Goal: Task Accomplishment & Management: Use online tool/utility

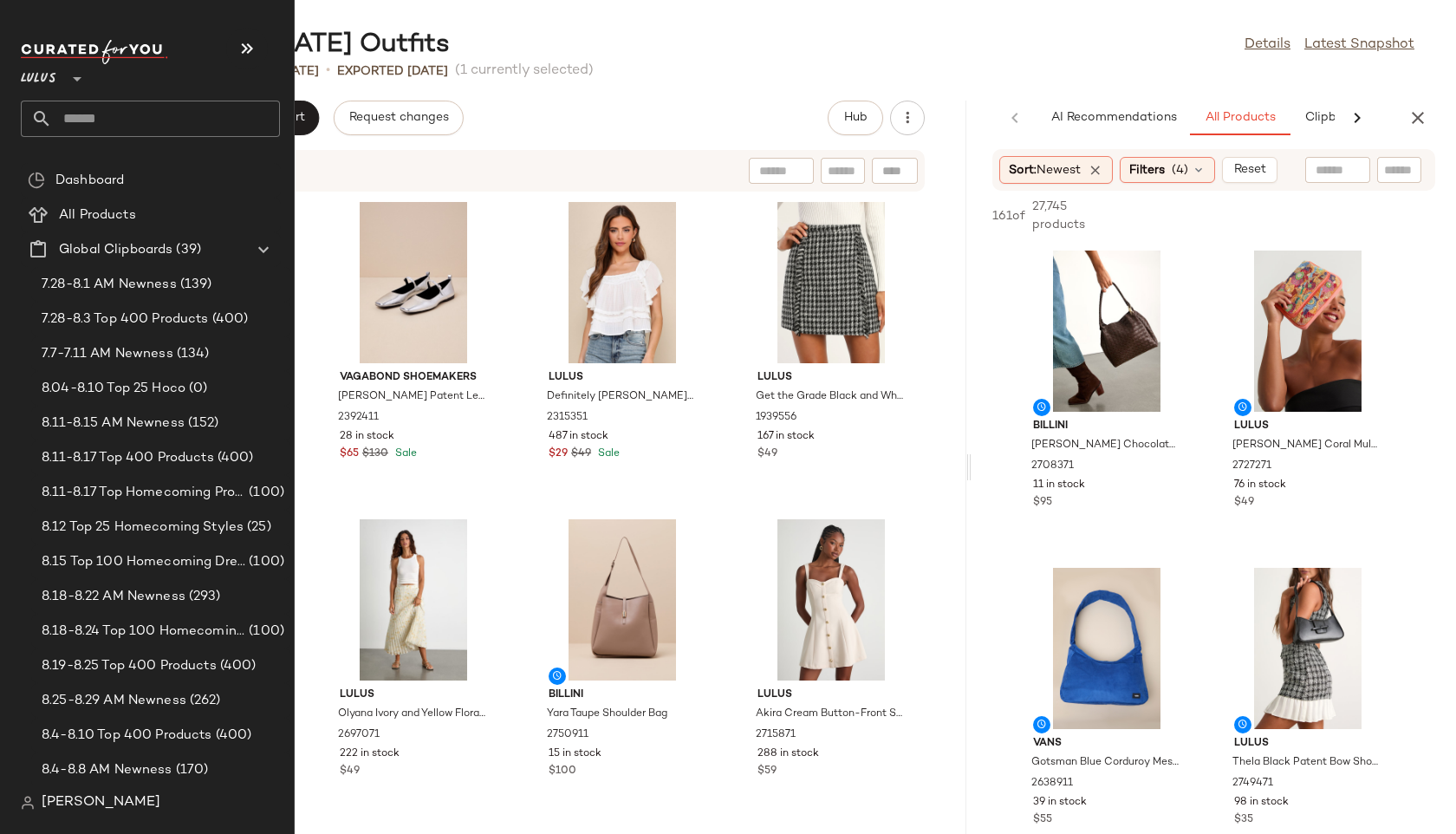
click at [91, 117] on input "text" at bounding box center [165, 118] width 228 height 36
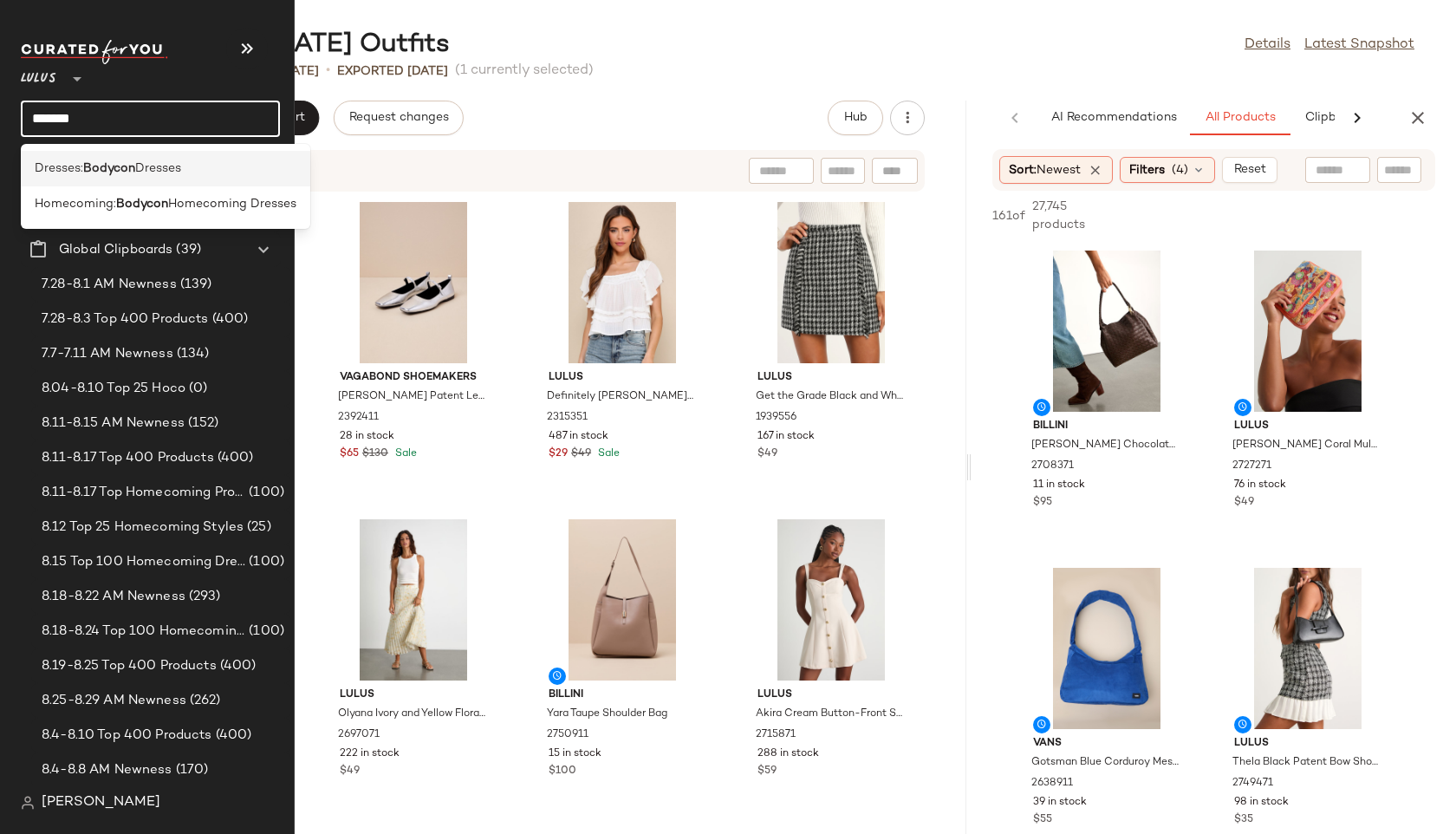
type input "*******"
click at [49, 170] on span "Dresses:" at bounding box center [58, 169] width 48 height 18
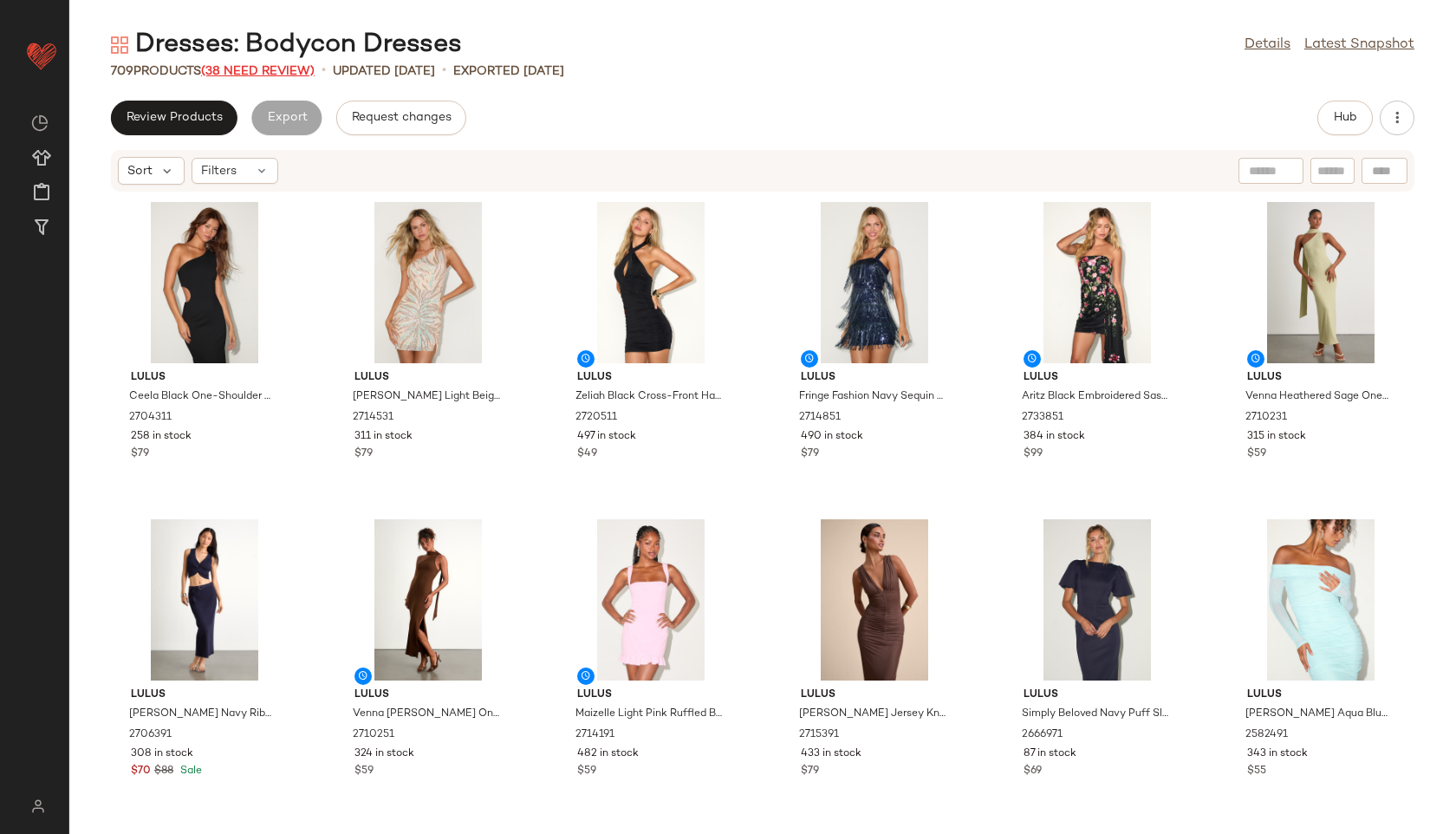
click at [276, 67] on span "(38 Need Review)" at bounding box center [257, 71] width 113 height 13
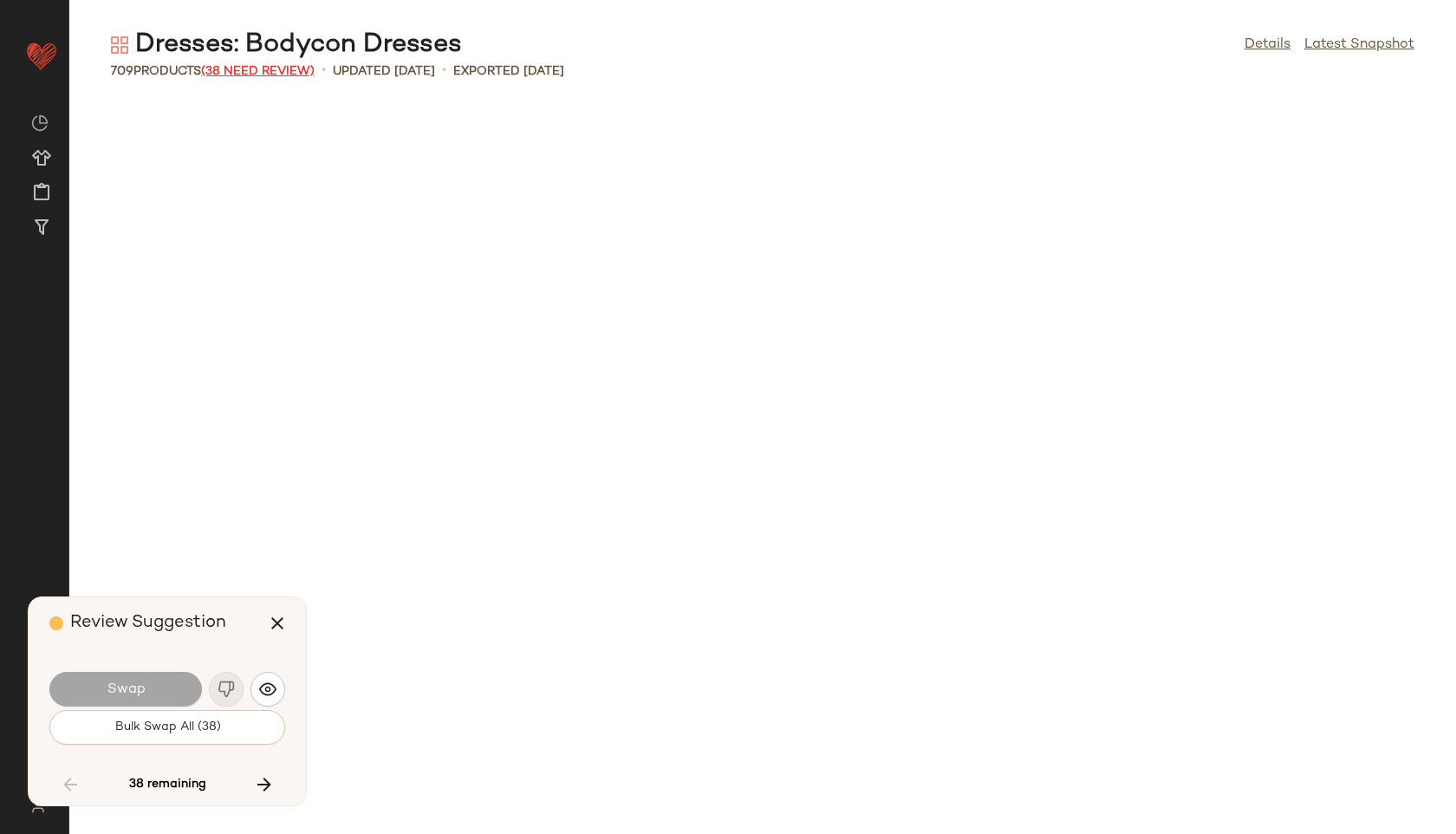
scroll to position [7298, 0]
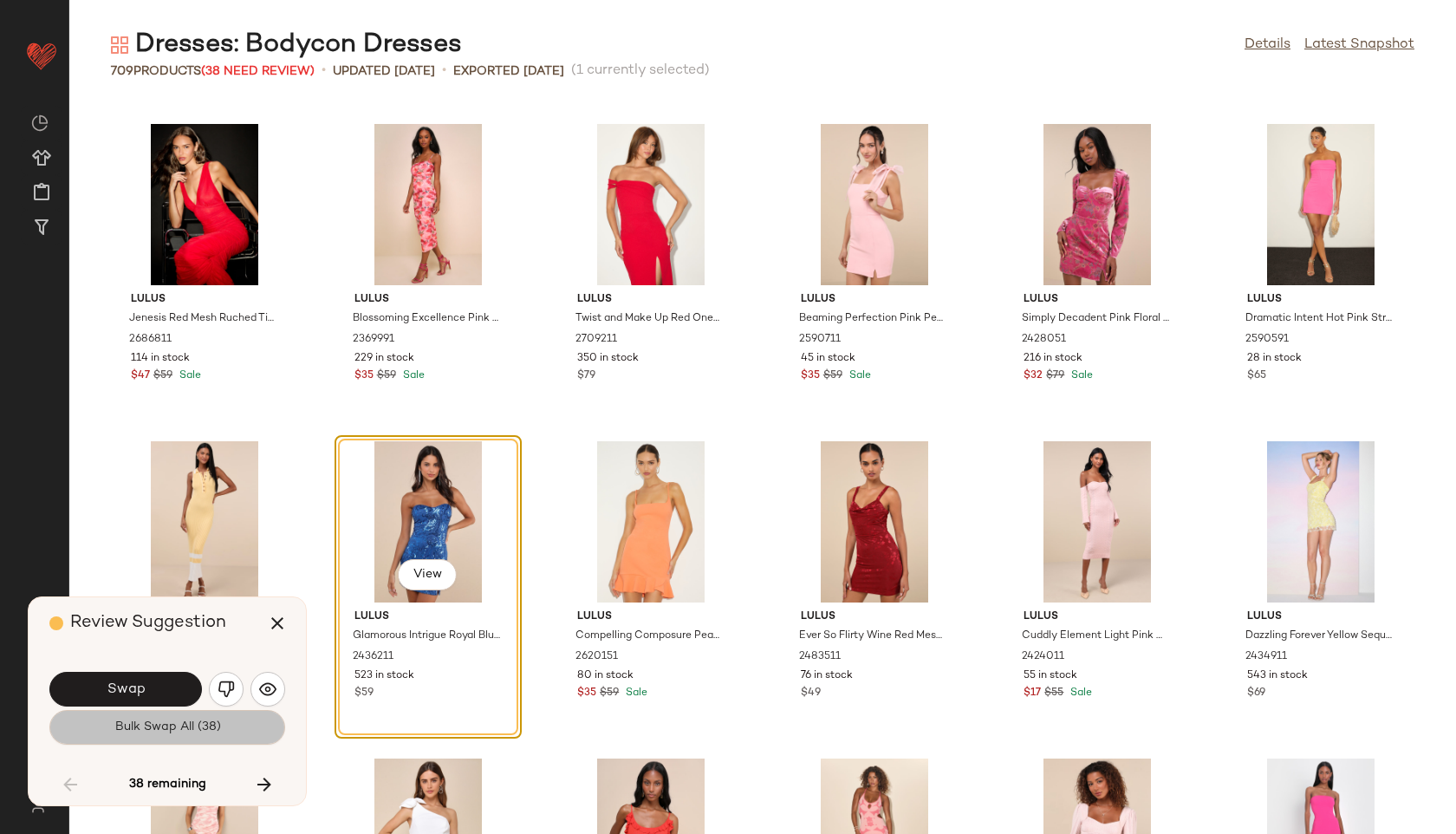
click at [235, 737] on button "Bulk Swap All (38)" at bounding box center [167, 727] width 235 height 34
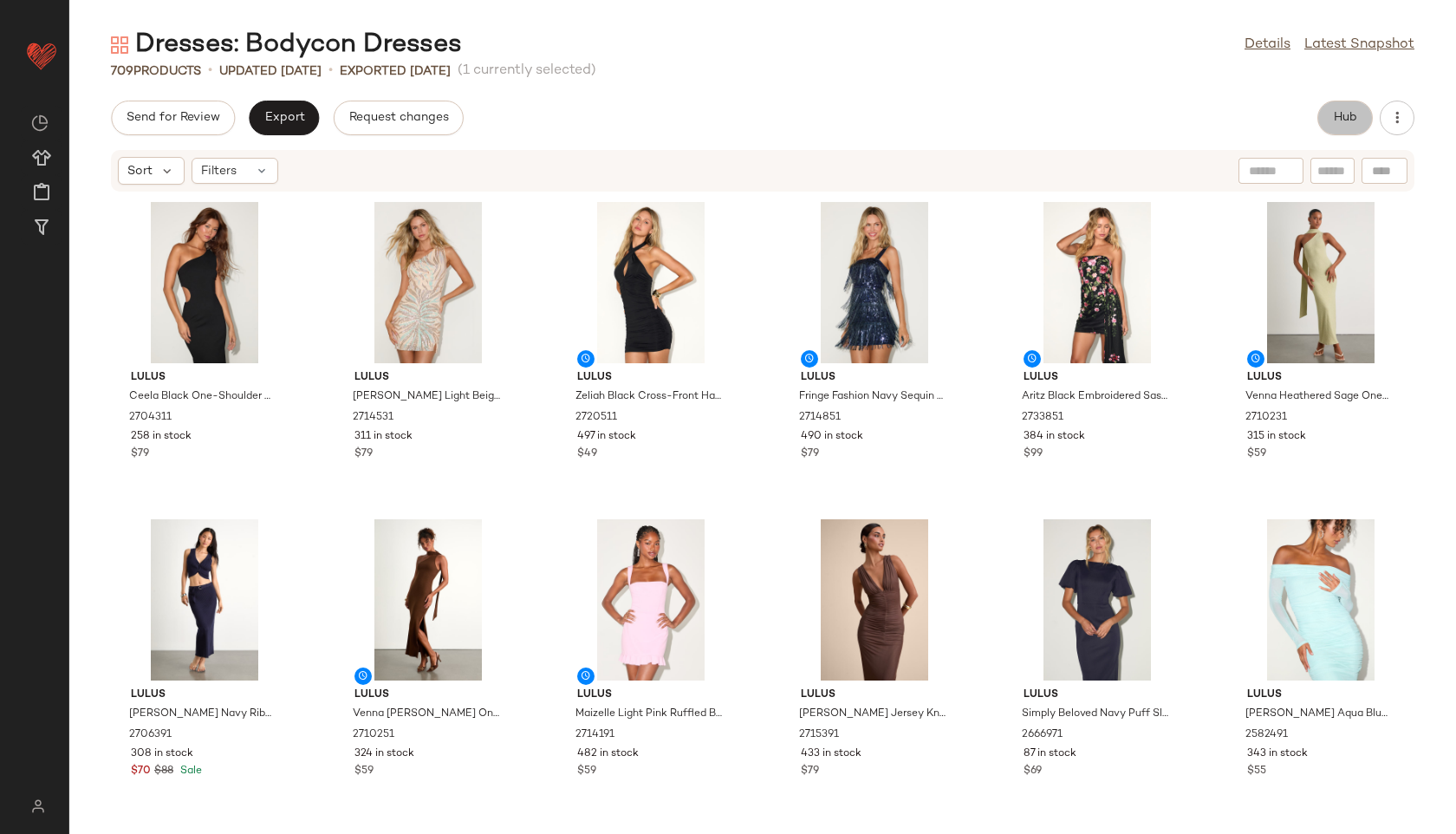
click at [1336, 131] on button "Hub" at bounding box center [1344, 117] width 55 height 34
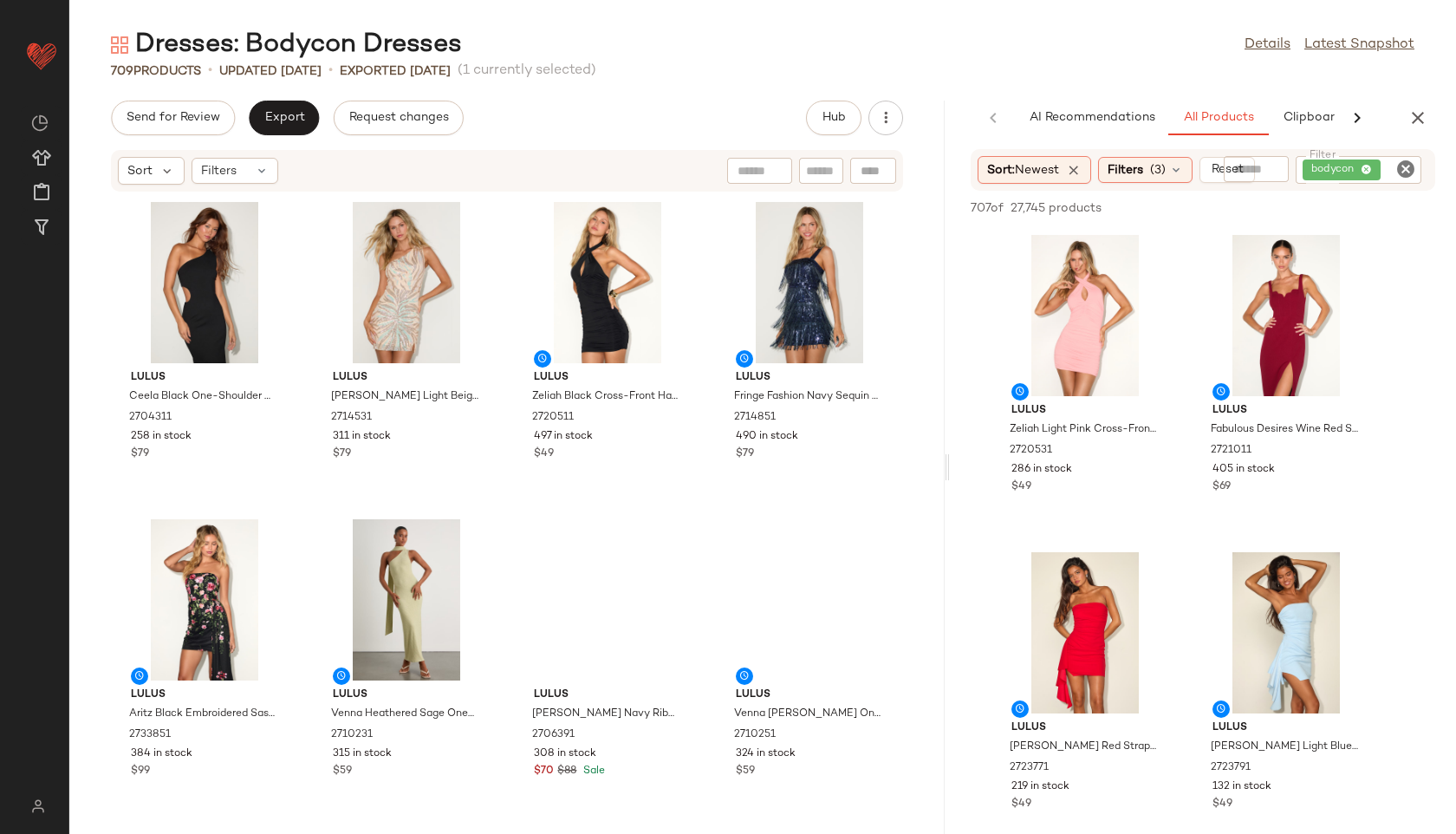
drag, startPoint x: 760, startPoint y: 473, endPoint x: 1250, endPoint y: 427, distance: 492.2
click at [1250, 427] on div "Dresses: Bodycon Dresses Details Latest Snapshot 709 Products • updated Aug 26t…" at bounding box center [763, 431] width 1387 height 806
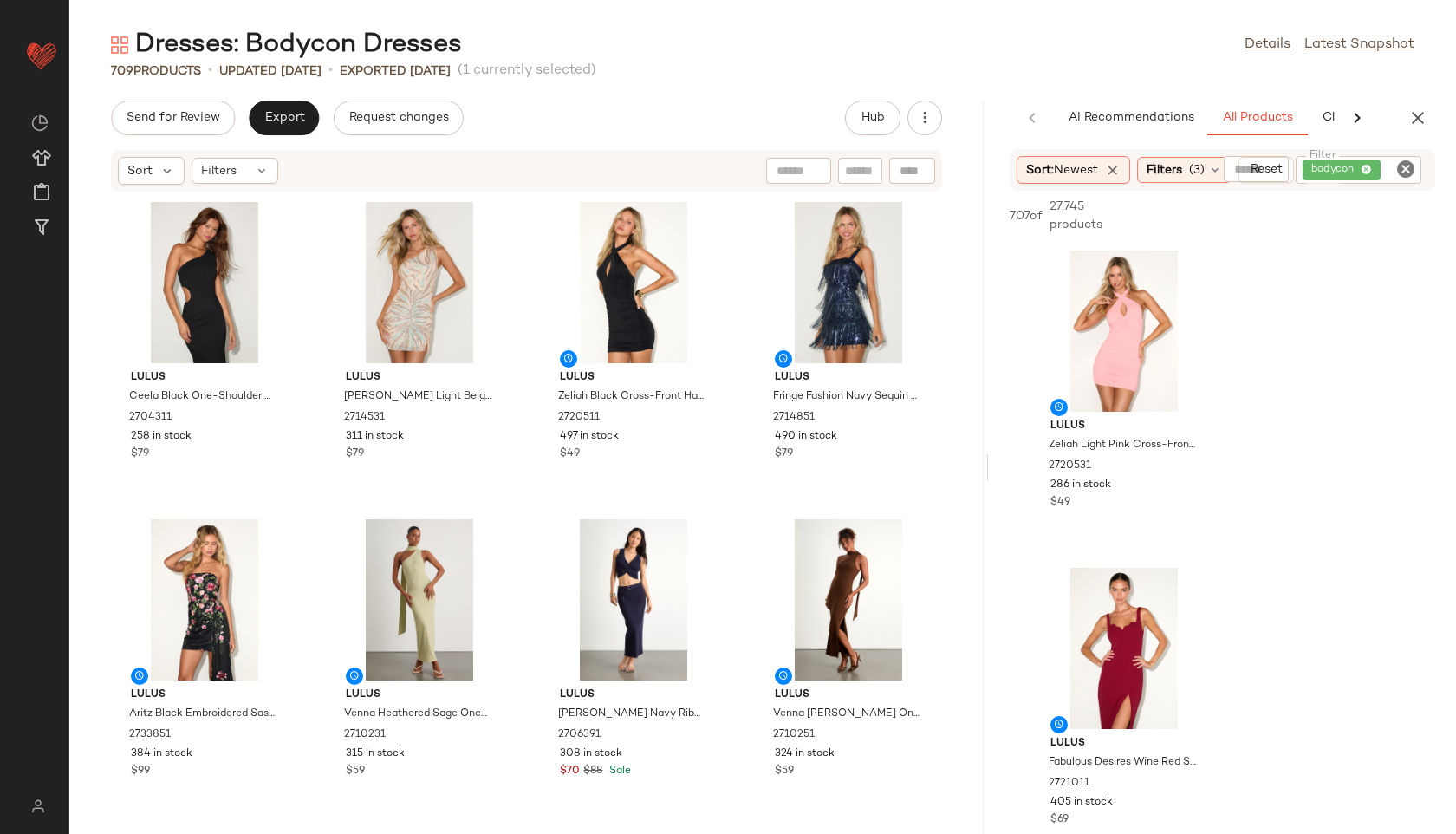
drag, startPoint x: 945, startPoint y: 469, endPoint x: 1092, endPoint y: 463, distance: 147.1
click at [1092, 463] on div "Dresses: Bodycon Dresses Details Latest Snapshot 709 Products • updated Aug 26t…" at bounding box center [763, 431] width 1387 height 806
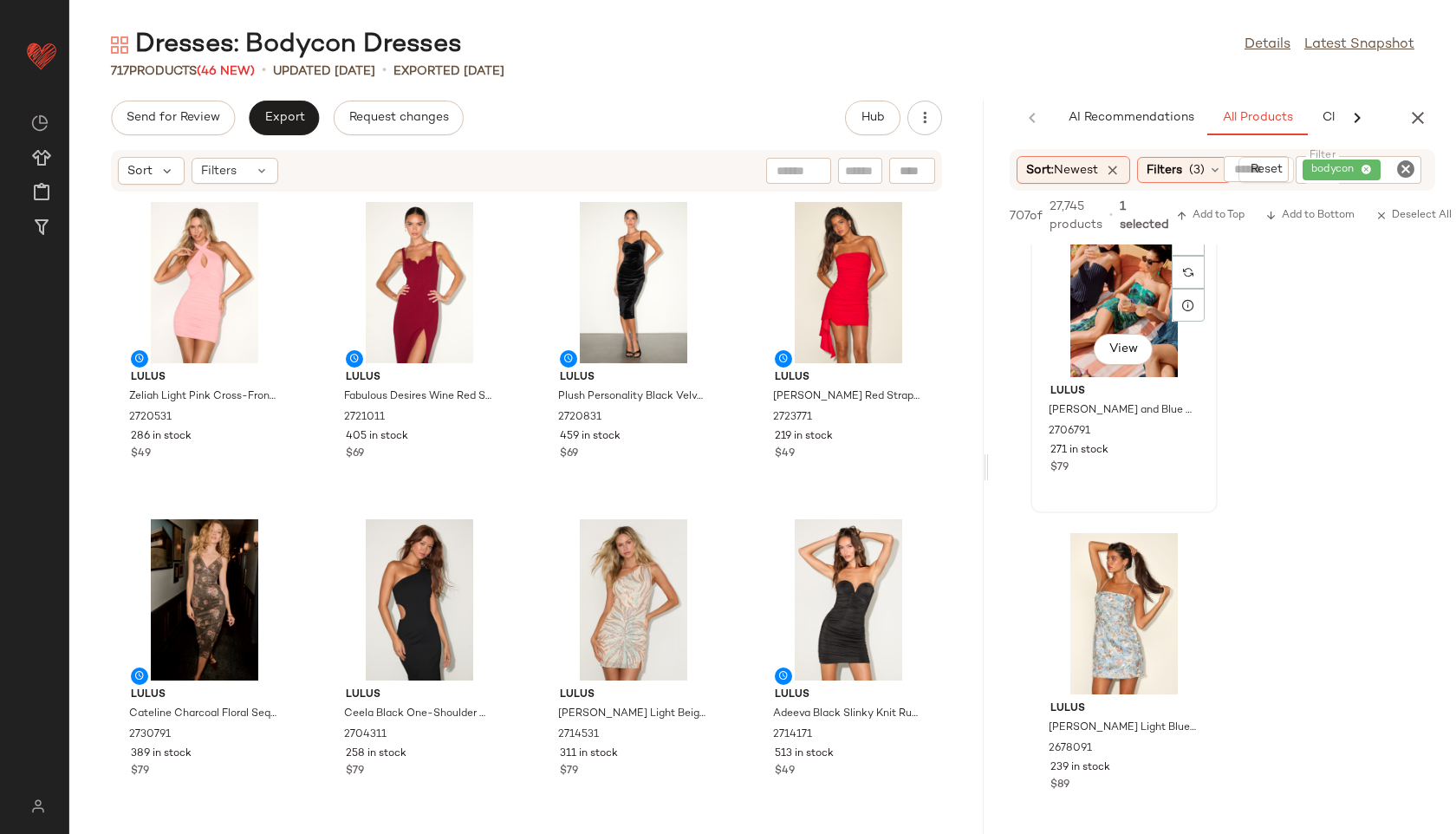
scroll to position [352, 0]
click at [223, 185] on div "Sort Filters" at bounding box center [526, 170] width 831 height 41
click at [233, 174] on span "Filters" at bounding box center [219, 170] width 35 height 18
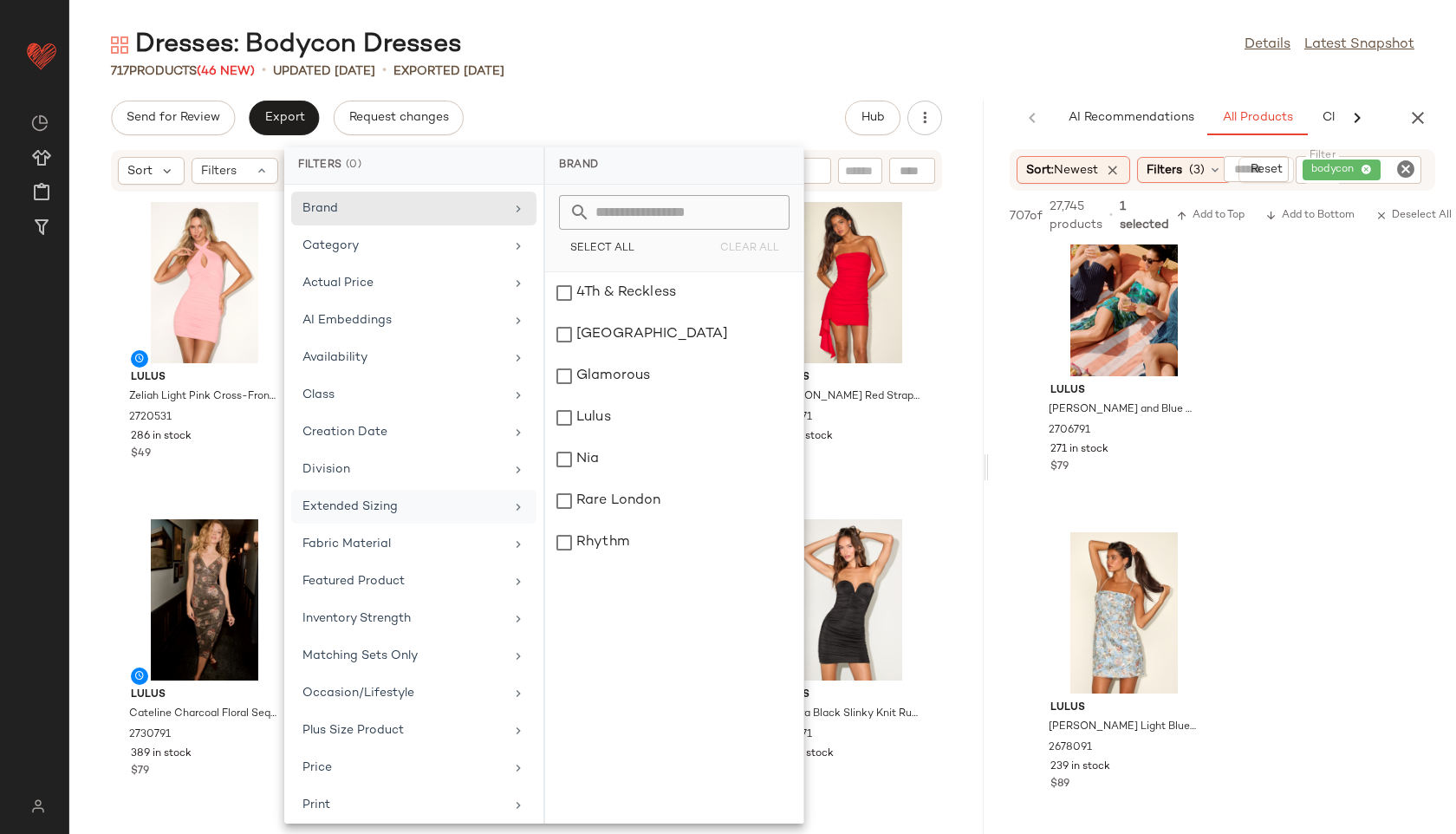
scroll to position [195, 0]
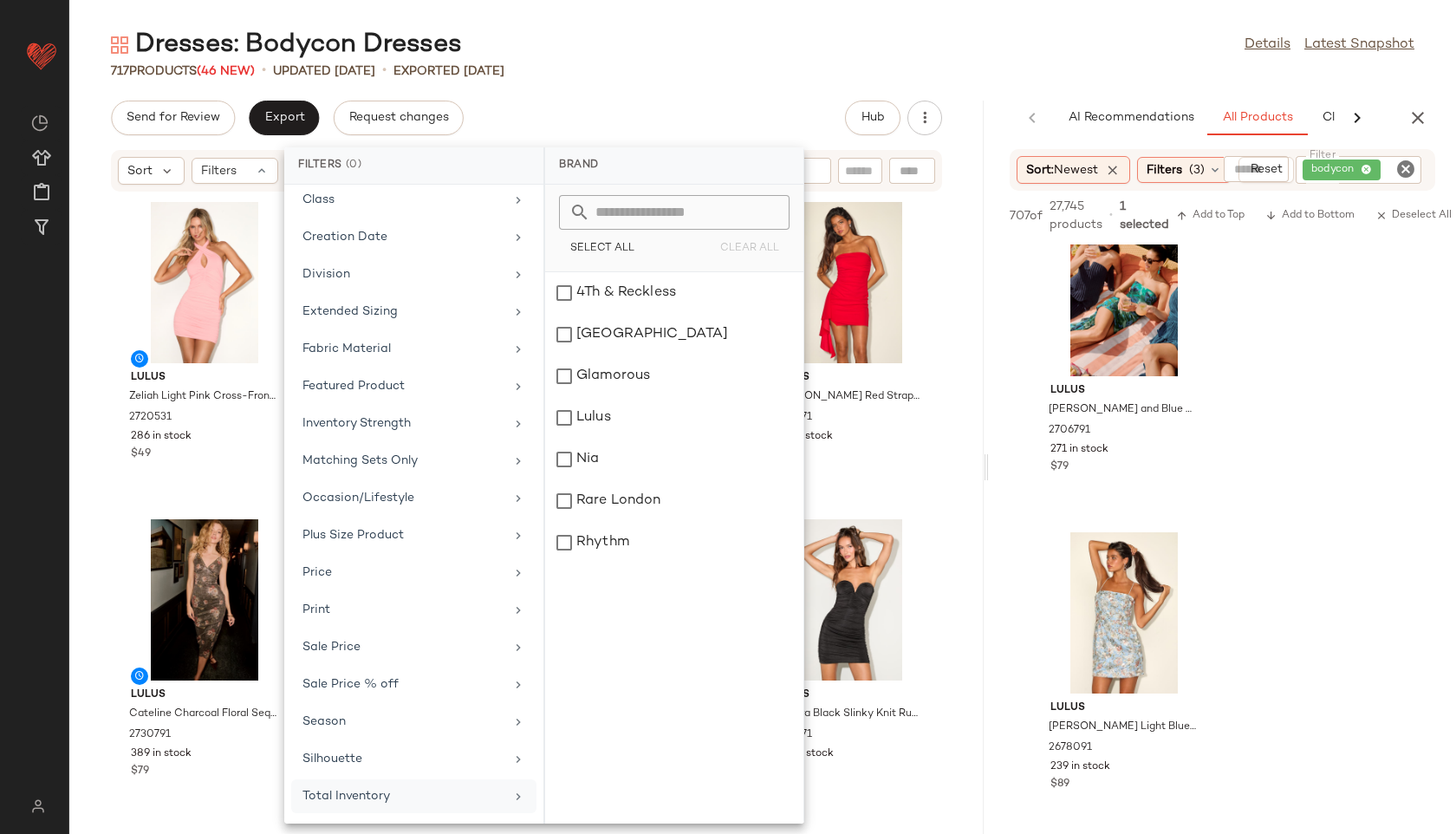
click at [388, 800] on div "Total Inventory" at bounding box center [403, 796] width 202 height 18
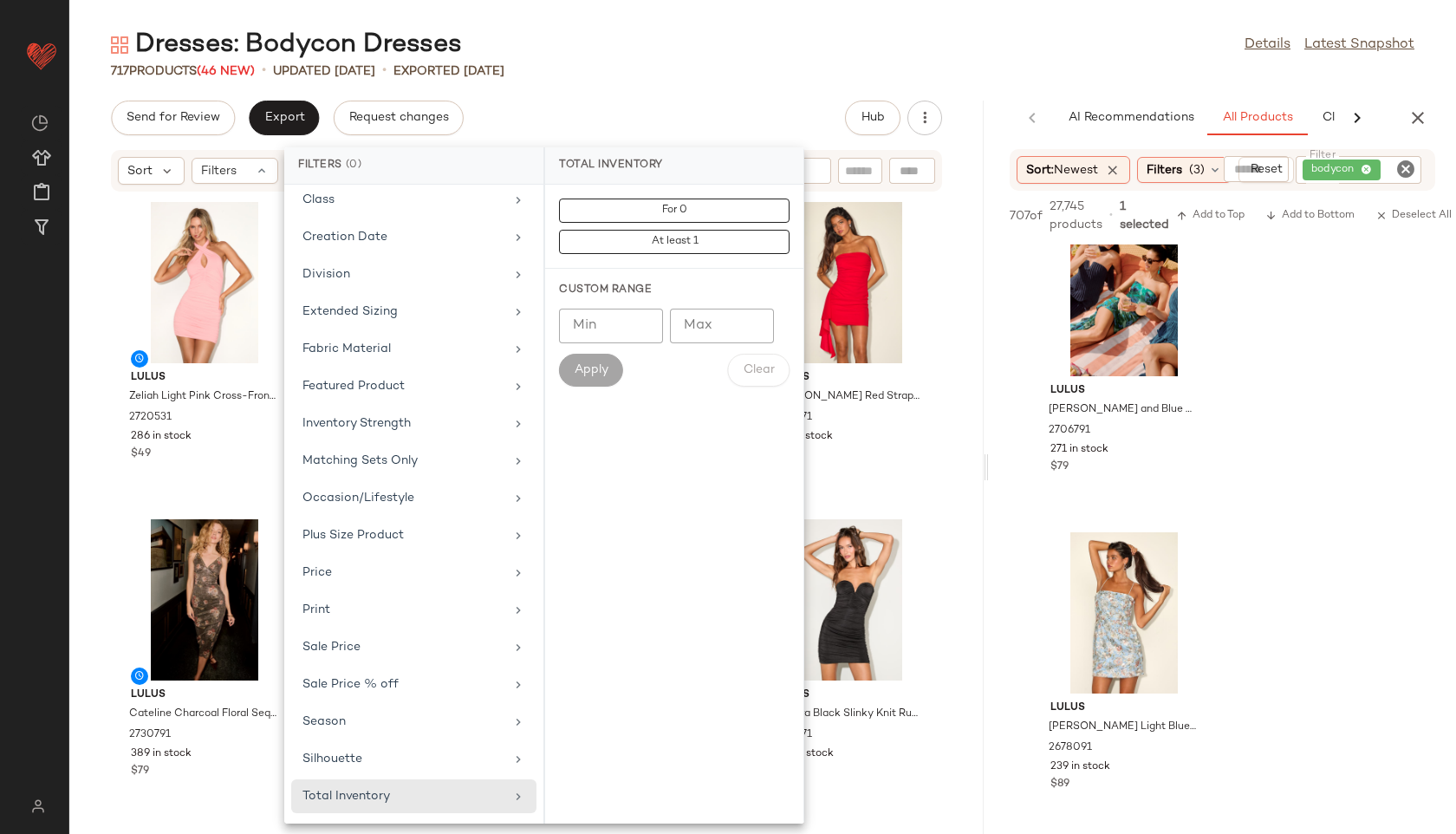
click at [730, 334] on input "Max" at bounding box center [722, 325] width 104 height 34
type input "**"
click at [587, 379] on button "Apply" at bounding box center [590, 369] width 64 height 33
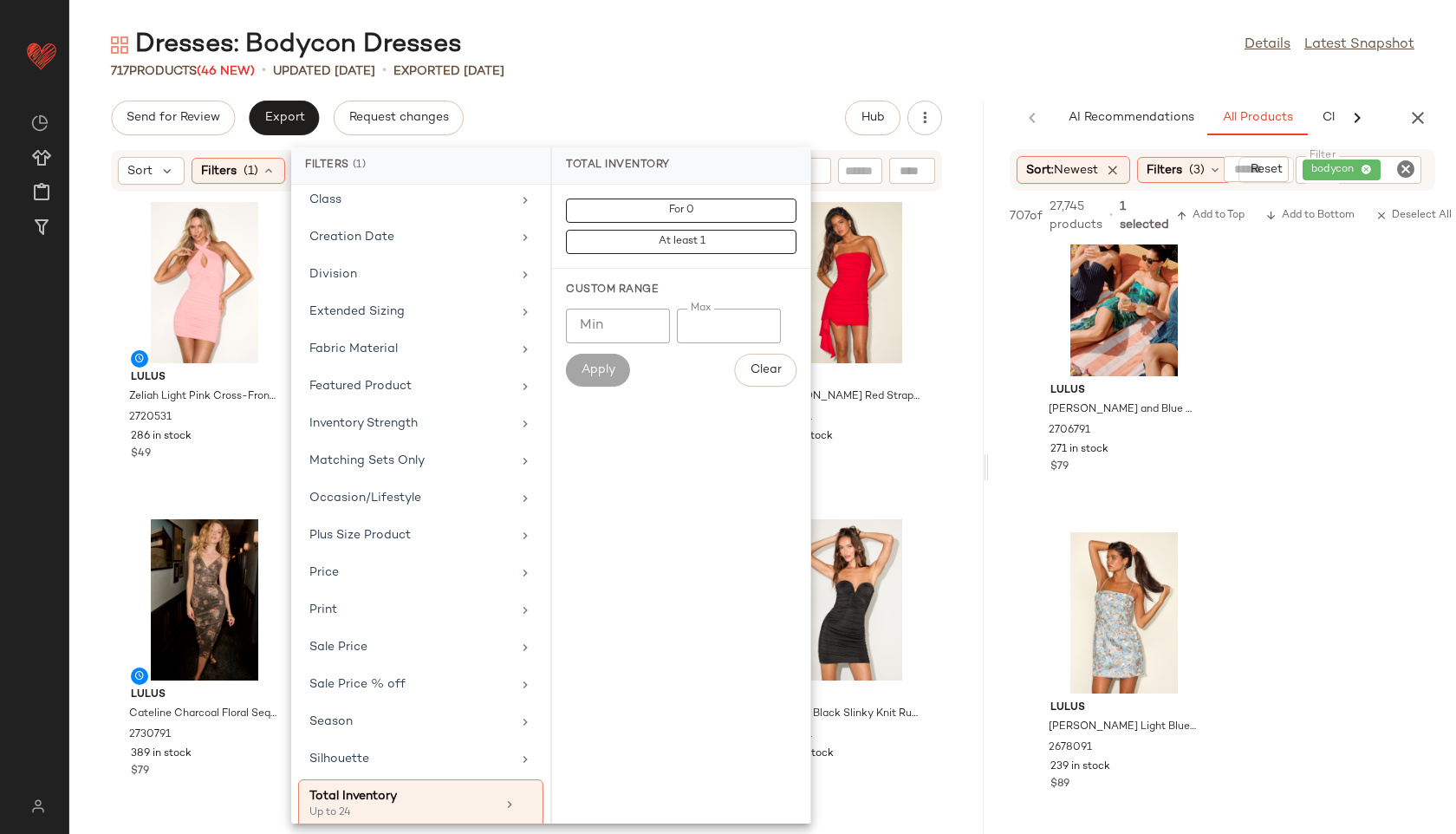
click at [682, 37] on div "Dresses: Bodycon Dresses Details Latest Snapshot" at bounding box center [763, 45] width 1387 height 34
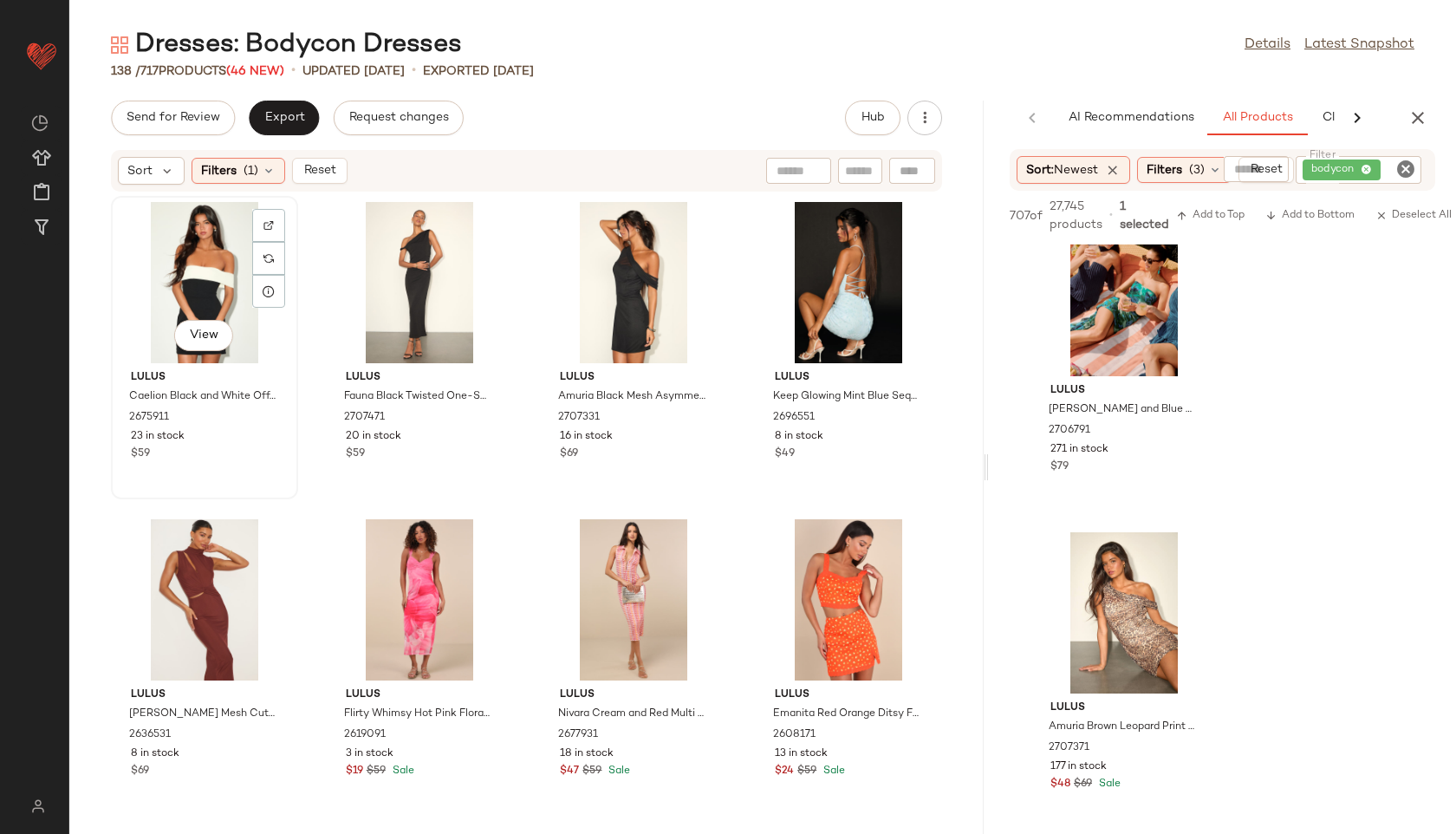
click at [189, 260] on div "View" at bounding box center [204, 282] width 175 height 161
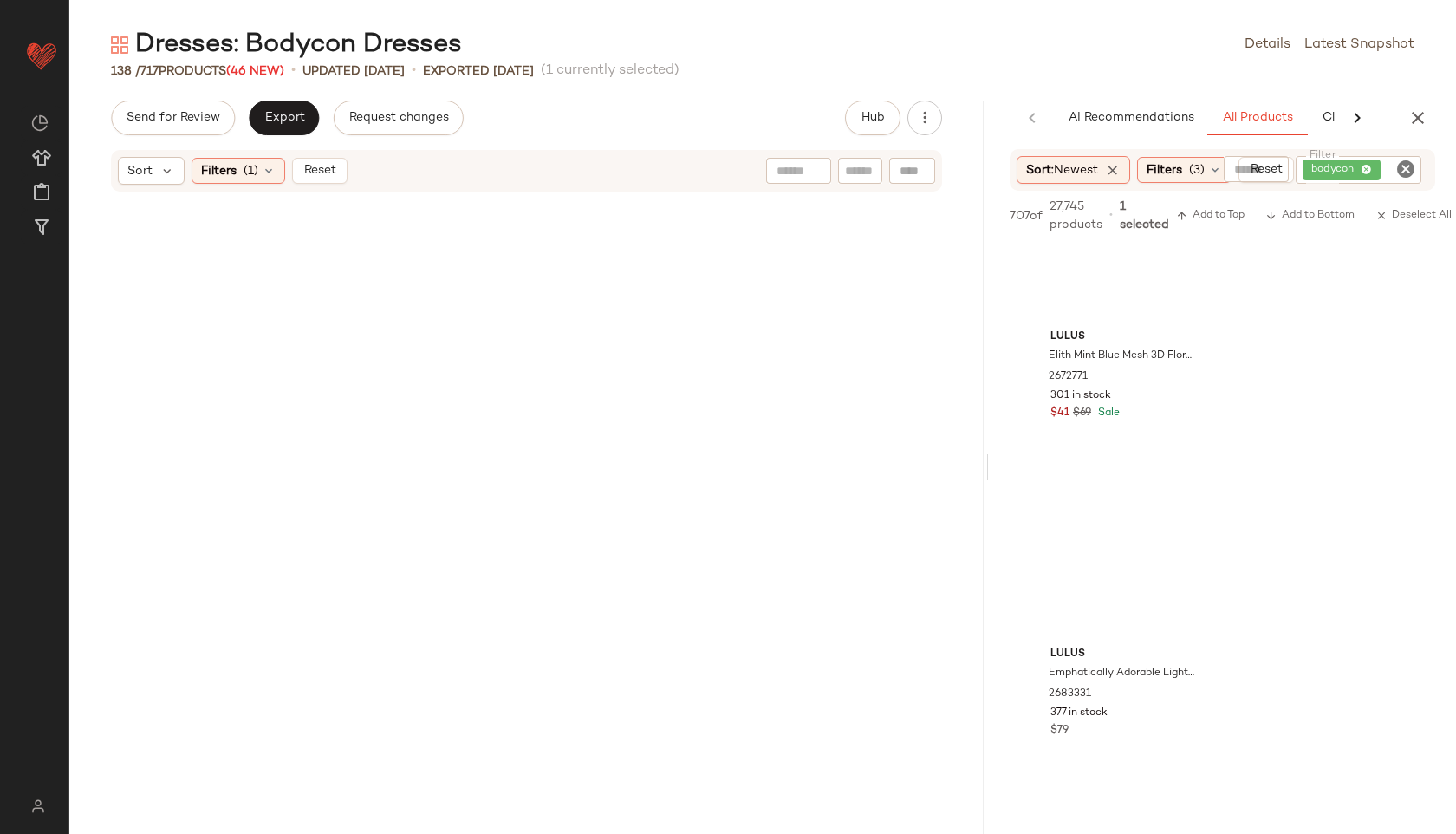
scroll to position [10488, 0]
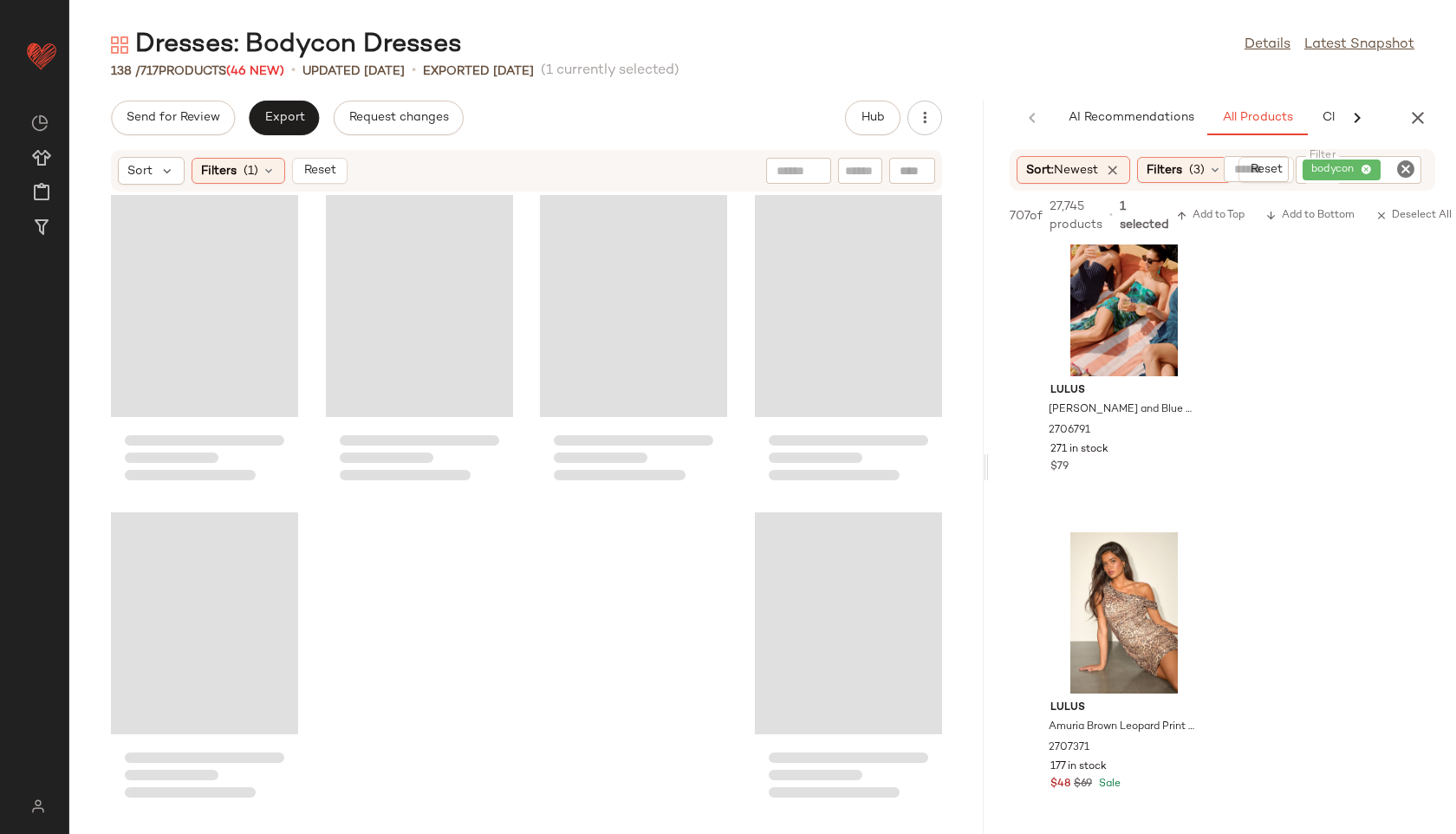
click at [816, 569] on div "Loading..." at bounding box center [848, 623] width 187 height 222
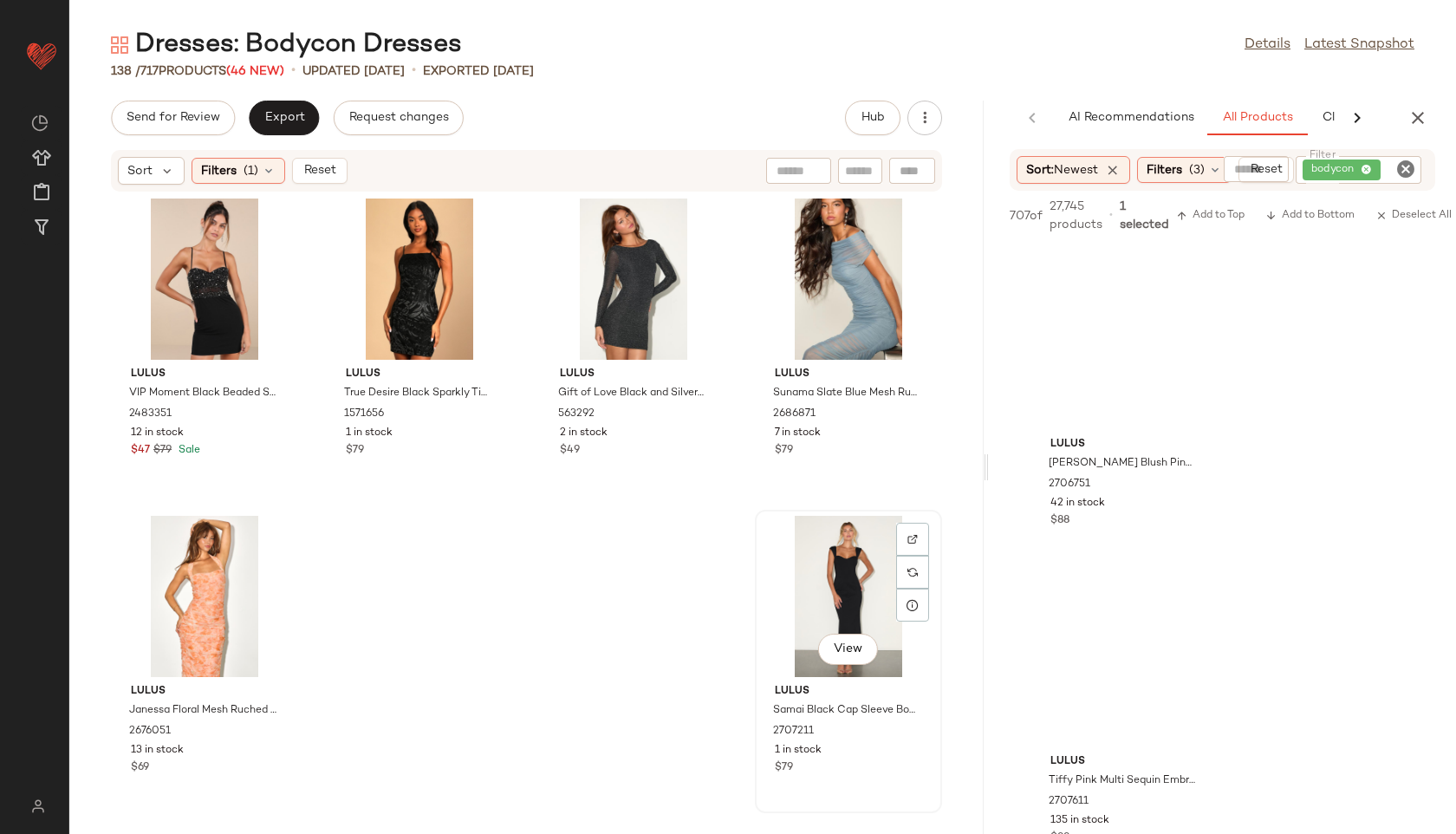
click at [824, 590] on div "View" at bounding box center [848, 596] width 175 height 161
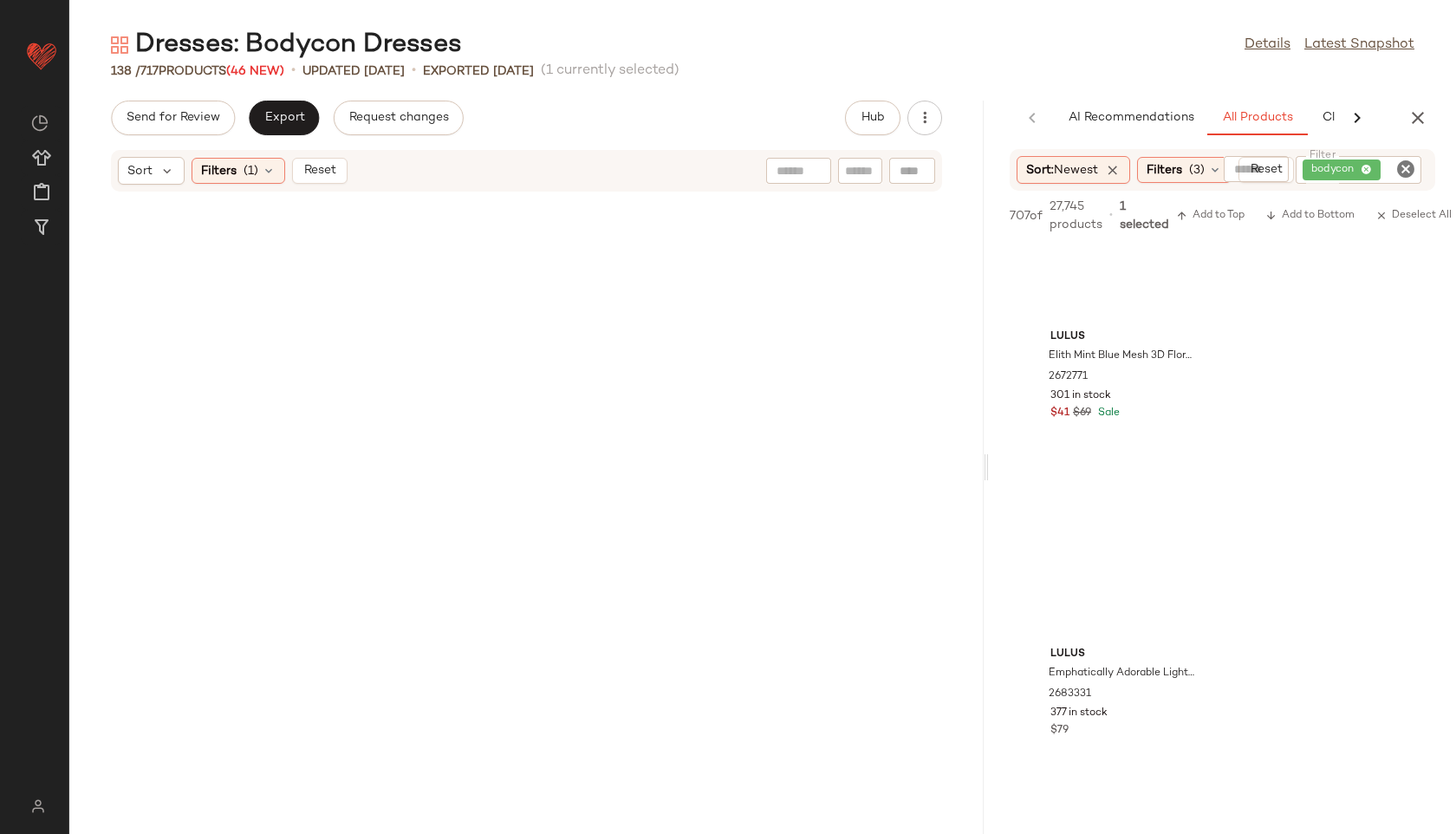
scroll to position [11087, 0]
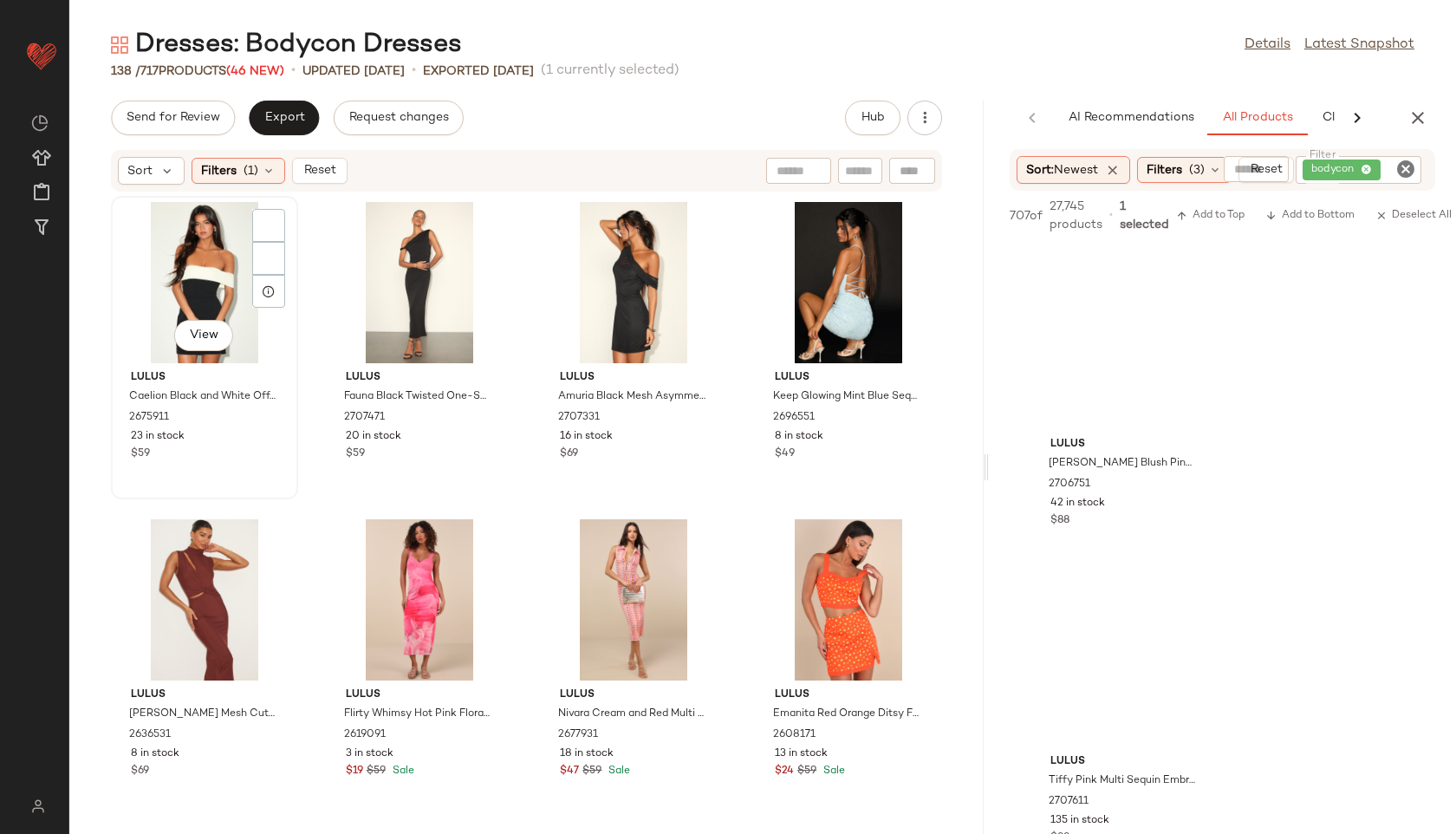
click at [166, 266] on div "View" at bounding box center [204, 282] width 175 height 161
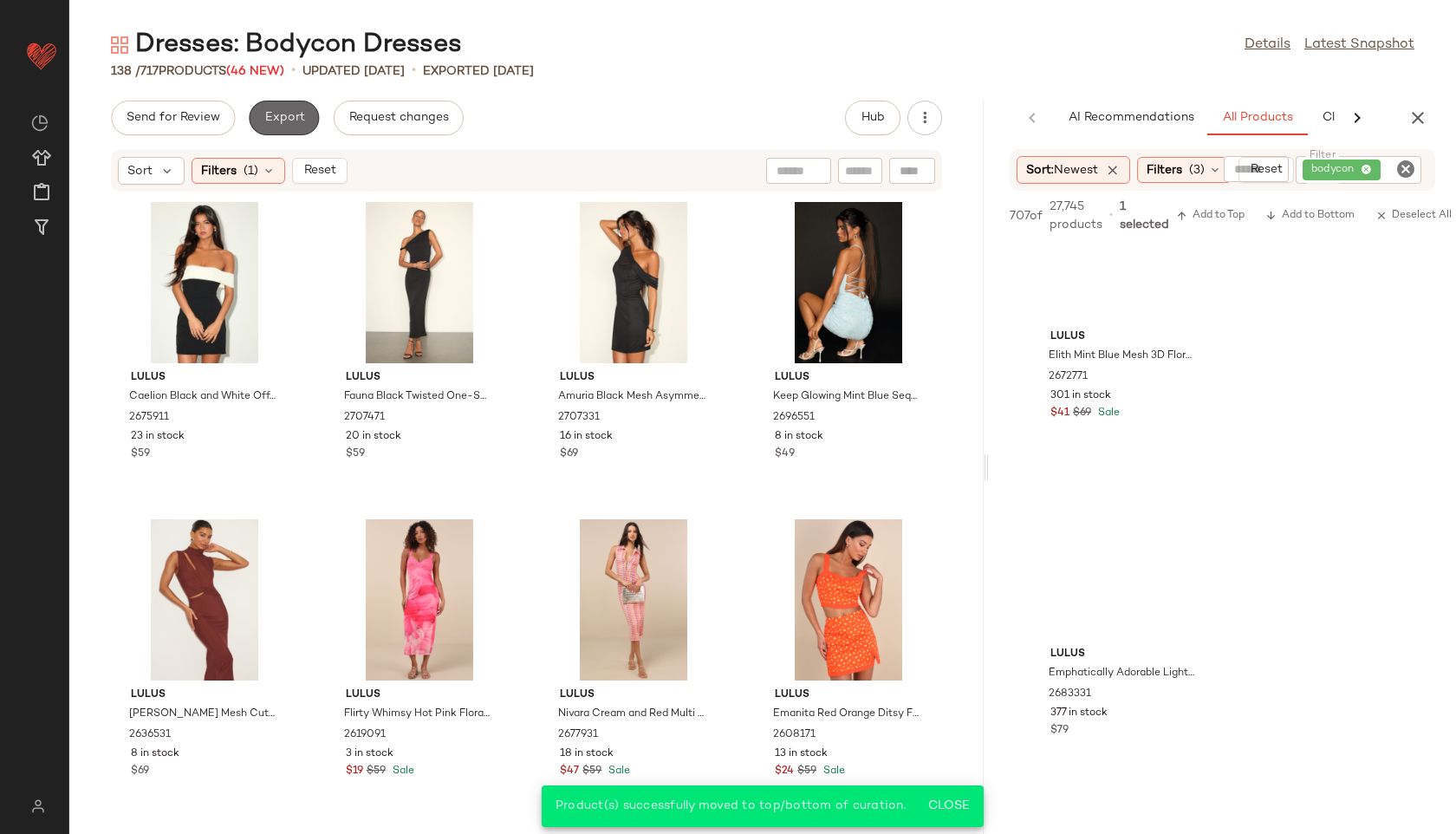
click at [292, 106] on button "Export" at bounding box center [284, 117] width 70 height 34
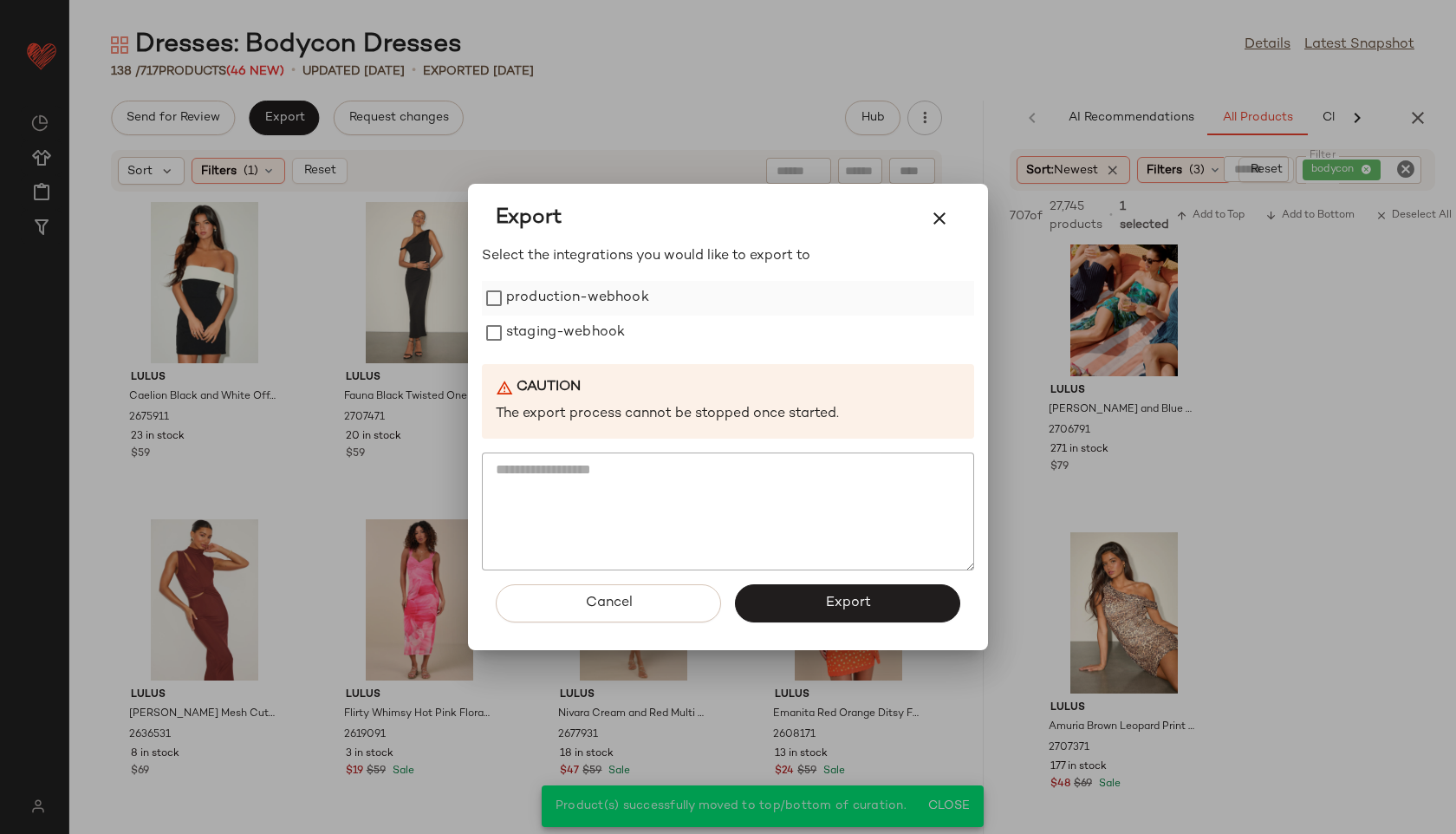
click at [556, 304] on label "production-webhook" at bounding box center [577, 298] width 143 height 34
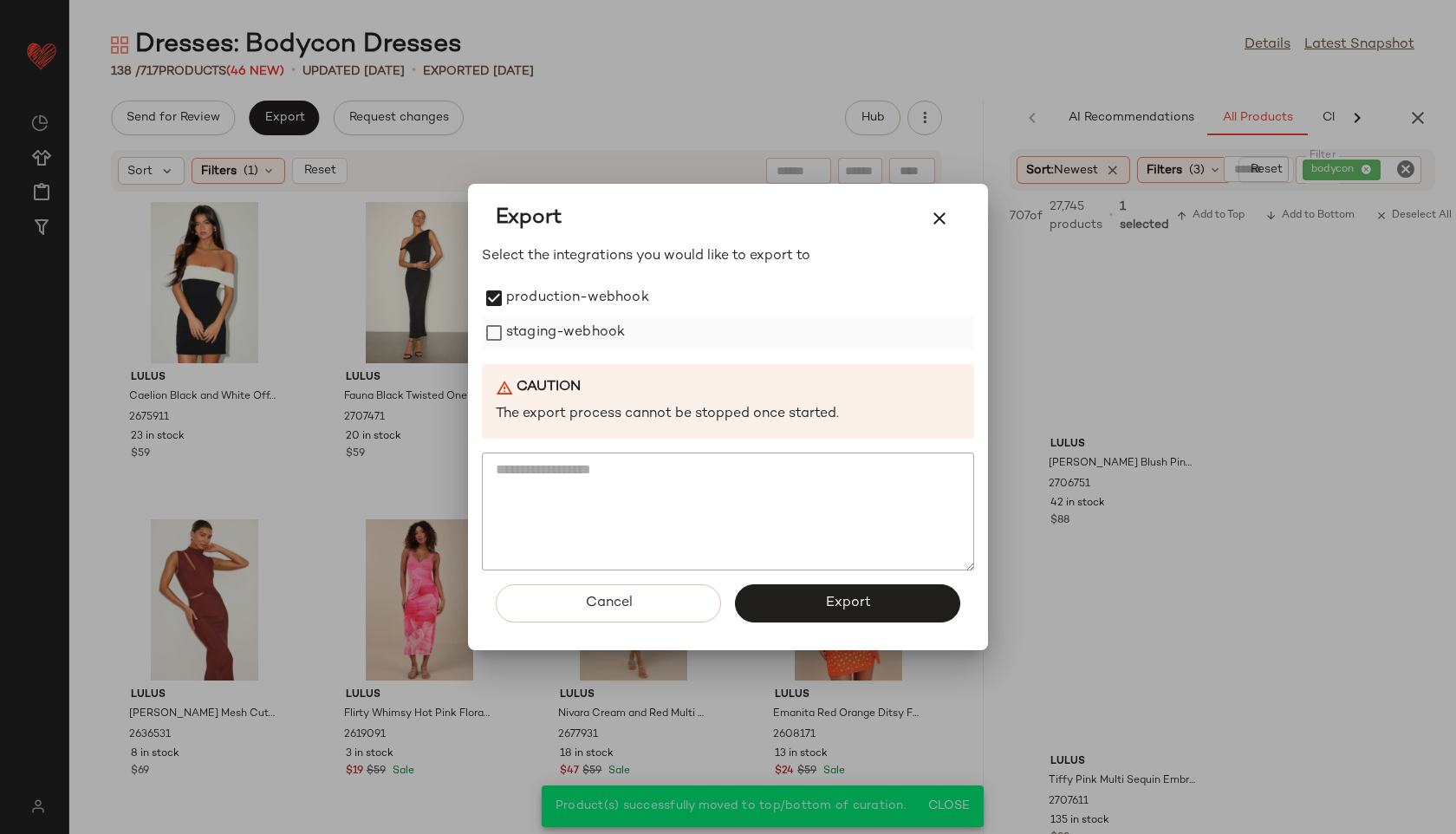
click at [568, 344] on label "staging-webhook" at bounding box center [565, 332] width 119 height 34
click at [858, 595] on span "Export" at bounding box center [847, 603] width 46 height 17
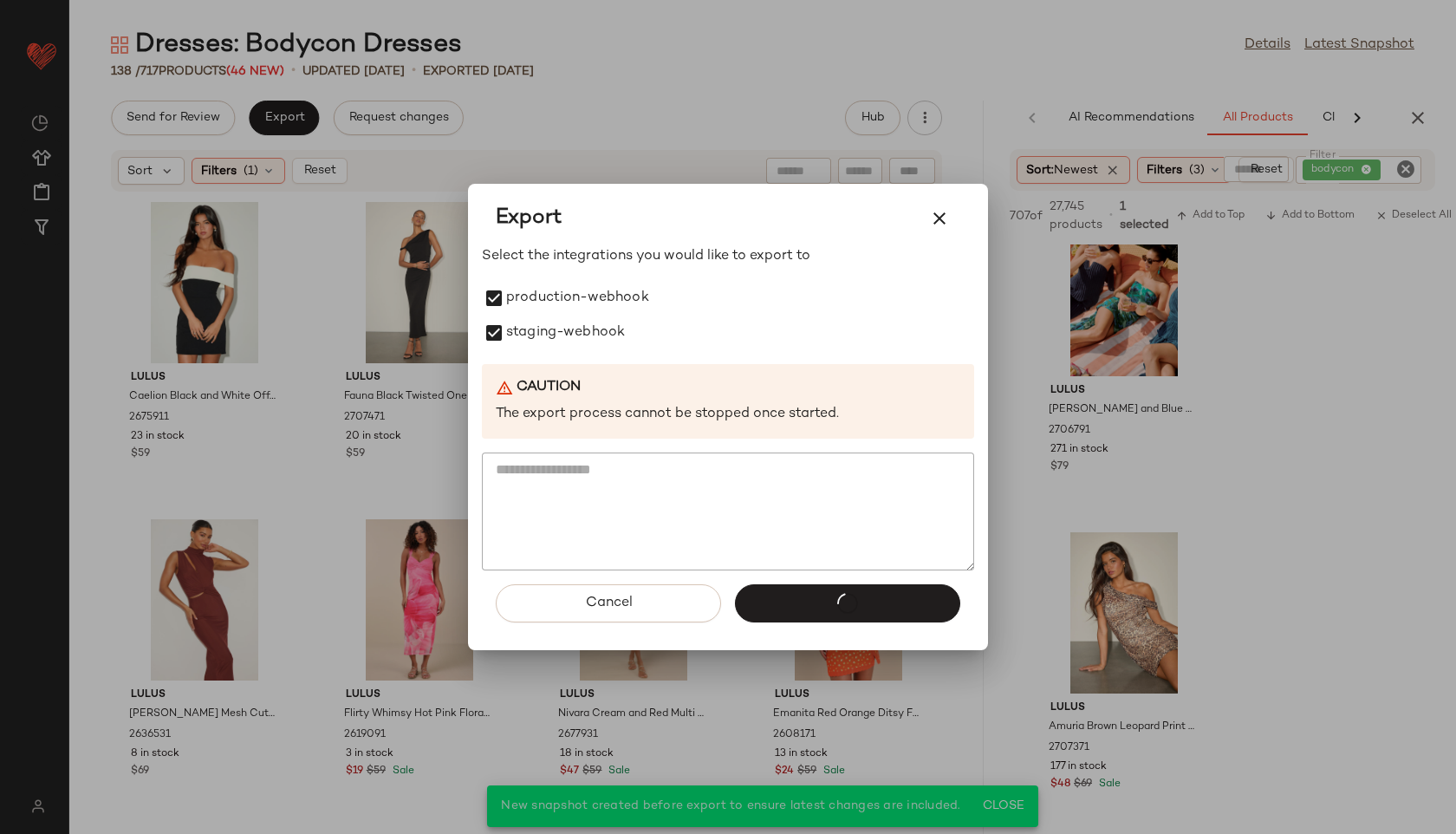
scroll to position [11087, 0]
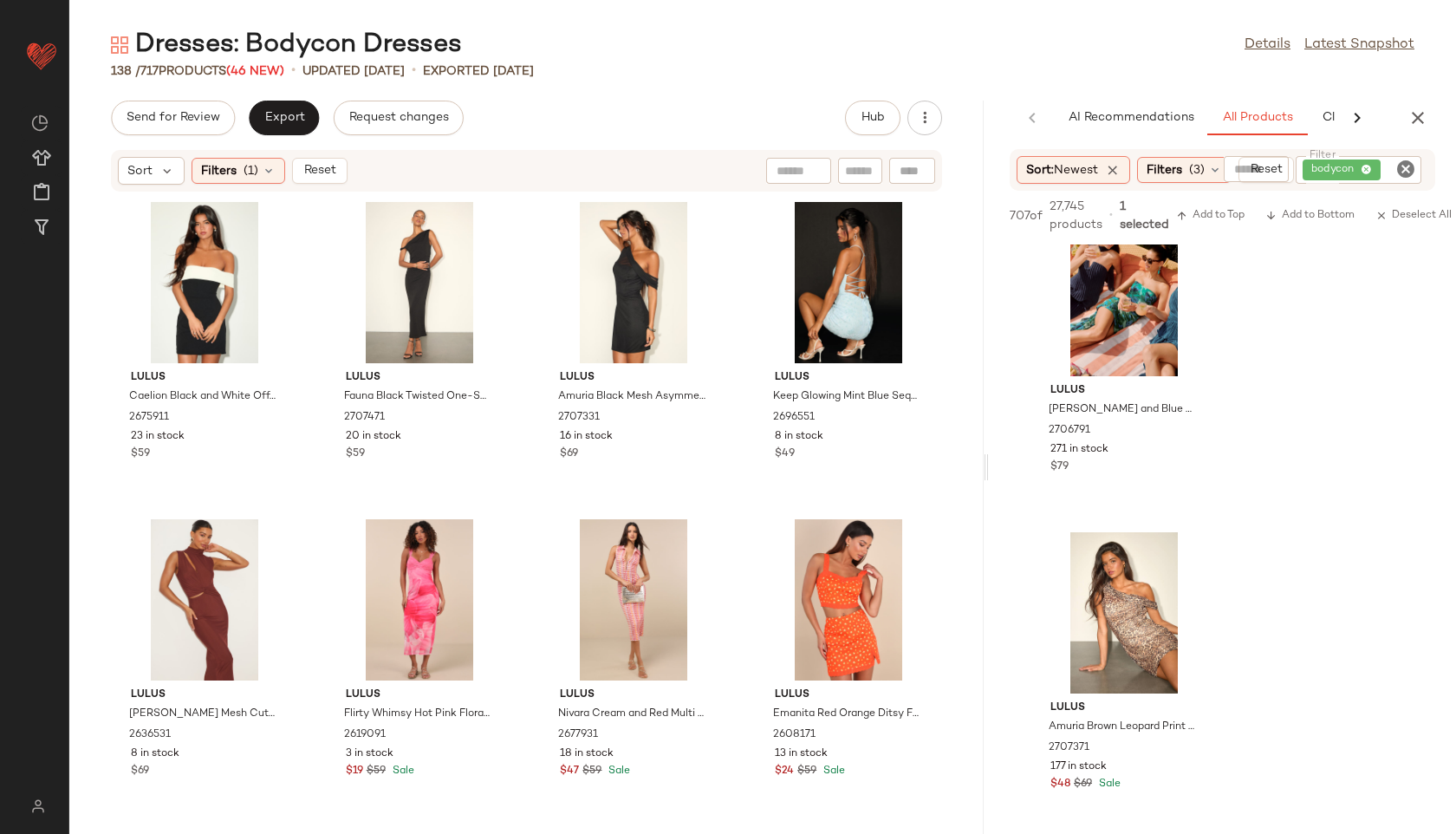
scroll to position [11087, 0]
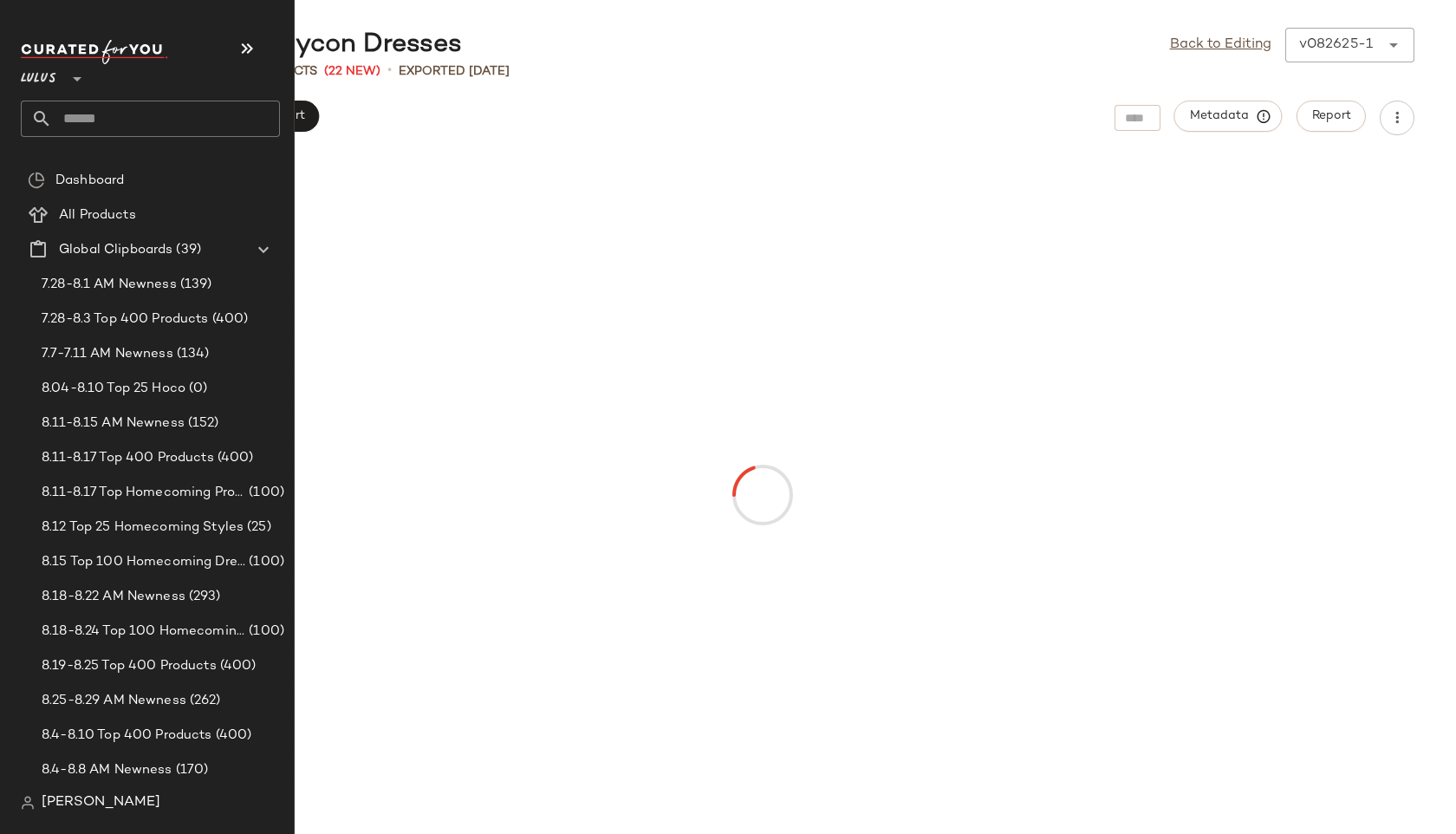
click at [91, 110] on input "text" at bounding box center [165, 118] width 228 height 36
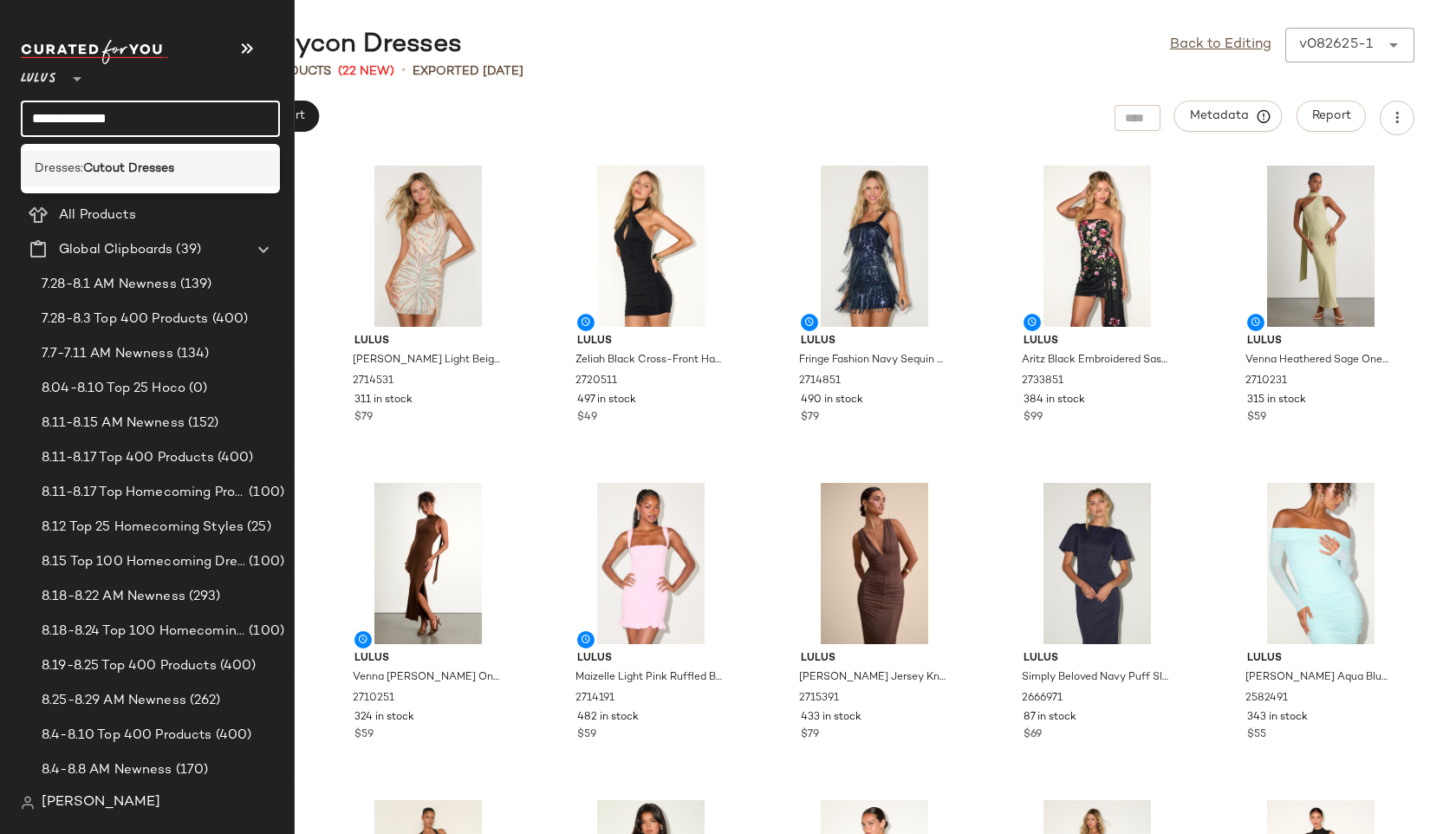
type input "**********"
click at [115, 163] on b "Cutout Dresses" at bounding box center [129, 169] width 91 height 18
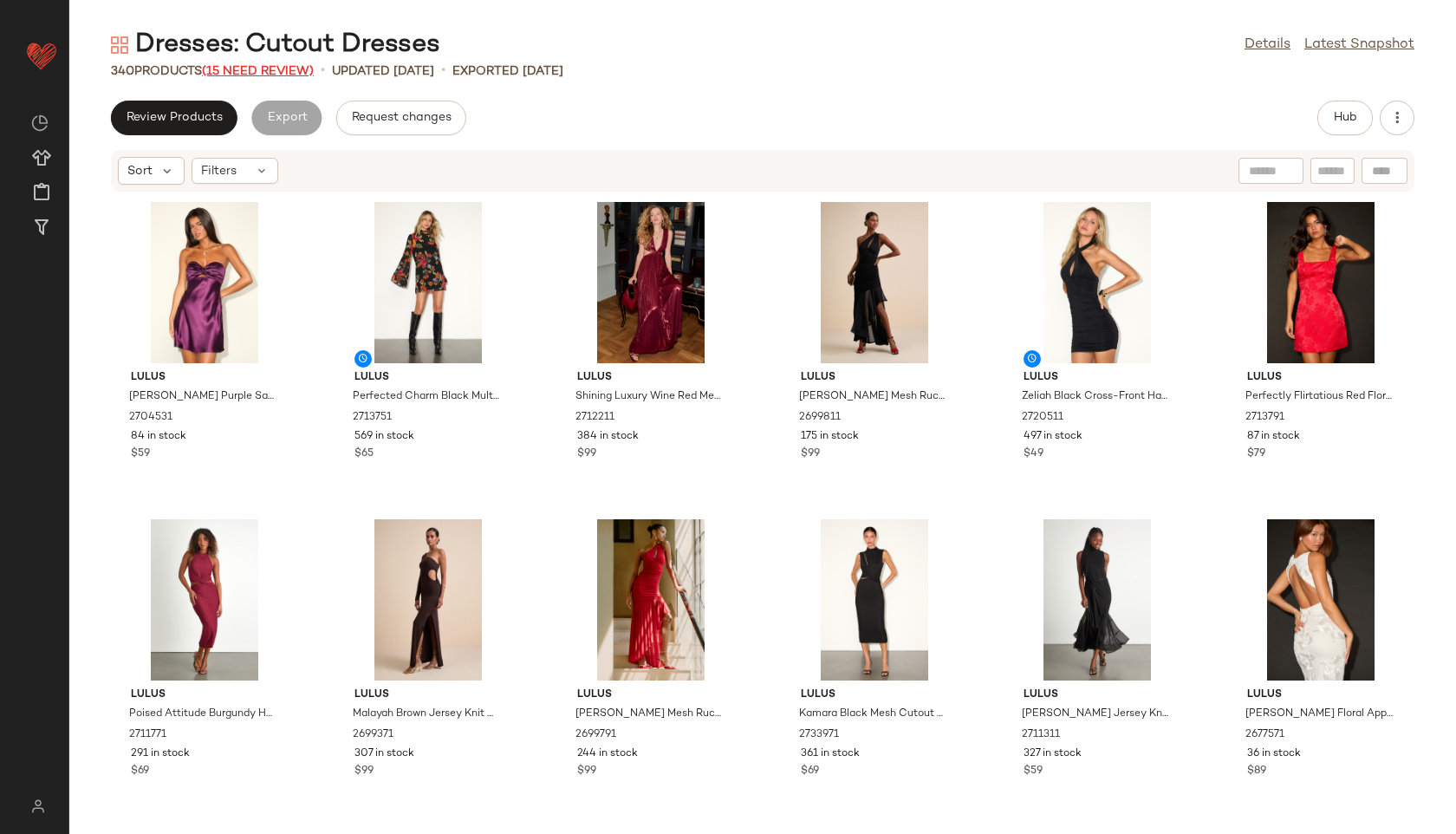
click at [278, 68] on span "(15 Need Review)" at bounding box center [257, 71] width 112 height 13
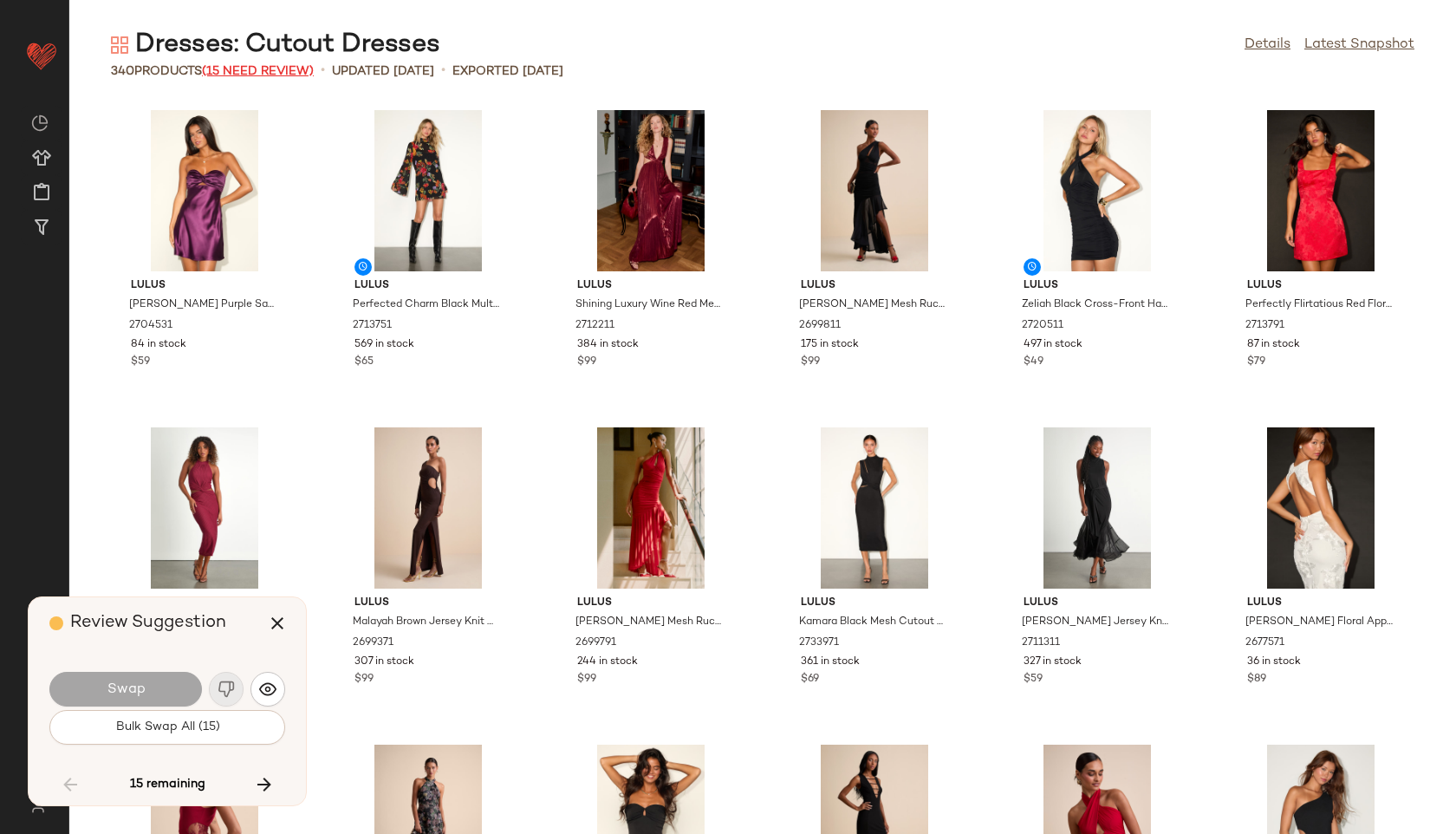
scroll to position [6980, 0]
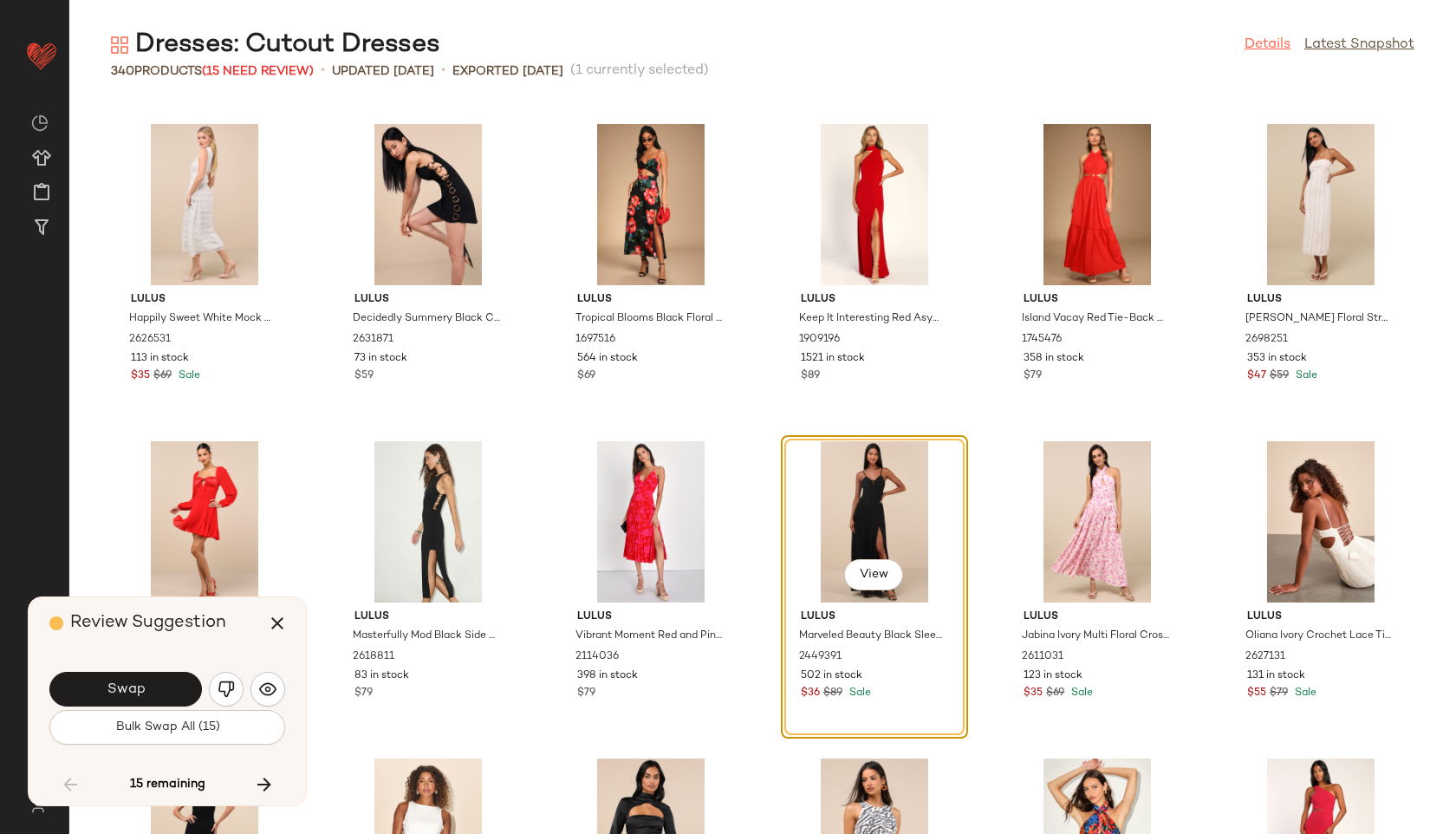
click at [1250, 47] on link "Details" at bounding box center [1268, 45] width 46 height 21
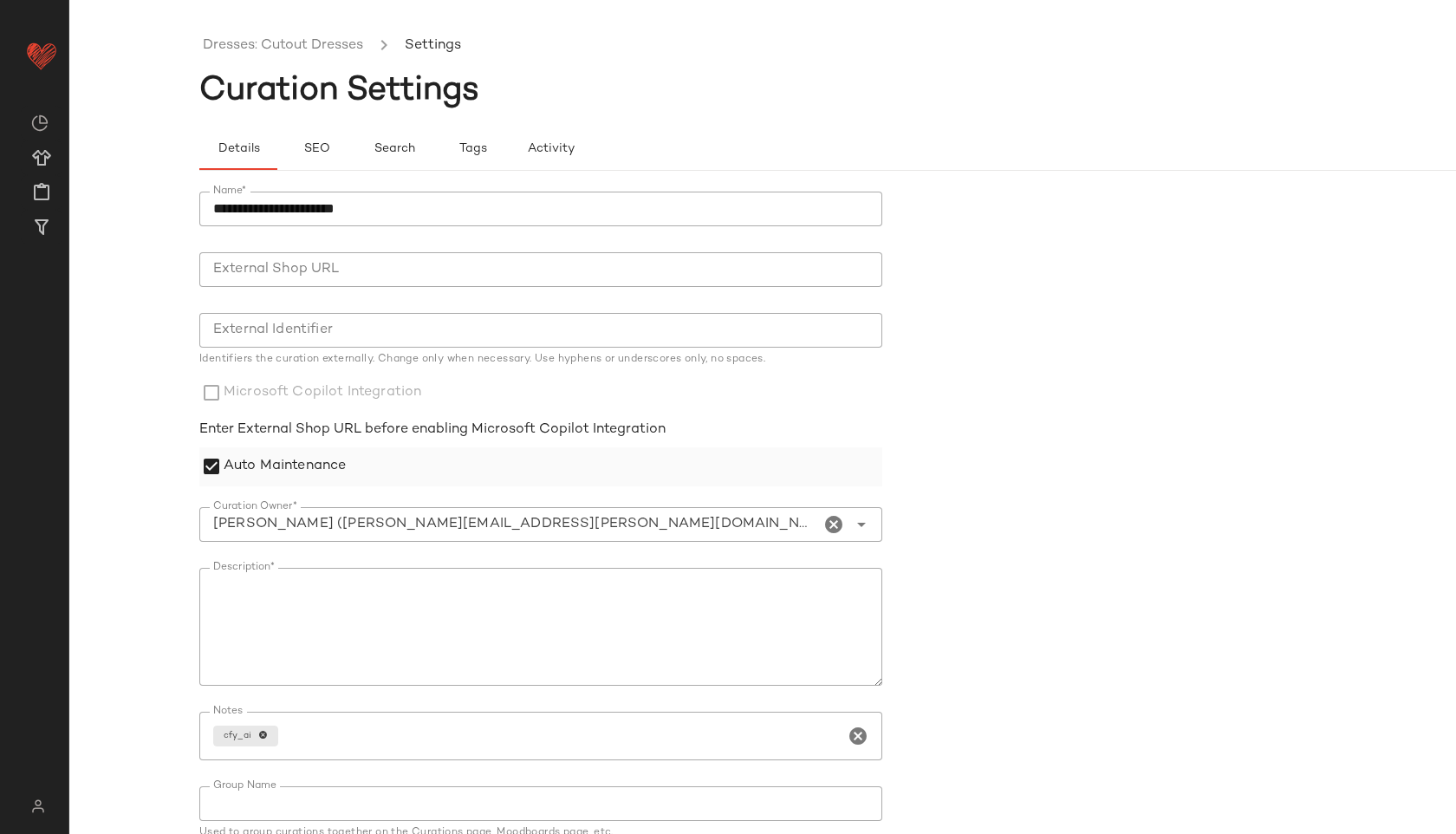
click at [305, 463] on label "Auto Maintenance" at bounding box center [285, 467] width 122 height 39
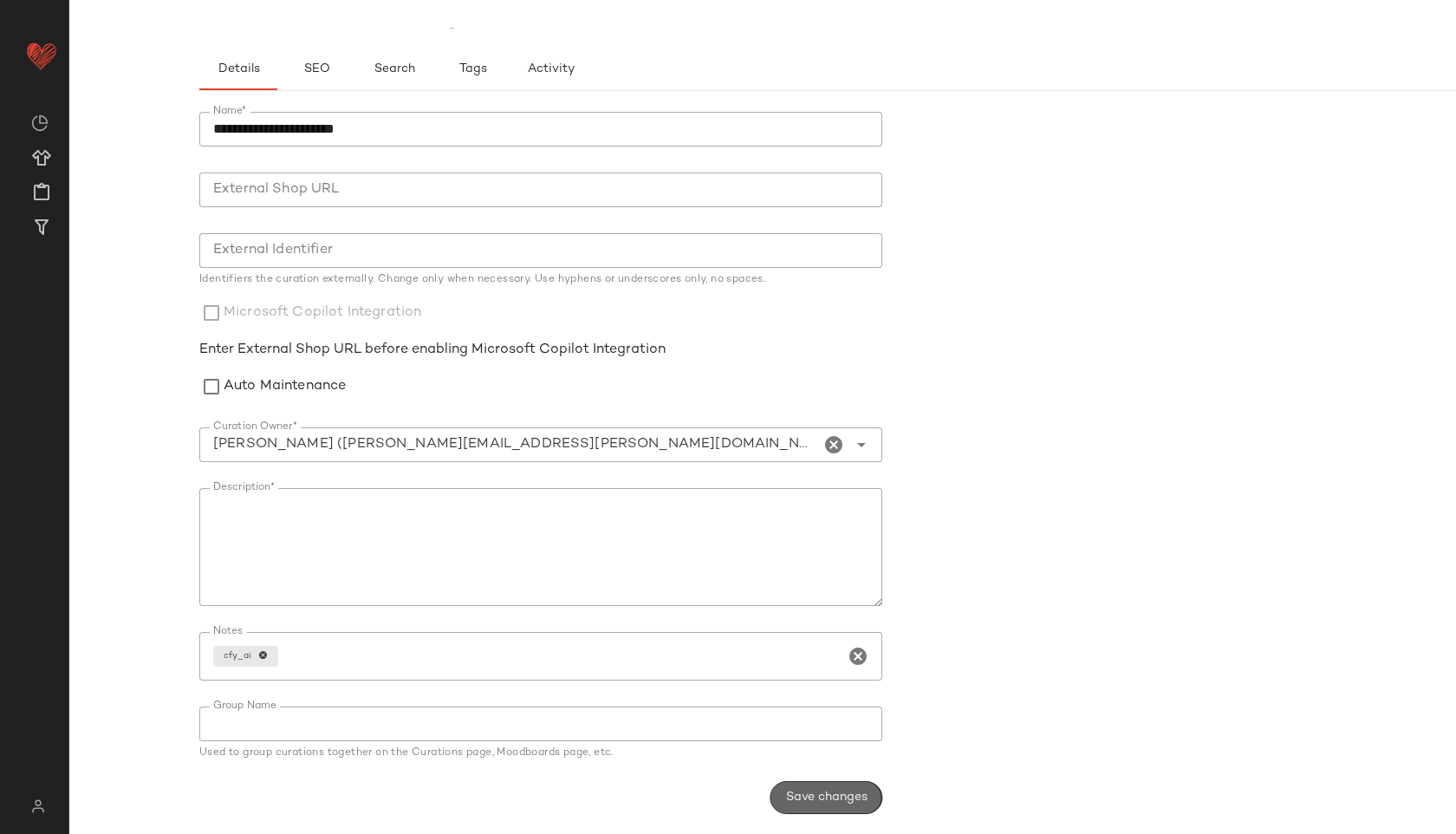
click at [845, 801] on span "Save changes" at bounding box center [827, 798] width 83 height 14
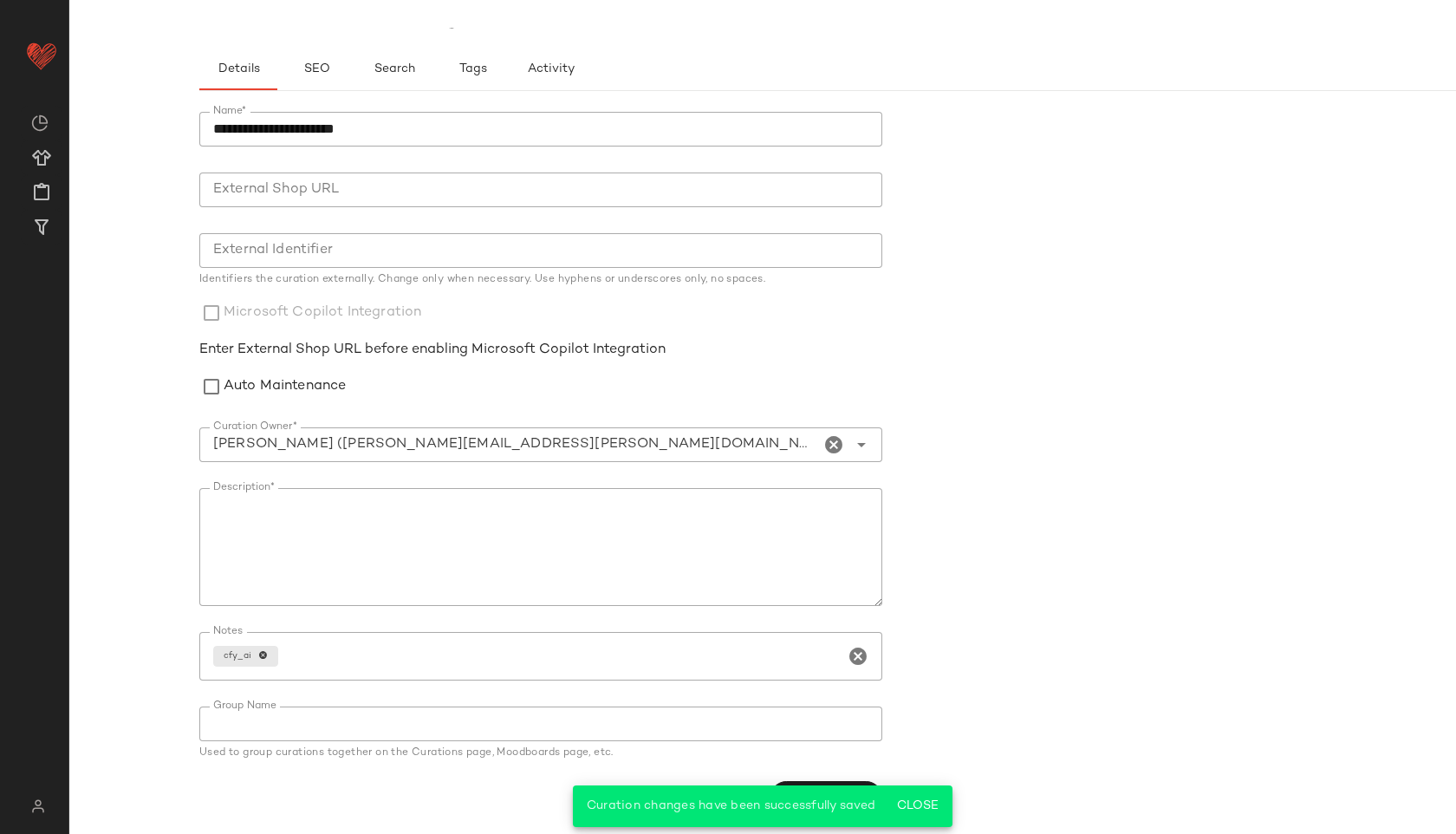
scroll to position [0, 0]
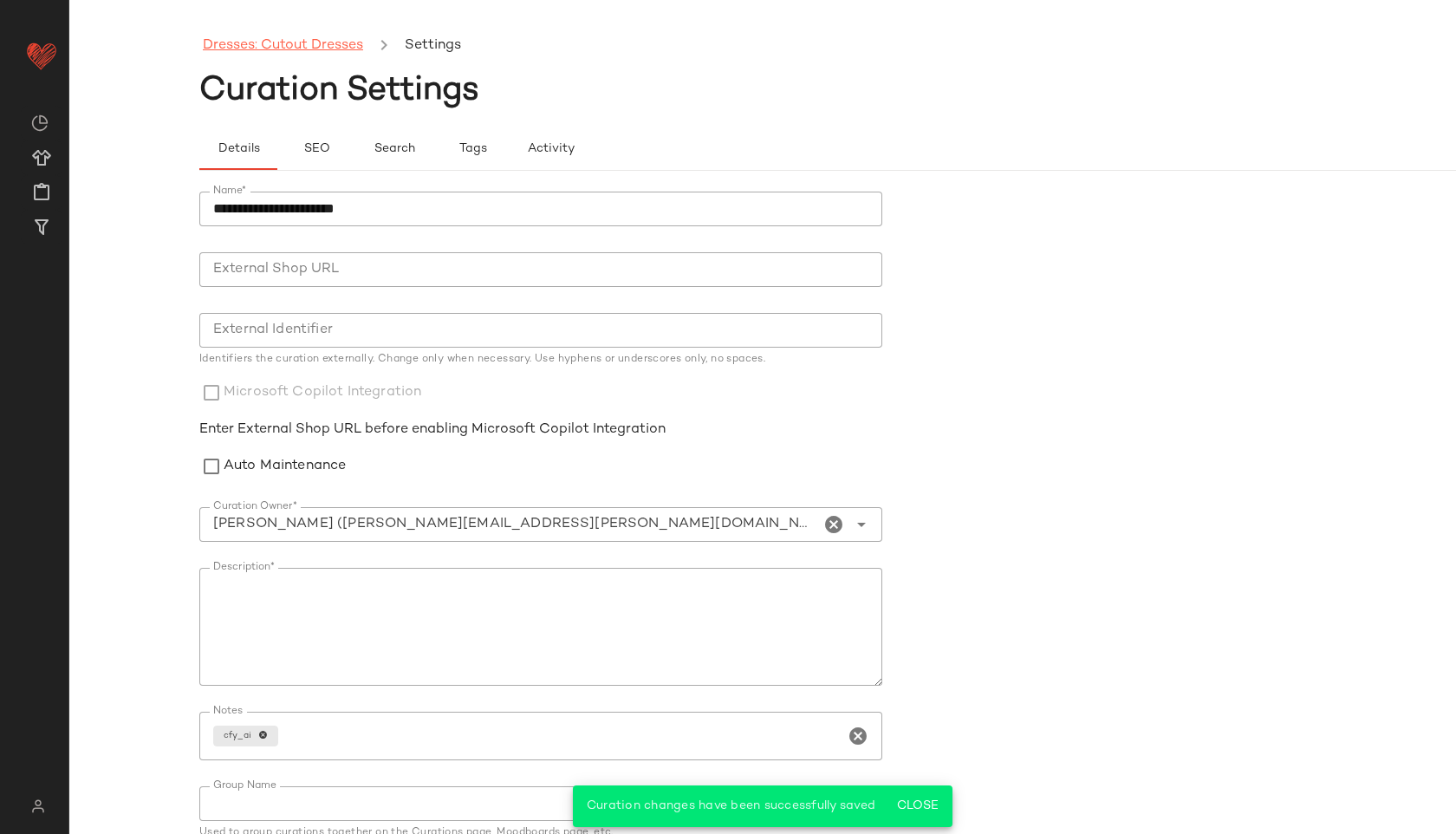
click at [334, 49] on link "Dresses: Cutout Dresses" at bounding box center [283, 46] width 160 height 23
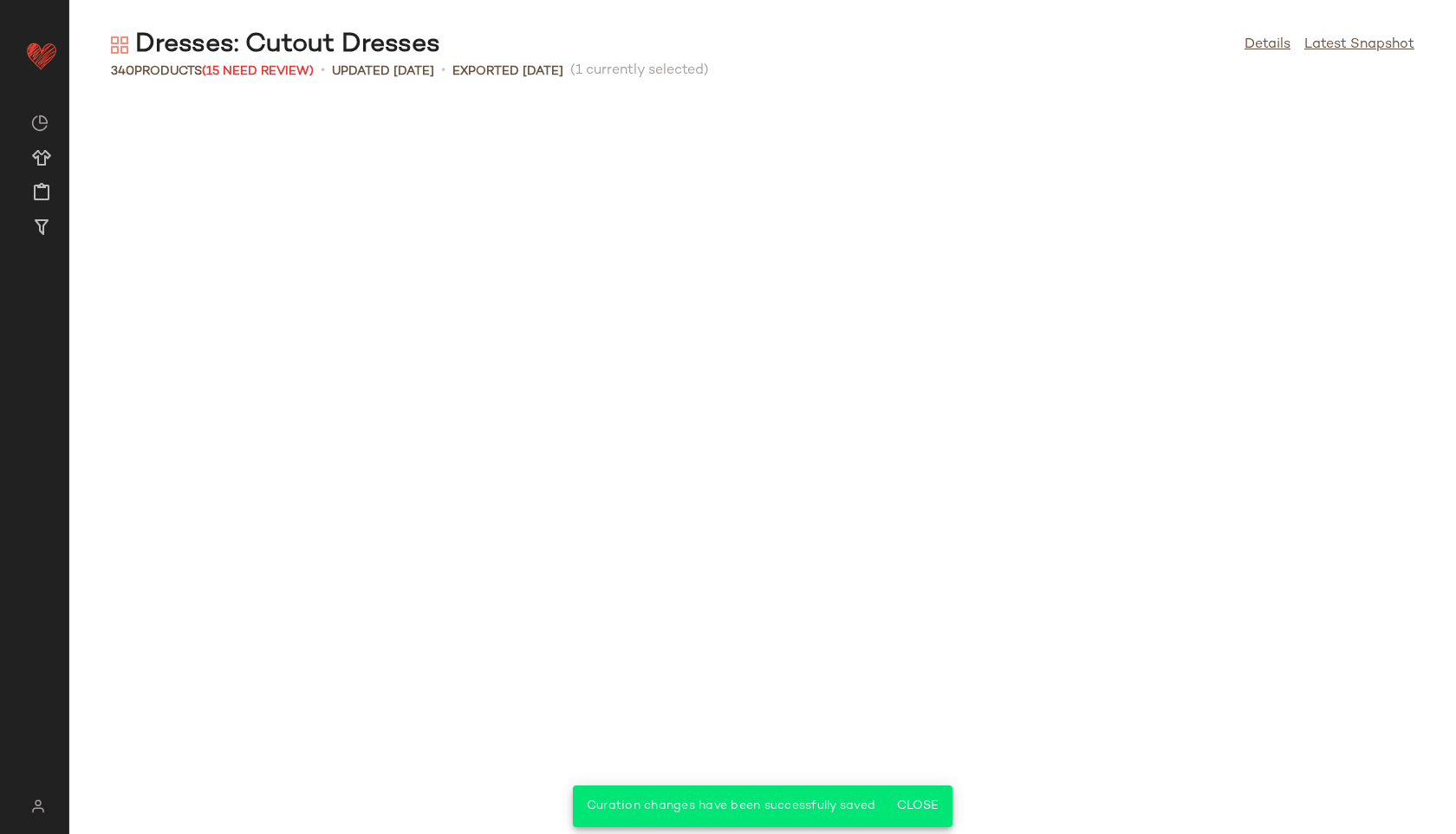
scroll to position [6588, 0]
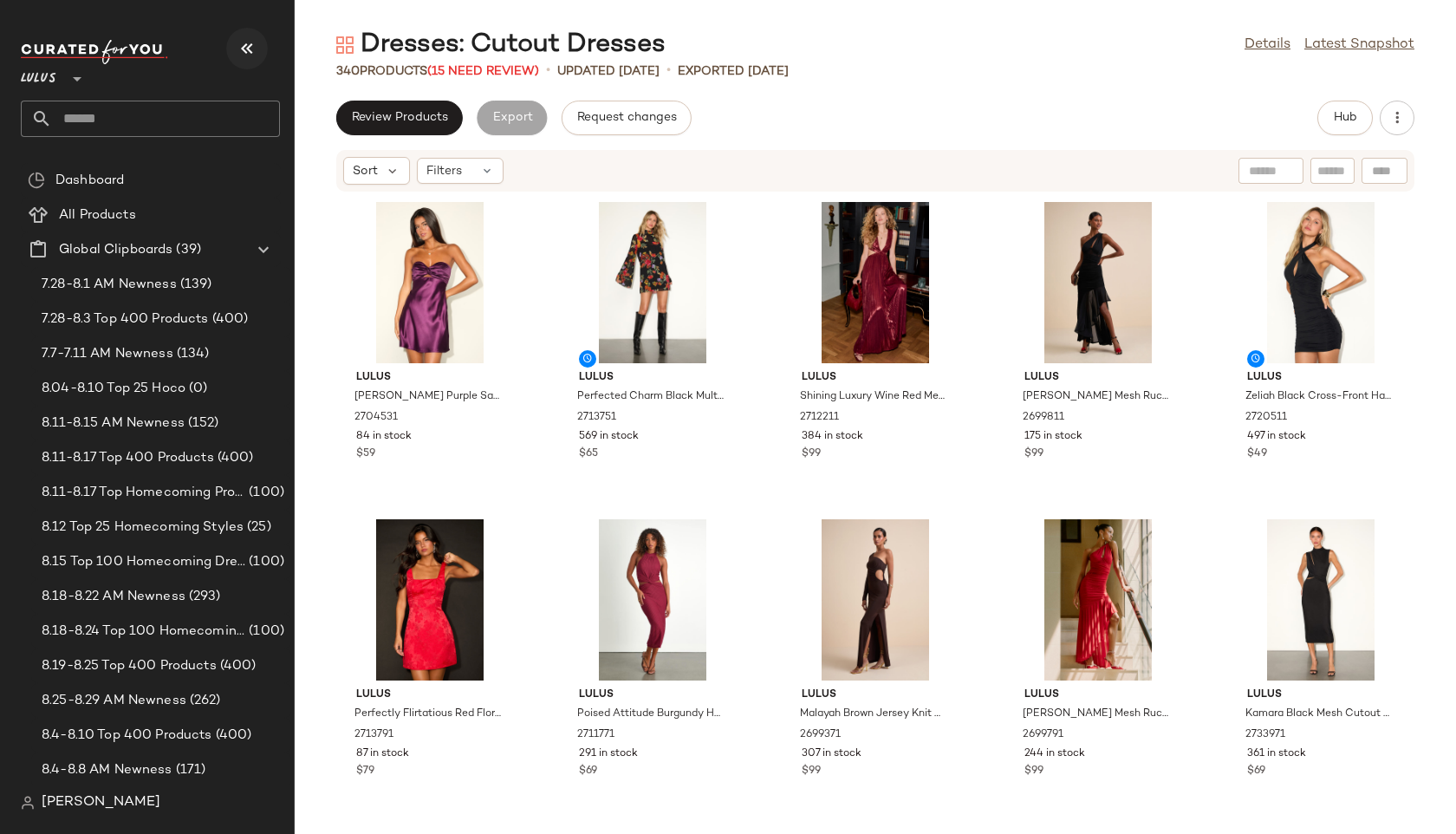
click at [244, 42] on icon "button" at bounding box center [247, 48] width 21 height 21
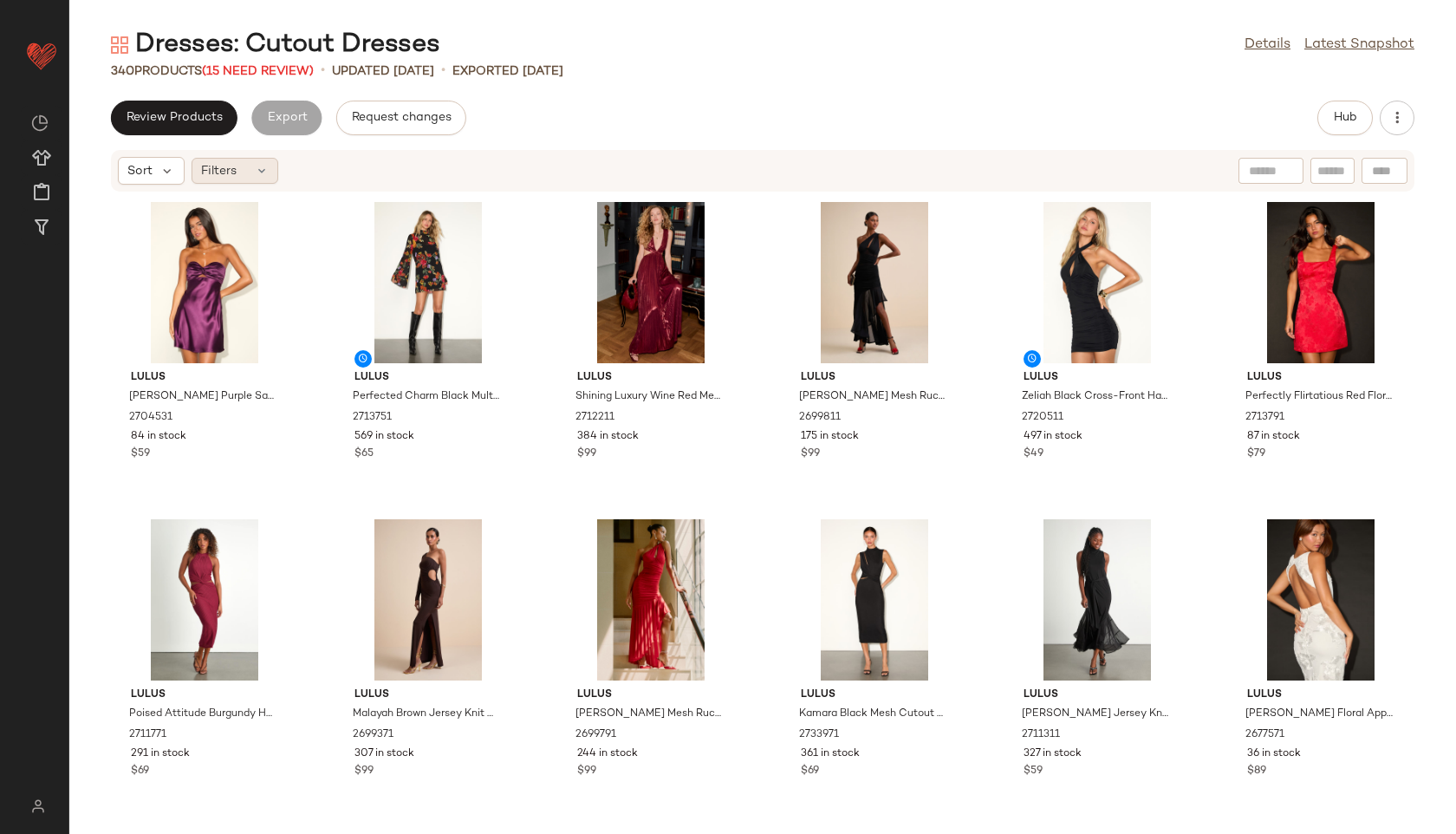
click at [255, 171] on icon at bounding box center [262, 170] width 14 height 14
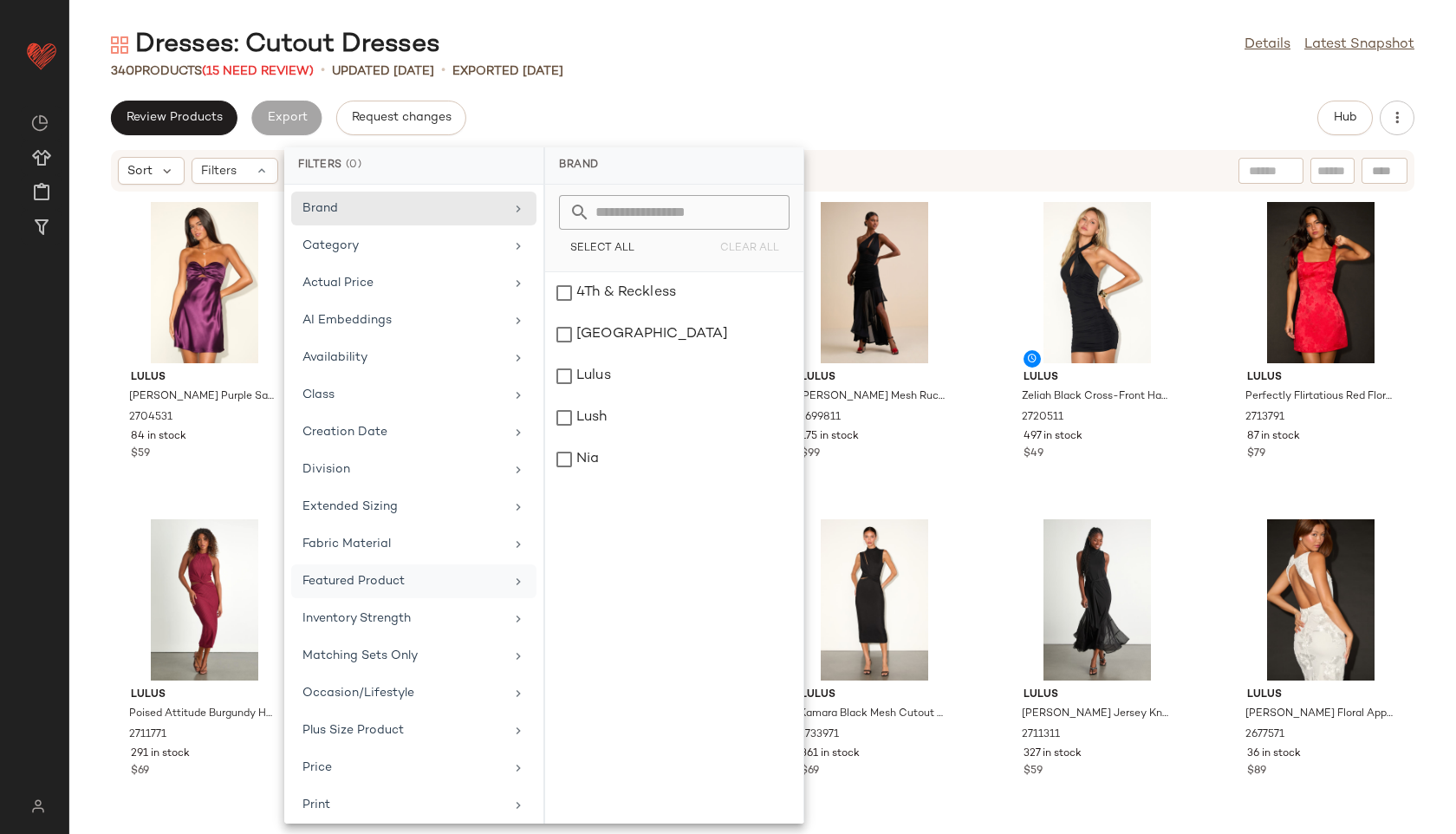
scroll to position [195, 0]
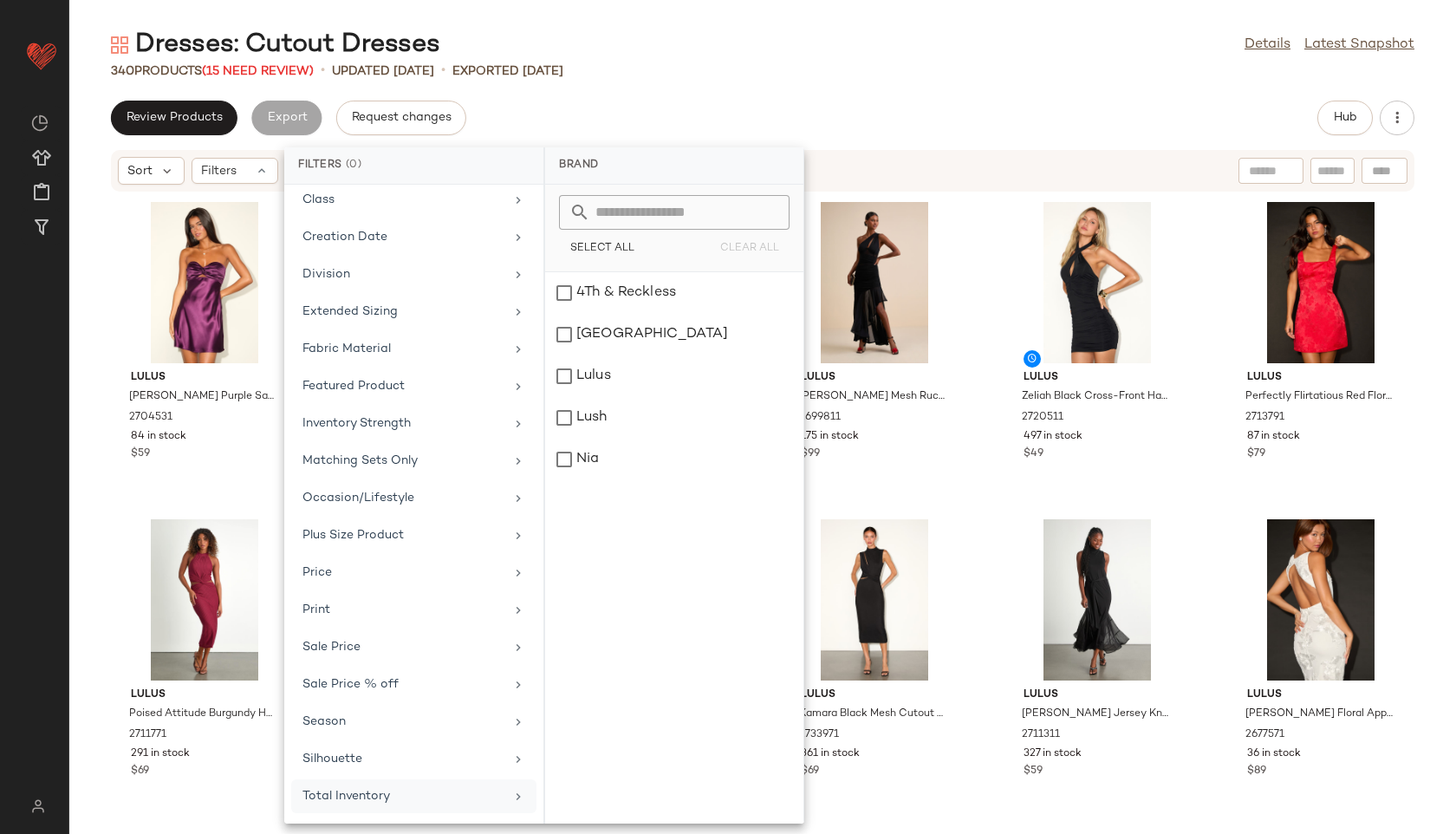
click at [381, 797] on div "Total Inventory" at bounding box center [403, 796] width 202 height 18
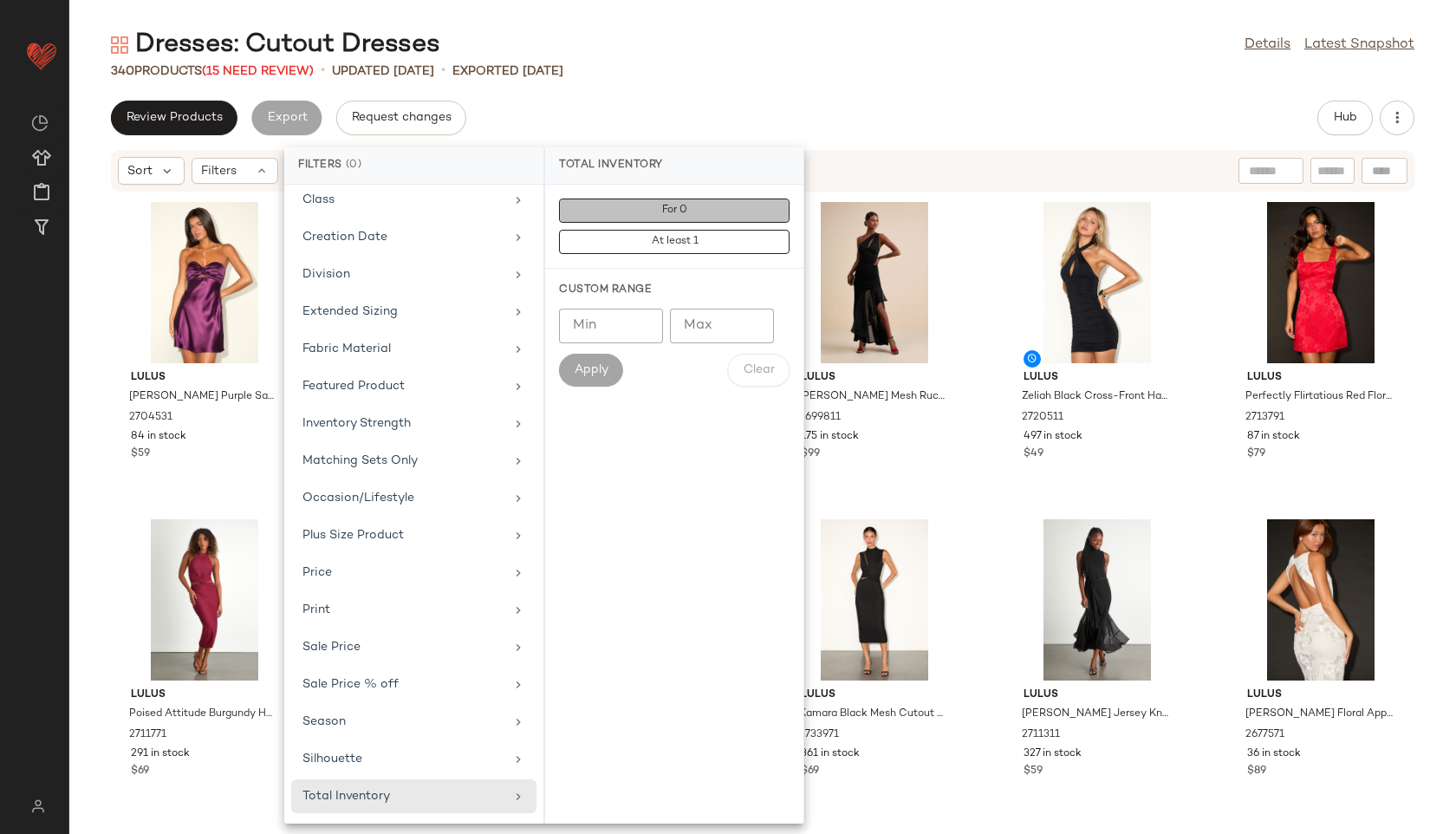
click at [698, 215] on button "For 0" at bounding box center [674, 211] width 230 height 25
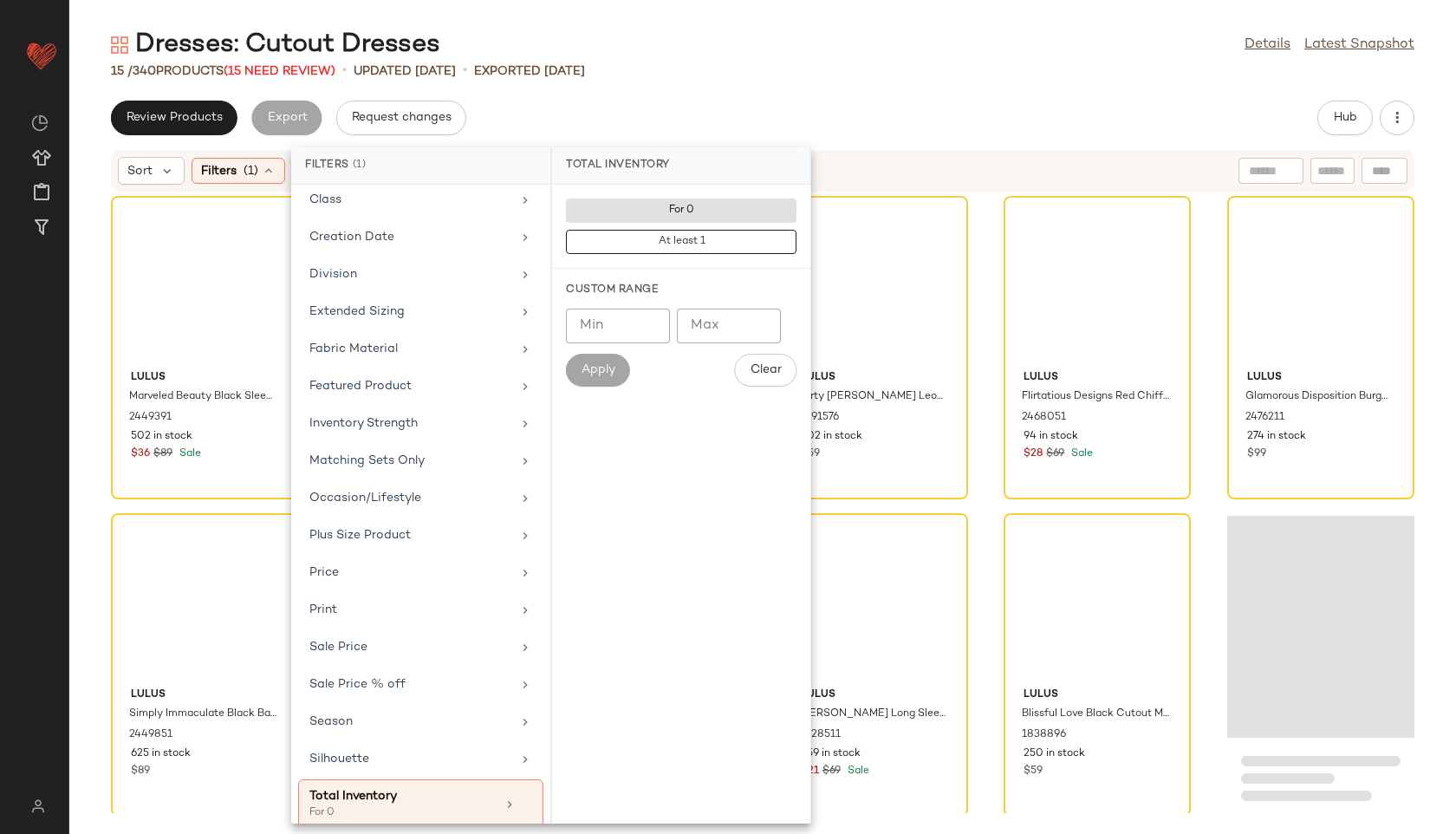
click at [775, 61] on div "Dresses: Cutout Dresses Details Latest Snapshot" at bounding box center [763, 45] width 1387 height 34
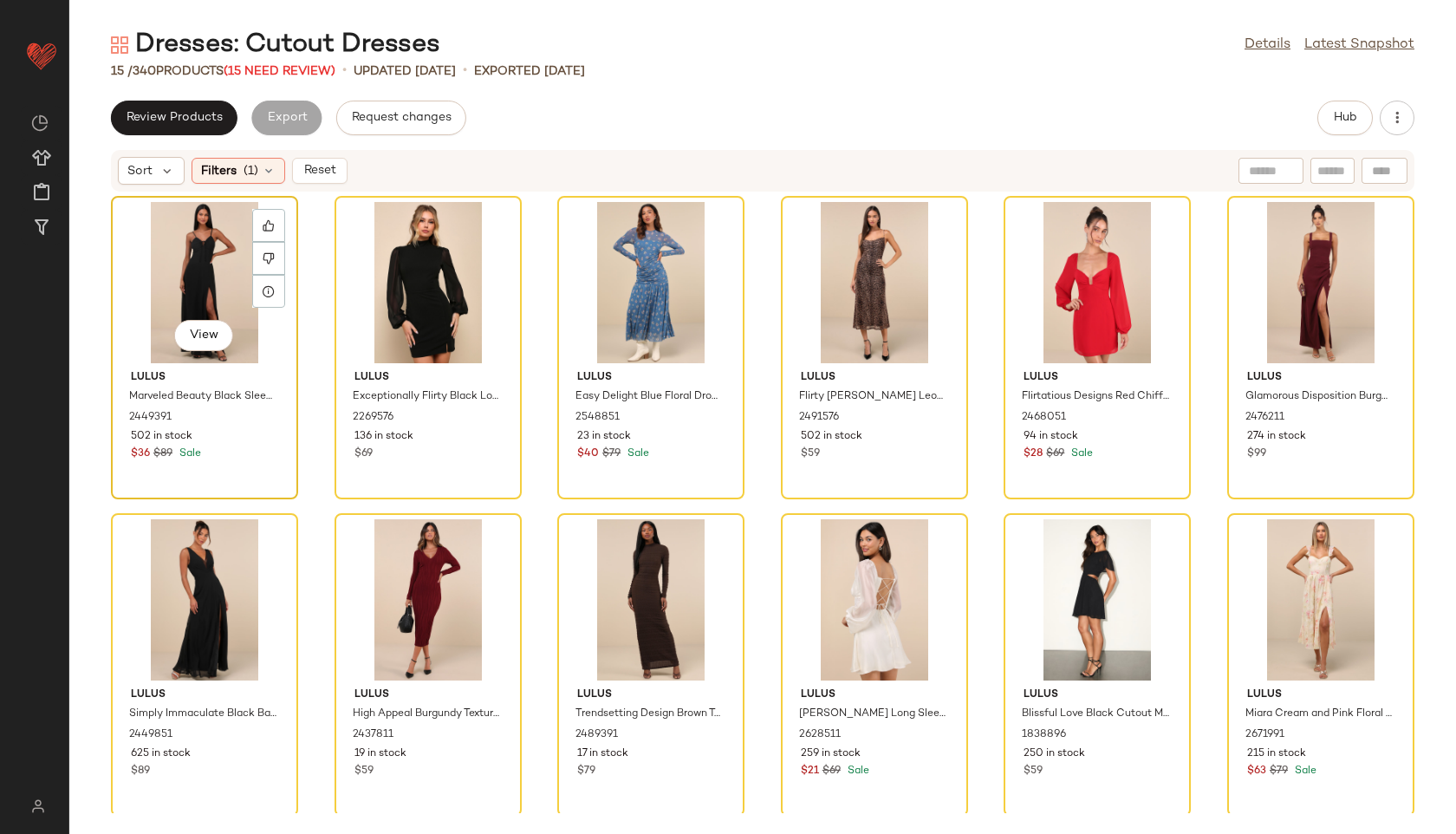
click at [185, 266] on div "View" at bounding box center [204, 282] width 175 height 161
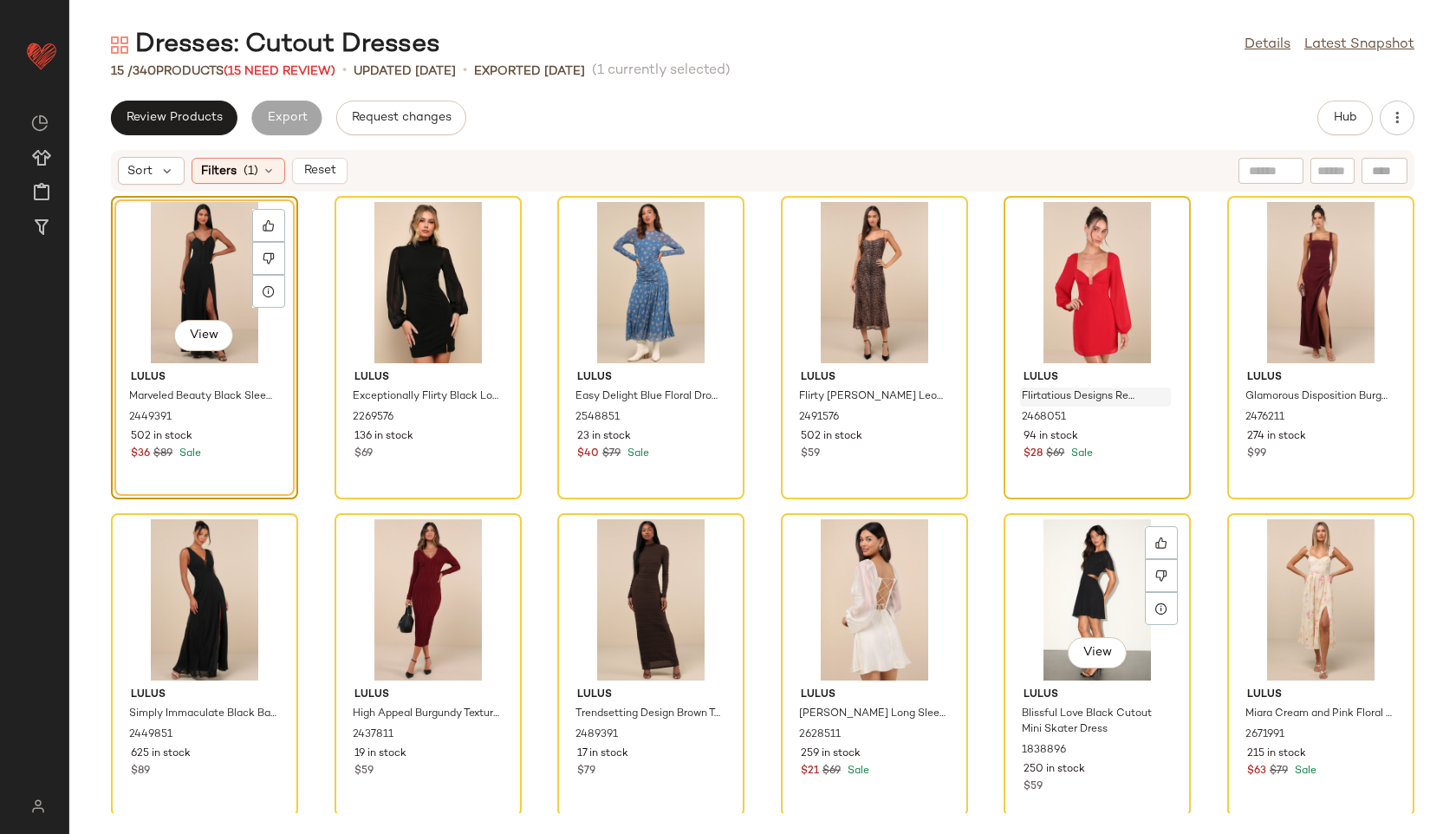
scroll to position [321, 0]
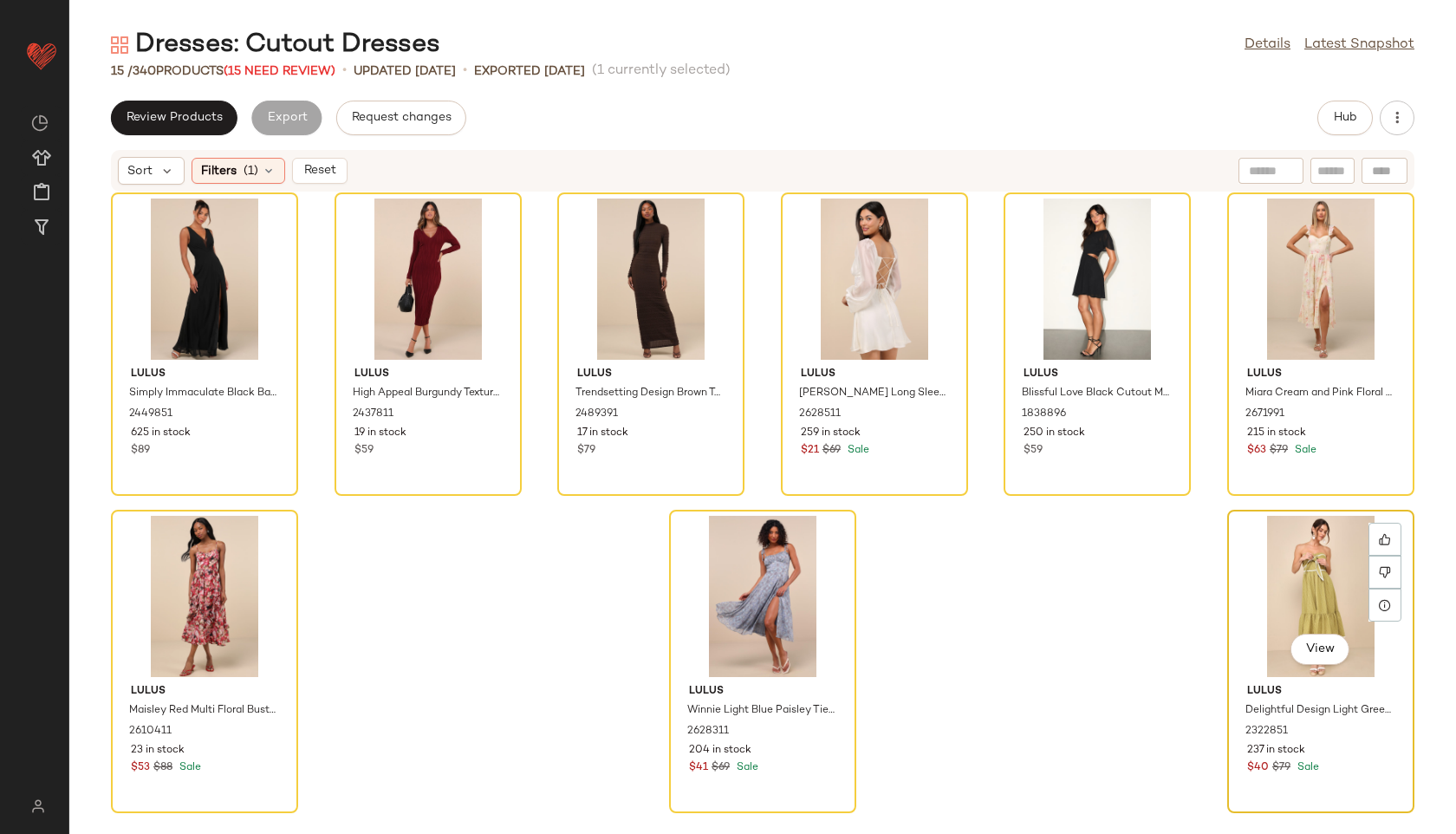
click at [1310, 581] on div "View" at bounding box center [1321, 596] width 175 height 161
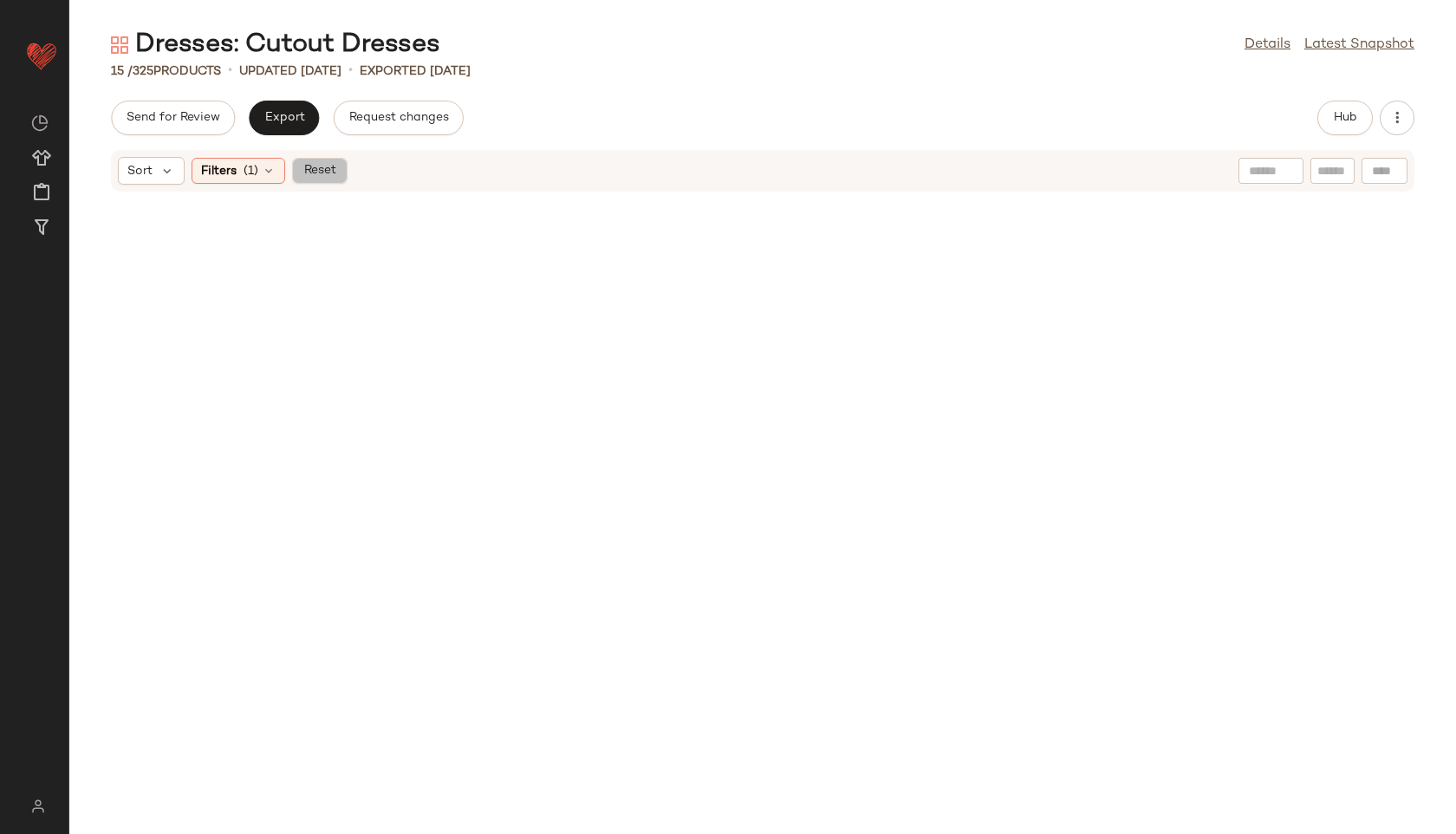
click at [320, 170] on span "Reset" at bounding box center [318, 170] width 33 height 14
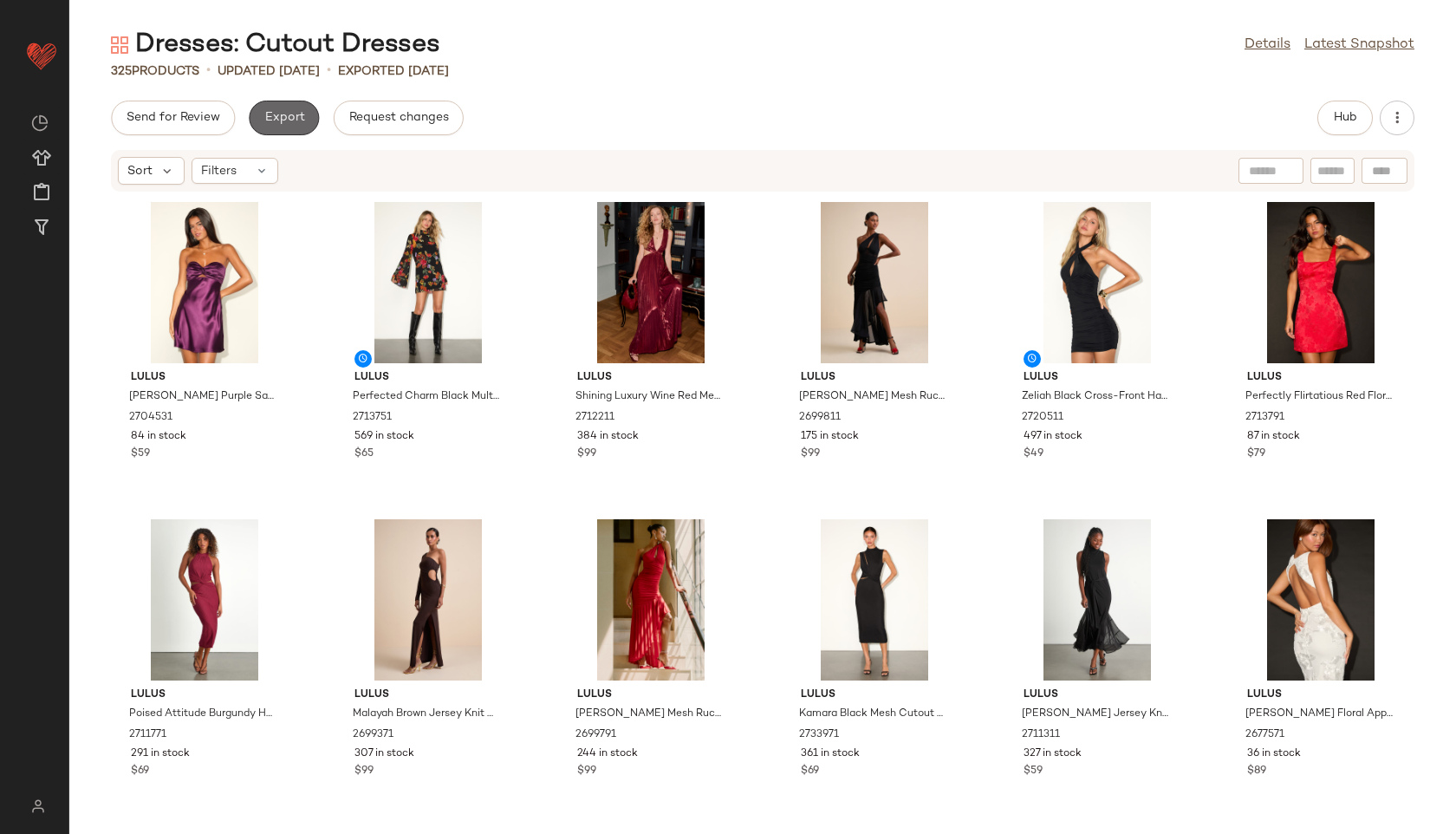
click at [286, 114] on span "Export" at bounding box center [284, 118] width 40 height 14
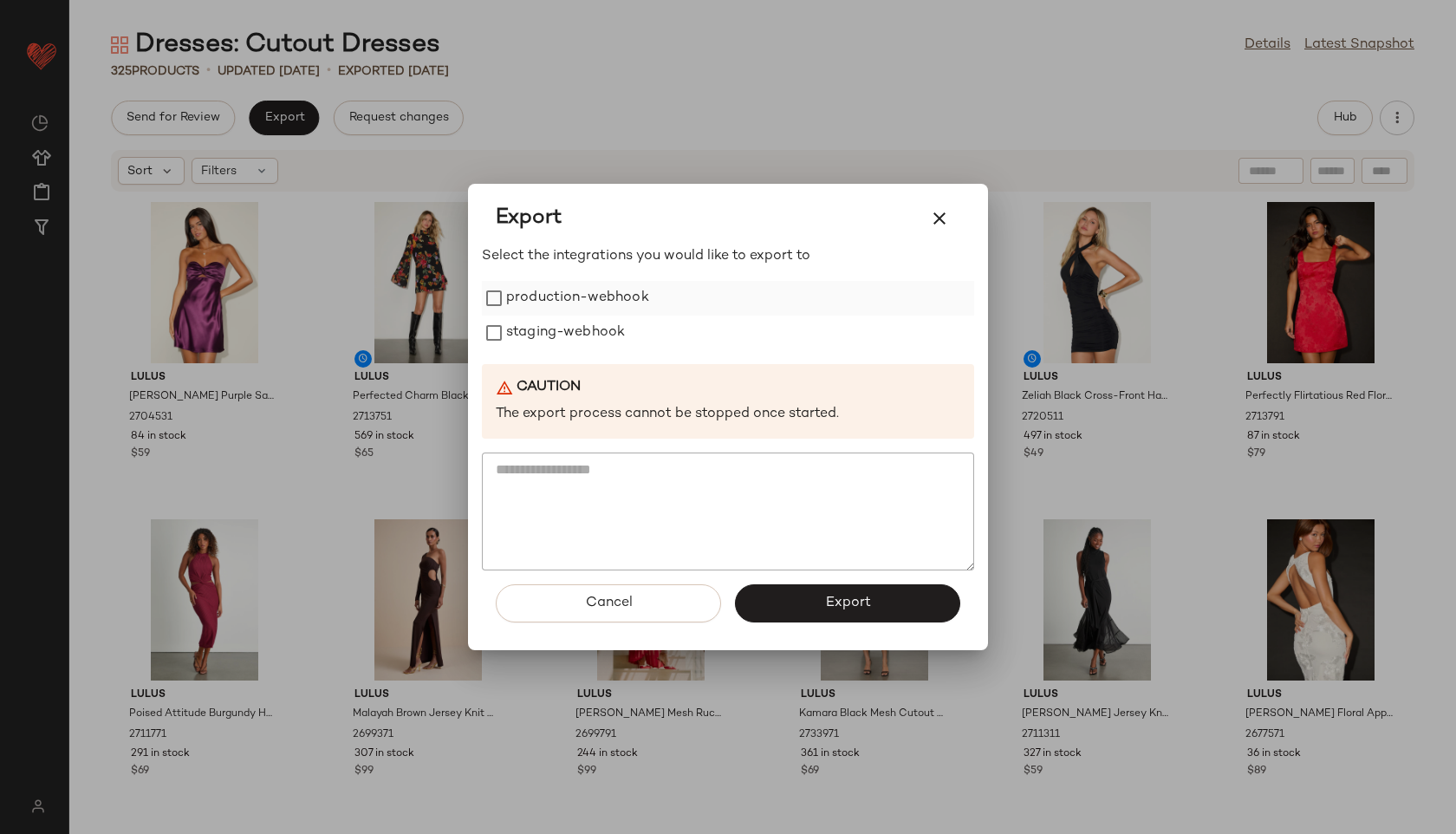
click at [506, 293] on label "production-webhook" at bounding box center [577, 298] width 143 height 34
click at [519, 337] on label "staging-webhook" at bounding box center [565, 332] width 119 height 34
click at [840, 599] on span "Export" at bounding box center [847, 603] width 46 height 17
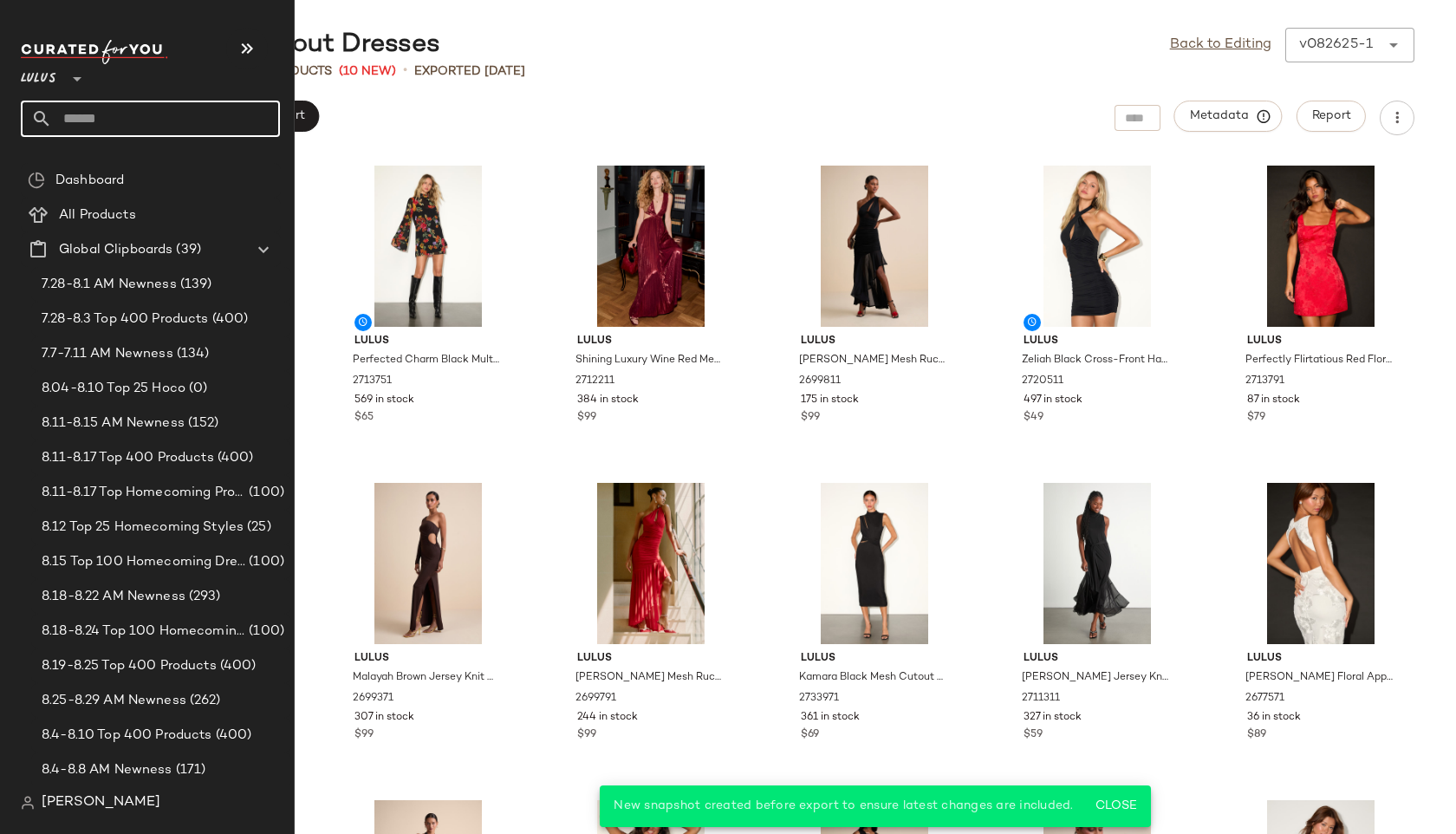
click at [96, 130] on input "text" at bounding box center [165, 118] width 228 height 36
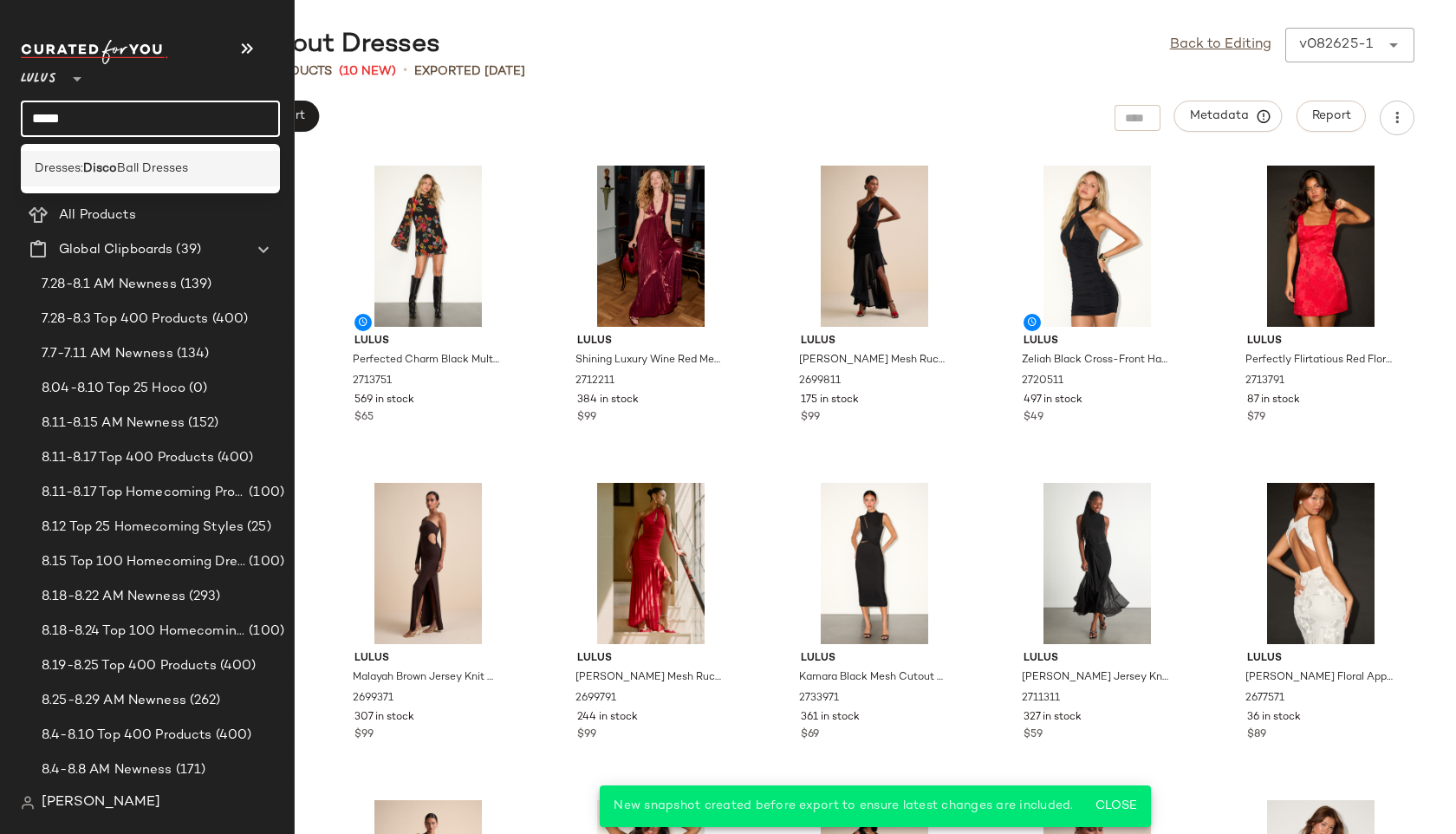
type input "*****"
click at [126, 173] on span "Ball Dresses" at bounding box center [152, 169] width 71 height 18
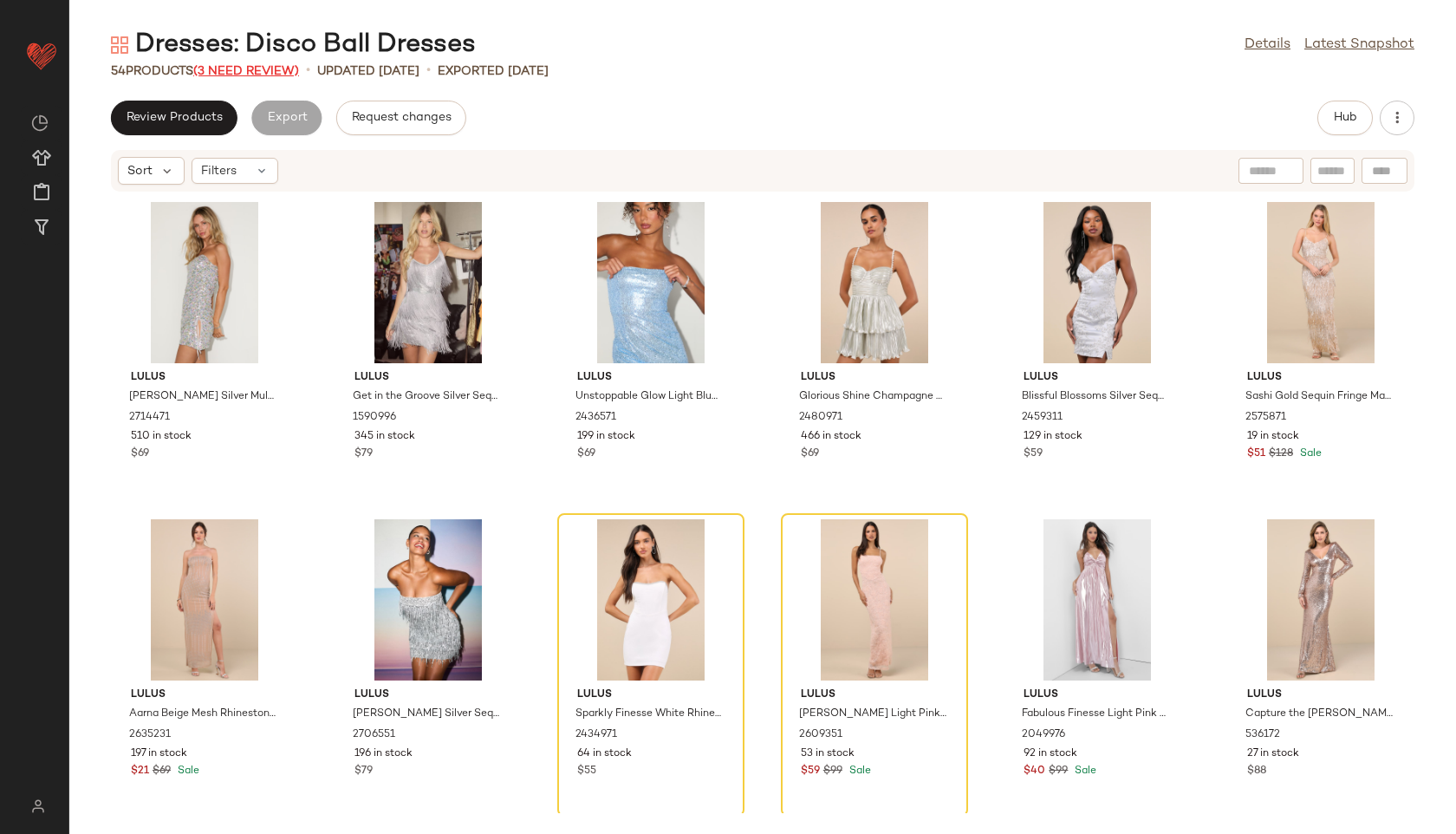
click at [274, 75] on span "(3 Need Review)" at bounding box center [246, 71] width 105 height 13
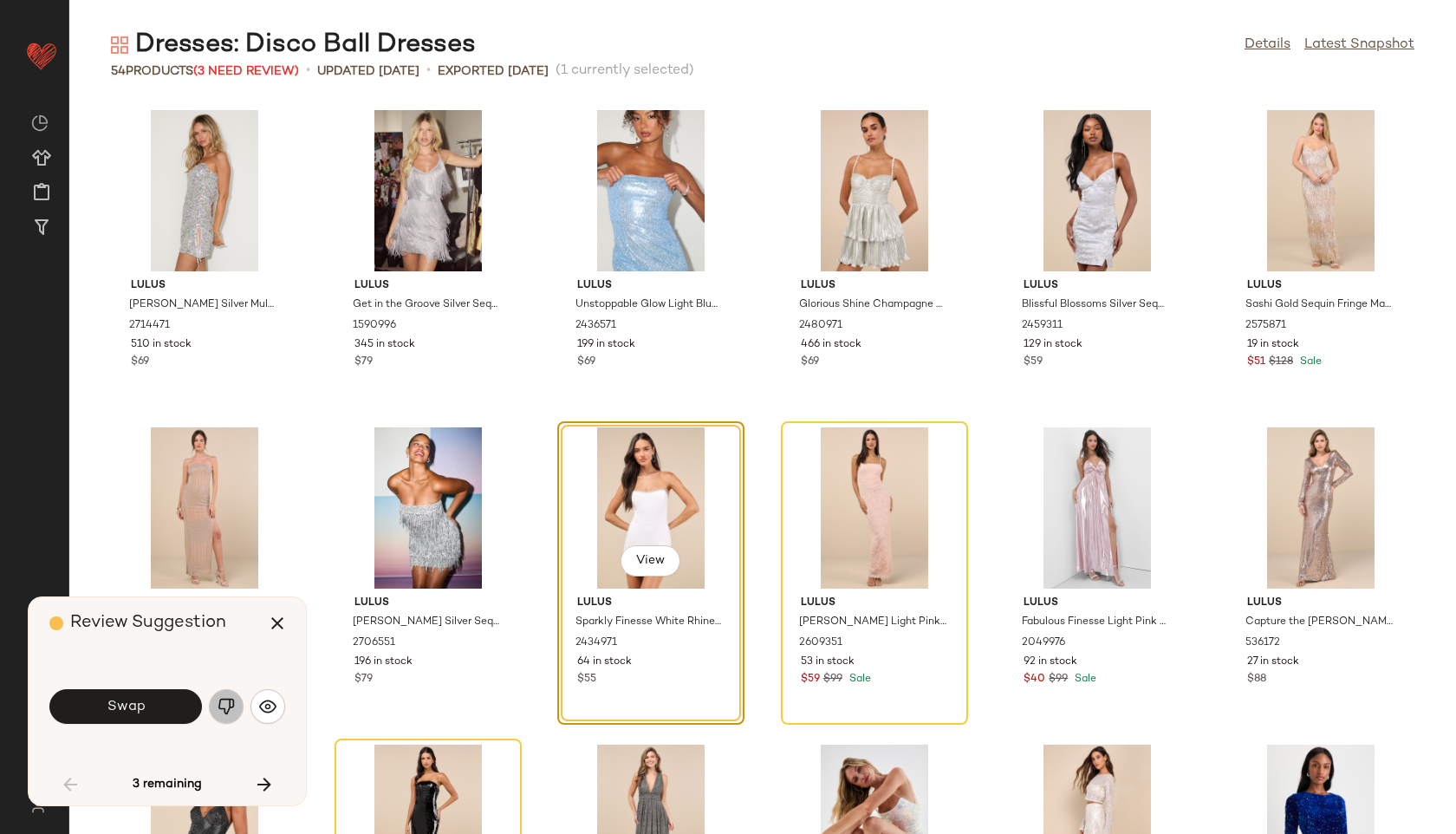
click at [227, 703] on img "button" at bounding box center [227, 707] width 18 height 18
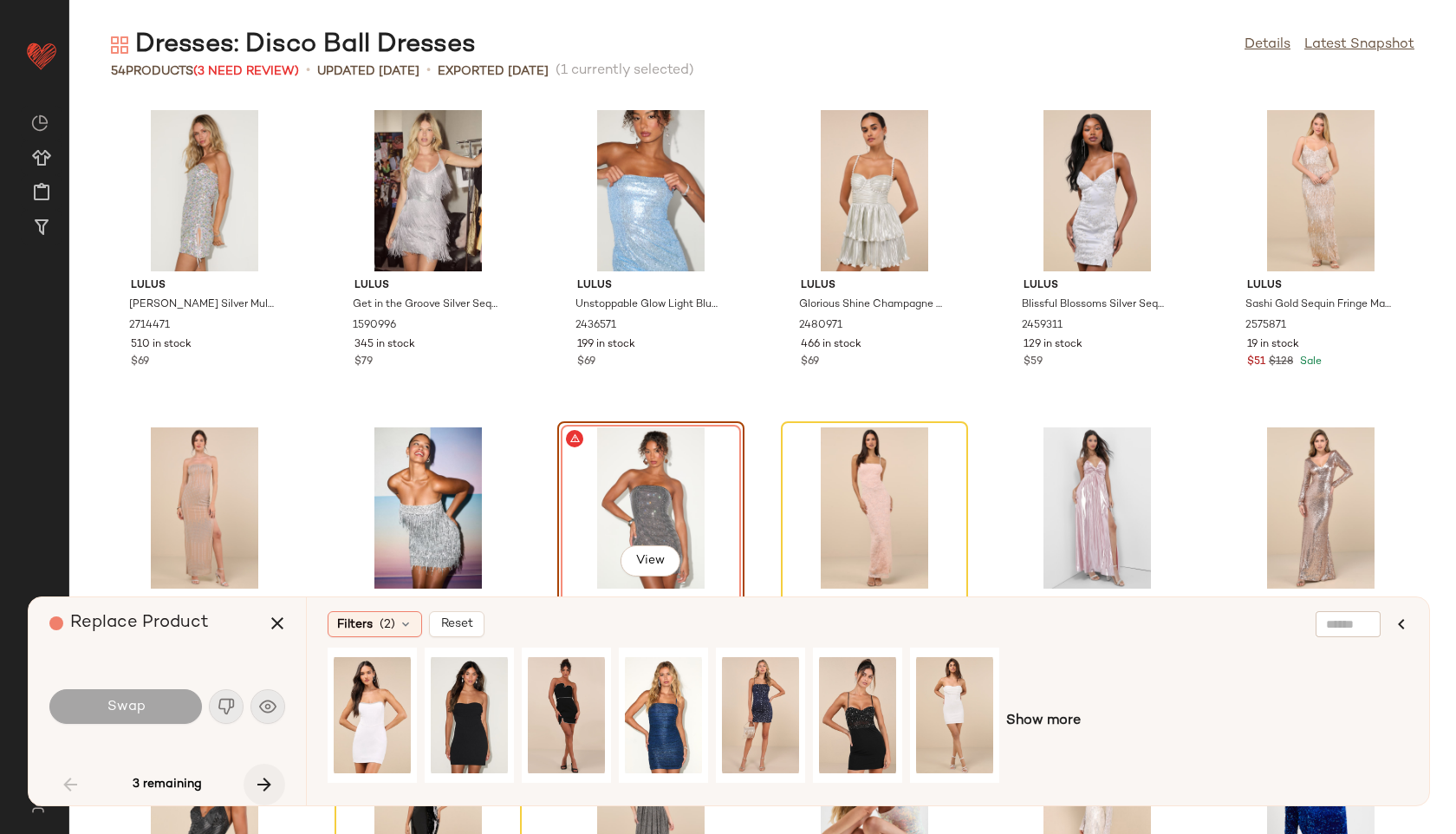
click at [261, 780] on icon "button" at bounding box center [264, 785] width 21 height 21
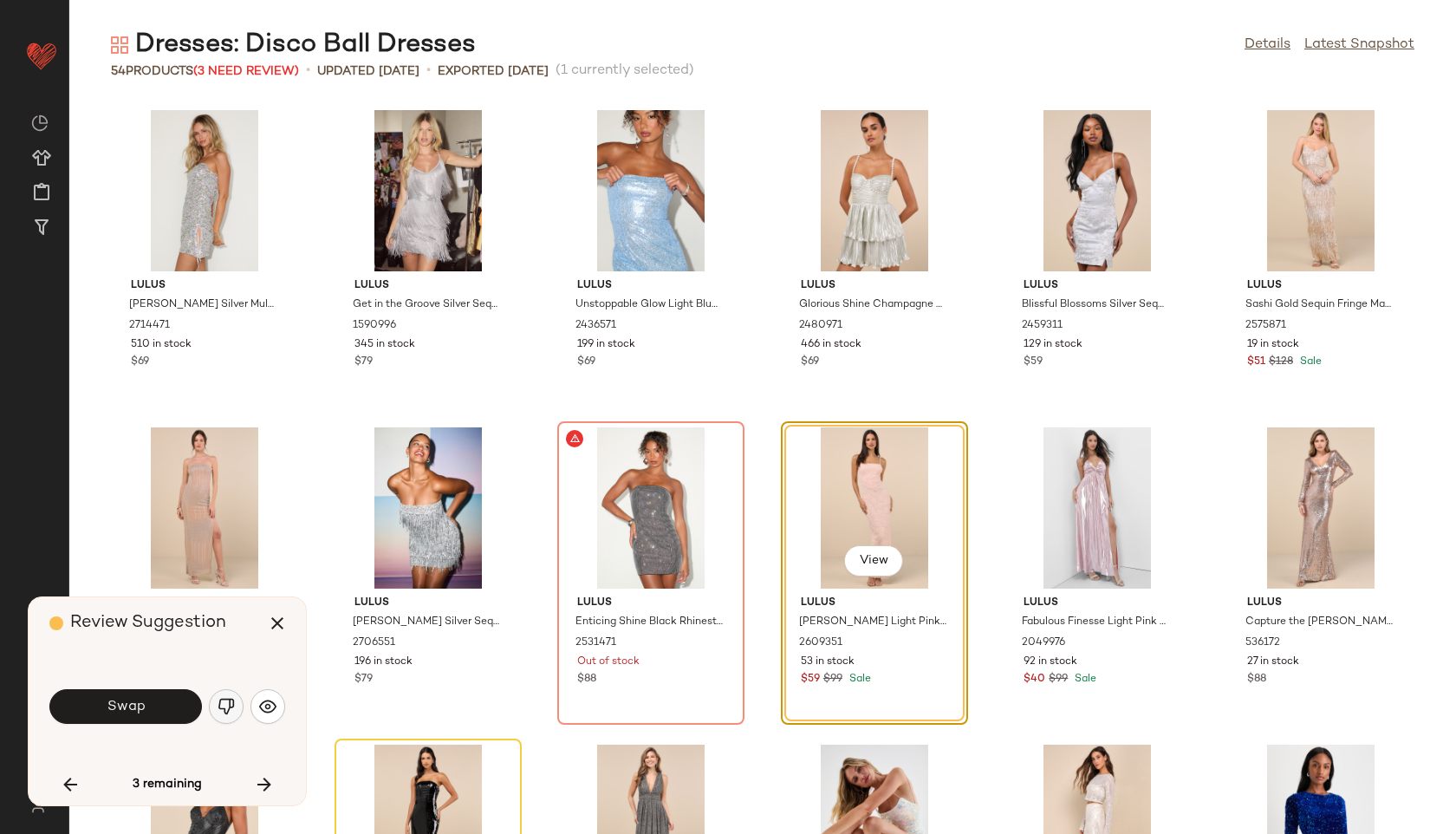
click at [226, 703] on img "button" at bounding box center [227, 707] width 18 height 18
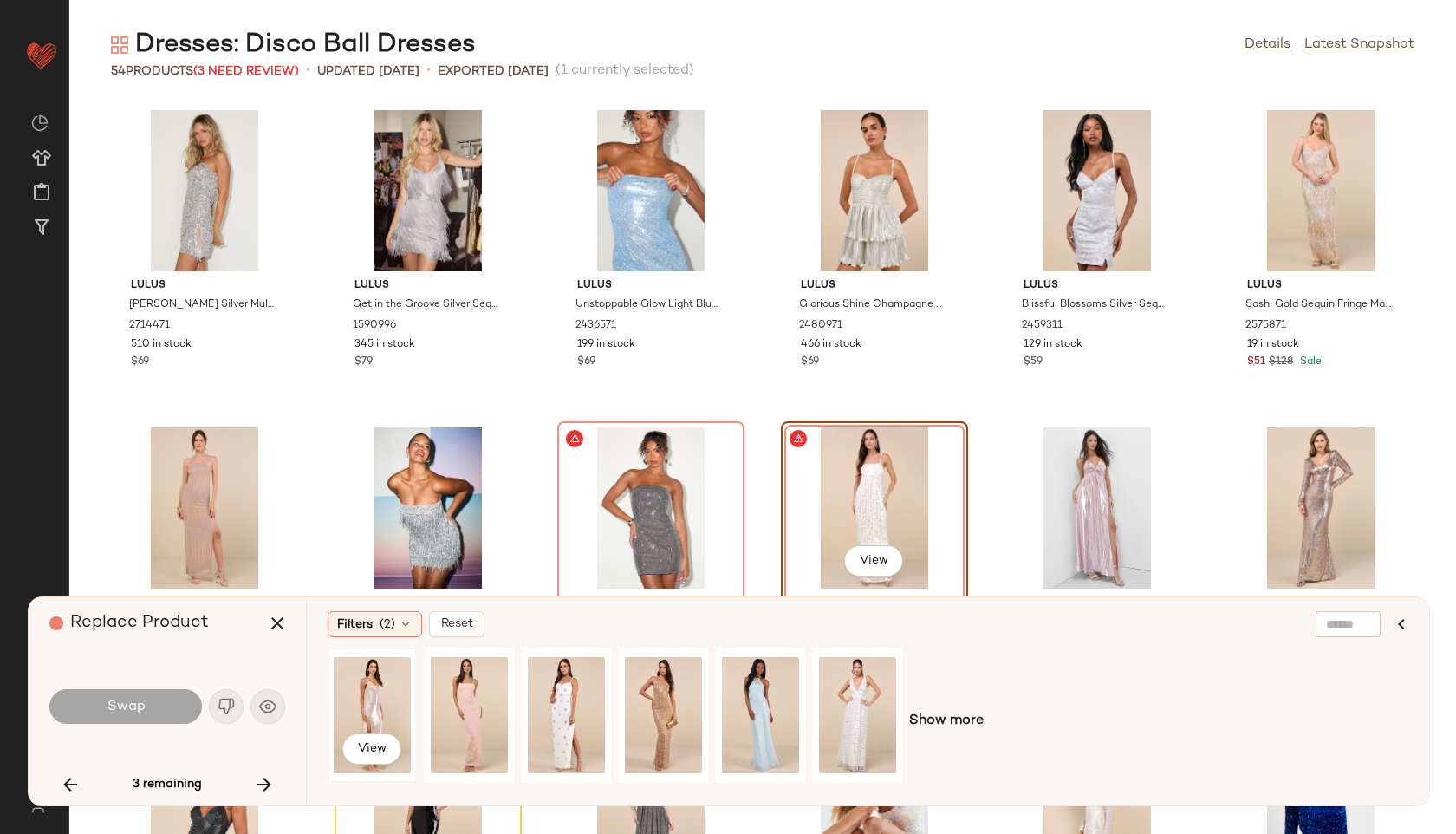
click at [355, 701] on div "View" at bounding box center [373, 715] width 77 height 123
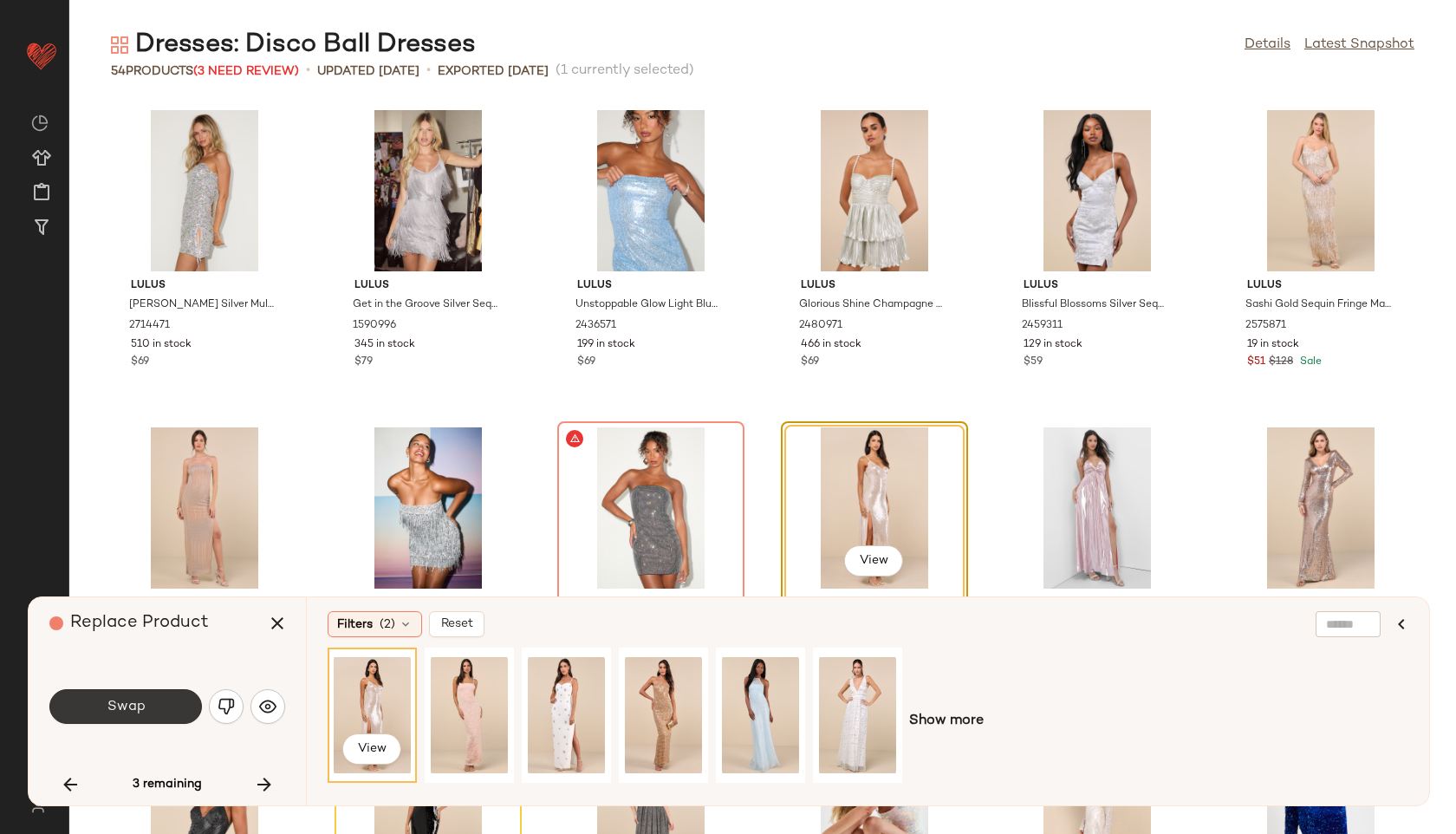
click at [170, 697] on button "Swap" at bounding box center [126, 706] width 153 height 34
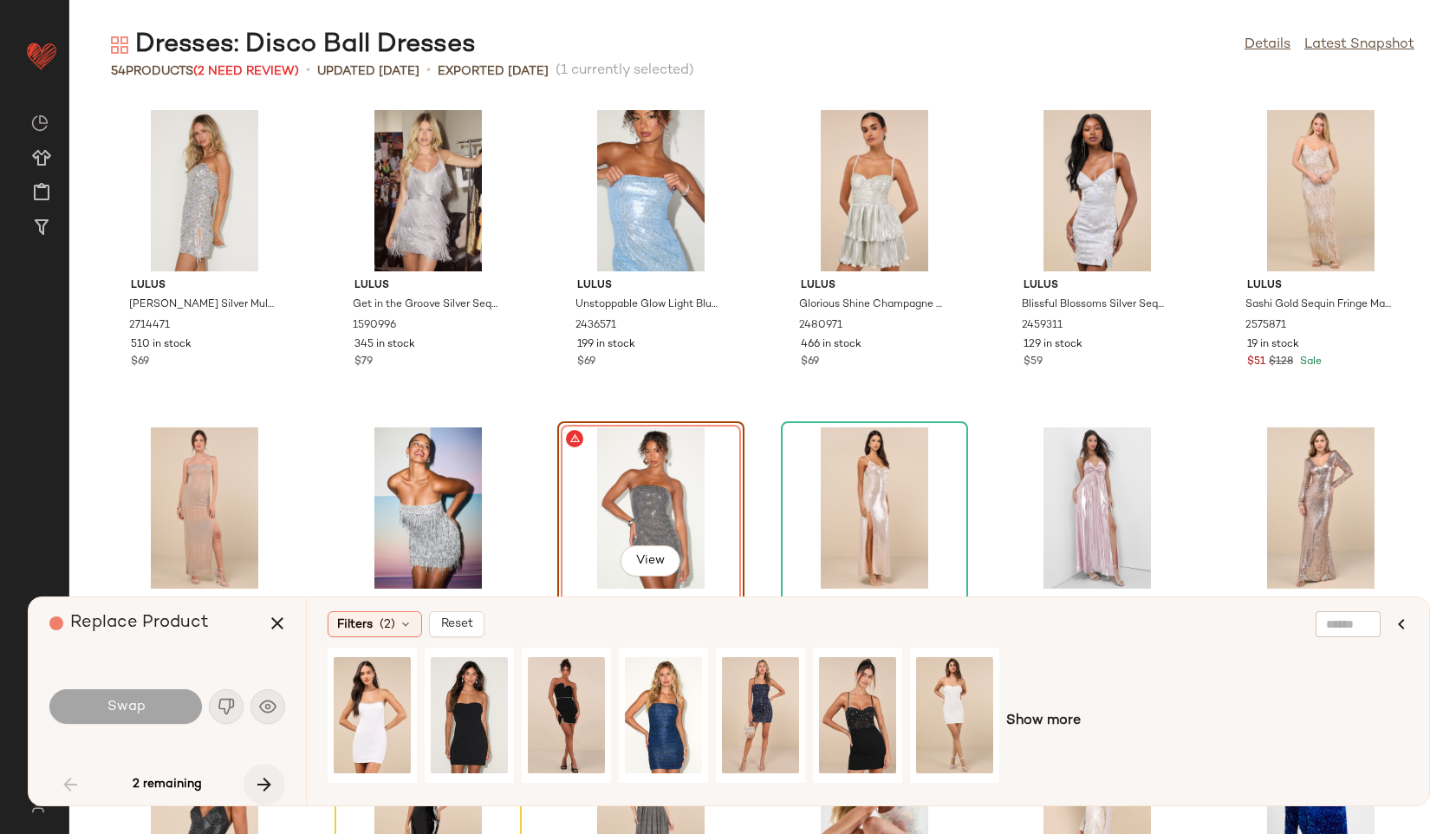
click at [266, 781] on icon "button" at bounding box center [264, 785] width 21 height 21
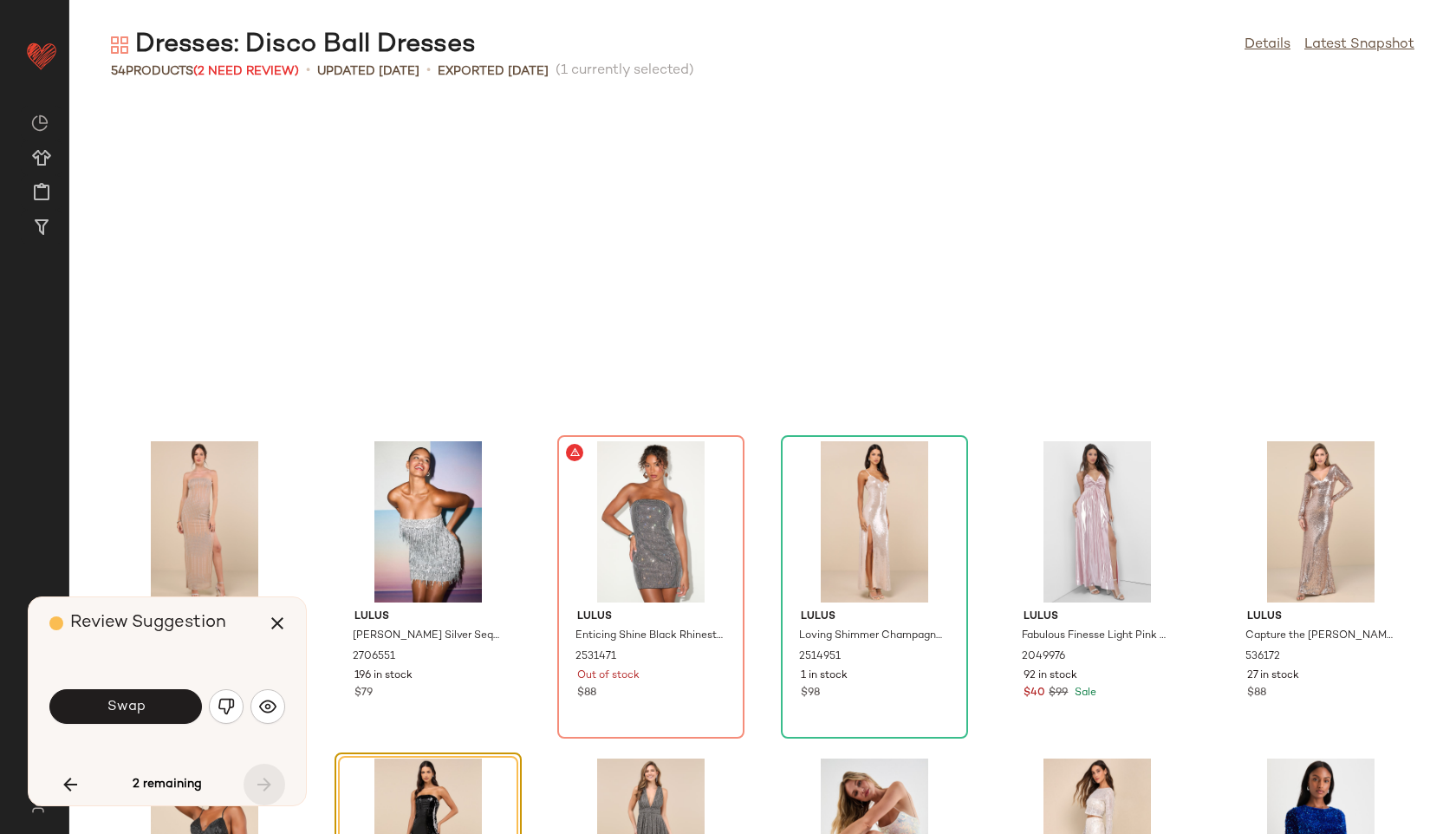
scroll to position [331, 0]
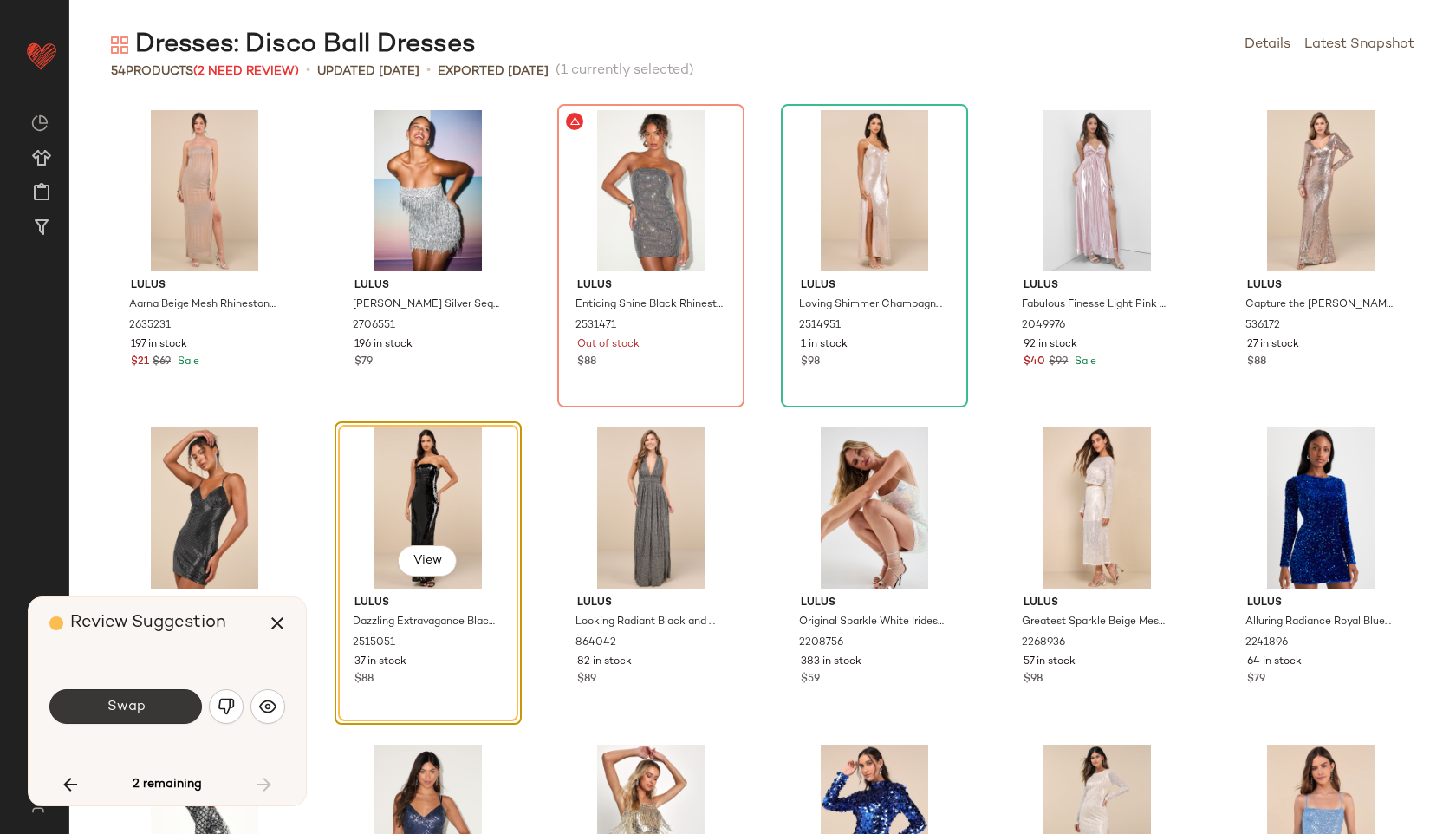
click at [194, 707] on button "Swap" at bounding box center [126, 706] width 153 height 34
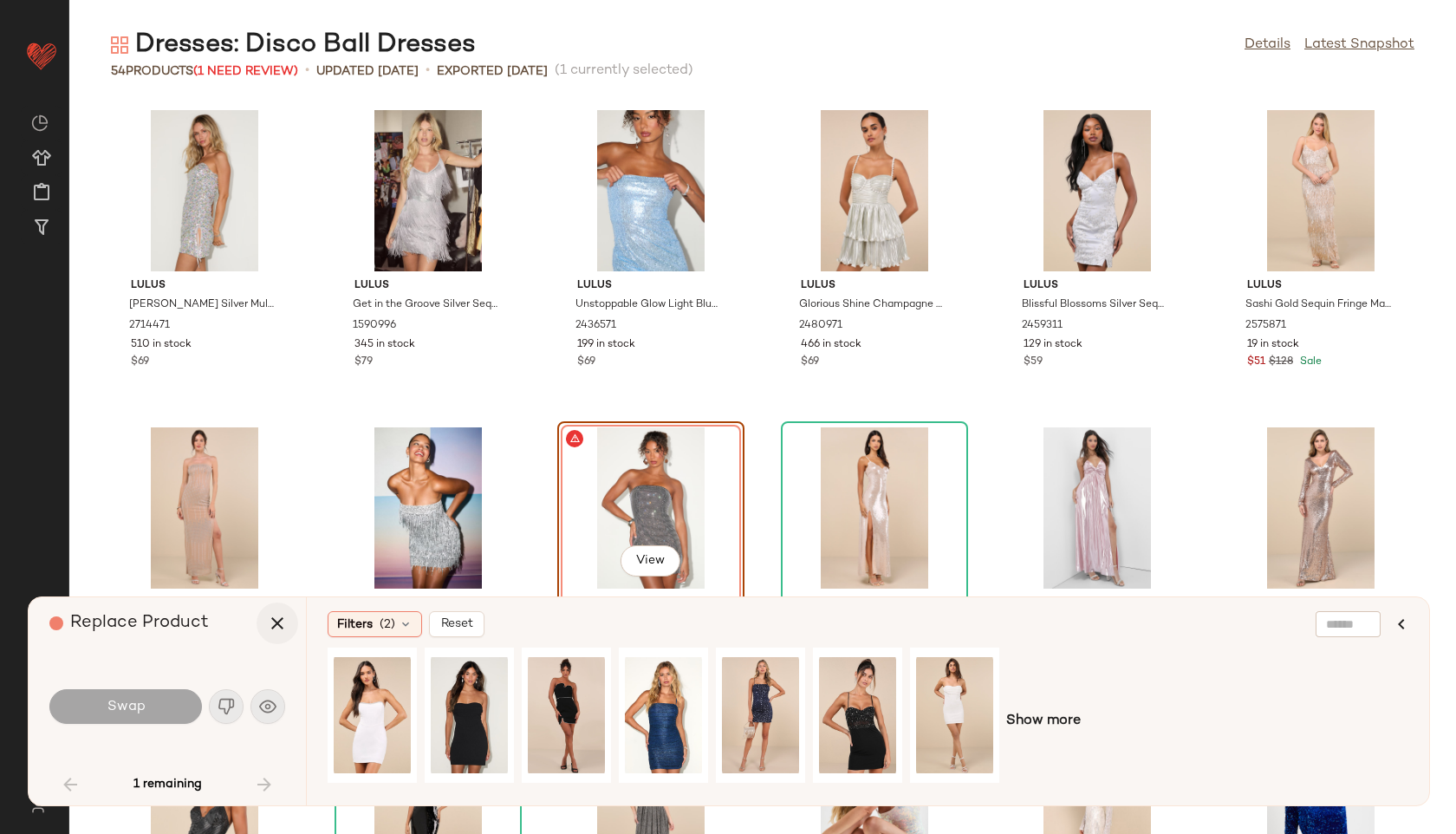
click at [282, 620] on icon "button" at bounding box center [278, 623] width 21 height 21
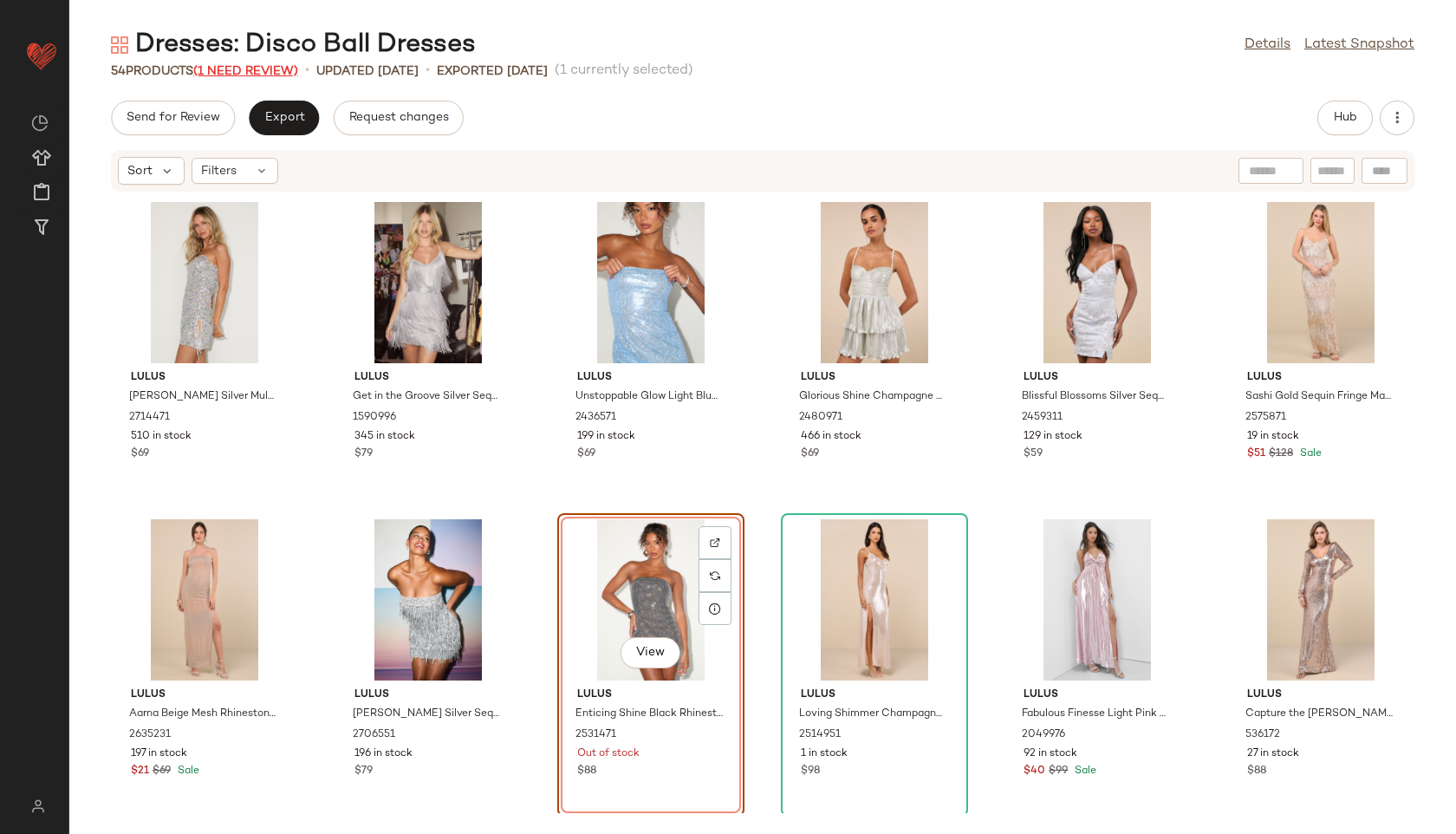
click at [272, 71] on span "(1 Need Review)" at bounding box center [245, 71] width 105 height 13
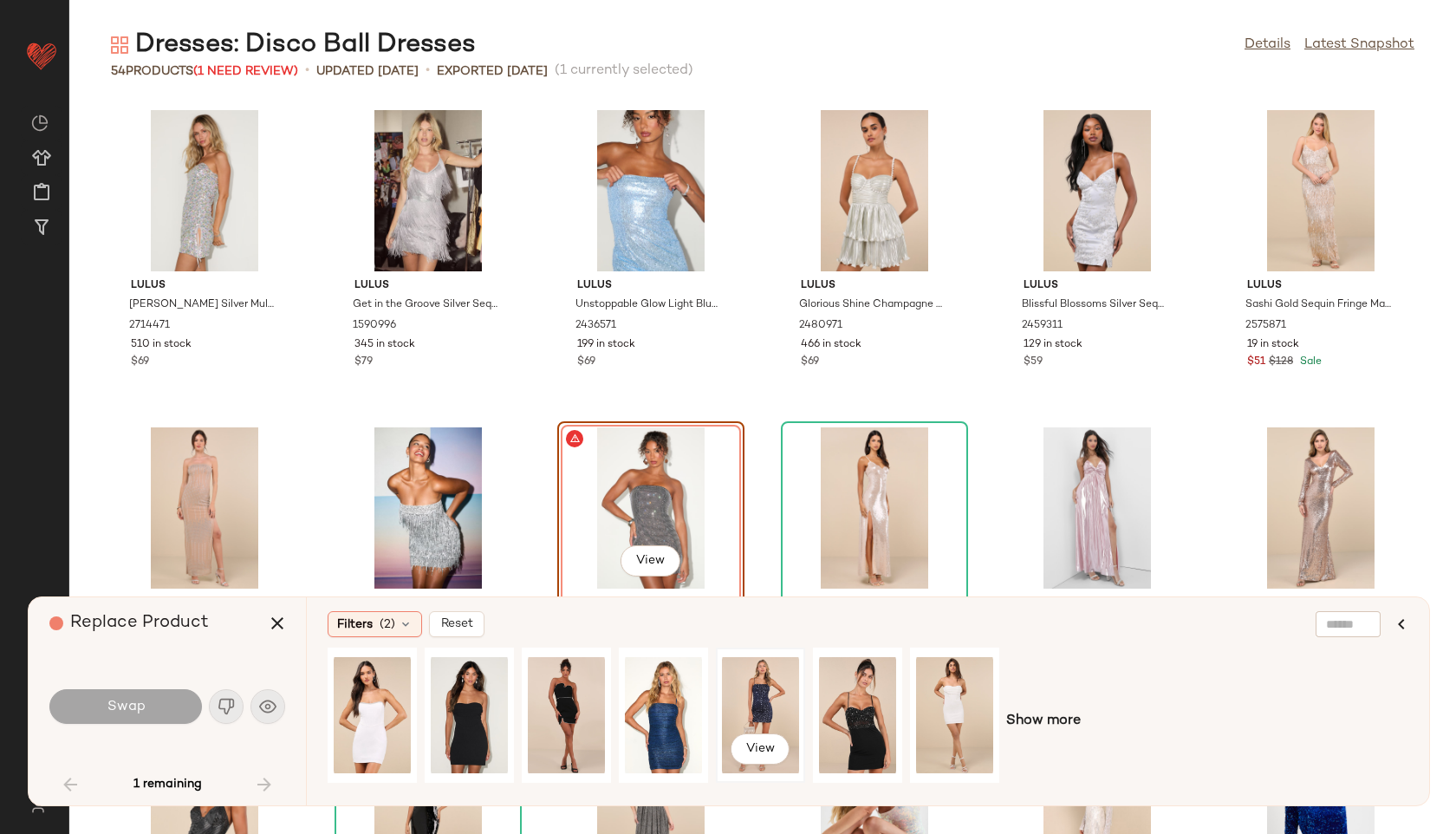
click at [755, 704] on div "View" at bounding box center [761, 715] width 77 height 123
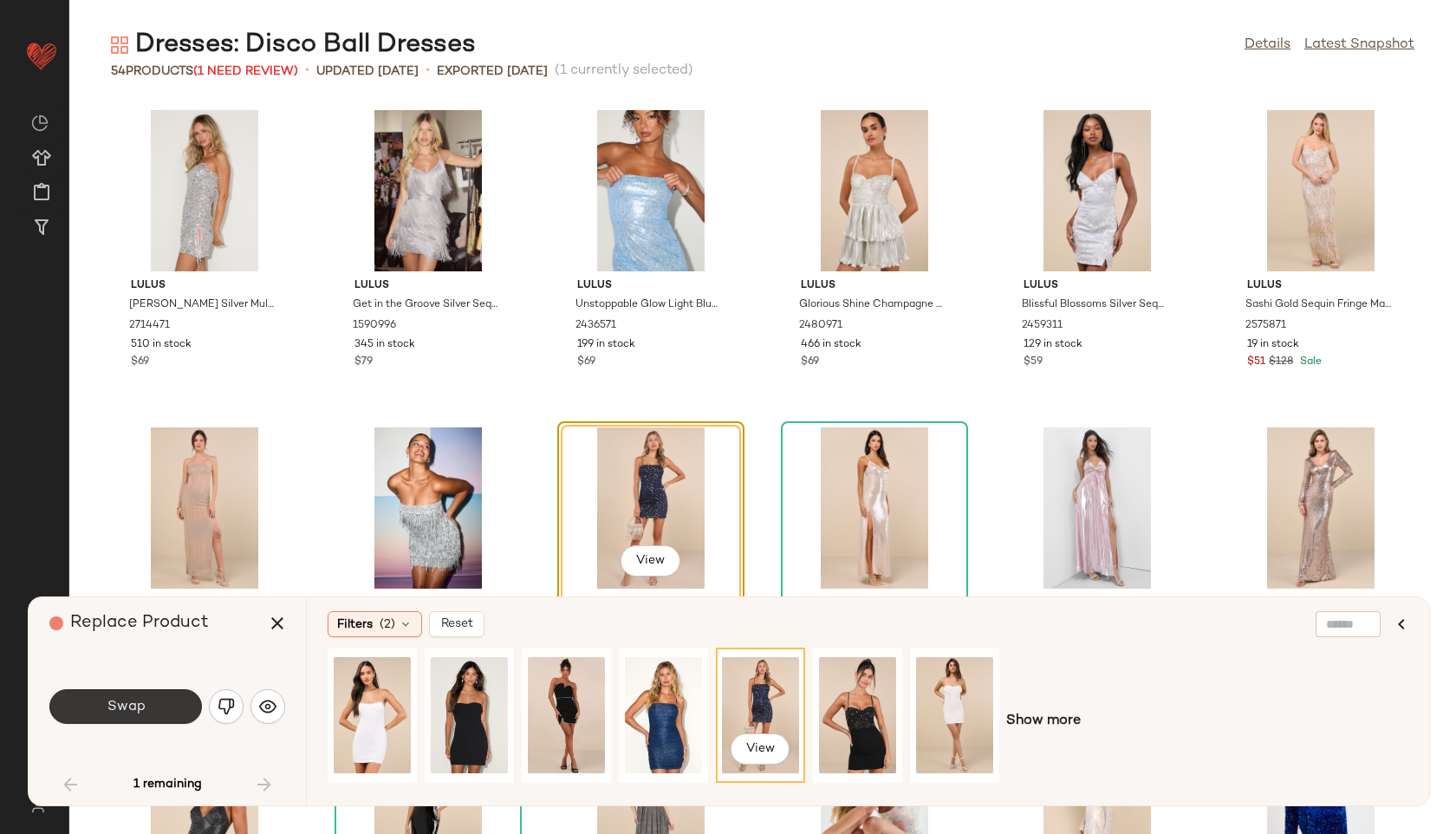
click at [166, 702] on button "Swap" at bounding box center [126, 706] width 153 height 34
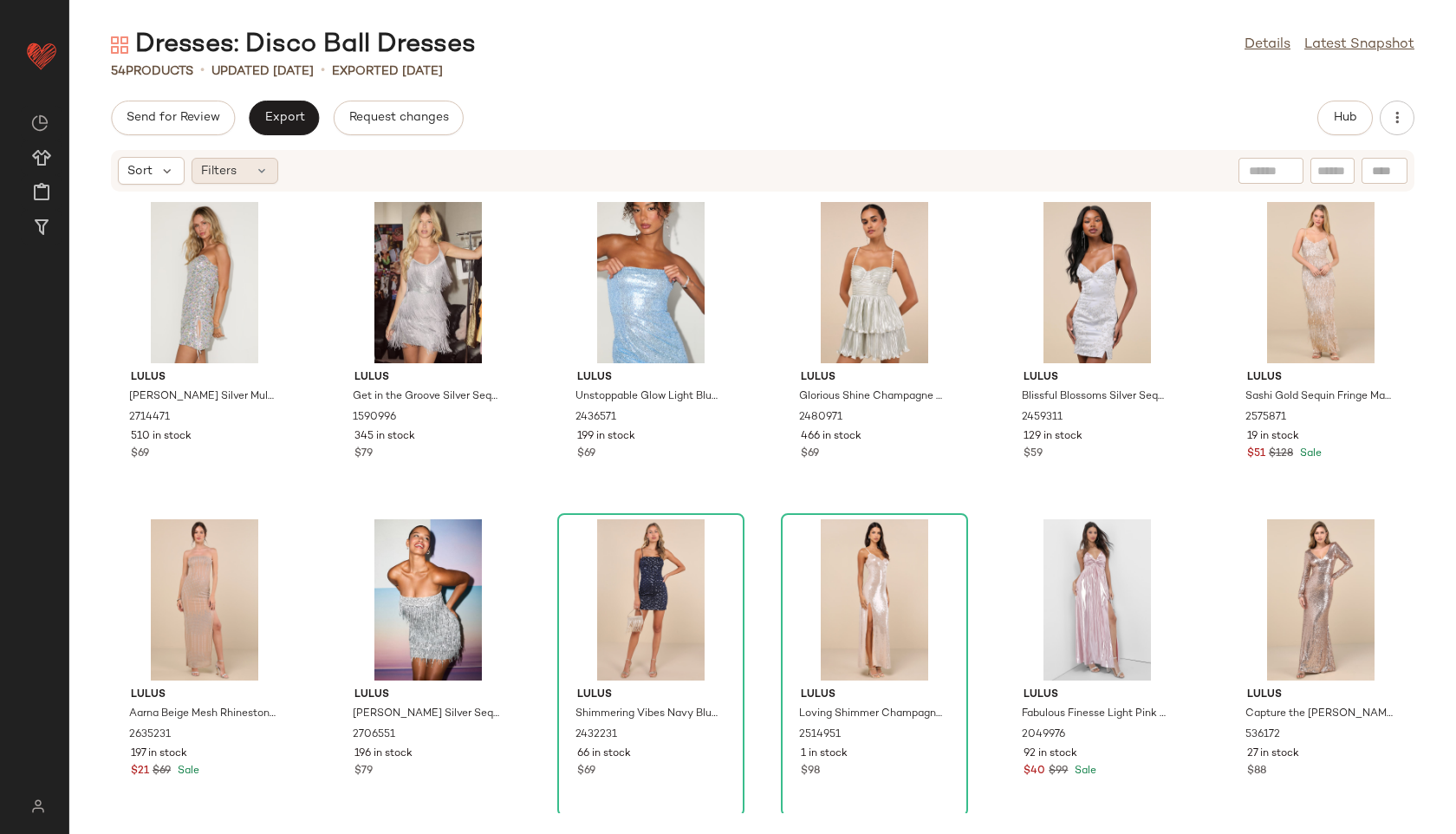
click at [257, 167] on icon at bounding box center [262, 170] width 14 height 14
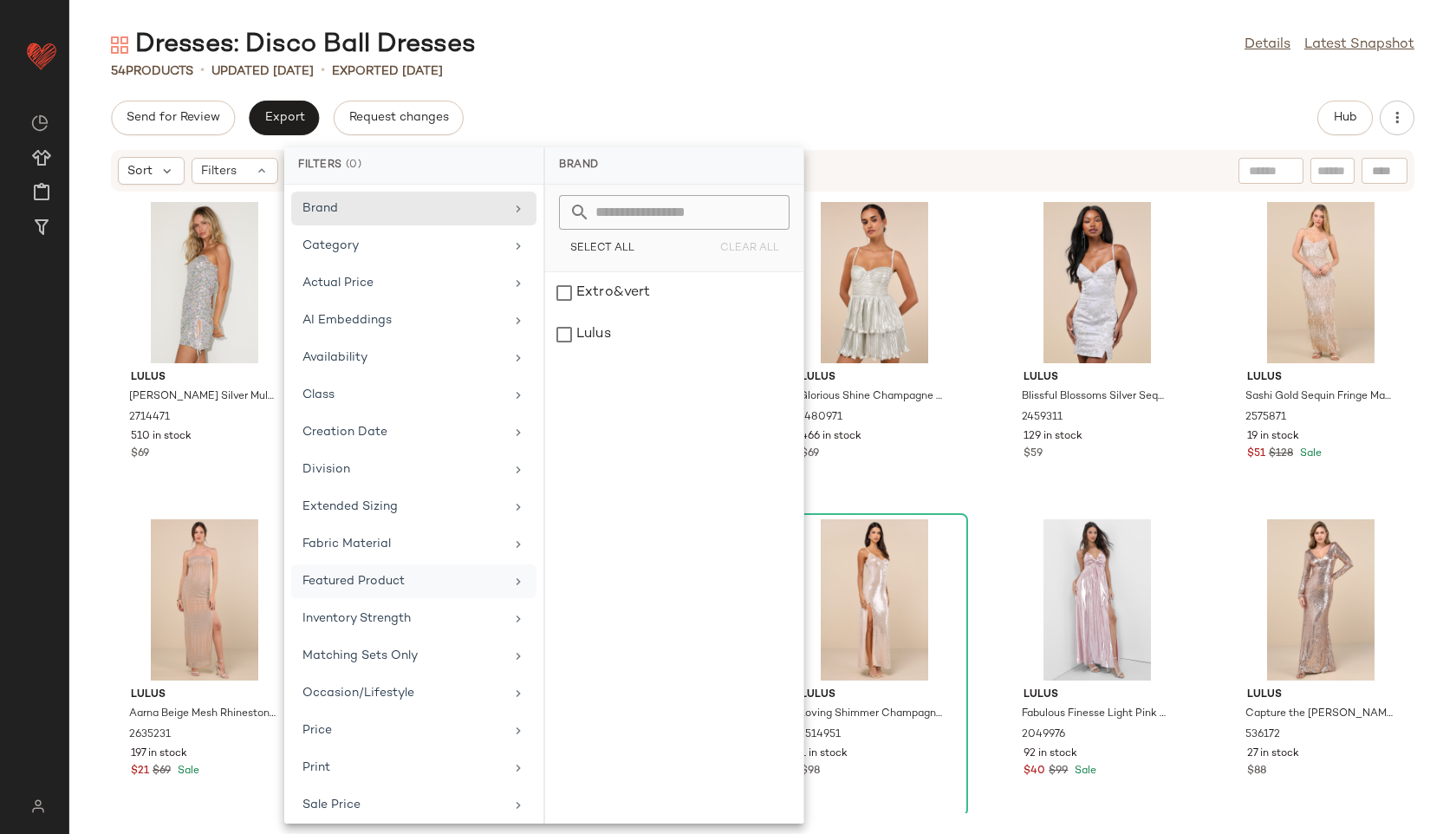
scroll to position [158, 0]
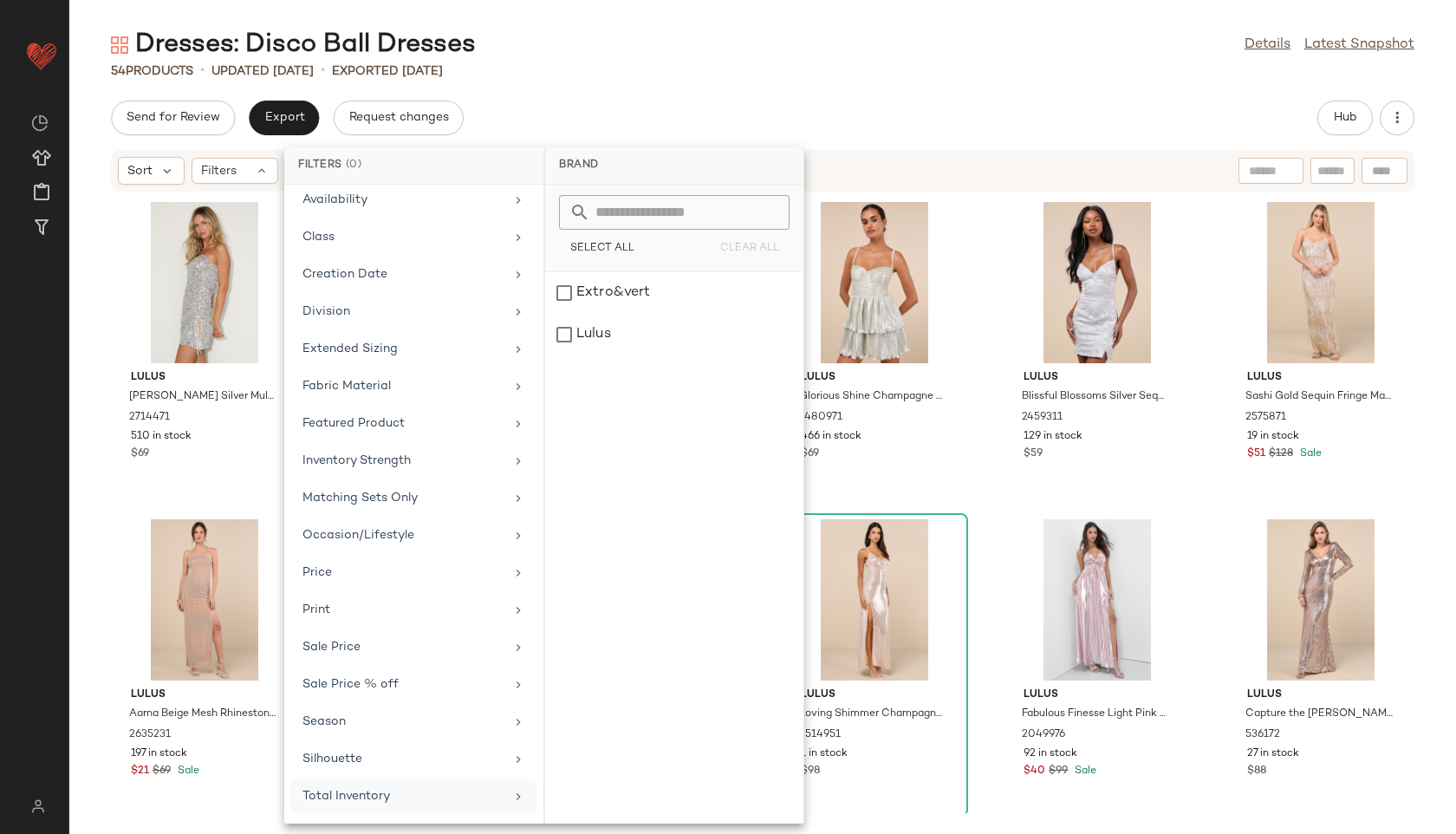
click at [413, 795] on div "Total Inventory" at bounding box center [403, 796] width 202 height 18
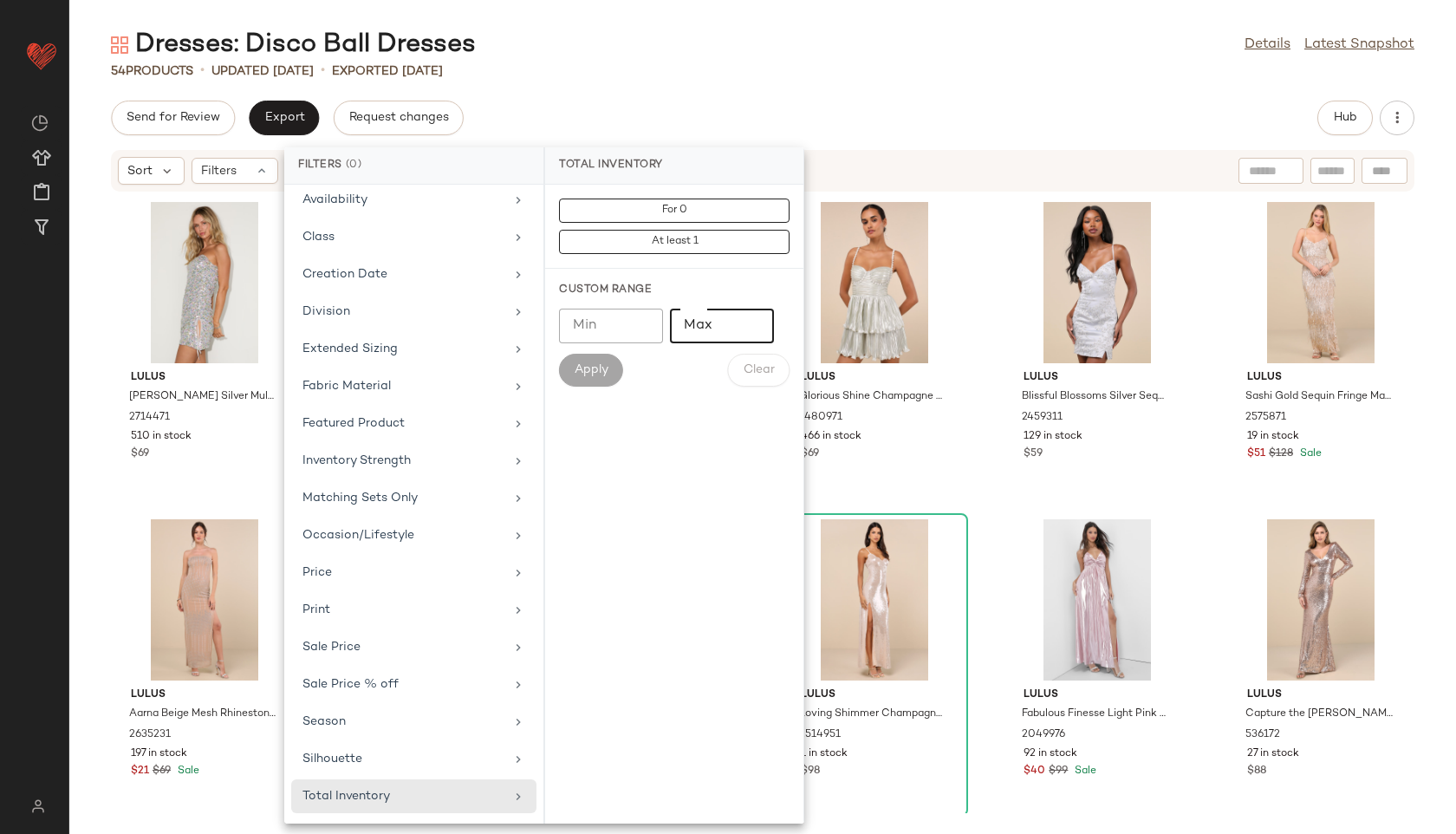
click at [713, 334] on input "Max" at bounding box center [722, 325] width 104 height 34
type input "**"
click at [594, 374] on span "Apply" at bounding box center [590, 370] width 34 height 14
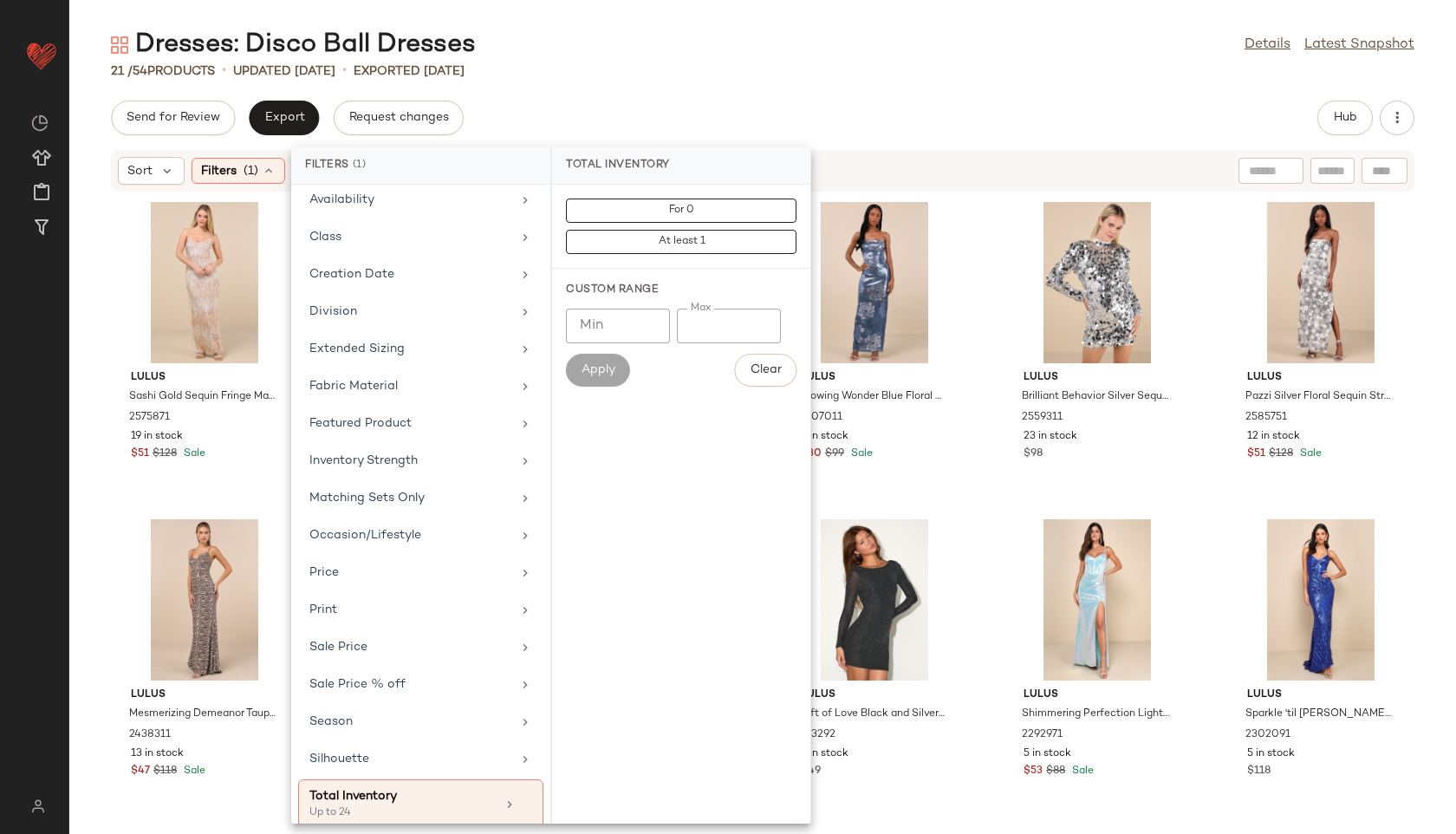
click at [680, 88] on div "Dresses: Disco Ball Dresses Details Latest Snapshot 21 / 54 Products • updated …" at bounding box center [763, 431] width 1387 height 806
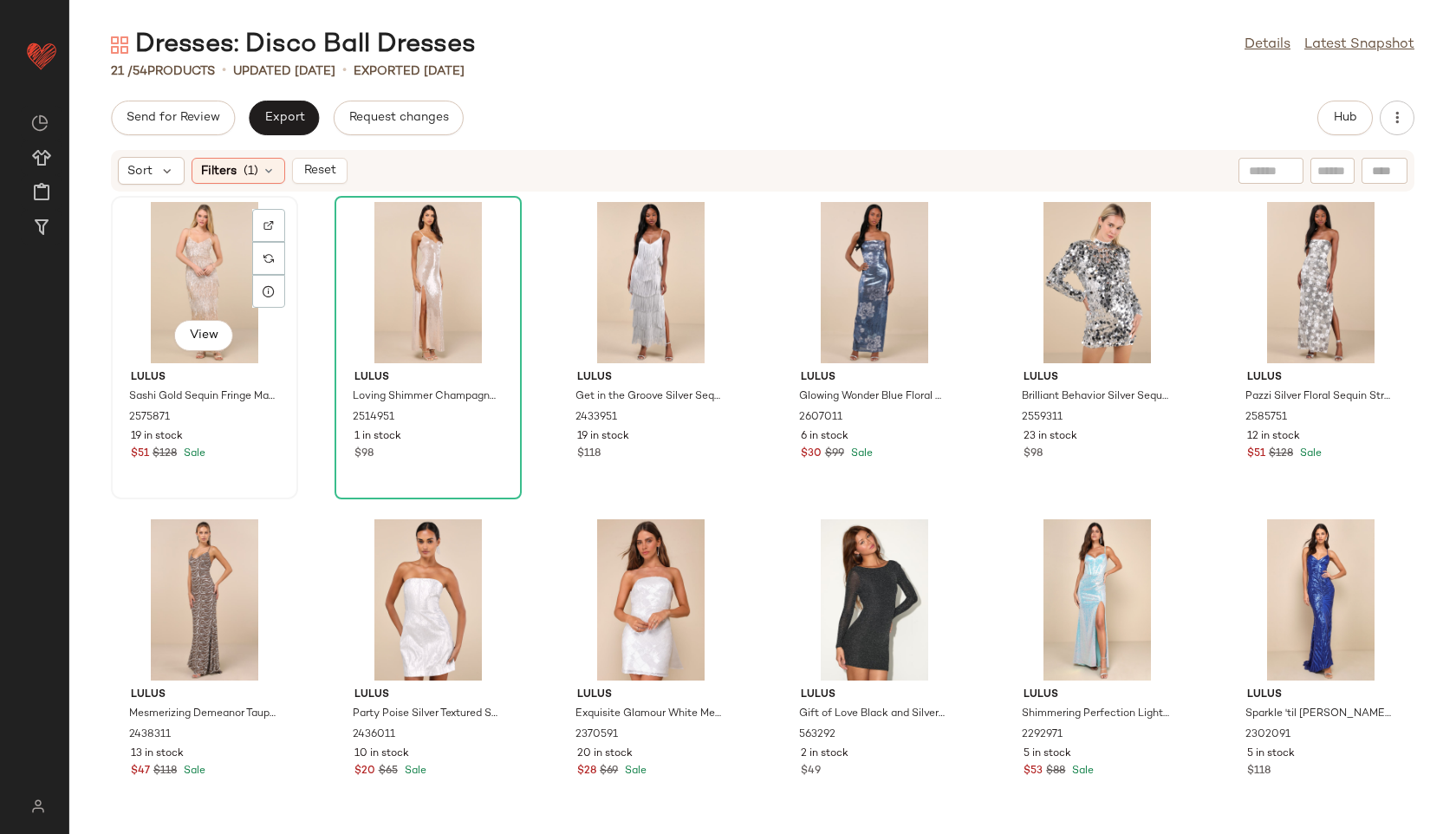
click at [206, 263] on div "View" at bounding box center [204, 282] width 175 height 161
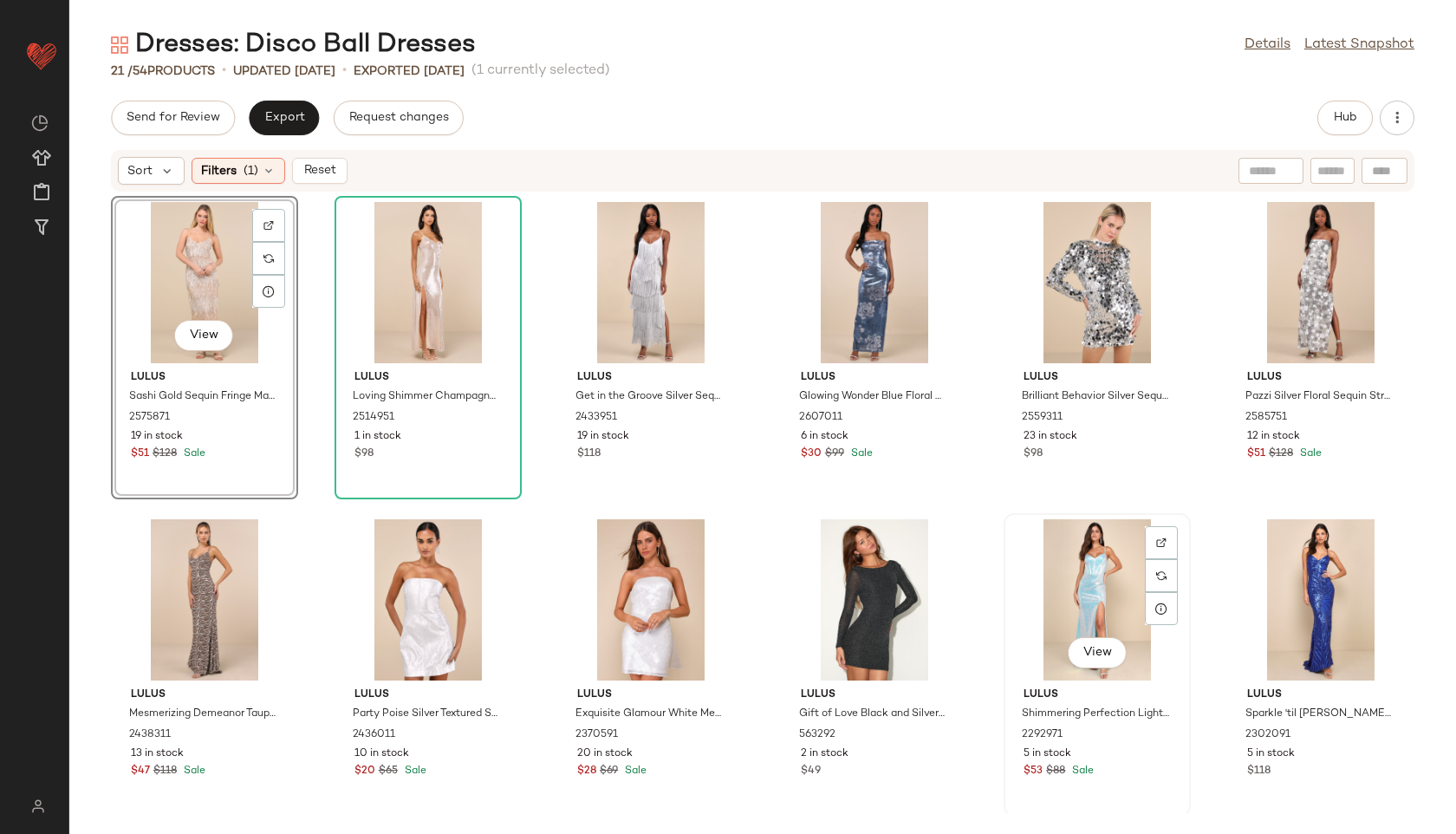
scroll to position [652, 0]
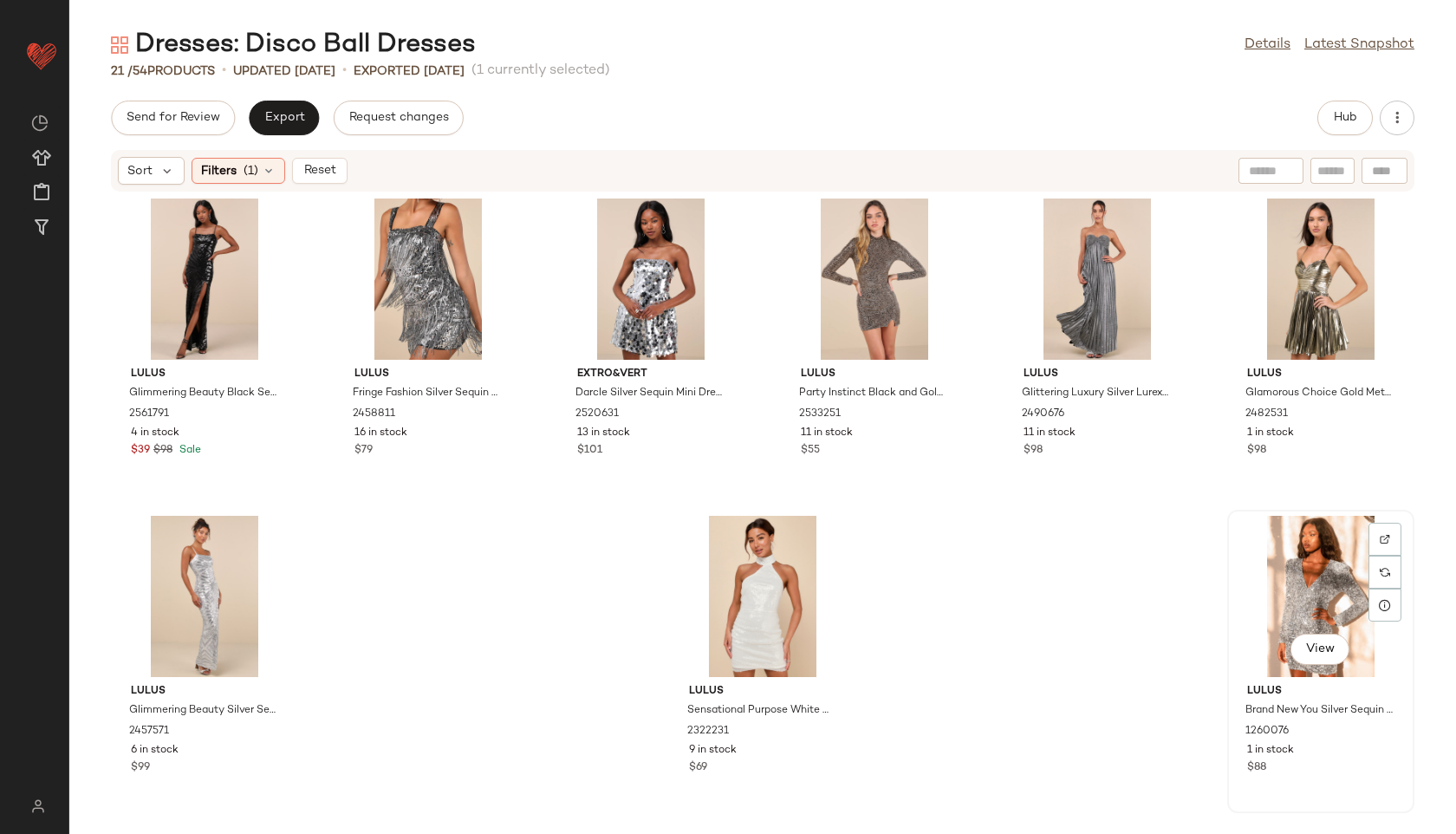
click at [1249, 591] on div "View" at bounding box center [1321, 596] width 175 height 161
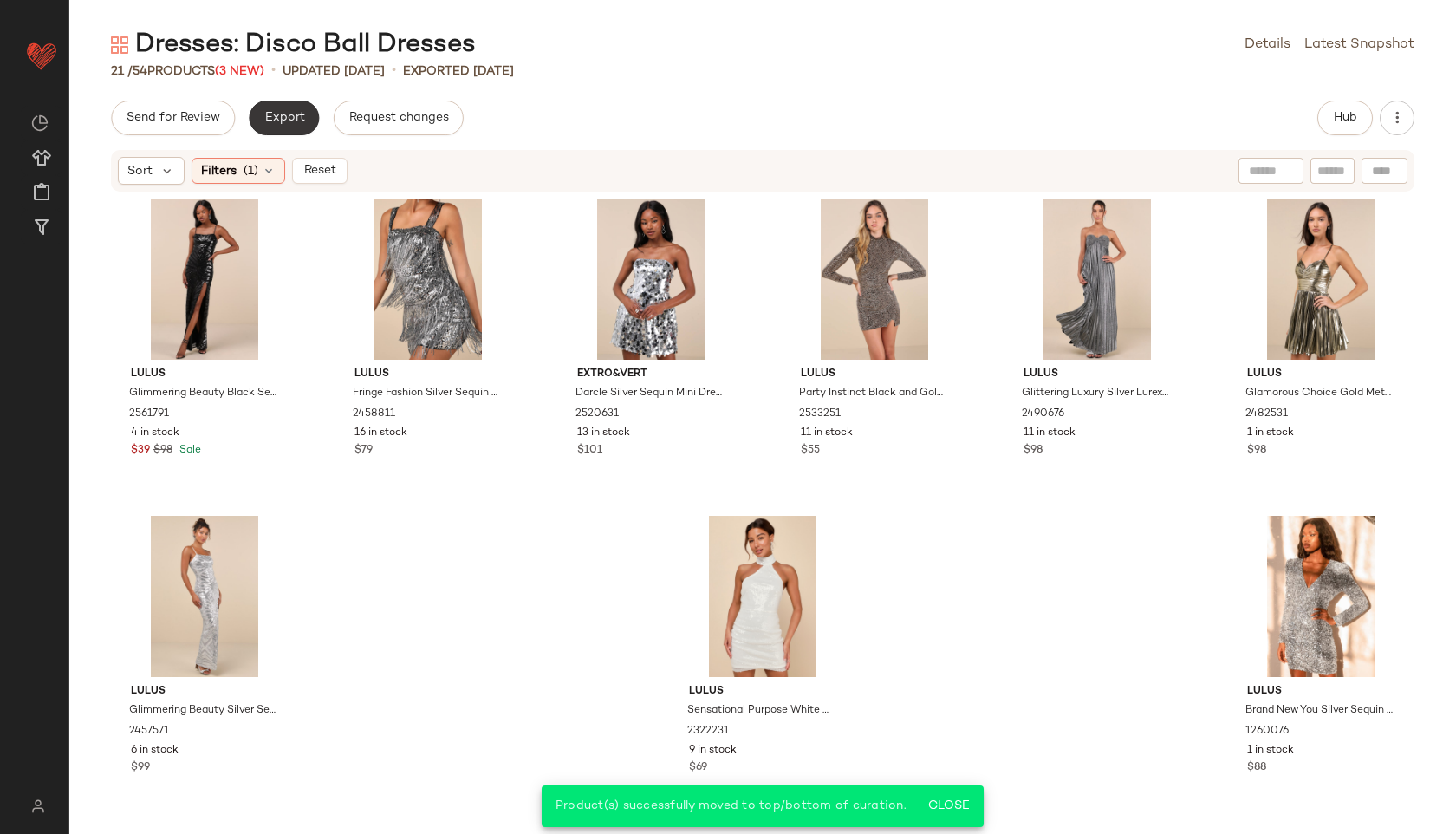
click at [302, 112] on button "Export" at bounding box center [284, 117] width 70 height 34
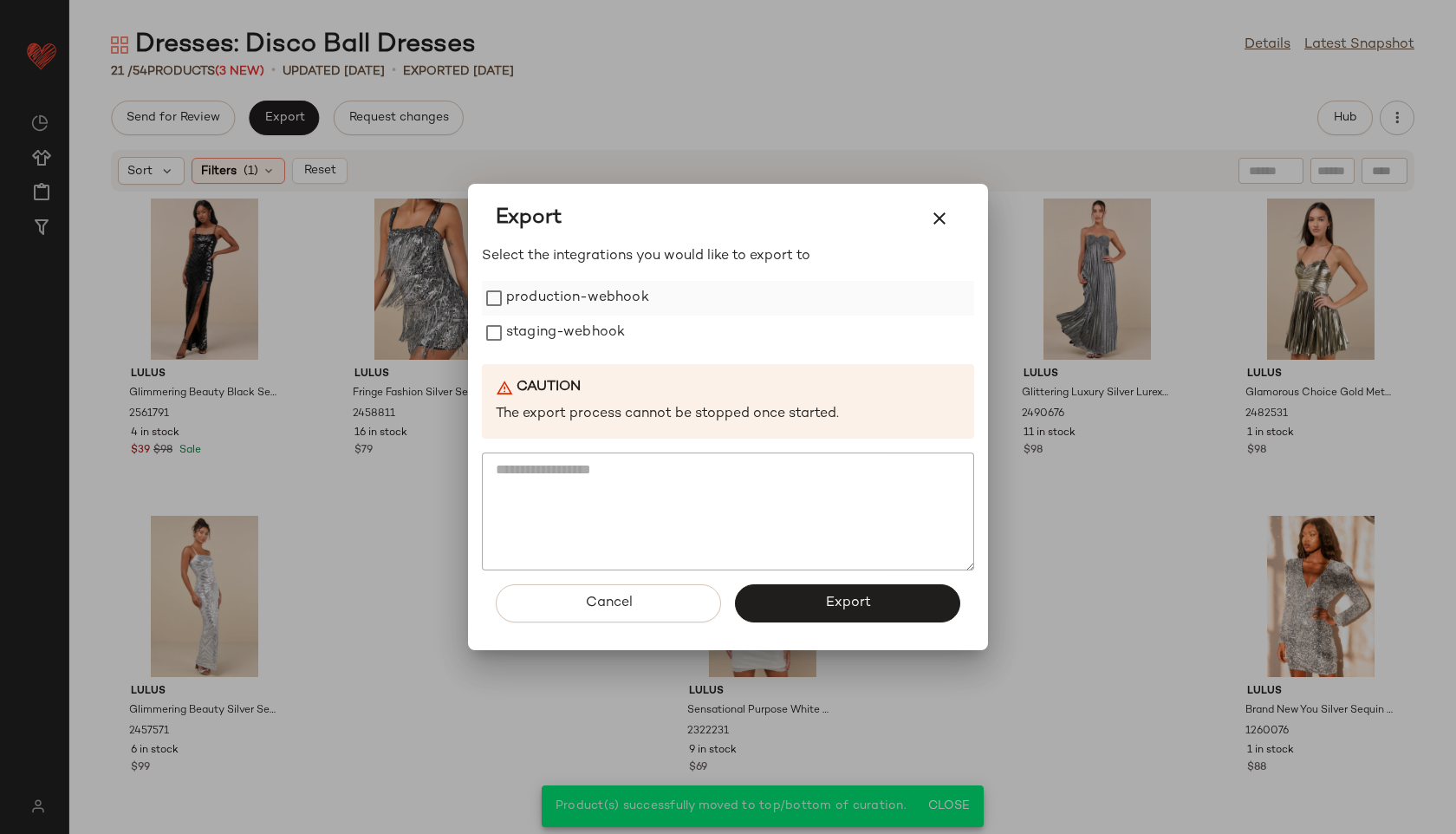
click at [518, 289] on label "production-webhook" at bounding box center [577, 298] width 143 height 34
click at [518, 329] on label "staging-webhook" at bounding box center [565, 332] width 119 height 34
click at [865, 598] on span "Export" at bounding box center [847, 603] width 46 height 17
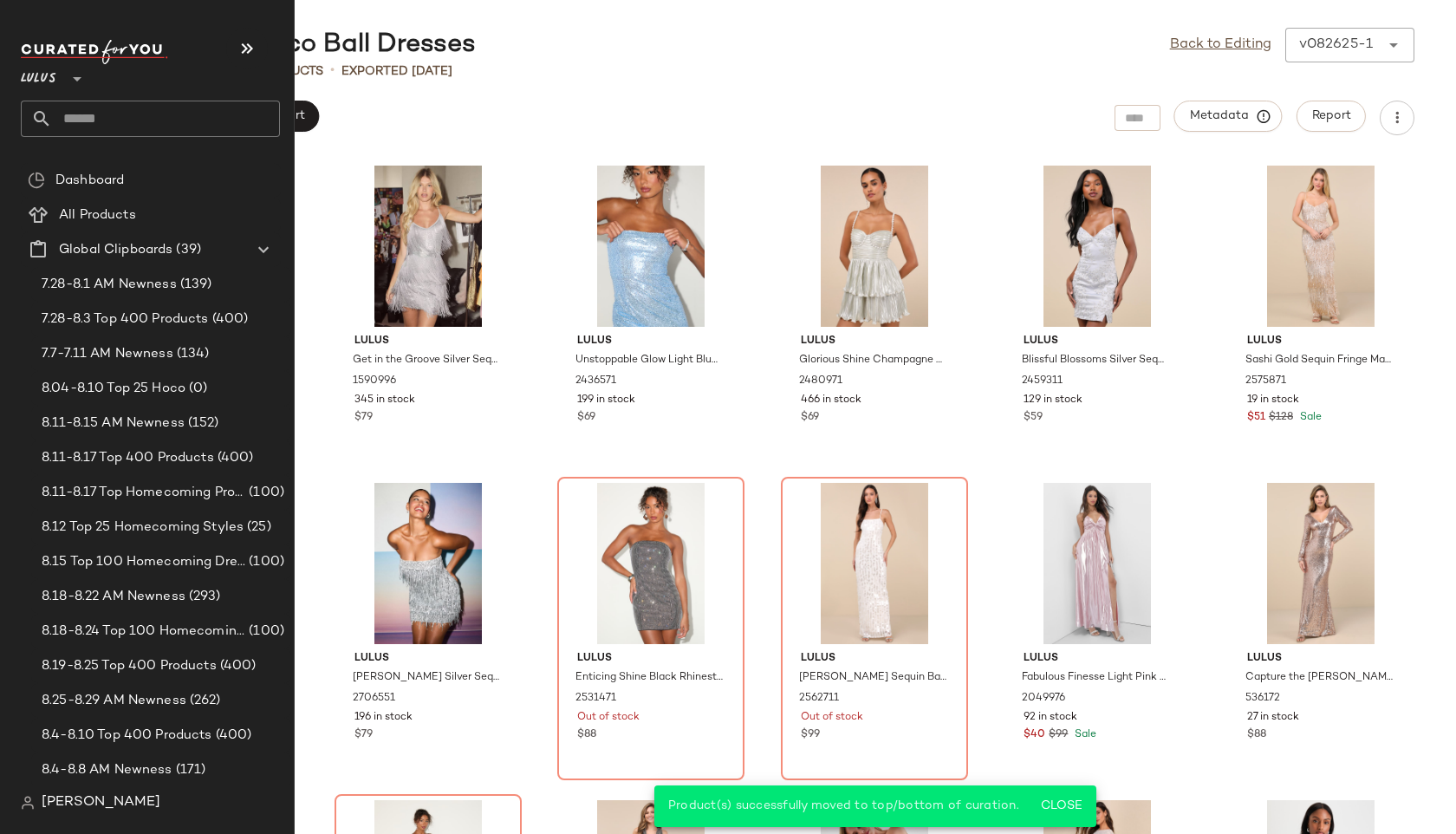
click at [102, 120] on input "text" at bounding box center [165, 118] width 228 height 36
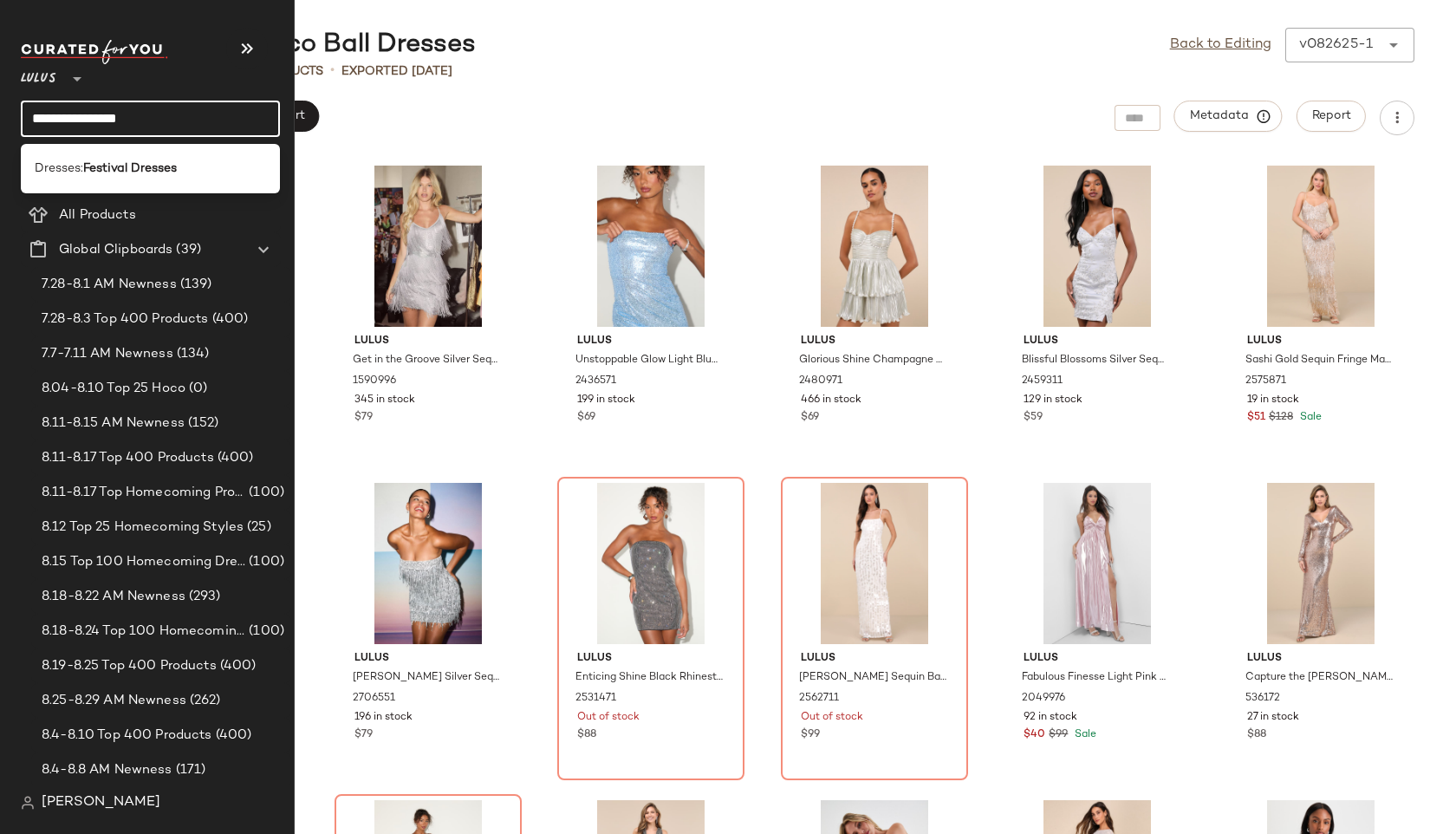
type input "**********"
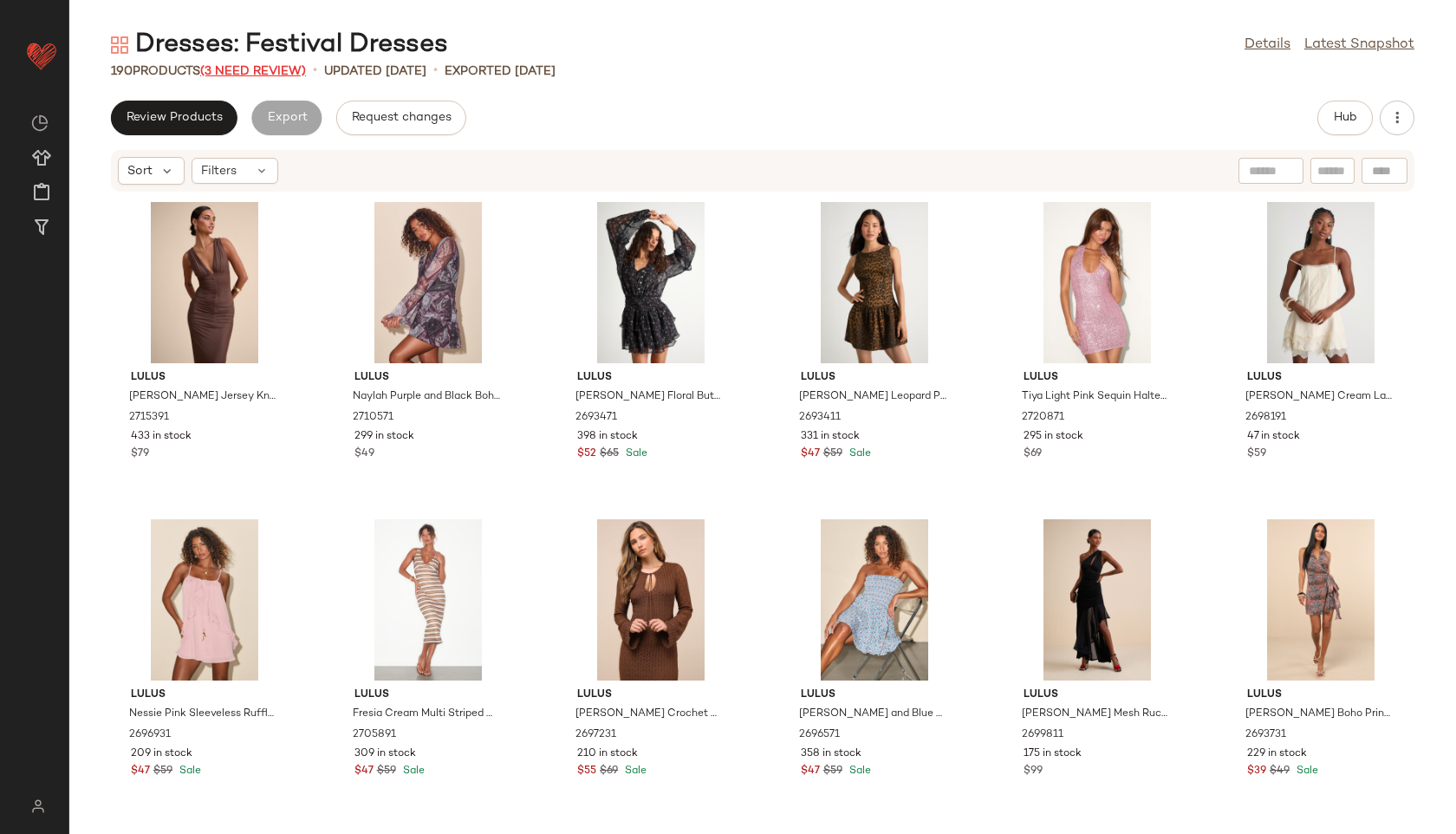
click at [236, 73] on span "(3 Need Review)" at bounding box center [253, 71] width 105 height 13
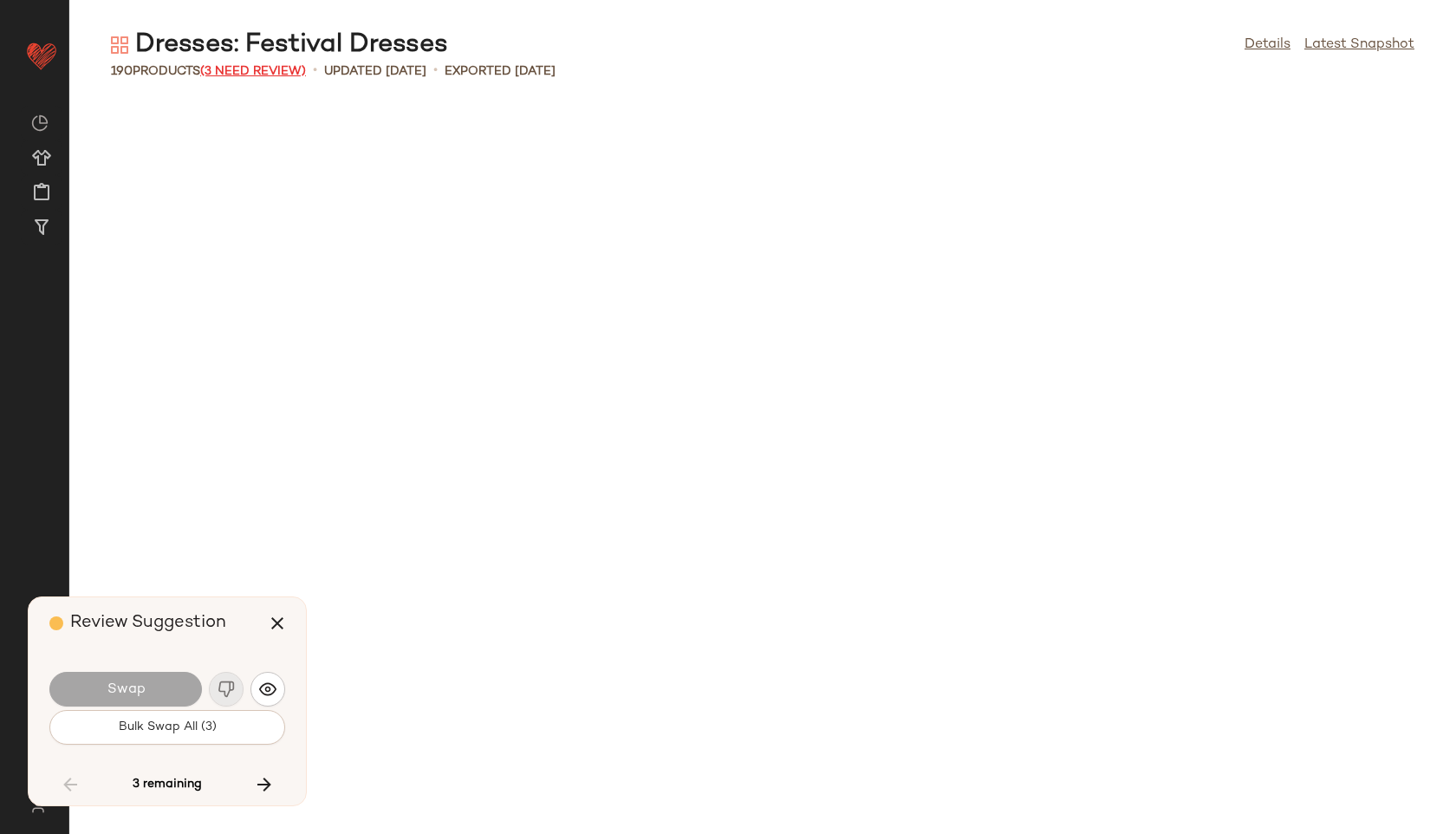
scroll to position [4442, 0]
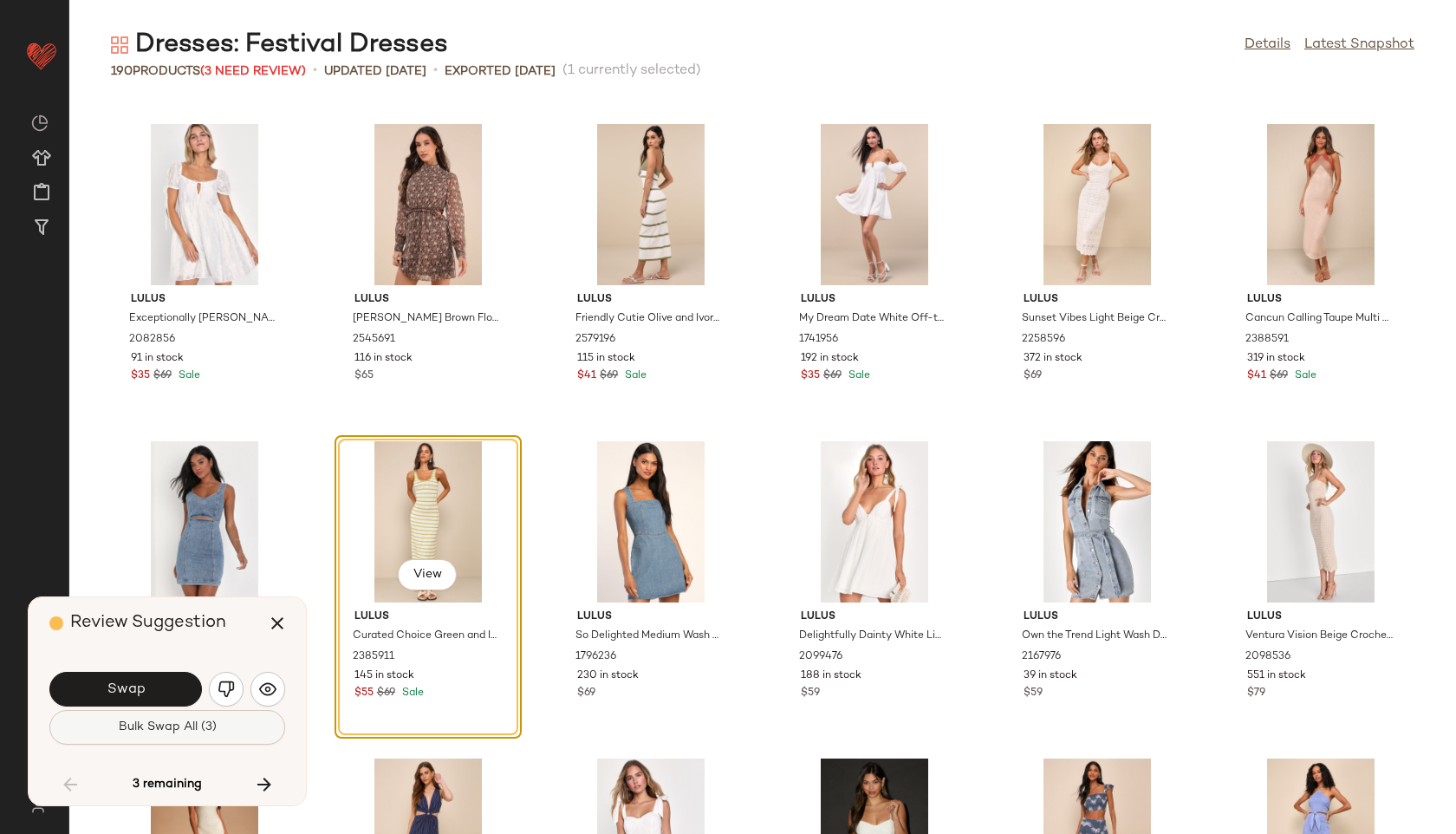
click at [242, 728] on button "Bulk Swap All (3)" at bounding box center [167, 727] width 235 height 34
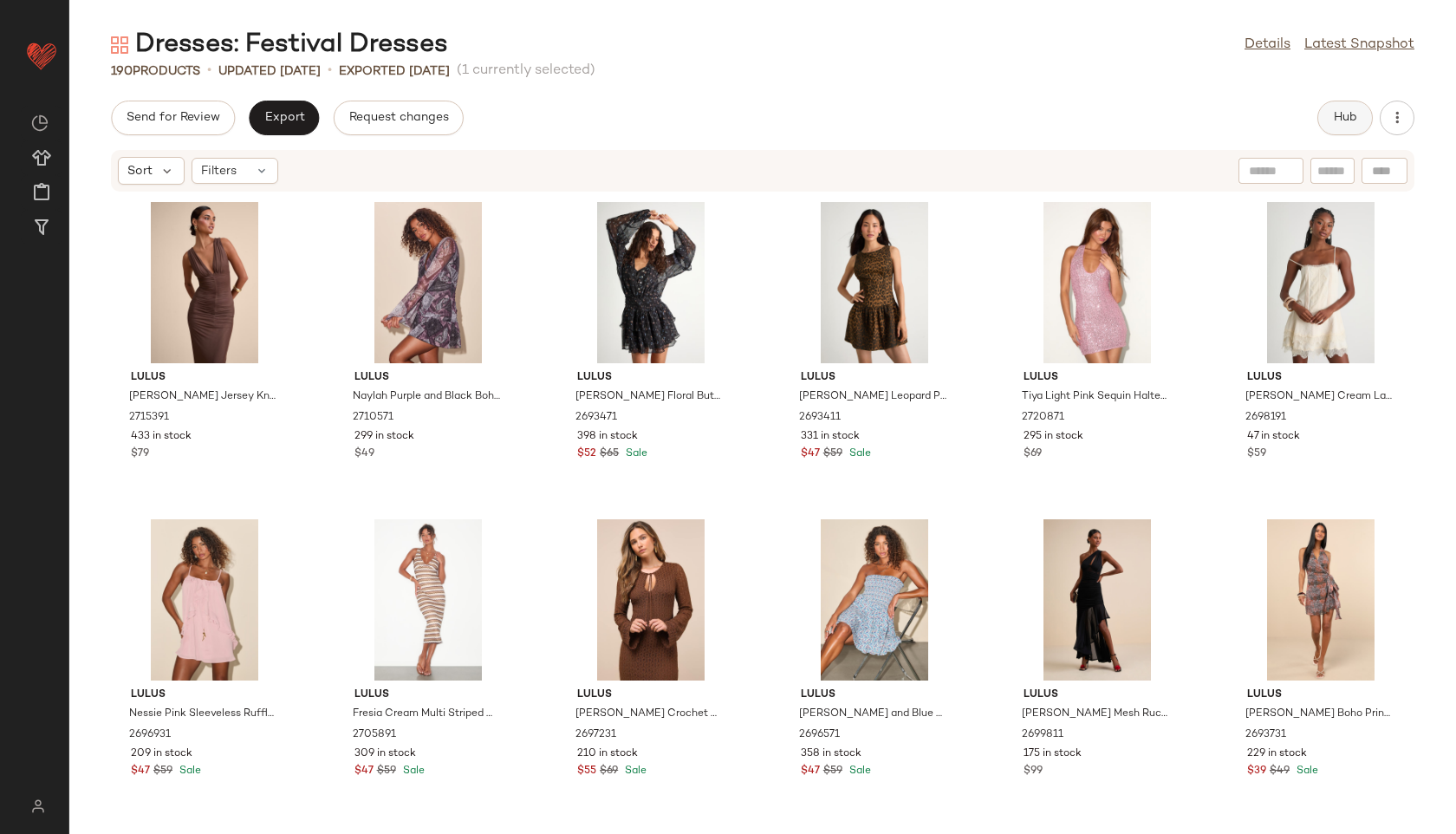
click at [1340, 111] on span "Hub" at bounding box center [1345, 118] width 25 height 14
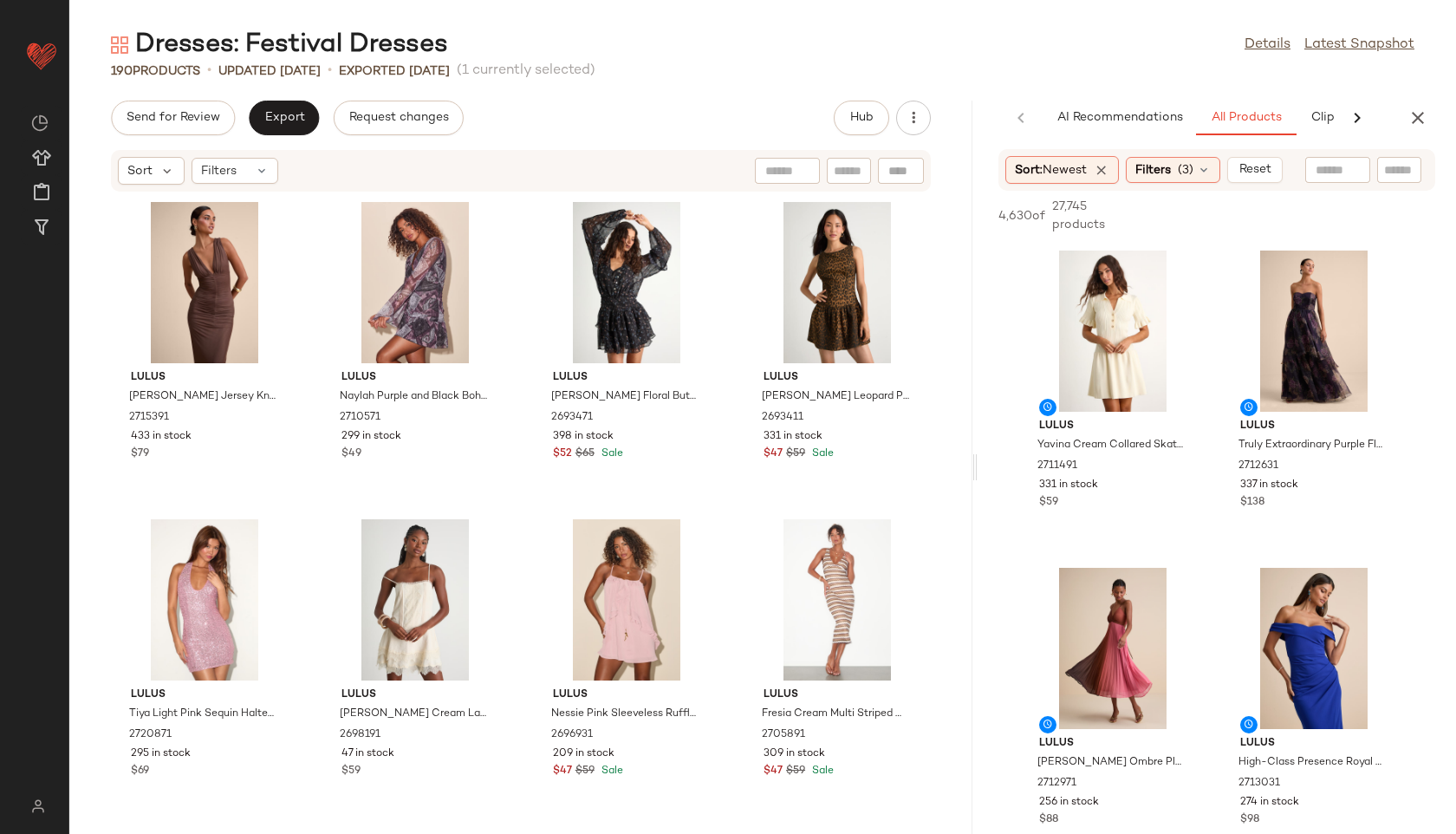
drag, startPoint x: 761, startPoint y: 472, endPoint x: 1210, endPoint y: 450, distance: 449.5
click at [1210, 450] on div "Dresses: Festival Dresses Details Latest Snapshot 190 Products • updated Aug 26…" at bounding box center [763, 431] width 1387 height 806
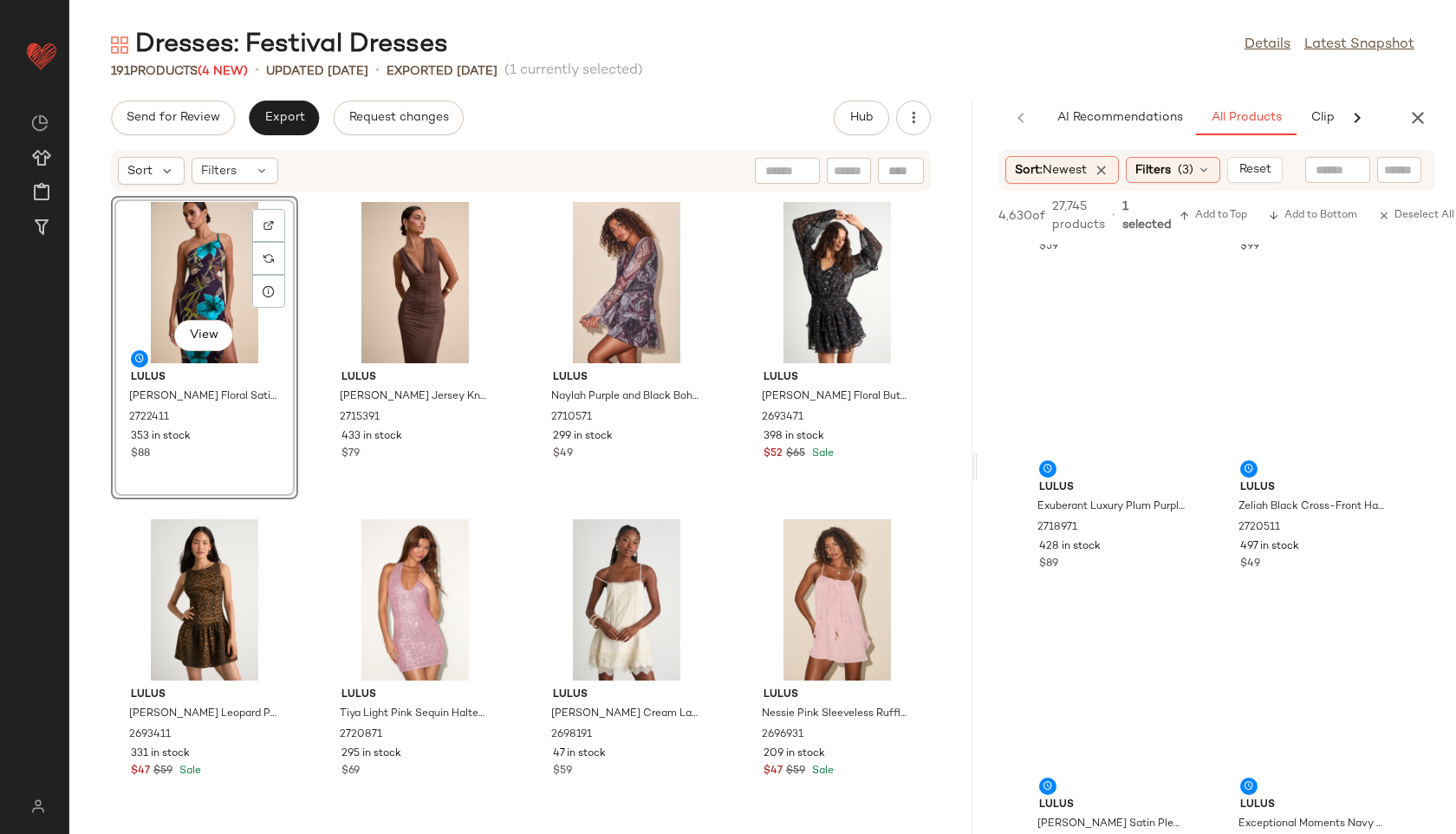
scroll to position [7878, 0]
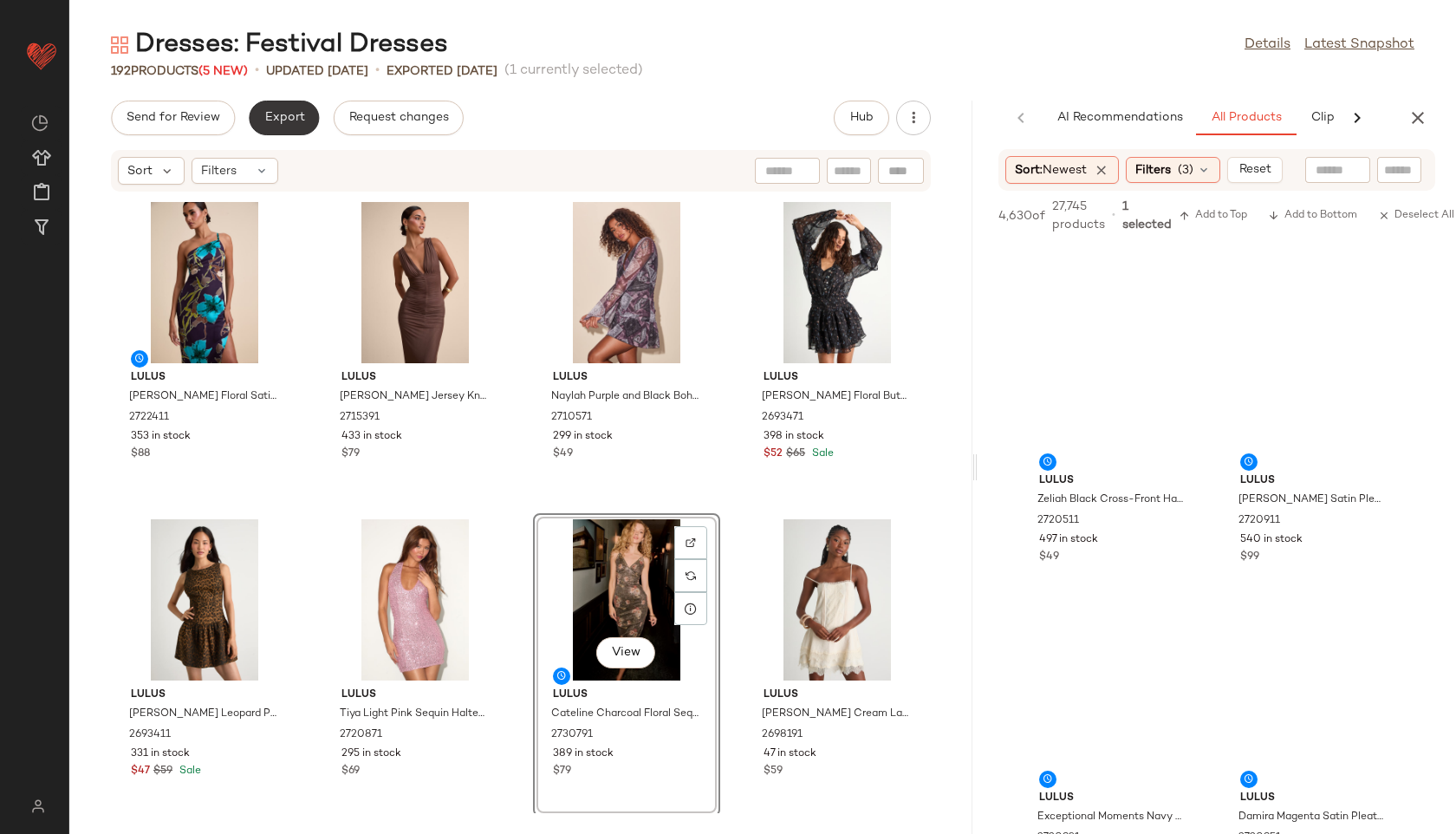
click at [284, 113] on span "Export" at bounding box center [284, 118] width 40 height 14
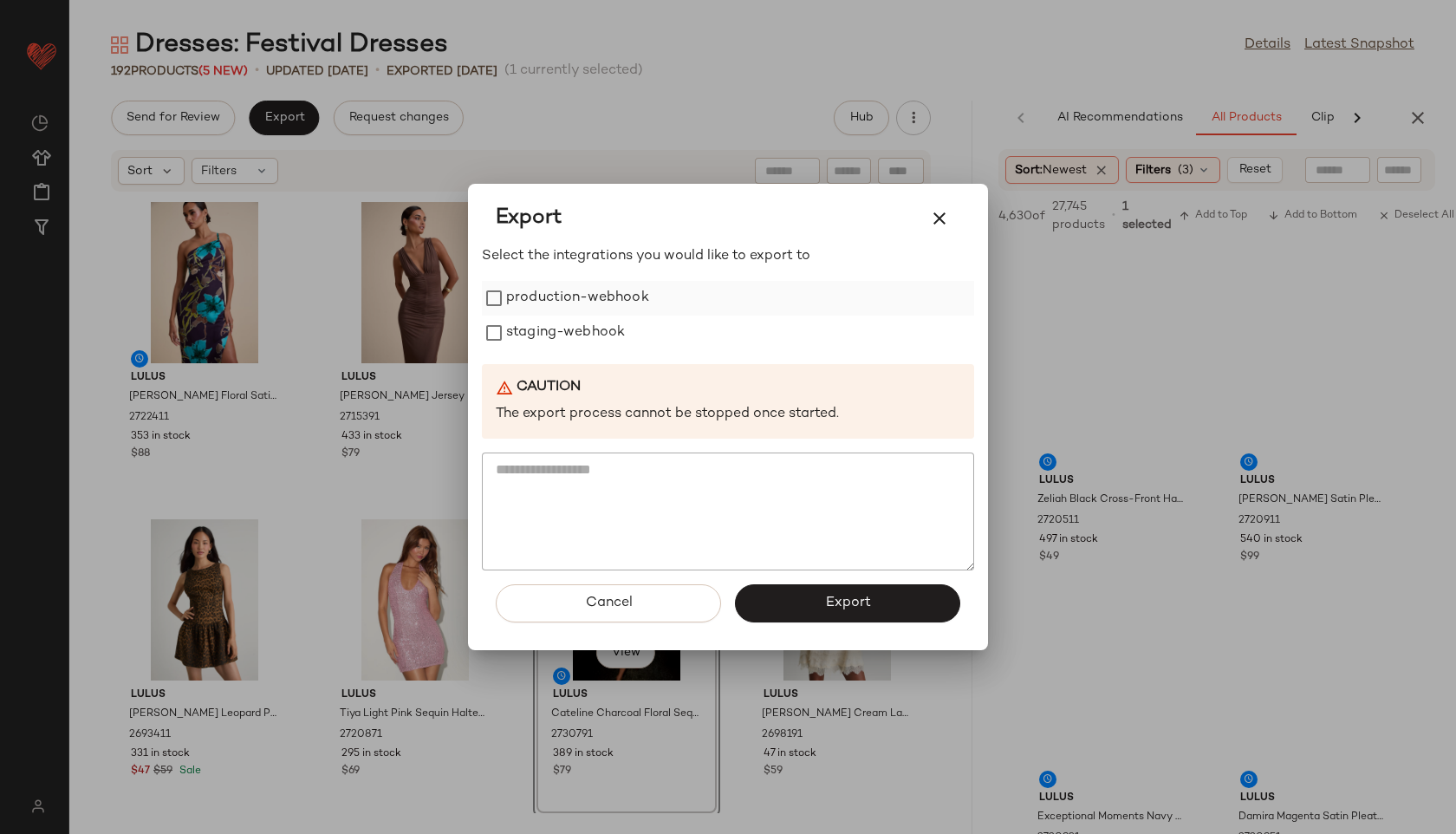
click at [597, 306] on label "production-webhook" at bounding box center [577, 298] width 143 height 34
click at [597, 334] on label "staging-webhook" at bounding box center [565, 332] width 119 height 34
click at [835, 598] on span "Export" at bounding box center [847, 603] width 46 height 17
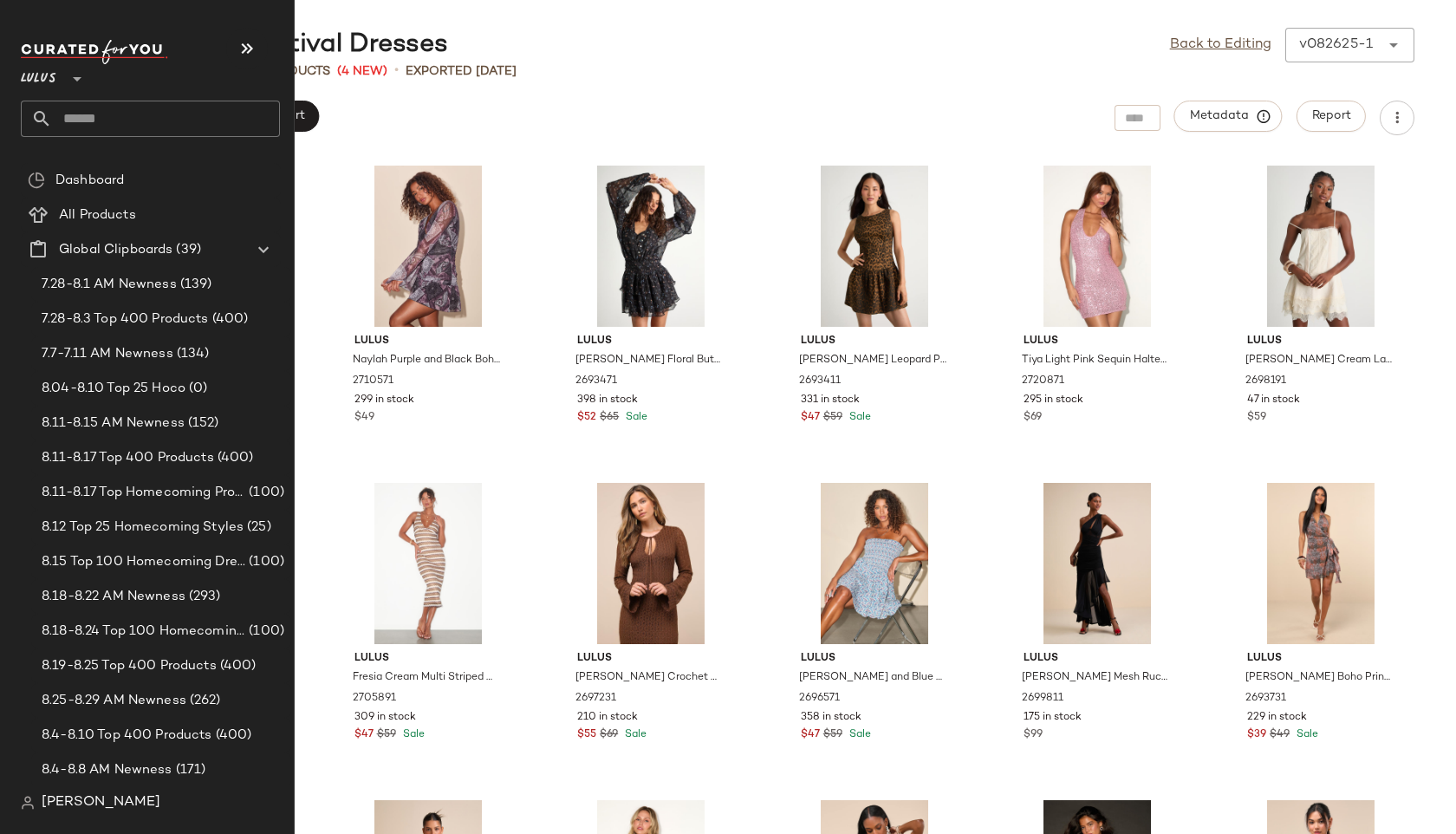
click at [100, 115] on input "text" at bounding box center [165, 118] width 228 height 36
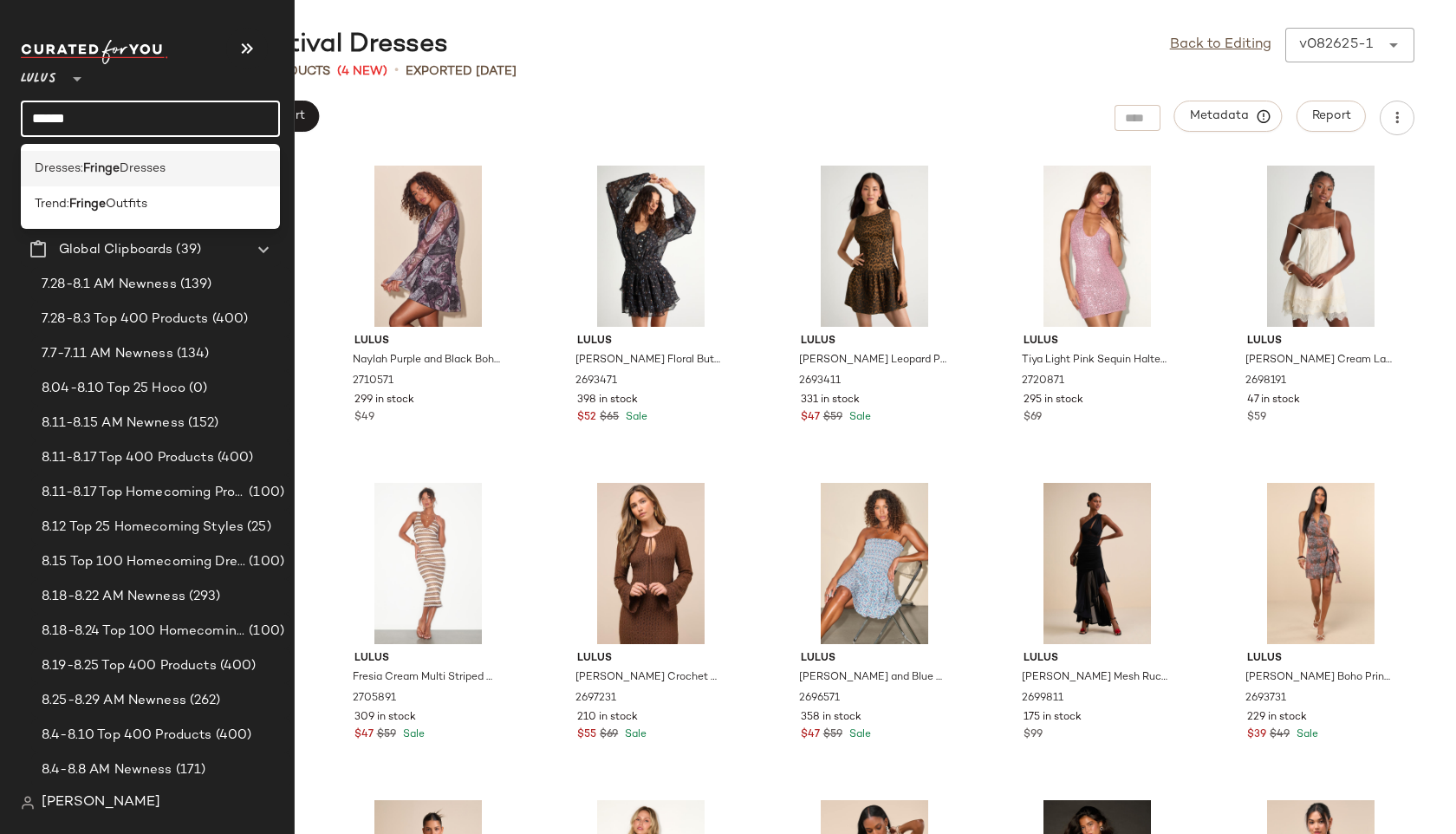
type input "******"
click at [62, 169] on span "Dresses:" at bounding box center [58, 169] width 48 height 18
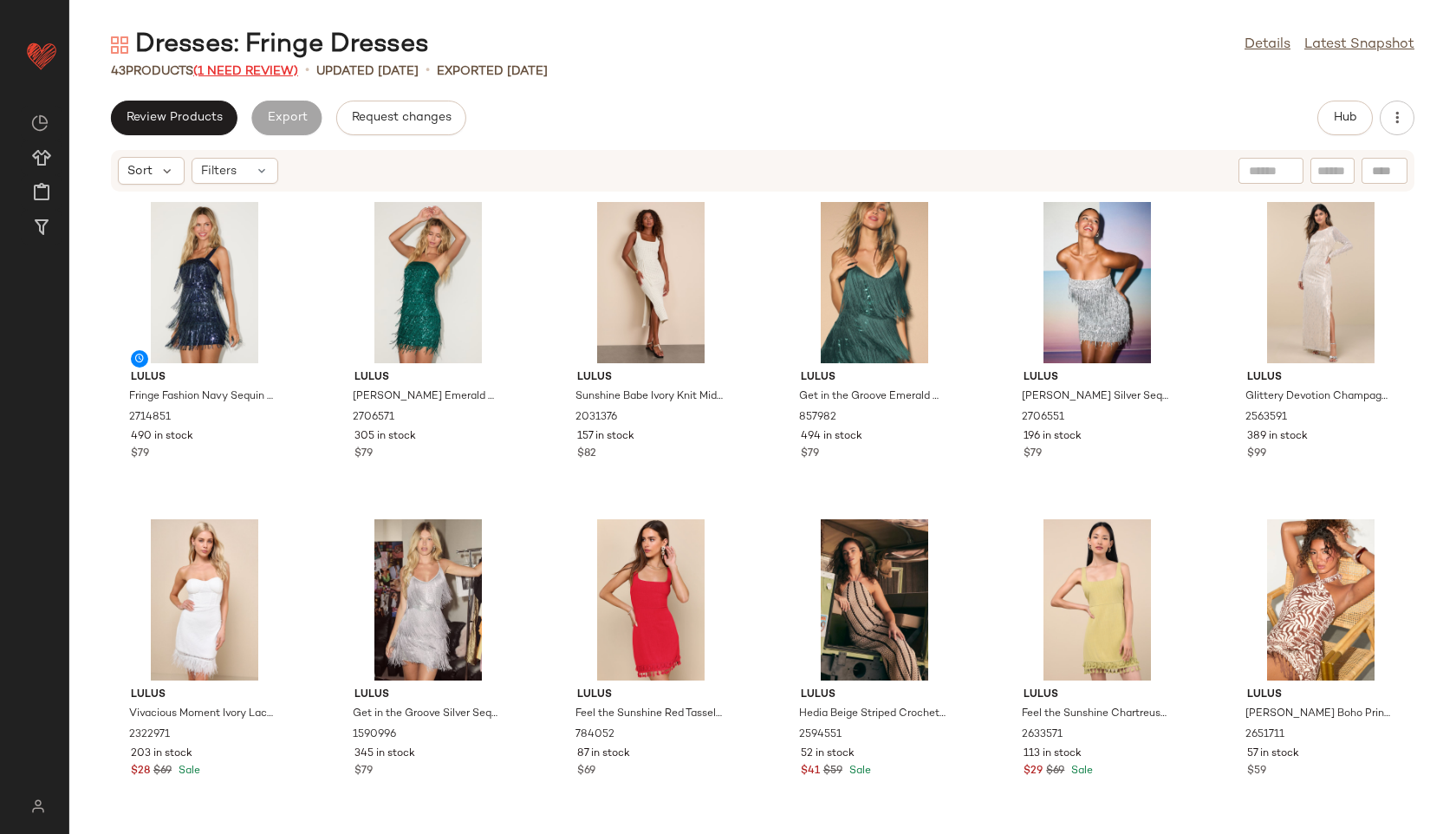
click at [268, 72] on span "(1 Need Review)" at bounding box center [245, 71] width 105 height 13
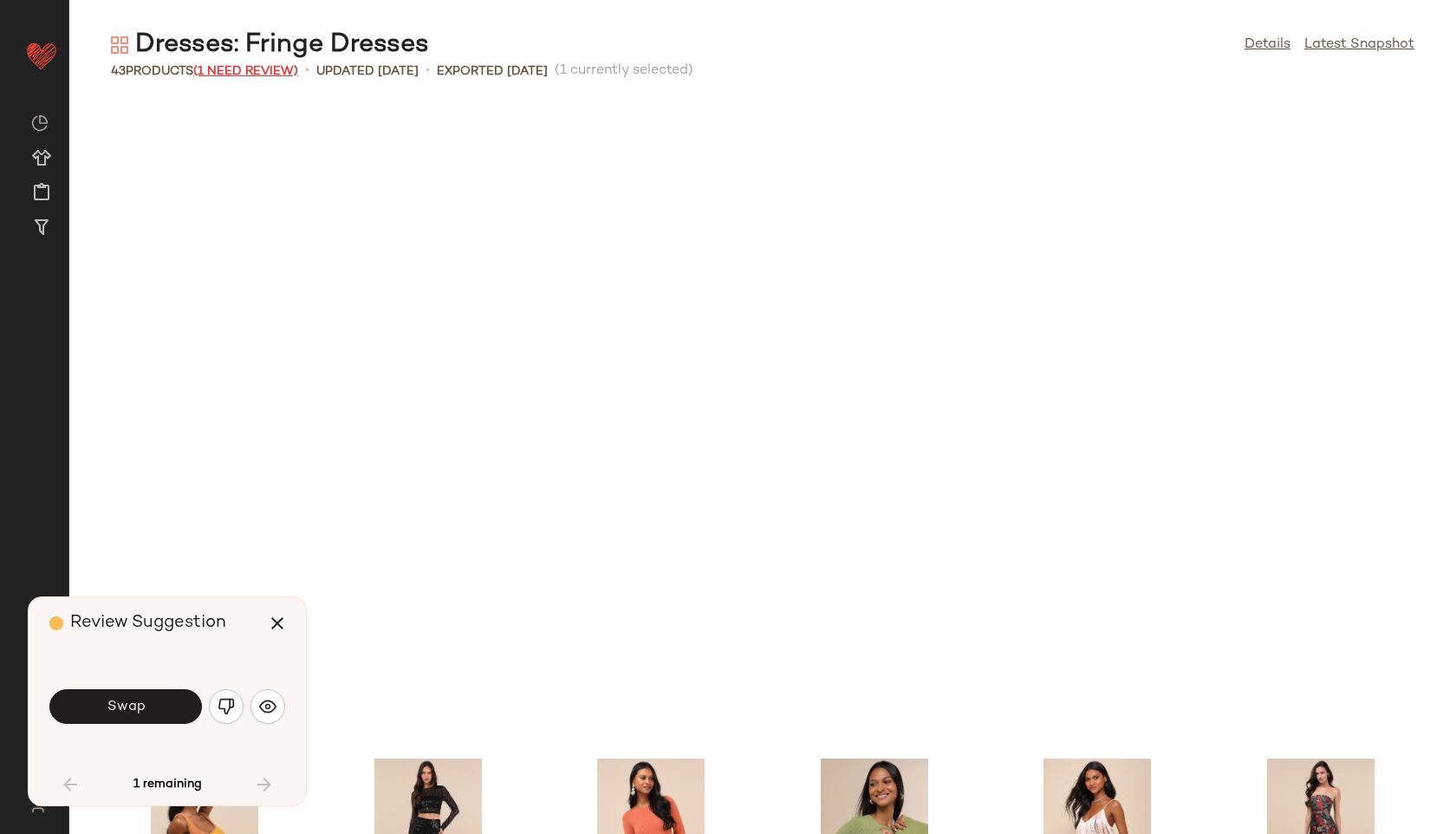
scroll to position [649, 0]
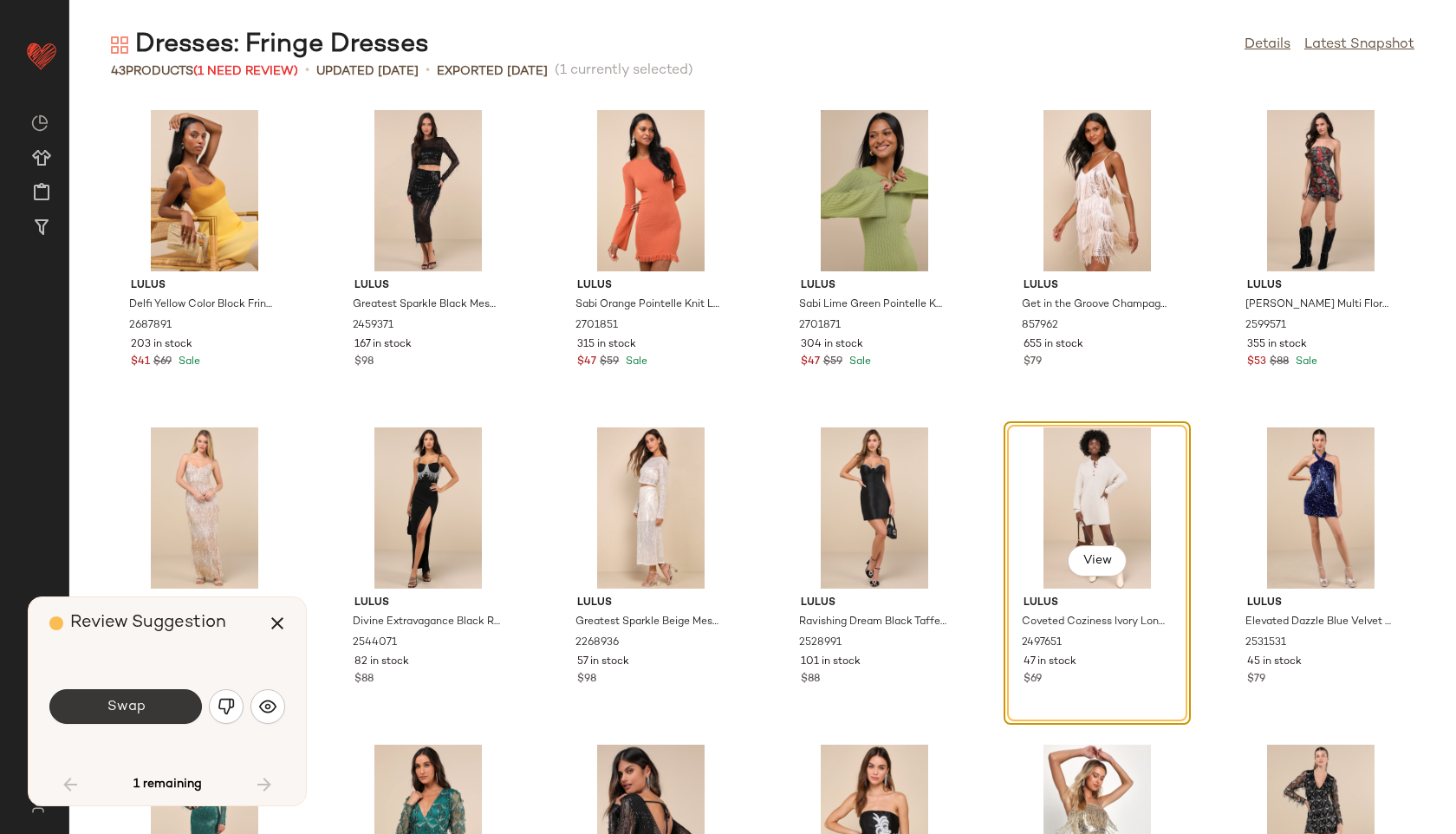
click at [161, 703] on button "Swap" at bounding box center [126, 706] width 153 height 34
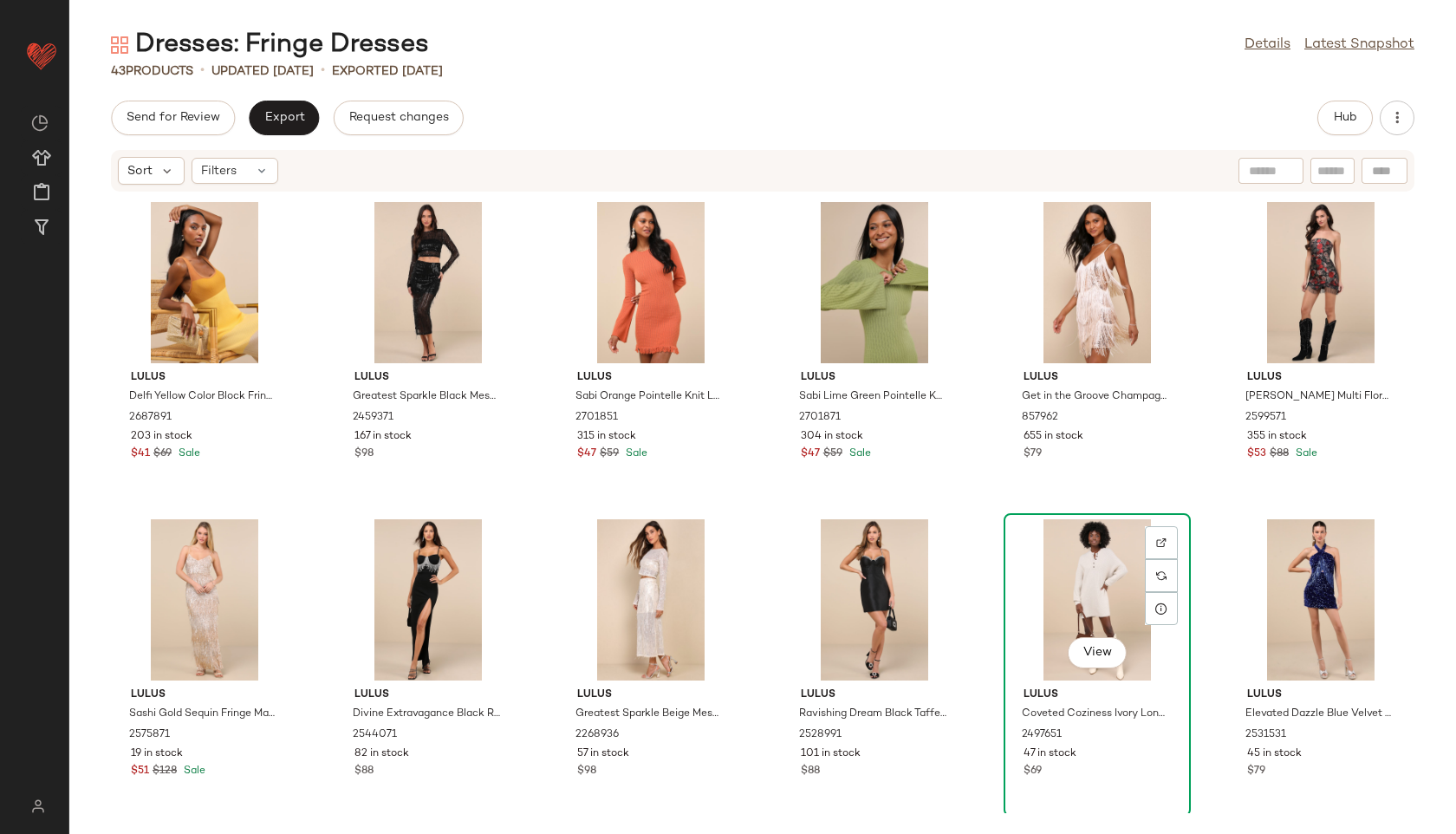
click at [1089, 569] on div "View" at bounding box center [1097, 599] width 175 height 161
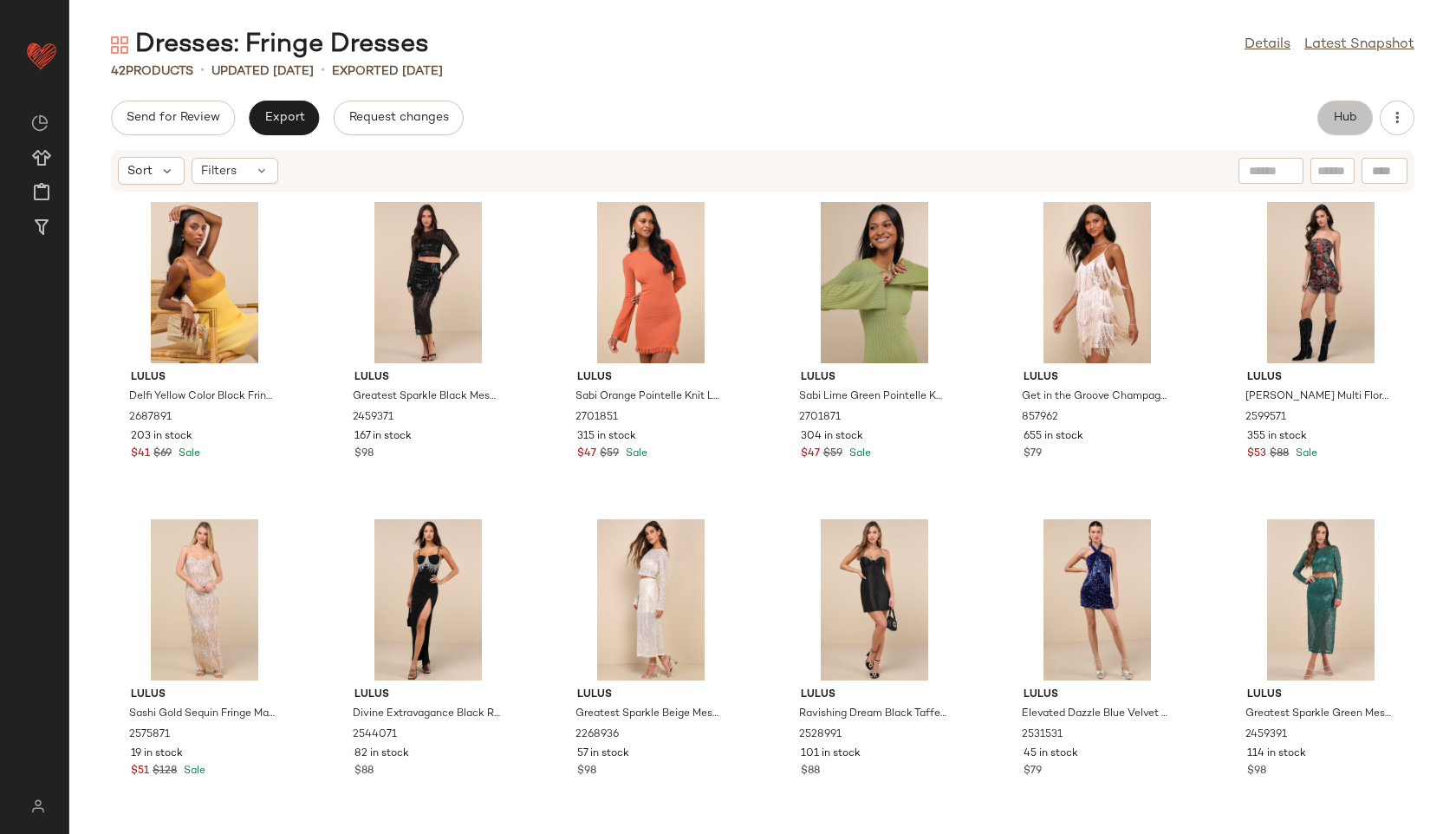
click at [1336, 127] on button "Hub" at bounding box center [1344, 117] width 55 height 34
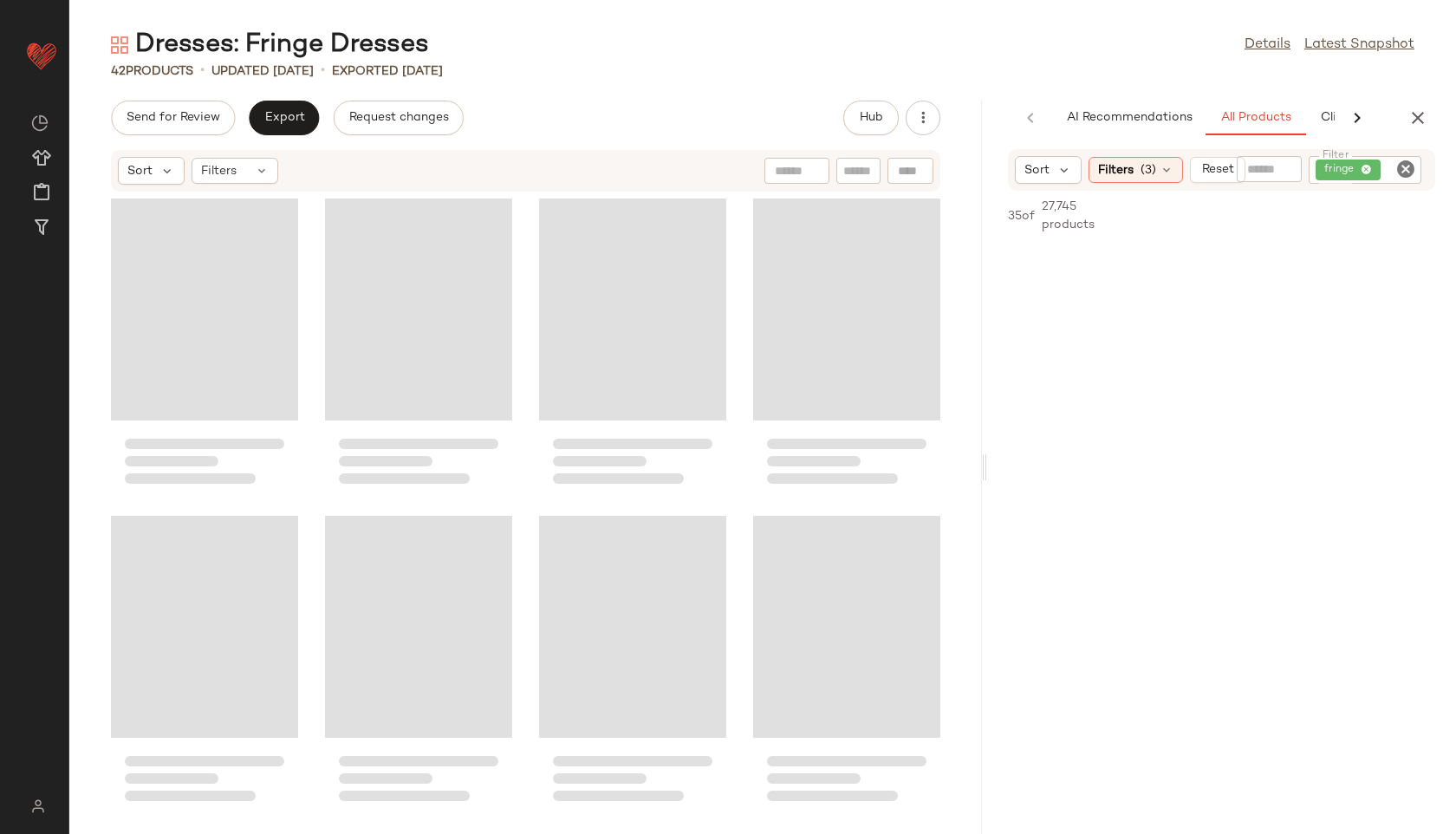
scroll to position [663, 0]
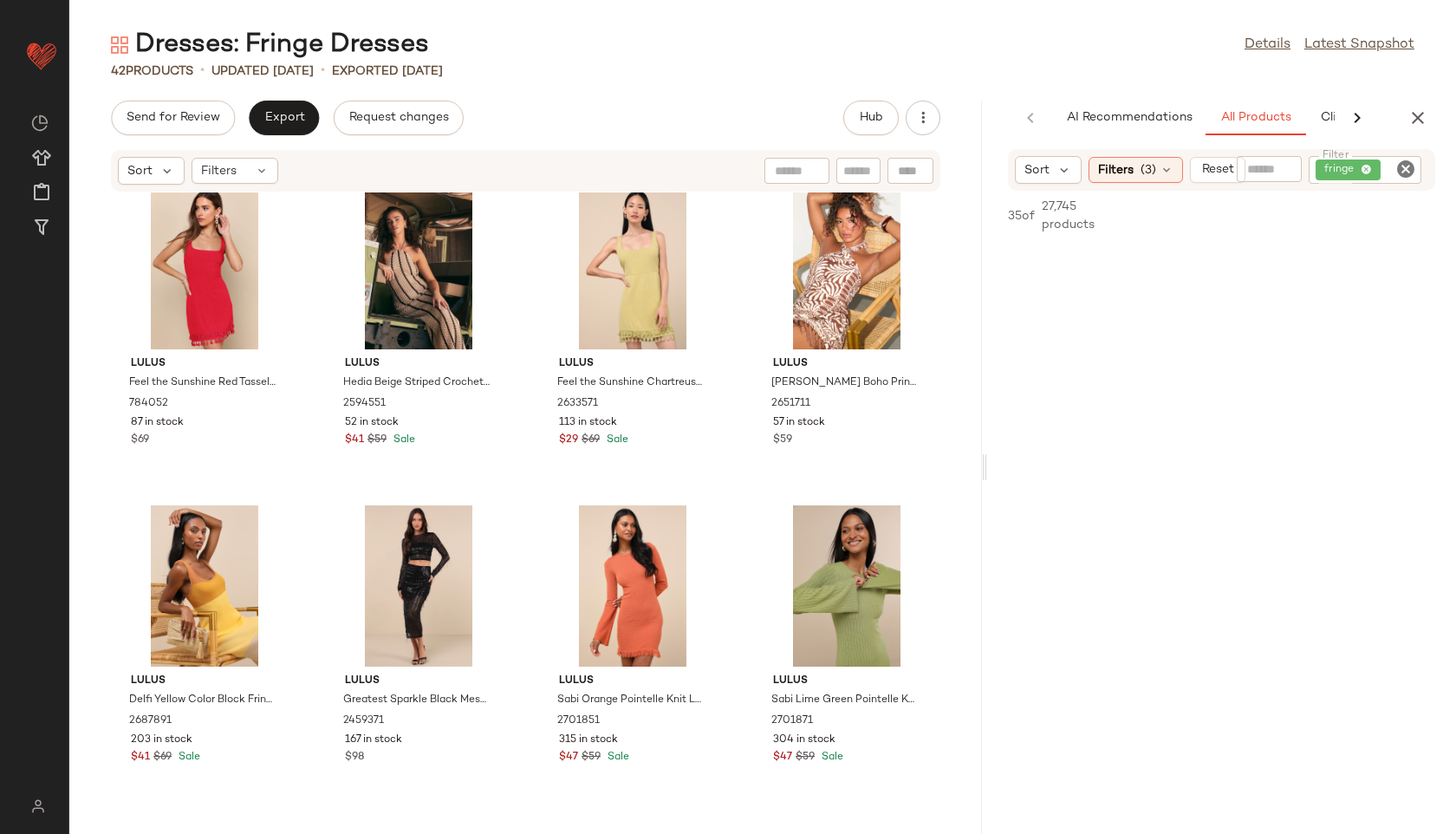
drag, startPoint x: 759, startPoint y: 469, endPoint x: 1120, endPoint y: 483, distance: 361.3
click at [1120, 483] on div "Dresses: Fringe Dresses Details Latest Snapshot 42 Products • updated Aug 28th …" at bounding box center [763, 431] width 1387 height 806
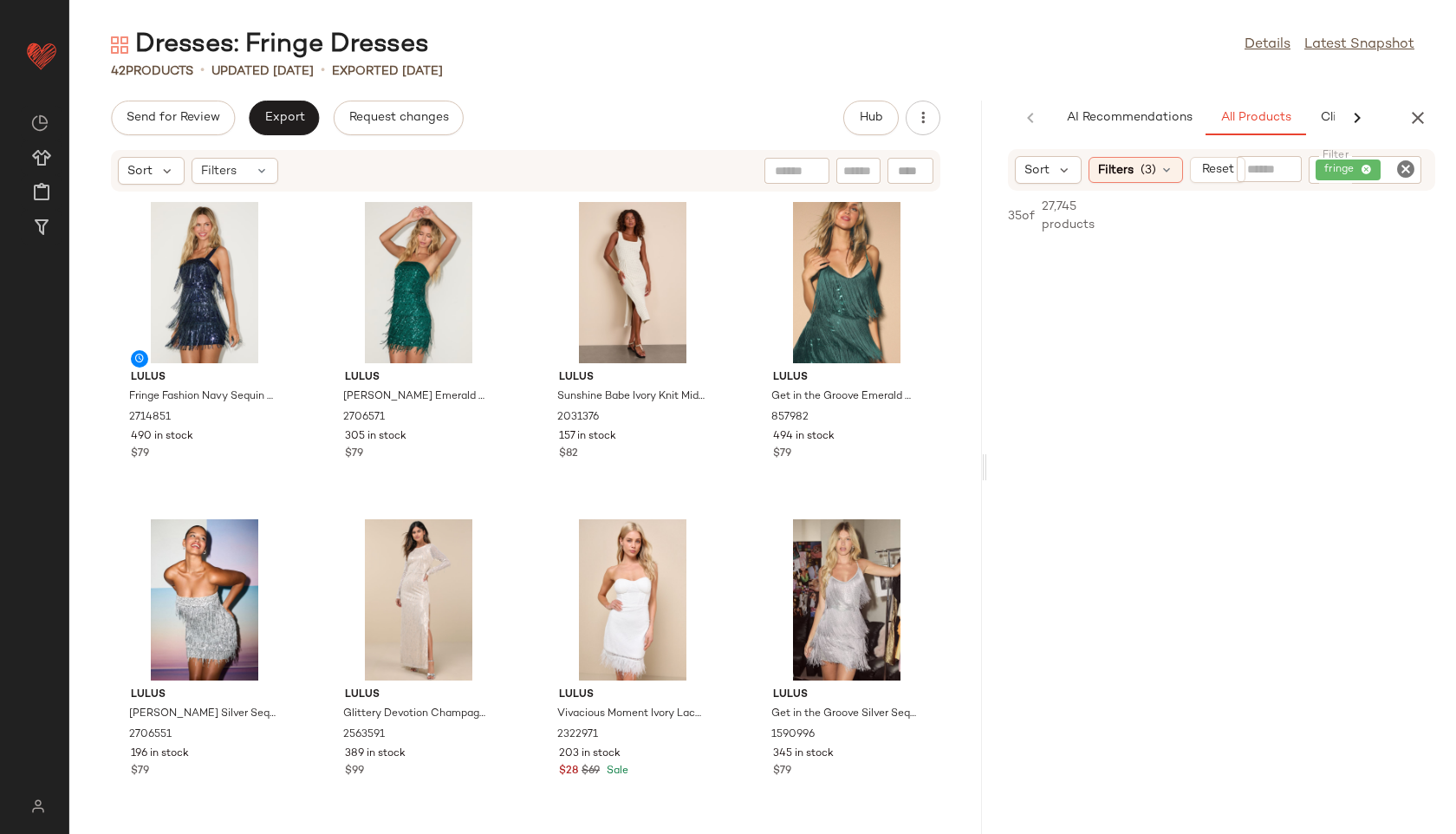
scroll to position [16651, 0]
click at [252, 167] on div "Filters" at bounding box center [235, 171] width 87 height 26
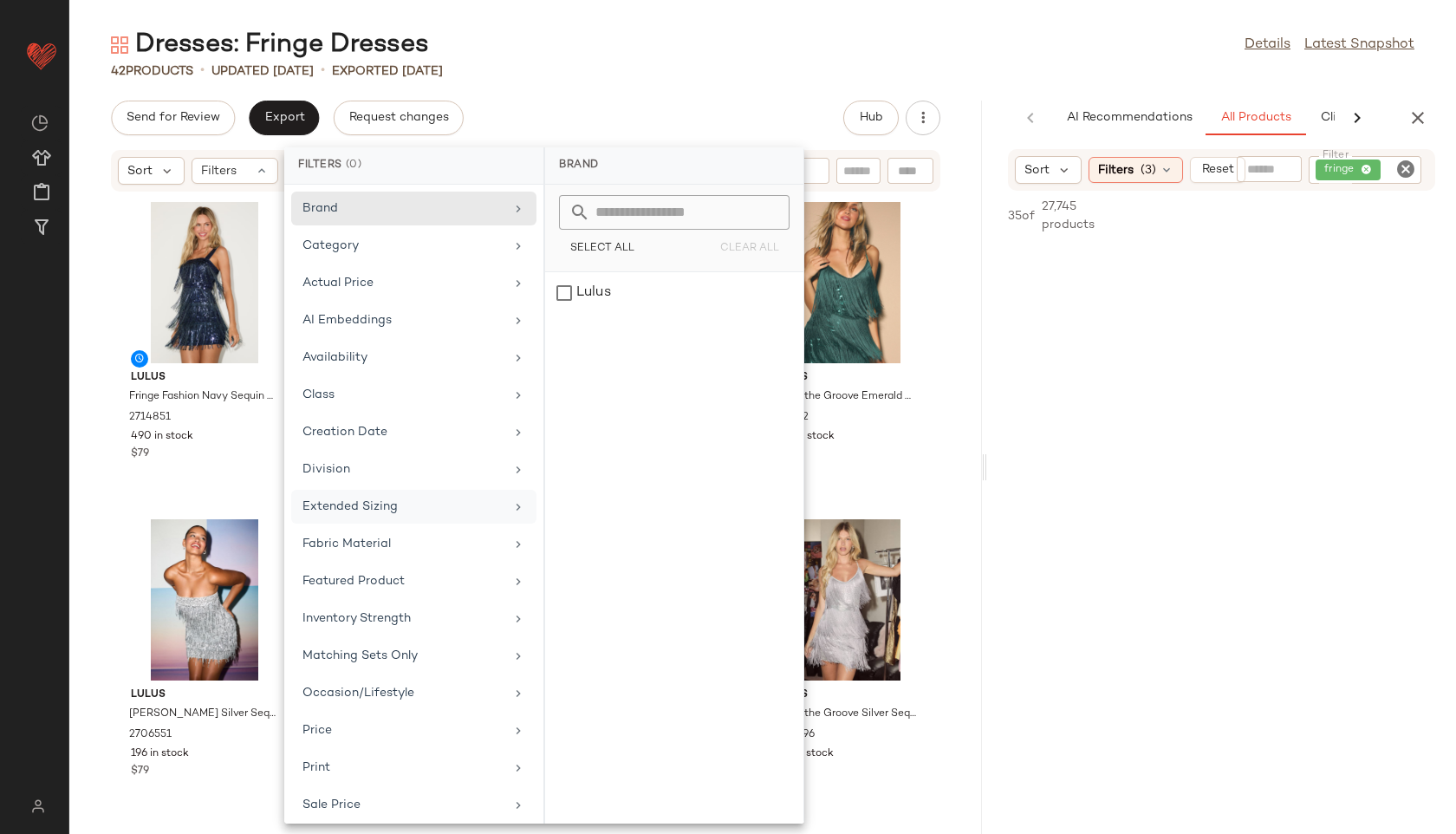
scroll to position [158, 0]
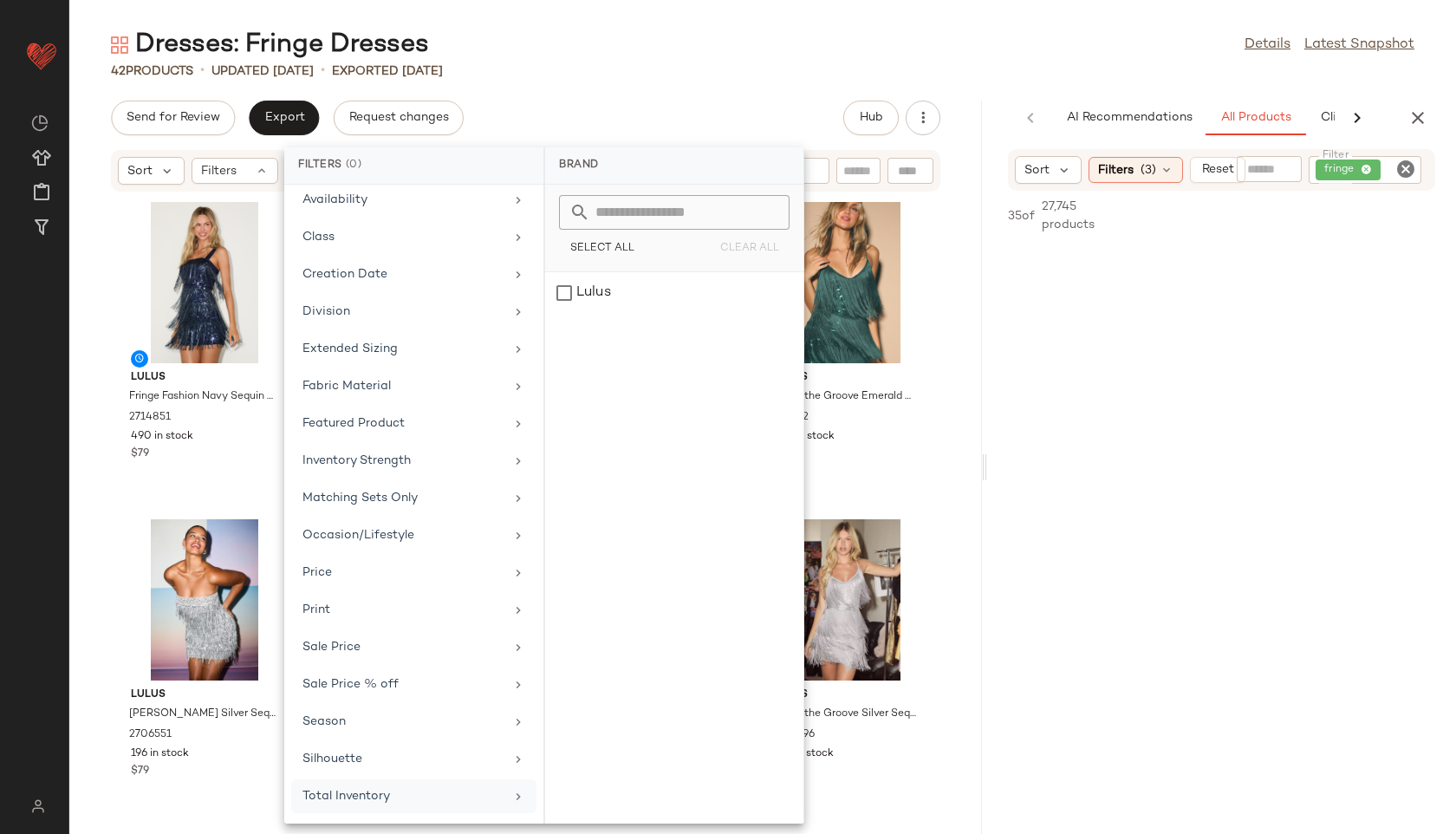
click at [373, 788] on div "Total Inventory" at bounding box center [403, 796] width 202 height 18
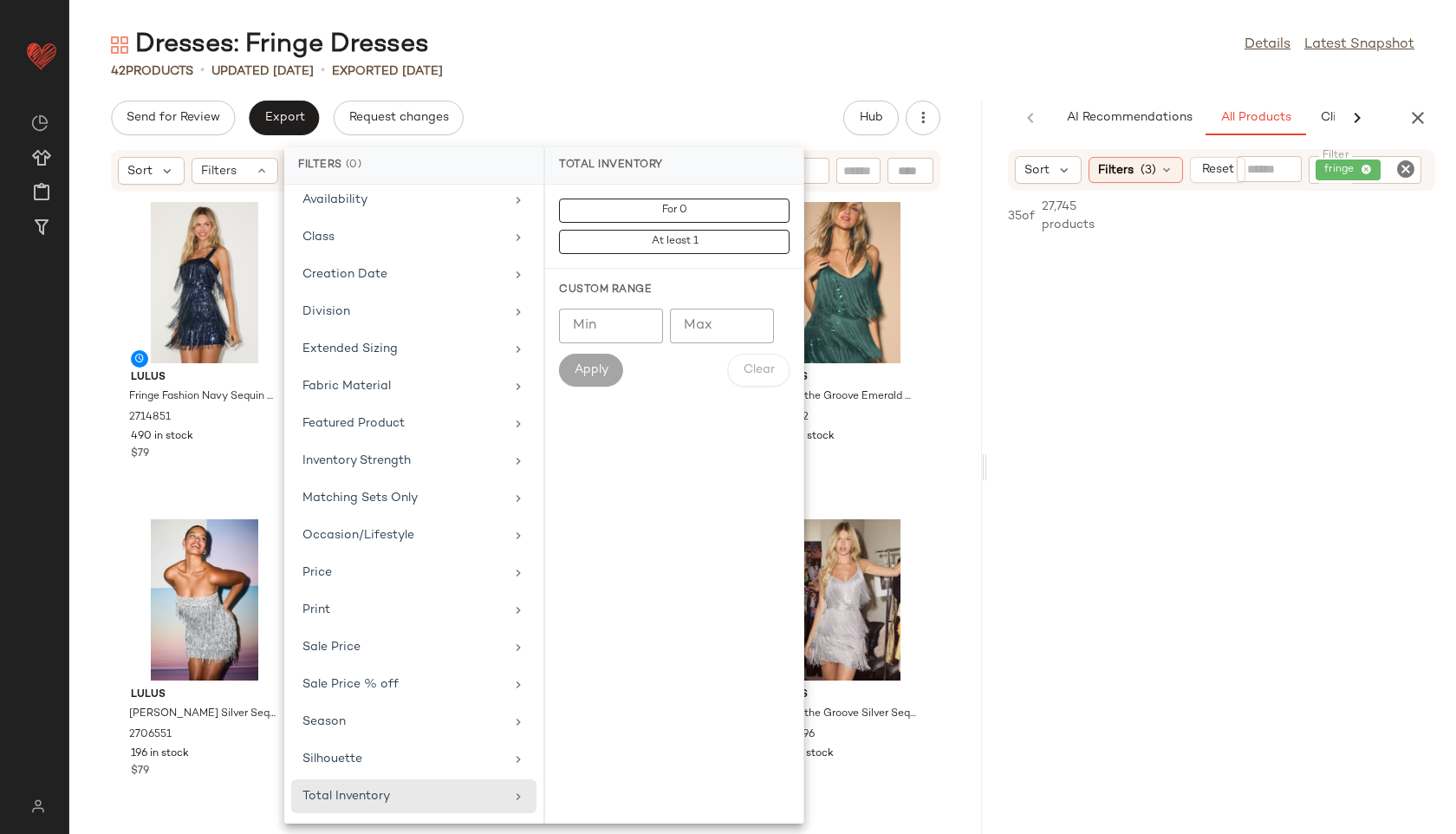
click at [708, 337] on input "Max" at bounding box center [722, 325] width 104 height 34
type input "**"
click at [591, 366] on span "Apply" at bounding box center [590, 370] width 34 height 14
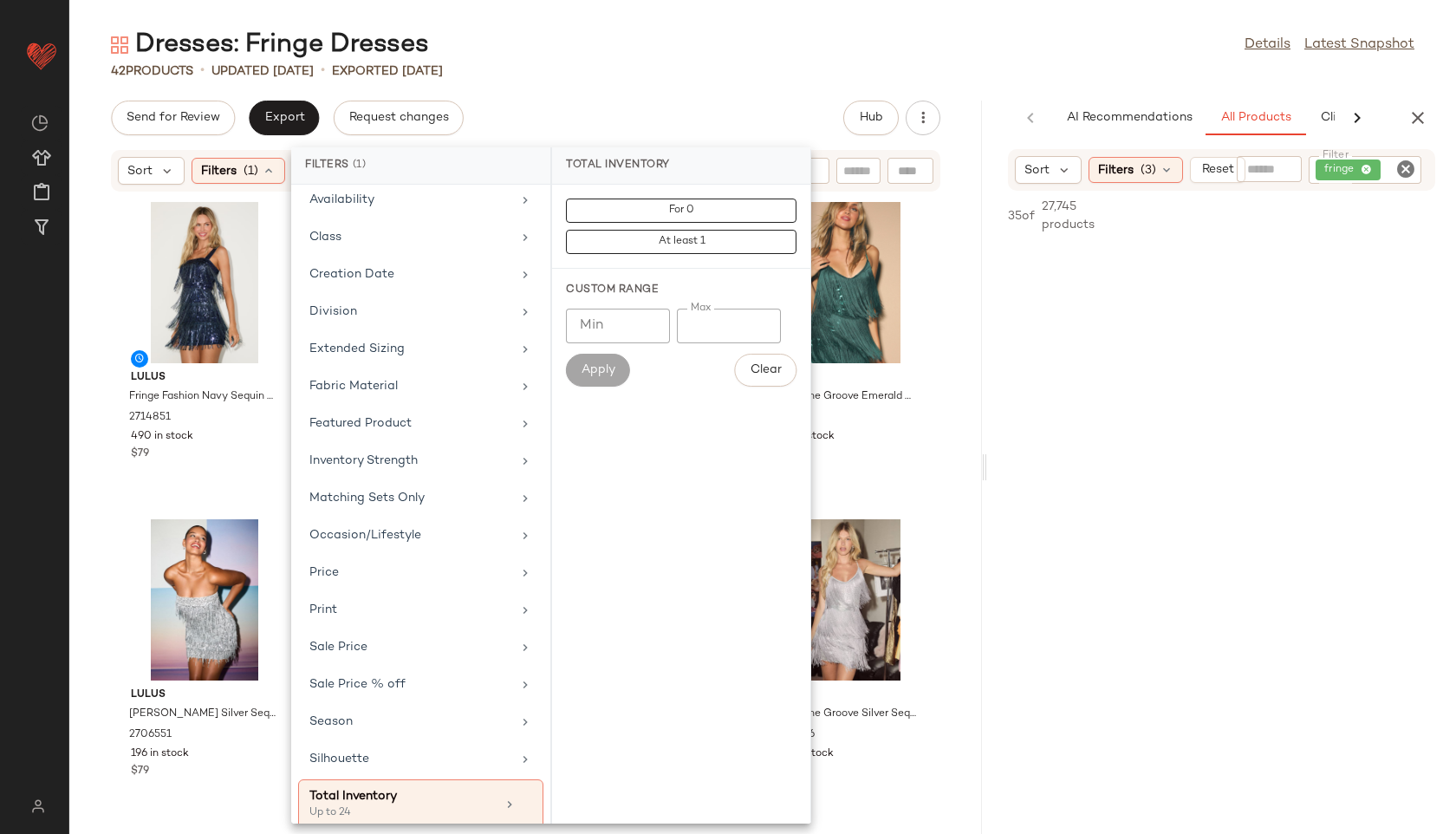
click at [663, 8] on main "Dresses: Fringe Dresses Details Latest Snapshot 42 Products • updated Aug 28th …" at bounding box center [728, 417] width 1456 height 834
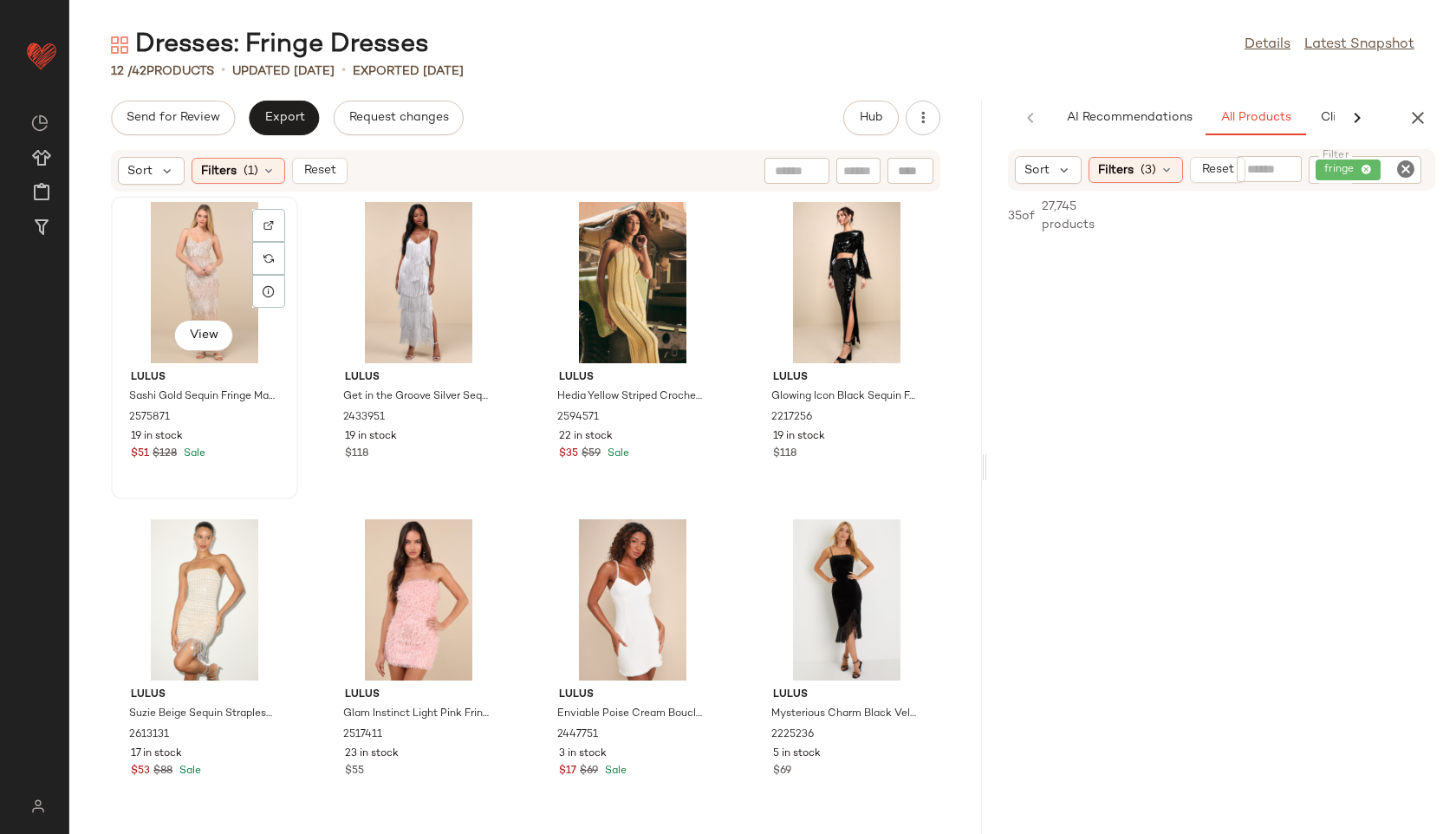
click at [170, 251] on div "View" at bounding box center [204, 282] width 175 height 161
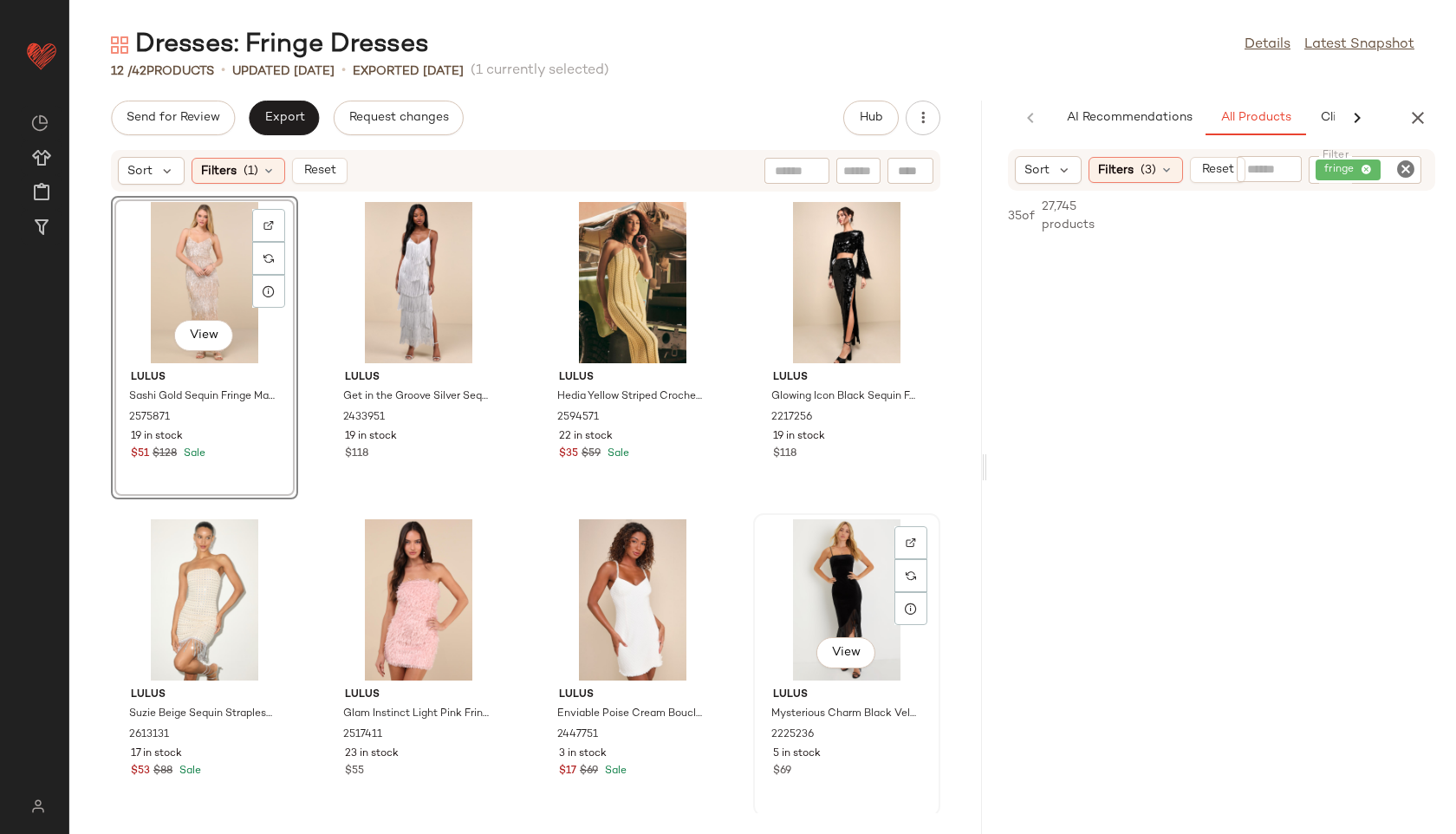
scroll to position [335, 0]
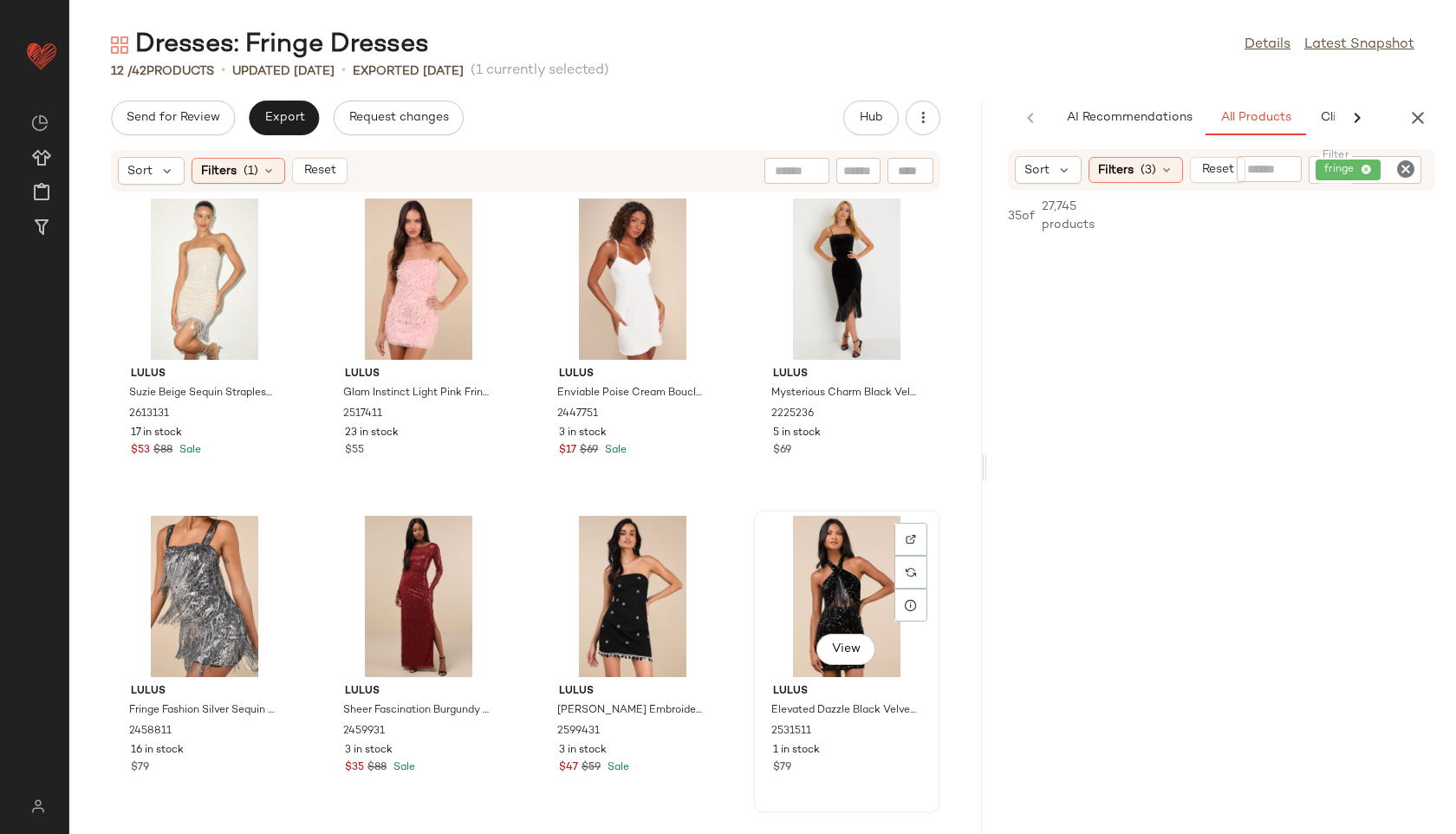
click at [786, 568] on div "View" at bounding box center [846, 596] width 175 height 161
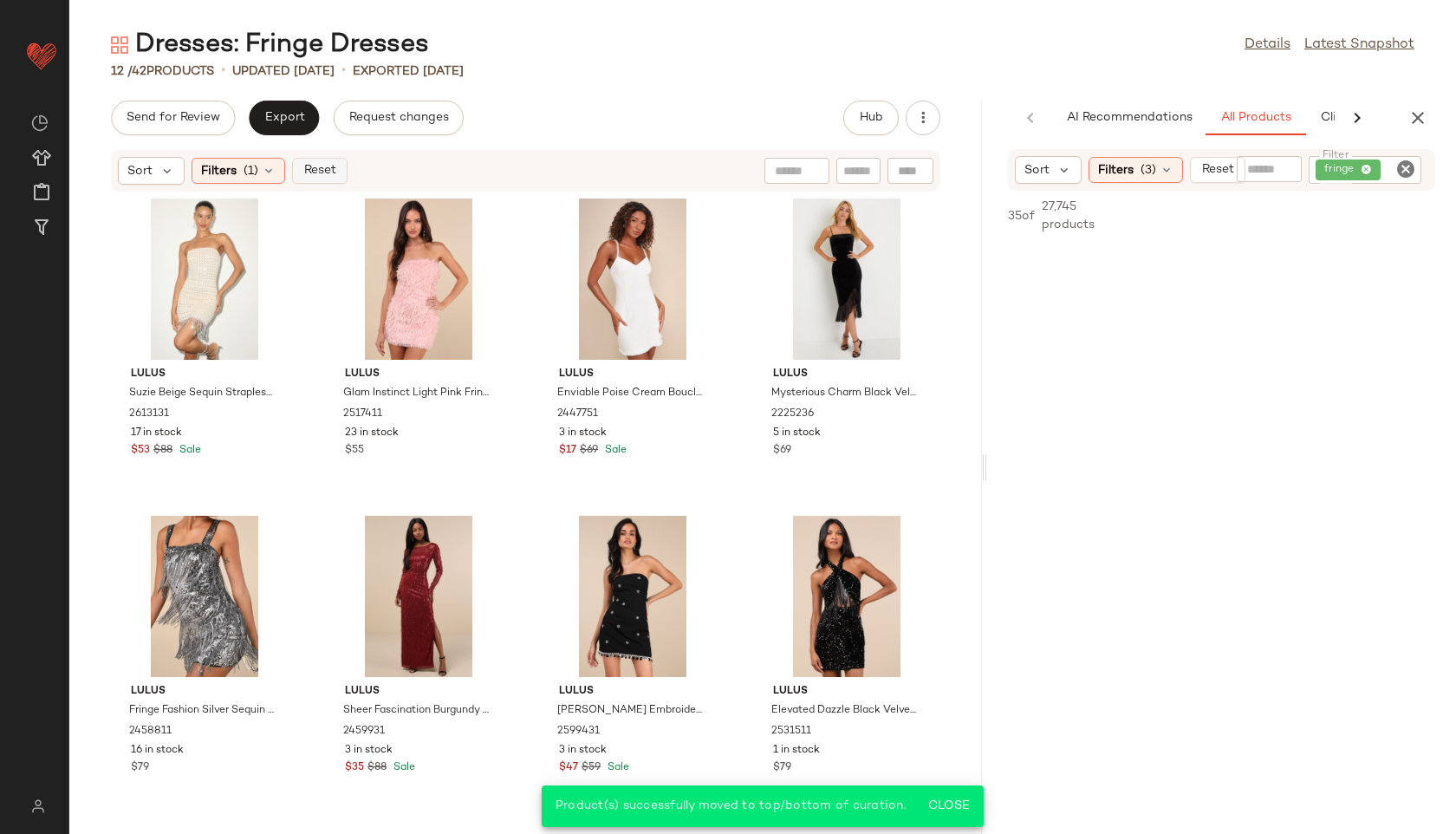
click at [319, 172] on span "Reset" at bounding box center [318, 170] width 33 height 14
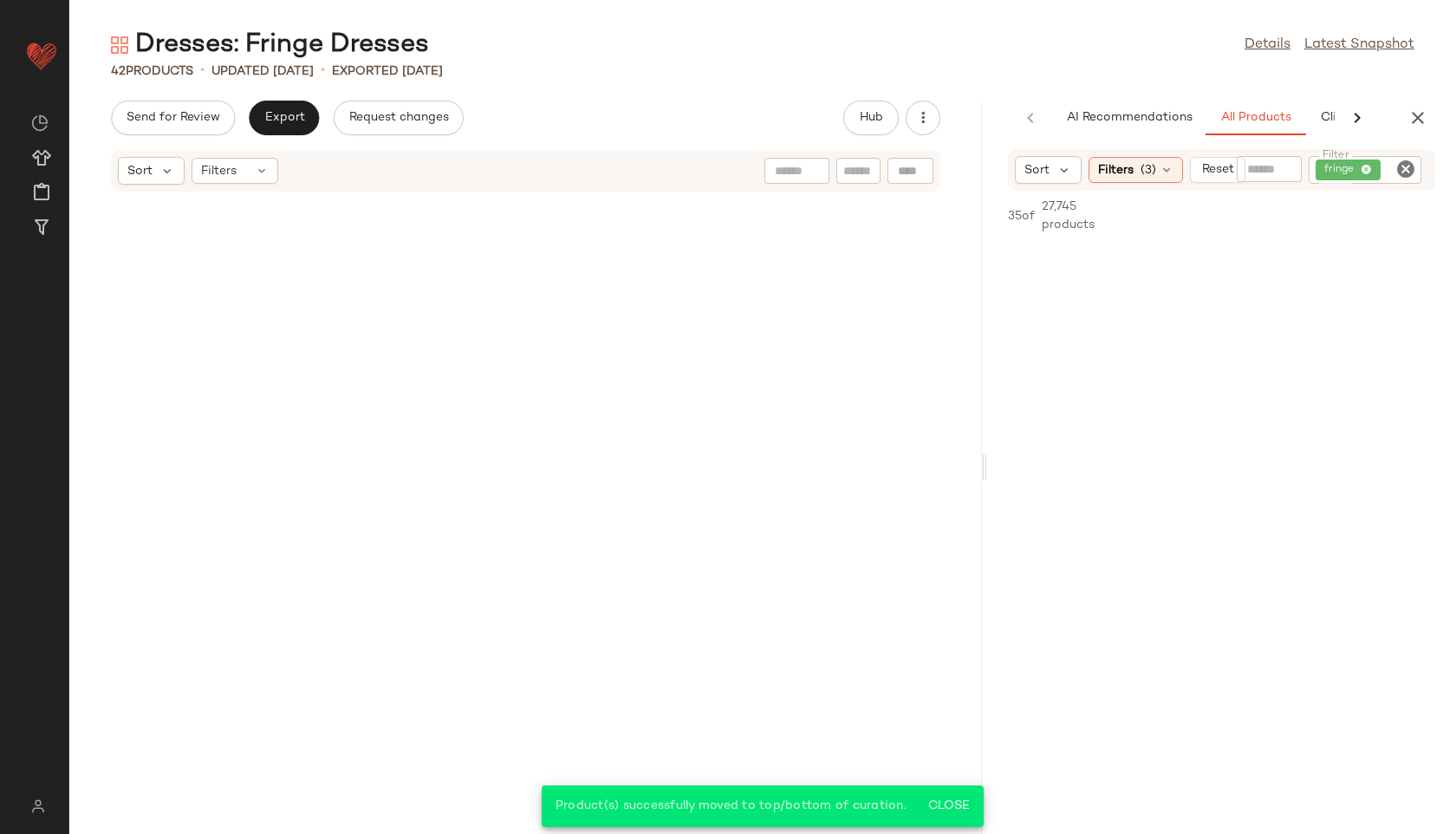
scroll to position [2873, 0]
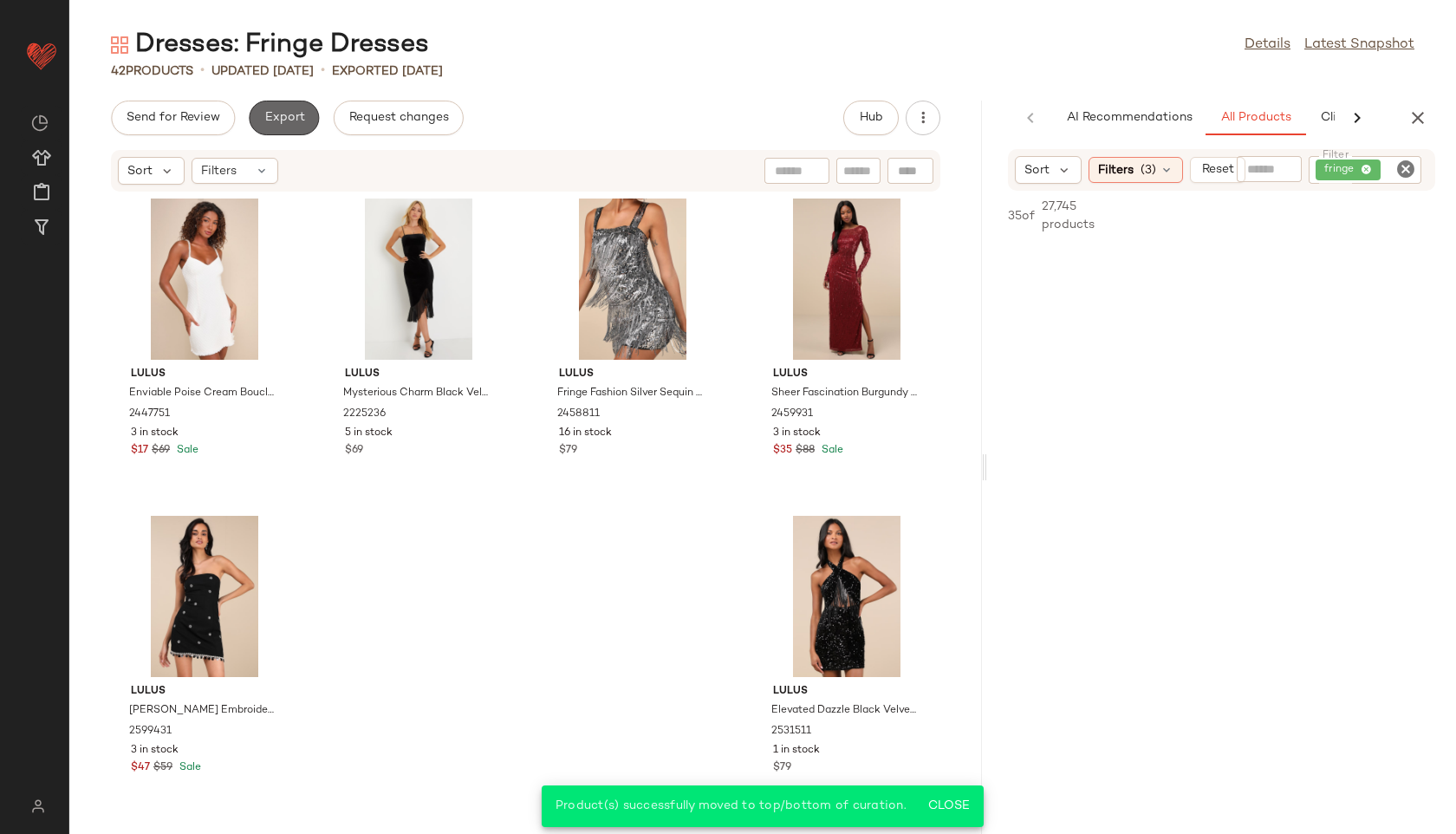
click at [291, 119] on span "Export" at bounding box center [284, 118] width 40 height 14
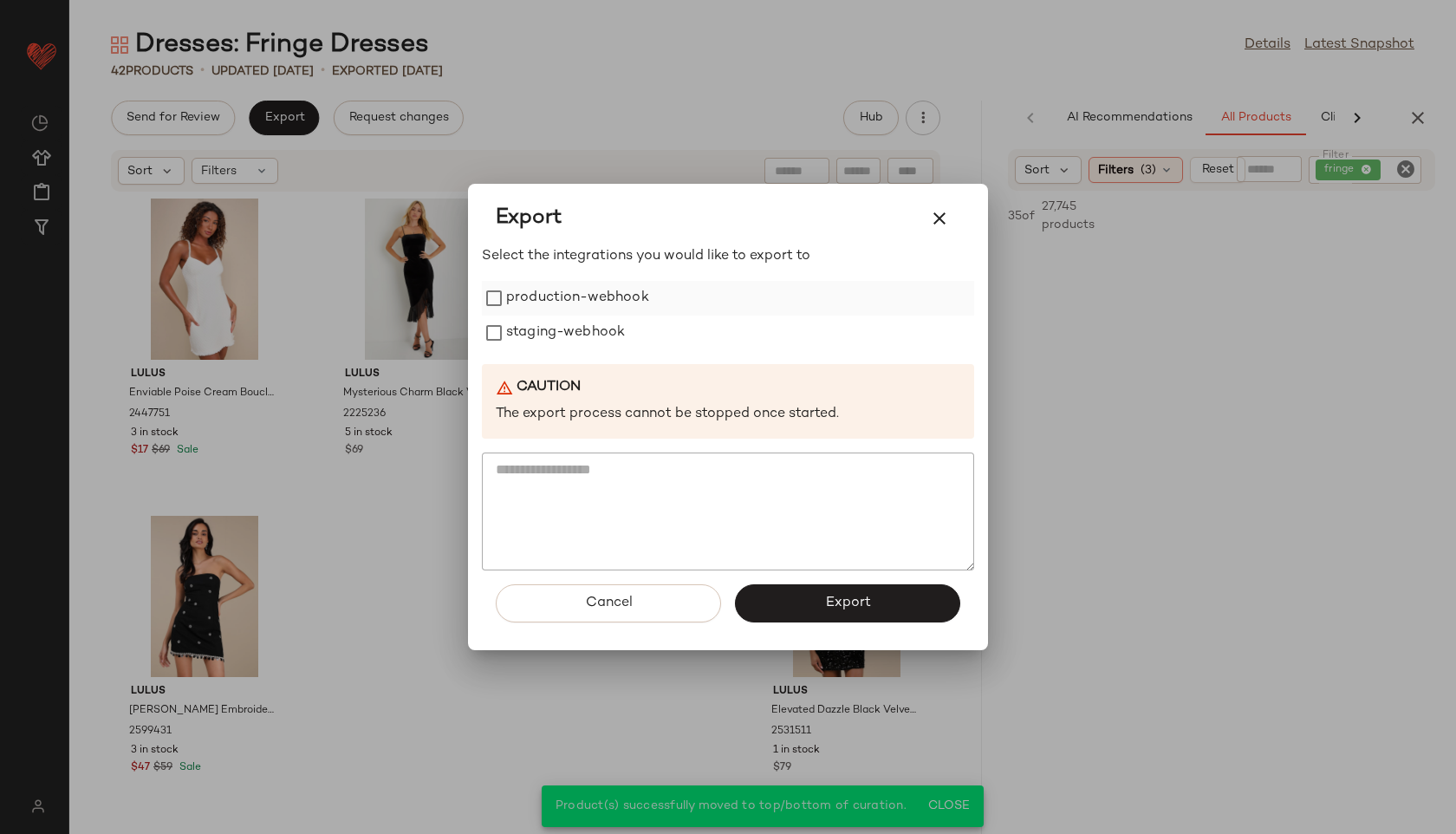
click at [603, 297] on label "production-webhook" at bounding box center [577, 298] width 143 height 34
click at [602, 338] on label "staging-webhook" at bounding box center [565, 332] width 119 height 34
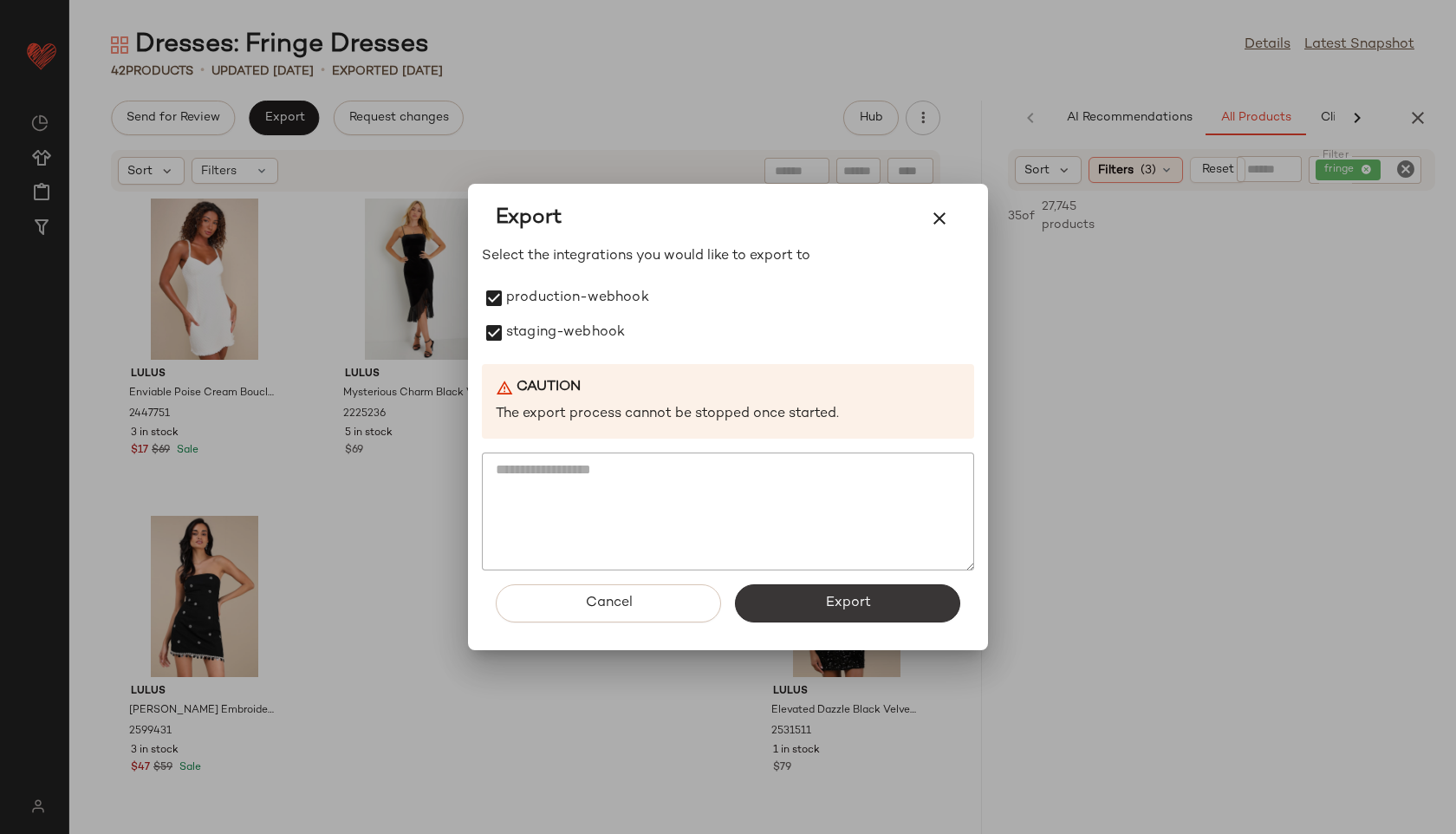
click at [856, 596] on span "Export" at bounding box center [847, 603] width 46 height 17
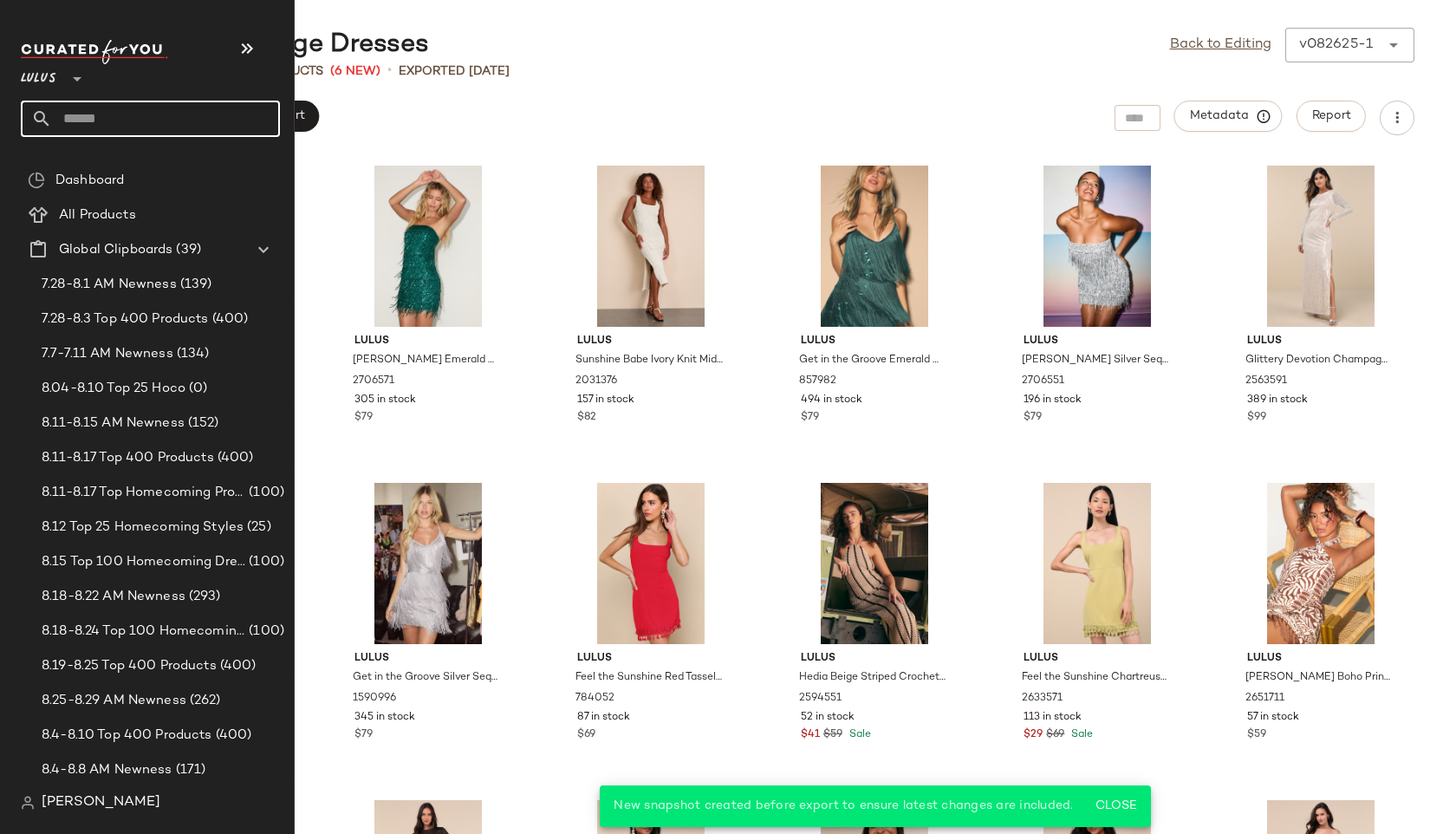
click at [97, 108] on input "text" at bounding box center [165, 118] width 228 height 36
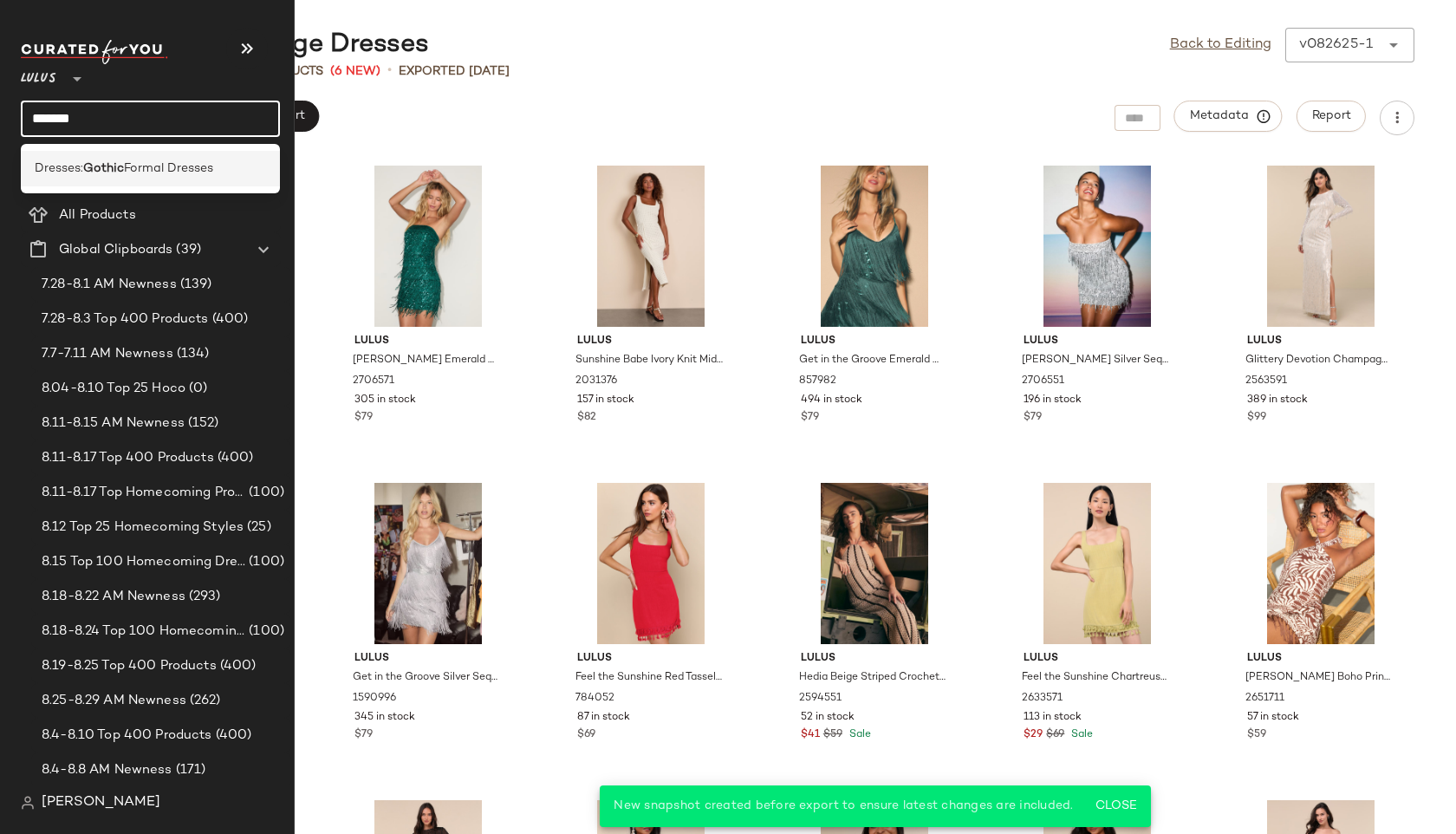
type input "******"
click at [112, 167] on b "Gothic" at bounding box center [104, 169] width 40 height 18
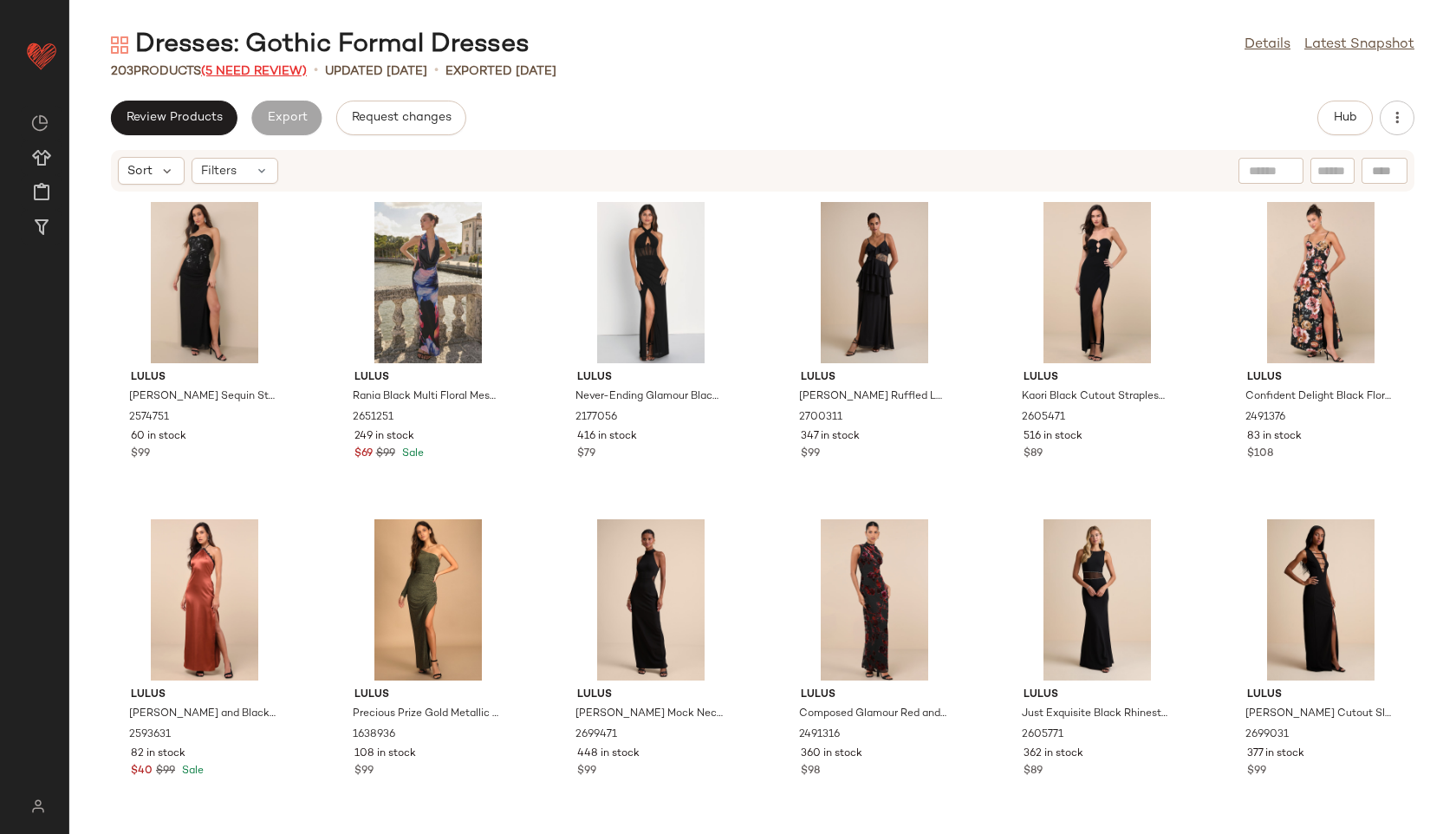
click at [279, 72] on span "(5 Need Review)" at bounding box center [254, 71] width 105 height 13
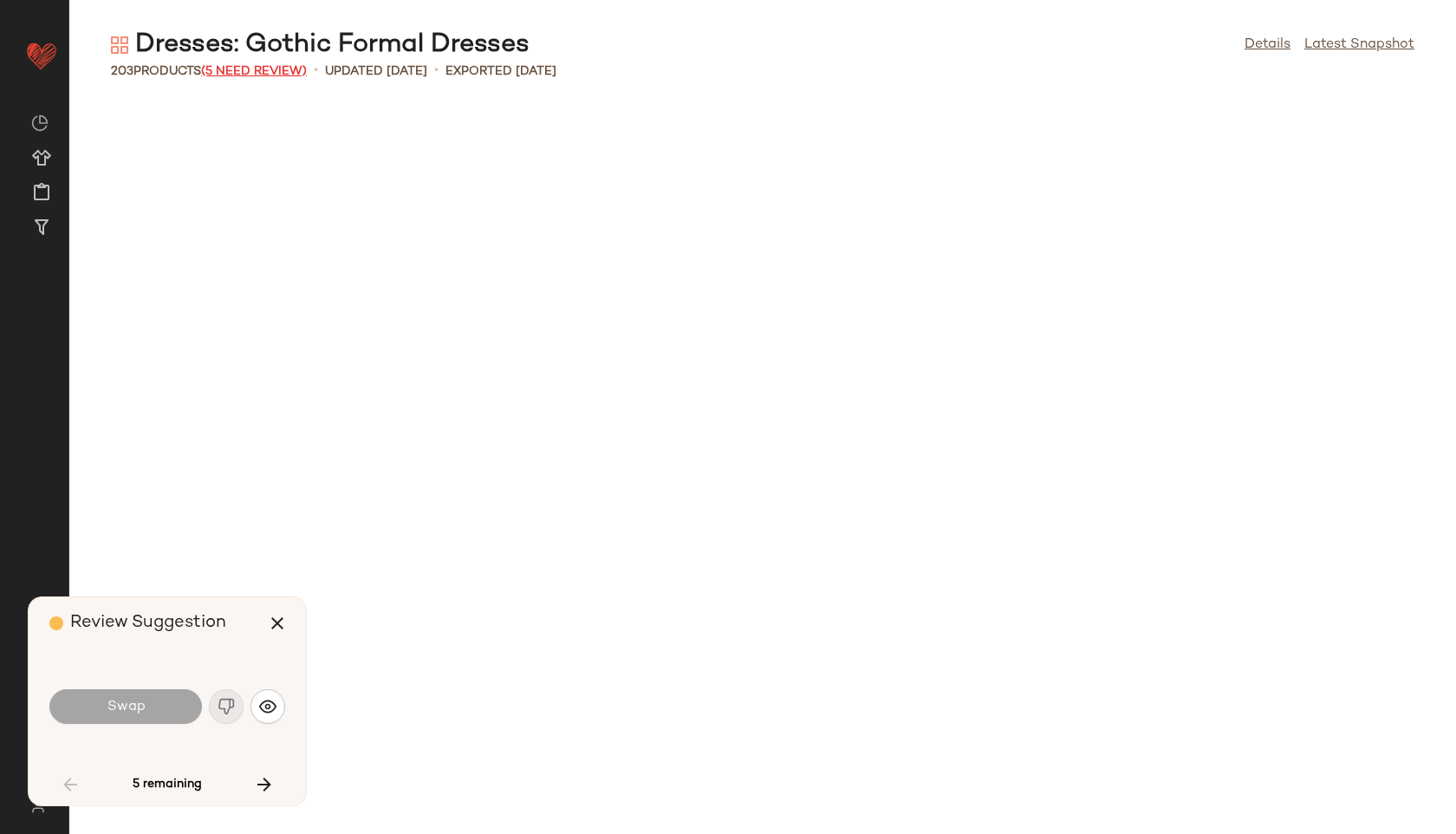
scroll to position [2855, 0]
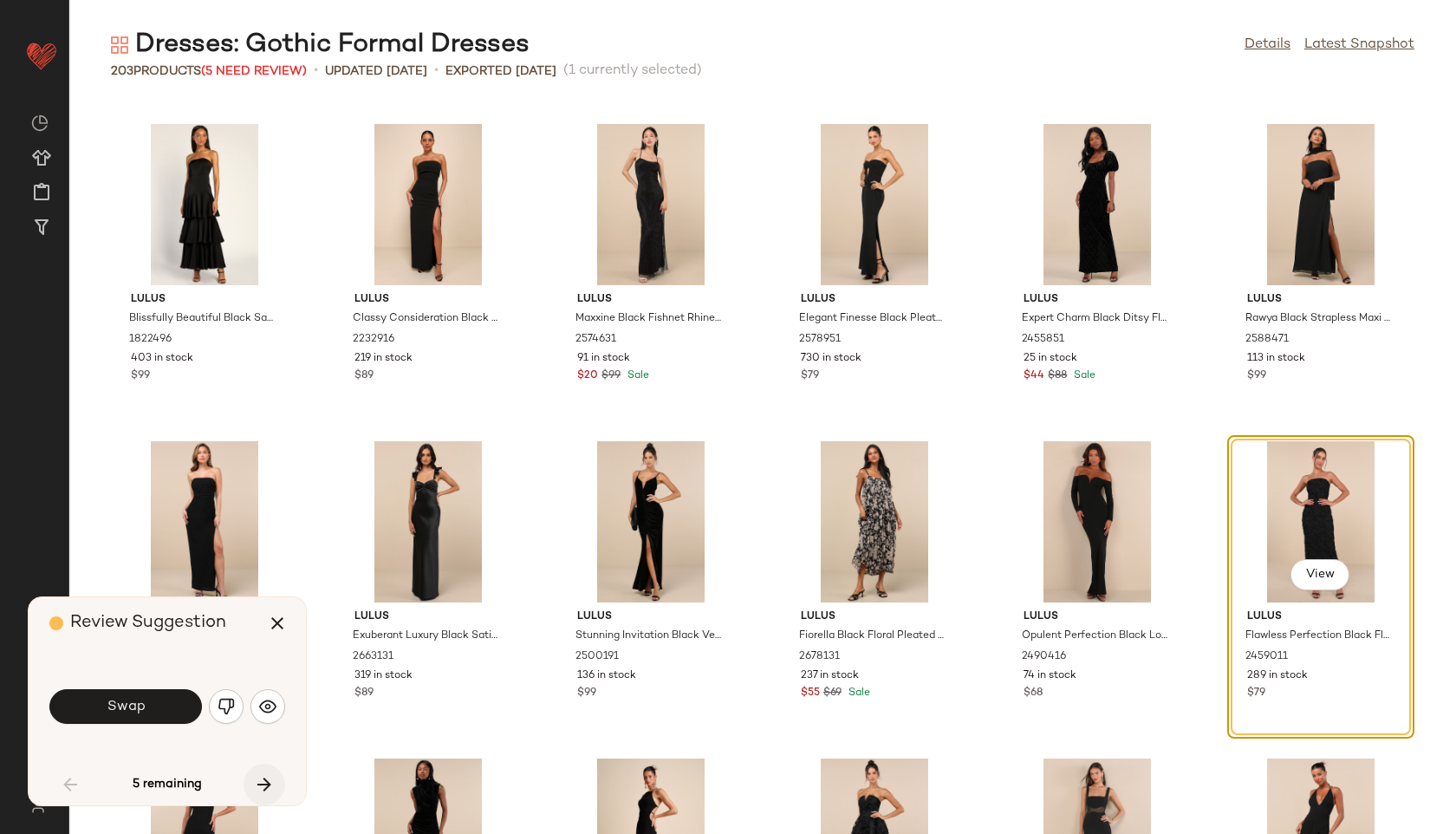
click at [272, 782] on icon "button" at bounding box center [264, 785] width 21 height 21
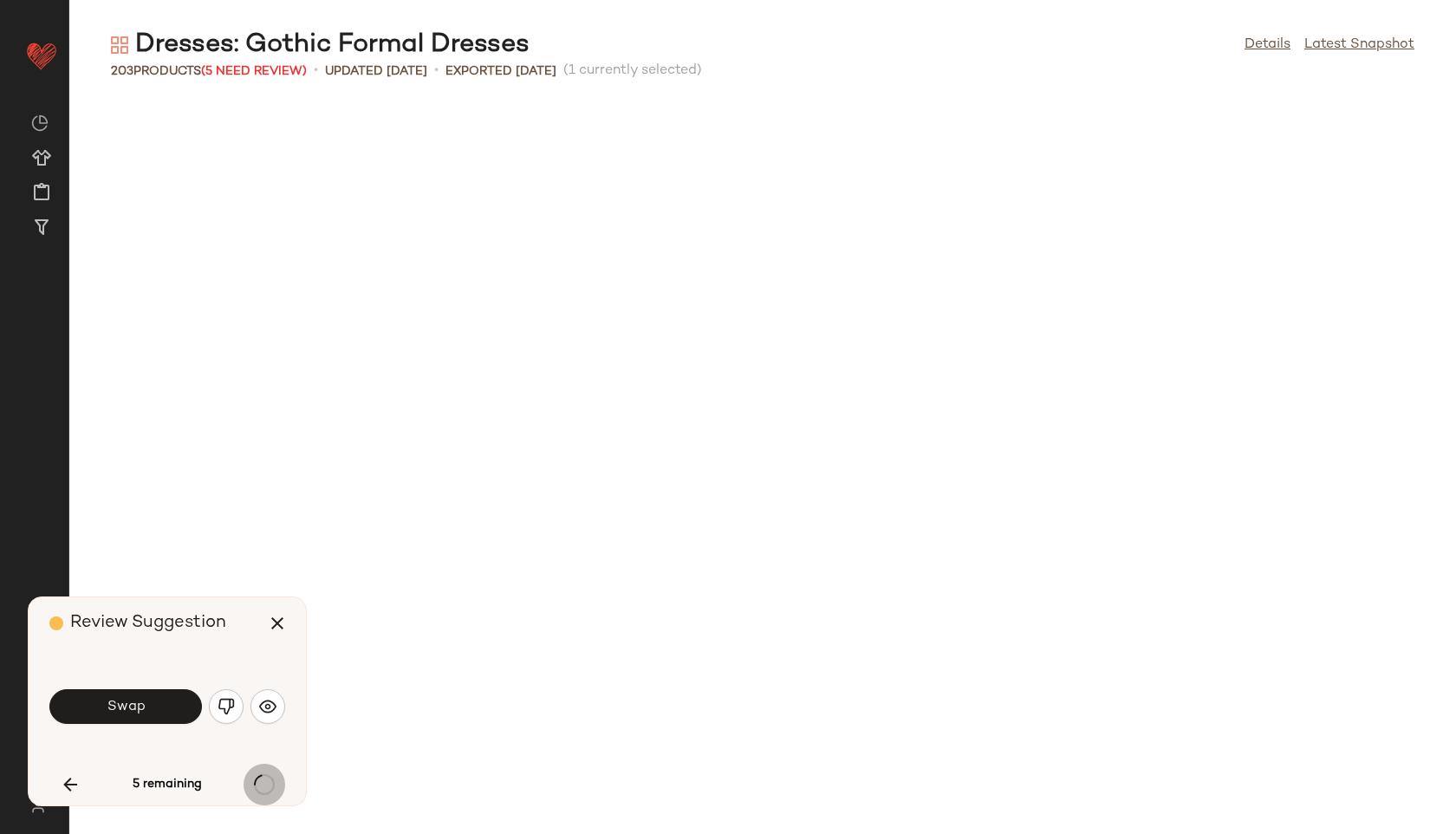
scroll to position [5711, 0]
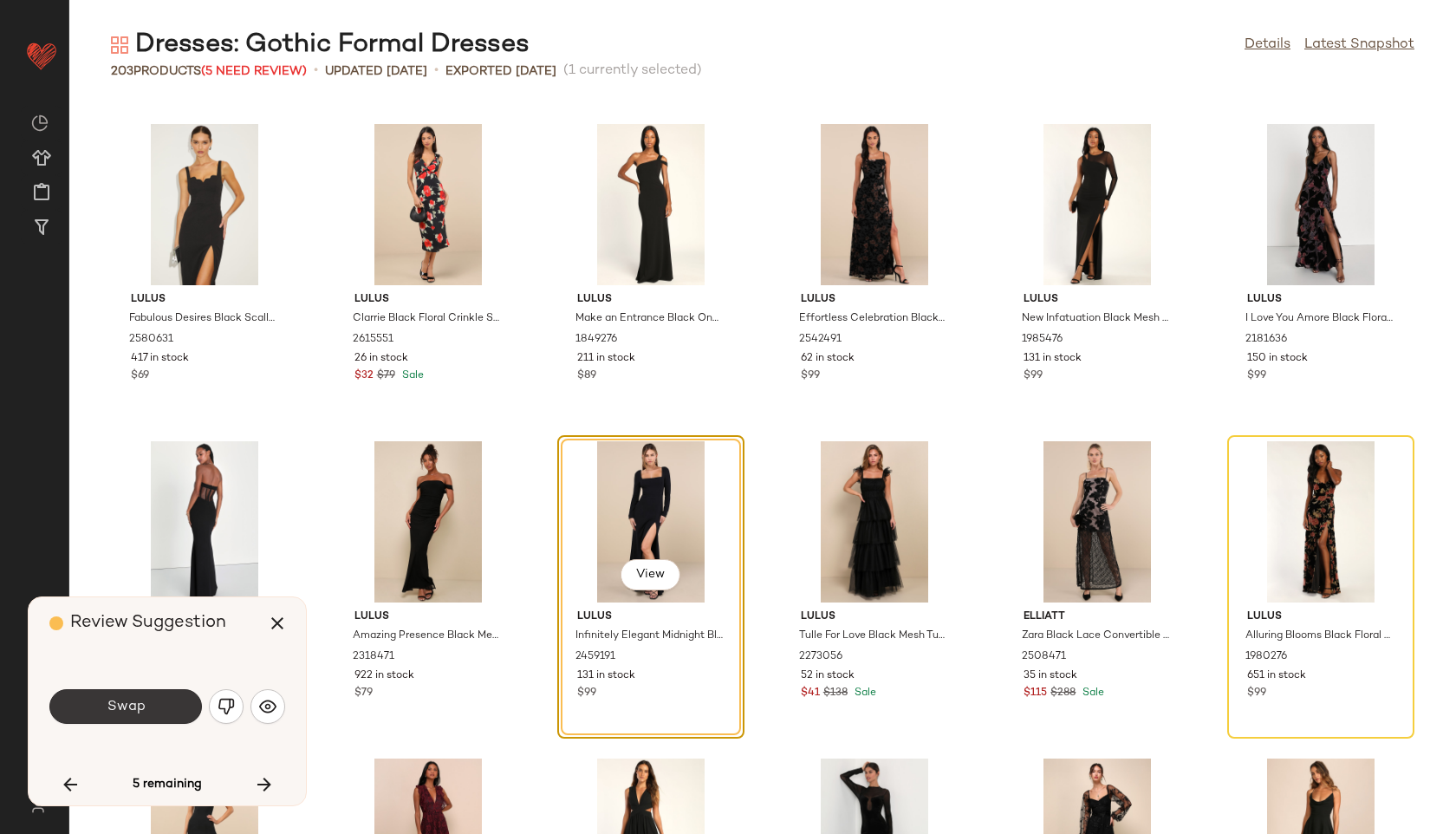
click at [162, 706] on button "Swap" at bounding box center [126, 706] width 153 height 34
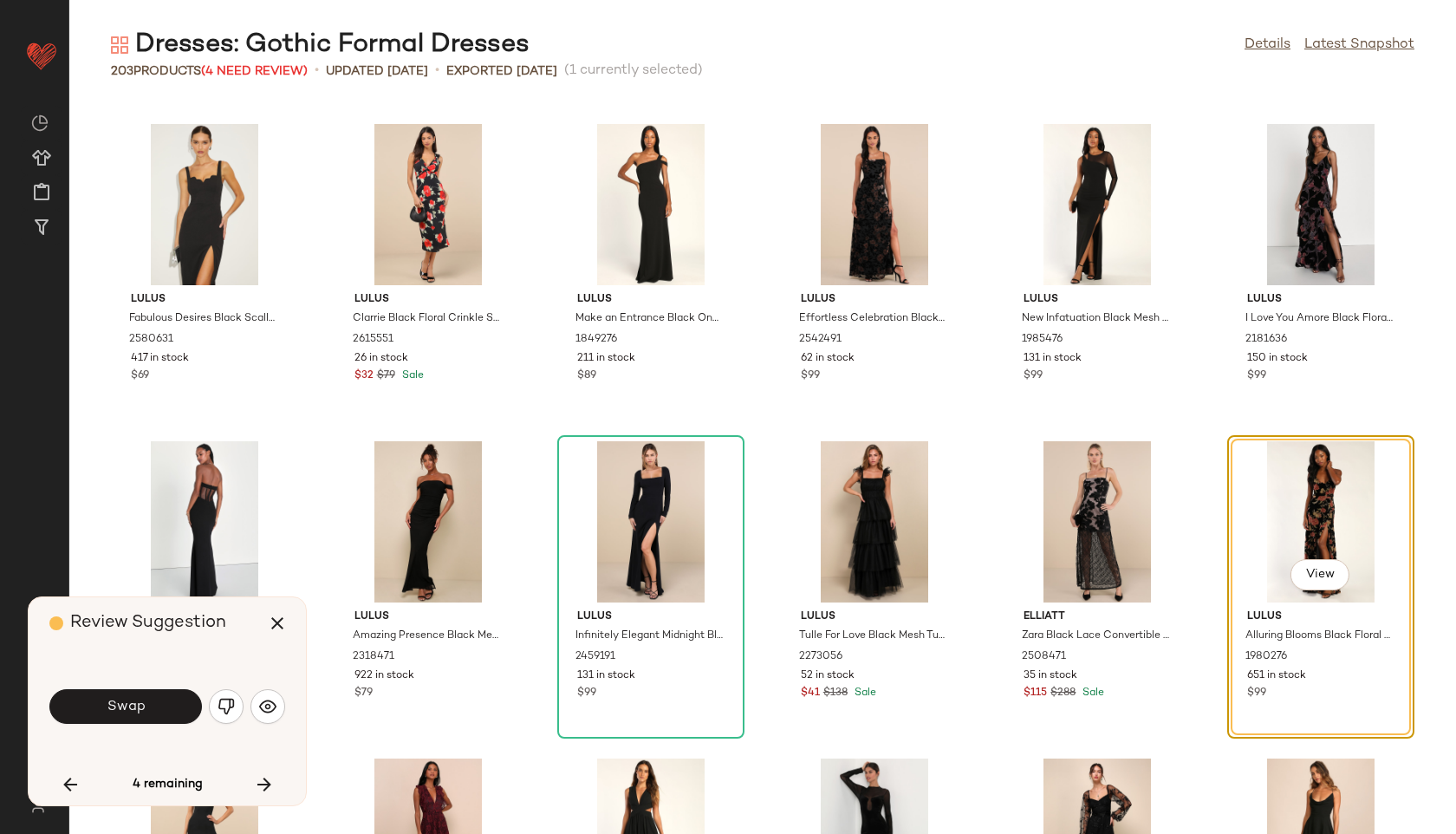
click at [162, 706] on button "Swap" at bounding box center [126, 706] width 153 height 34
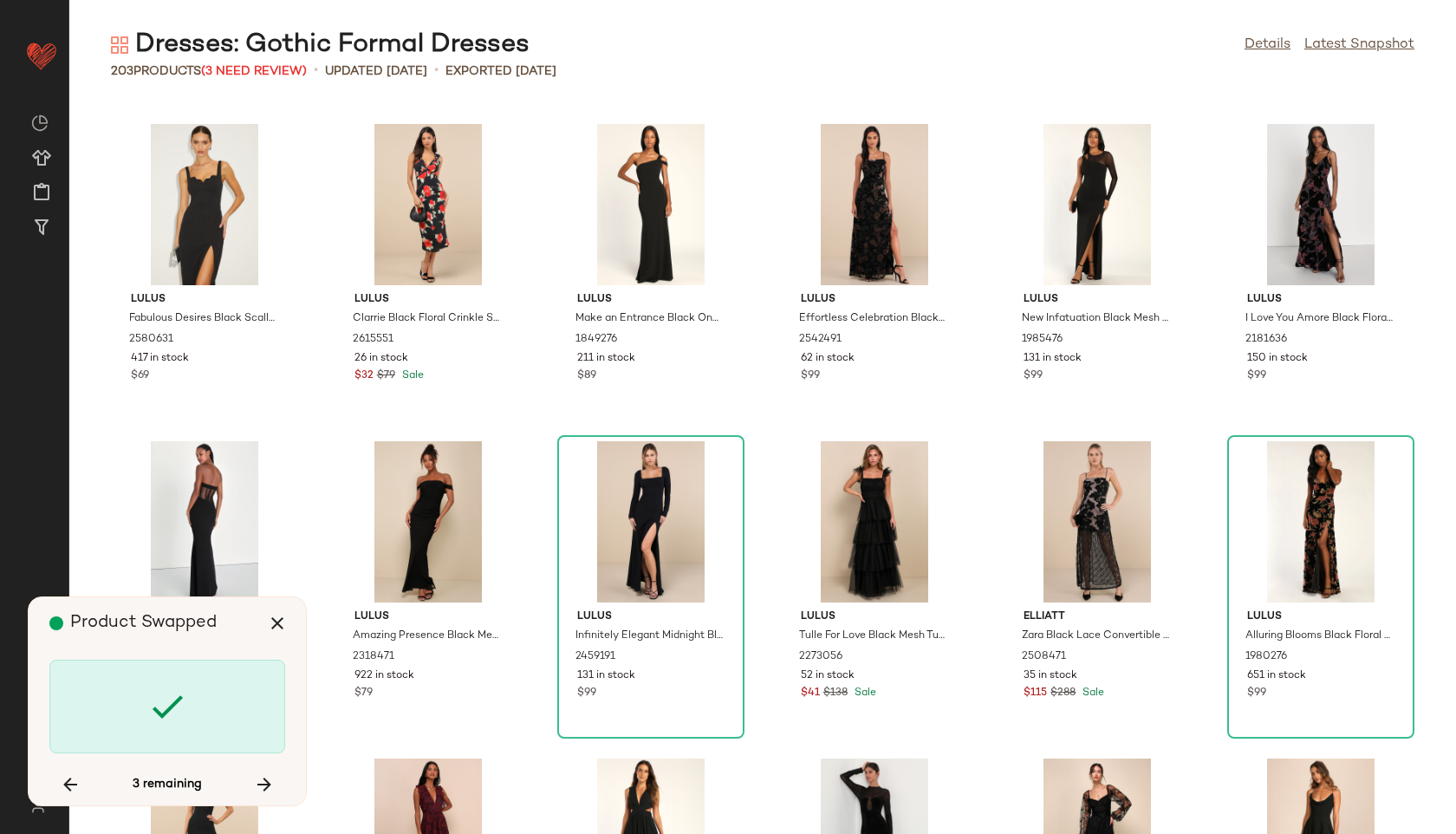
scroll to position [7298, 0]
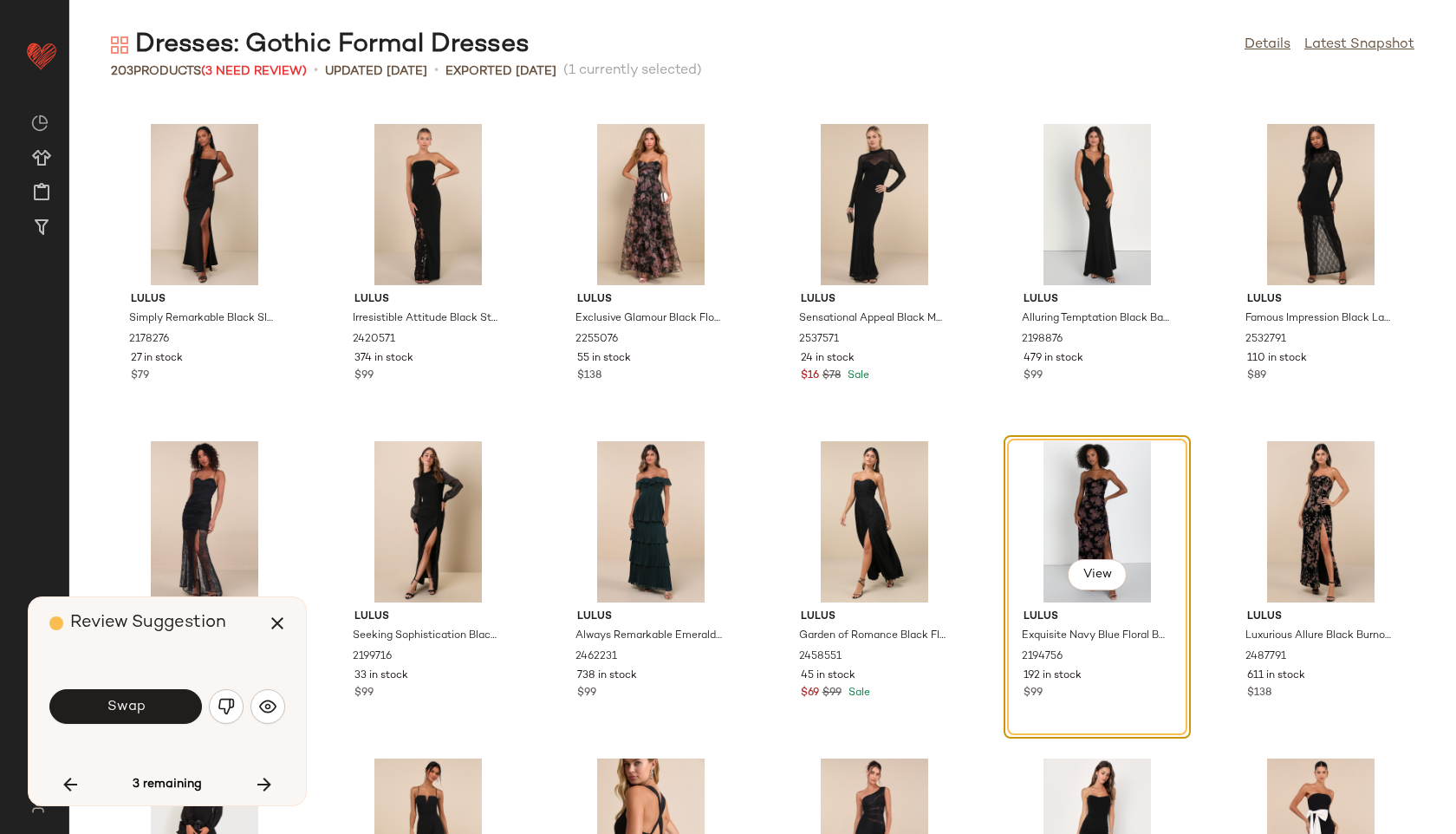
click at [162, 706] on button "Swap" at bounding box center [126, 706] width 153 height 34
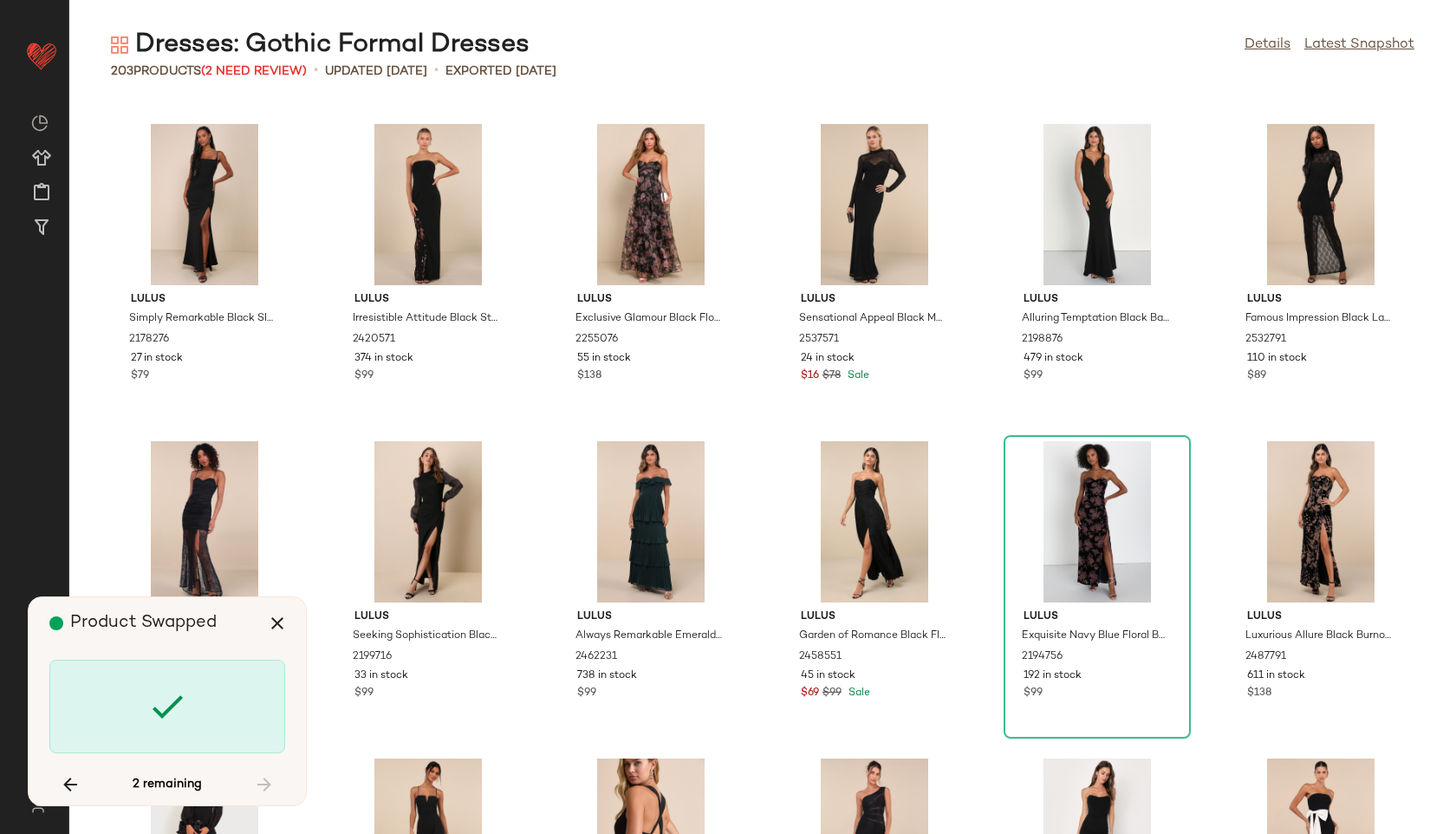
scroll to position [2855, 0]
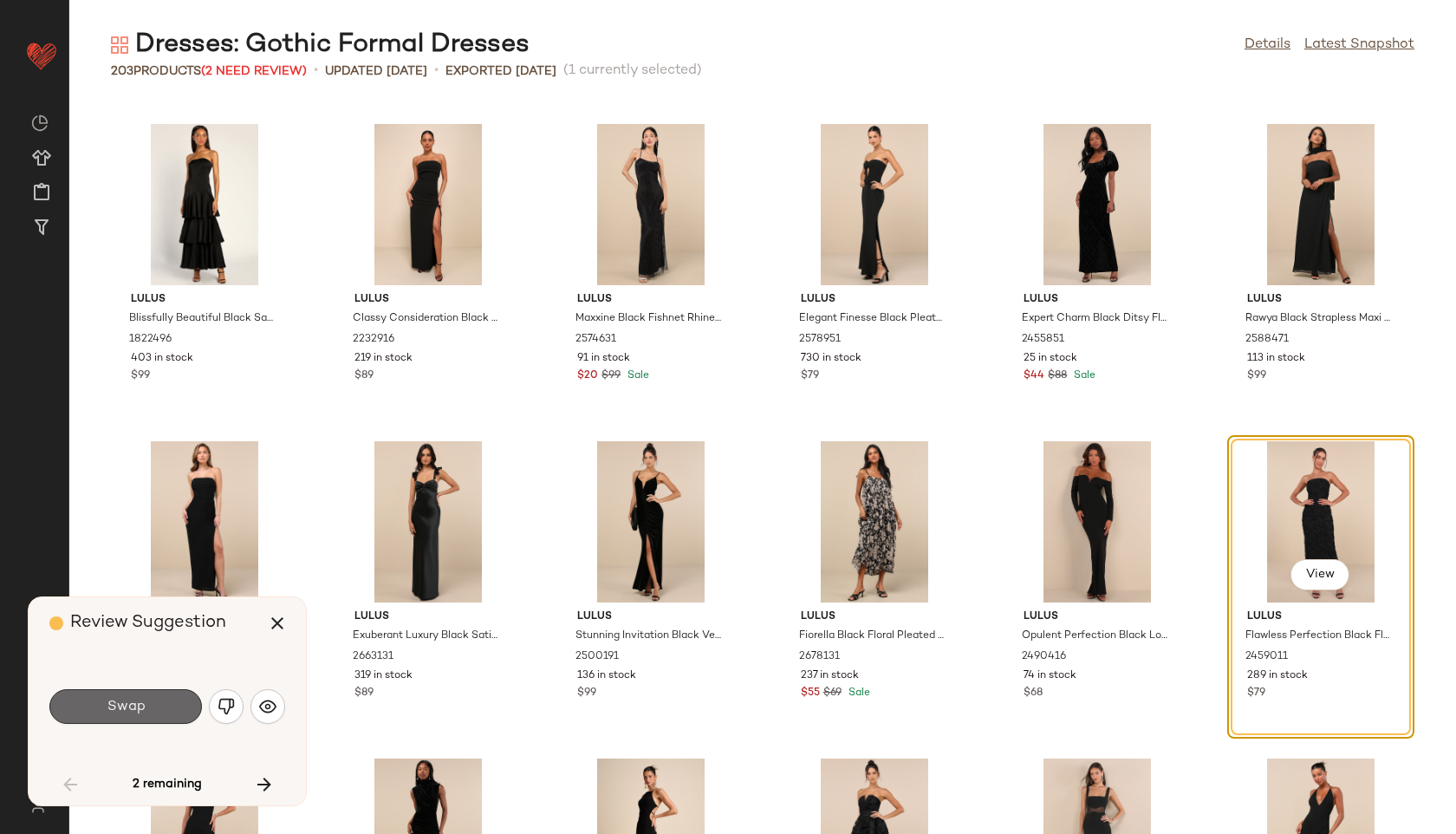
click at [150, 701] on button "Swap" at bounding box center [126, 706] width 153 height 34
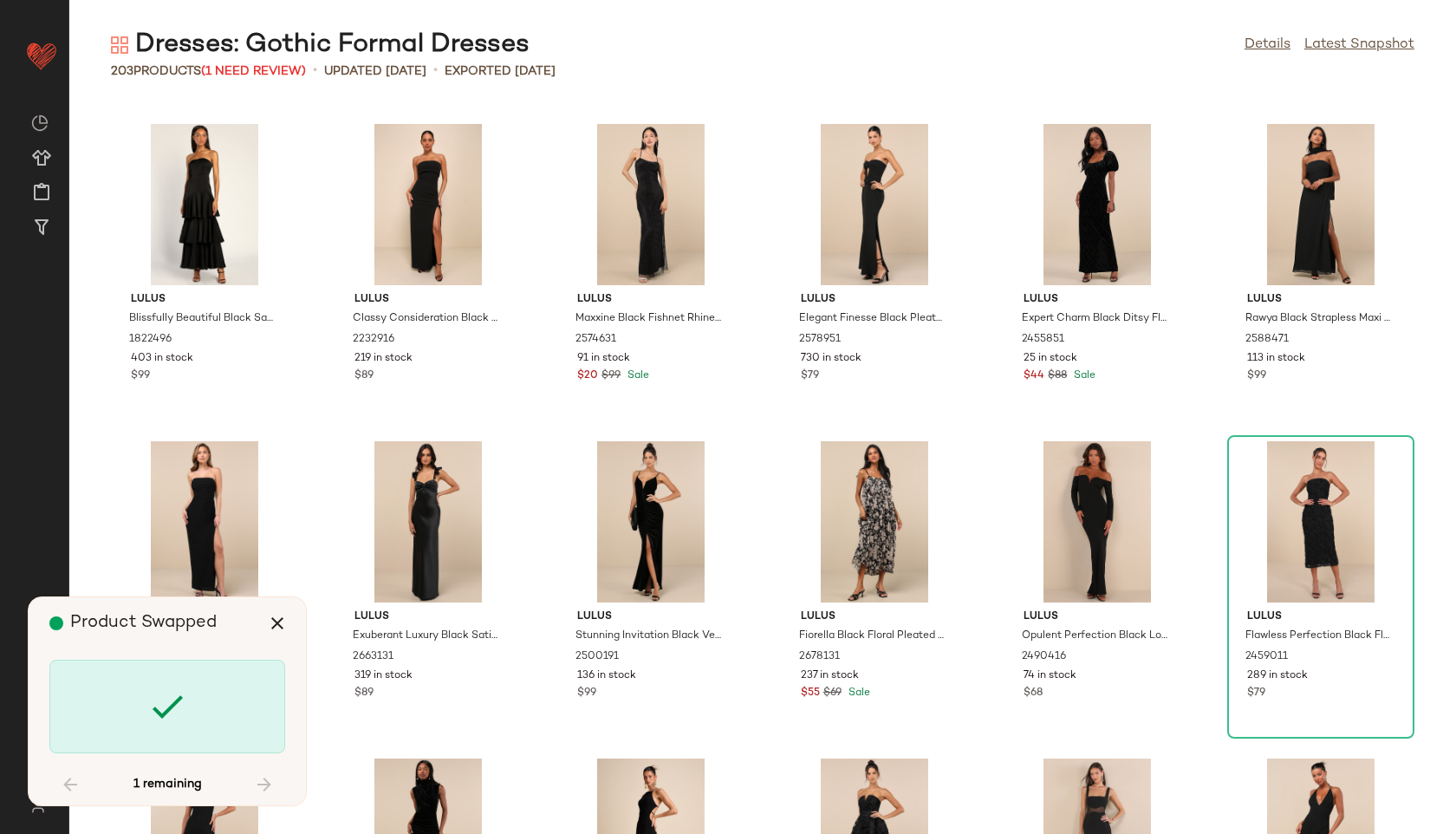
scroll to position [8884, 0]
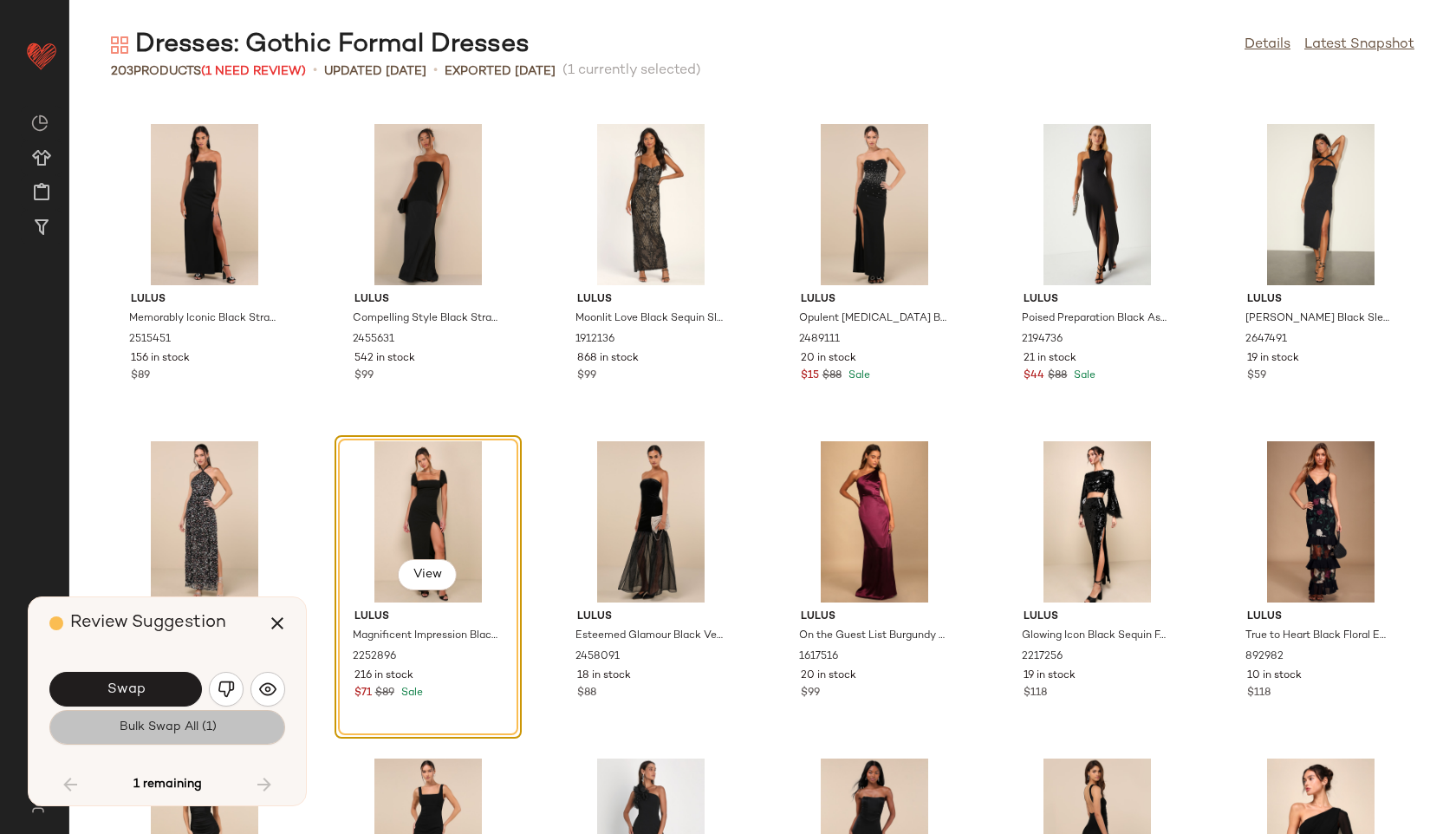
click at [157, 715] on button "Bulk Swap All (1)" at bounding box center [167, 727] width 235 height 34
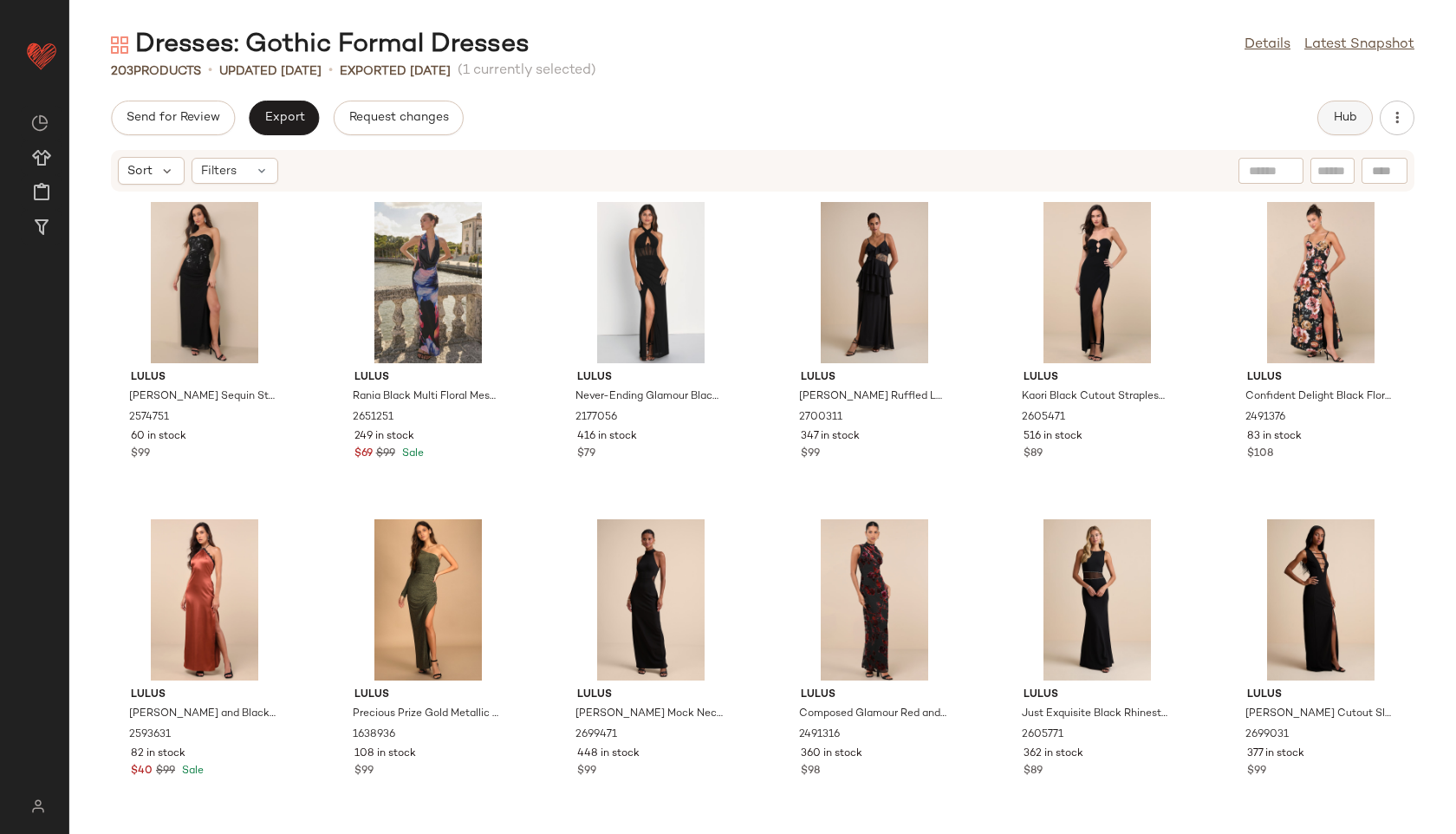
click at [1347, 116] on span "Hub" at bounding box center [1345, 118] width 25 height 14
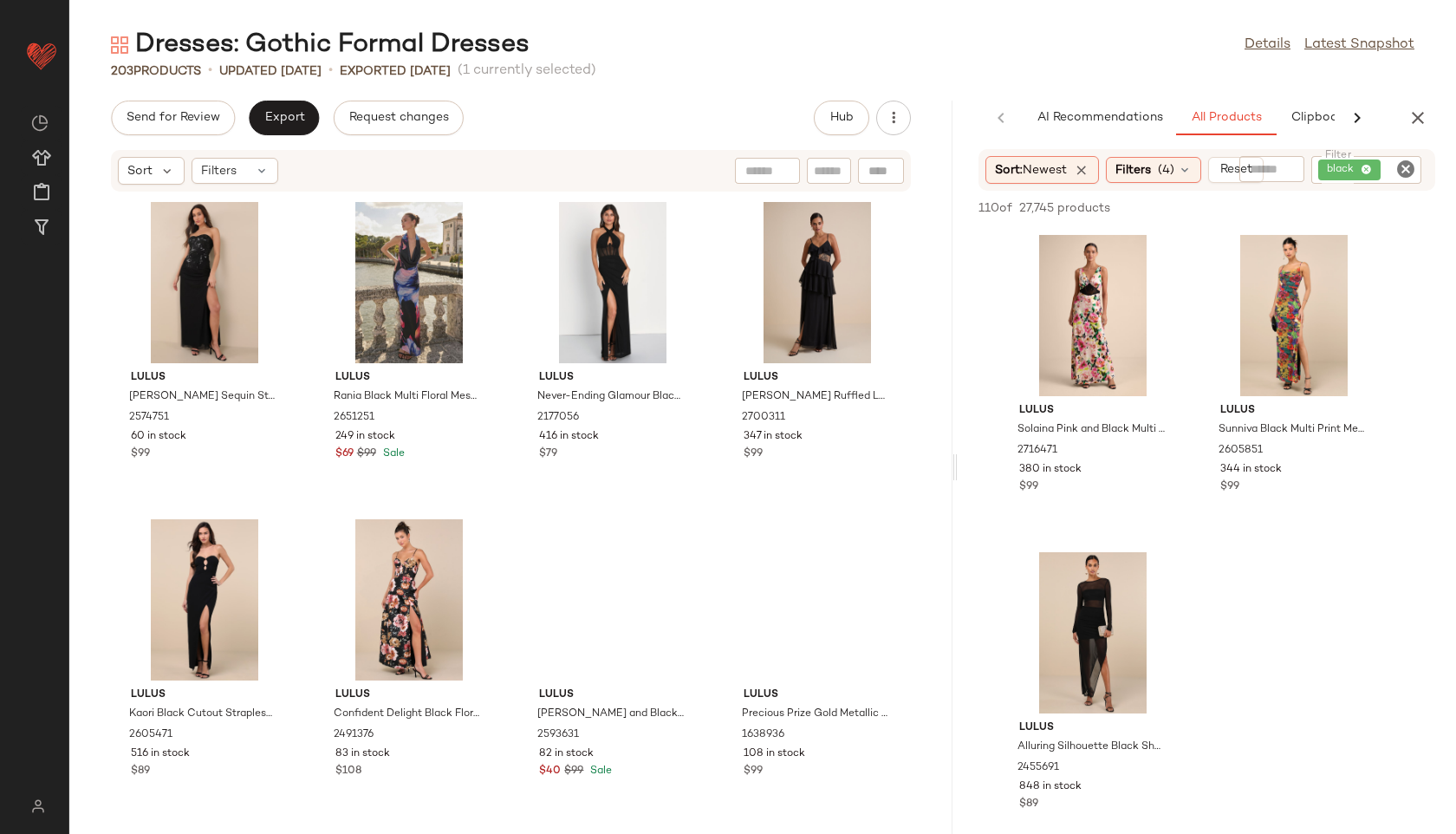
drag, startPoint x: 764, startPoint y: 471, endPoint x: 1210, endPoint y: 502, distance: 447.1
click at [1210, 502] on div "Dresses: Gothic Formal Dresses Details Latest Snapshot 203 Products • updated A…" at bounding box center [763, 431] width 1387 height 806
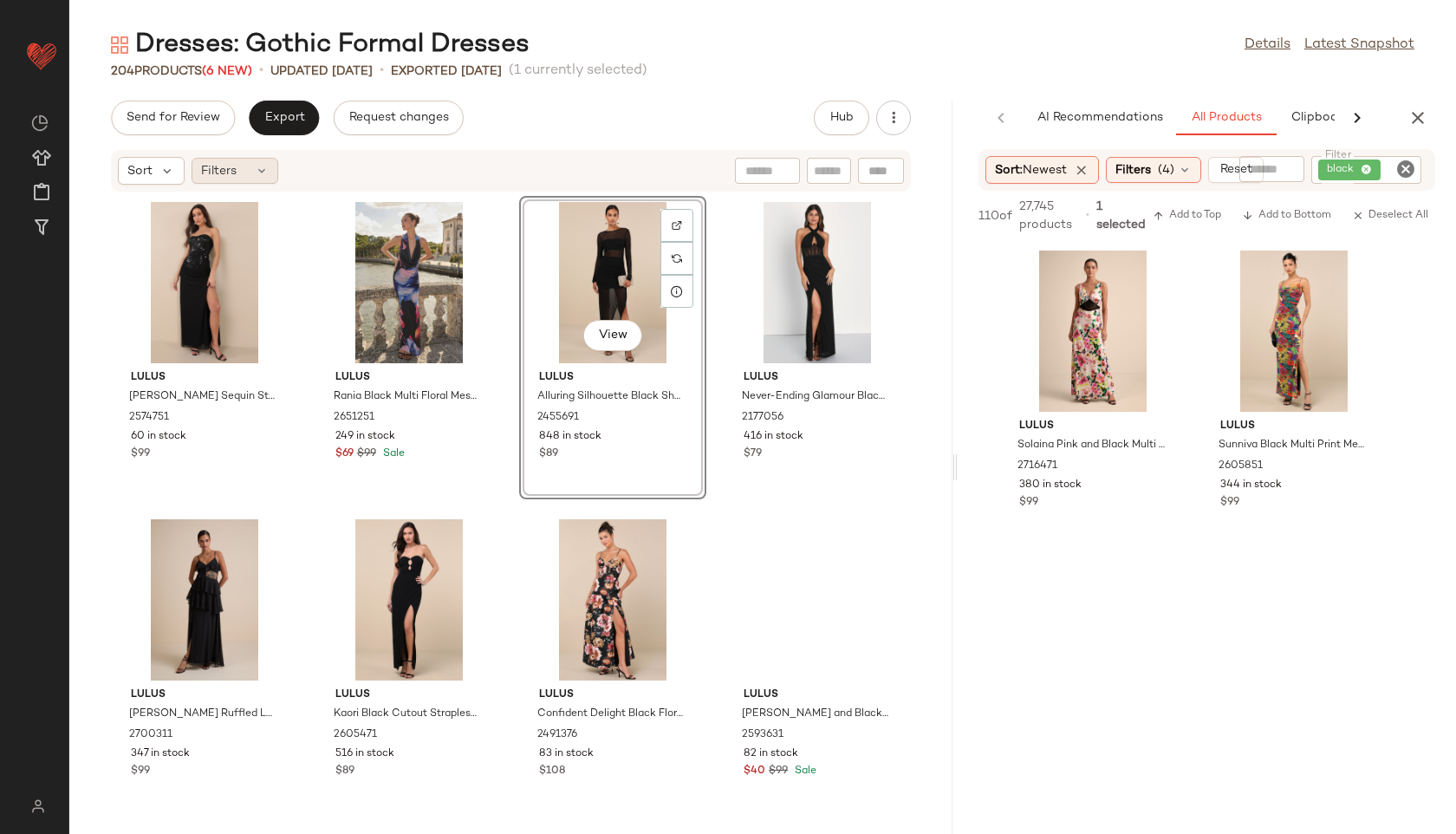
click at [277, 171] on div "Sort Filters" at bounding box center [198, 171] width 160 height 28
click at [249, 179] on div "Filters" at bounding box center [235, 171] width 87 height 26
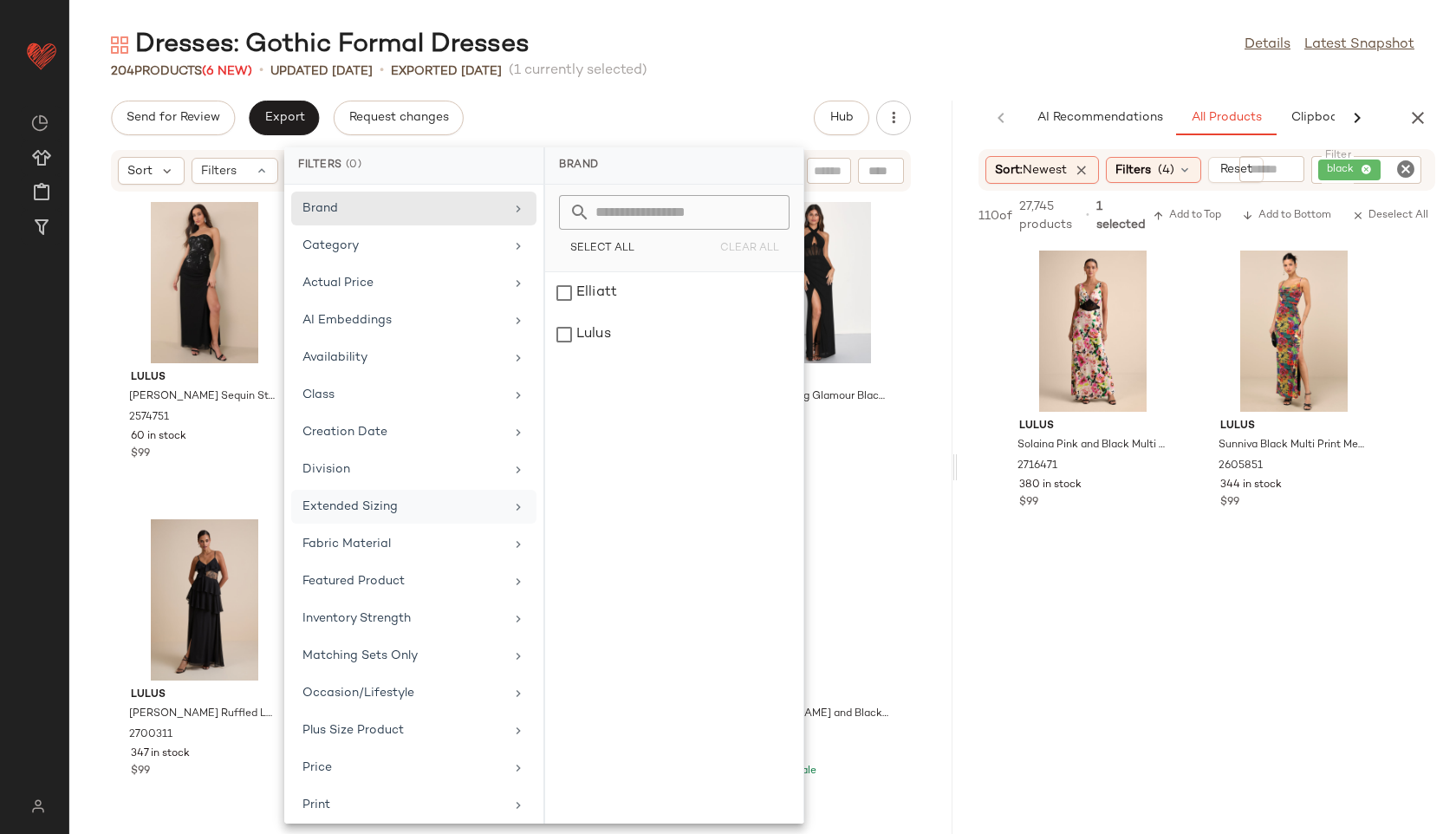
scroll to position [195, 0]
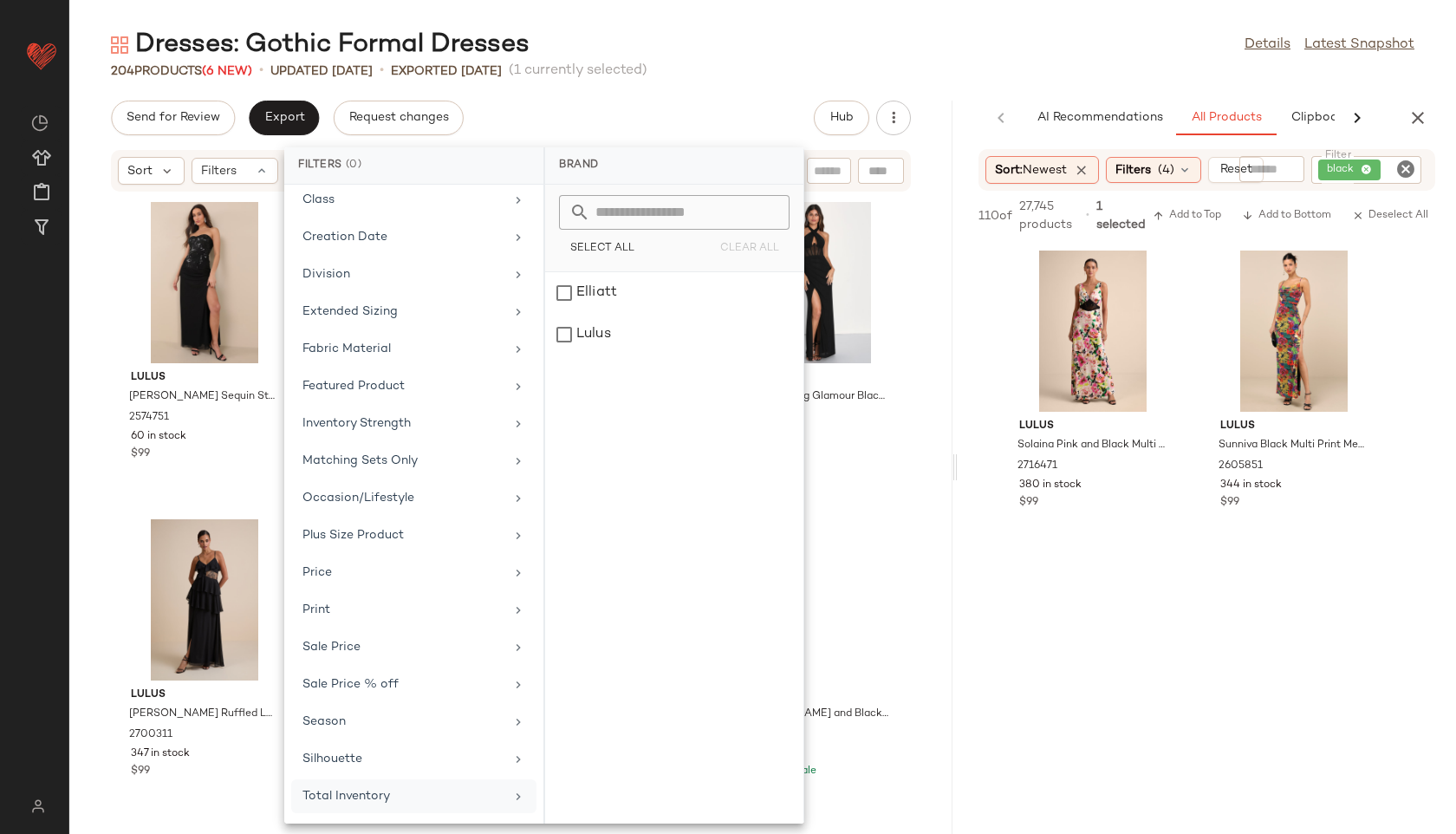
click at [411, 803] on div "Total Inventory" at bounding box center [403, 796] width 202 height 18
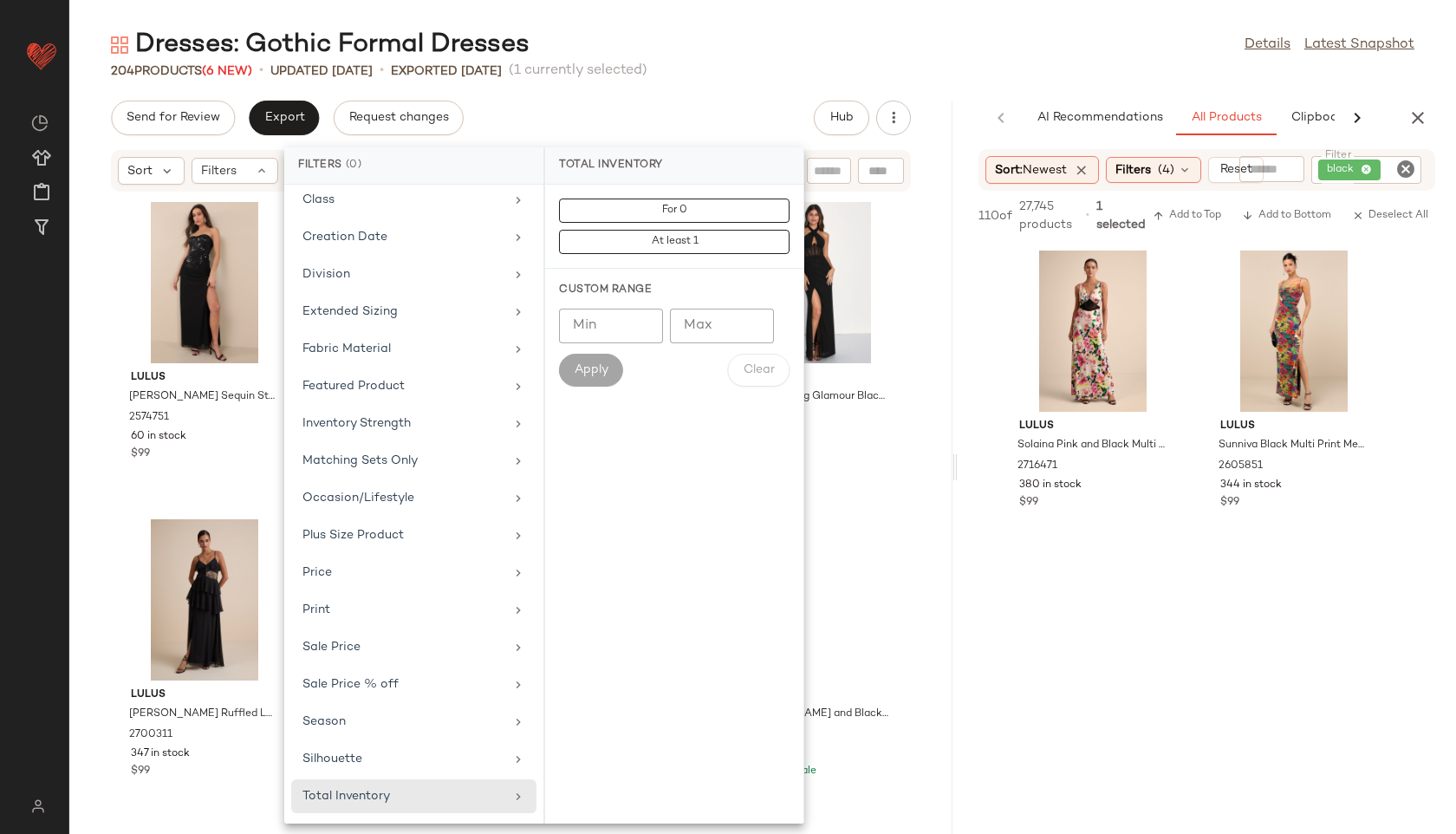
click at [709, 323] on input "Max" at bounding box center [722, 325] width 104 height 34
type input "**"
click at [588, 363] on span "Apply" at bounding box center [590, 370] width 34 height 14
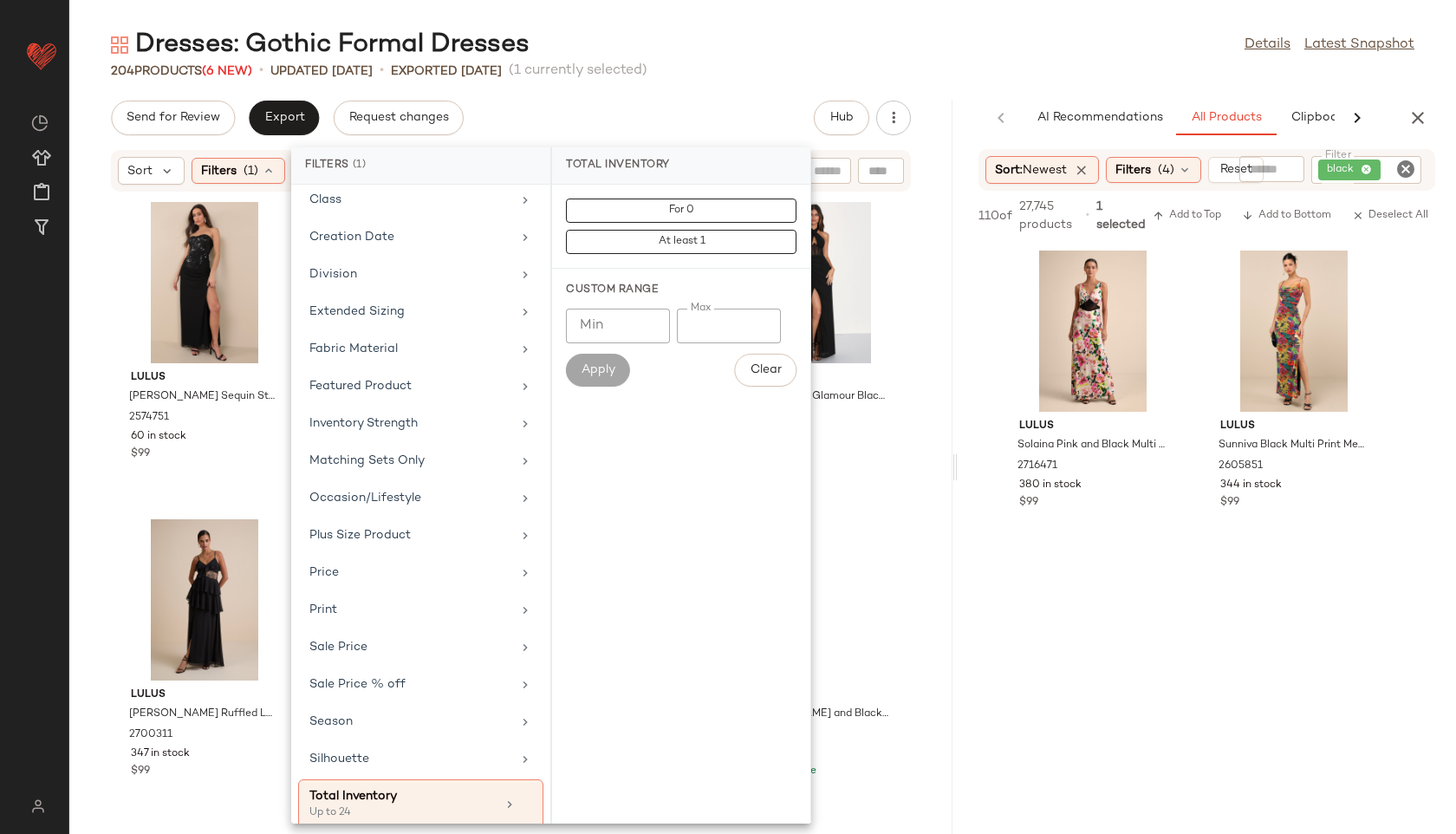
click at [739, 69] on div "204 Products (6 New) • updated Aug 28th • Exported Aug 26th (1 currently select…" at bounding box center [763, 71] width 1387 height 18
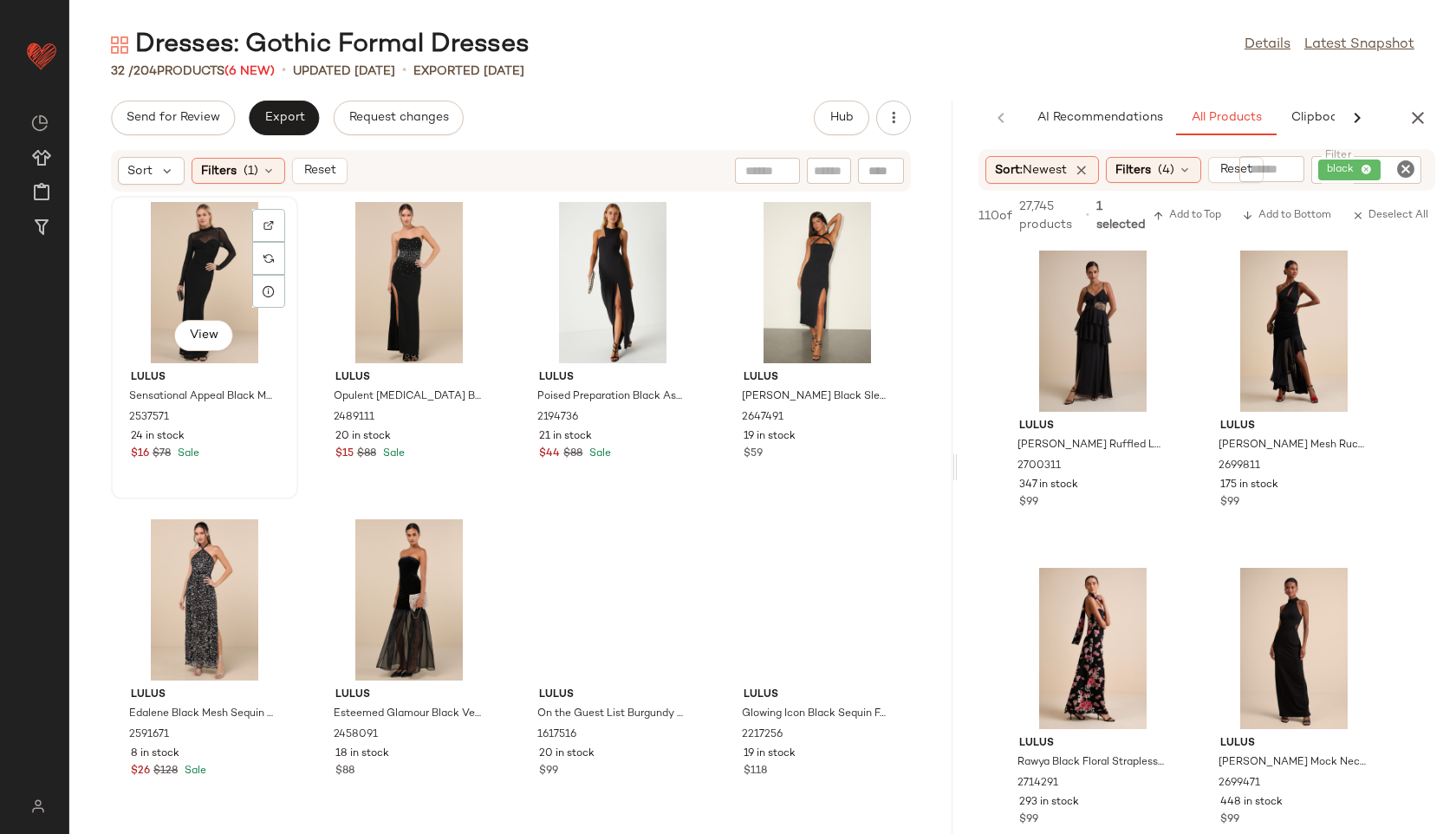
click at [221, 303] on div "View" at bounding box center [204, 282] width 175 height 161
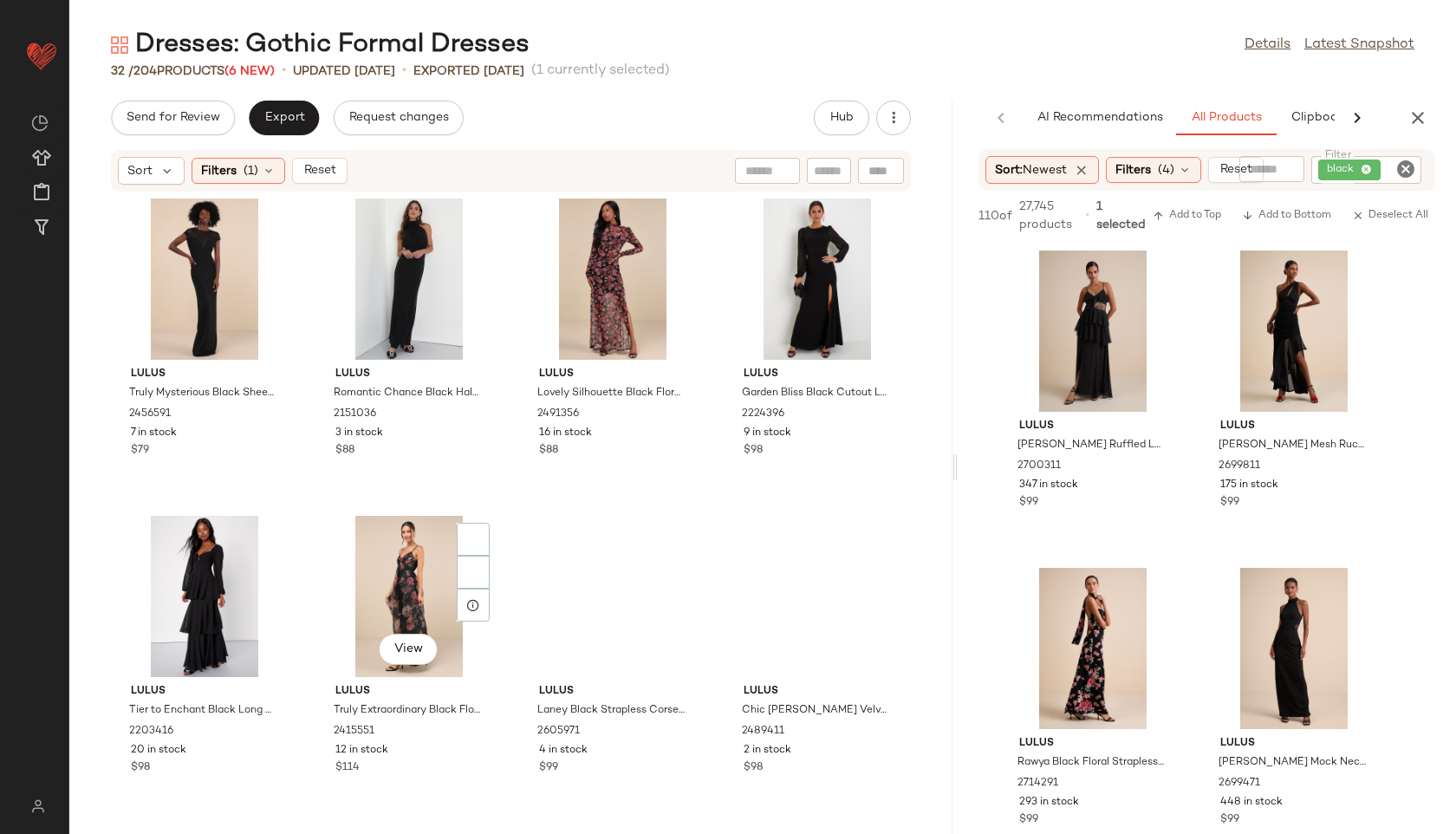
scroll to position [2873, 0]
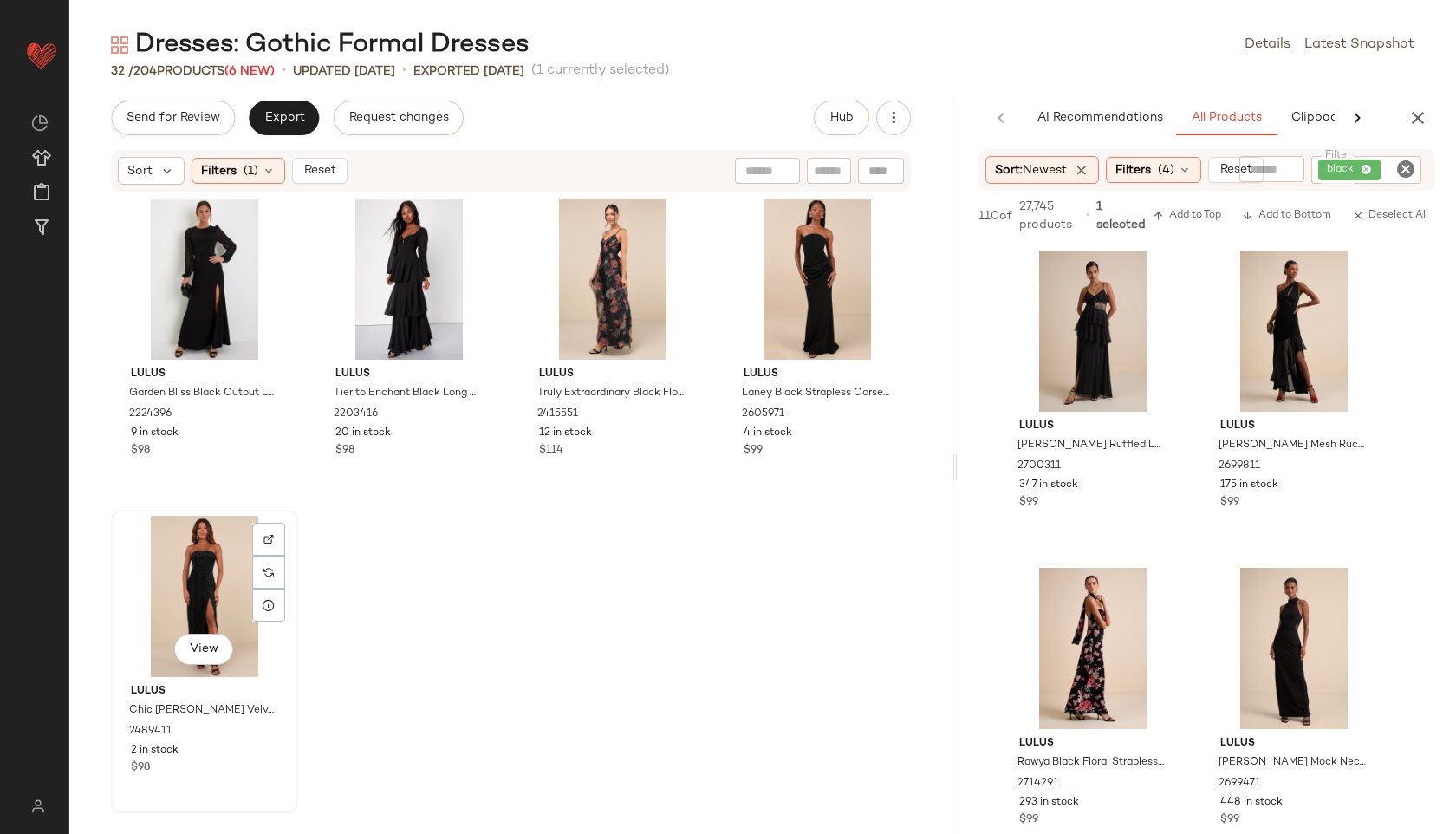
click at [292, 580] on div "View" at bounding box center [204, 596] width 175 height 161
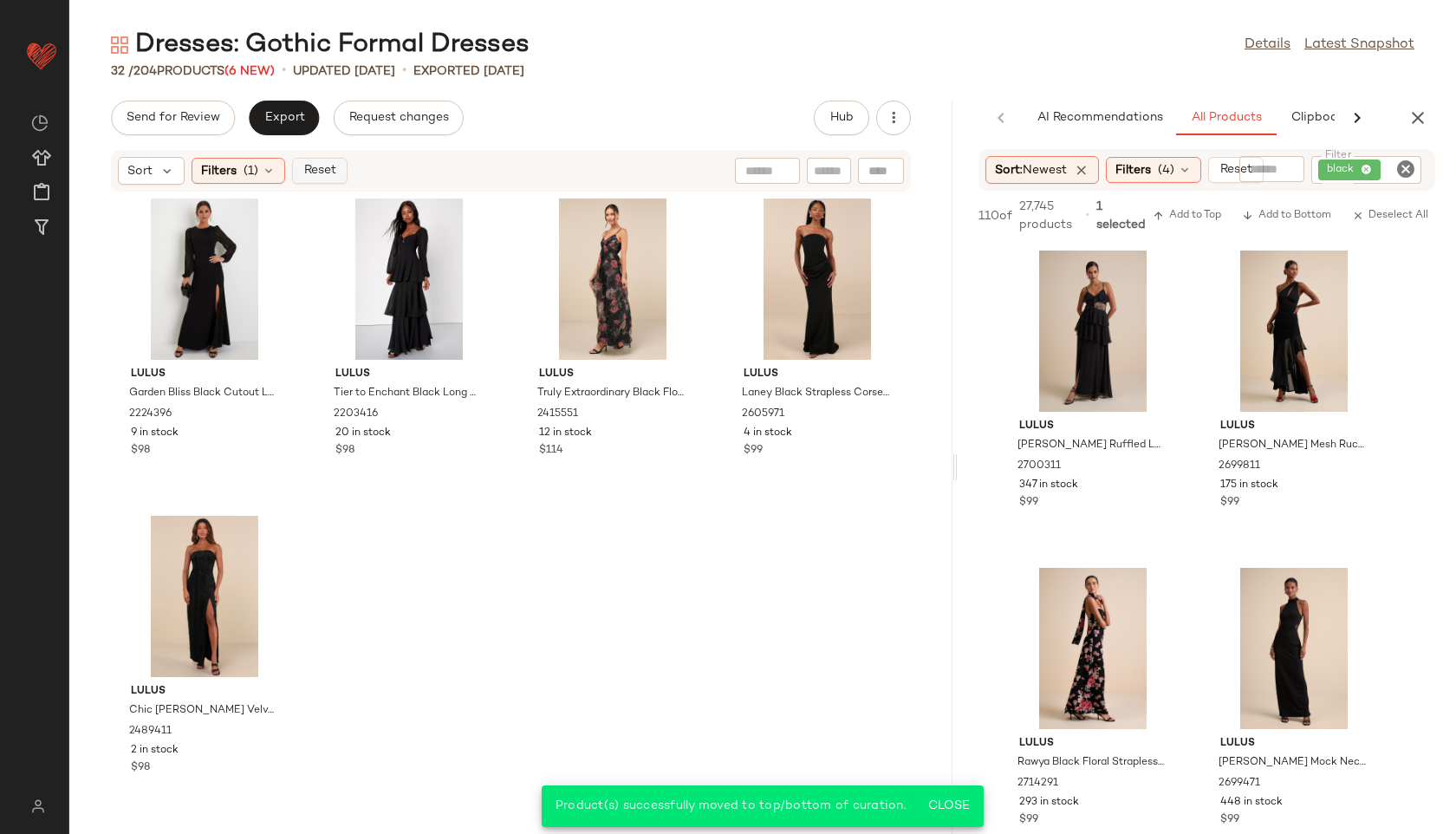
click at [321, 178] on button "Reset" at bounding box center [319, 171] width 55 height 26
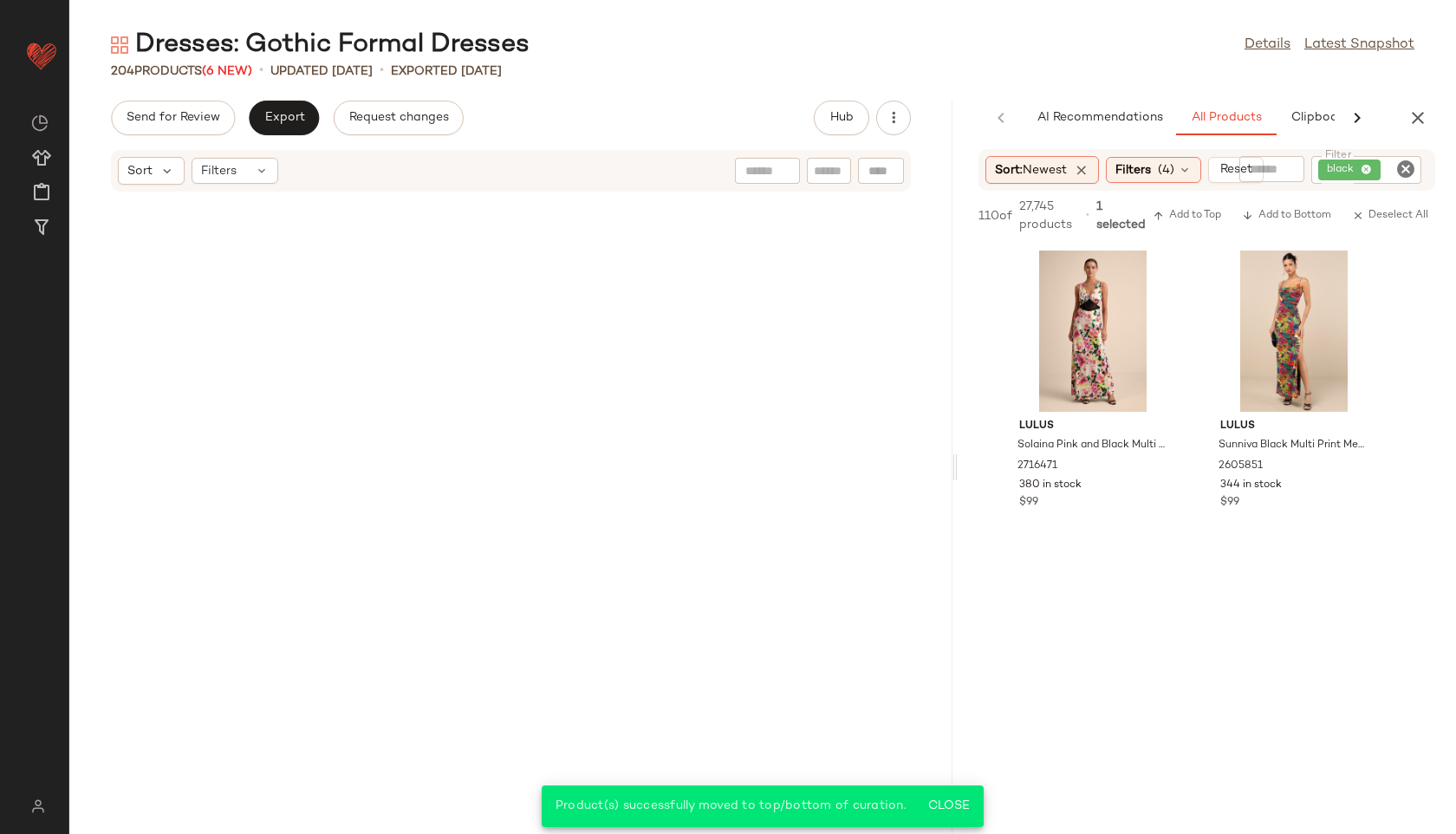
scroll to position [20959, 0]
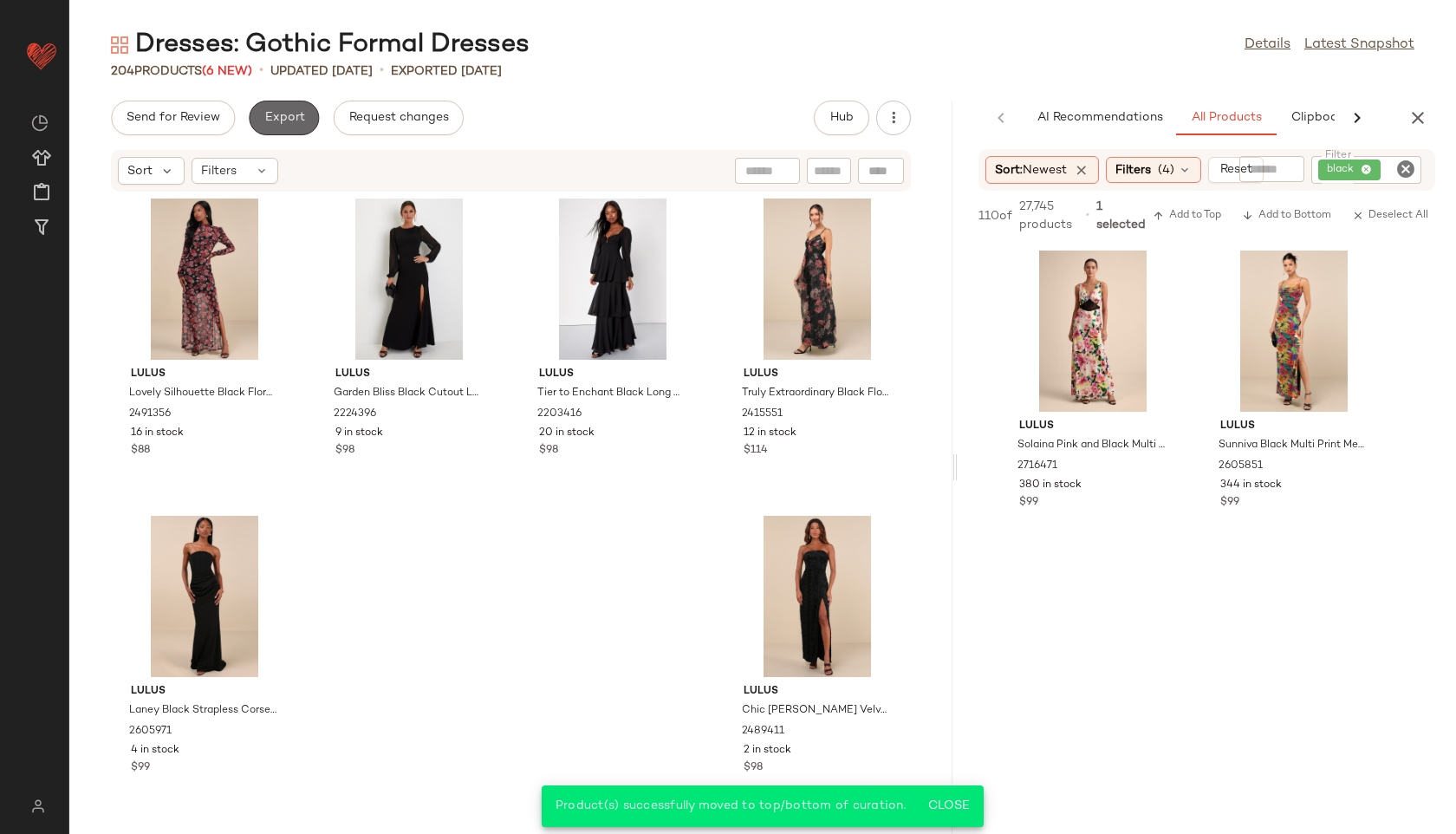
click at [300, 121] on span "Export" at bounding box center [284, 118] width 40 height 14
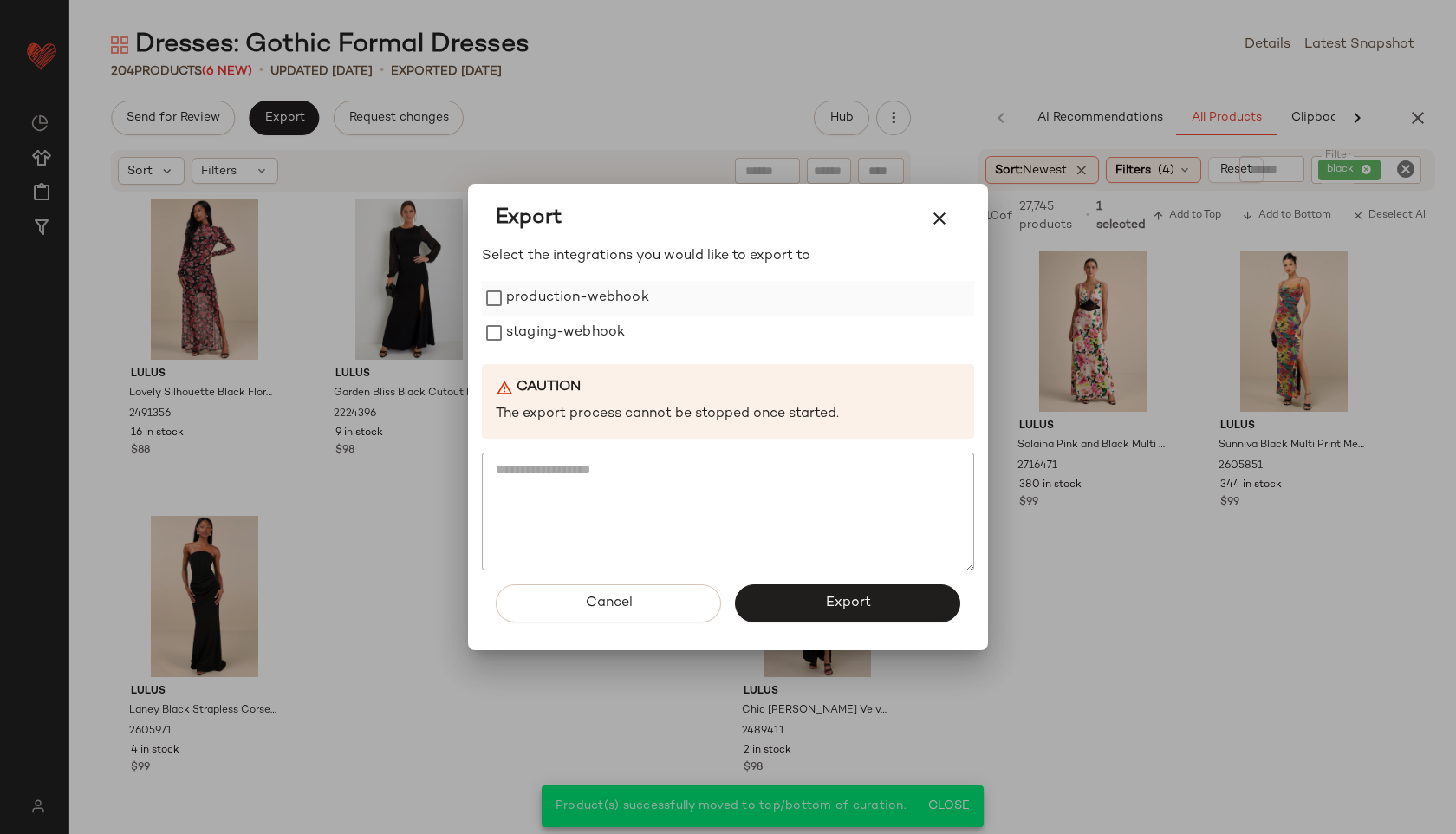
click at [552, 303] on label "production-webhook" at bounding box center [577, 298] width 143 height 34
click at [560, 344] on label "staging-webhook" at bounding box center [565, 332] width 119 height 34
click at [809, 598] on button "Export" at bounding box center [848, 603] width 225 height 38
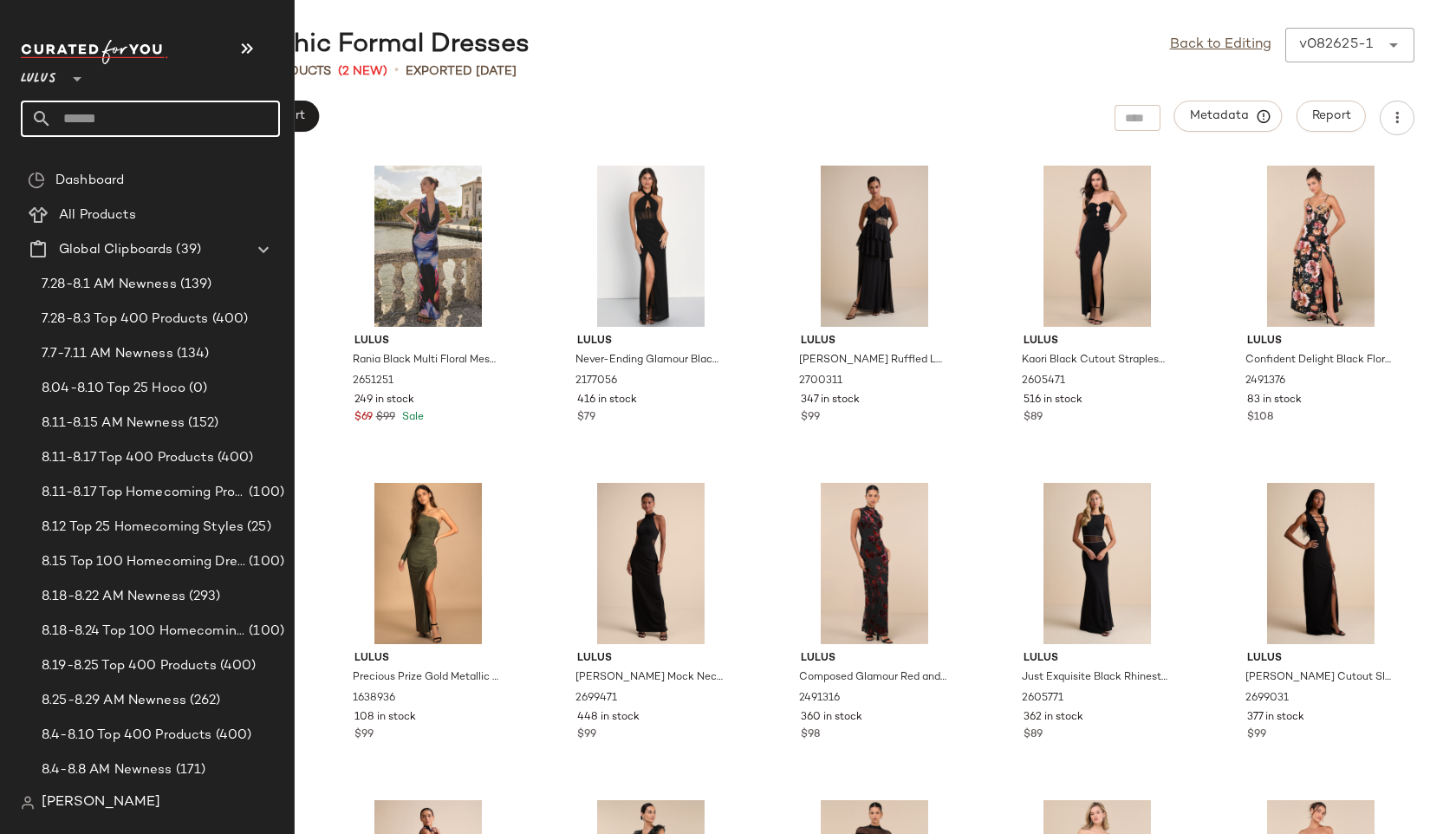
click at [103, 119] on input "text" at bounding box center [165, 118] width 228 height 36
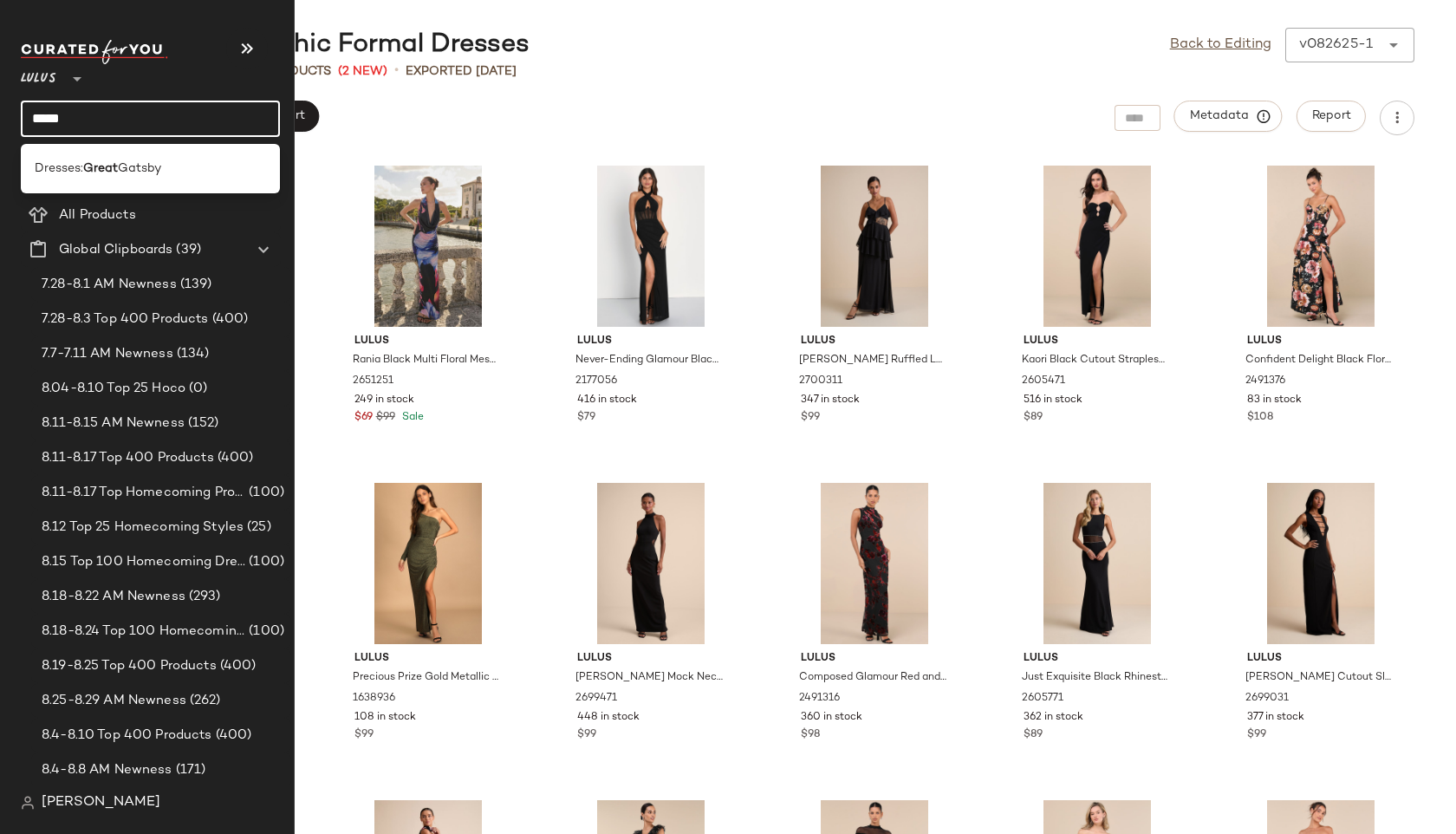
type input "*********"
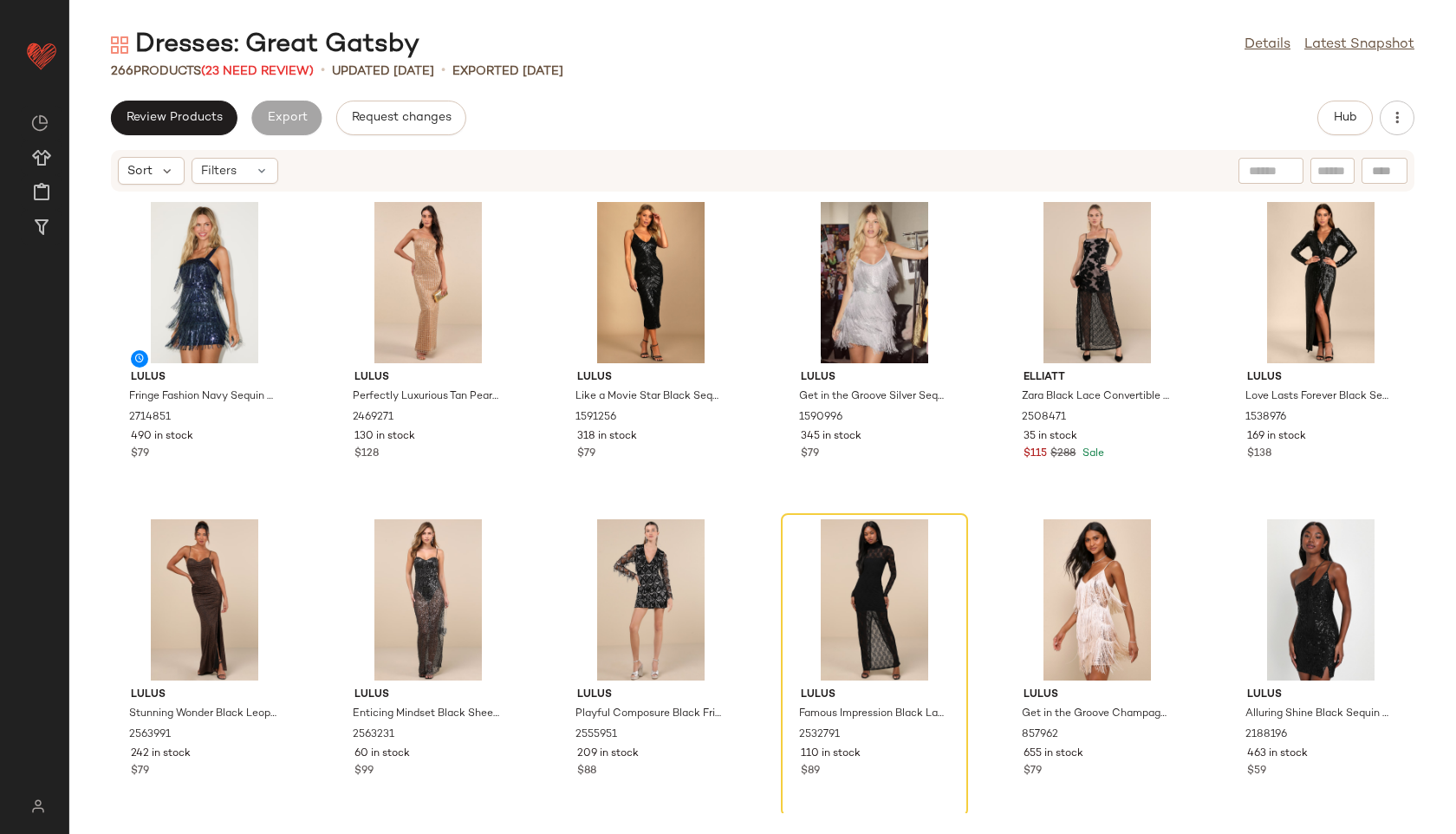
click at [258, 63] on div "266 Products (23 Need Review)" at bounding box center [212, 71] width 203 height 18
click at [258, 69] on span "(23 Need Review)" at bounding box center [257, 71] width 112 height 13
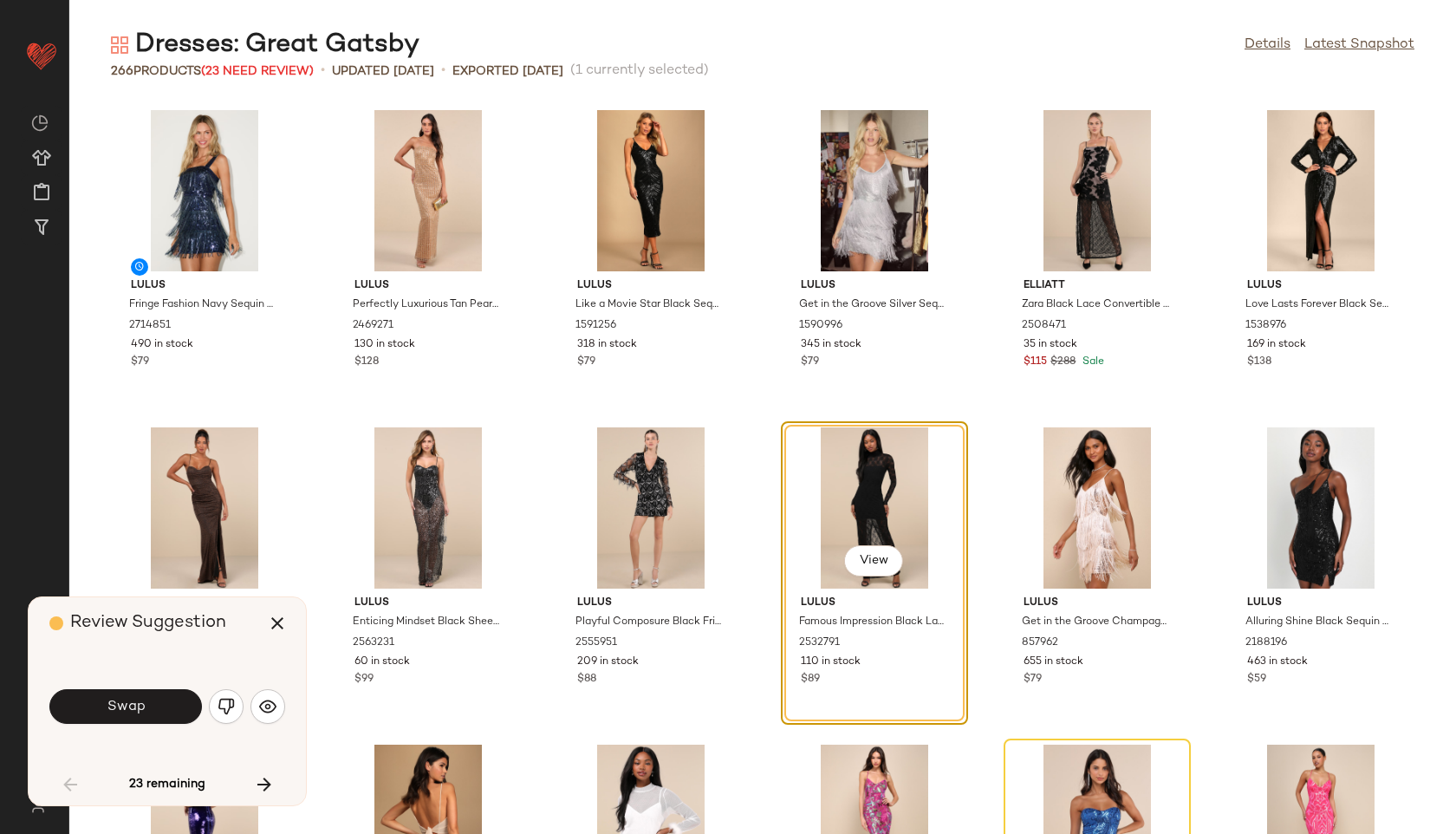
click at [163, 728] on div "Swap" at bounding box center [167, 707] width 235 height 94
click at [144, 705] on span "Swap" at bounding box center [125, 707] width 39 height 17
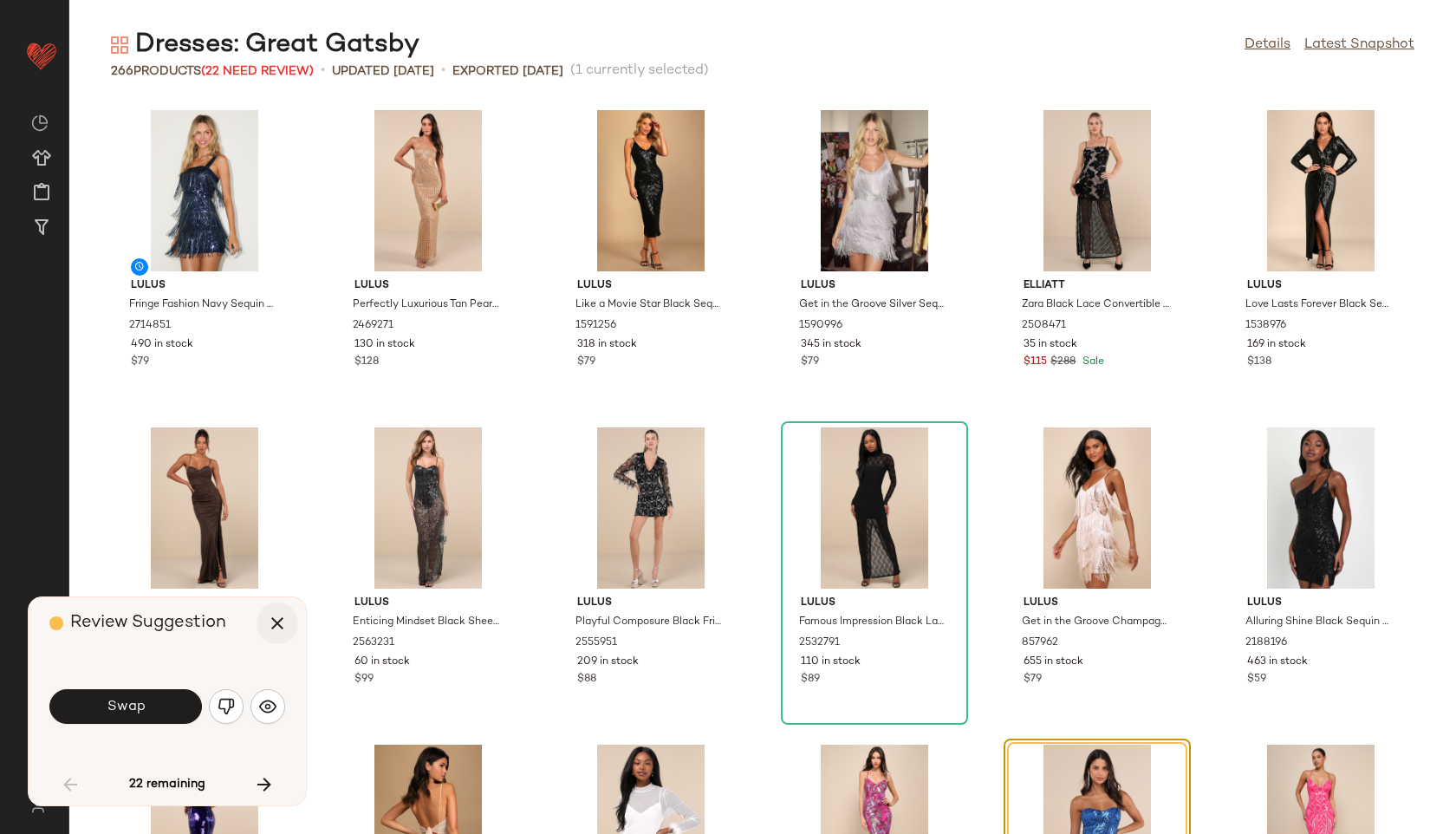
click at [280, 626] on icon "button" at bounding box center [278, 623] width 21 height 21
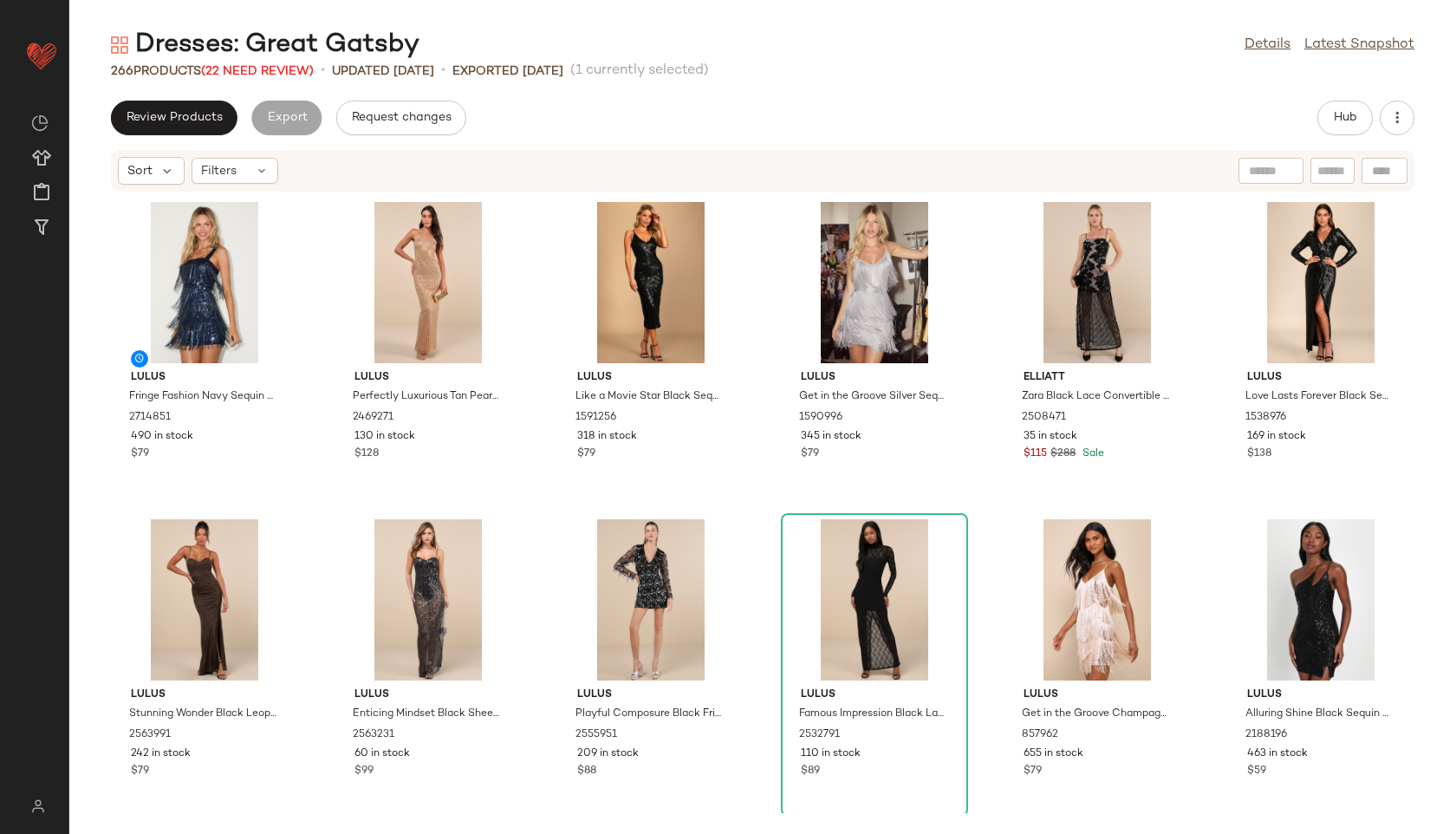
click at [250, 184] on div "Sort Filters" at bounding box center [198, 171] width 160 height 28
click at [246, 178] on div "Filters" at bounding box center [235, 171] width 87 height 26
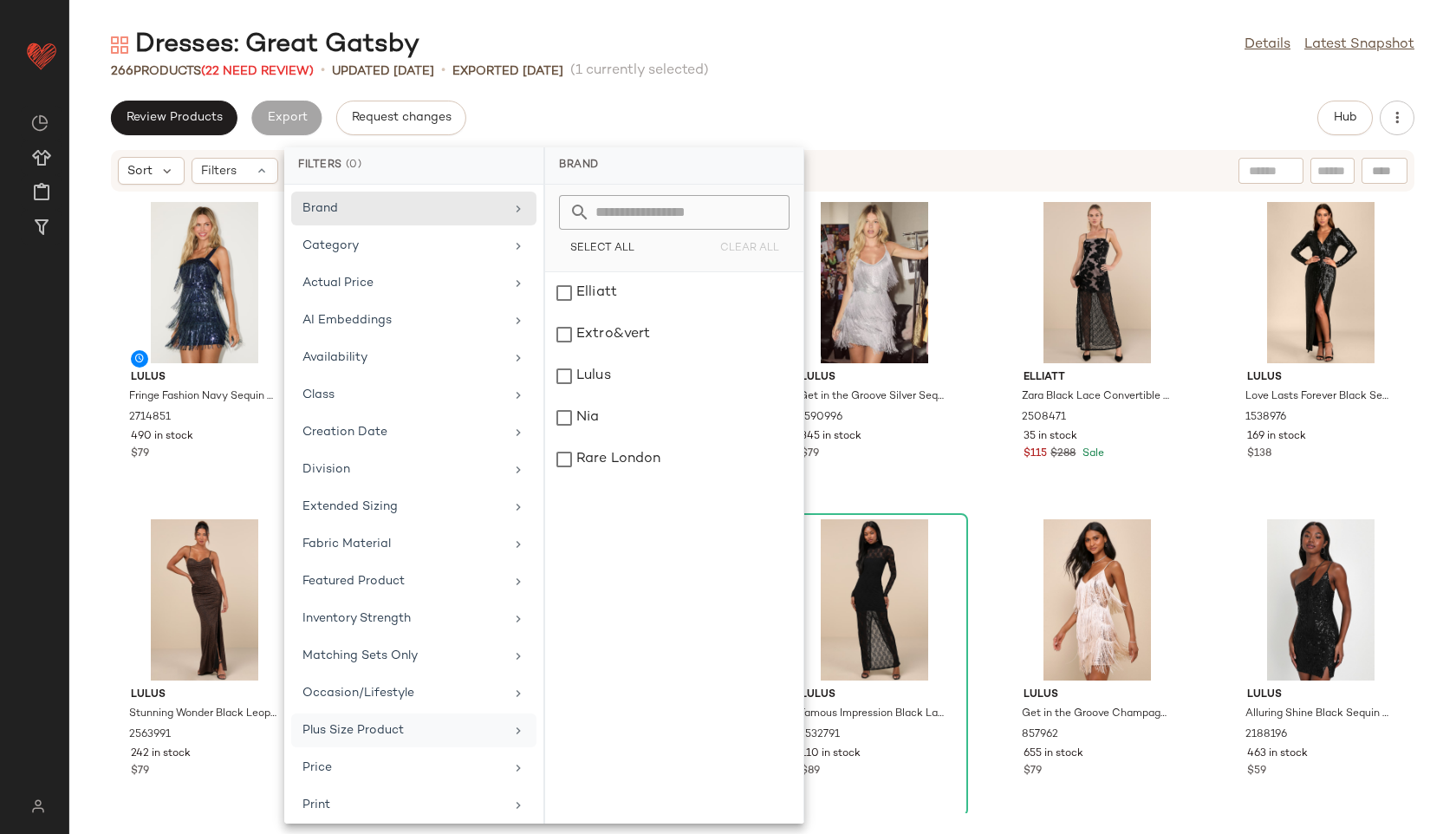
scroll to position [195, 0]
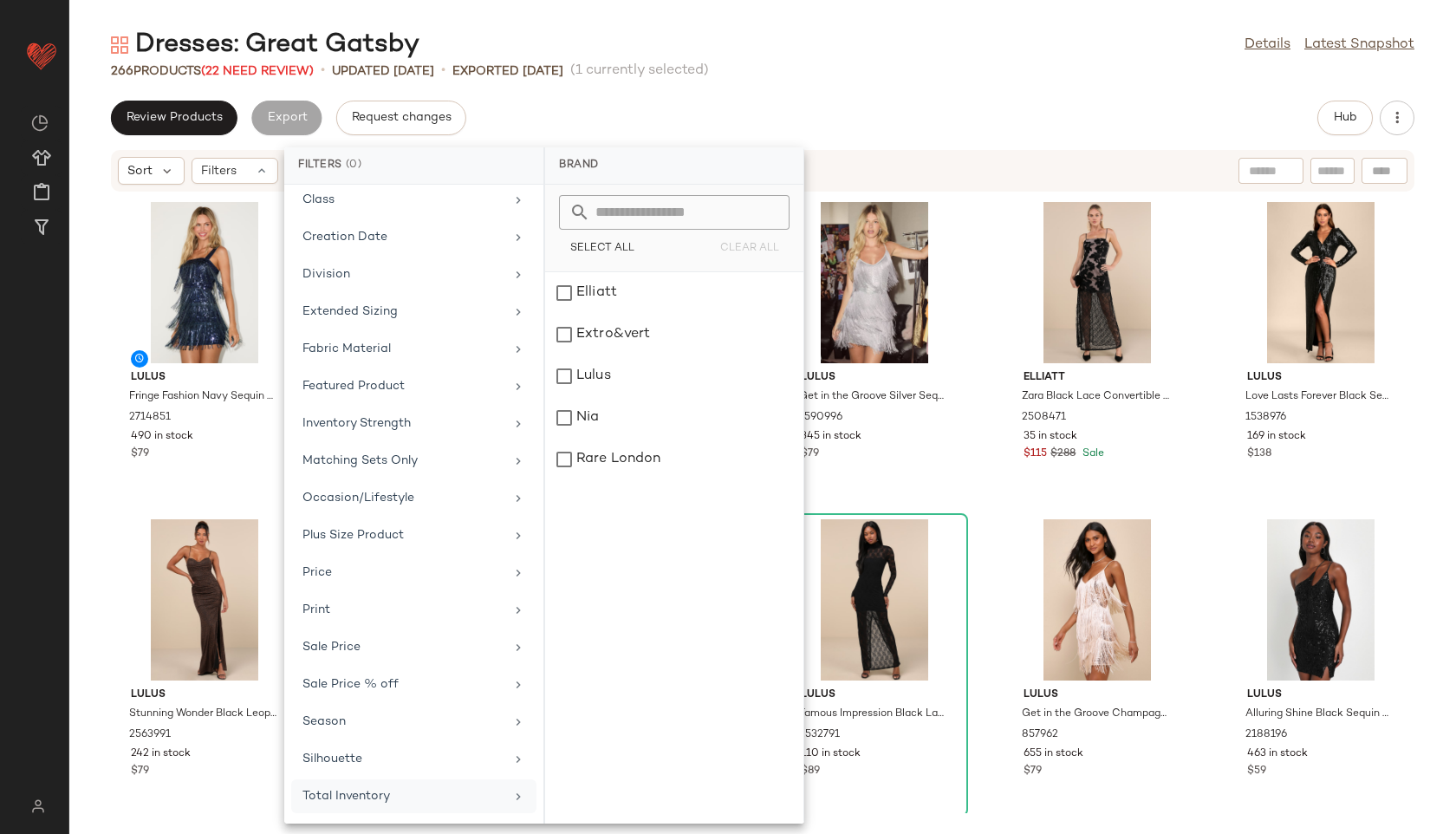
click at [409, 796] on div "Total Inventory" at bounding box center [403, 796] width 202 height 18
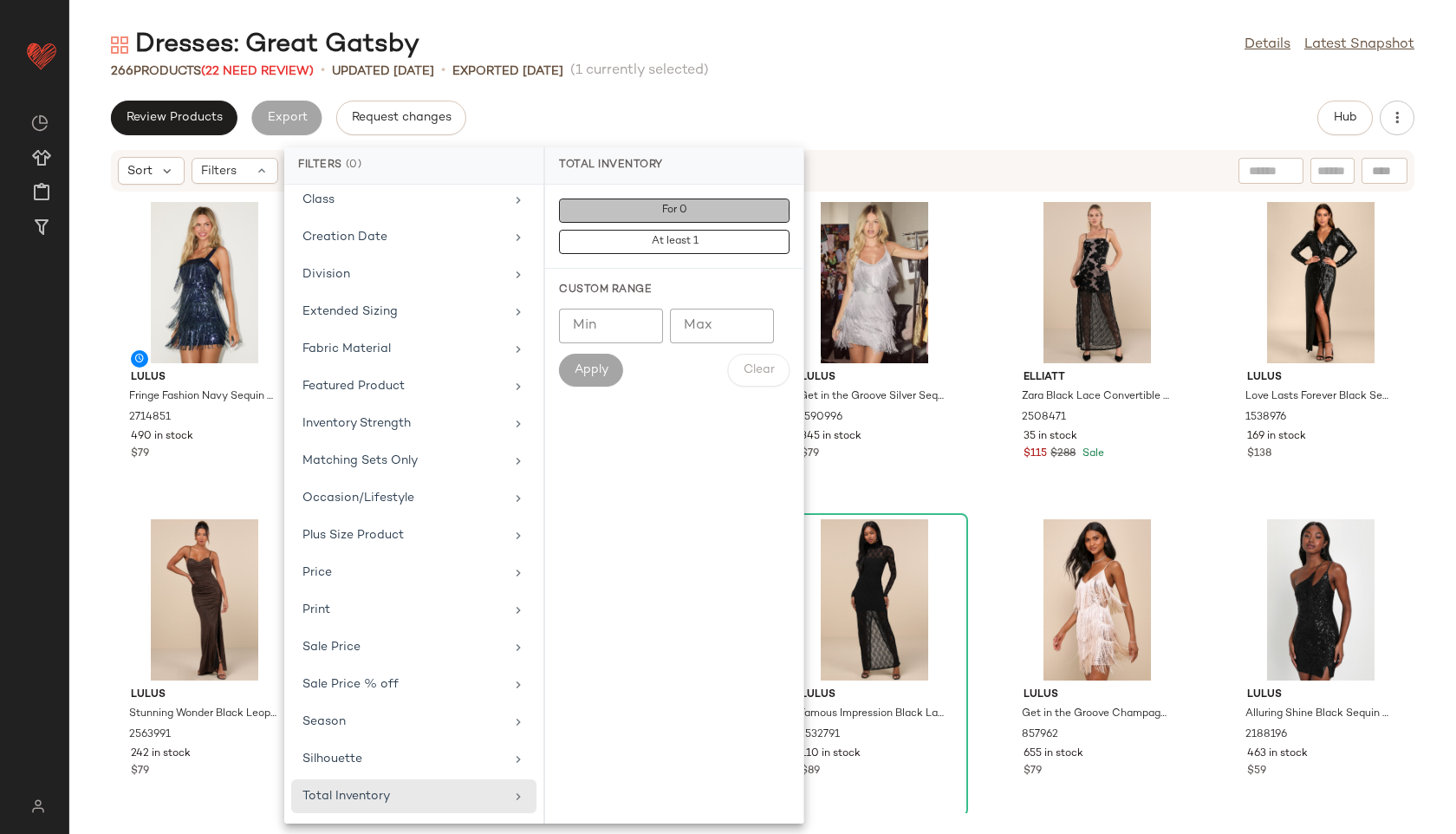
click at [698, 214] on button "For 0" at bounding box center [674, 211] width 230 height 25
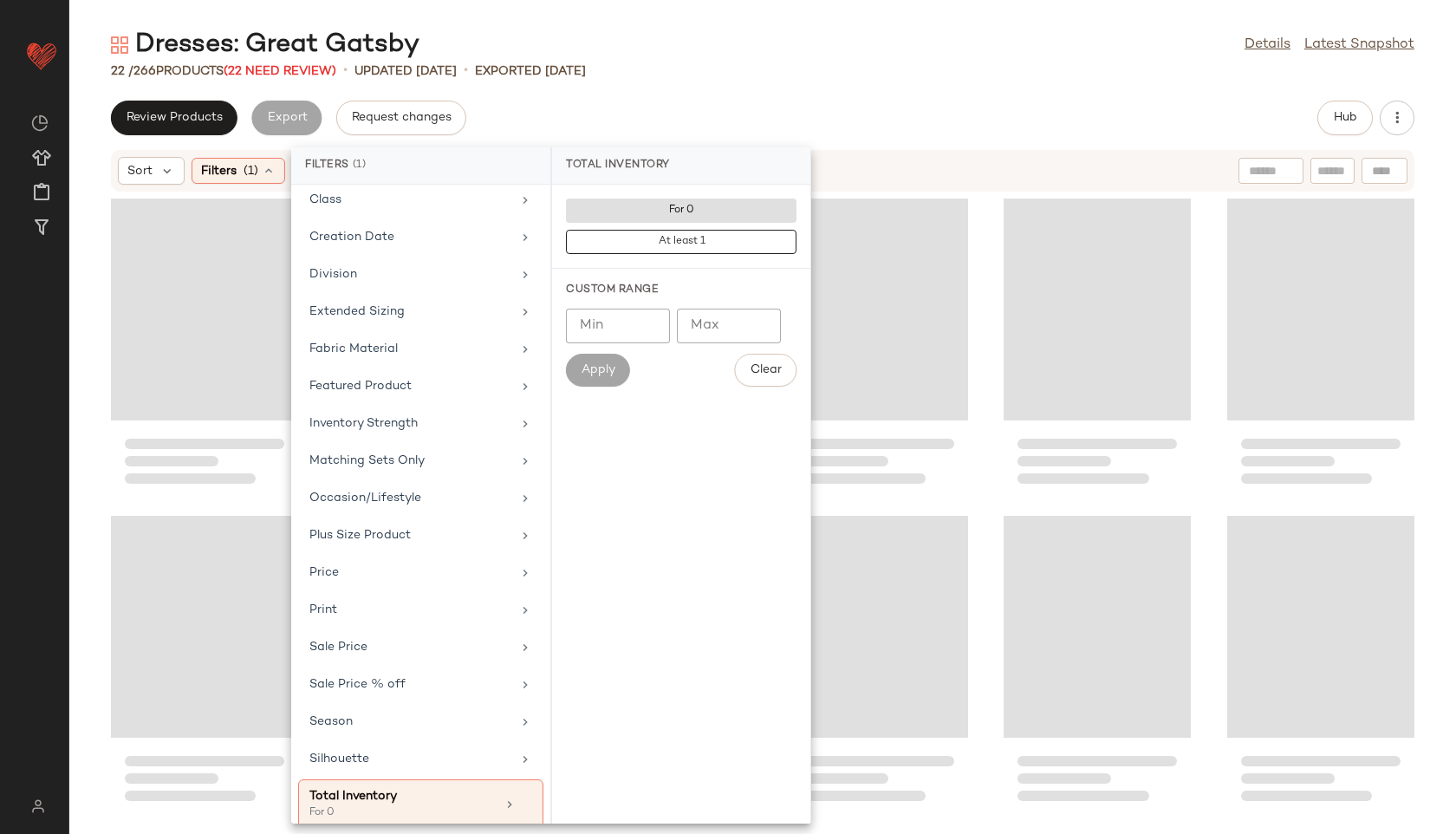
click at [757, 105] on div "Review Products Export Request changes Hub" at bounding box center [763, 117] width 1304 height 34
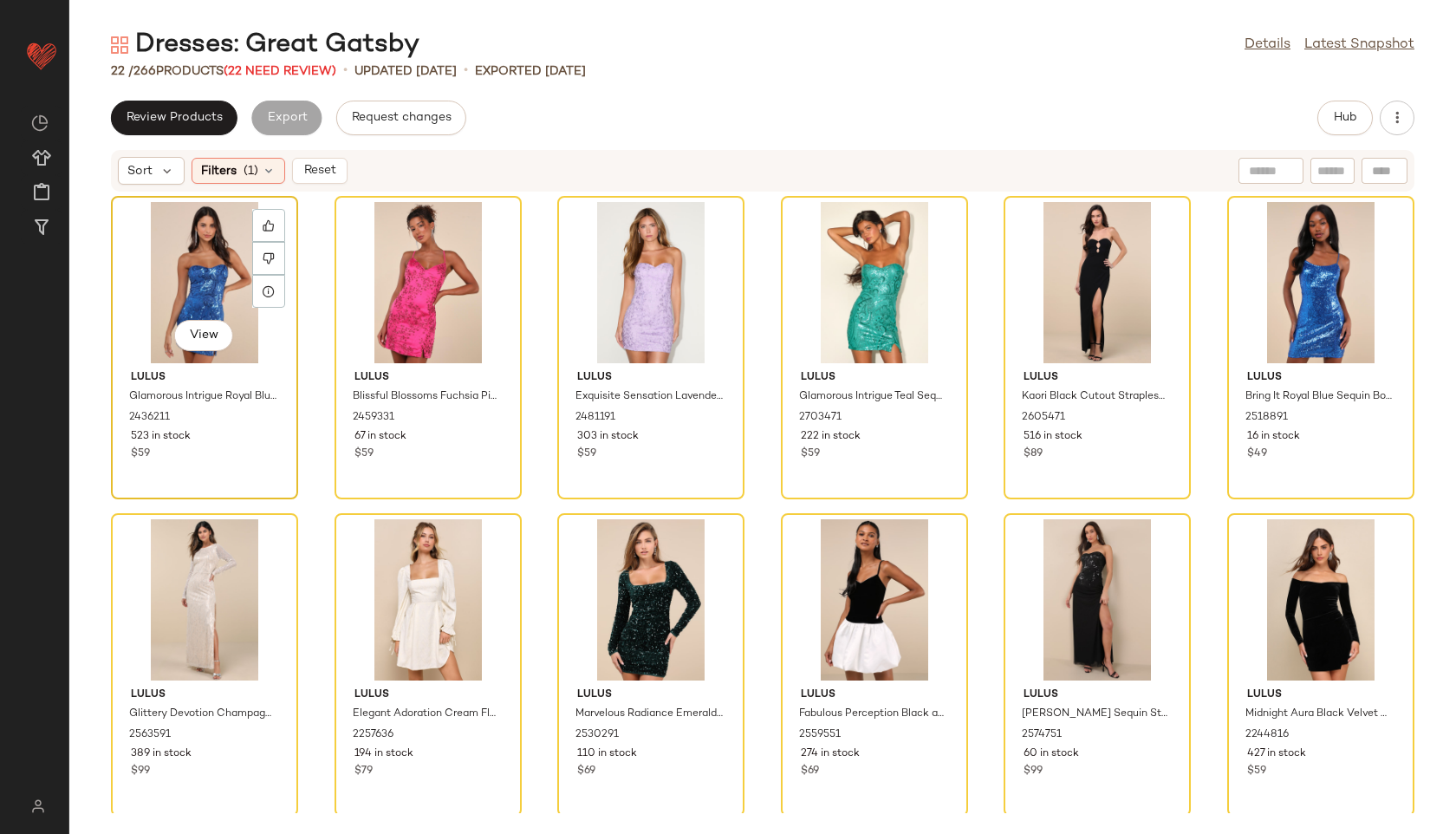
click at [168, 288] on div "View" at bounding box center [204, 282] width 175 height 161
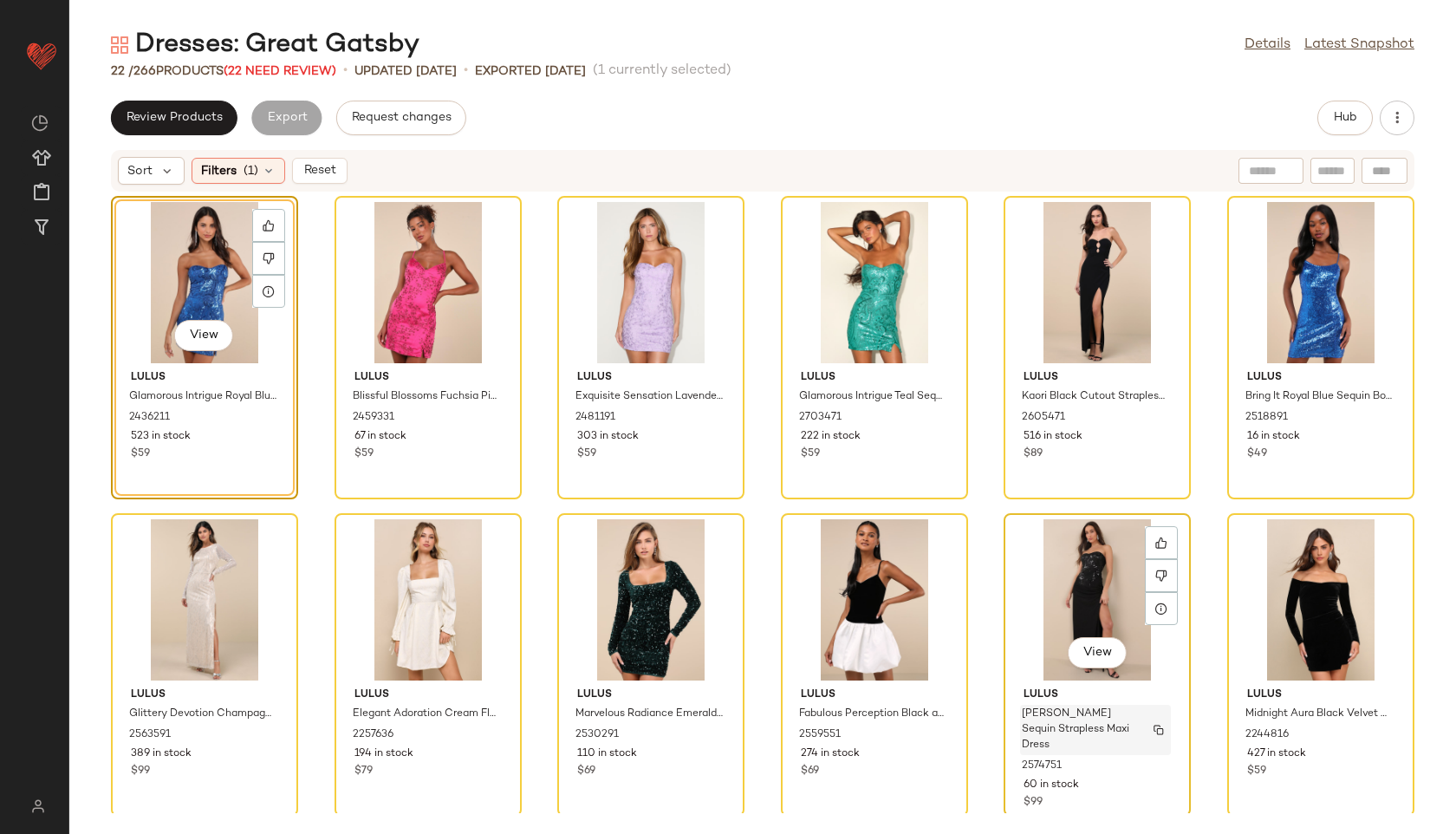
scroll to position [652, 0]
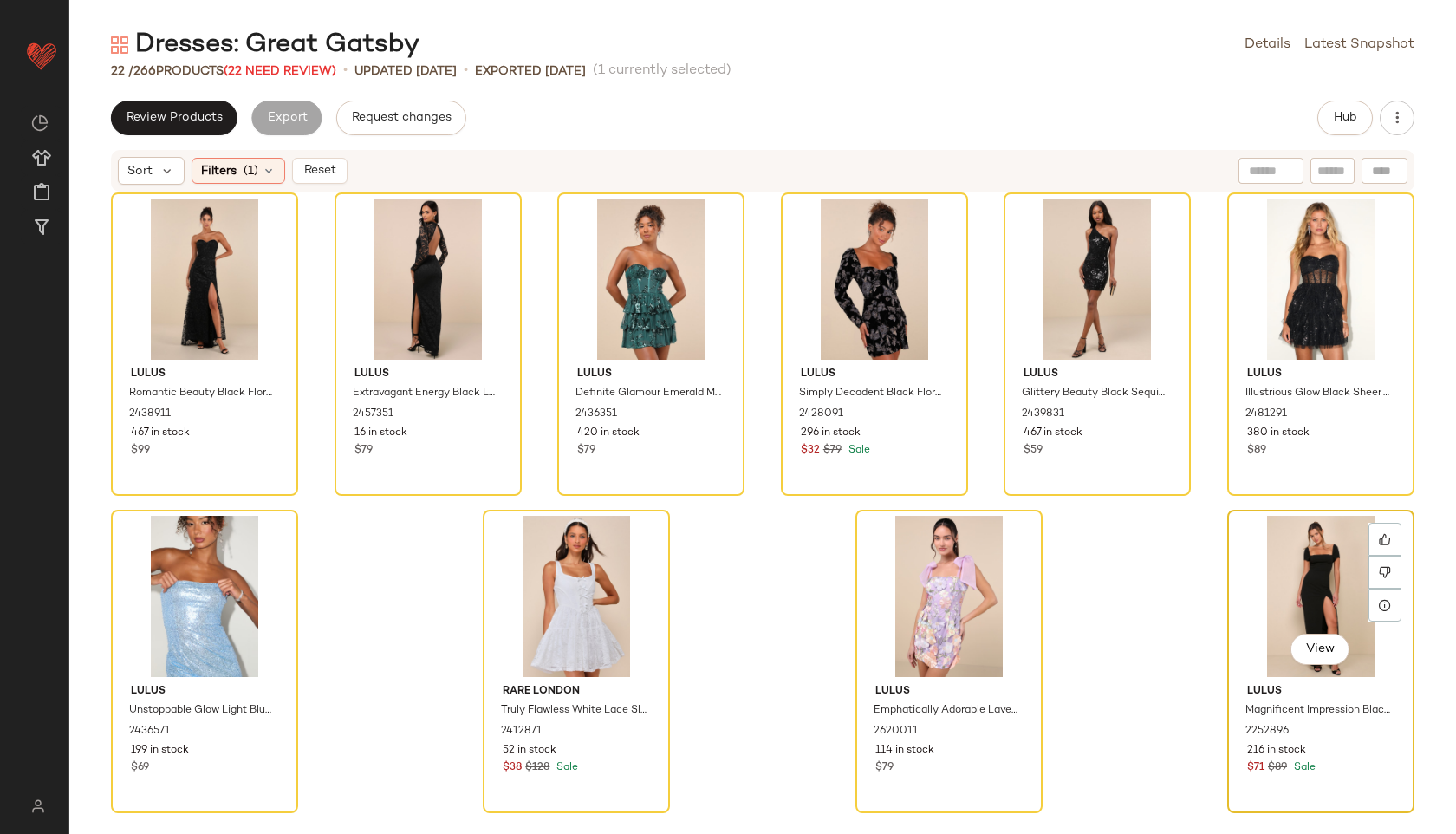
click at [1295, 605] on div "View" at bounding box center [1321, 596] width 175 height 161
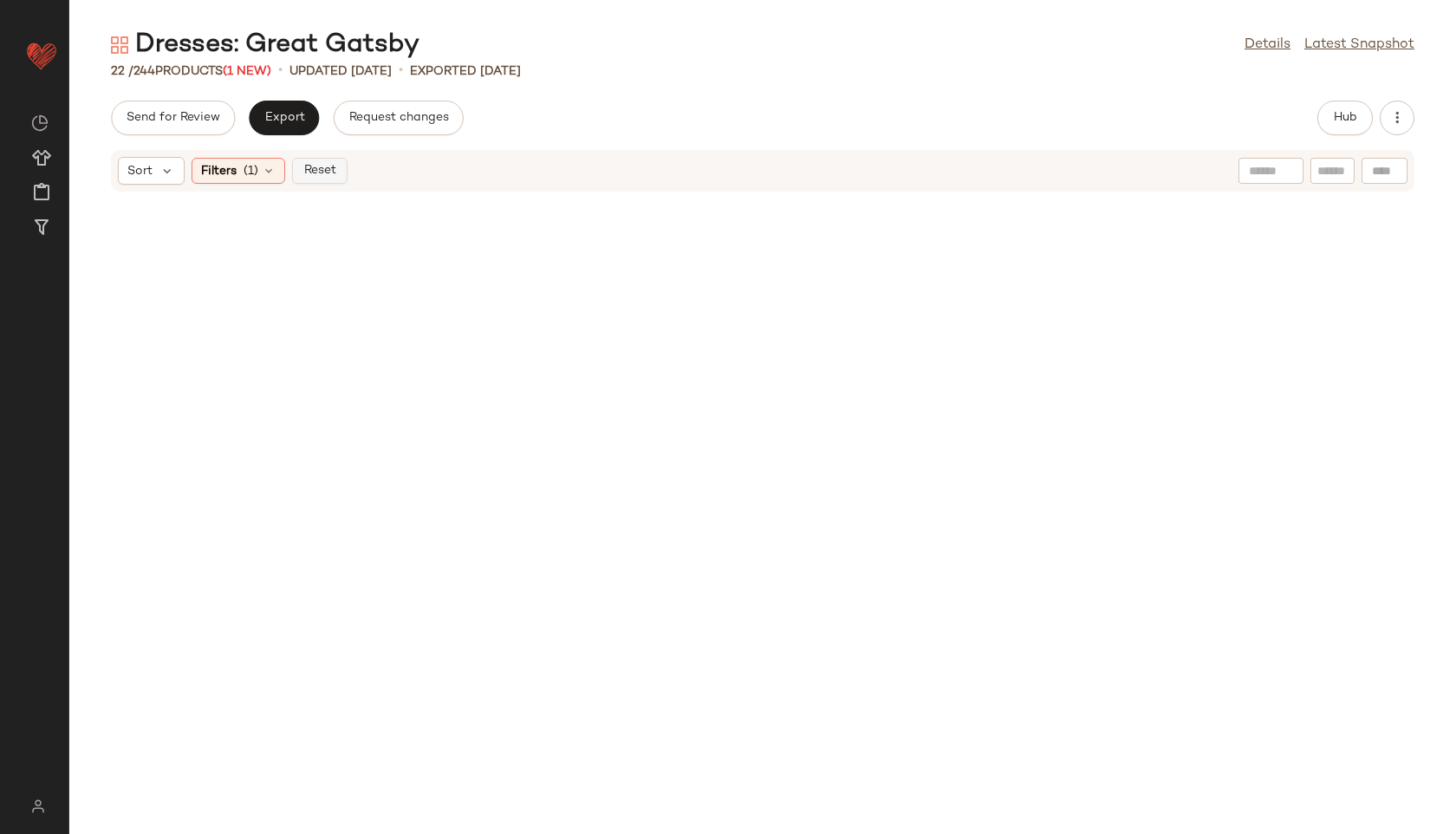
click at [315, 165] on span "Reset" at bounding box center [318, 170] width 33 height 14
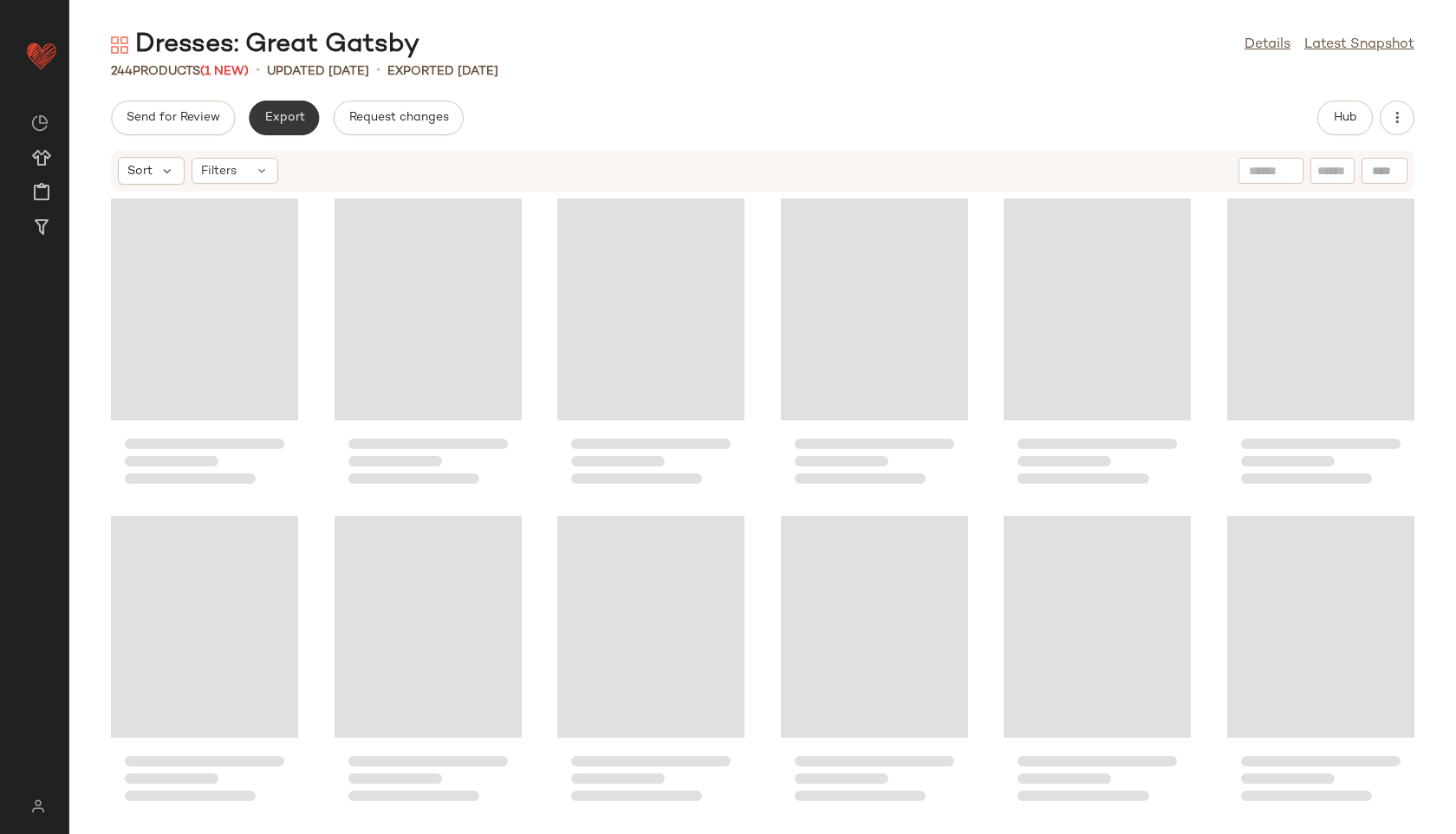
click at [287, 127] on button "Export" at bounding box center [284, 117] width 70 height 34
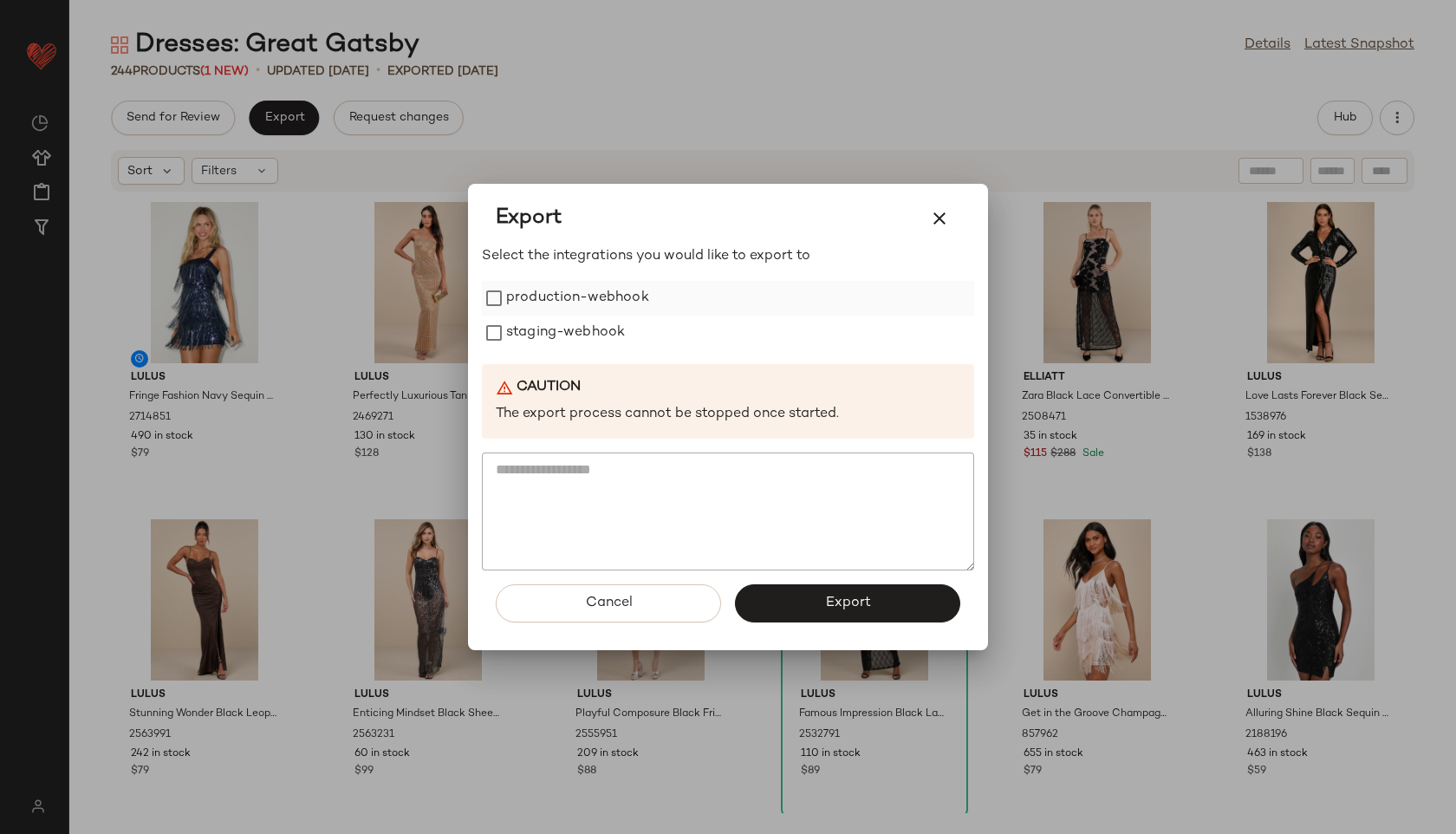
click at [556, 297] on label "production-webhook" at bounding box center [577, 298] width 143 height 34
click at [560, 330] on label "staging-webhook" at bounding box center [565, 332] width 119 height 34
click at [830, 598] on span "Export" at bounding box center [847, 603] width 46 height 17
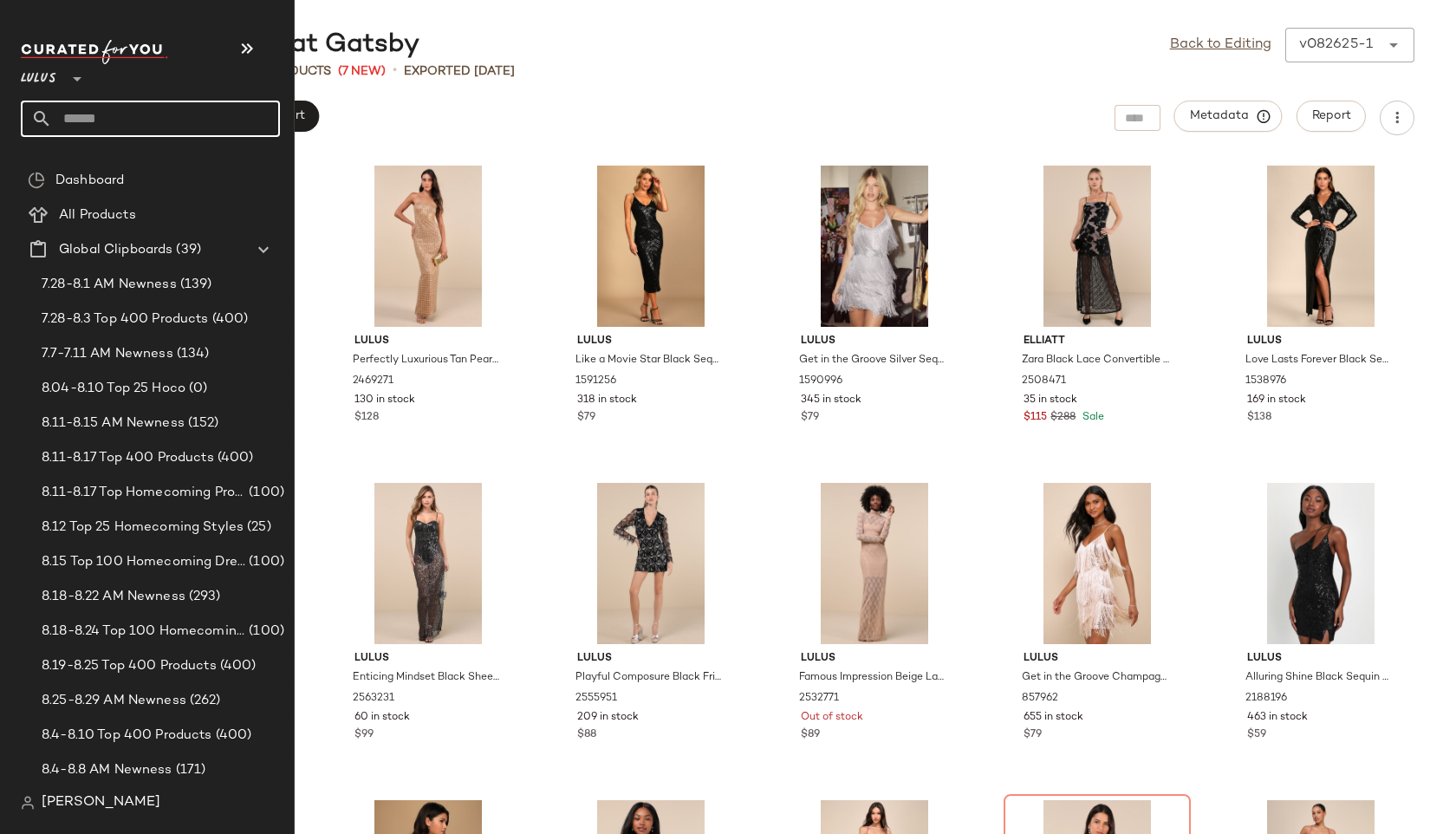
click at [89, 123] on input "text" at bounding box center [165, 118] width 228 height 36
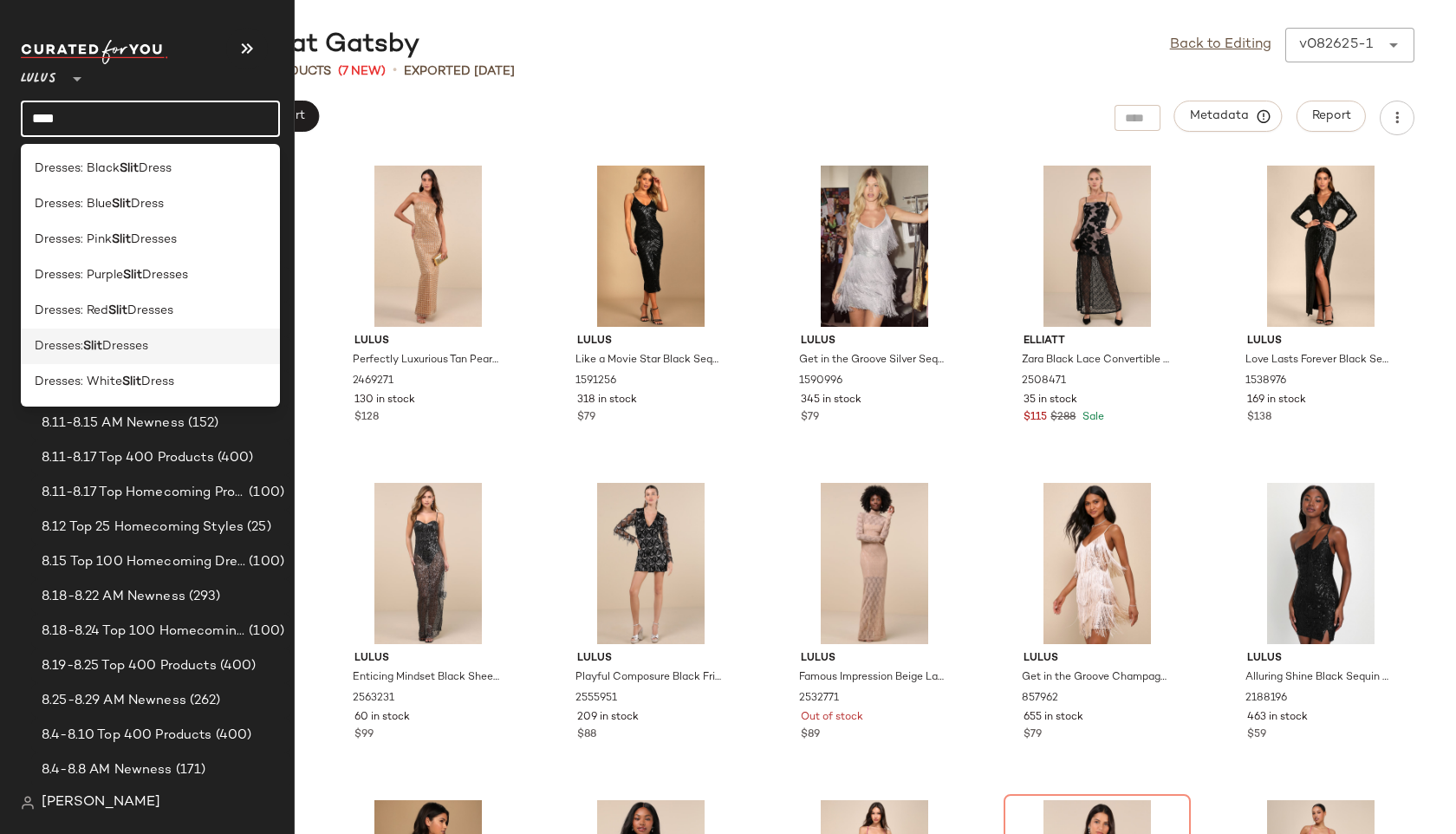
type input "****"
click at [148, 360] on div "Dresses: Slit Dresses" at bounding box center [150, 346] width 259 height 35
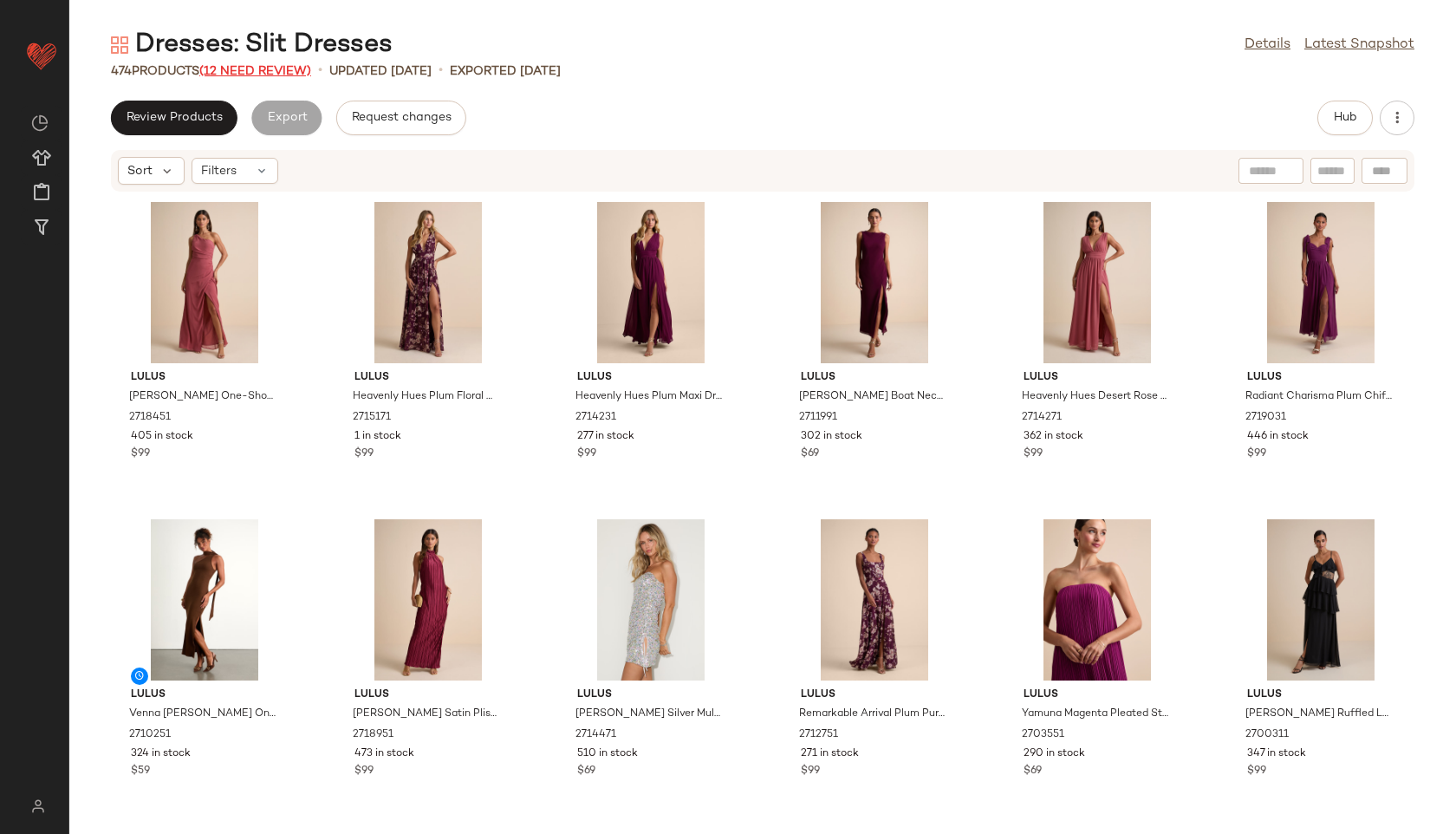
click at [289, 71] on span "(12 Need Review)" at bounding box center [255, 71] width 112 height 13
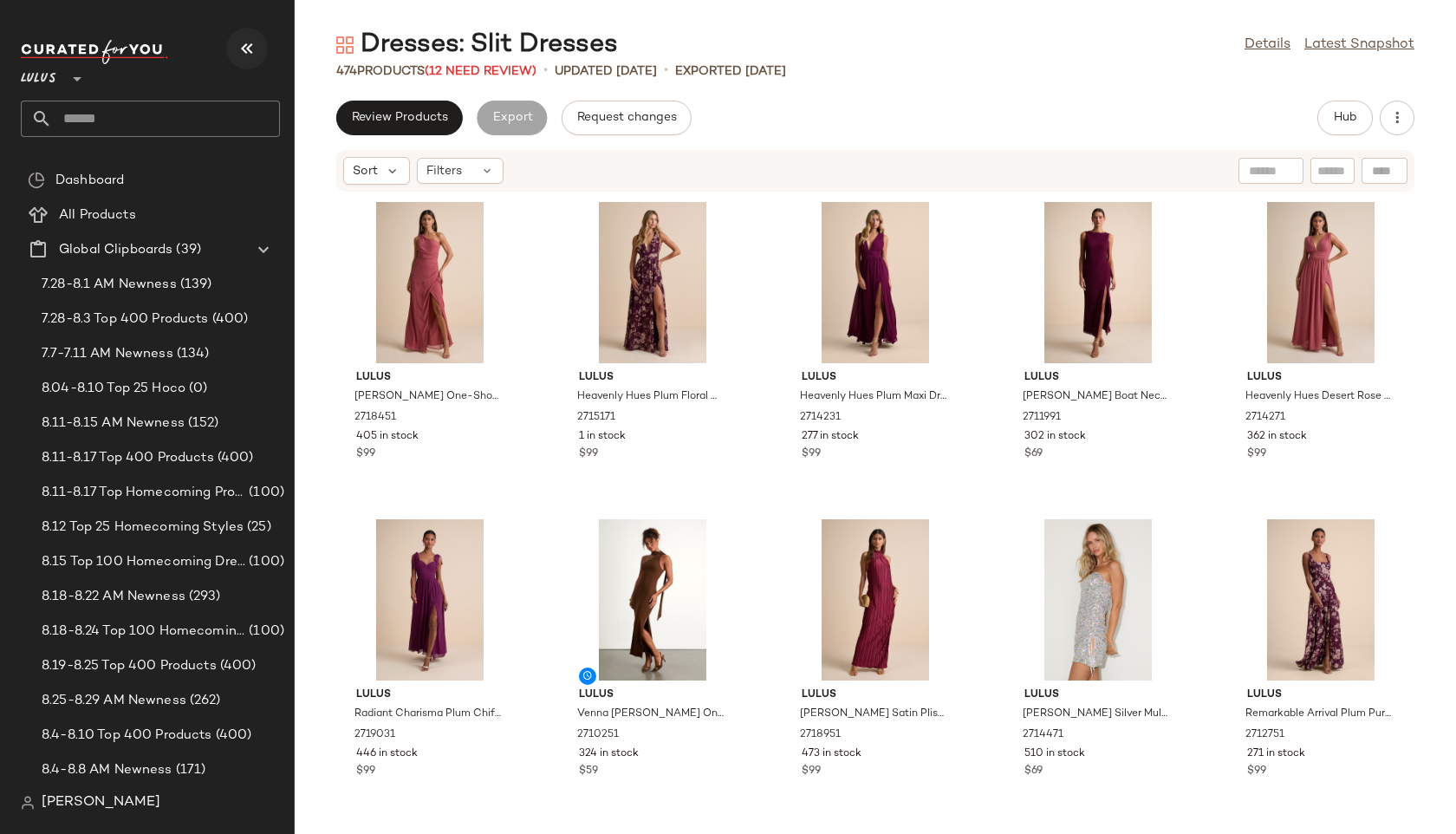
click at [254, 42] on icon "button" at bounding box center [247, 48] width 21 height 21
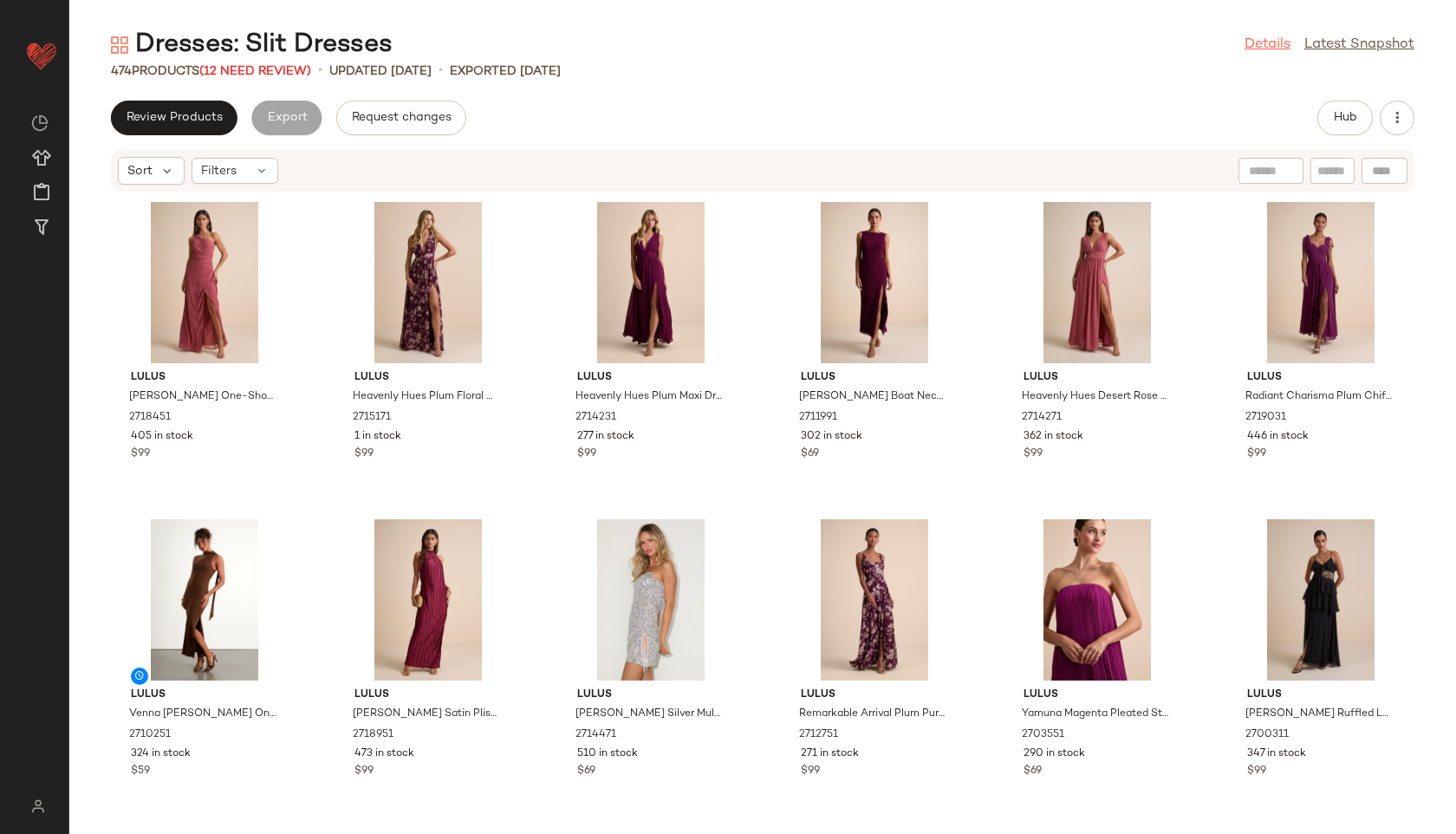
click at [1268, 45] on link "Details" at bounding box center [1268, 45] width 46 height 21
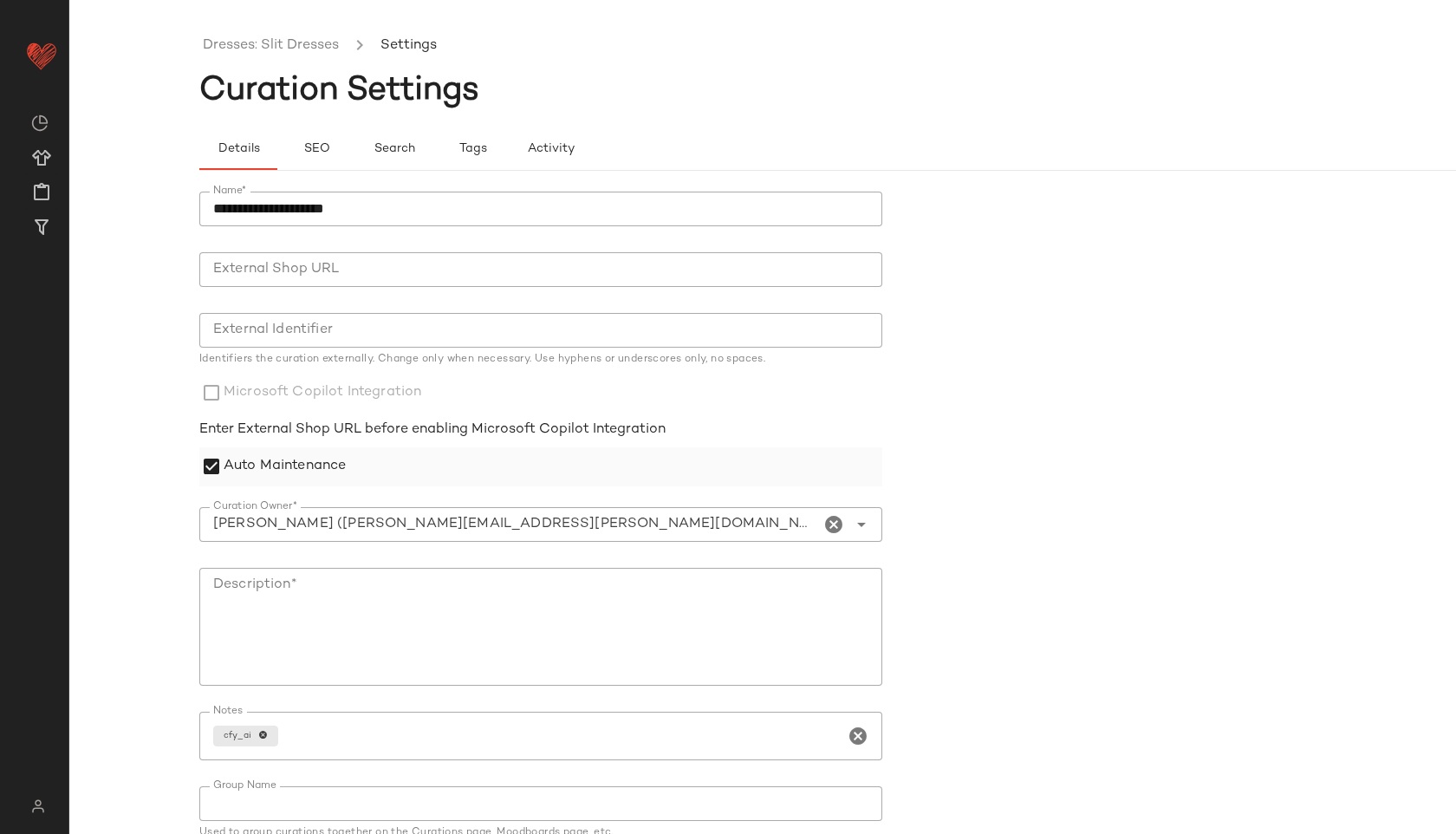
click at [324, 455] on label "Auto Maintenance" at bounding box center [285, 467] width 122 height 39
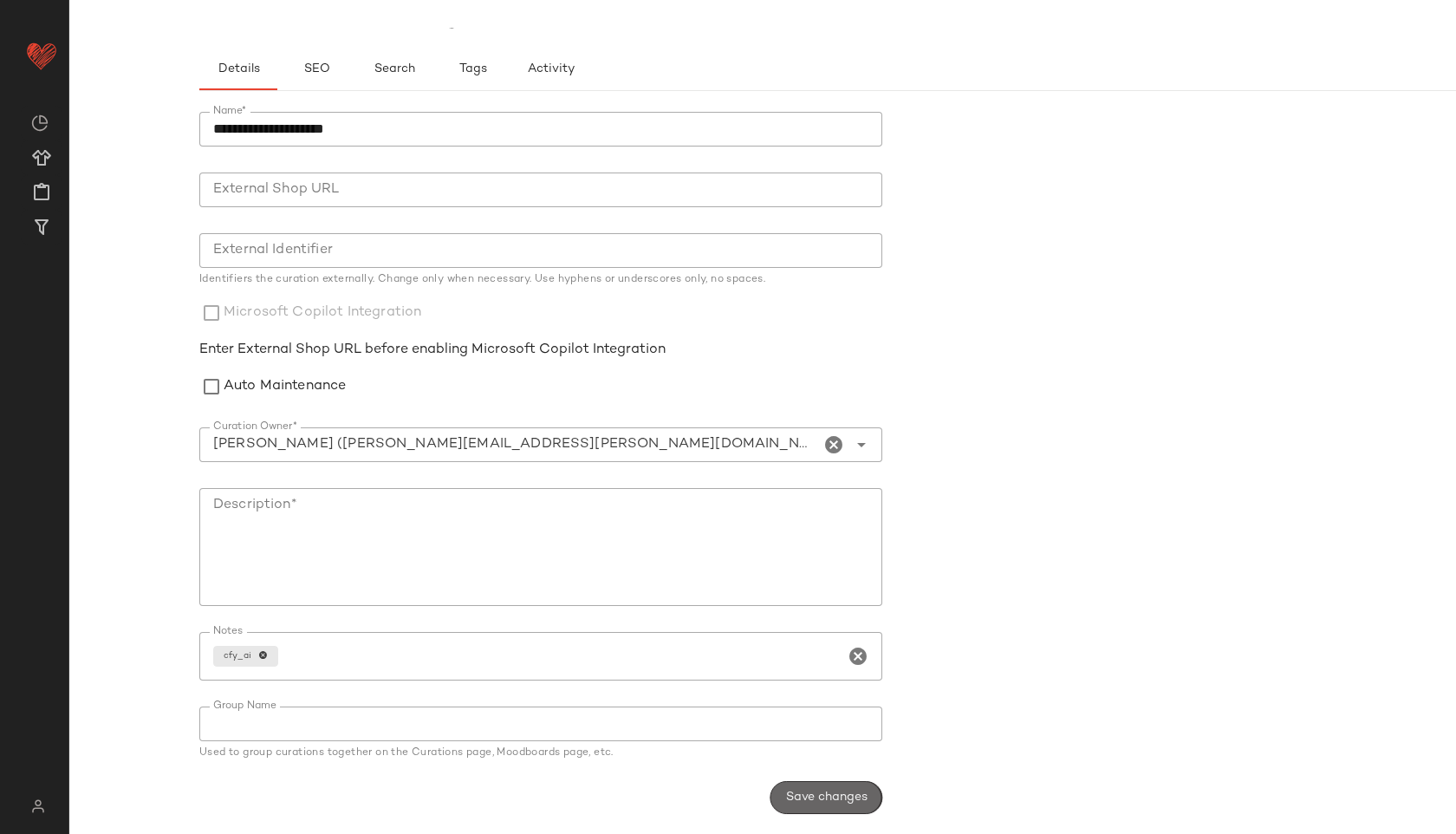
click at [833, 794] on span "Save changes" at bounding box center [827, 798] width 83 height 14
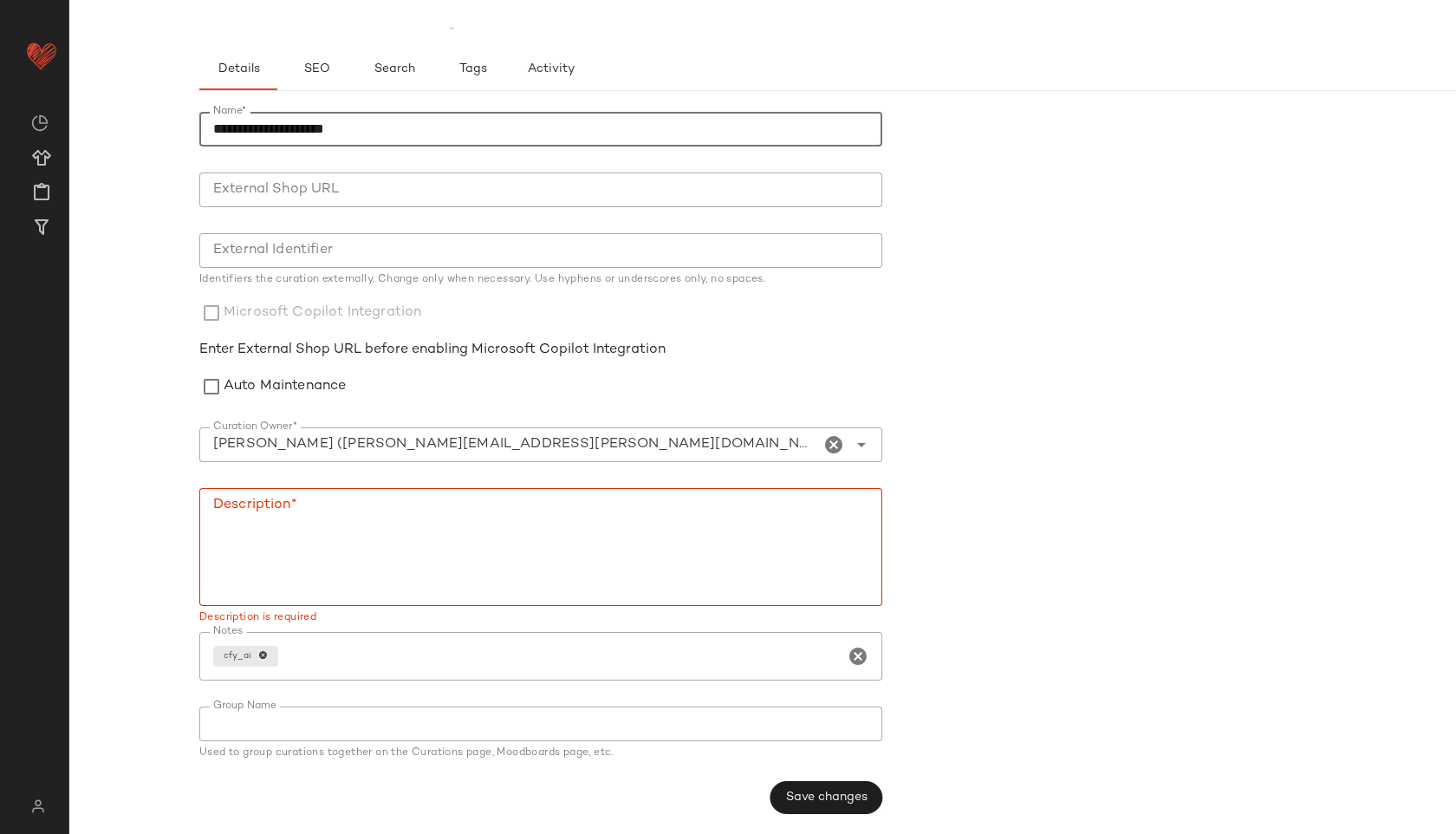
drag, startPoint x: 403, startPoint y: 120, endPoint x: 170, endPoint y: 120, distance: 233.0
click at [170, 120] on div "**********" at bounding box center [728, 431] width 1456 height 806
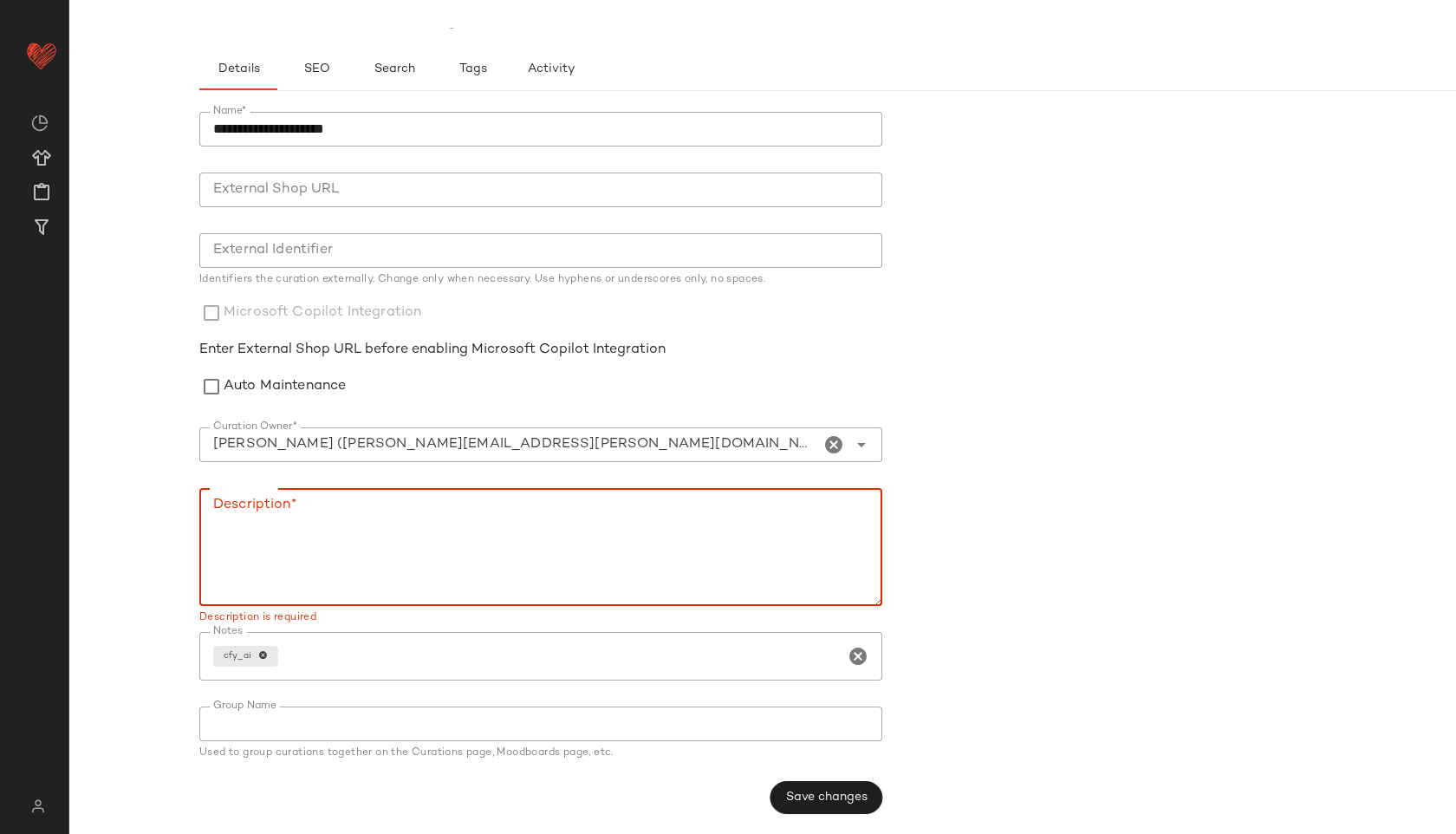
click at [317, 526] on textarea "Description*" at bounding box center [540, 547] width 683 height 118
paste textarea "**********"
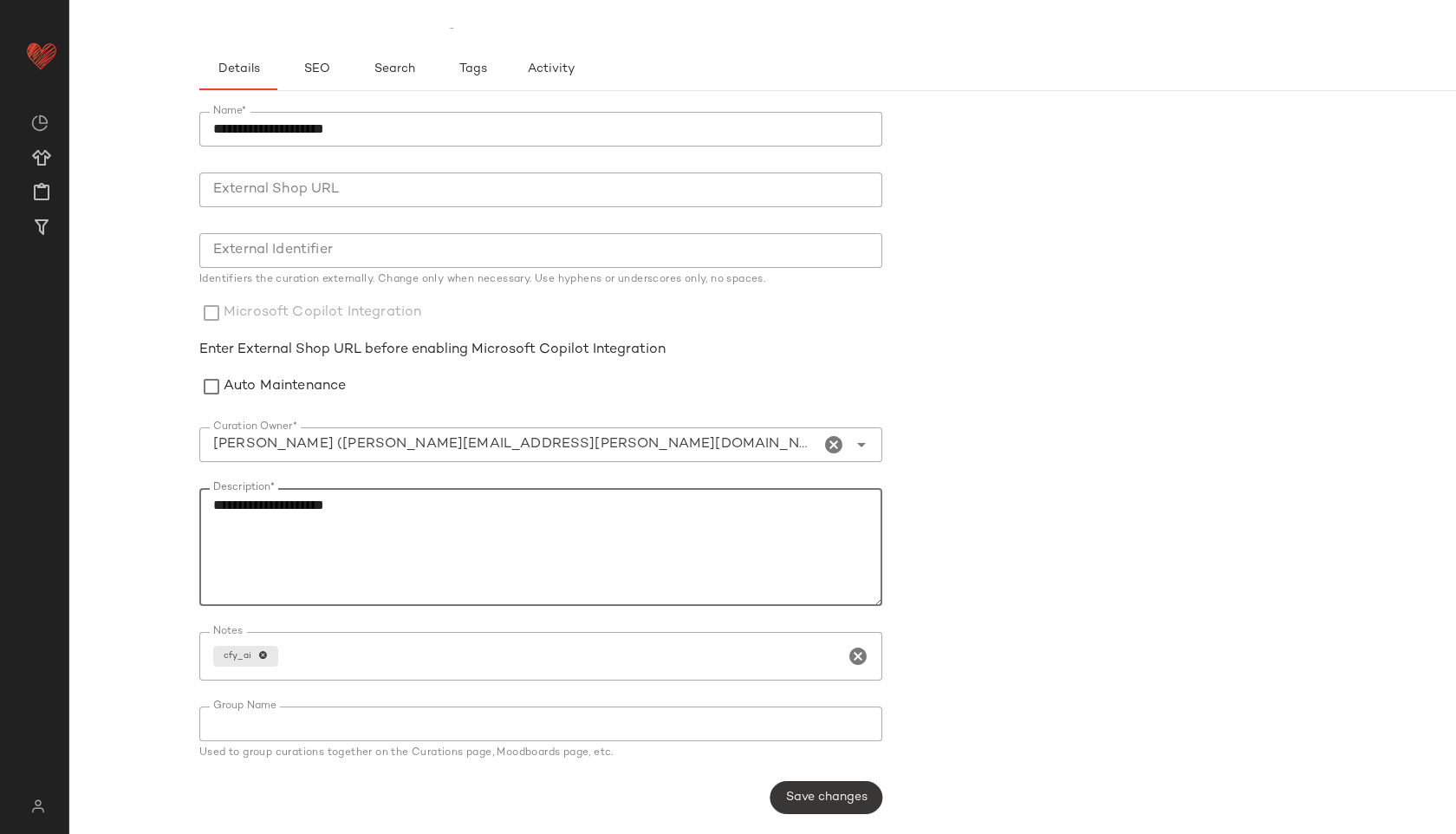
type textarea "**********"
click at [816, 787] on button "Save changes" at bounding box center [826, 797] width 112 height 33
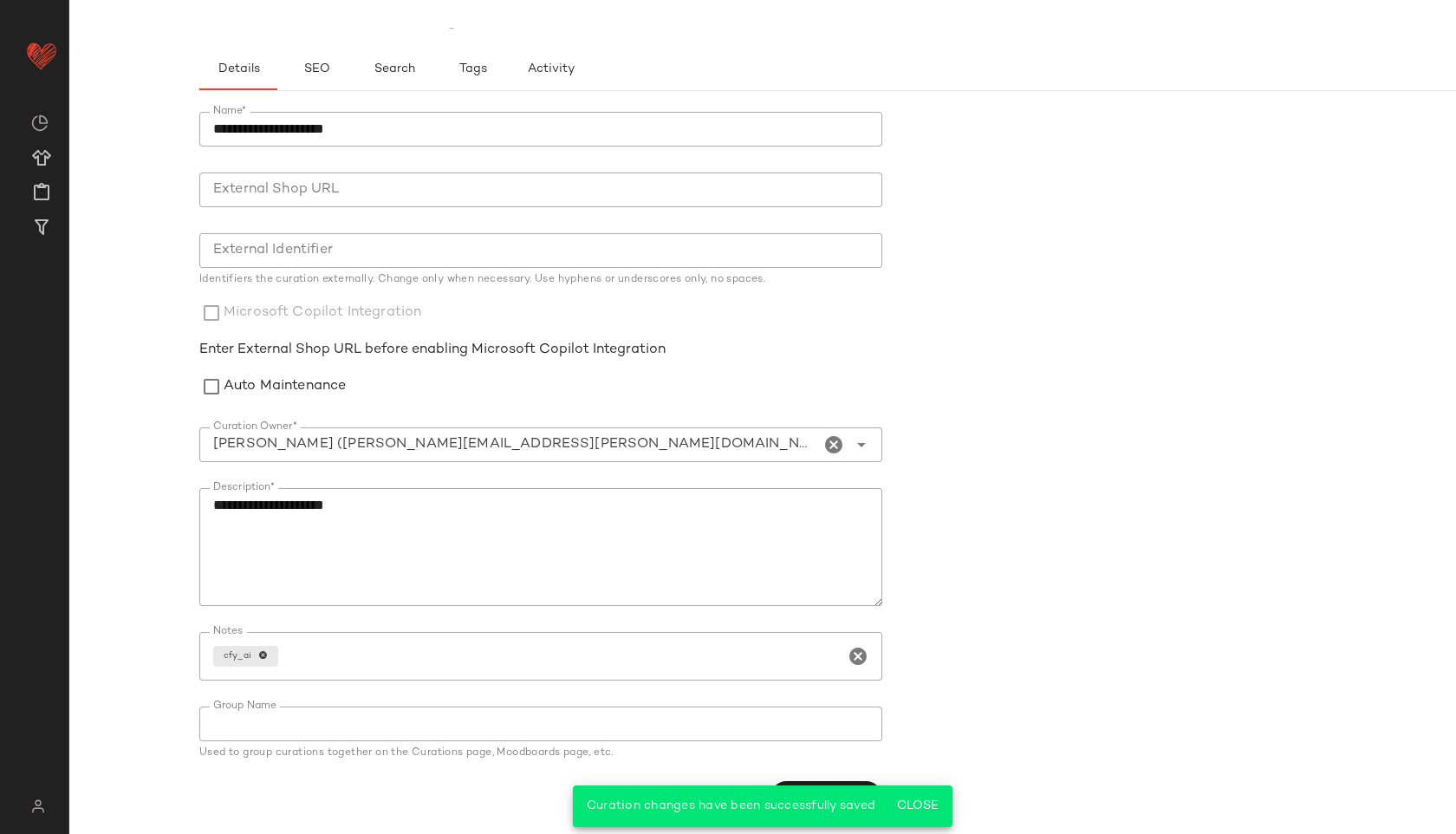
scroll to position [0, 0]
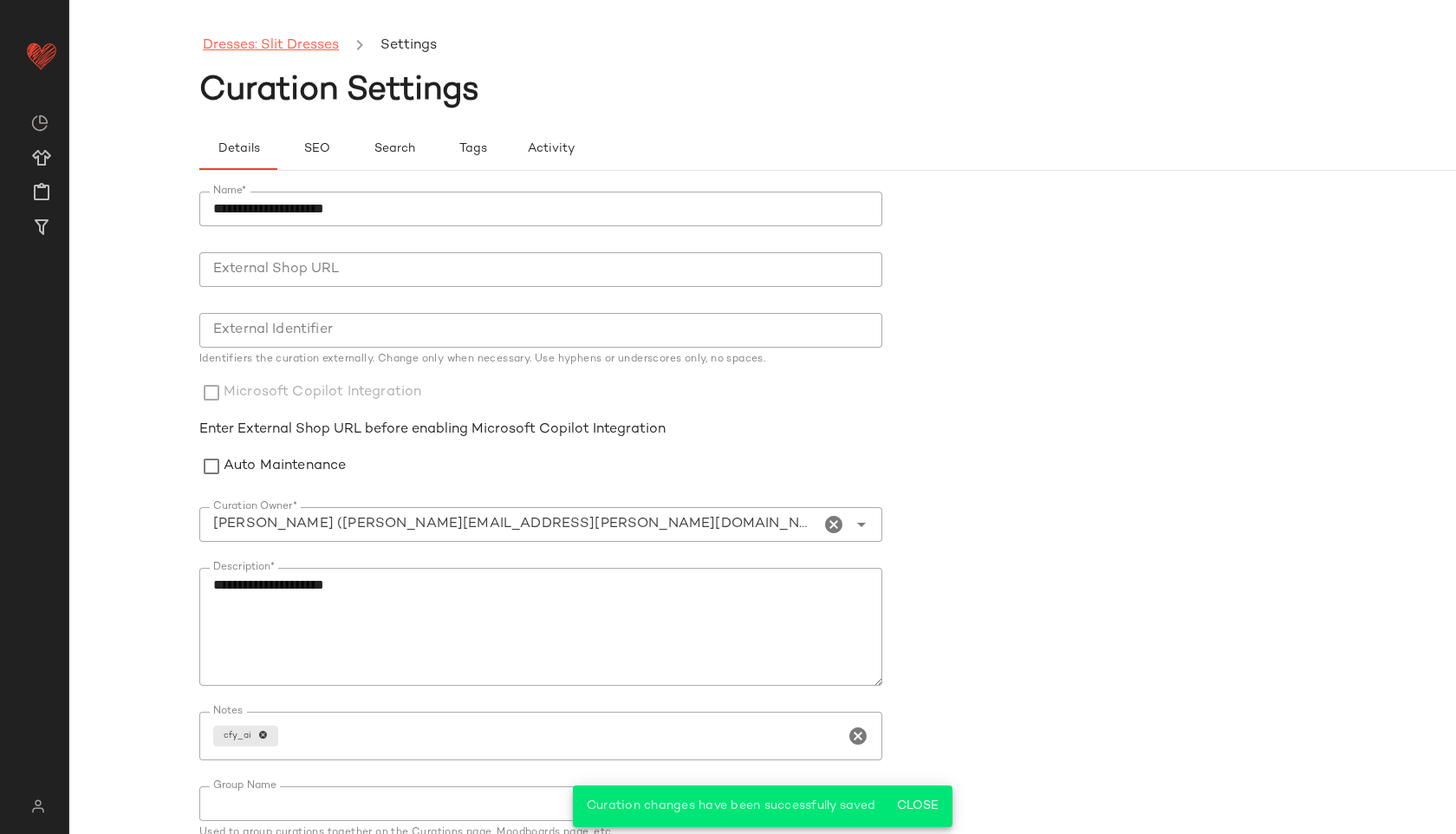
click at [290, 44] on link "Dresses: Slit Dresses" at bounding box center [271, 46] width 136 height 23
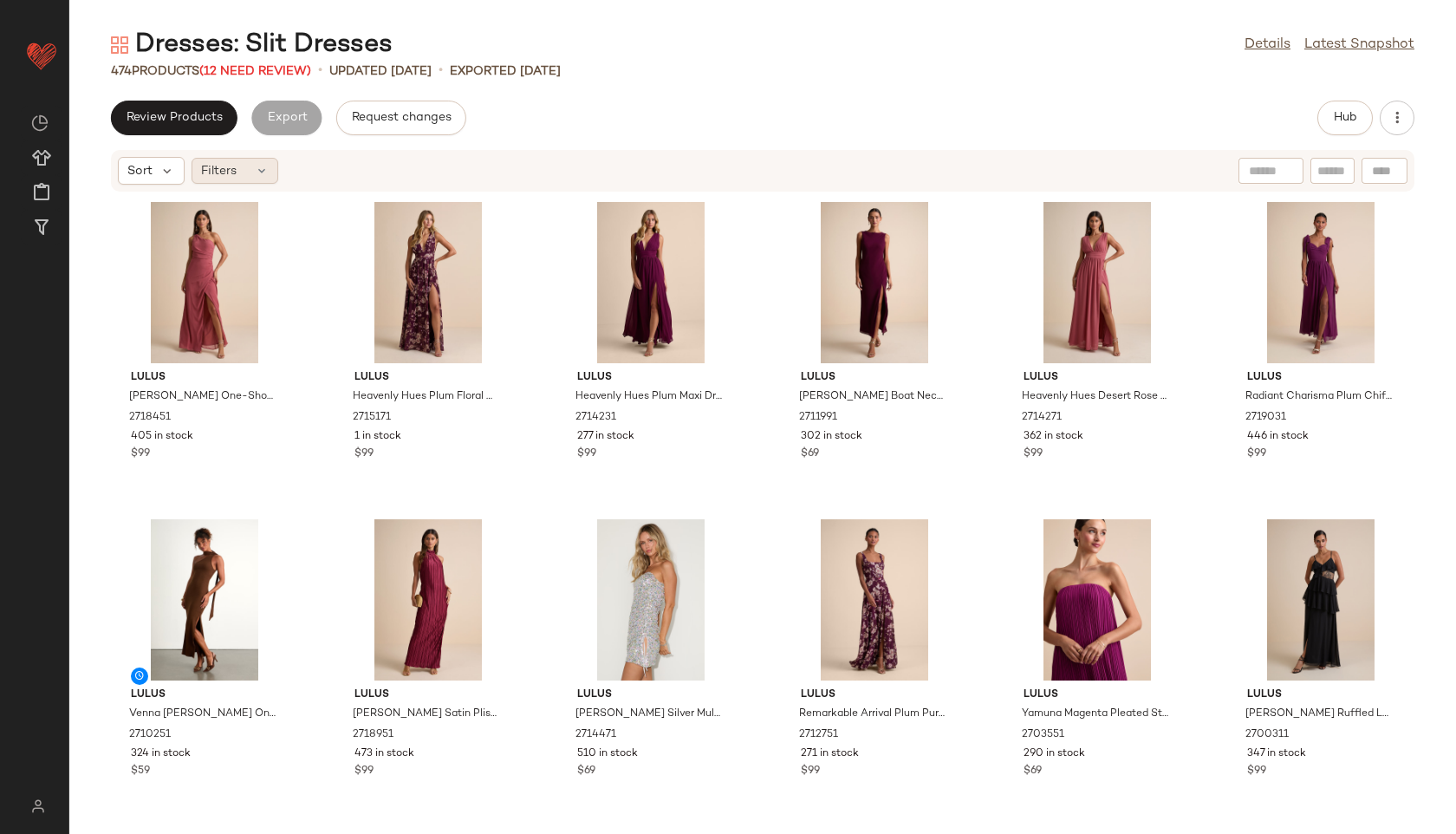
click at [251, 162] on div "Filters" at bounding box center [235, 171] width 87 height 26
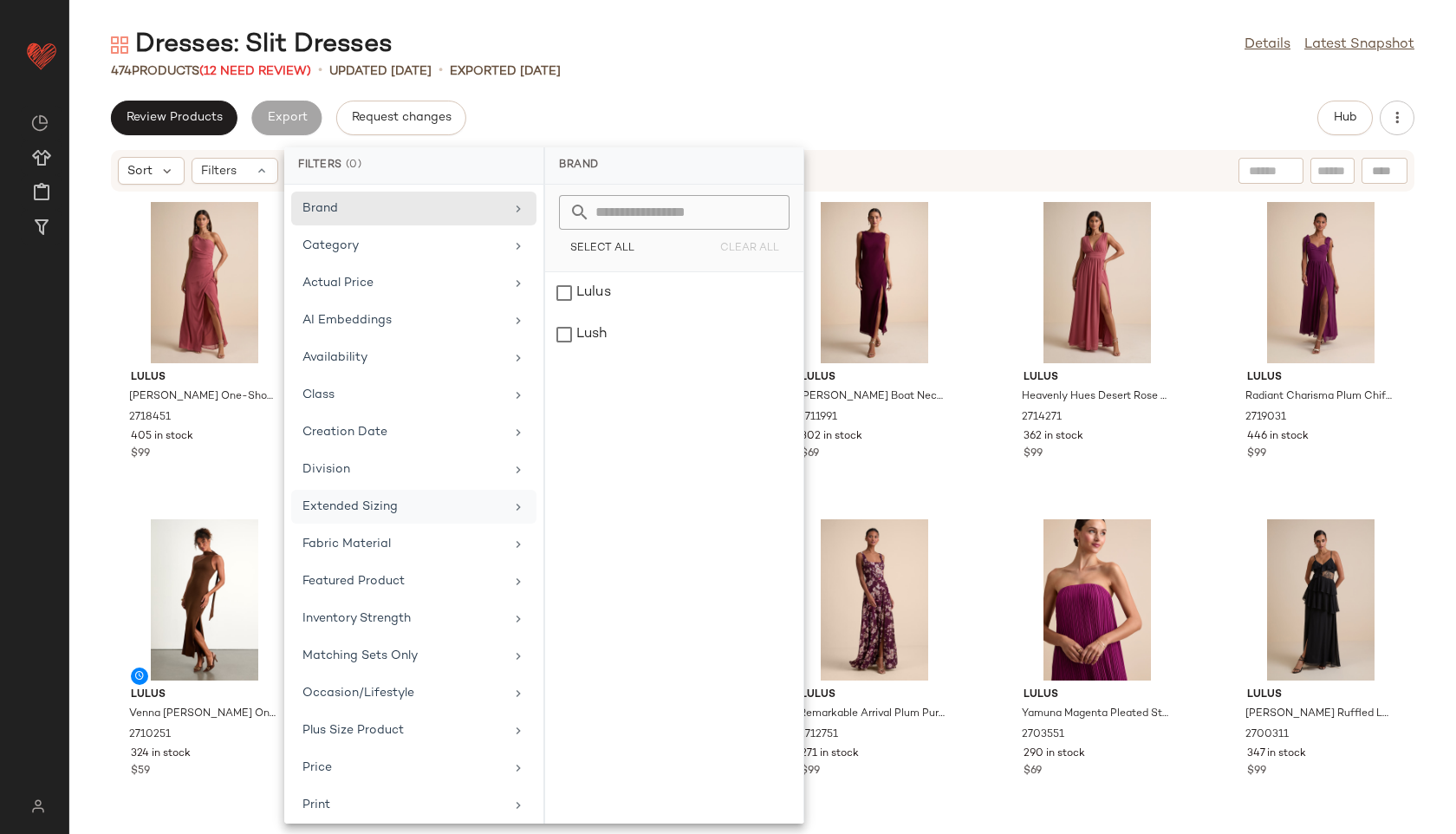
scroll to position [195, 0]
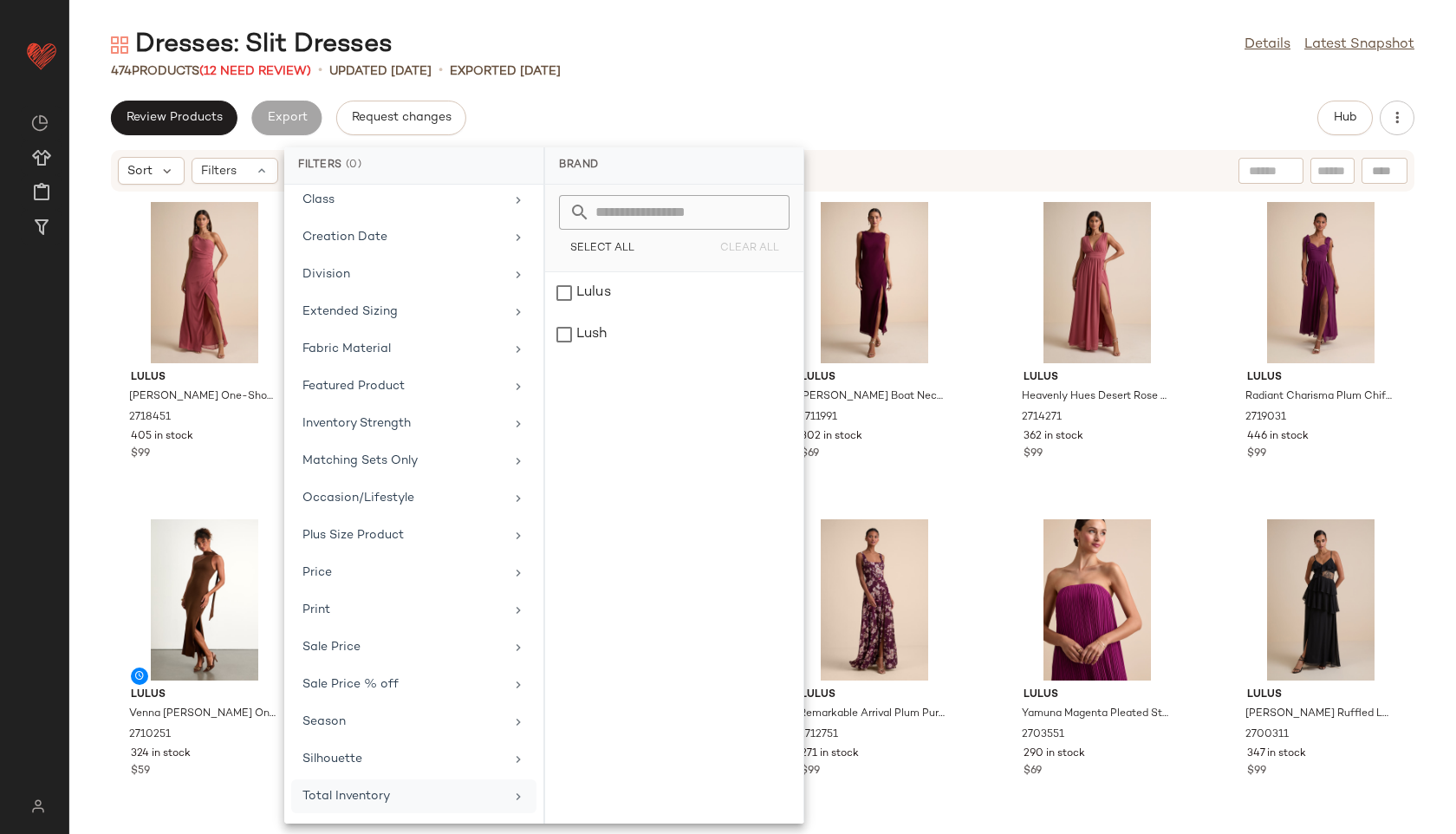
click at [356, 789] on div "Total Inventory" at bounding box center [403, 796] width 202 height 18
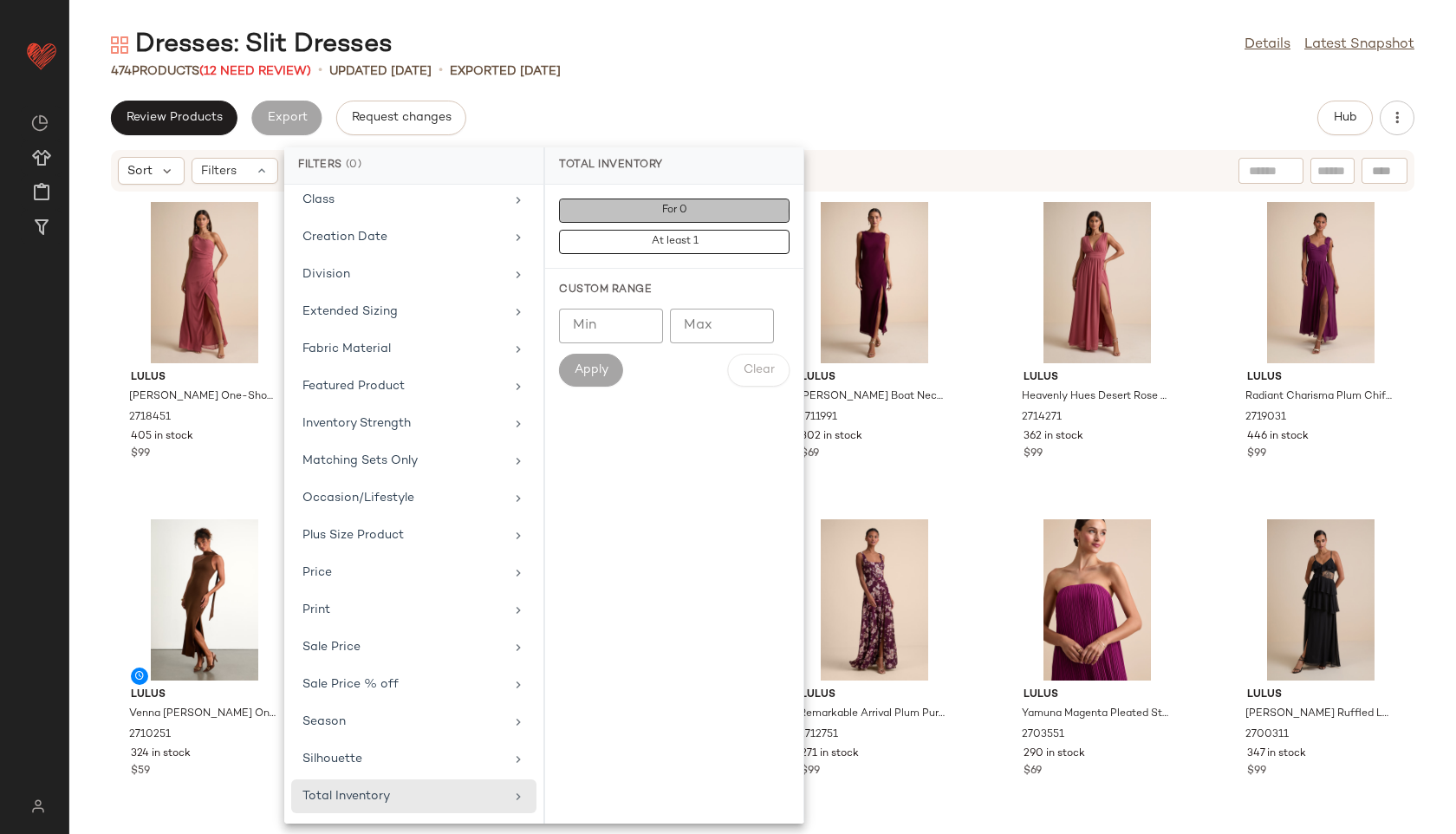
click at [684, 212] on span "For 0" at bounding box center [675, 211] width 26 height 12
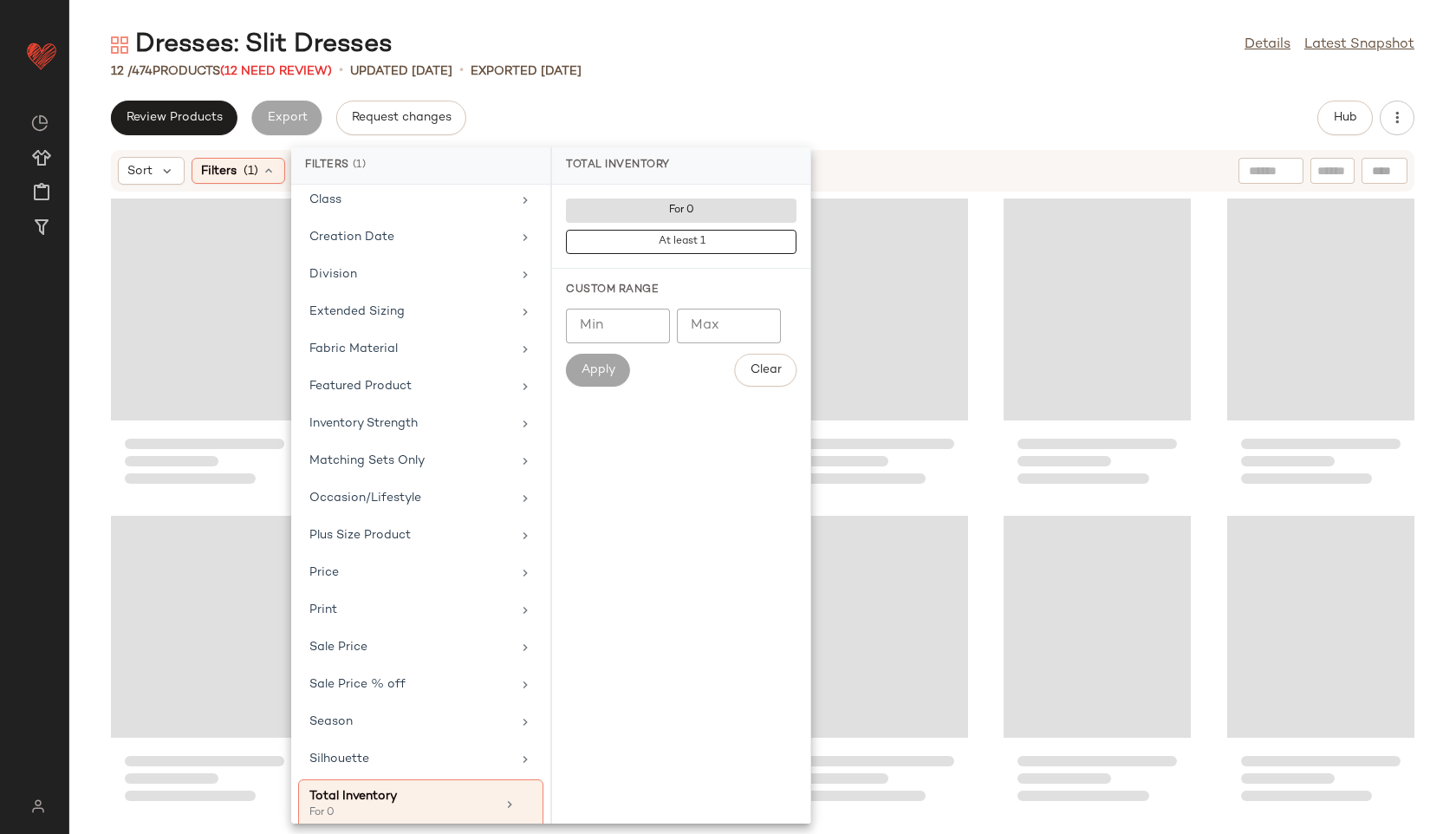
click at [653, 91] on div "Dresses: Slit Dresses Details Latest Snapshot 12 / 474 Products (12 Need Review…" at bounding box center [763, 431] width 1387 height 806
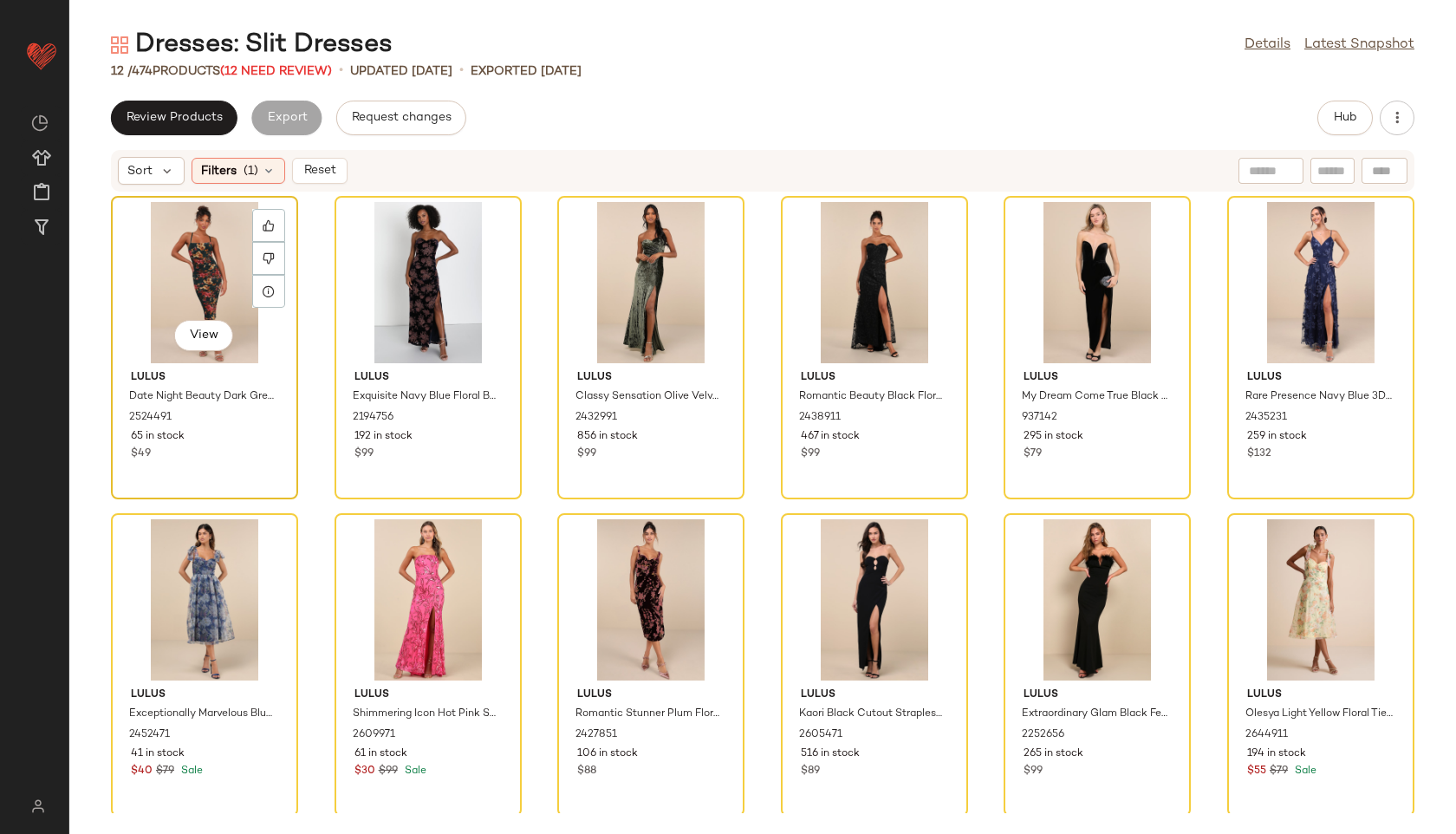
click at [204, 265] on div "View" at bounding box center [204, 282] width 175 height 161
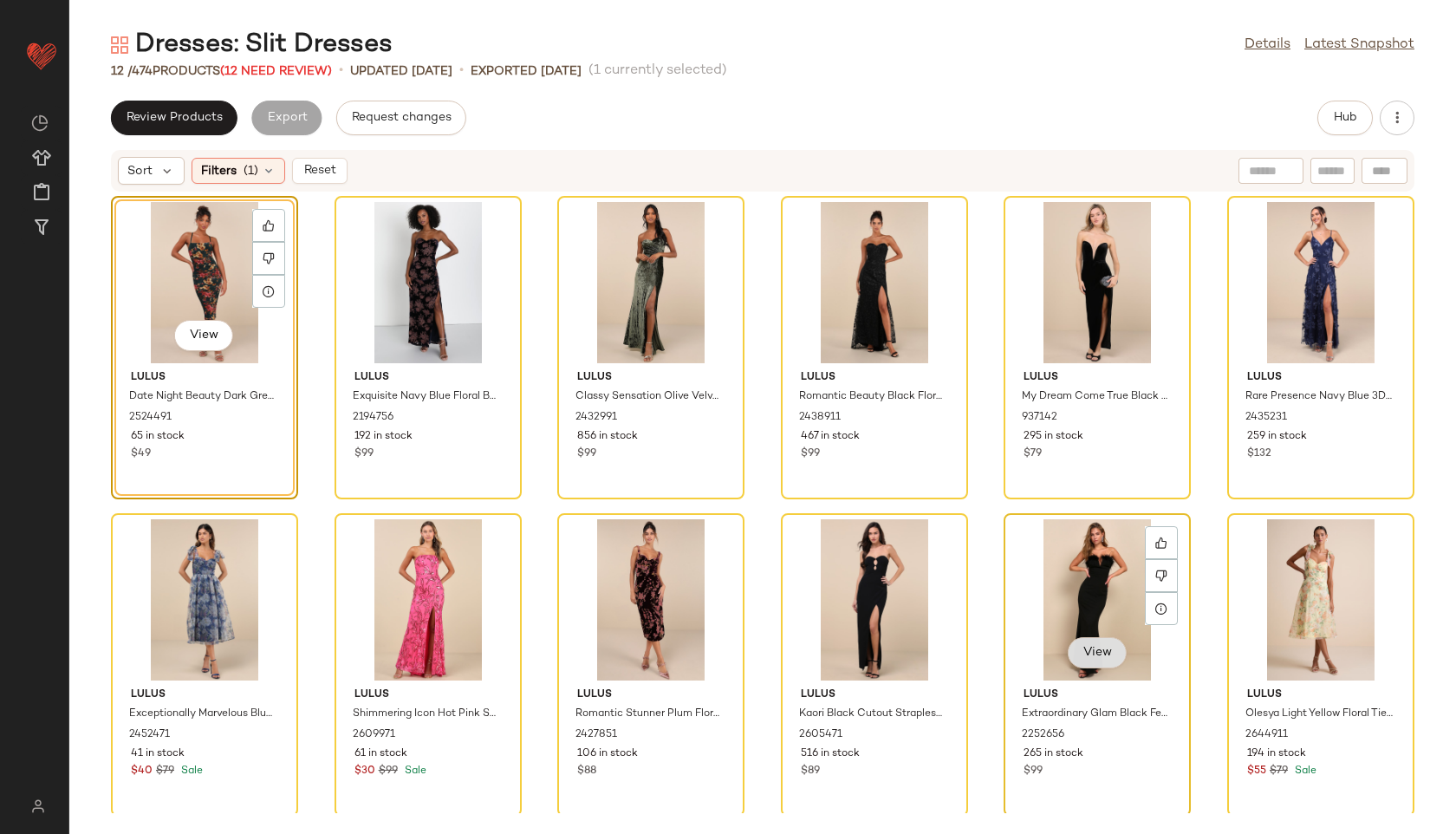
scroll to position [4, 0]
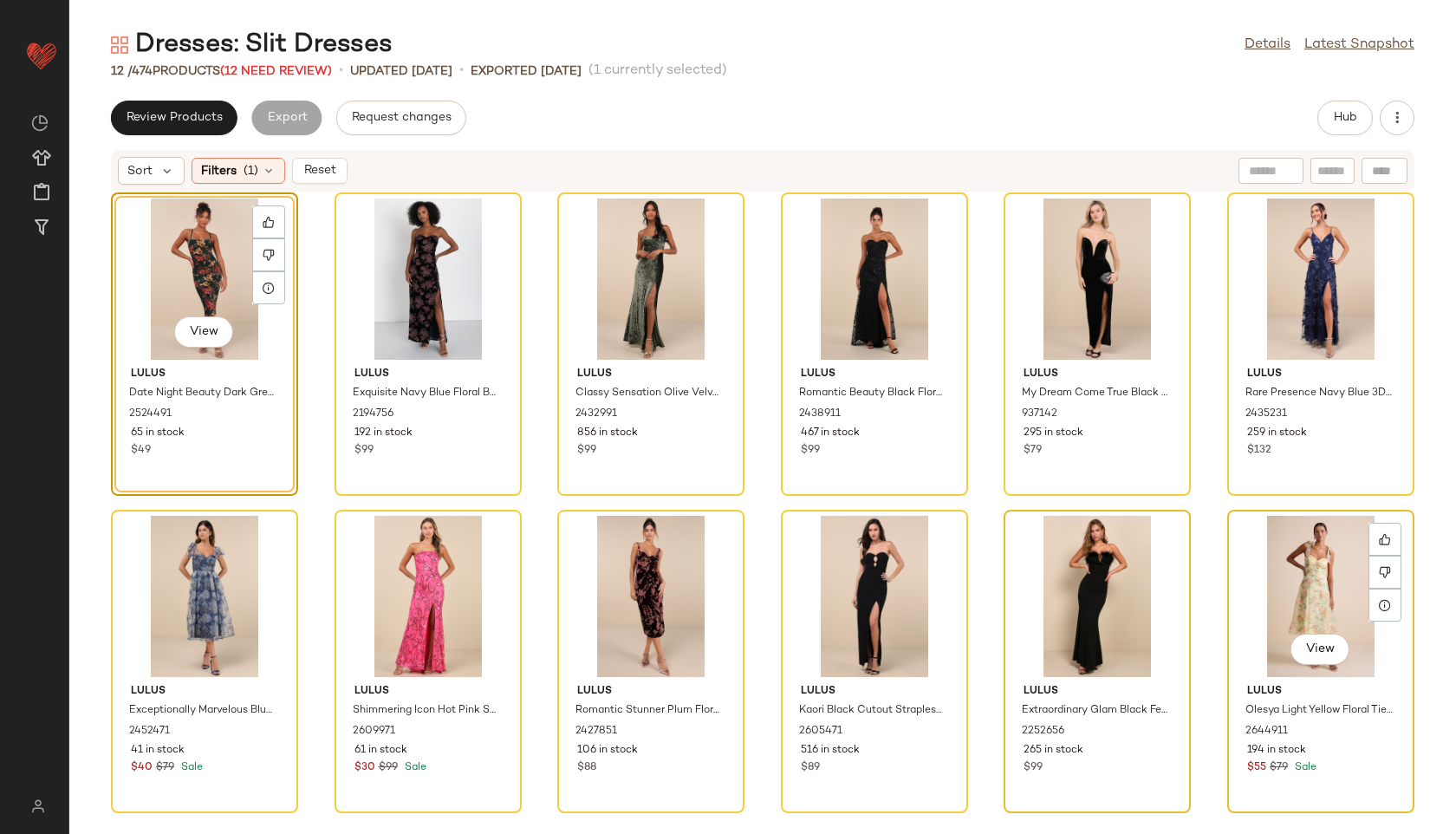
click at [1303, 583] on div "View" at bounding box center [1321, 596] width 175 height 161
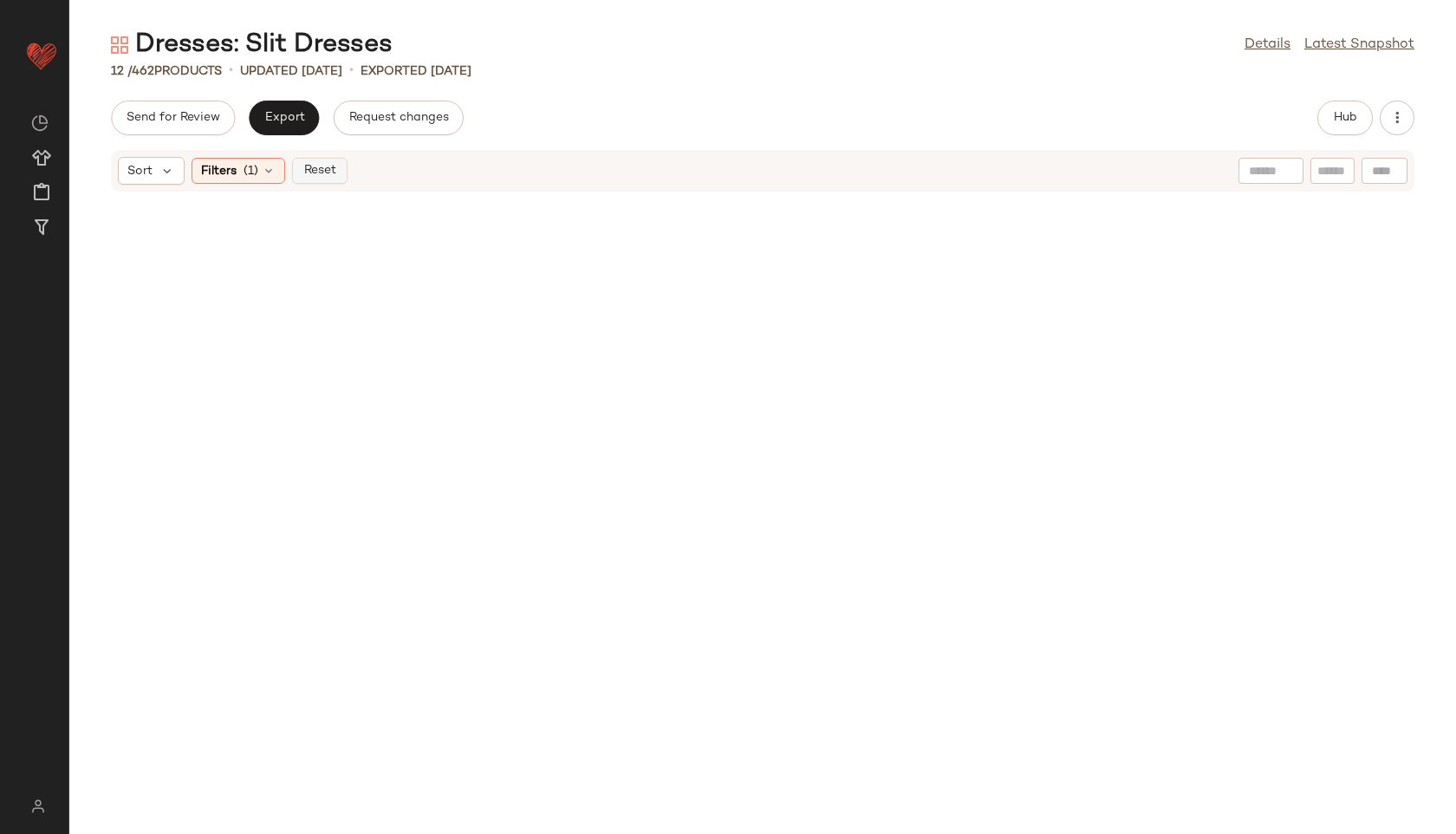
click at [328, 170] on span "Reset" at bounding box center [318, 170] width 33 height 14
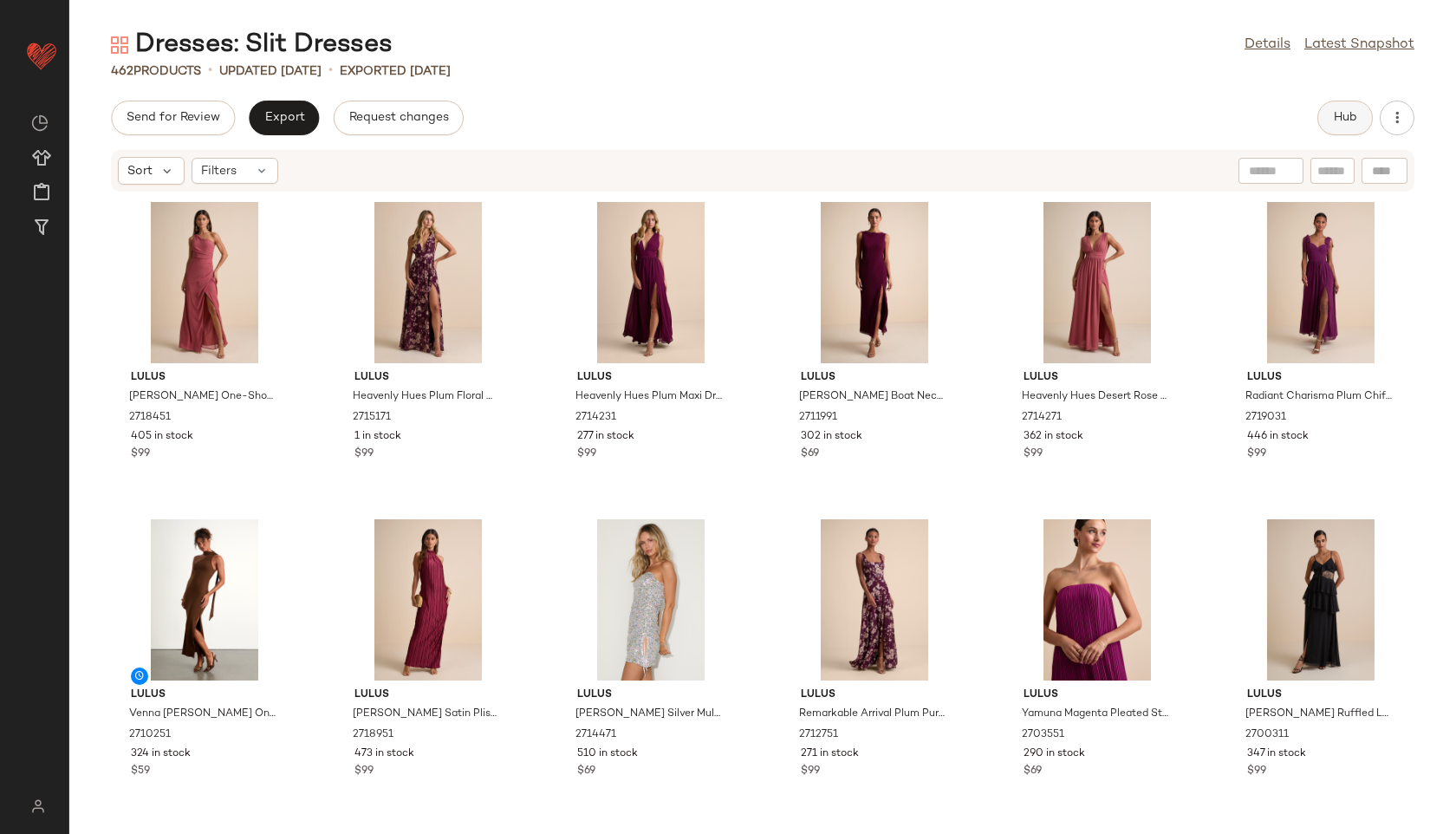
click at [1337, 112] on span "Hub" at bounding box center [1345, 118] width 25 height 14
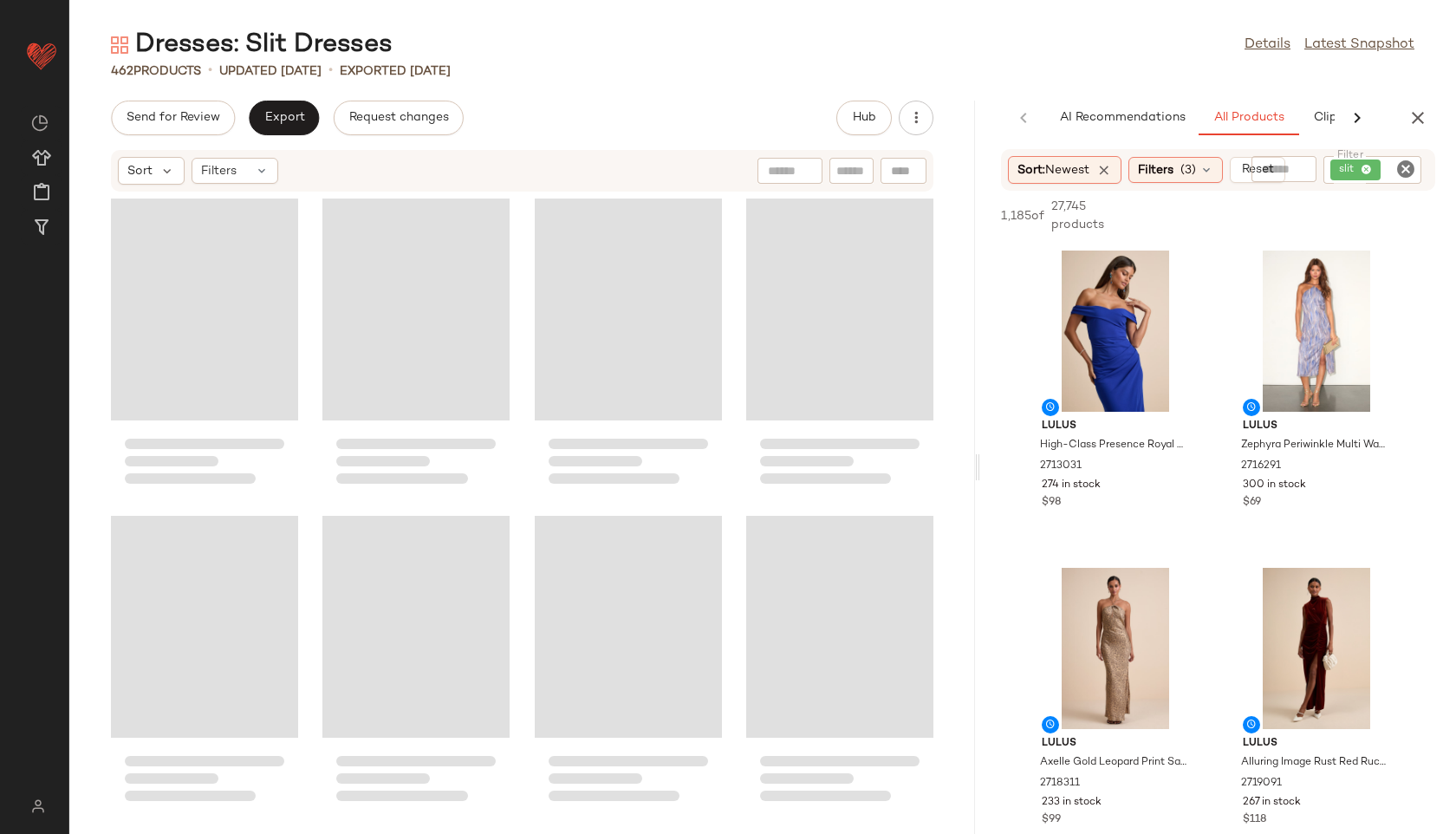
drag, startPoint x: 763, startPoint y: 466, endPoint x: 1163, endPoint y: 453, distance: 400.2
click at [1163, 453] on div "Dresses: Slit Dresses Details Latest Snapshot 462 Products • updated Aug 28th •…" at bounding box center [763, 431] width 1387 height 806
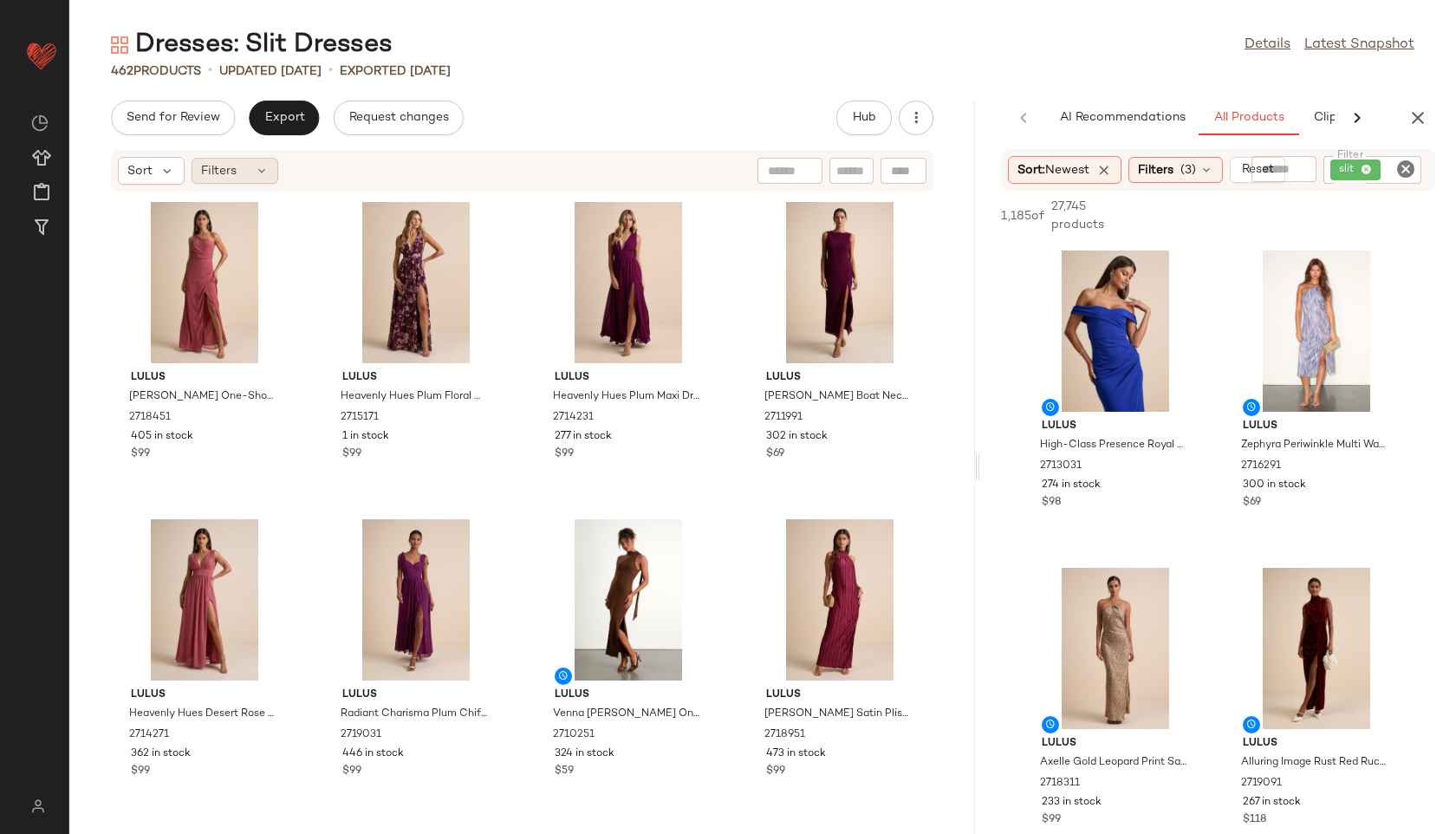
click at [246, 176] on div "Filters" at bounding box center [235, 171] width 87 height 26
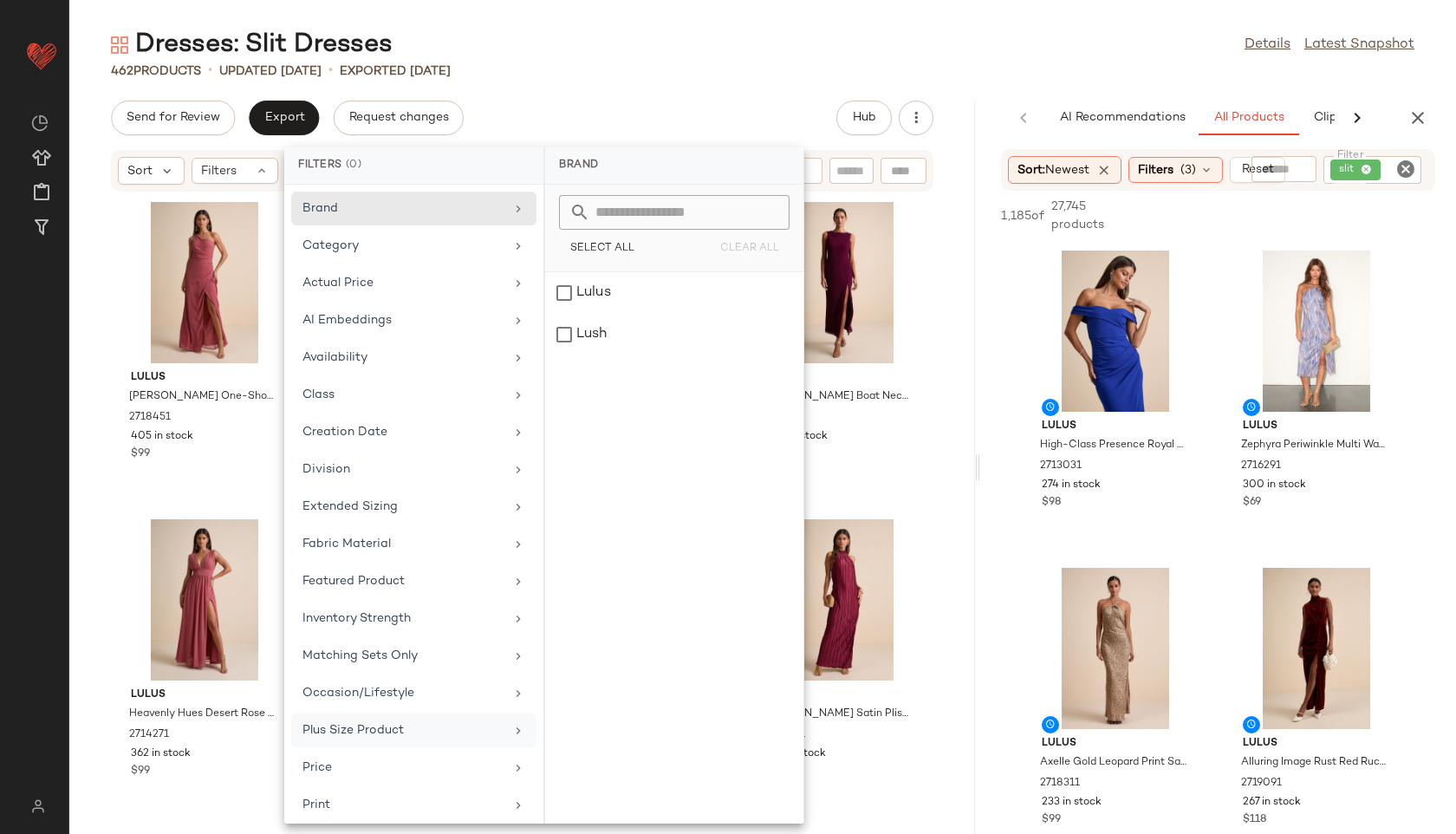
scroll to position [195, 0]
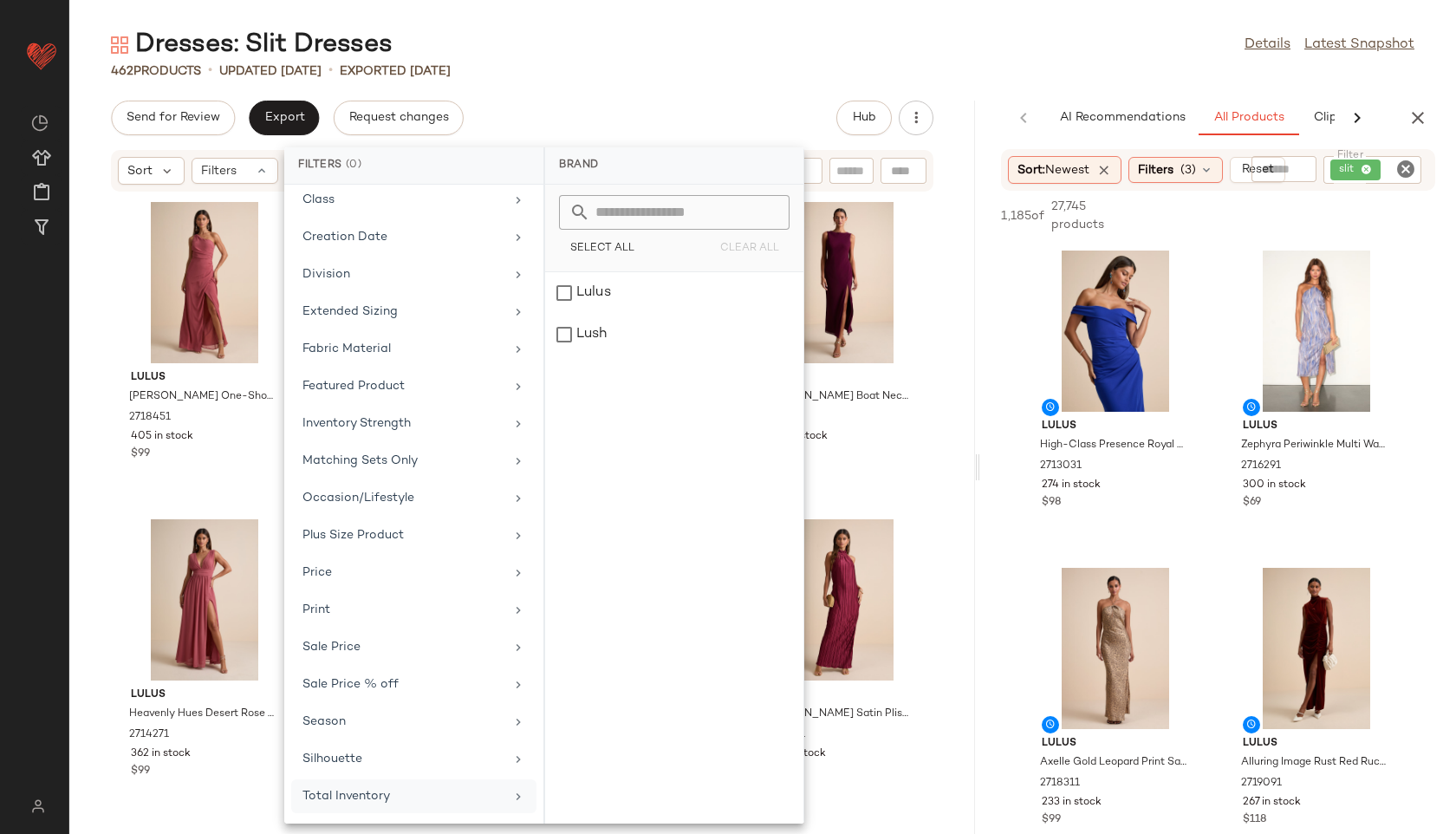
click at [367, 786] on div "Total Inventory" at bounding box center [413, 796] width 245 height 33
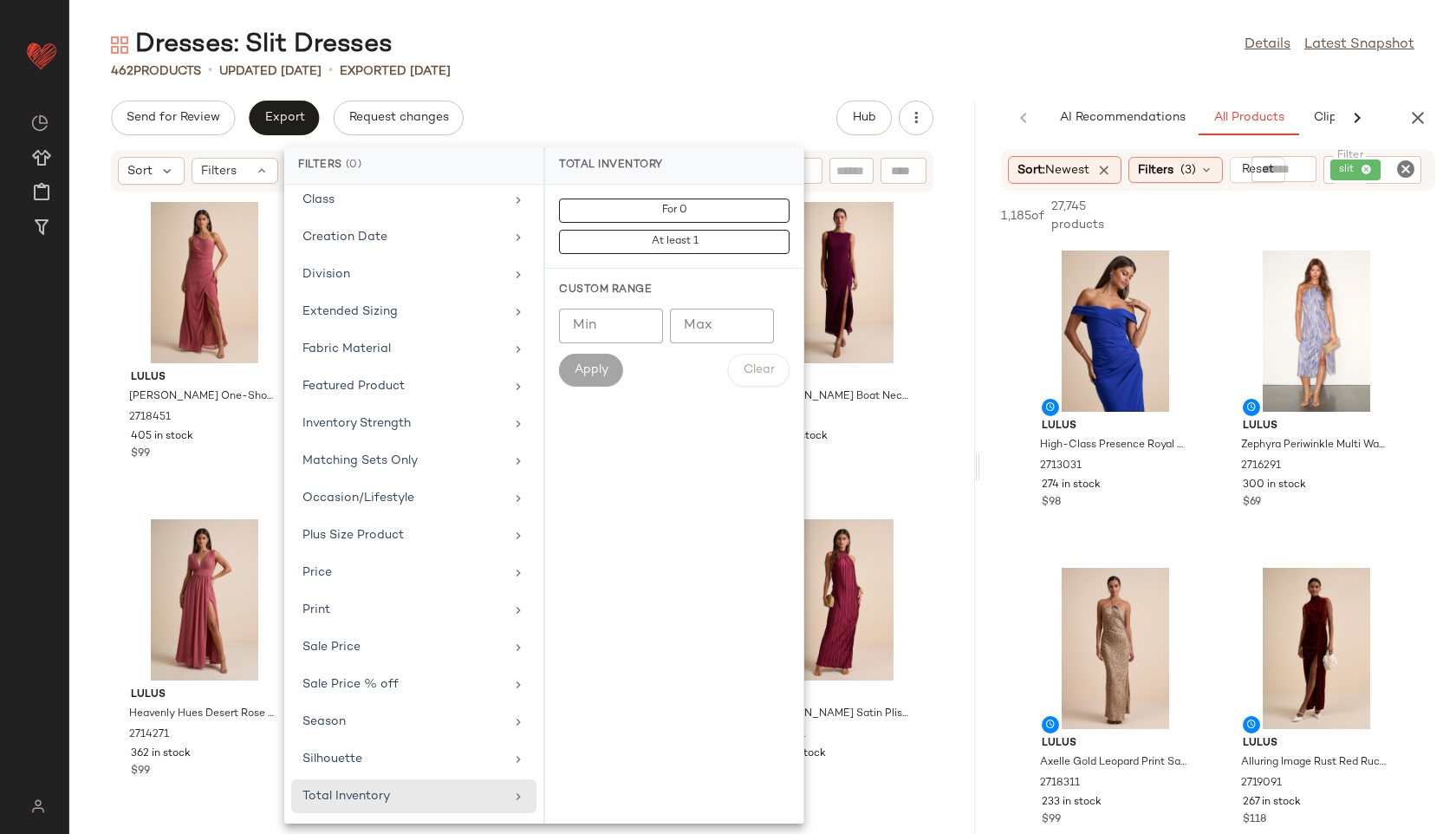
click at [714, 337] on input "Max" at bounding box center [722, 325] width 104 height 34
type input "**"
click at [593, 364] on span "Apply" at bounding box center [590, 370] width 34 height 14
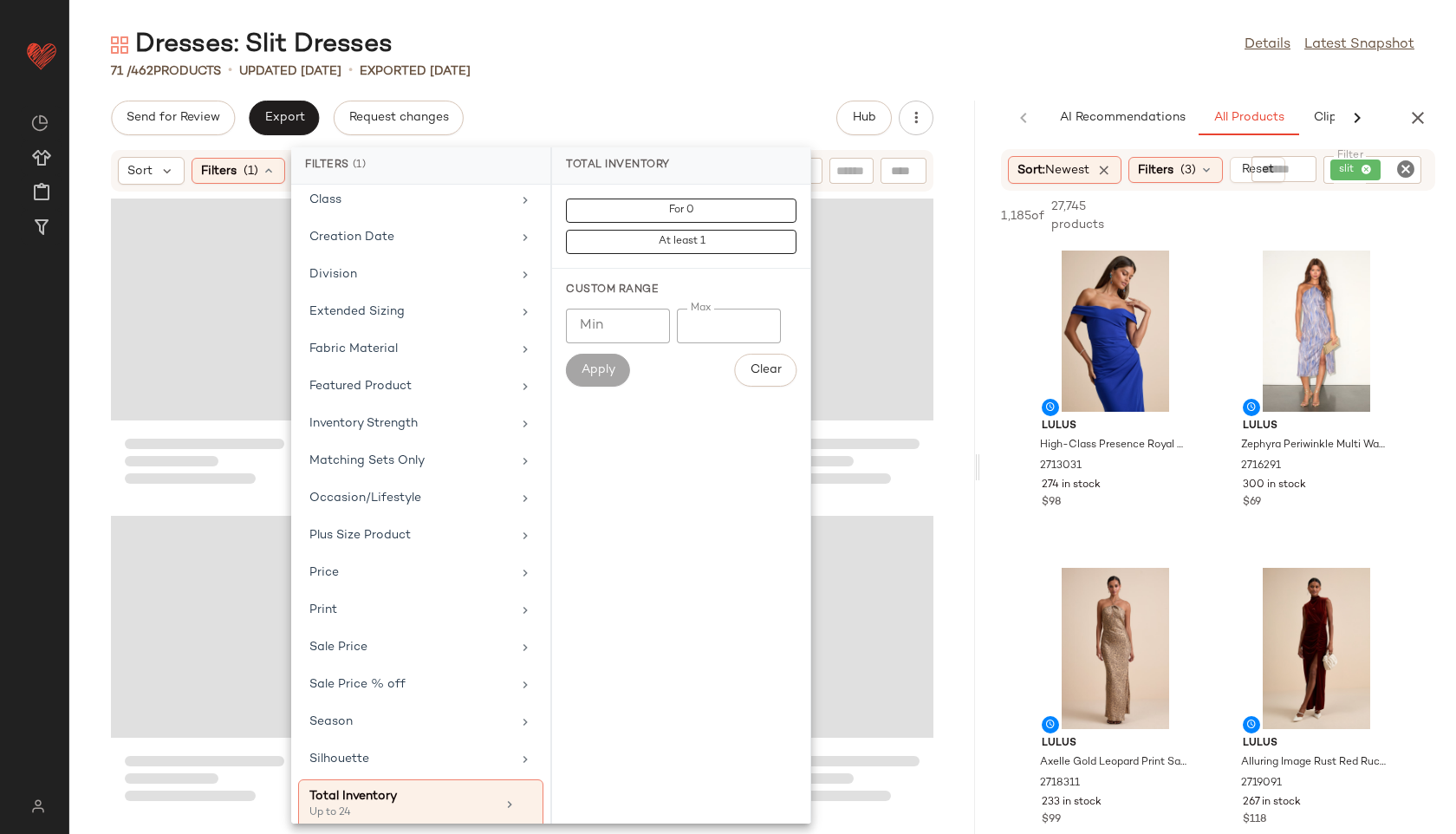
click at [642, 80] on div "Dresses: Slit Dresses Details Latest Snapshot 71 / 462 Products • updated Aug 2…" at bounding box center [763, 431] width 1387 height 806
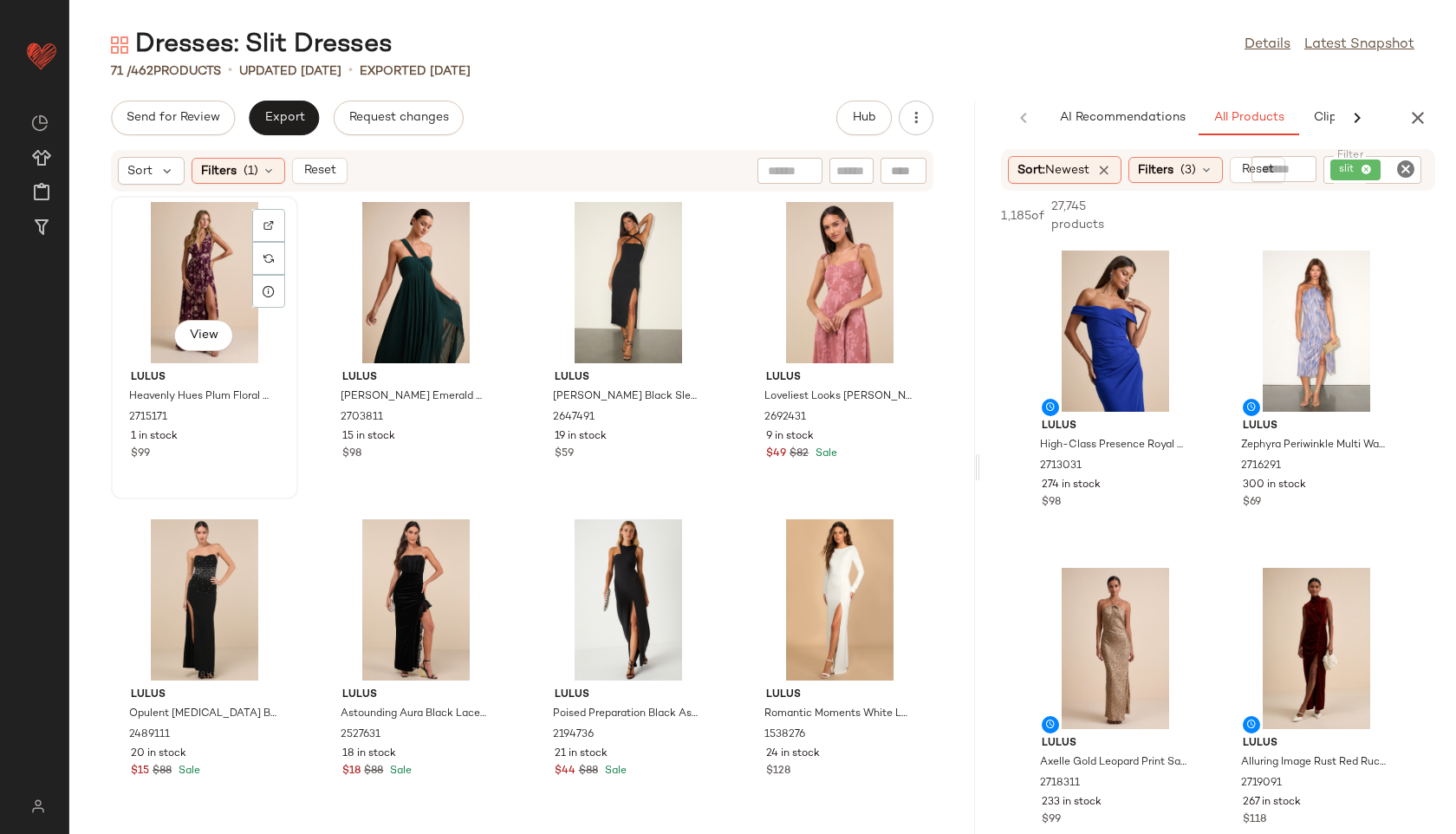
click at [164, 253] on div "View" at bounding box center [204, 282] width 175 height 161
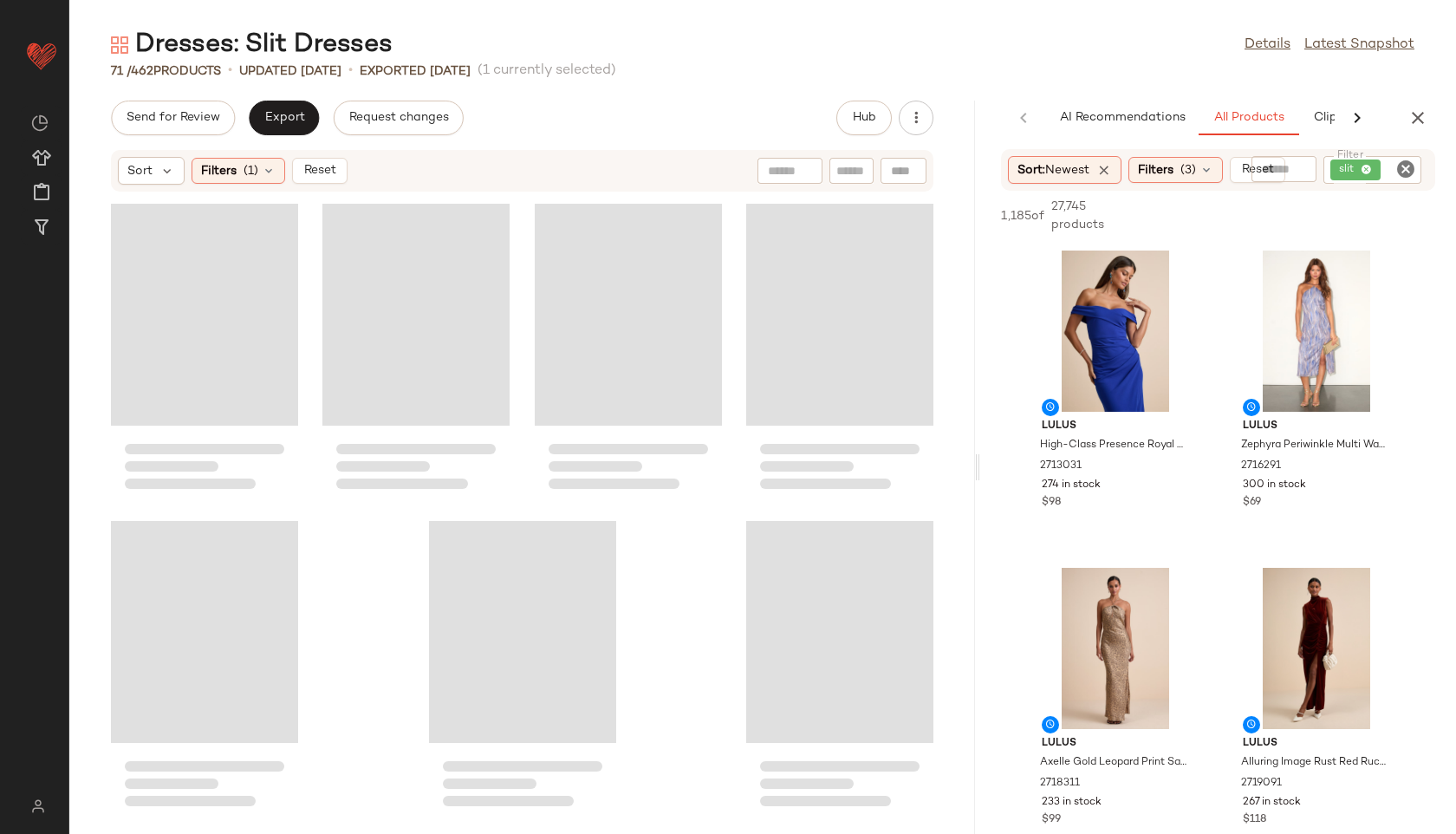
scroll to position [5094, 0]
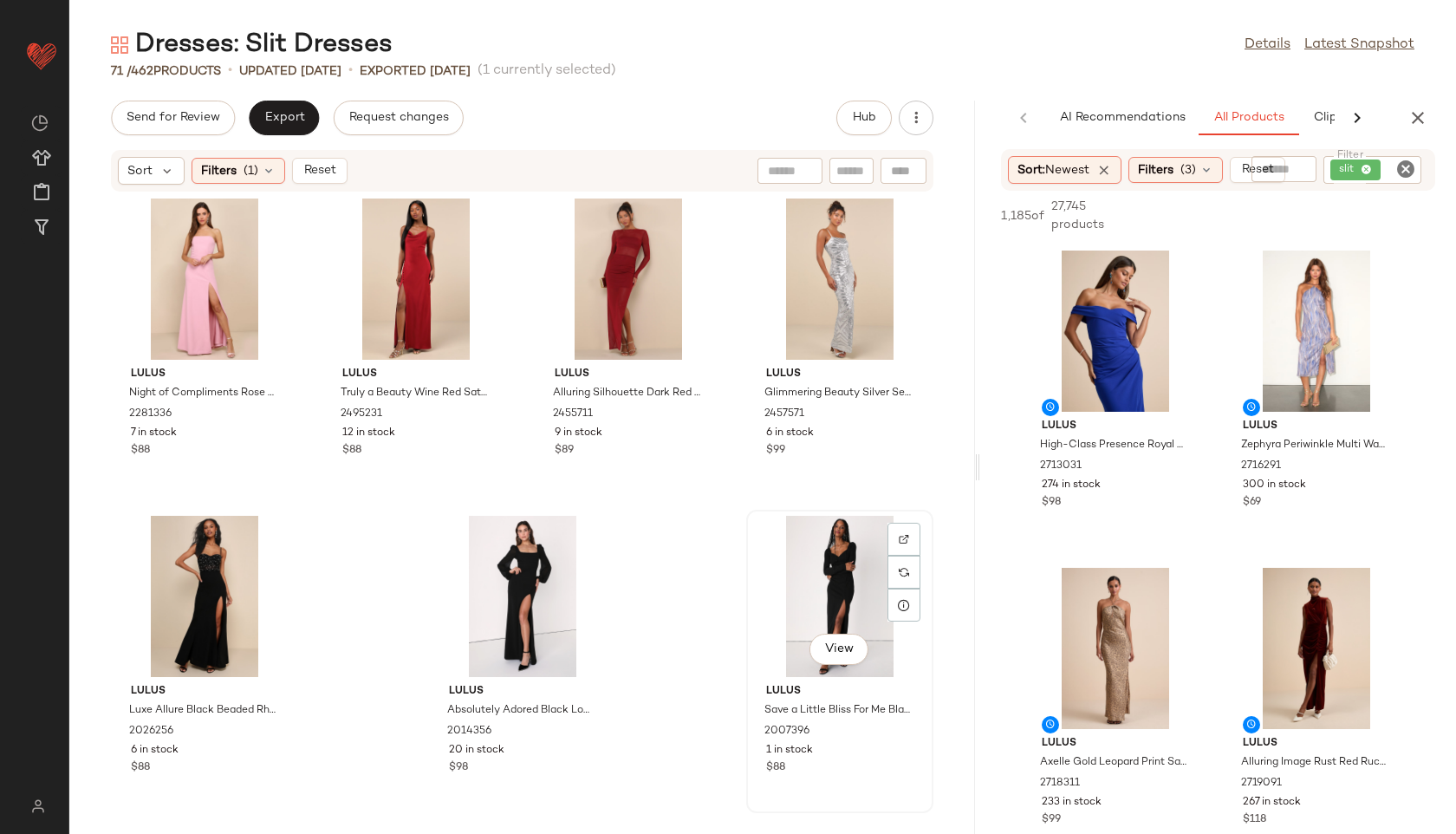
click at [822, 586] on div "View" at bounding box center [839, 596] width 175 height 161
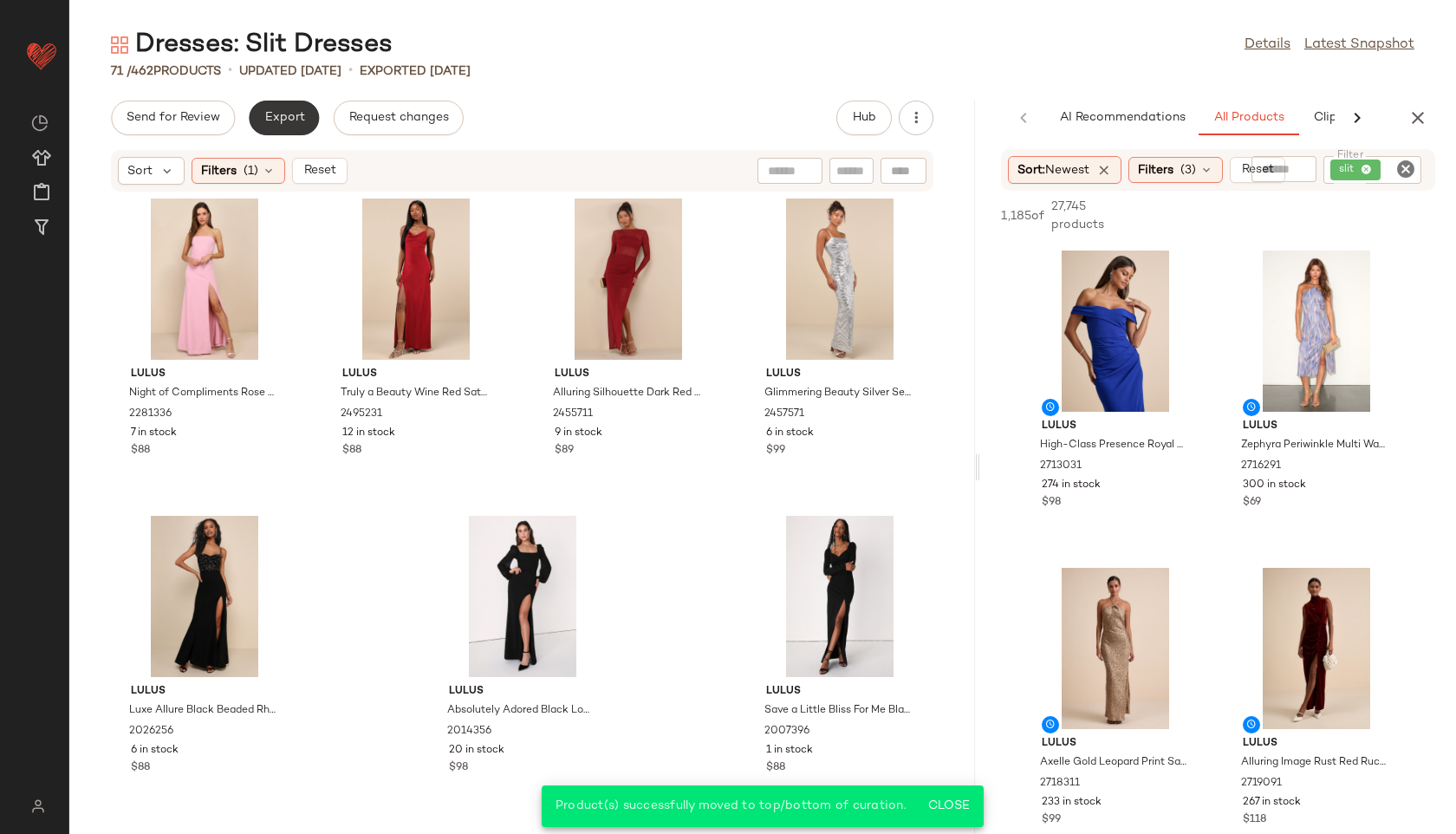
click at [286, 112] on span "Export" at bounding box center [284, 118] width 40 height 14
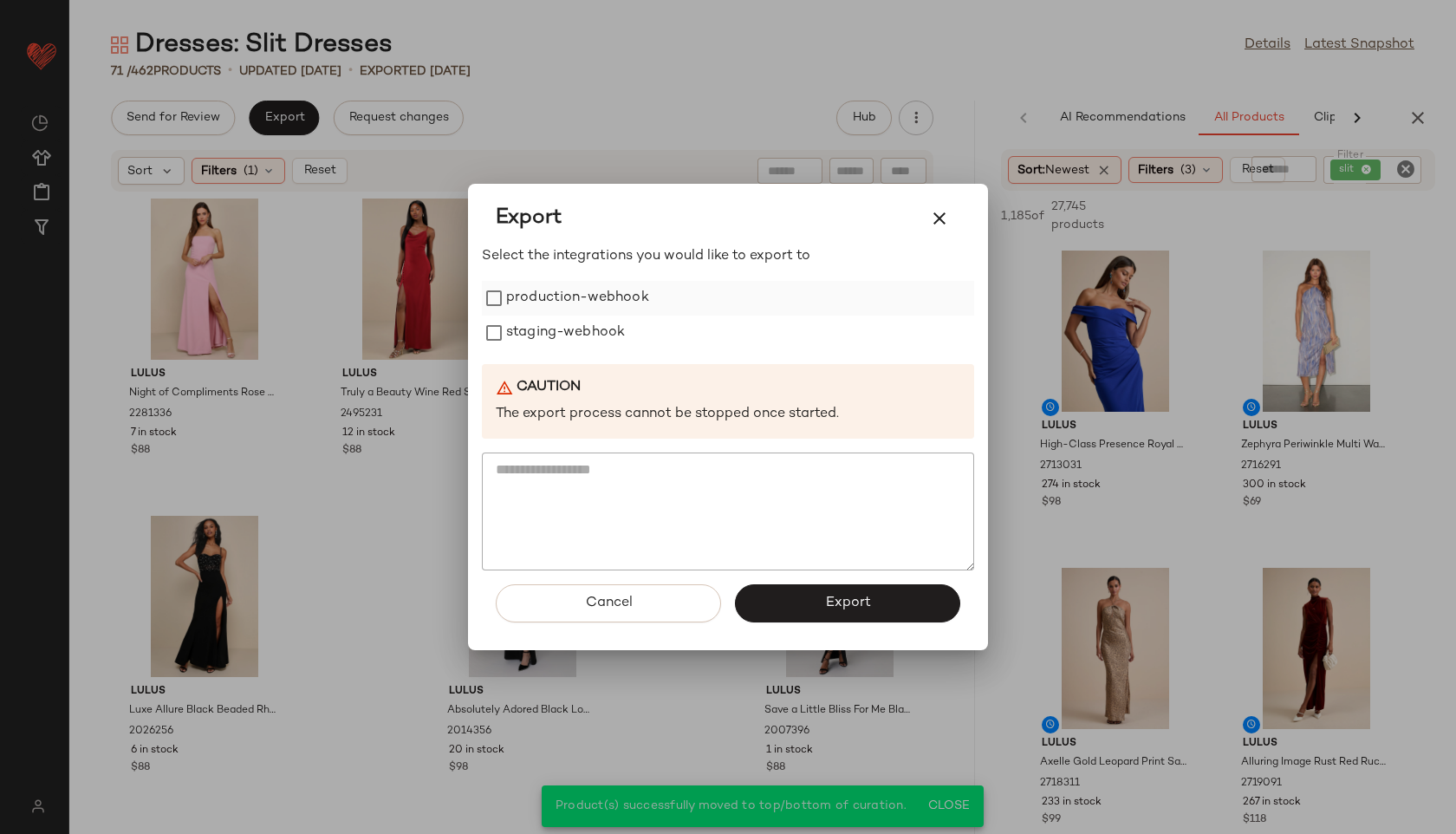
click at [573, 291] on label "production-webhook" at bounding box center [577, 298] width 143 height 34
click at [574, 344] on label "staging-webhook" at bounding box center [565, 332] width 119 height 34
click at [826, 609] on span "Export" at bounding box center [847, 603] width 46 height 17
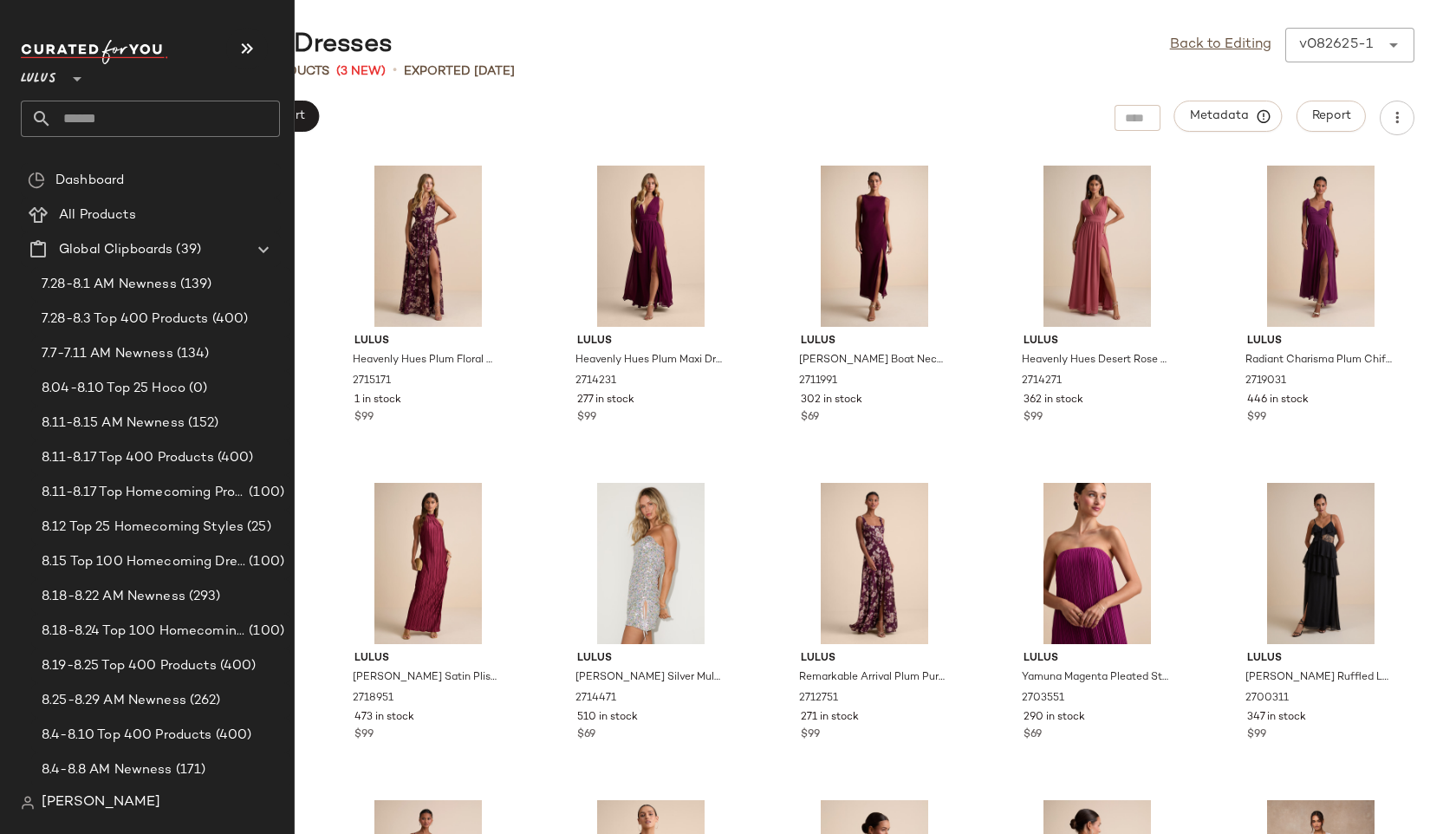
click at [96, 111] on input "text" at bounding box center [165, 118] width 228 height 36
click at [61, 118] on input "**********" at bounding box center [150, 118] width 259 height 36
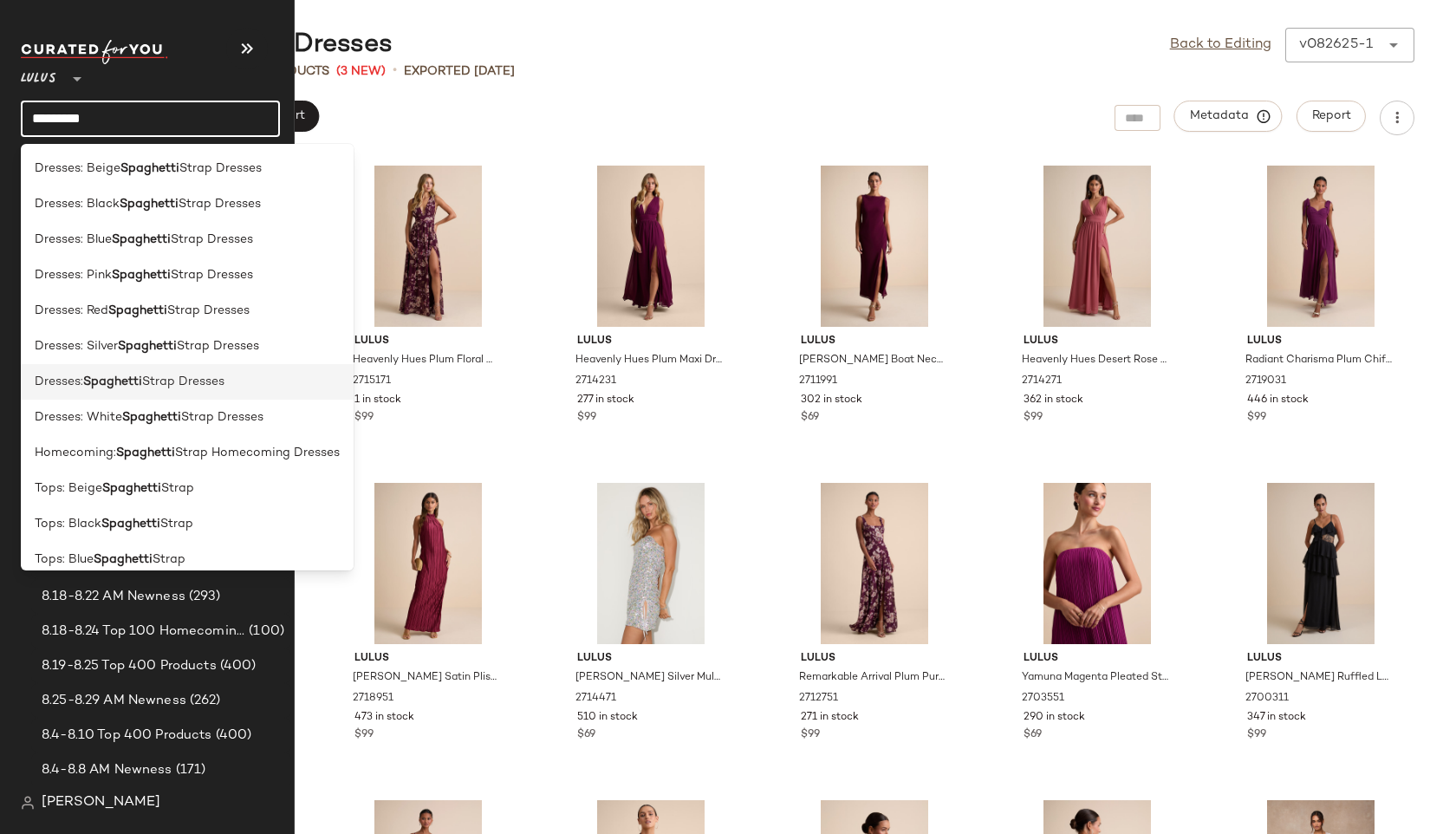
type input "*********"
click at [151, 382] on span "Strap Dresses" at bounding box center [184, 381] width 83 height 18
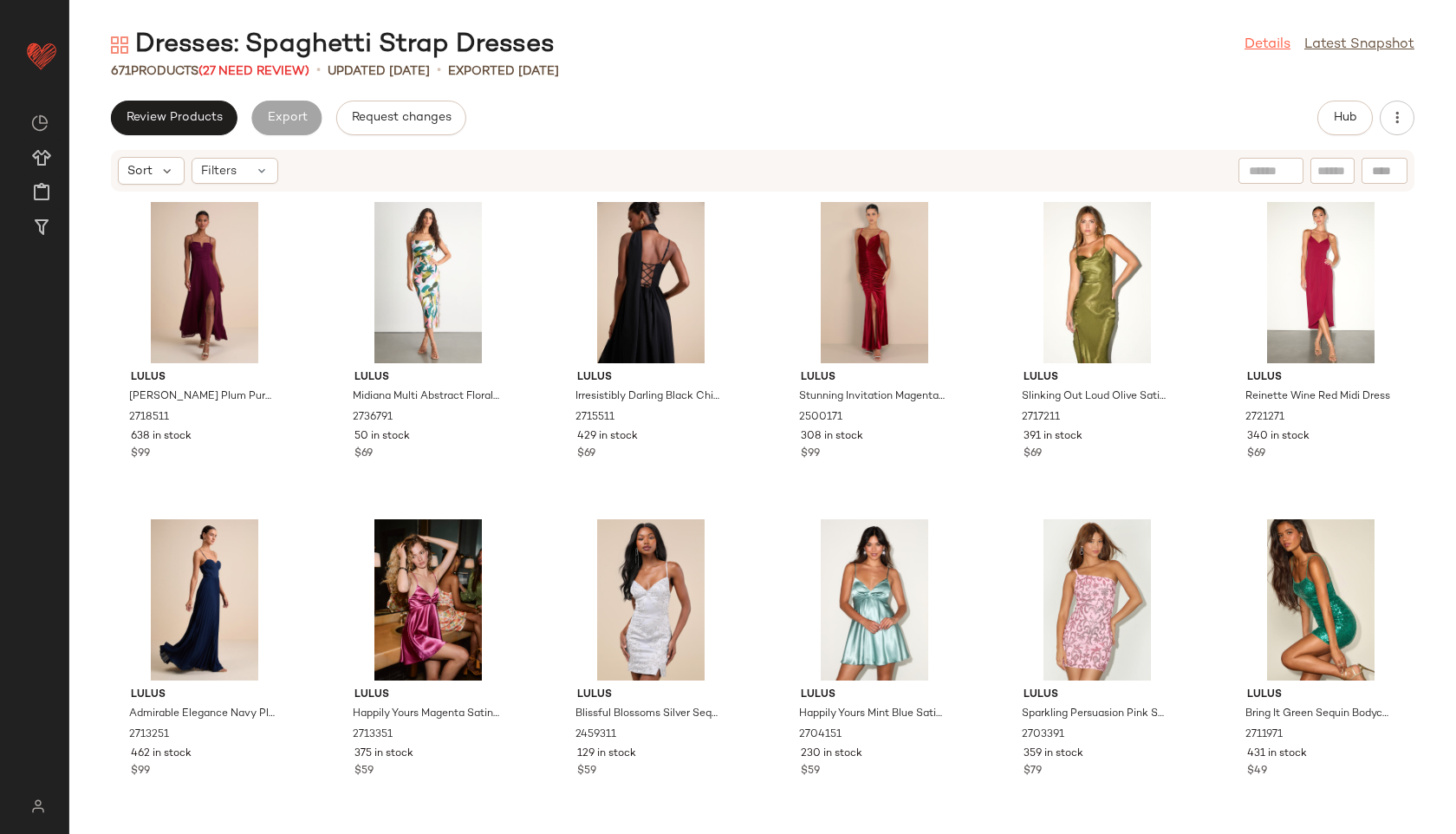
click at [1270, 53] on link "Details" at bounding box center [1268, 45] width 46 height 21
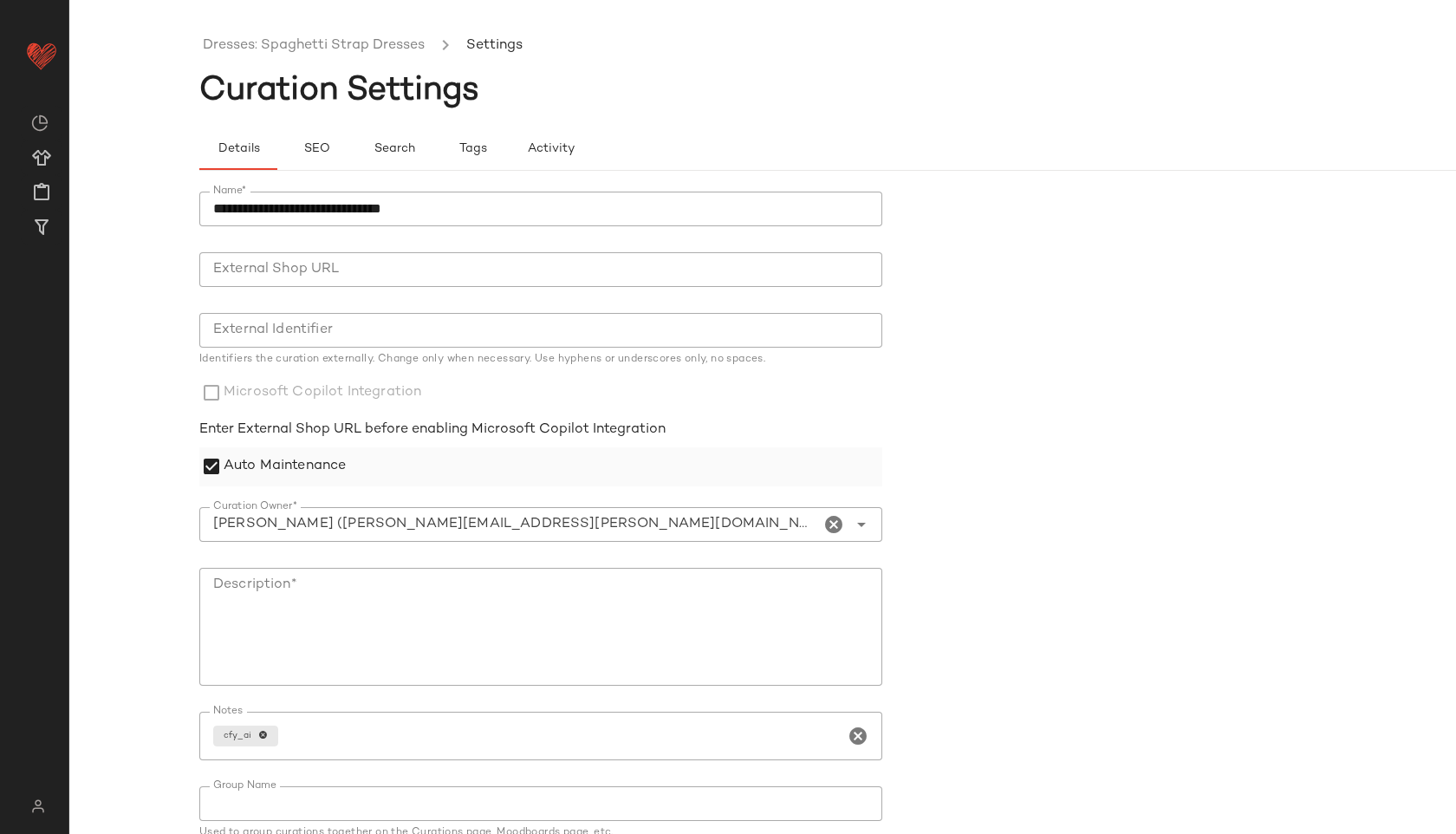
click at [306, 461] on label "Auto Maintenance" at bounding box center [285, 467] width 122 height 39
click at [1029, 475] on form "**********" at bounding box center [893, 542] width 1387 height 723
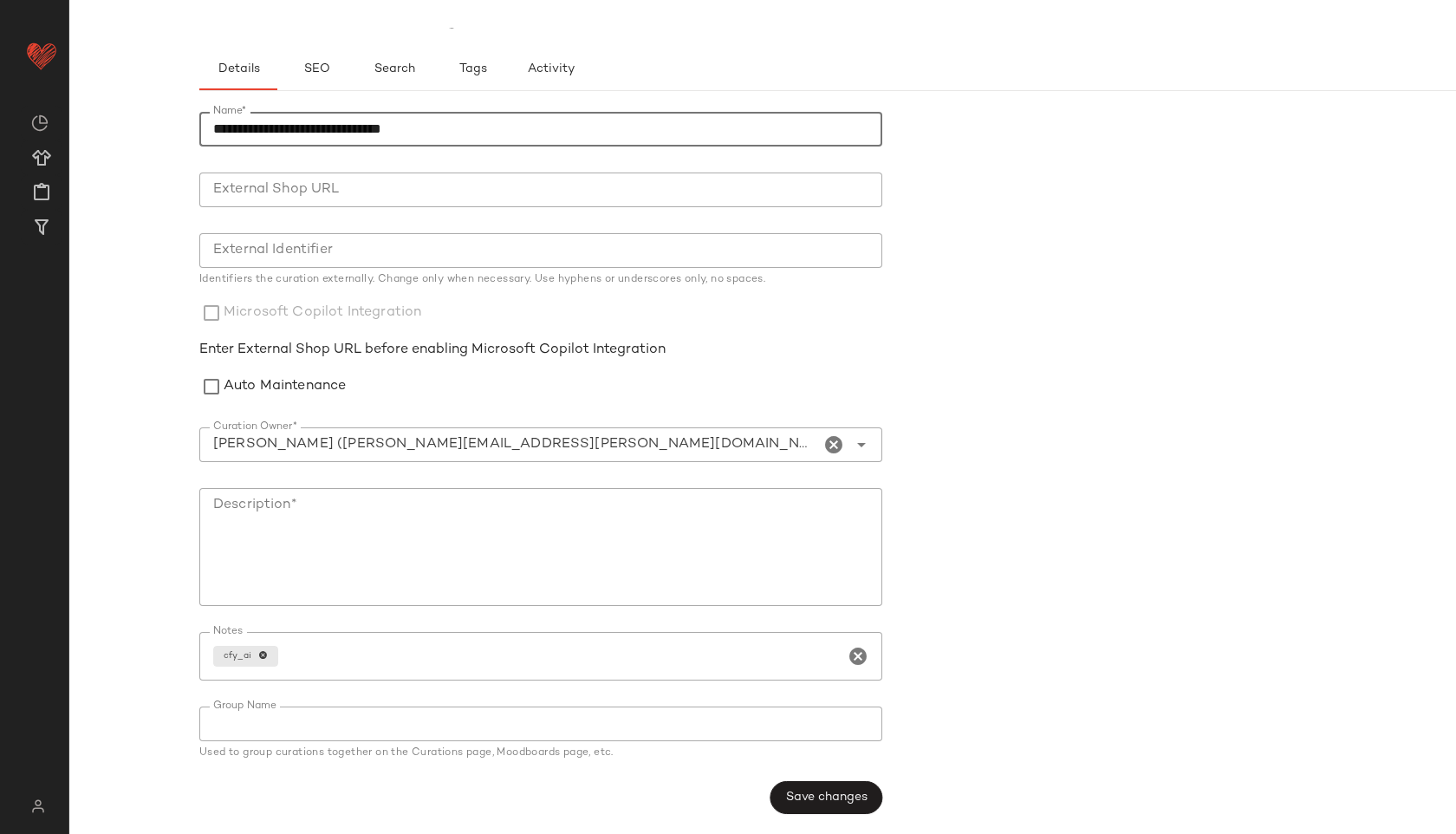
drag, startPoint x: 508, startPoint y: 127, endPoint x: 155, endPoint y: 89, distance: 355.0
click at [155, 89] on div "**********" at bounding box center [728, 431] width 1456 height 806
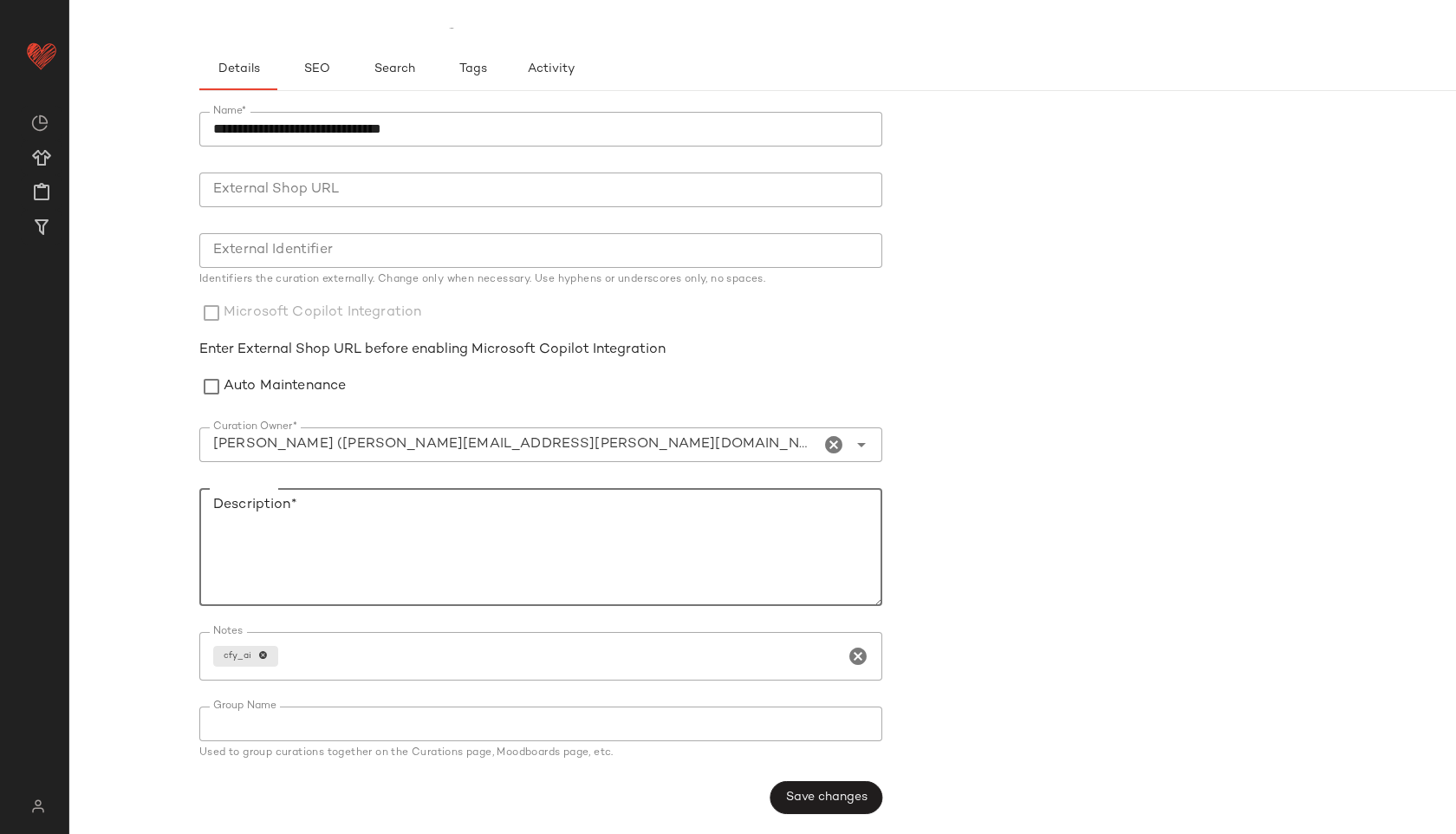
click at [352, 490] on textarea "Description*" at bounding box center [540, 547] width 683 height 118
paste textarea "**********"
type textarea "**********"
click at [814, 792] on span "Save changes" at bounding box center [827, 798] width 83 height 14
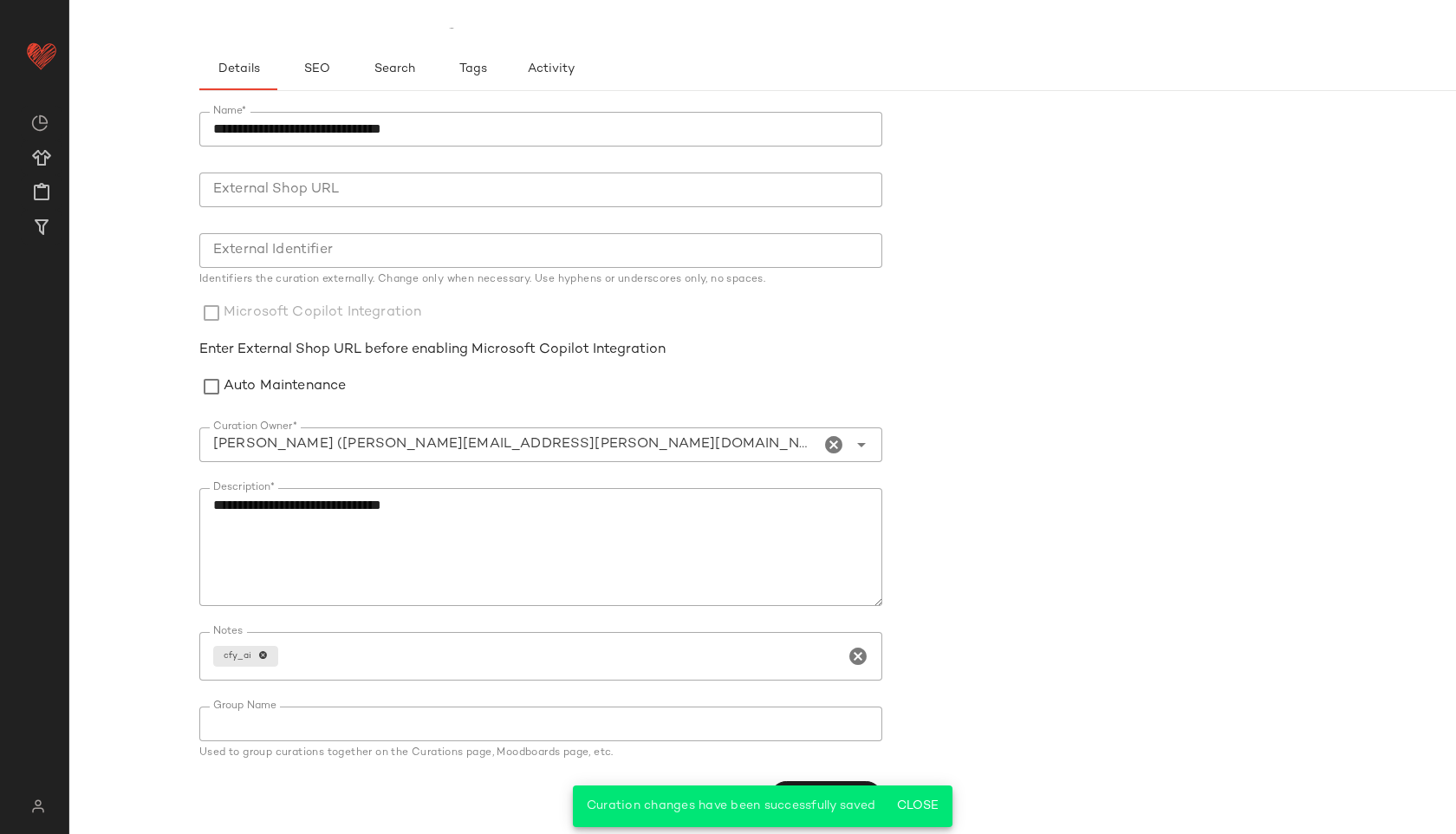
scroll to position [0, 0]
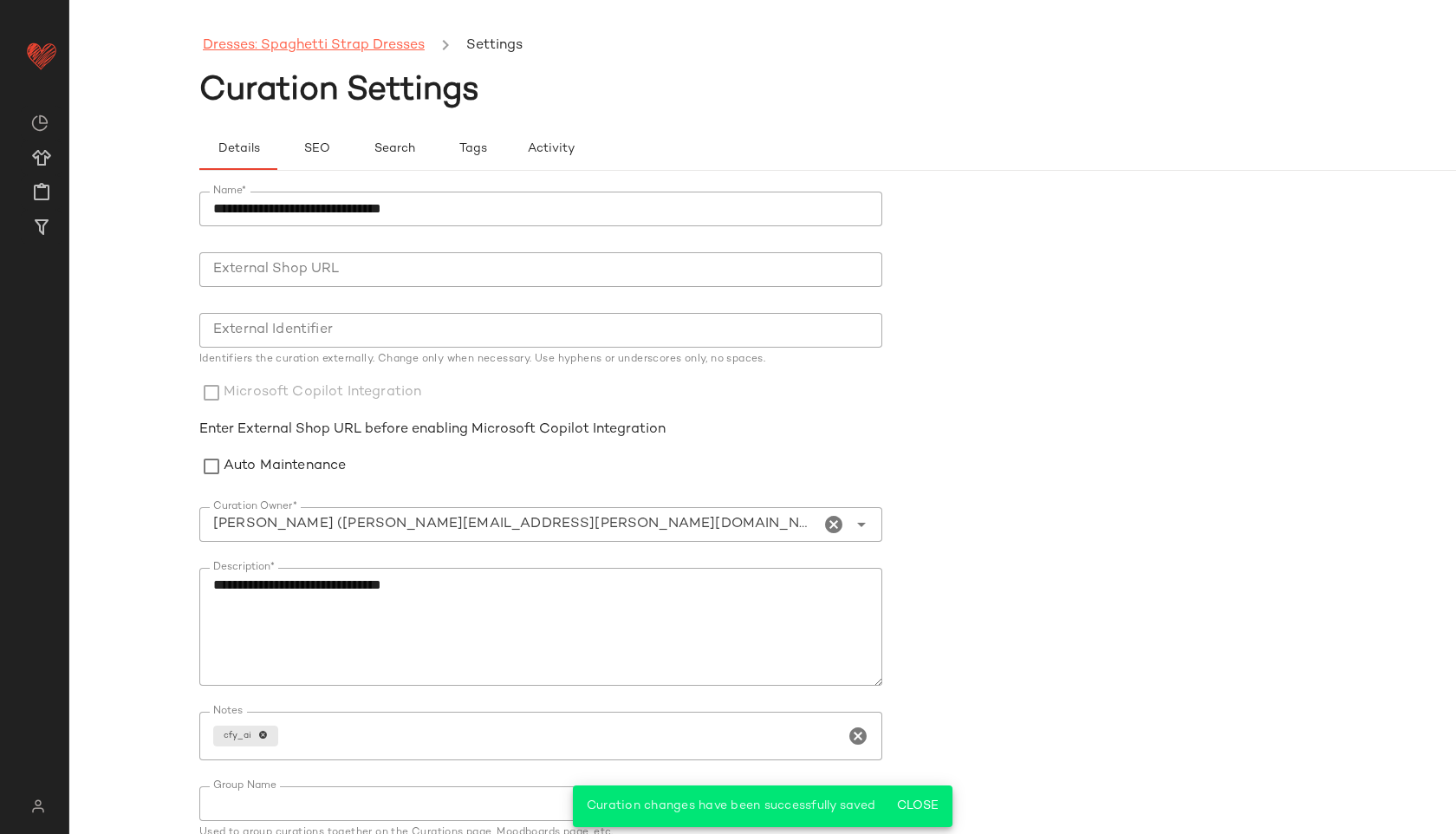
click at [312, 39] on link "Dresses: Spaghetti Strap Dresses" at bounding box center [314, 46] width 222 height 23
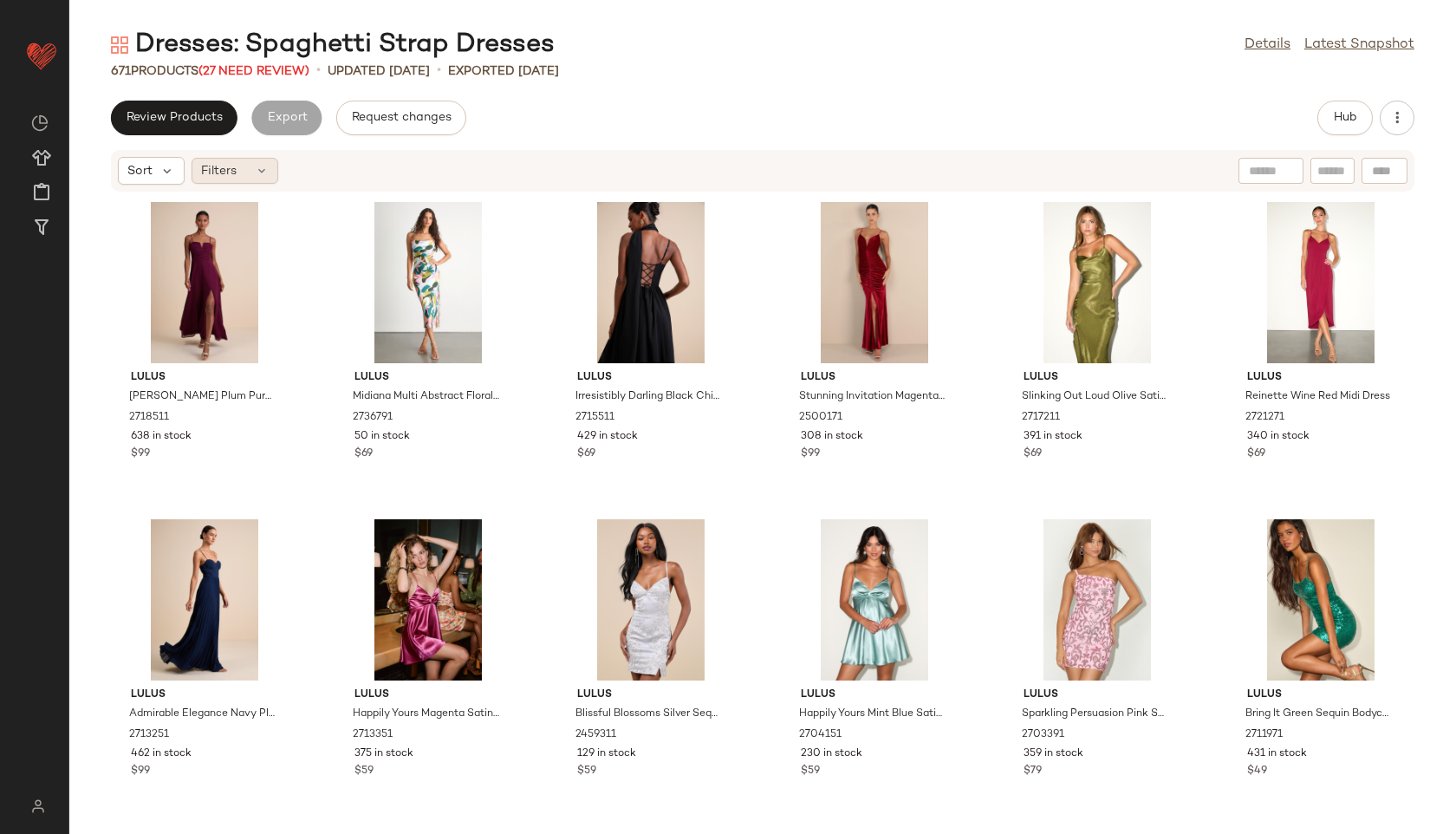
click at [261, 178] on div "Filters" at bounding box center [235, 171] width 87 height 26
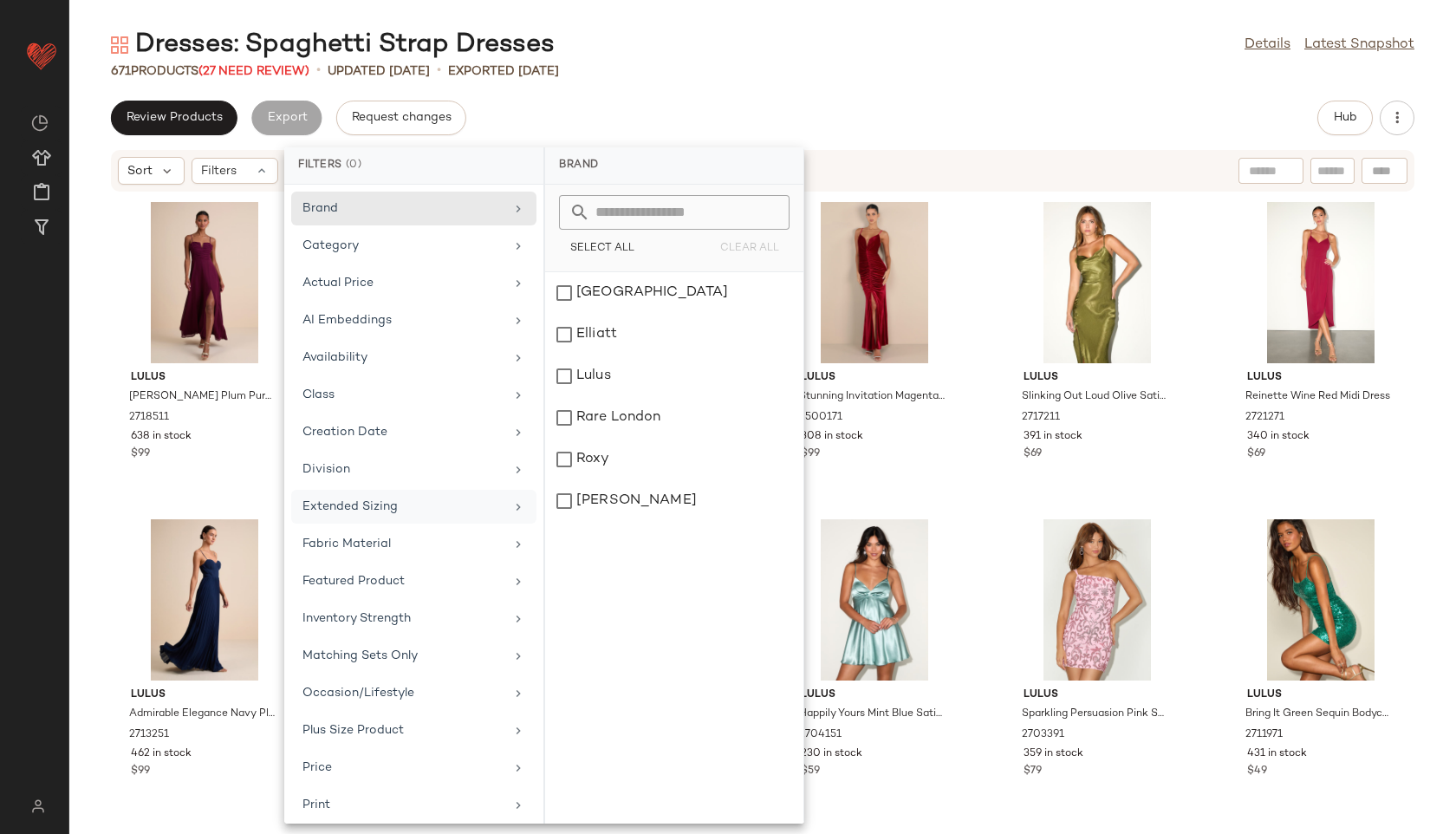
scroll to position [195, 0]
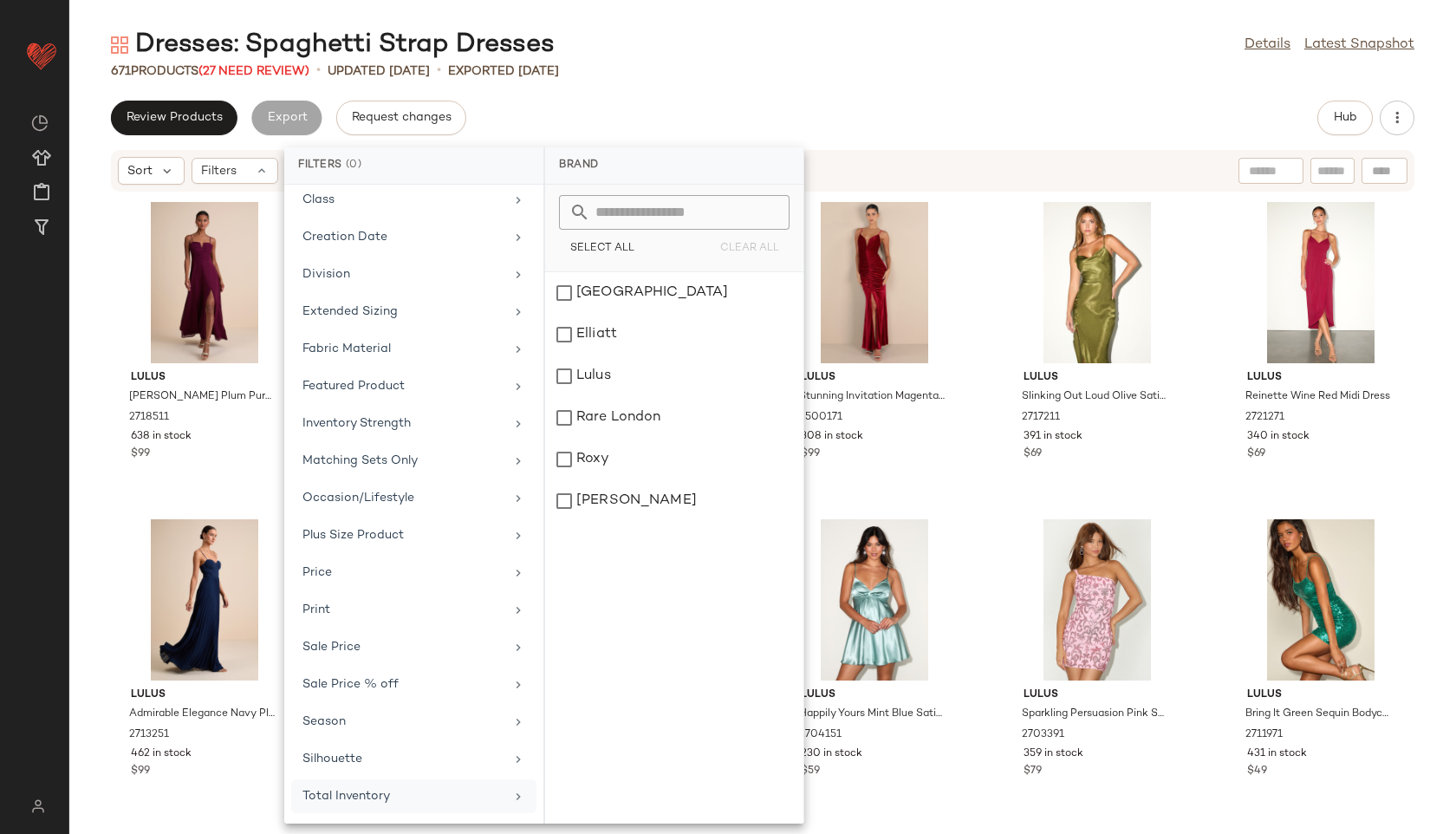
click at [408, 786] on div "Total Inventory" at bounding box center [413, 796] width 245 height 33
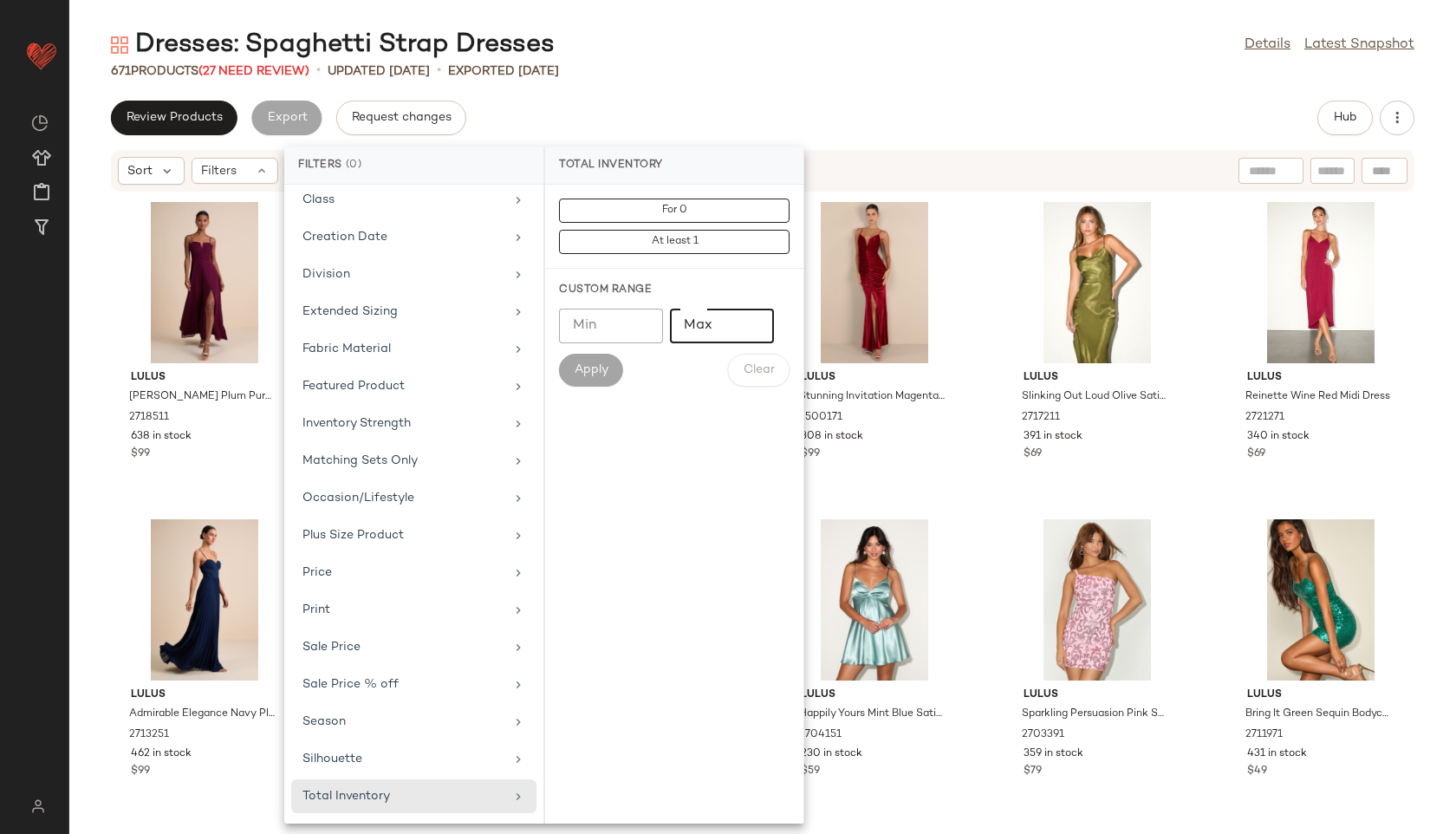
click at [723, 320] on input "Max" at bounding box center [722, 325] width 104 height 34
click at [694, 211] on button "For 0" at bounding box center [674, 211] width 230 height 25
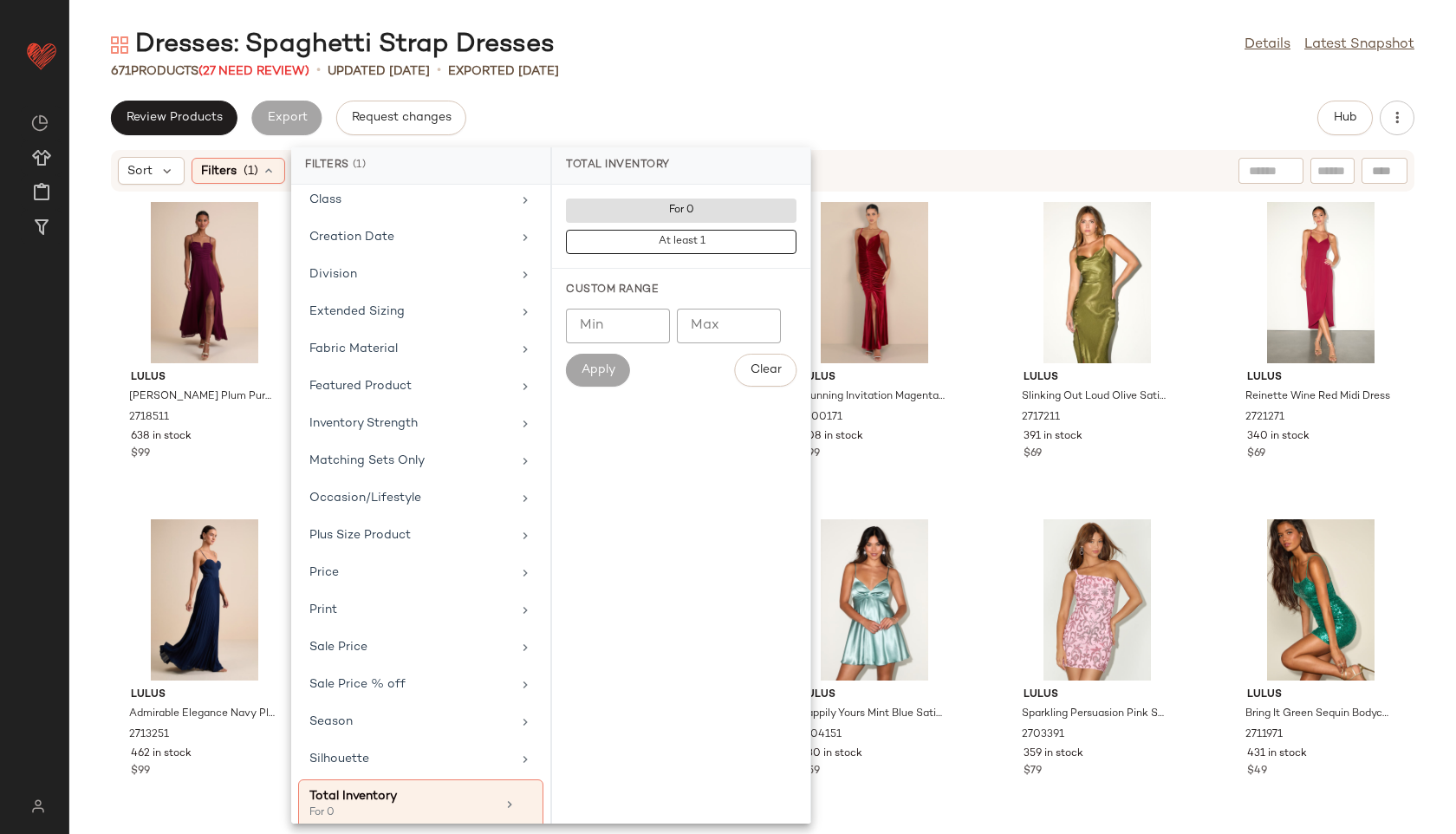
click at [747, 56] on div "Dresses: Spaghetti Strap Dresses Details Latest Snapshot" at bounding box center [763, 45] width 1387 height 34
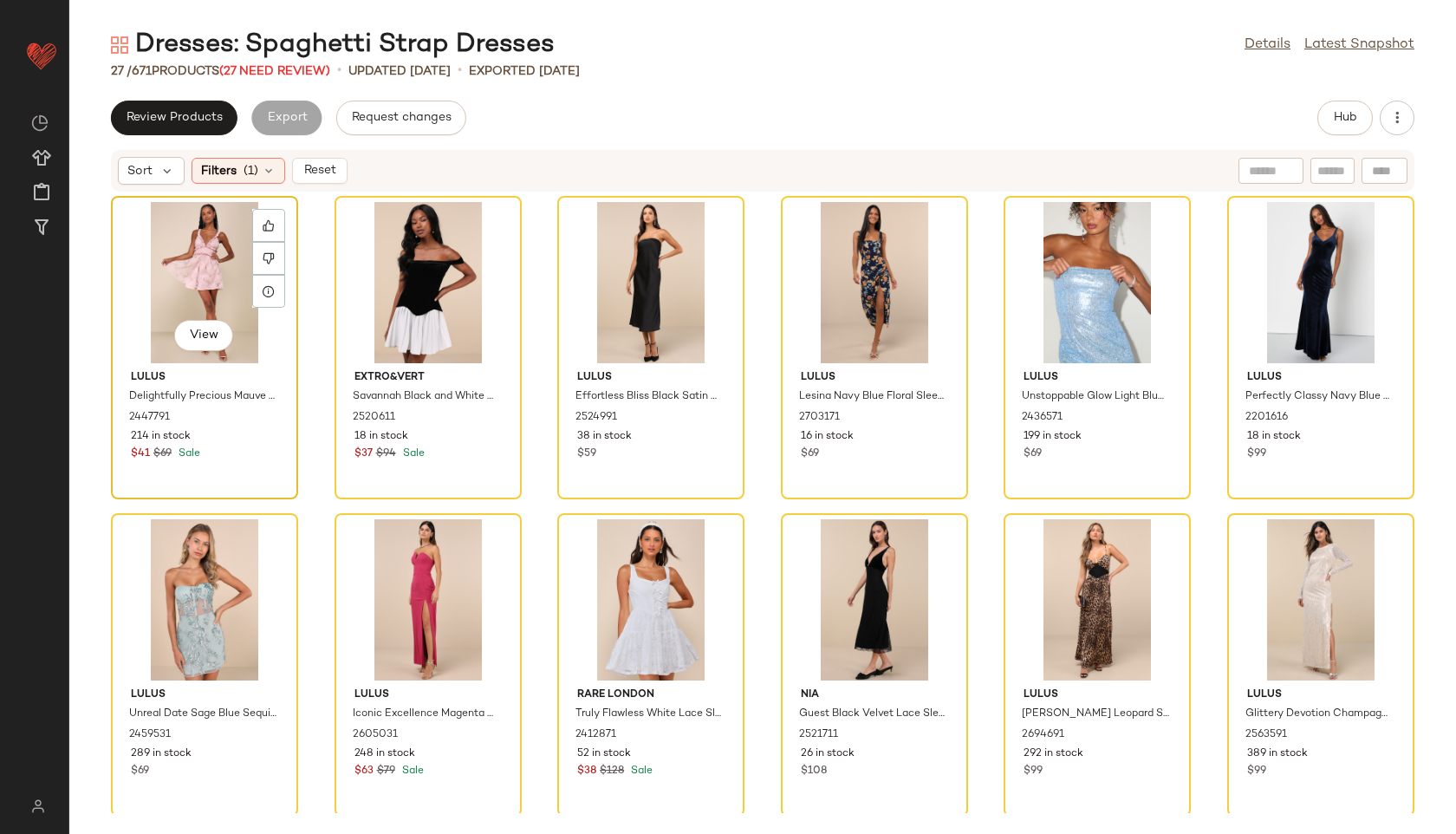
click at [187, 287] on div "View" at bounding box center [204, 282] width 175 height 161
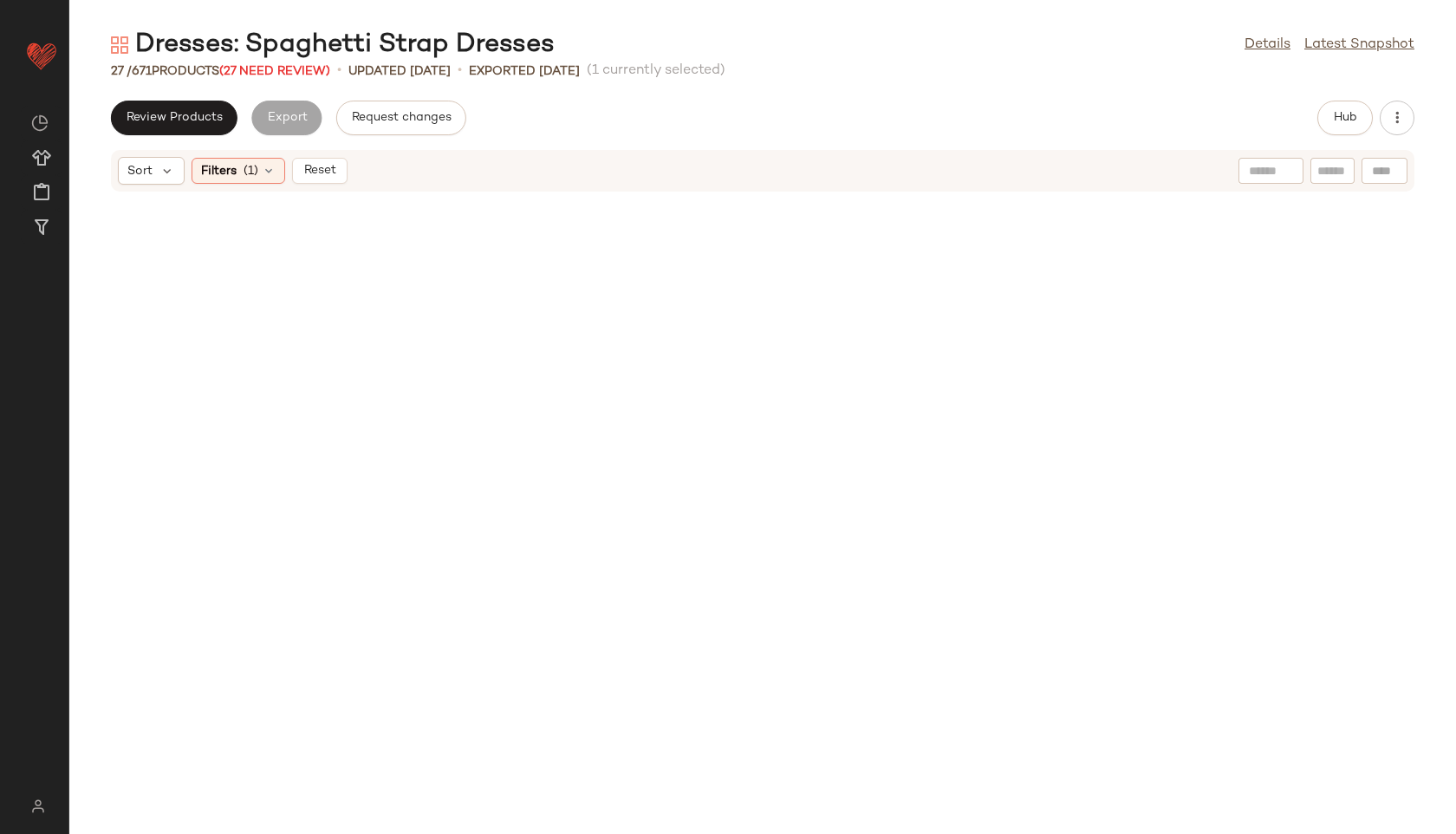
scroll to position [969, 0]
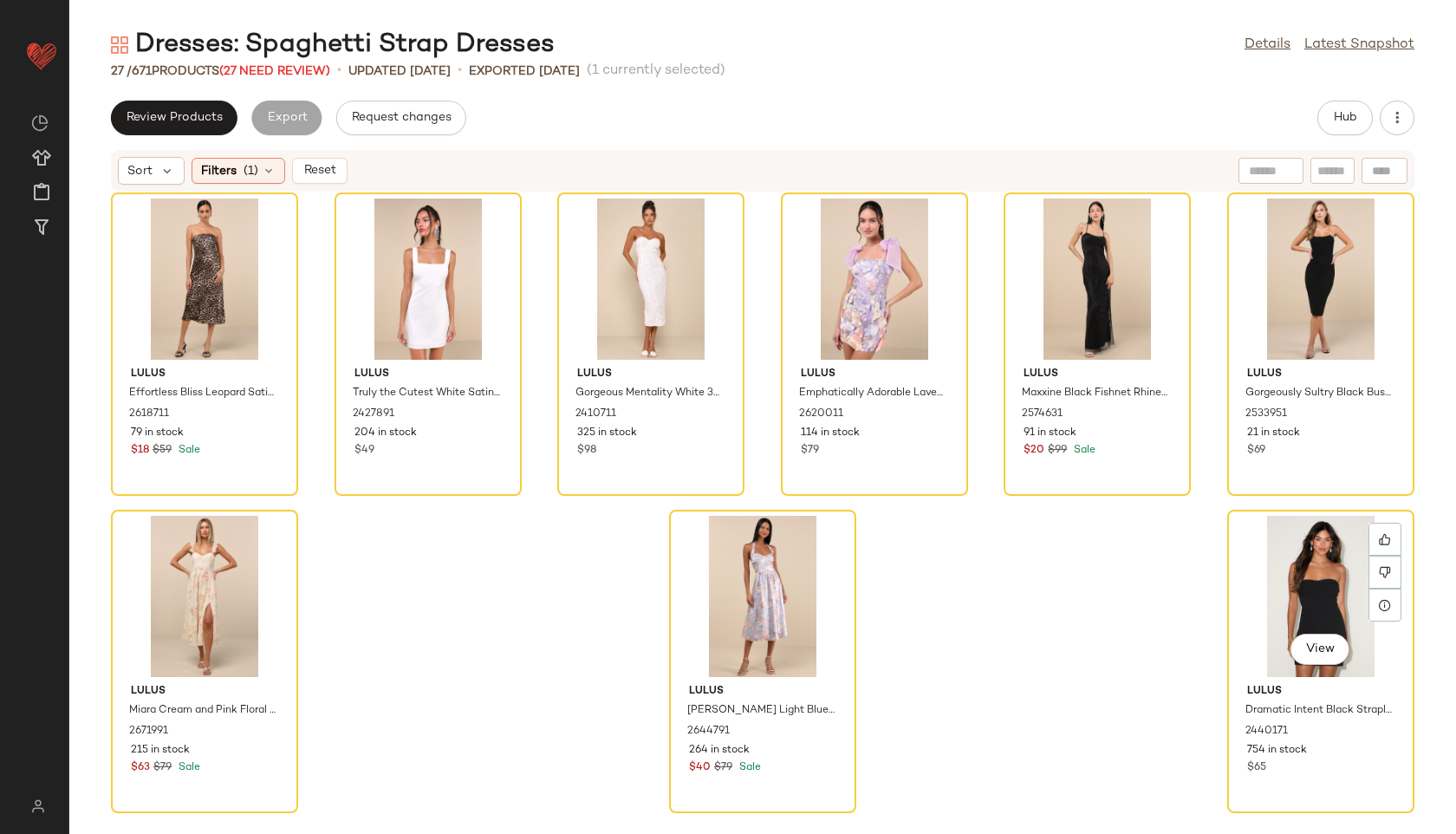
click at [1297, 613] on div "View" at bounding box center [1321, 596] width 175 height 161
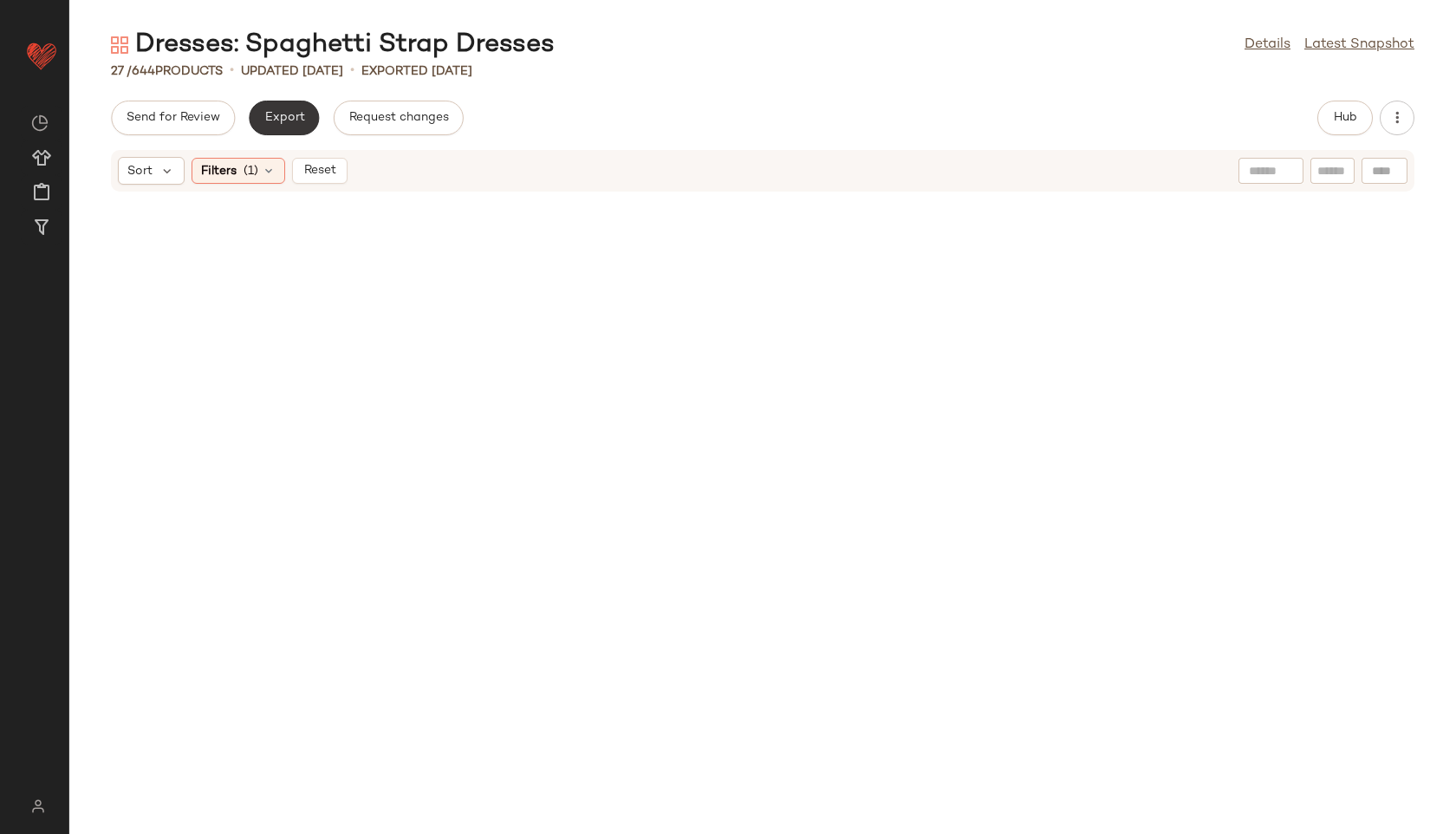
click at [272, 111] on span "Export" at bounding box center [284, 118] width 40 height 14
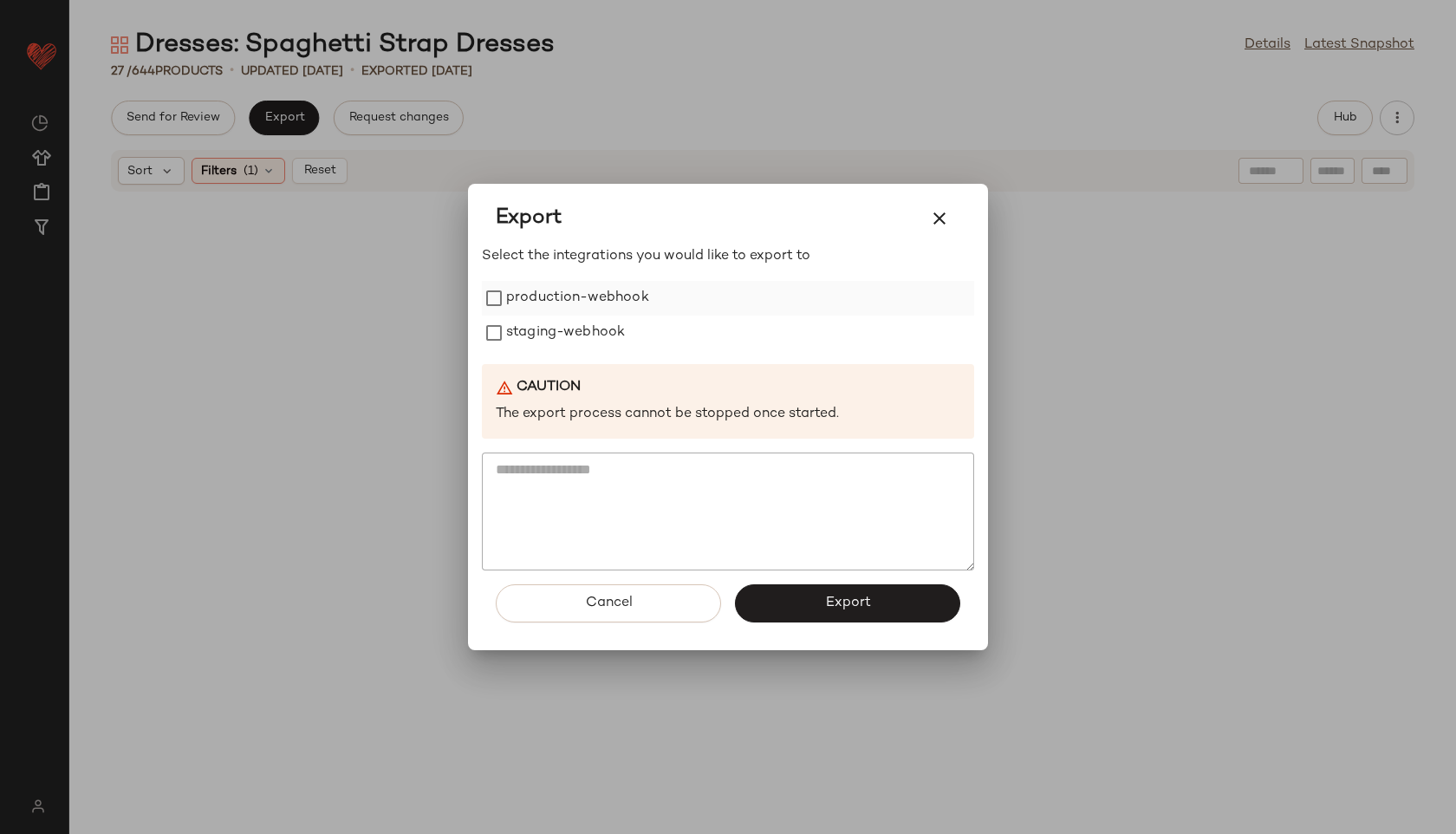
click at [598, 304] on label "production-webhook" at bounding box center [577, 298] width 143 height 34
click at [605, 319] on label "staging-webhook" at bounding box center [565, 332] width 119 height 34
click at [852, 599] on span "Export" at bounding box center [847, 603] width 46 height 17
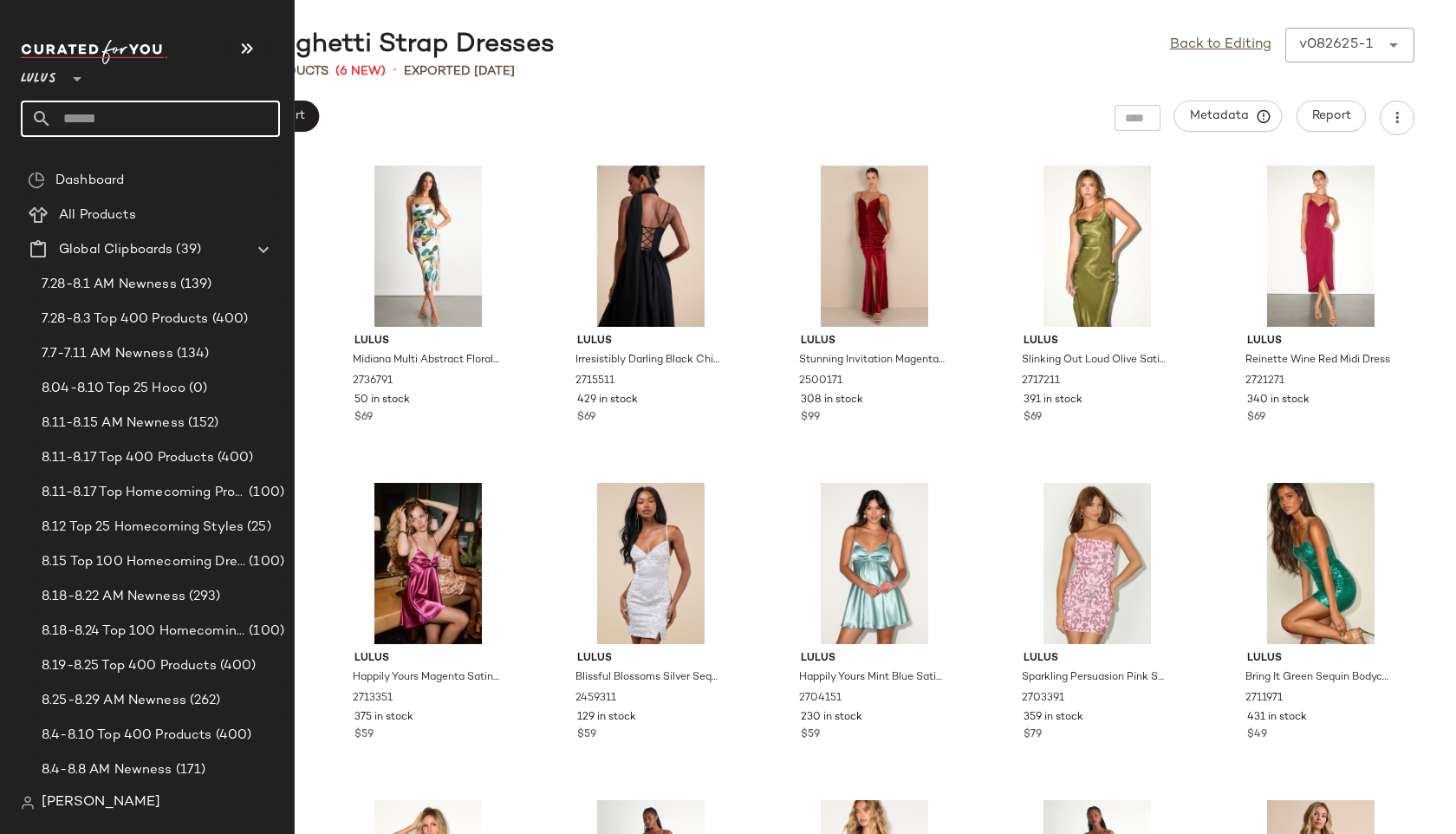
click at [111, 117] on input "text" at bounding box center [165, 118] width 228 height 36
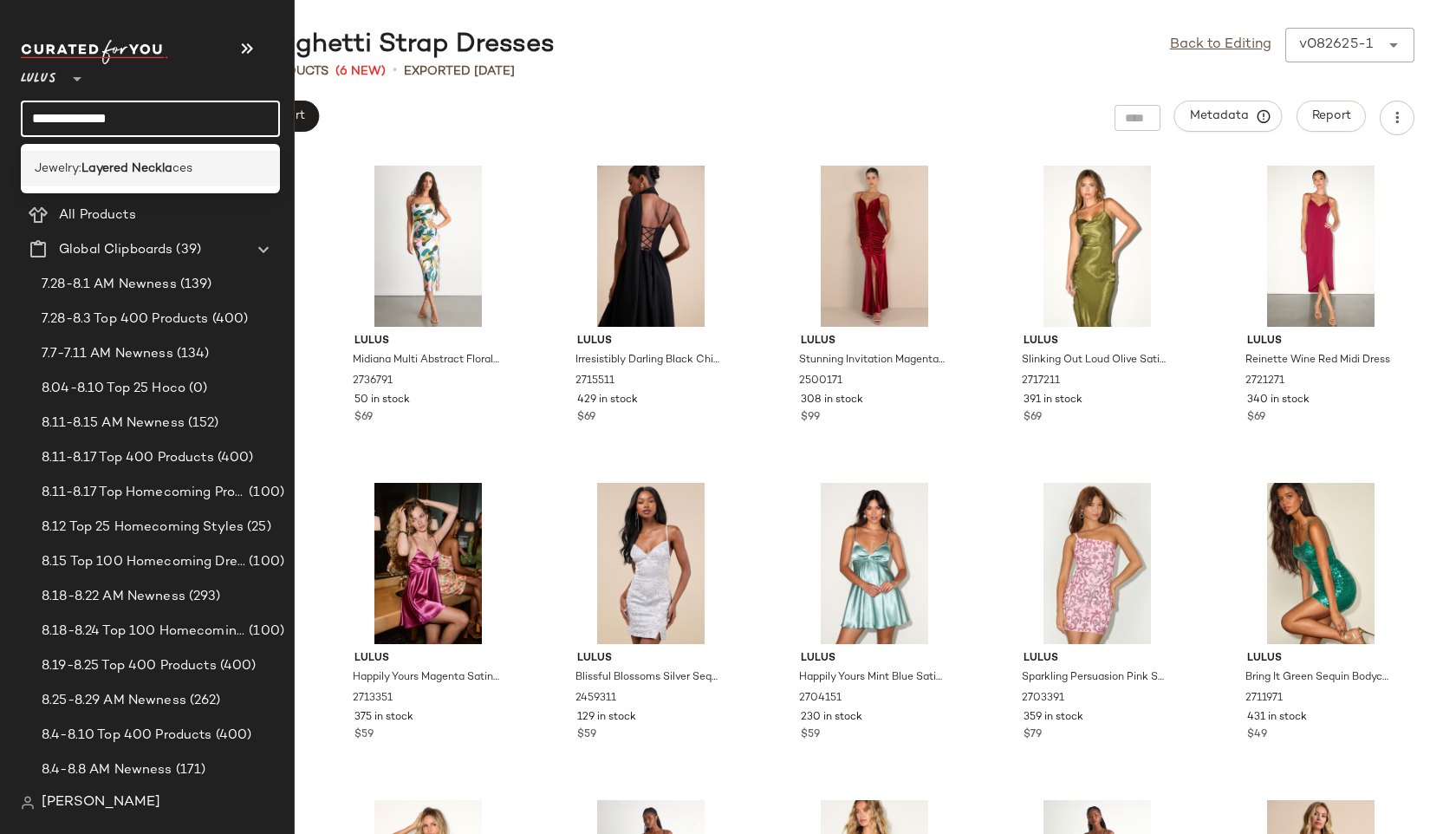
type input "**********"
click at [139, 160] on b "Layered Neckla" at bounding box center [127, 169] width 91 height 18
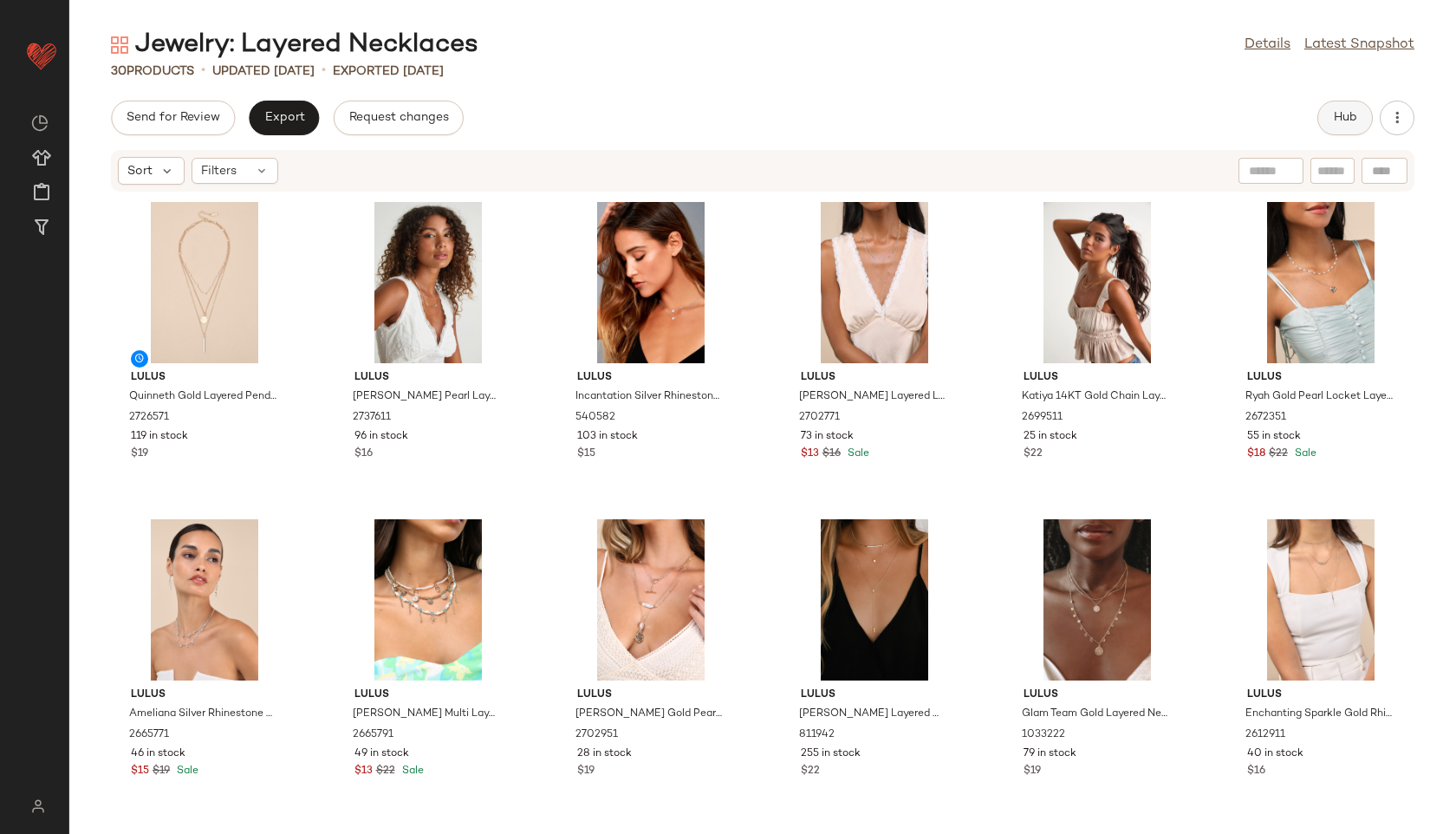
click at [1334, 124] on span "Hub" at bounding box center [1345, 118] width 25 height 14
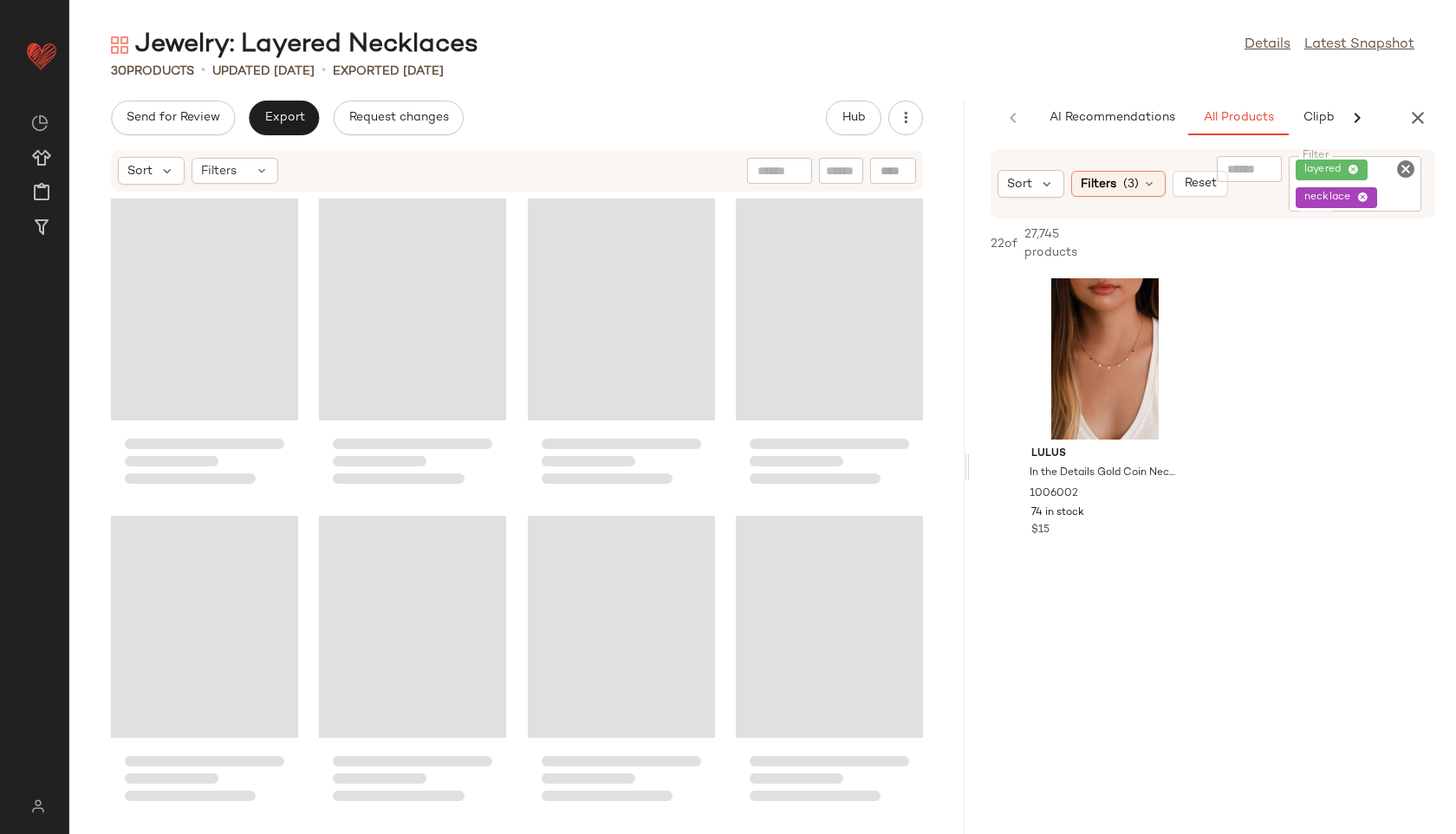
drag, startPoint x: 764, startPoint y: 468, endPoint x: 1180, endPoint y: 459, distance: 416.1
click at [1180, 459] on div "Jewelry: Layered Necklaces Details Latest Snapshot 30 Products • updated Aug 26…" at bounding box center [763, 431] width 1387 height 806
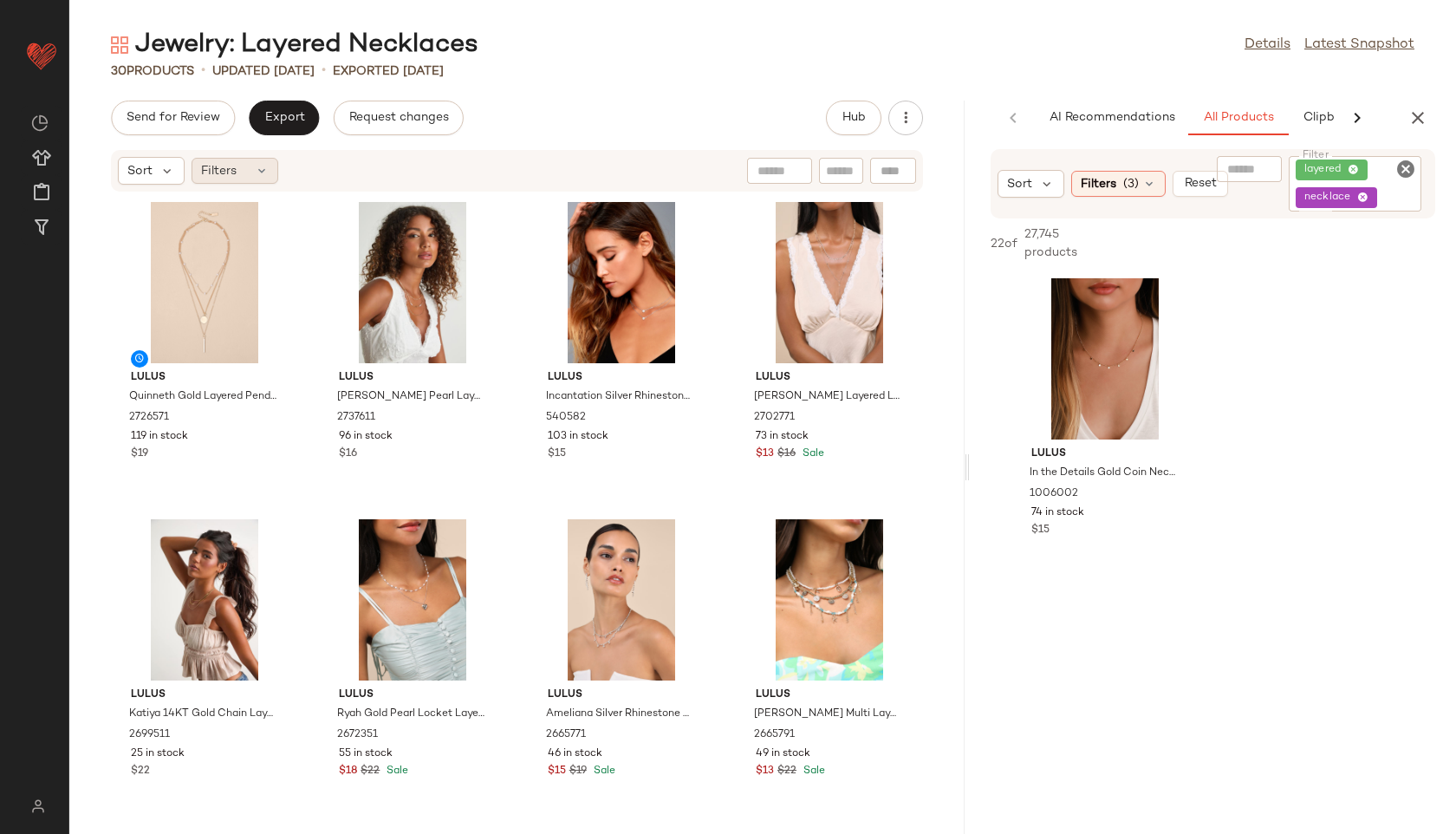
click at [253, 173] on div "Filters" at bounding box center [235, 171] width 87 height 26
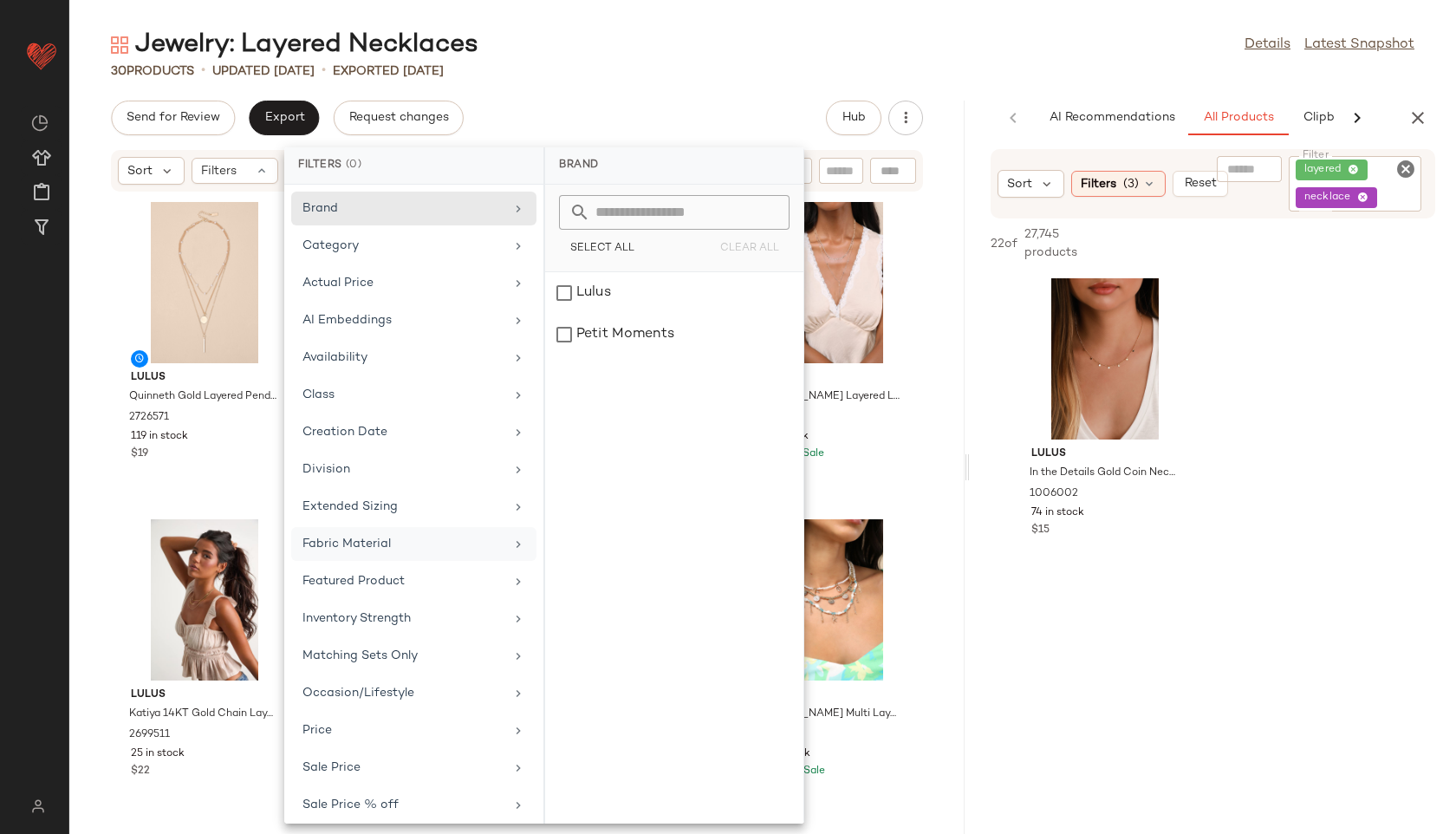
scroll to position [120, 0]
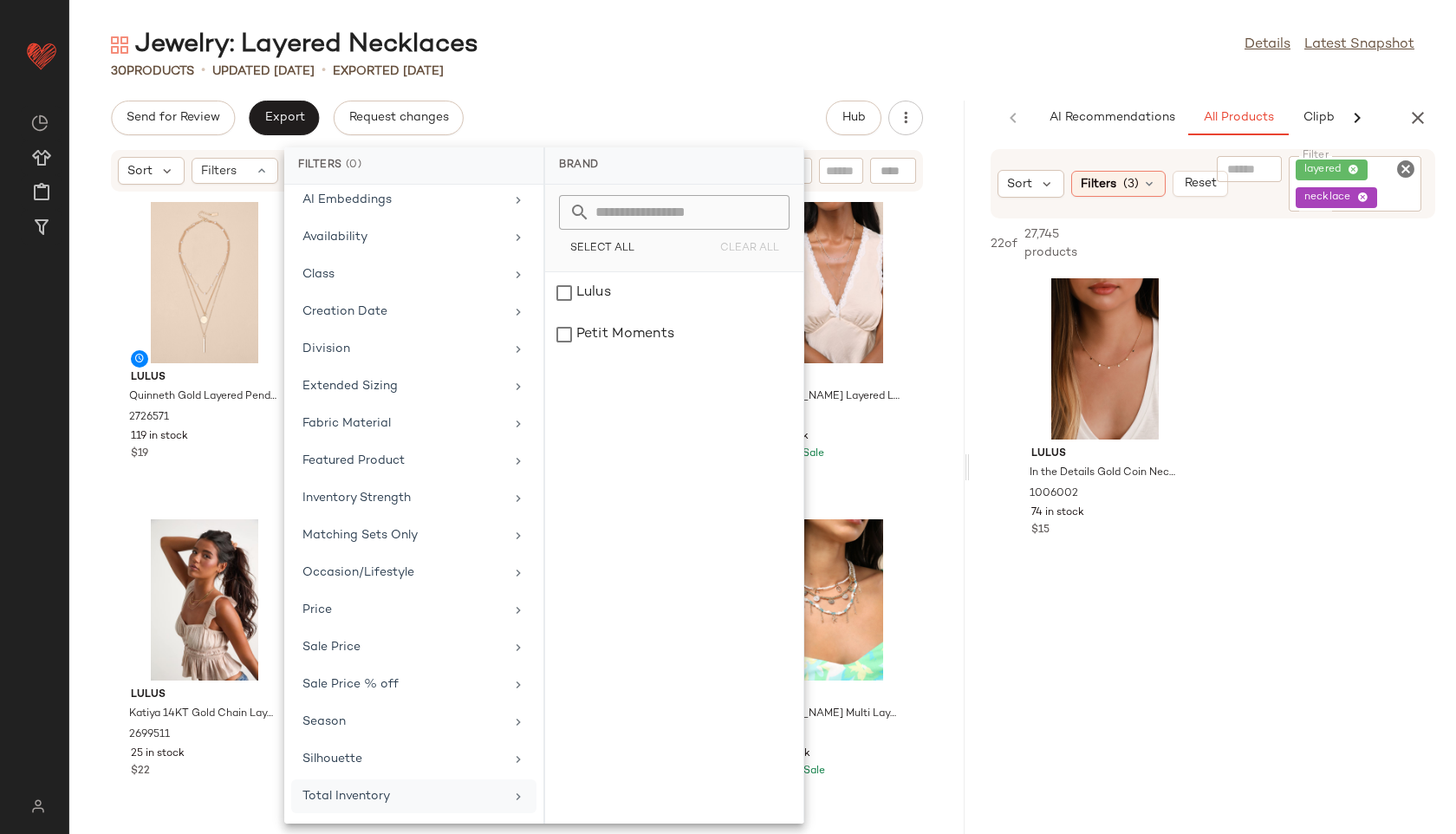
click at [384, 797] on div "Total Inventory" at bounding box center [403, 796] width 202 height 18
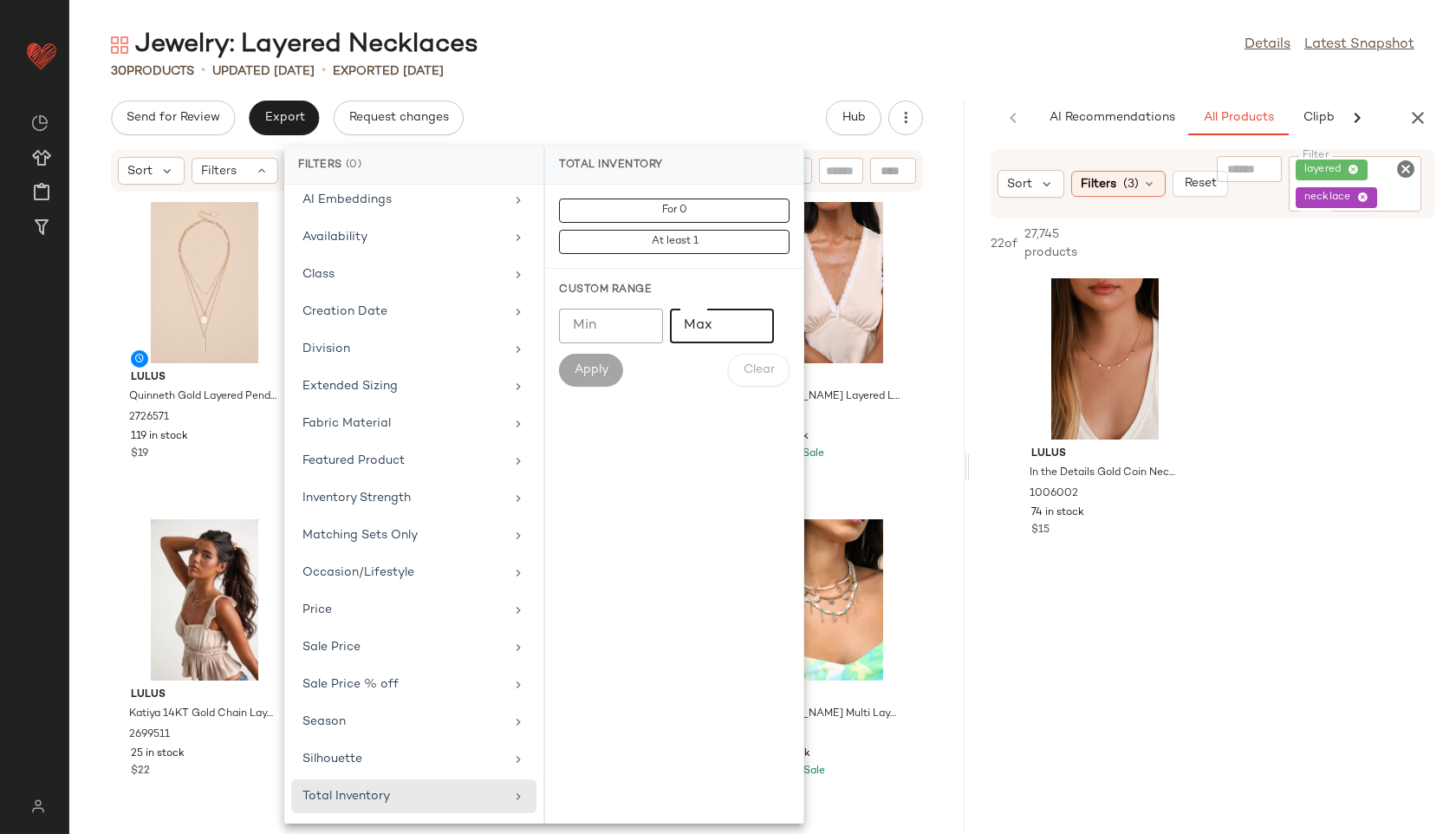
click at [714, 328] on input "Max" at bounding box center [722, 325] width 104 height 34
type input "**"
click at [589, 373] on span "Apply" at bounding box center [590, 370] width 34 height 14
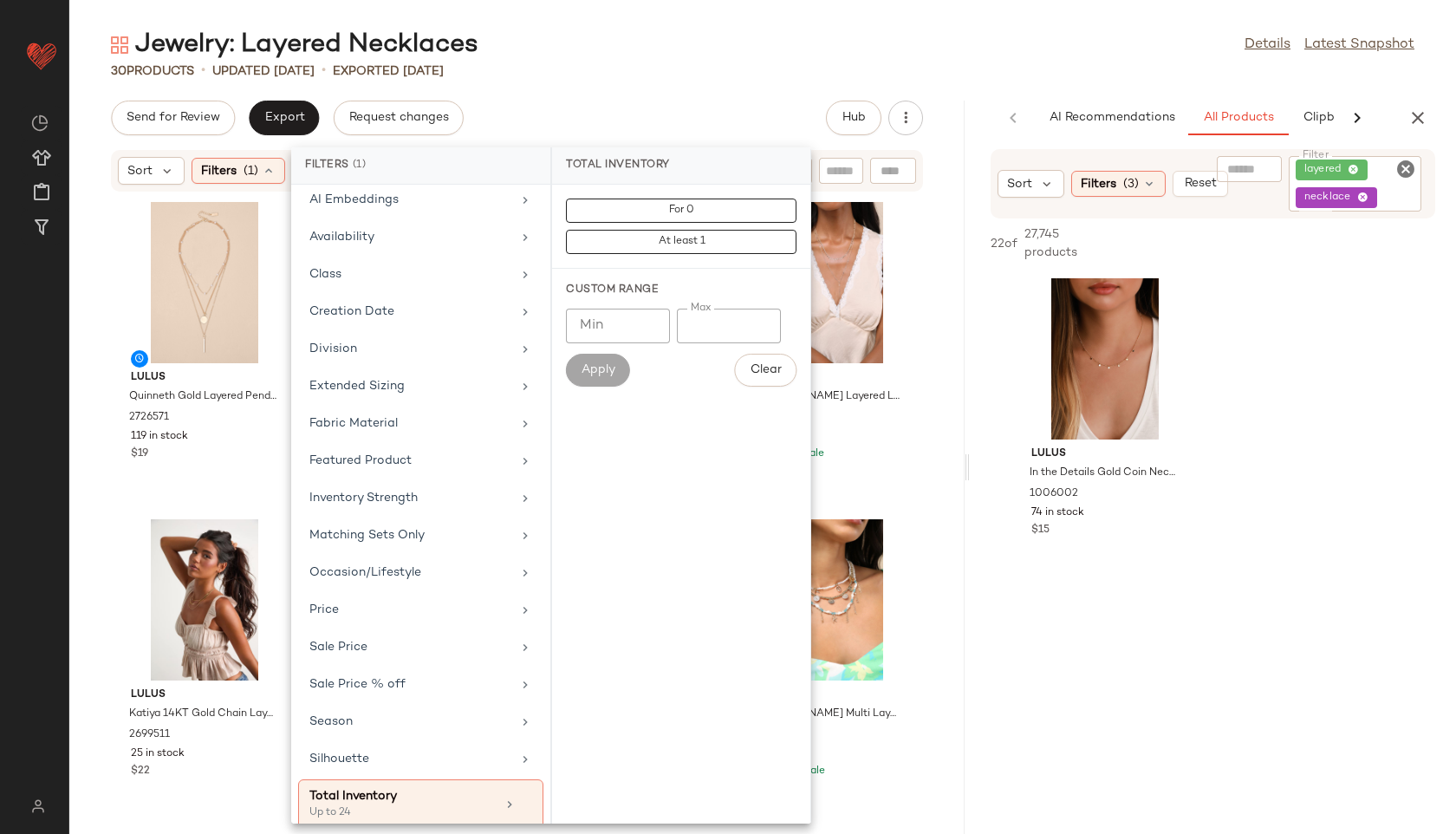
click at [669, 69] on div "30 Products • updated Aug 26th • Exported Aug 26th" at bounding box center [763, 71] width 1387 height 18
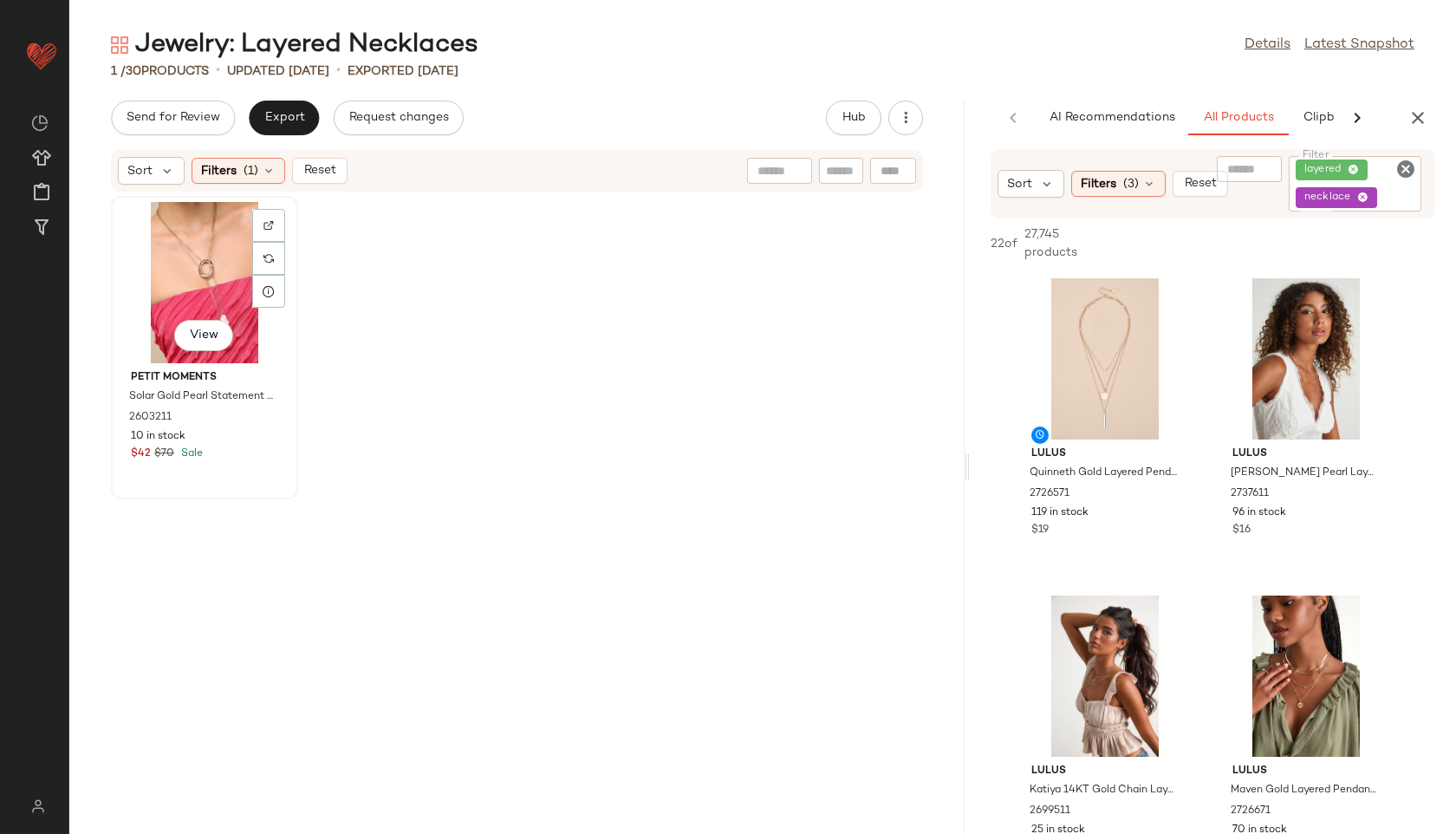
click at [194, 266] on div "View" at bounding box center [204, 282] width 175 height 161
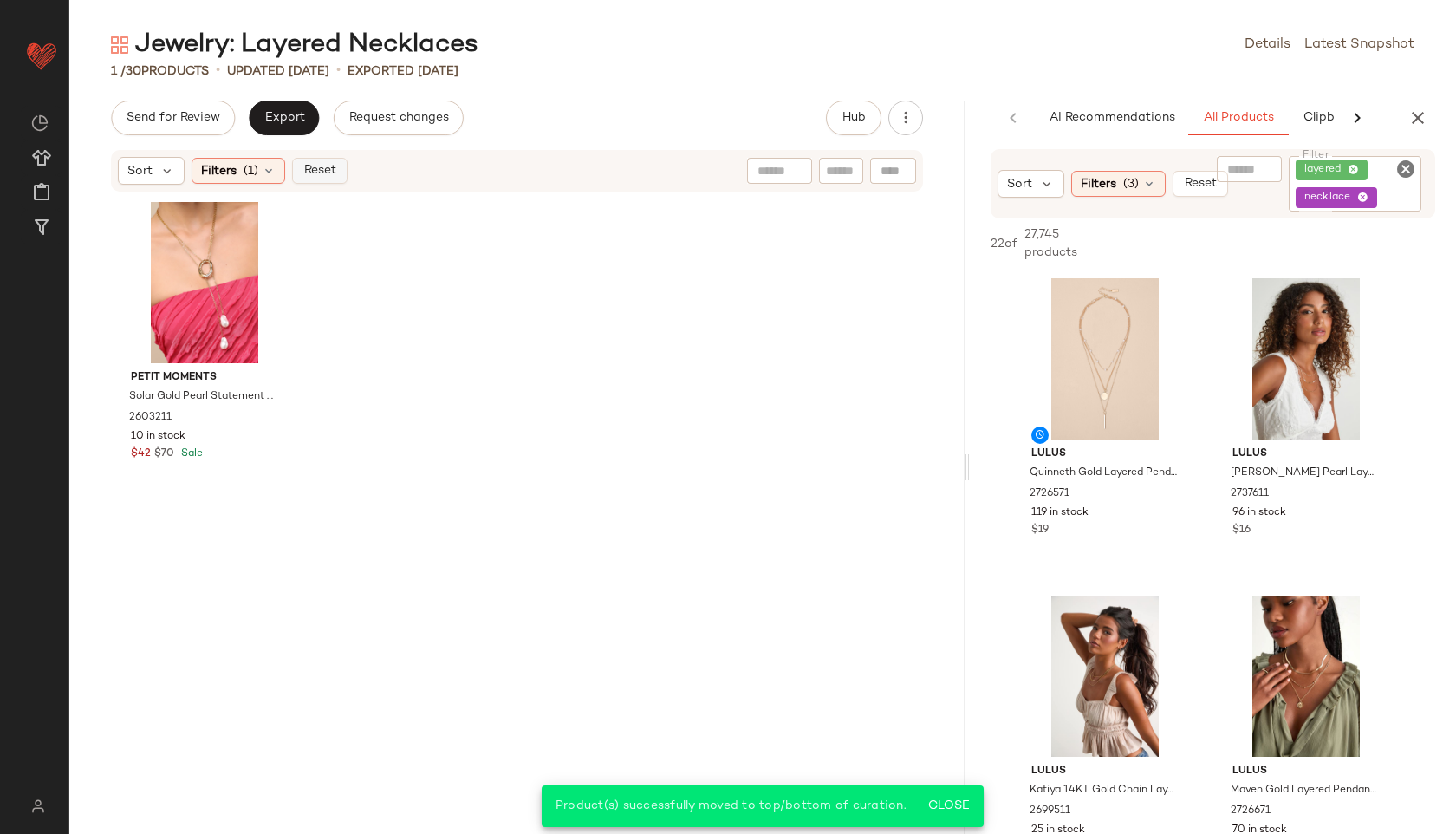
click at [320, 170] on span "Reset" at bounding box center [318, 170] width 33 height 14
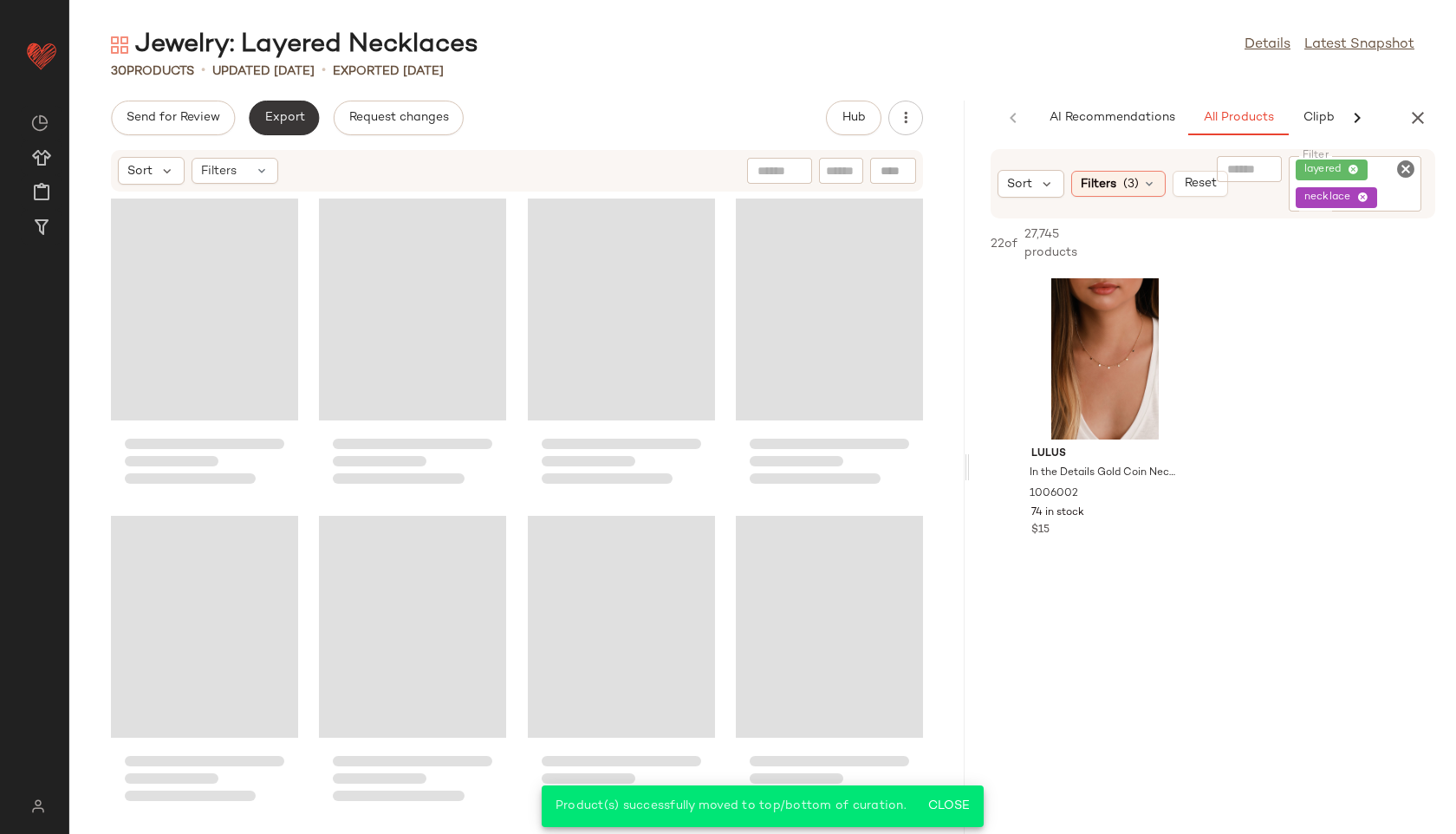
scroll to position [1921, 0]
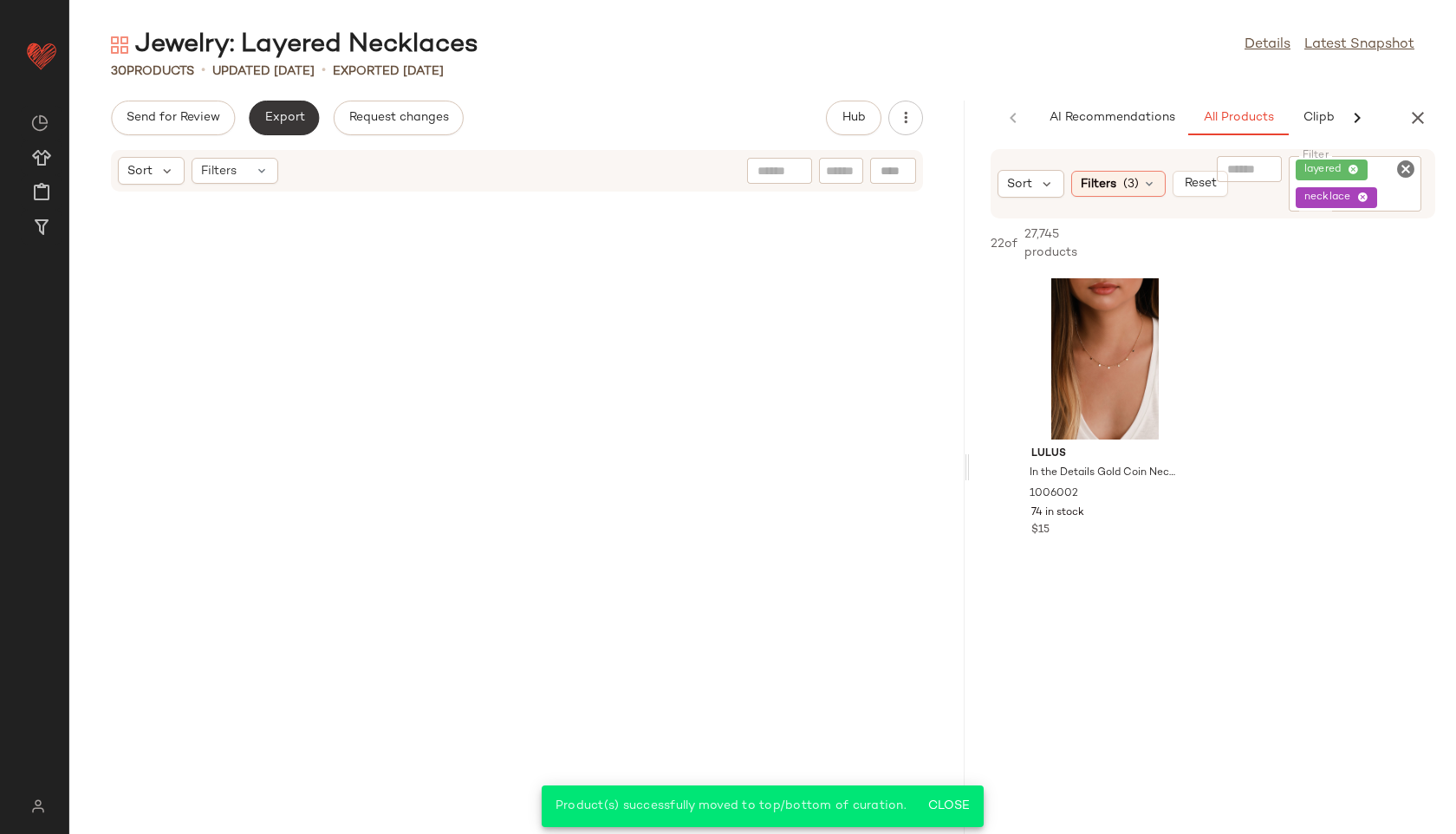
click at [292, 108] on button "Export" at bounding box center [284, 117] width 70 height 34
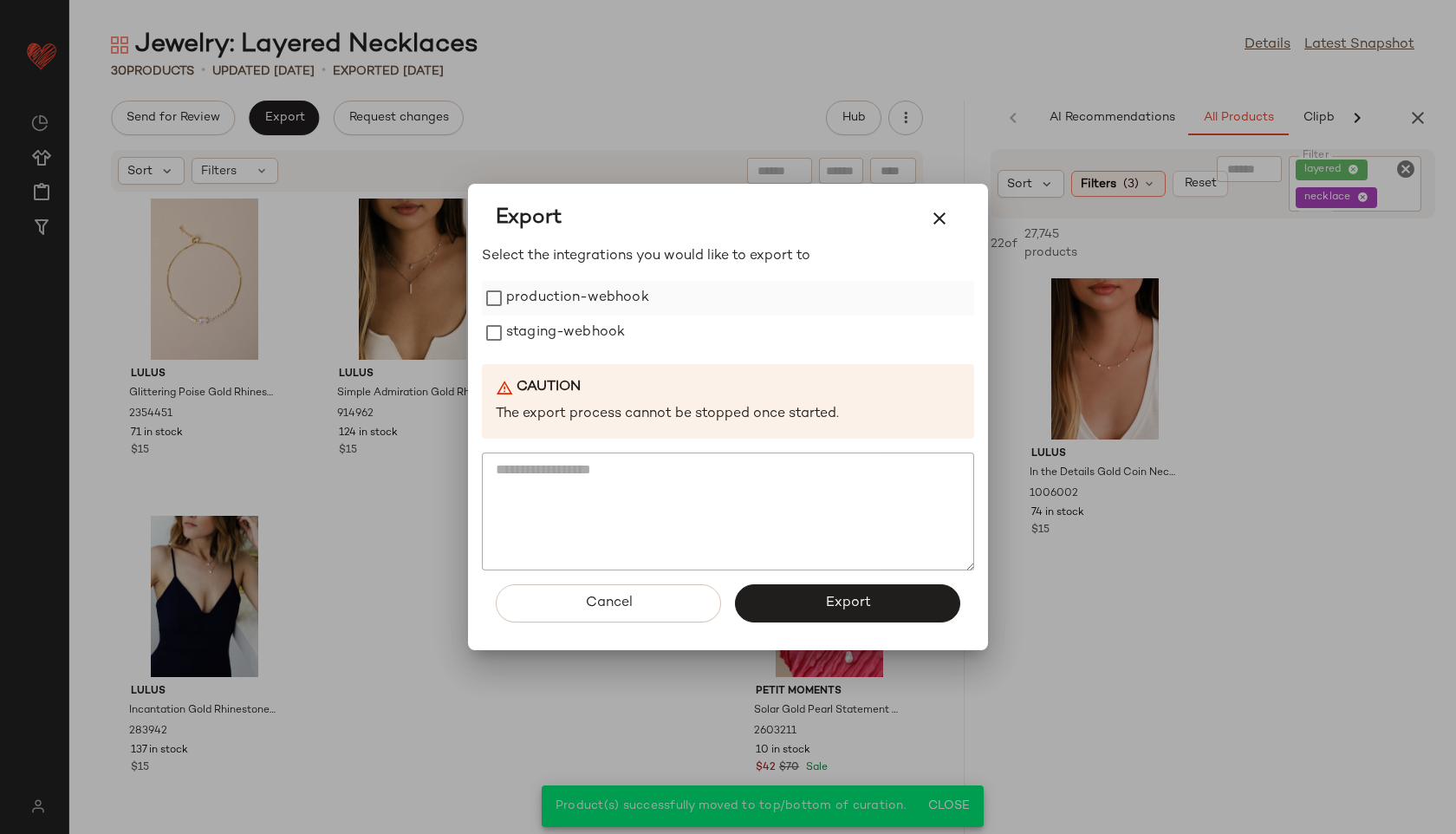
click at [613, 313] on label "production-webhook" at bounding box center [577, 298] width 143 height 34
click at [614, 329] on label "staging-webhook" at bounding box center [565, 332] width 119 height 34
click at [840, 593] on button "Export" at bounding box center [848, 603] width 225 height 38
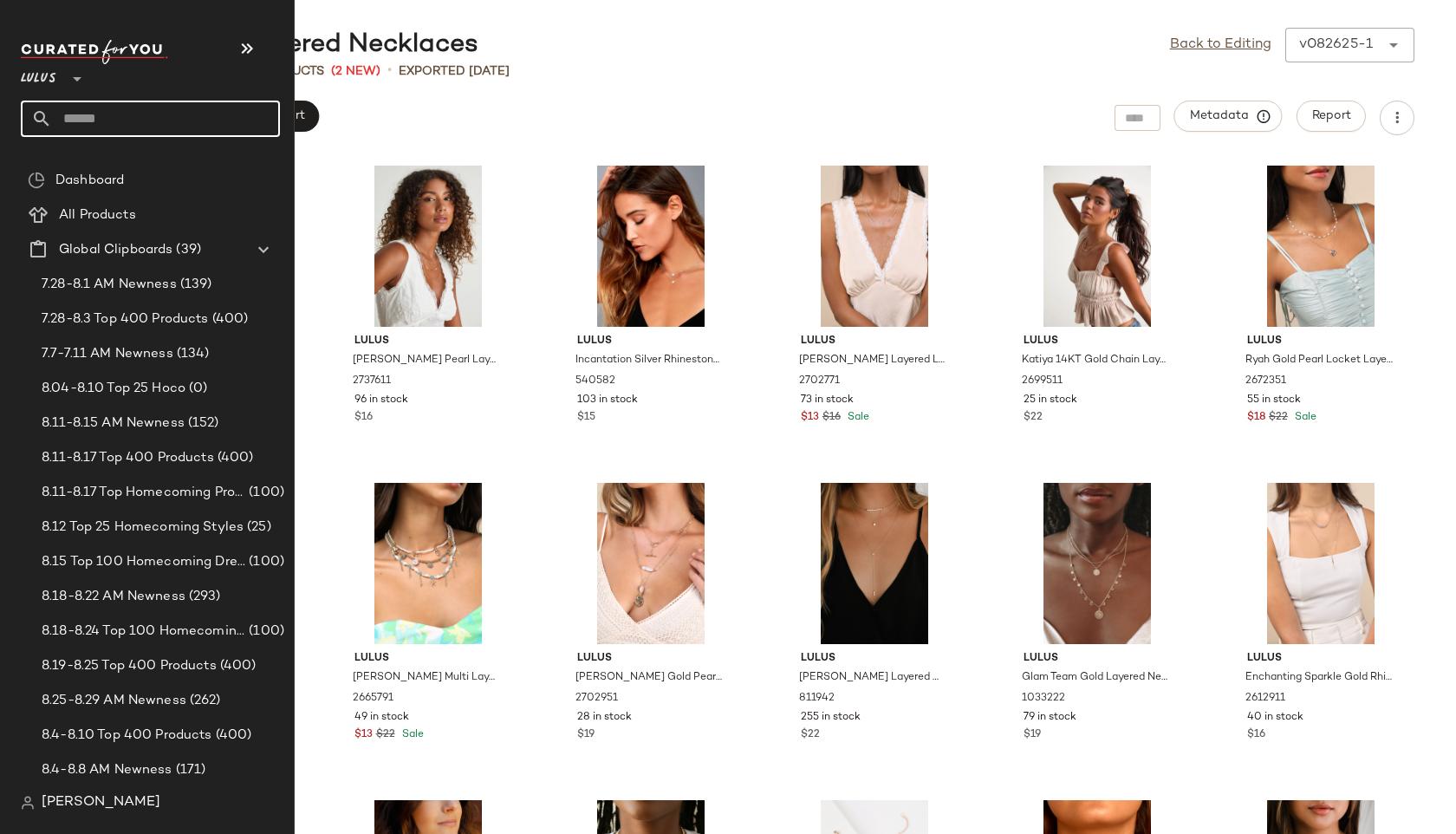
click at [91, 112] on input "text" at bounding box center [165, 118] width 228 height 36
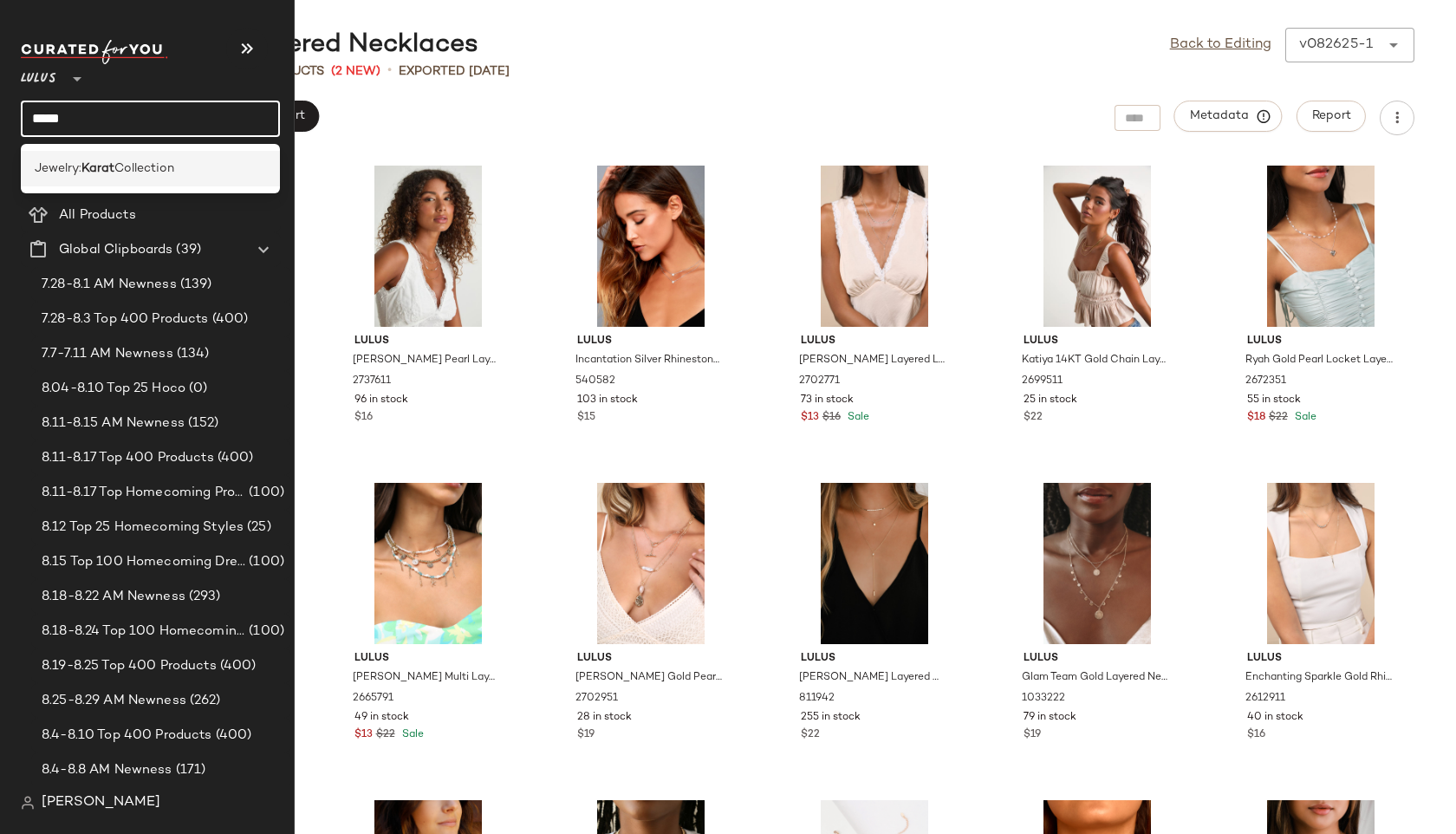
type input "*****"
click at [86, 164] on b "Karat" at bounding box center [98, 169] width 33 height 18
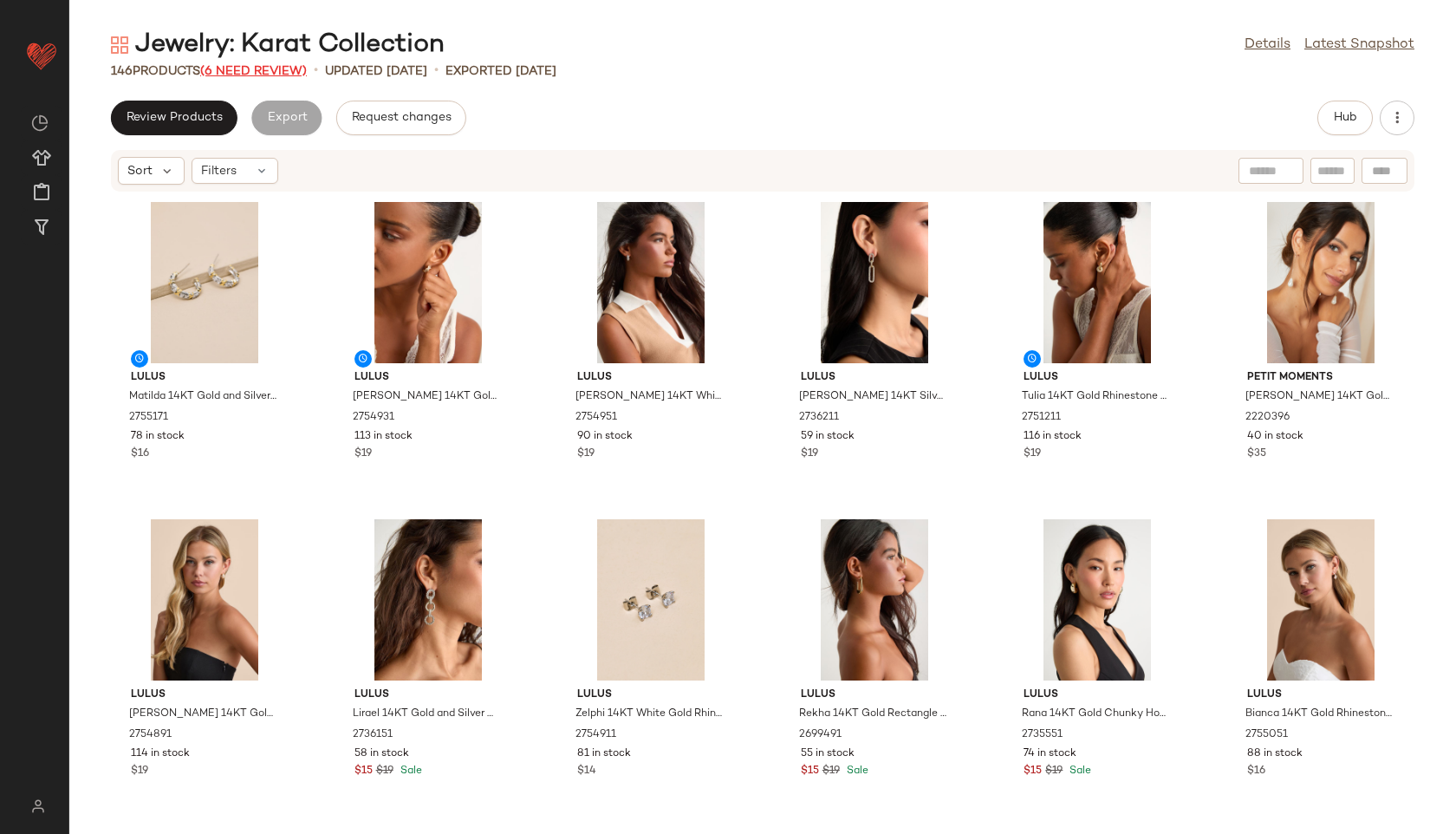
click at [265, 72] on span "(6 Need Review)" at bounding box center [253, 71] width 106 height 13
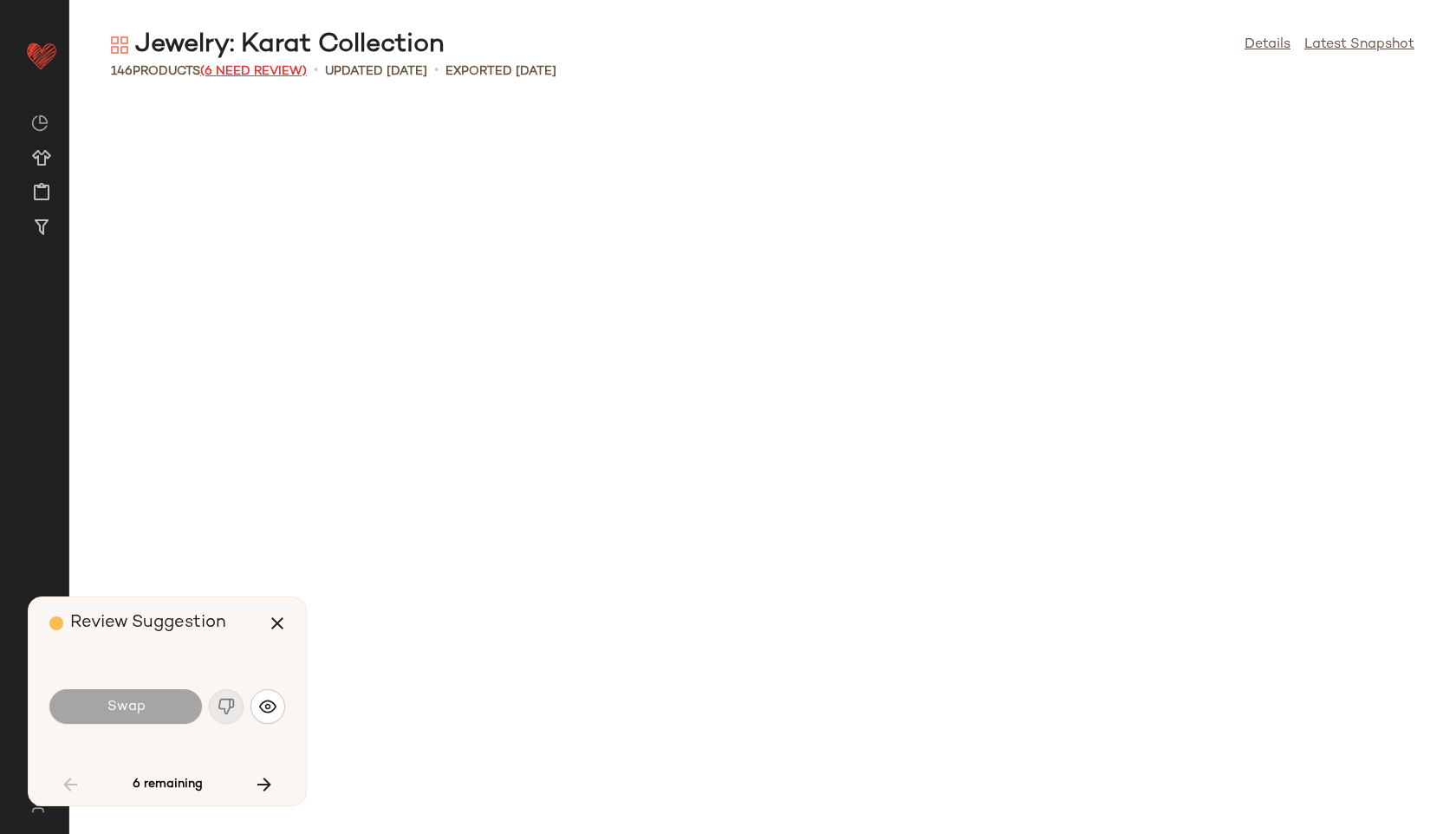
scroll to position [1586, 0]
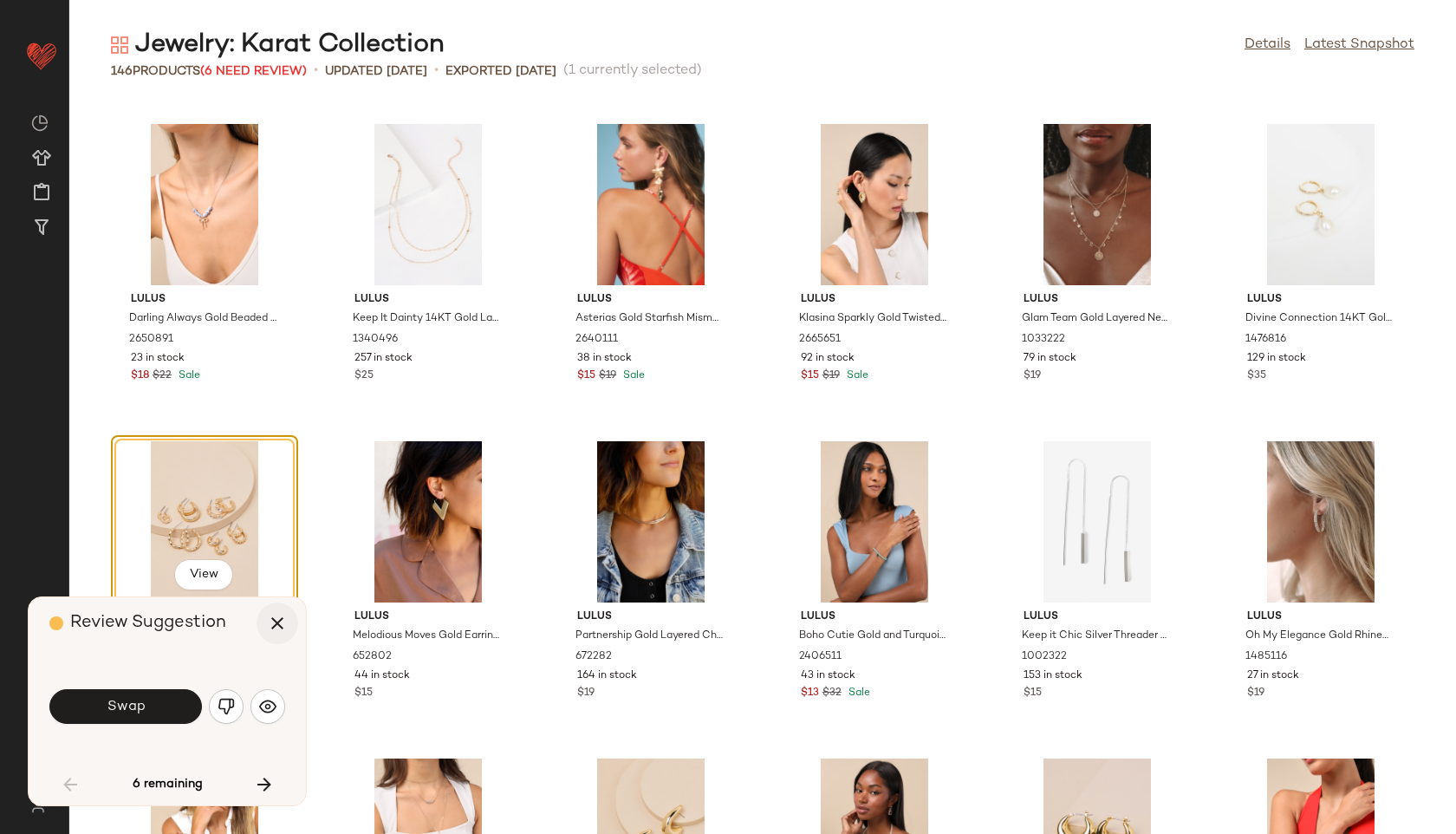
click at [273, 623] on icon "button" at bounding box center [278, 623] width 21 height 21
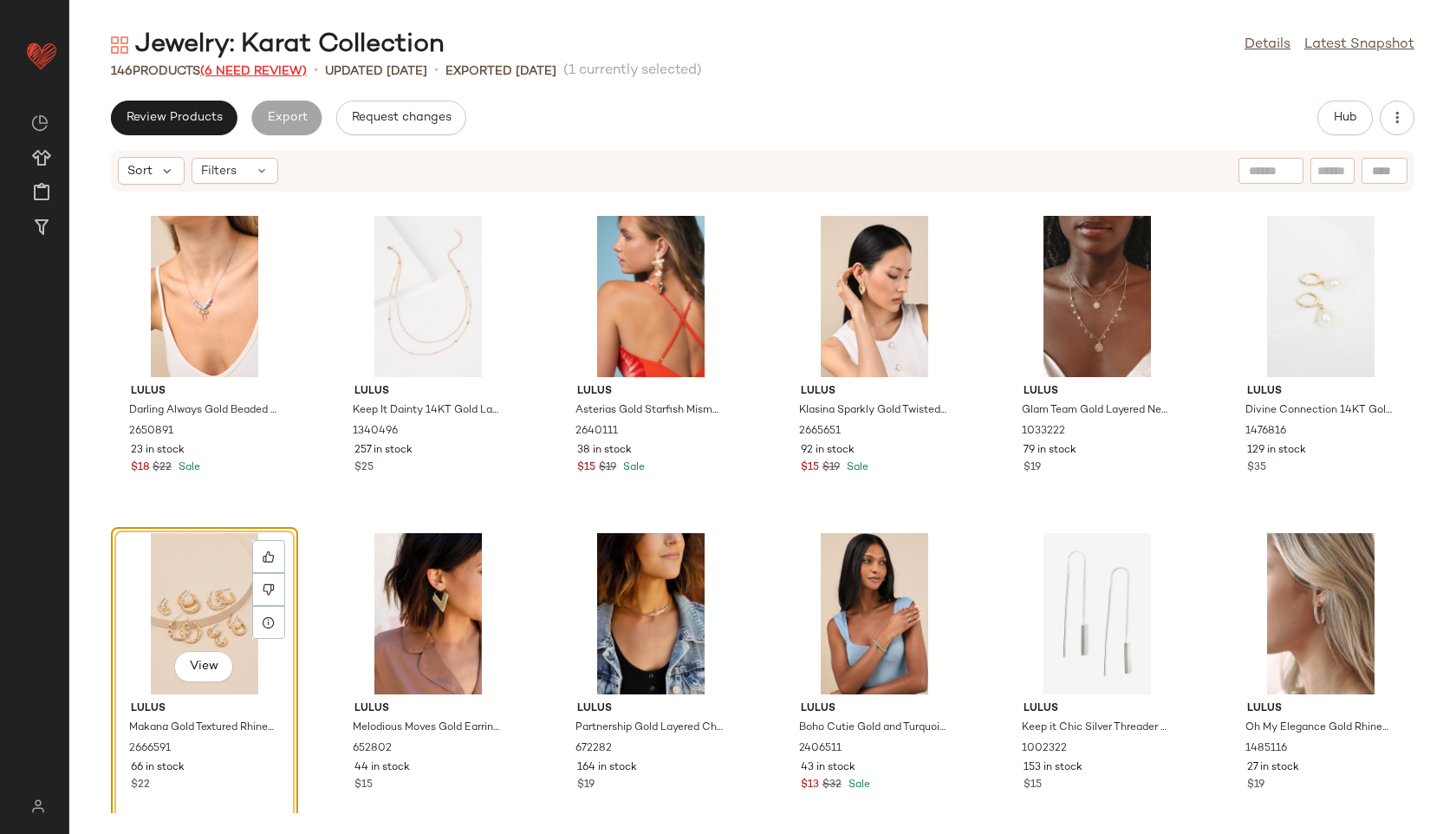
click at [286, 72] on span "(6 Need Review)" at bounding box center [253, 71] width 106 height 13
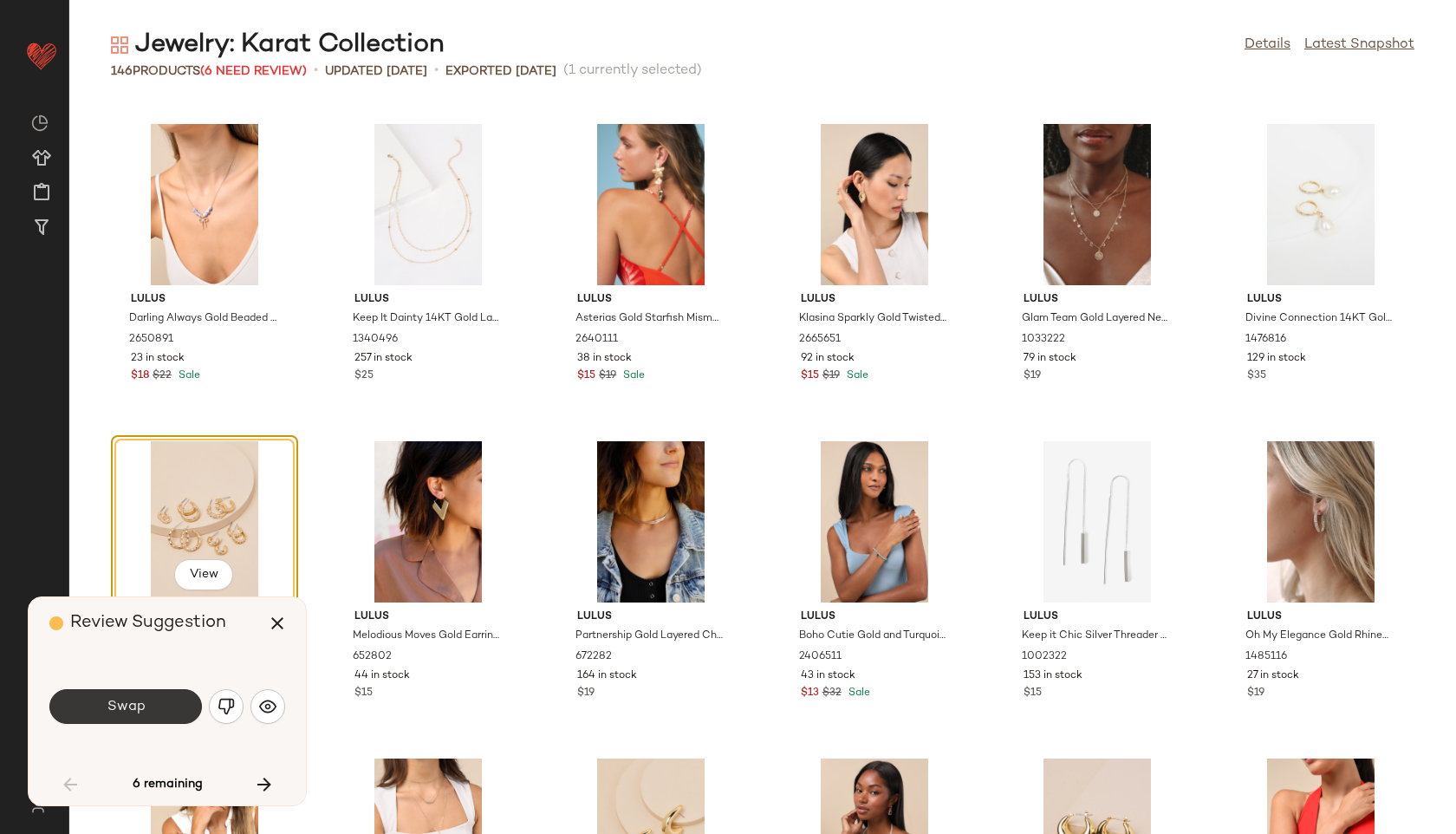
click at [156, 702] on button "Swap" at bounding box center [126, 706] width 153 height 34
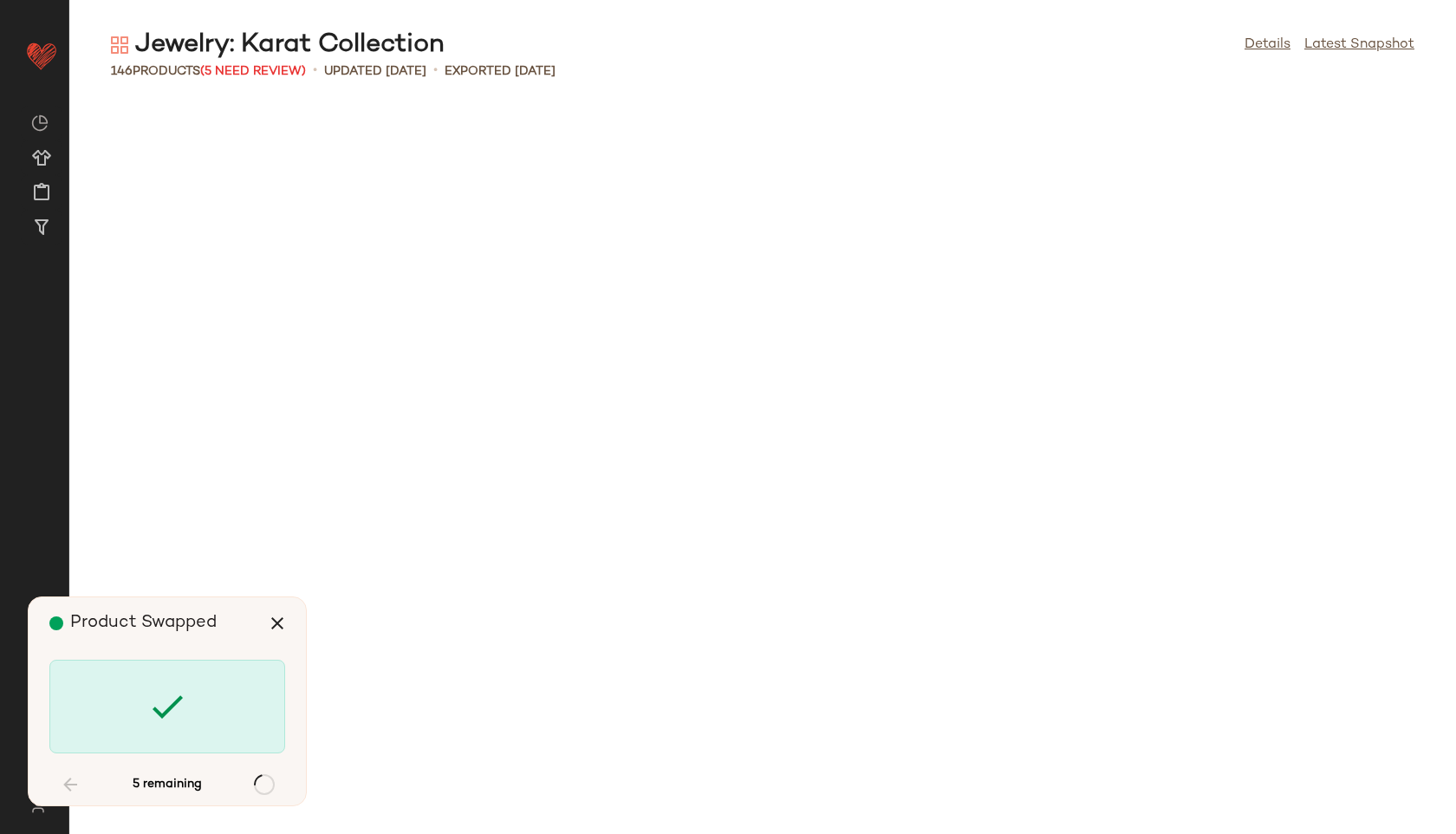
scroll to position [6029, 0]
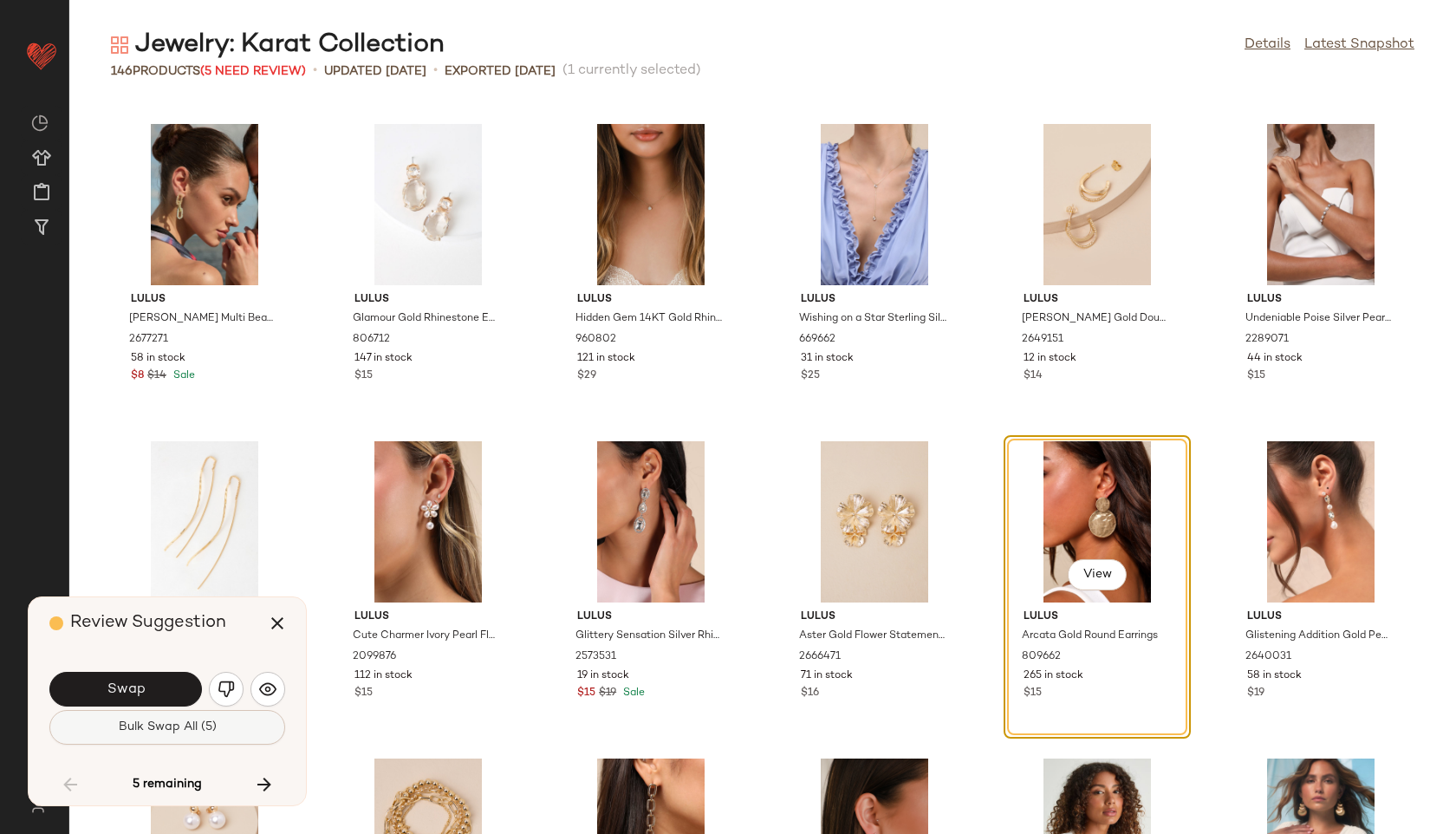
click at [176, 731] on span "Bulk Swap All (5)" at bounding box center [167, 728] width 98 height 14
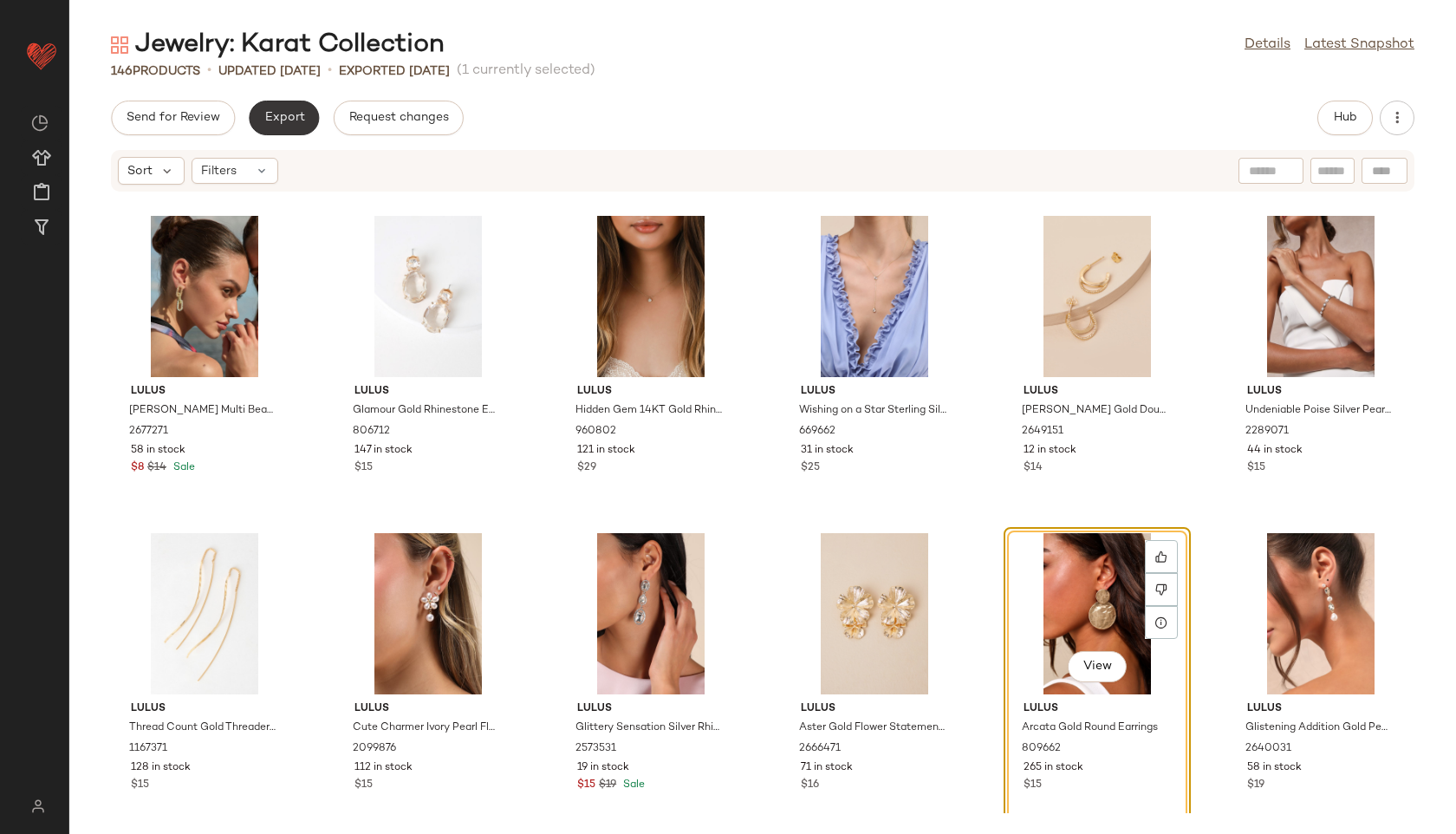
click at [293, 101] on button "Export" at bounding box center [284, 117] width 70 height 34
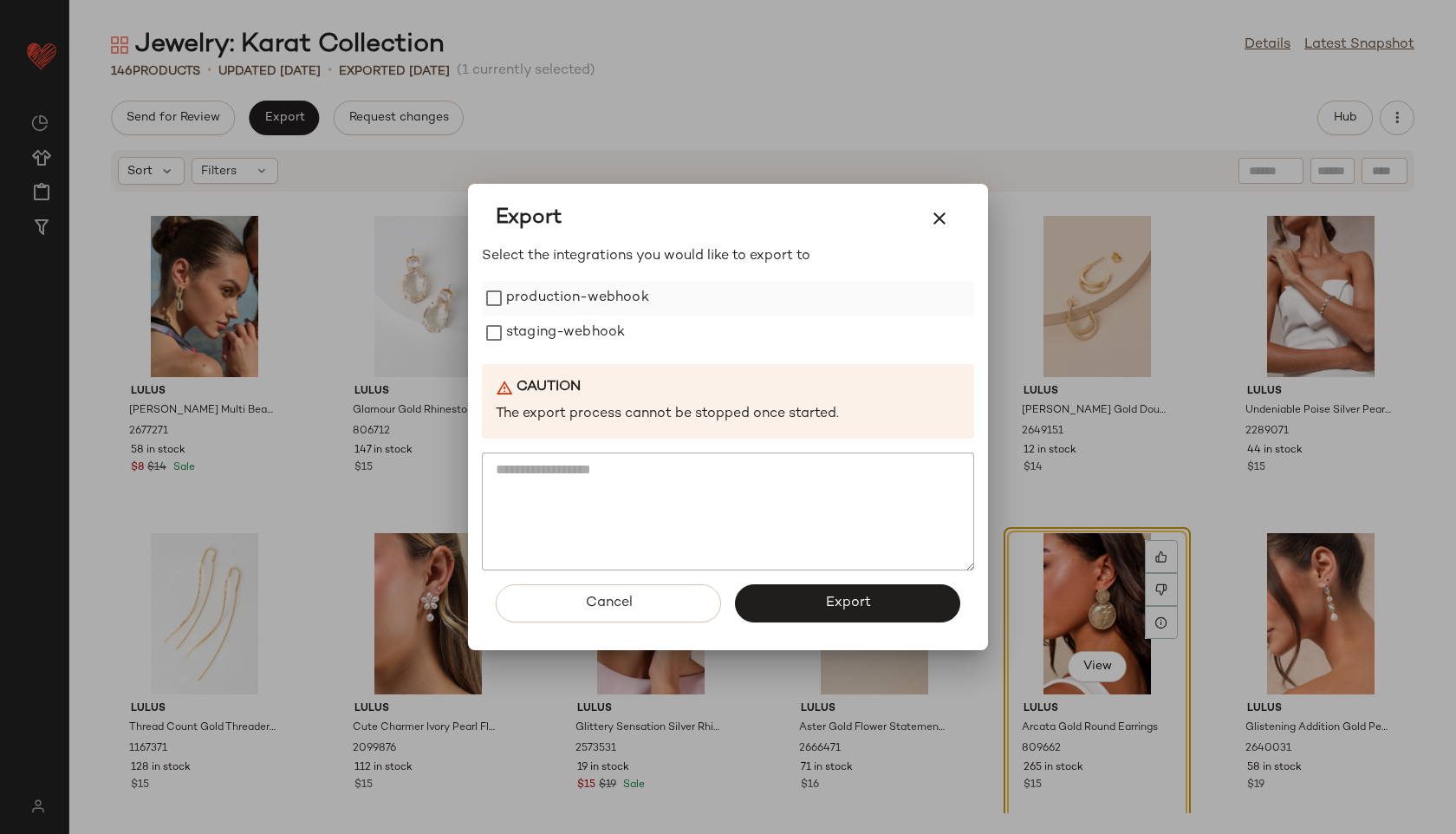
click at [574, 309] on label "production-webhook" at bounding box center [577, 298] width 143 height 34
click at [574, 331] on label "staging-webhook" at bounding box center [565, 332] width 119 height 34
click at [842, 606] on span "Export" at bounding box center [847, 603] width 46 height 17
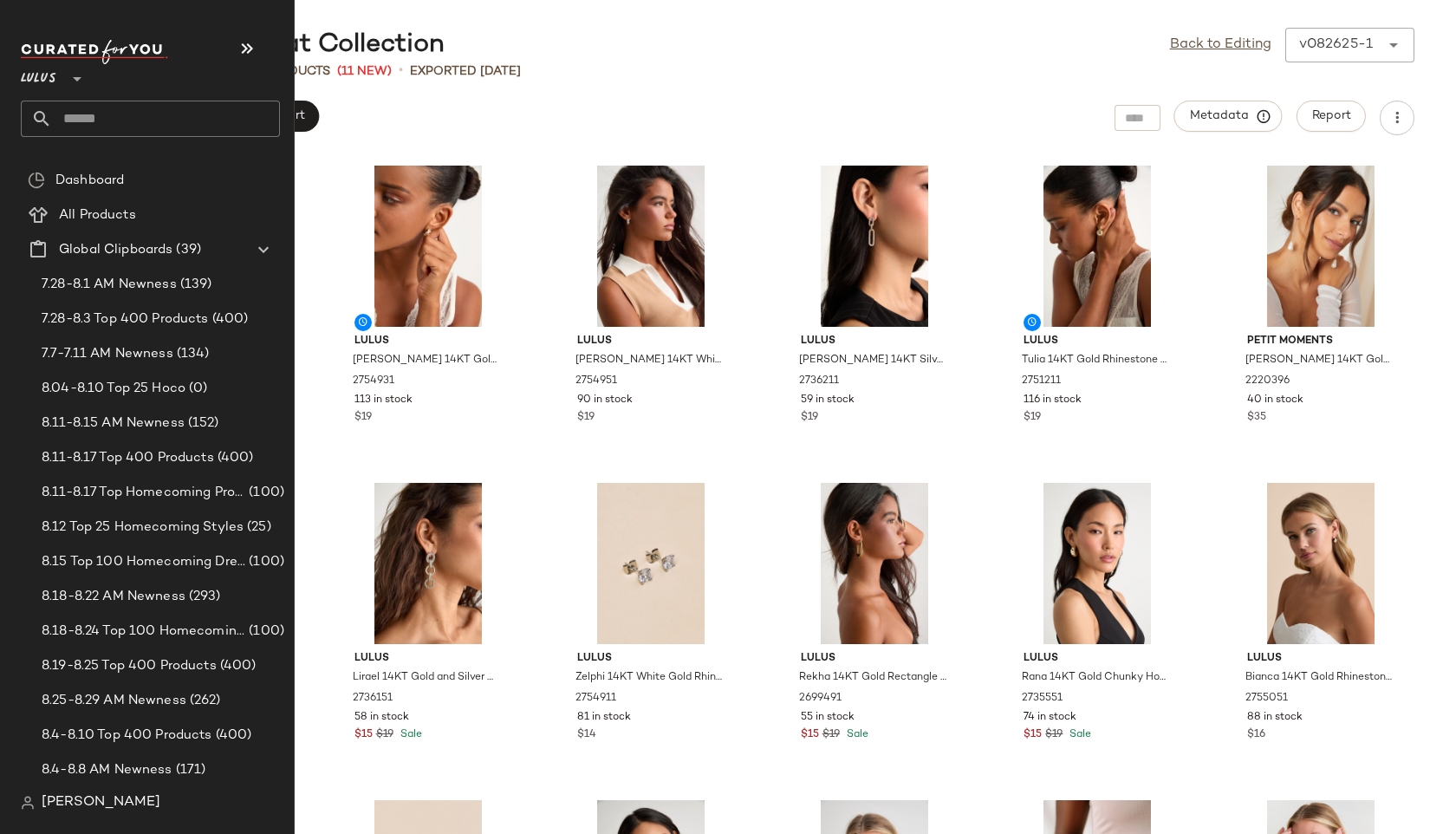
click at [115, 108] on input "text" at bounding box center [165, 118] width 228 height 36
type input "****"
click at [73, 117] on input "text" at bounding box center [165, 118] width 228 height 36
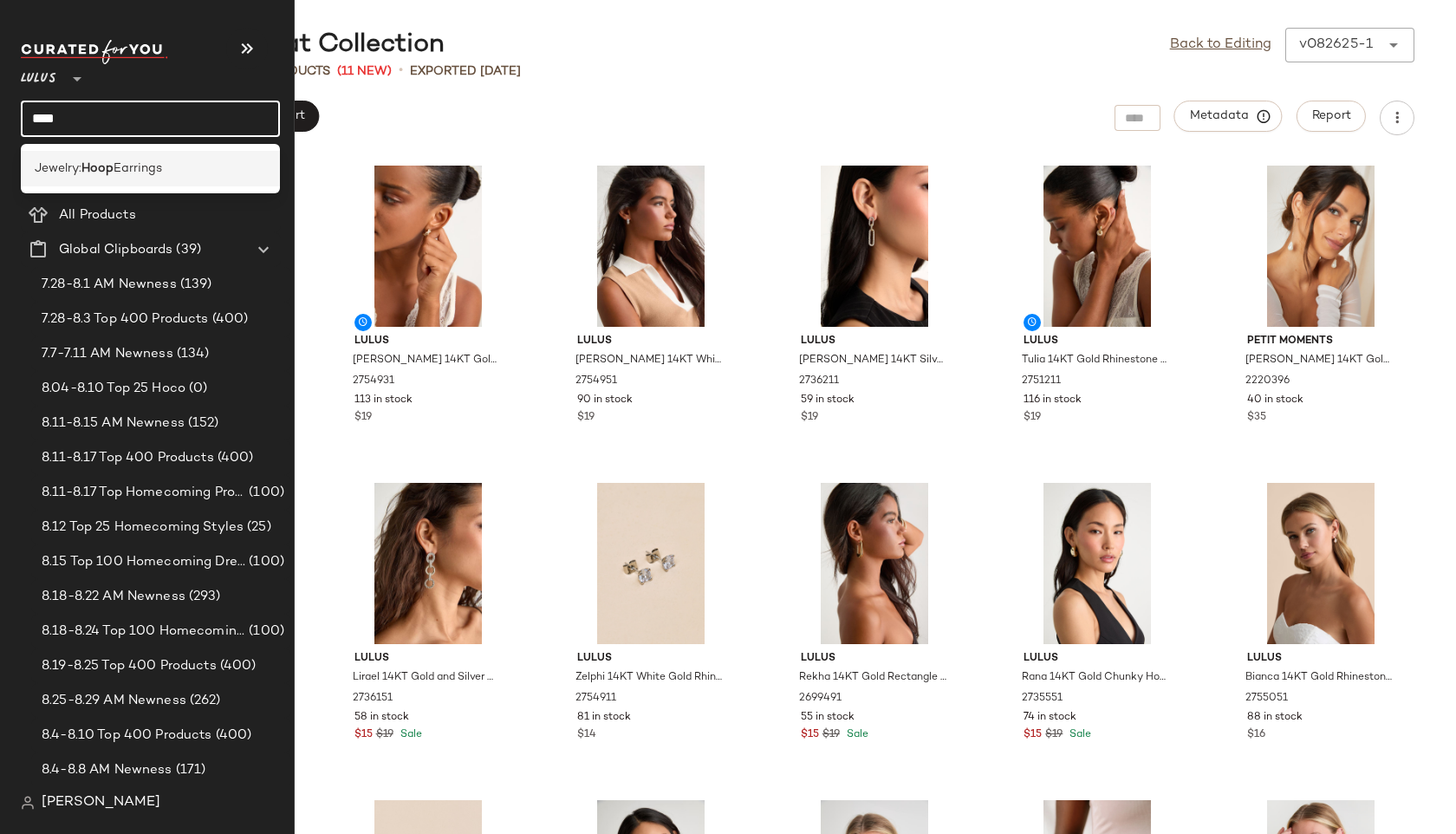
type input "****"
click at [53, 171] on span "Jewelry:" at bounding box center [57, 169] width 47 height 18
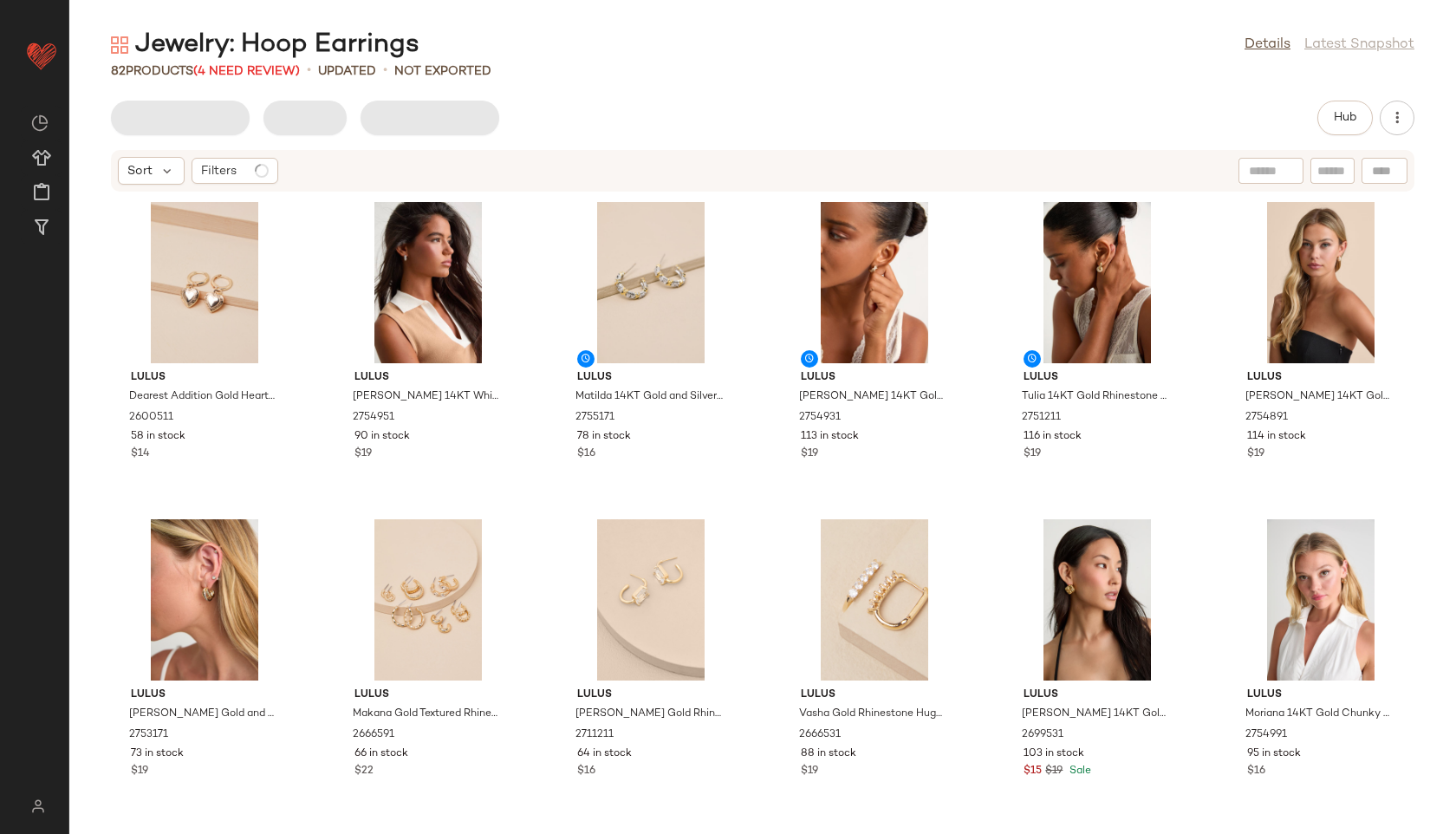
click at [236, 80] on div "Jewelry: Hoop Earrings Details Latest Snapshot 82 Products (4 Need Review) • up…" at bounding box center [763, 431] width 1387 height 806
click at [232, 70] on span "(4 Need Review)" at bounding box center [246, 71] width 106 height 13
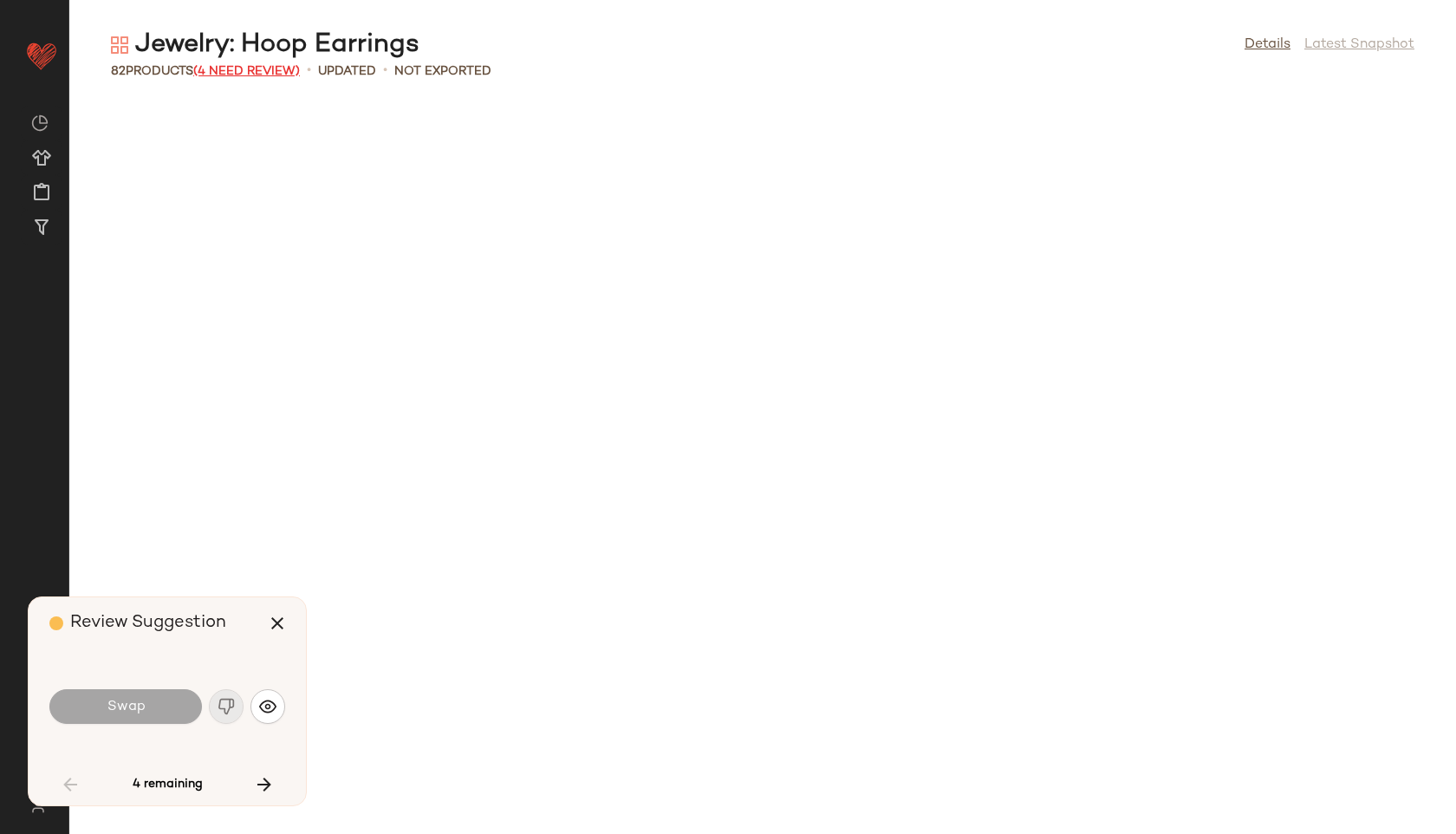
scroll to position [2221, 0]
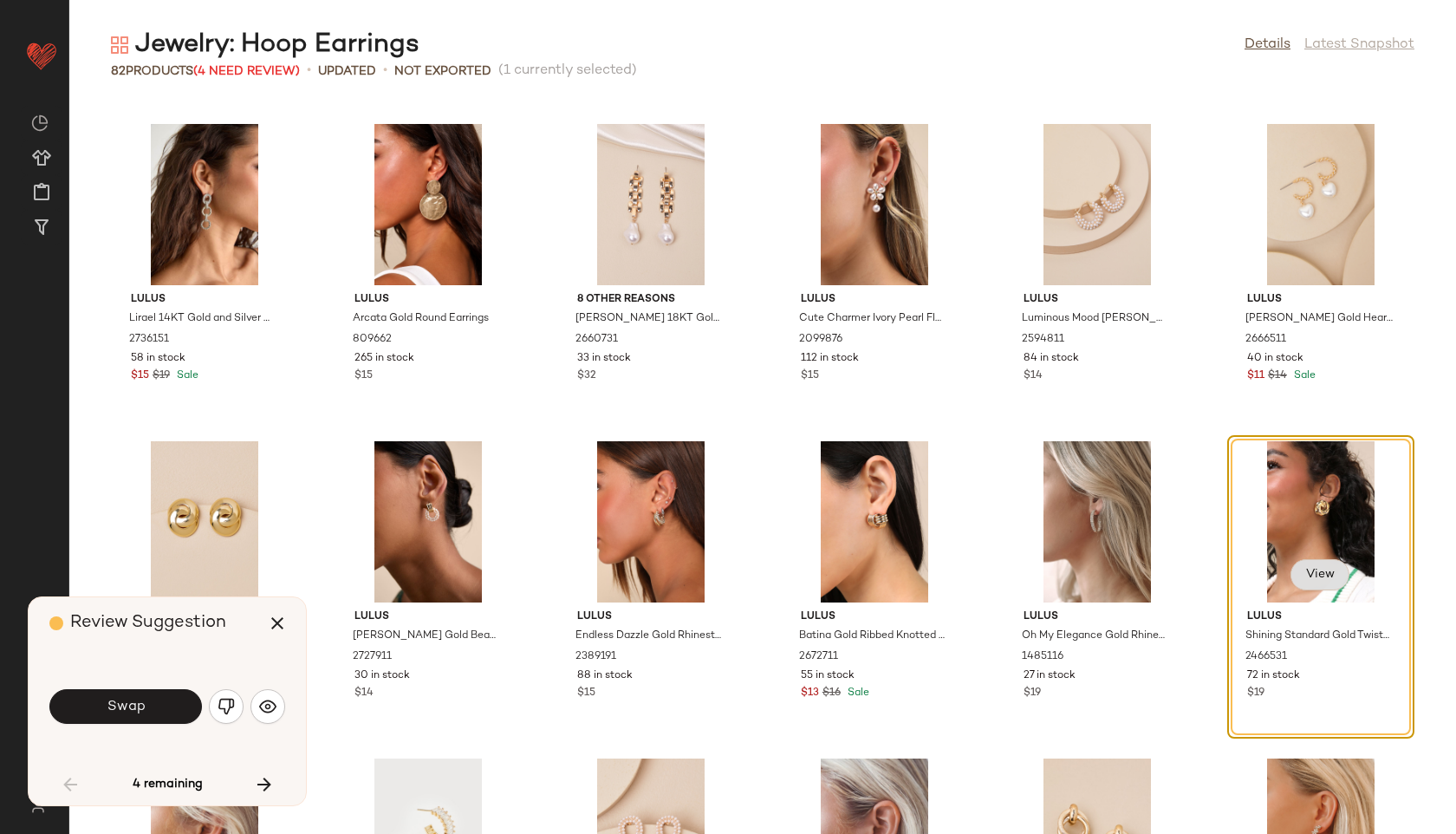
click at [1308, 569] on span "View" at bounding box center [1321, 575] width 30 height 14
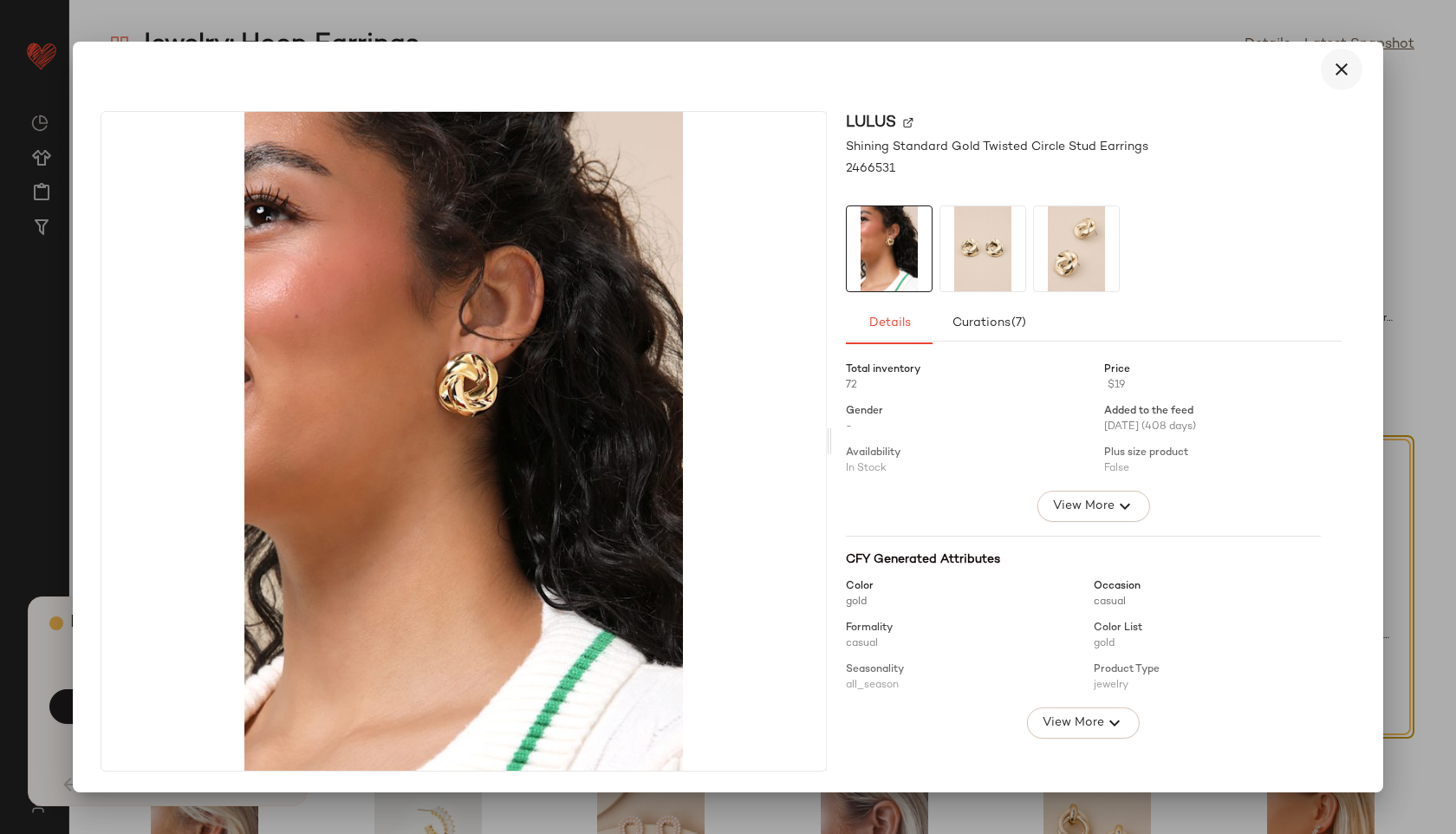
click at [1354, 69] on button "button" at bounding box center [1341, 69] width 41 height 41
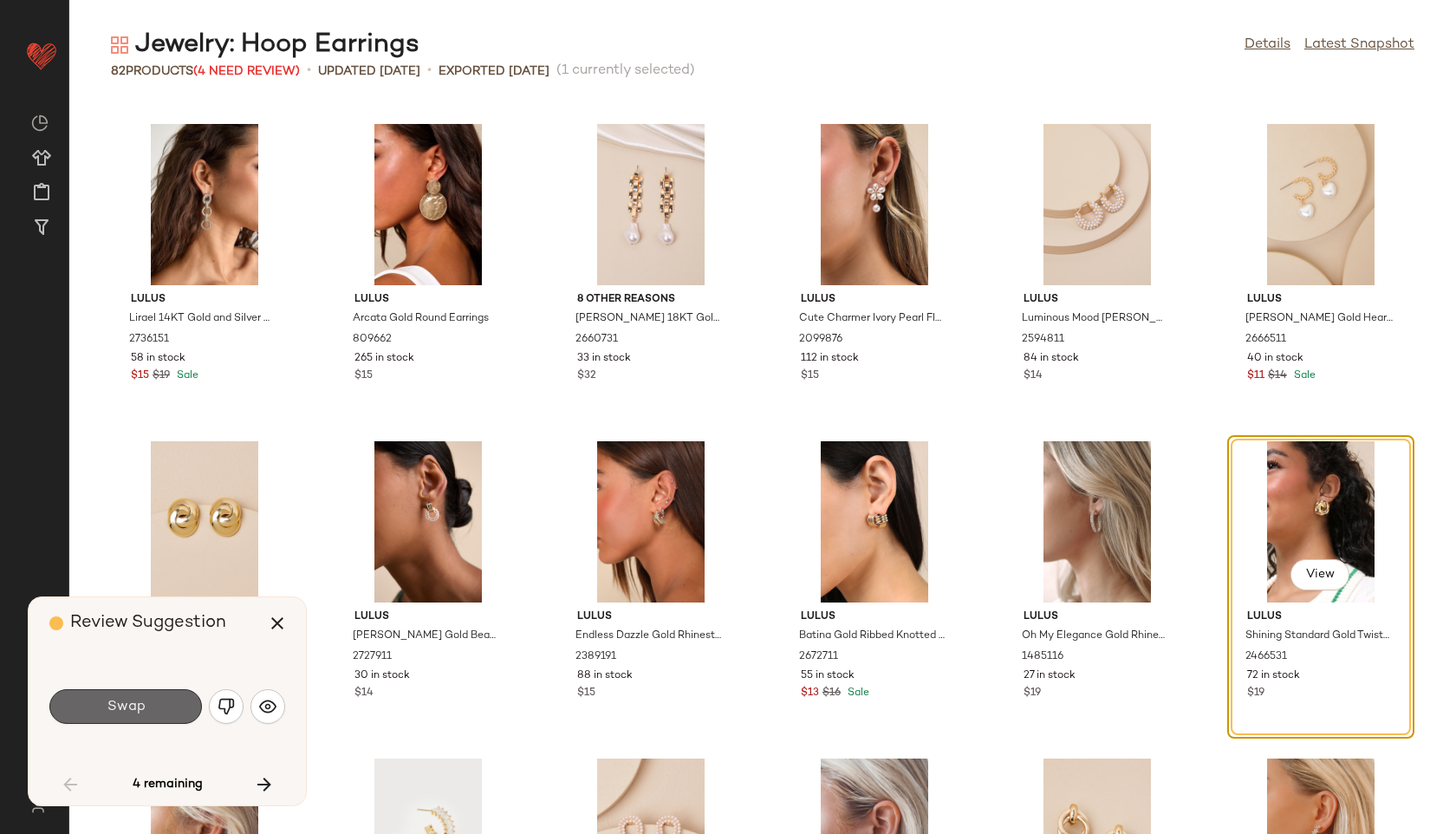
click at [163, 710] on button "Swap" at bounding box center [126, 706] width 153 height 34
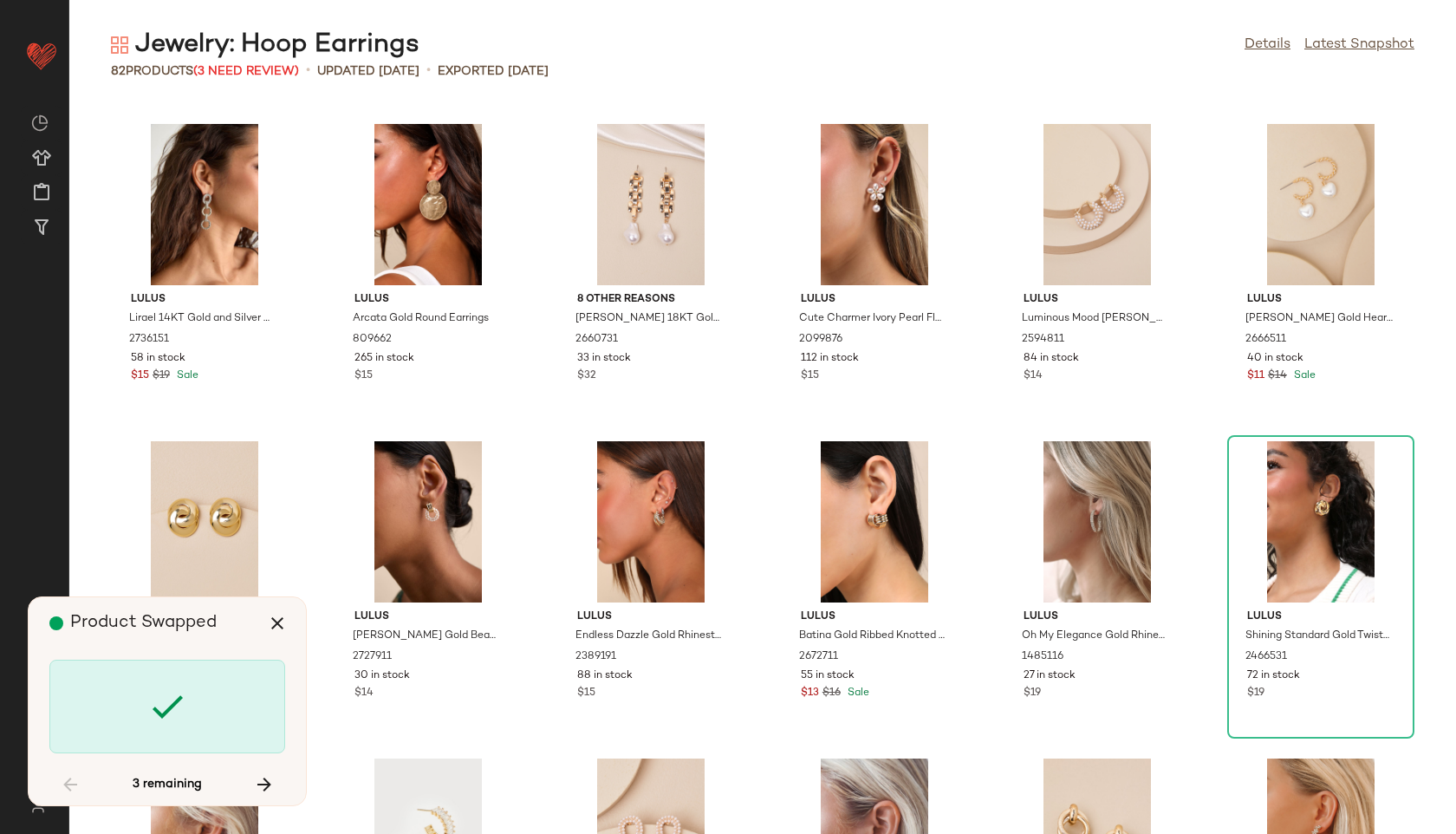
scroll to position [3712, 0]
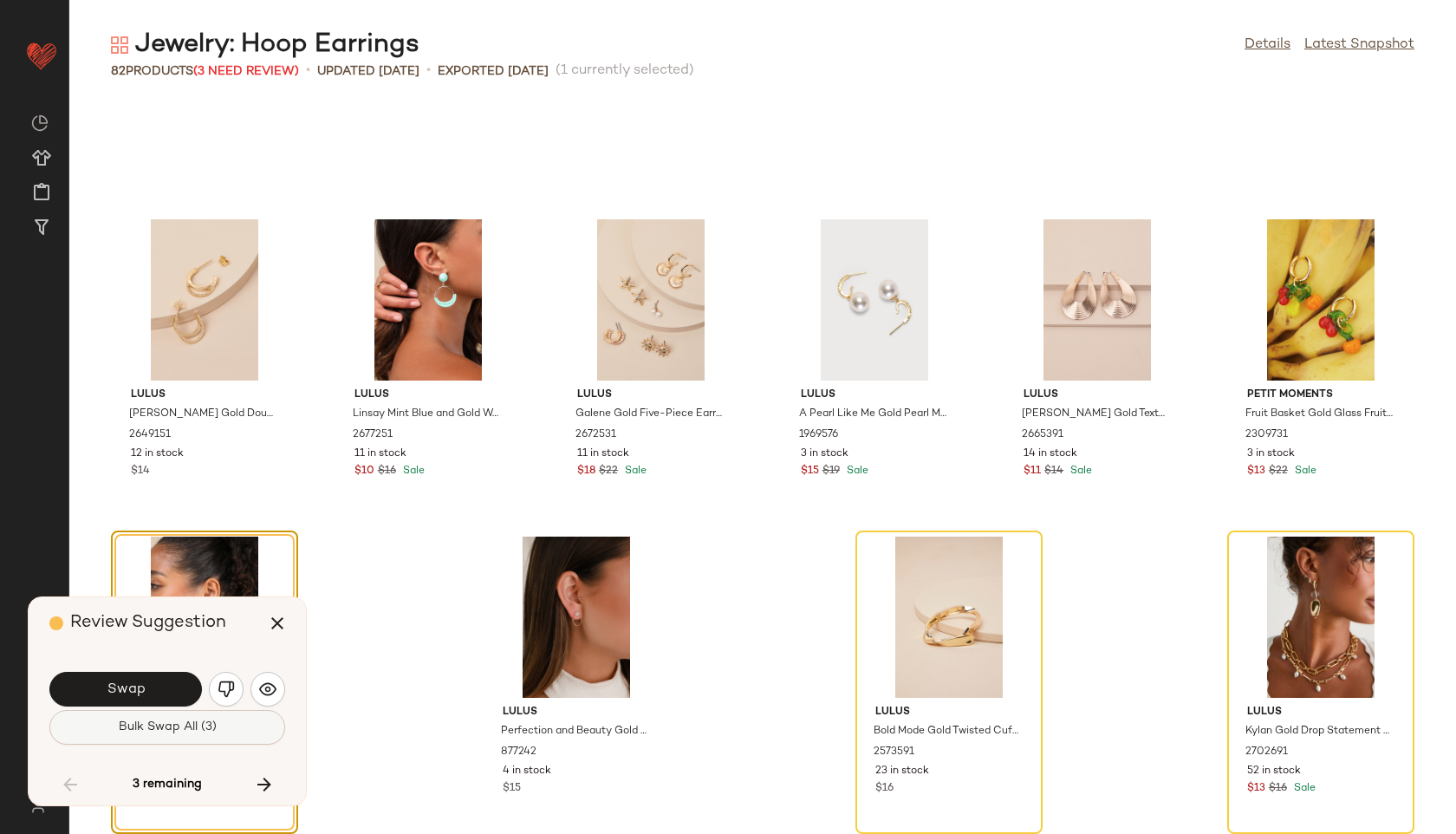
click at [168, 731] on span "Bulk Swap All (3)" at bounding box center [167, 728] width 98 height 14
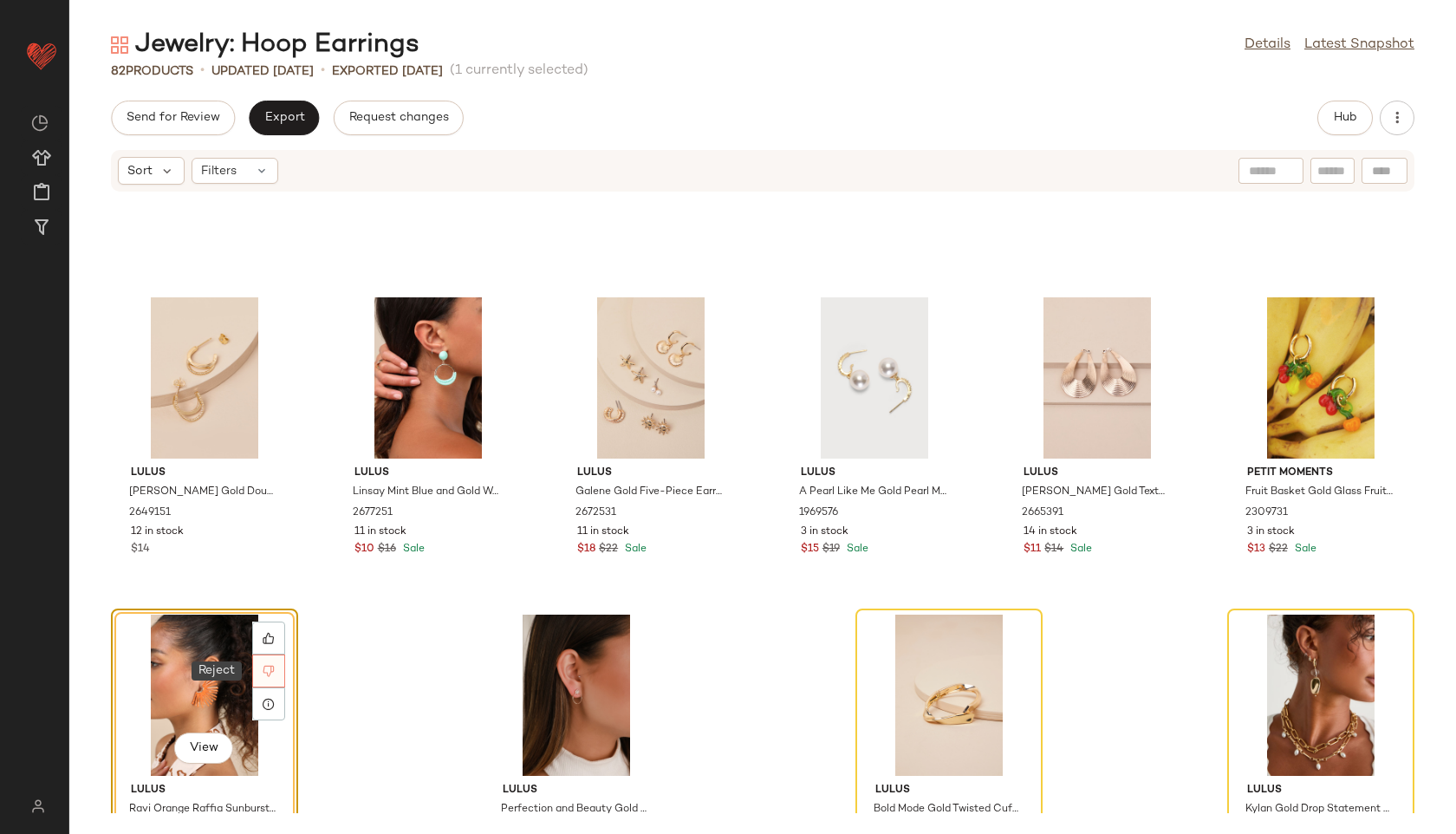
click at [254, 665] on div at bounding box center [268, 671] width 33 height 33
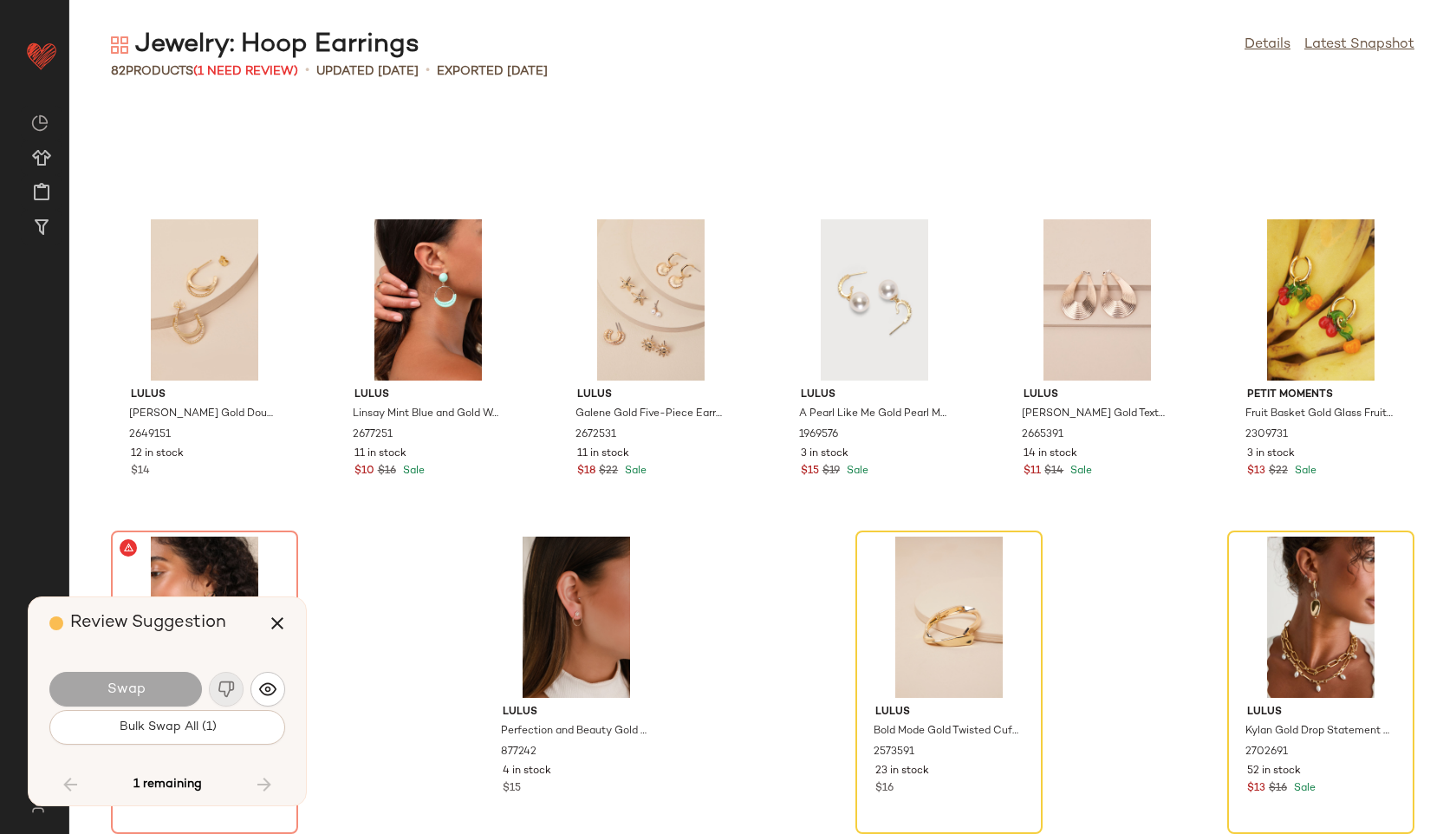
scroll to position [3712, 0]
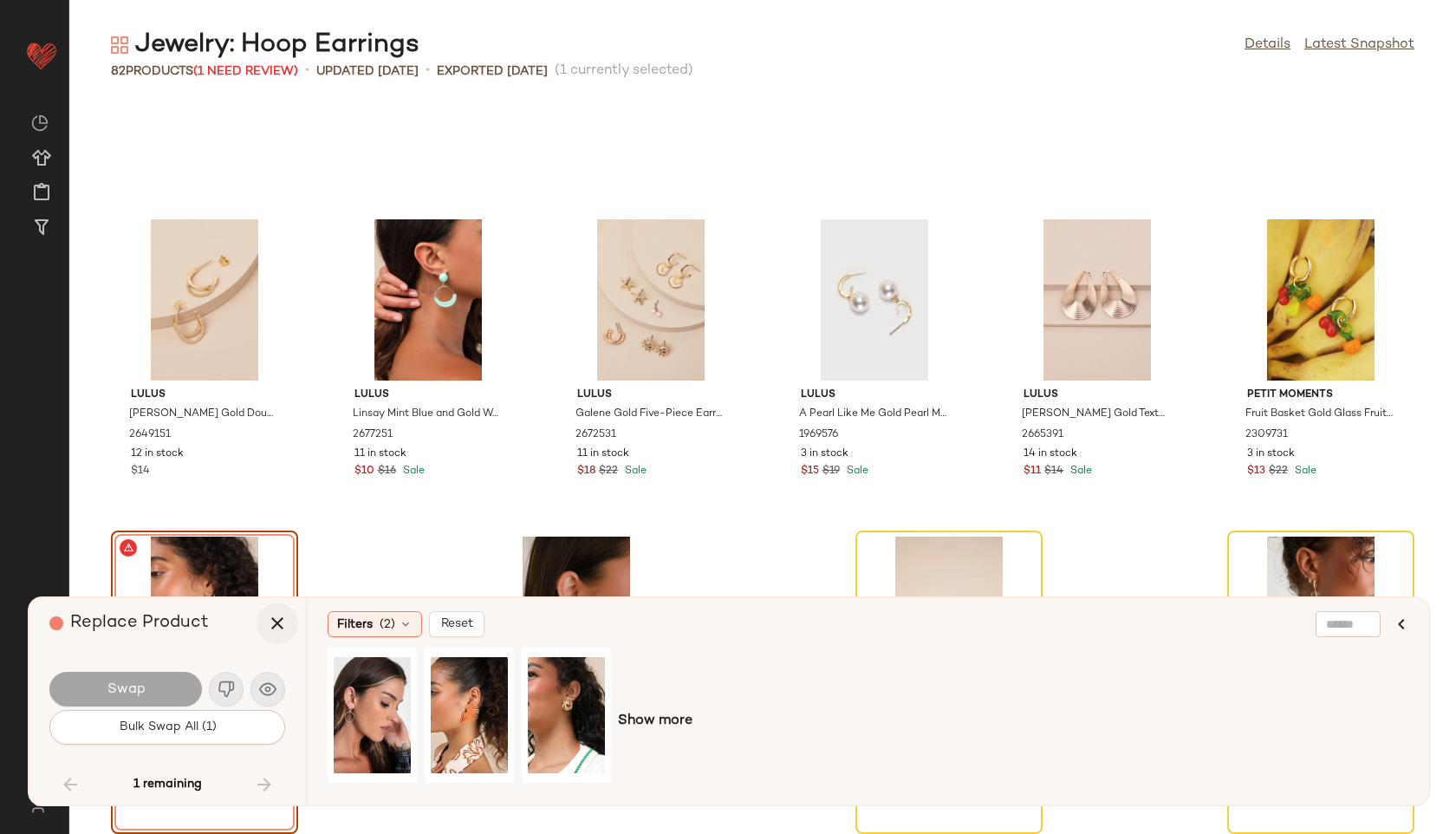
click at [267, 625] on icon "button" at bounding box center [278, 623] width 21 height 21
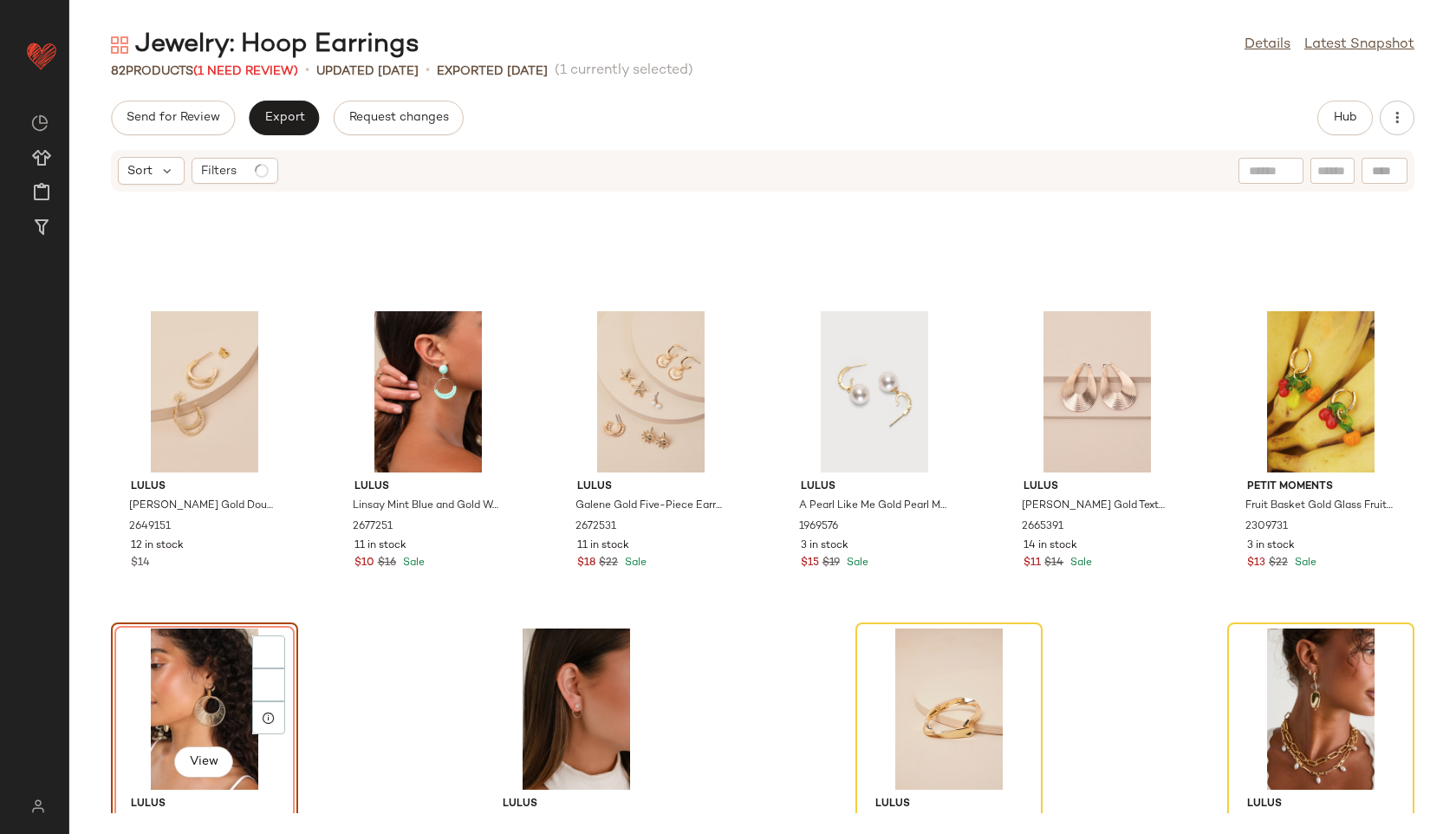
scroll to position [3825, 0]
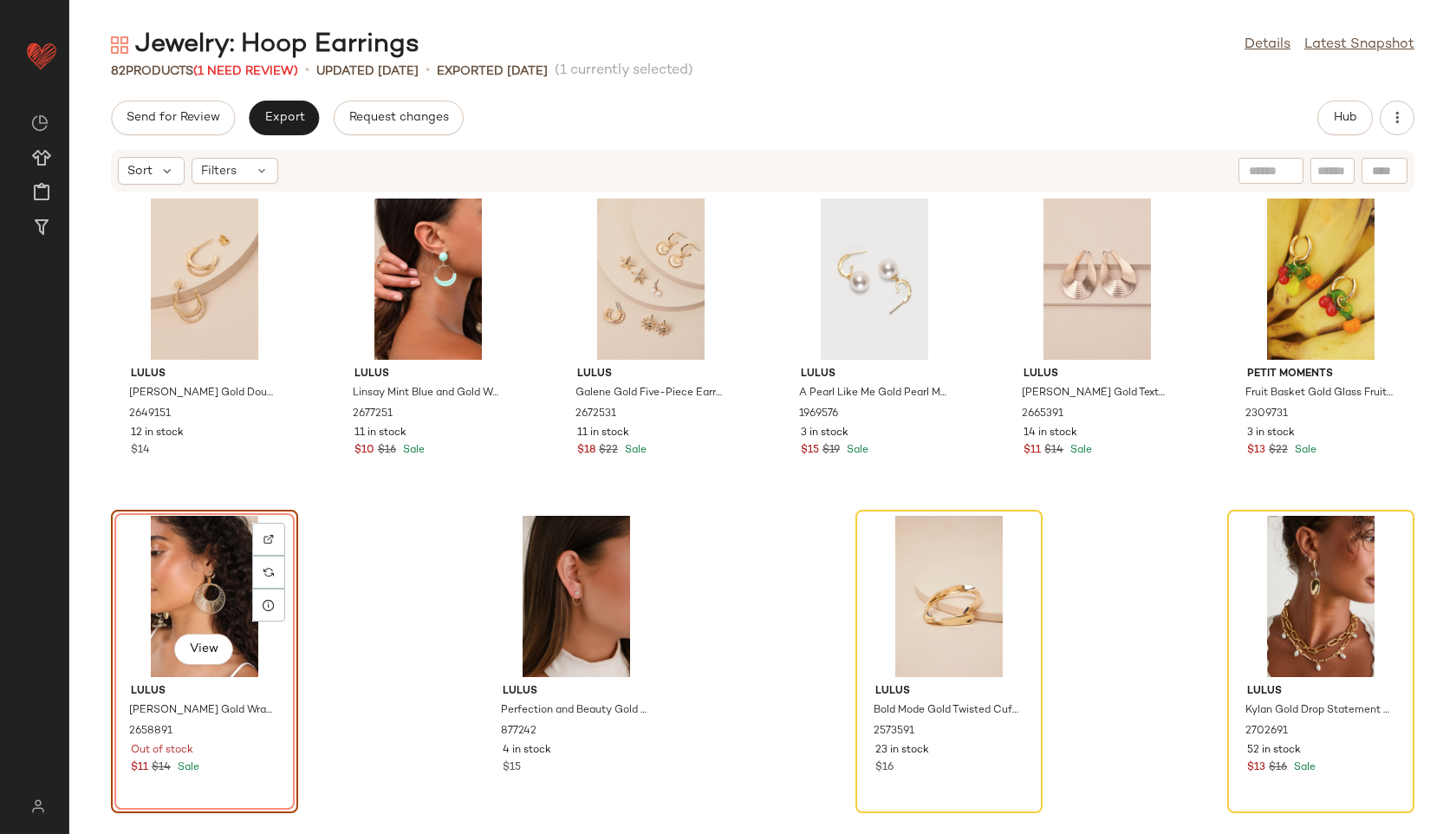
click at [199, 576] on div "View" at bounding box center [204, 596] width 175 height 161
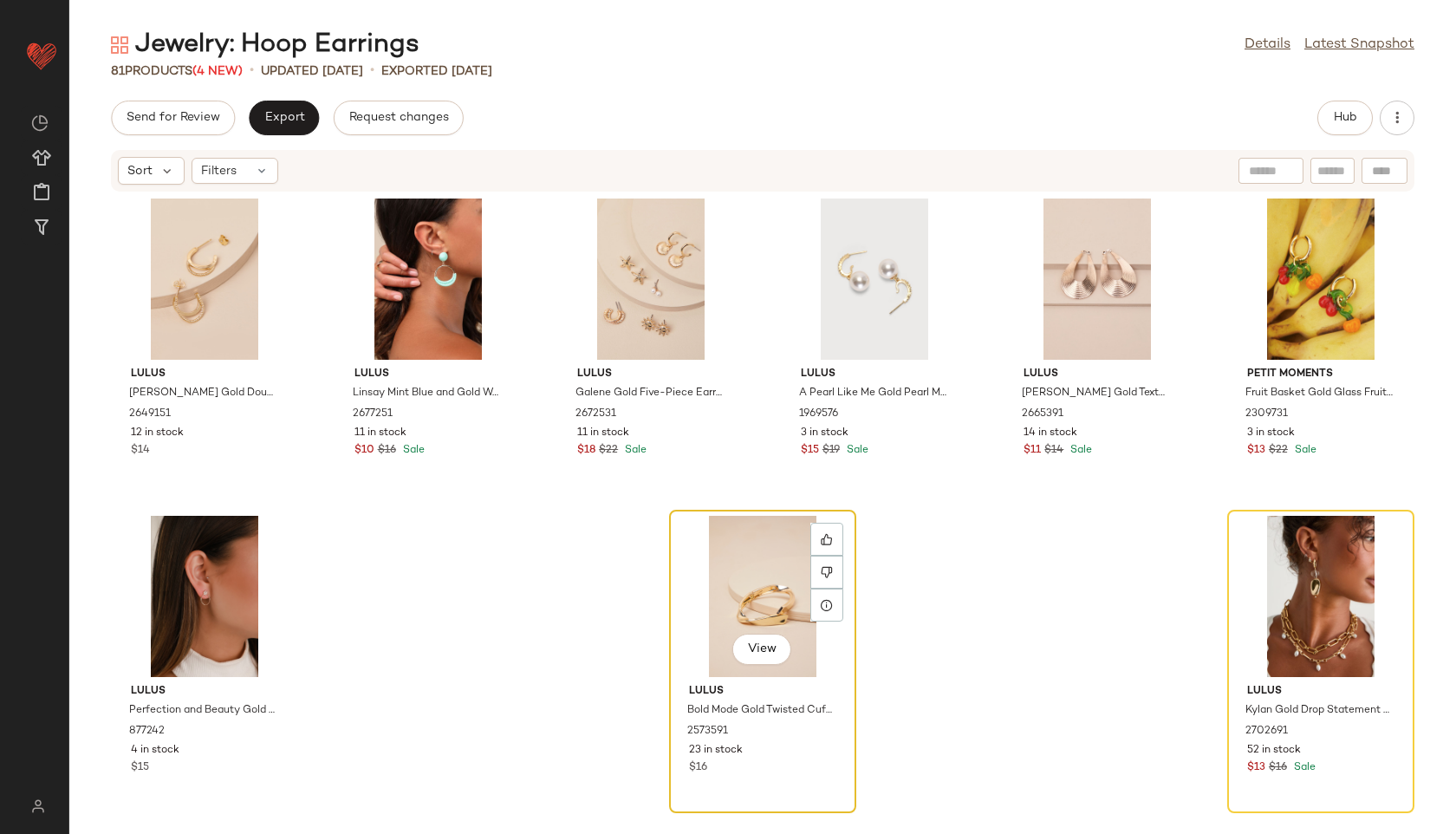
click at [748, 577] on div "View" at bounding box center [762, 596] width 175 height 161
click at [751, 596] on div "View" at bounding box center [762, 596] width 175 height 161
click at [821, 572] on icon at bounding box center [827, 572] width 12 height 12
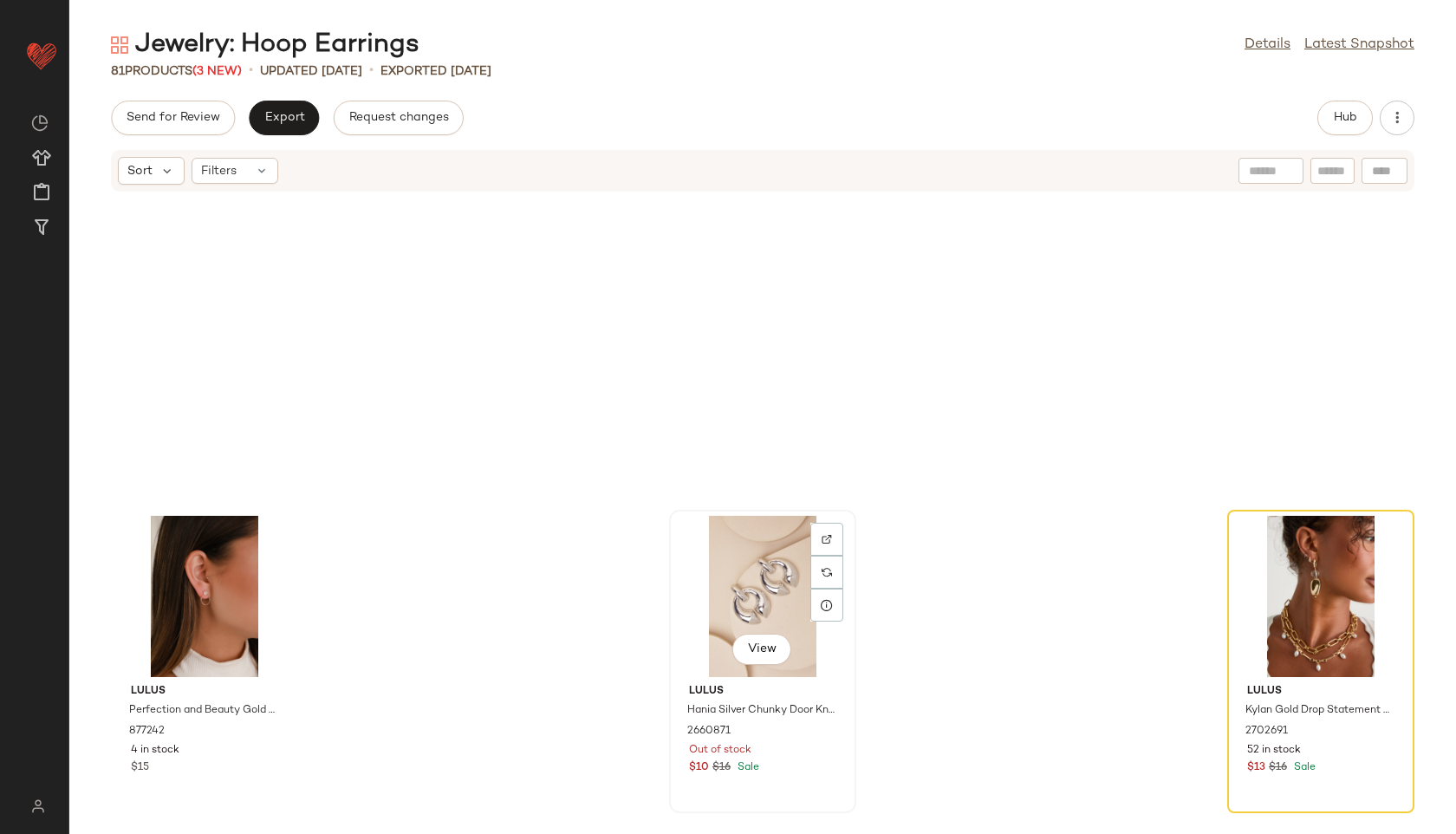
click at [765, 578] on div "View" at bounding box center [762, 596] width 175 height 161
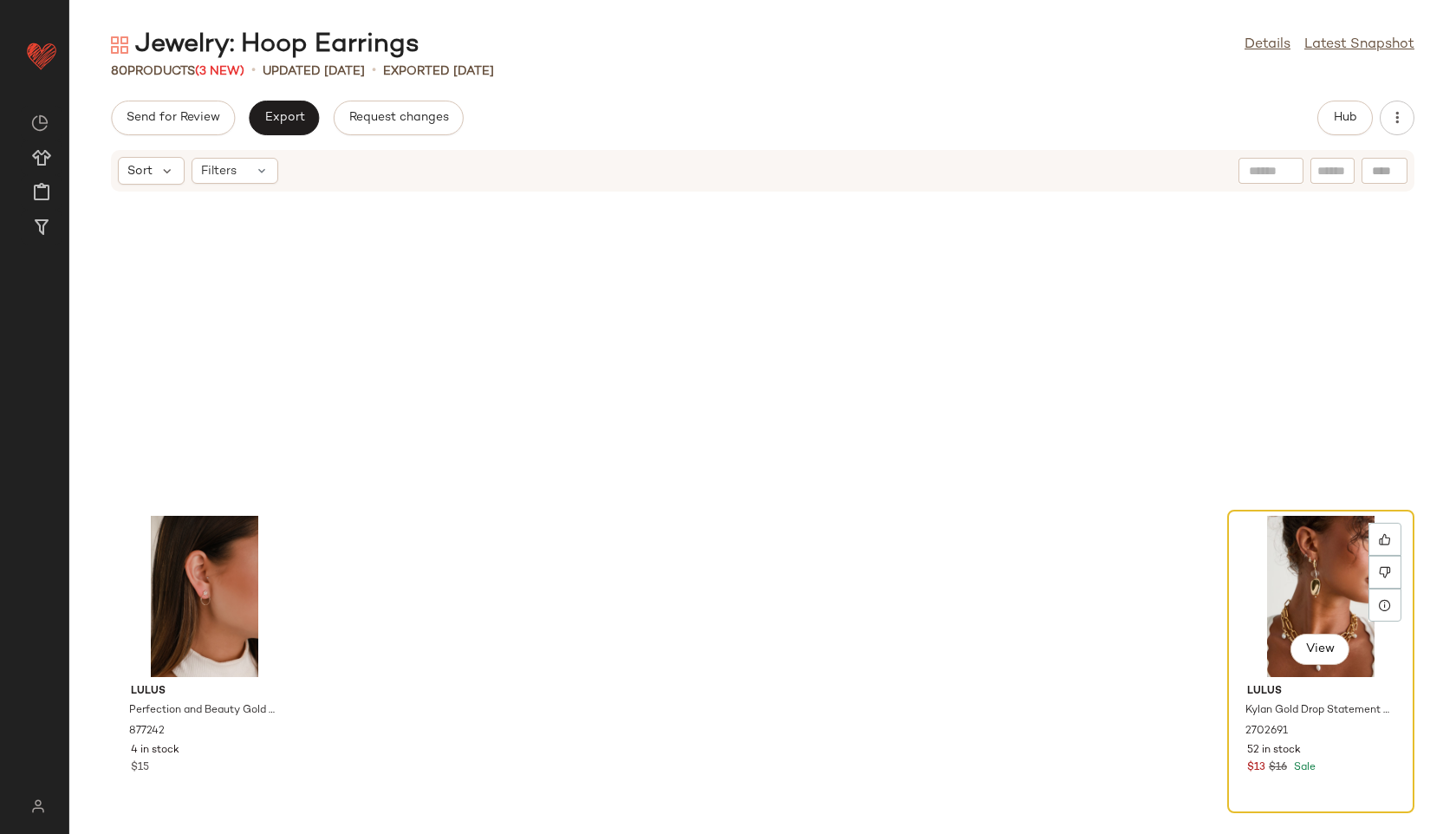
click at [1317, 593] on div "View" at bounding box center [1321, 596] width 175 height 161
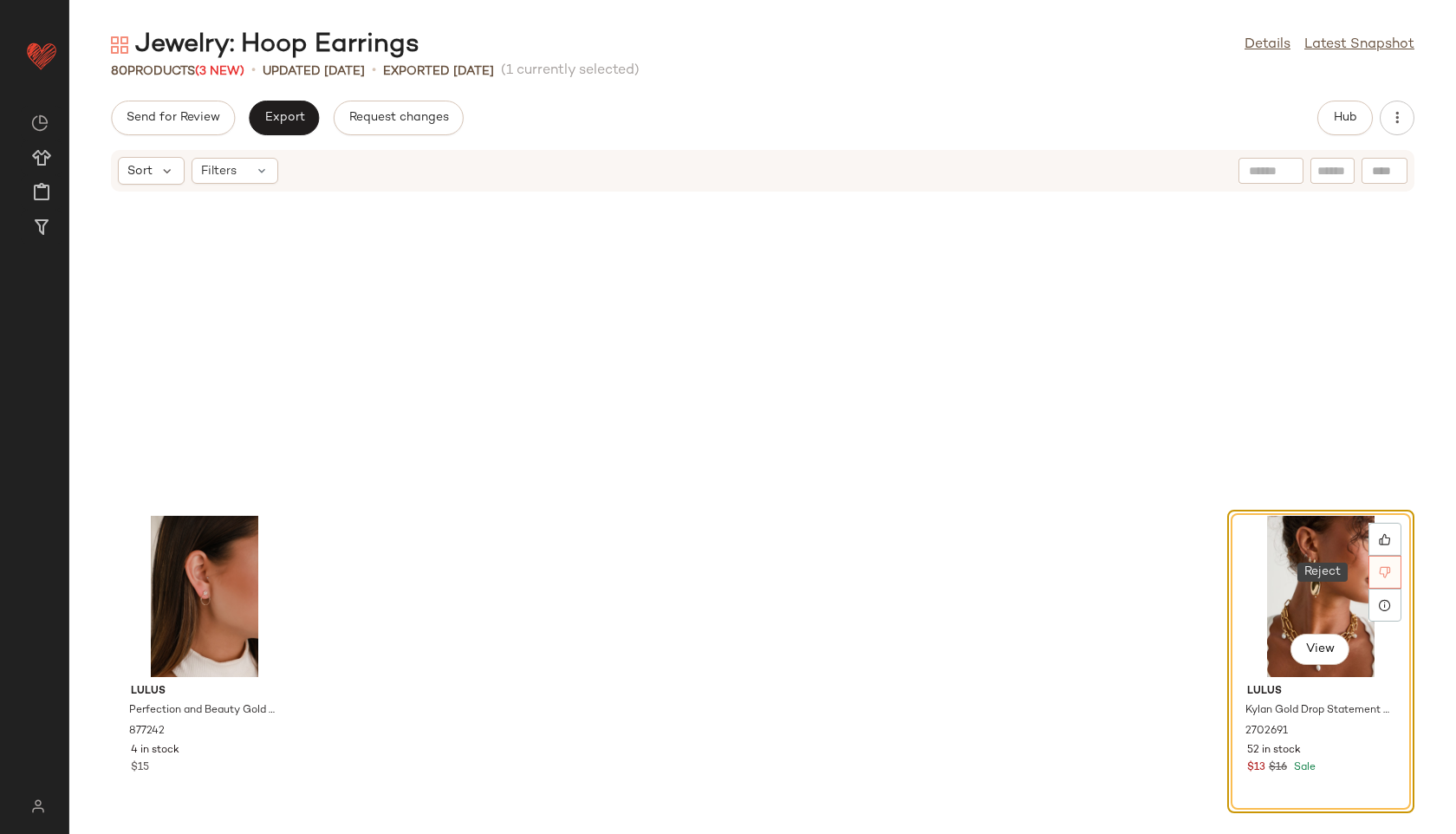
click at [1380, 568] on icon at bounding box center [1385, 572] width 11 height 11
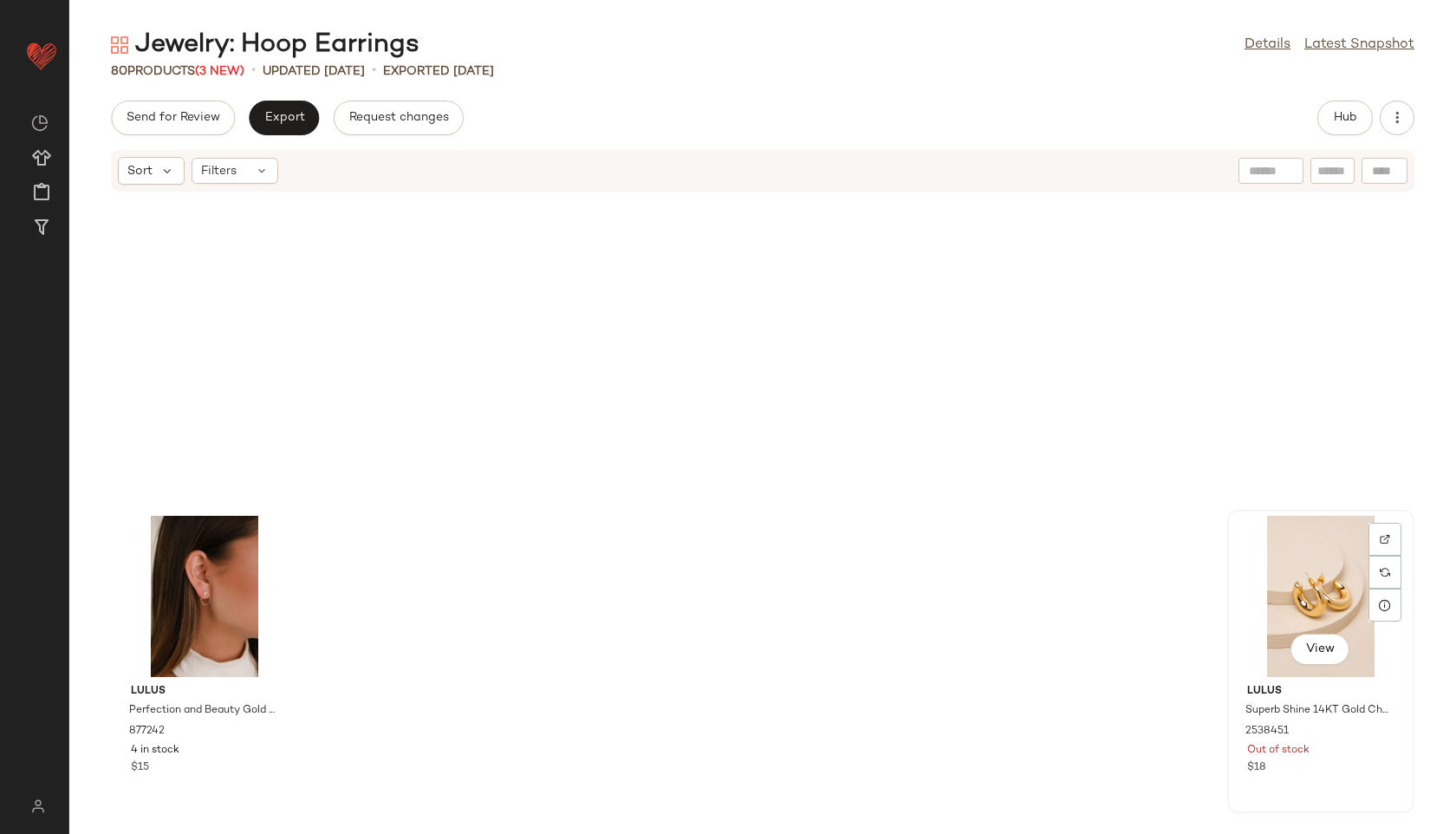
click at [1306, 575] on div "View" at bounding box center [1321, 596] width 175 height 161
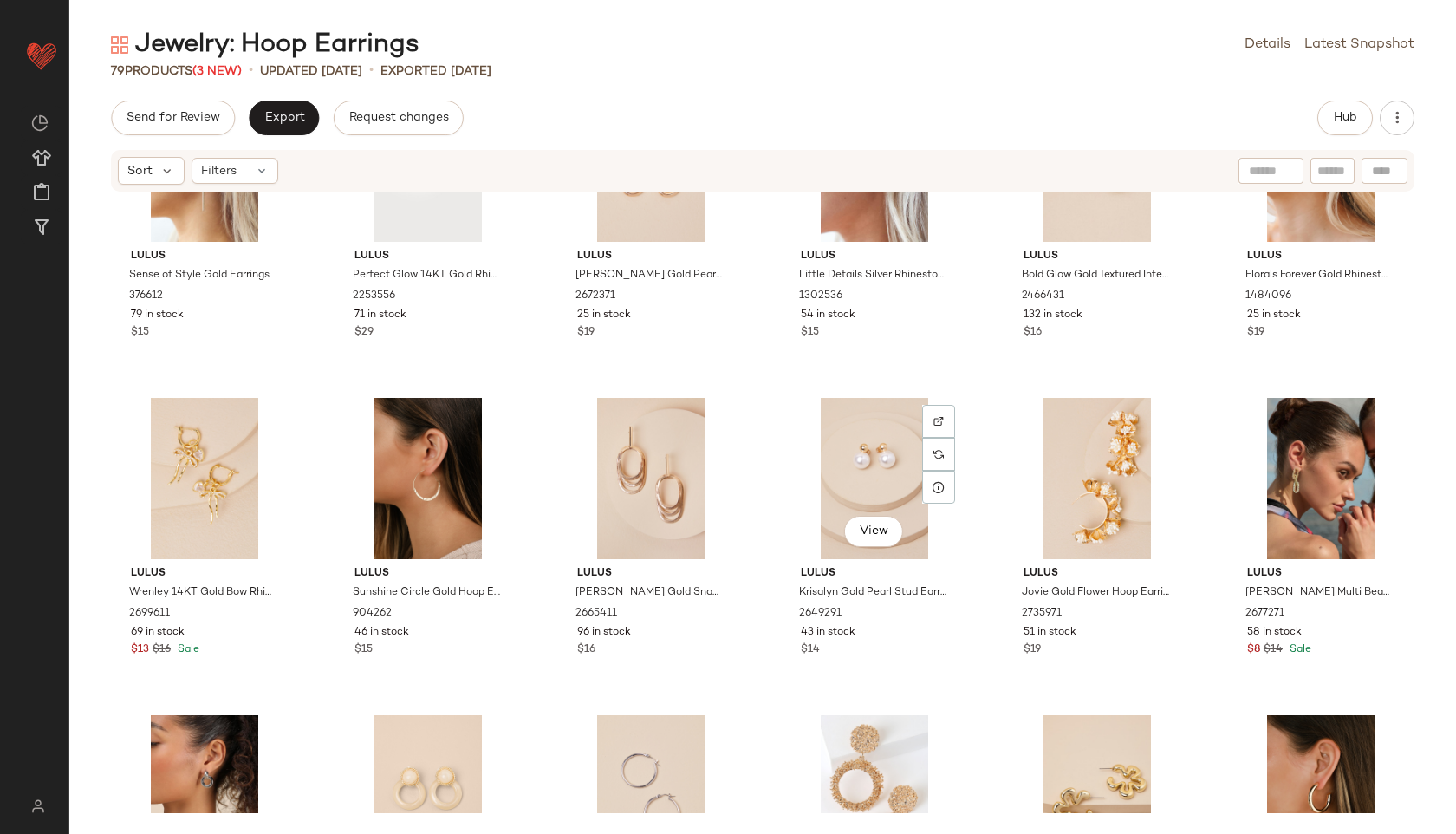
scroll to position [2985, 0]
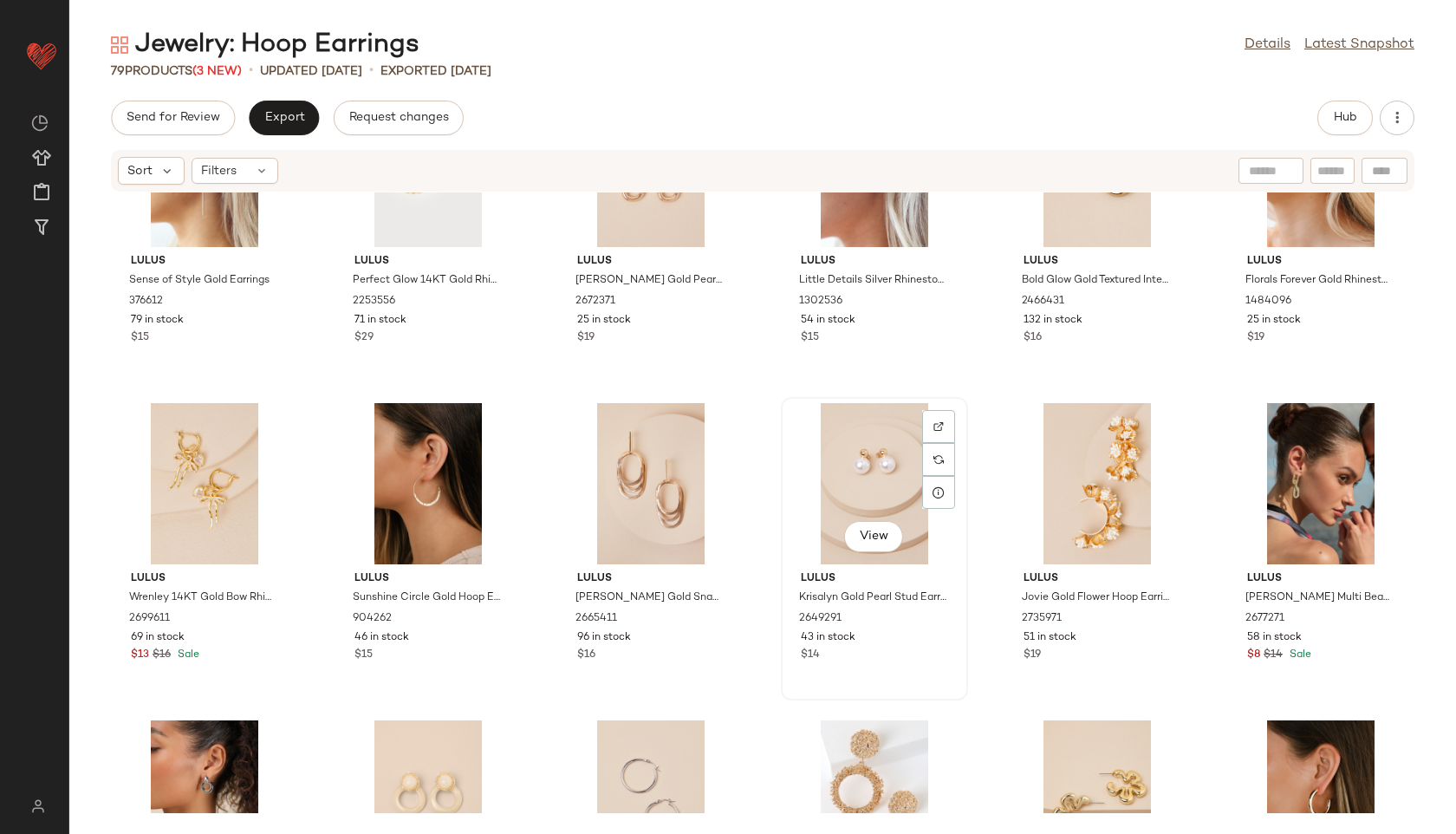
click at [880, 487] on div "View" at bounding box center [874, 483] width 175 height 161
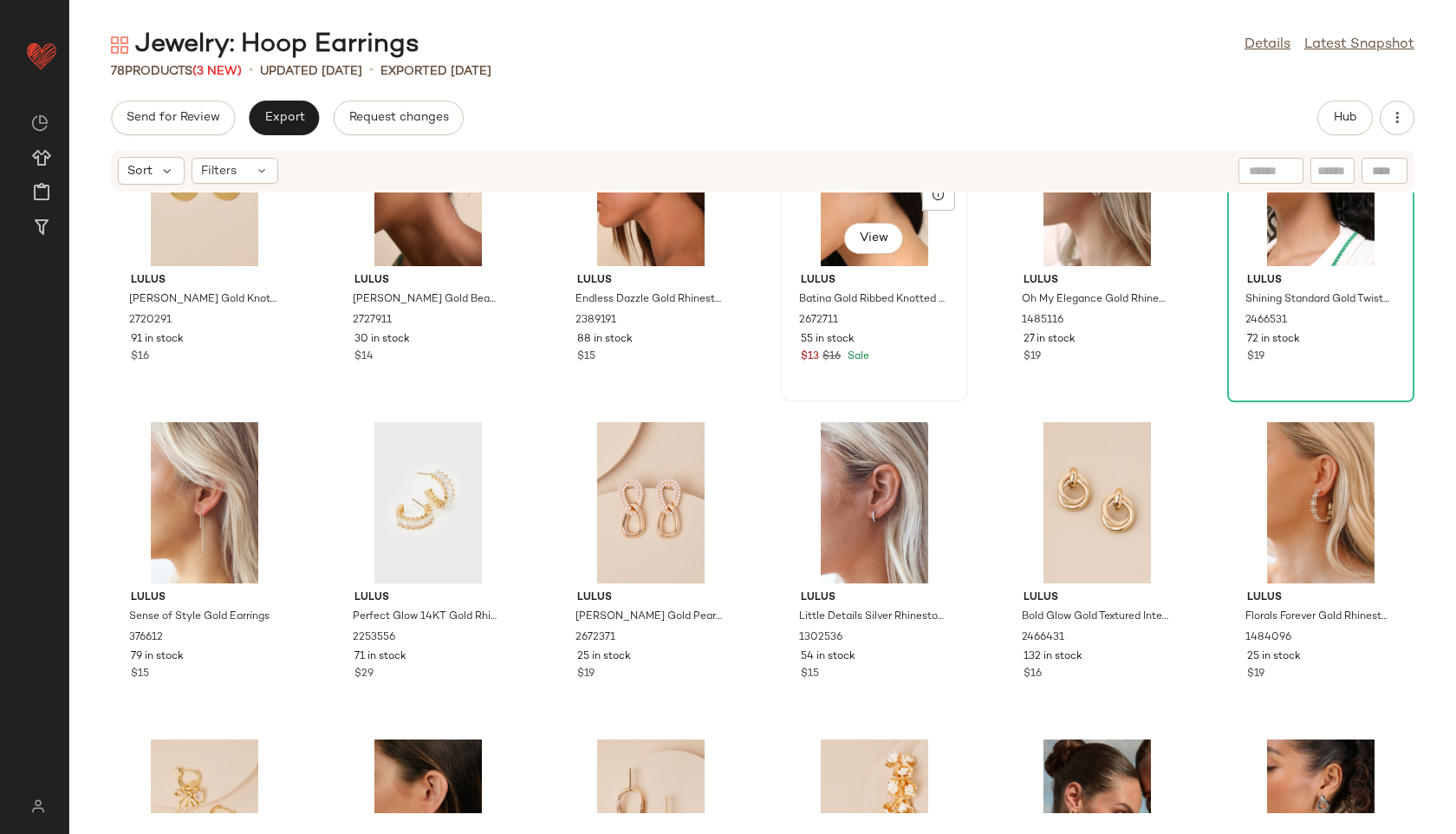
scroll to position [2649, 0]
click at [195, 492] on div "View" at bounding box center [204, 503] width 175 height 161
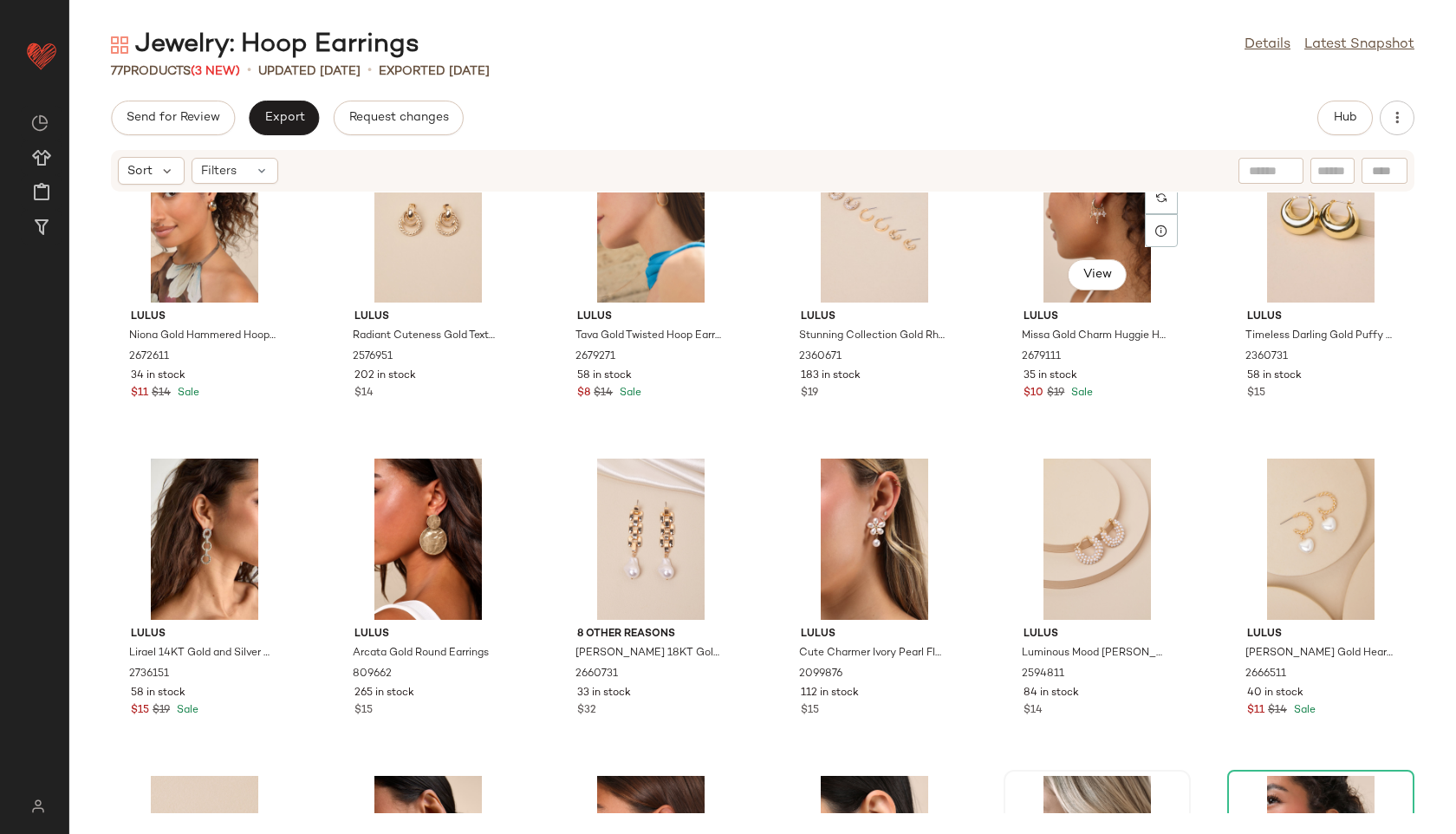
scroll to position [1927, 0]
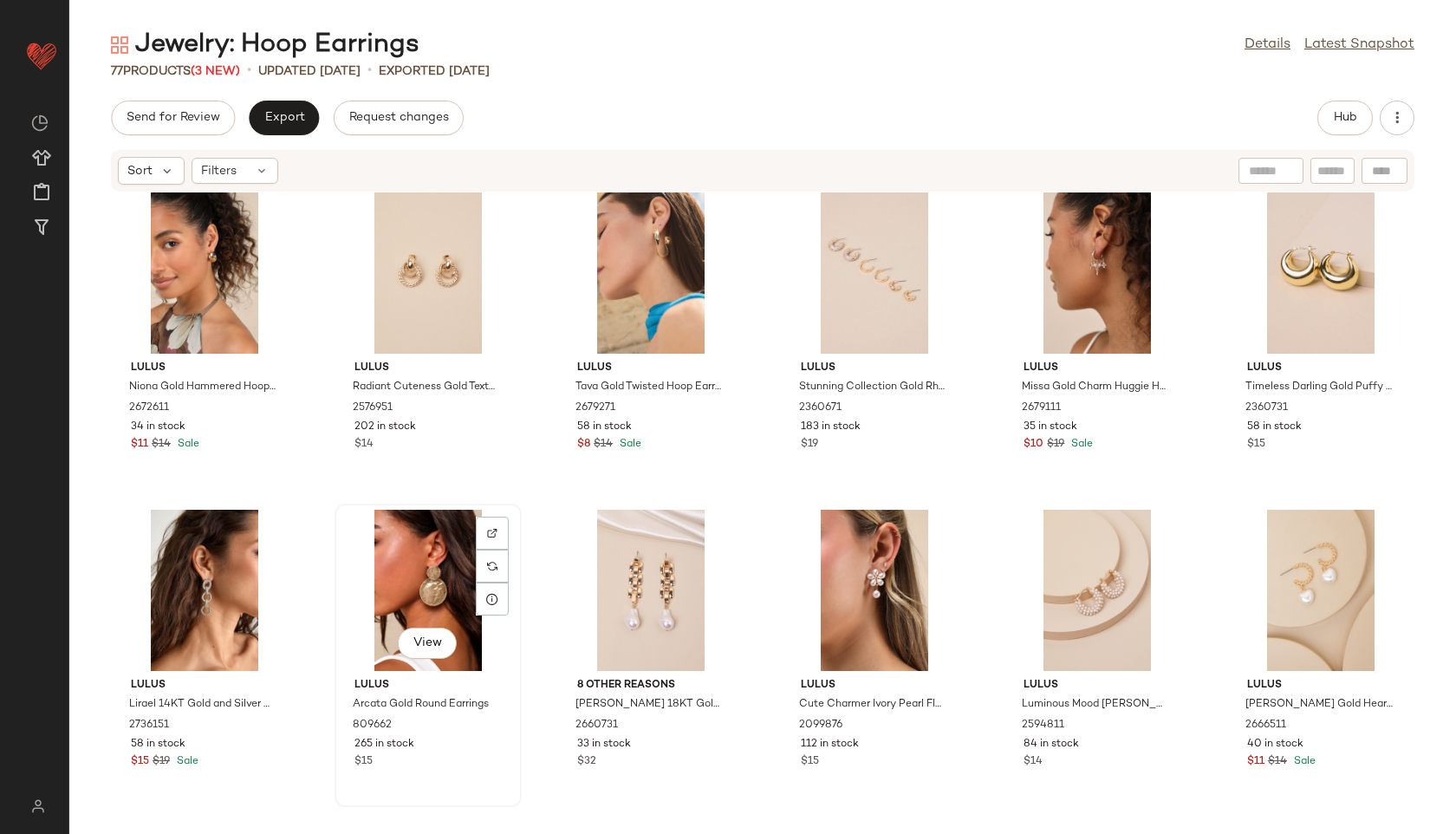
click at [415, 581] on div "View" at bounding box center [428, 590] width 175 height 161
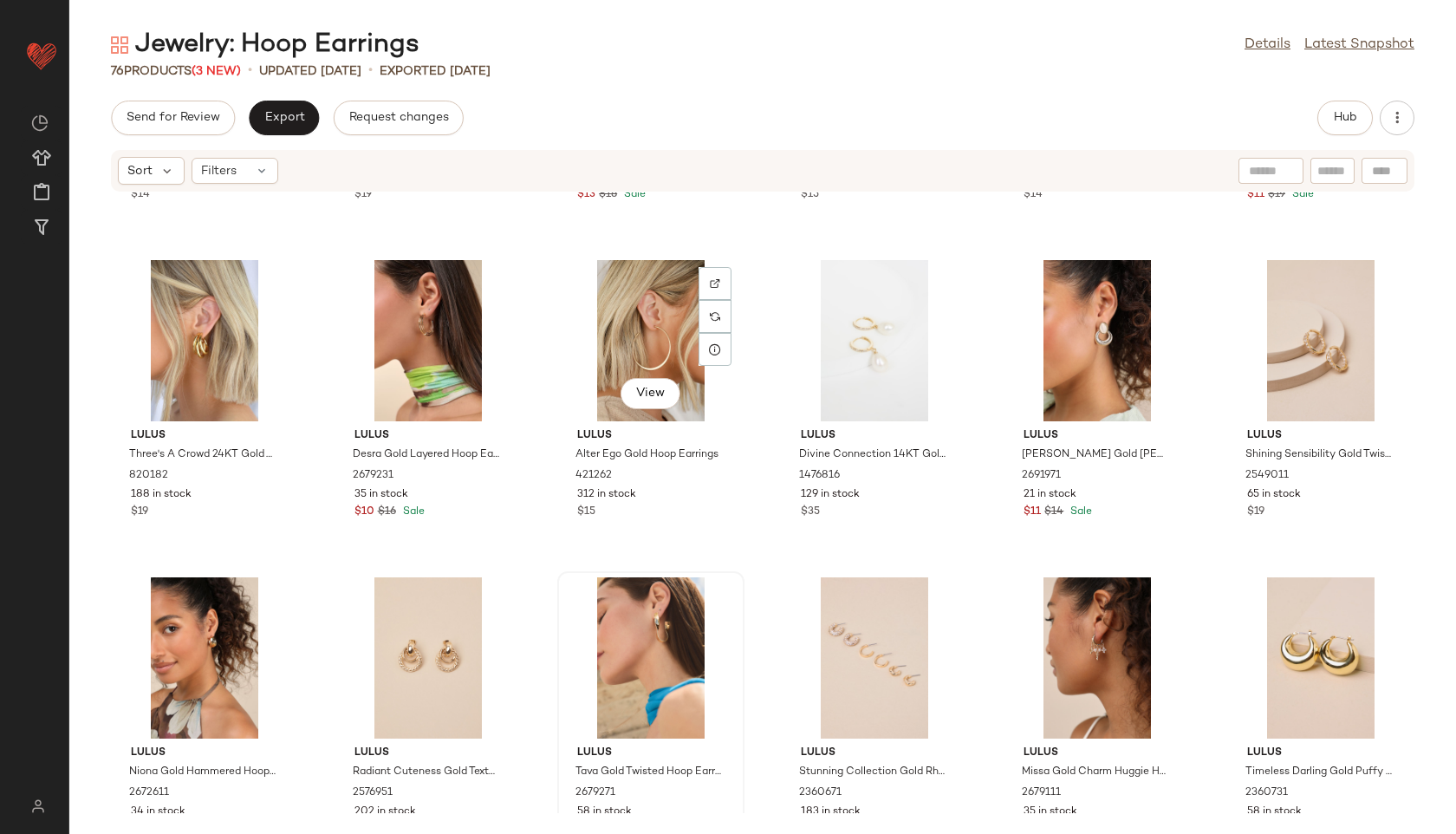
scroll to position [1514, 0]
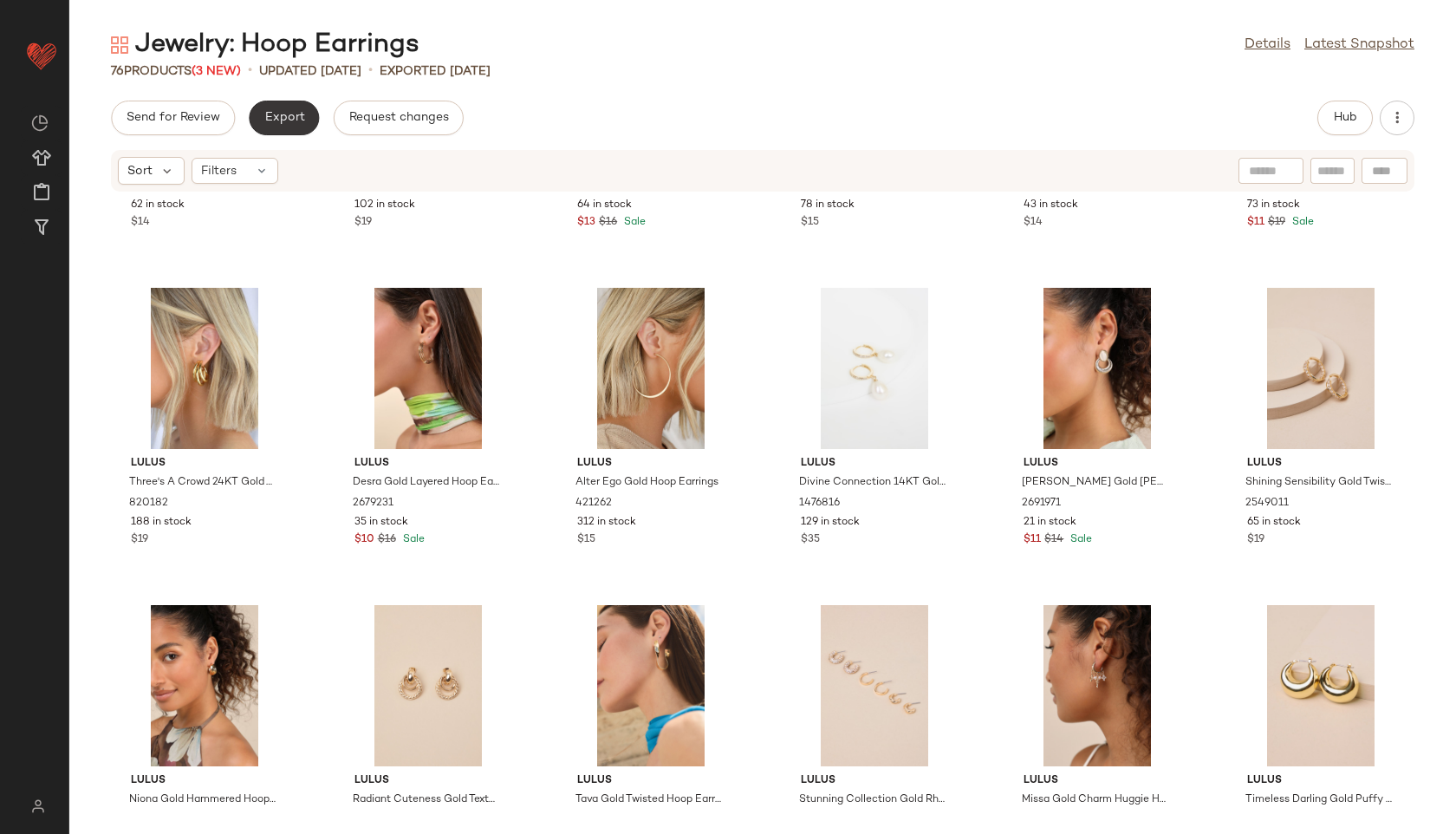
click at [281, 119] on span "Export" at bounding box center [284, 118] width 40 height 14
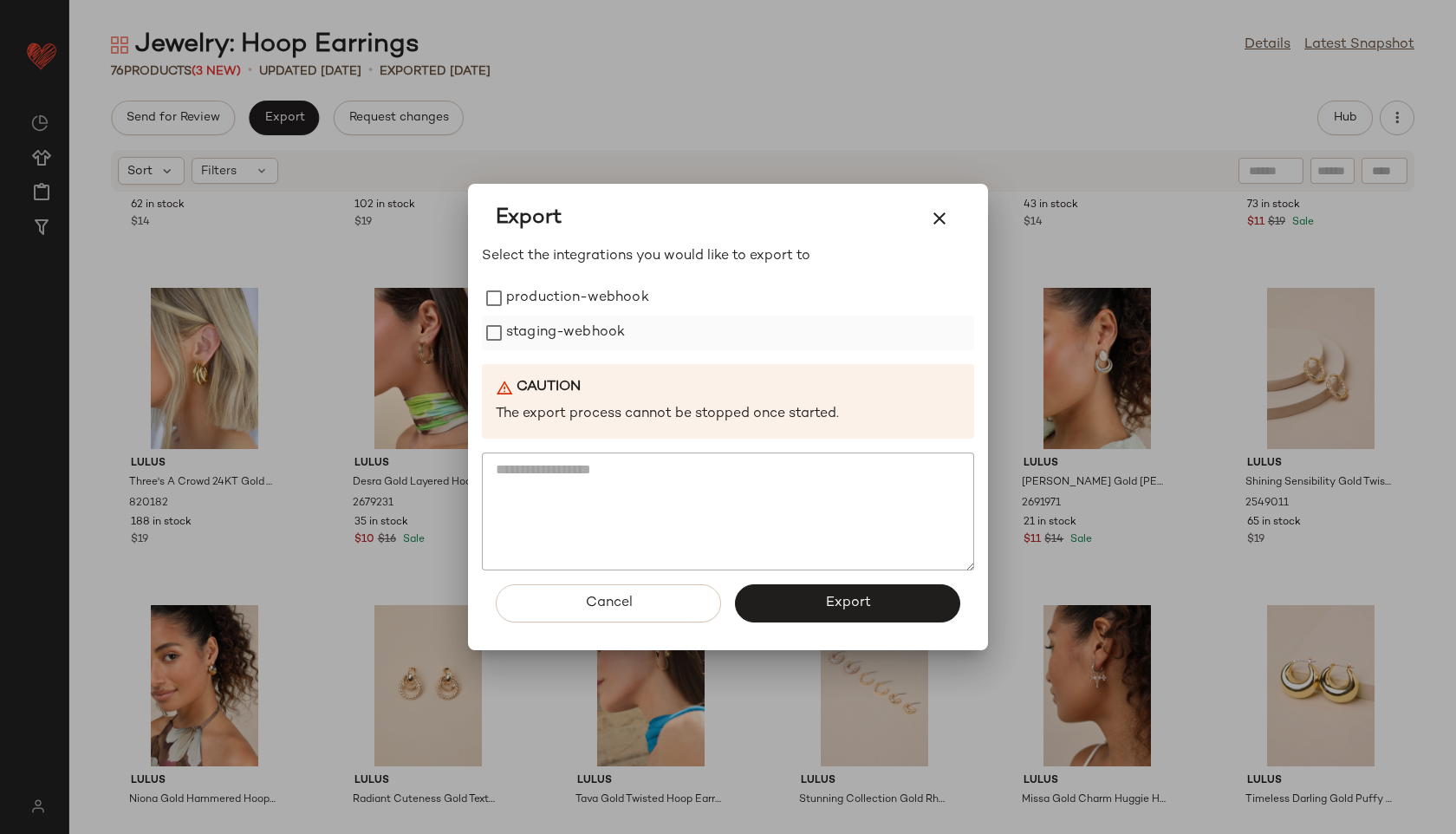
click at [515, 323] on label "staging-webhook" at bounding box center [565, 332] width 119 height 34
click at [520, 280] on div "Select the integrations you would like to export to production-webhook staging-…" at bounding box center [728, 408] width 492 height 324
click at [530, 298] on label "production-webhook" at bounding box center [577, 298] width 143 height 34
click at [825, 596] on span "Export" at bounding box center [847, 603] width 46 height 17
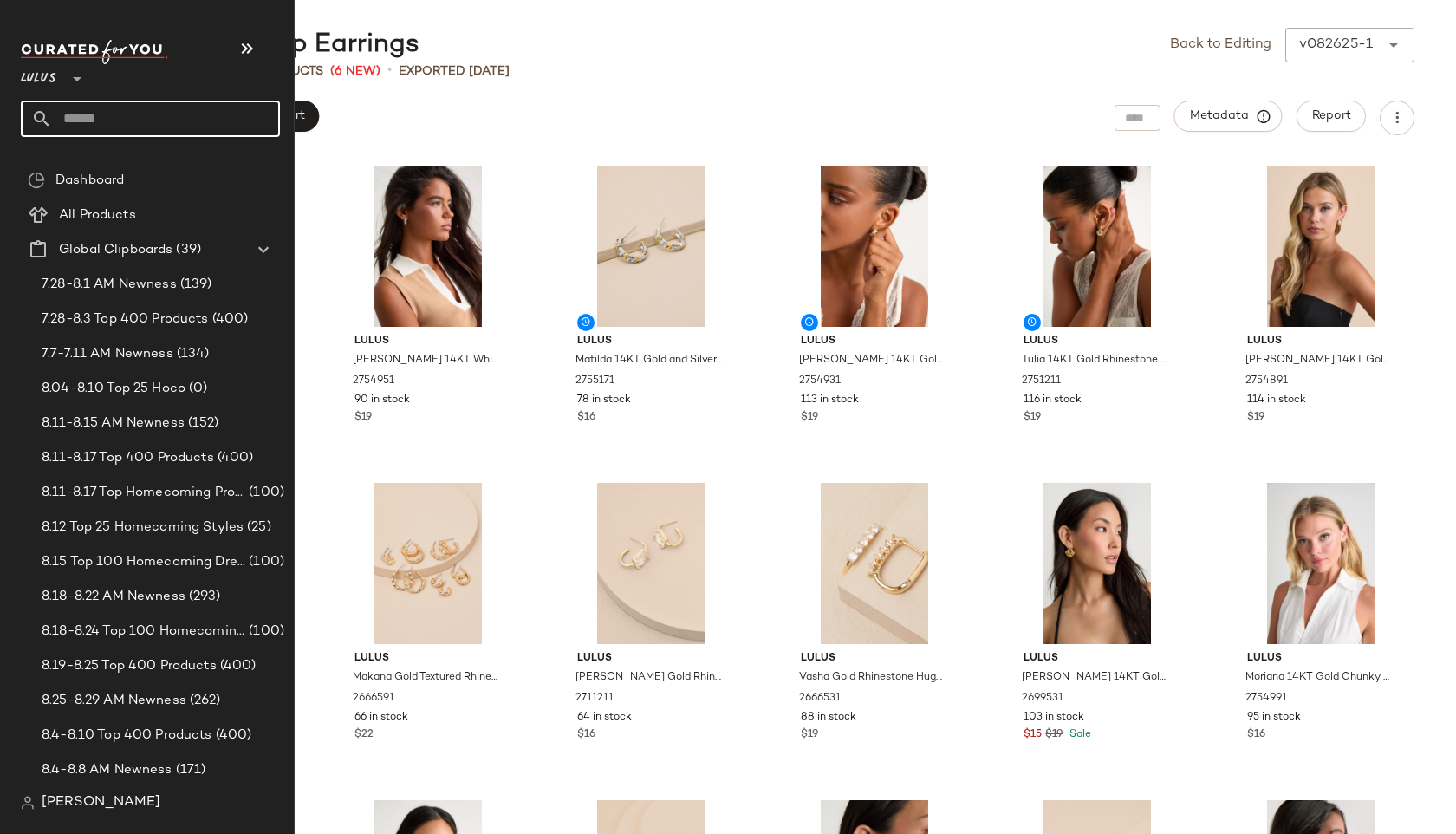
click at [100, 105] on input "text" at bounding box center [165, 118] width 228 height 36
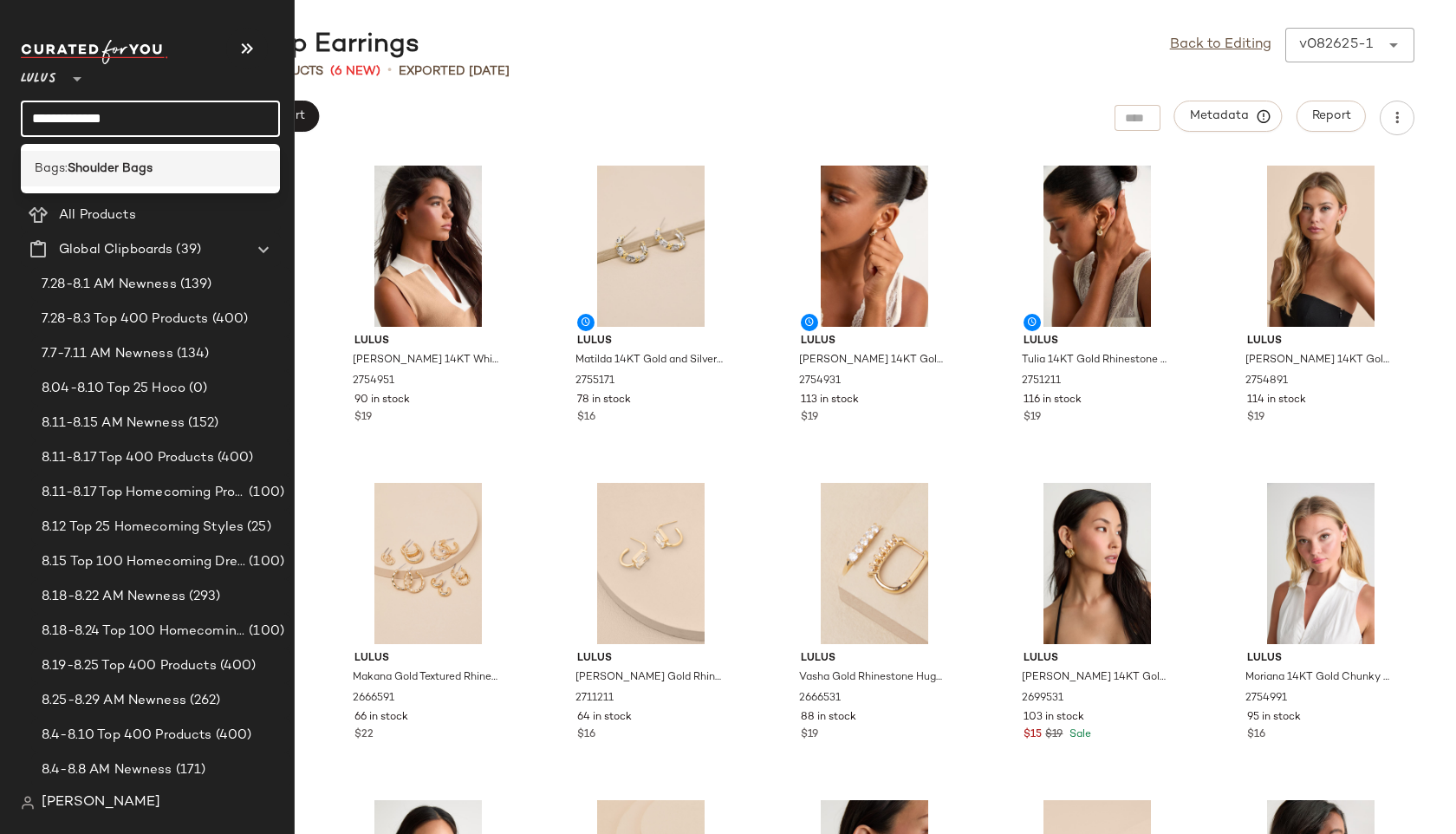
type input "**********"
click at [120, 157] on div "Bags: Shoulder Bags" at bounding box center [150, 169] width 259 height 35
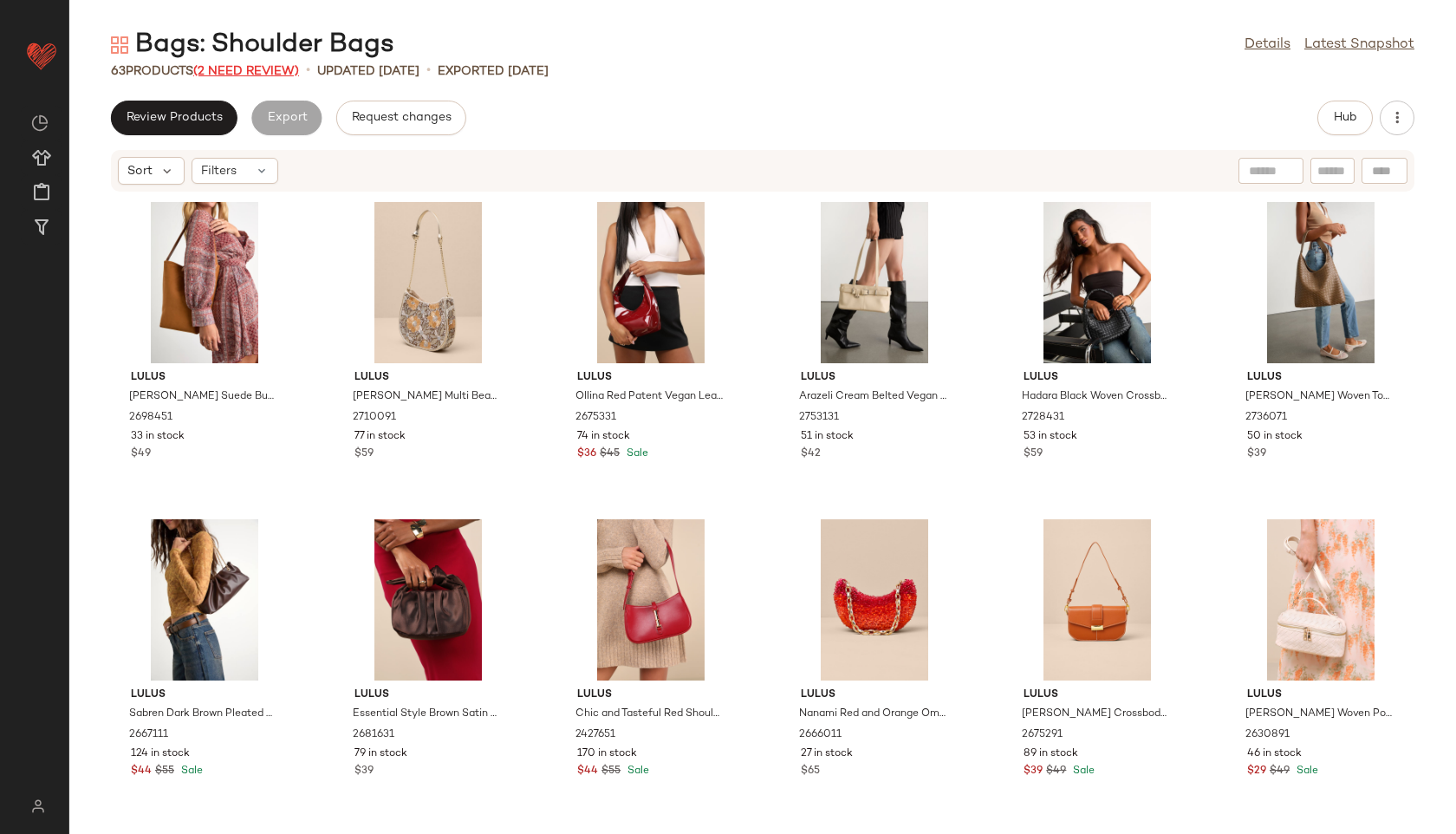
click at [246, 75] on span "(2 Need Review)" at bounding box center [246, 71] width 105 height 13
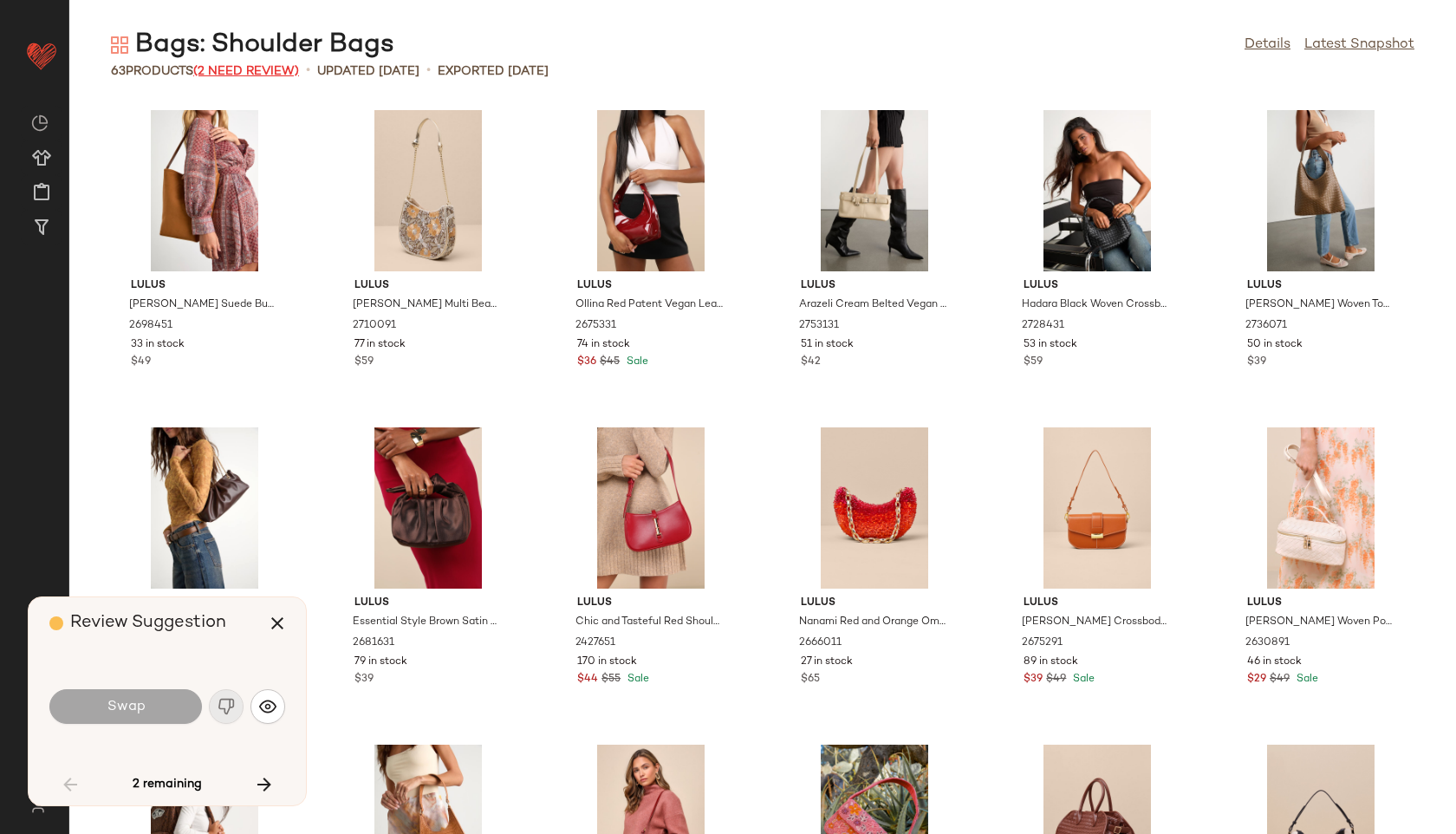
scroll to position [1904, 0]
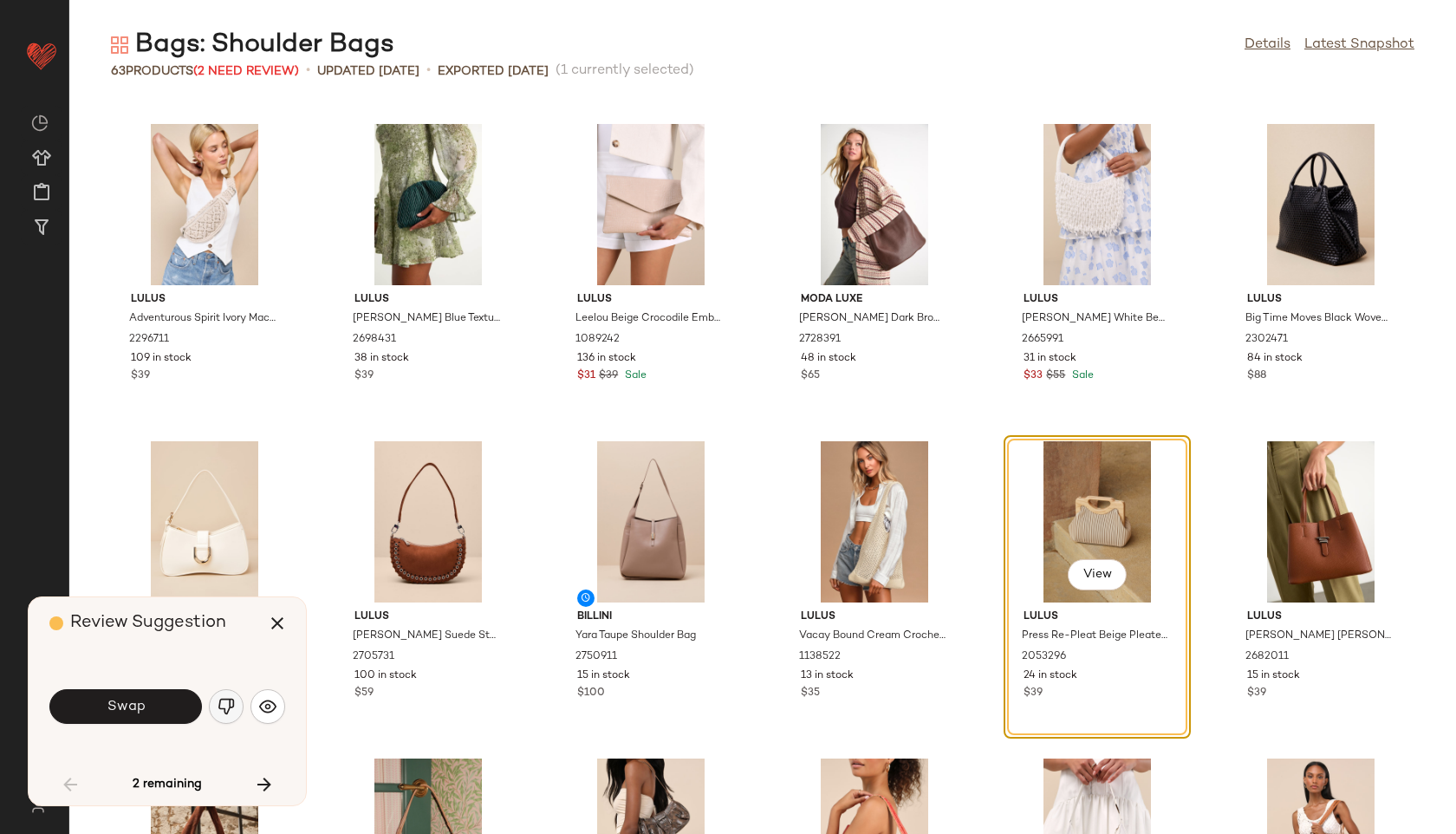
click at [226, 718] on button "button" at bounding box center [226, 706] width 34 height 34
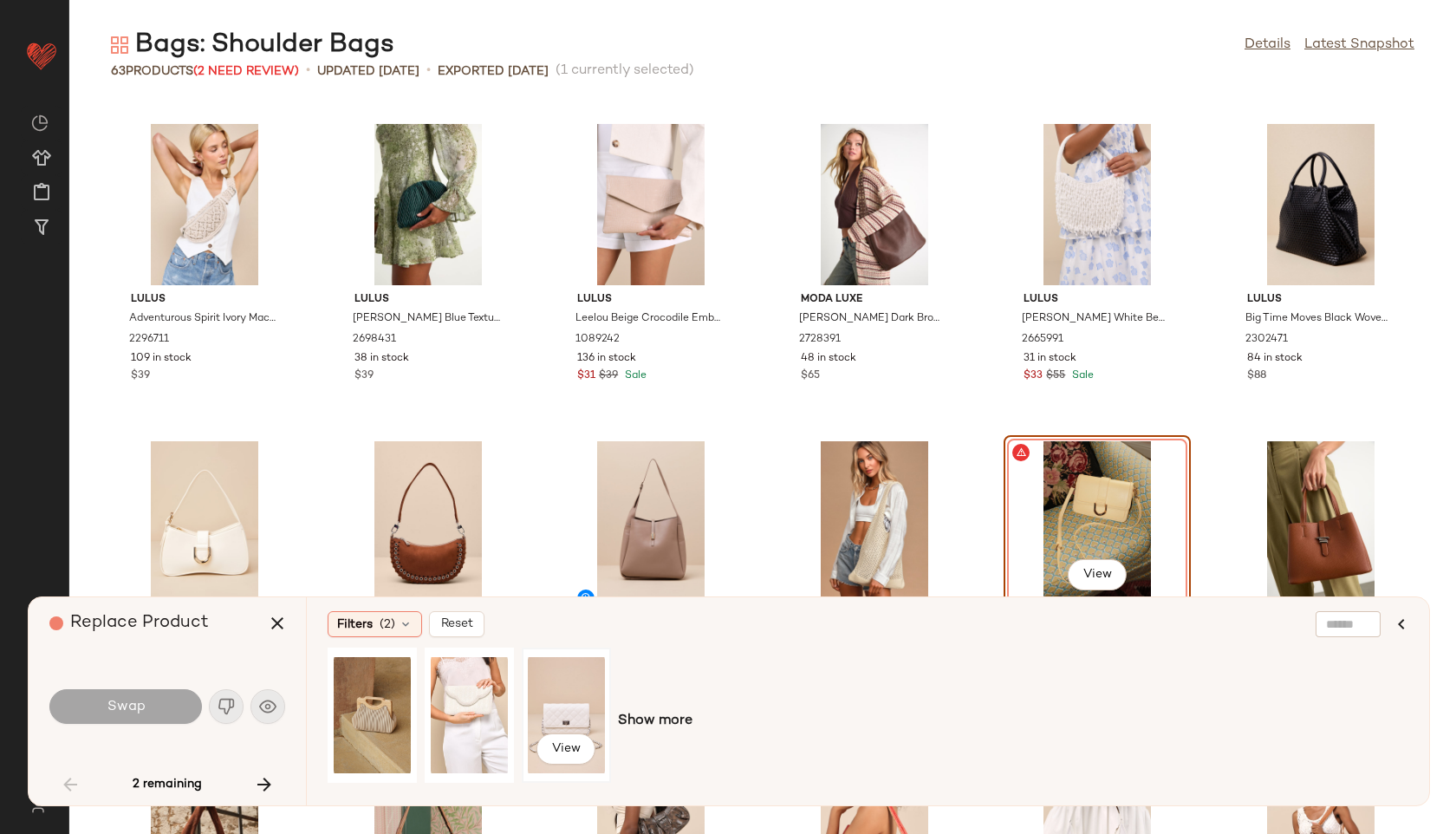
click at [522, 700] on div "View" at bounding box center [567, 715] width 90 height 135
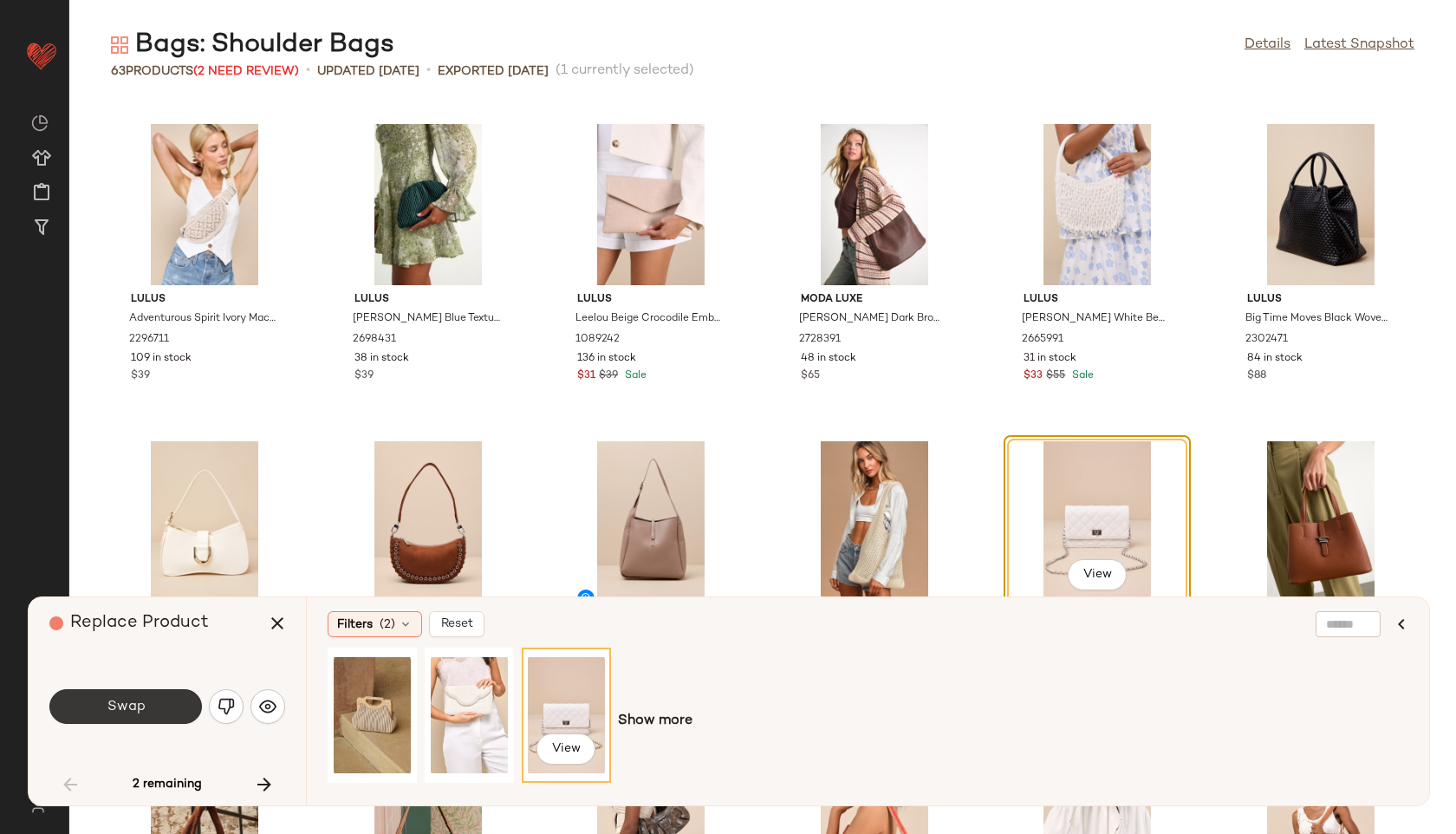
click at [163, 700] on button "Swap" at bounding box center [126, 706] width 153 height 34
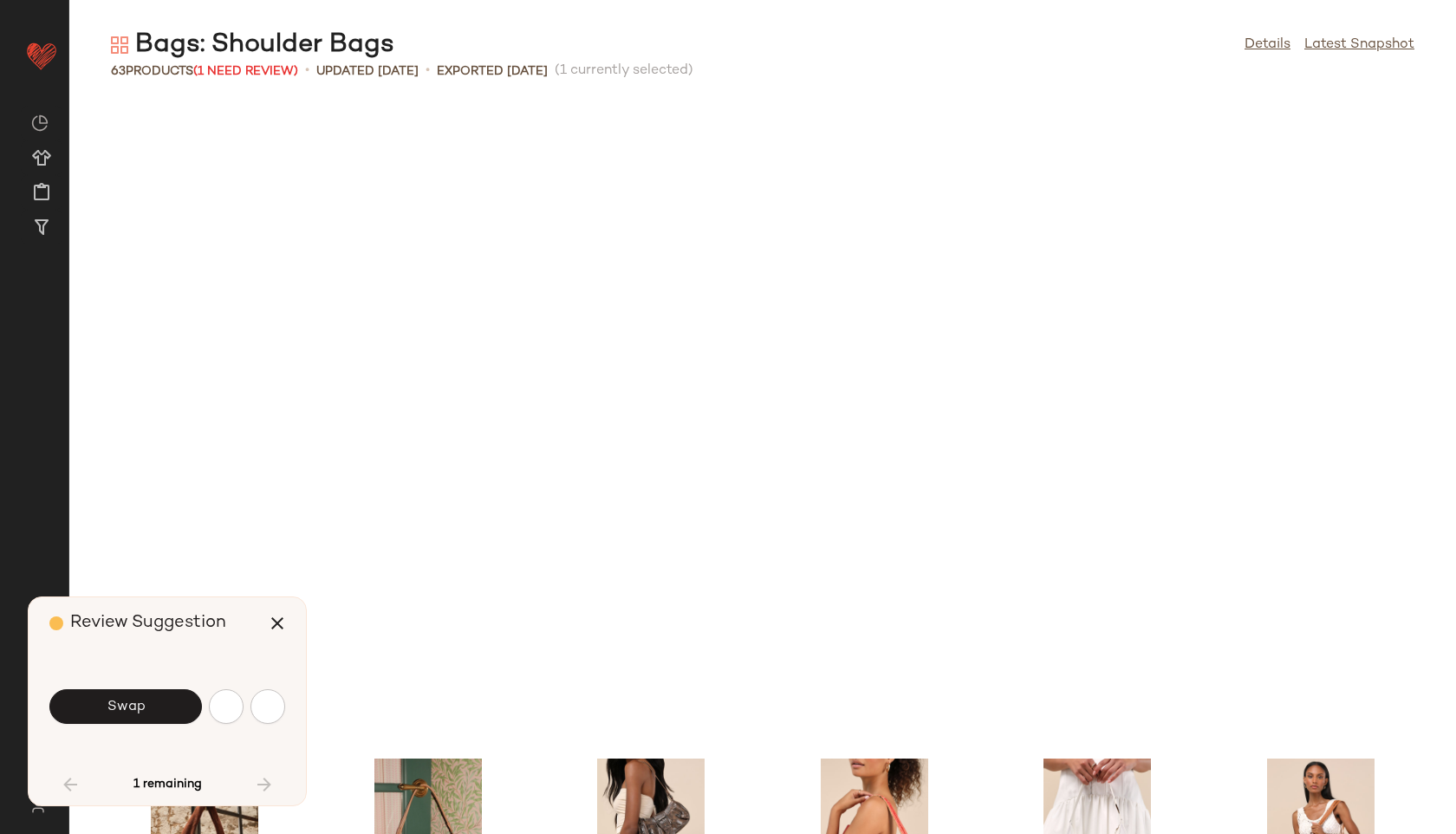
scroll to position [2538, 0]
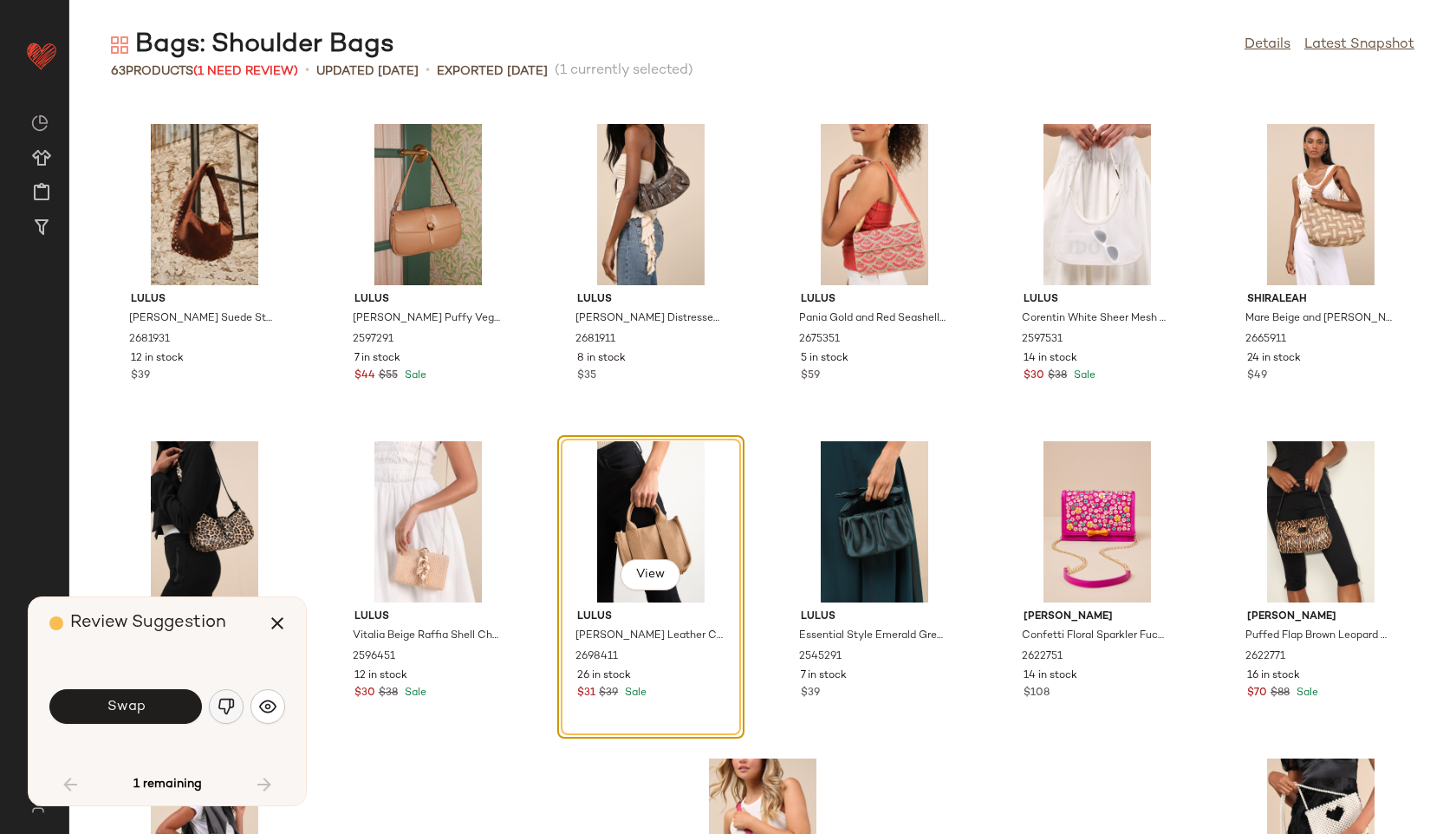
click at [222, 702] on img "button" at bounding box center [227, 707] width 18 height 18
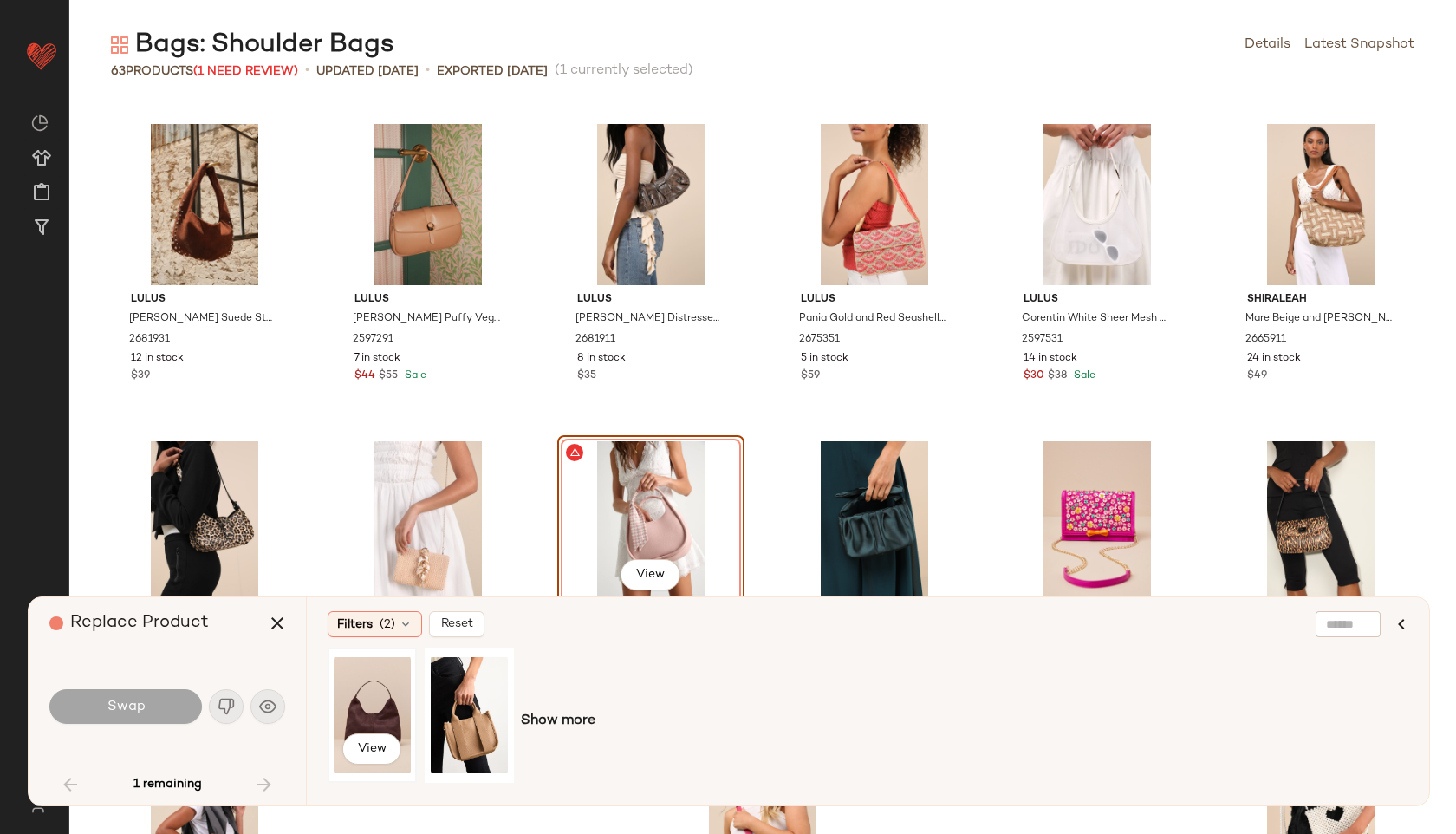
click at [354, 708] on div "View" at bounding box center [373, 715] width 77 height 123
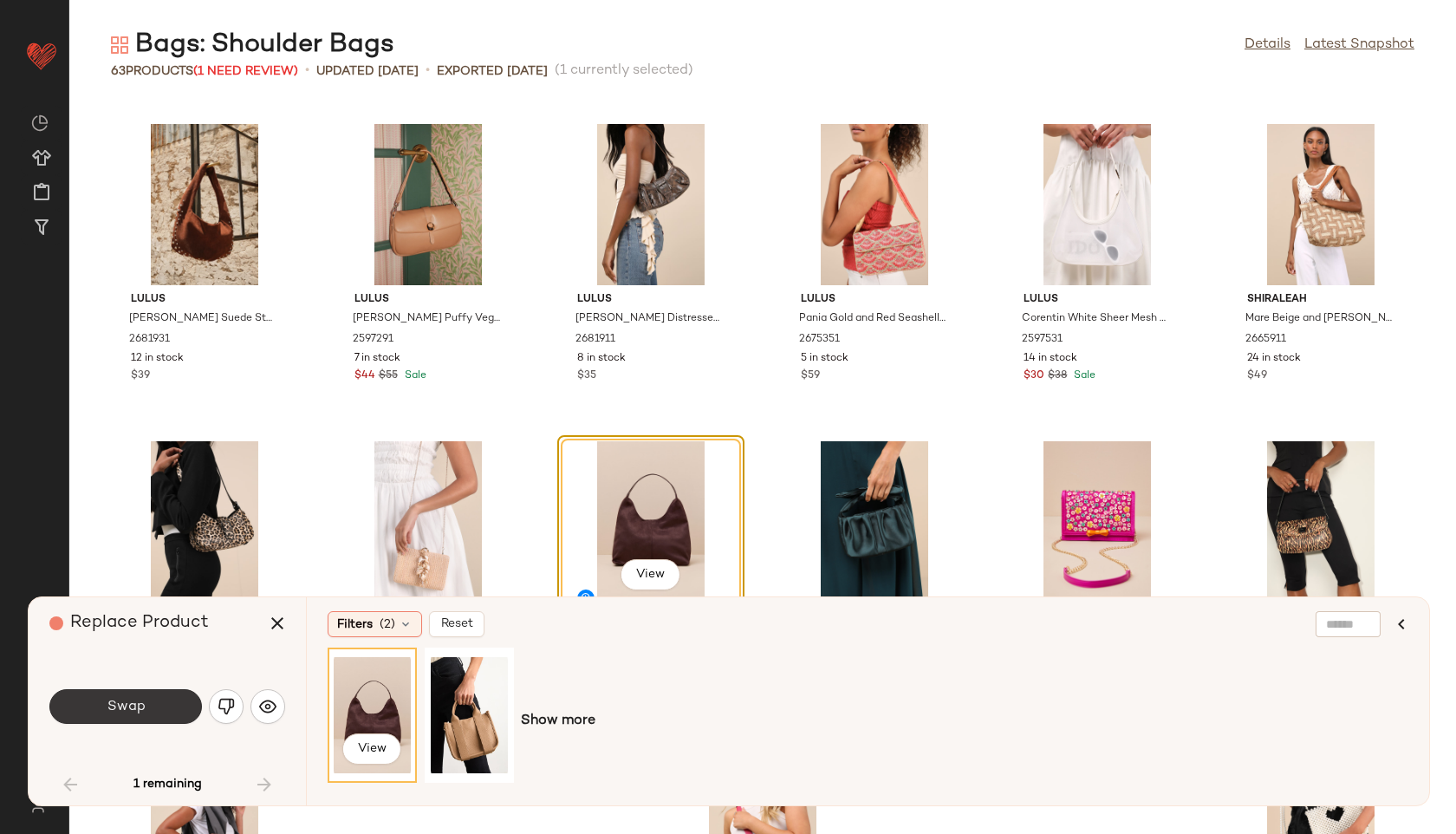
click at [170, 713] on button "Swap" at bounding box center [126, 706] width 153 height 34
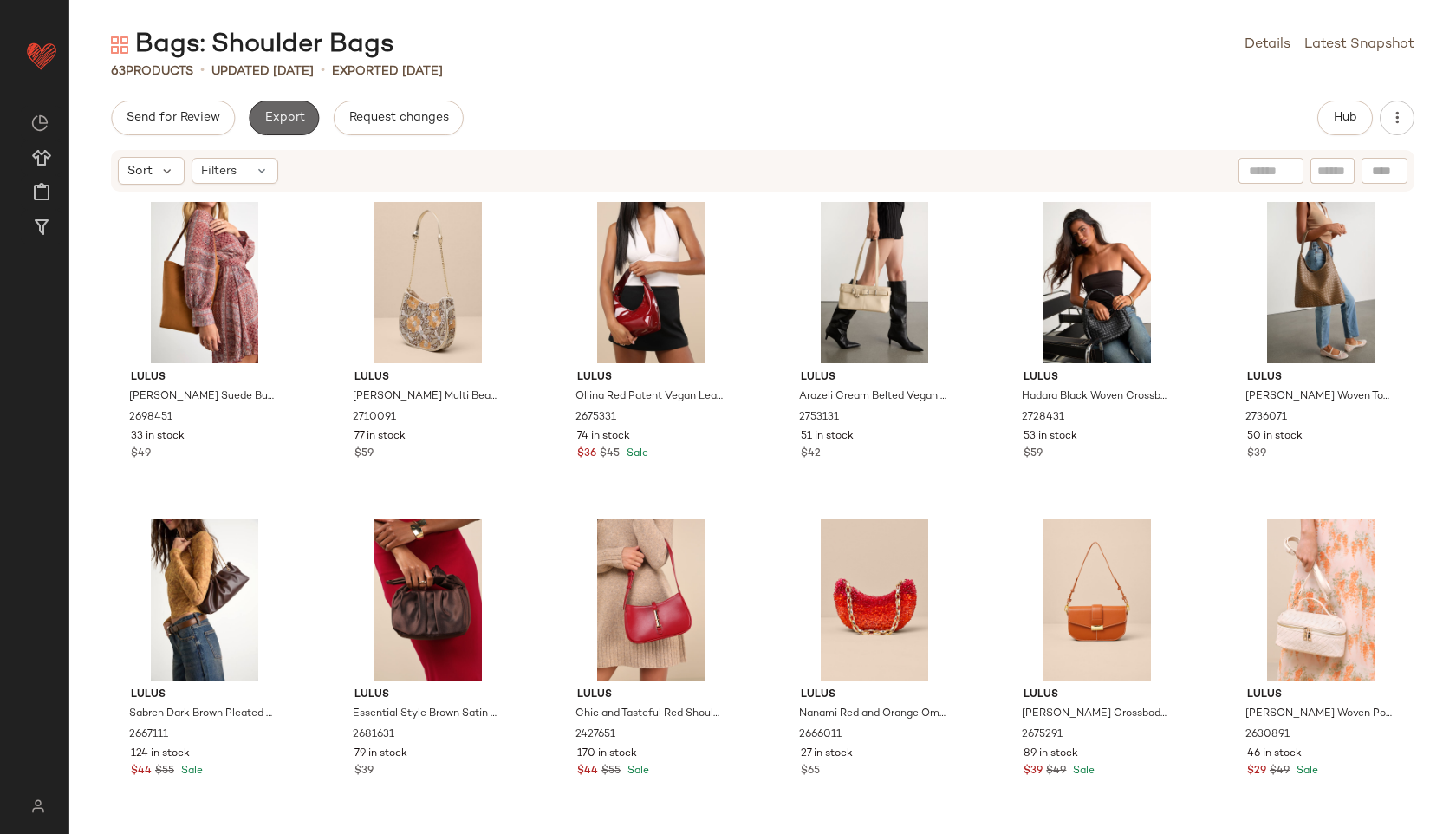
click at [289, 115] on span "Export" at bounding box center [284, 118] width 40 height 14
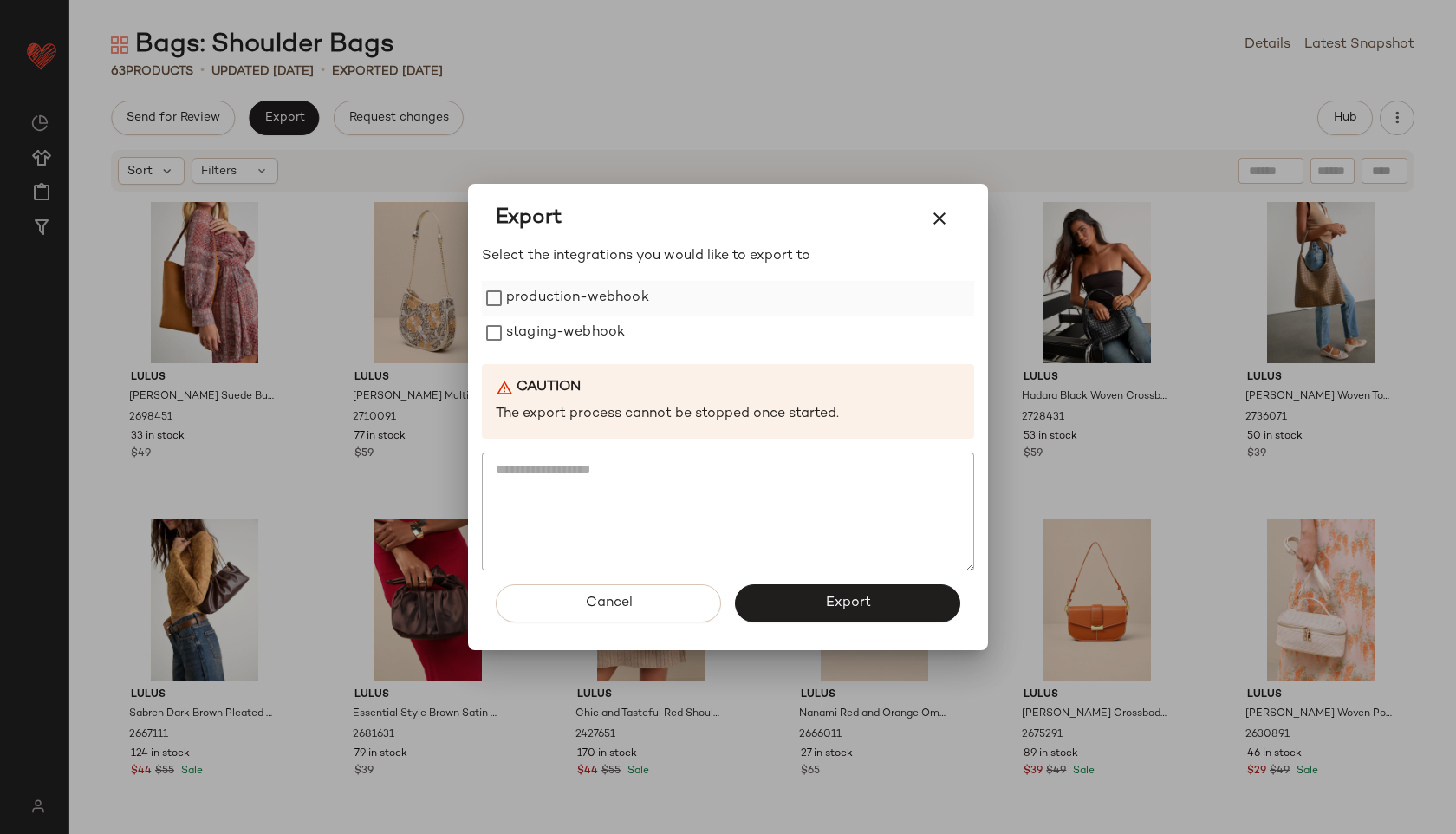
click at [561, 305] on label "production-webhook" at bounding box center [577, 298] width 143 height 34
click at [580, 334] on label "staging-webhook" at bounding box center [565, 332] width 119 height 34
click at [858, 611] on button "Export" at bounding box center [848, 603] width 225 height 38
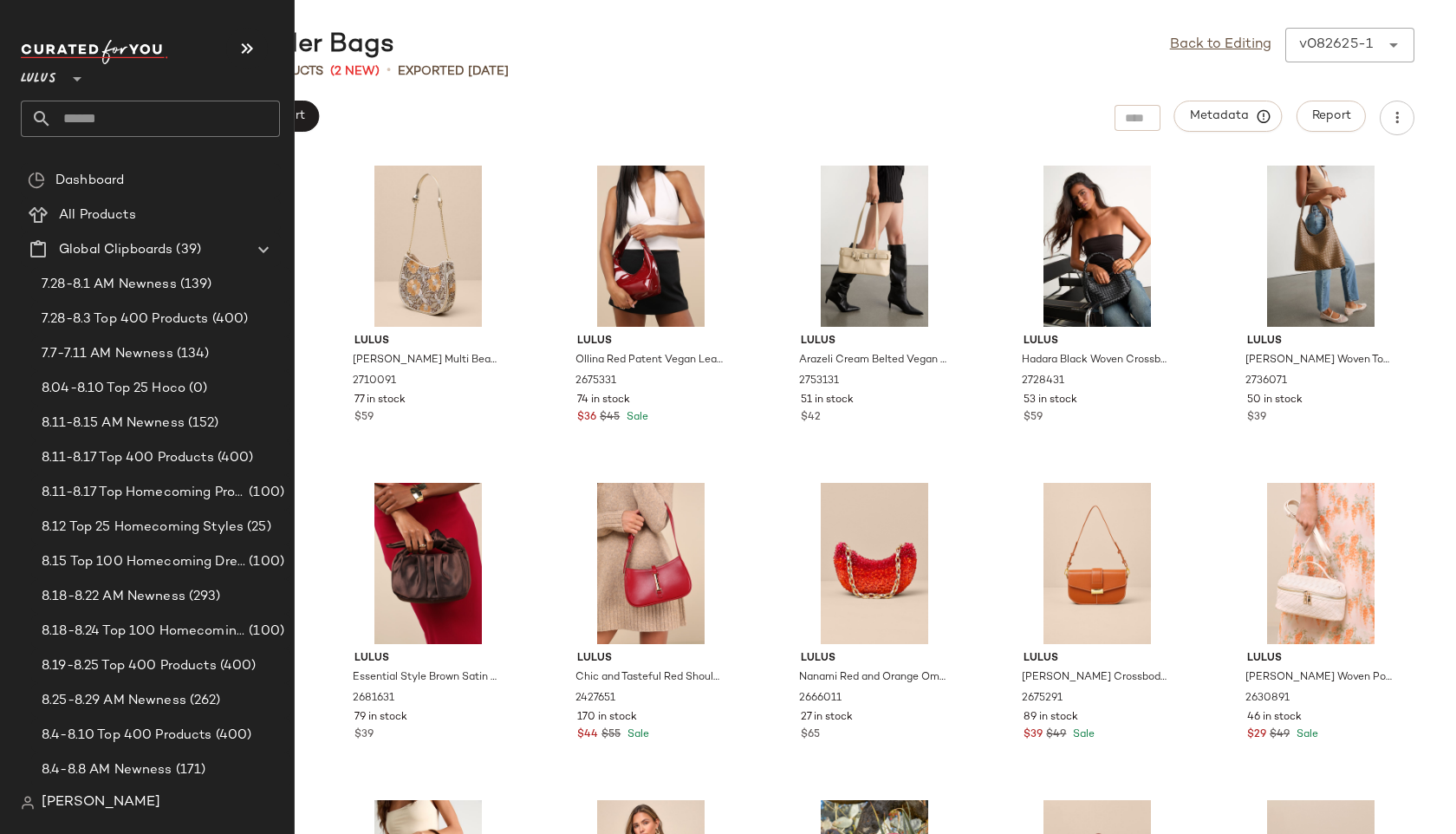
click at [83, 117] on input "text" at bounding box center [165, 118] width 228 height 36
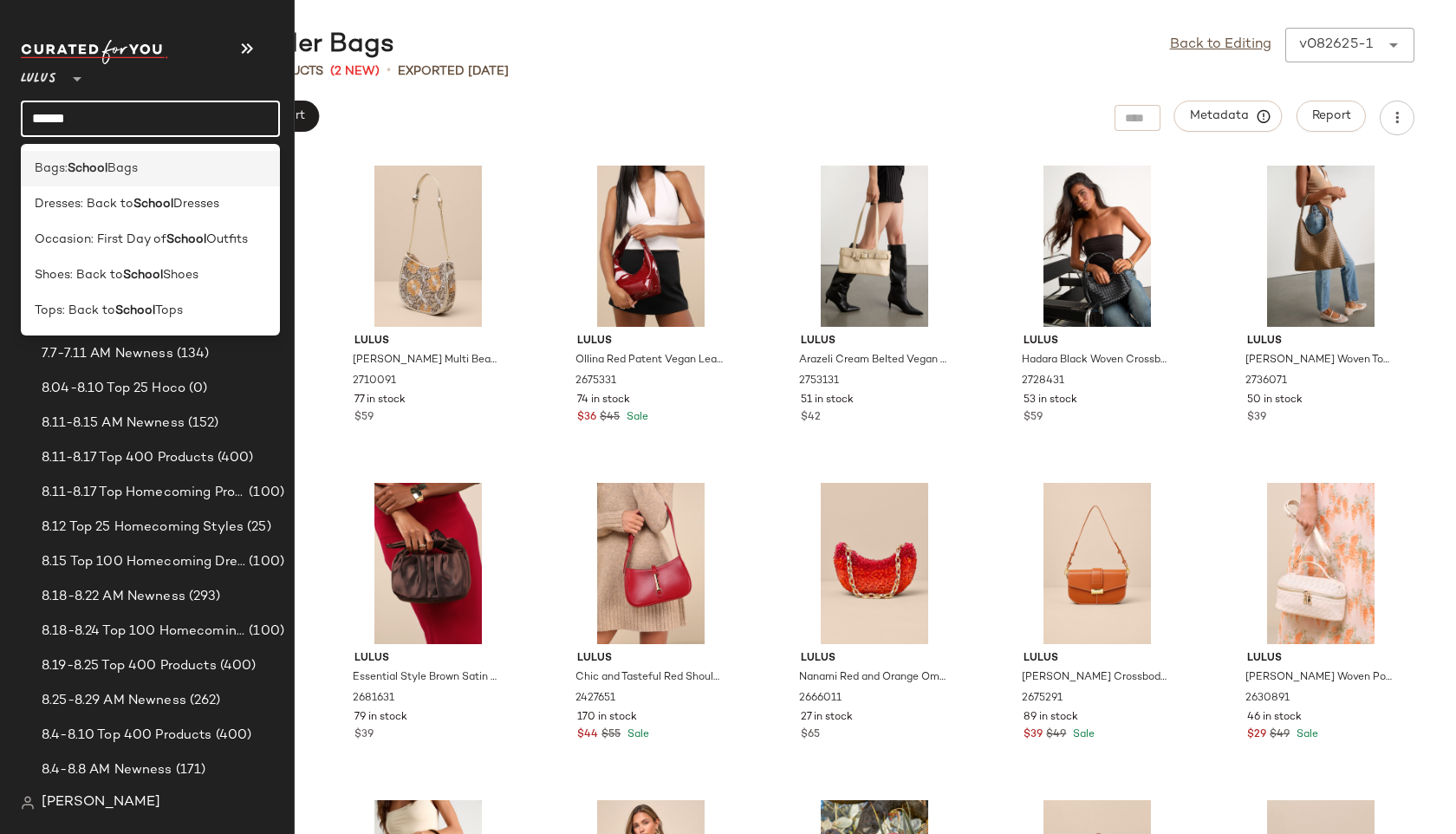
type input "******"
click at [80, 163] on b "School" at bounding box center [87, 169] width 40 height 18
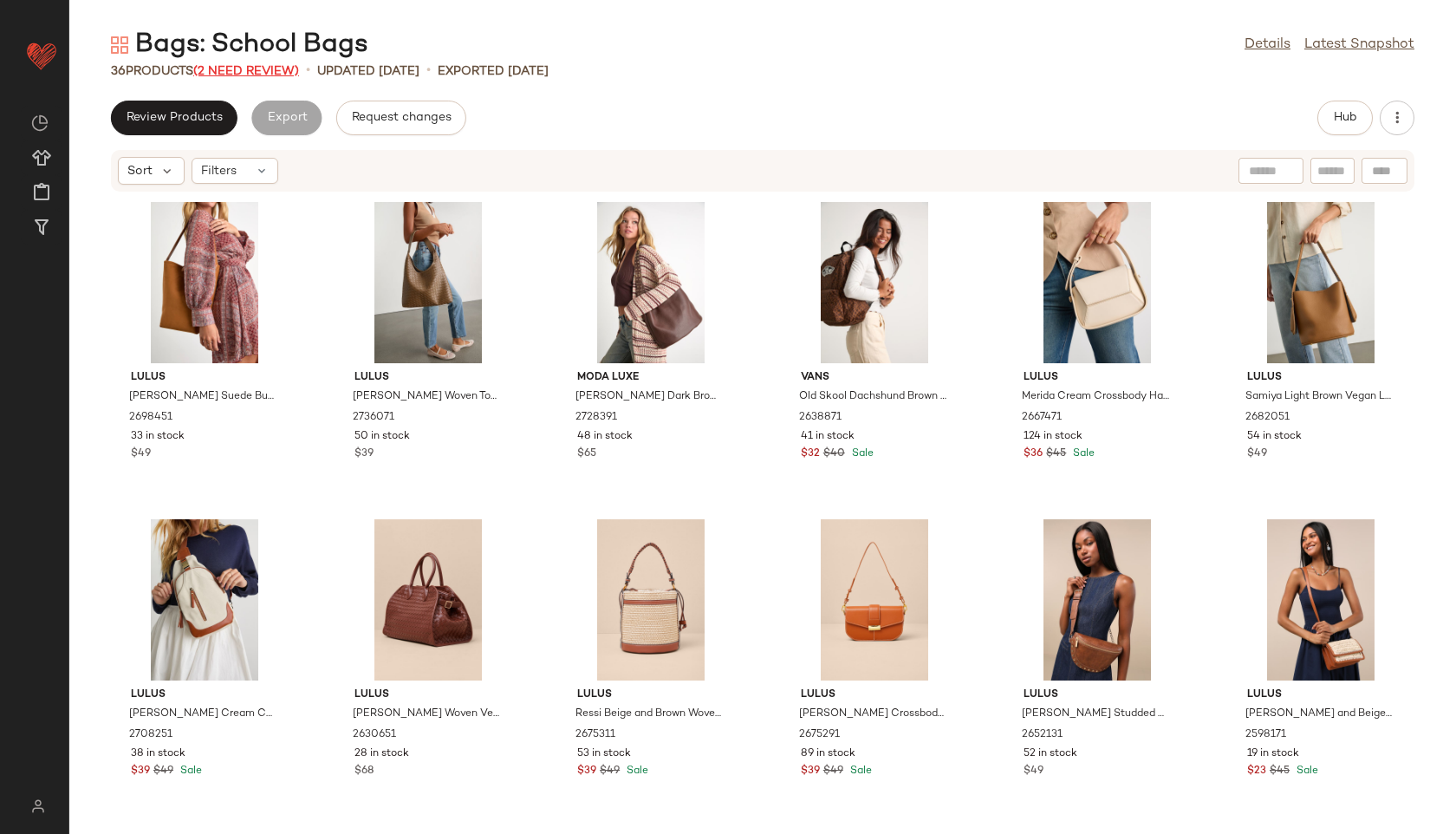
click at [257, 75] on span "(2 Need Review)" at bounding box center [246, 71] width 105 height 13
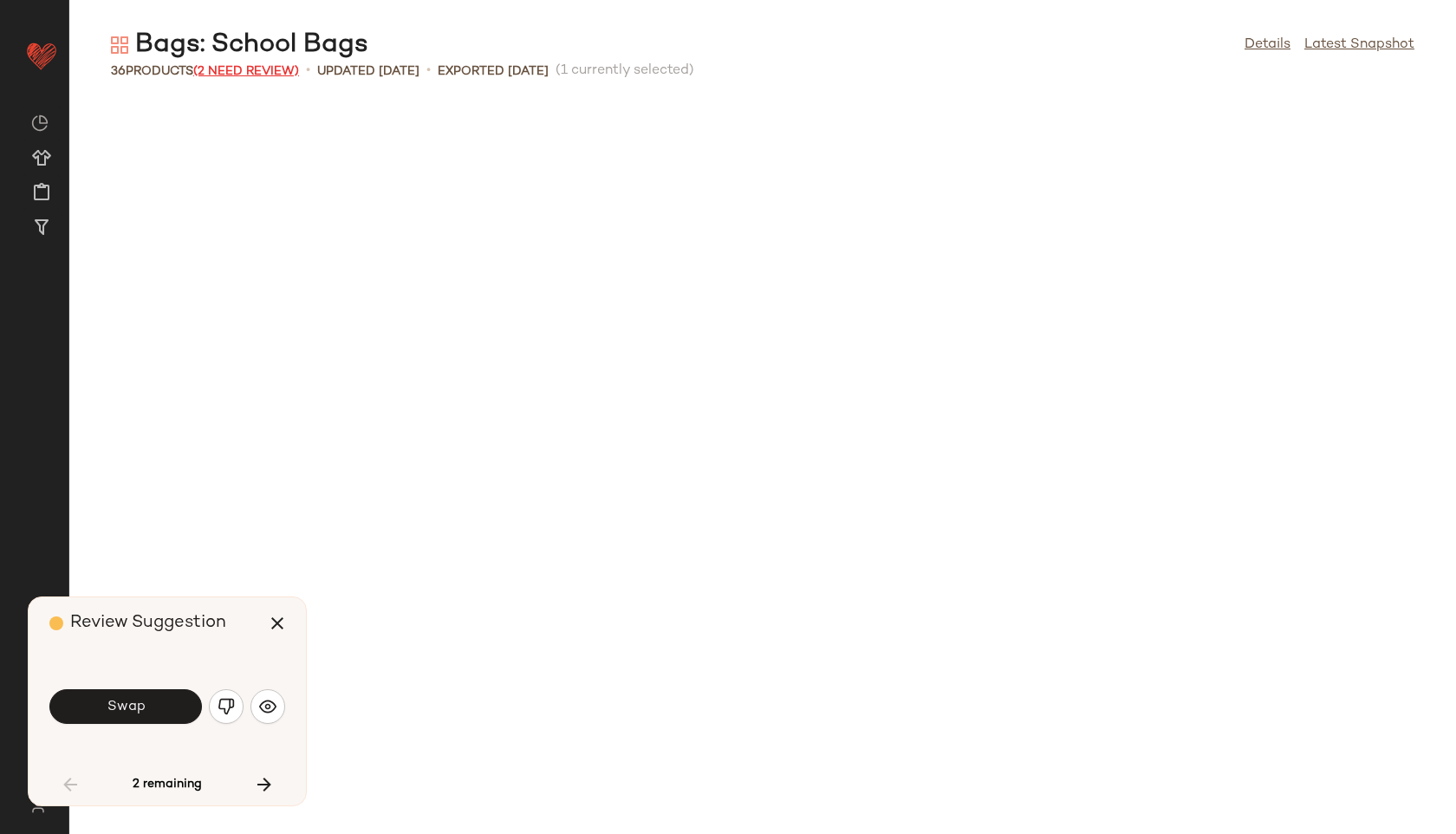
scroll to position [966, 0]
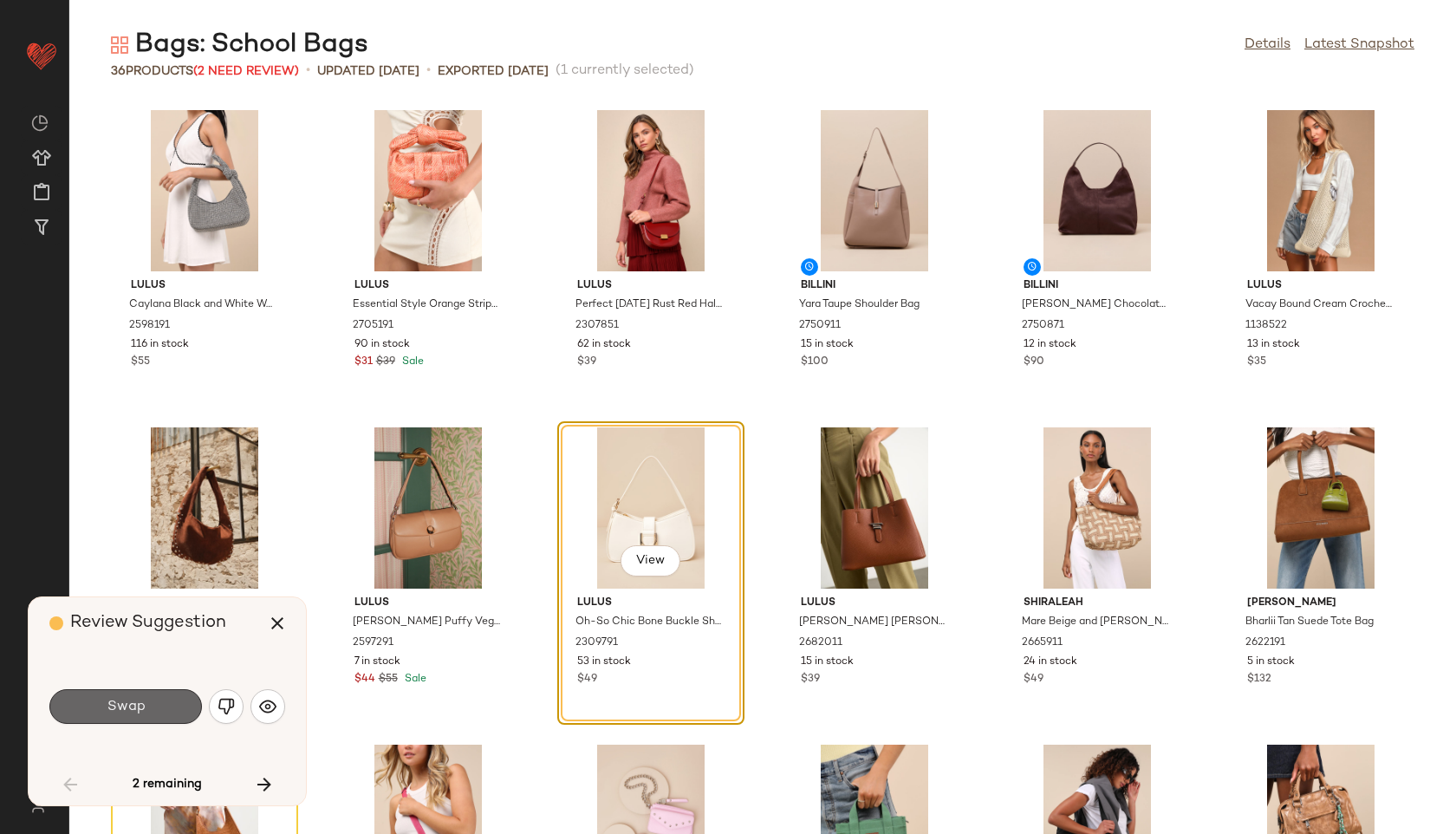
click at [166, 689] on button "Swap" at bounding box center [126, 706] width 153 height 34
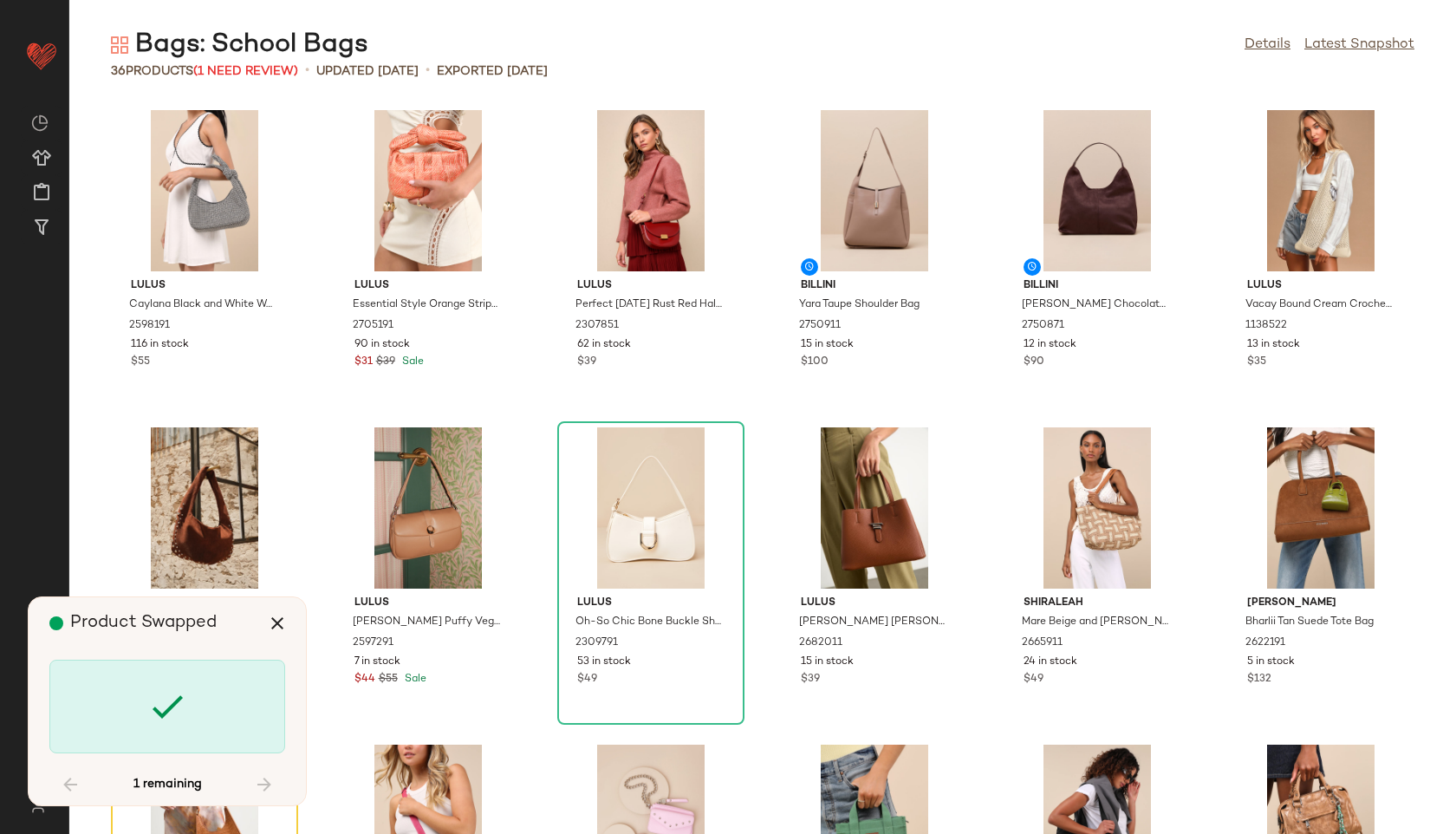
scroll to position [1174, 0]
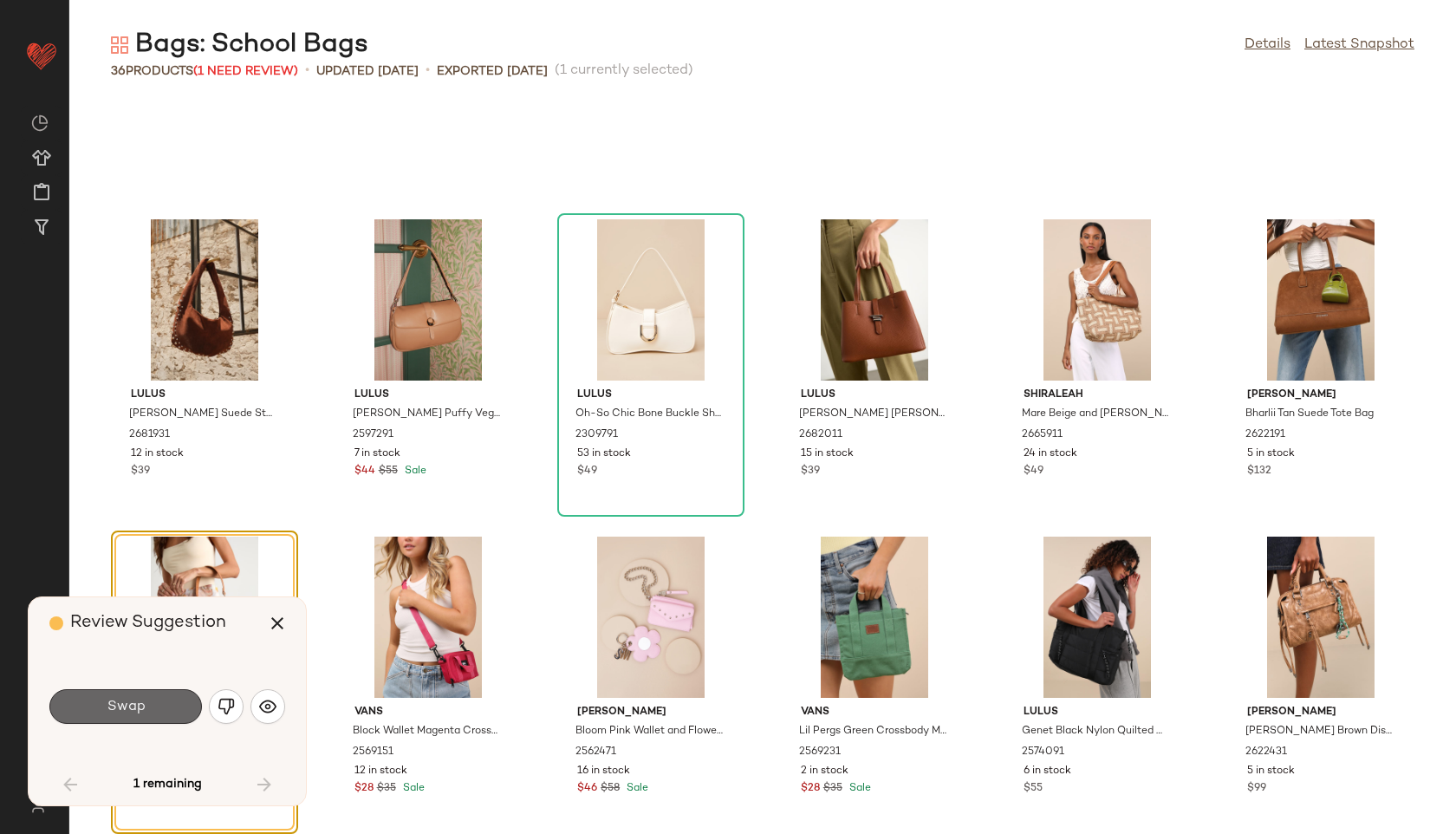
click at [166, 702] on button "Swap" at bounding box center [126, 706] width 153 height 34
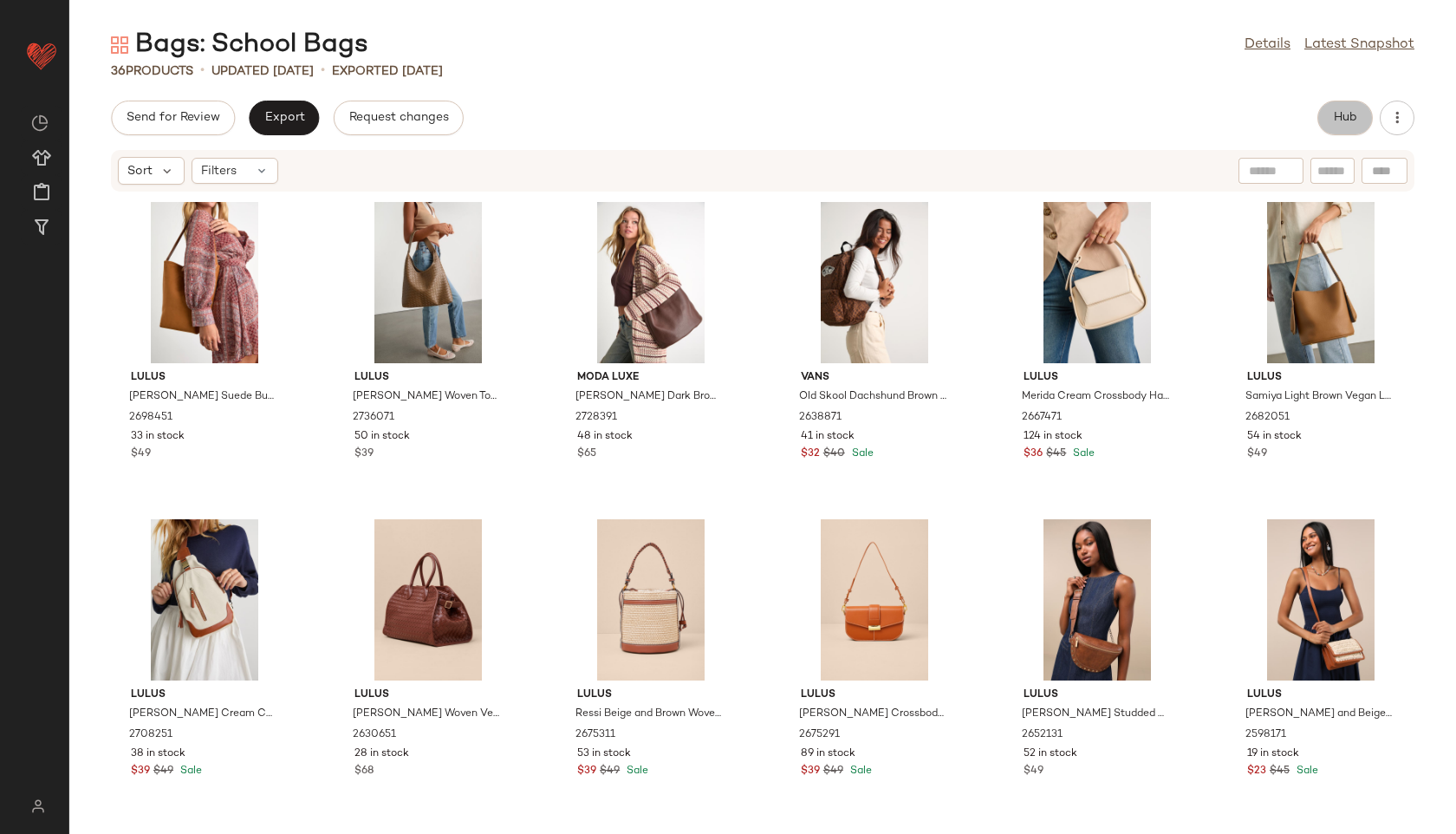
click at [1338, 112] on span "Hub" at bounding box center [1345, 118] width 25 height 14
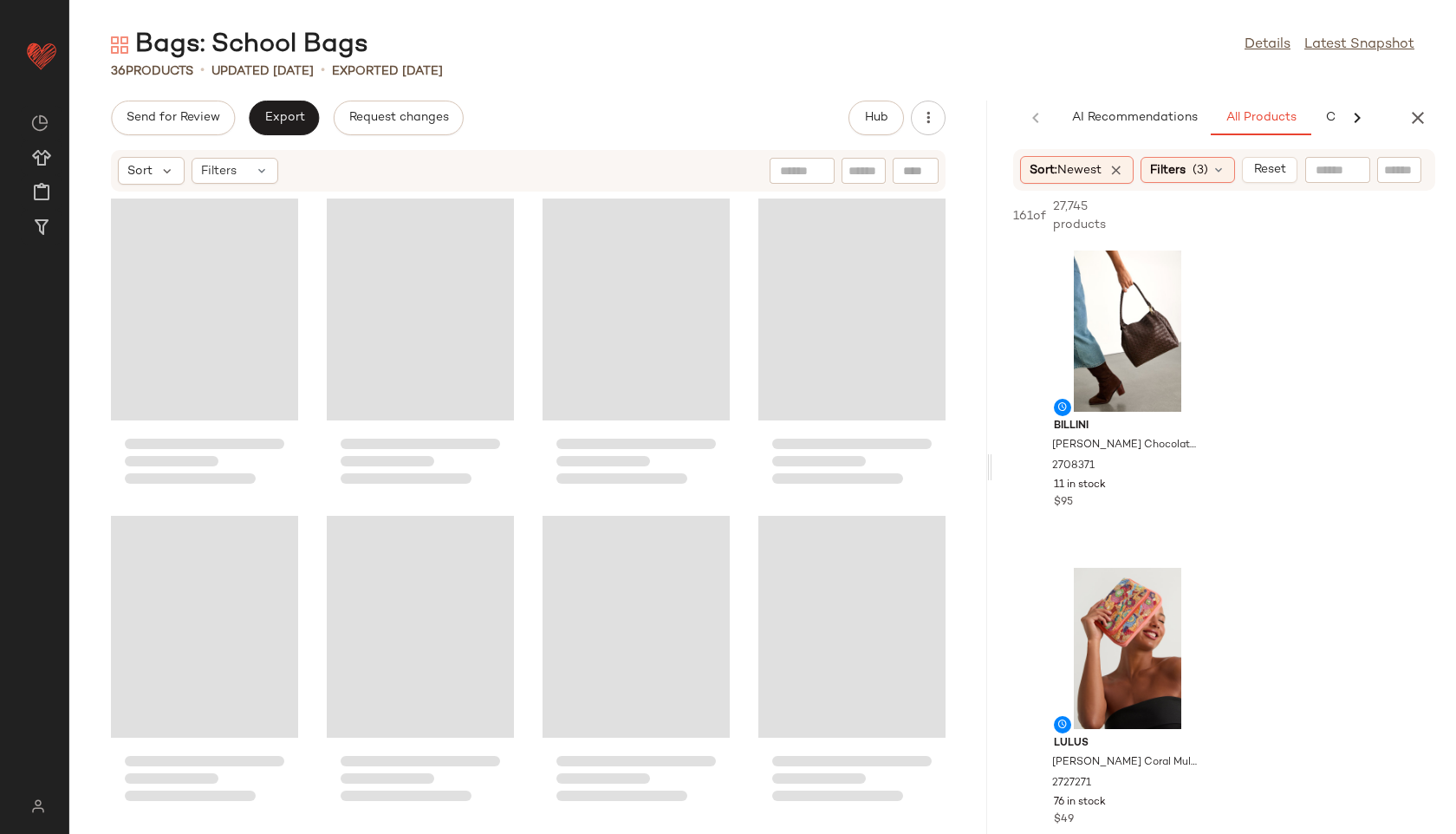
drag, startPoint x: 760, startPoint y: 468, endPoint x: 1168, endPoint y: 450, distance: 408.4
click at [1168, 450] on div "Bags: School Bags Details Latest Snapshot 36 Products • updated Aug 26th • Expo…" at bounding box center [763, 431] width 1387 height 806
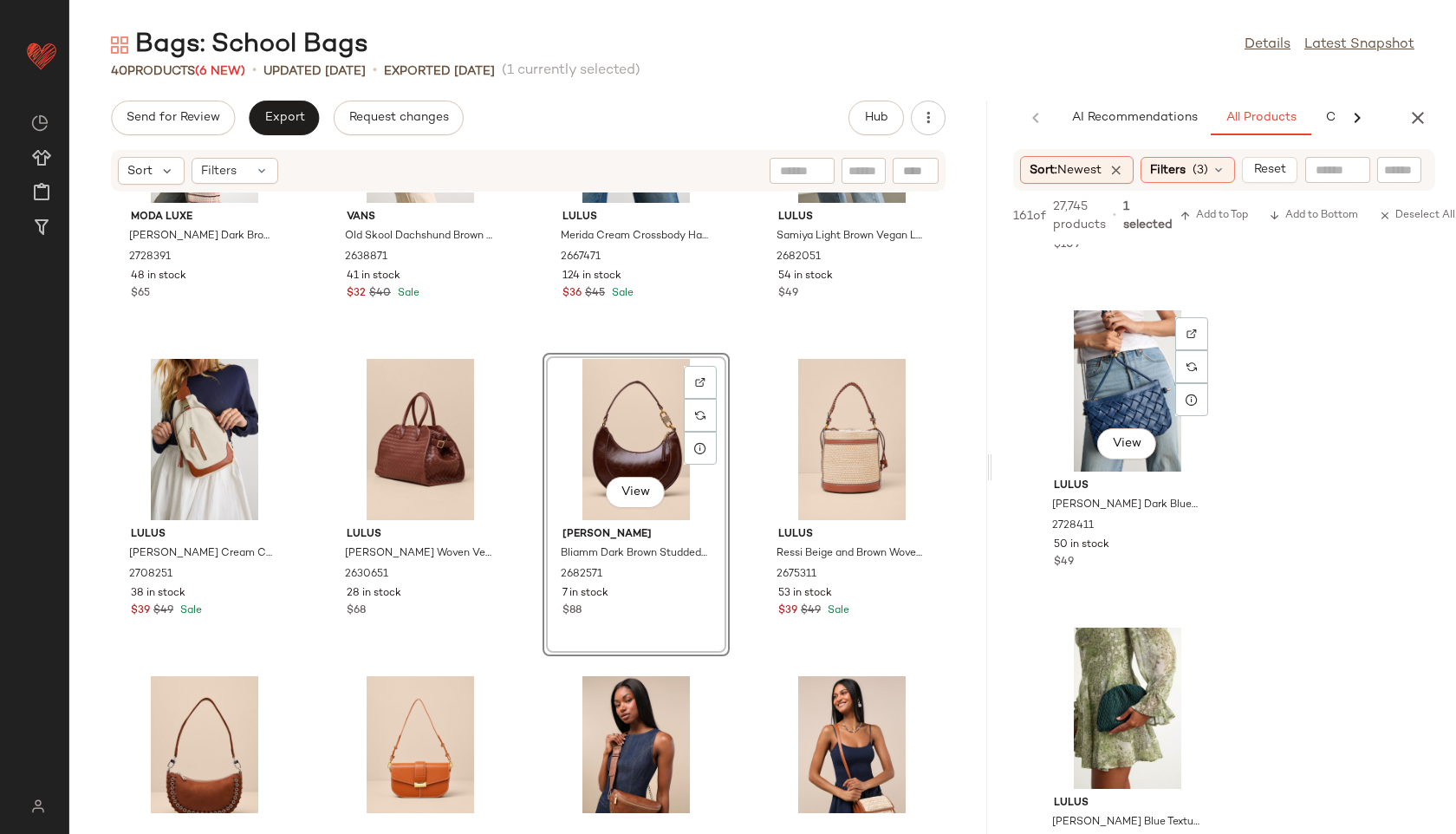
scroll to position [3114, 0]
click at [268, 109] on button "Export" at bounding box center [284, 117] width 70 height 34
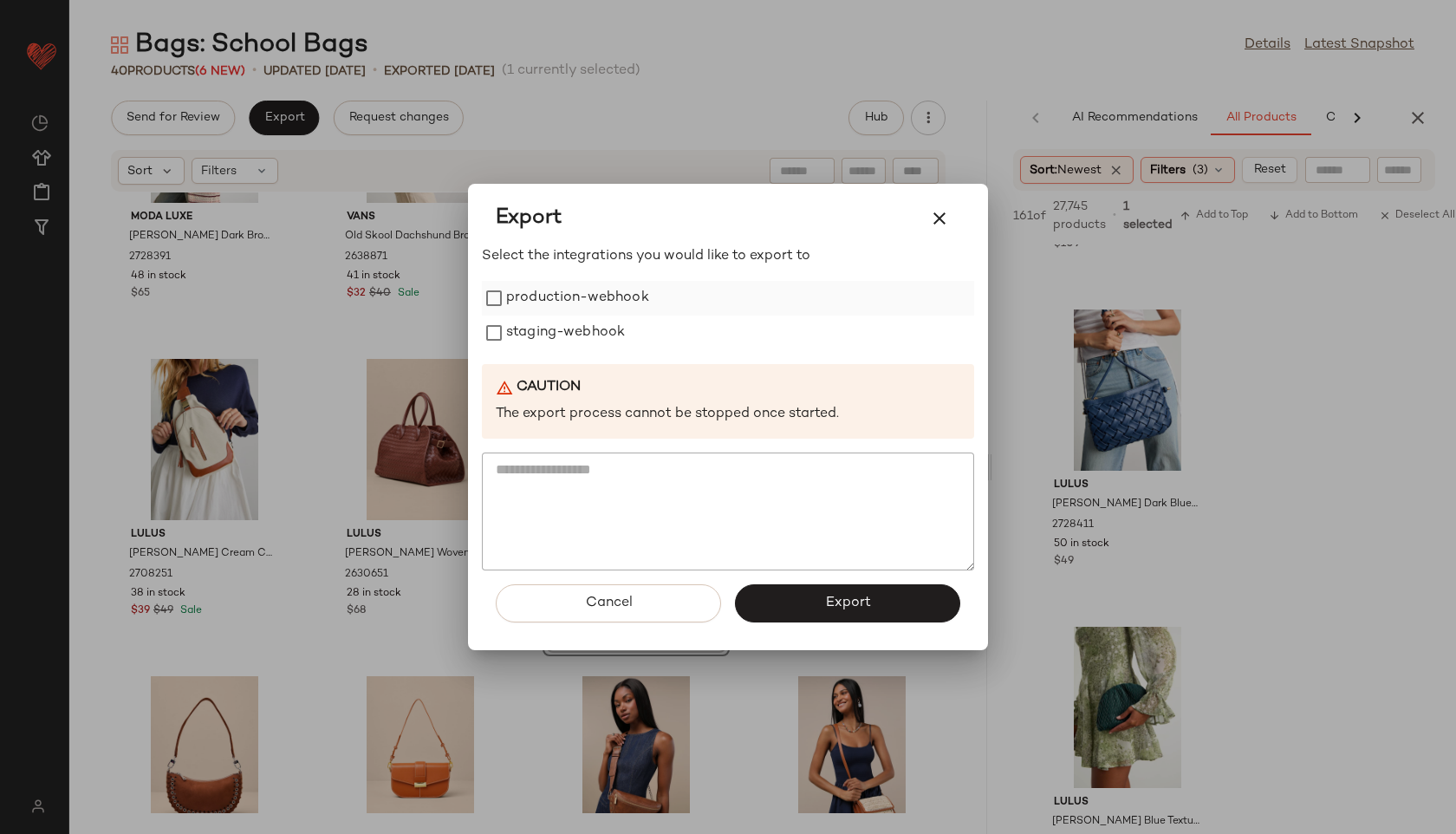
click at [518, 294] on label "production-webhook" at bounding box center [577, 298] width 143 height 34
click at [529, 338] on label "staging-webhook" at bounding box center [565, 332] width 119 height 34
click at [863, 599] on span "Export" at bounding box center [847, 603] width 46 height 17
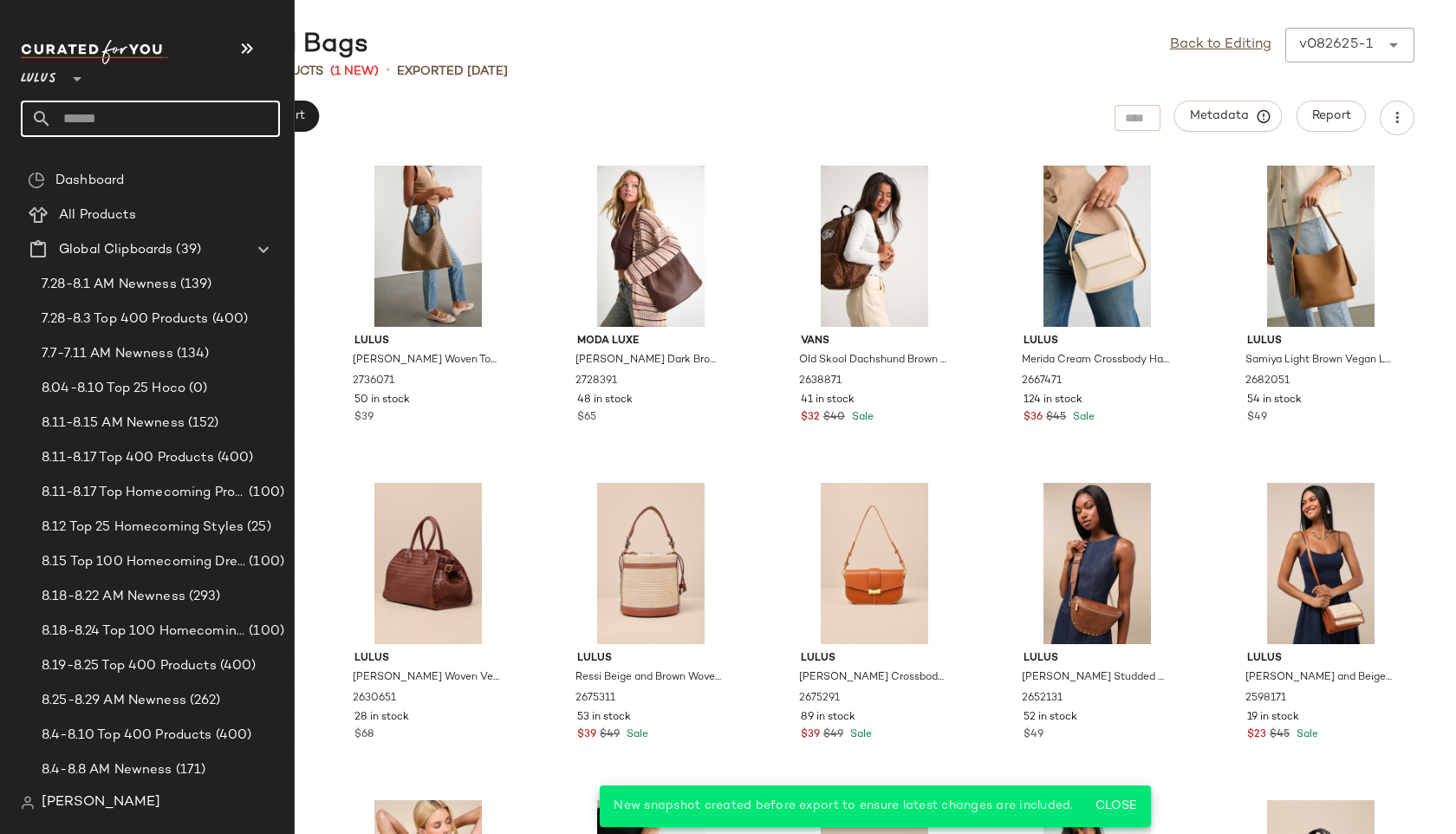
click at [99, 124] on input "text" at bounding box center [165, 118] width 228 height 36
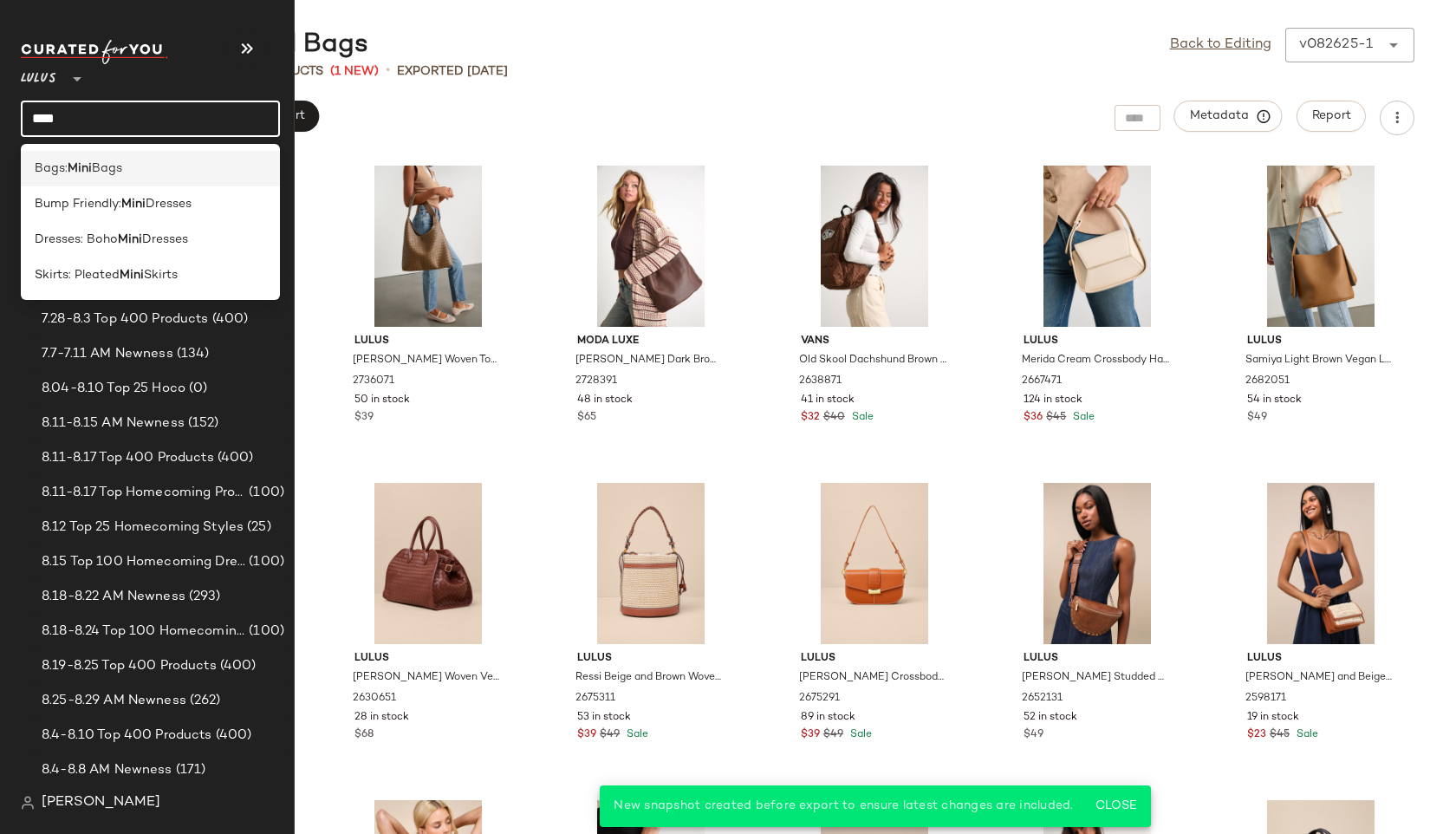
type input "****"
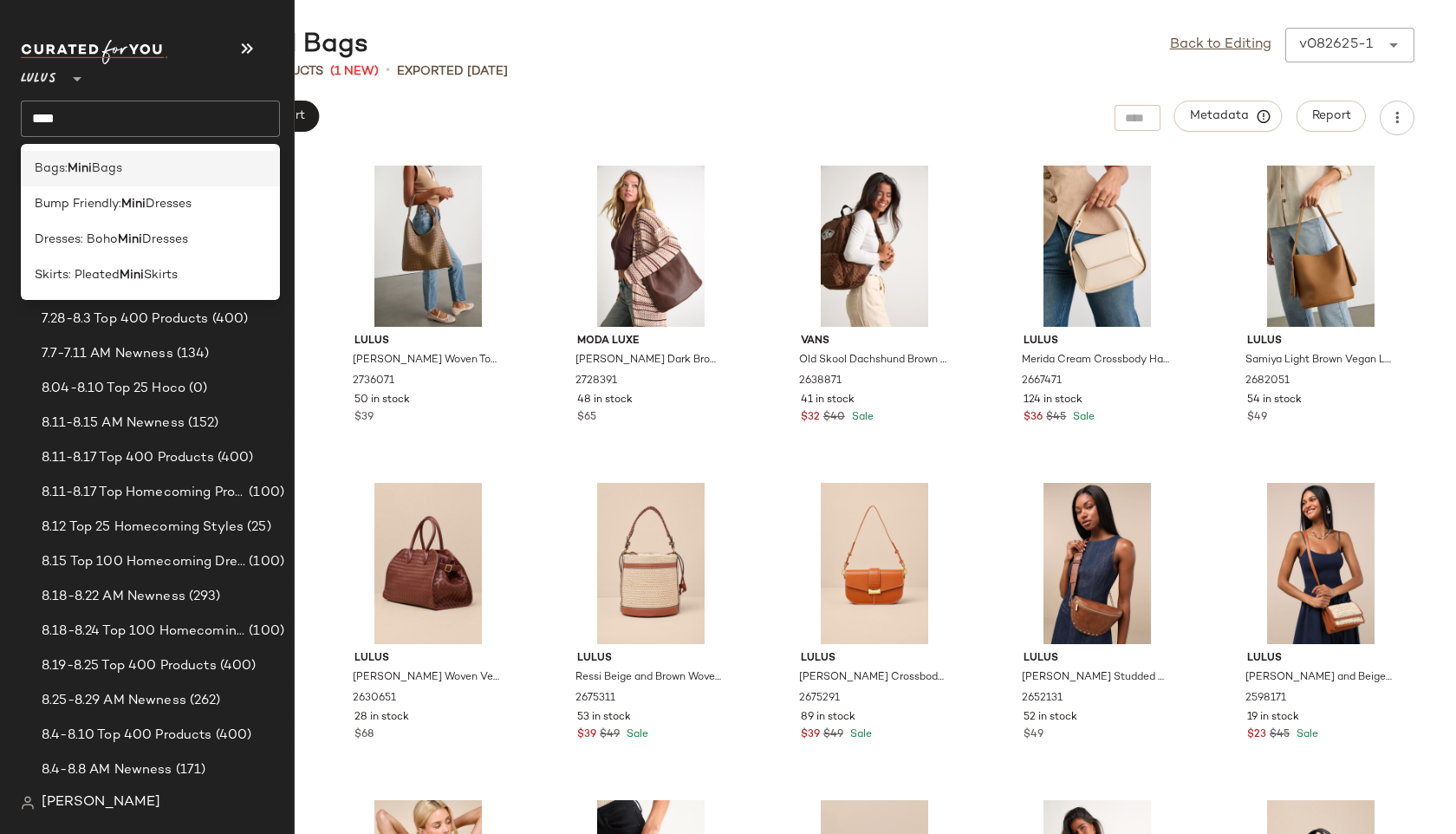
click at [83, 158] on div "Bags: Mini Bags" at bounding box center [150, 169] width 259 height 35
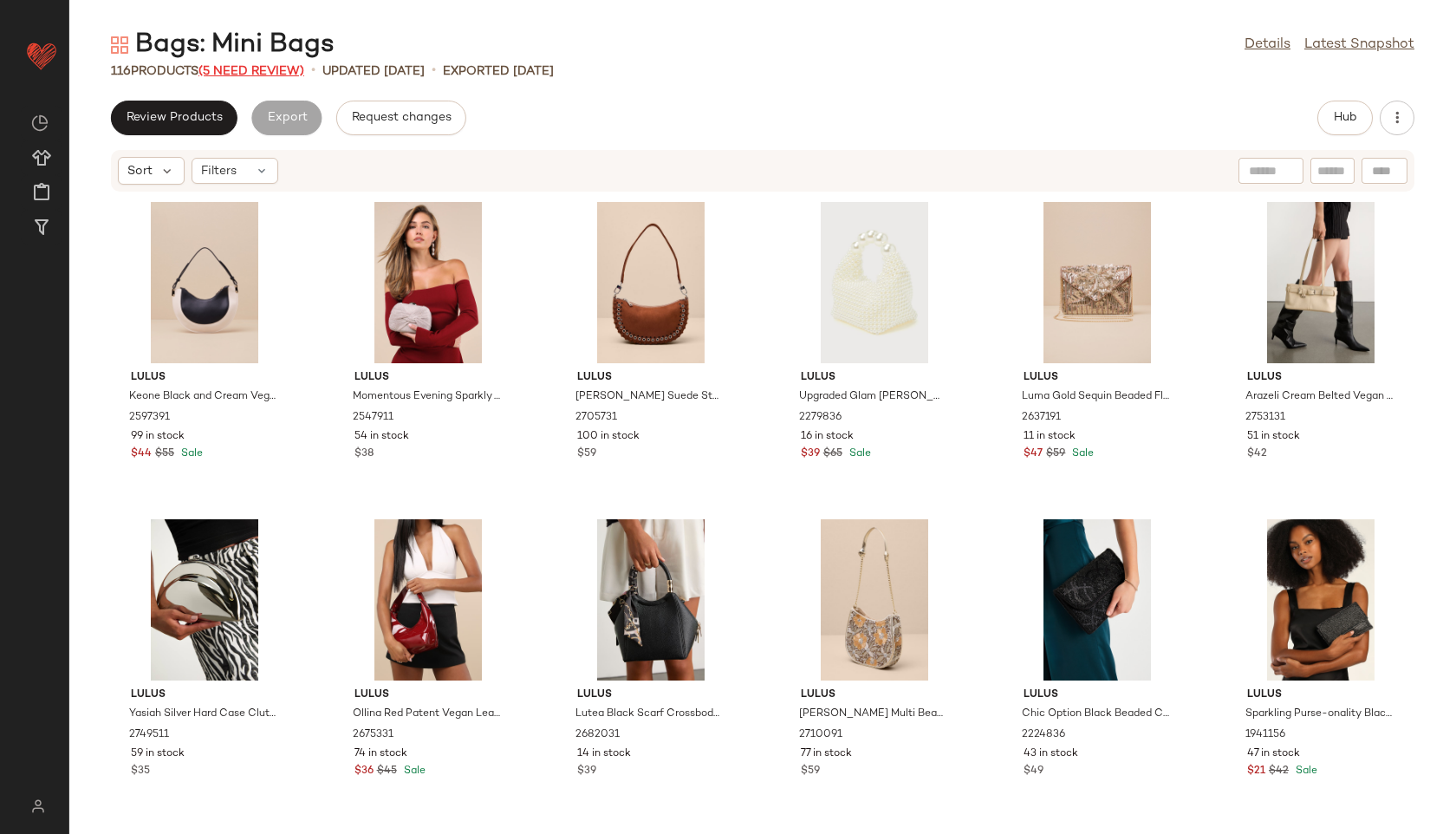
click at [270, 65] on span "(5 Need Review)" at bounding box center [251, 71] width 105 height 13
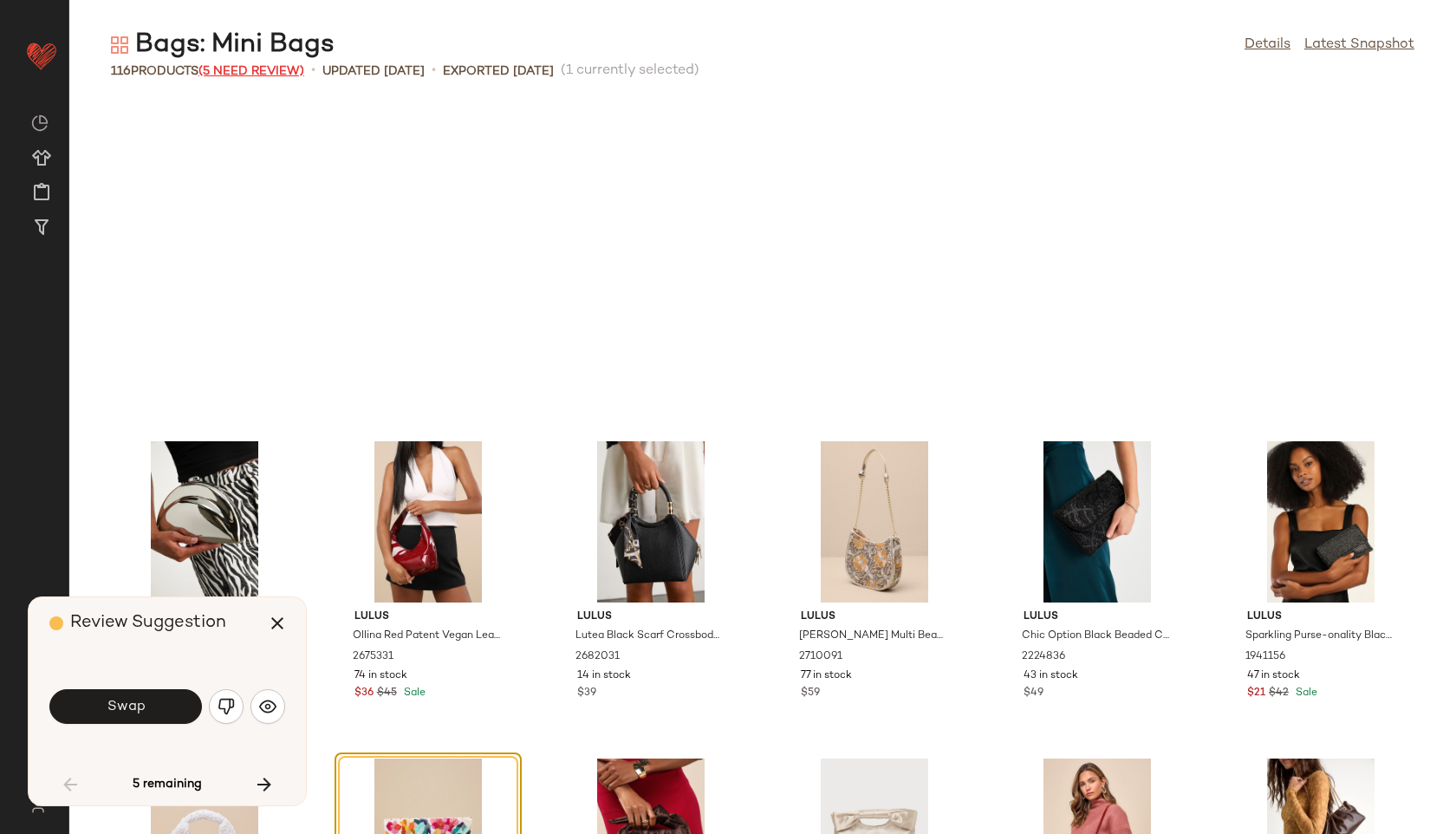
scroll to position [331, 0]
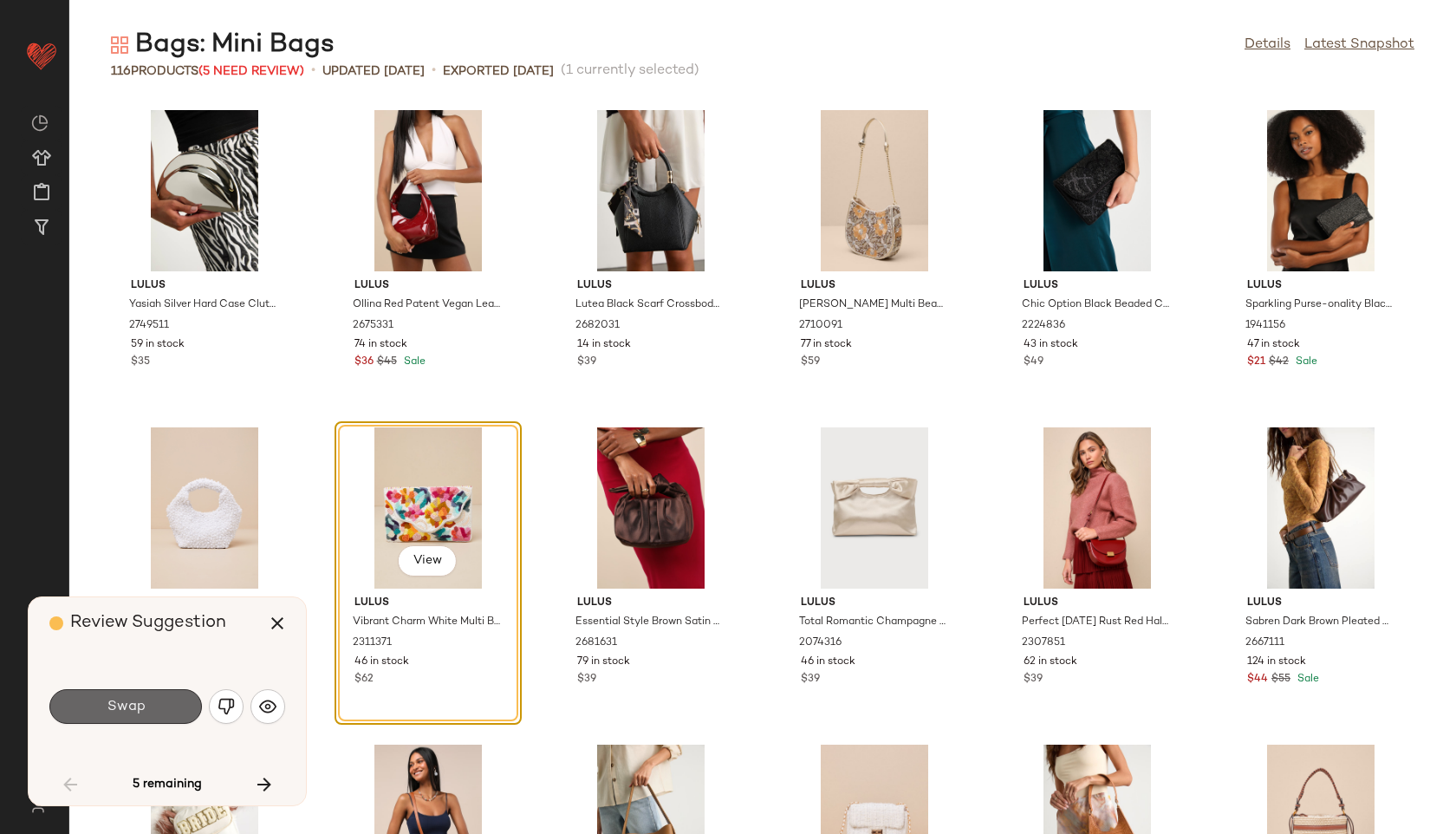
click at [163, 700] on button "Swap" at bounding box center [126, 706] width 153 height 34
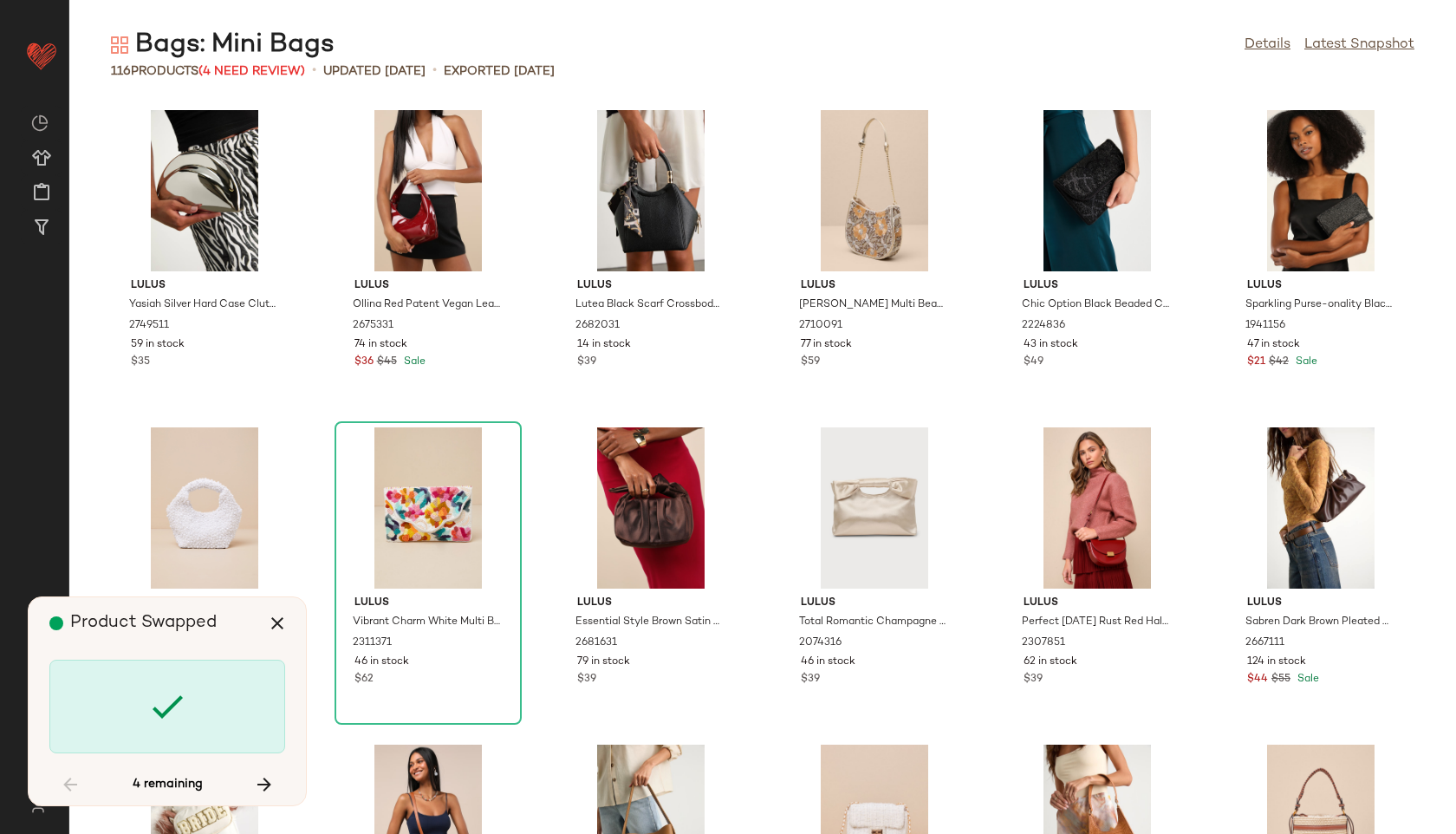
scroll to position [952, 0]
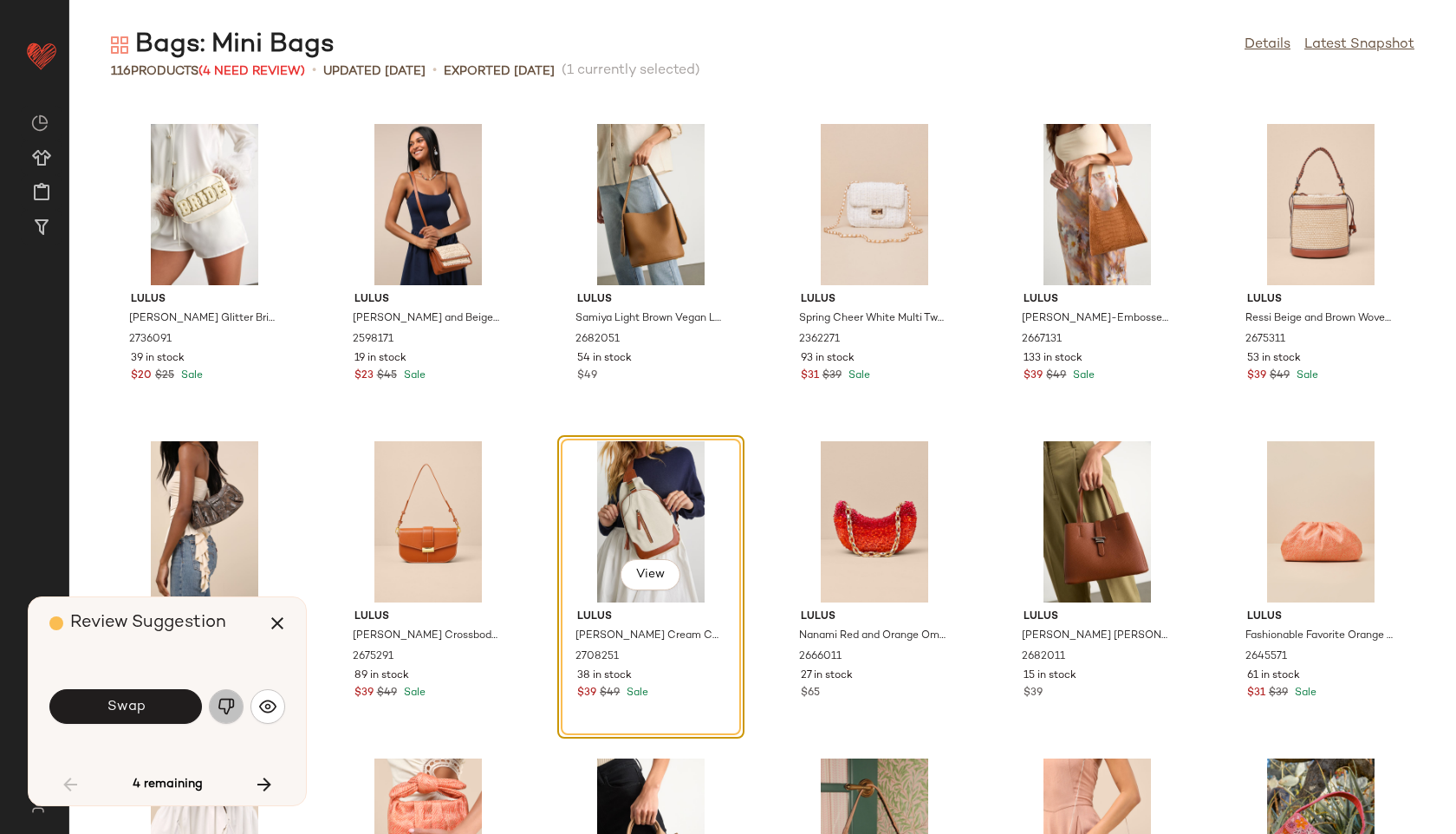
click at [221, 704] on img "button" at bounding box center [227, 707] width 18 height 18
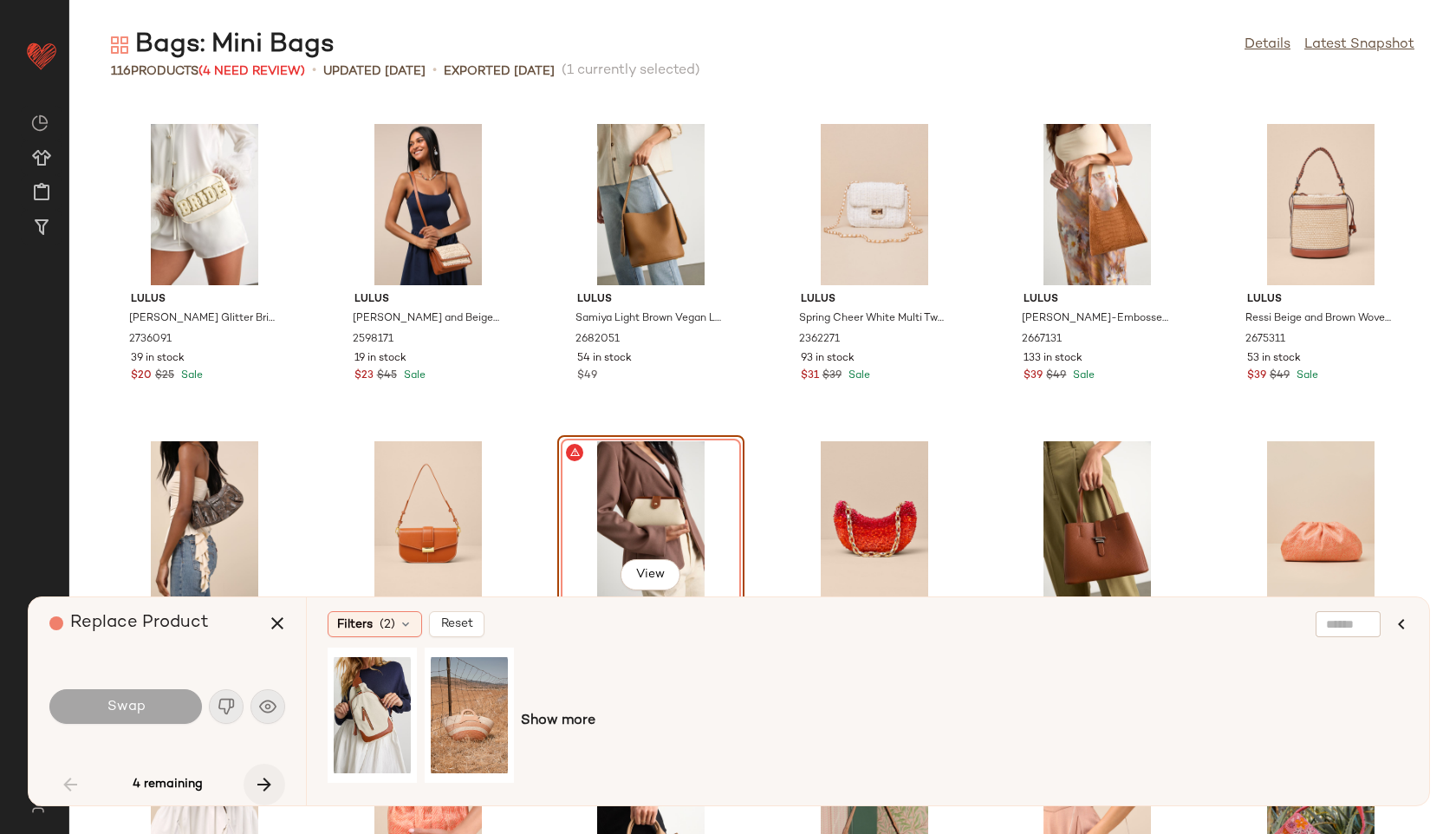
click at [262, 780] on icon "button" at bounding box center [264, 785] width 21 height 21
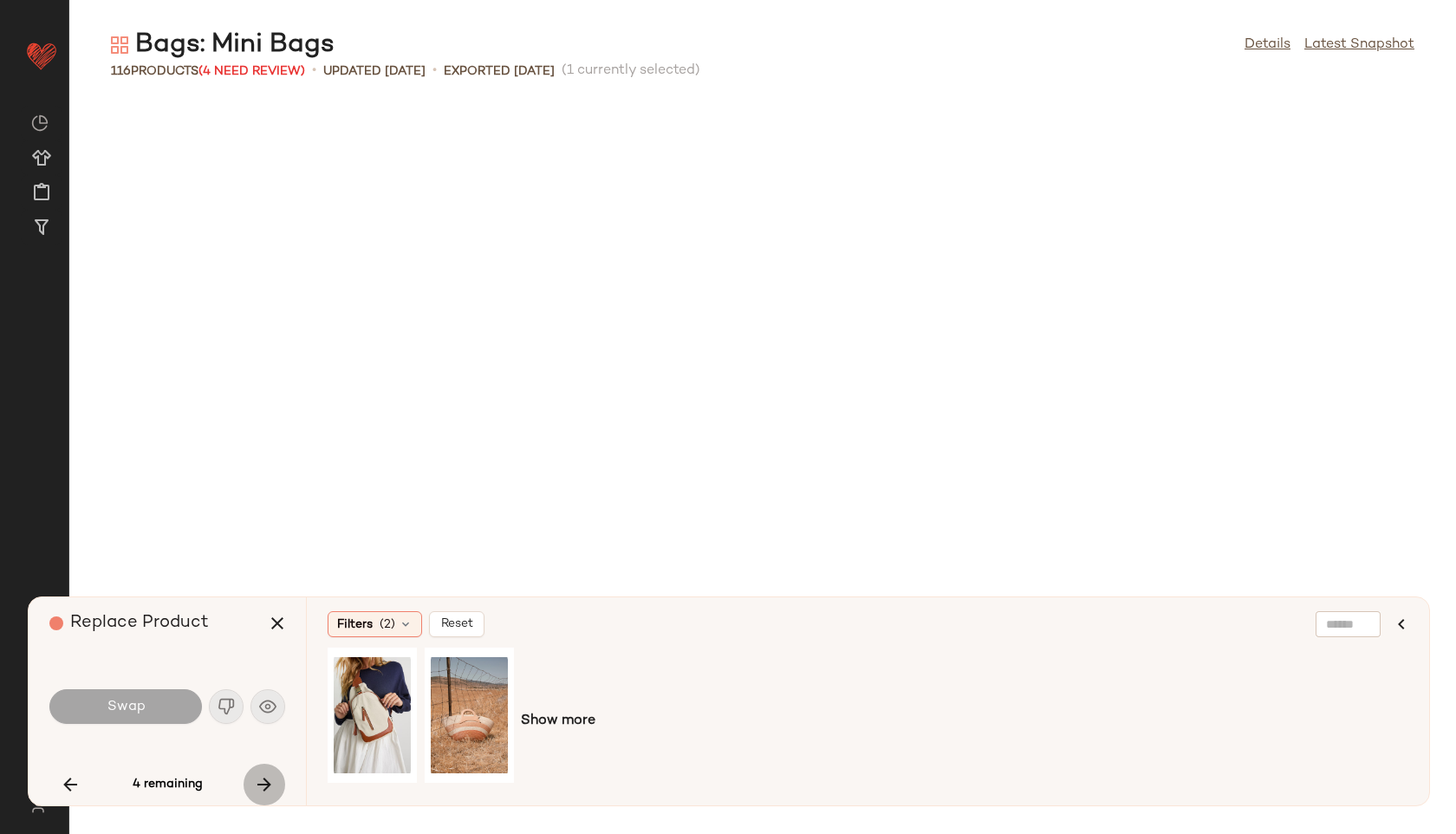
scroll to position [2538, 0]
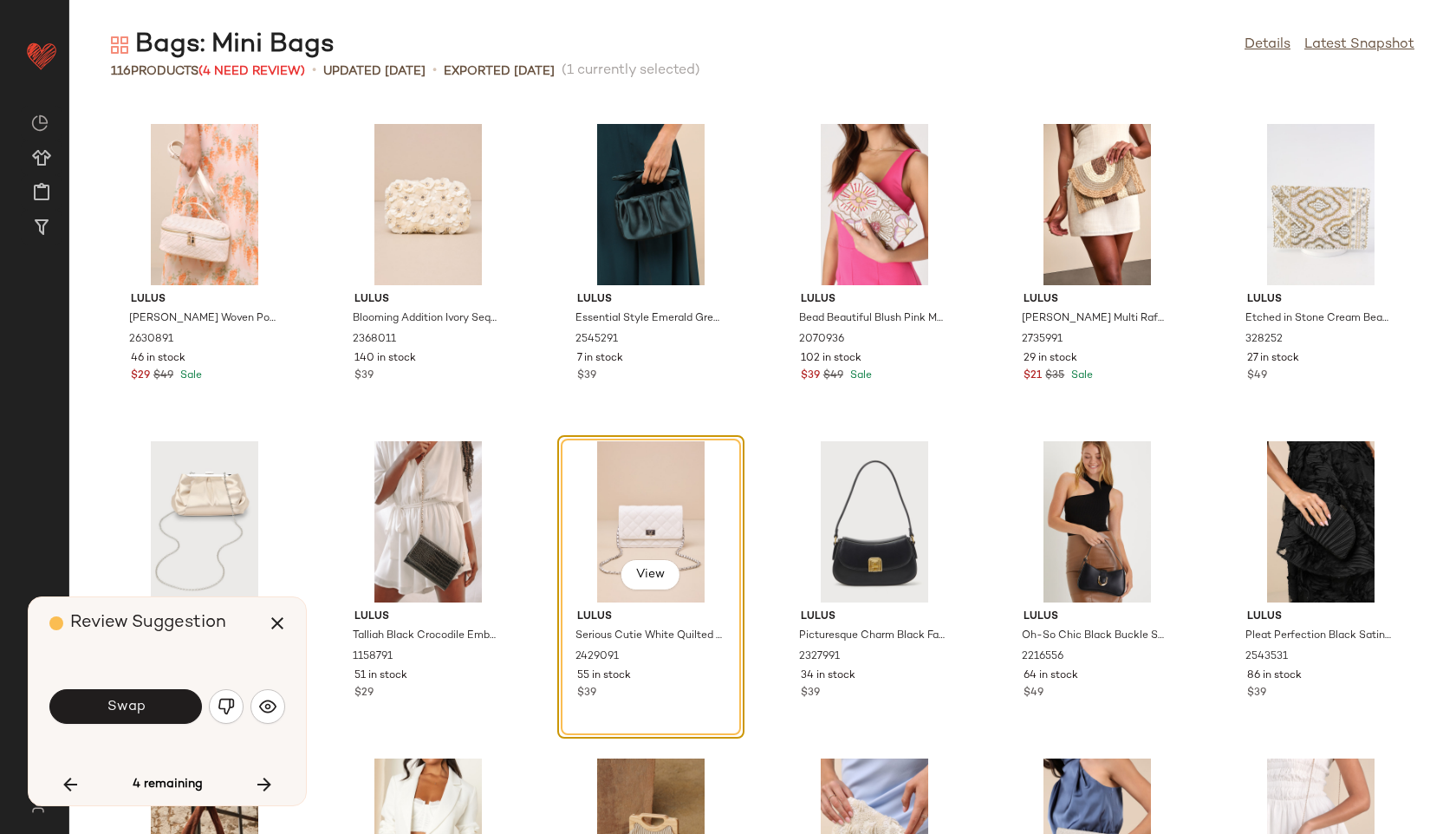
click at [205, 707] on div "Swap" at bounding box center [167, 706] width 235 height 41
click at [172, 695] on button "Swap" at bounding box center [126, 706] width 153 height 34
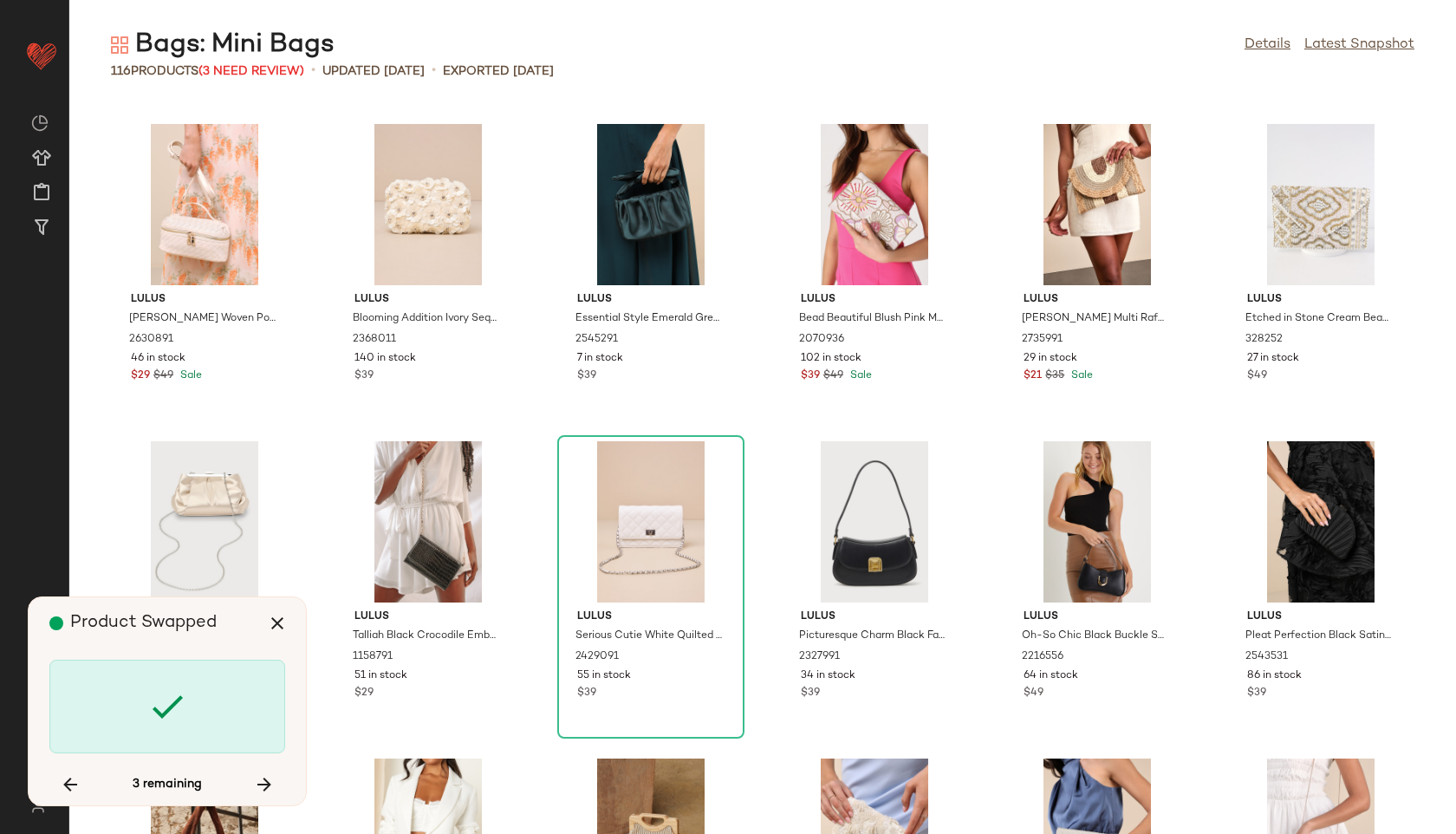
scroll to position [3173, 0]
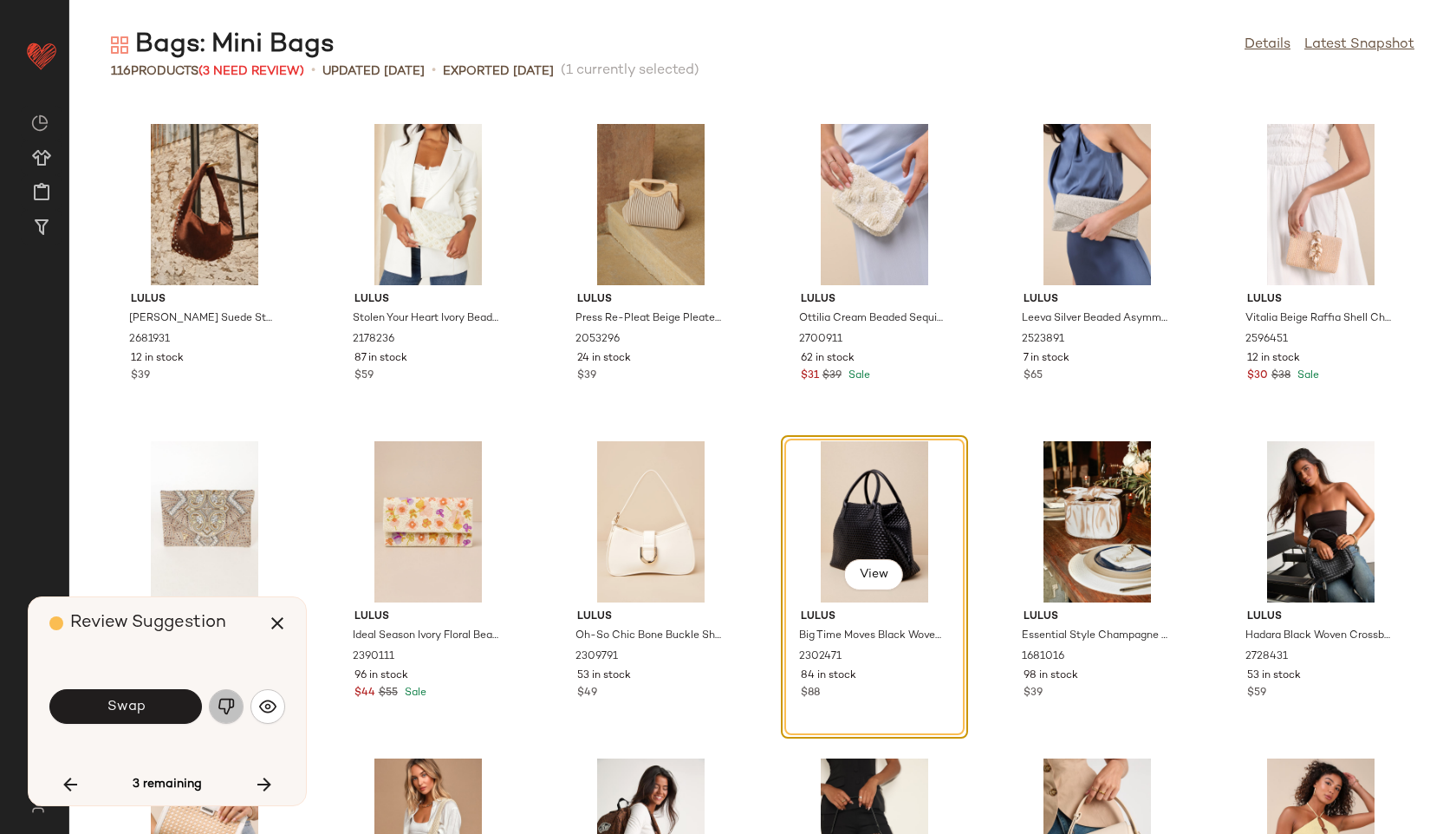
click at [221, 707] on img "button" at bounding box center [227, 707] width 18 height 18
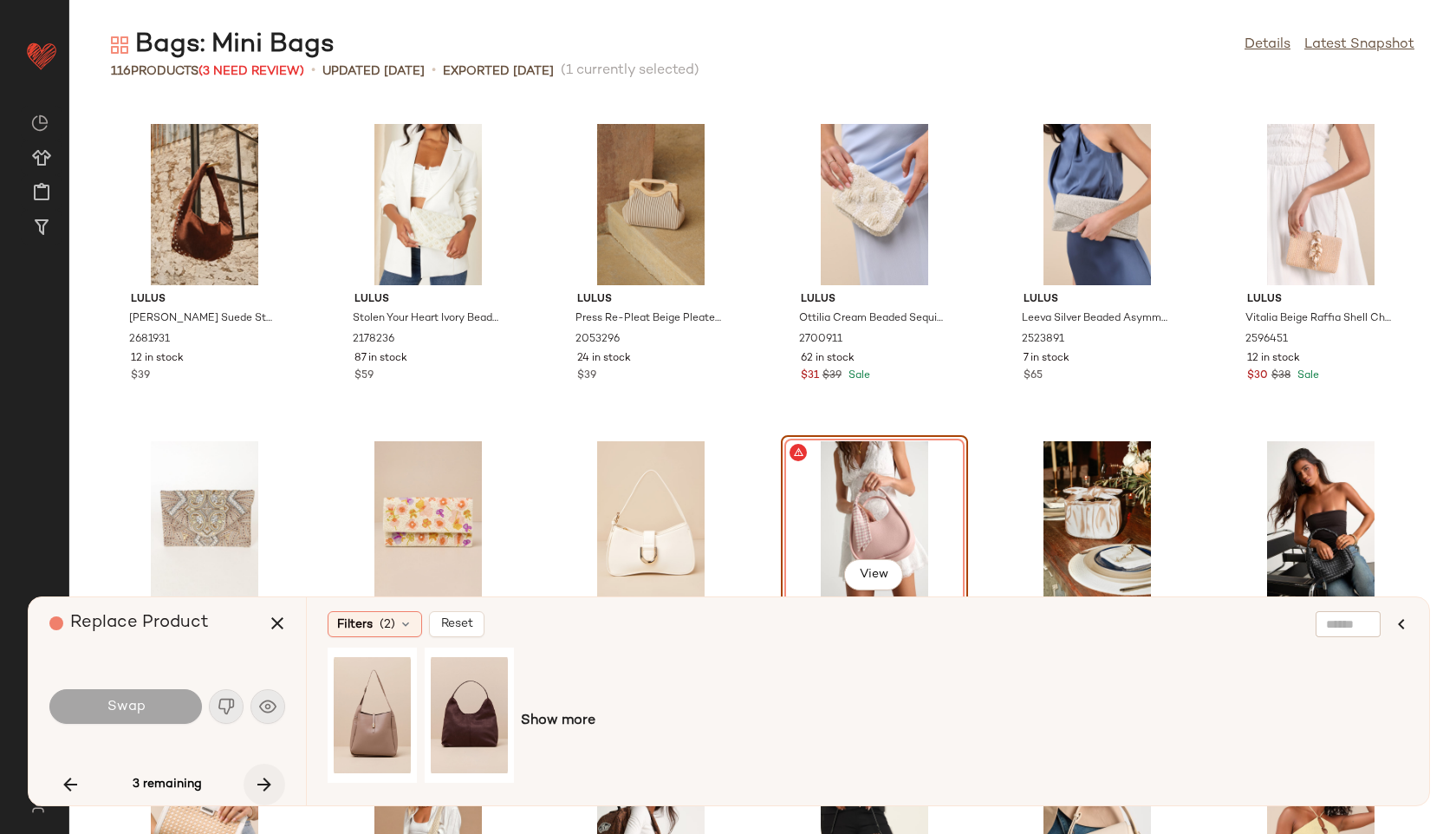
click at [264, 773] on button "button" at bounding box center [264, 784] width 41 height 41
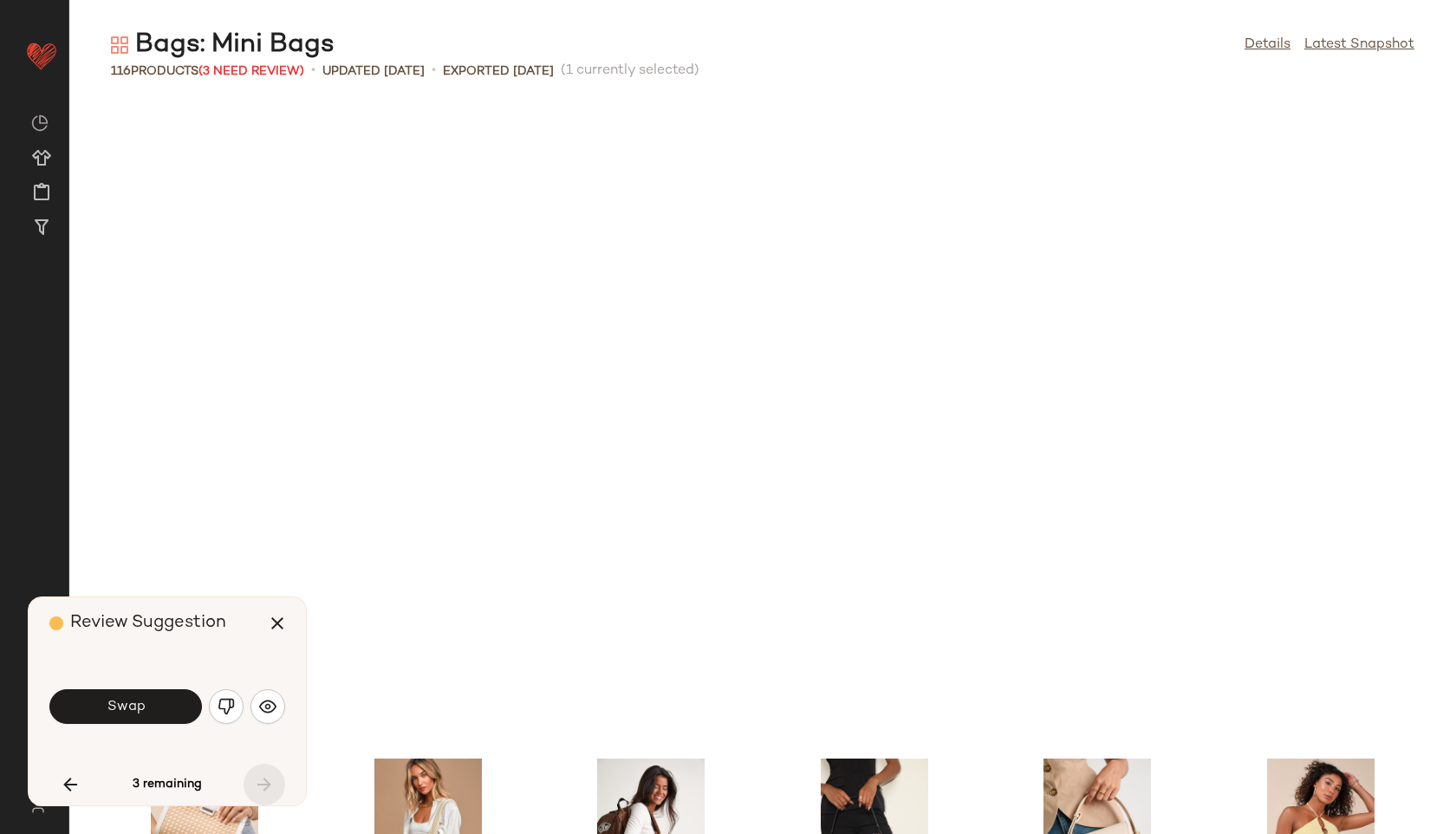
scroll to position [3808, 0]
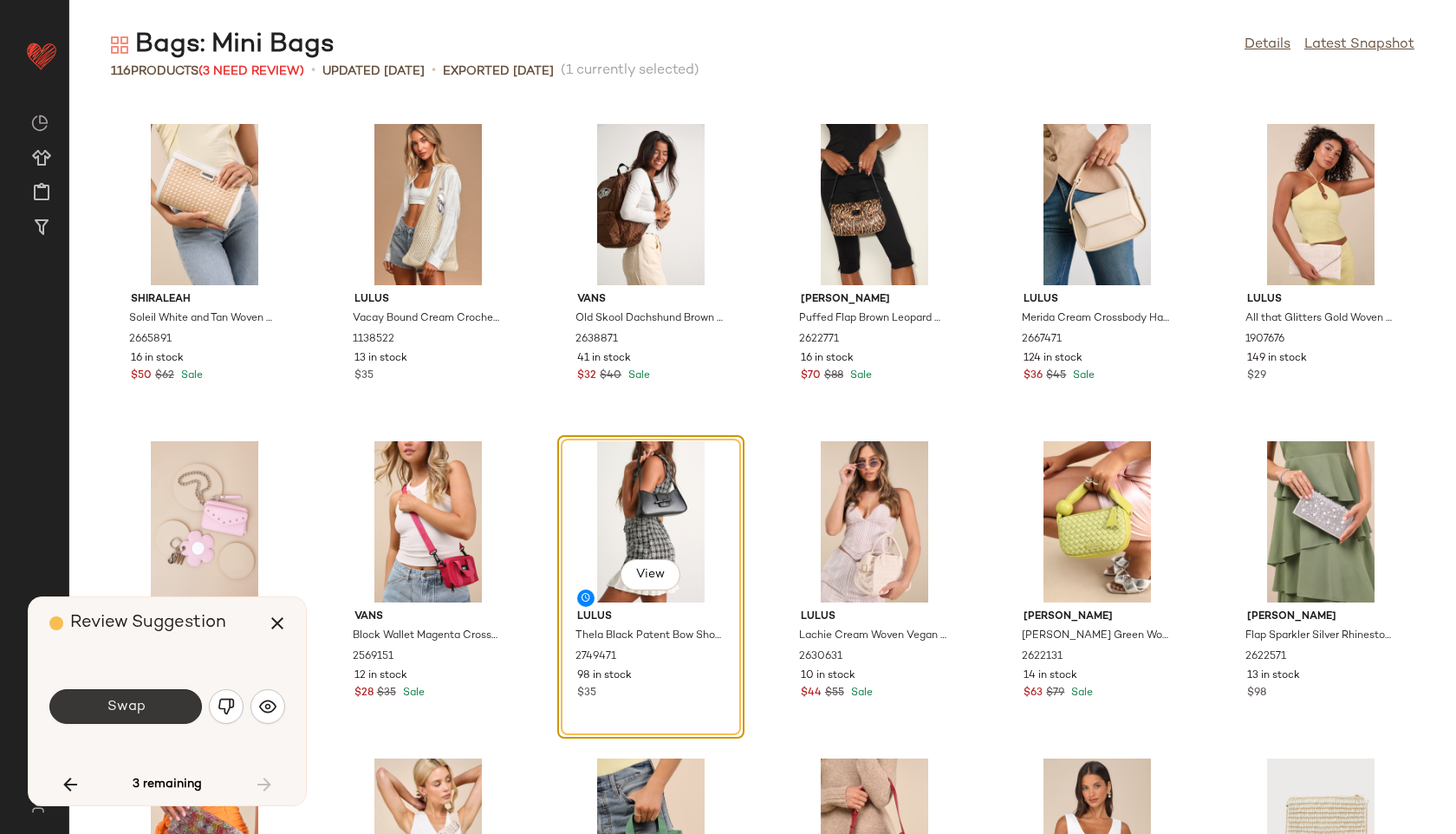
click at [142, 711] on span "Swap" at bounding box center [125, 707] width 39 height 17
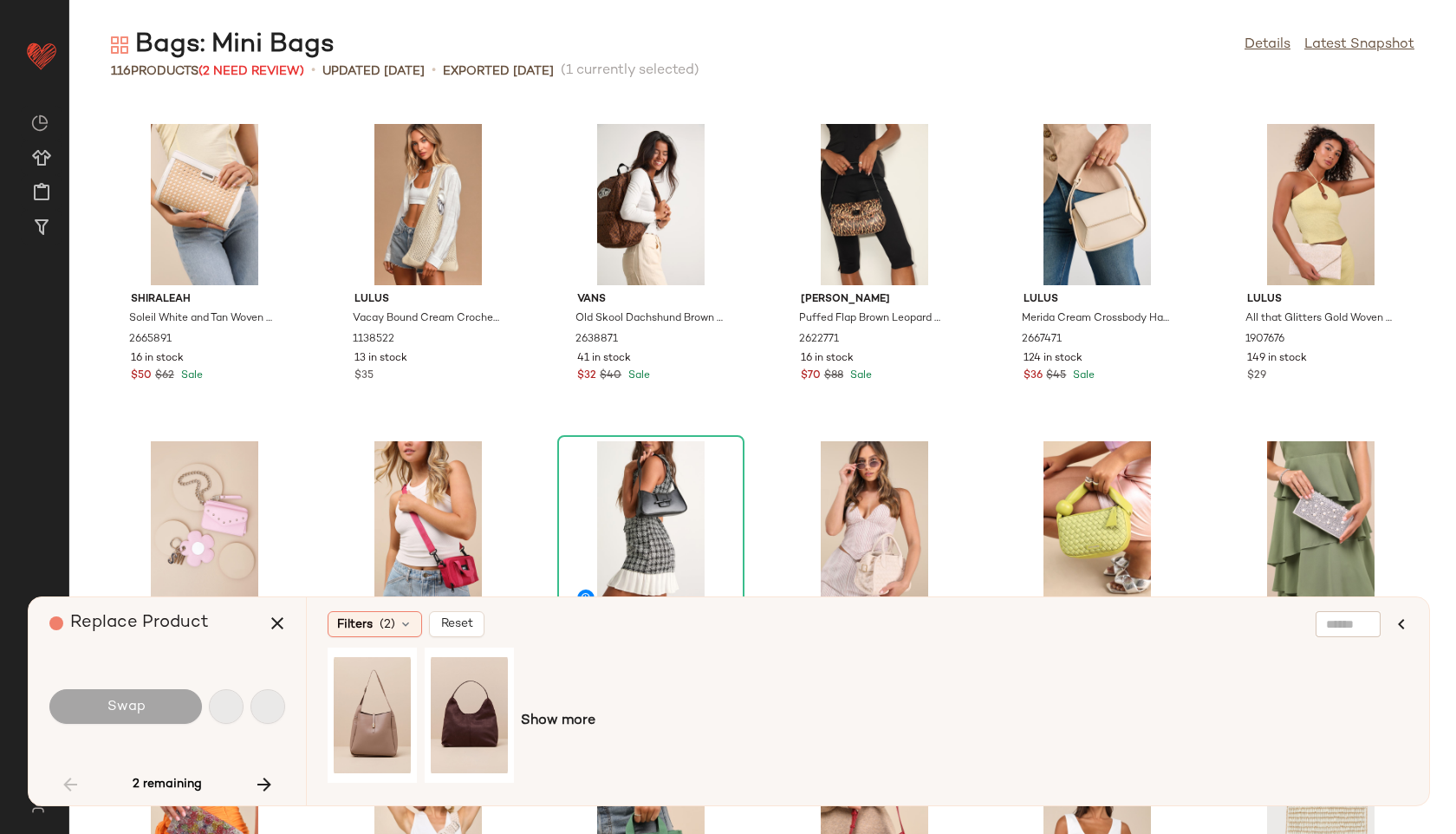
scroll to position [952, 0]
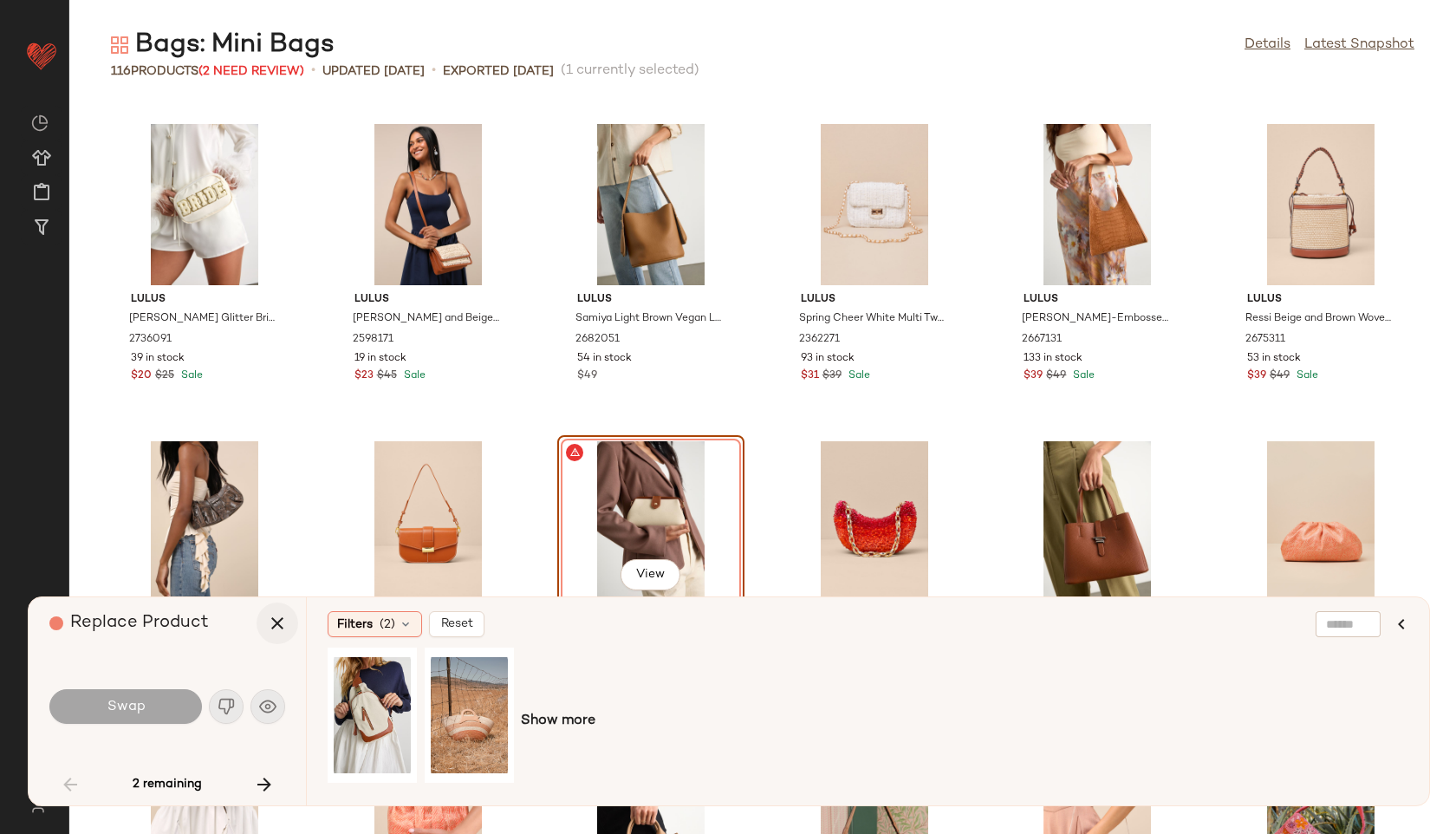
click at [275, 624] on icon "button" at bounding box center [278, 623] width 21 height 21
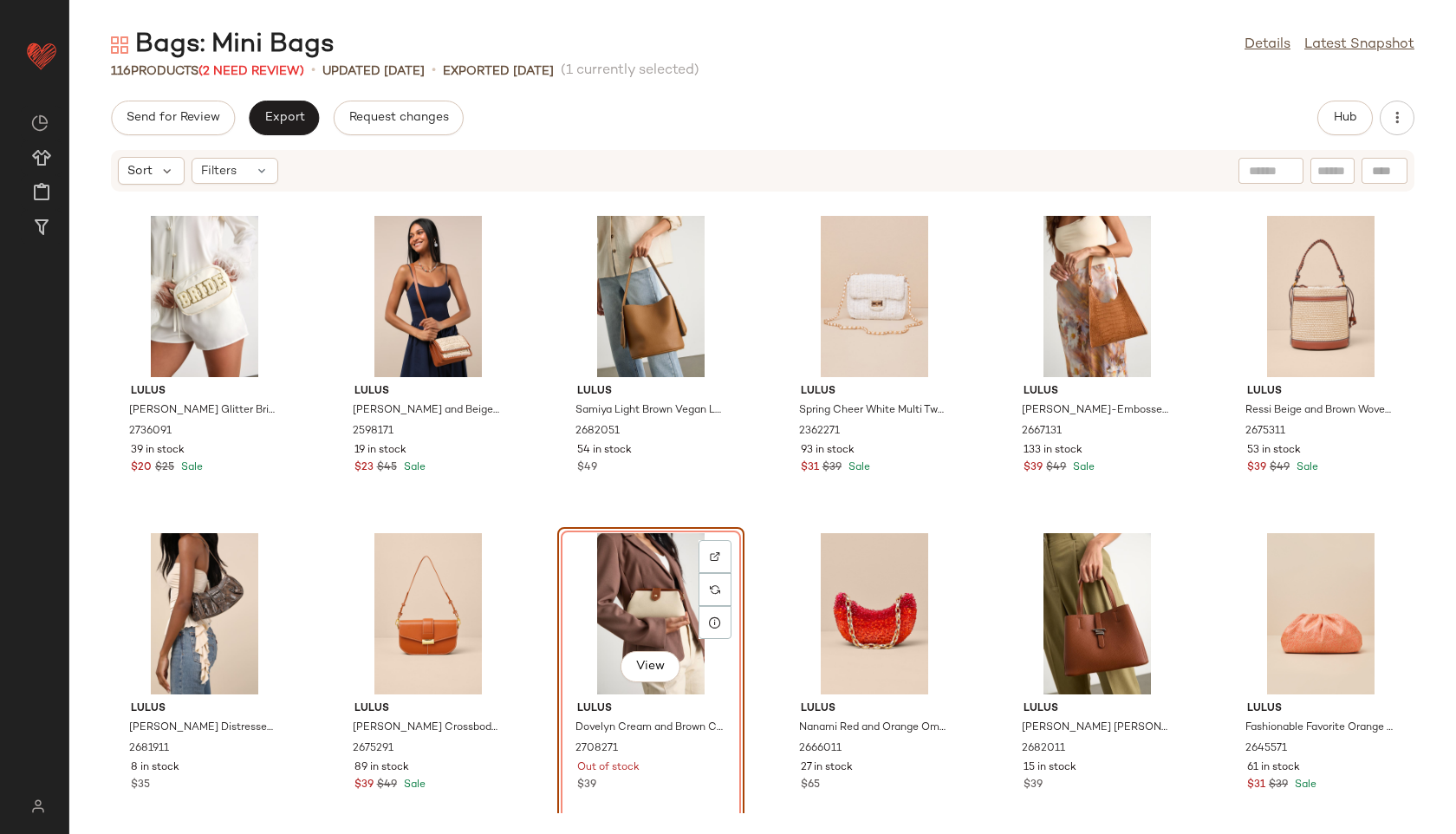
scroll to position [1174, 0]
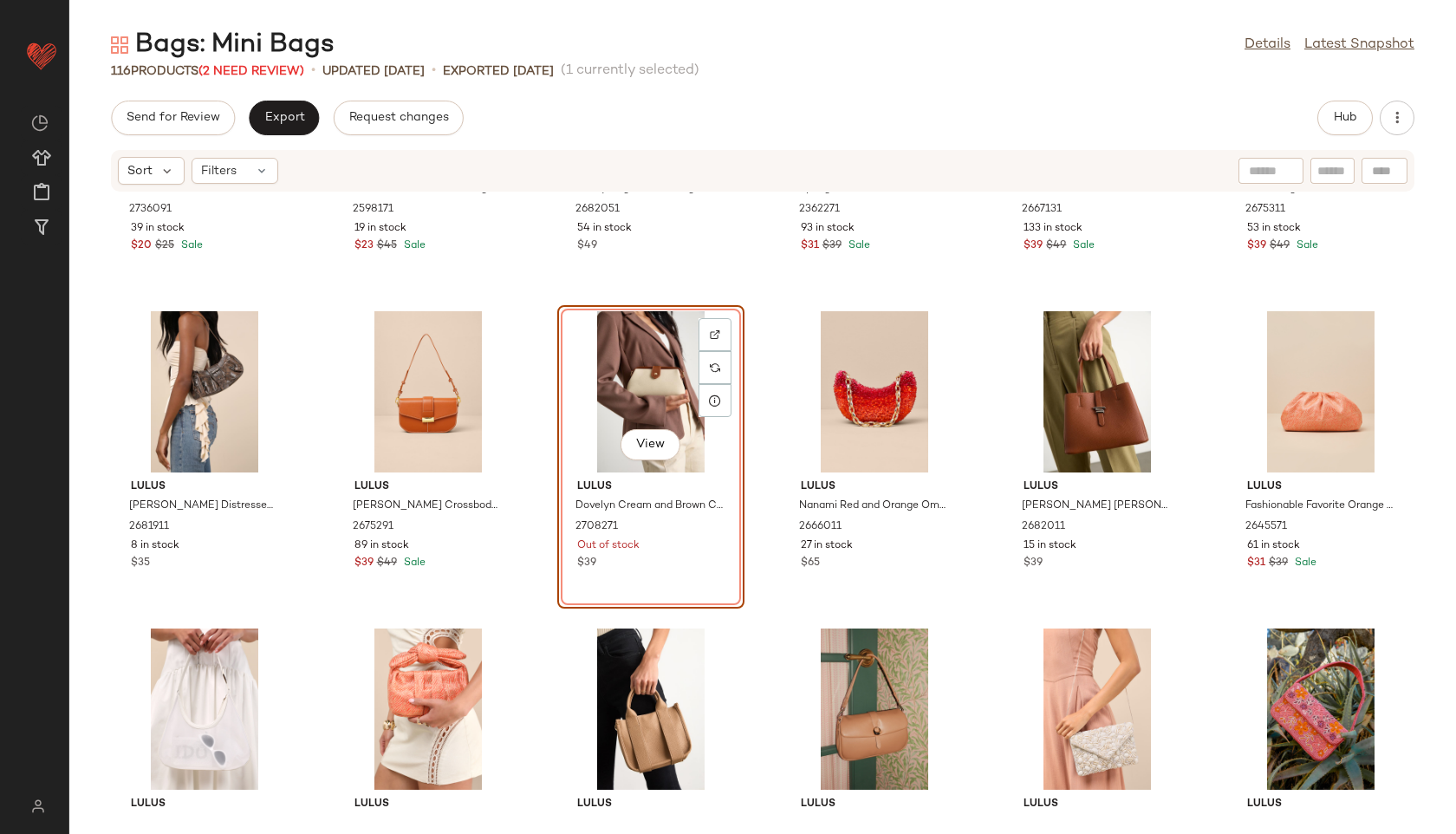
click at [634, 374] on div "View" at bounding box center [650, 391] width 175 height 161
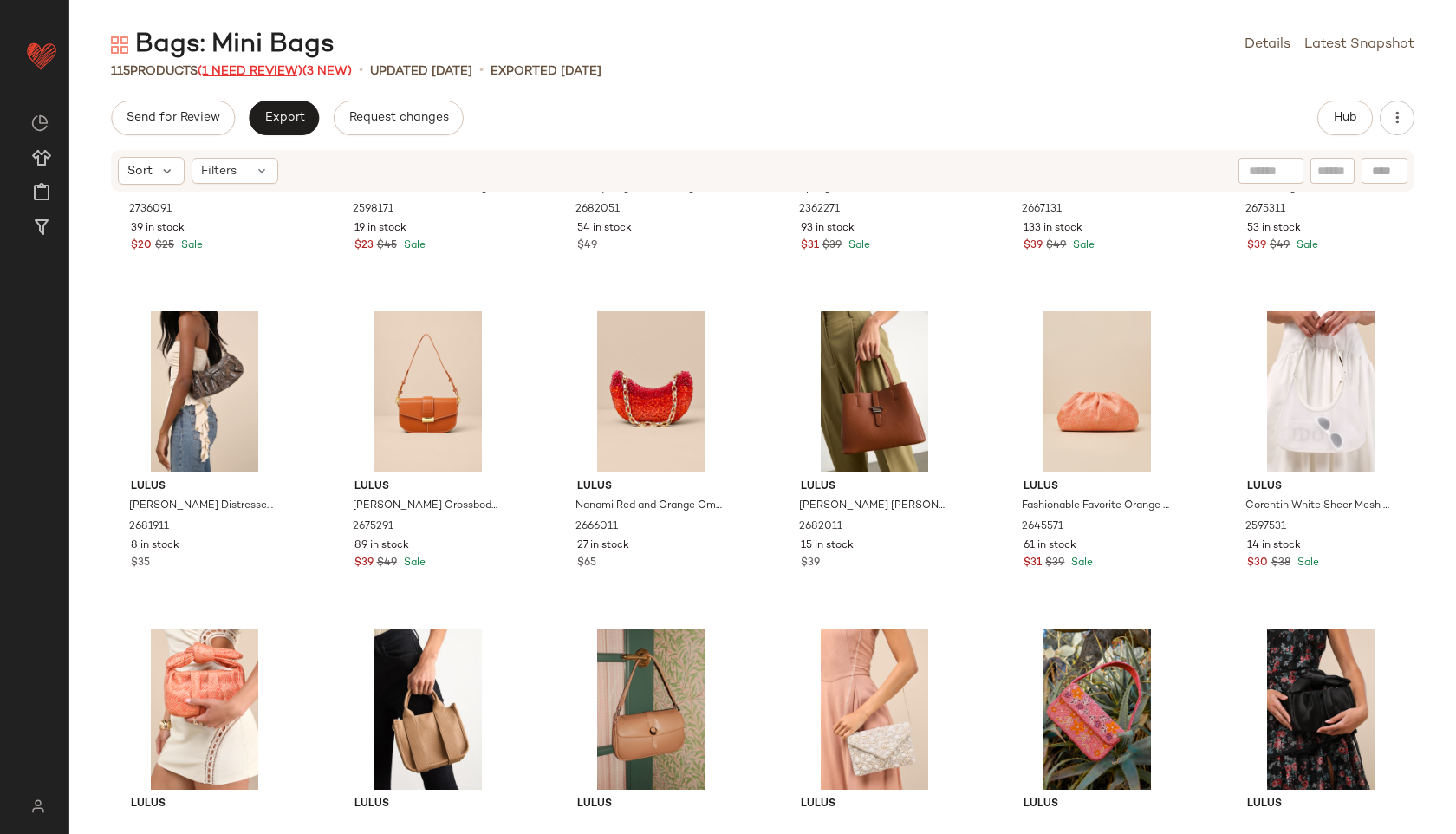
click at [251, 68] on span "(1 Need Review)" at bounding box center [250, 71] width 105 height 13
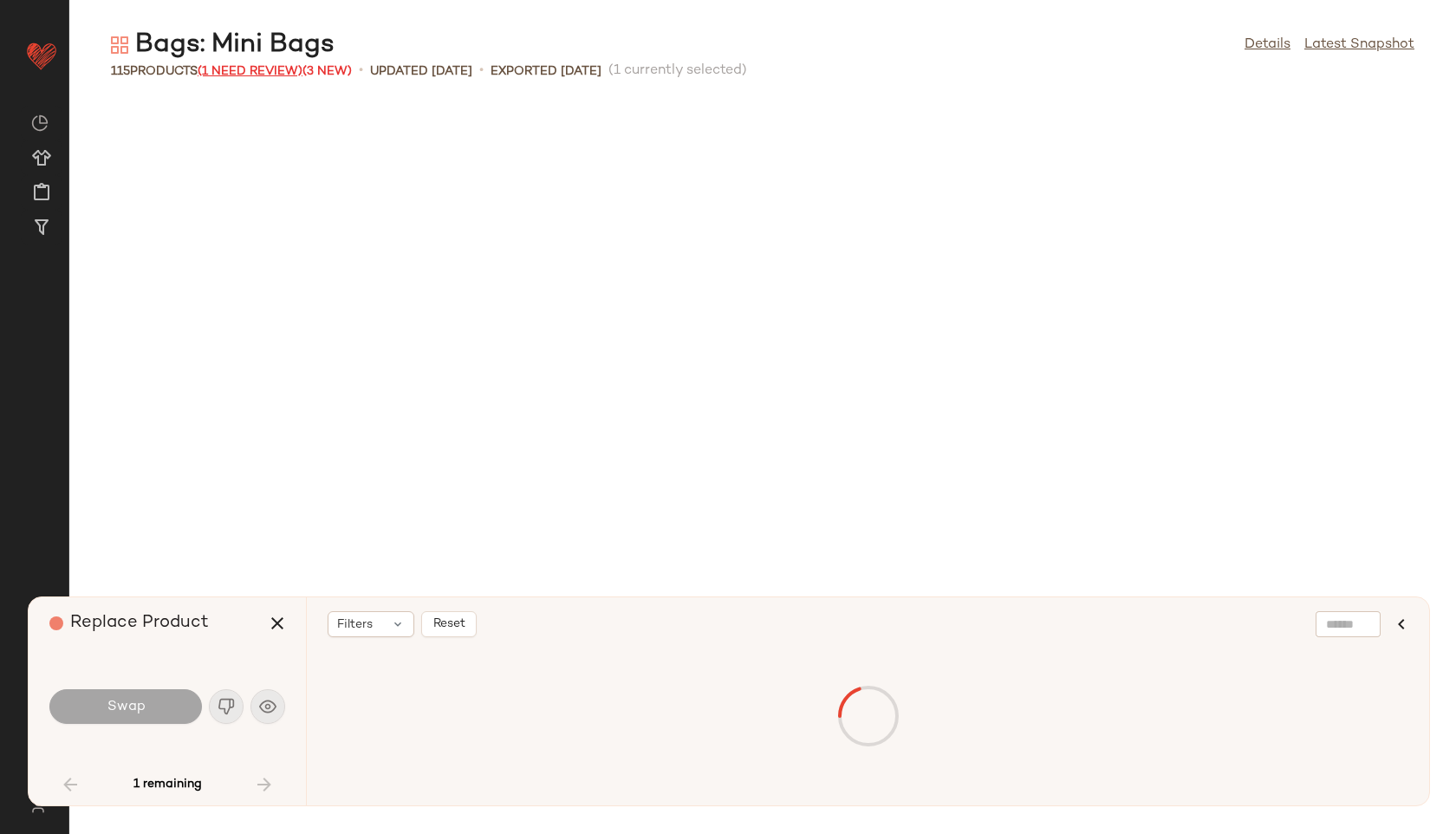
scroll to position [3173, 0]
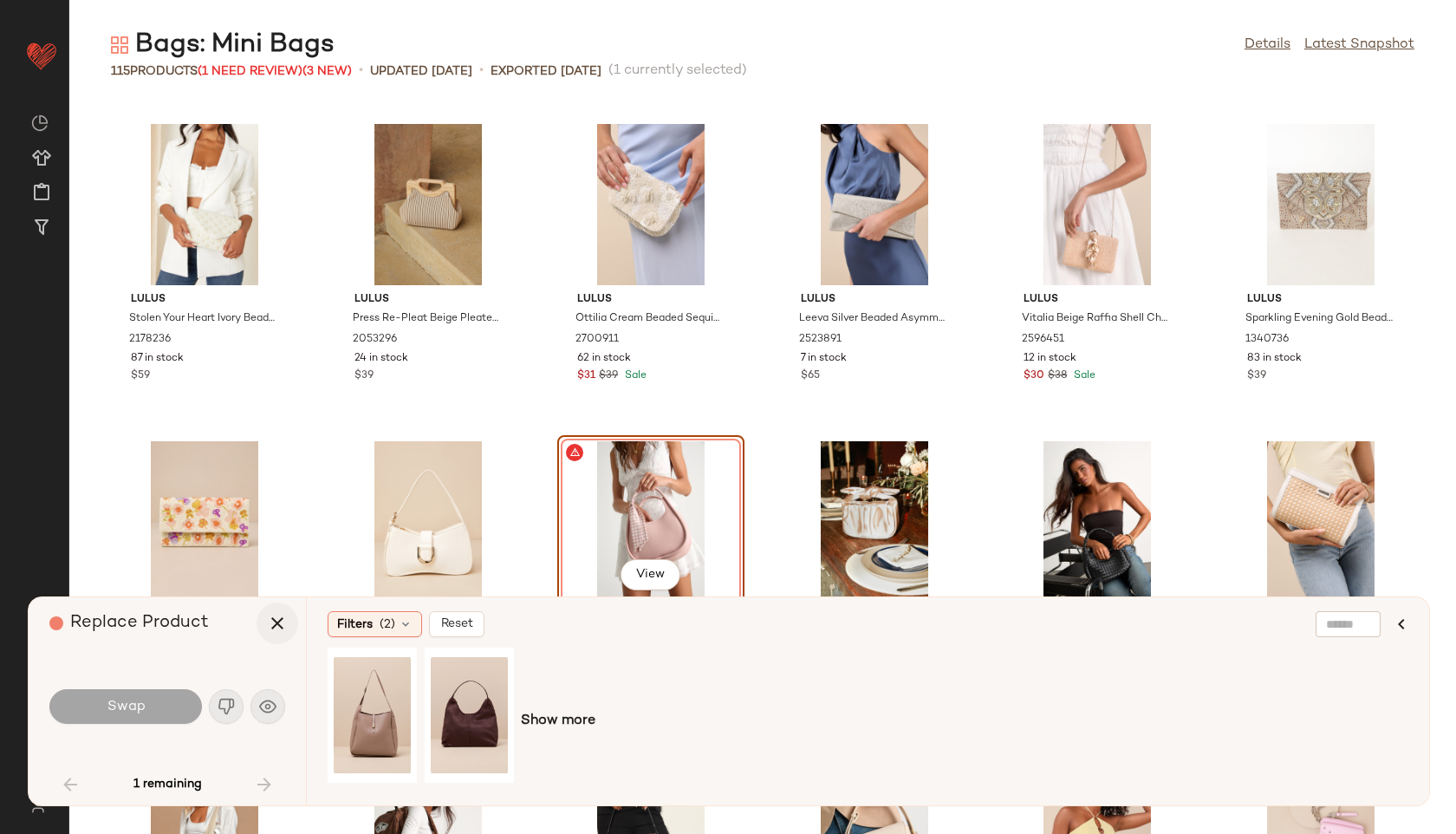
click at [284, 624] on icon "button" at bounding box center [278, 623] width 21 height 21
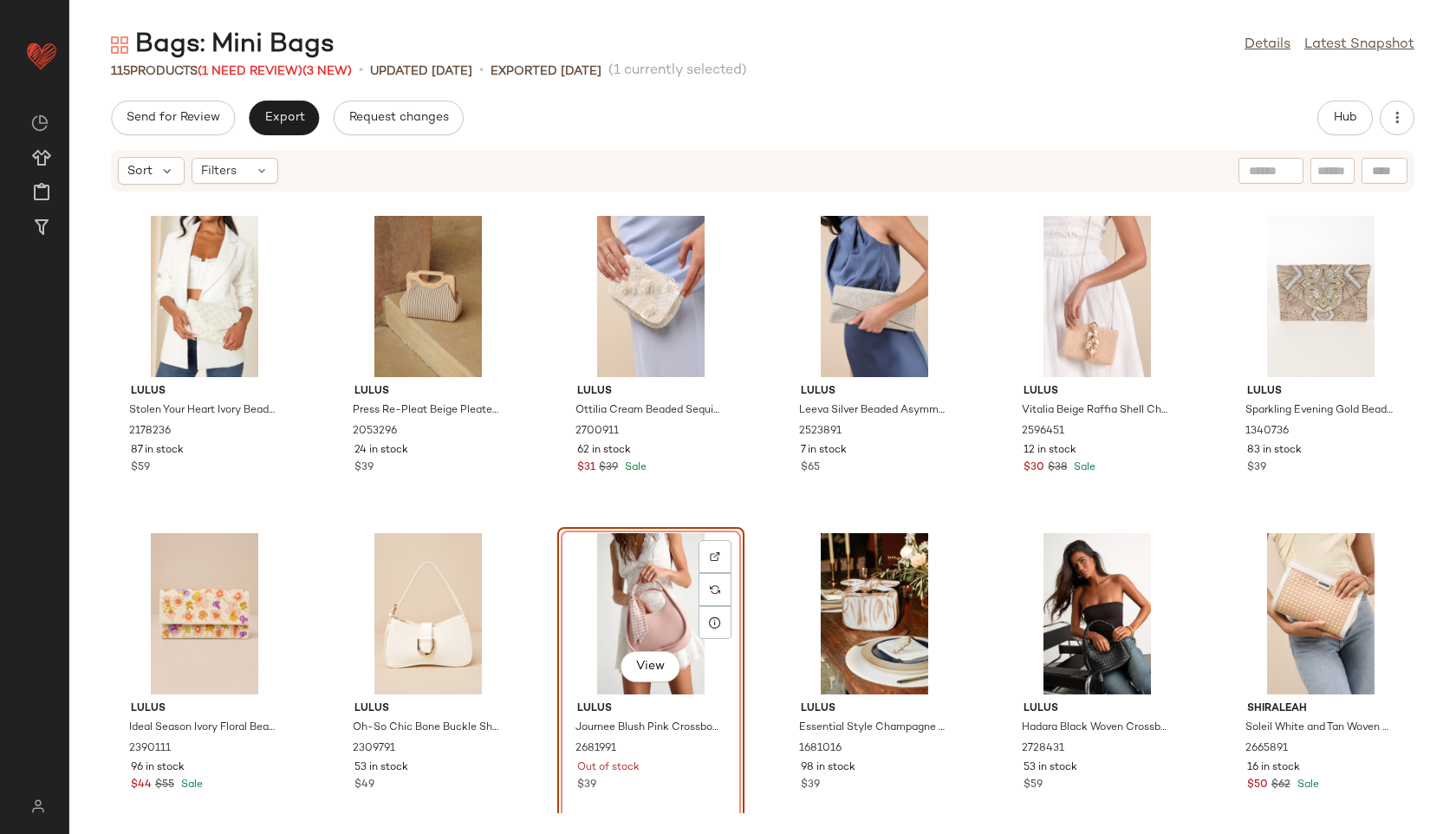
click at [627, 591] on div "View" at bounding box center [650, 613] width 175 height 161
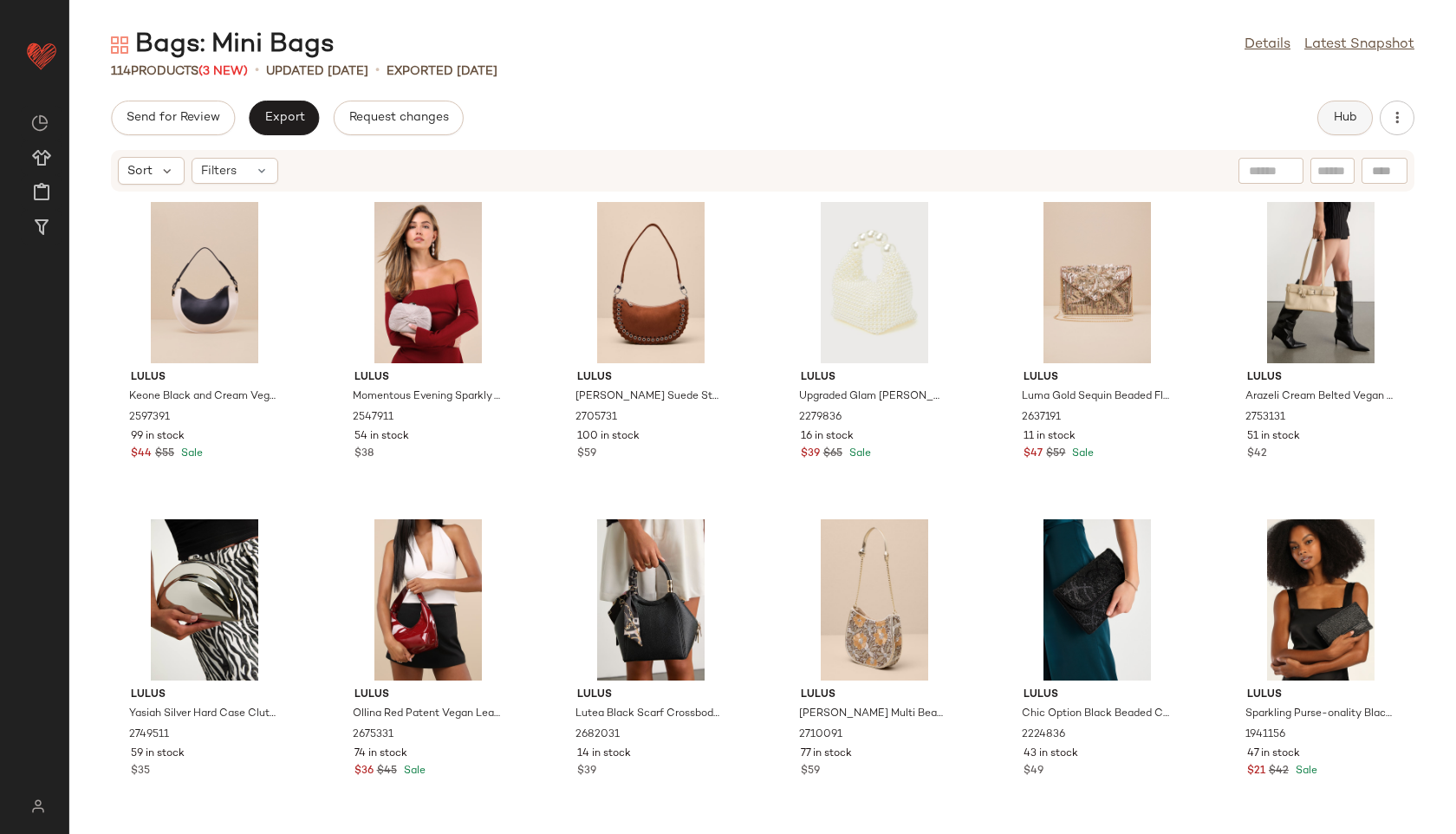
click at [1341, 112] on span "Hub" at bounding box center [1345, 118] width 25 height 14
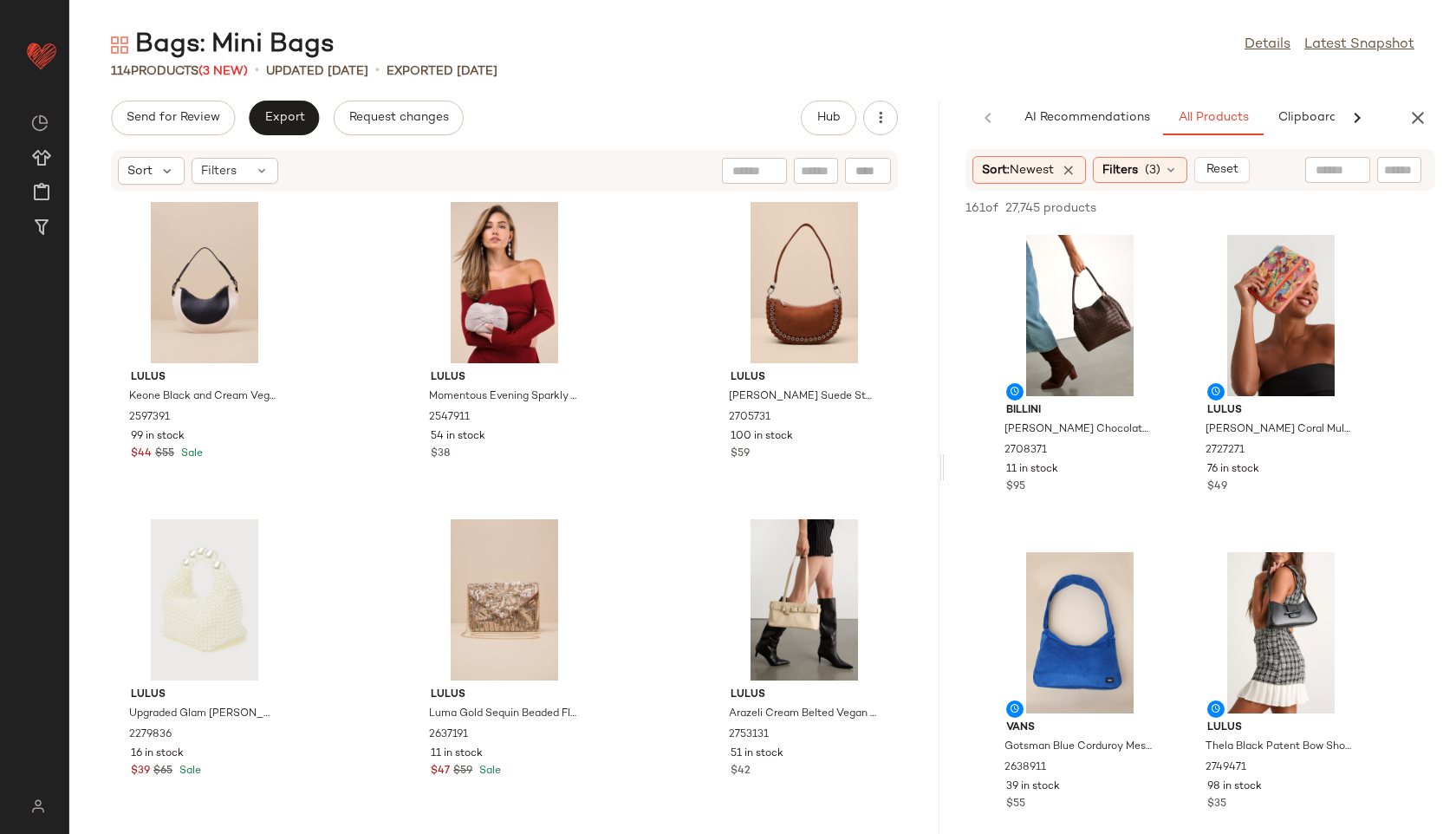
drag, startPoint x: 763, startPoint y: 467, endPoint x: 1246, endPoint y: 496, distance: 483.9
click at [1246, 496] on div "Bags: Mini Bags Details Latest Snapshot 114 Products (3 New) • updated Aug 28th…" at bounding box center [763, 431] width 1387 height 806
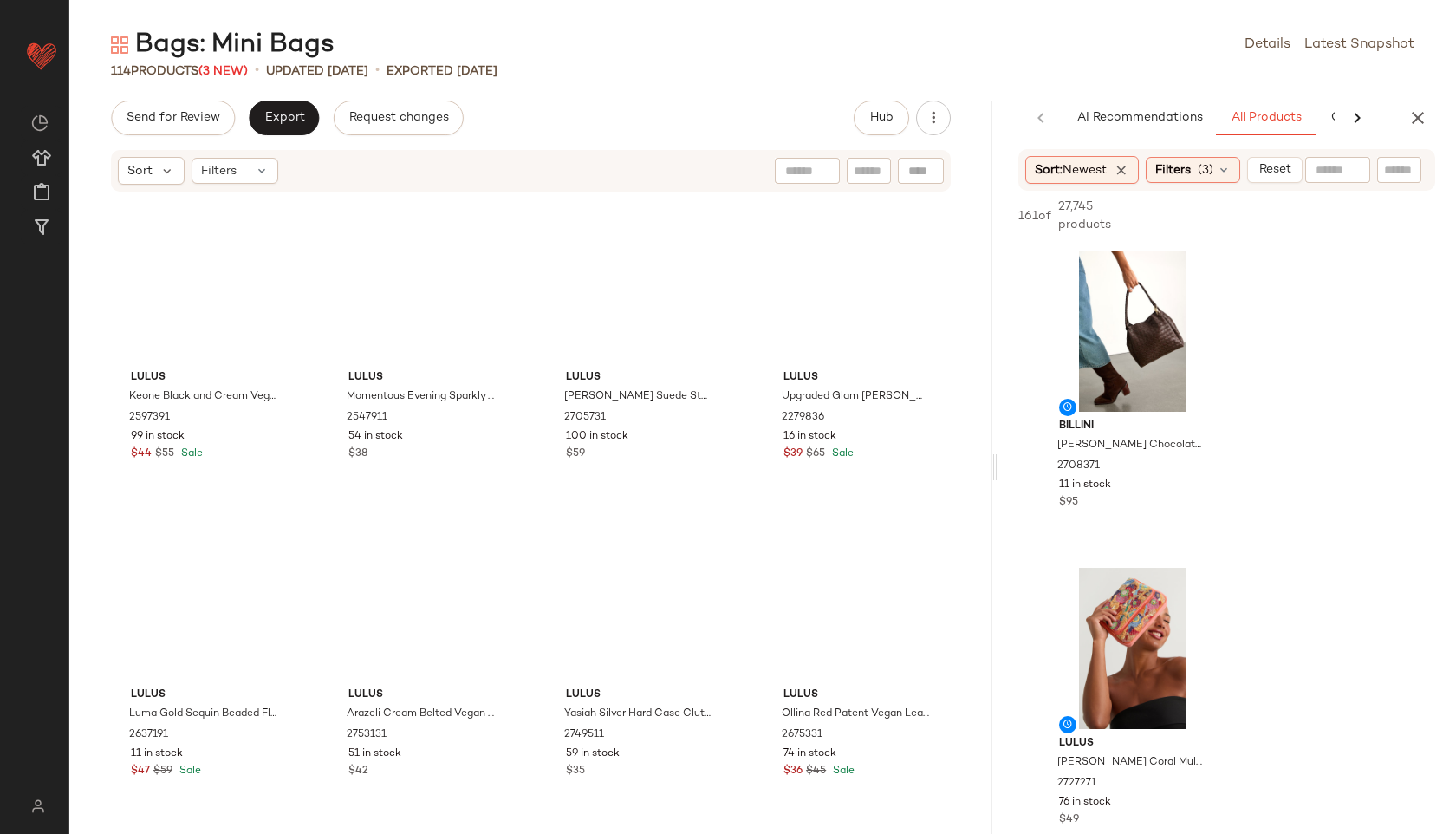
drag, startPoint x: 943, startPoint y: 463, endPoint x: 1107, endPoint y: 451, distance: 164.4
click at [1107, 451] on div "Bags: Mini Bags Details Latest Snapshot 114 Products (3 New) • updated Aug 28th…" at bounding box center [763, 431] width 1387 height 806
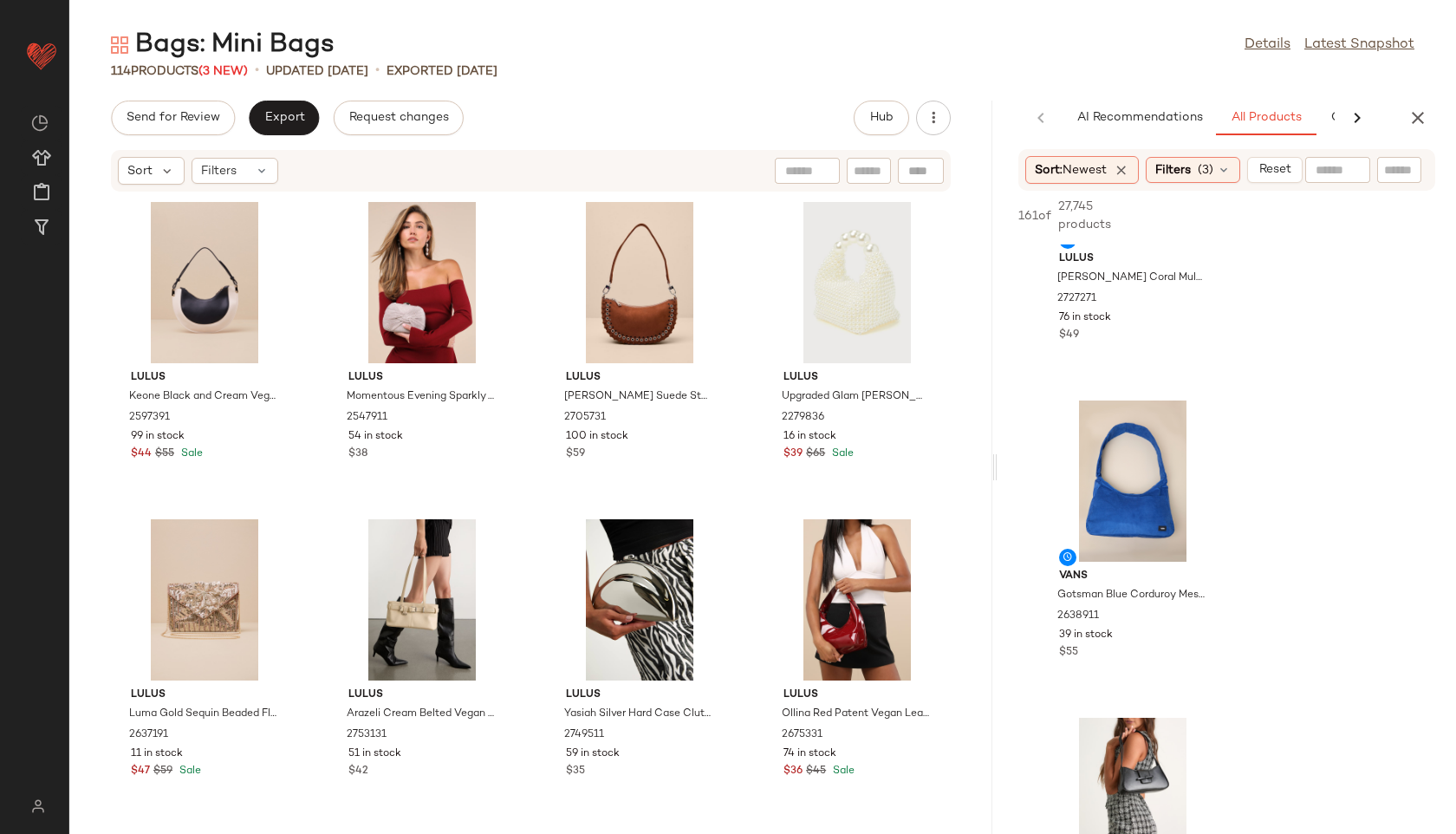
scroll to position [485, 0]
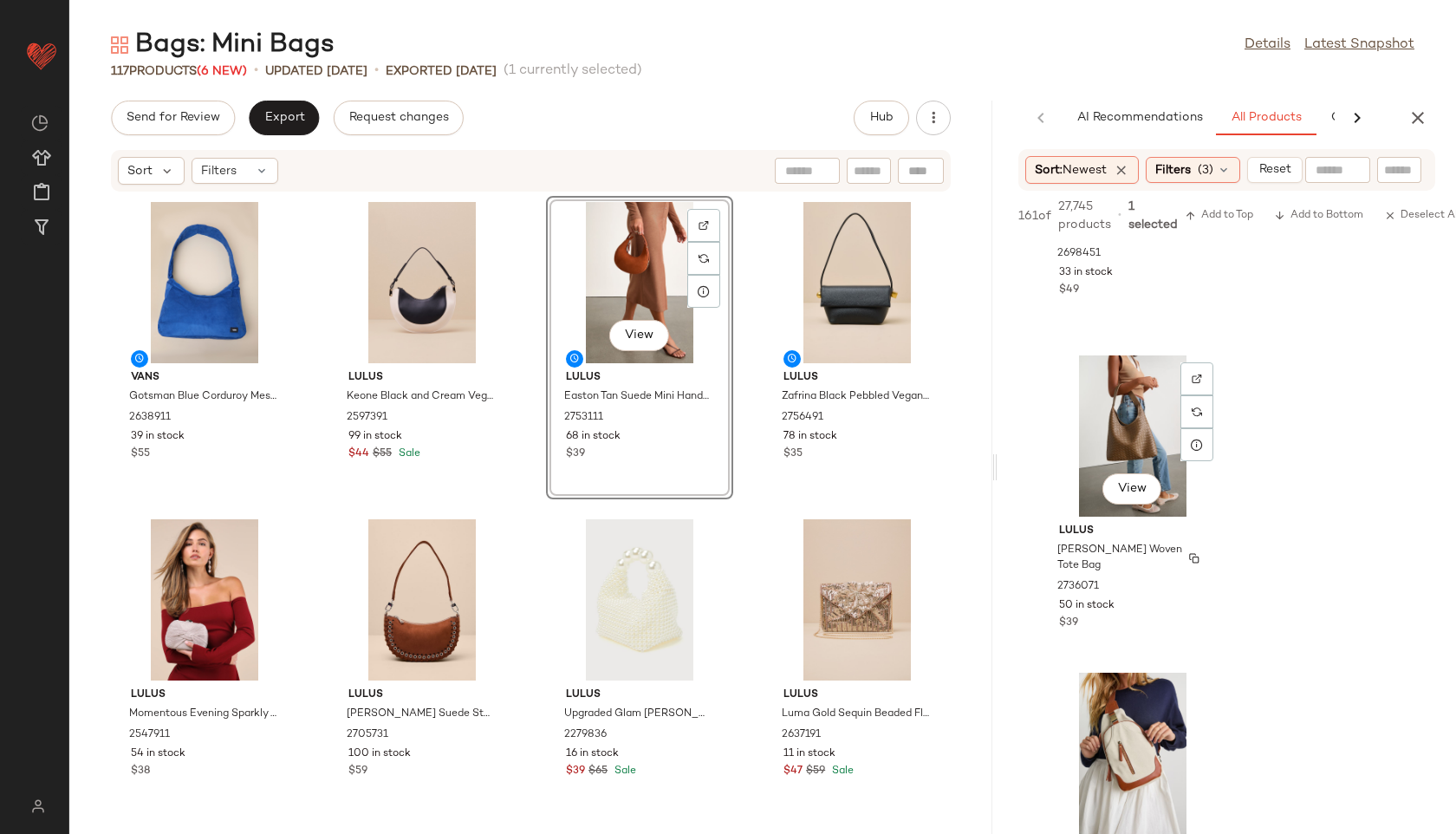
scroll to position [1855, 0]
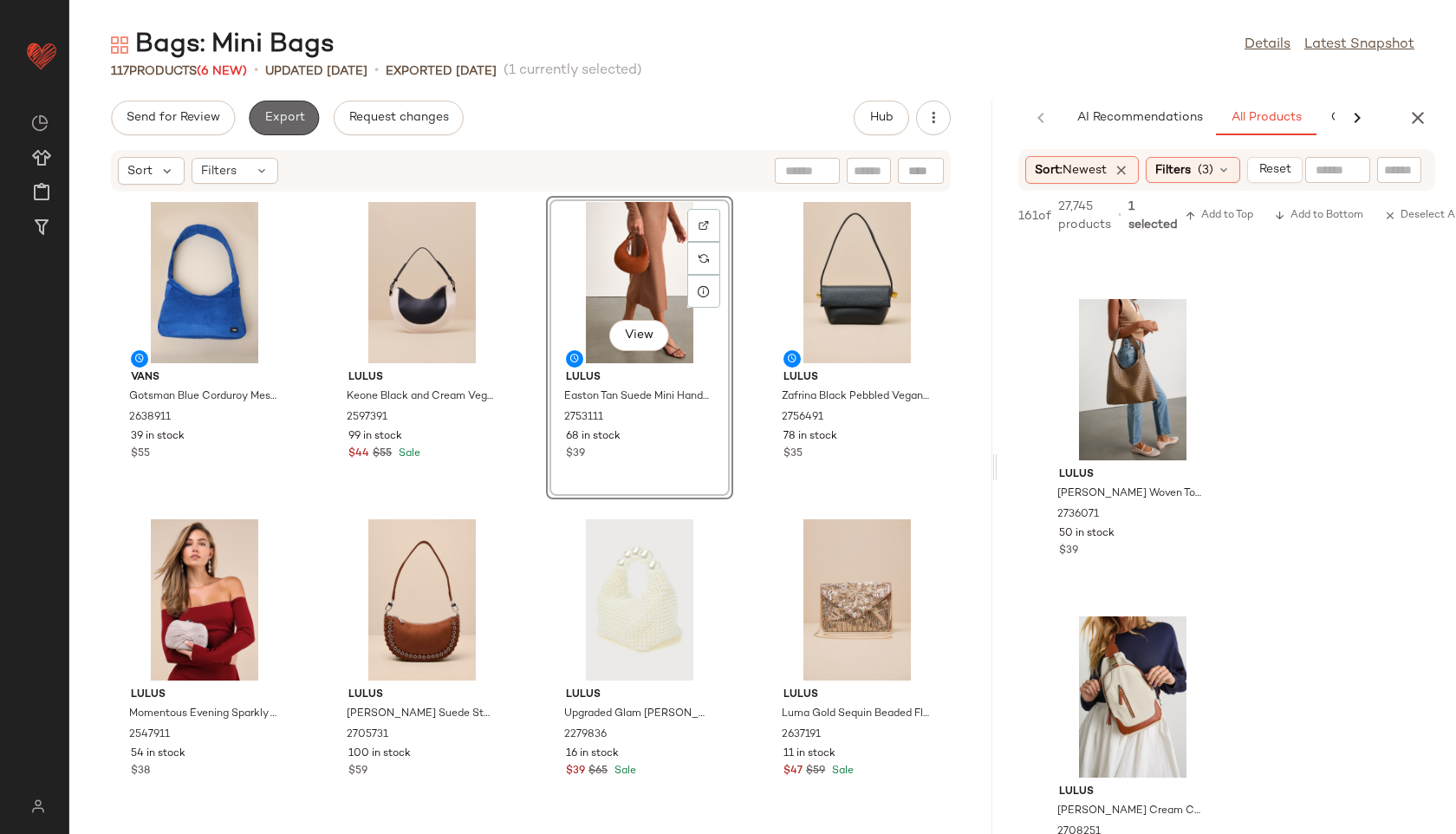
click at [287, 111] on span "Export" at bounding box center [284, 118] width 40 height 14
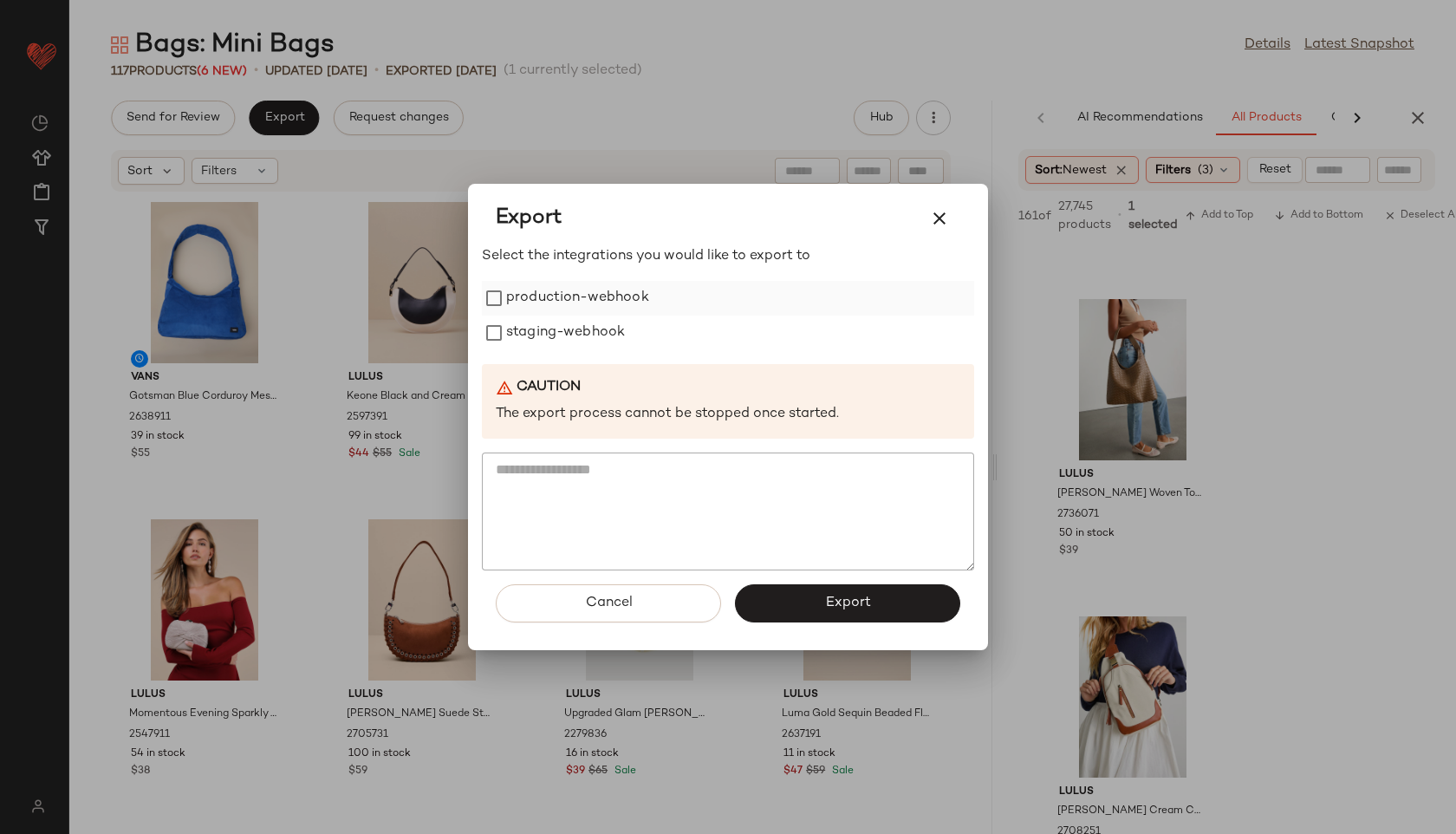
click at [580, 284] on label "production-webhook" at bounding box center [577, 298] width 143 height 34
click at [580, 331] on label "staging-webhook" at bounding box center [565, 332] width 119 height 34
click at [829, 608] on span "Export" at bounding box center [847, 603] width 46 height 17
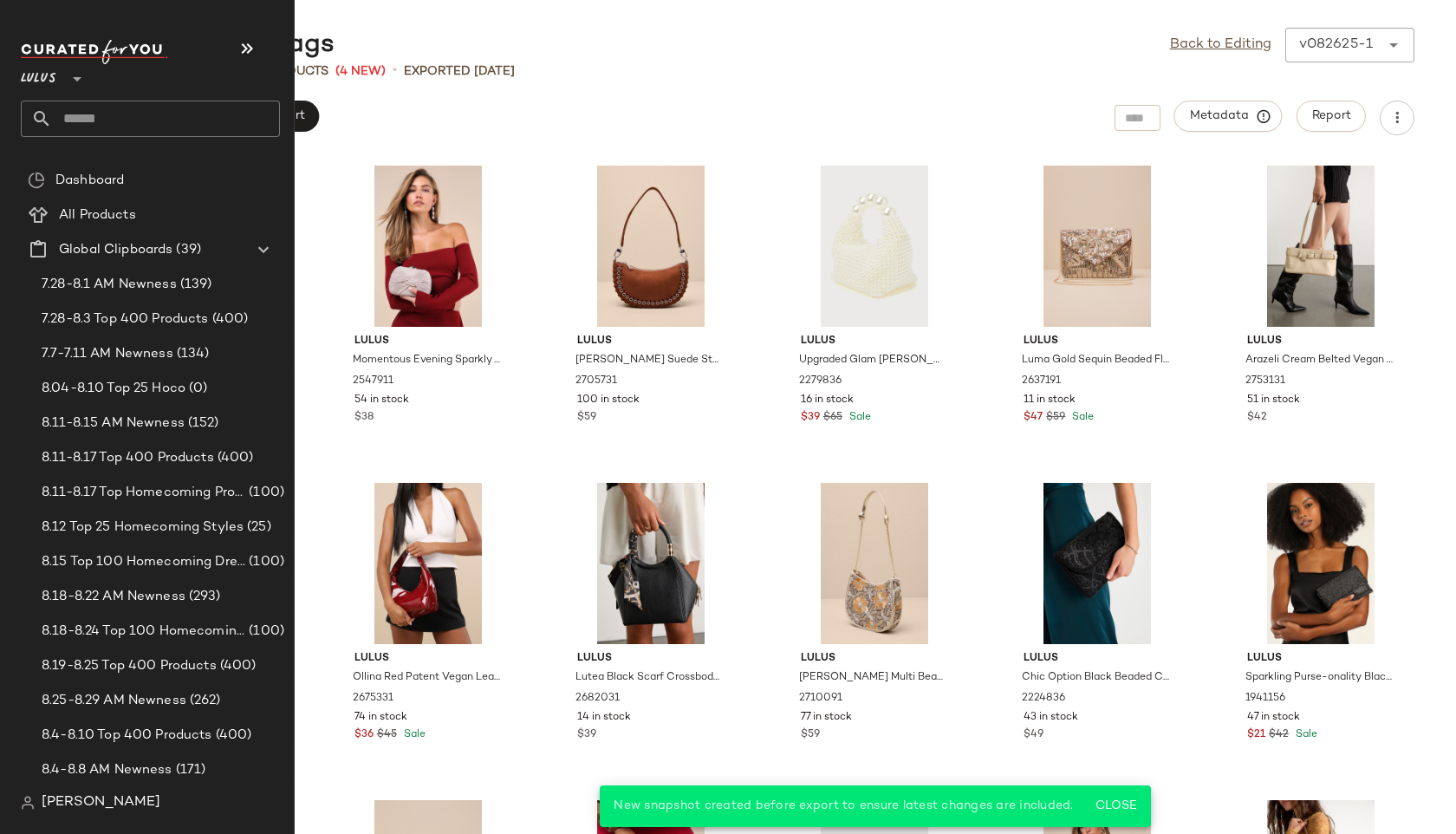
click at [107, 126] on input "text" at bounding box center [165, 118] width 228 height 36
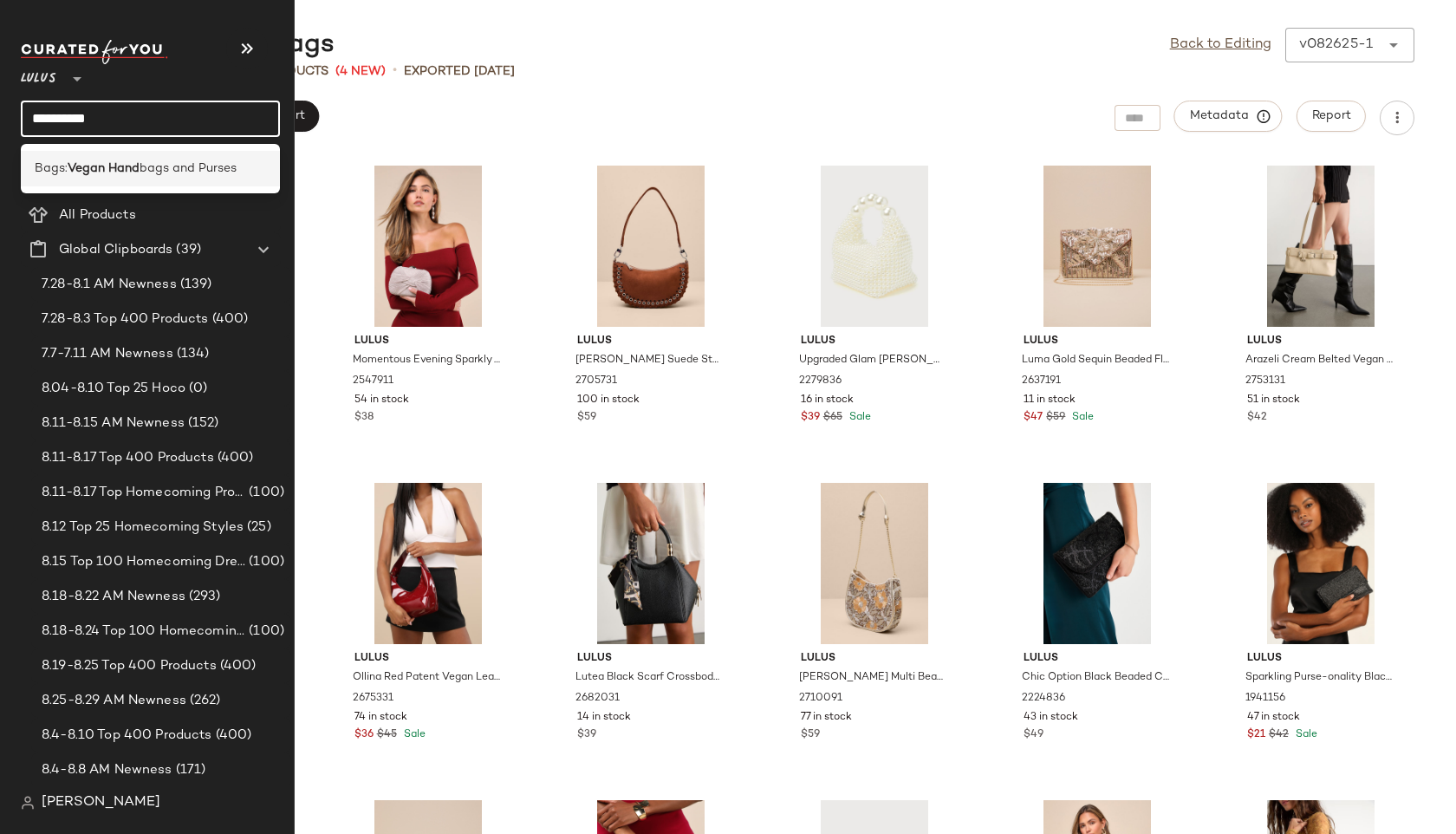
type input "**********"
click at [124, 163] on b "Vegan Hand" at bounding box center [104, 169] width 72 height 18
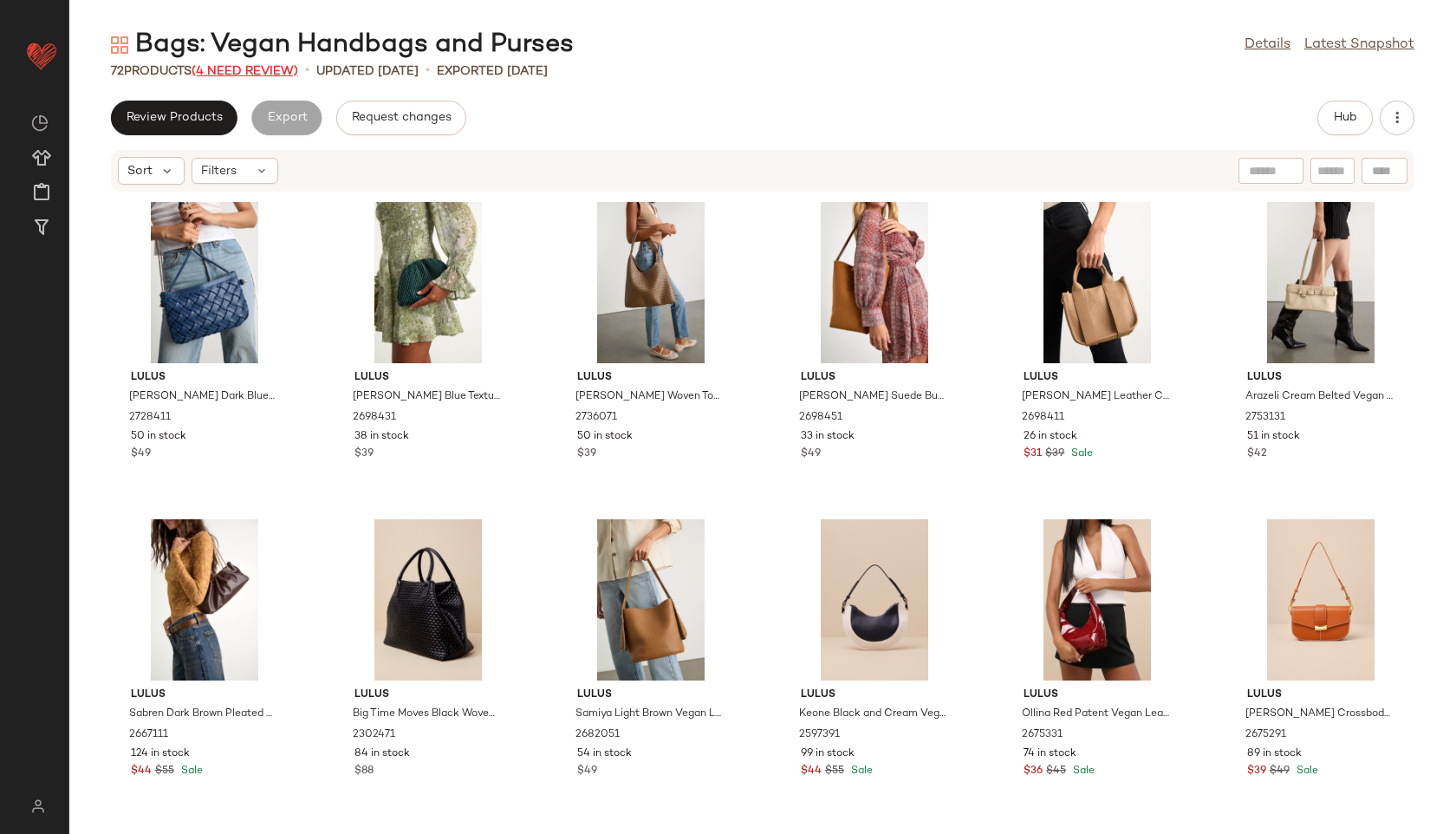
click at [280, 71] on span "(4 Need Review)" at bounding box center [244, 71] width 106 height 13
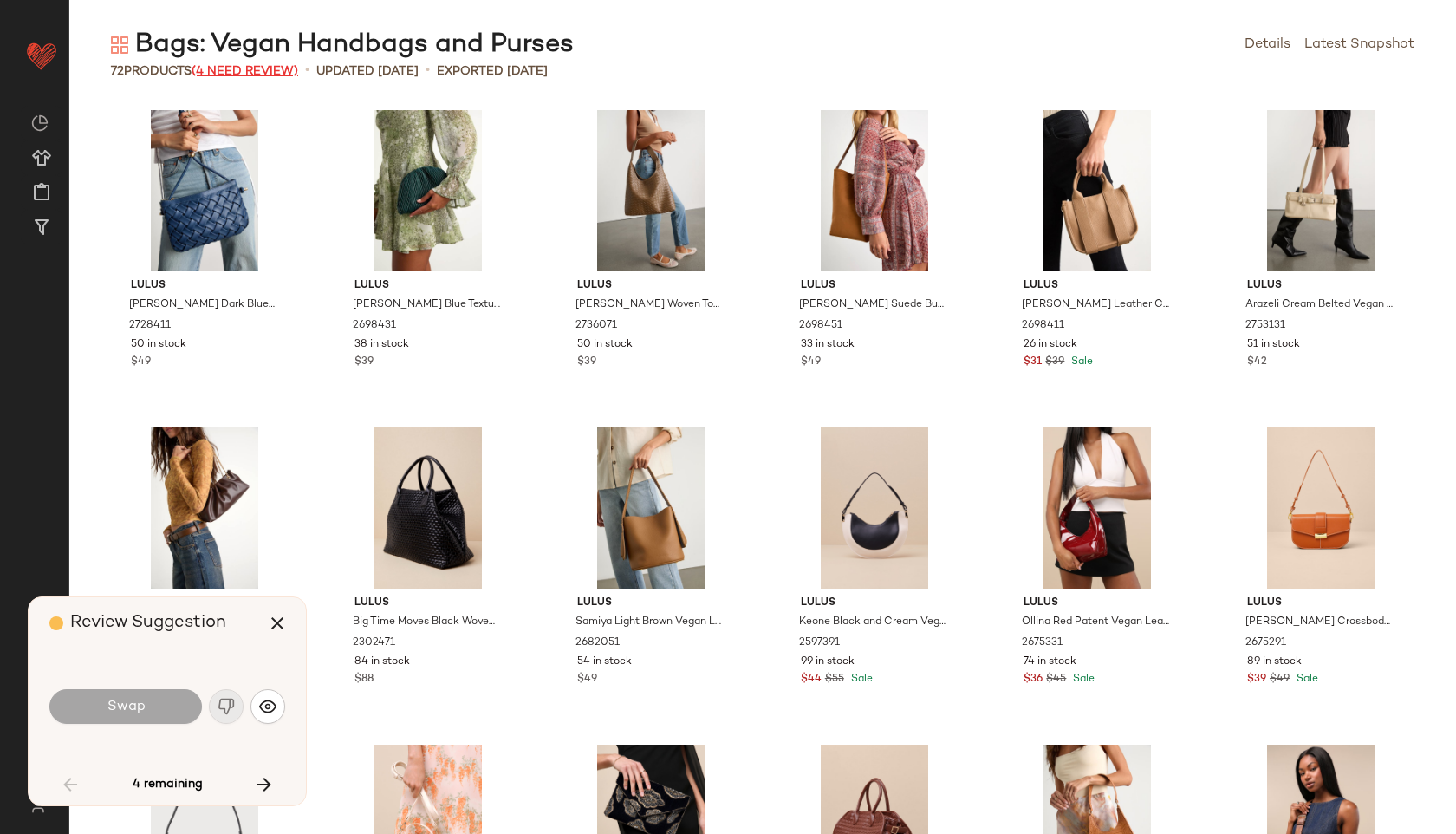
scroll to position [1904, 0]
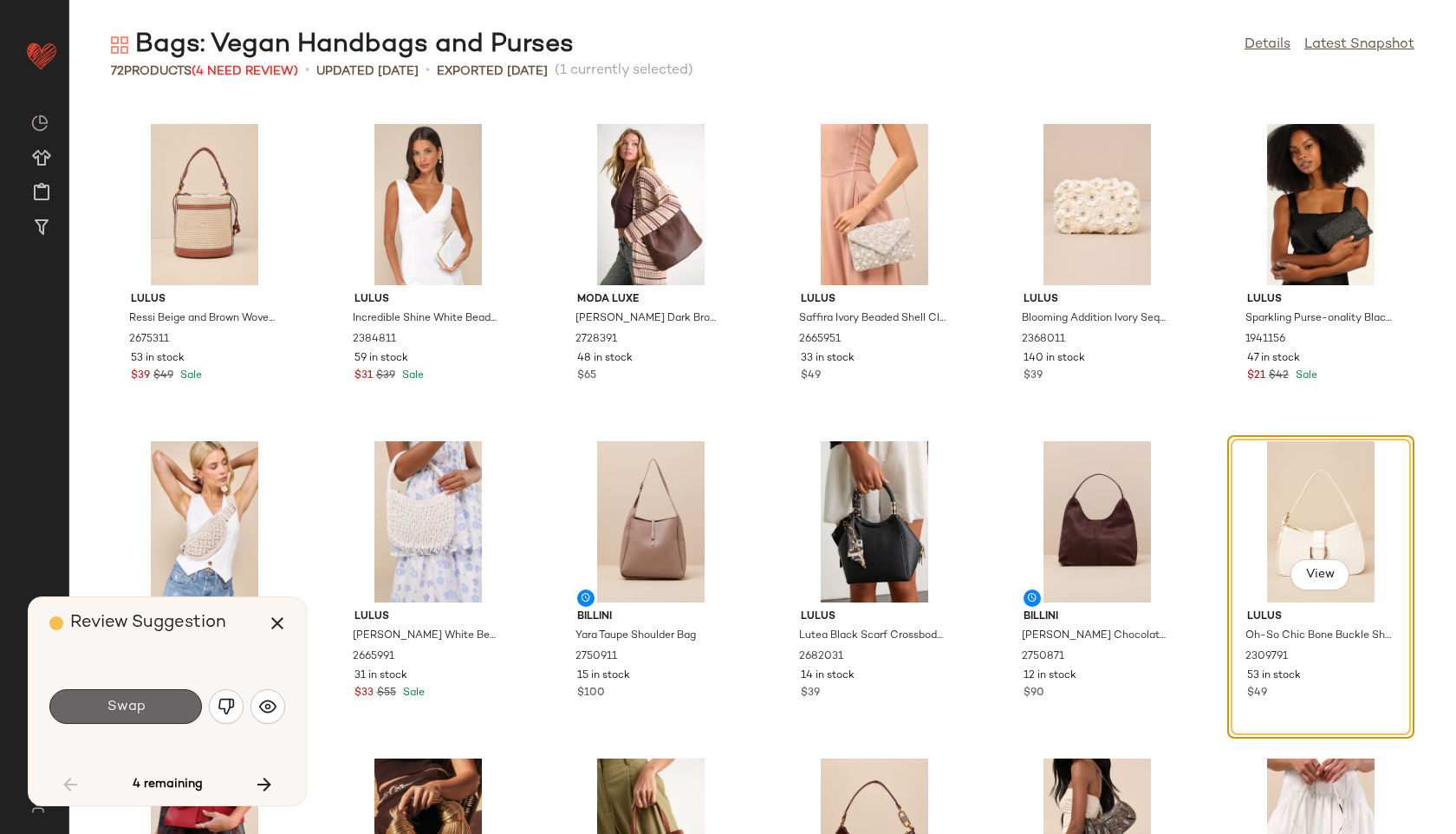
click at [167, 716] on button "Swap" at bounding box center [126, 706] width 153 height 34
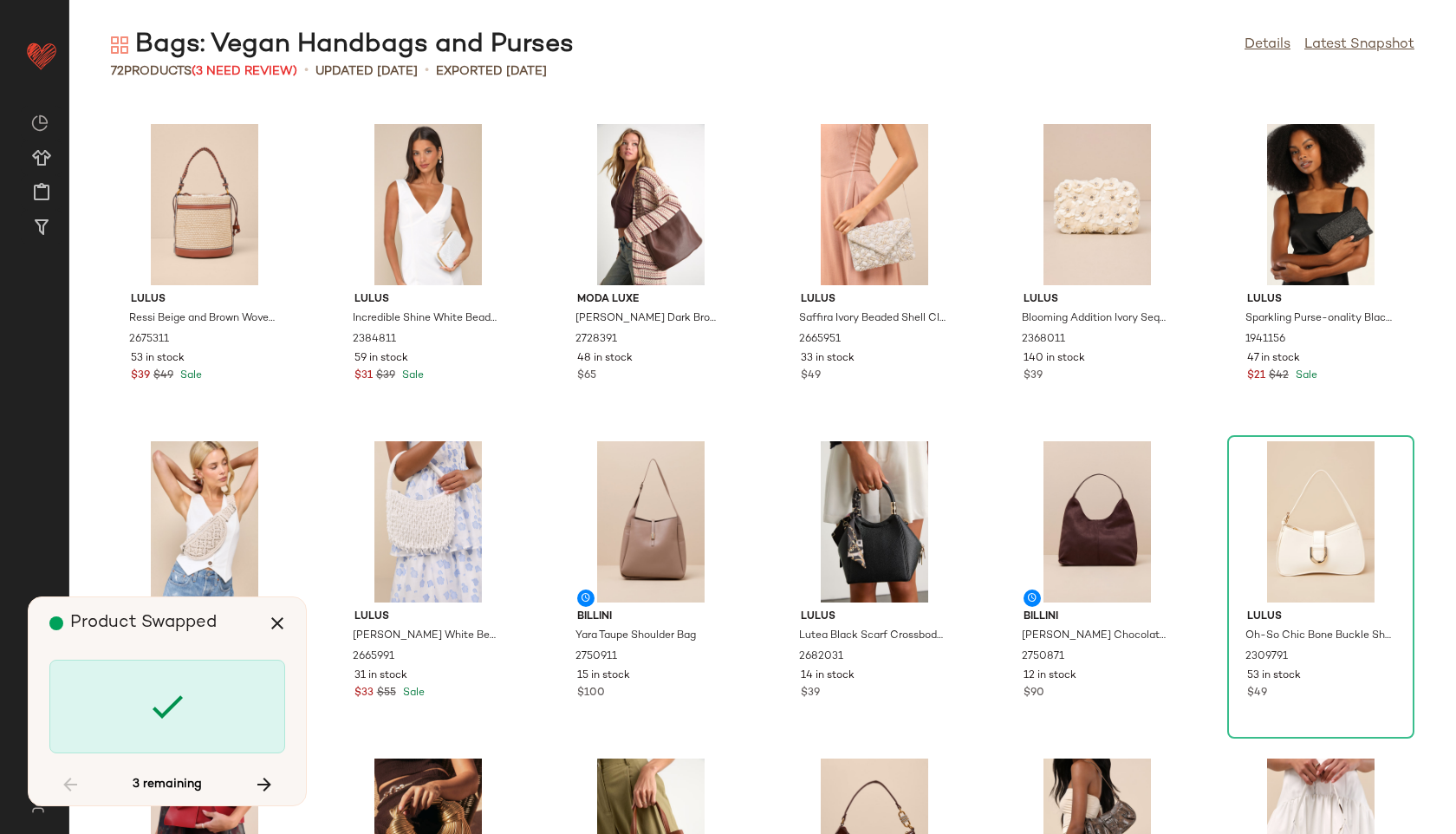
scroll to position [2538, 0]
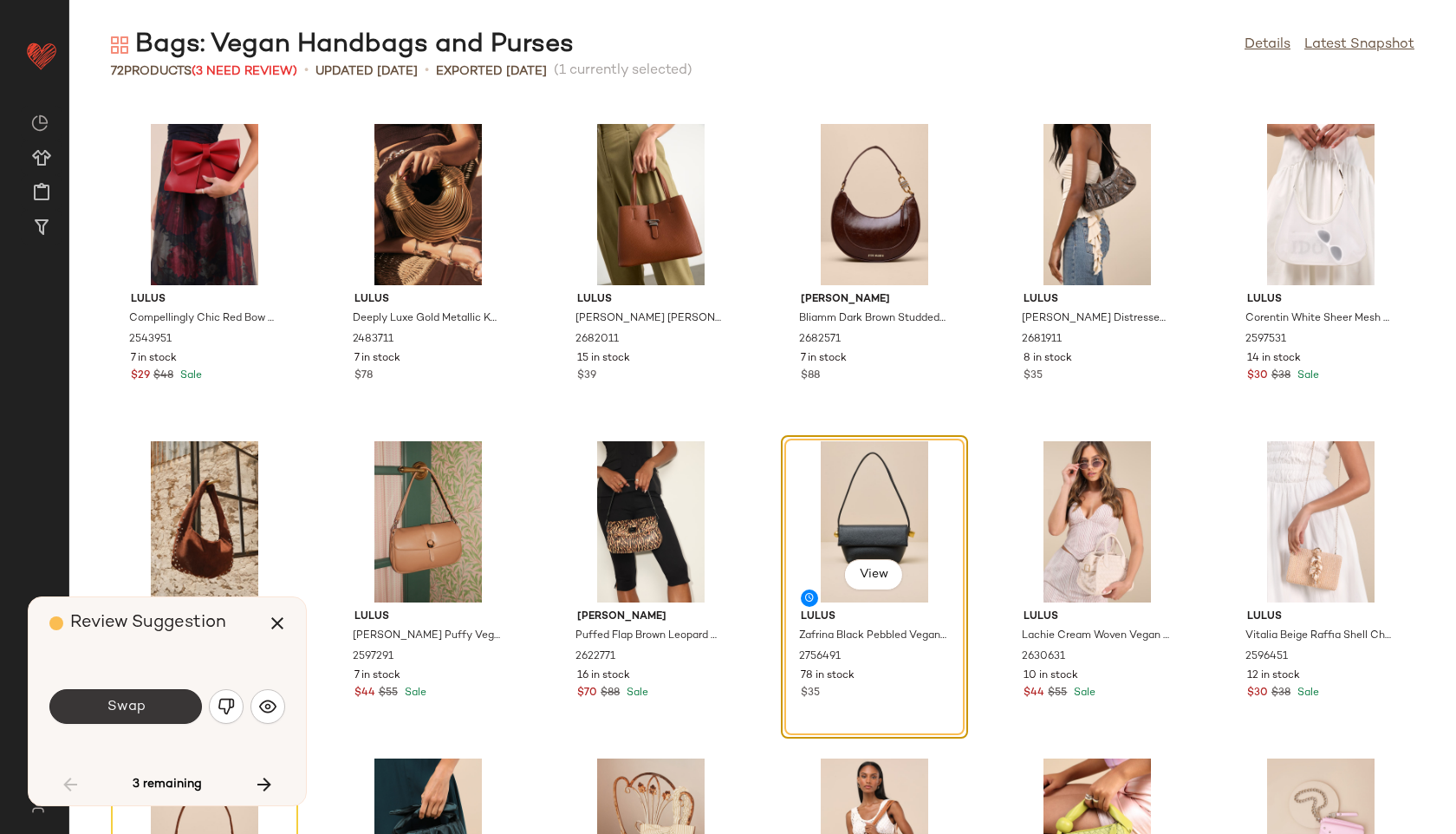
click at [165, 713] on button "Swap" at bounding box center [126, 706] width 153 height 34
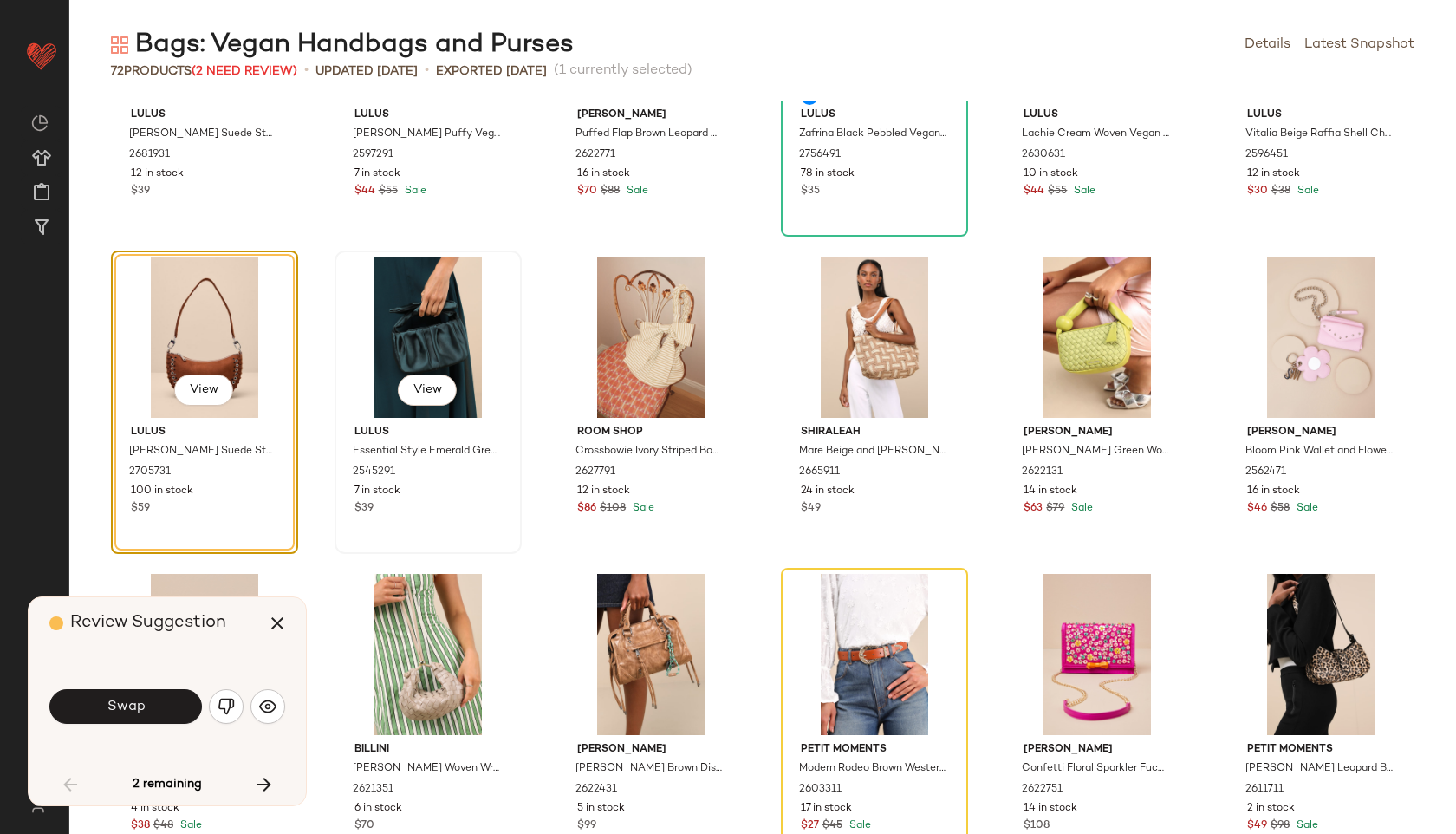
scroll to position [3042, 0]
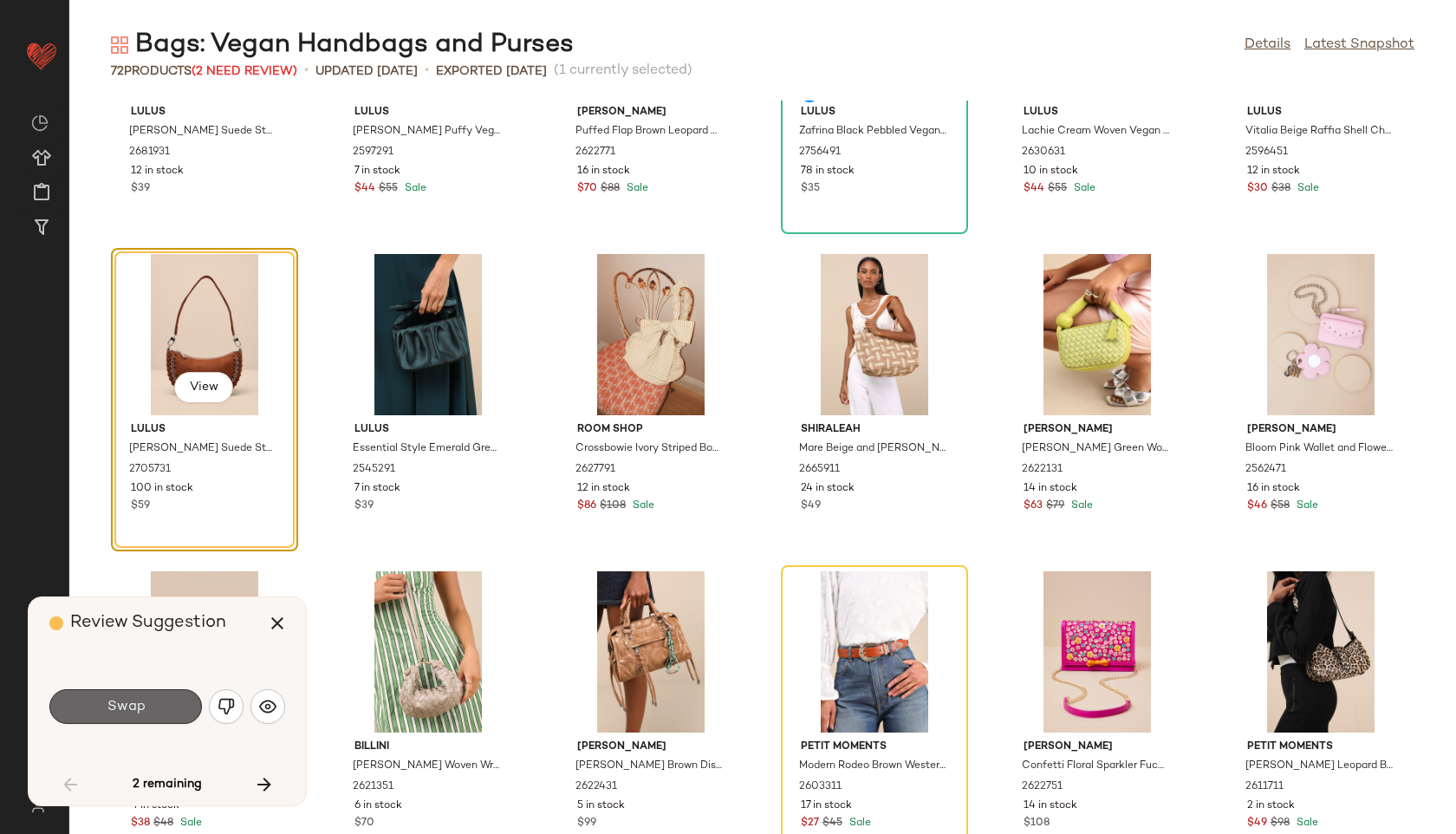
click at [148, 709] on button "Swap" at bounding box center [126, 706] width 153 height 34
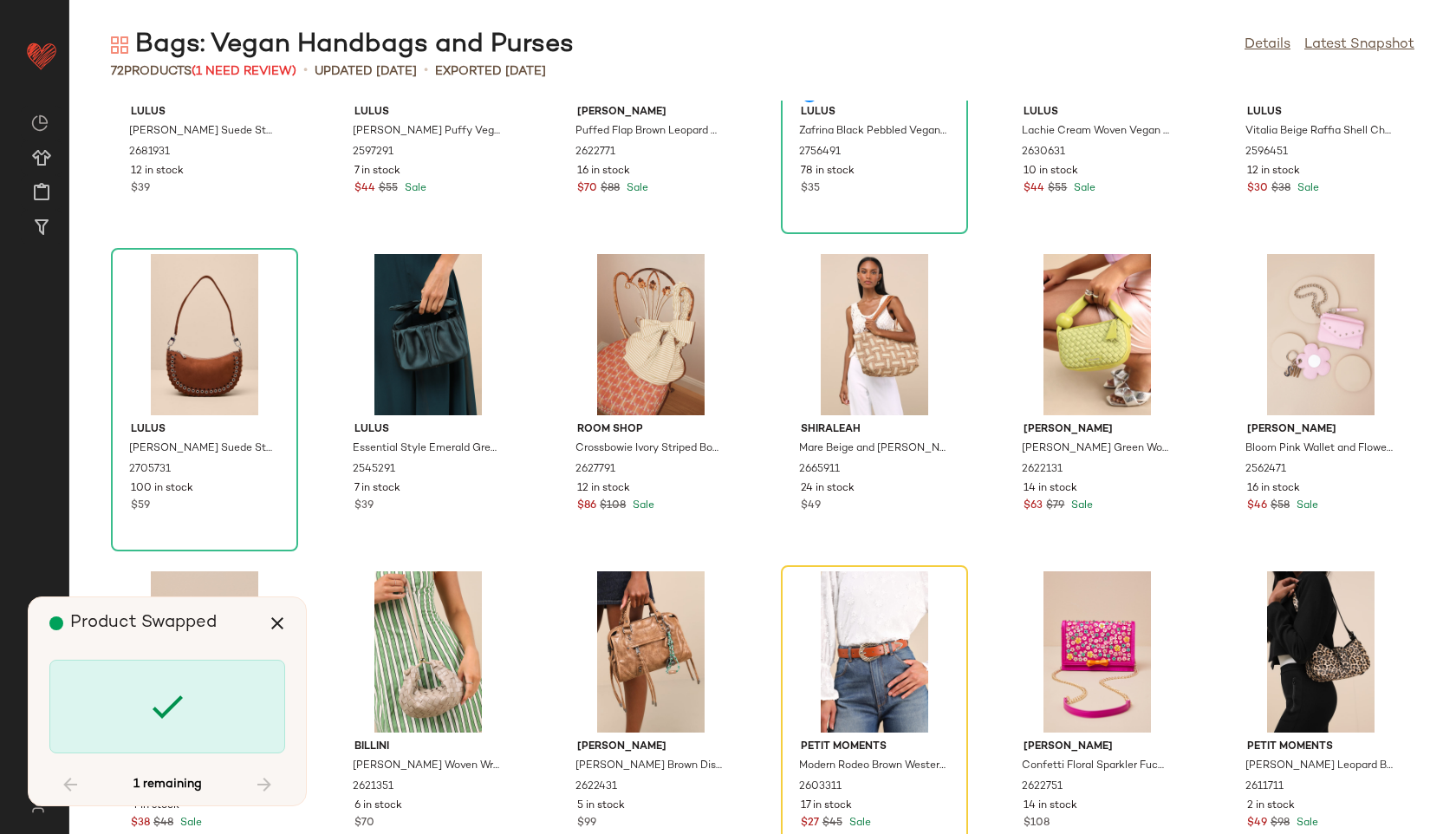
scroll to position [3078, 0]
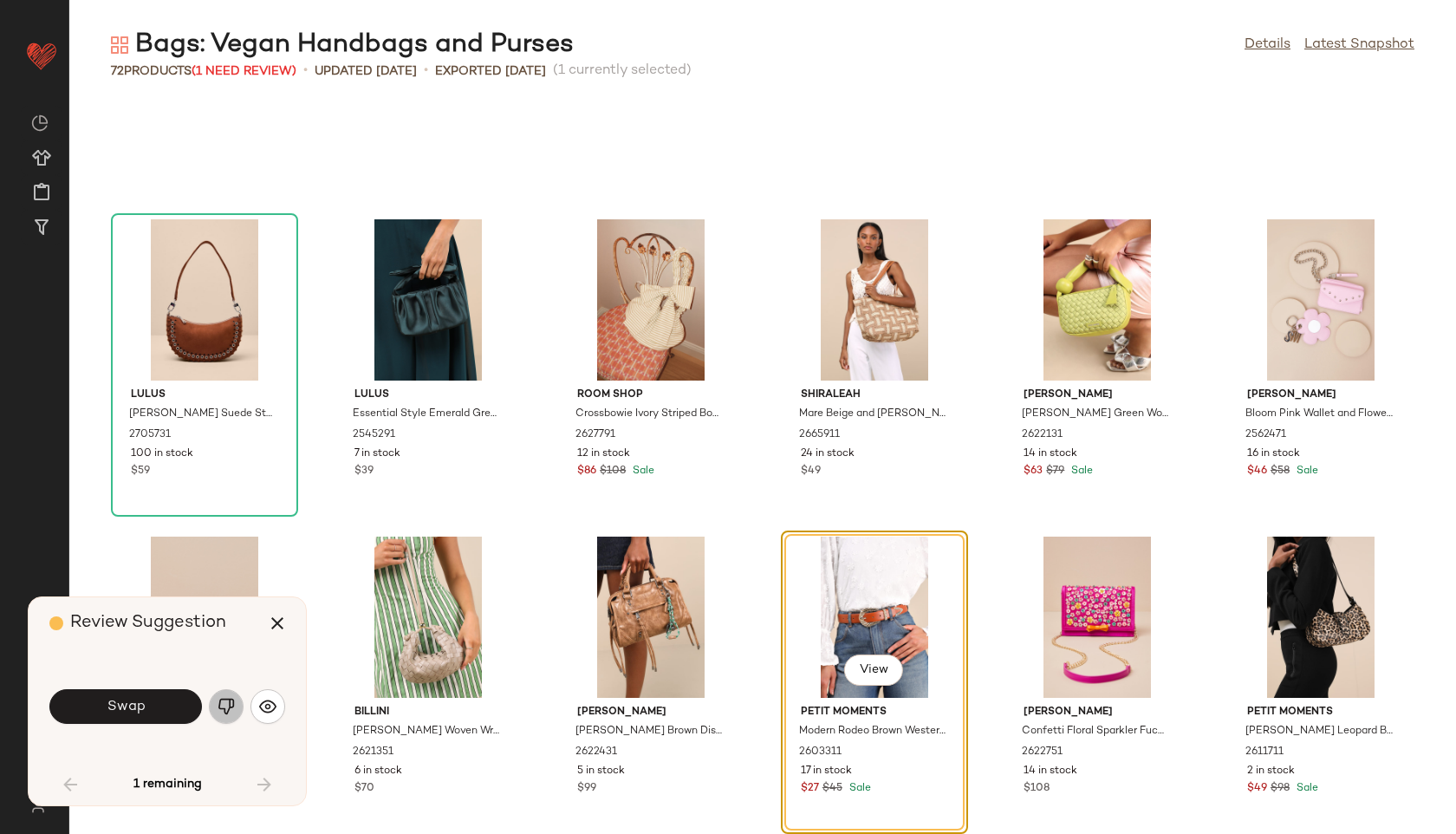
click at [228, 709] on img "button" at bounding box center [227, 707] width 18 height 18
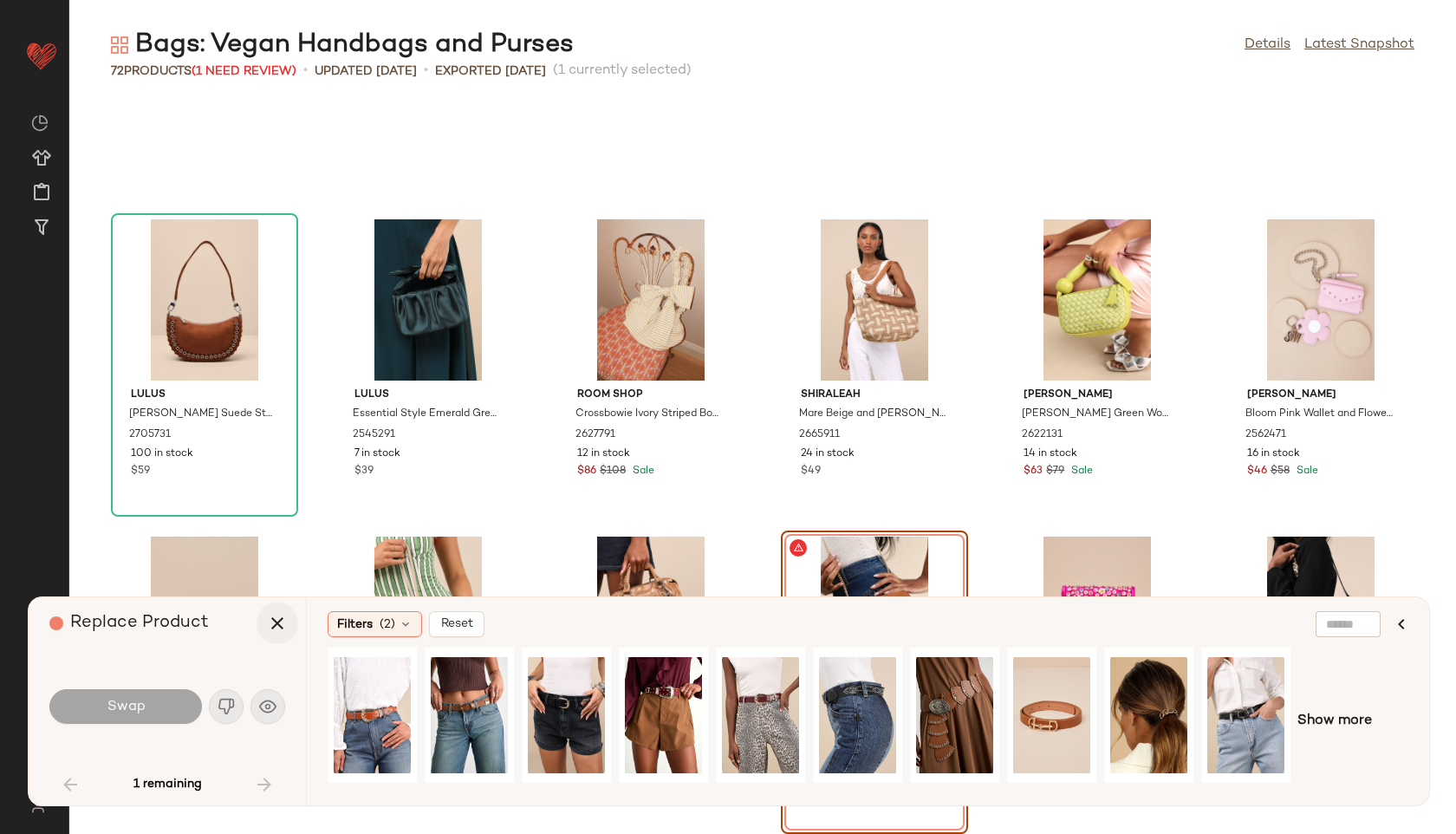
click at [285, 616] on icon "button" at bounding box center [278, 623] width 21 height 21
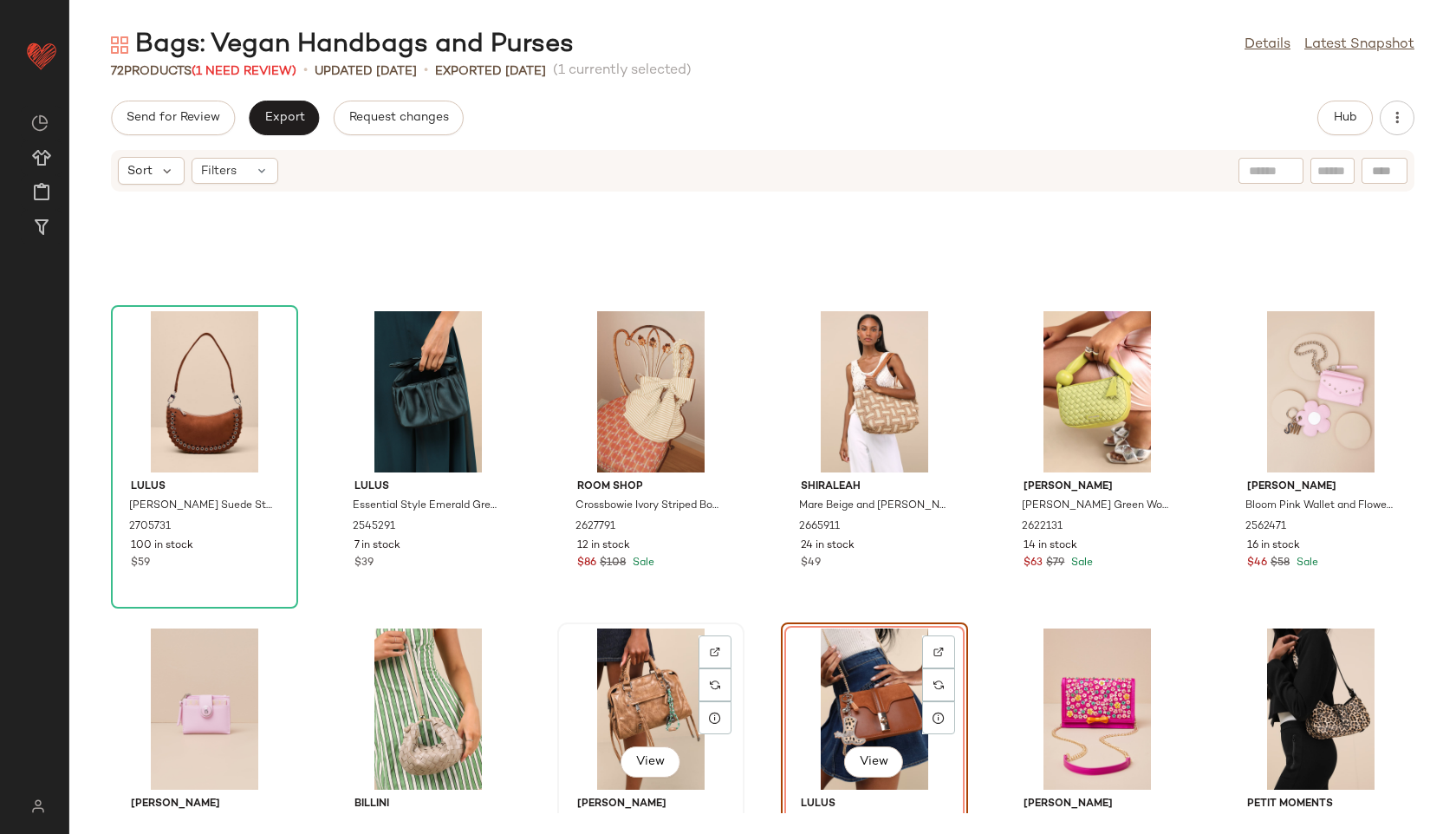
scroll to position [3190, 0]
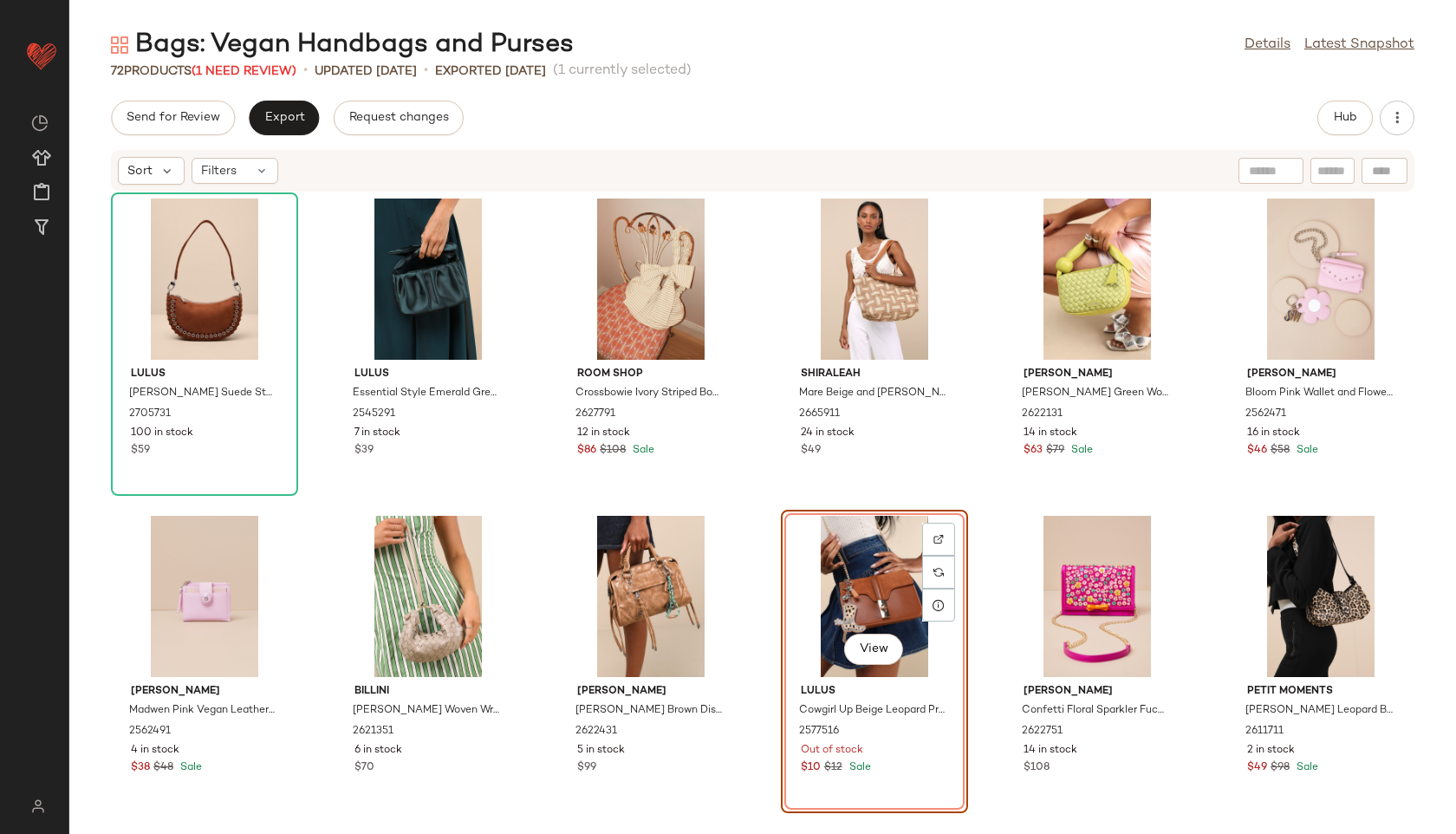
click at [856, 558] on div "View" at bounding box center [874, 596] width 175 height 161
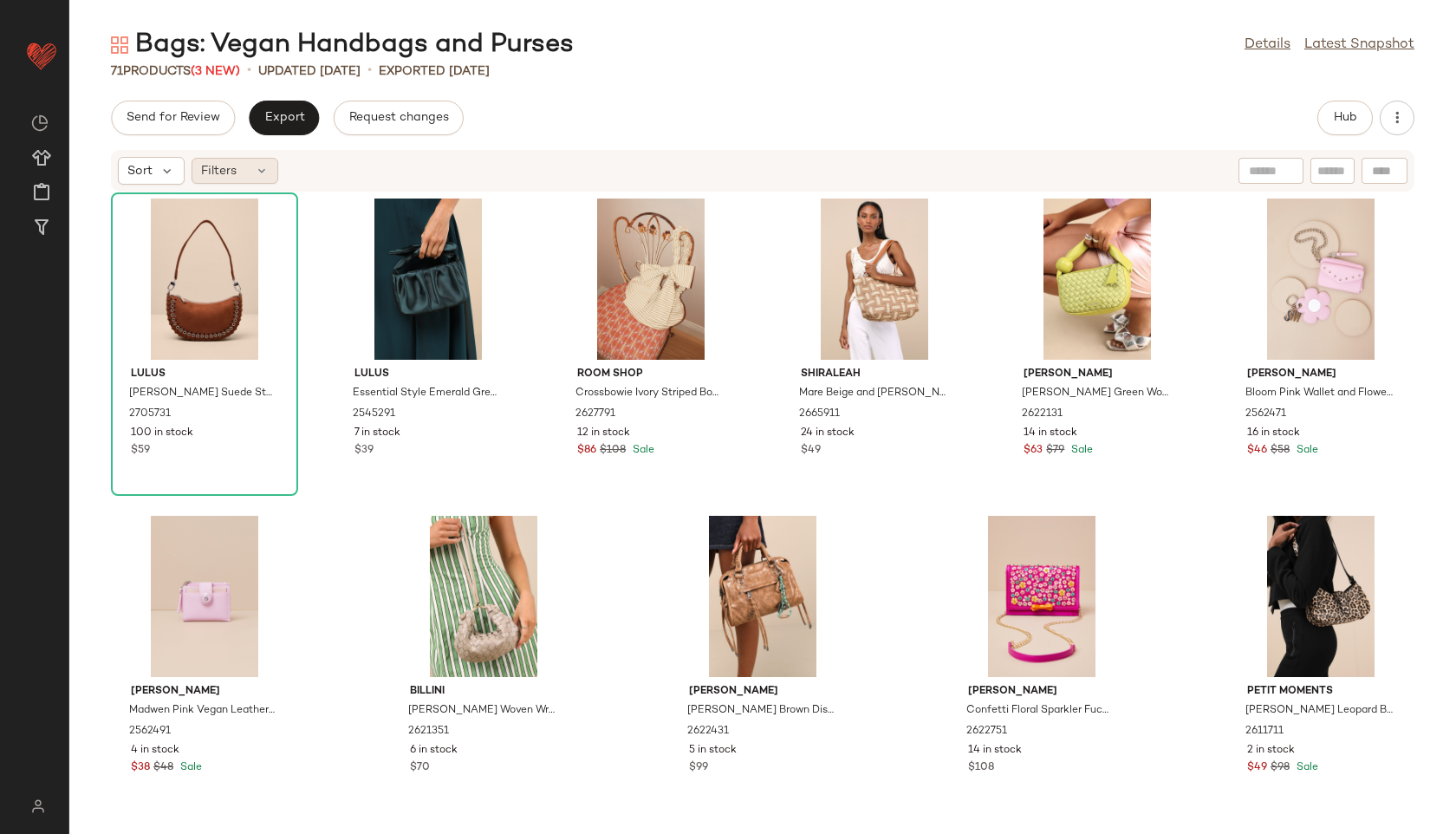
click at [256, 172] on icon at bounding box center [262, 170] width 14 height 14
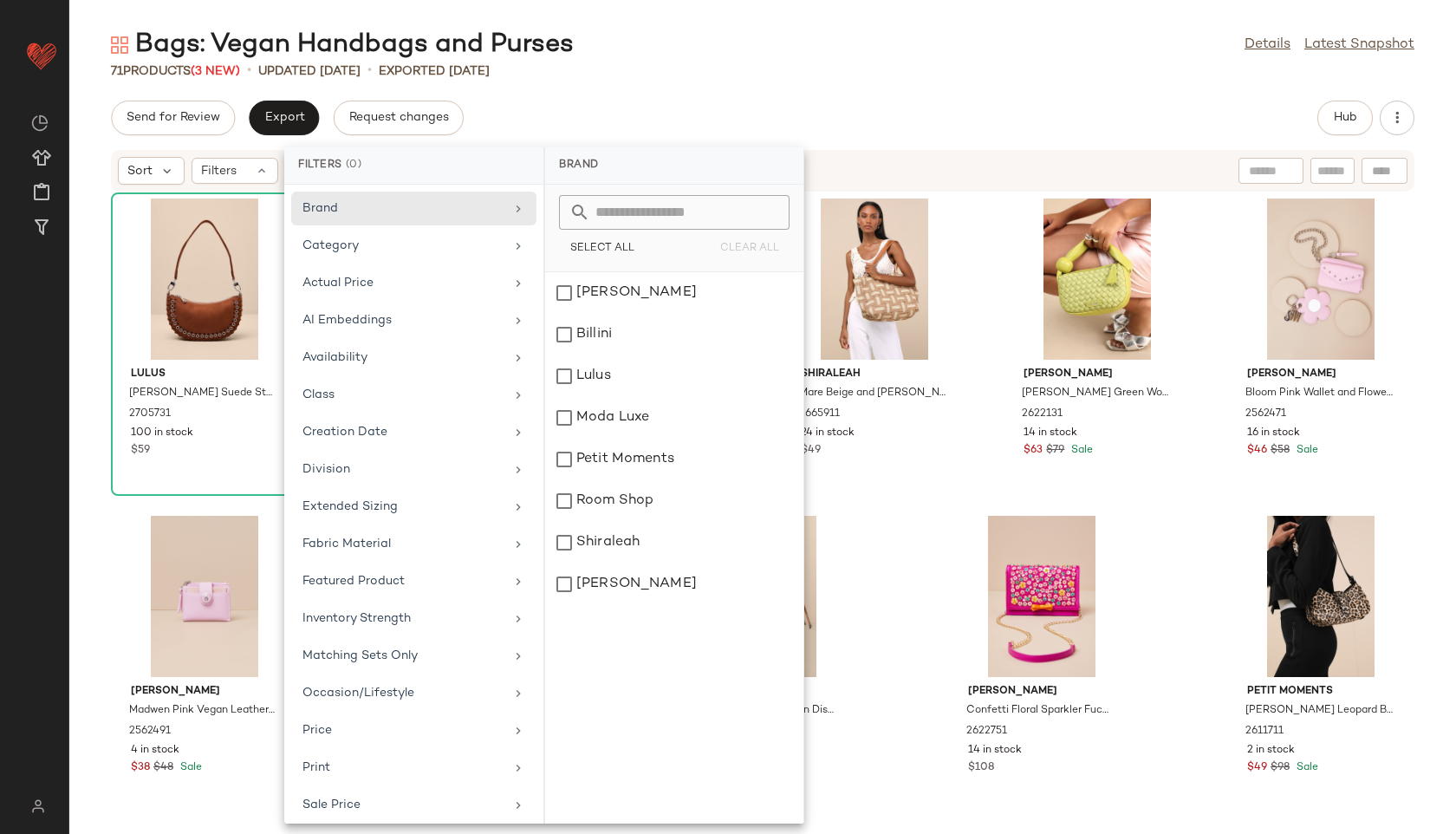
scroll to position [158, 0]
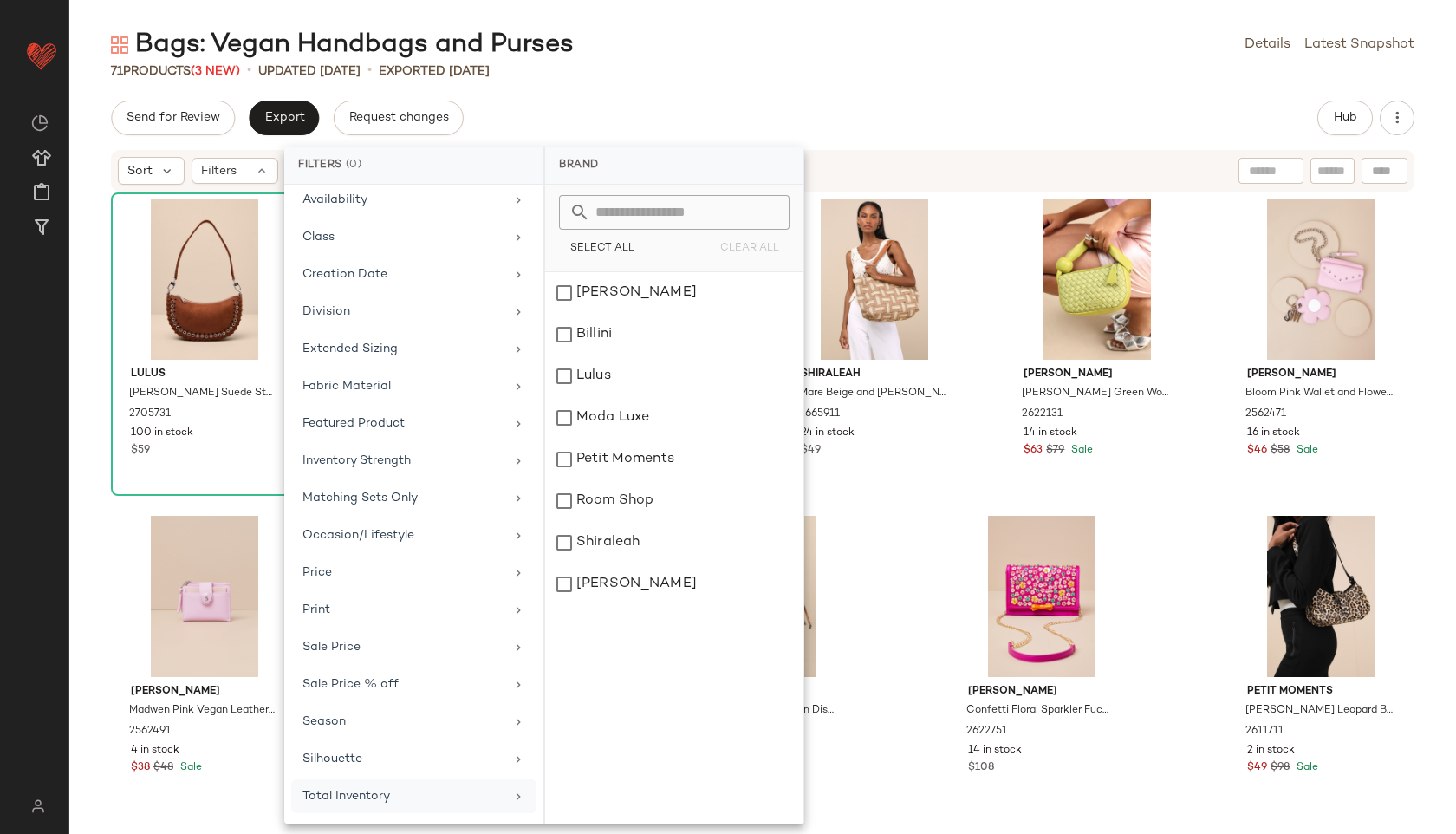
click at [368, 793] on div "Total Inventory" at bounding box center [403, 796] width 202 height 18
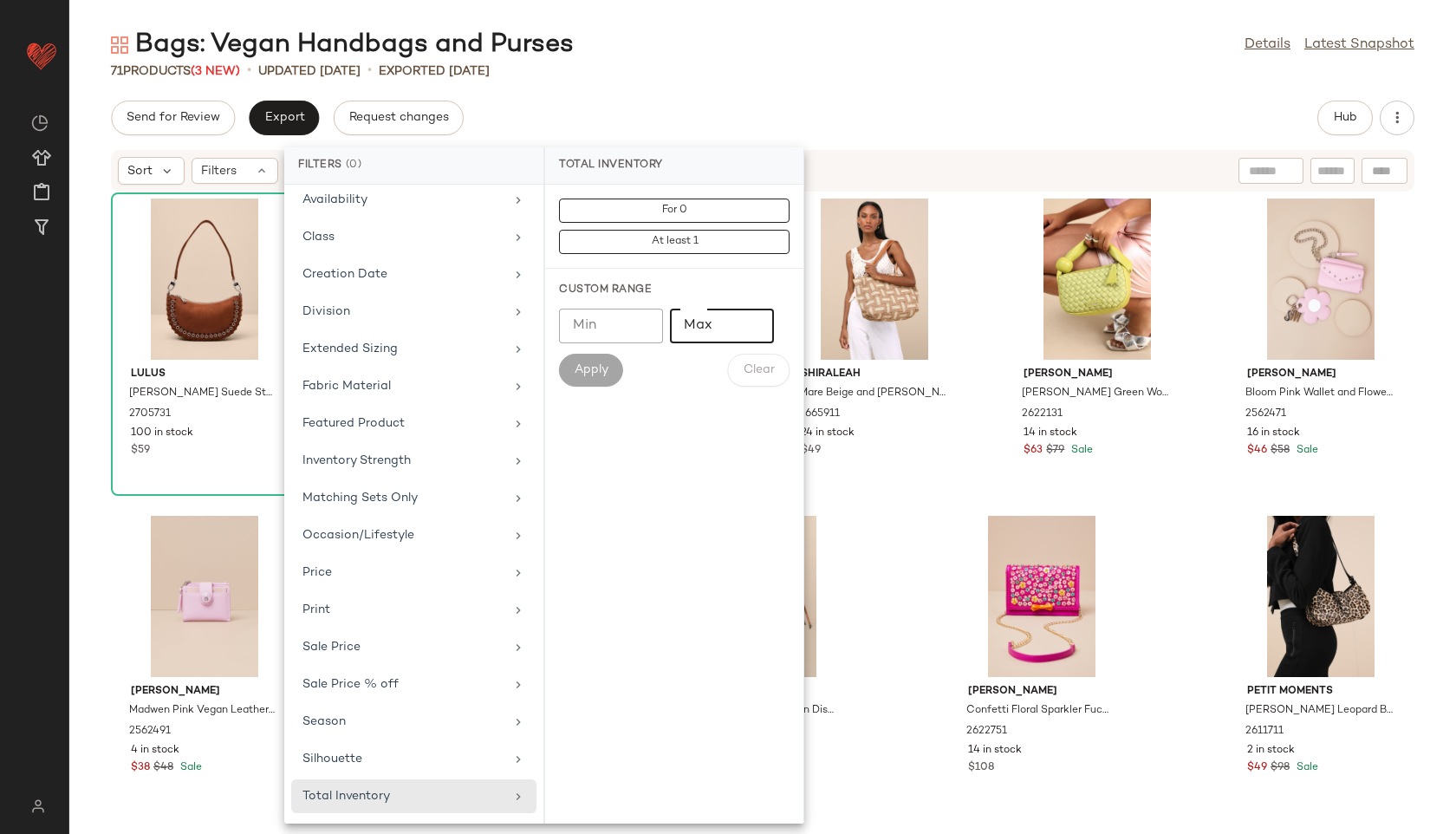
click at [717, 323] on input "Max" at bounding box center [722, 325] width 104 height 34
type input "**"
click at [606, 368] on span "Apply" at bounding box center [590, 370] width 34 height 14
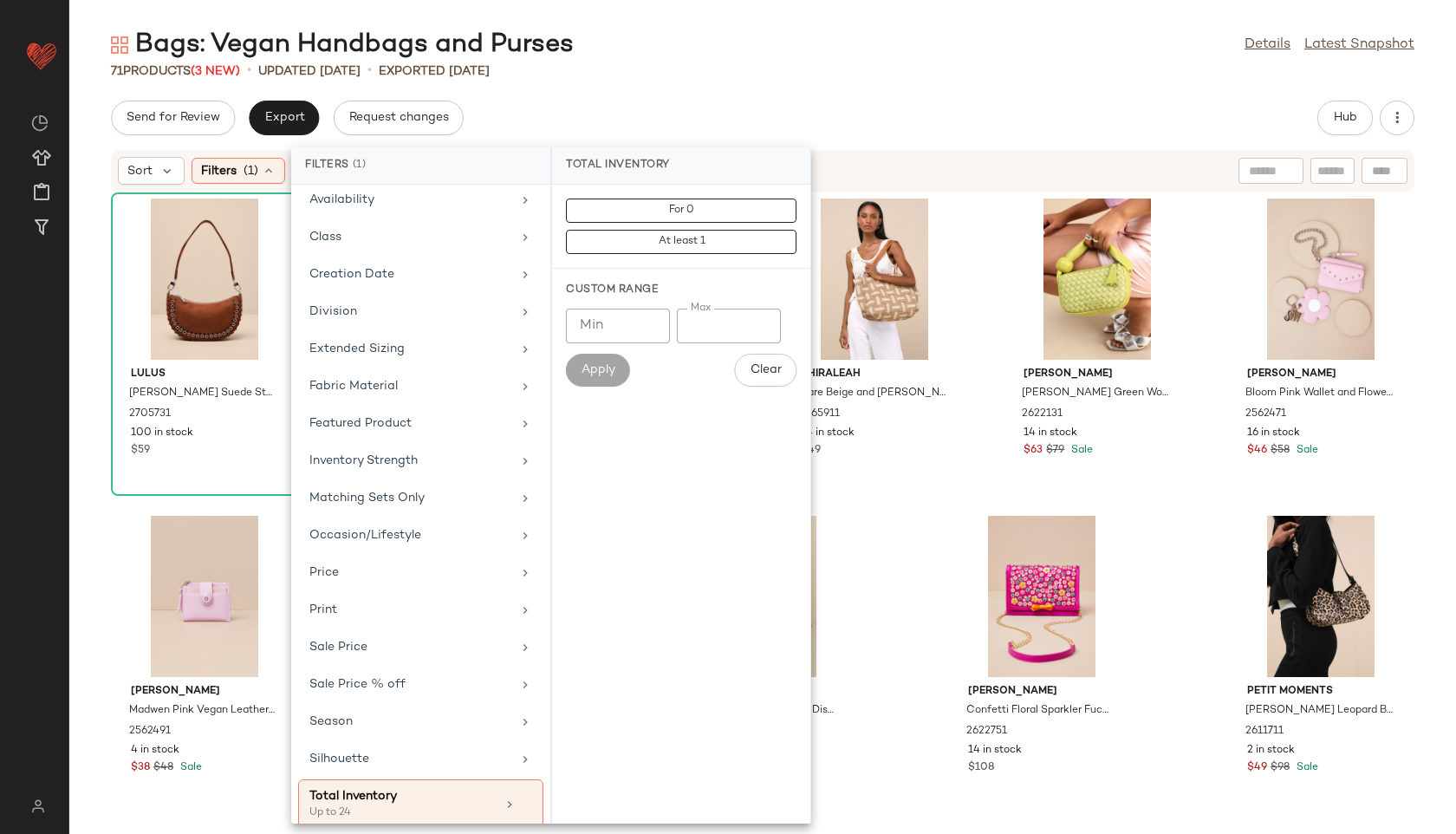
click at [760, 76] on div "71 Products (3 New) • updated Aug 28th • Exported Aug 26th" at bounding box center [763, 71] width 1387 height 18
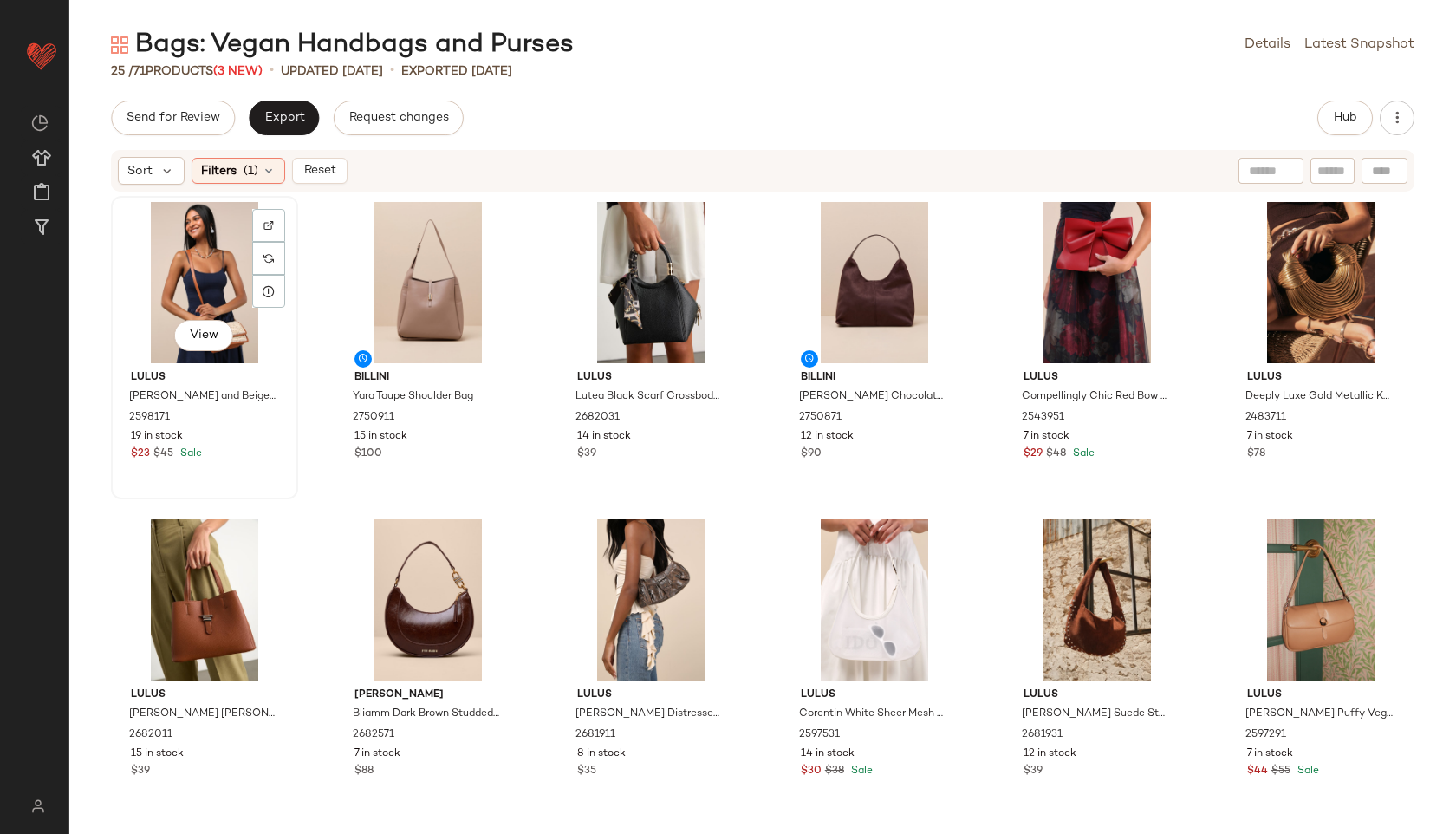
click at [177, 265] on div "View" at bounding box center [204, 282] width 175 height 161
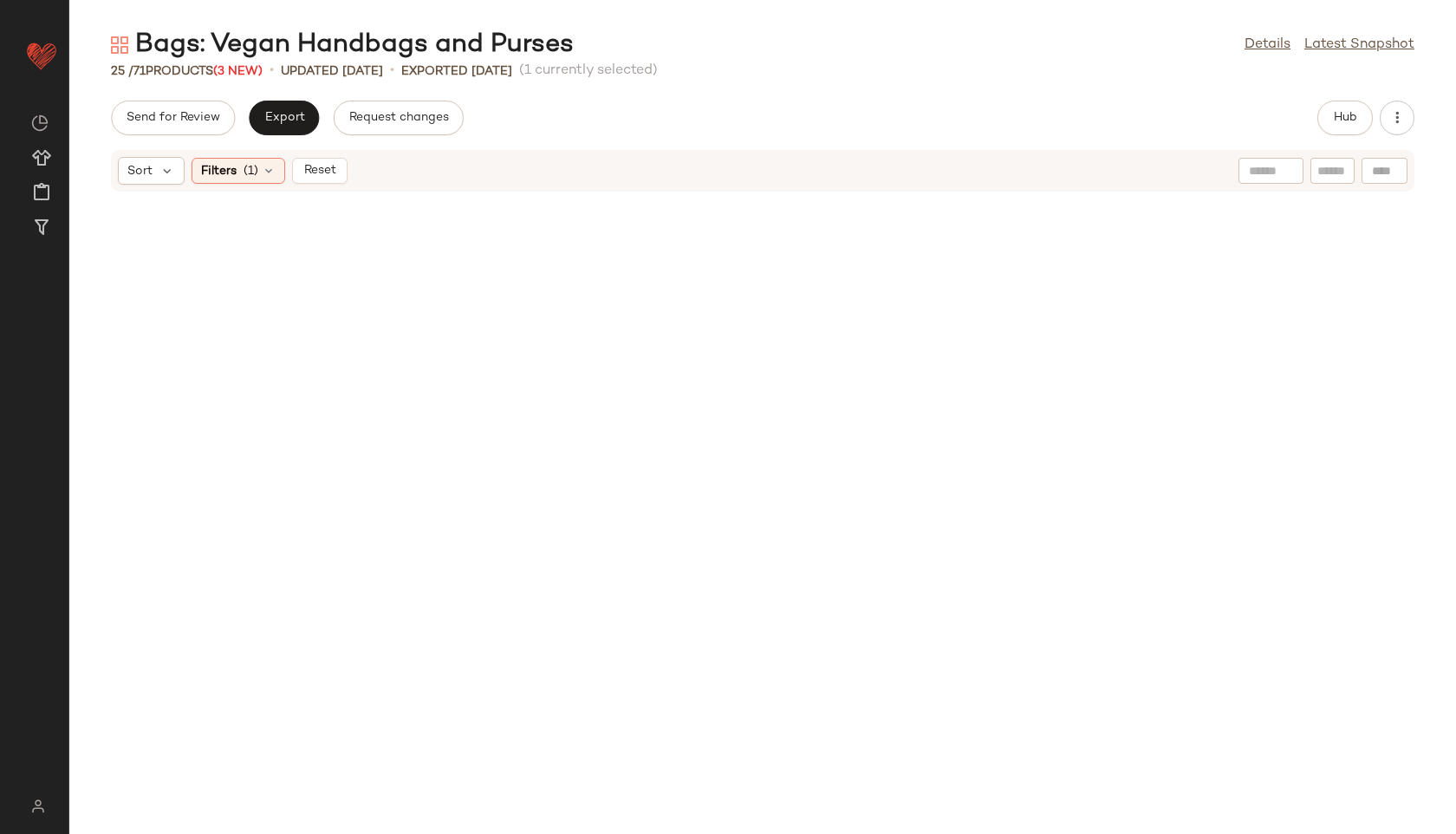
scroll to position [969, 0]
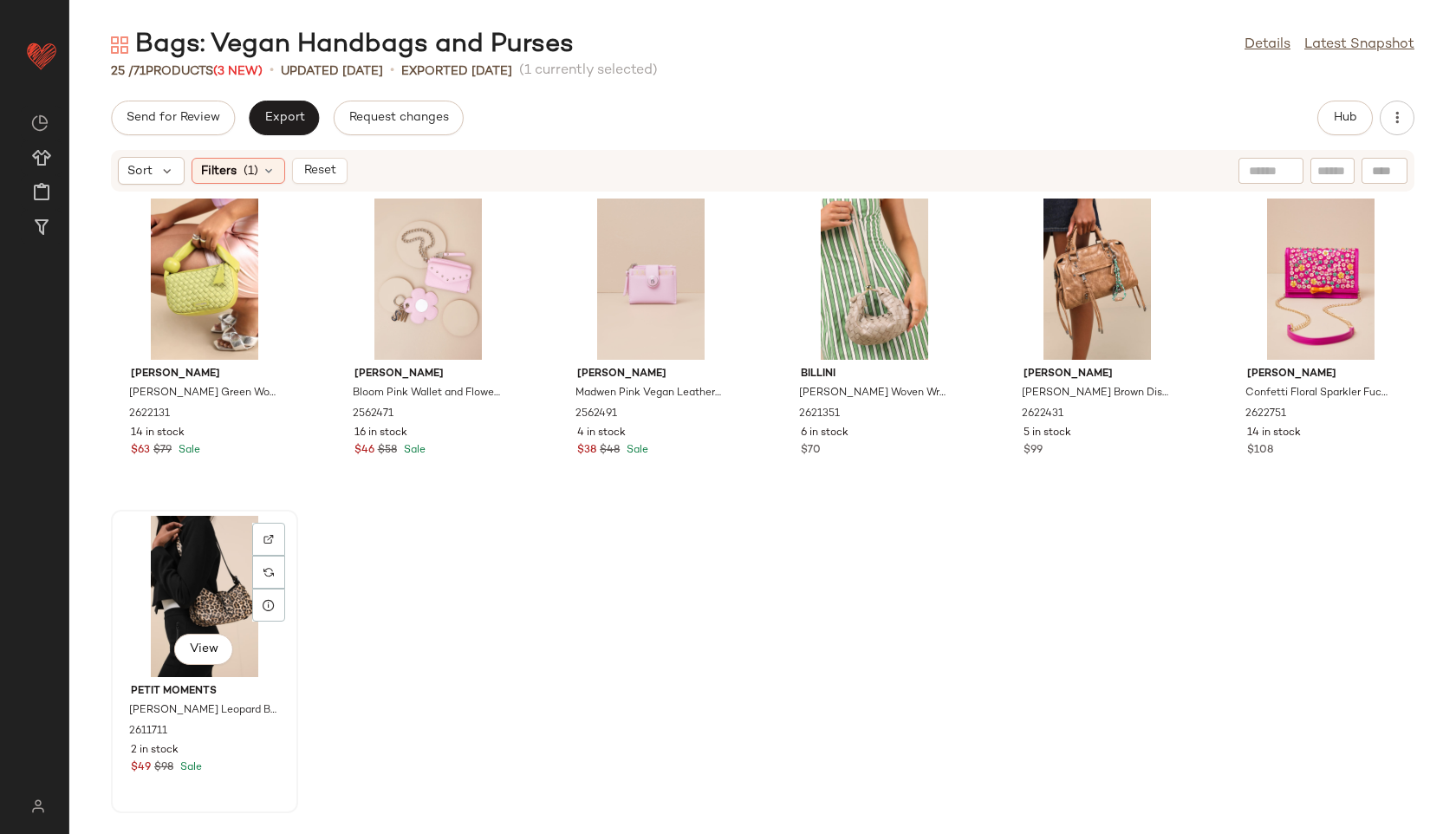
click at [195, 583] on div "View" at bounding box center [204, 596] width 175 height 161
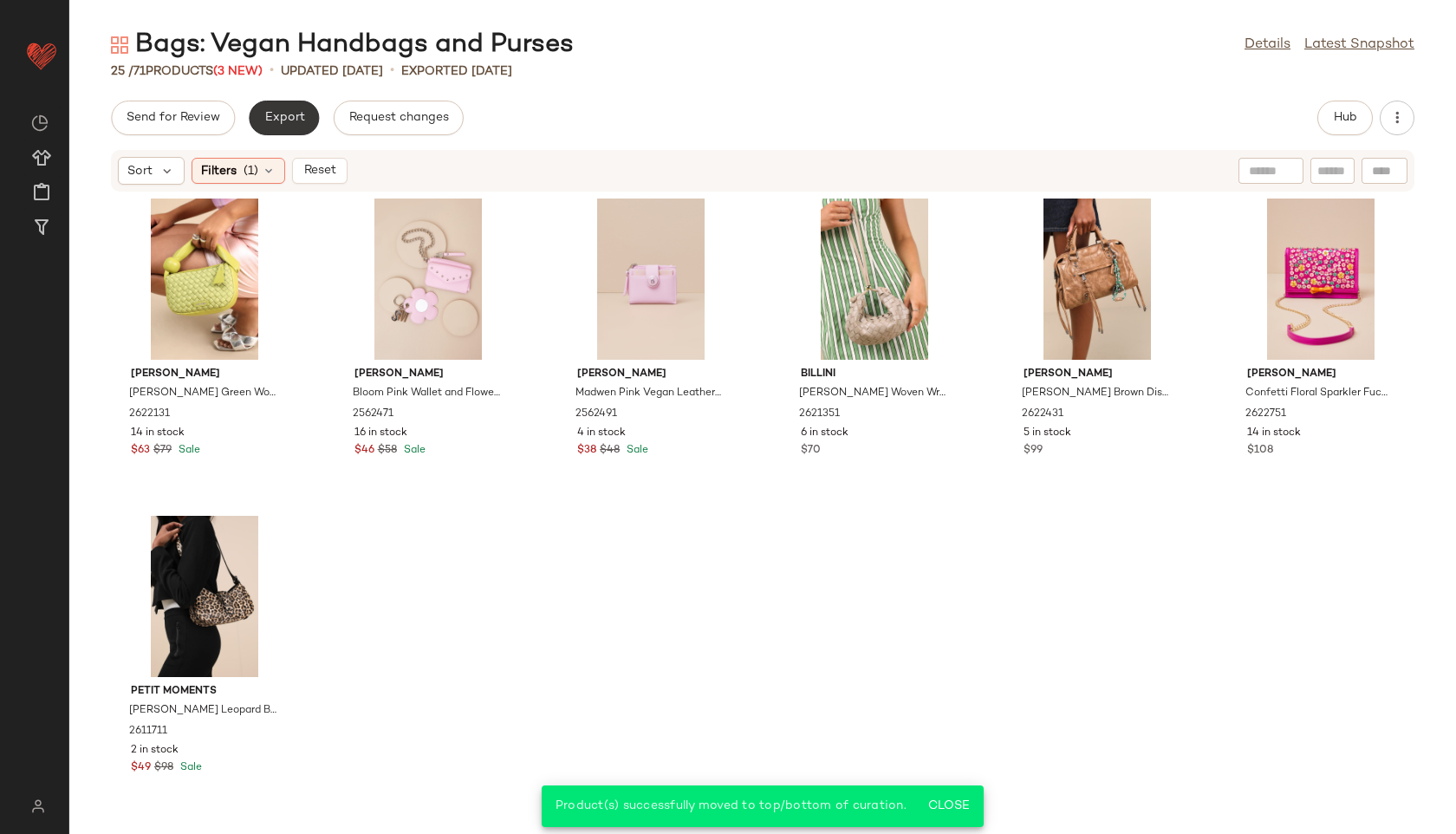
click at [288, 112] on span "Export" at bounding box center [284, 118] width 40 height 14
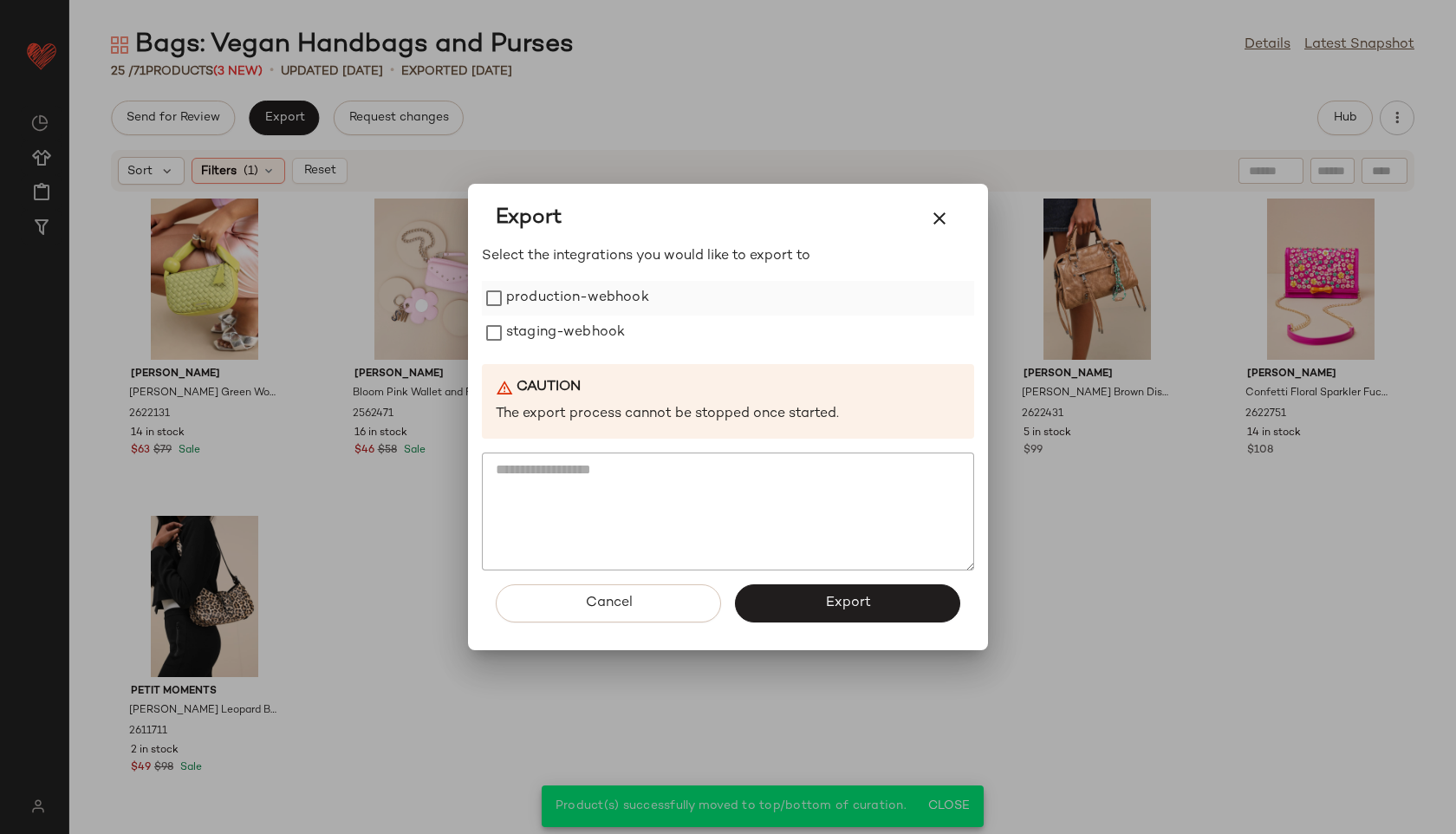
click at [518, 294] on label "production-webhook" at bounding box center [577, 298] width 143 height 34
click at [518, 337] on label "staging-webhook" at bounding box center [565, 332] width 119 height 34
click at [881, 613] on button "Export" at bounding box center [848, 603] width 225 height 38
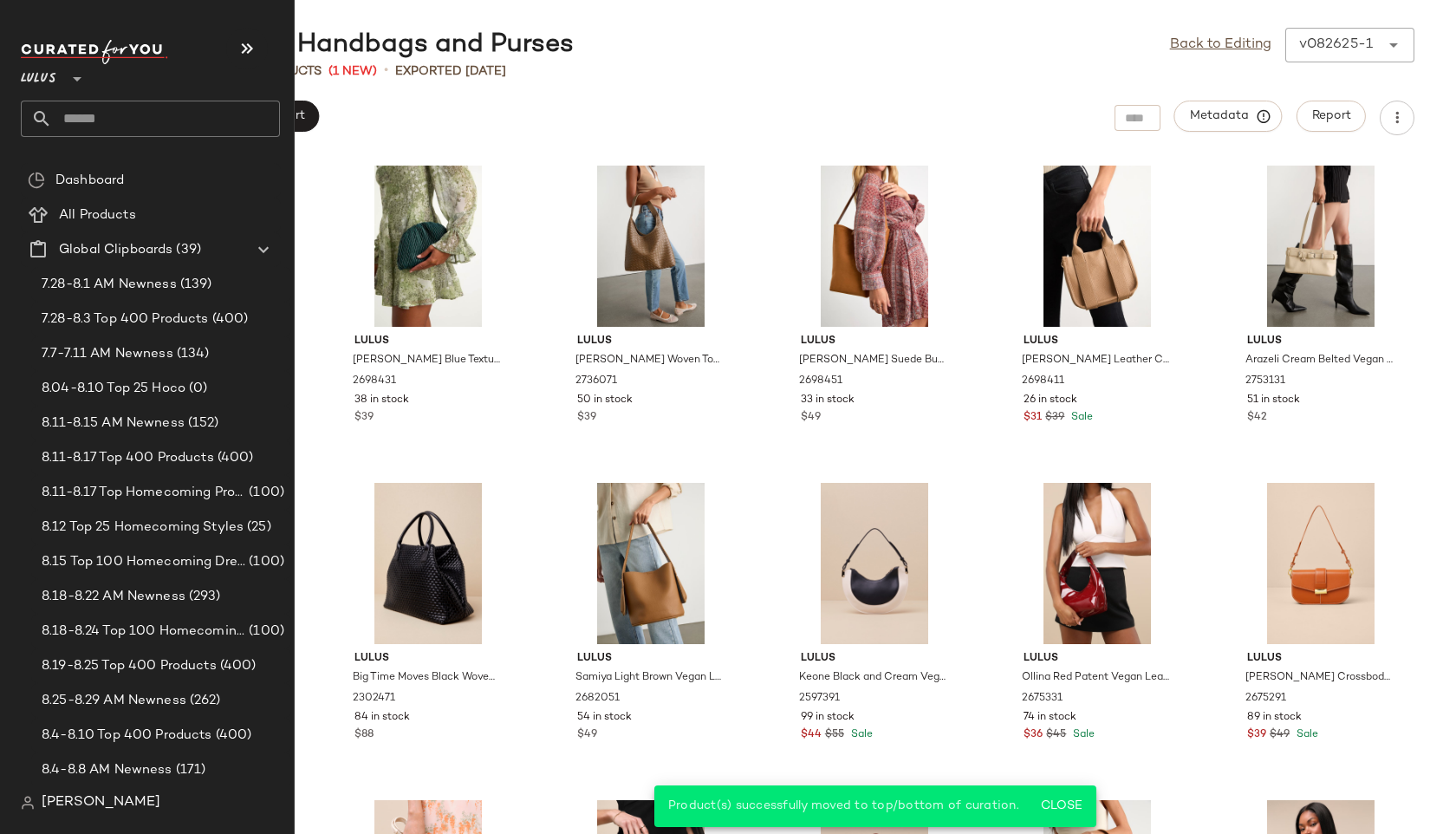
click at [118, 120] on input "text" at bounding box center [165, 118] width 228 height 36
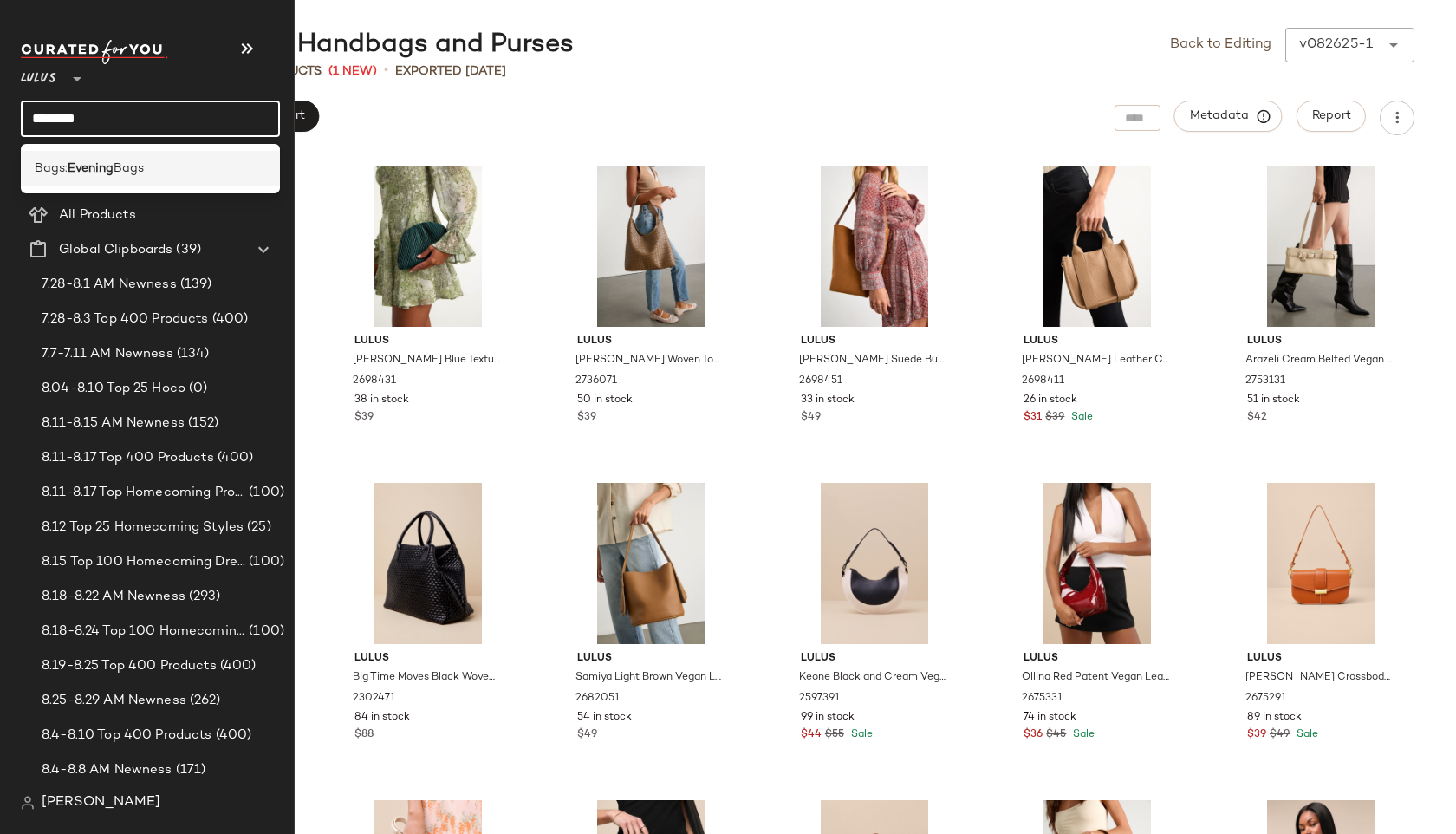
type input "*******"
click at [71, 169] on b "Evening" at bounding box center [91, 169] width 46 height 18
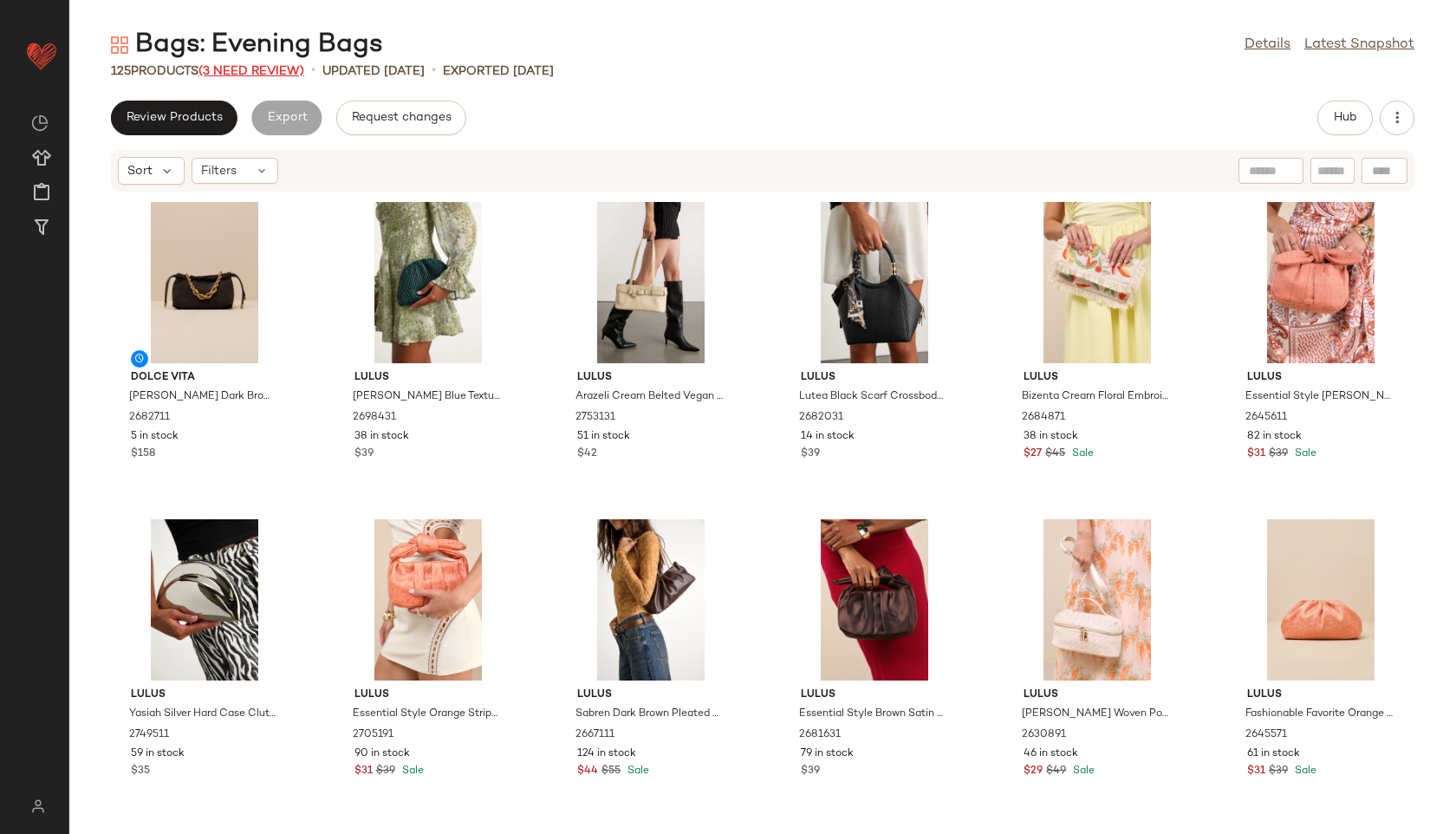
click at [288, 70] on span "(3 Need Review)" at bounding box center [251, 71] width 105 height 13
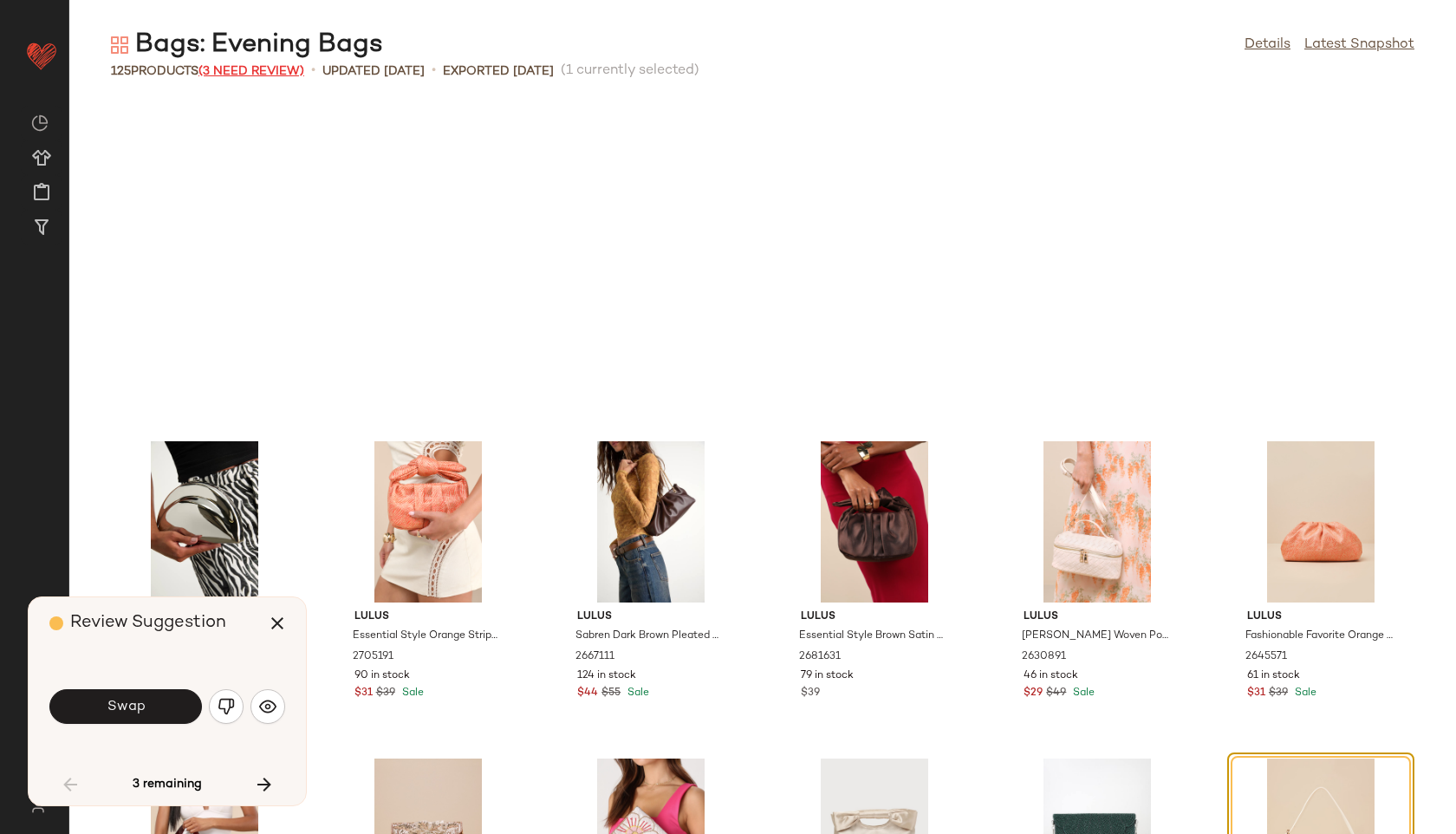
scroll to position [331, 0]
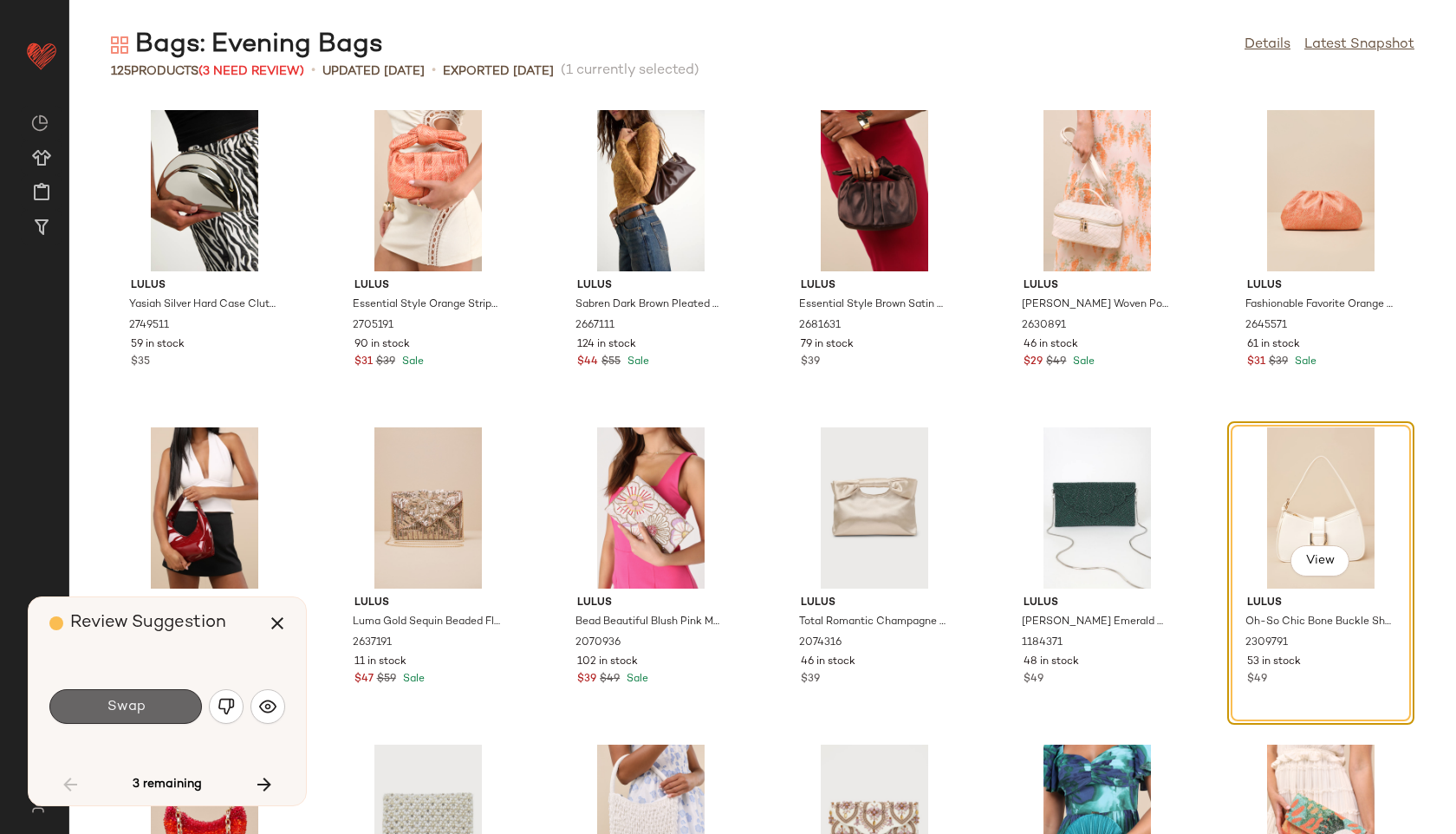
click at [158, 699] on button "Swap" at bounding box center [126, 706] width 153 height 34
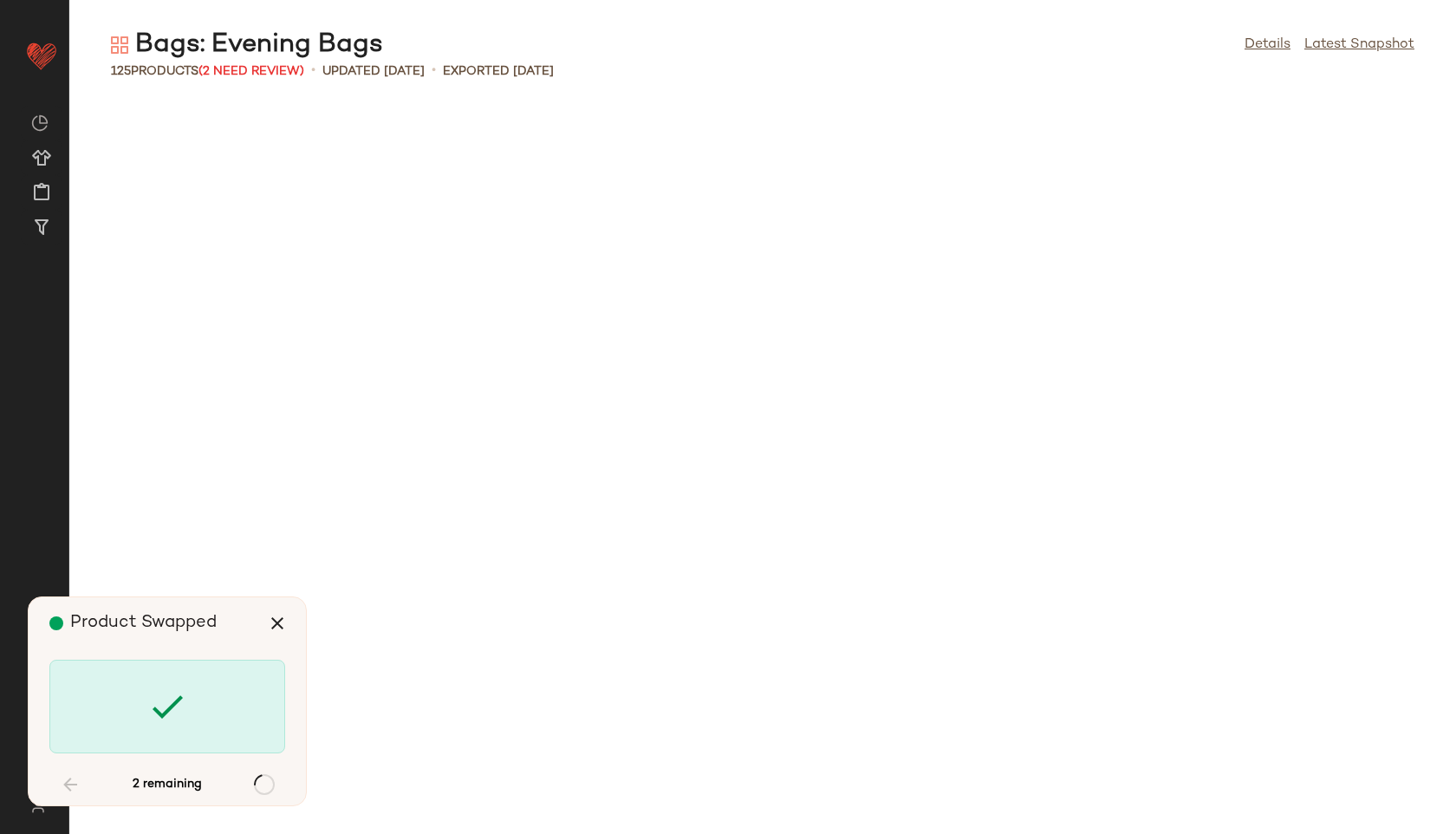
scroll to position [2538, 0]
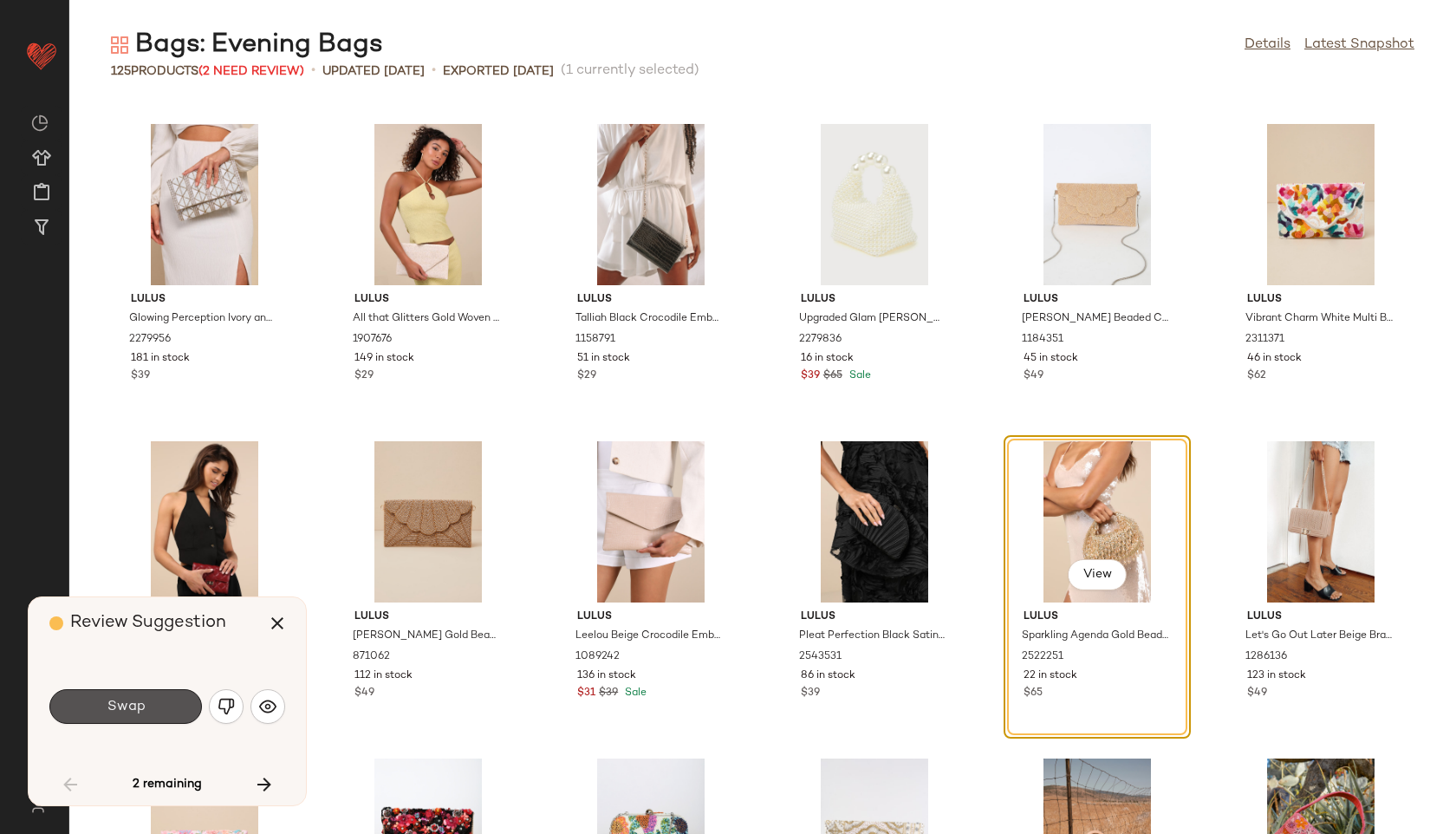
click at [158, 699] on button "Swap" at bounding box center [126, 706] width 153 height 34
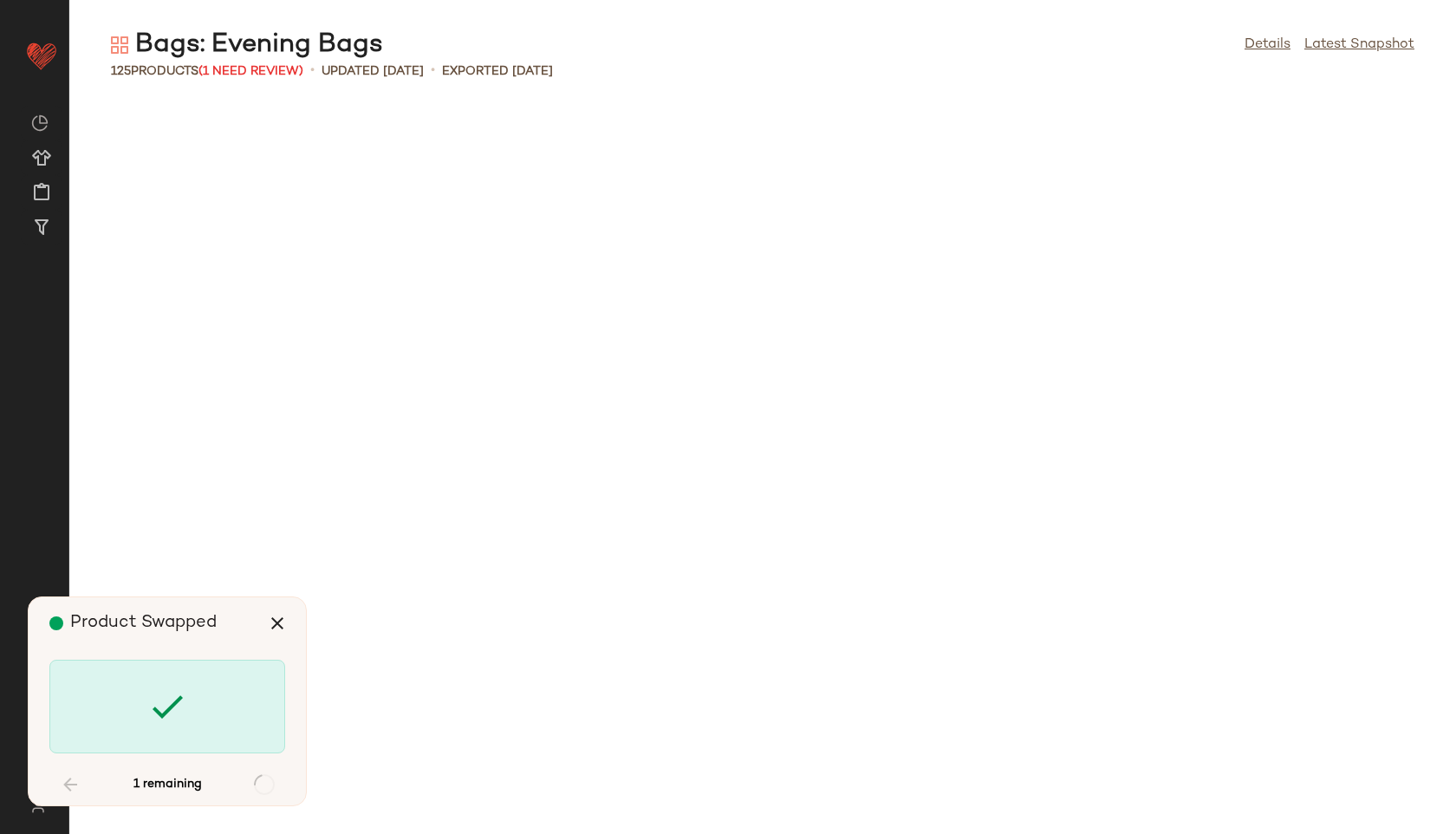
scroll to position [5933, 0]
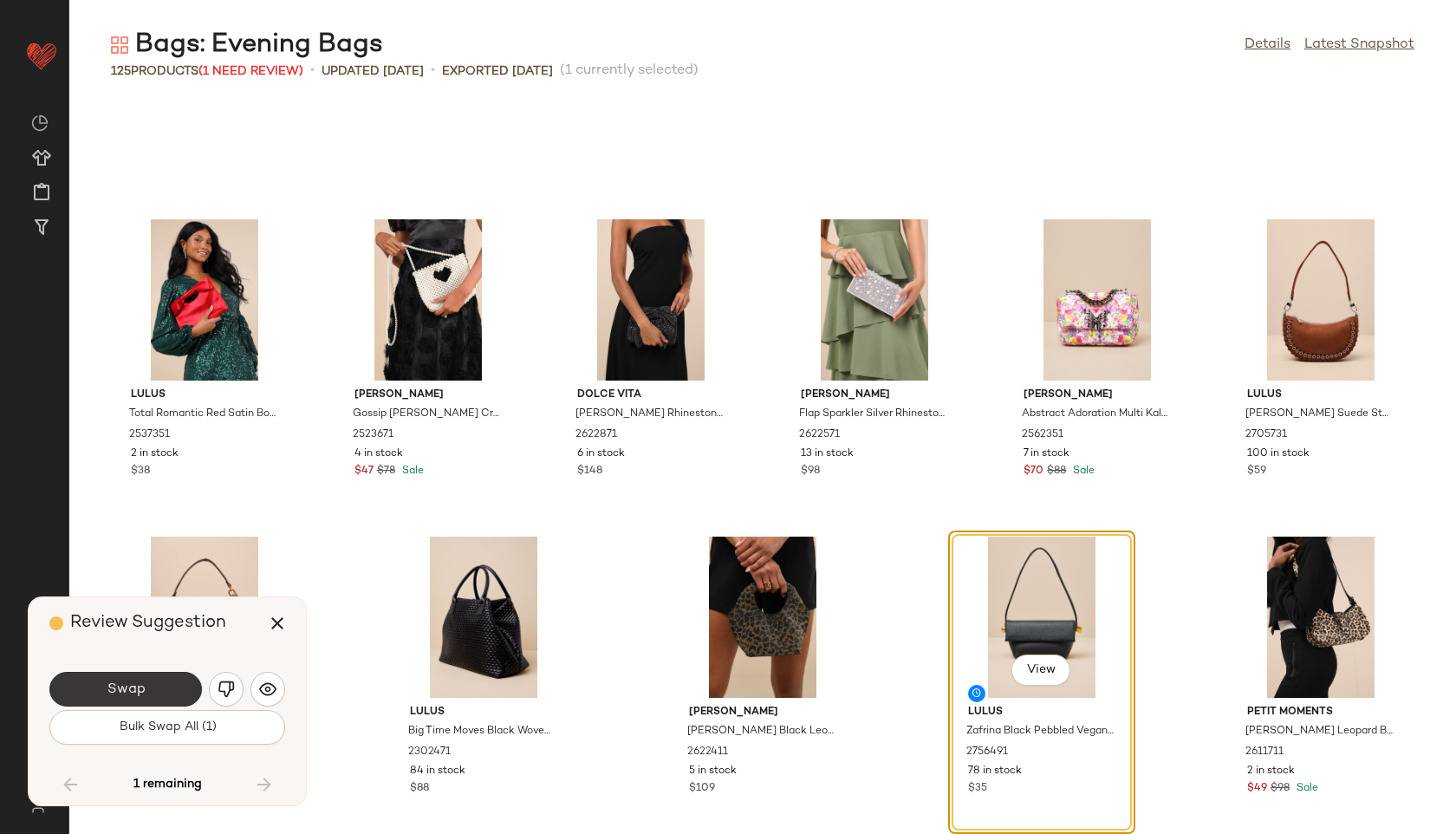
click at [158, 689] on button "Swap" at bounding box center [126, 689] width 153 height 34
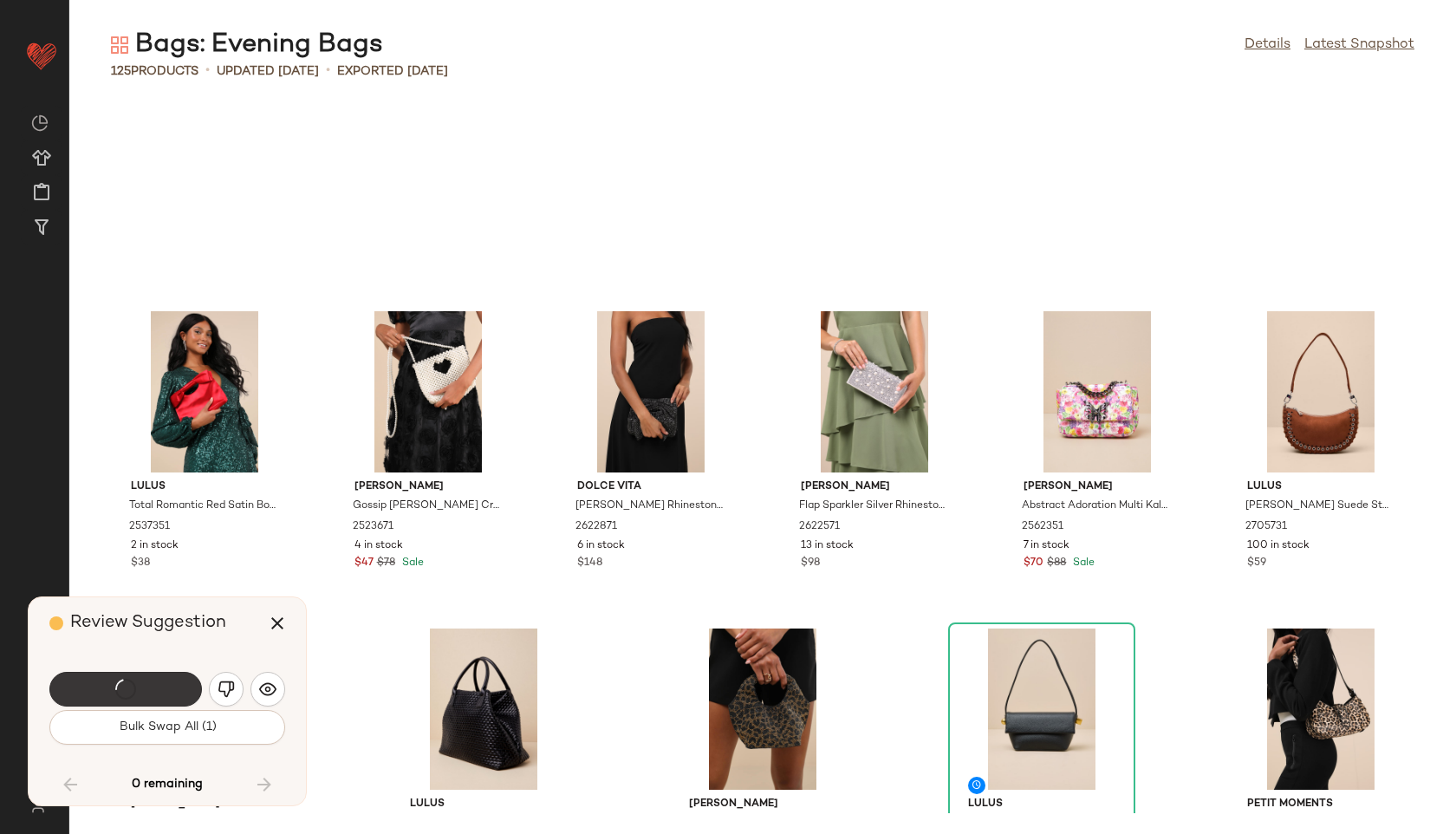
scroll to position [5947, 0]
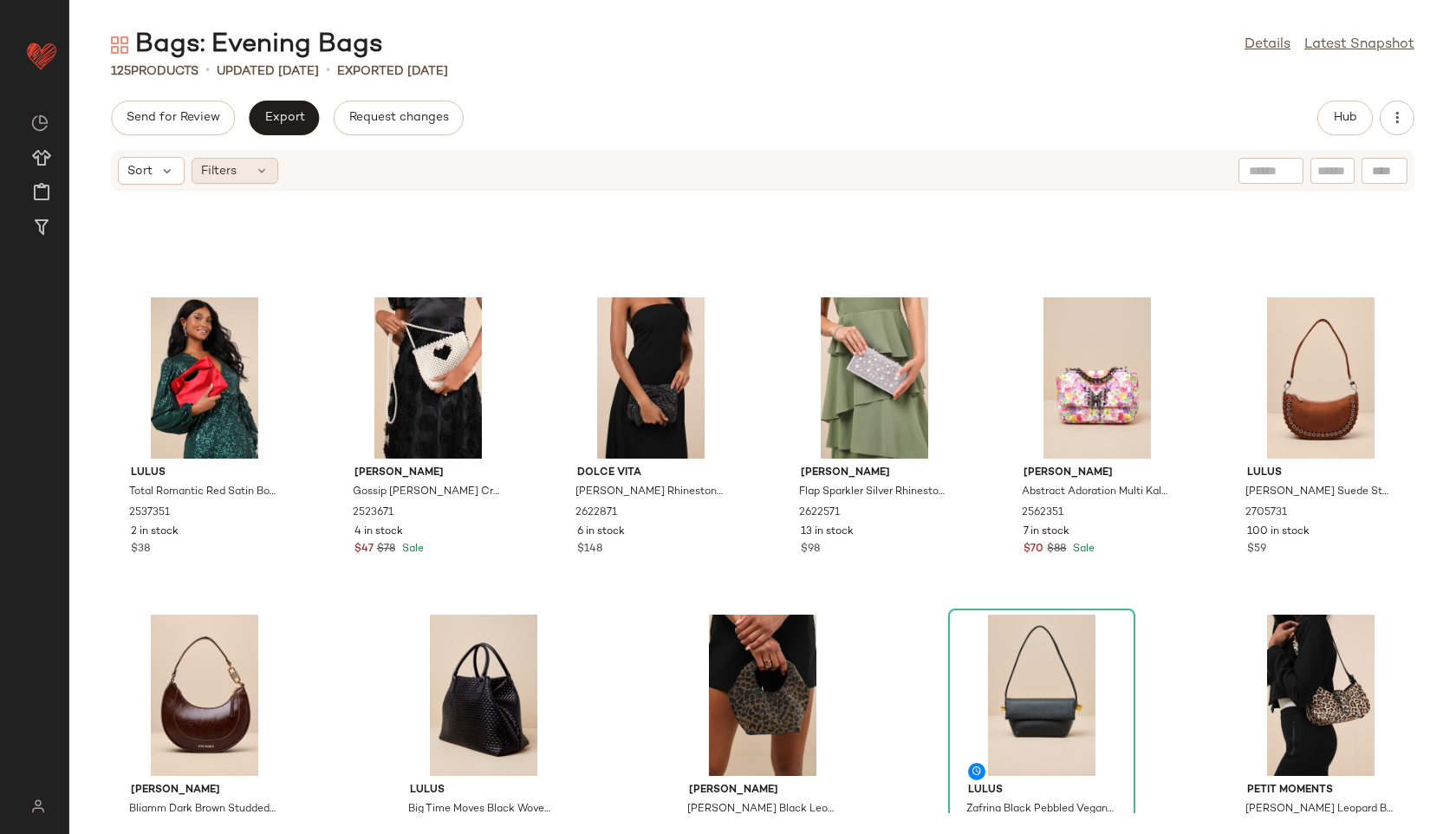
click at [258, 183] on div "Filters" at bounding box center [235, 171] width 87 height 26
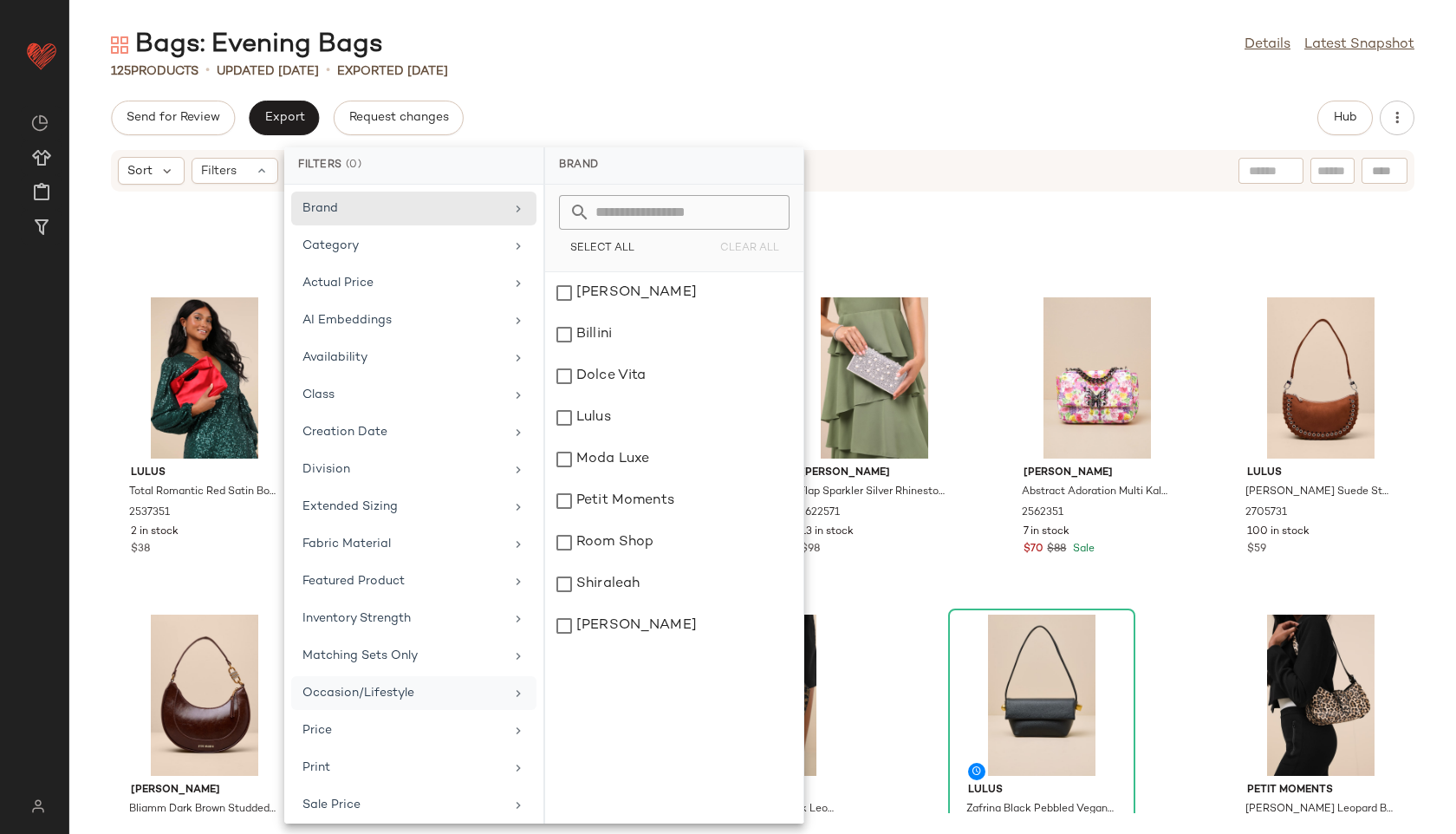
scroll to position [158, 0]
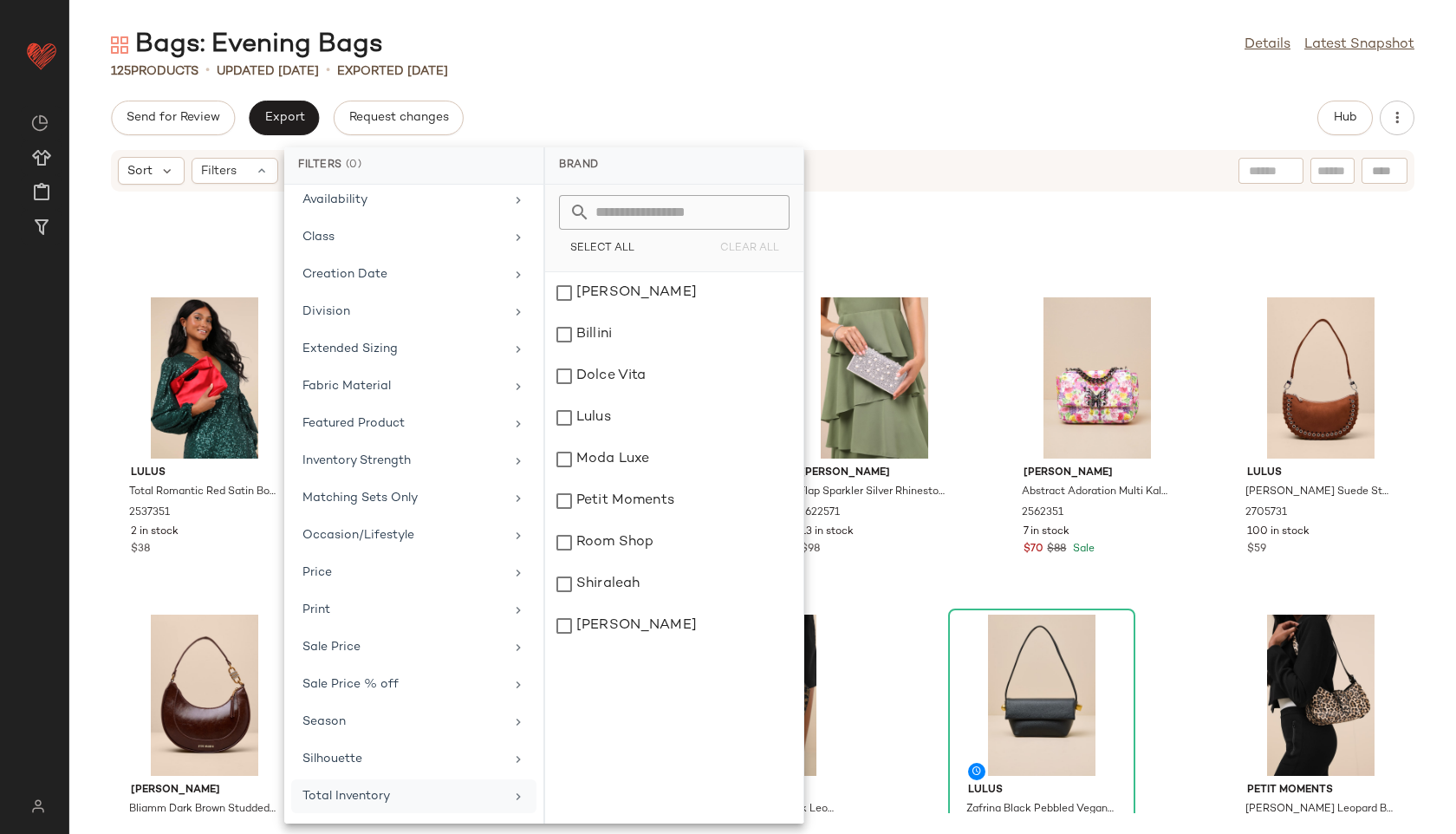
click at [375, 789] on div "Total Inventory" at bounding box center [403, 796] width 202 height 18
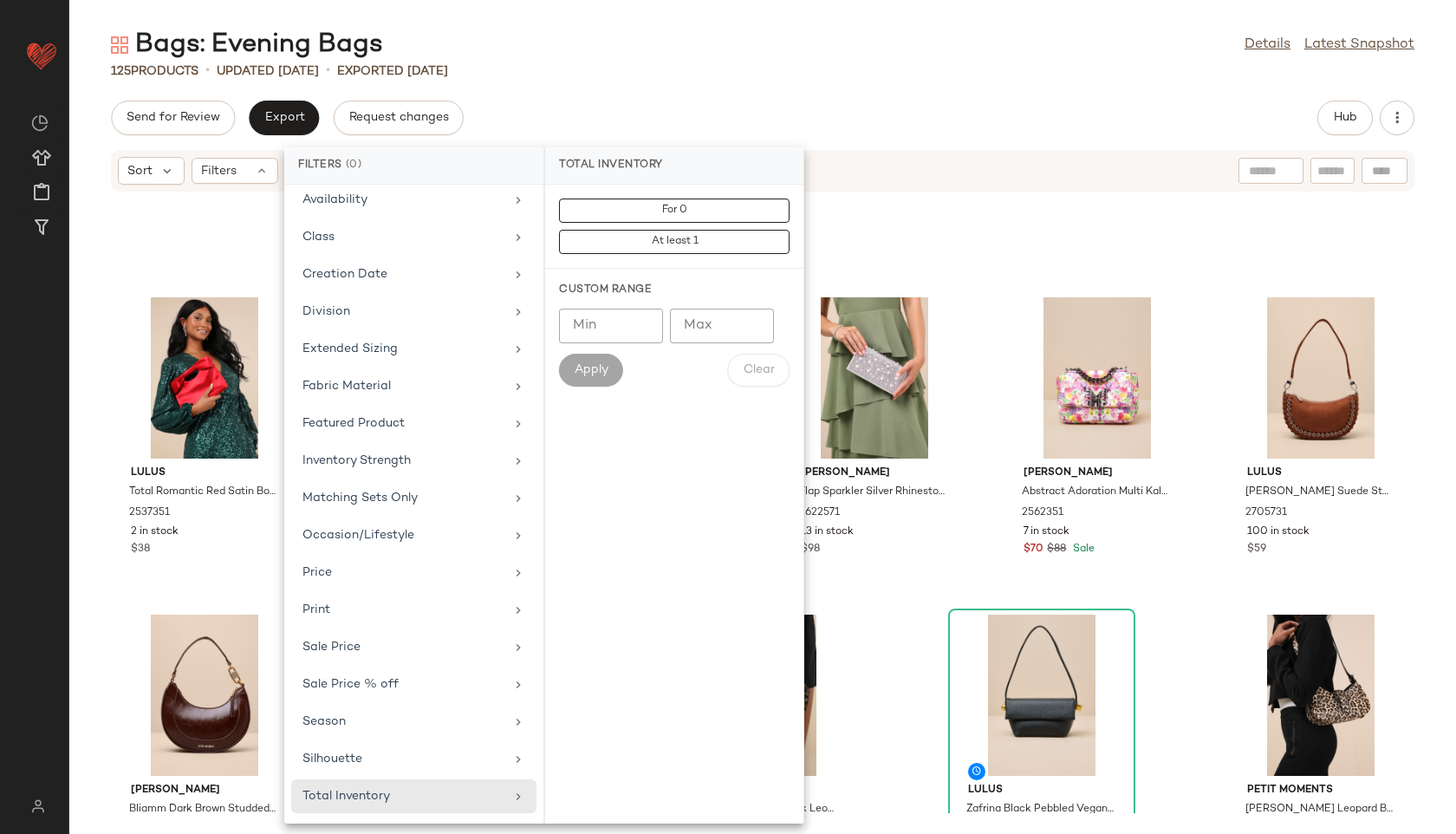
click at [705, 321] on input "Max" at bounding box center [722, 325] width 104 height 34
type input "**"
click at [584, 366] on span "Apply" at bounding box center [590, 370] width 34 height 14
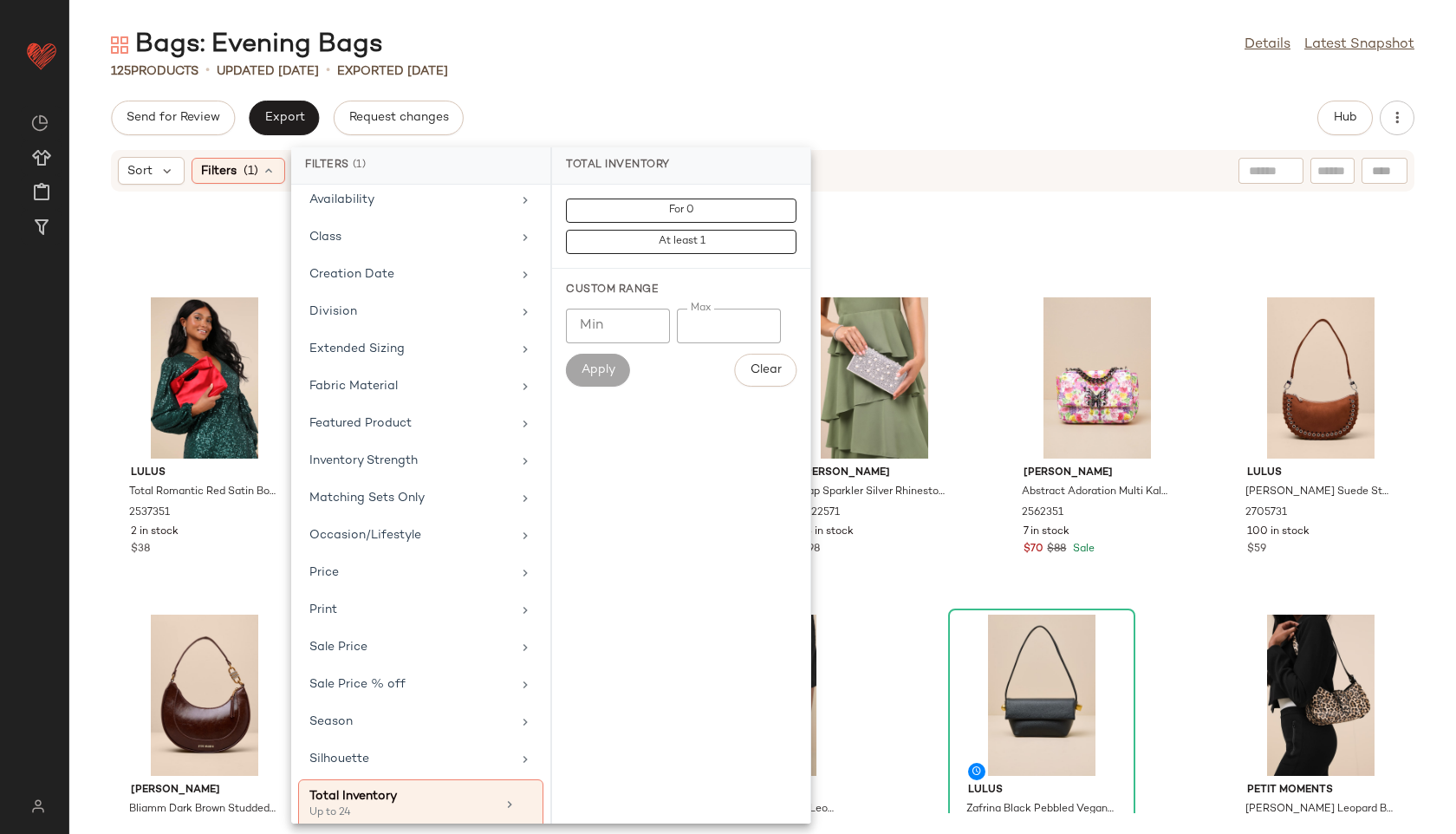
click at [706, 49] on div "Bags: Evening Bags Details Latest Snapshot" at bounding box center [763, 45] width 1387 height 34
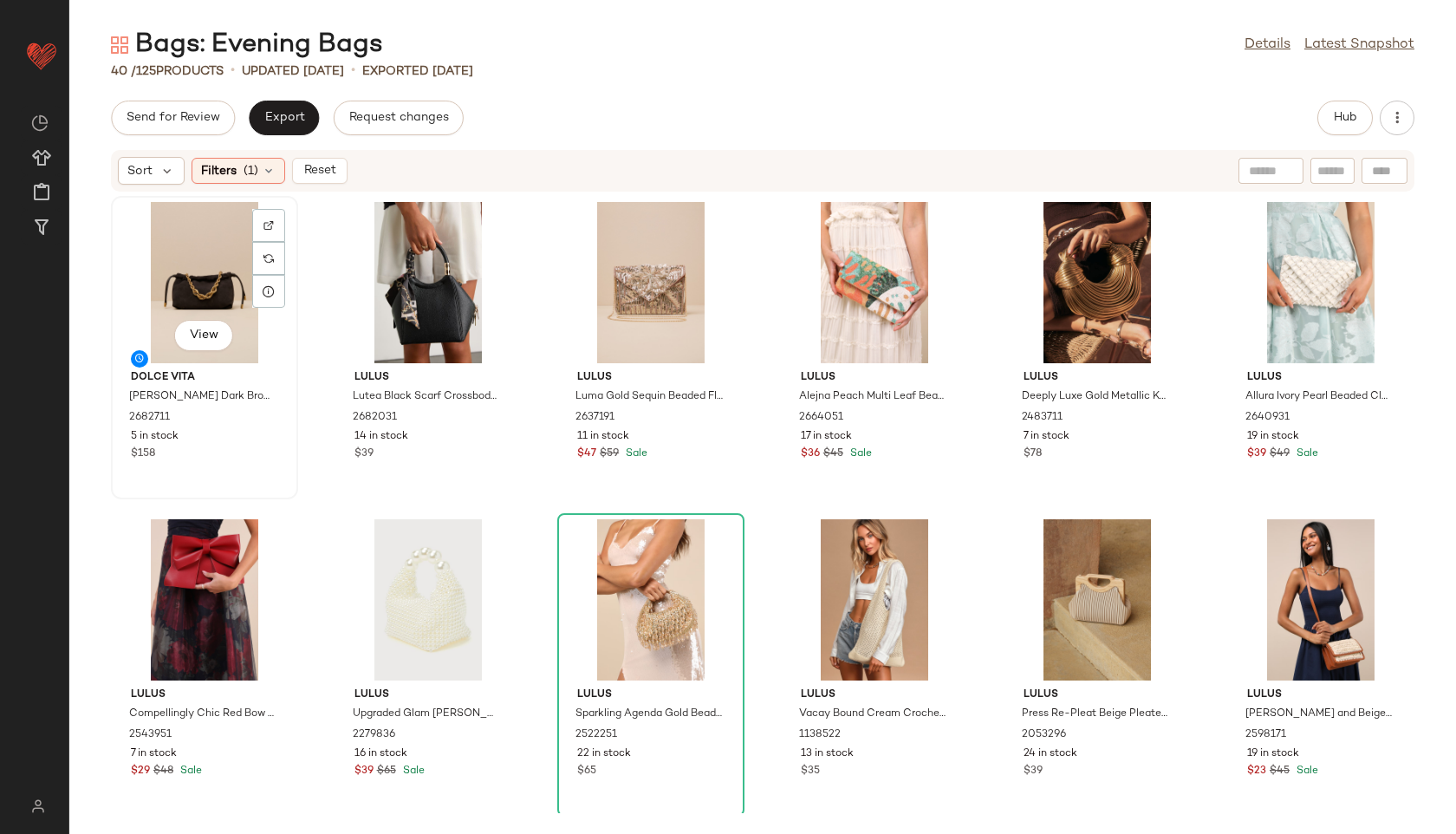
click at [178, 258] on div "View" at bounding box center [204, 282] width 175 height 161
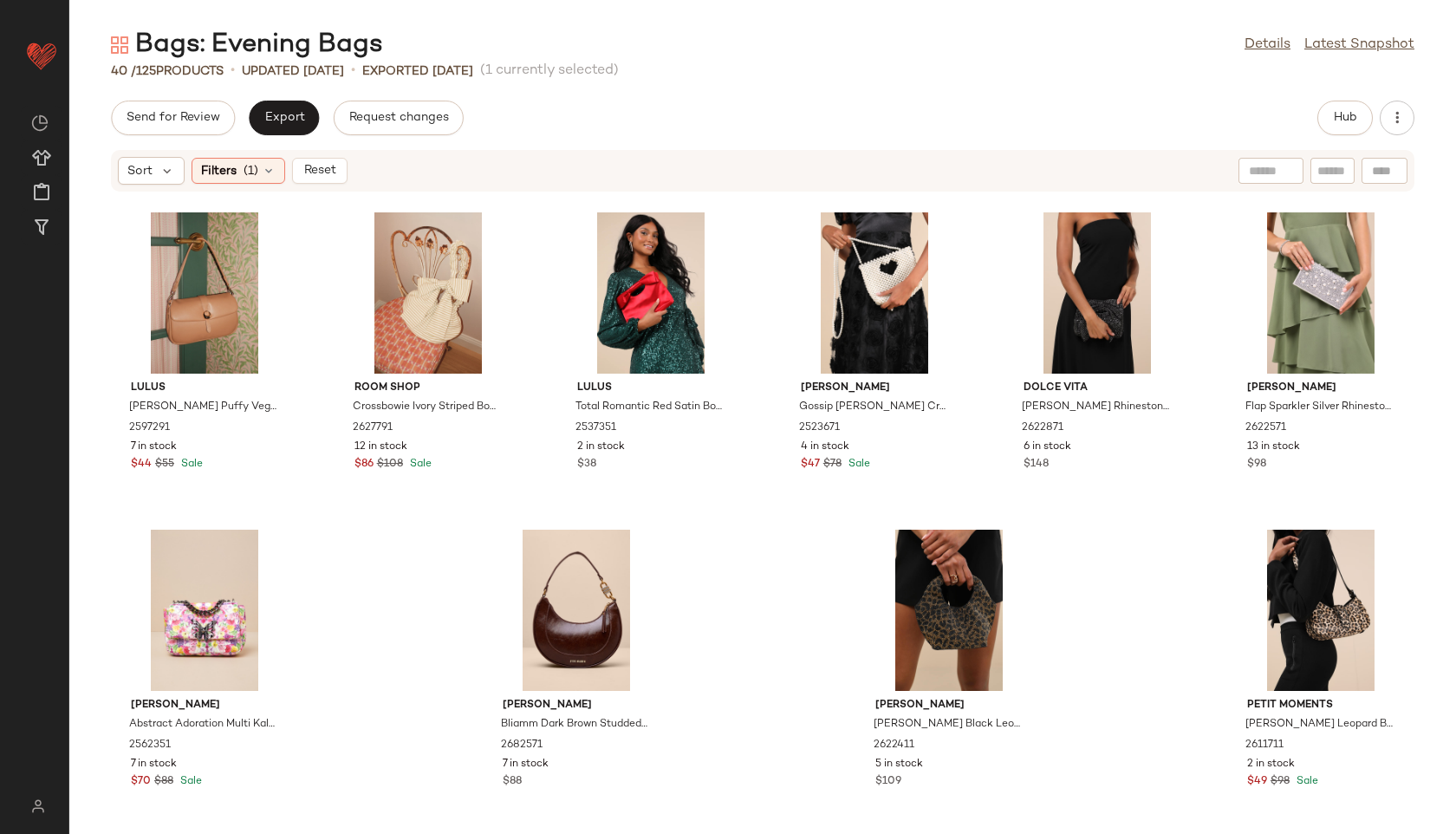
scroll to position [1604, 0]
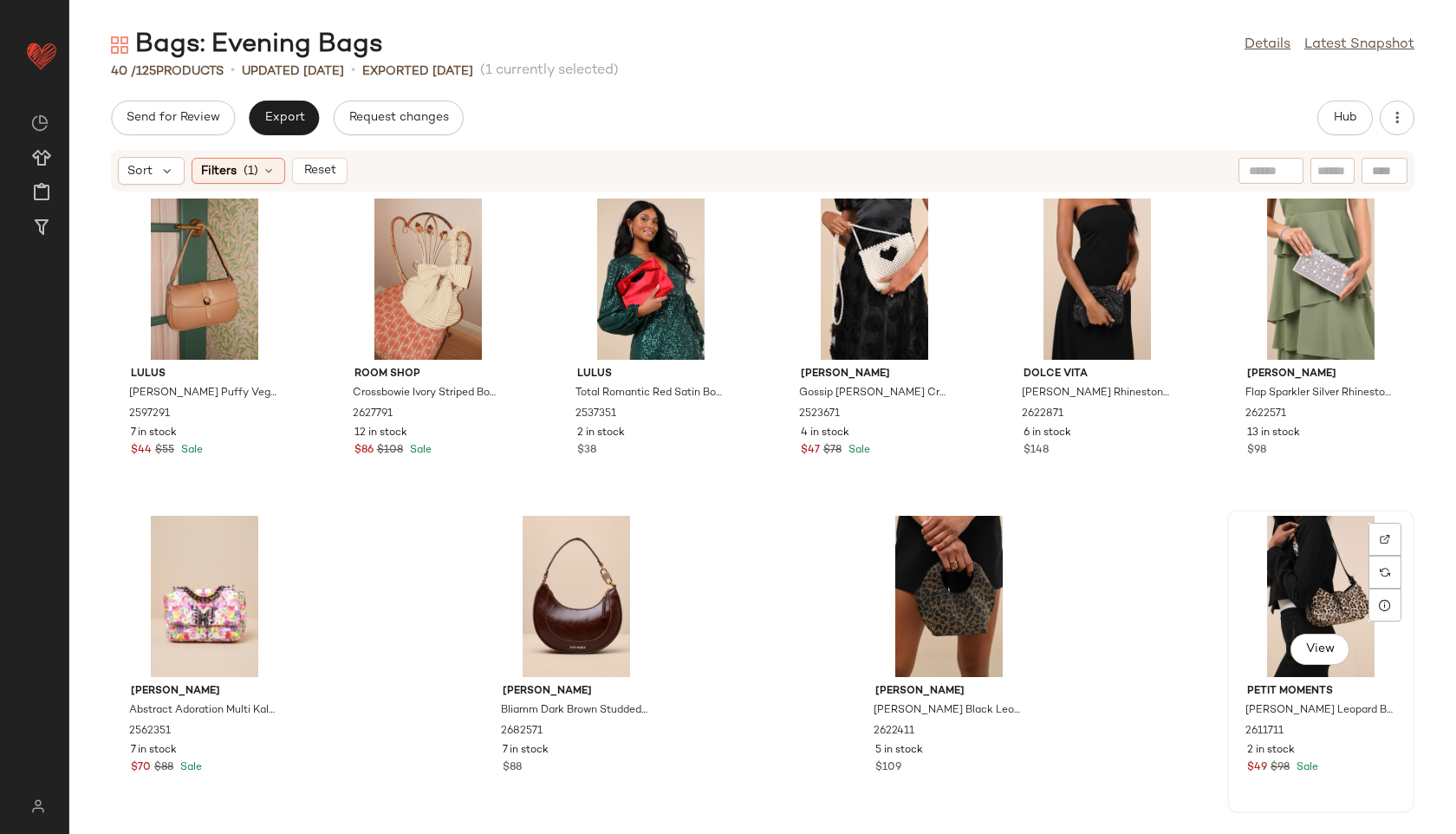
click at [1308, 599] on div "View" at bounding box center [1321, 596] width 175 height 161
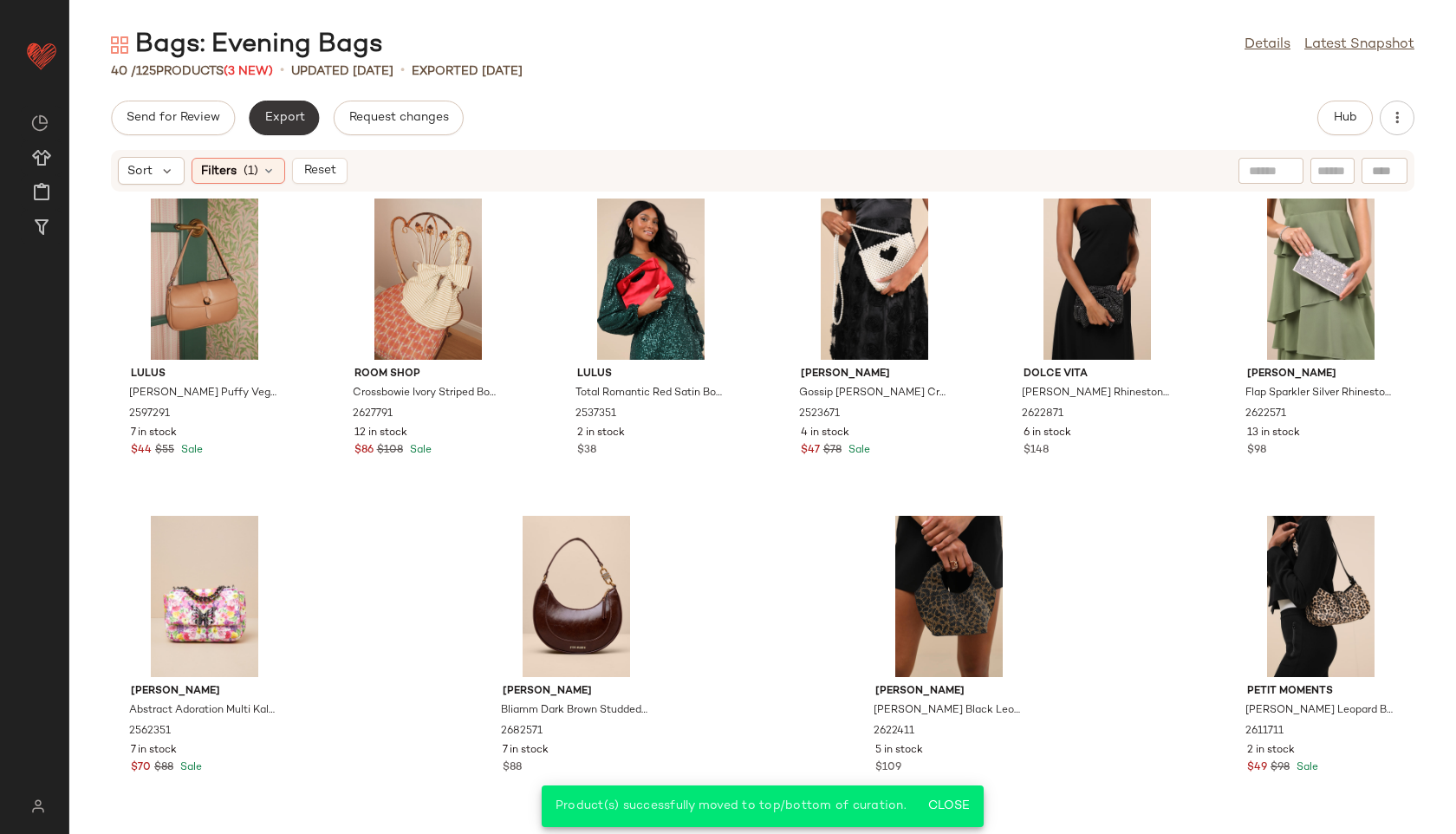
click at [294, 118] on span "Export" at bounding box center [284, 118] width 40 height 14
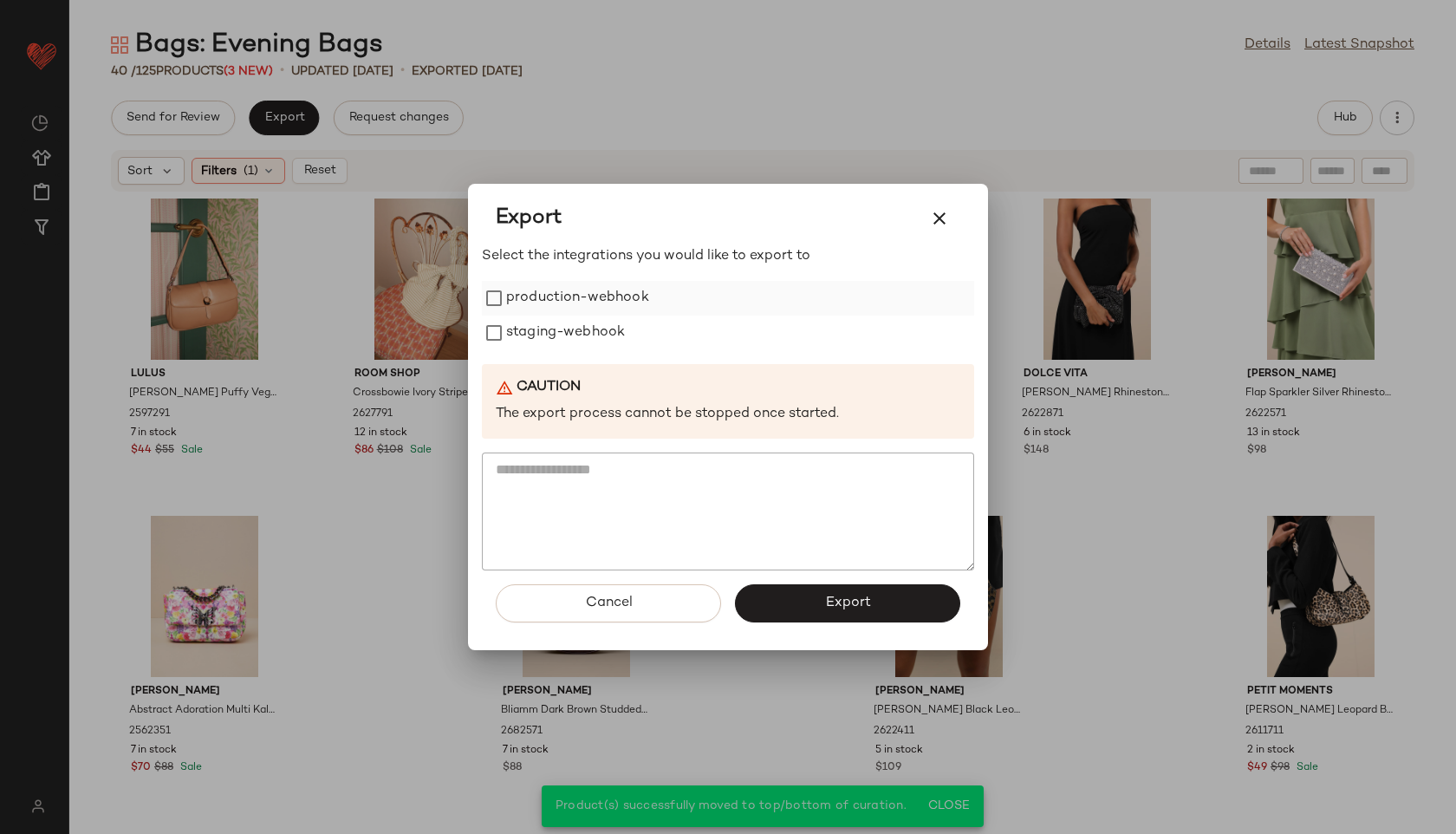
click at [574, 286] on label "production-webhook" at bounding box center [577, 298] width 143 height 34
click at [583, 336] on label "staging-webhook" at bounding box center [565, 332] width 119 height 34
click at [828, 605] on span "Export" at bounding box center [847, 603] width 46 height 17
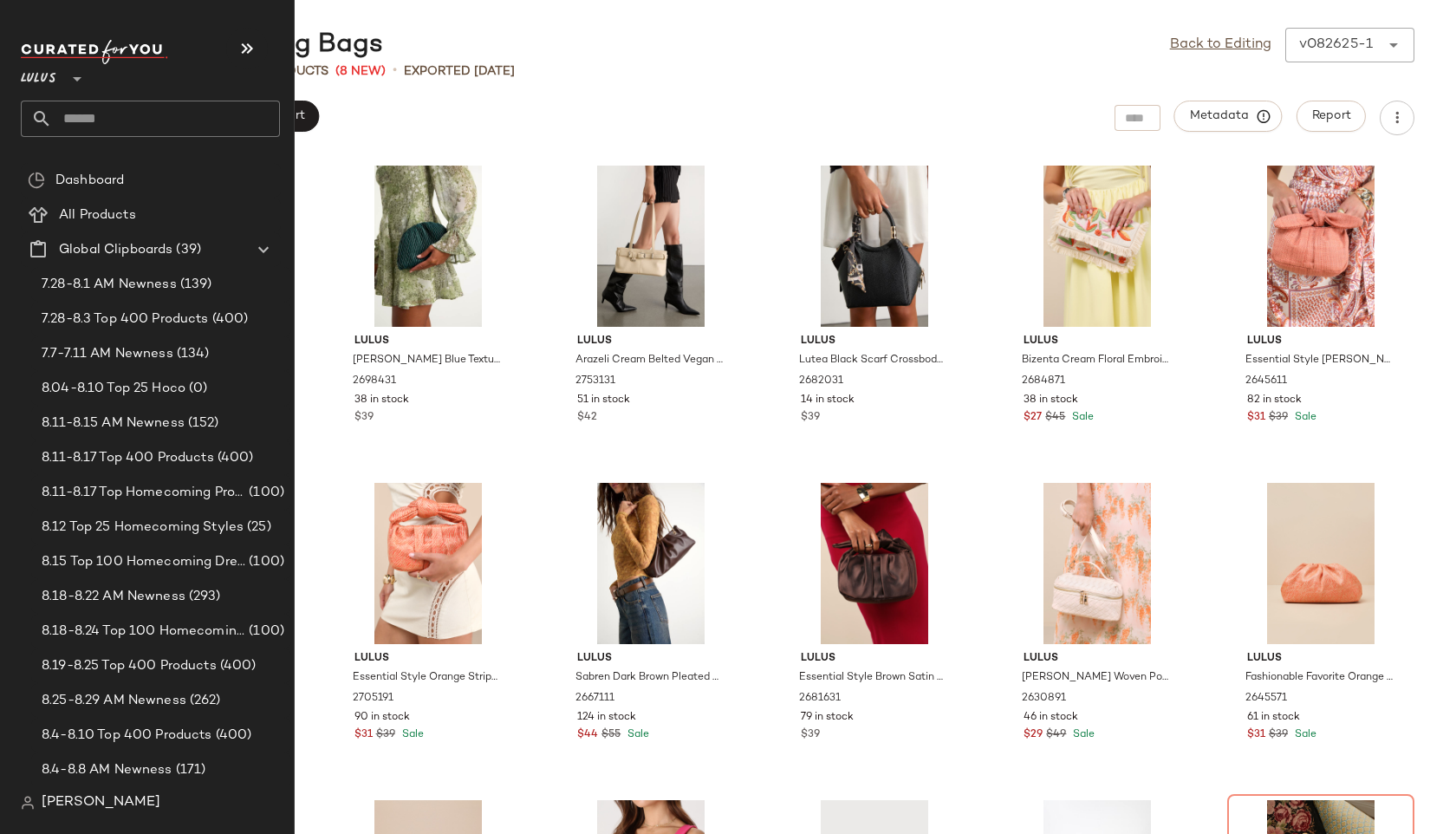
click at [112, 120] on input "text" at bounding box center [165, 118] width 228 height 36
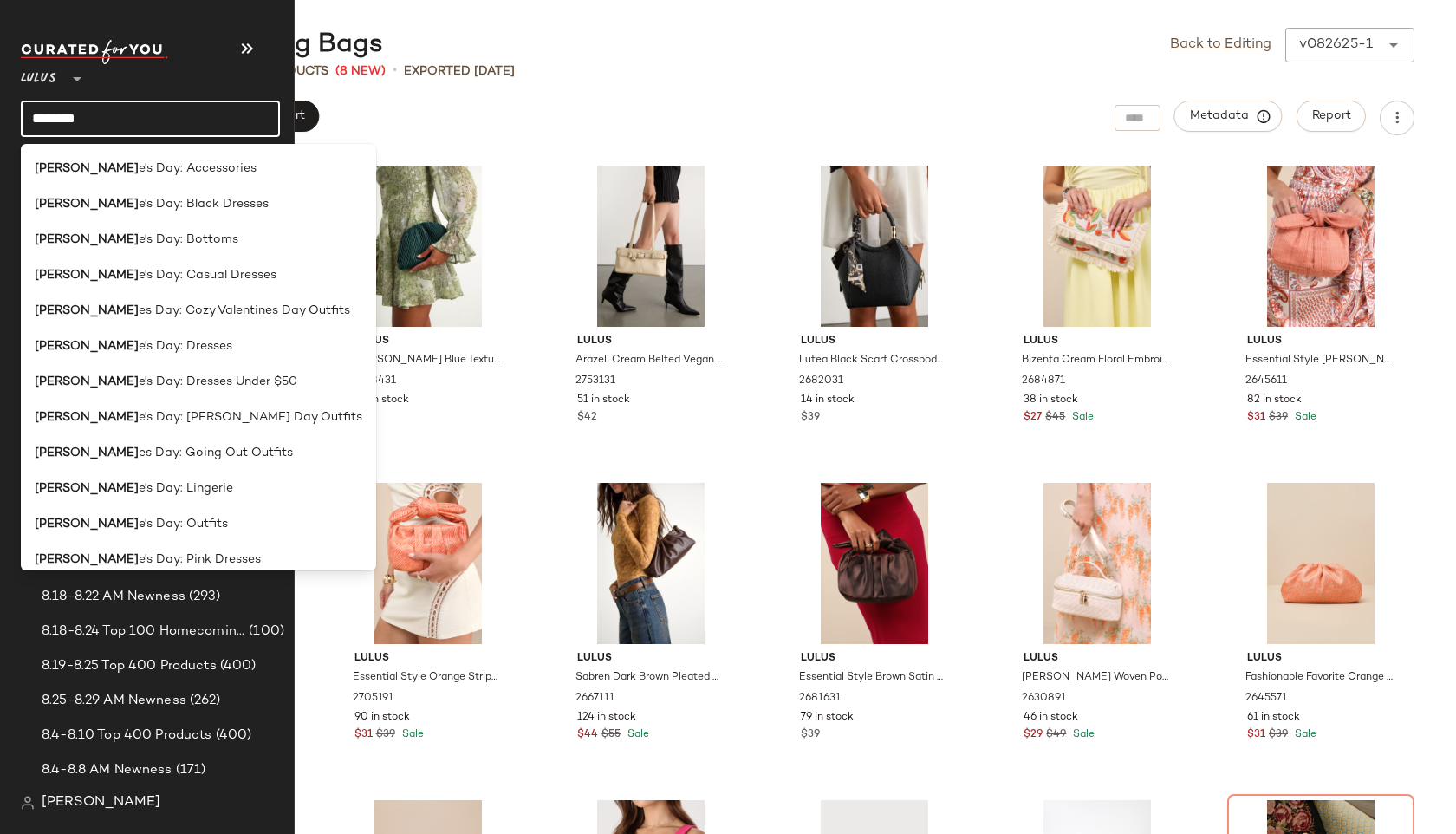
type input "*********"
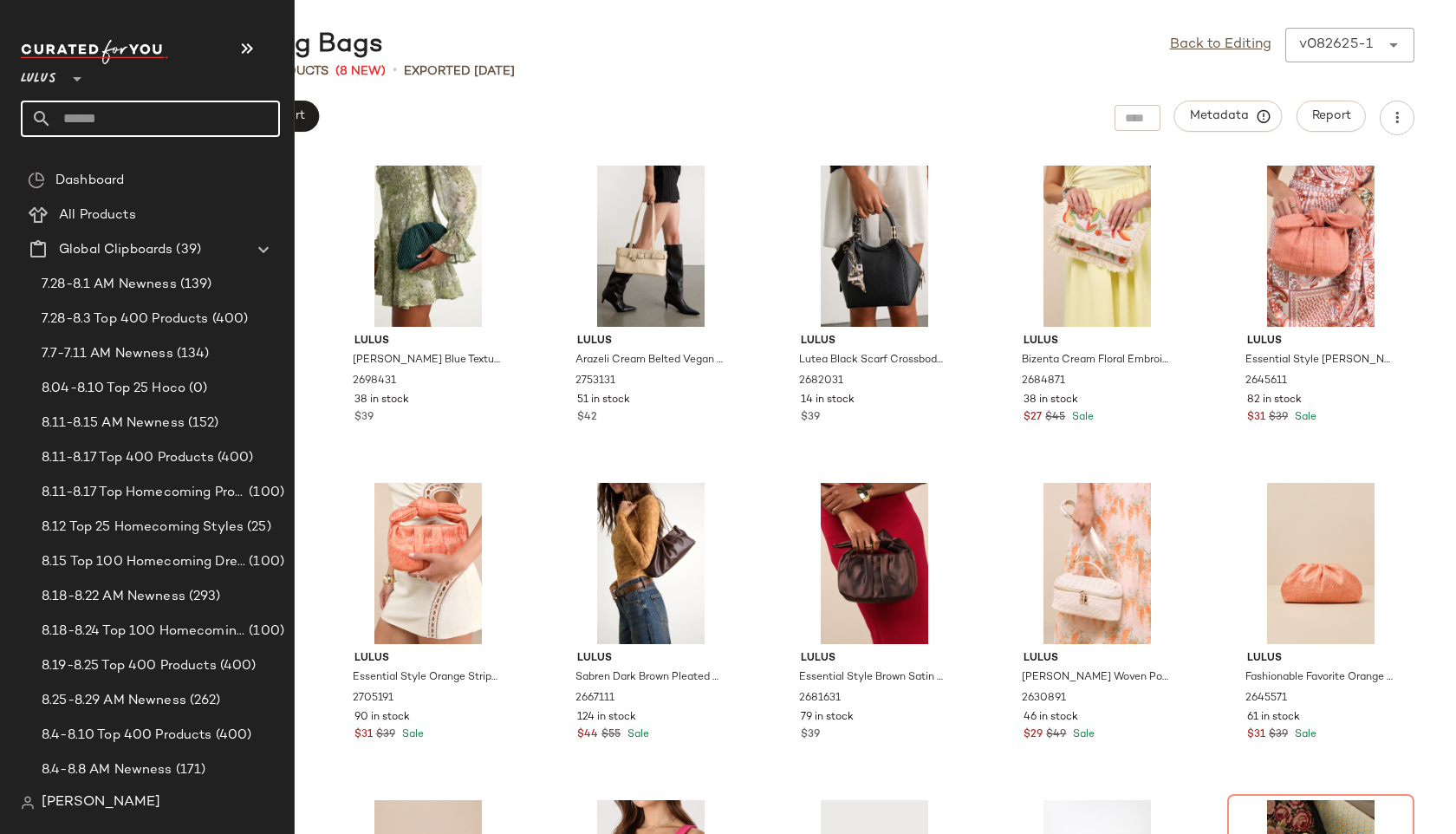
click at [118, 105] on input "text" at bounding box center [165, 118] width 228 height 36
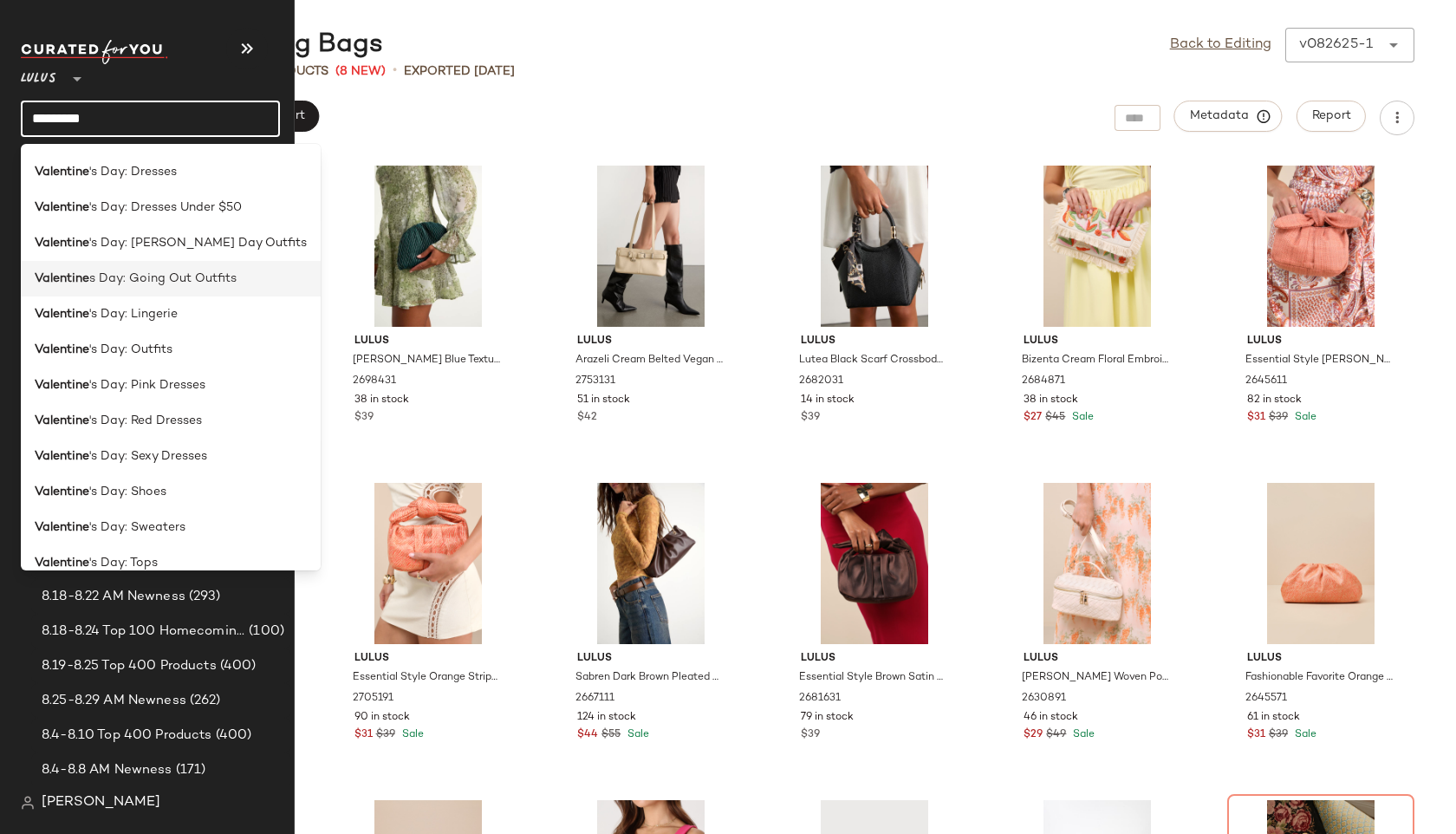
scroll to position [192, 0]
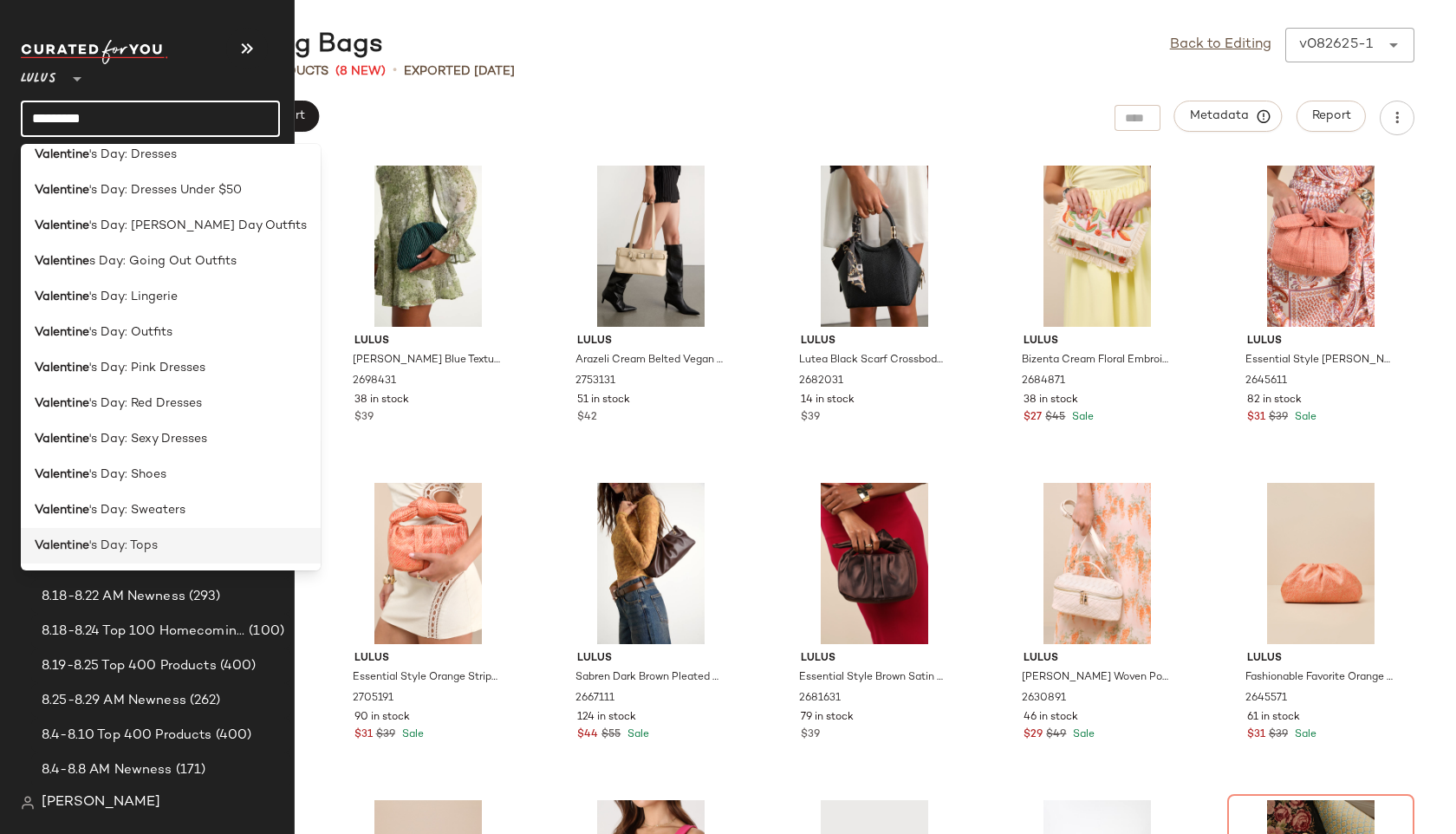
type input "*********"
click at [106, 542] on span "'s Day: Tops" at bounding box center [124, 546] width 69 height 18
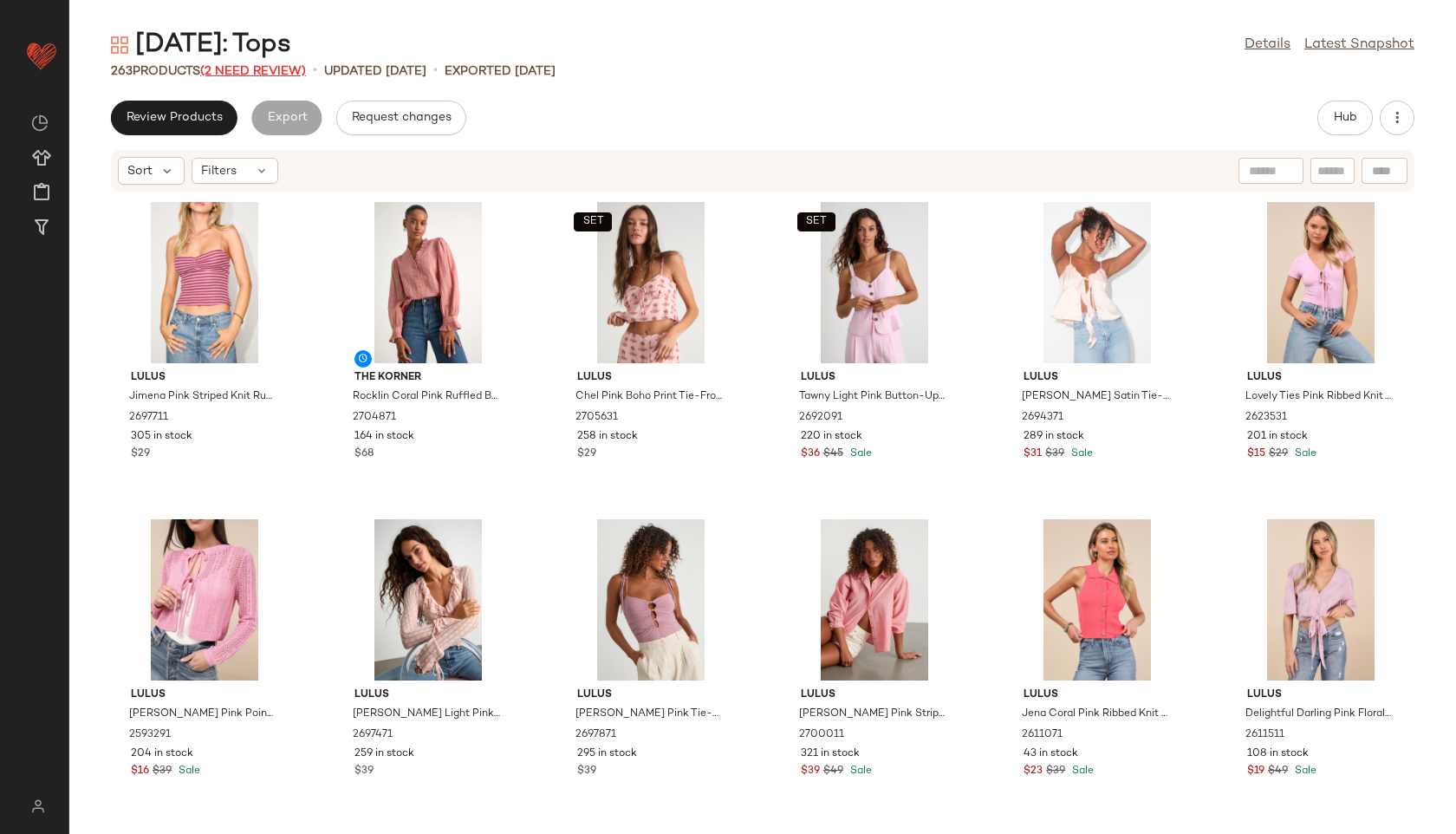
click at [286, 73] on span "(2 Need Review)" at bounding box center [253, 71] width 105 height 13
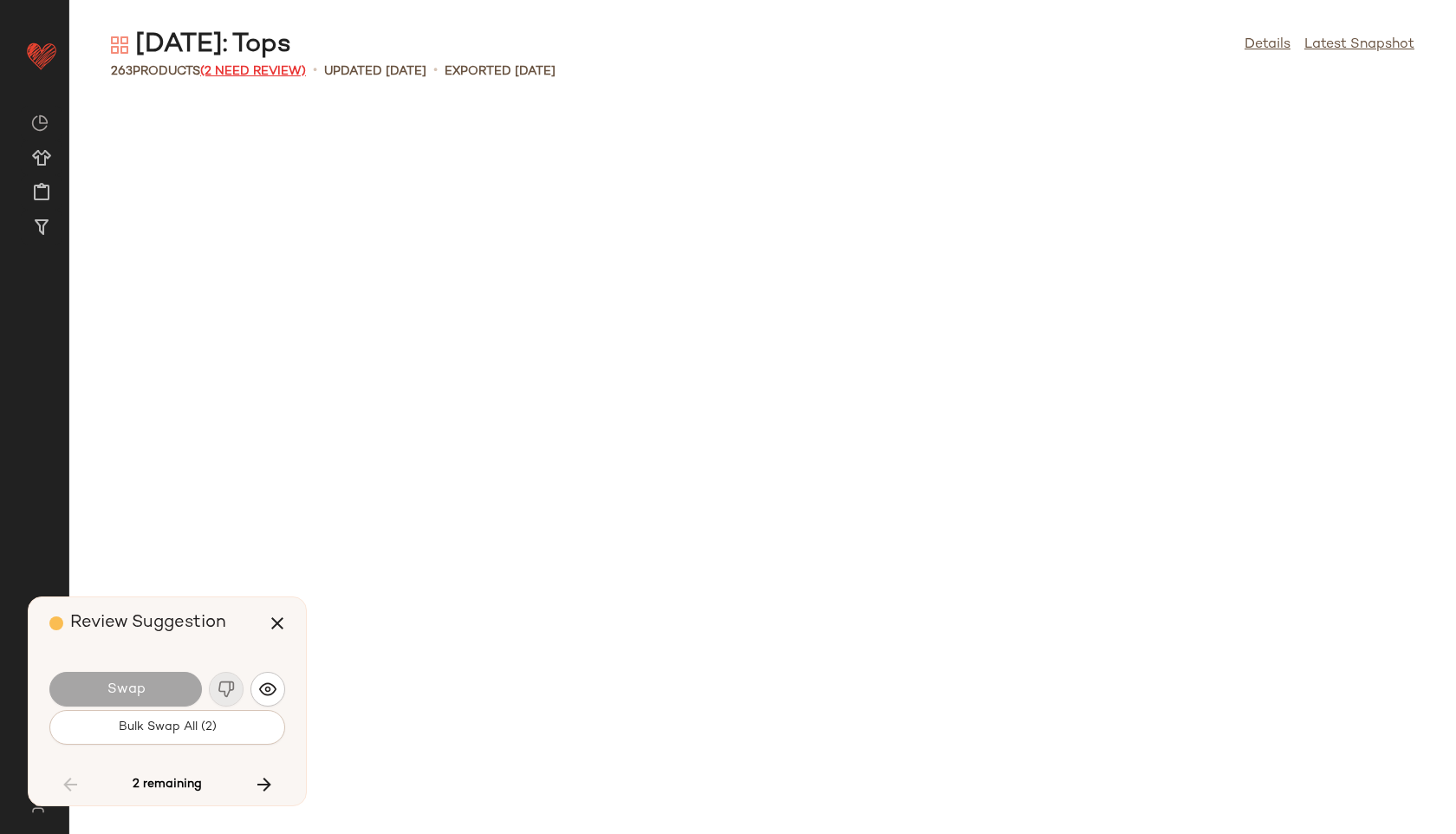
scroll to position [11423, 0]
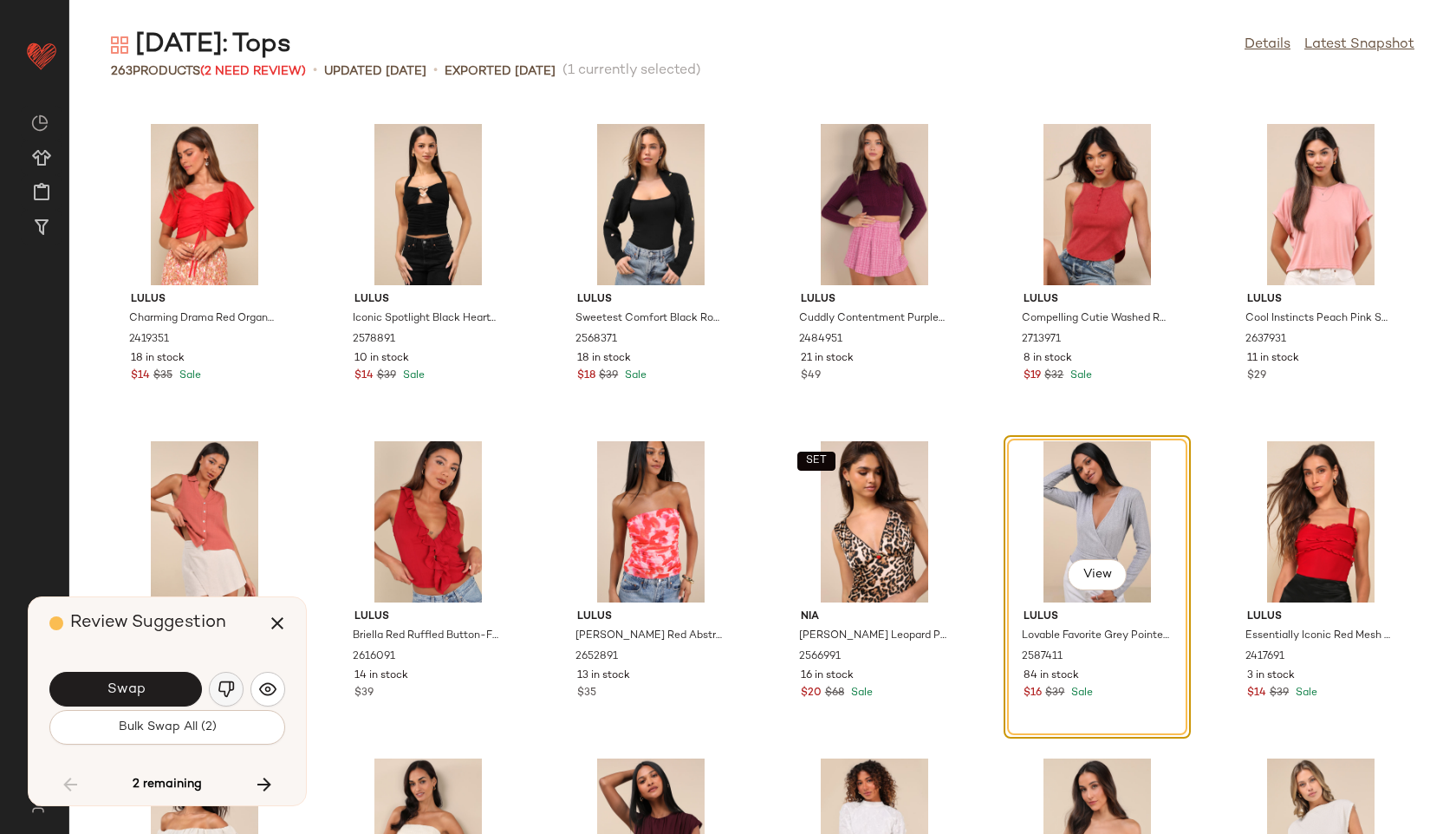
click at [227, 683] on img "button" at bounding box center [227, 689] width 18 height 18
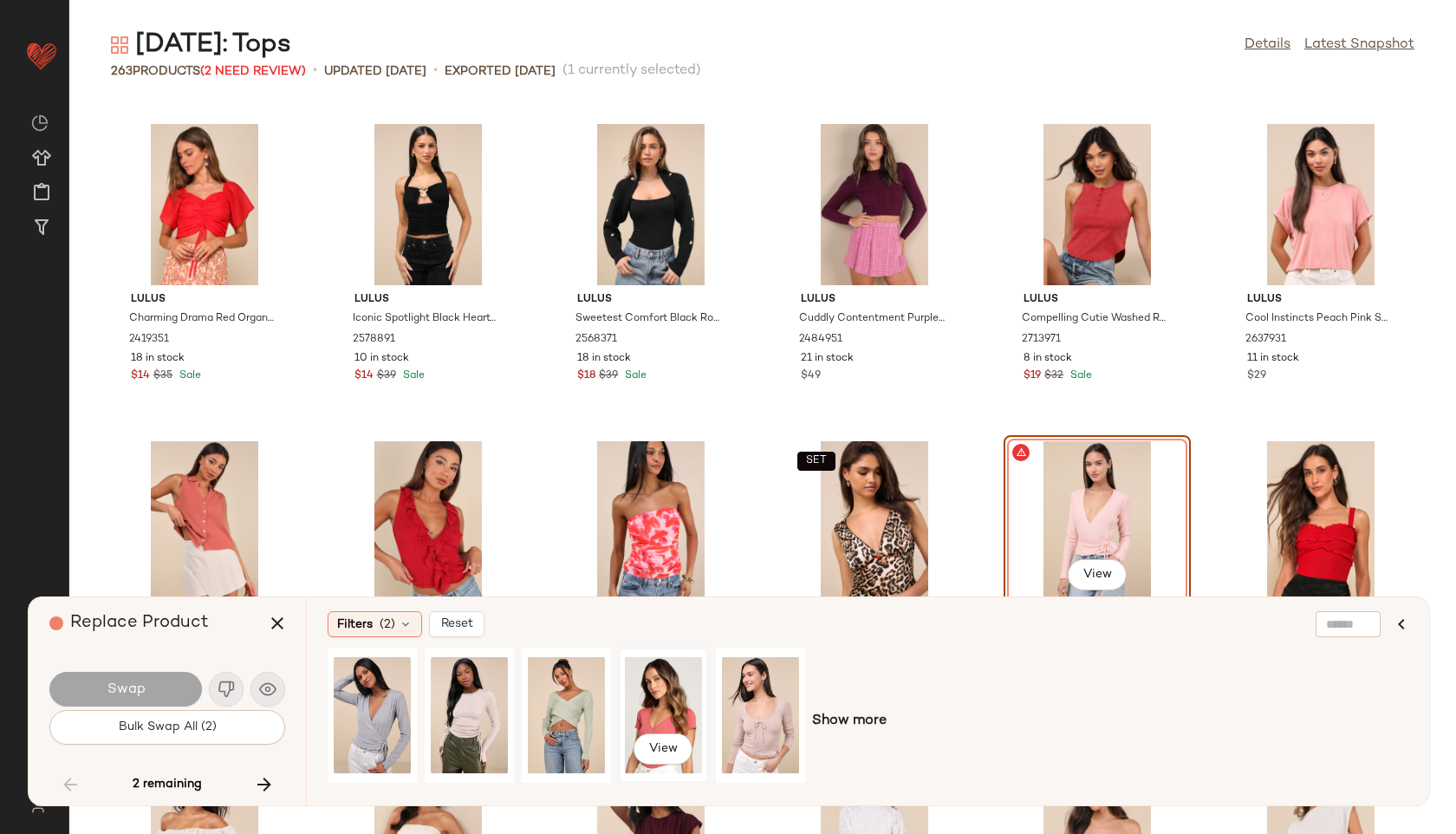
click at [656, 690] on div "View" at bounding box center [663, 715] width 77 height 123
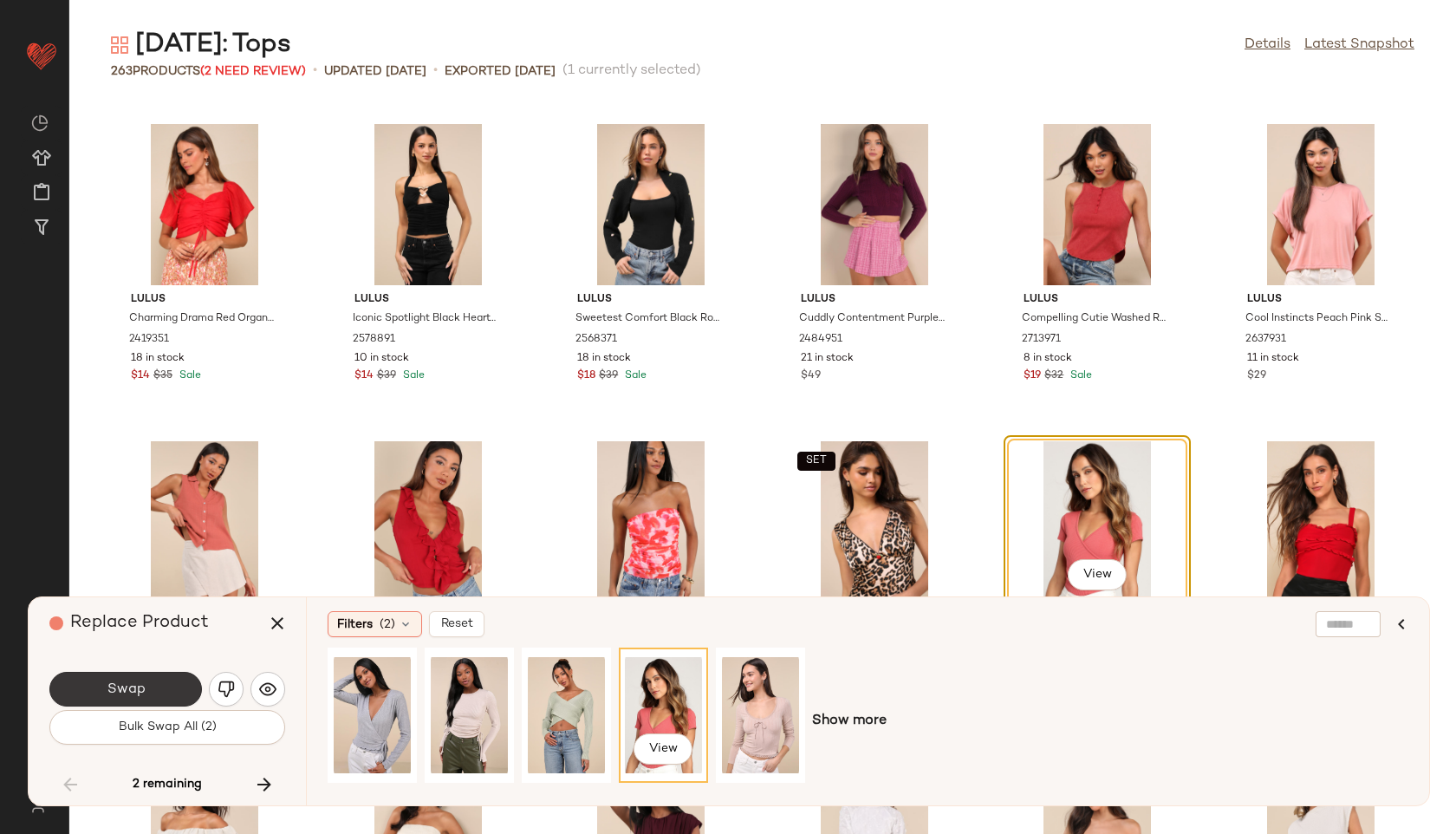
click at [160, 693] on button "Swap" at bounding box center [126, 689] width 153 height 34
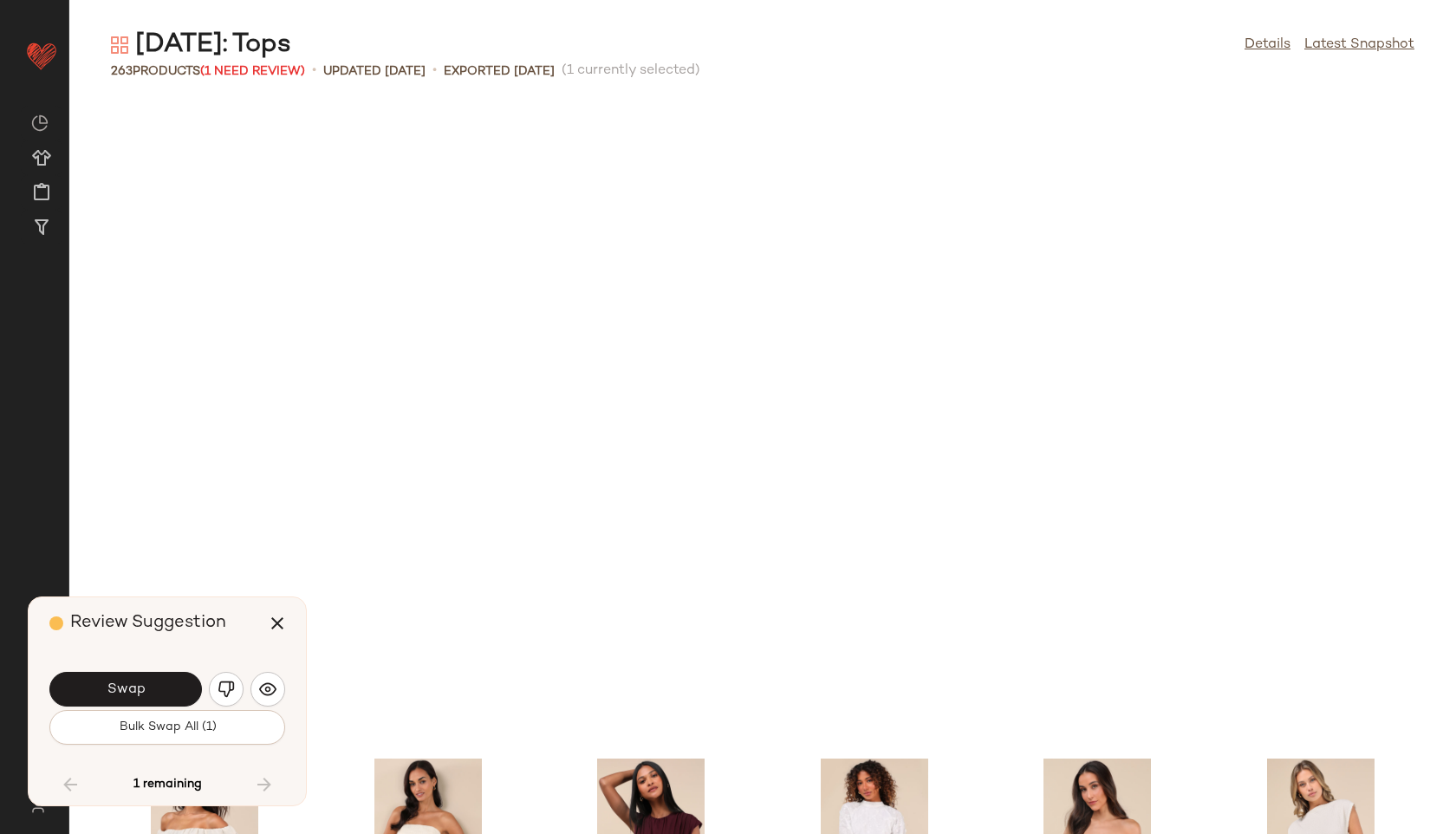
scroll to position [12057, 0]
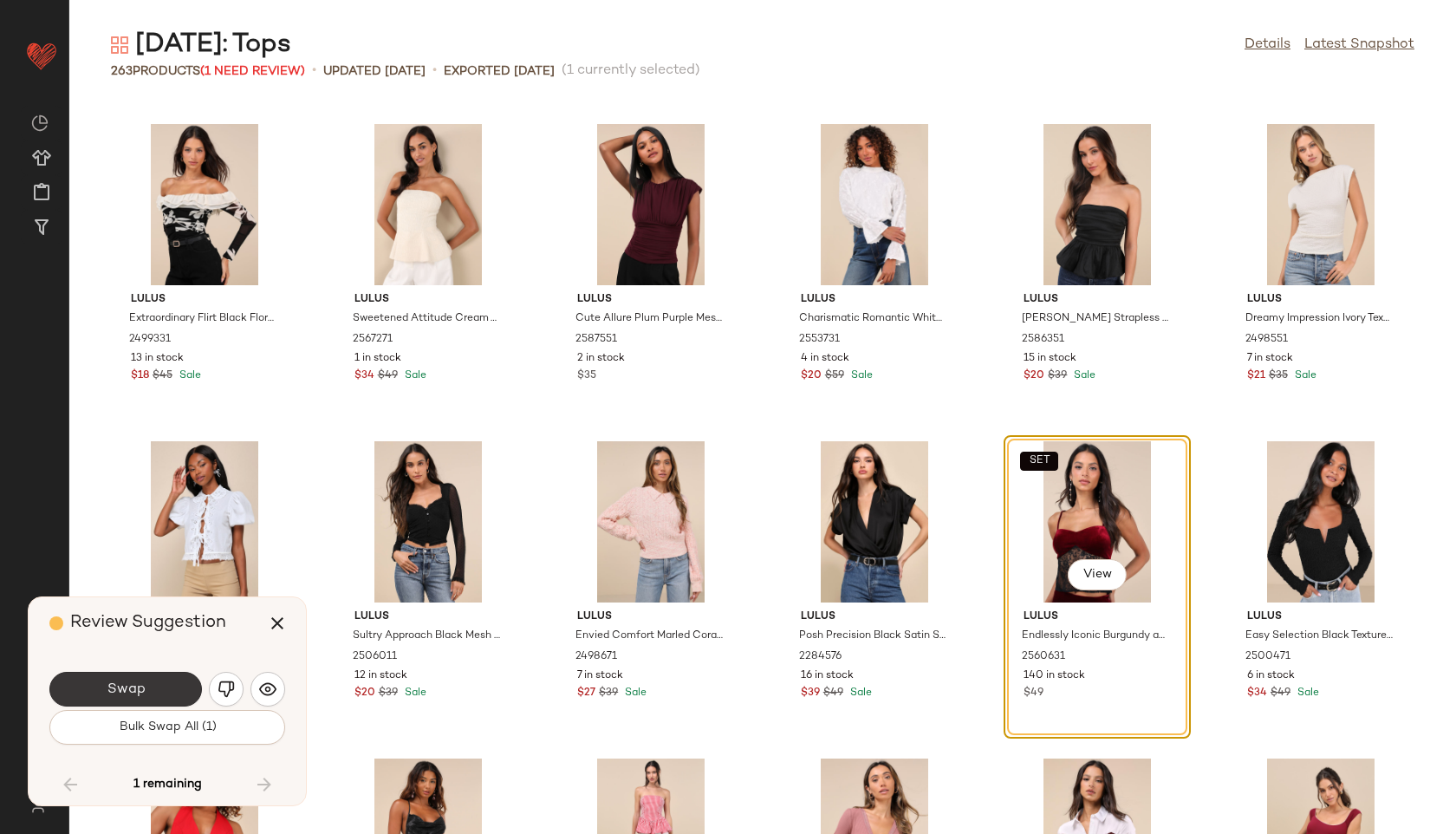
click at [163, 685] on button "Swap" at bounding box center [126, 689] width 153 height 34
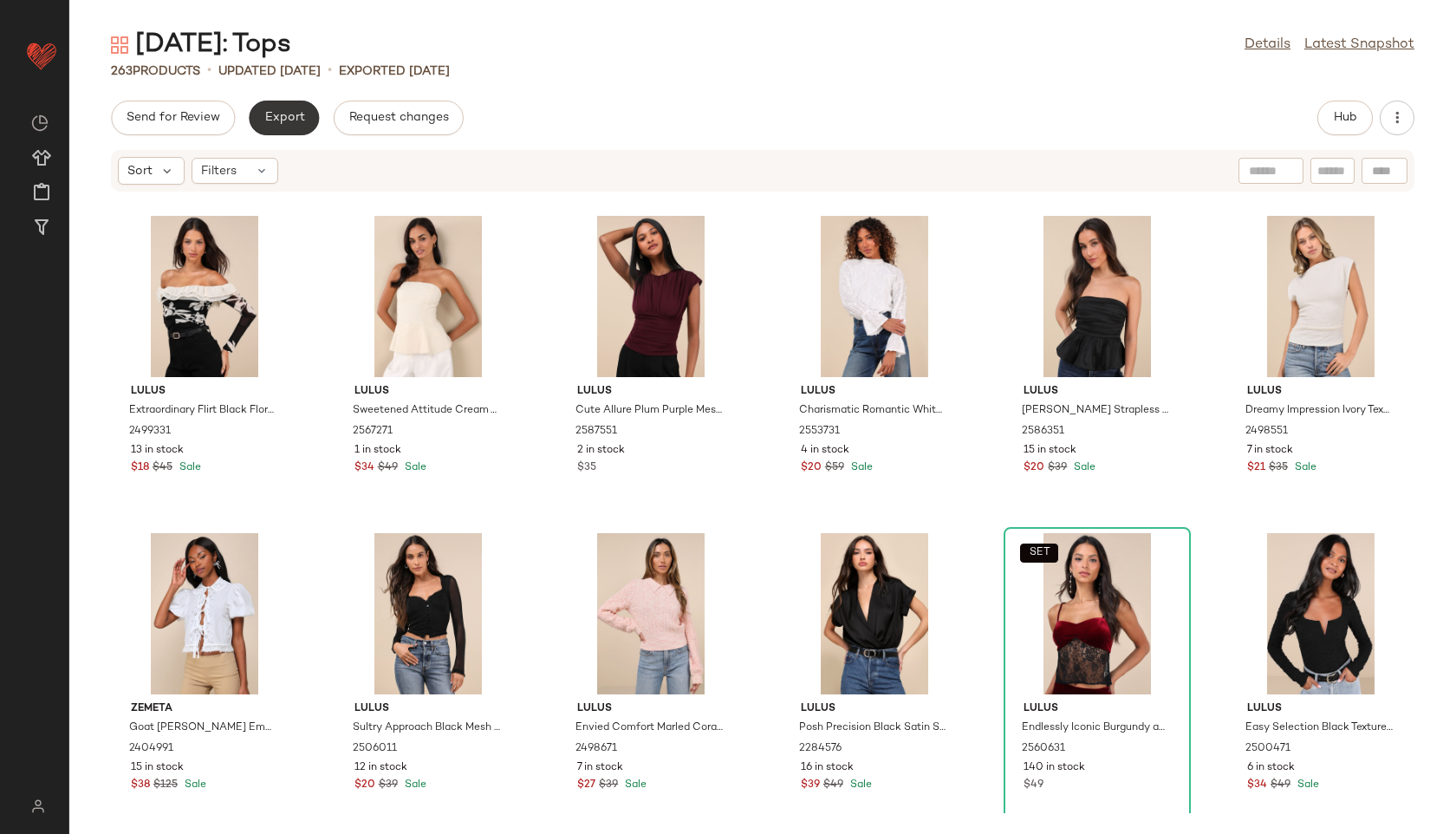
click at [273, 117] on span "Export" at bounding box center [284, 118] width 40 height 14
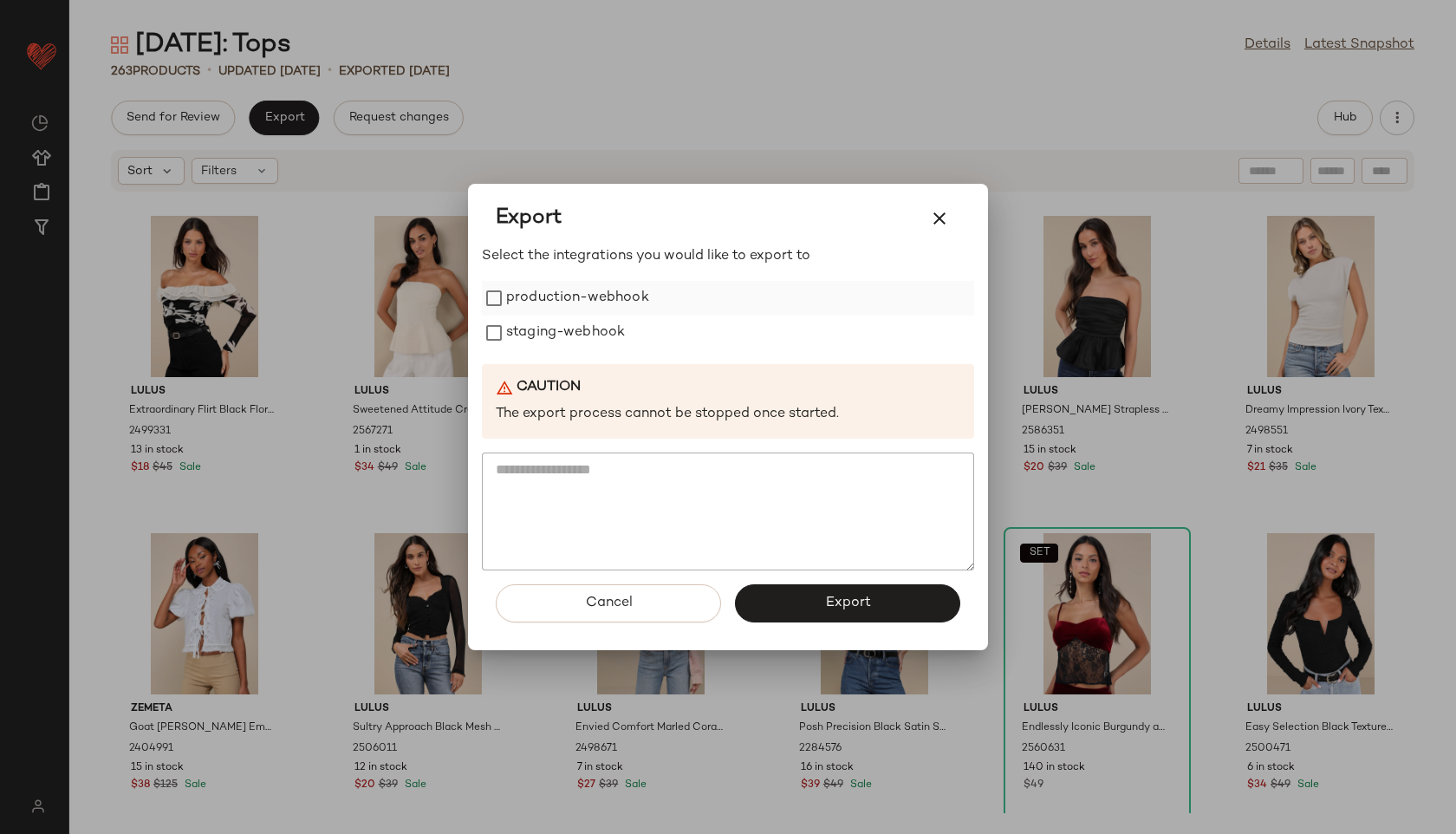
click at [509, 303] on label "production-webhook" at bounding box center [577, 298] width 143 height 34
click at [518, 337] on label "staging-webhook" at bounding box center [565, 332] width 119 height 34
click at [908, 596] on button "Export" at bounding box center [848, 603] width 225 height 38
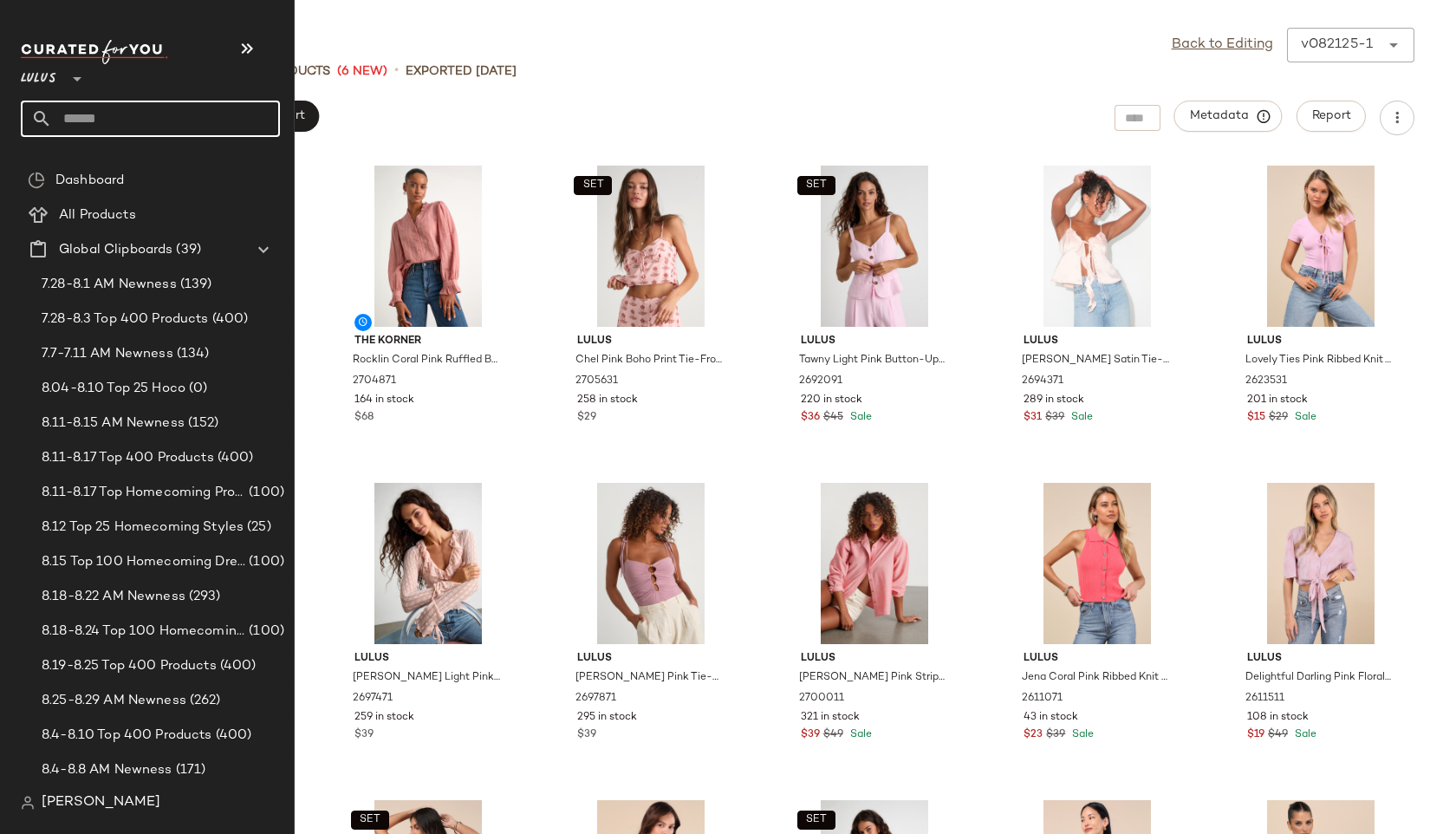
click at [86, 117] on input "text" at bounding box center [165, 118] width 228 height 36
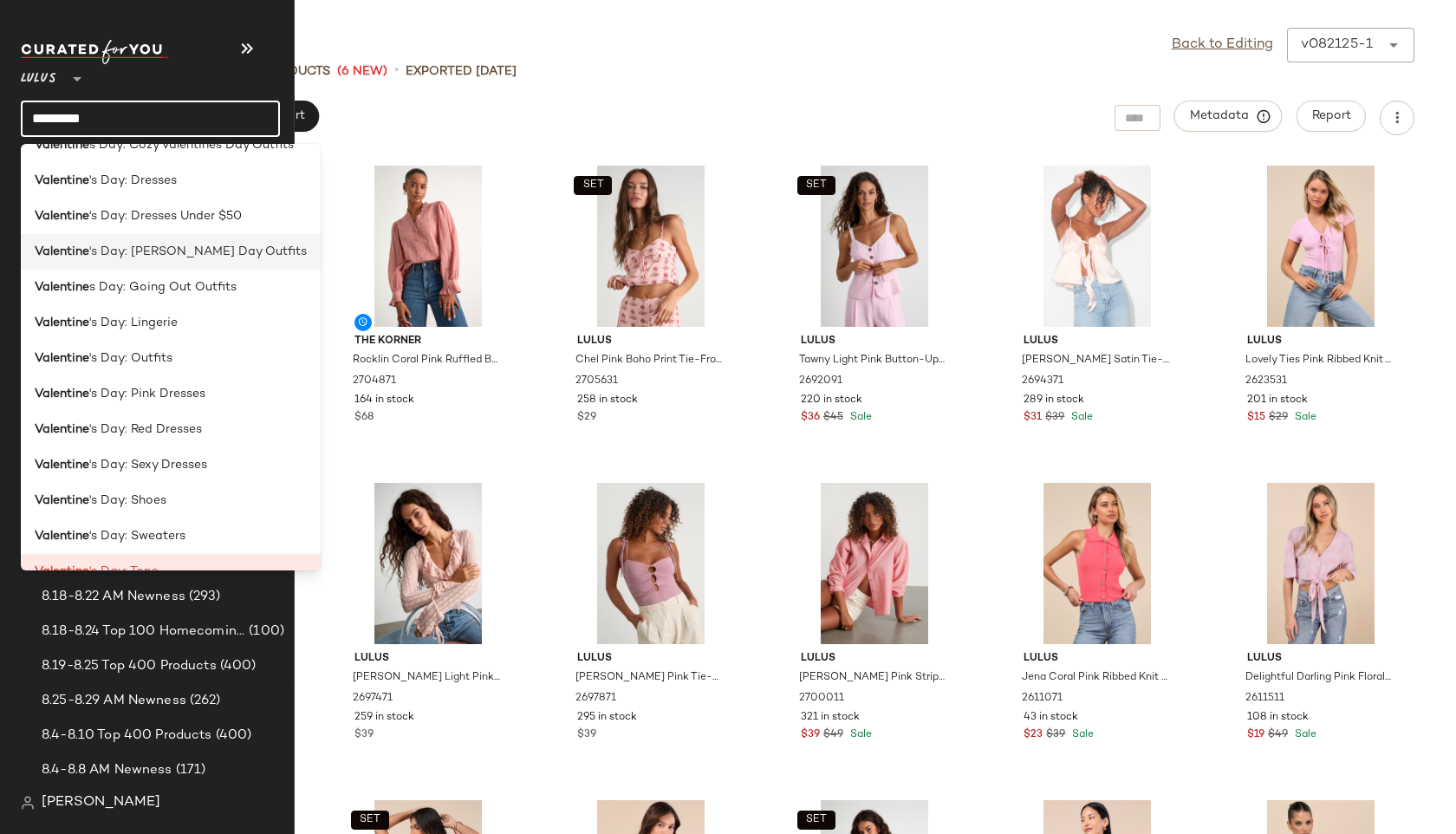
scroll to position [169, 0]
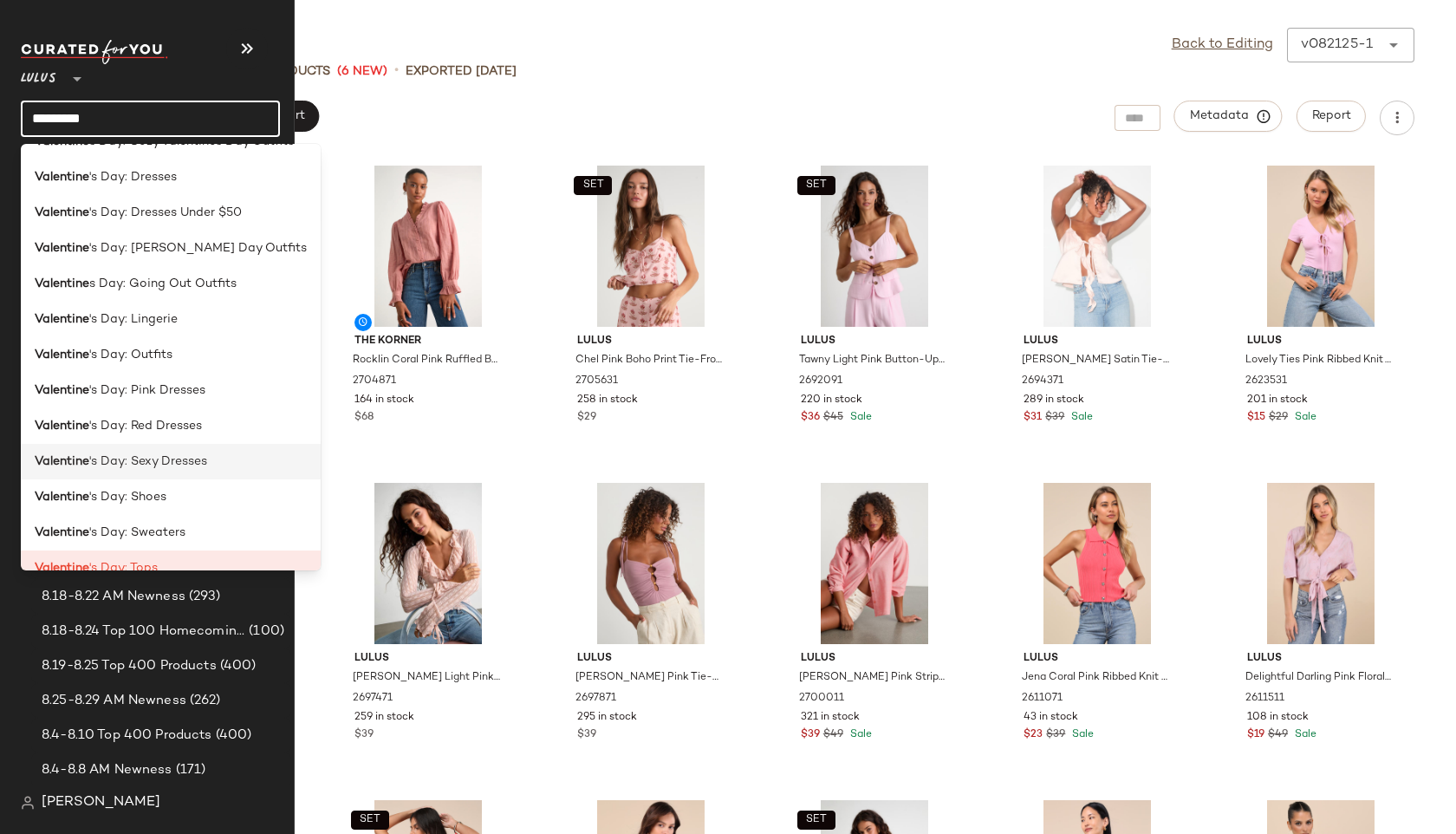
type input "*********"
click at [94, 449] on div "Valentine 's Day: Sexy Dresses" at bounding box center [170, 461] width 300 height 35
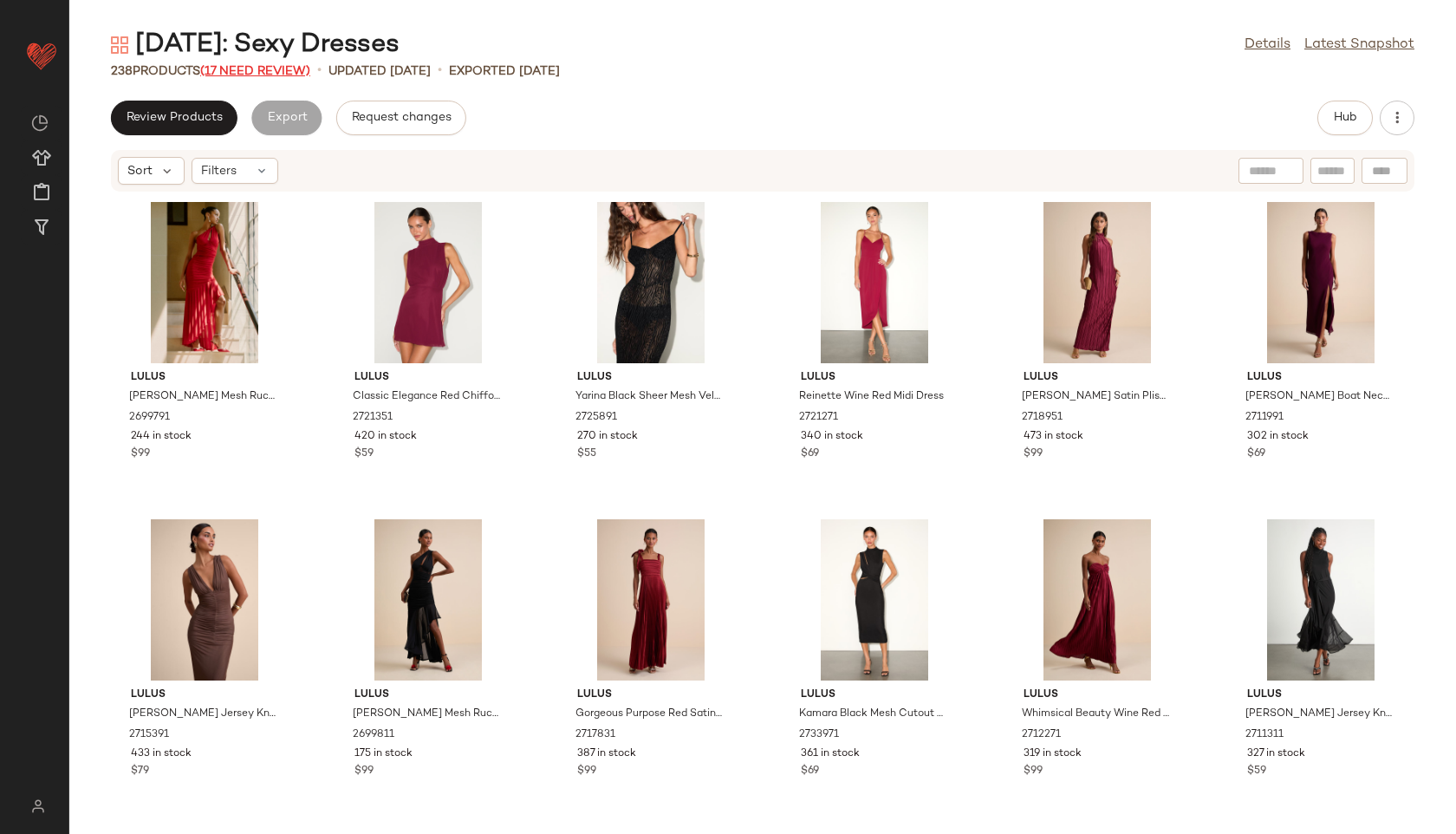
click at [260, 75] on span "(17 Need Review)" at bounding box center [255, 71] width 110 height 13
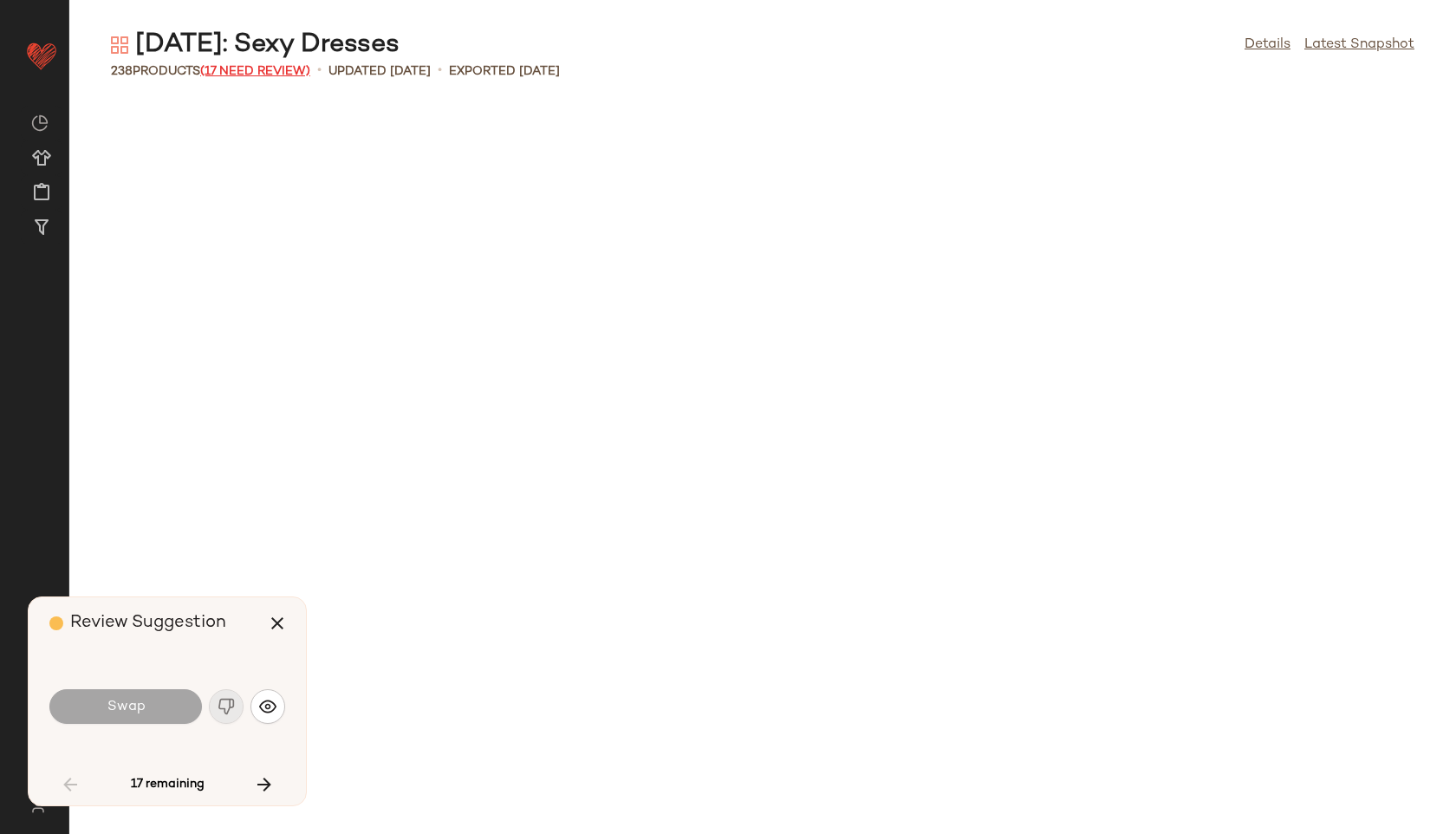
scroll to position [2538, 0]
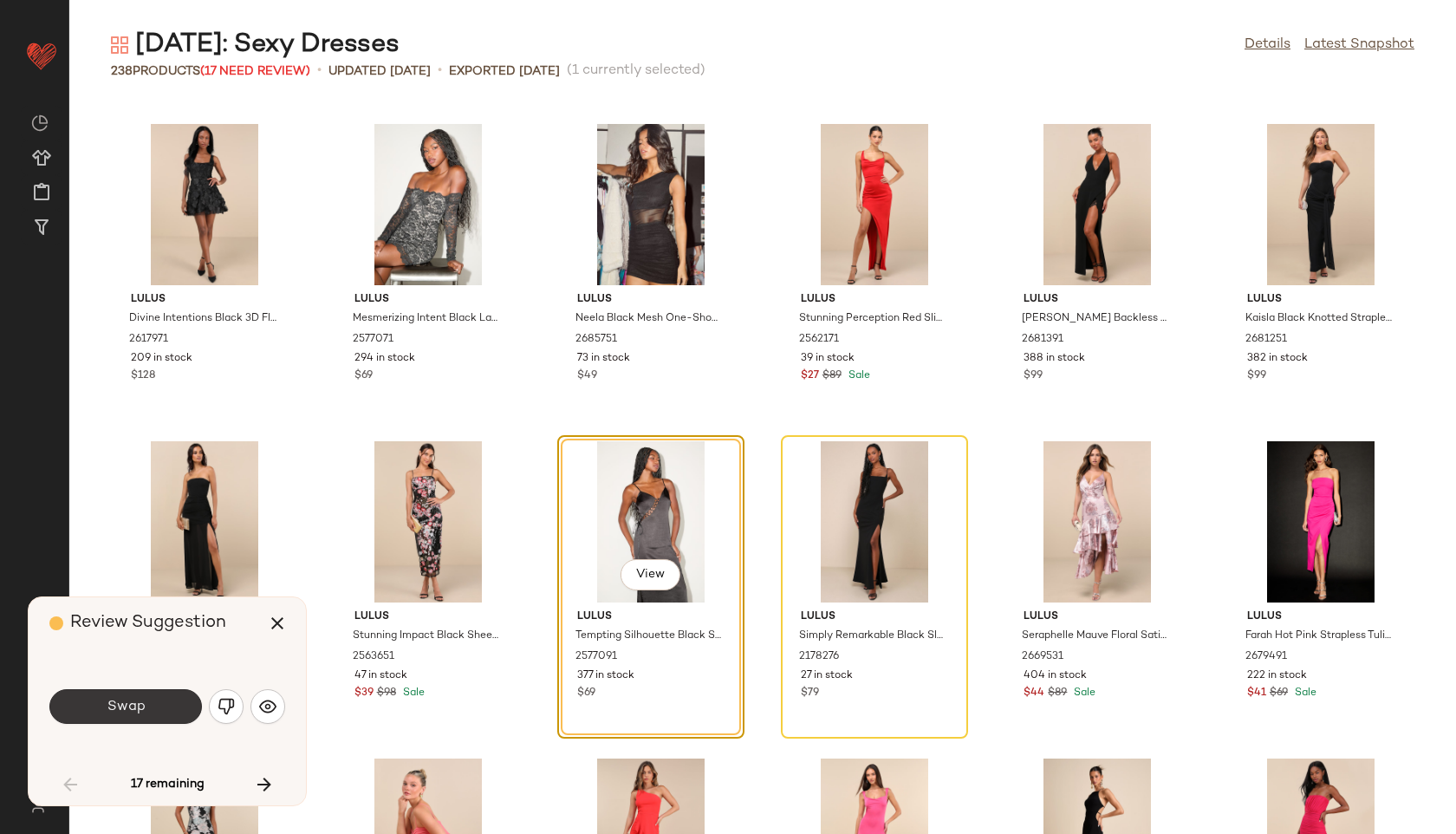
click at [156, 714] on button "Swap" at bounding box center [126, 706] width 153 height 34
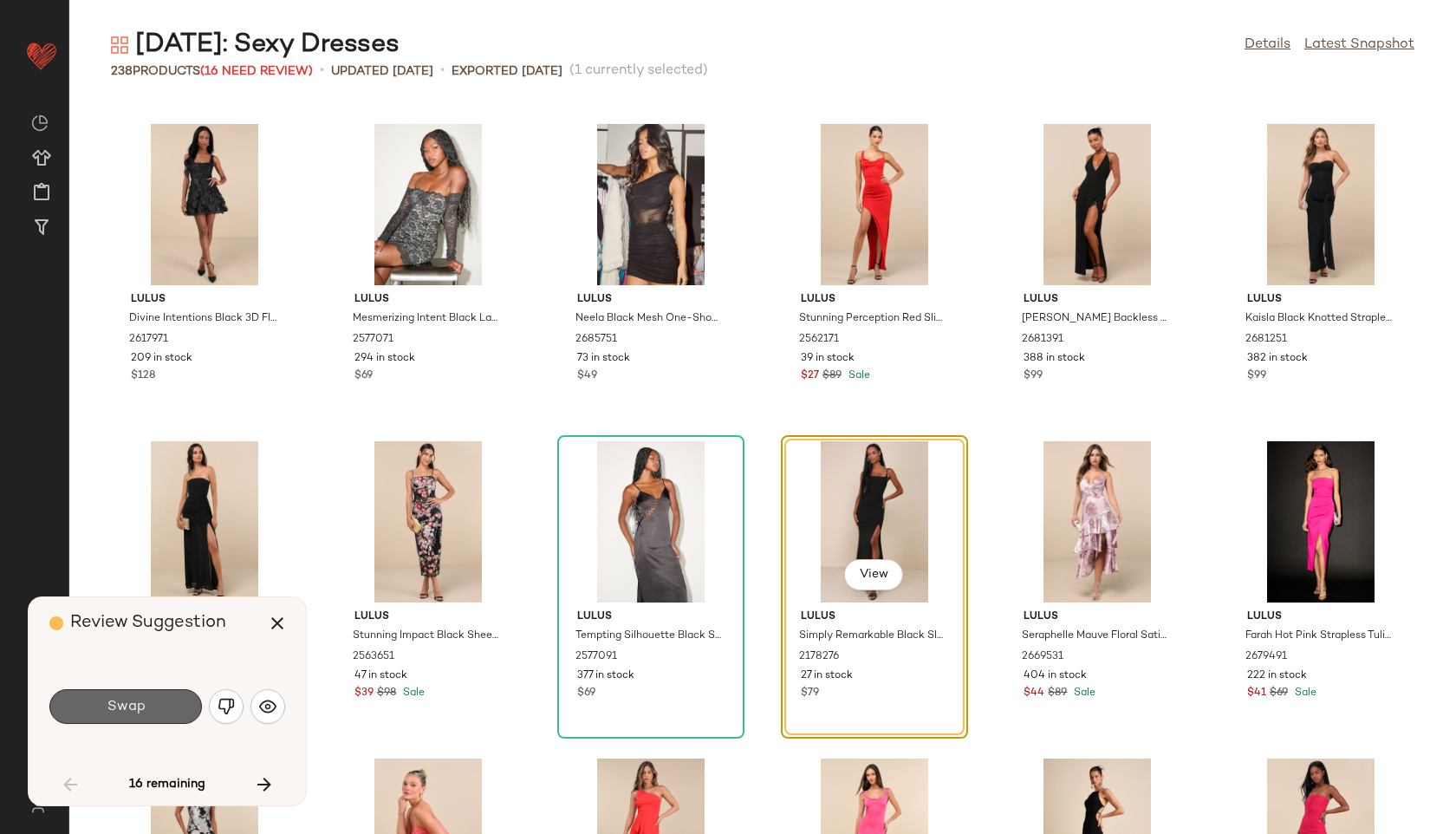
click at [161, 702] on button "Swap" at bounding box center [126, 706] width 153 height 34
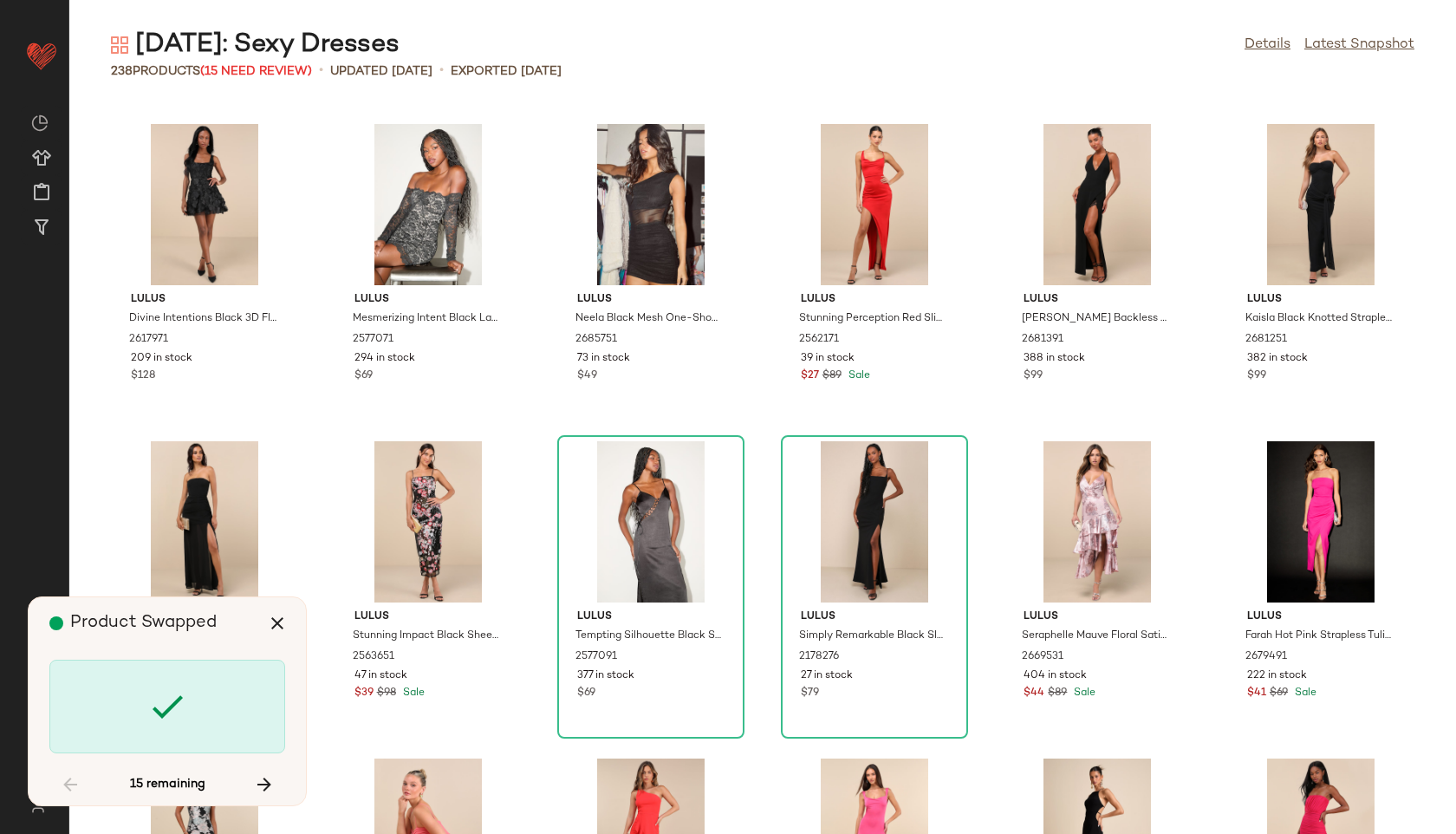
scroll to position [3490, 0]
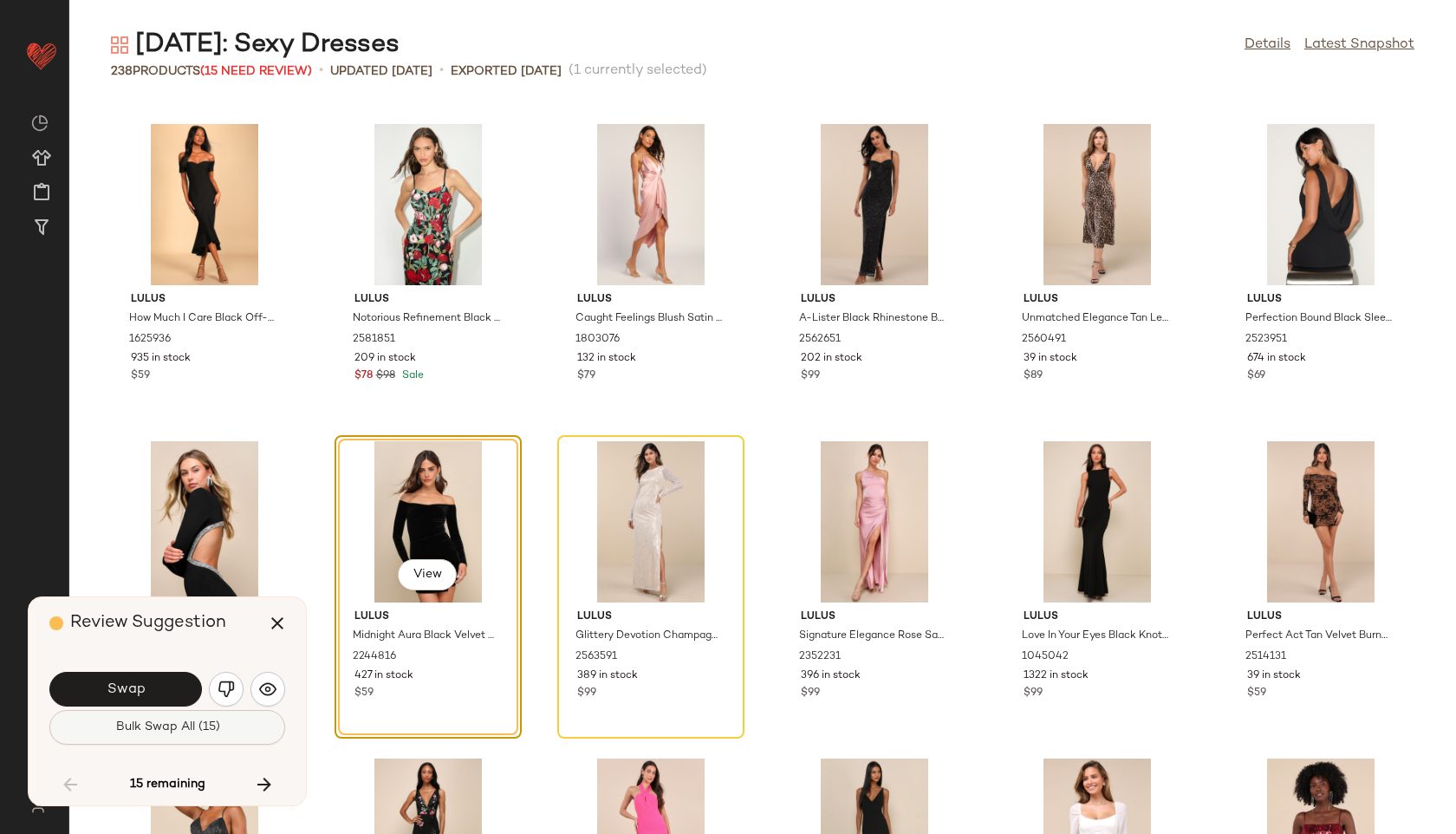
click at [169, 738] on button "Bulk Swap All (15)" at bounding box center [167, 727] width 235 height 34
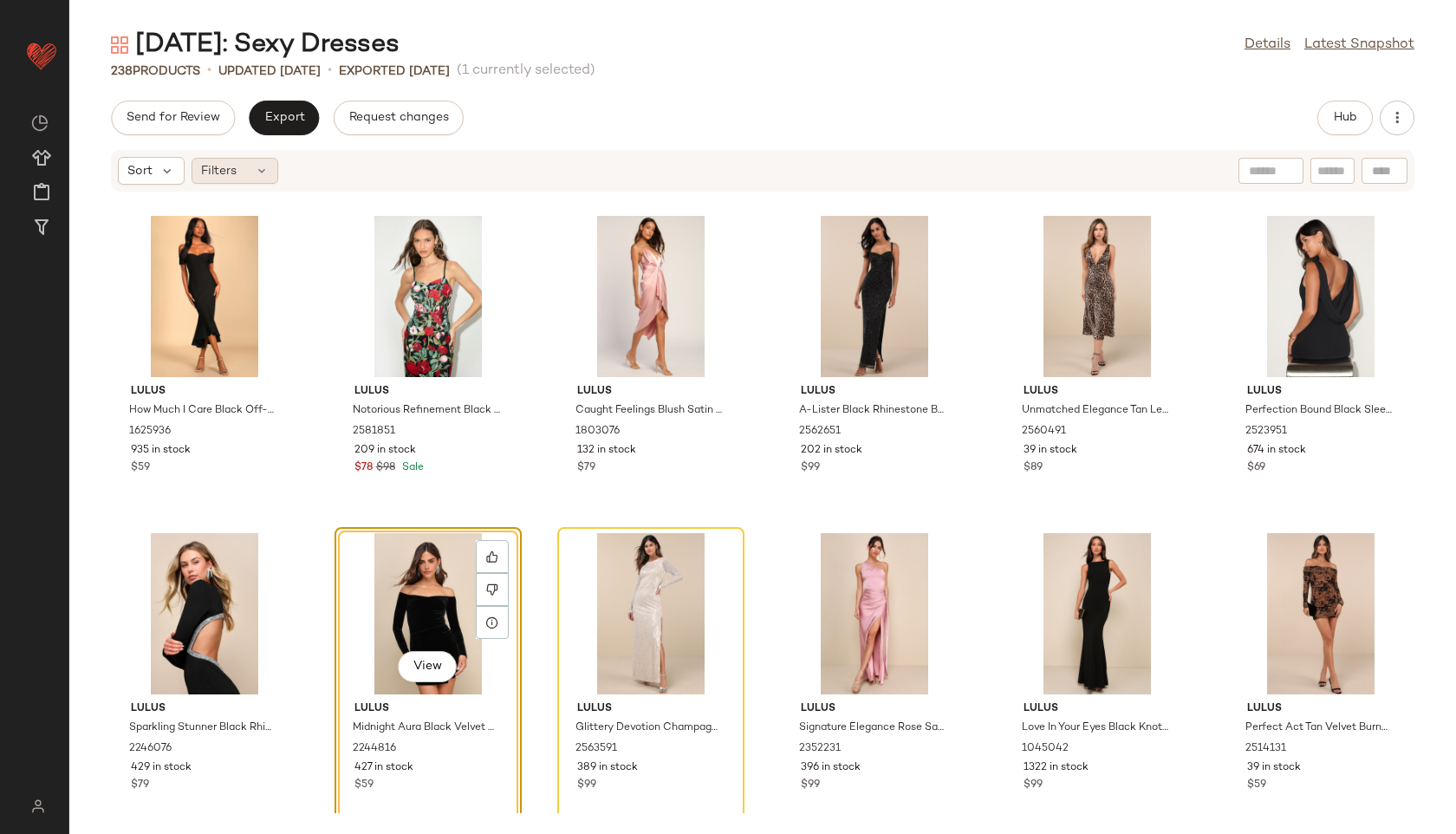
click at [230, 176] on span "Filters" at bounding box center [219, 170] width 35 height 18
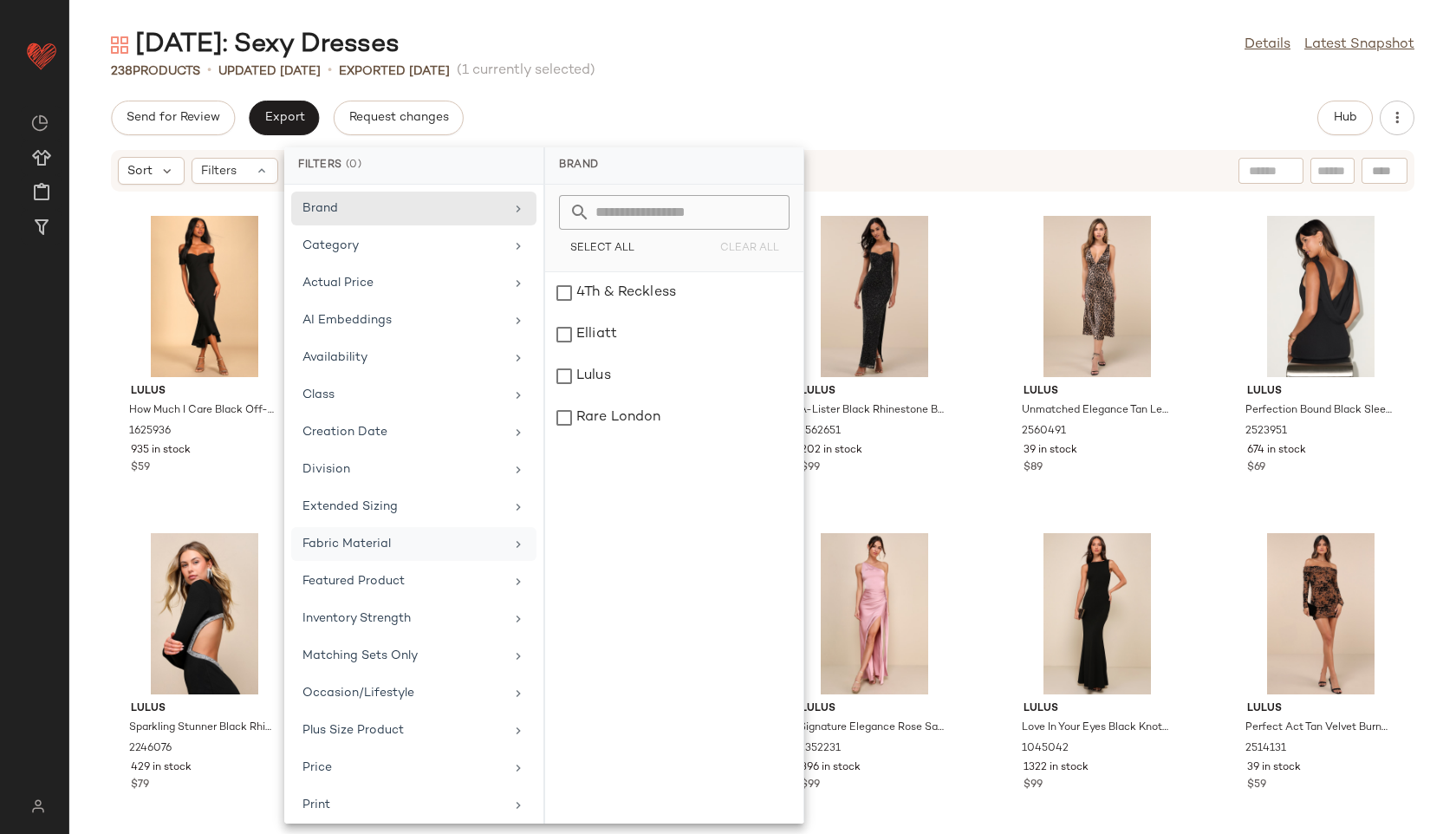
scroll to position [195, 0]
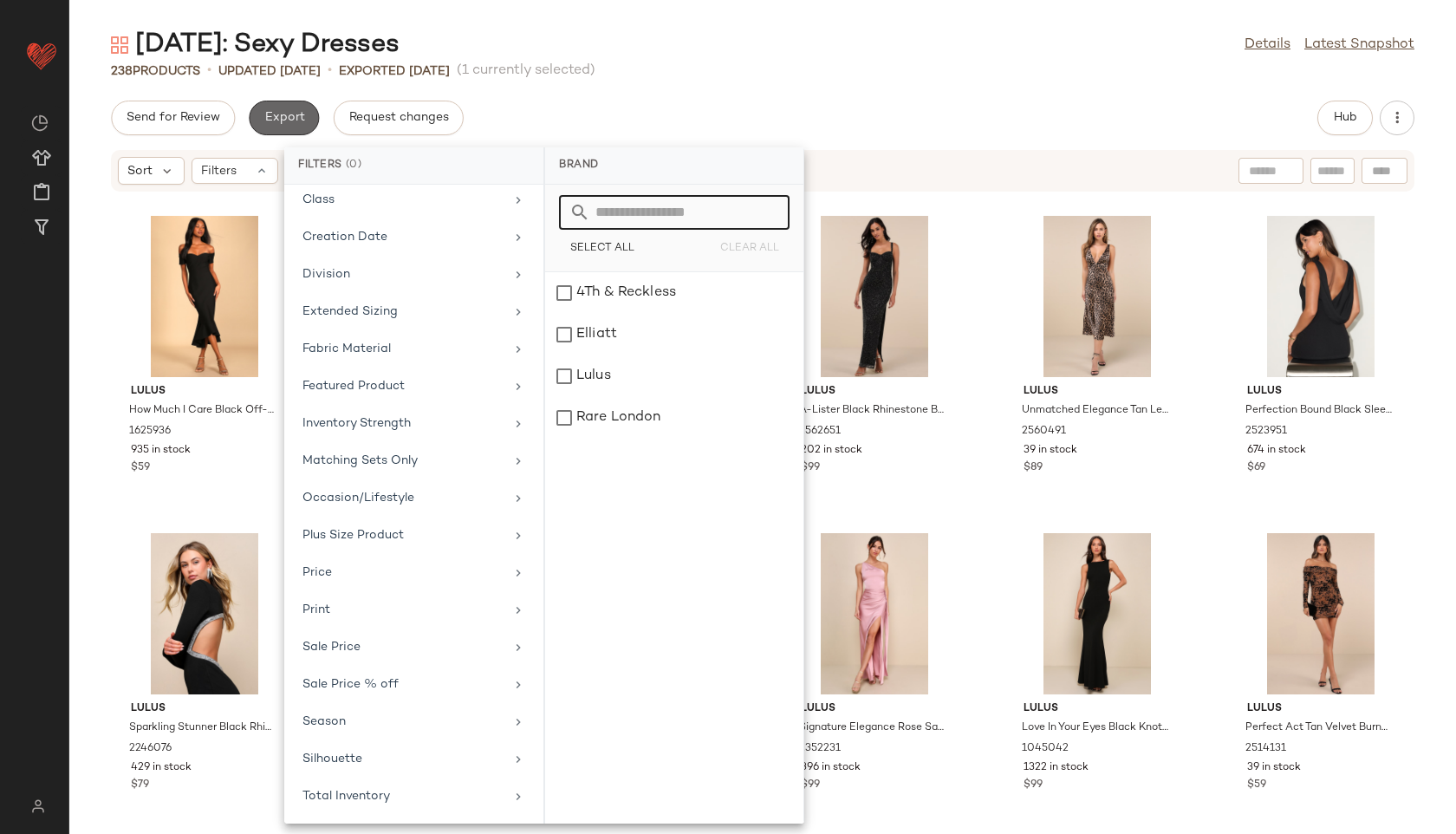
click at [301, 107] on button "Export" at bounding box center [284, 117] width 70 height 34
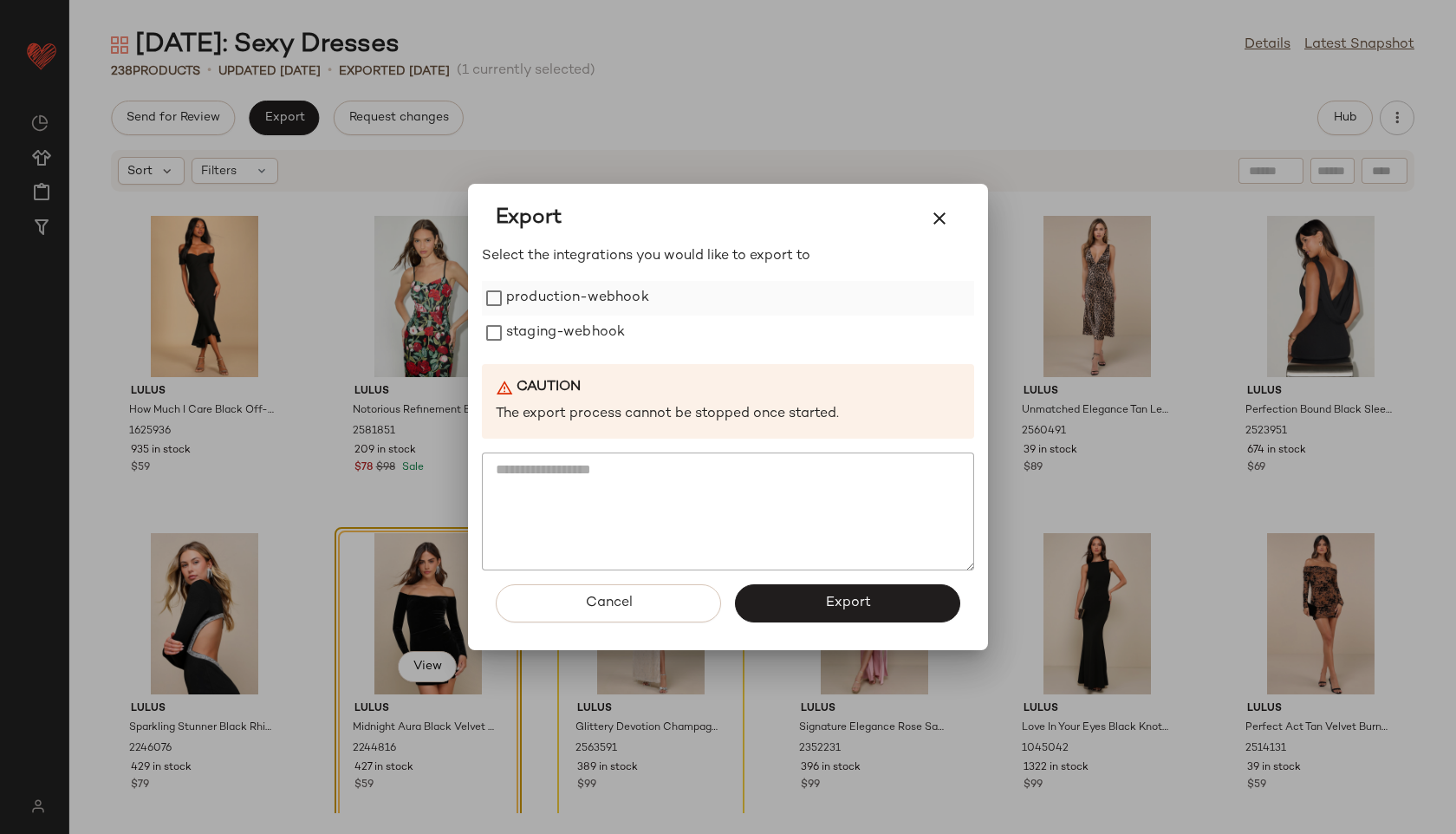
click at [632, 292] on label "production-webhook" at bounding box center [577, 298] width 143 height 34
click at [596, 337] on label "staging-webhook" at bounding box center [565, 332] width 119 height 34
click at [822, 598] on button "Export" at bounding box center [848, 603] width 225 height 38
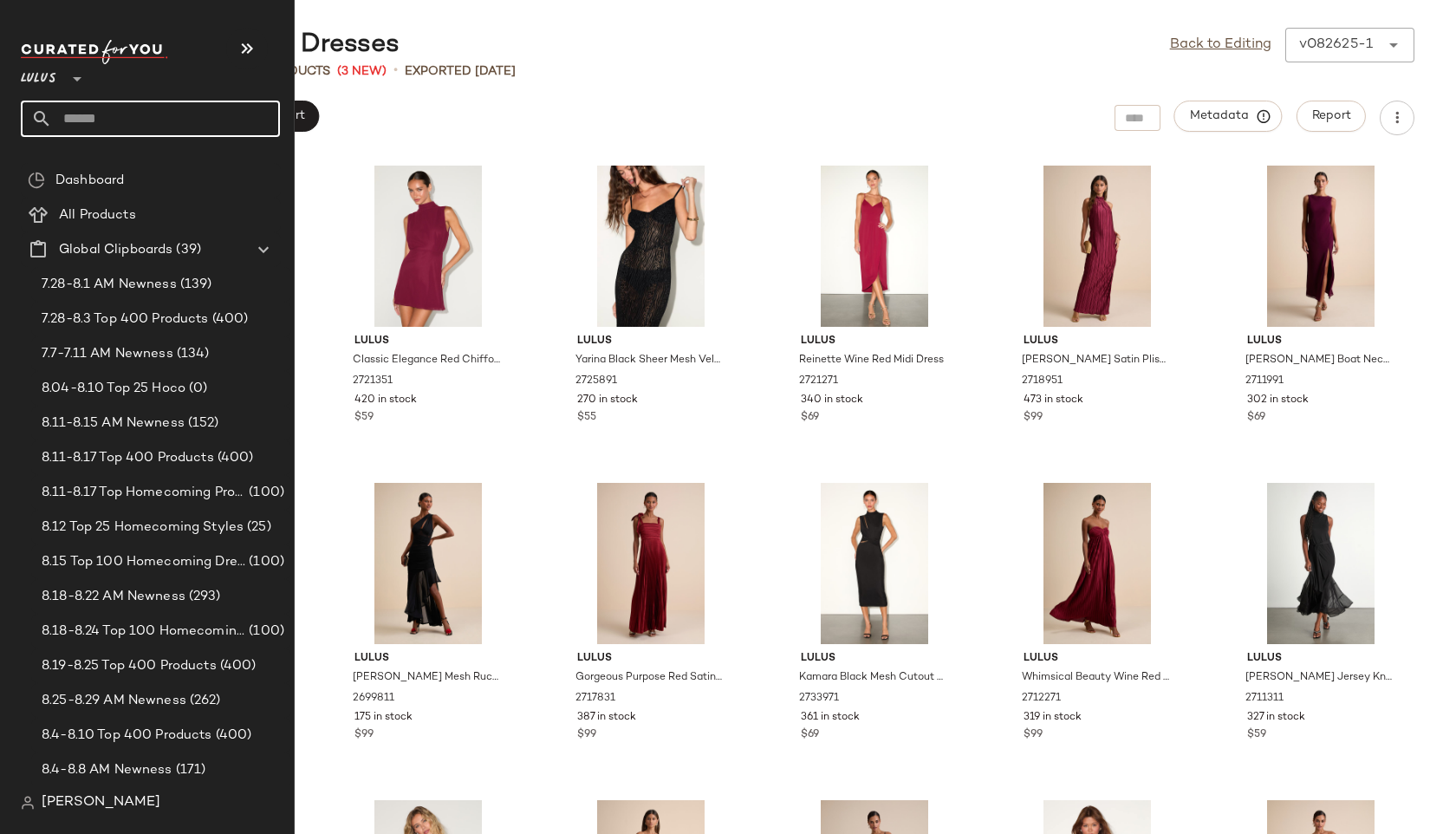
click at [88, 128] on input "text" at bounding box center [165, 118] width 228 height 36
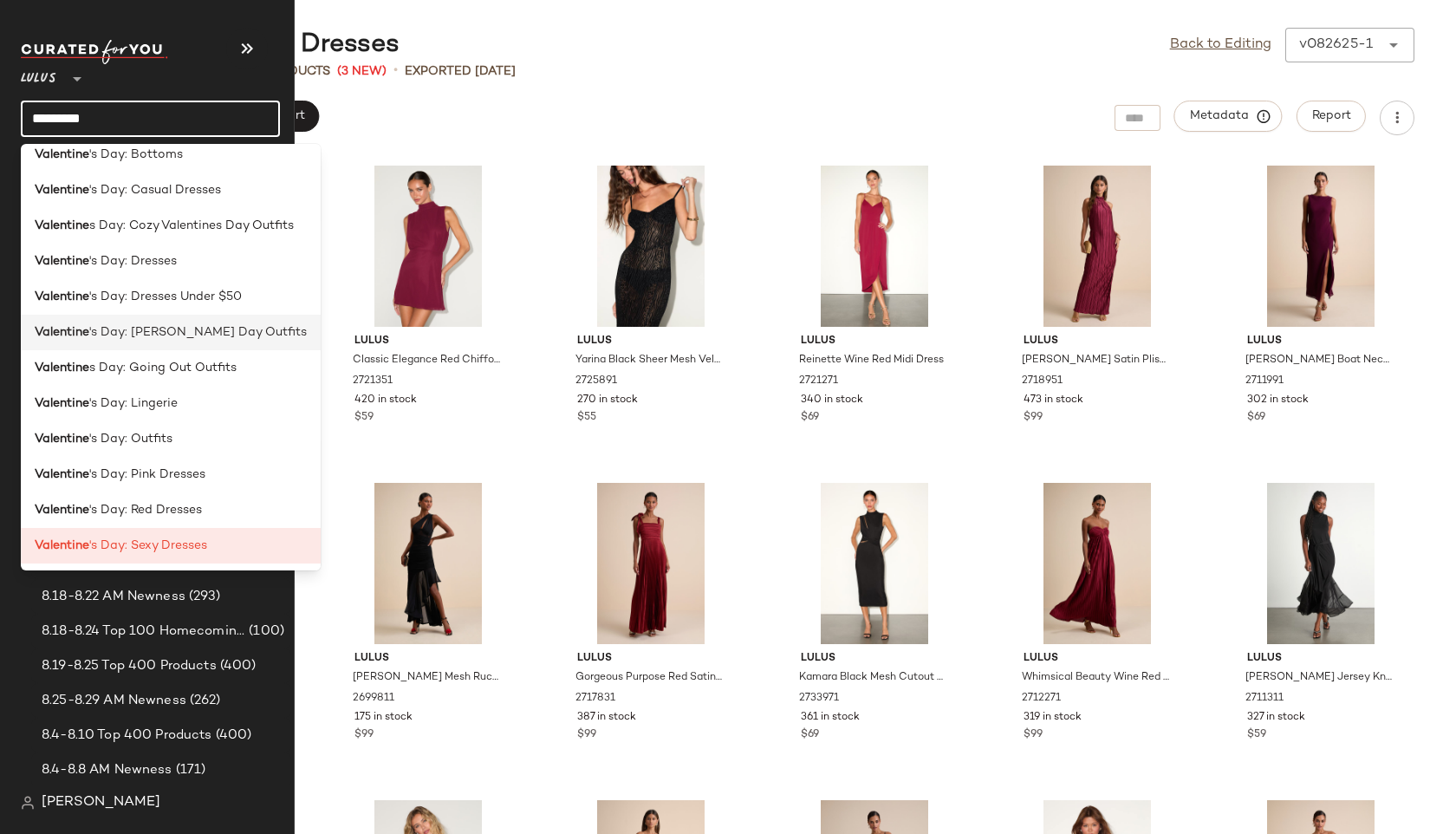
scroll to position [87, 0]
type input "*********"
click at [89, 508] on b "Valentine" at bounding box center [62, 508] width 54 height 18
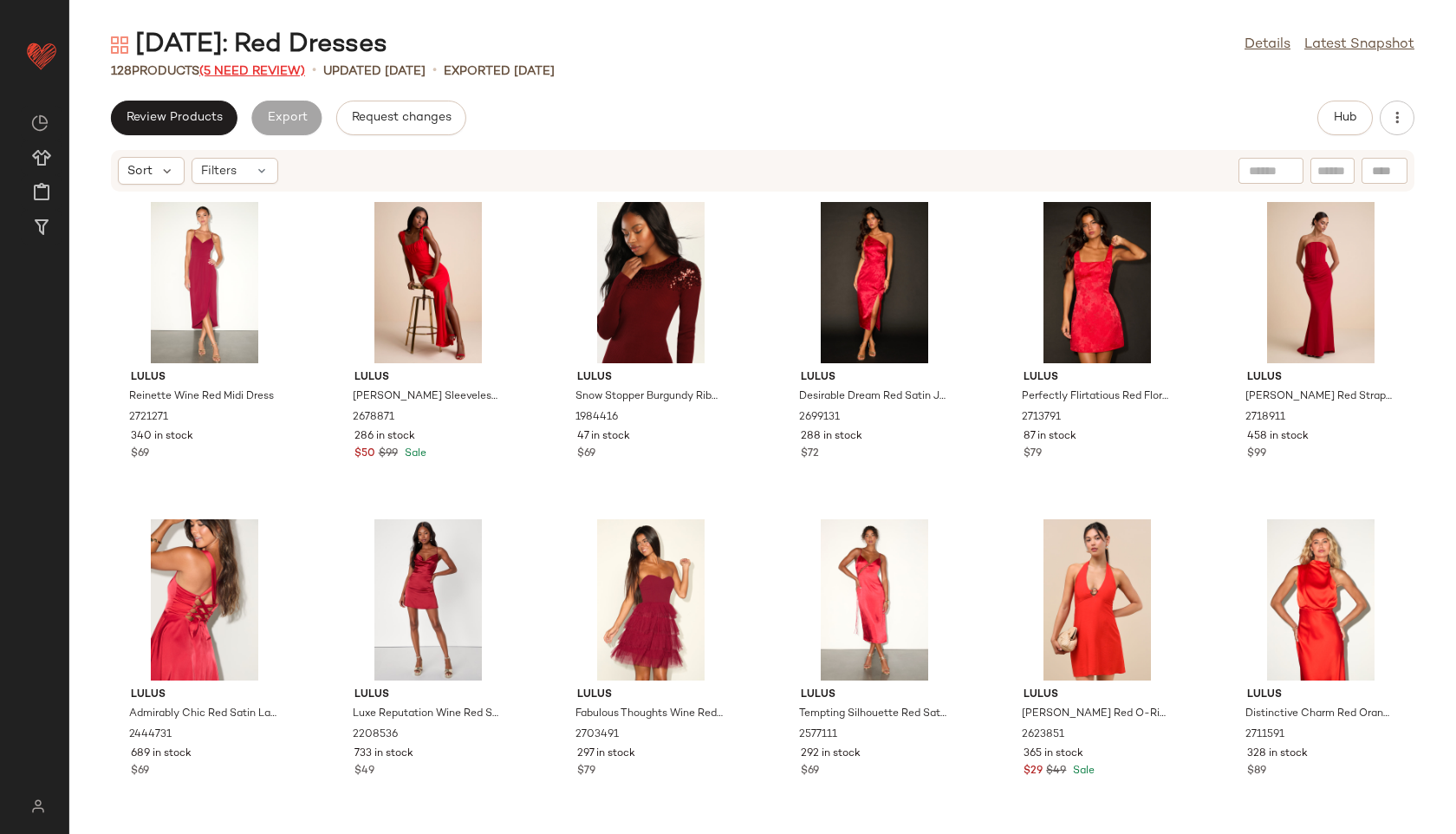
click at [265, 66] on span "(5 Need Review)" at bounding box center [252, 71] width 105 height 13
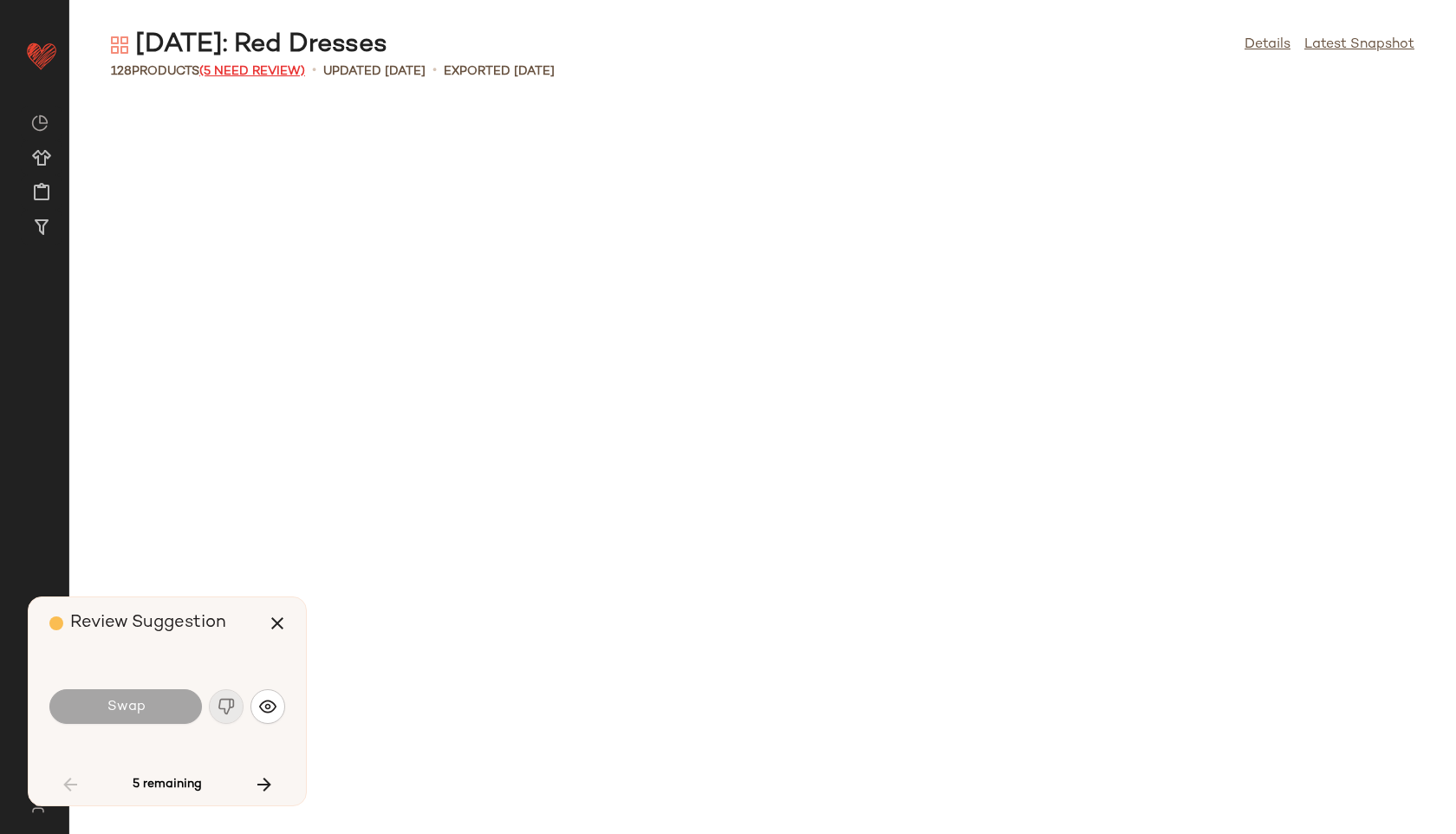
scroll to position [1586, 0]
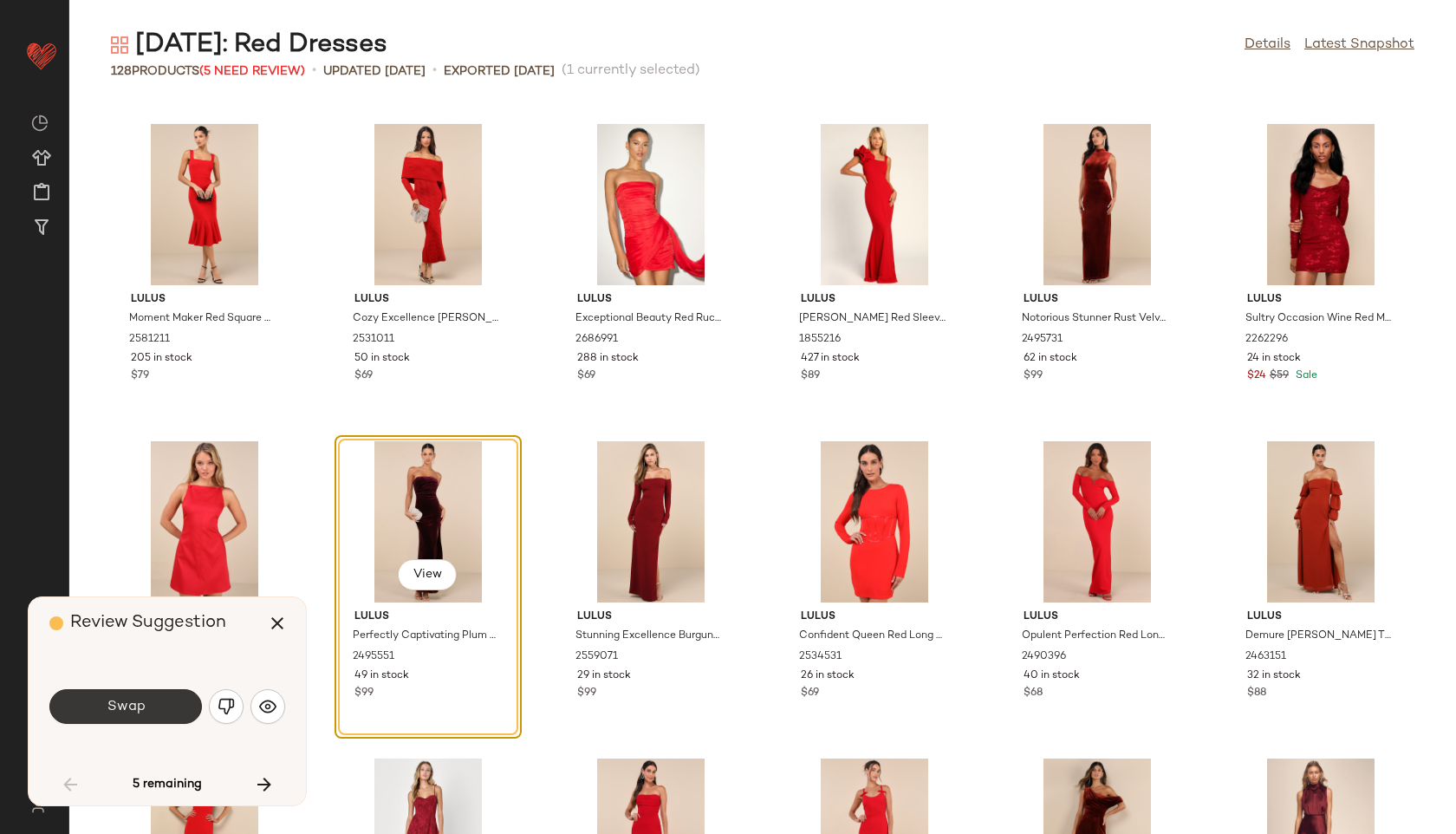
click at [148, 713] on button "Swap" at bounding box center [126, 706] width 153 height 34
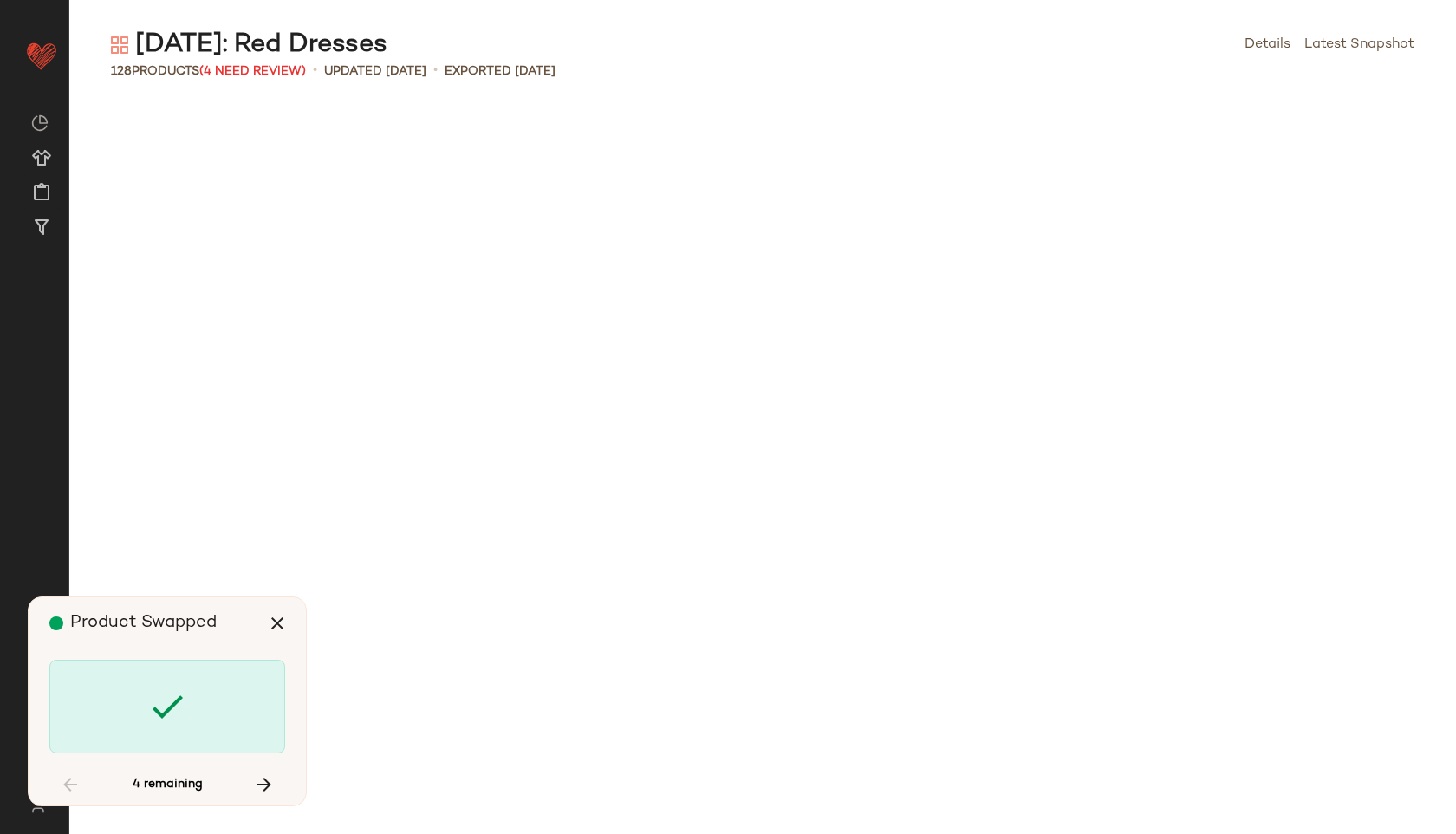
scroll to position [1586, 0]
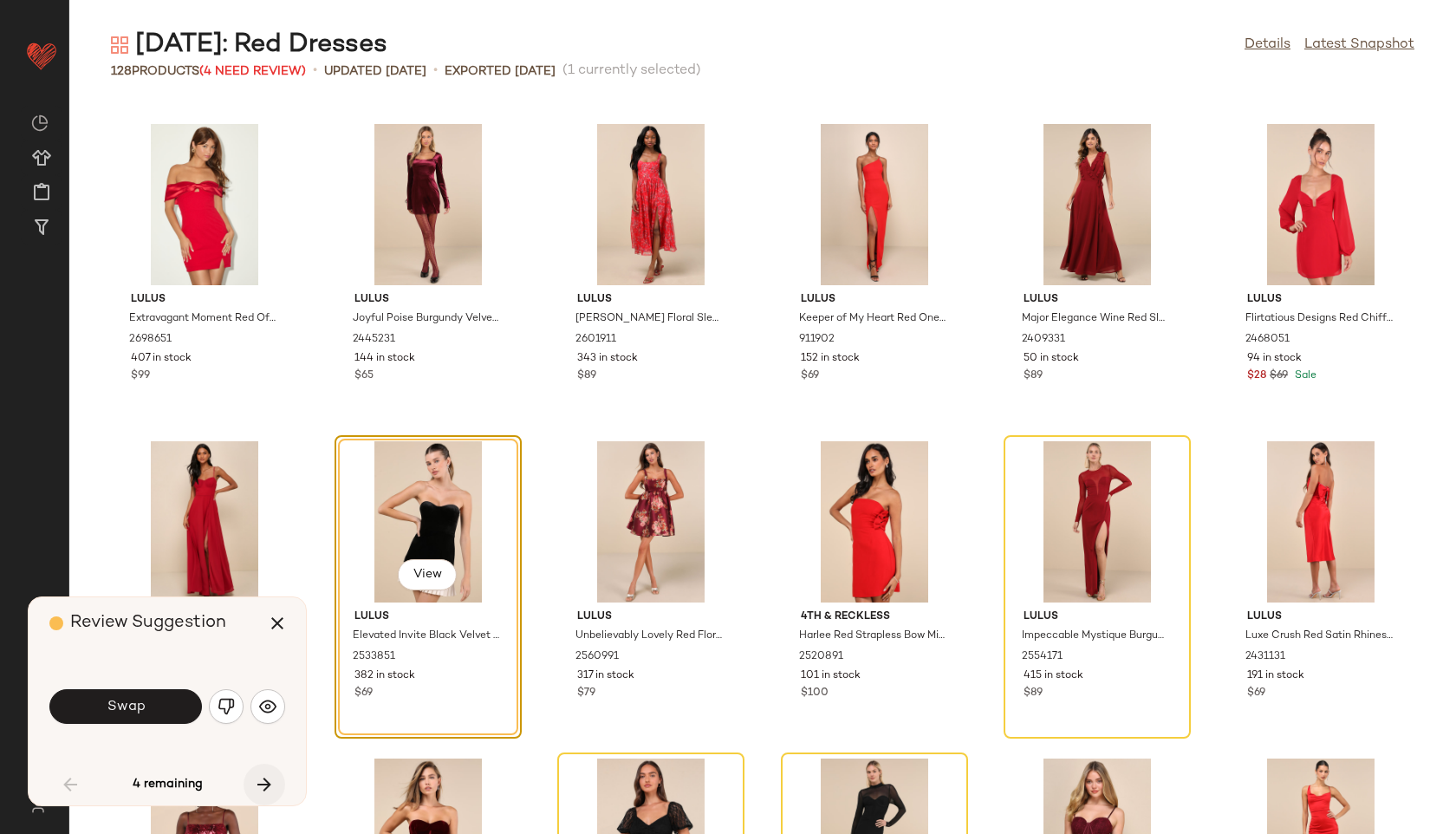
click at [257, 770] on button "button" at bounding box center [264, 784] width 41 height 41
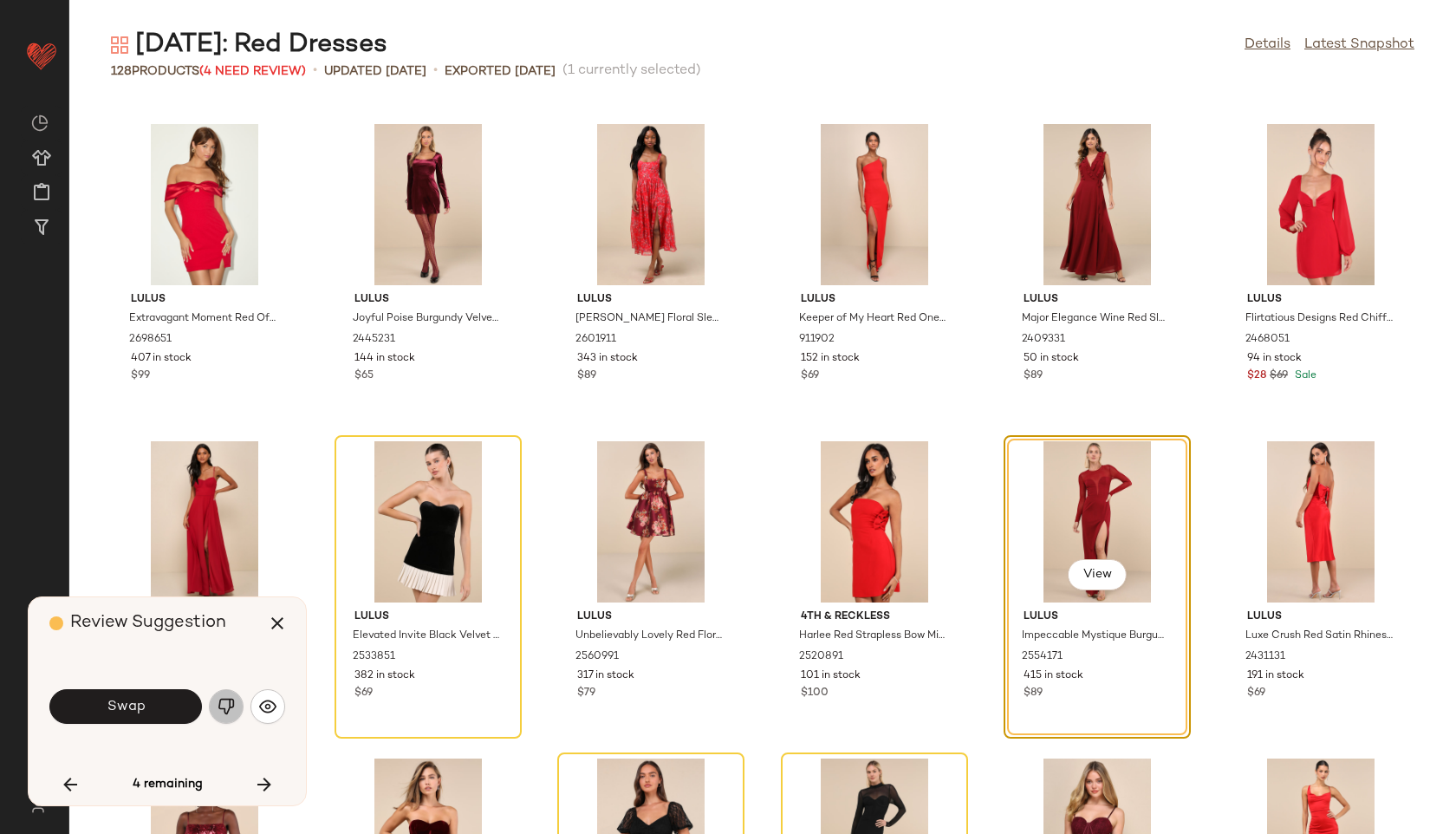
click at [233, 700] on img "button" at bounding box center [227, 707] width 18 height 18
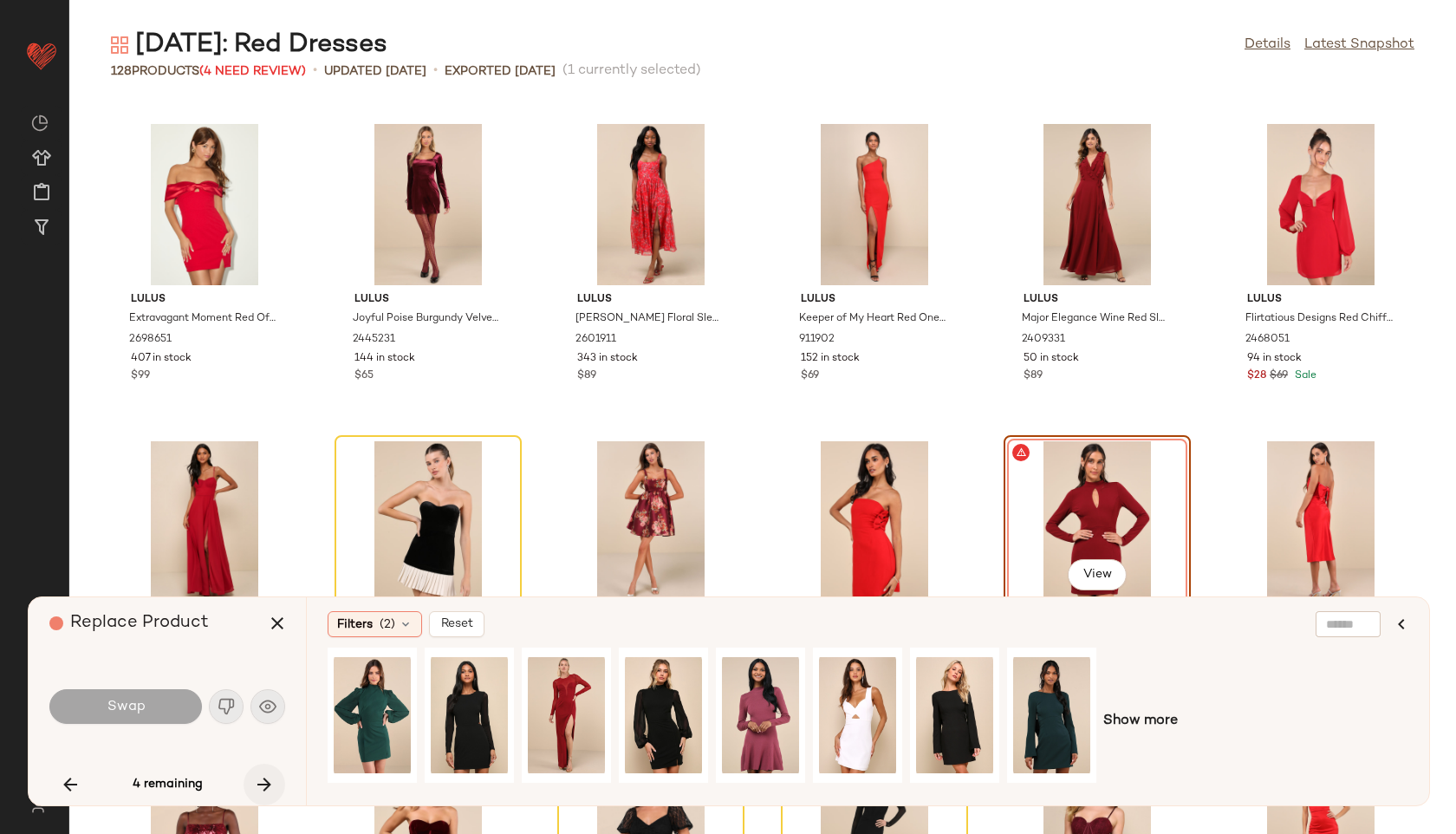
click at [266, 783] on icon "button" at bounding box center [264, 785] width 21 height 21
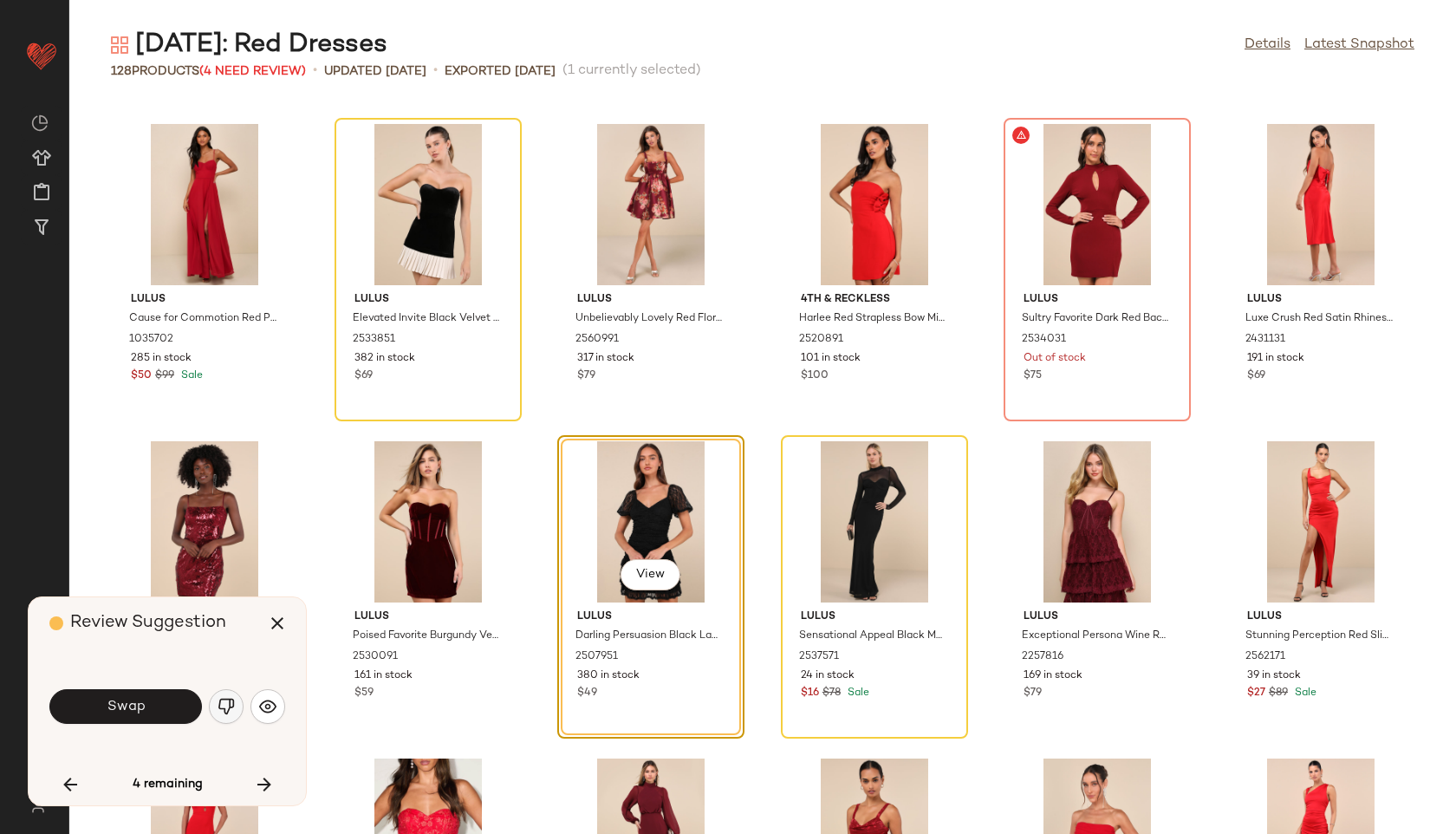
click at [226, 704] on img "button" at bounding box center [227, 707] width 18 height 18
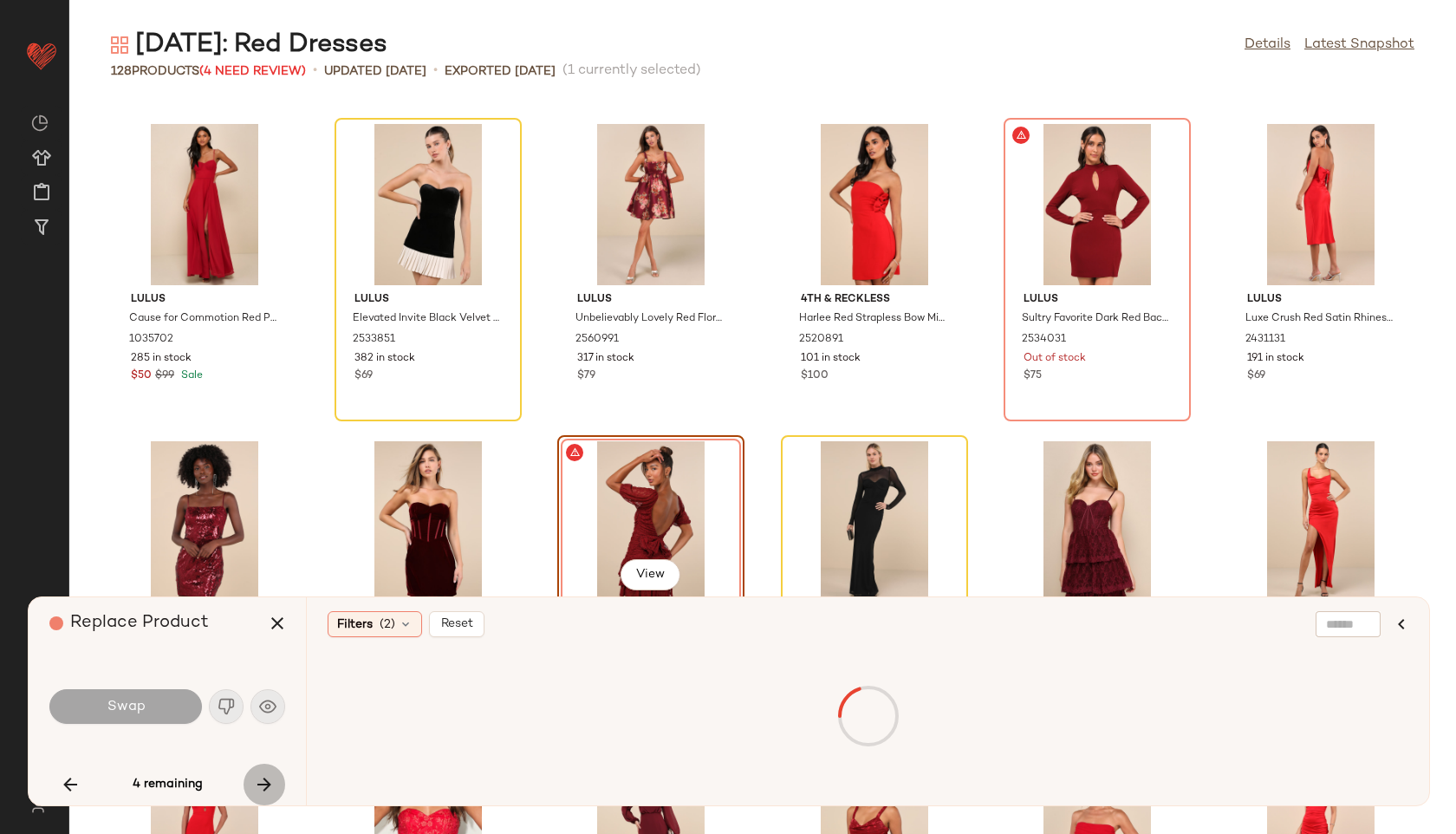
click at [258, 770] on button "button" at bounding box center [264, 784] width 41 height 41
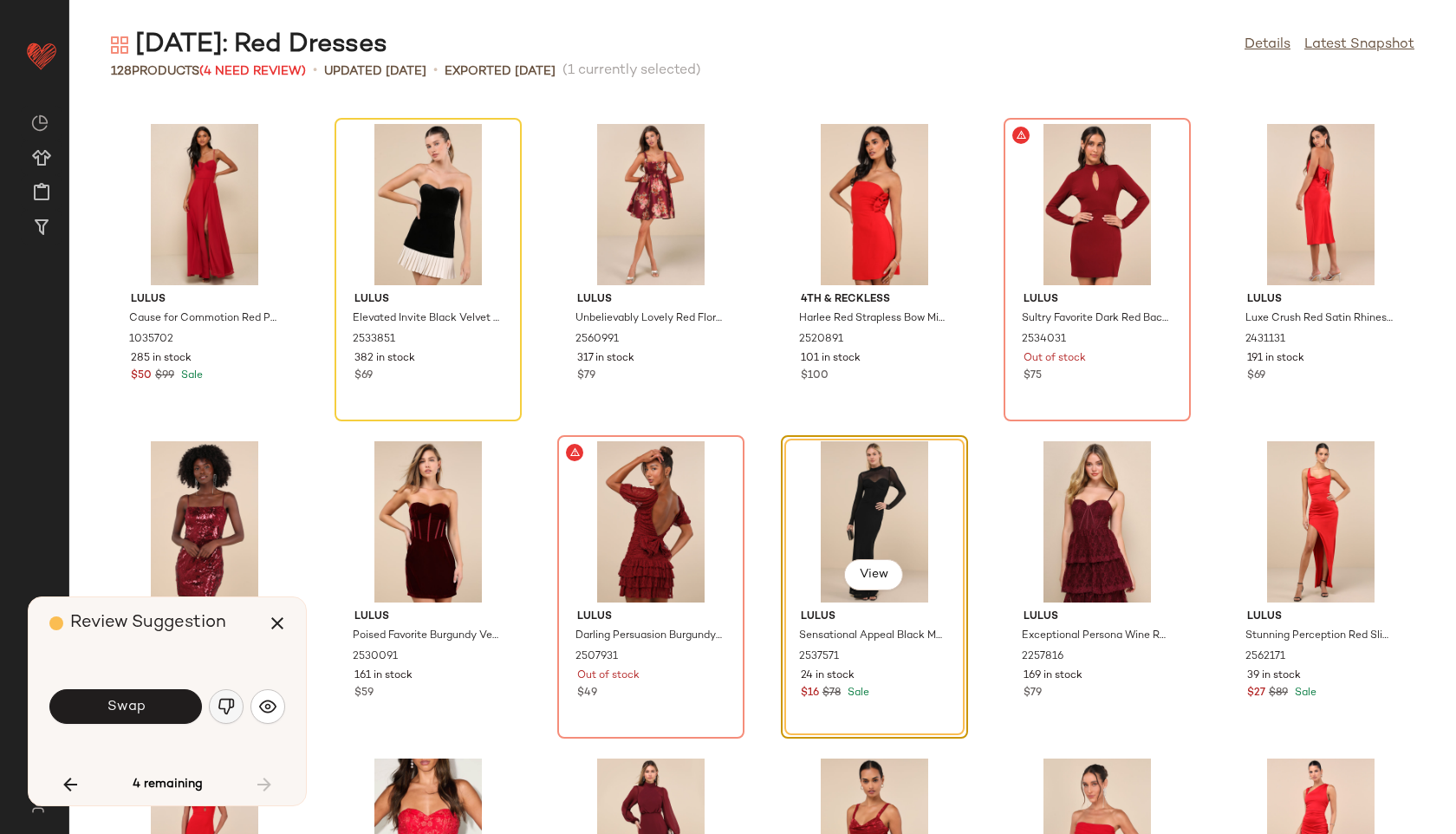
click at [220, 700] on img "button" at bounding box center [227, 707] width 18 height 18
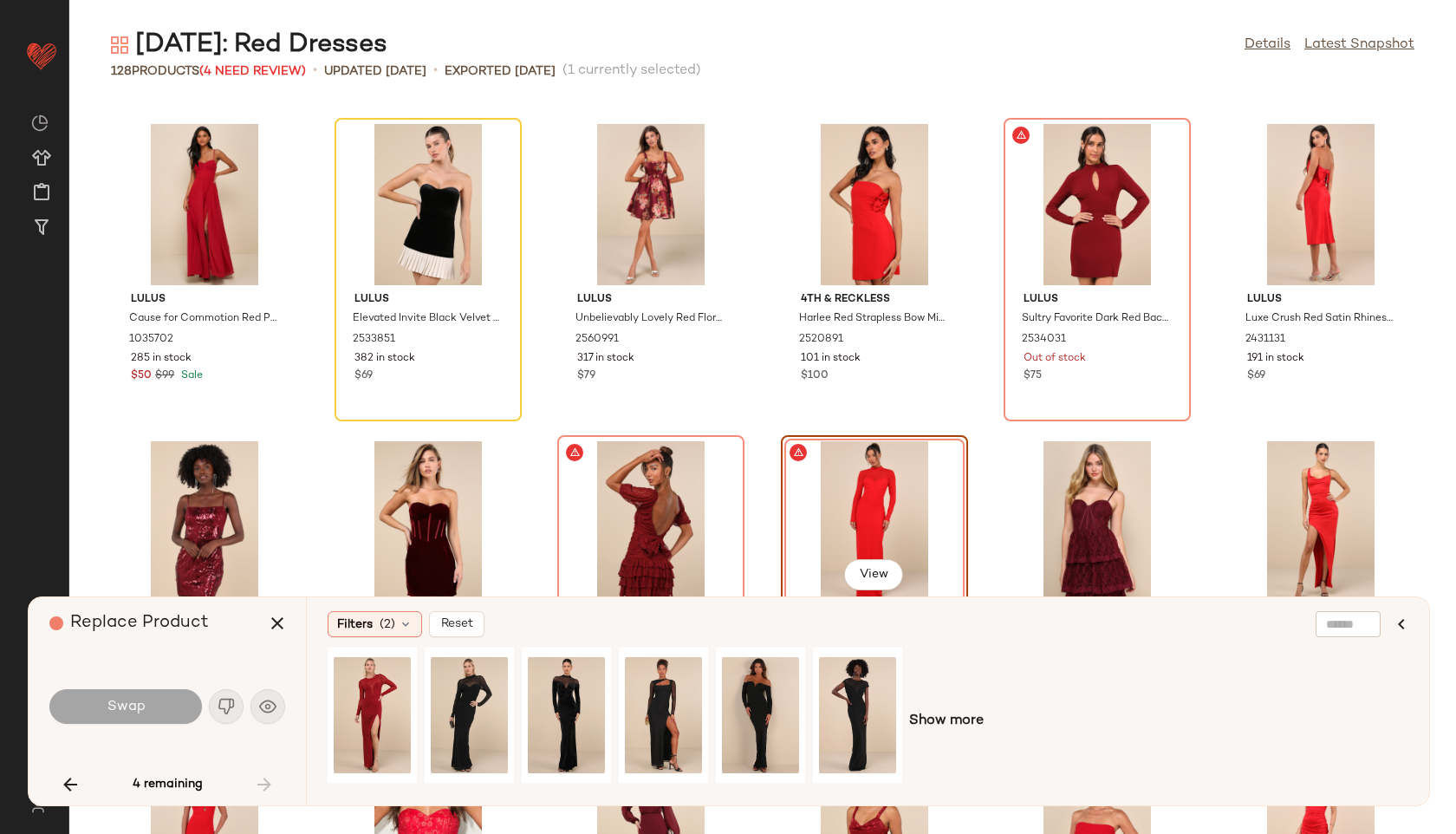
click at [266, 783] on div "4 remaining" at bounding box center [167, 784] width 235 height 41
click at [282, 624] on icon "button" at bounding box center [278, 623] width 21 height 21
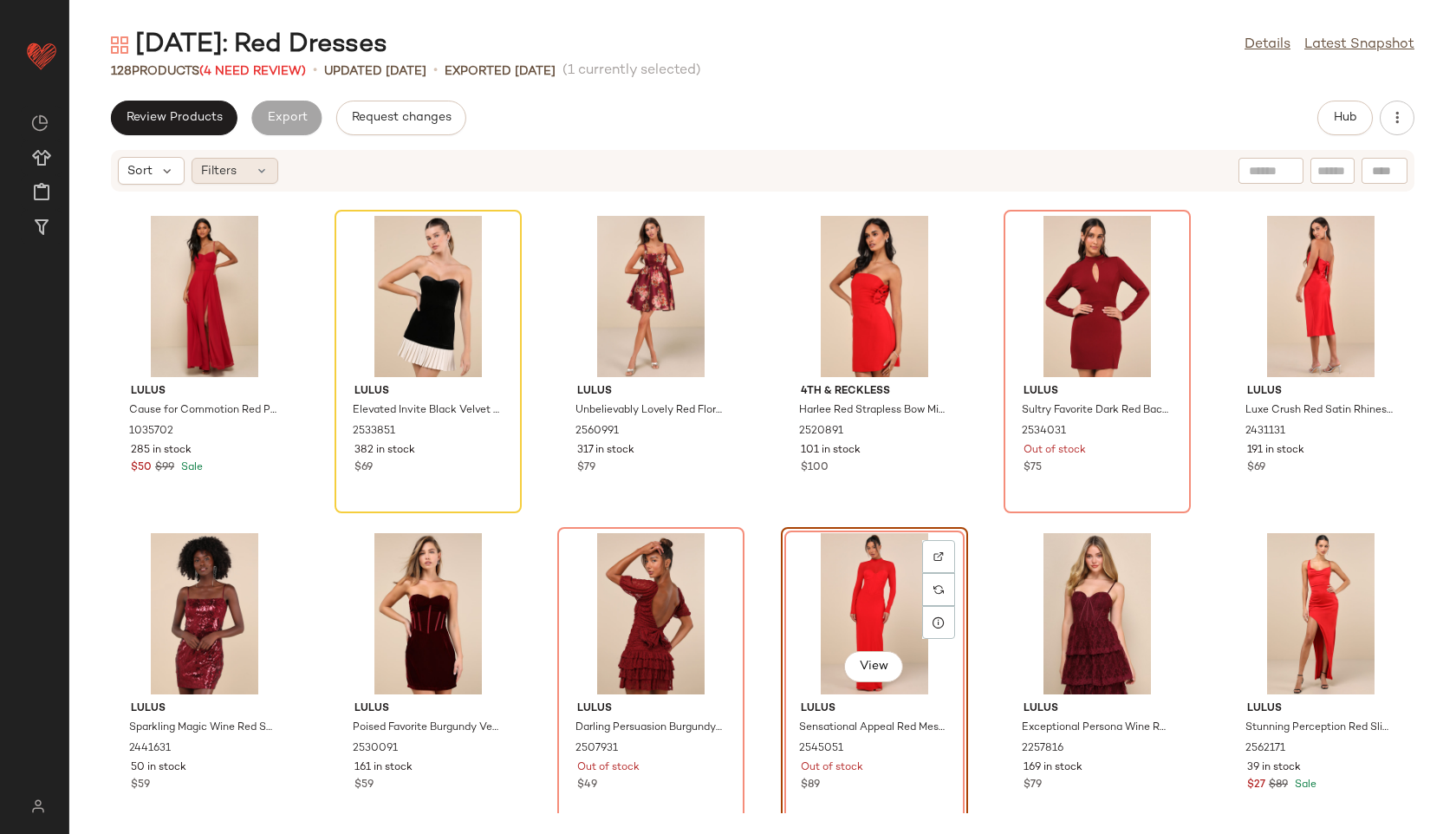
click at [250, 170] on div "Filters" at bounding box center [235, 171] width 87 height 26
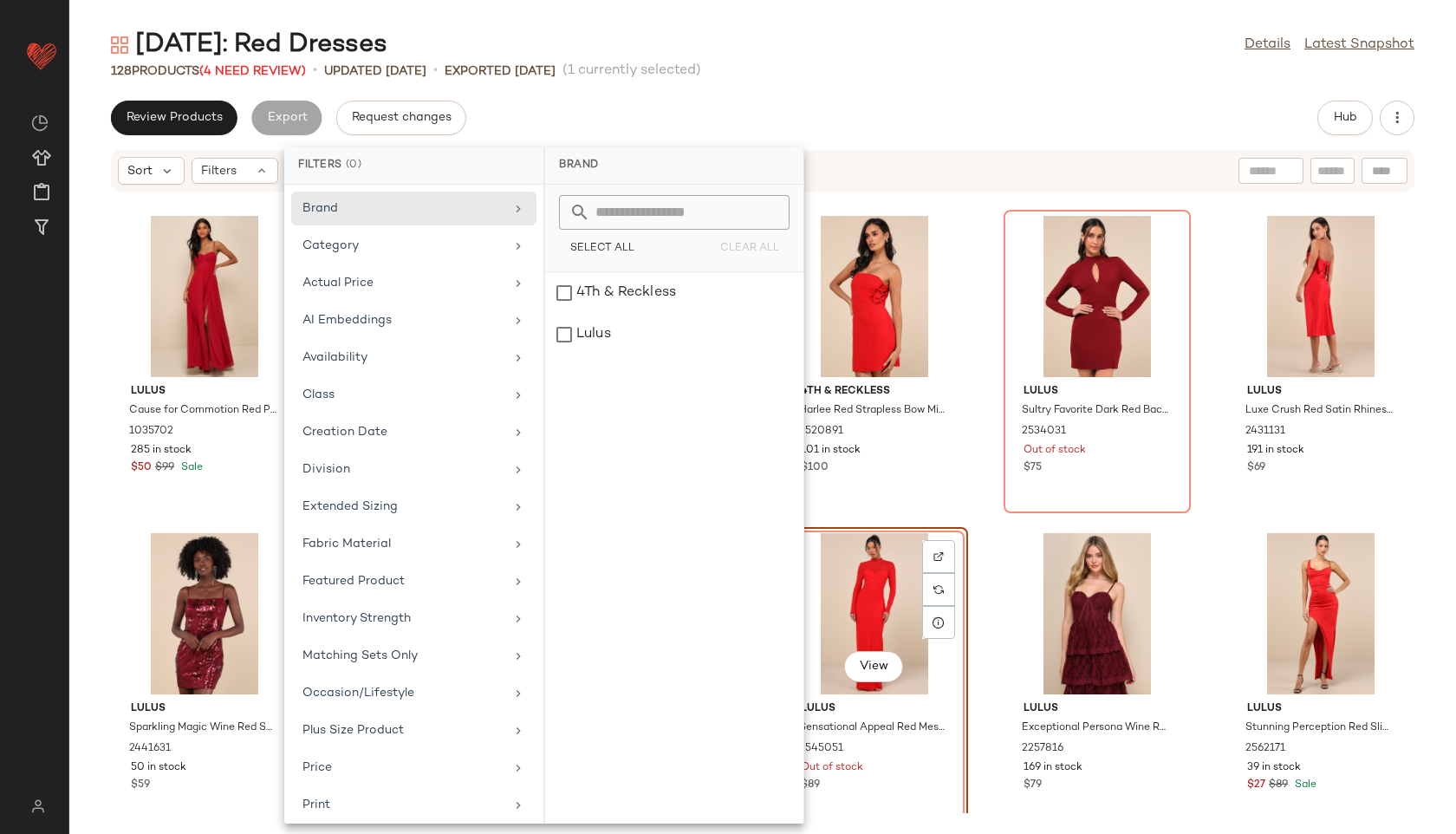
scroll to position [195, 0]
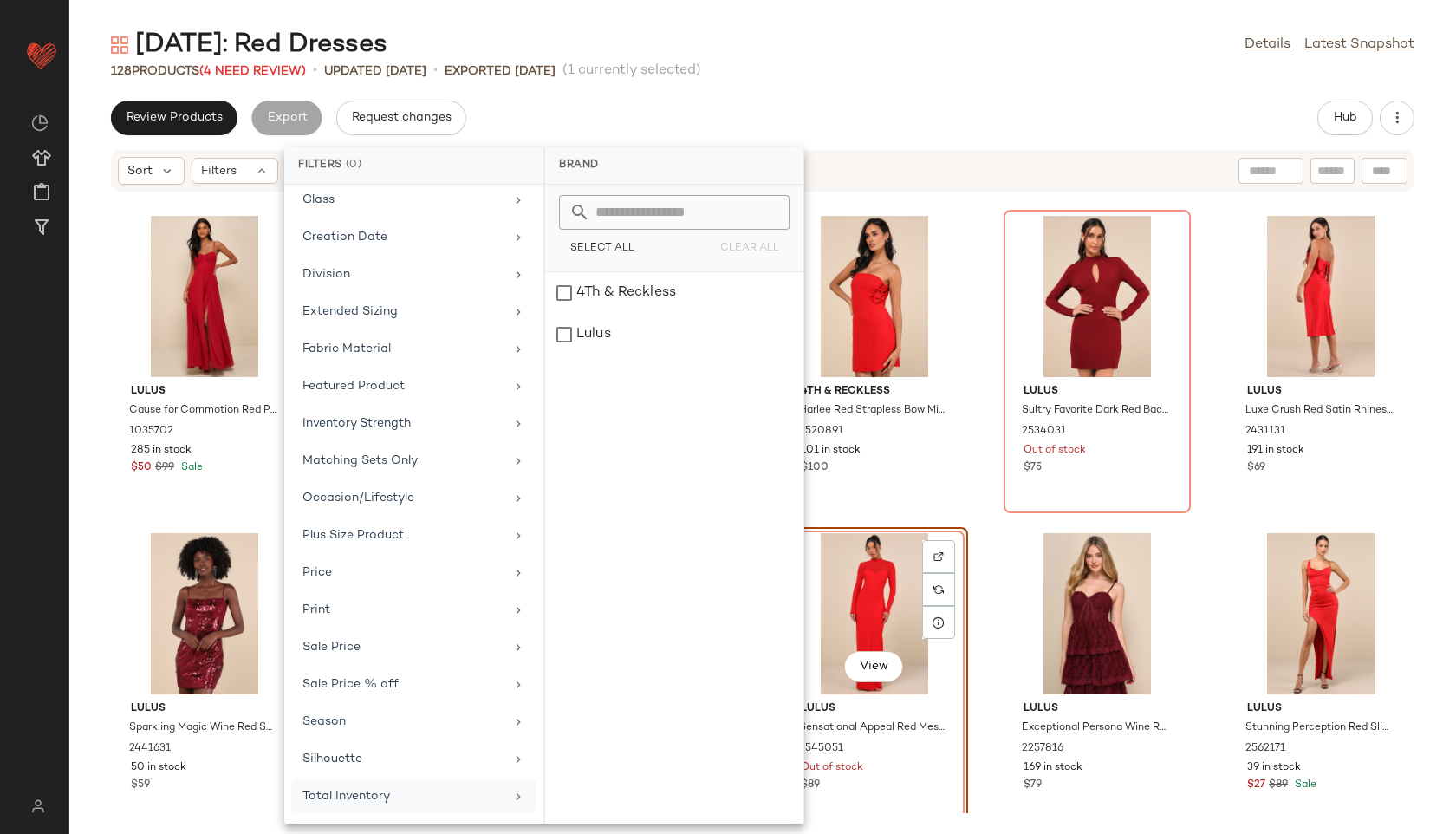
click at [361, 796] on div "Total Inventory" at bounding box center [403, 796] width 202 height 18
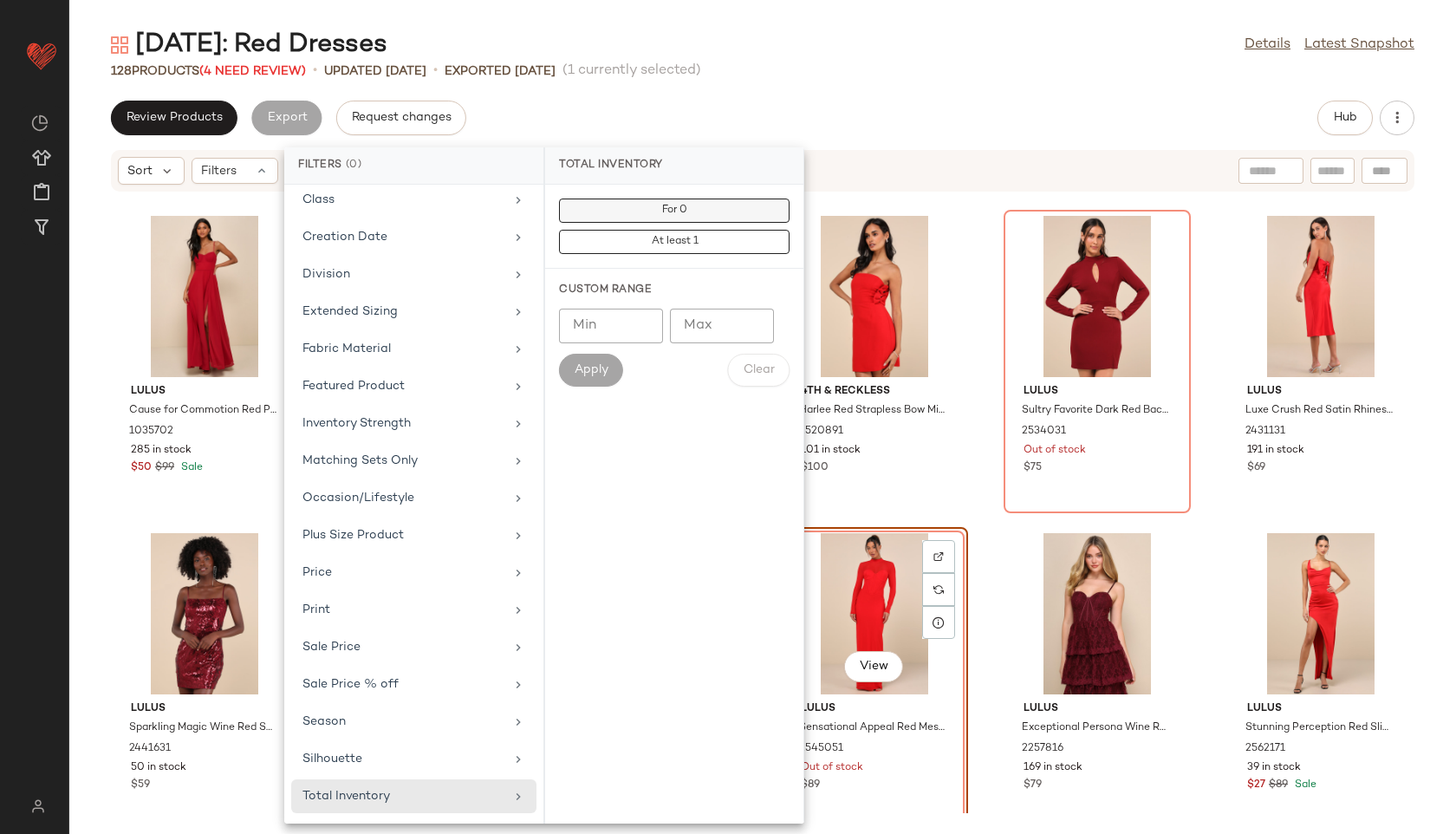
click at [655, 215] on button "For 0" at bounding box center [674, 211] width 230 height 25
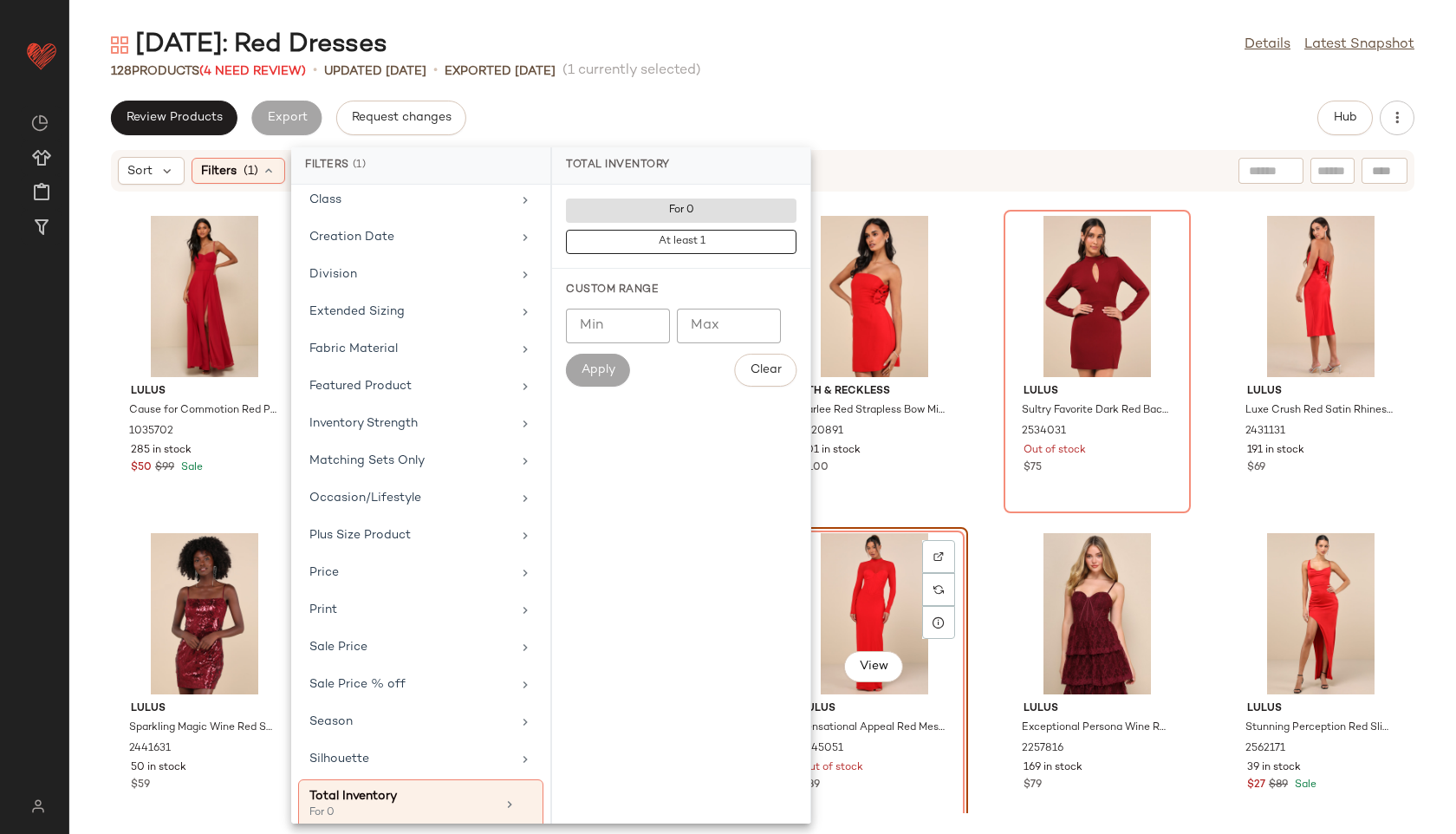
click at [762, 66] on div "128 Products (4 Need Review) • updated Aug 26th • Exported Aug 26th (1 currentl…" at bounding box center [763, 71] width 1387 height 18
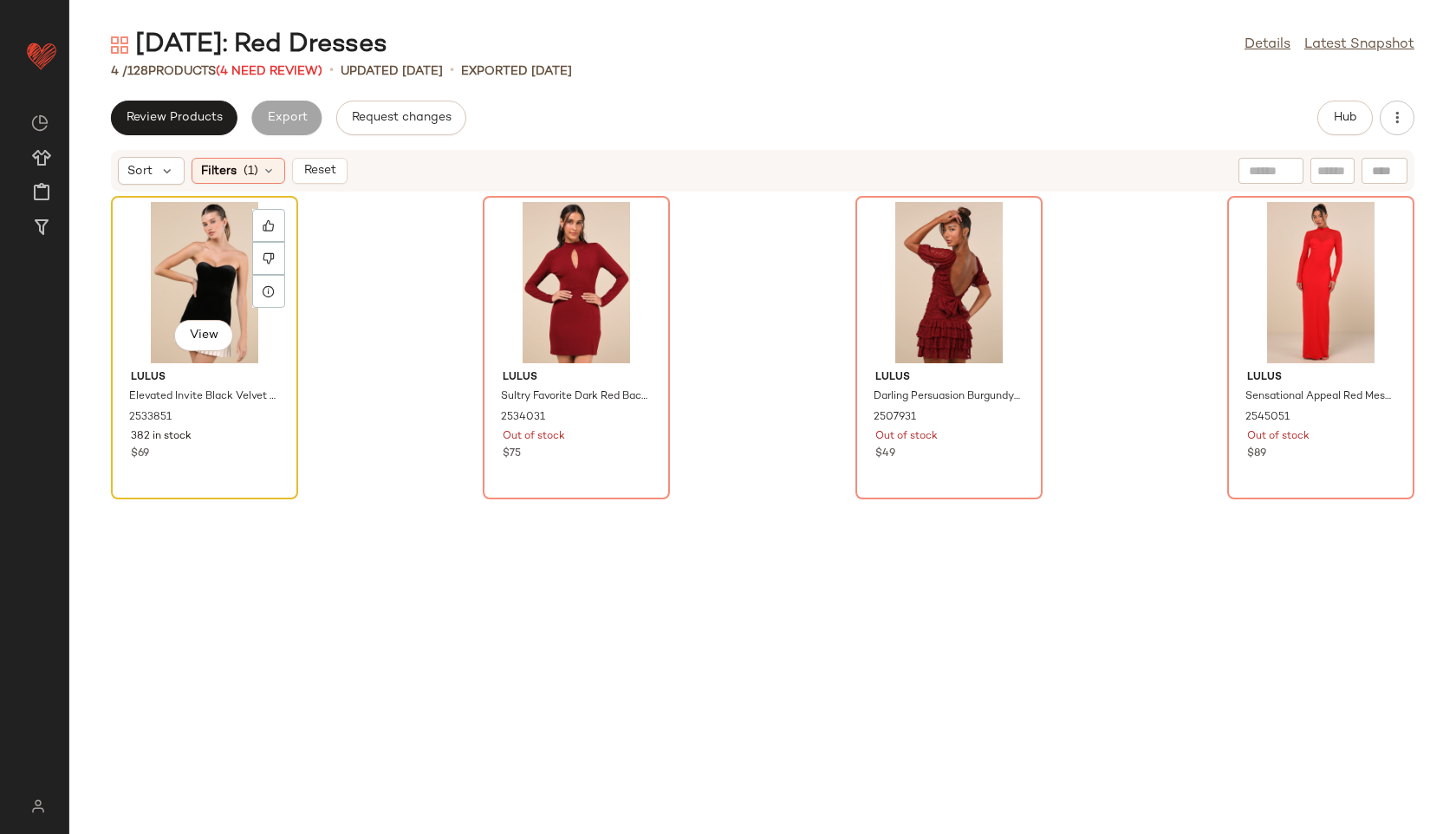
click at [176, 273] on div "View" at bounding box center [204, 282] width 175 height 161
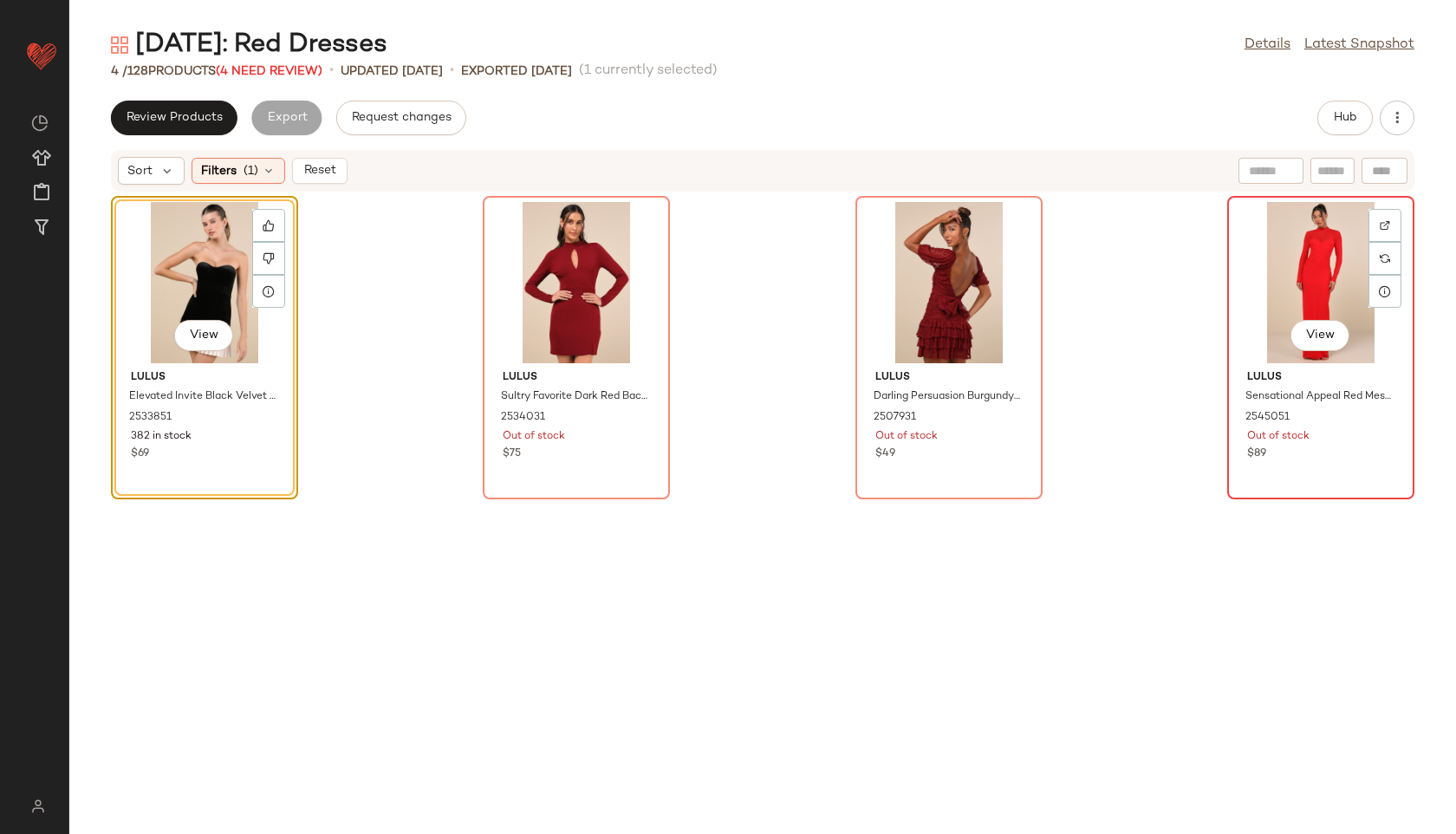
click at [1281, 291] on div "View" at bounding box center [1321, 282] width 175 height 161
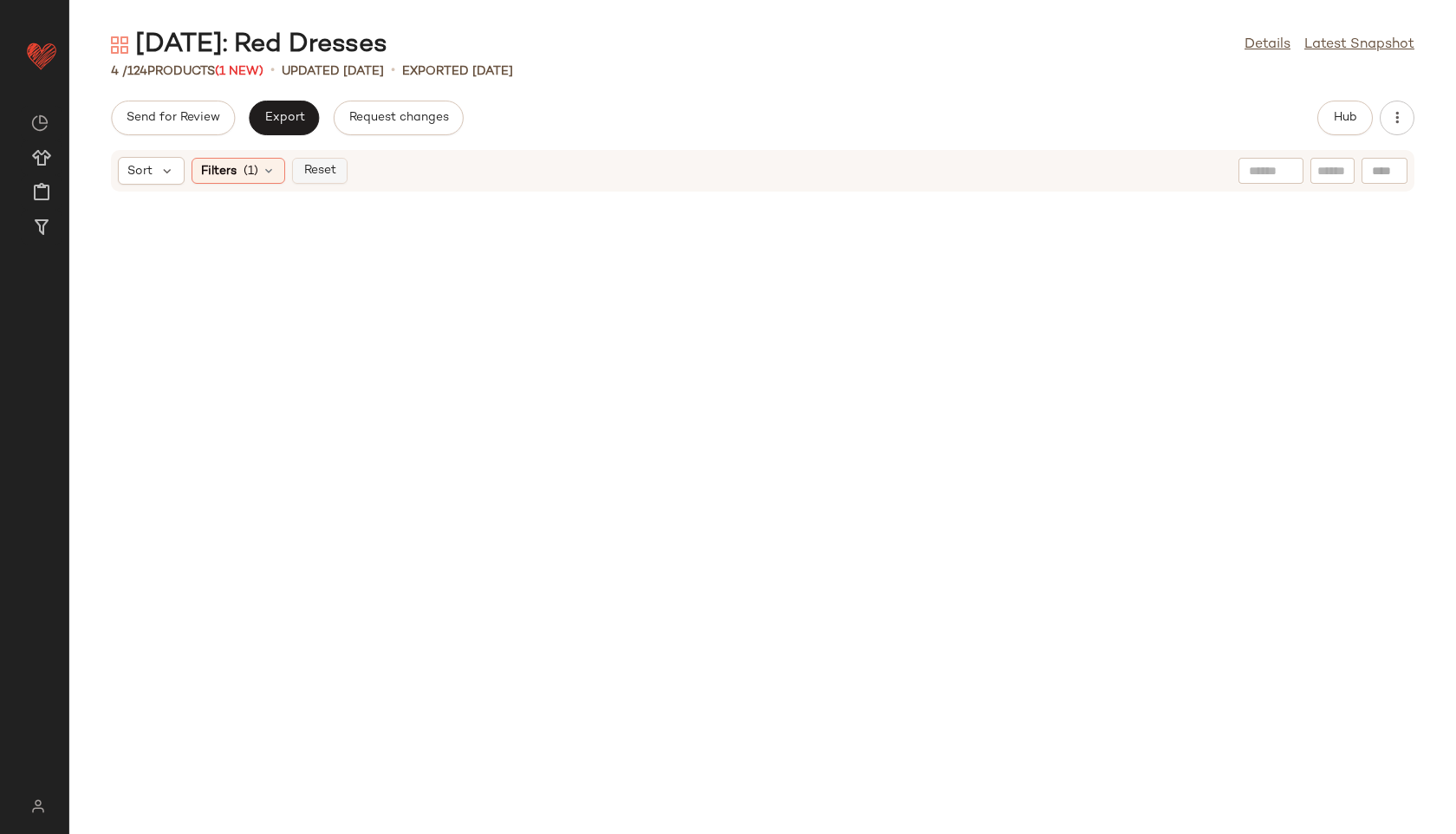
click at [318, 175] on span "Reset" at bounding box center [318, 170] width 33 height 14
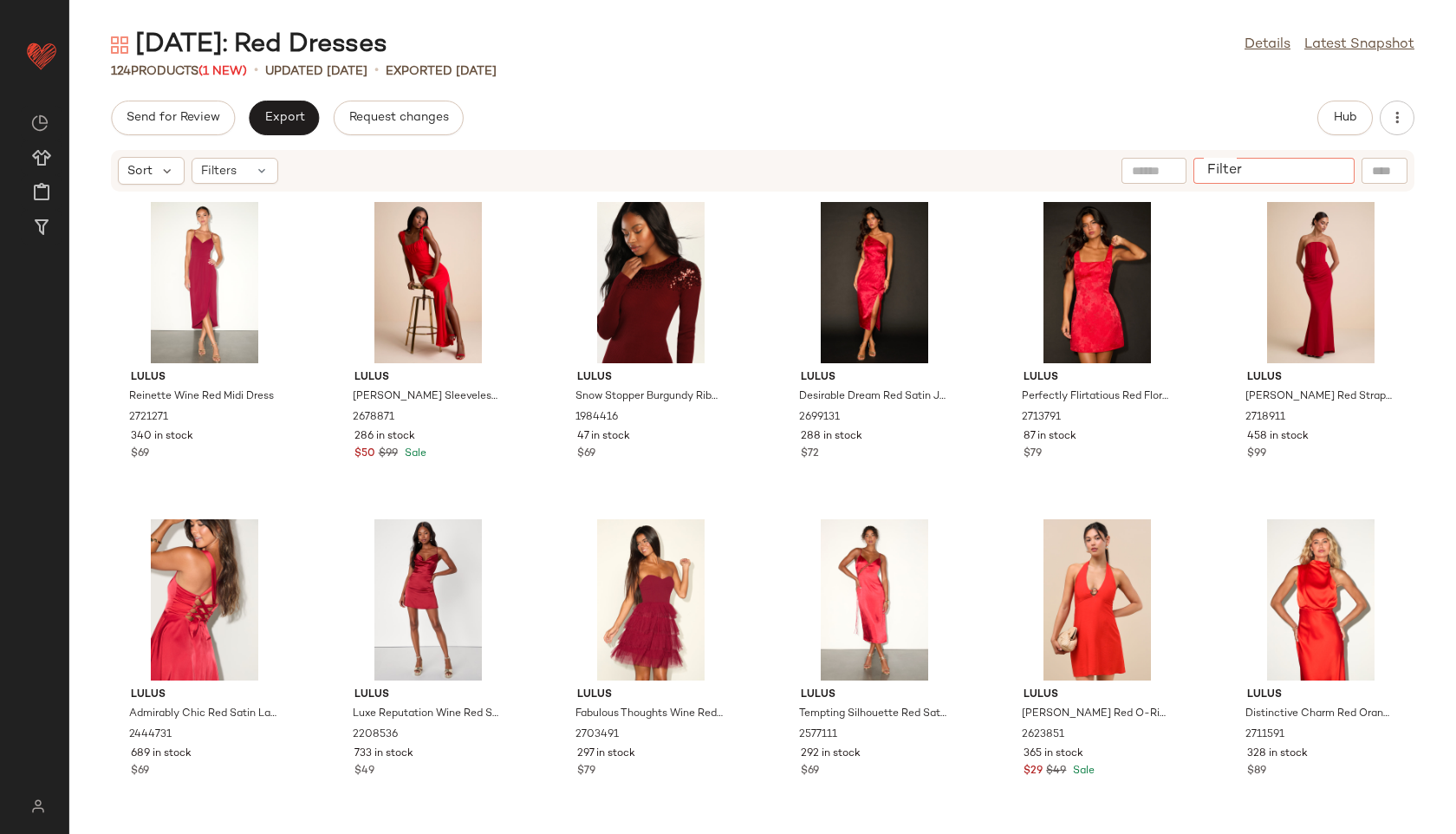
click at [1347, 170] on input "Filter" at bounding box center [1274, 170] width 148 height 18
type input "*****"
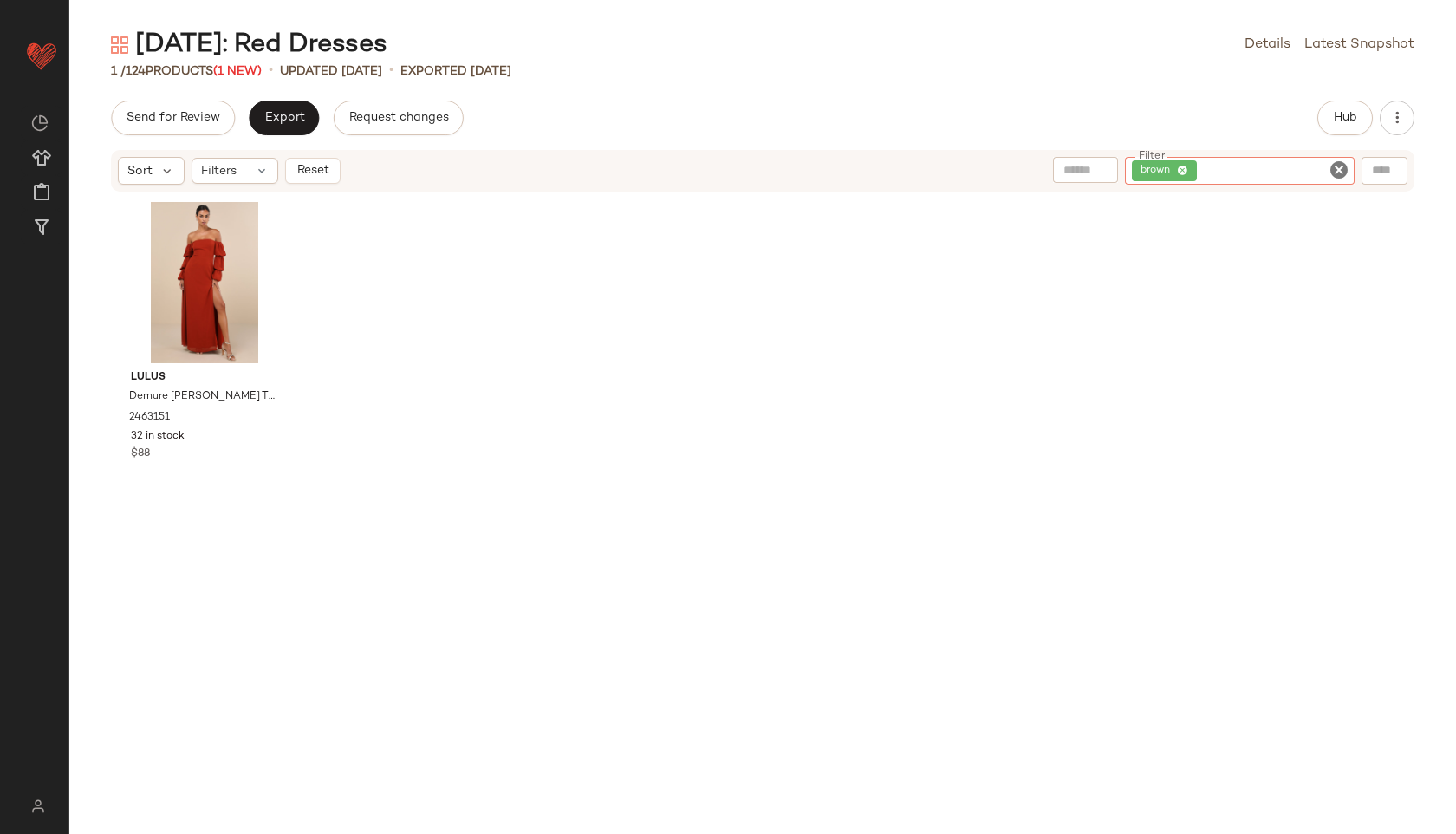
click at [1344, 166] on icon "Clear Filter" at bounding box center [1339, 170] width 21 height 21
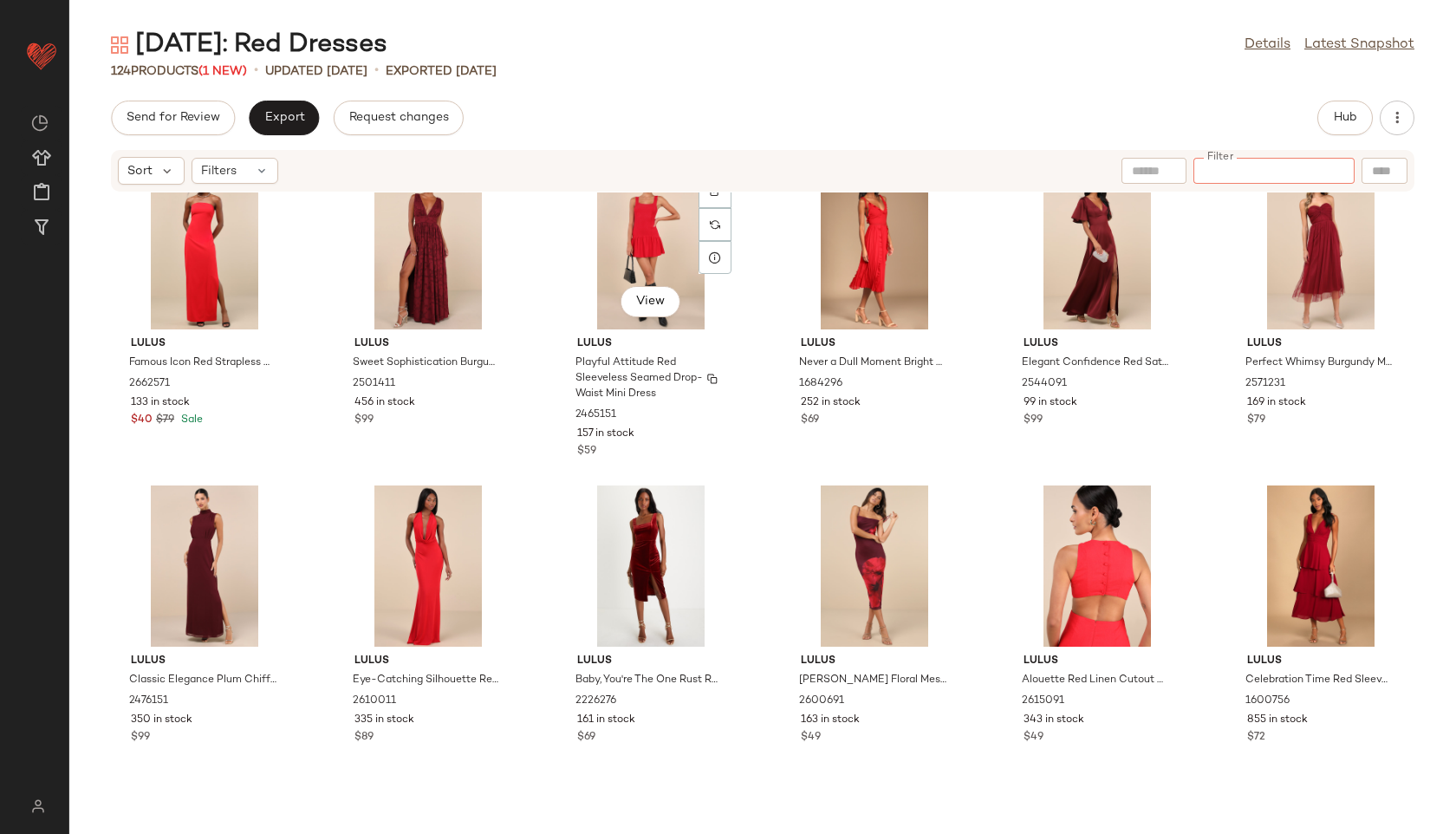
scroll to position [4188, 0]
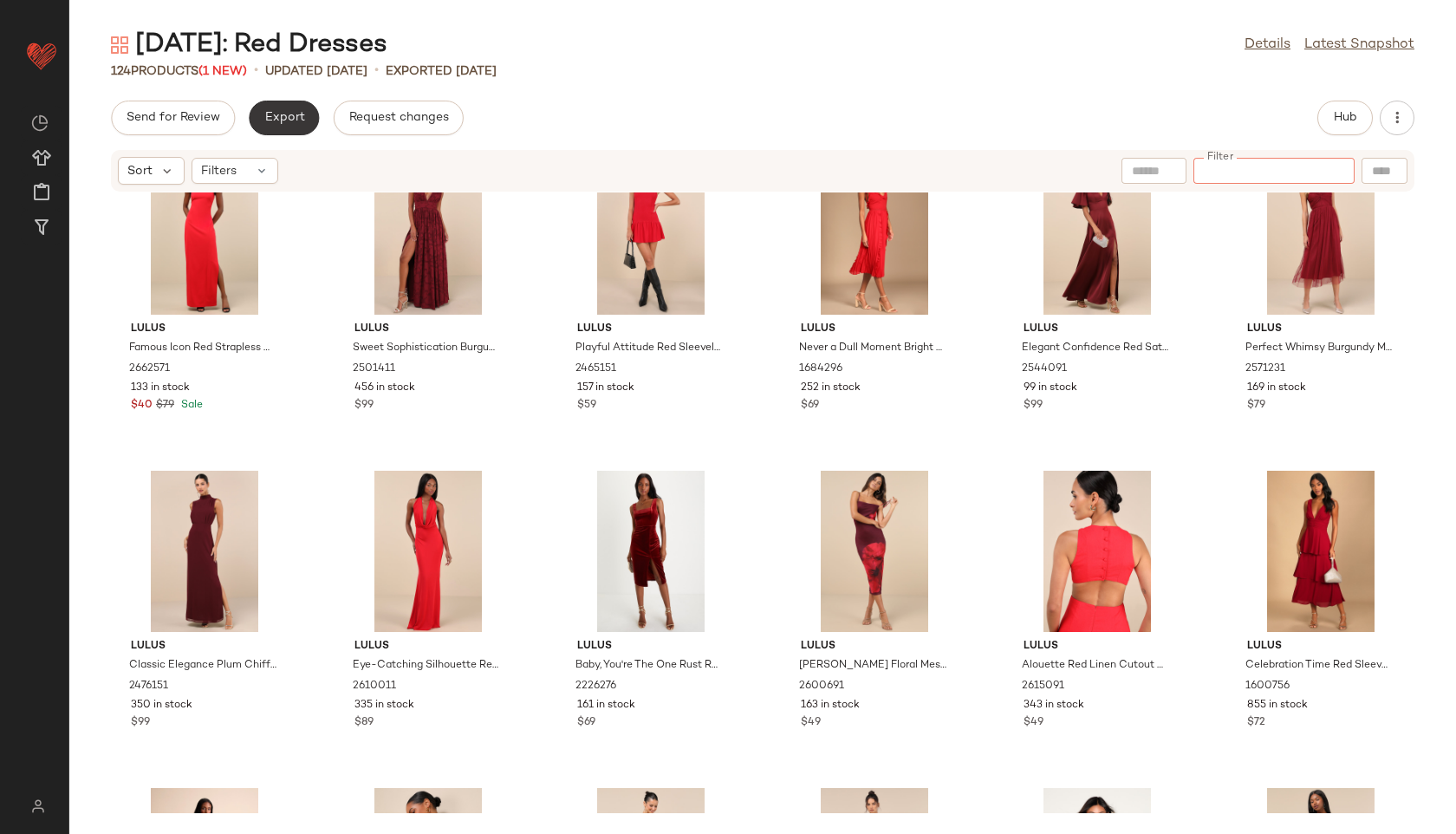
click at [288, 108] on button "Export" at bounding box center [284, 117] width 70 height 34
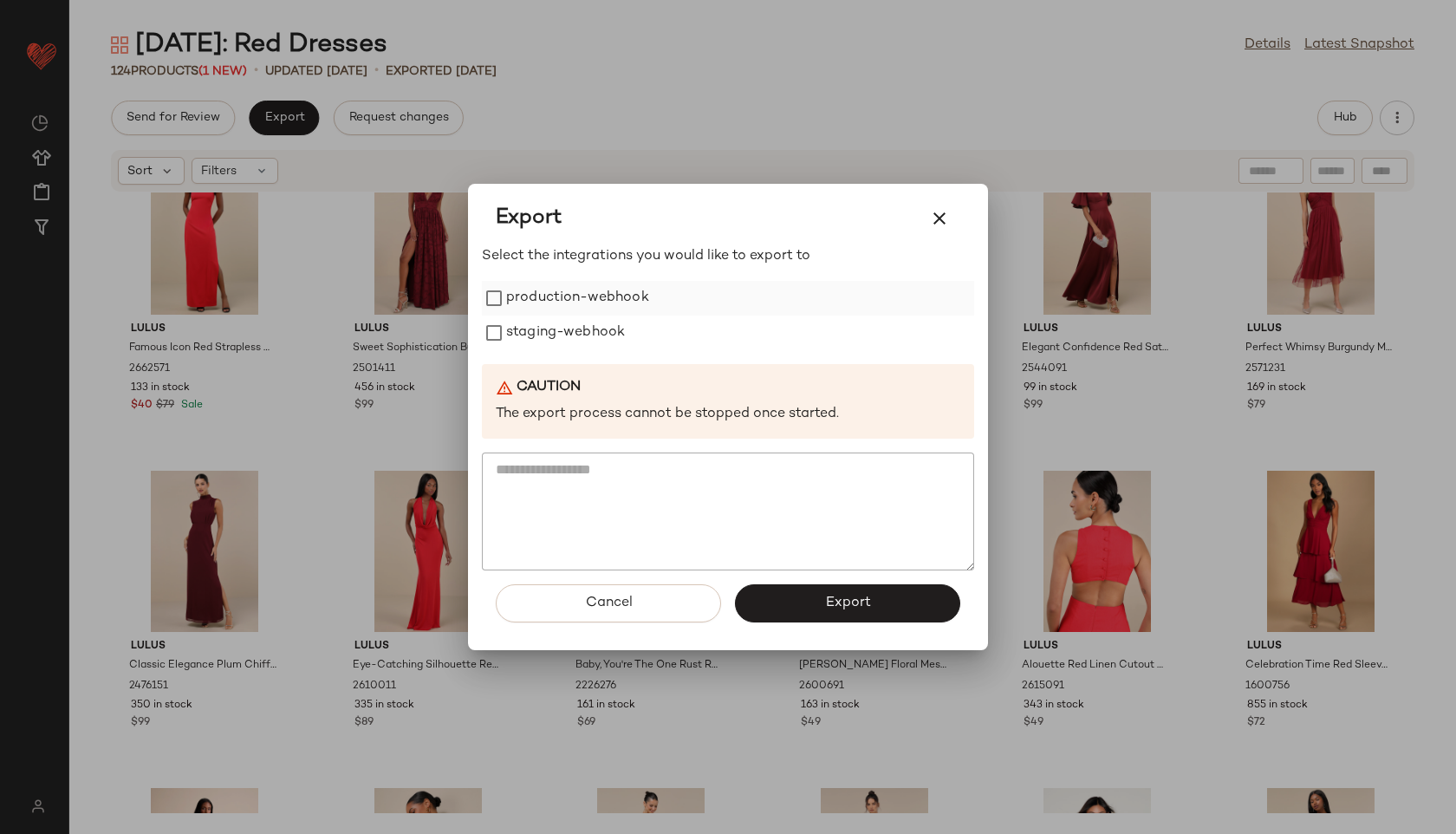
click at [574, 289] on label "production-webhook" at bounding box center [577, 298] width 143 height 34
click at [574, 342] on label "staging-webhook" at bounding box center [565, 332] width 119 height 34
click at [800, 589] on button "Export" at bounding box center [848, 603] width 225 height 38
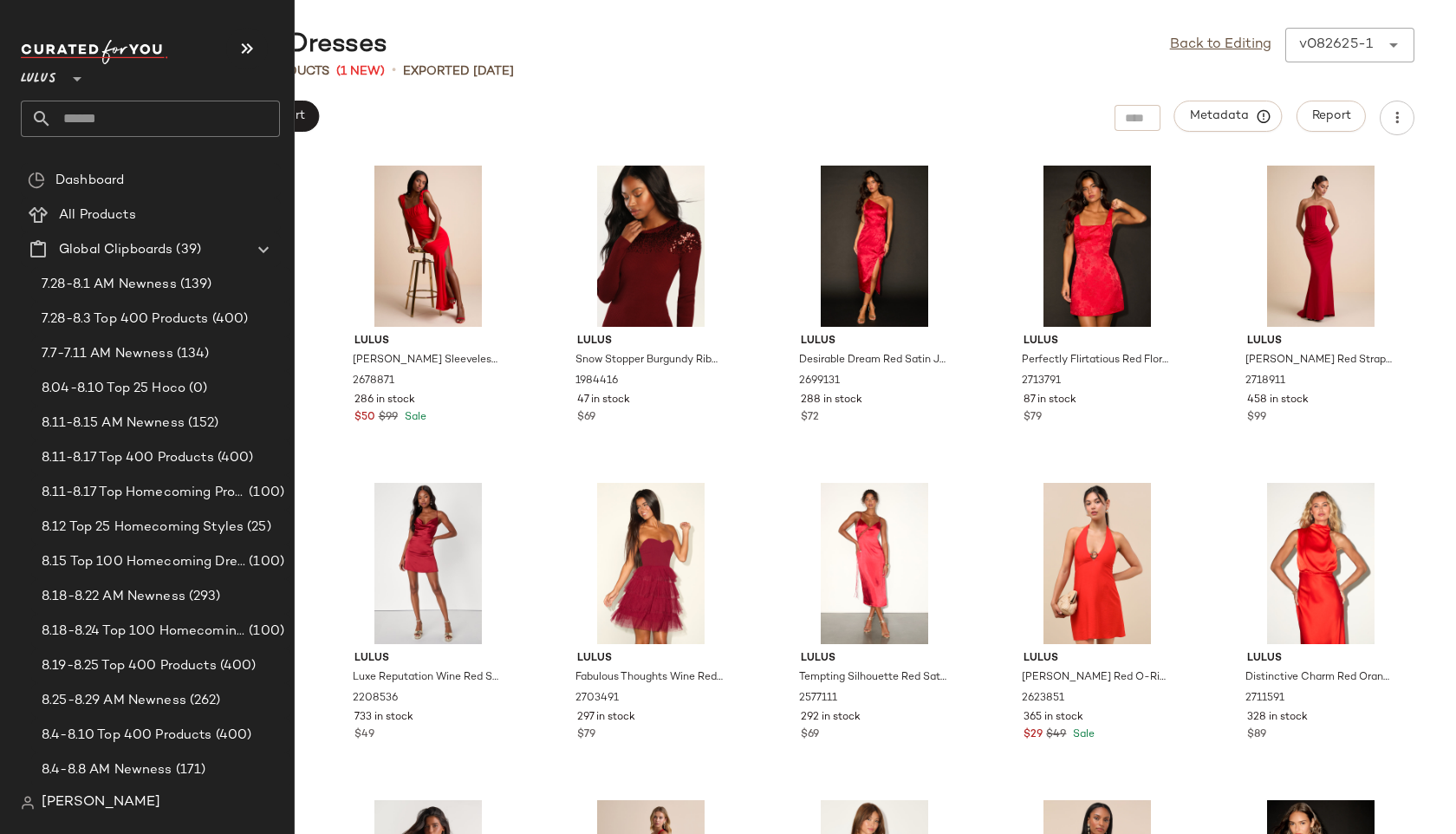
click at [104, 115] on input "text" at bounding box center [165, 118] width 228 height 36
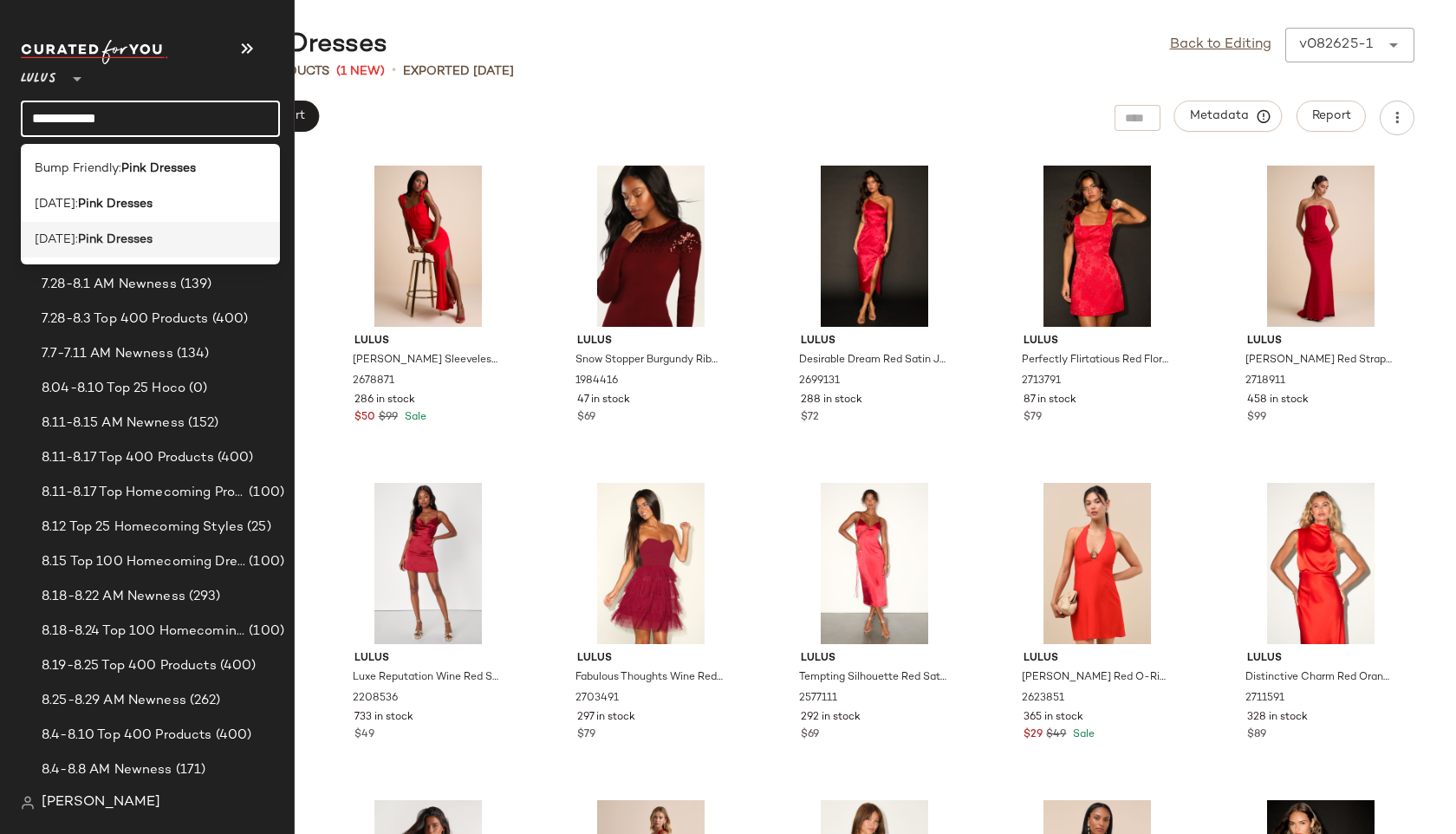
type input "**********"
click at [105, 250] on div "Valentine's Day: Pink Dresses" at bounding box center [150, 240] width 259 height 35
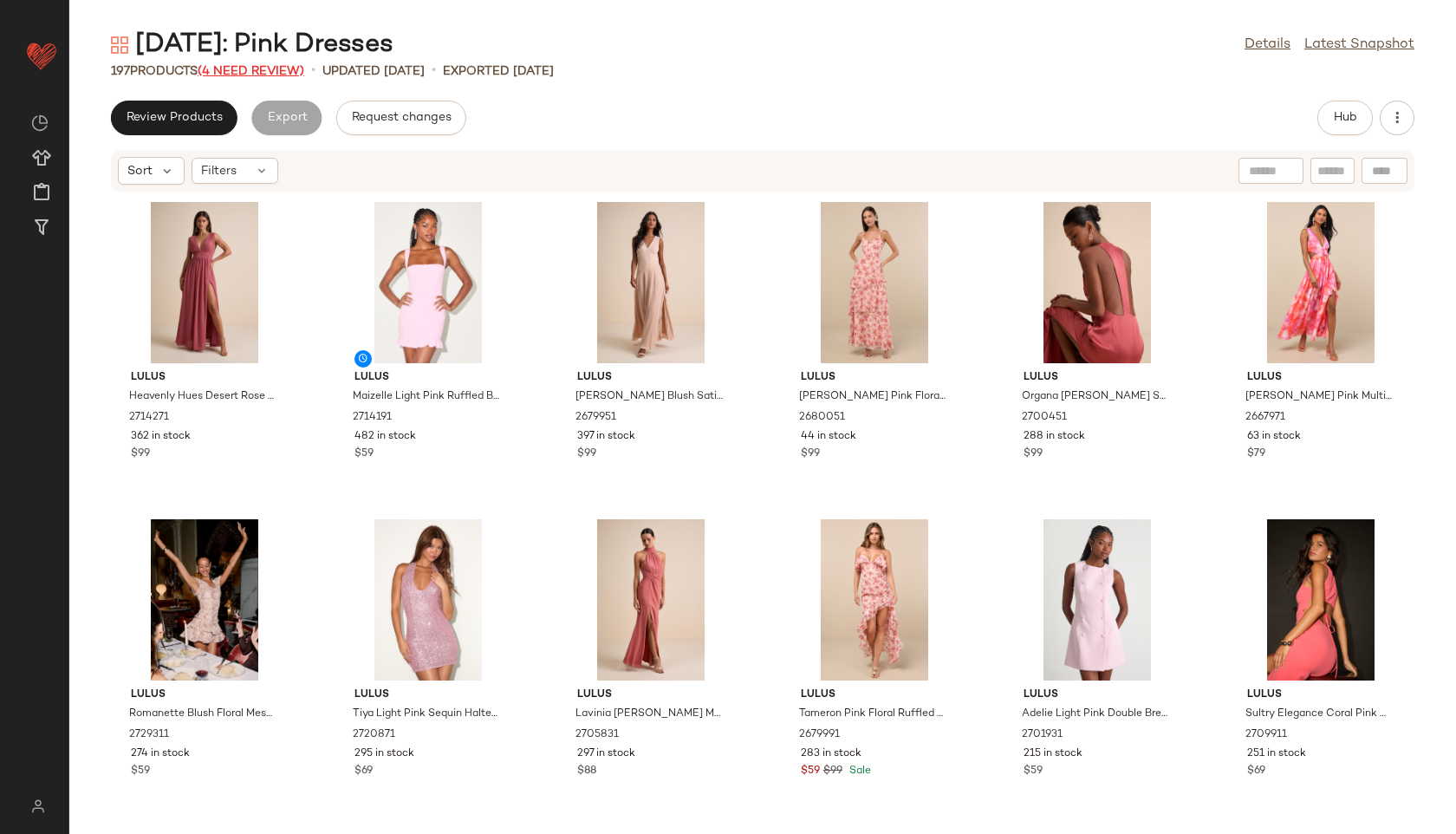
click at [285, 74] on span "(4 Need Review)" at bounding box center [250, 71] width 106 height 13
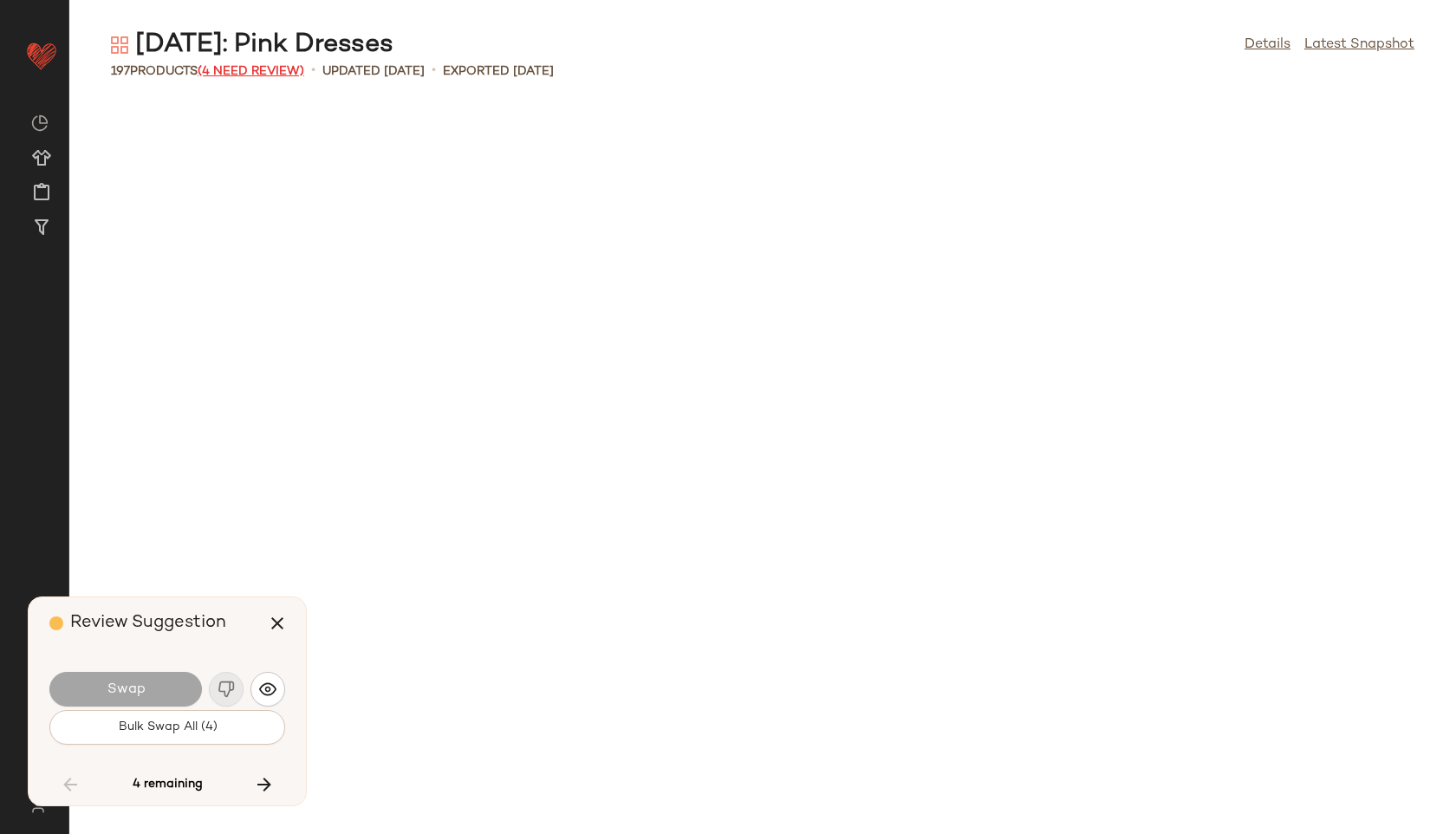
scroll to position [5077, 0]
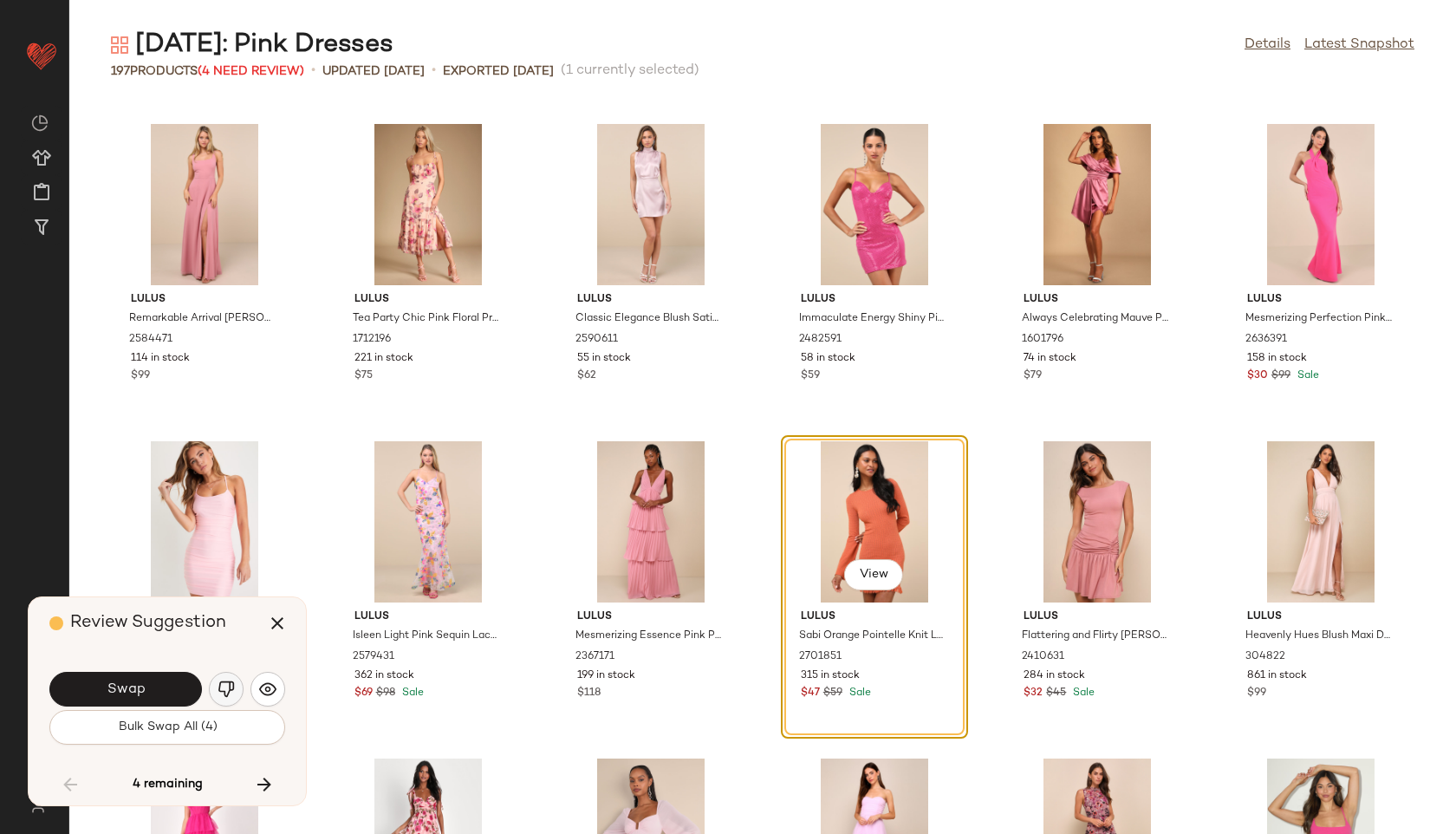
click at [236, 684] on button "button" at bounding box center [226, 689] width 34 height 34
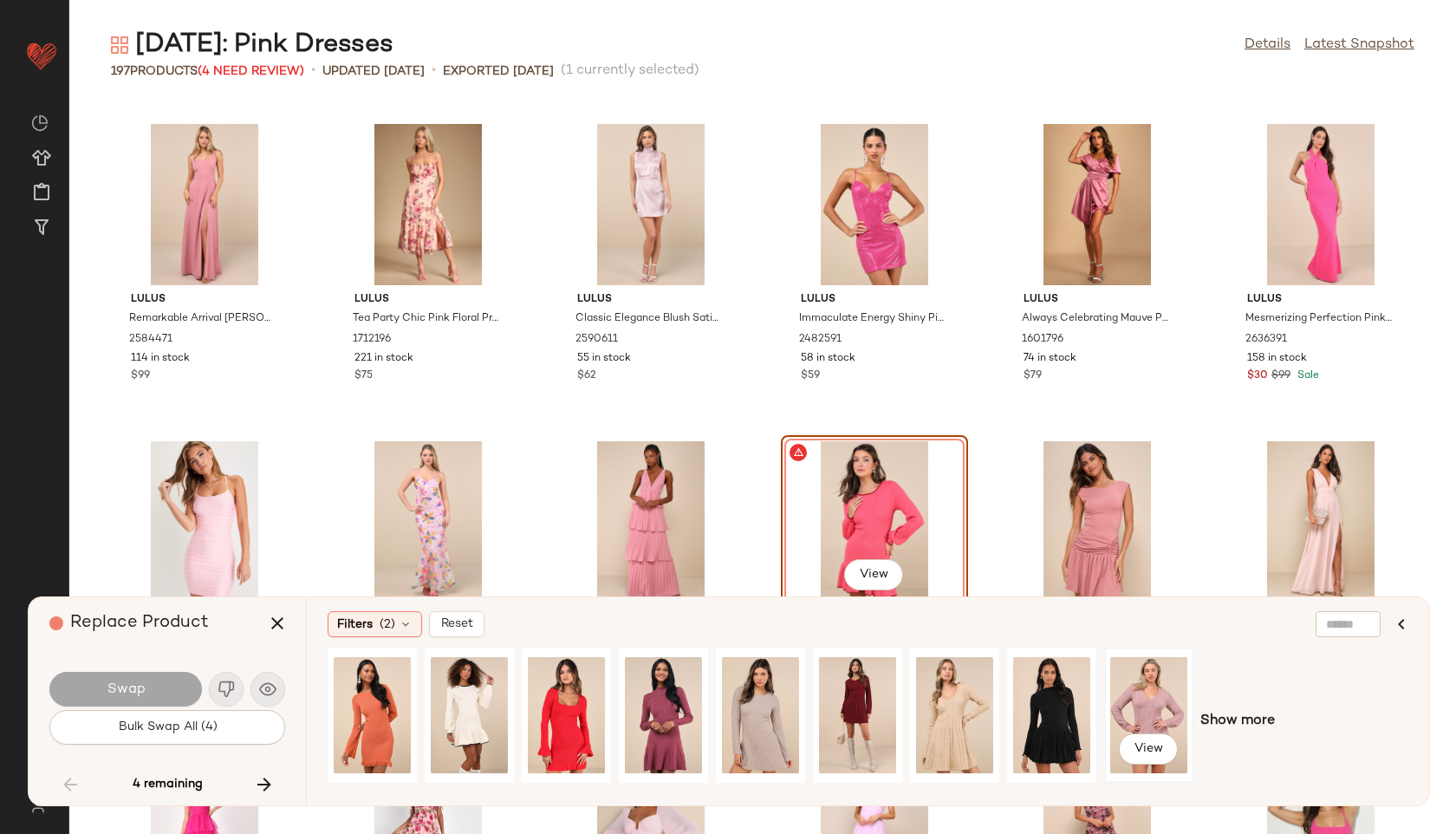
click at [1142, 708] on div "View" at bounding box center [1149, 715] width 77 height 123
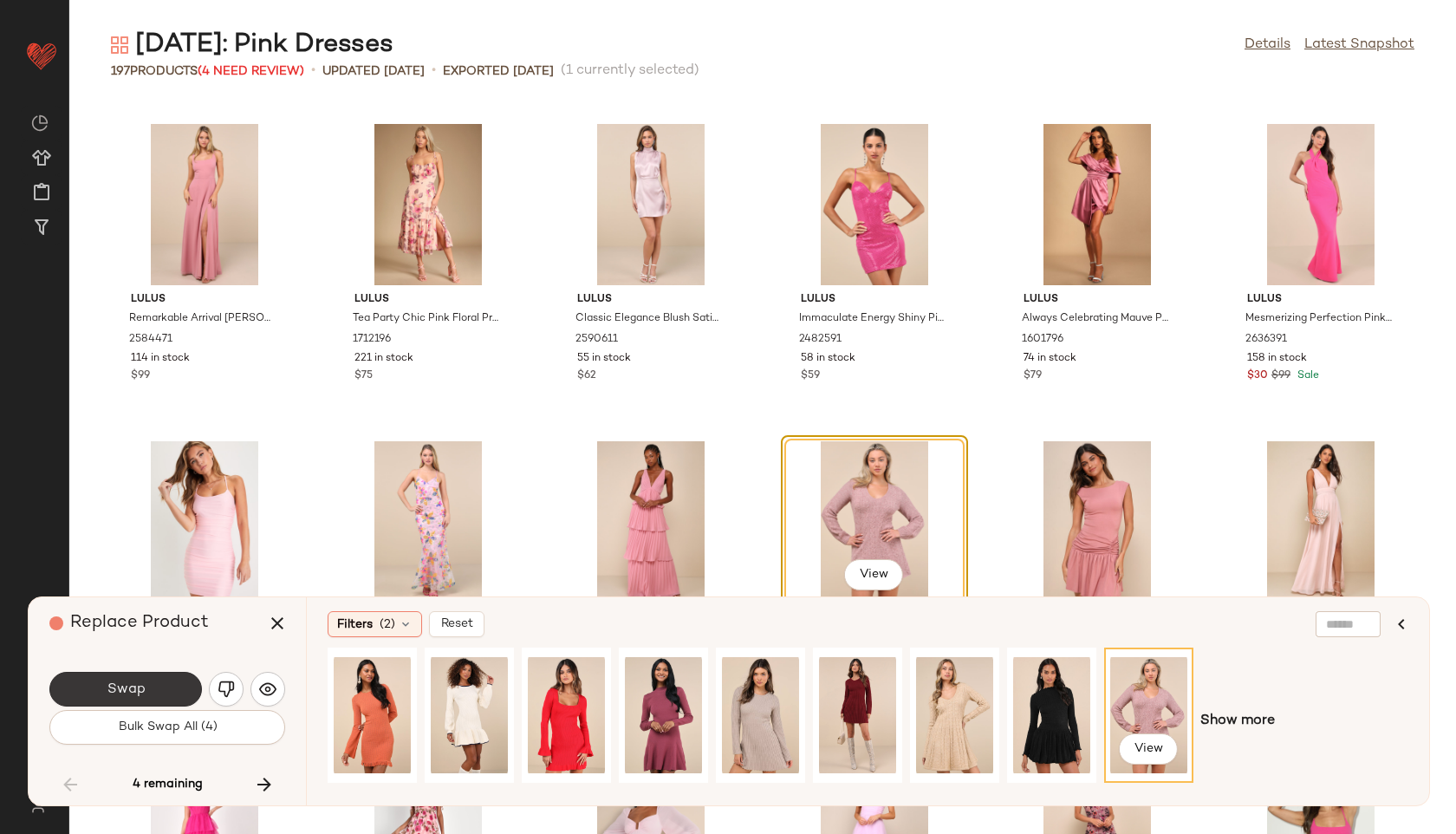
click at [147, 688] on button "Swap" at bounding box center [126, 689] width 153 height 34
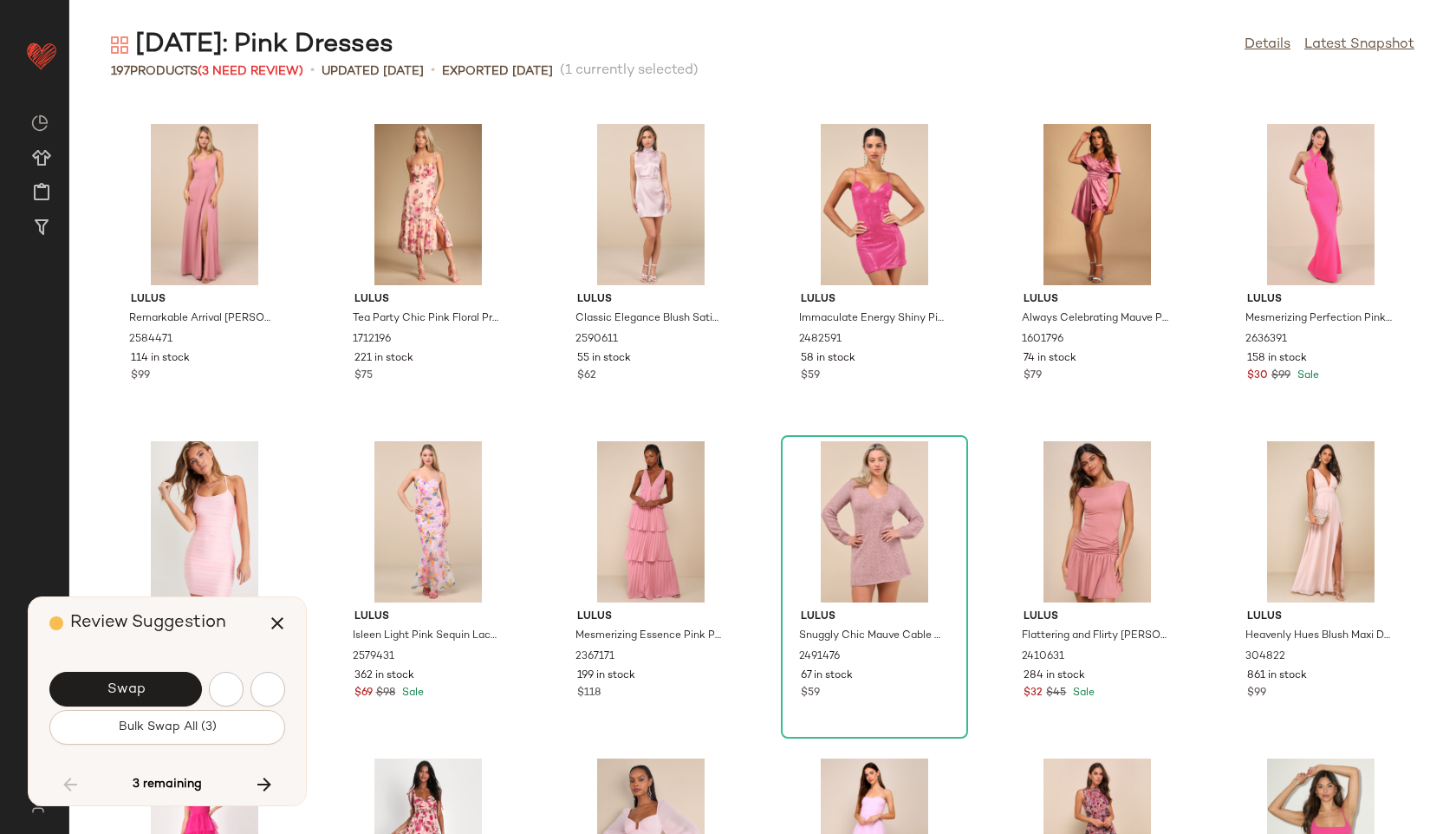
scroll to position [6029, 0]
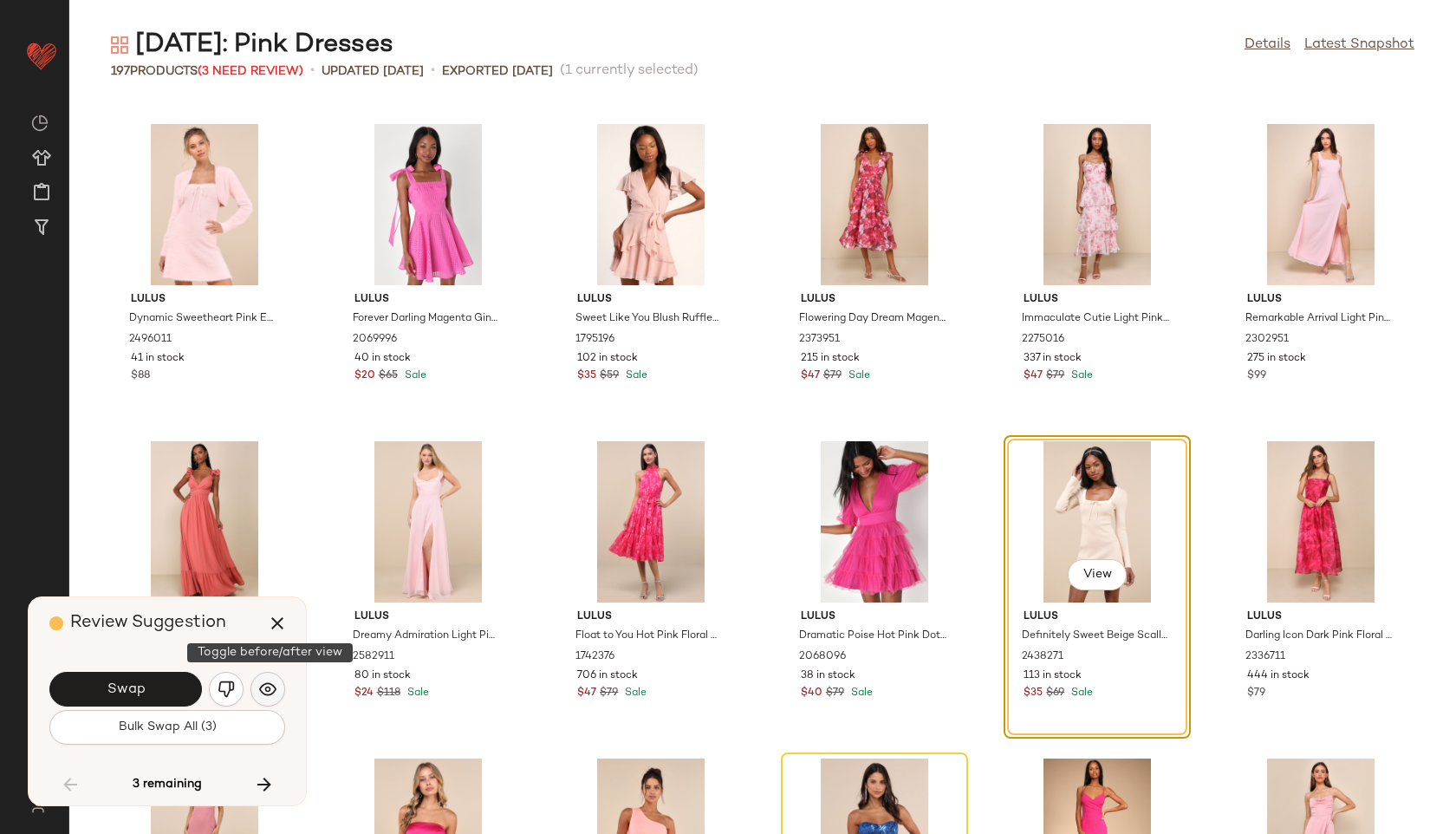
click at [276, 689] on img "button" at bounding box center [268, 689] width 18 height 18
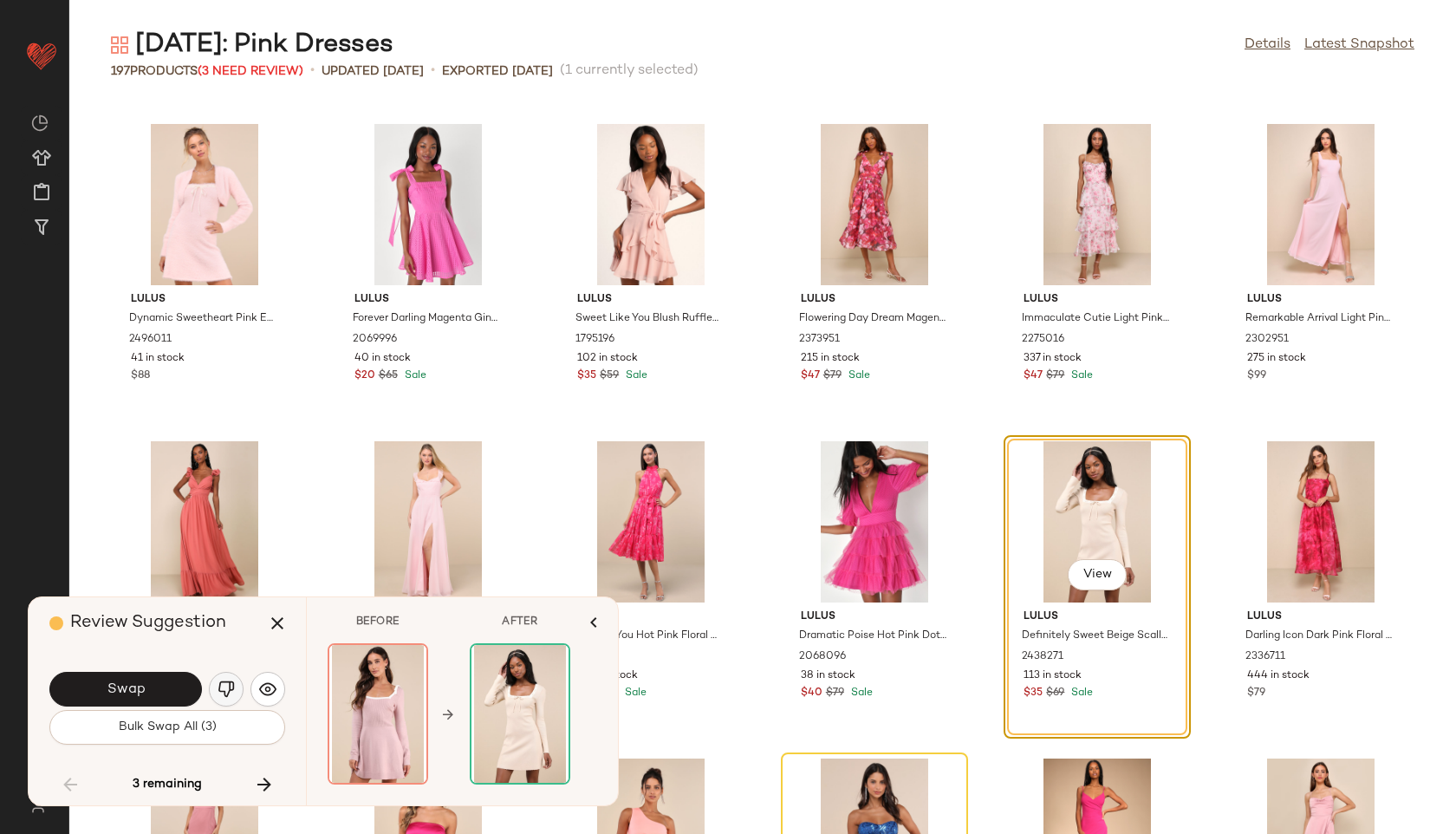
click at [226, 687] on img "button" at bounding box center [227, 689] width 18 height 18
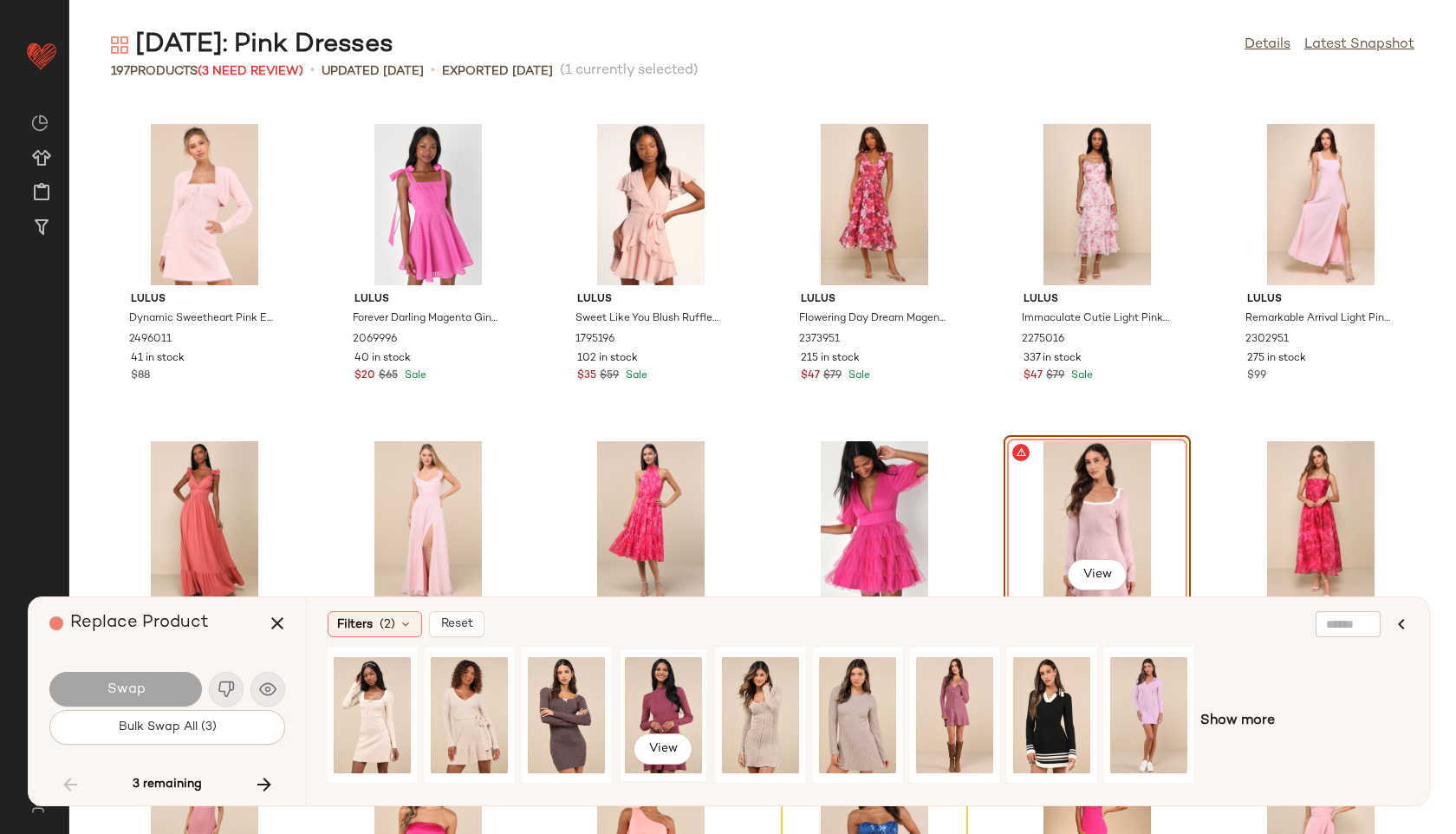
click at [657, 670] on div "View" at bounding box center [663, 715] width 77 height 123
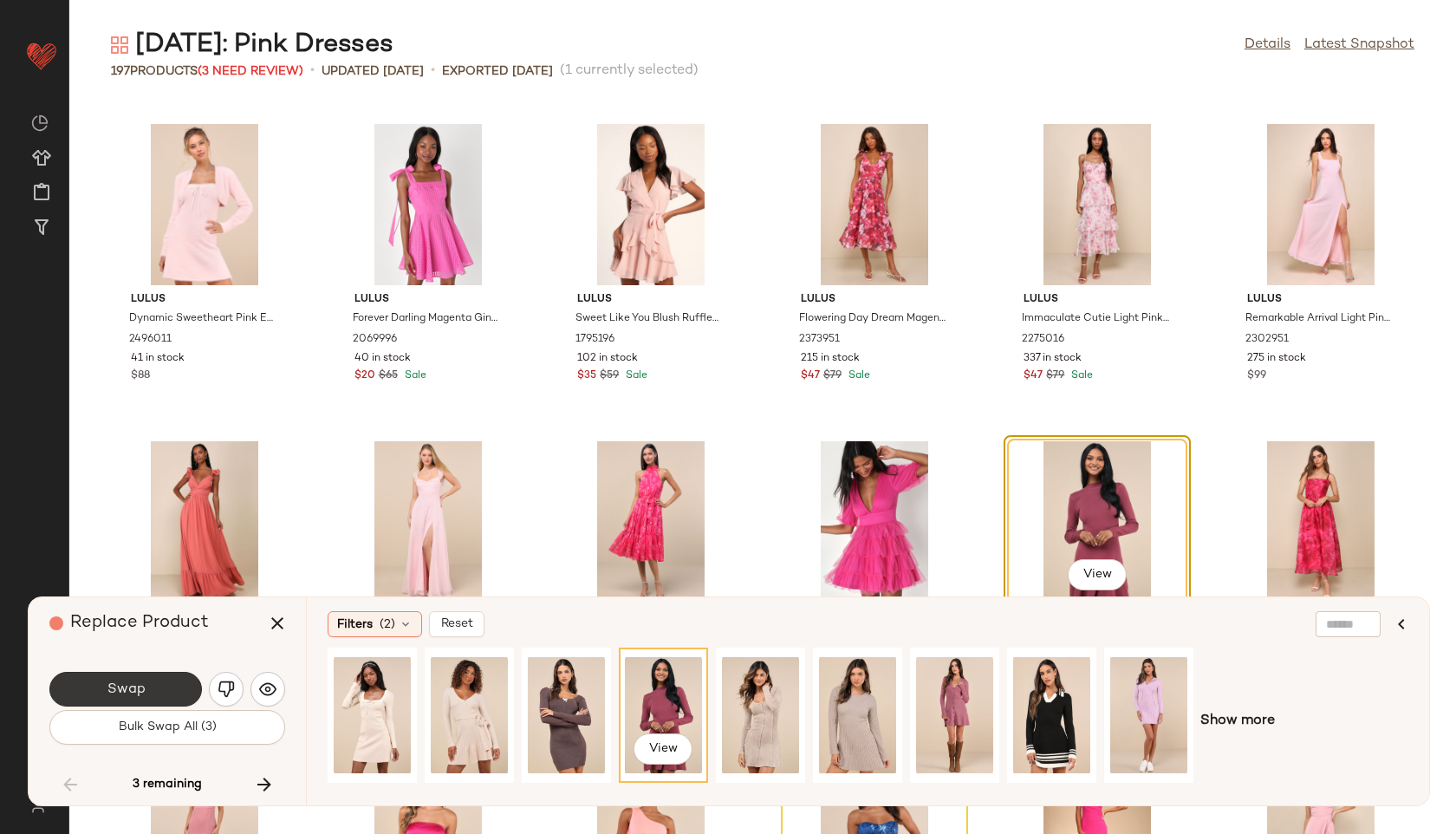
click at [161, 688] on button "Swap" at bounding box center [126, 689] width 153 height 34
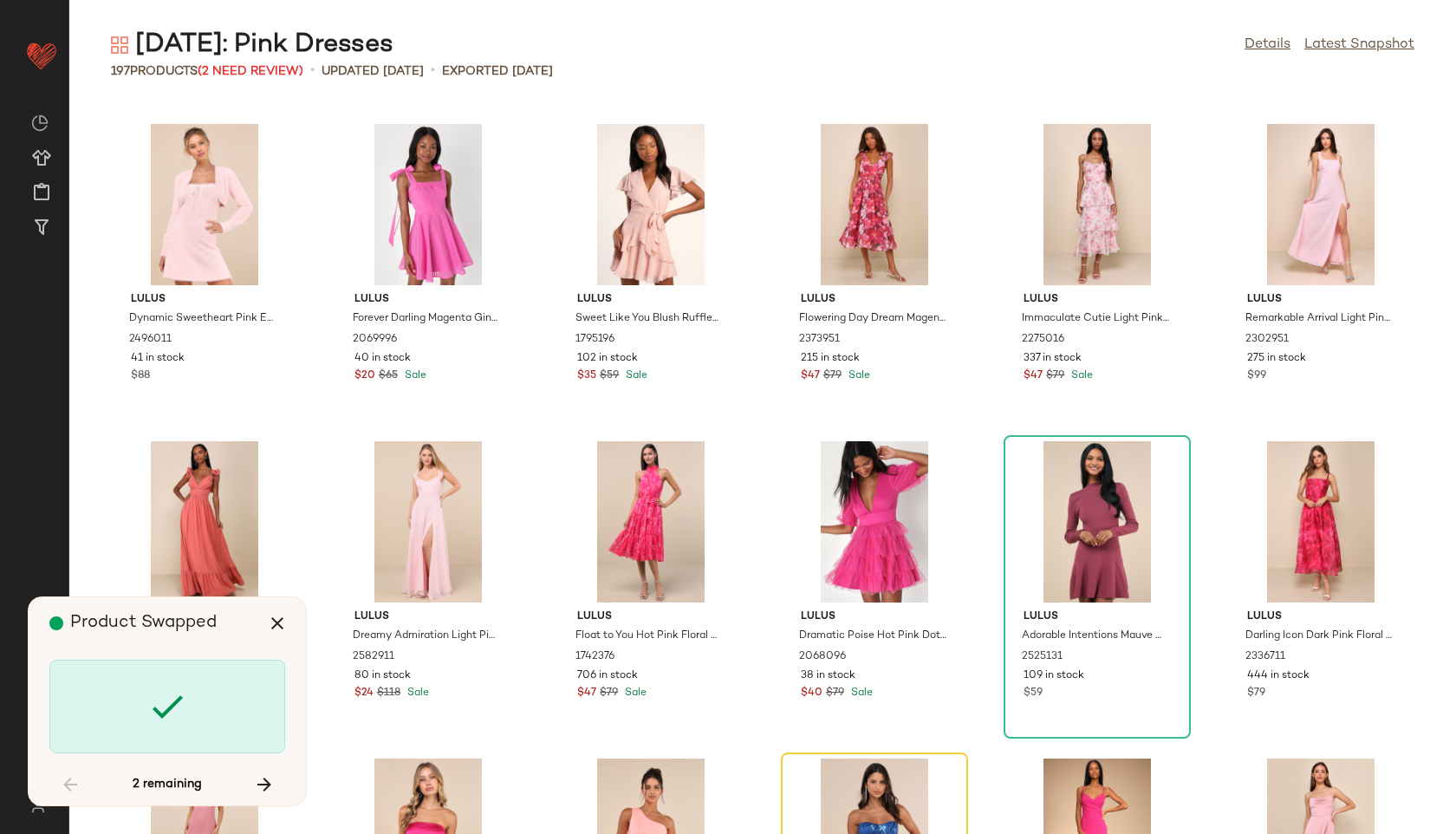
scroll to position [6346, 0]
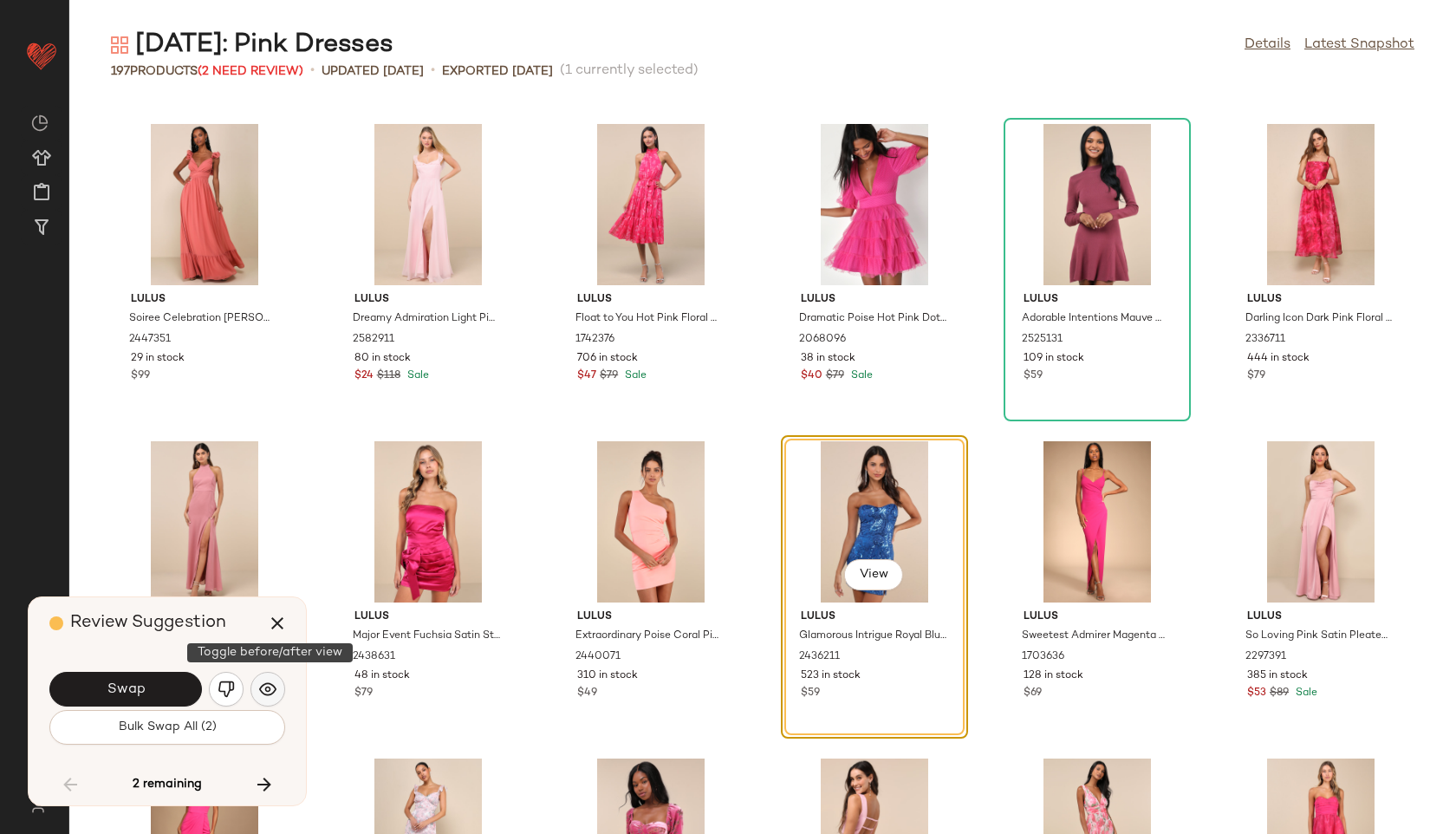
click at [270, 683] on img "button" at bounding box center [268, 689] width 18 height 18
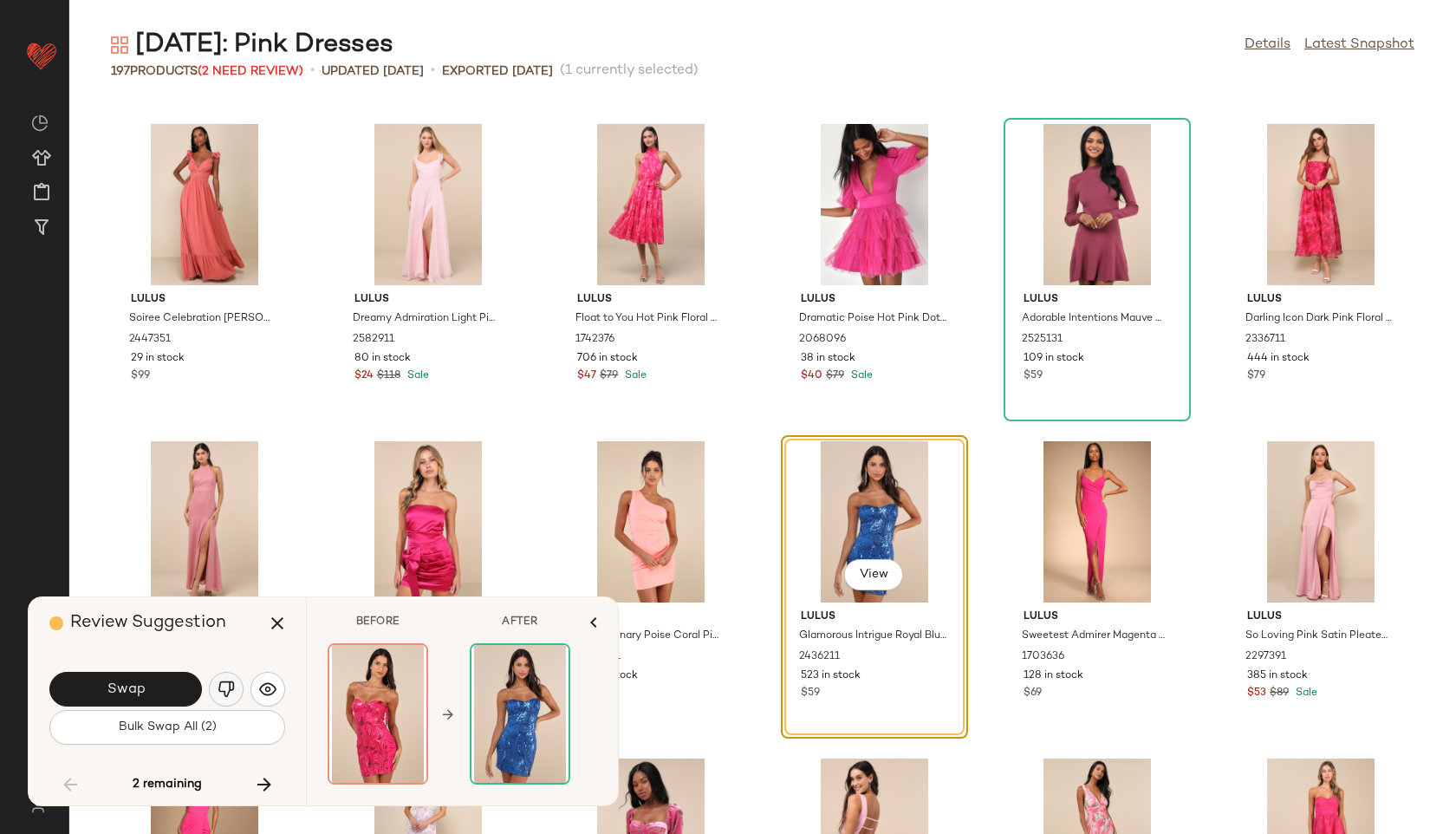
click at [230, 690] on img "button" at bounding box center [227, 689] width 18 height 18
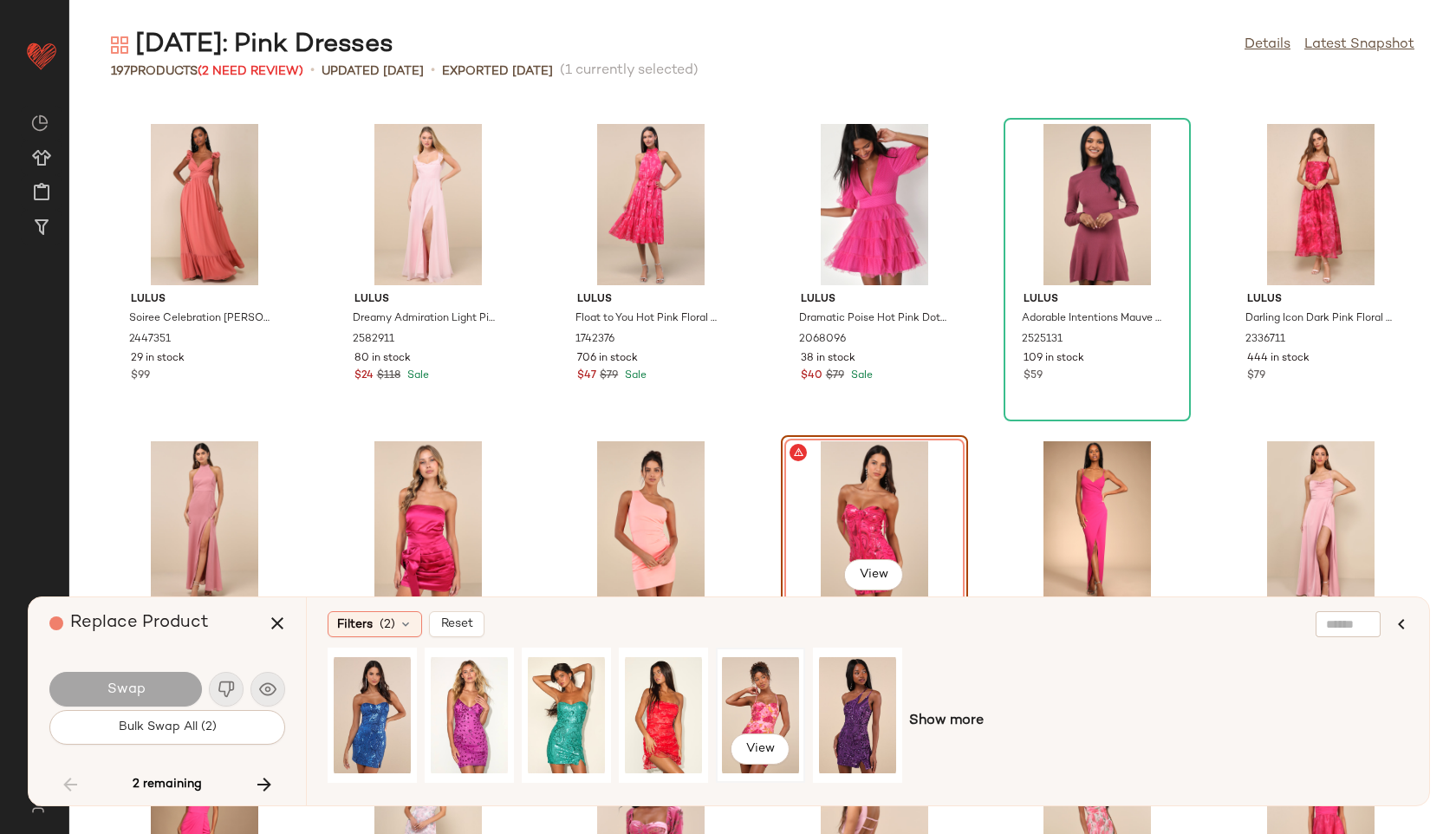
click at [738, 683] on div "View" at bounding box center [761, 715] width 77 height 123
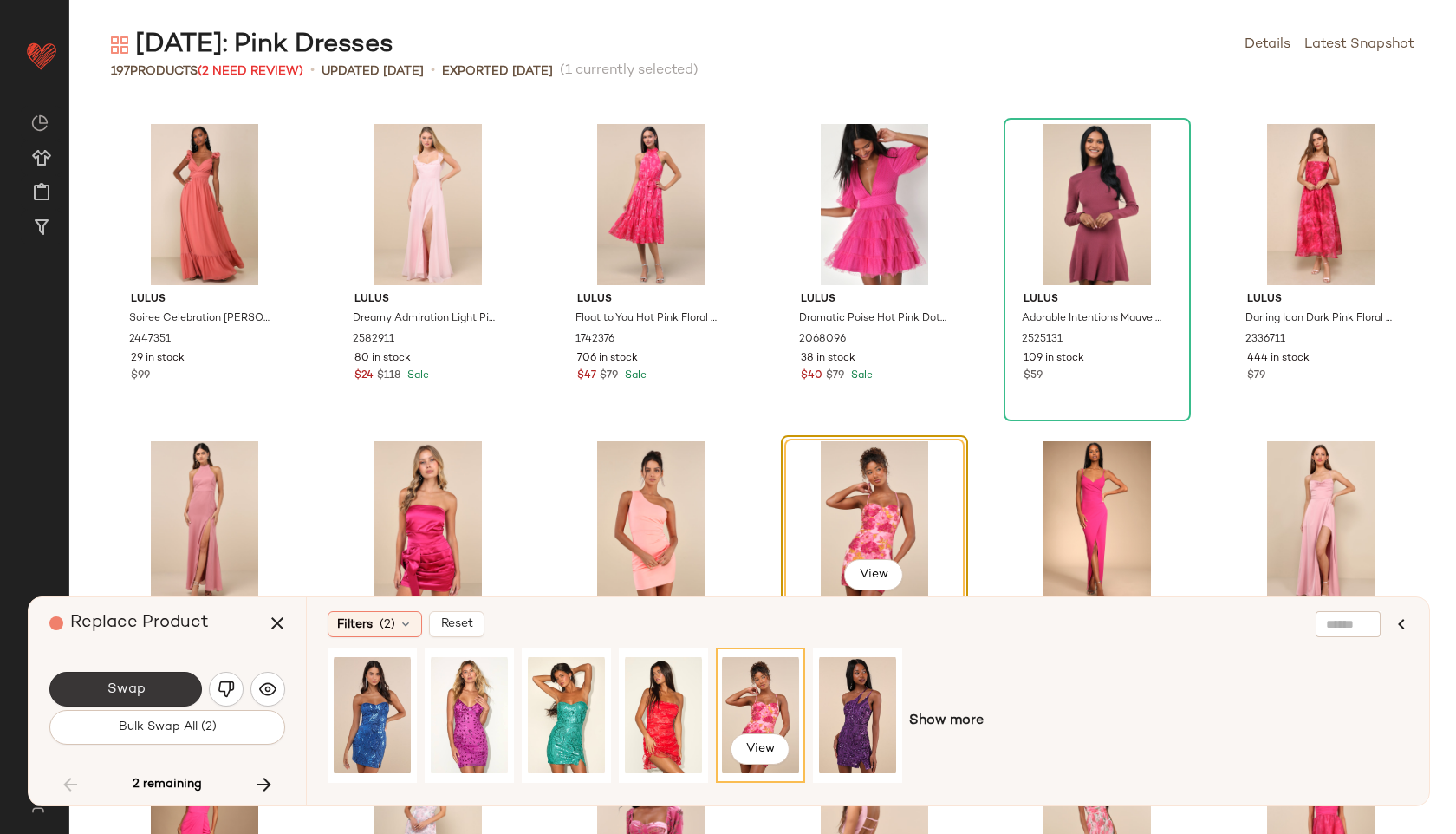
click at [144, 682] on button "Swap" at bounding box center [126, 689] width 153 height 34
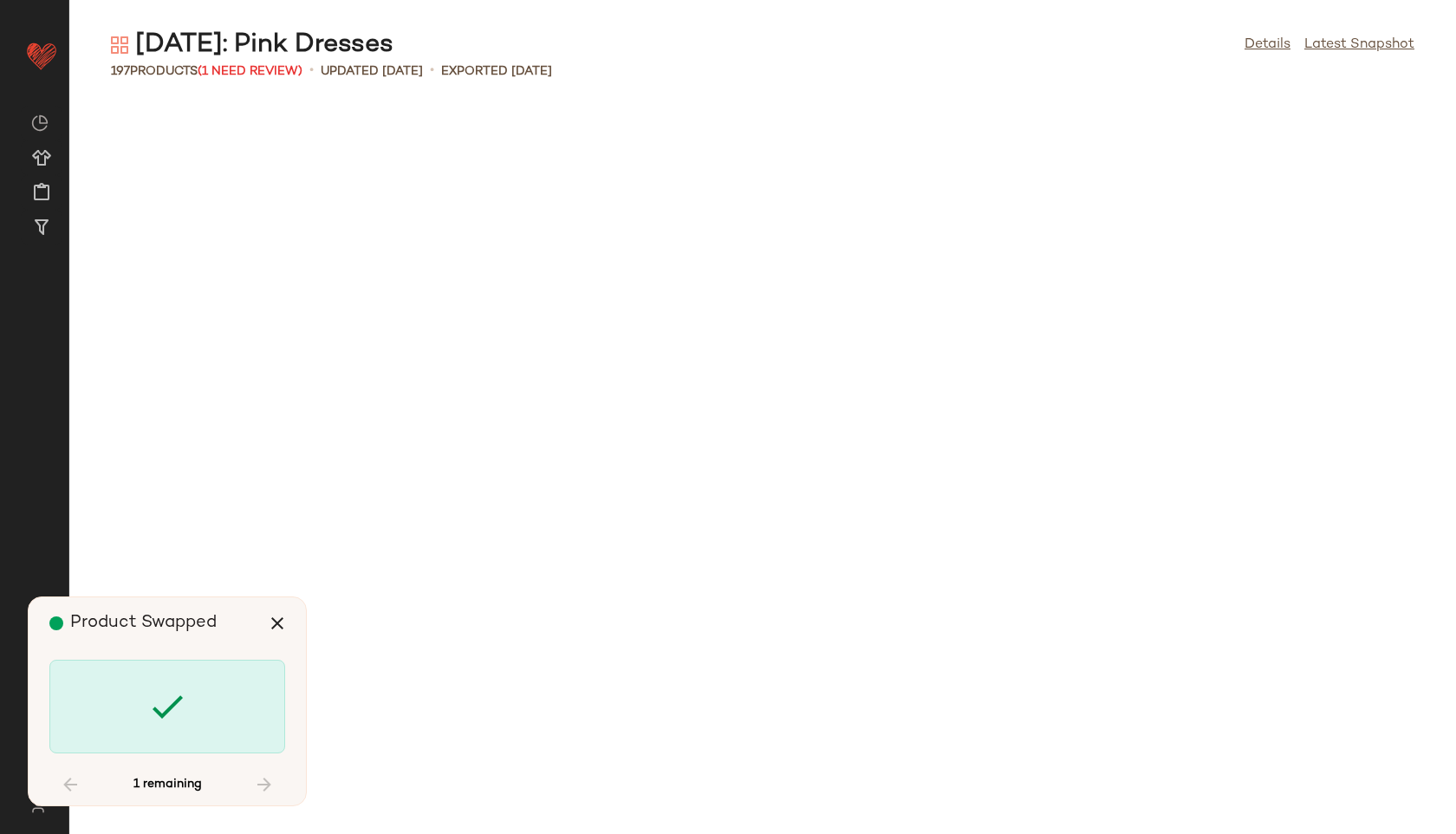
scroll to position [8567, 0]
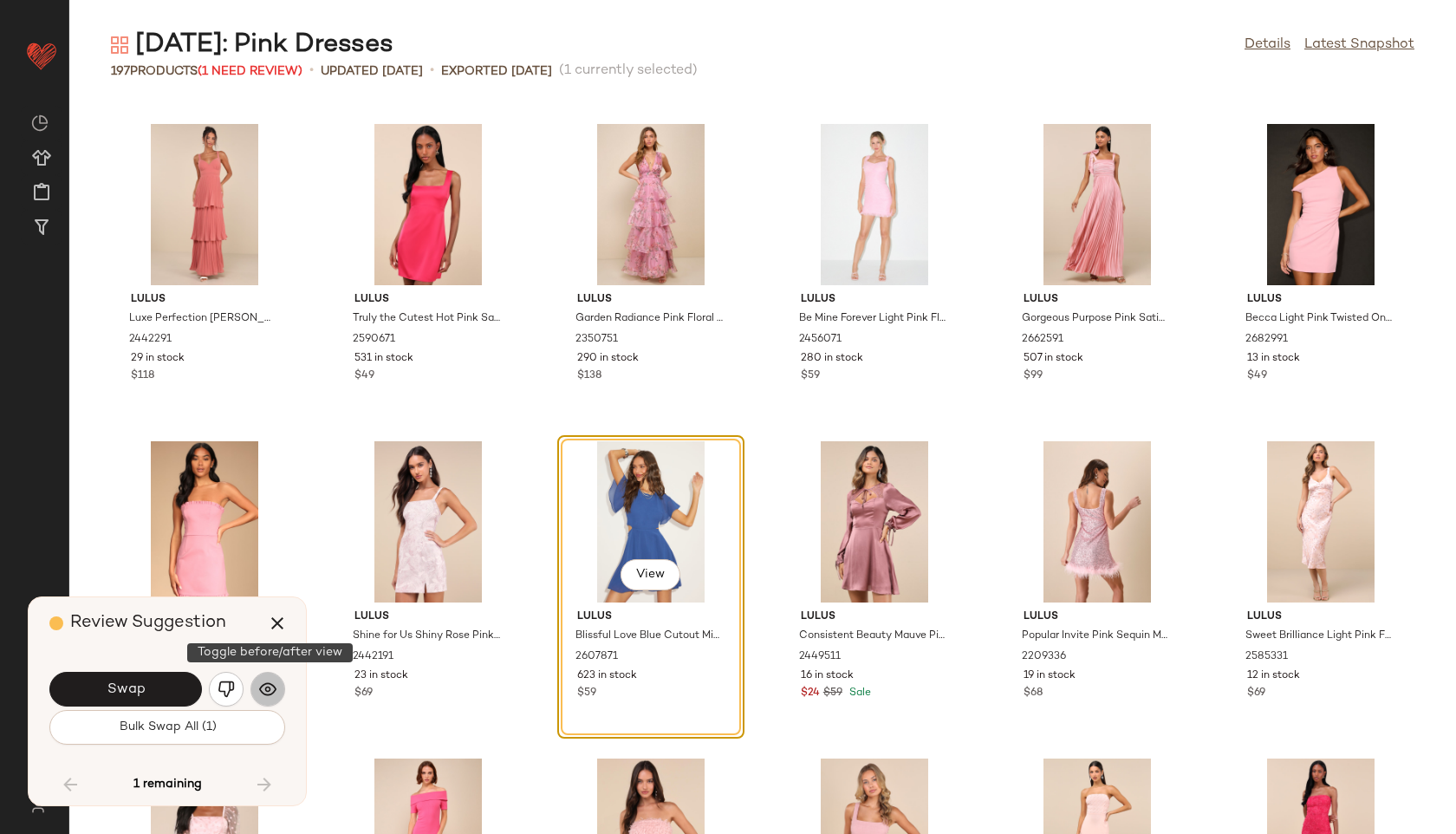
click at [256, 693] on button "button" at bounding box center [267, 689] width 34 height 34
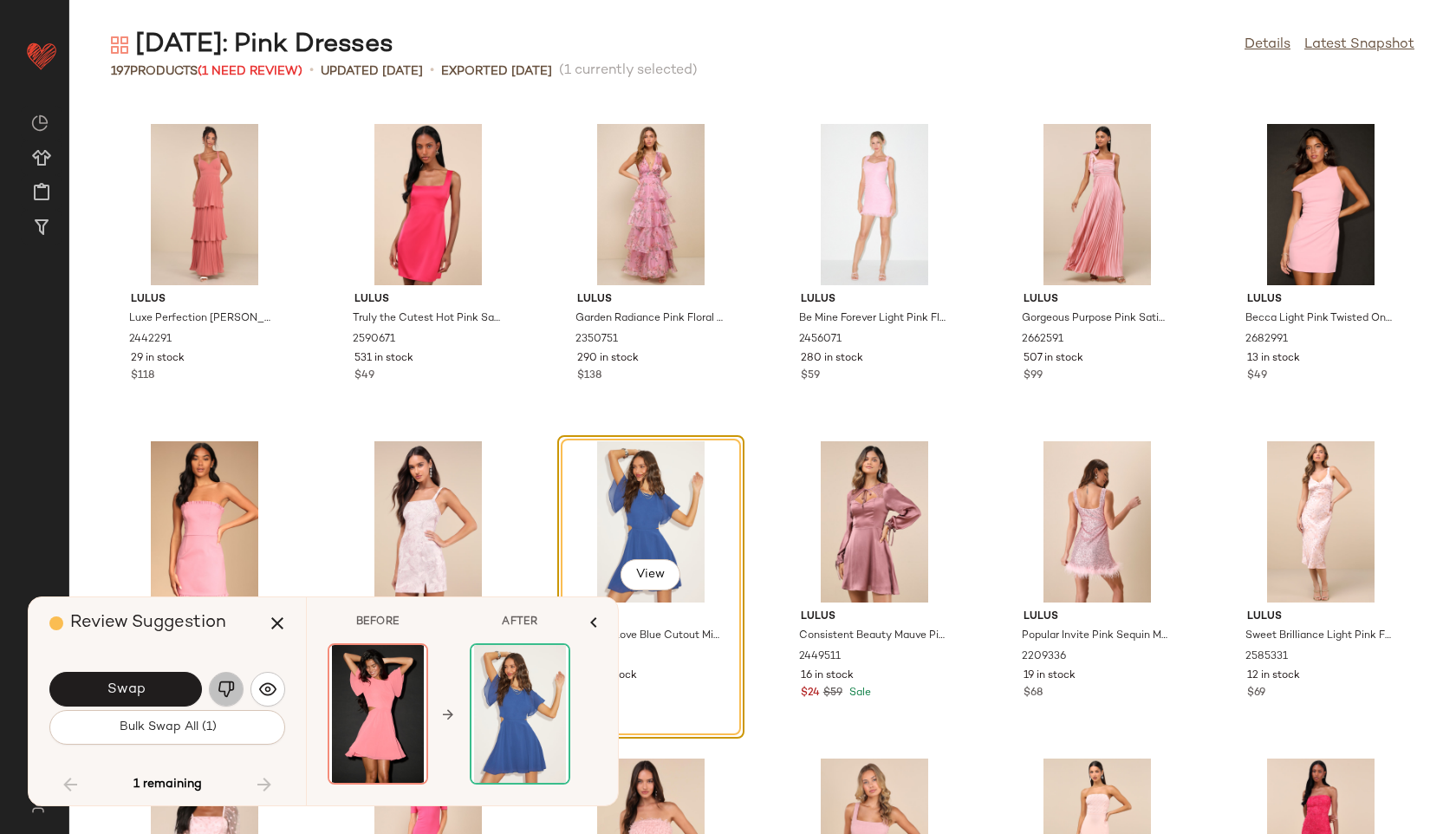
click at [231, 684] on img "button" at bounding box center [227, 689] width 18 height 18
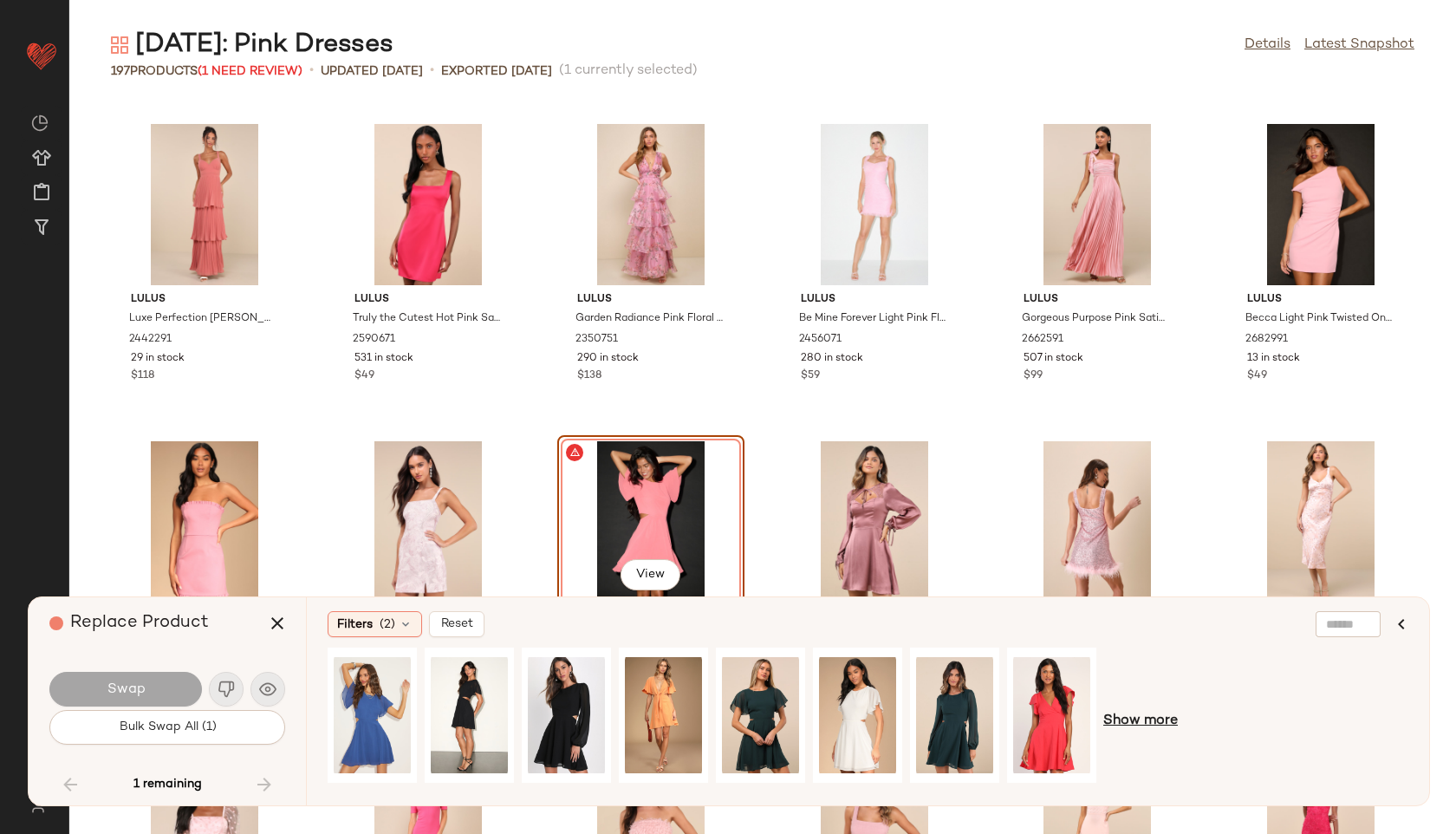
click at [1176, 722] on span "Show more" at bounding box center [1141, 722] width 75 height 21
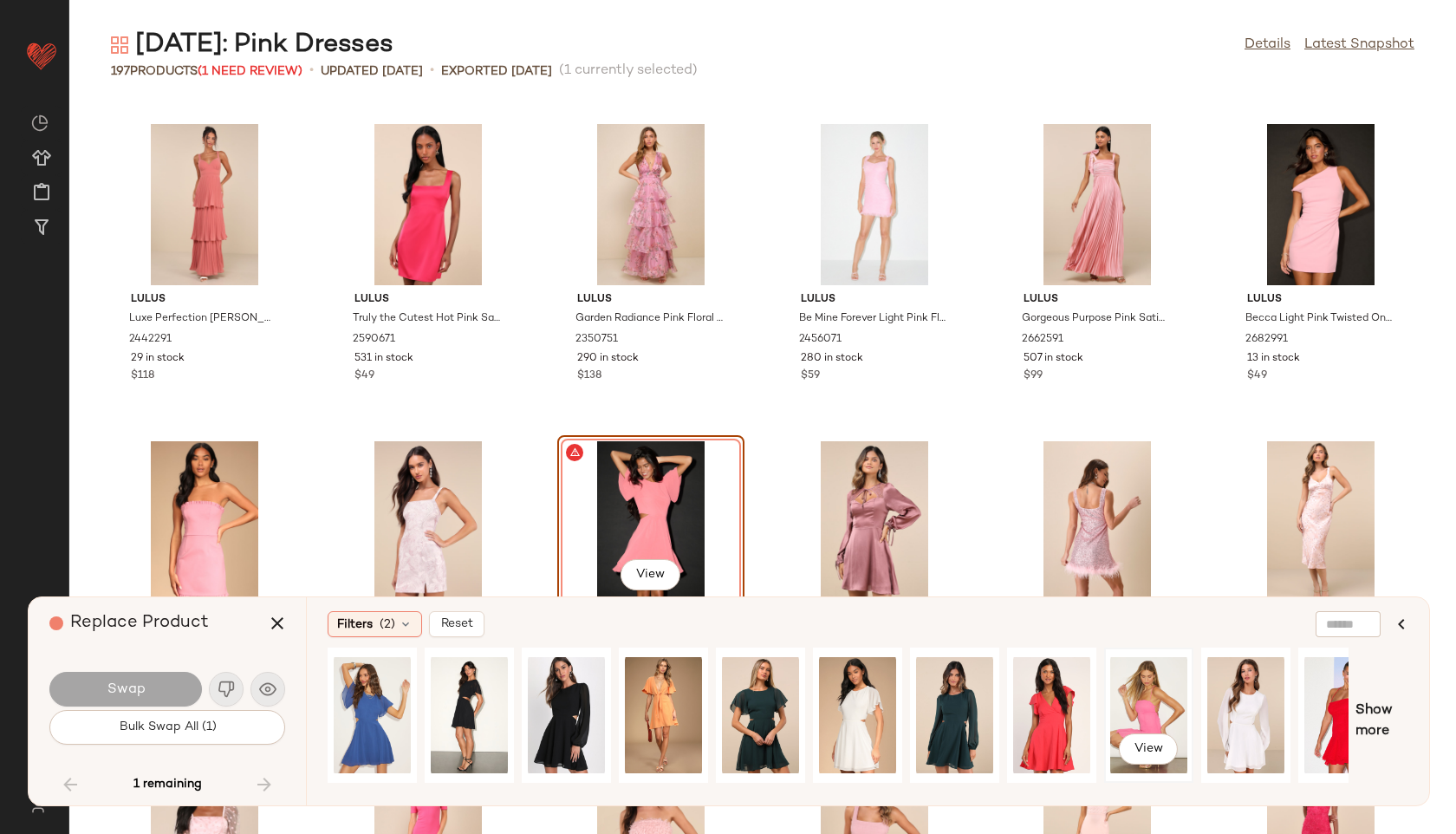
click at [1146, 708] on div "View" at bounding box center [1149, 715] width 77 height 123
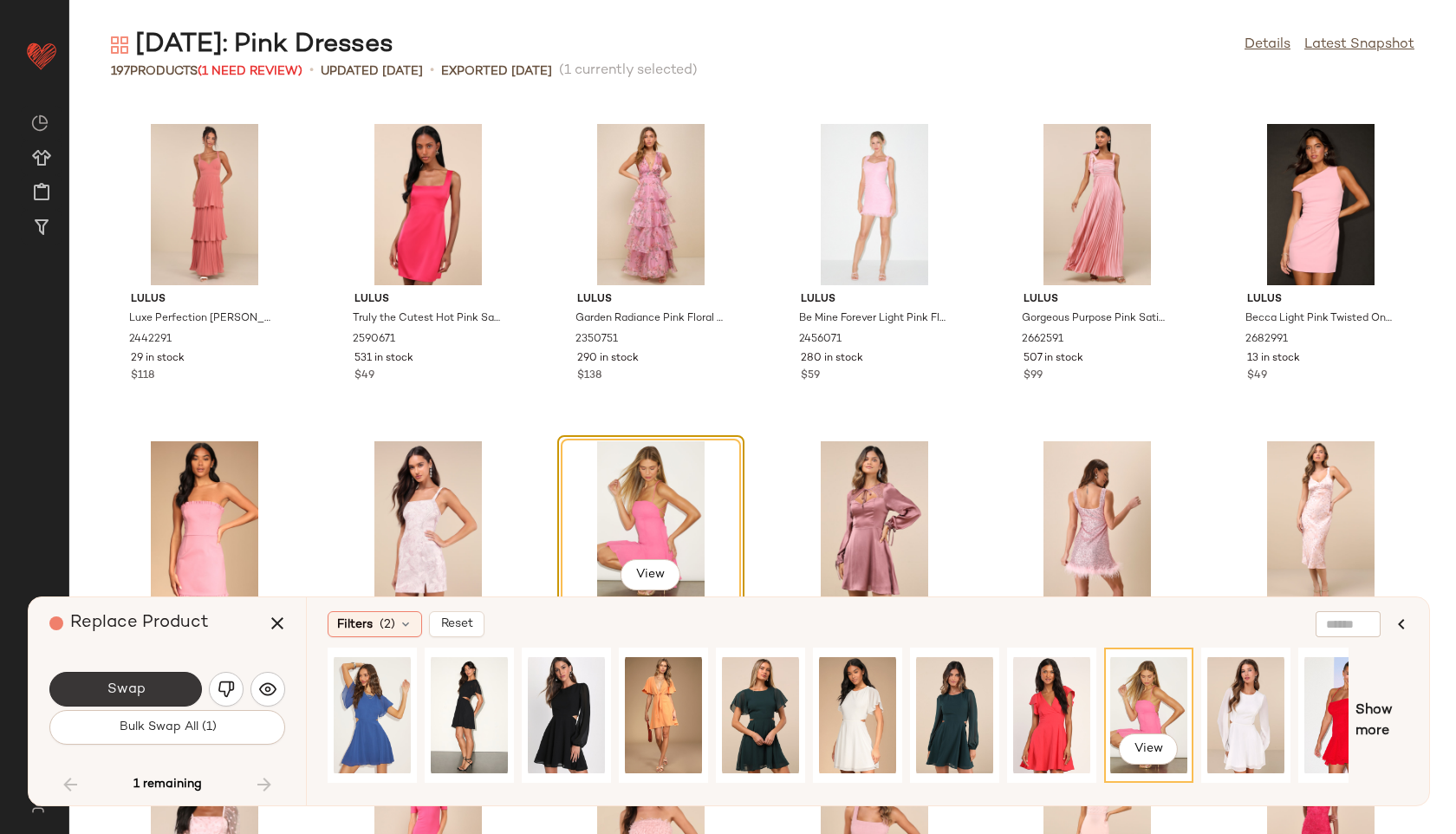
click at [118, 690] on span "Swap" at bounding box center [125, 689] width 39 height 17
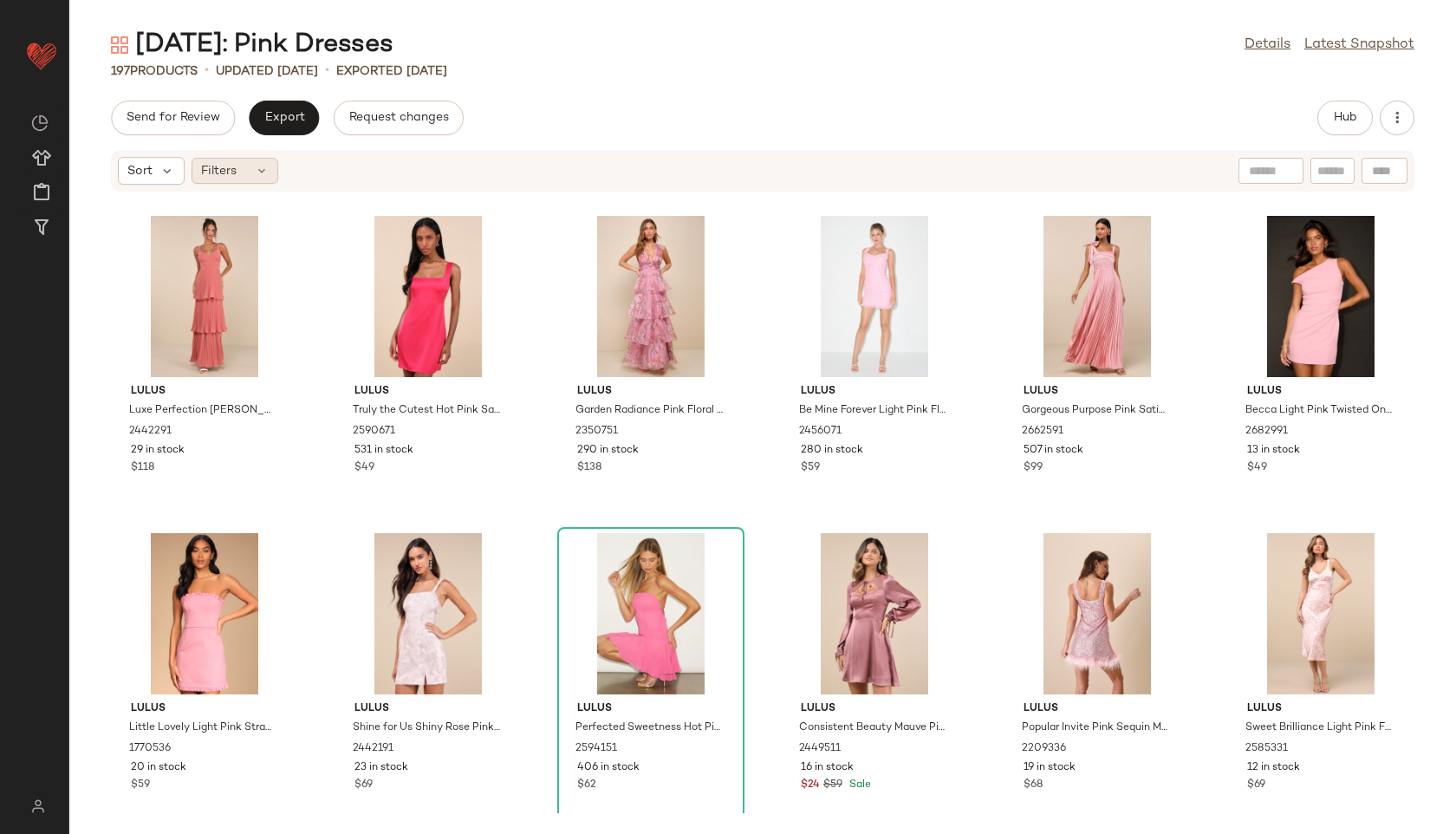
click at [251, 178] on div "Filters" at bounding box center [235, 171] width 87 height 26
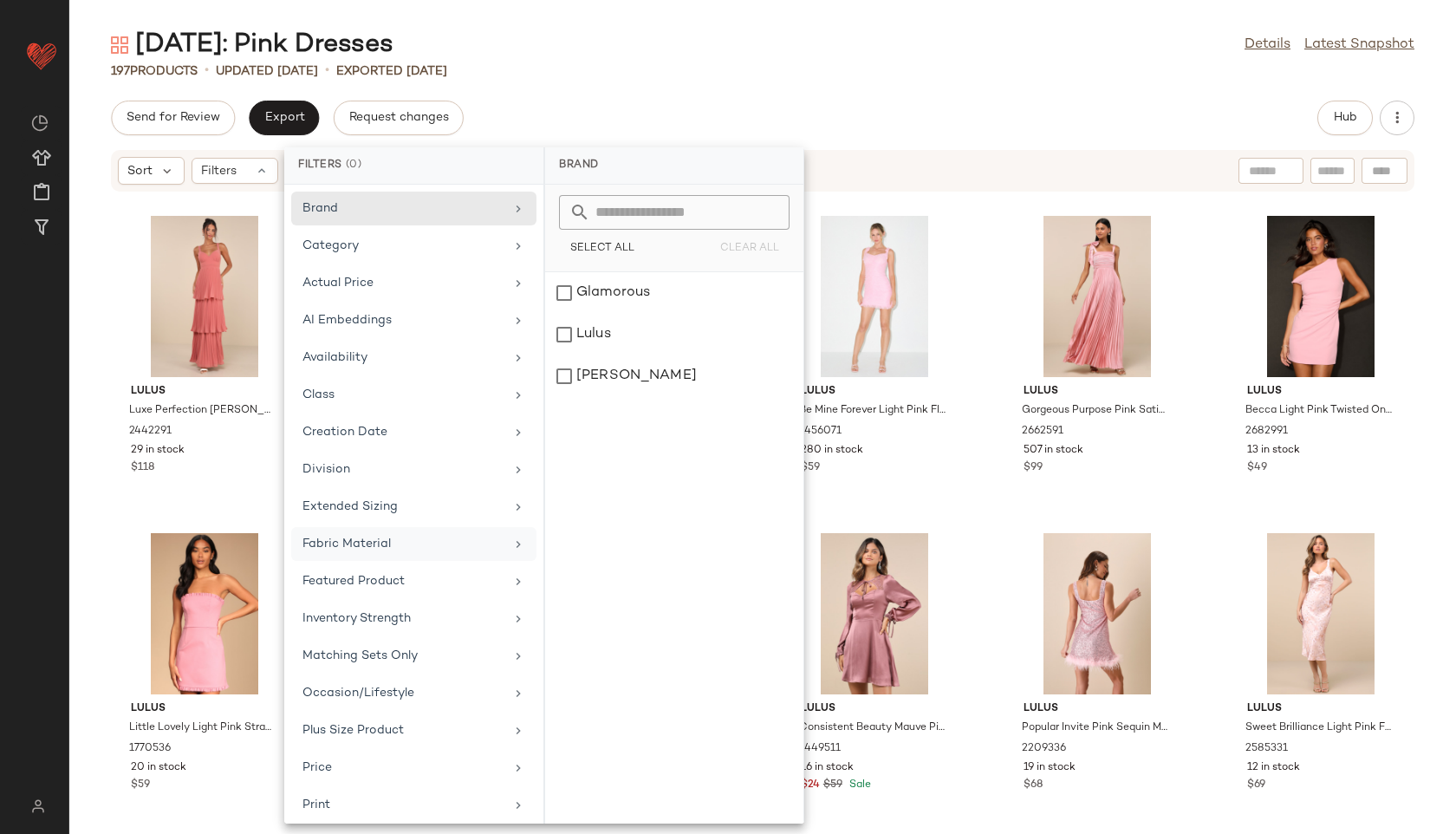
scroll to position [195, 0]
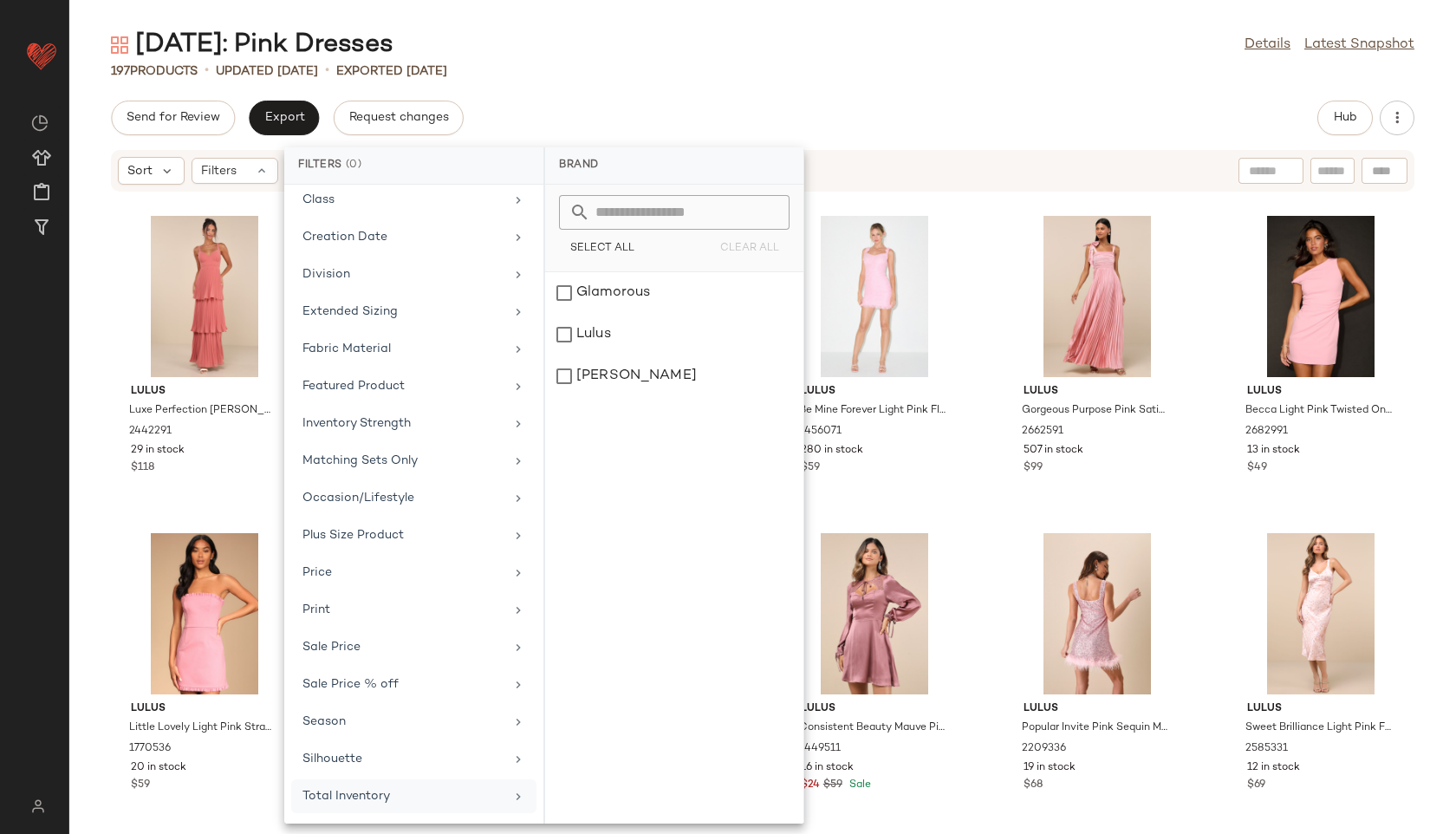
click at [395, 785] on div "Total Inventory" at bounding box center [413, 796] width 245 height 33
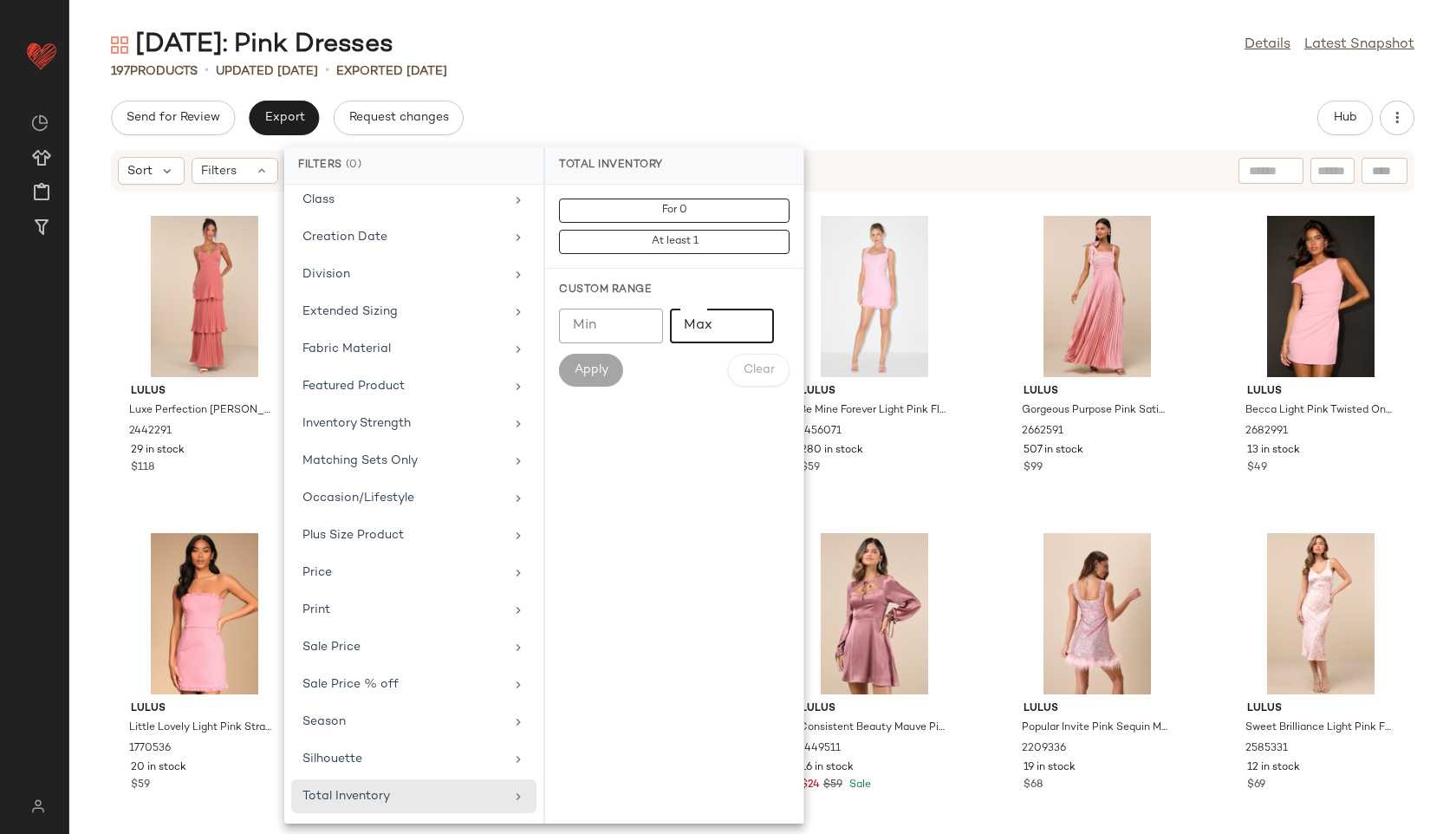
click at [702, 335] on input "Max" at bounding box center [722, 325] width 104 height 34
type input "**"
click at [593, 379] on button "Apply" at bounding box center [590, 369] width 64 height 33
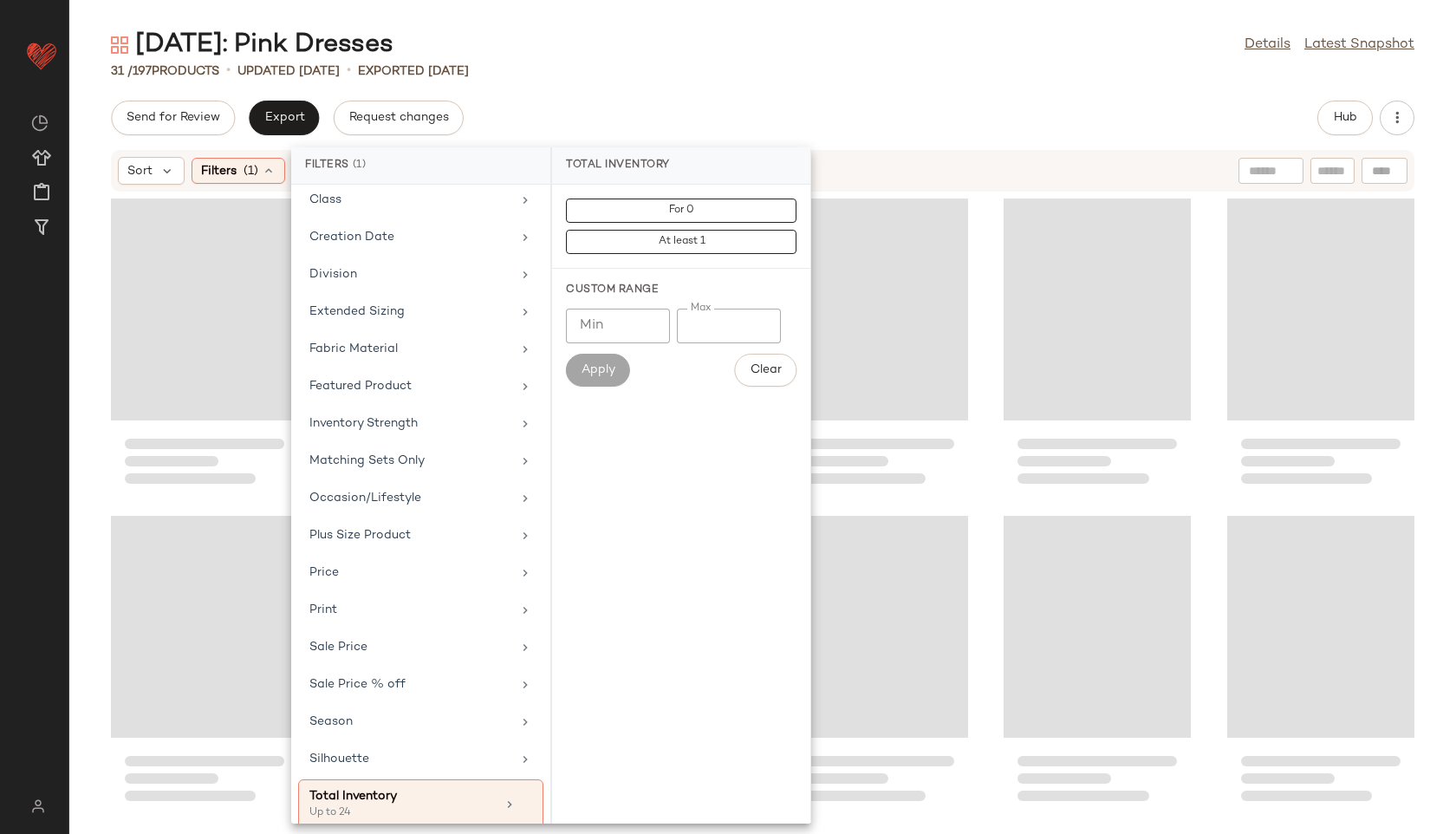
click at [661, 61] on div "Valentine's Day: Pink Dresses Details Latest Snapshot" at bounding box center [763, 45] width 1387 height 34
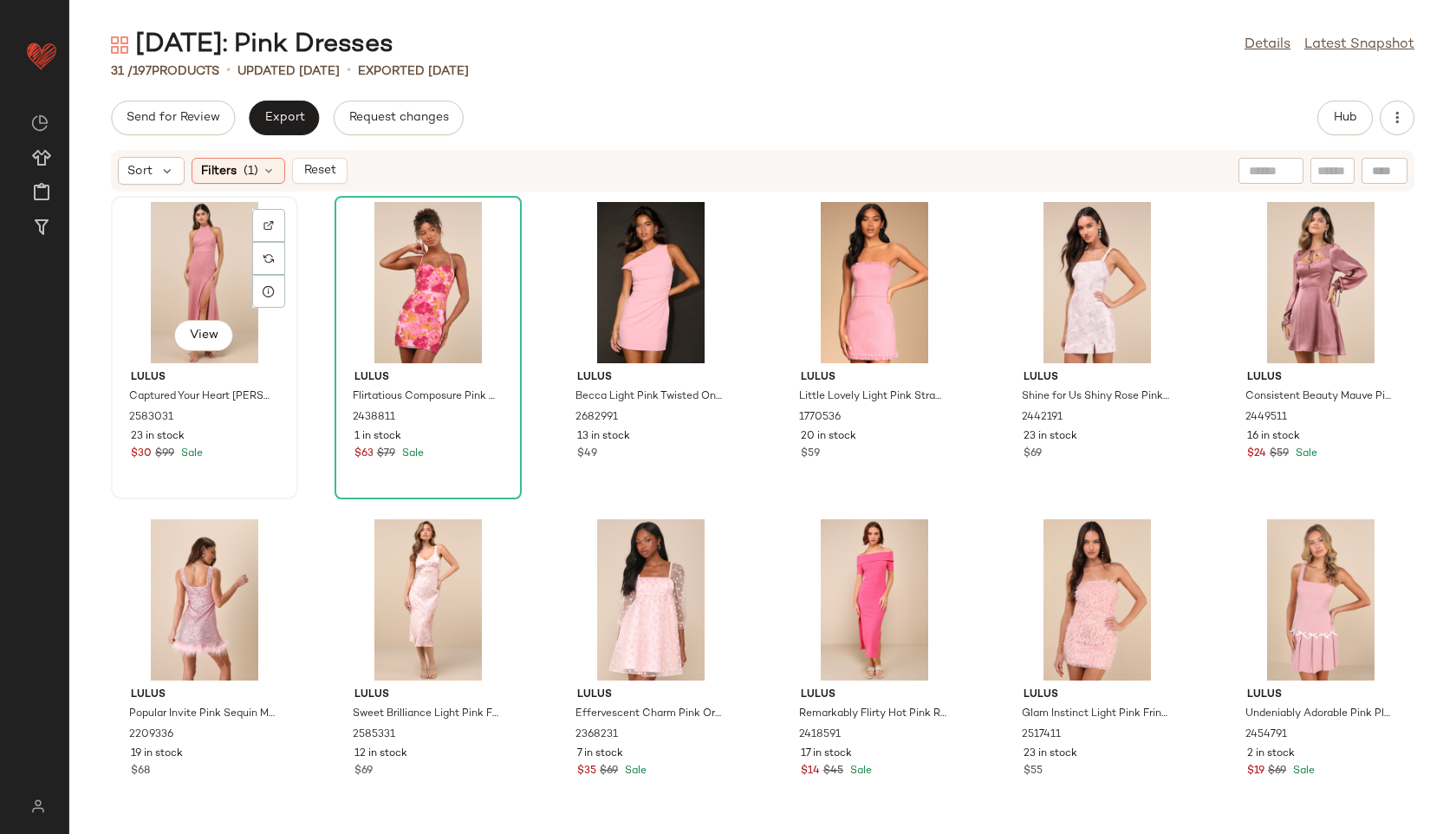
click at [230, 284] on div "View" at bounding box center [204, 282] width 175 height 161
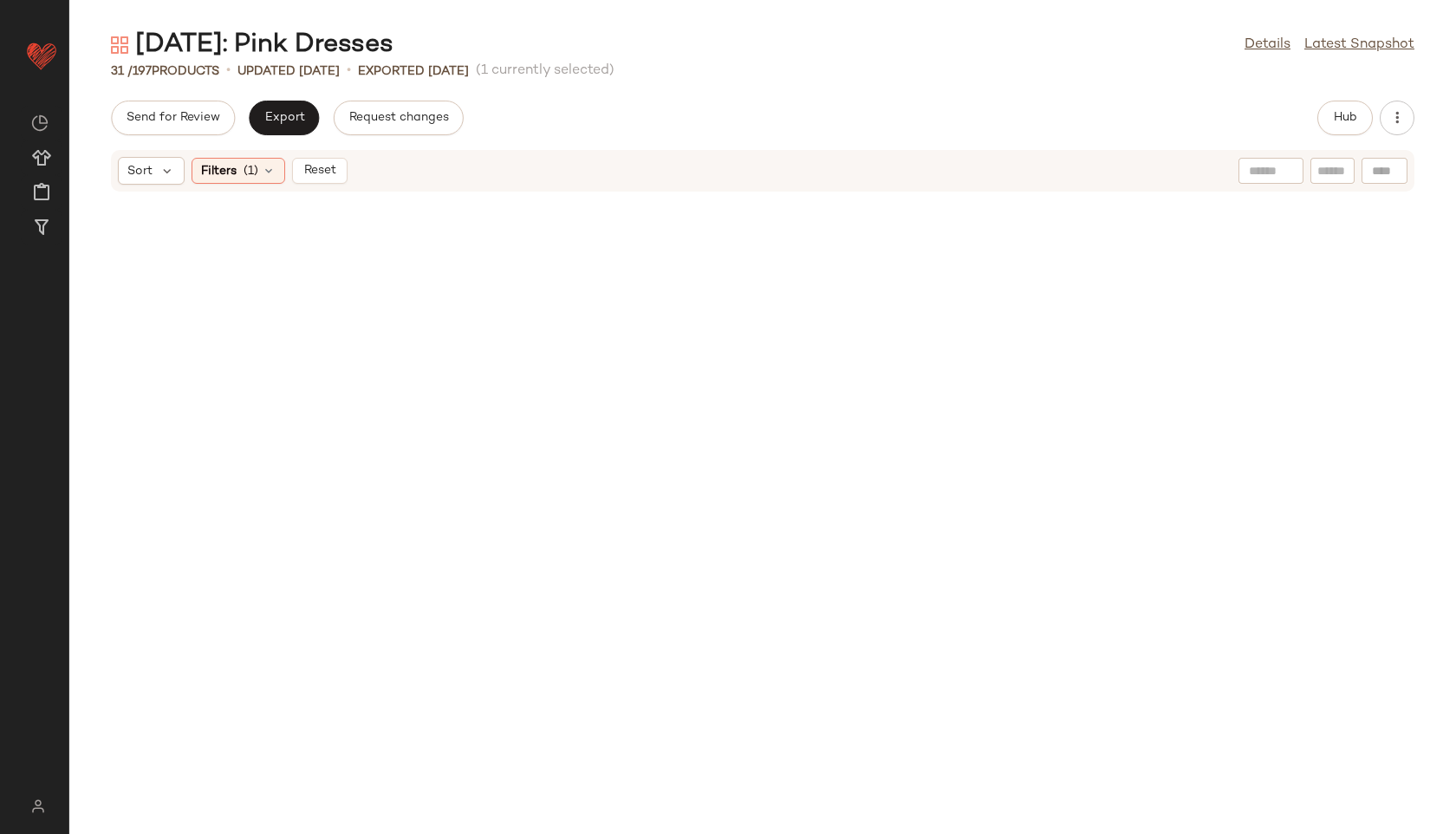
scroll to position [1287, 0]
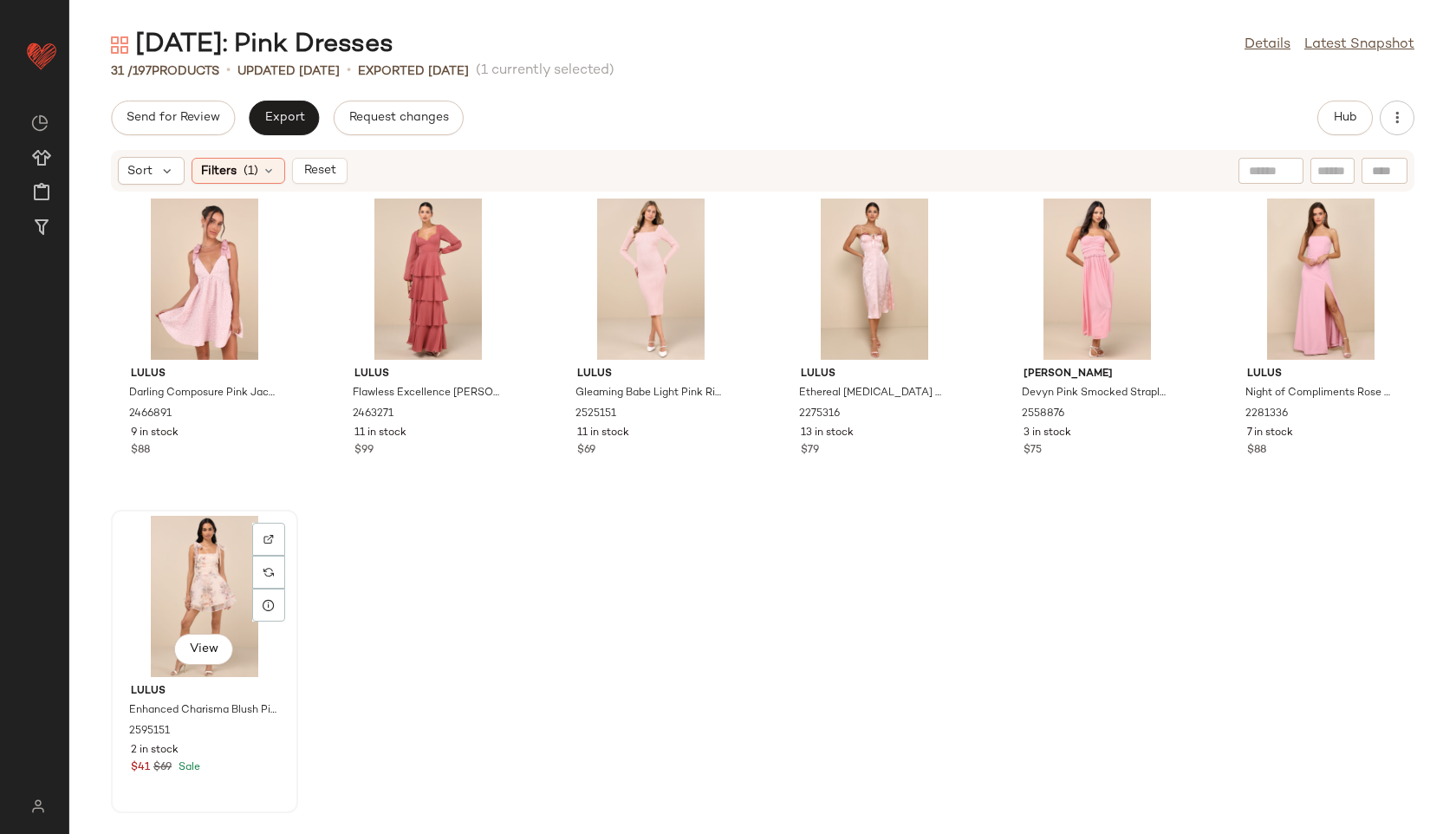
click at [164, 601] on div "View" at bounding box center [204, 596] width 175 height 161
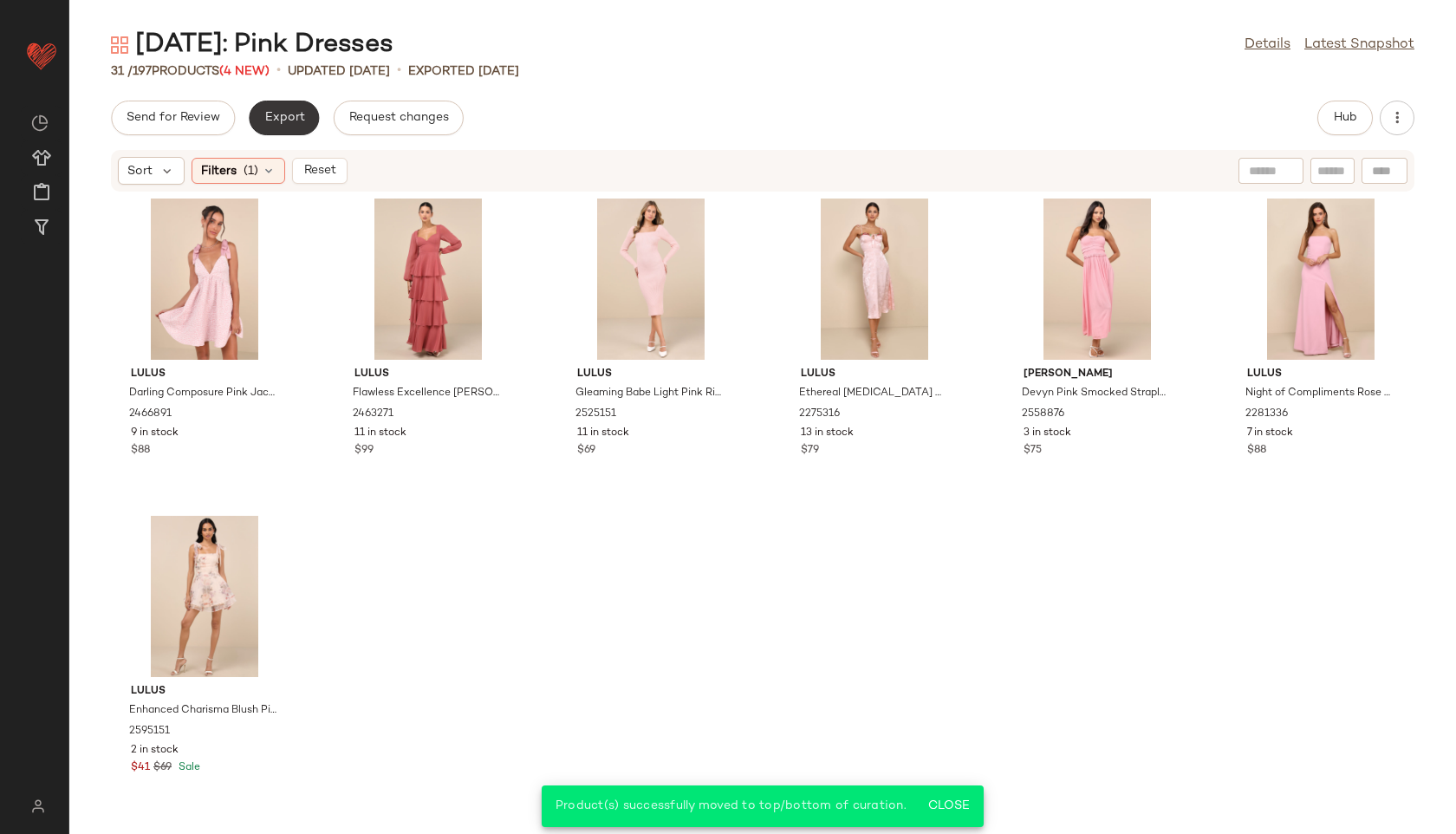
click at [290, 107] on button "Export" at bounding box center [284, 117] width 70 height 34
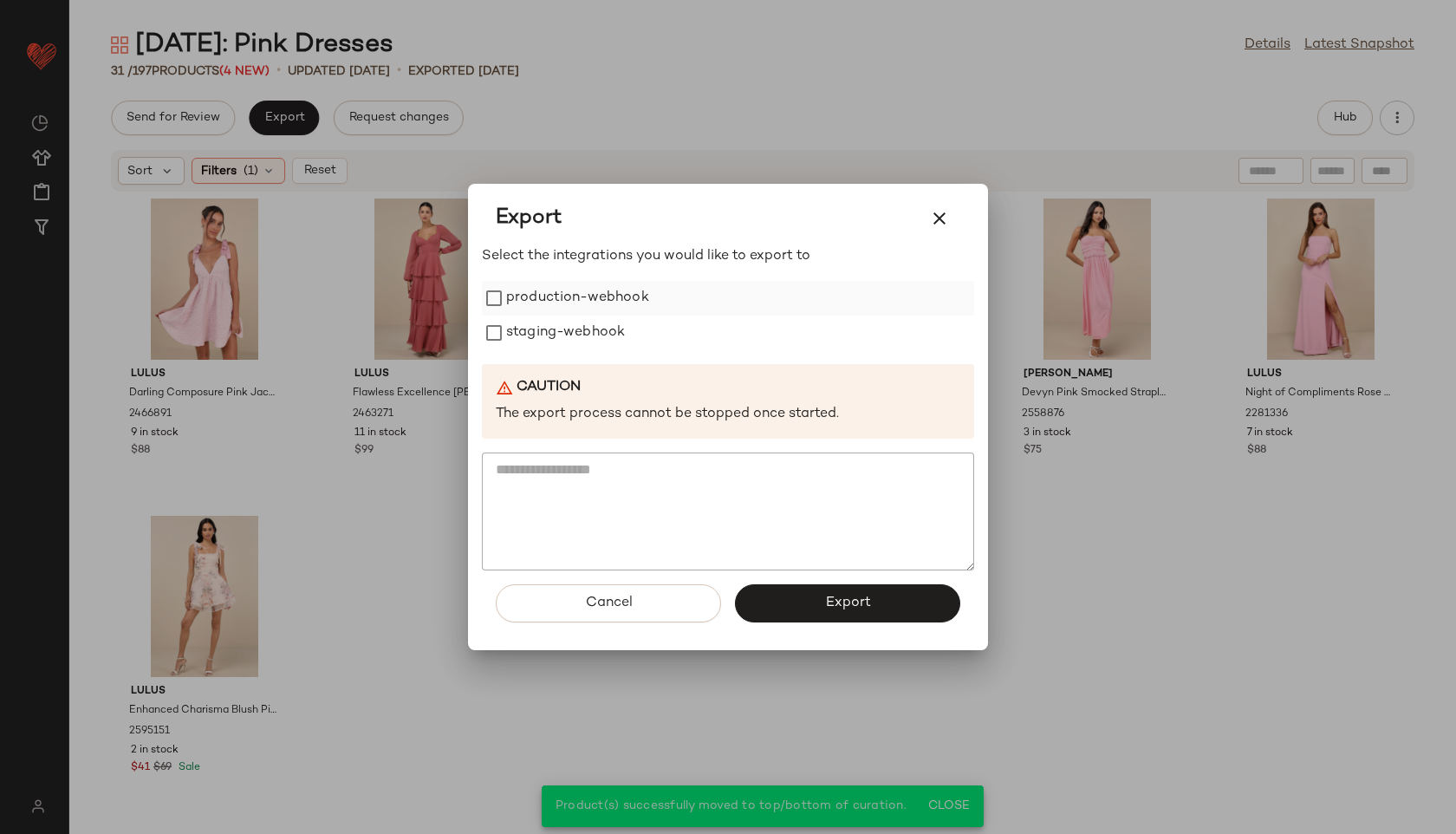
click at [525, 288] on label "production-webhook" at bounding box center [577, 298] width 143 height 34
click at [529, 320] on label "staging-webhook" at bounding box center [565, 332] width 119 height 34
click at [824, 598] on span "Export" at bounding box center [847, 603] width 46 height 17
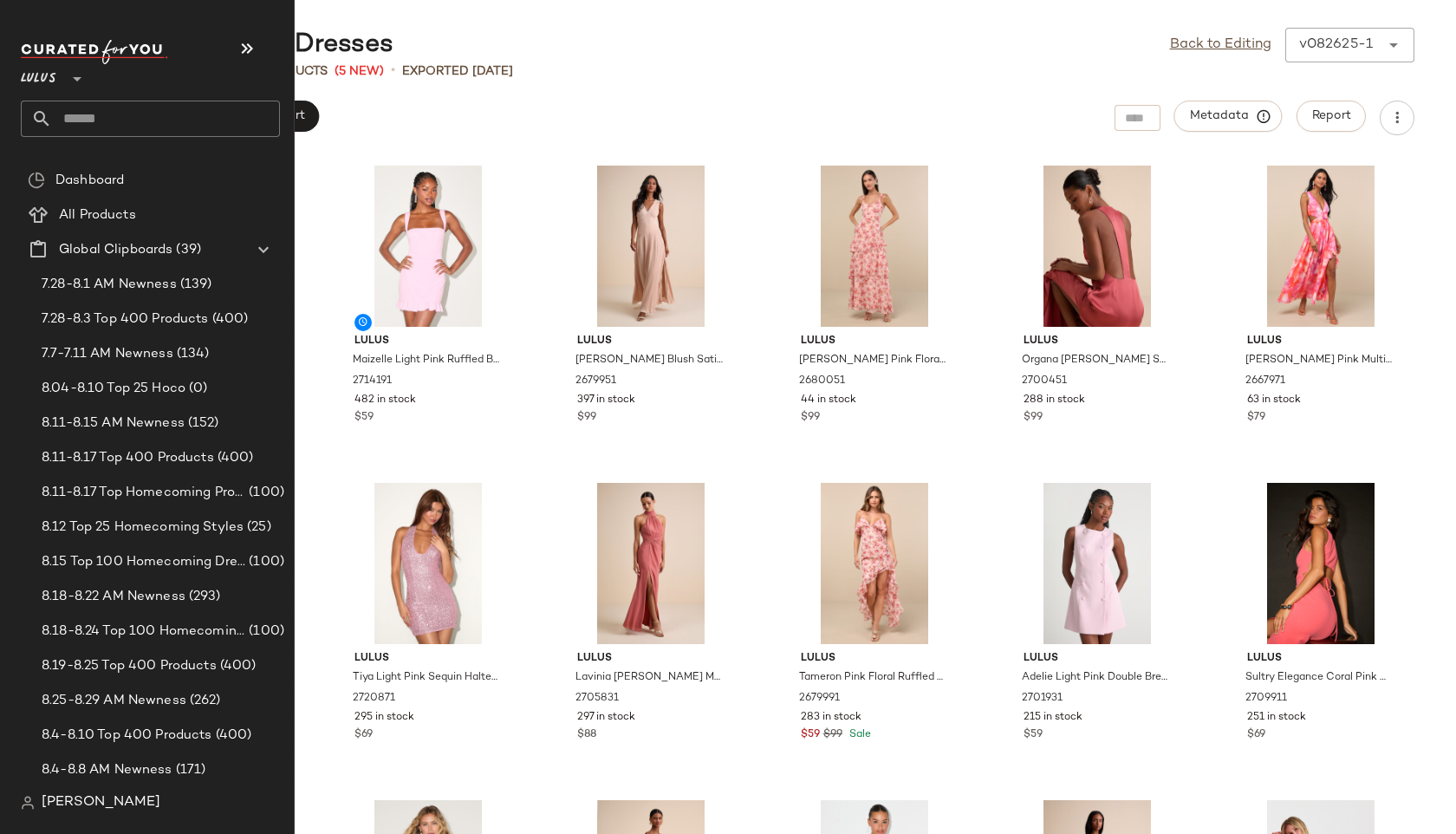
click at [76, 120] on input "text" at bounding box center [165, 118] width 228 height 36
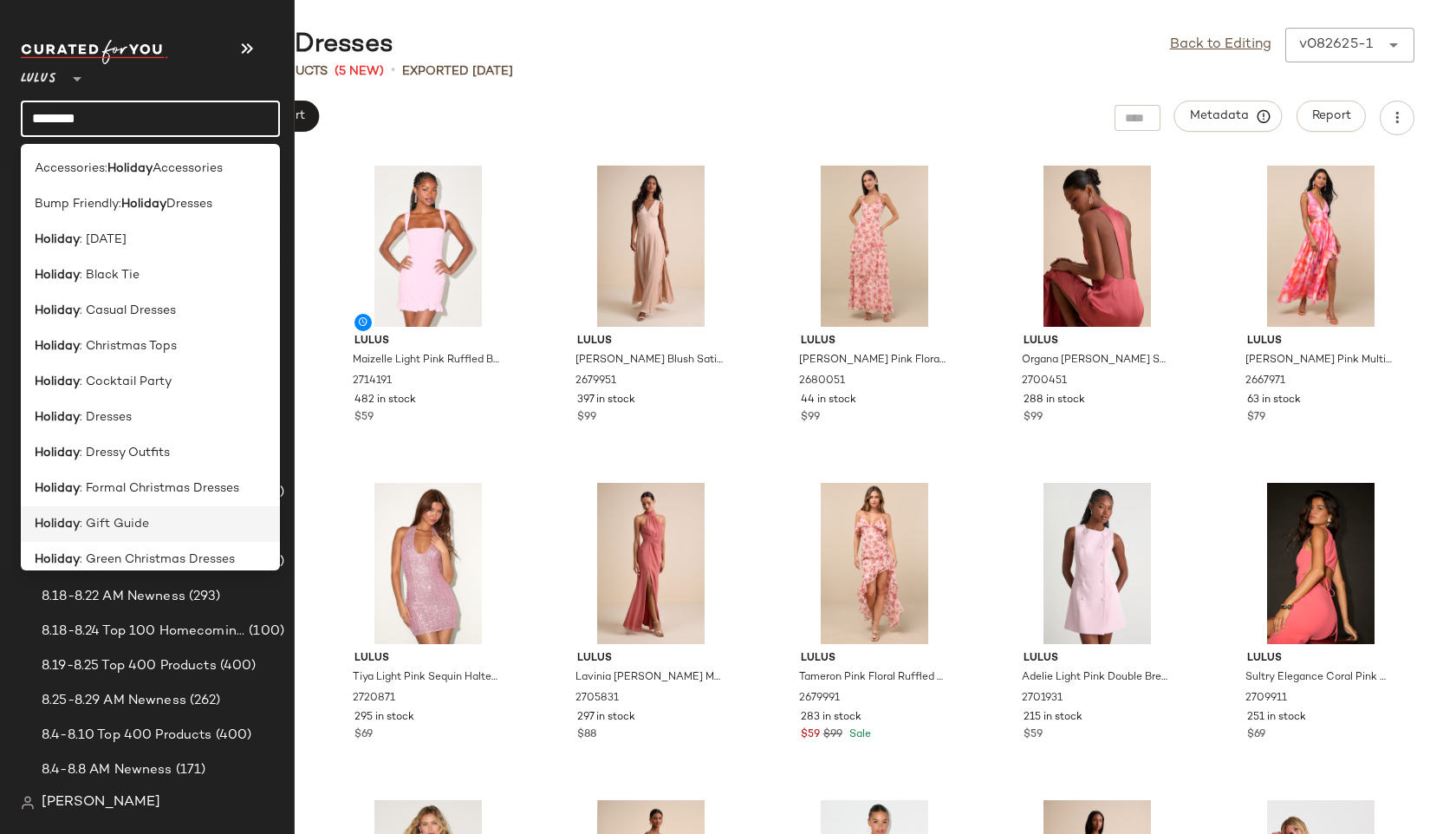
type input "*******"
click at [115, 524] on span ": Gift Guide" at bounding box center [114, 524] width 69 height 18
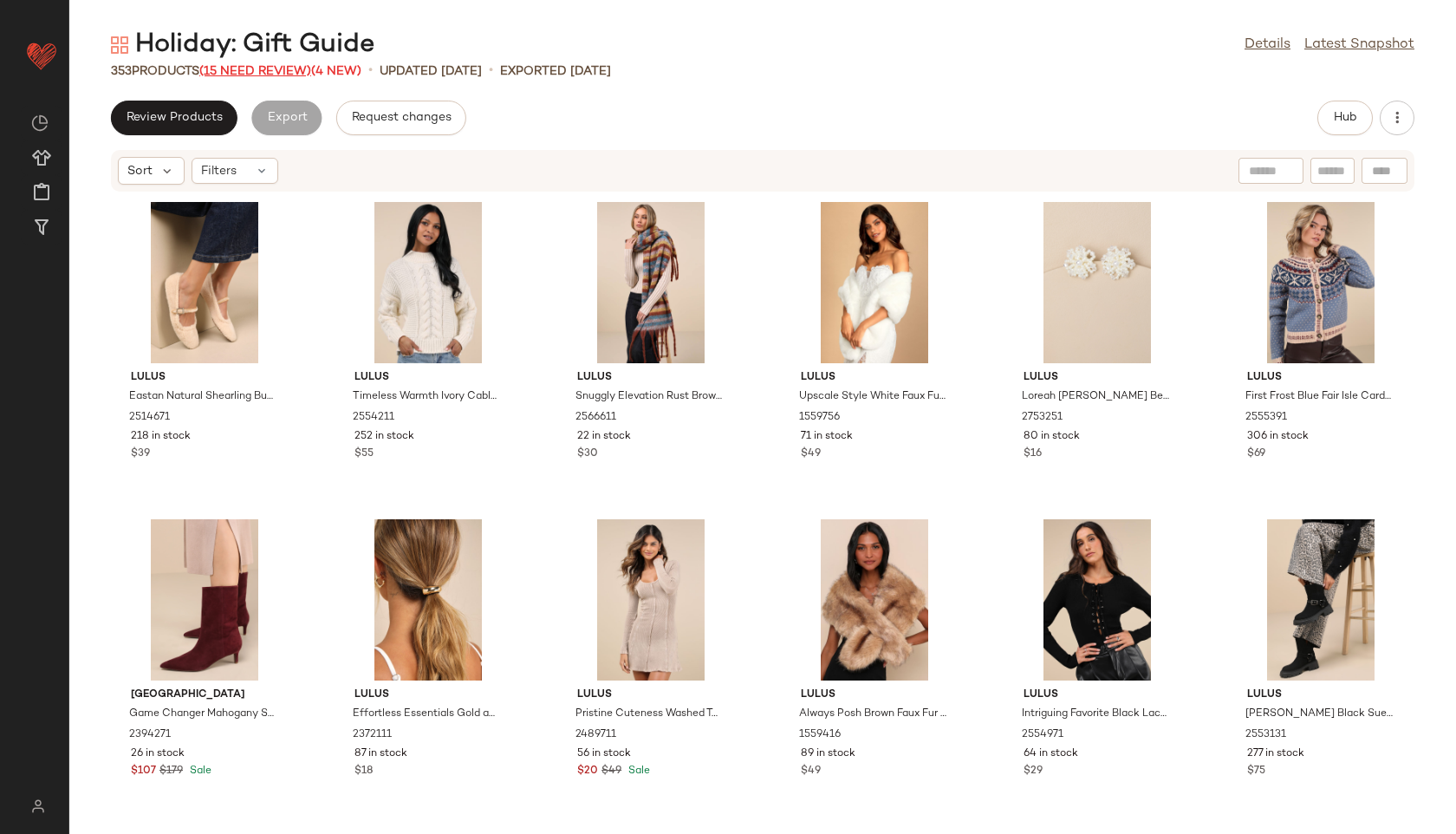
click at [296, 69] on span "(15 Need Review)" at bounding box center [255, 71] width 112 height 13
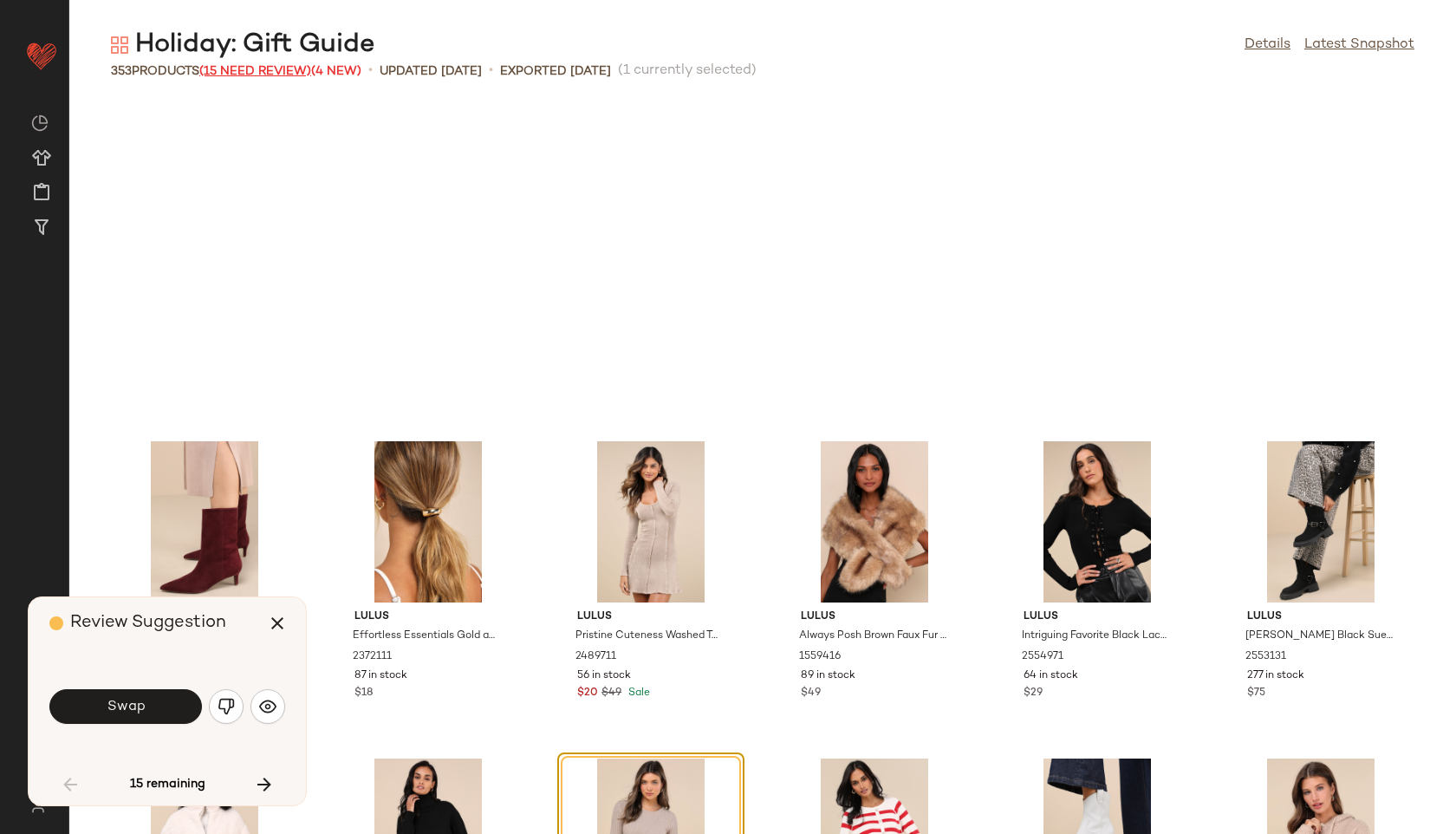
scroll to position [331, 0]
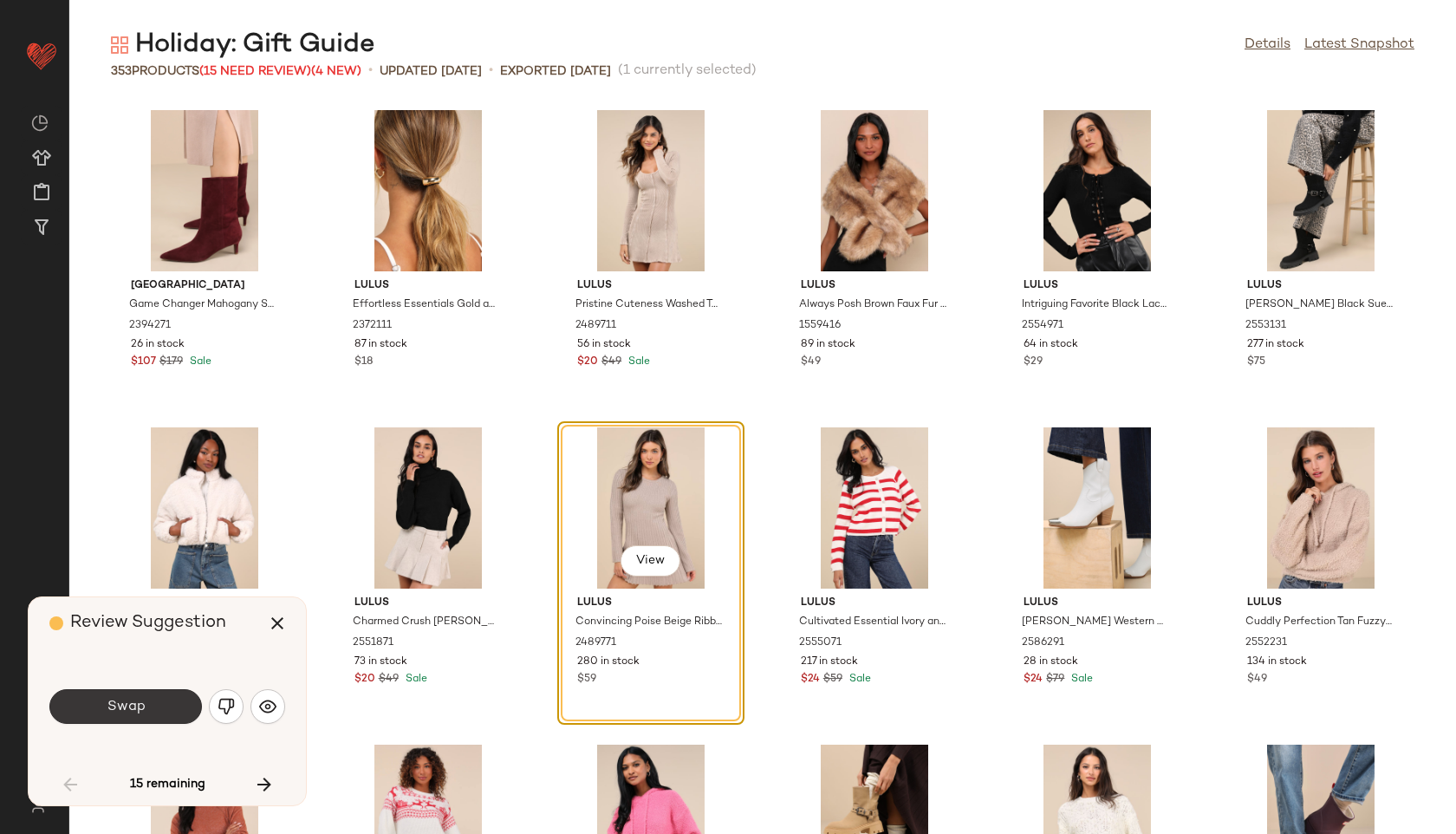
click at [139, 714] on span "Swap" at bounding box center [125, 707] width 39 height 17
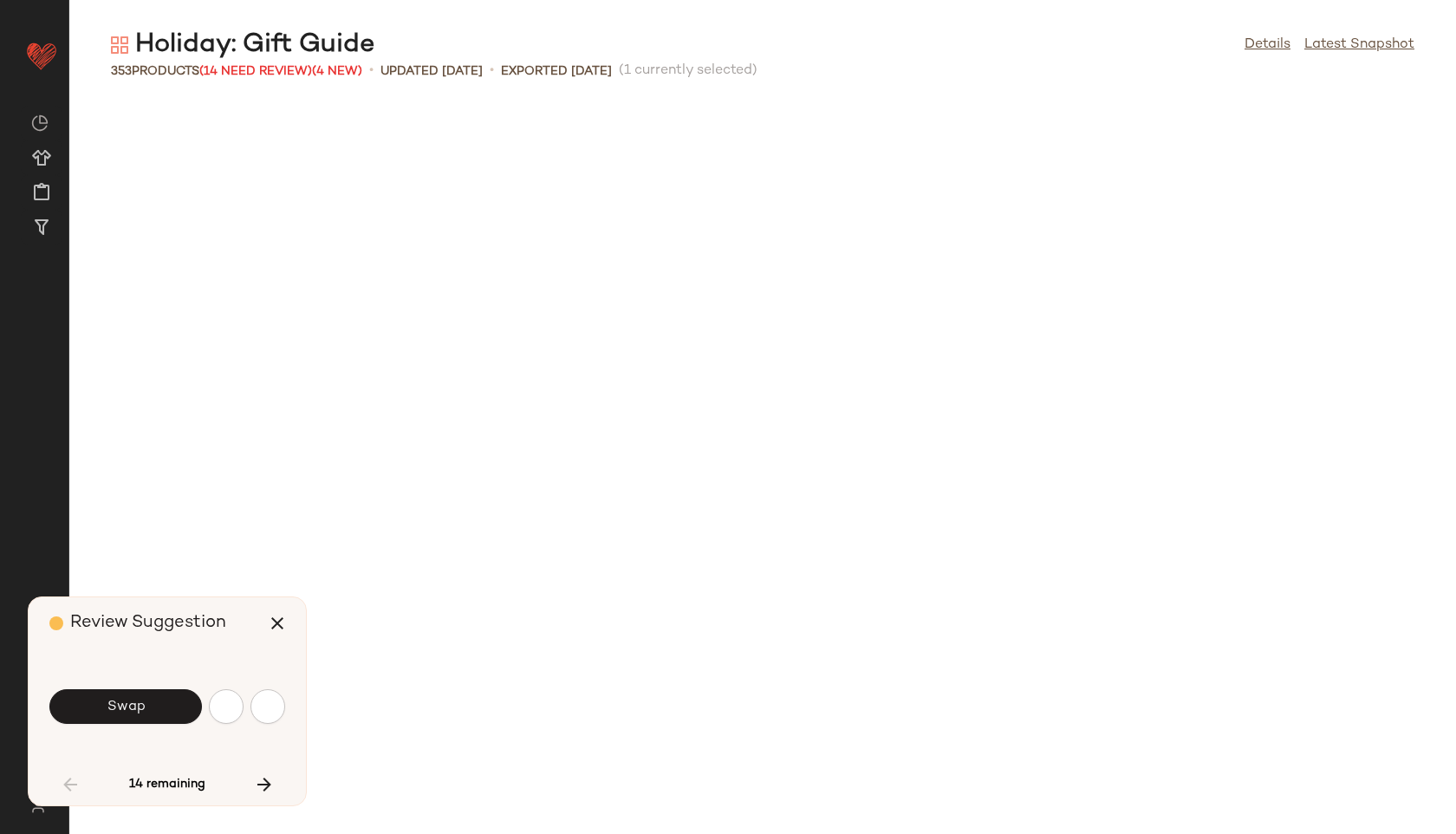
scroll to position [1269, 0]
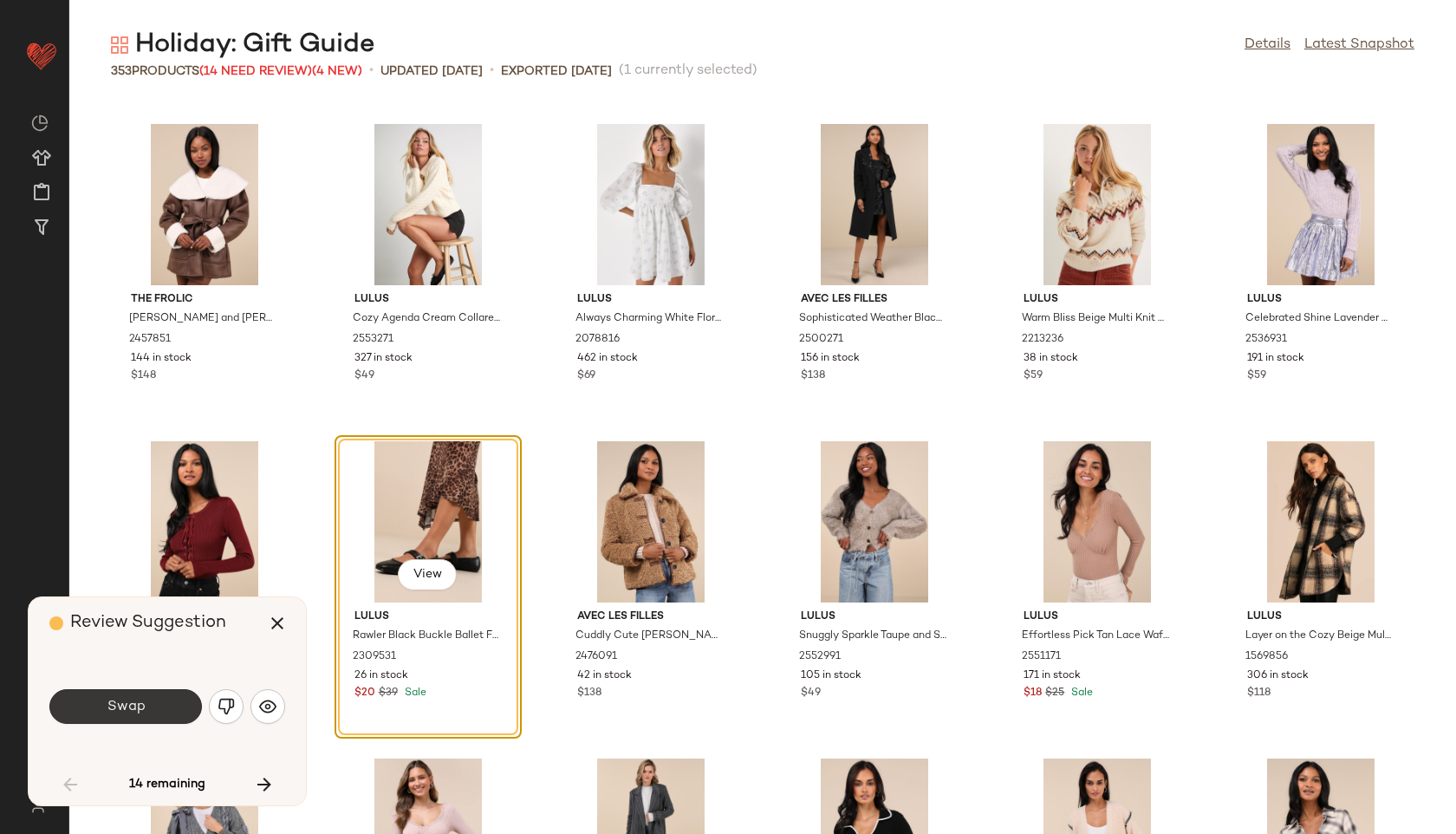
click at [160, 709] on button "Swap" at bounding box center [126, 706] width 153 height 34
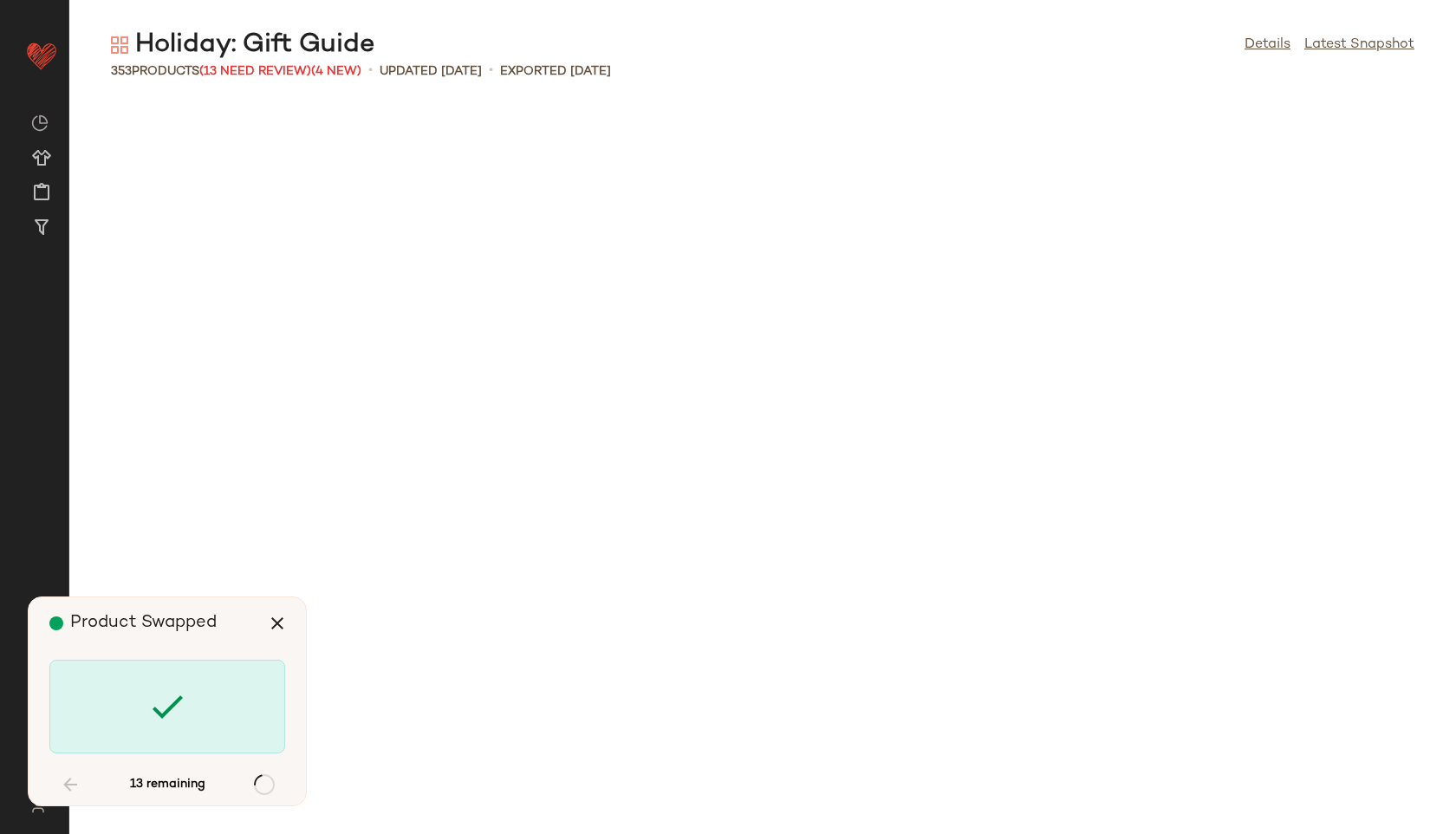
scroll to position [4125, 0]
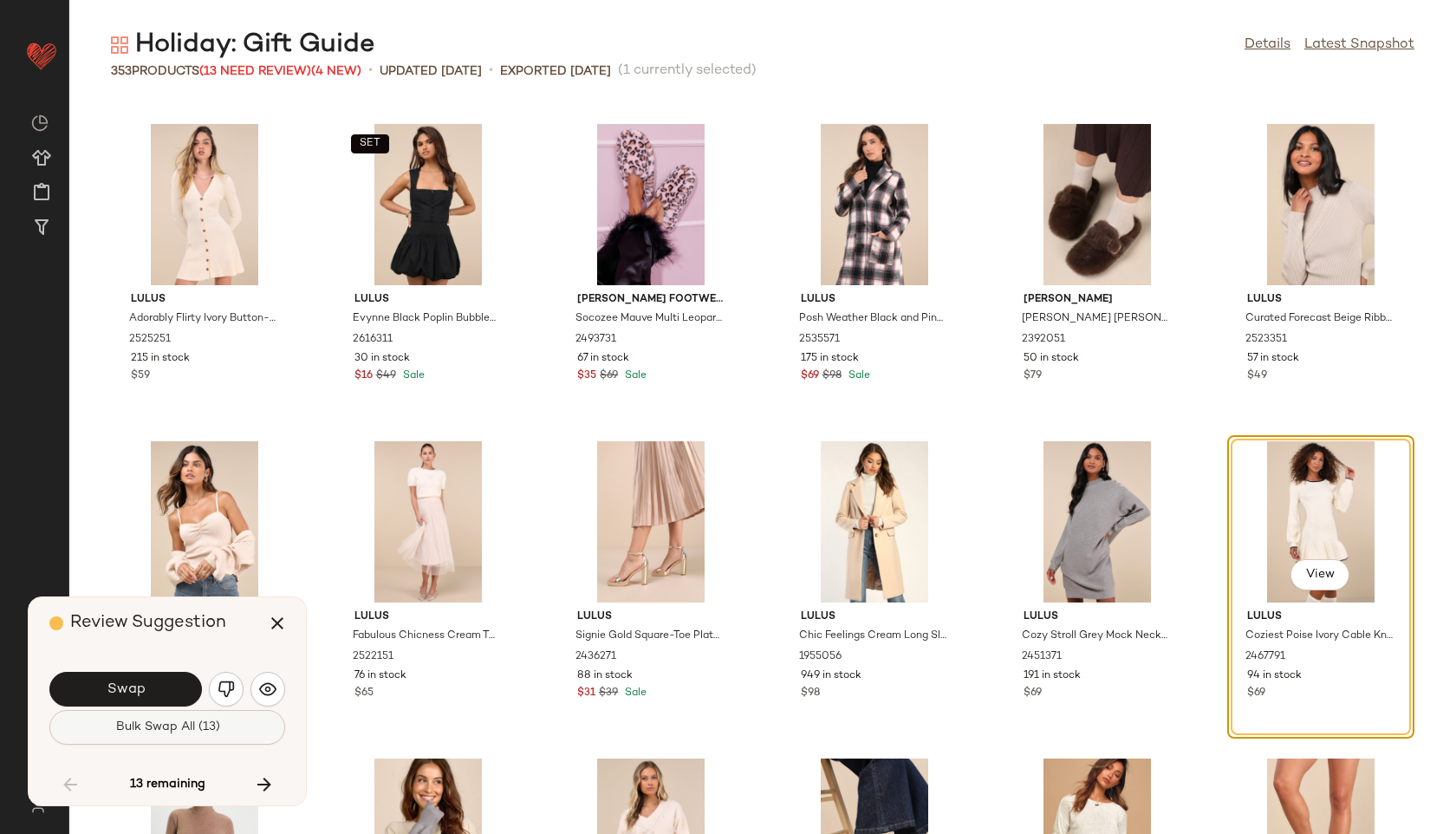
click at [166, 717] on button "Bulk Swap All (13)" at bounding box center [167, 727] width 235 height 34
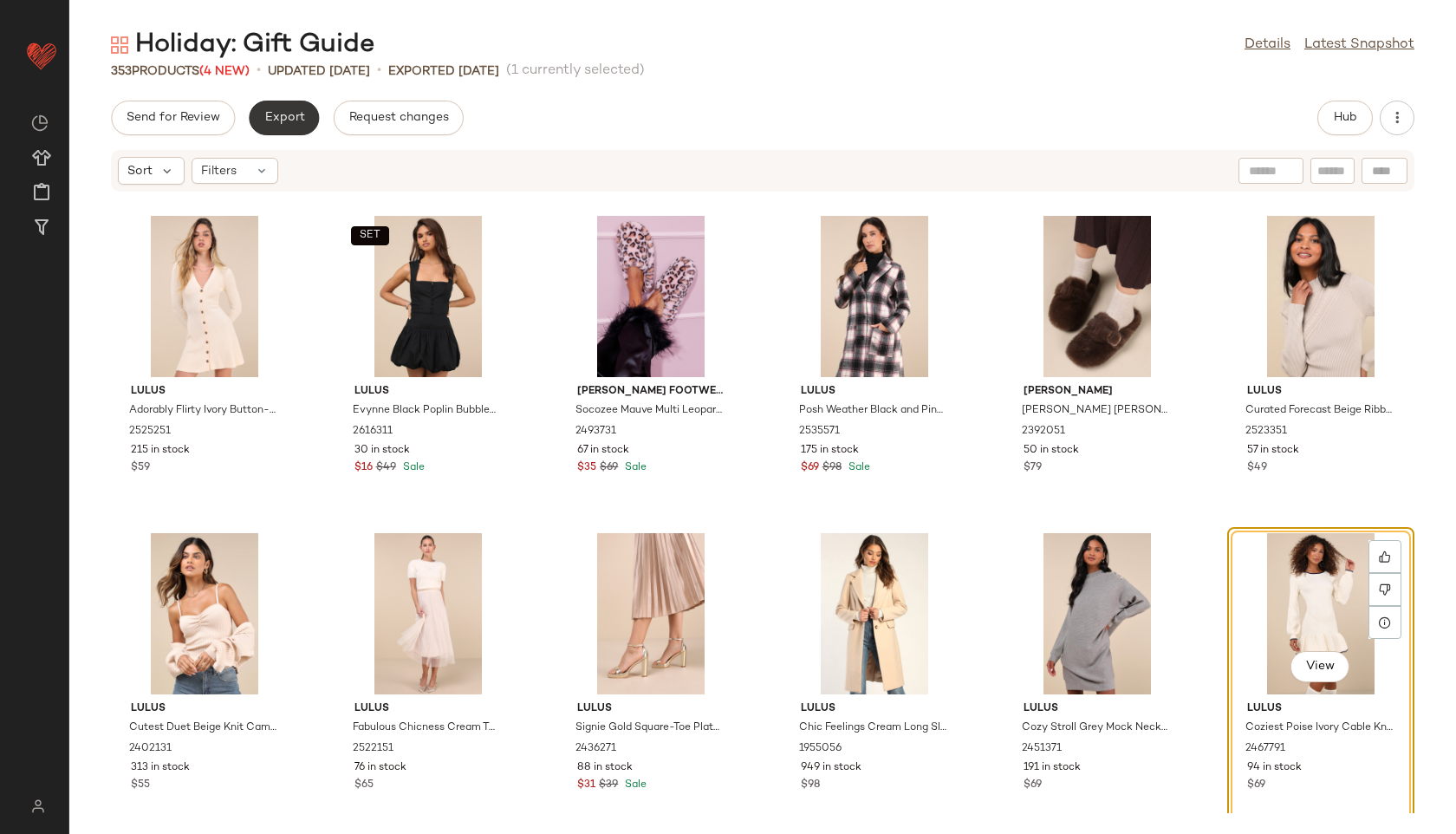
click at [285, 128] on button "Export" at bounding box center [284, 117] width 70 height 34
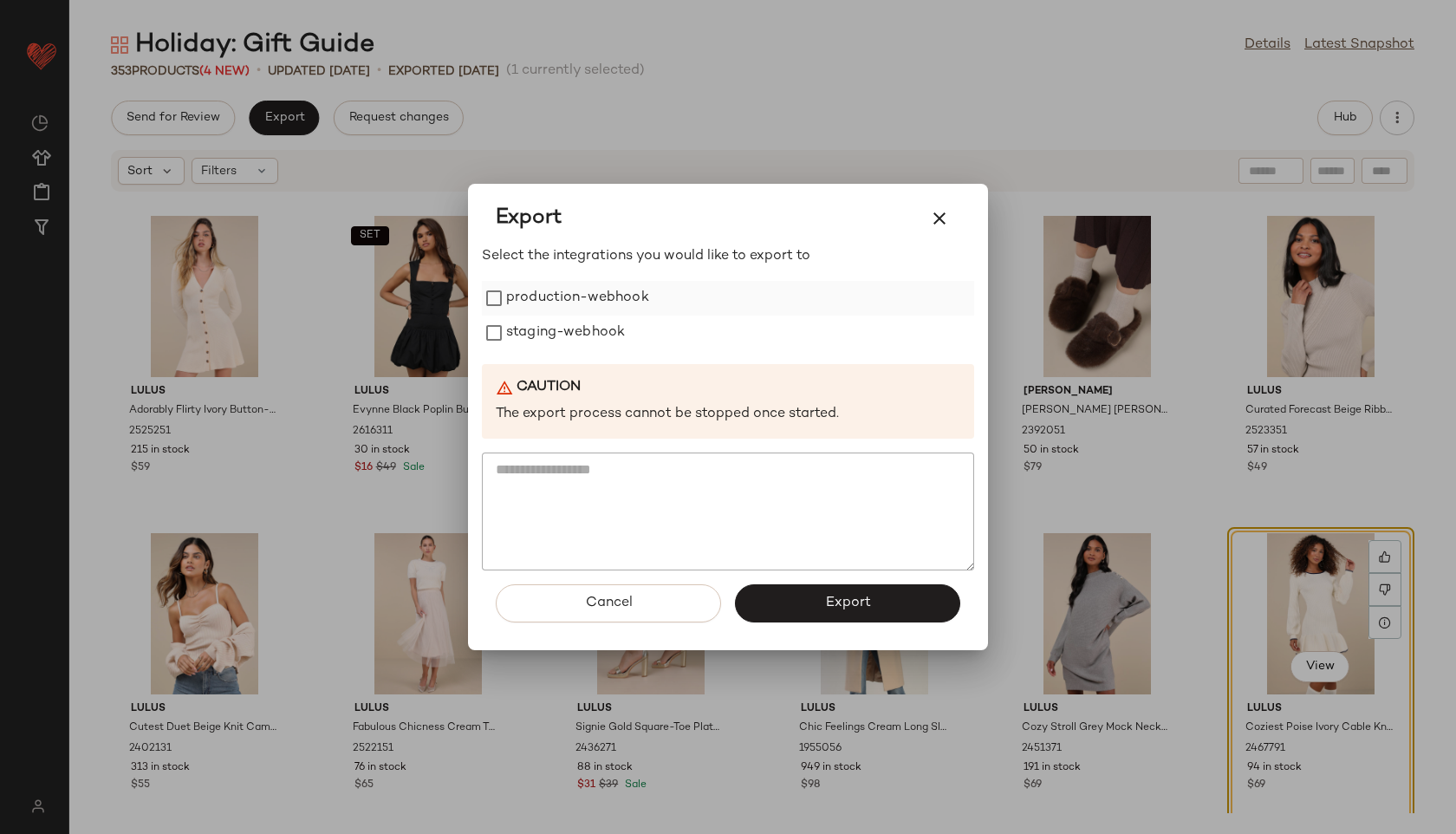
click at [515, 299] on label "production-webhook" at bounding box center [577, 298] width 143 height 34
click at [515, 336] on label "staging-webhook" at bounding box center [565, 332] width 119 height 34
click at [811, 605] on button "Export" at bounding box center [848, 603] width 225 height 38
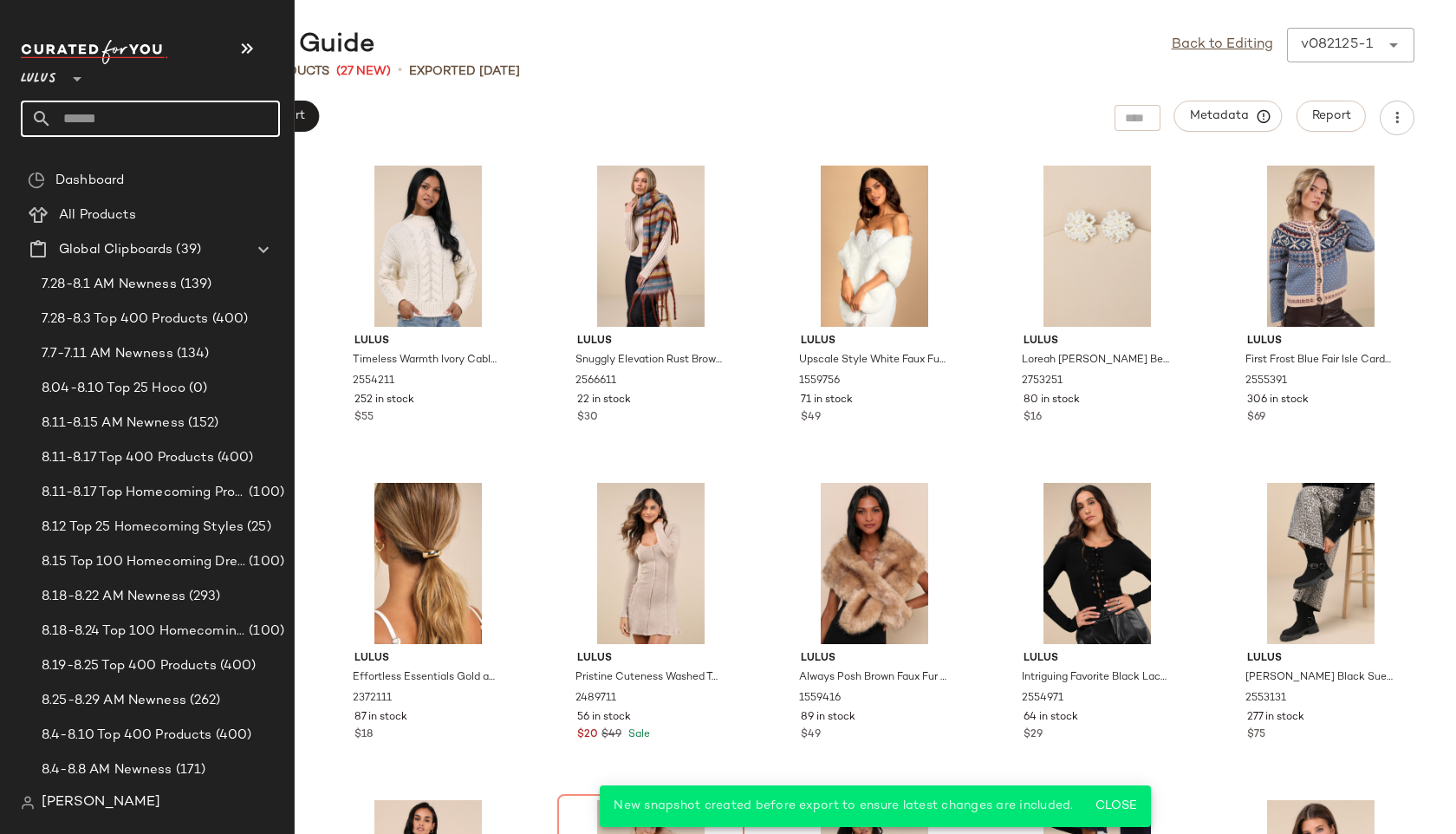
click at [110, 114] on input "text" at bounding box center [165, 118] width 228 height 36
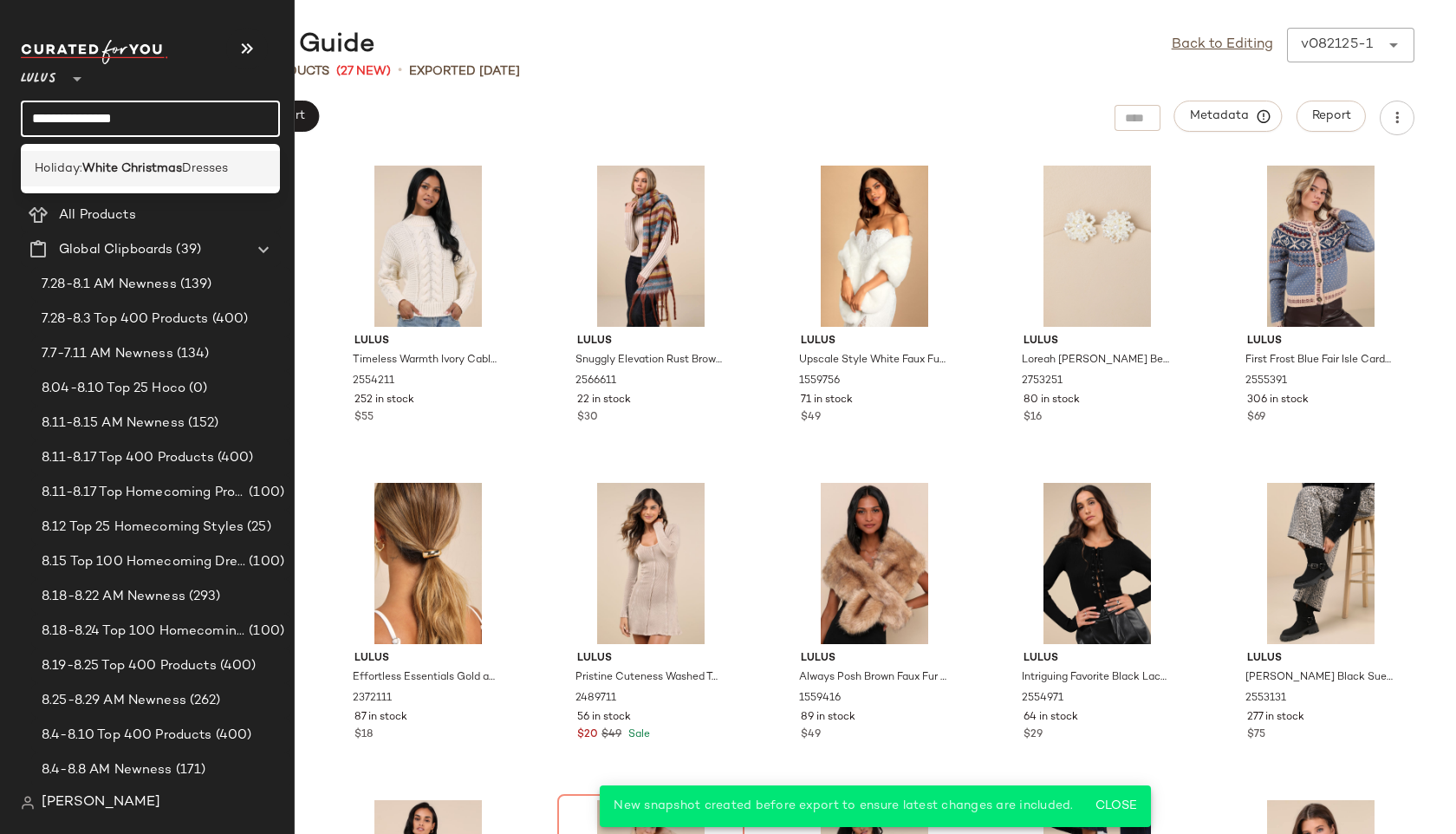
type input "**********"
click at [149, 170] on b "White Christmas" at bounding box center [132, 169] width 99 height 18
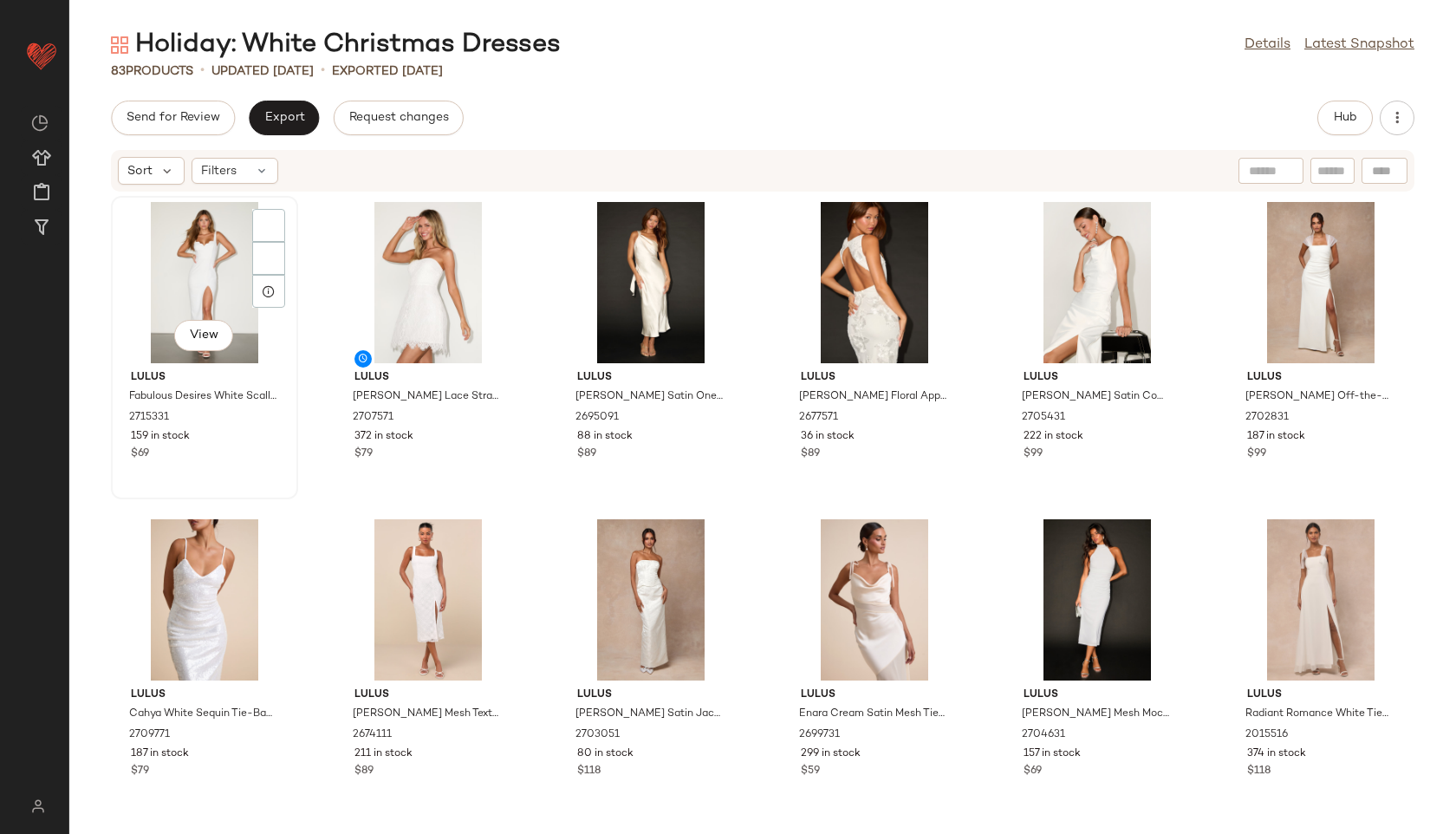
scroll to position [1, 0]
click at [245, 168] on div "Filters" at bounding box center [235, 171] width 87 height 26
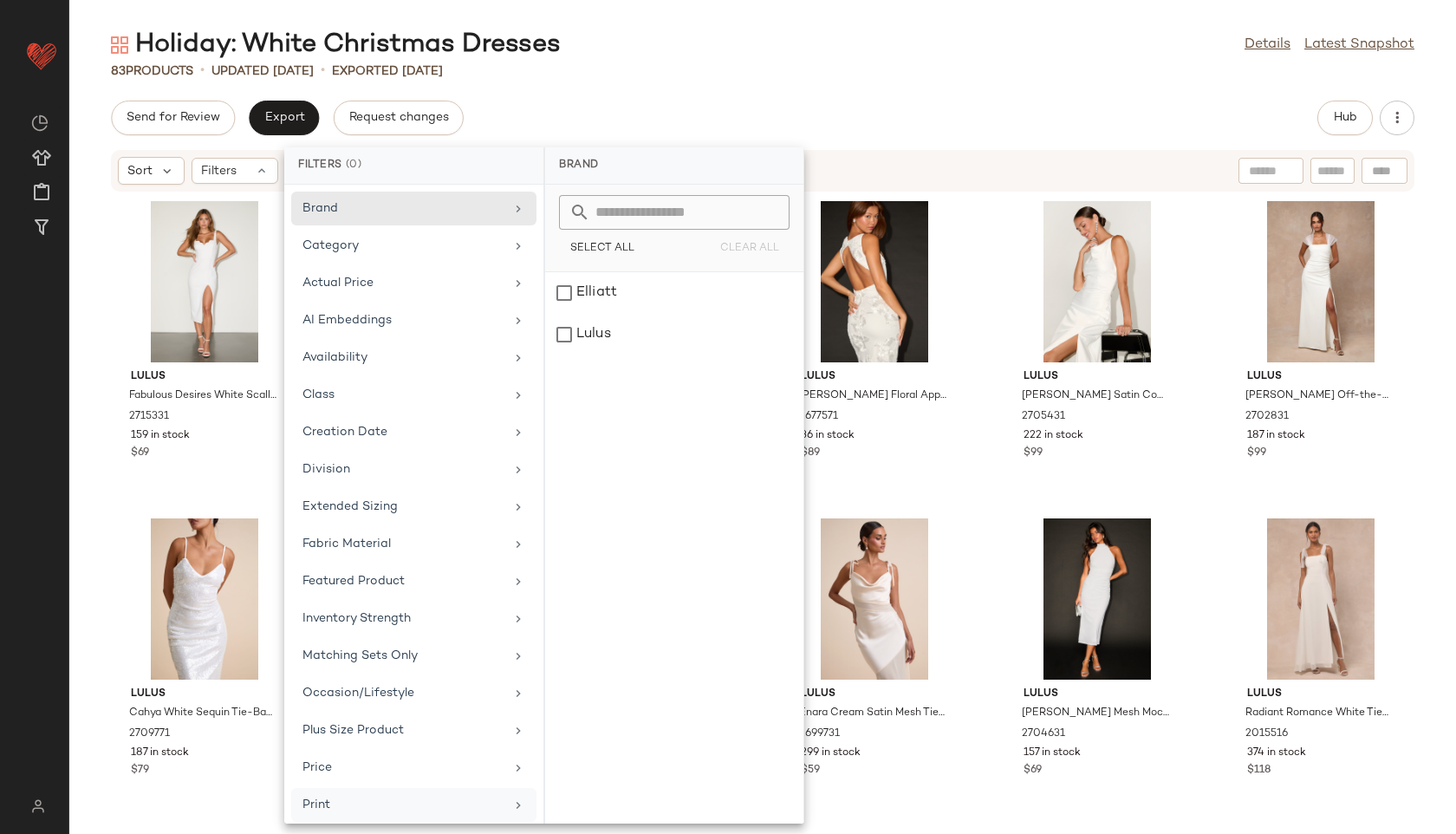
scroll to position [195, 0]
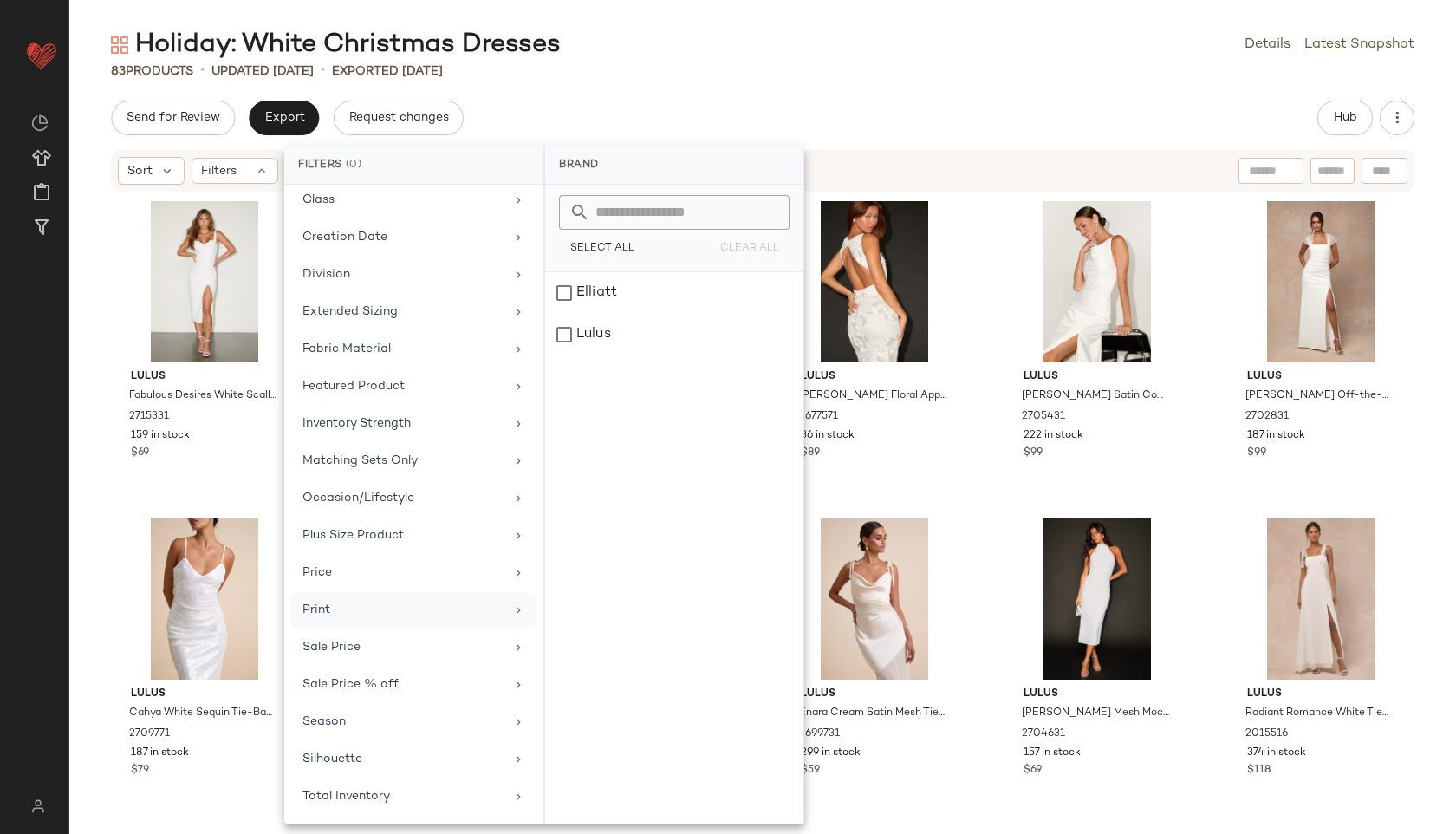
click at [358, 795] on div "Total Inventory" at bounding box center [403, 796] width 202 height 18
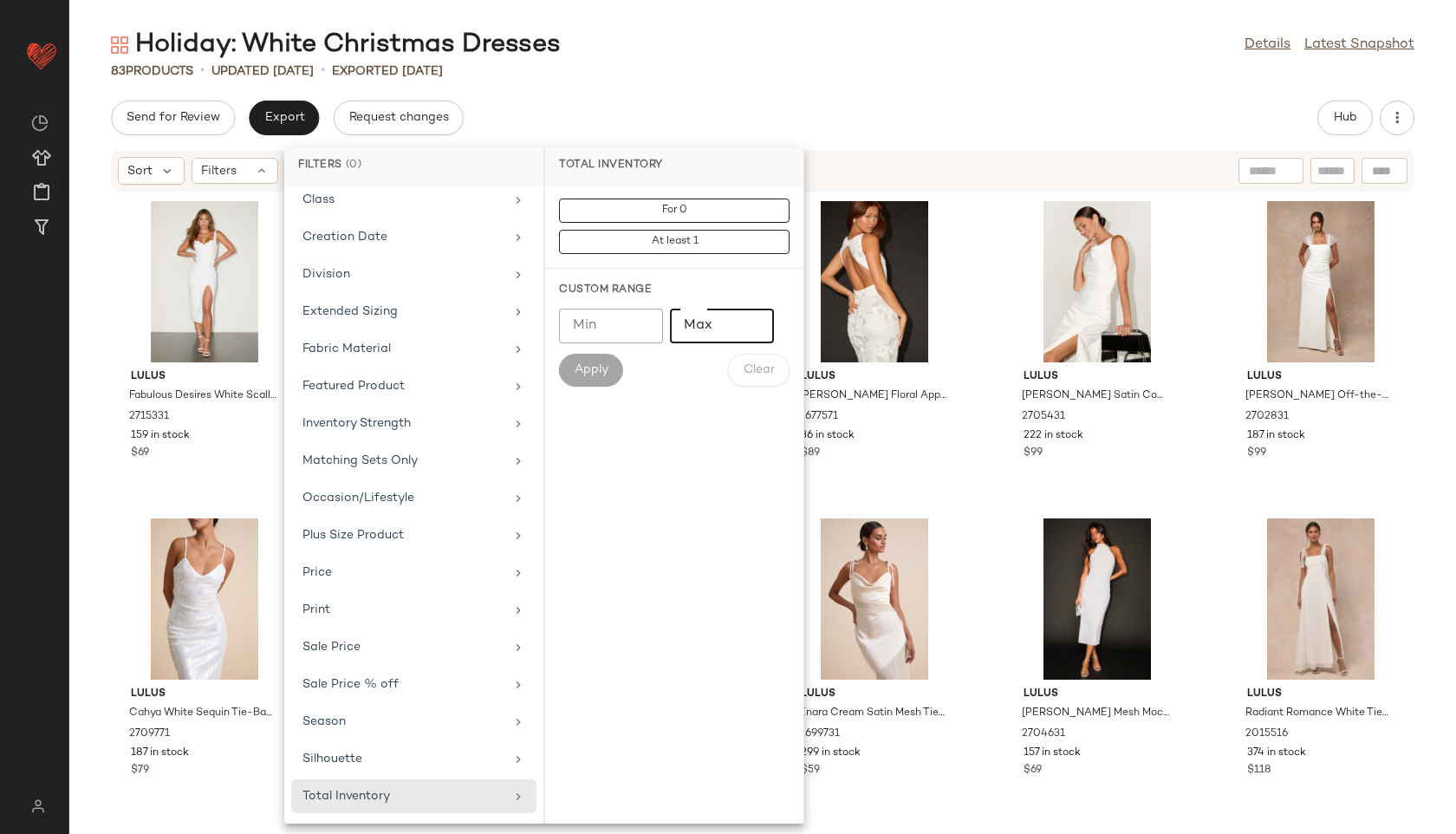
click at [708, 323] on input "Max" at bounding box center [722, 325] width 104 height 34
type input "**"
click at [599, 358] on button "Apply" at bounding box center [590, 369] width 64 height 33
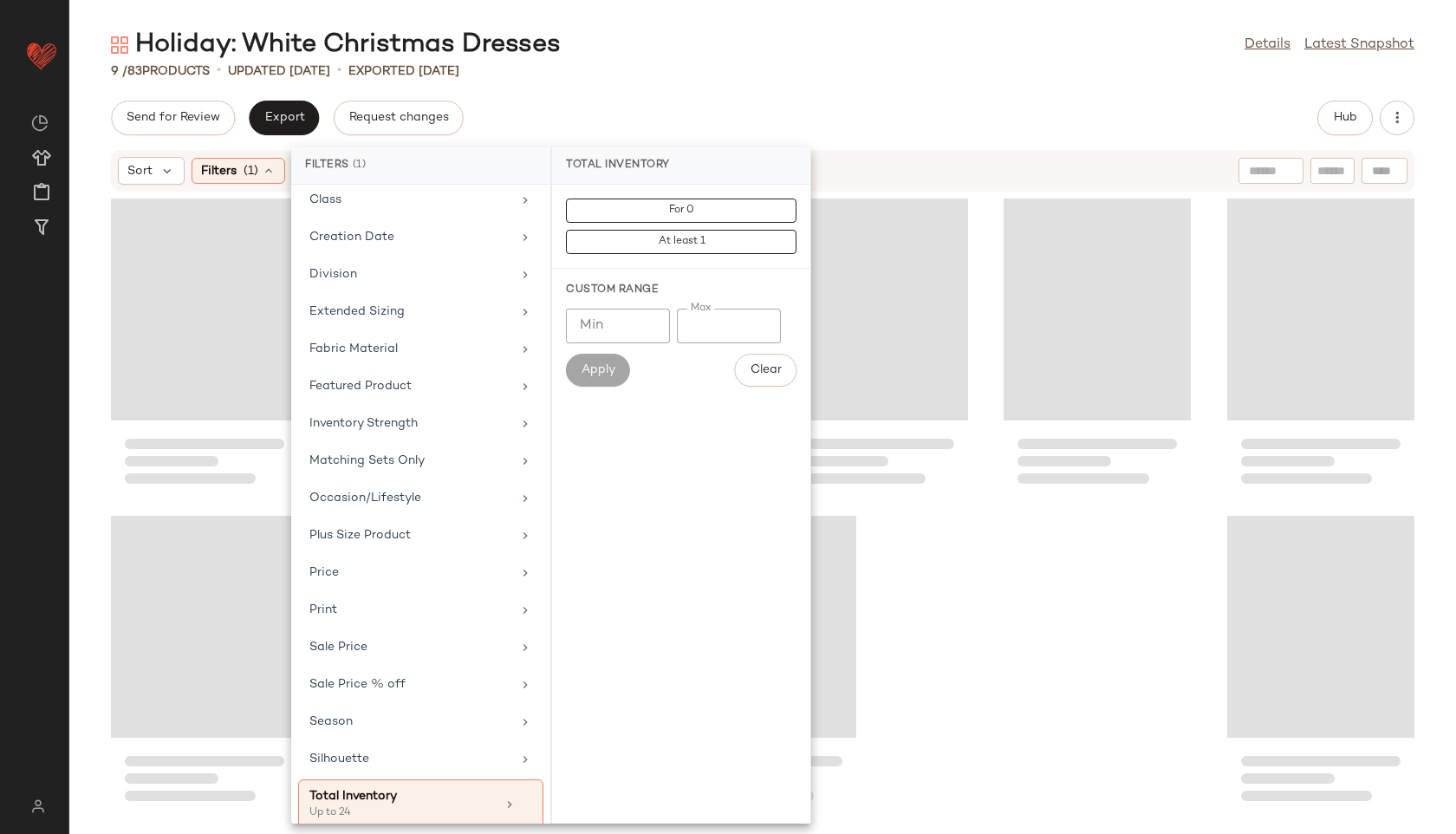
click at [723, 68] on div "9 / 83 Products • updated Aug 26th • Exported Aug 26th" at bounding box center [763, 71] width 1387 height 18
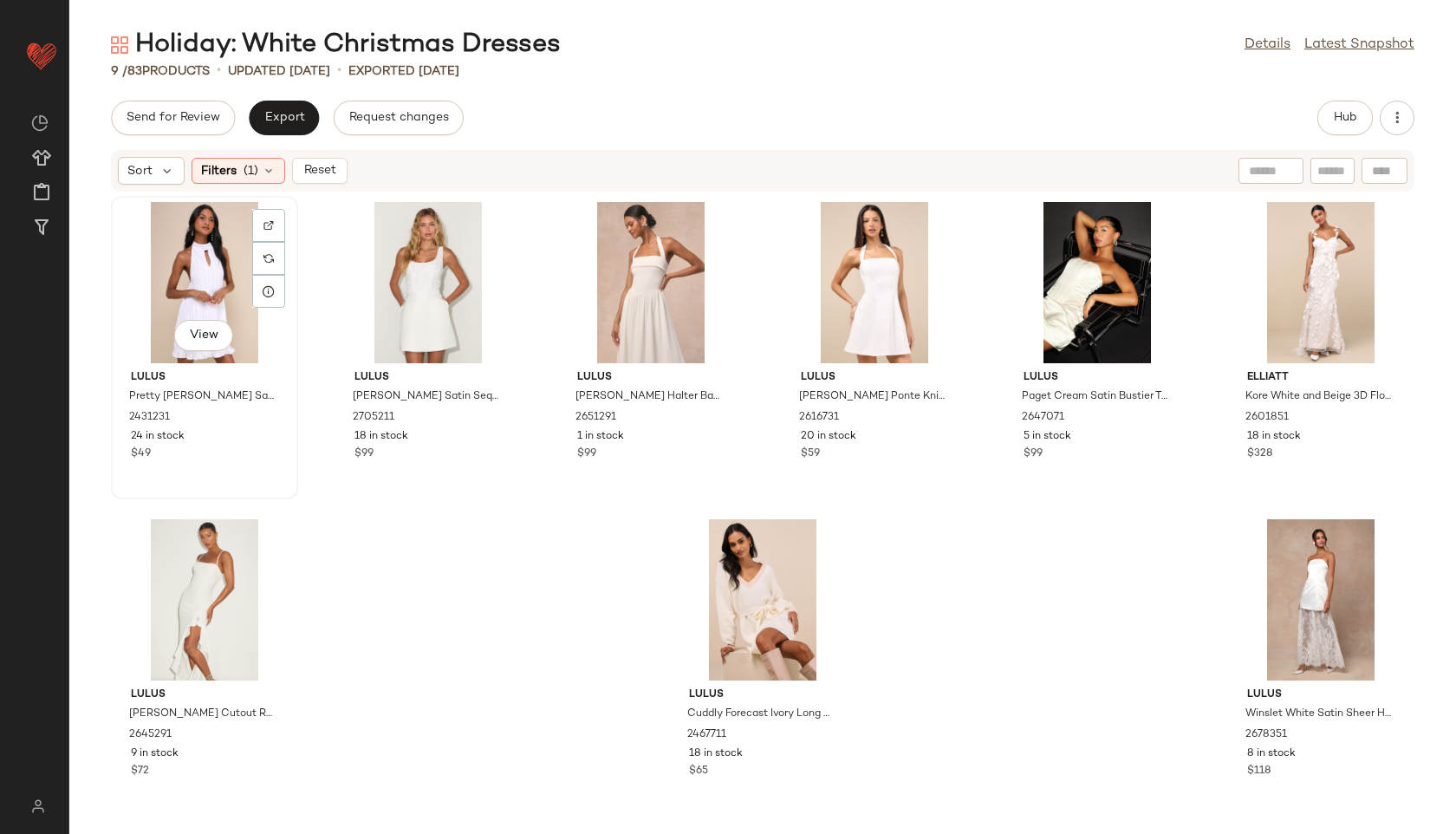
click at [173, 269] on div "View" at bounding box center [204, 282] width 175 height 161
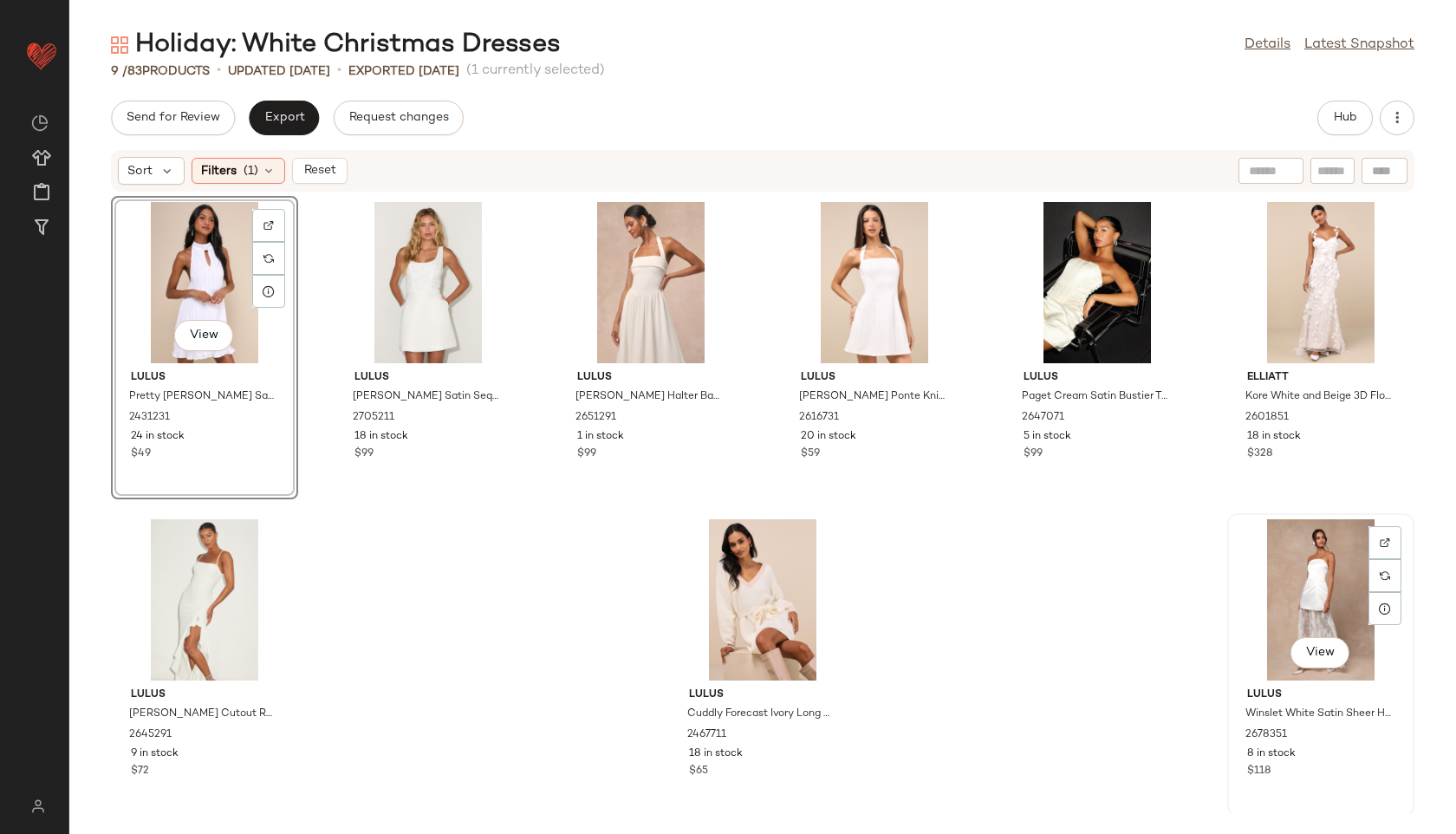
click at [1297, 593] on div "View" at bounding box center [1321, 599] width 175 height 161
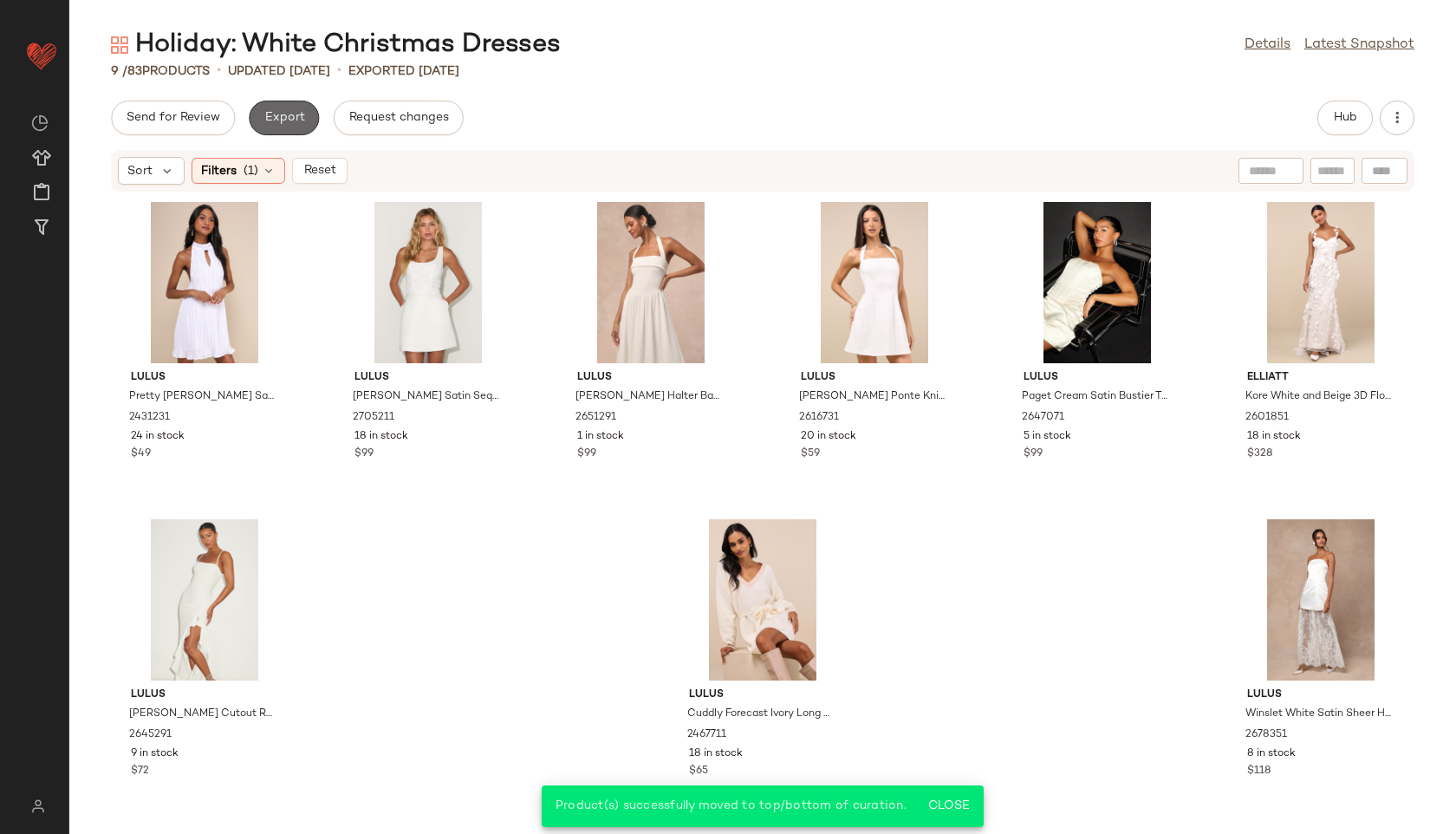
click at [259, 120] on button "Export" at bounding box center [284, 117] width 70 height 34
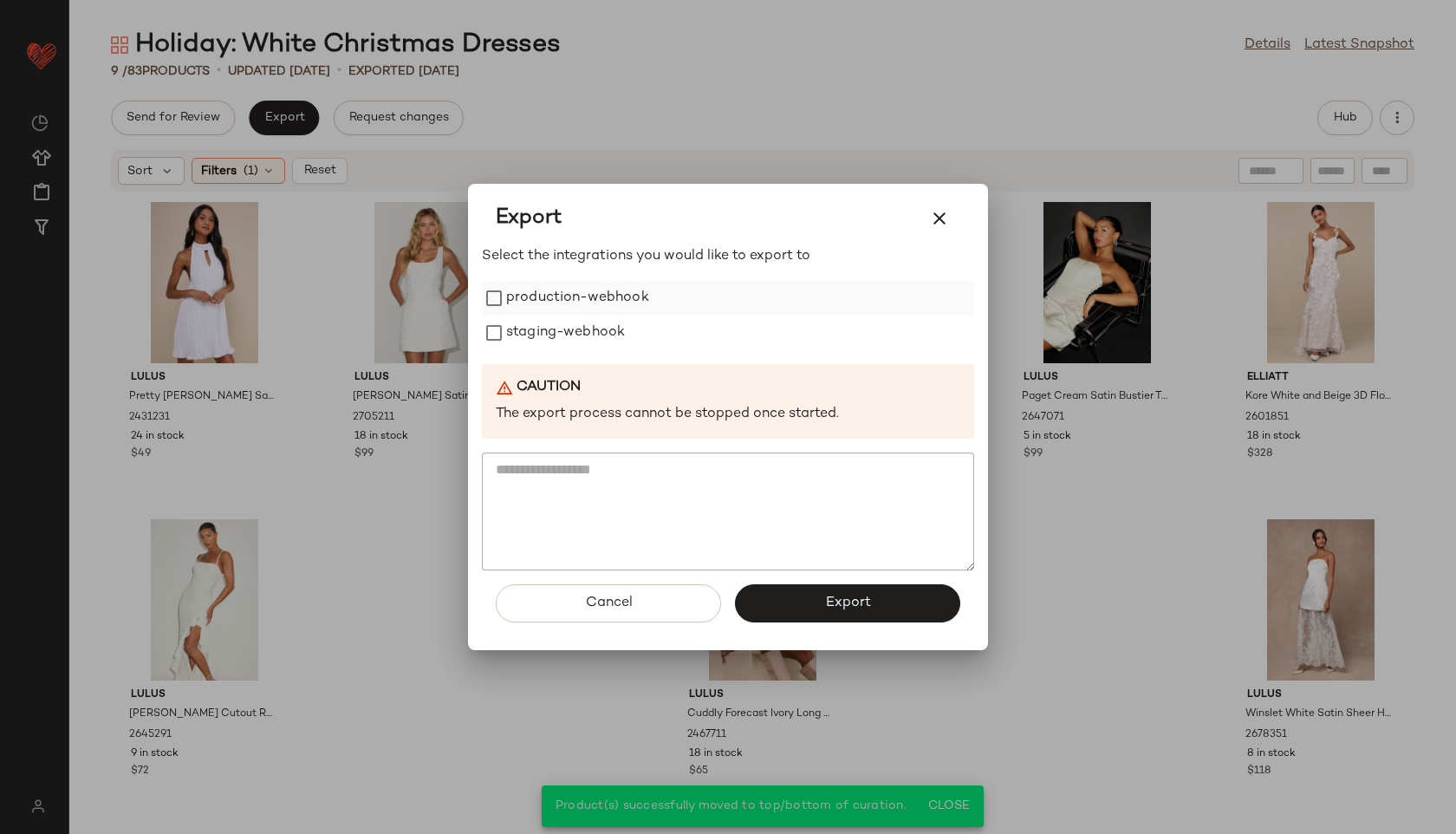
click at [562, 294] on label "production-webhook" at bounding box center [577, 298] width 143 height 34
click at [563, 327] on label "staging-webhook" at bounding box center [565, 332] width 119 height 34
click at [794, 584] on button "Export" at bounding box center [848, 603] width 225 height 38
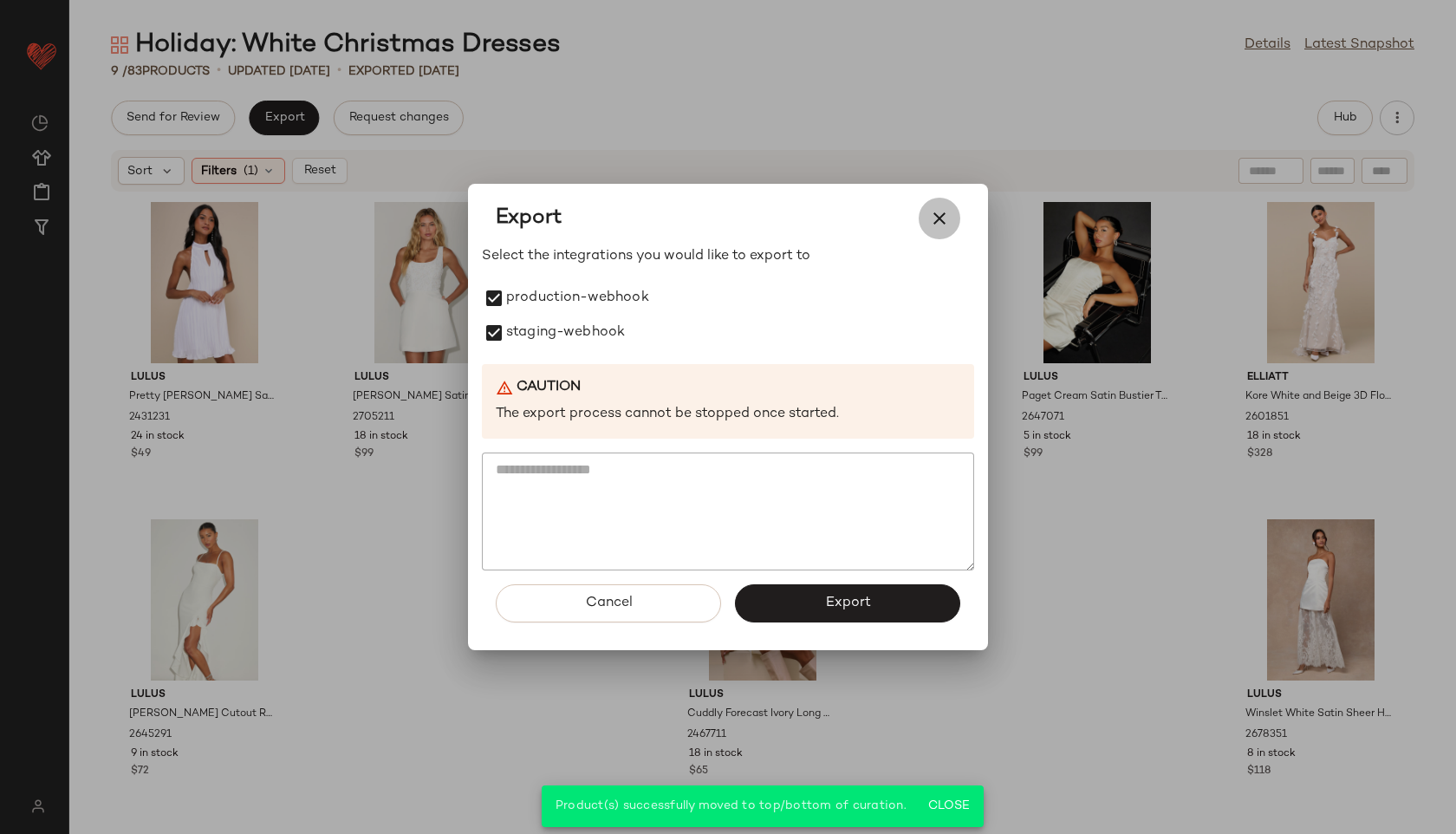
click at [938, 221] on icon "button" at bounding box center [939, 219] width 21 height 21
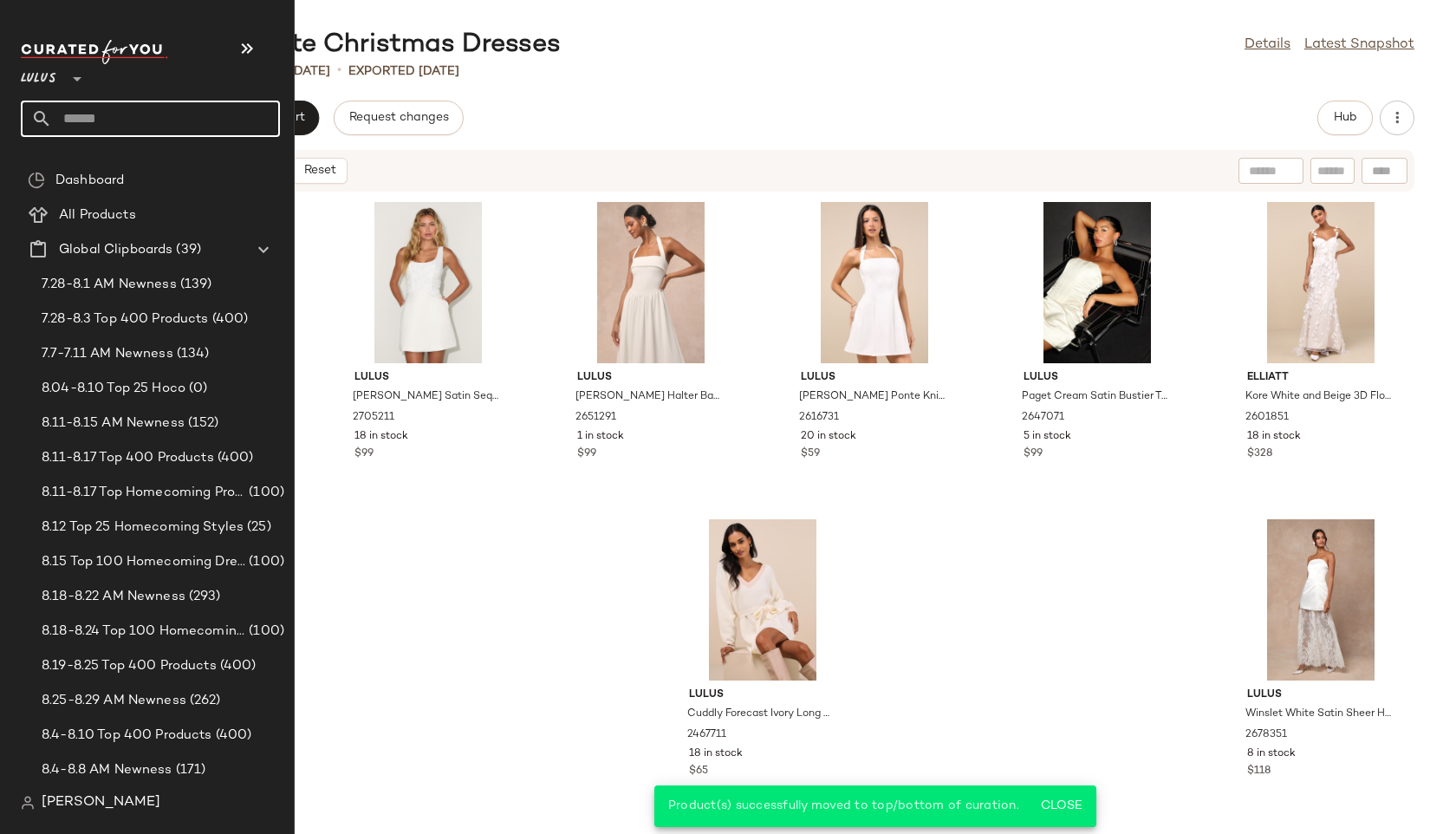
click at [101, 112] on input "text" at bounding box center [165, 118] width 228 height 36
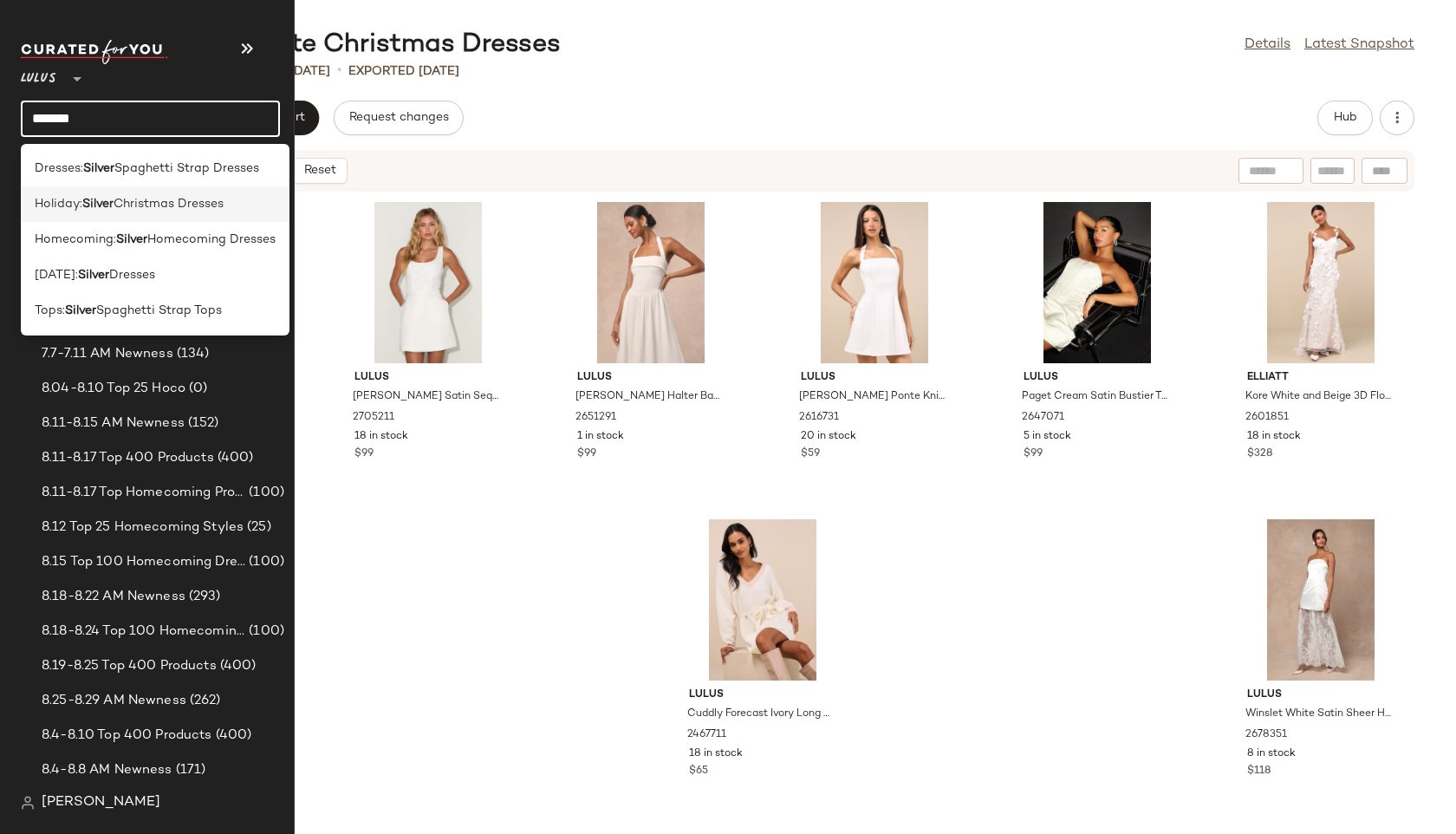
type input "******"
click at [72, 207] on span "Holiday:" at bounding box center [58, 204] width 47 height 18
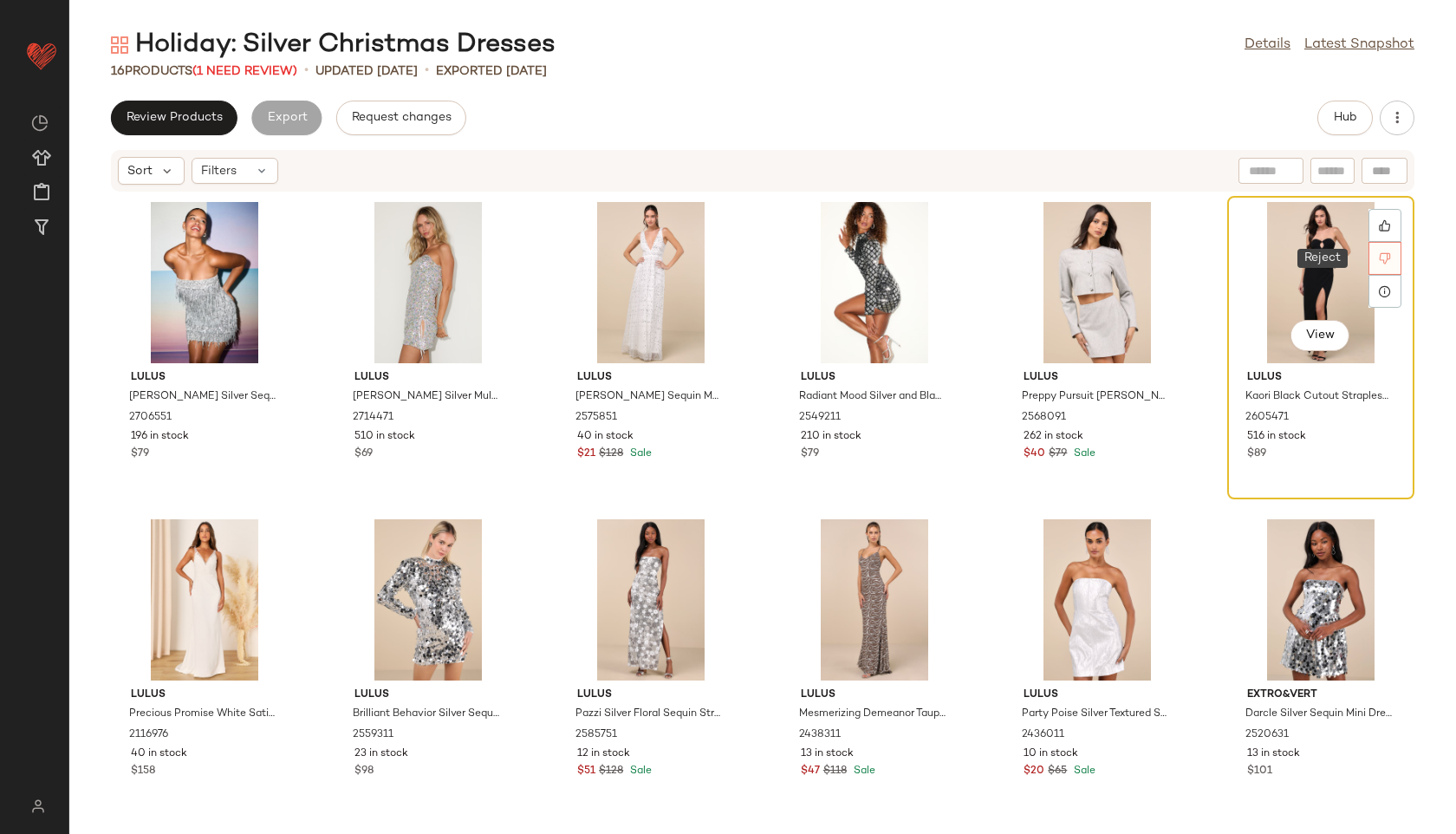
click at [1370, 265] on div at bounding box center [1385, 257] width 33 height 33
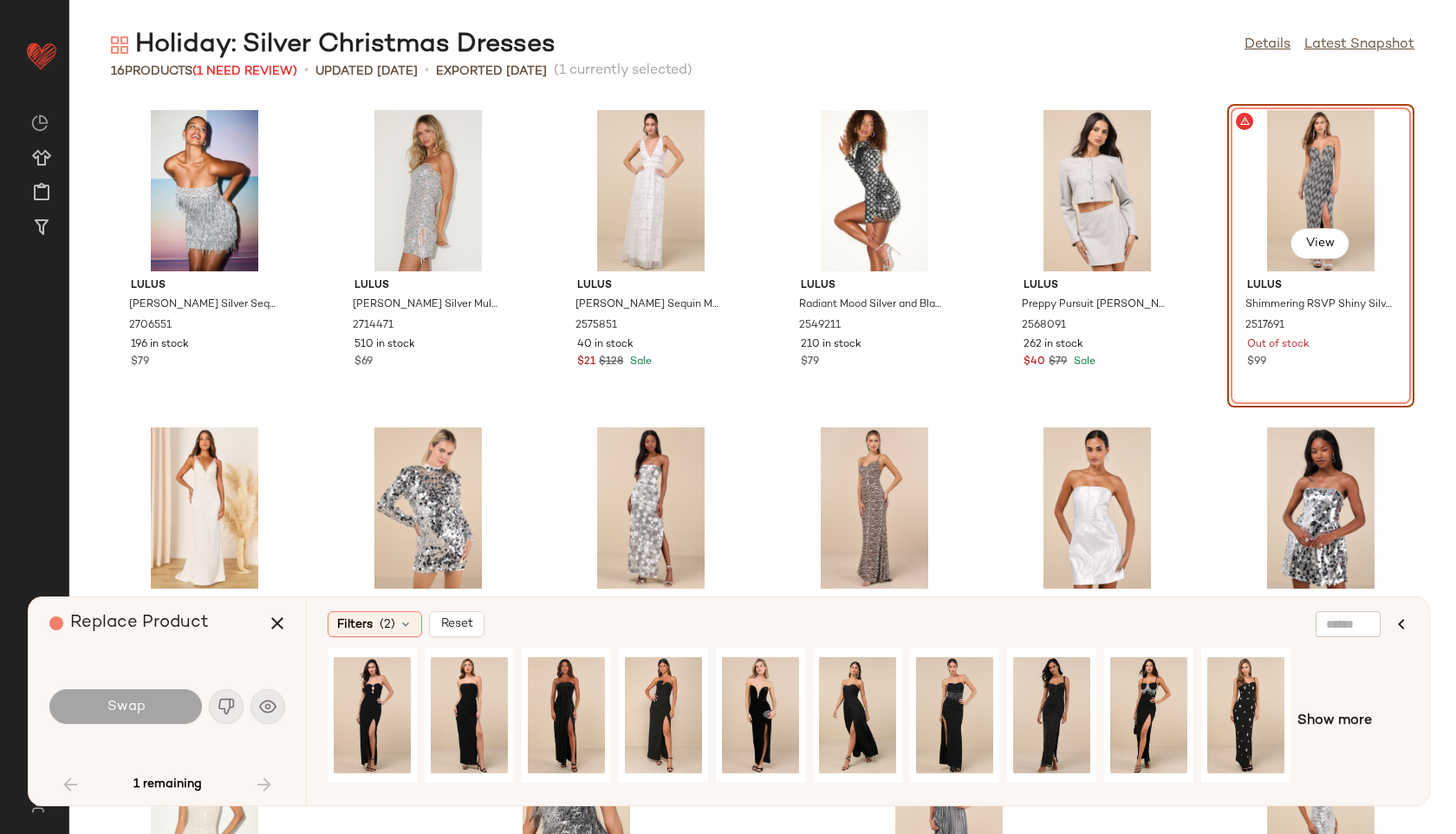
click at [1295, 169] on div "View" at bounding box center [1321, 190] width 175 height 161
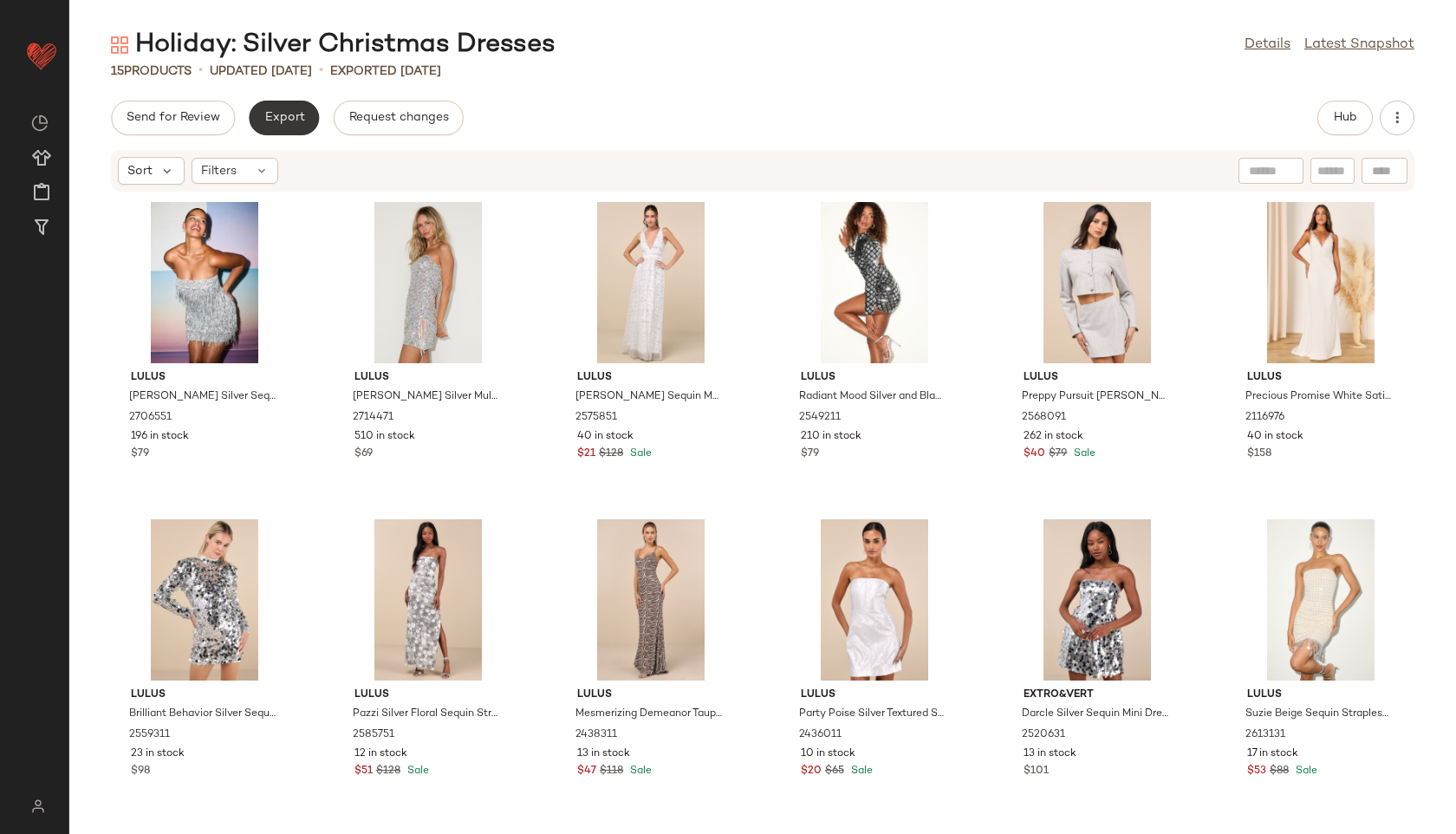
click at [299, 116] on span "Export" at bounding box center [284, 118] width 40 height 14
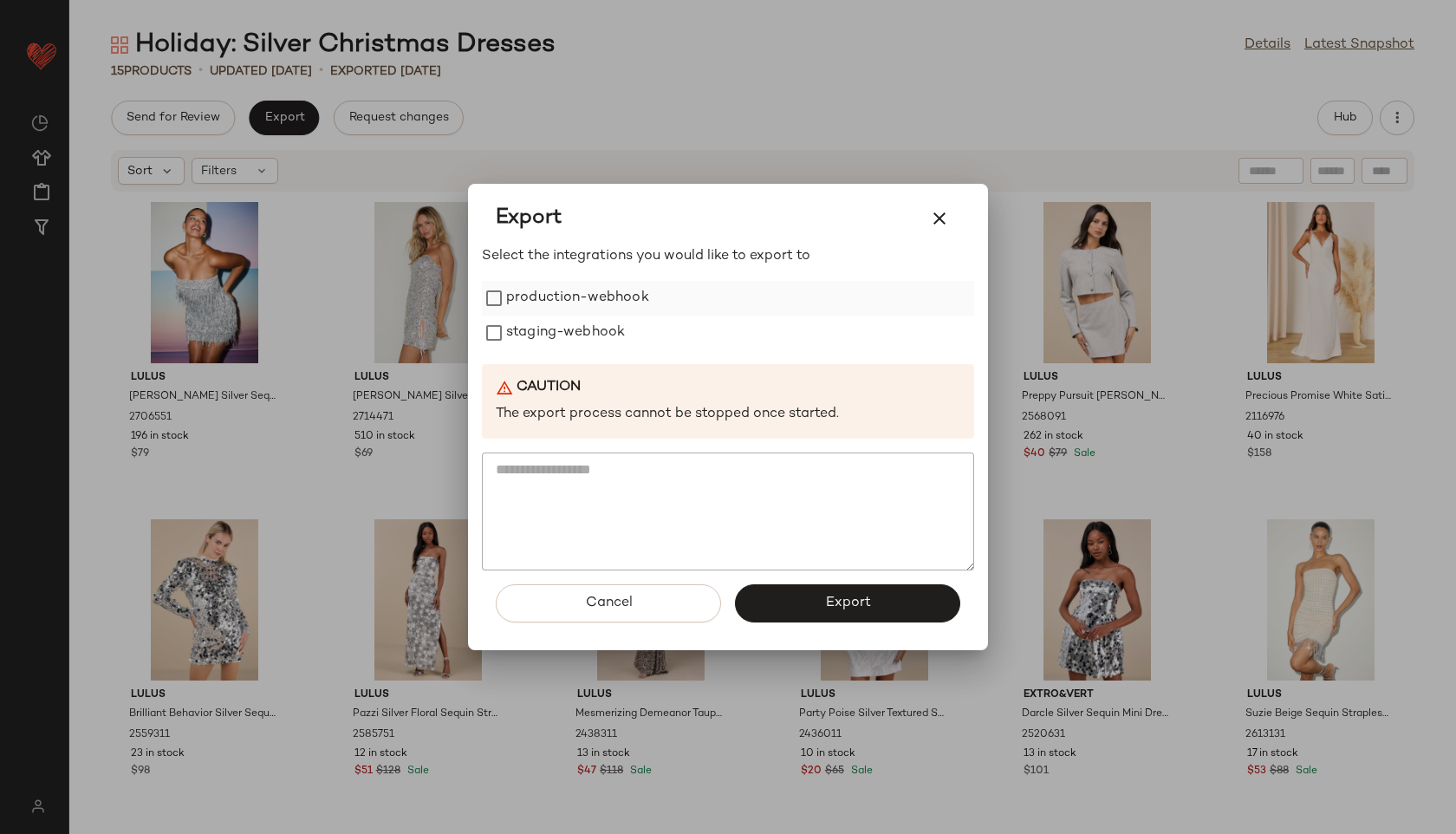
click at [565, 288] on label "production-webhook" at bounding box center [577, 298] width 143 height 34
click at [565, 334] on label "staging-webhook" at bounding box center [565, 332] width 119 height 34
click at [787, 610] on button "Export" at bounding box center [848, 603] width 225 height 38
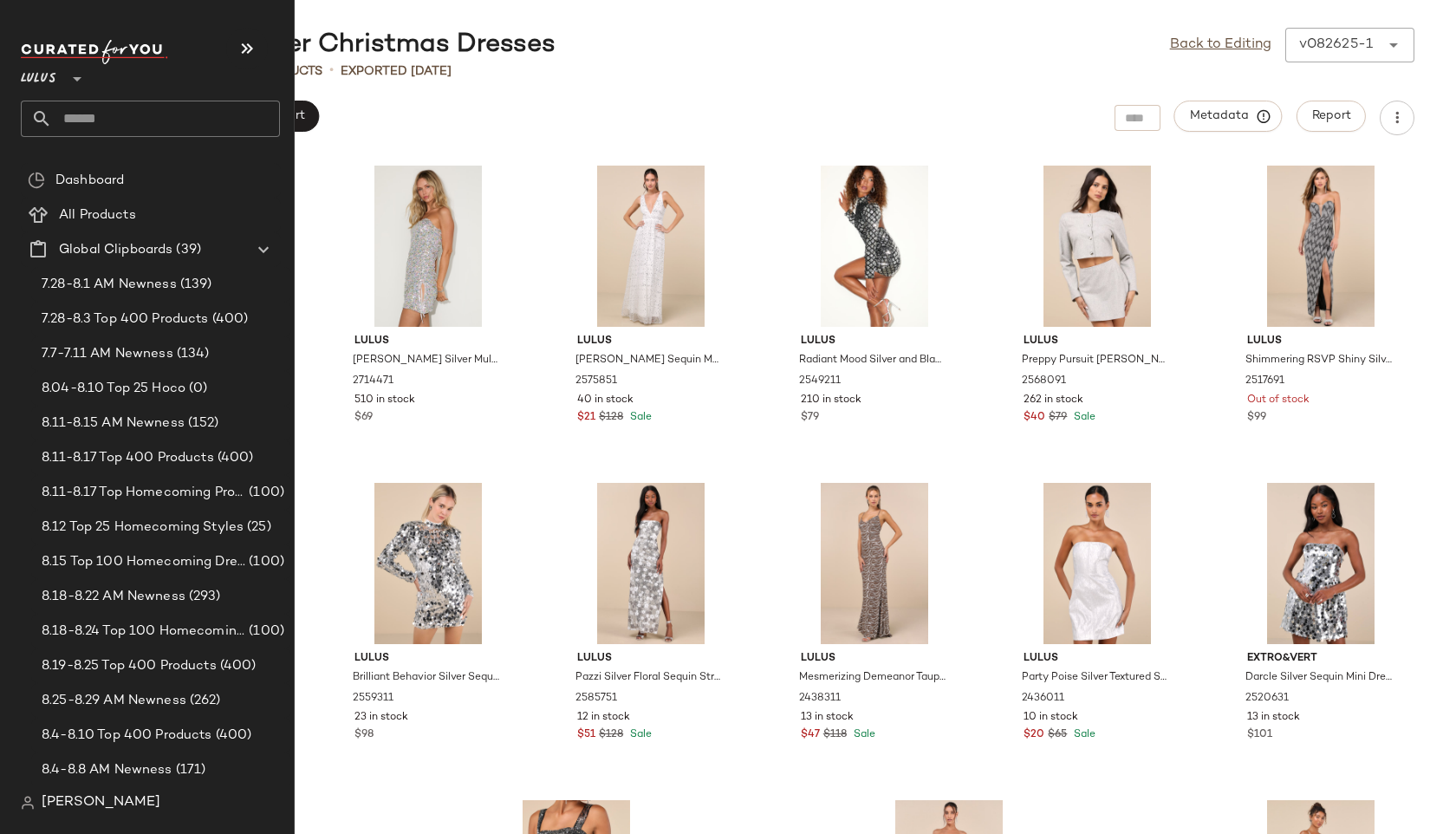
click at [86, 120] on input "text" at bounding box center [165, 118] width 228 height 36
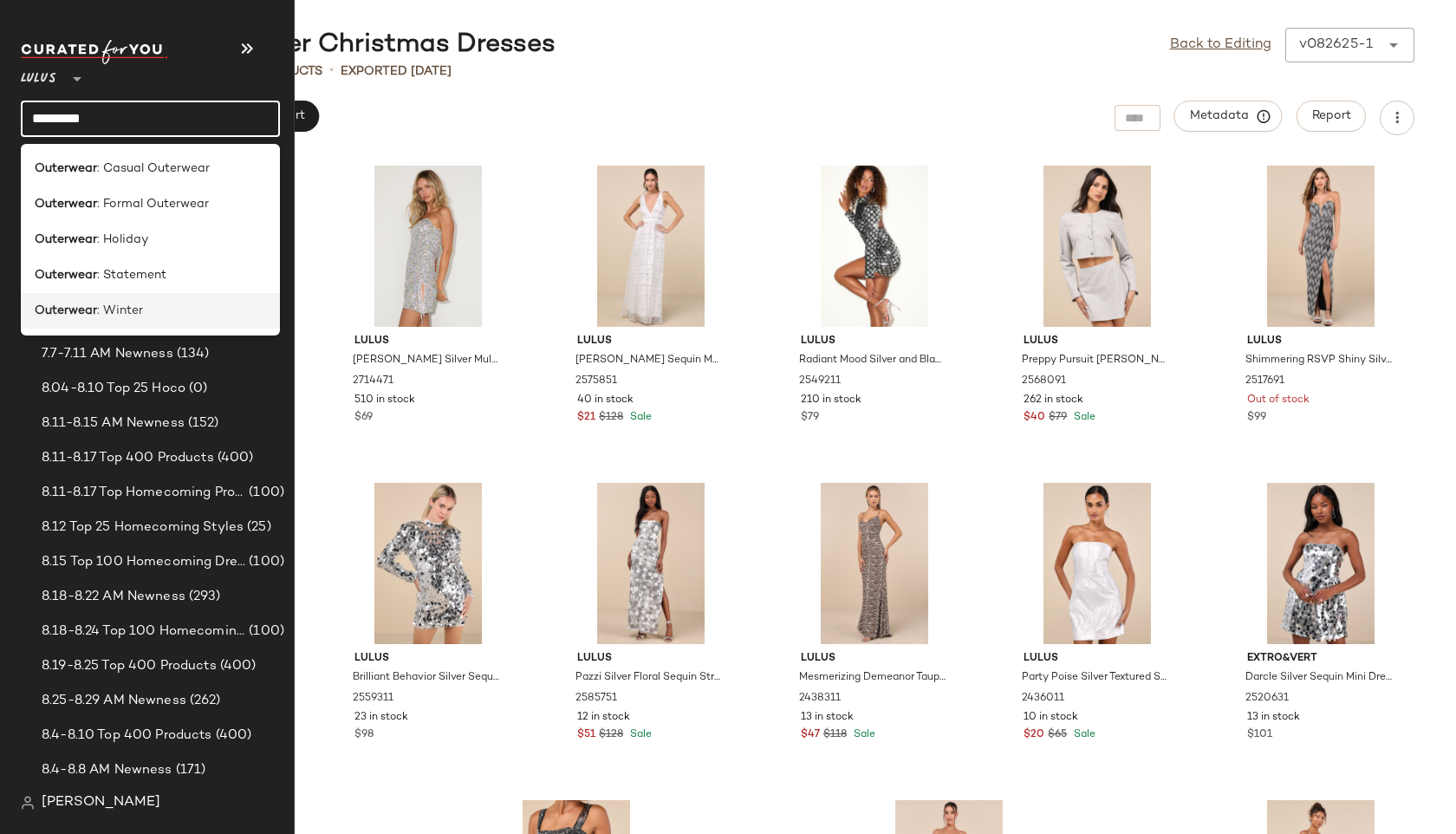
type input "*********"
click at [93, 308] on b "Outerwear" at bounding box center [65, 310] width 62 height 18
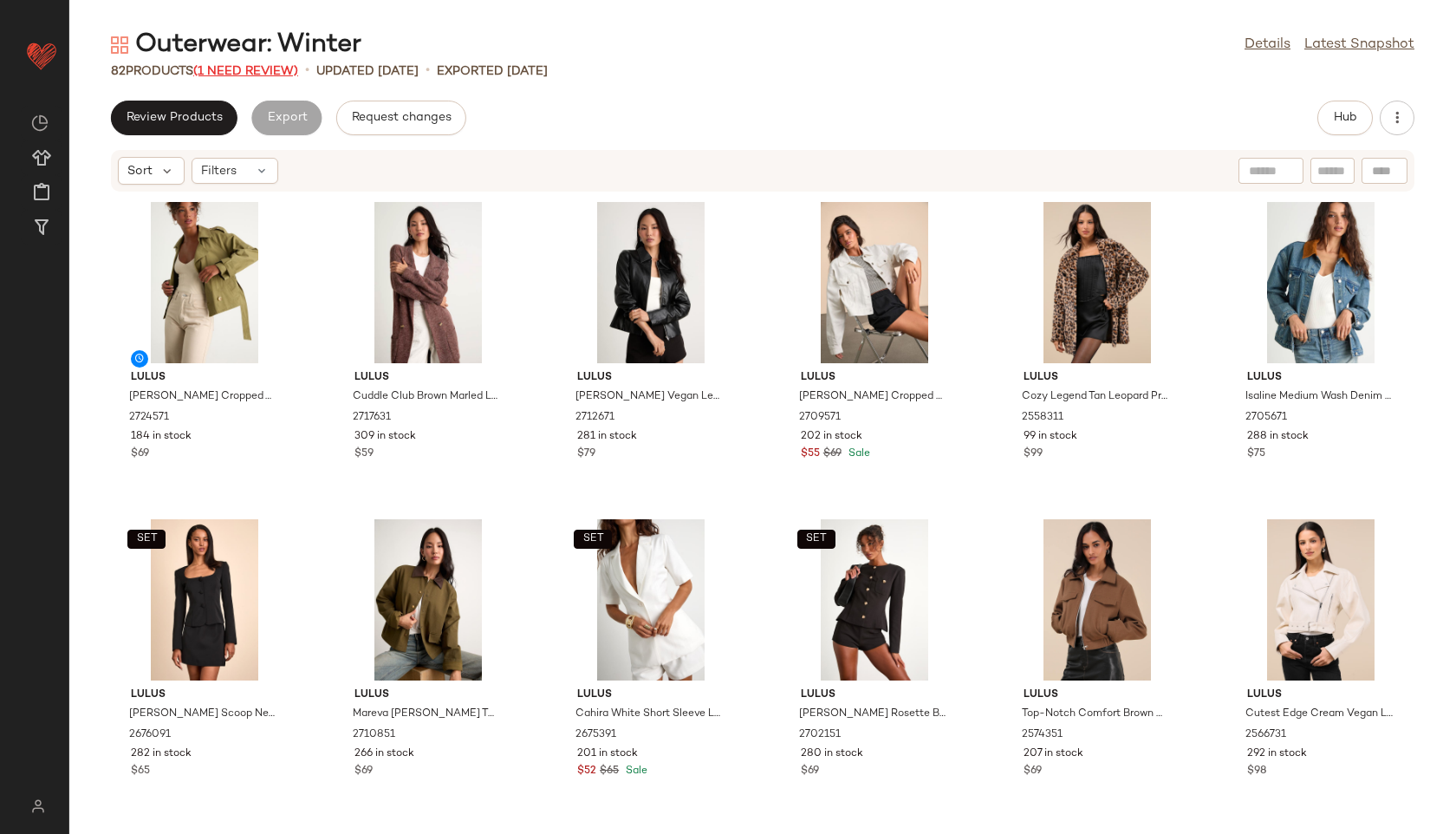
click at [236, 74] on span "(1 Need Review)" at bounding box center [245, 71] width 105 height 13
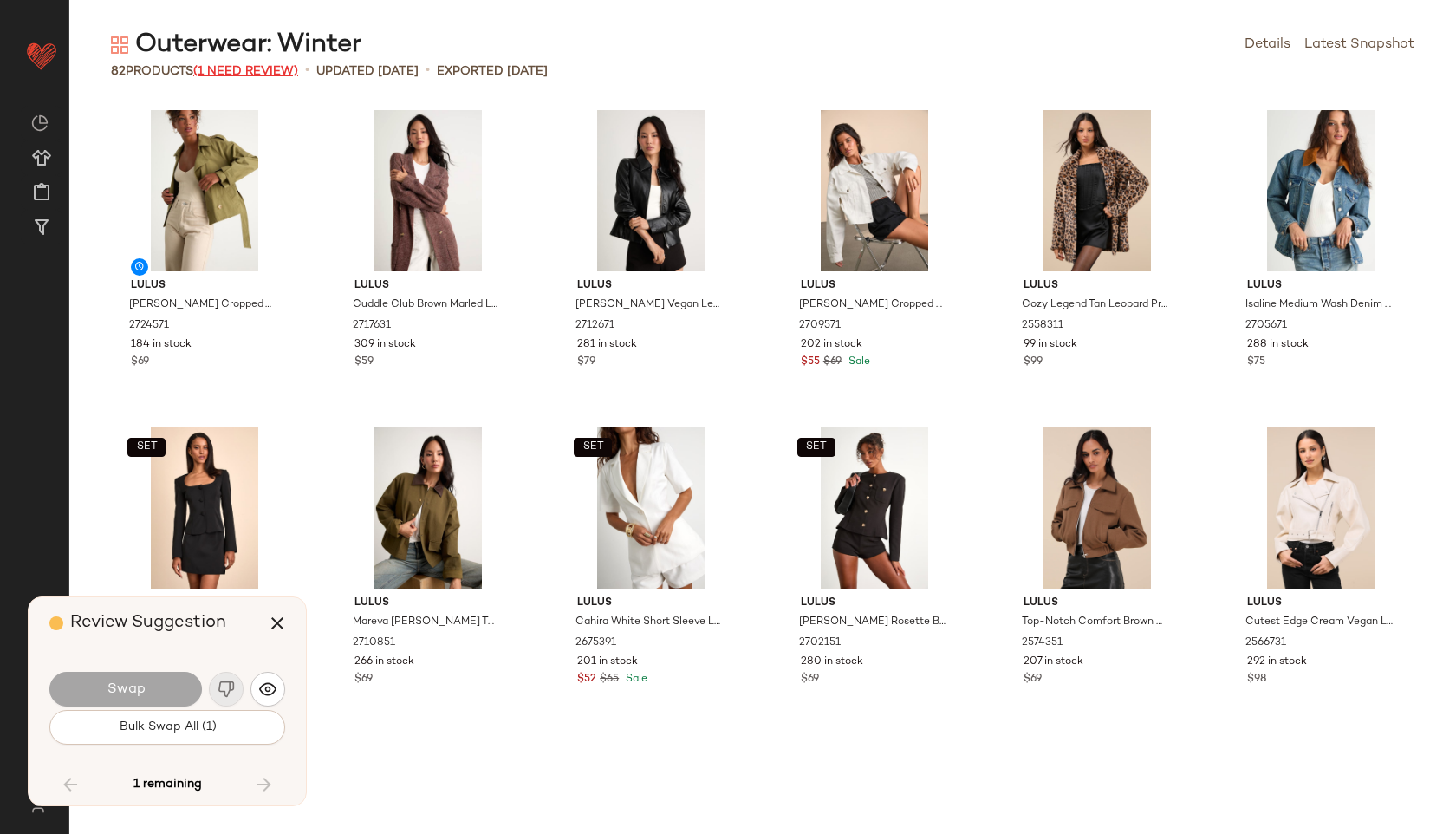
scroll to position [3490, 0]
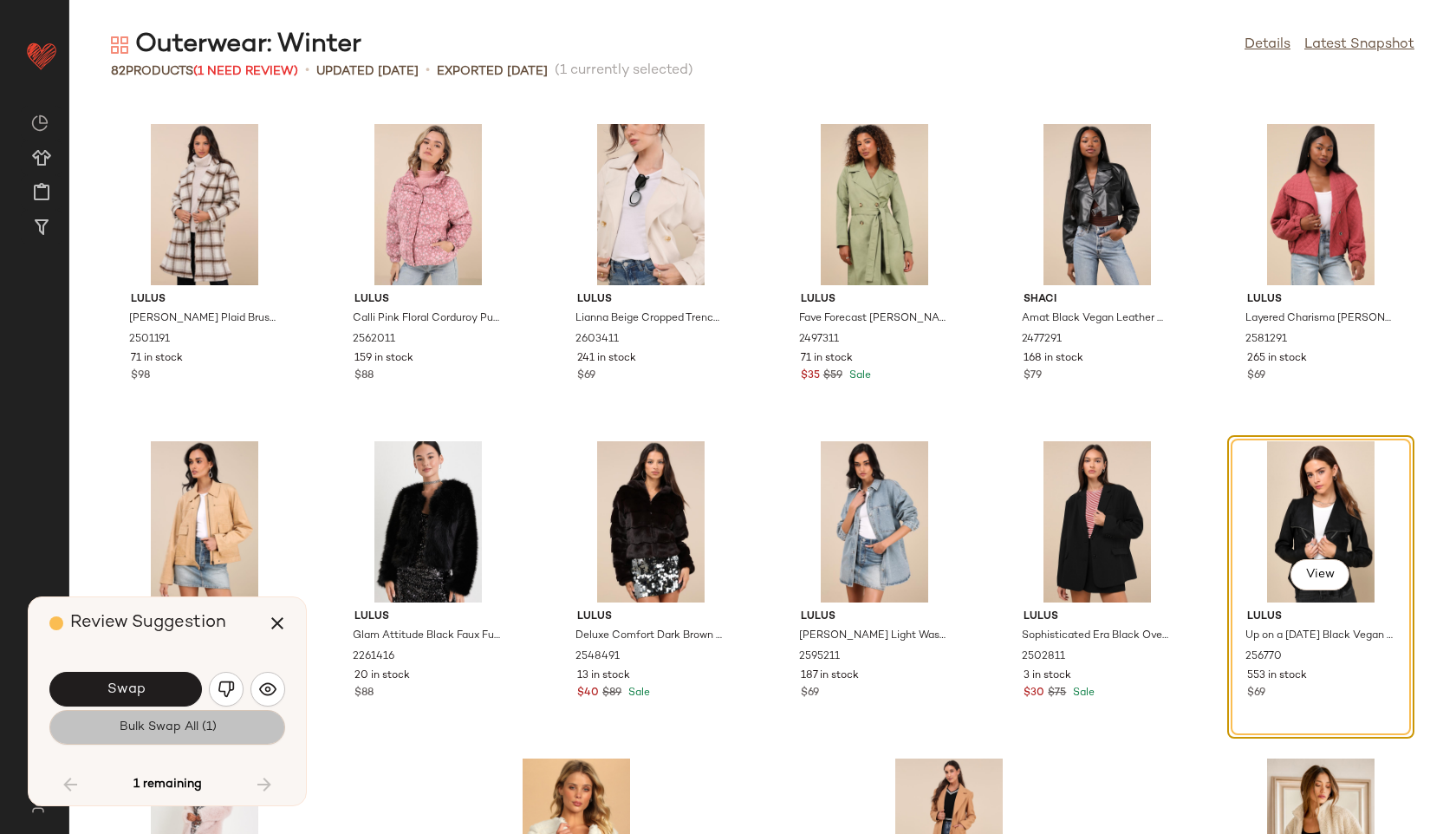
click at [247, 737] on button "Bulk Swap All (1)" at bounding box center [167, 727] width 235 height 34
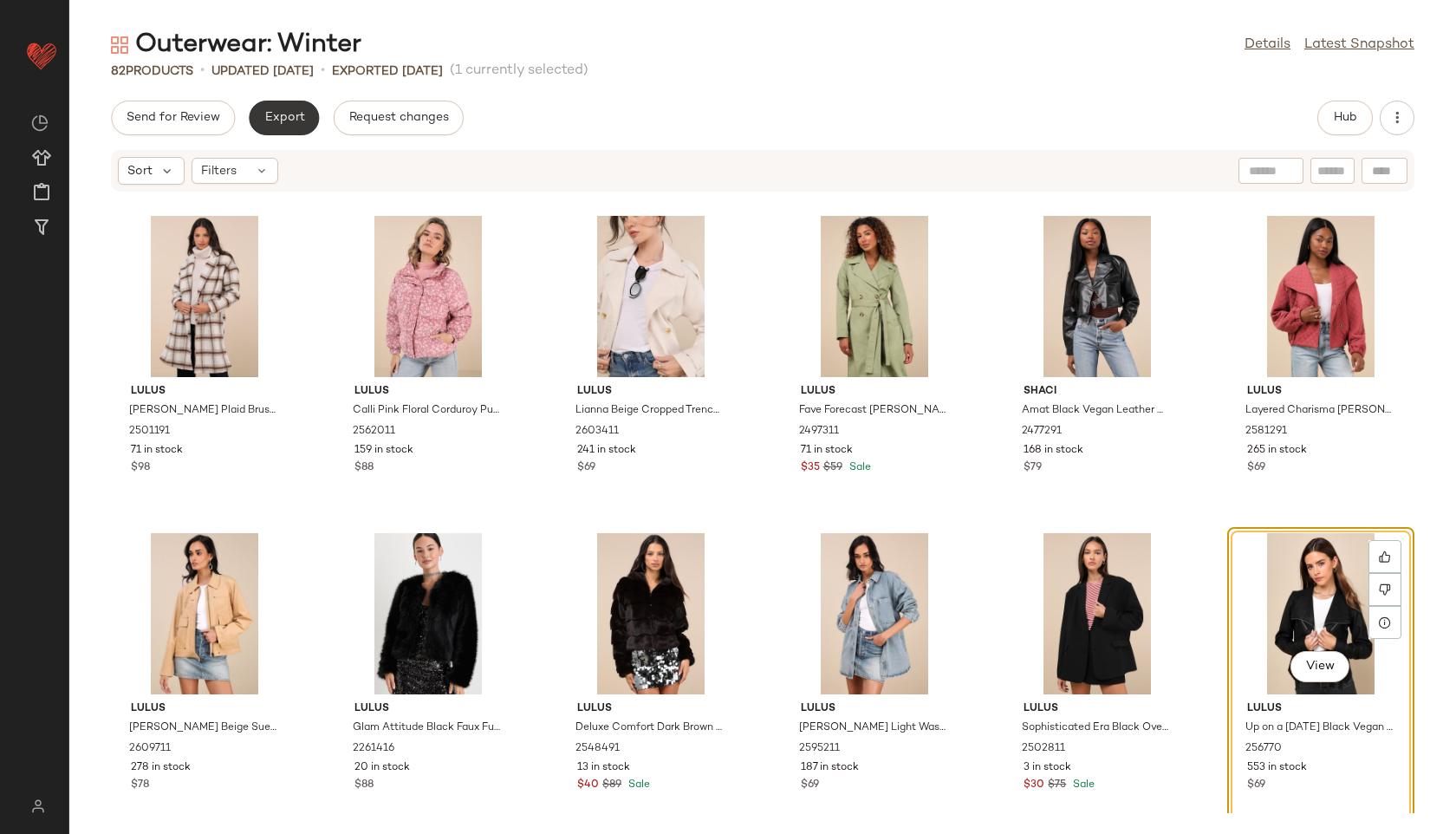
click at [280, 109] on button "Export" at bounding box center [284, 117] width 70 height 34
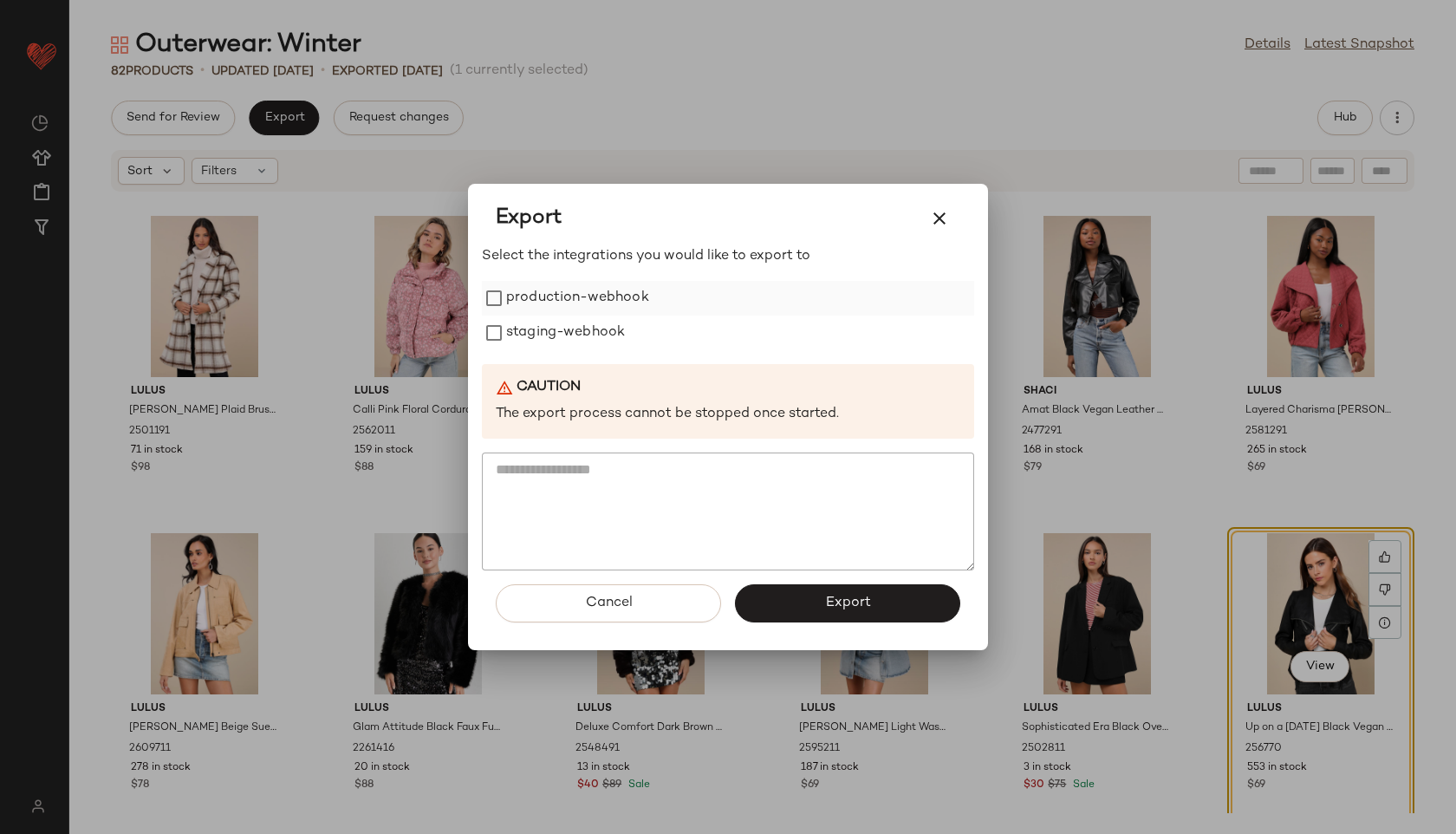
click at [507, 308] on label "production-webhook" at bounding box center [577, 298] width 143 height 34
click at [509, 337] on label "staging-webhook" at bounding box center [565, 332] width 119 height 34
click at [882, 589] on button "Export" at bounding box center [848, 603] width 225 height 38
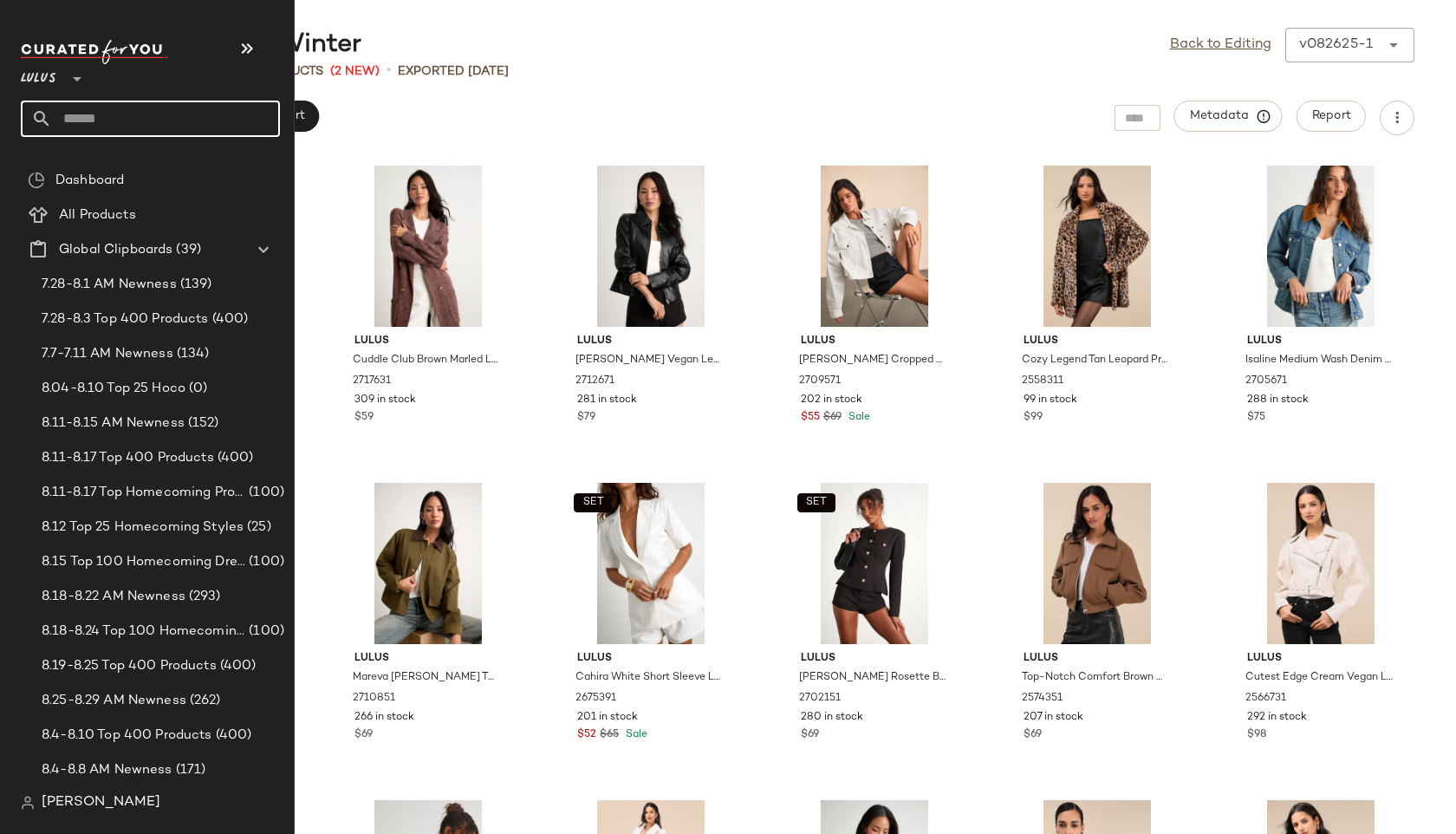
click at [105, 118] on input "text" at bounding box center [165, 118] width 228 height 36
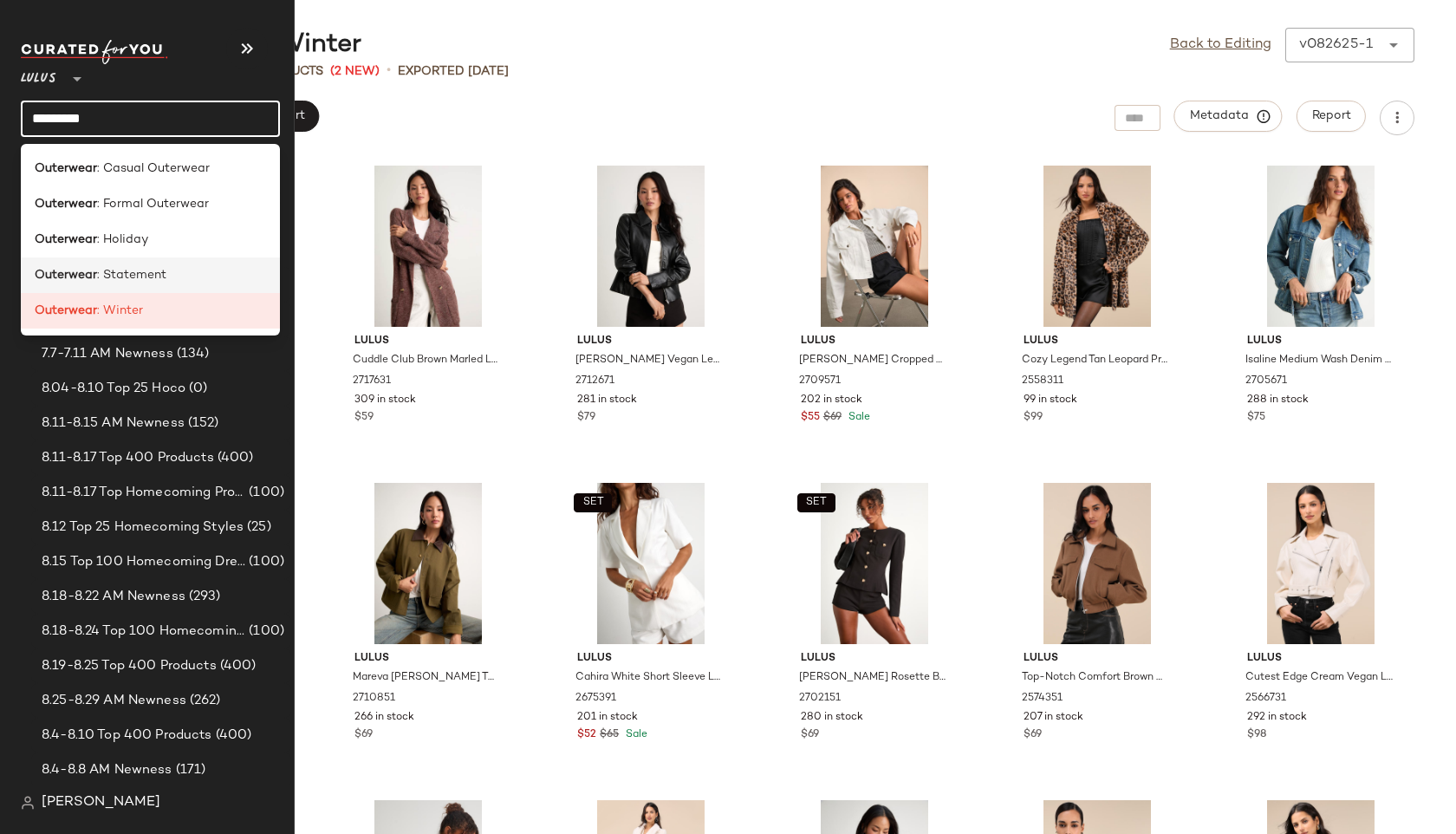
type input "*********"
click at [83, 272] on b "Outerwear" at bounding box center [65, 275] width 62 height 18
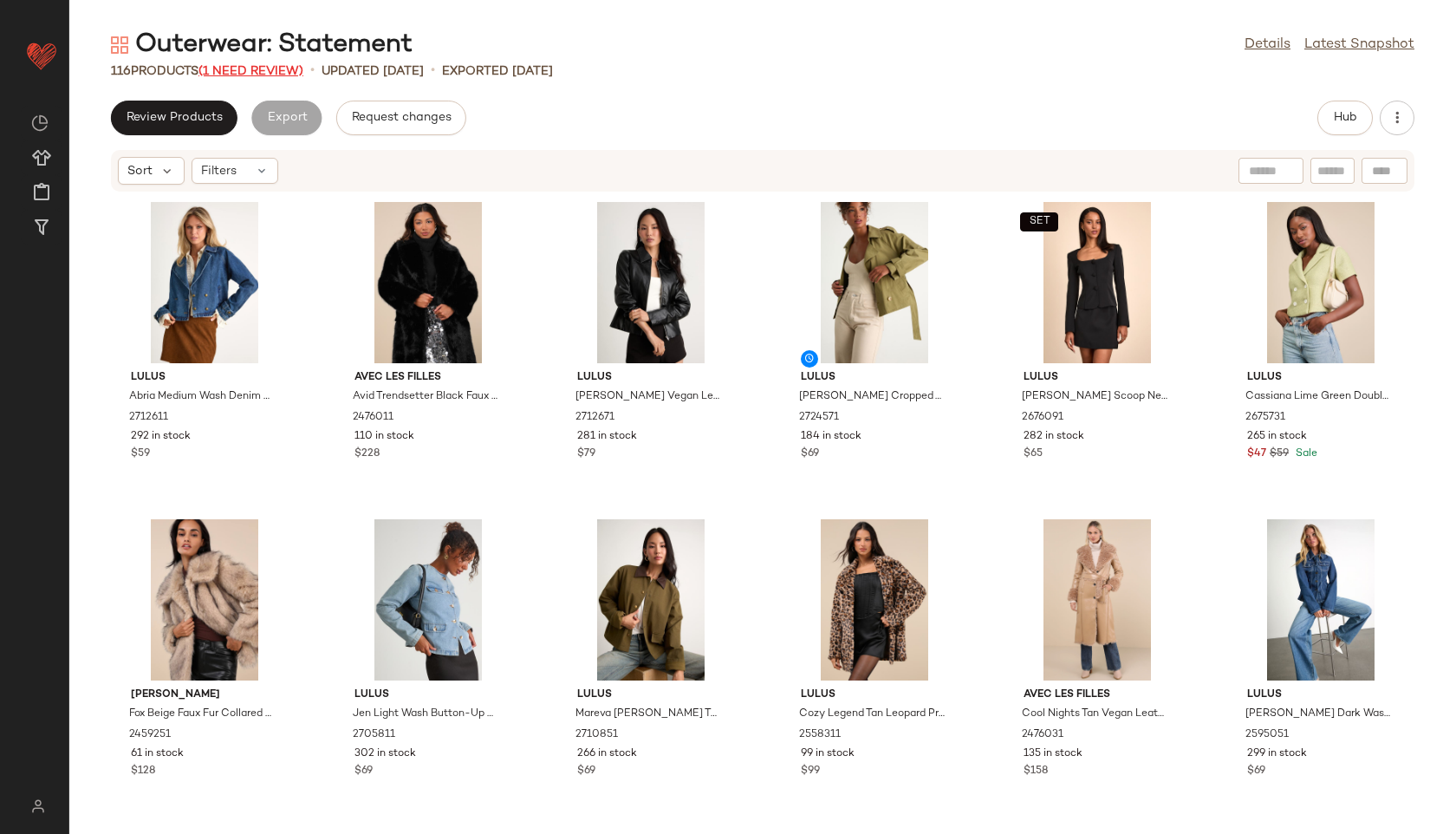
click at [258, 67] on span "(1 Need Review)" at bounding box center [250, 71] width 105 height 13
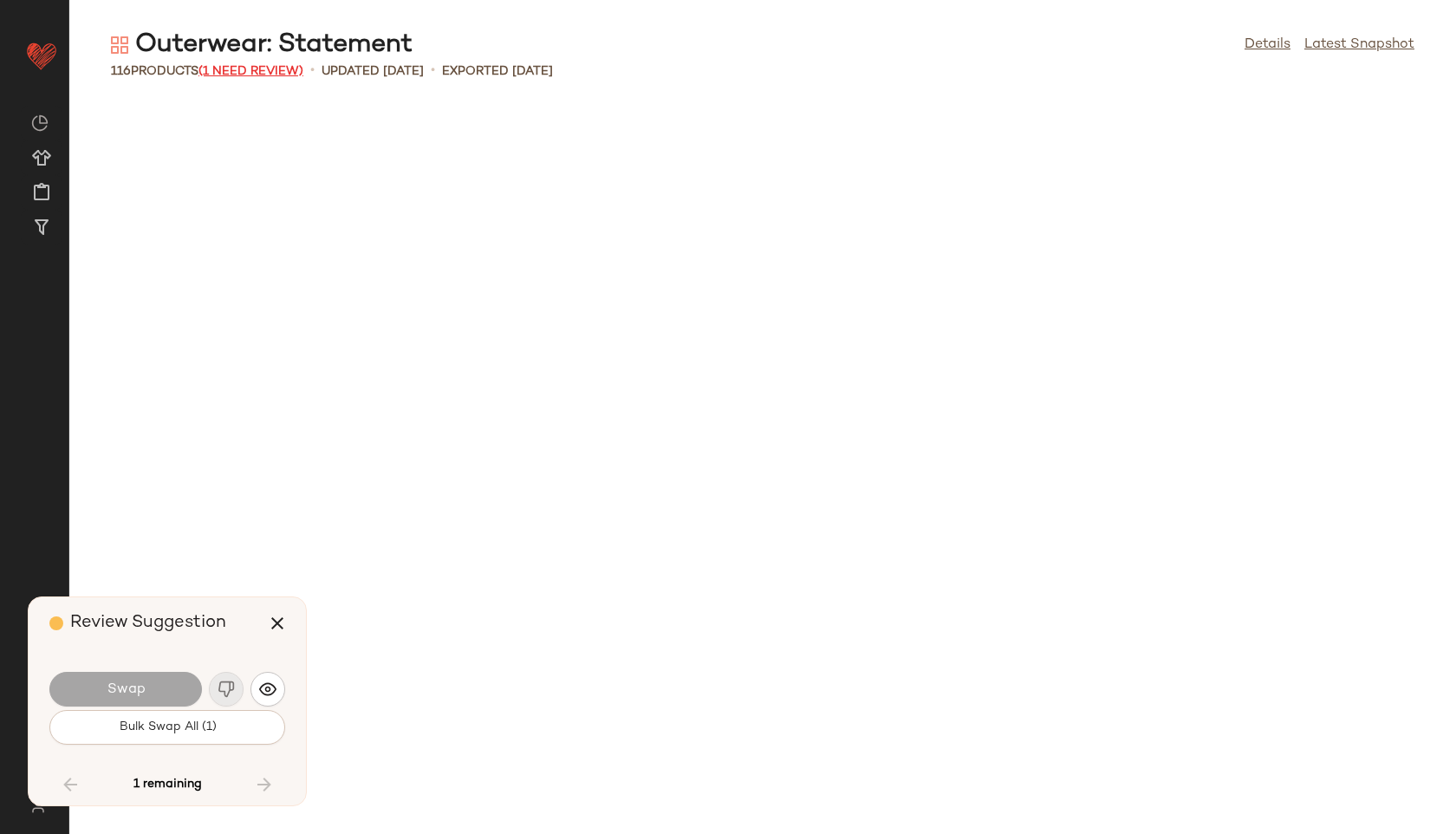
scroll to position [5077, 0]
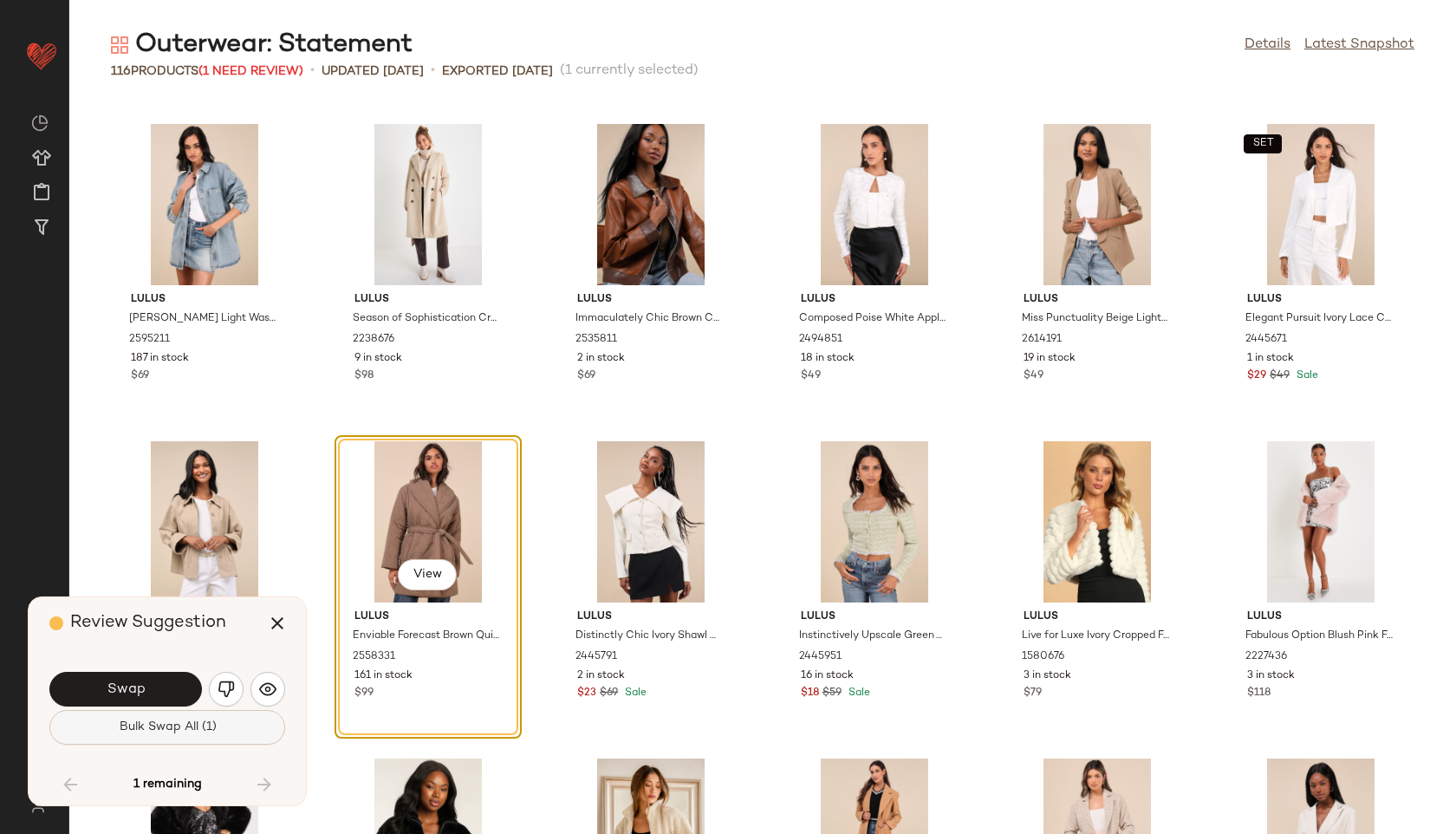
click at [182, 718] on button "Bulk Swap All (1)" at bounding box center [167, 727] width 235 height 34
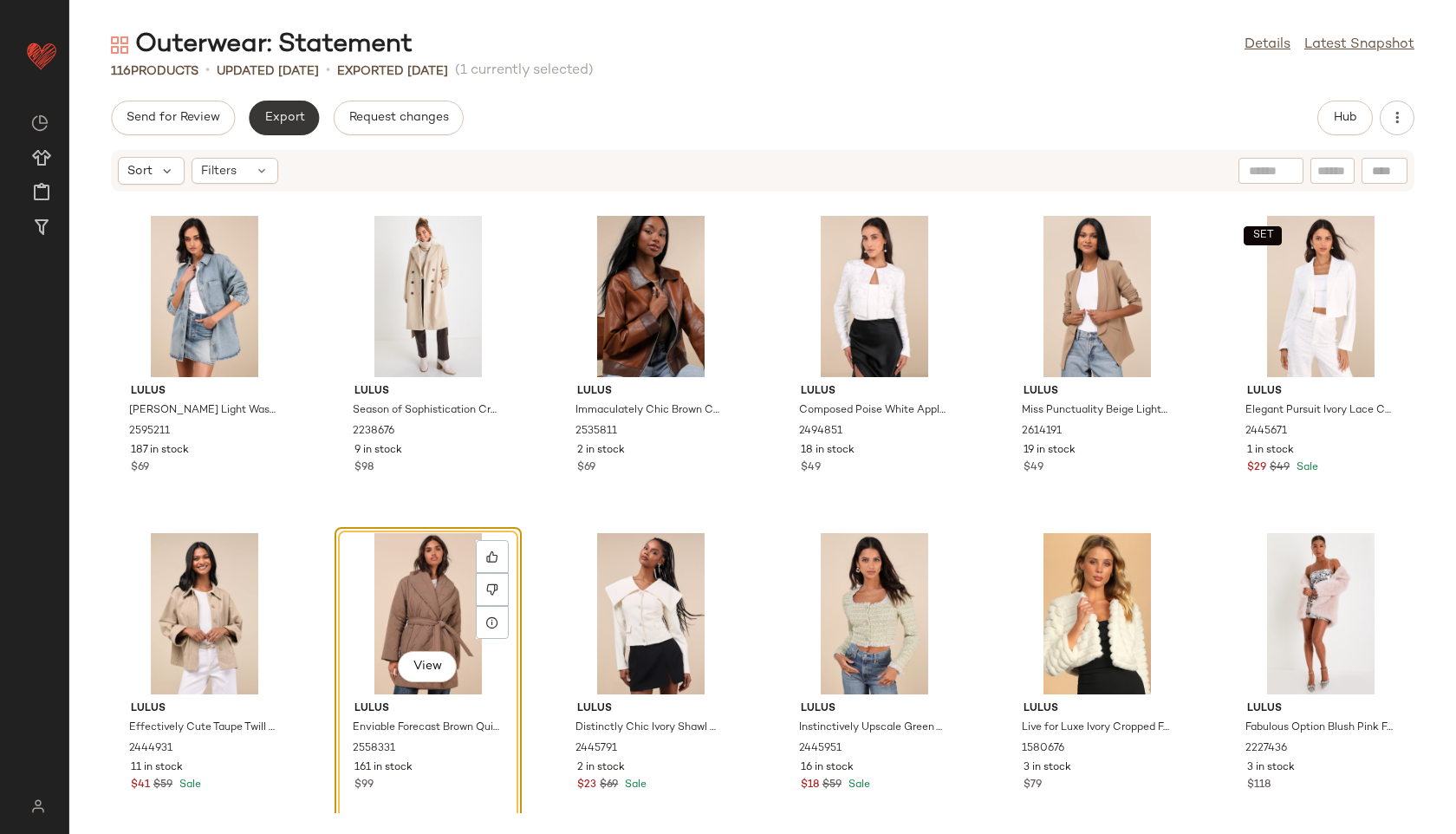
click at [282, 112] on span "Export" at bounding box center [284, 118] width 40 height 14
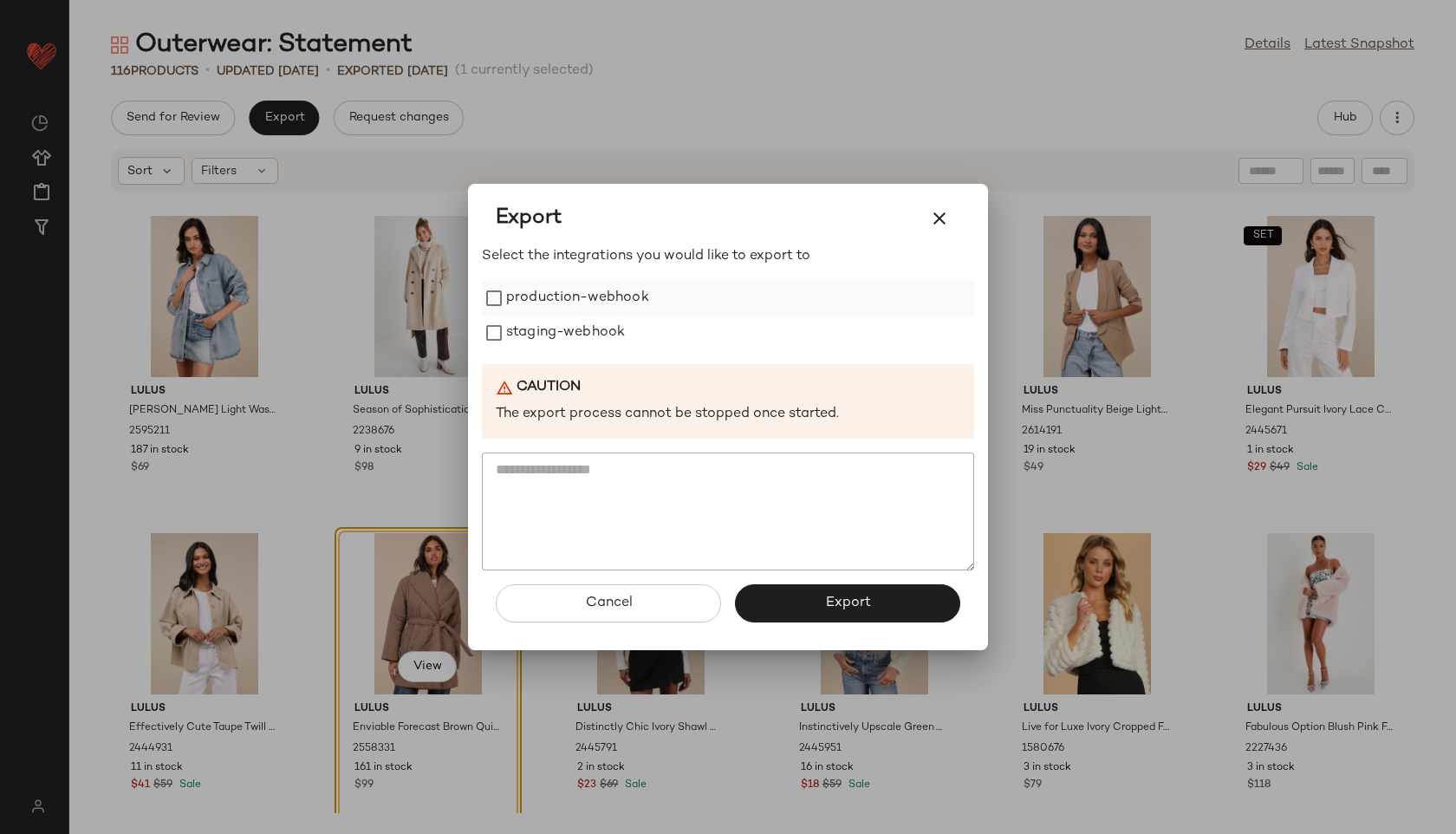
click at [532, 306] on label "production-webhook" at bounding box center [577, 298] width 143 height 34
click at [540, 343] on label "staging-webhook" at bounding box center [565, 332] width 119 height 34
click at [822, 593] on button "Export" at bounding box center [848, 603] width 225 height 38
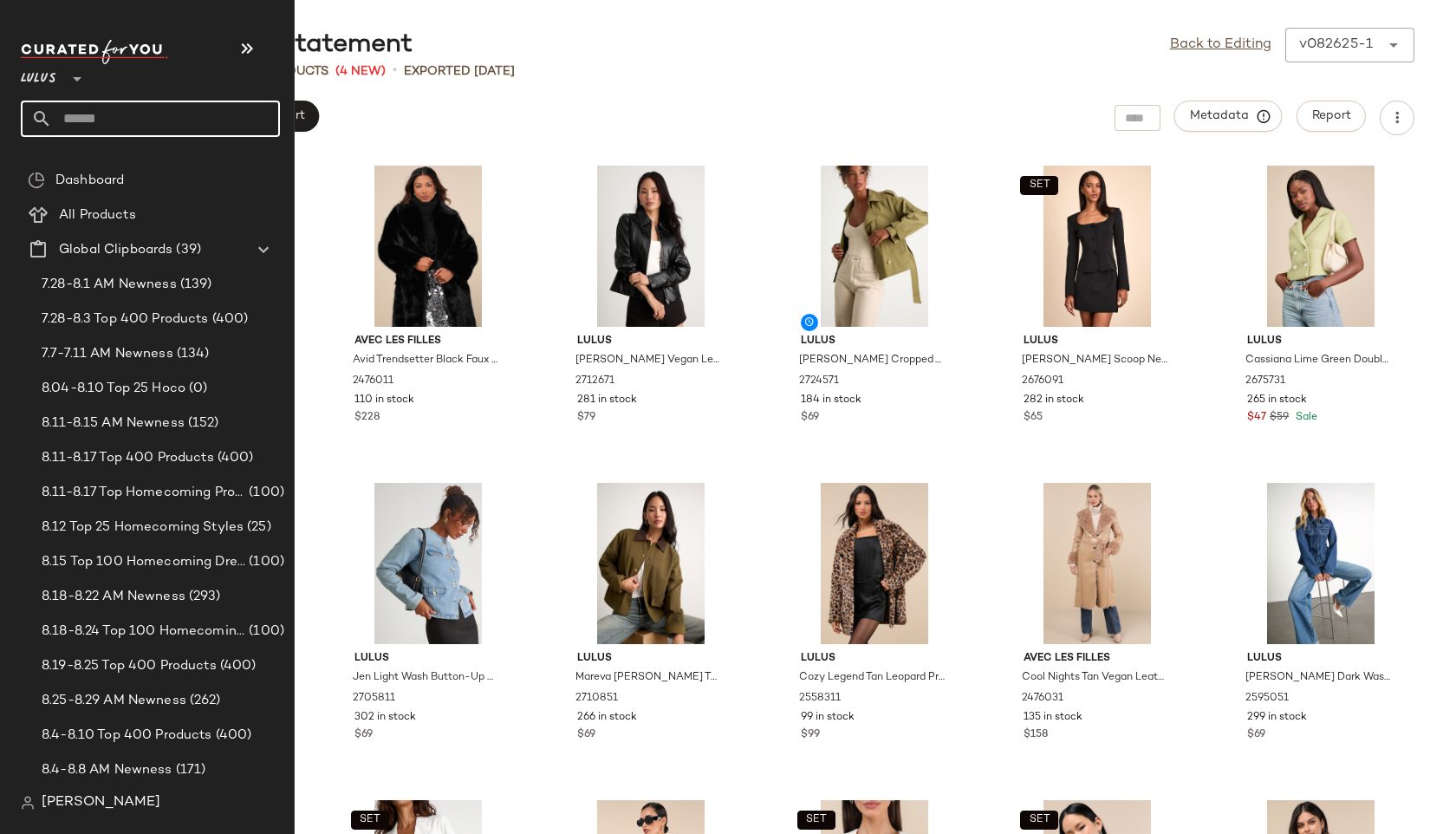
click at [86, 125] on input "text" at bounding box center [165, 118] width 228 height 36
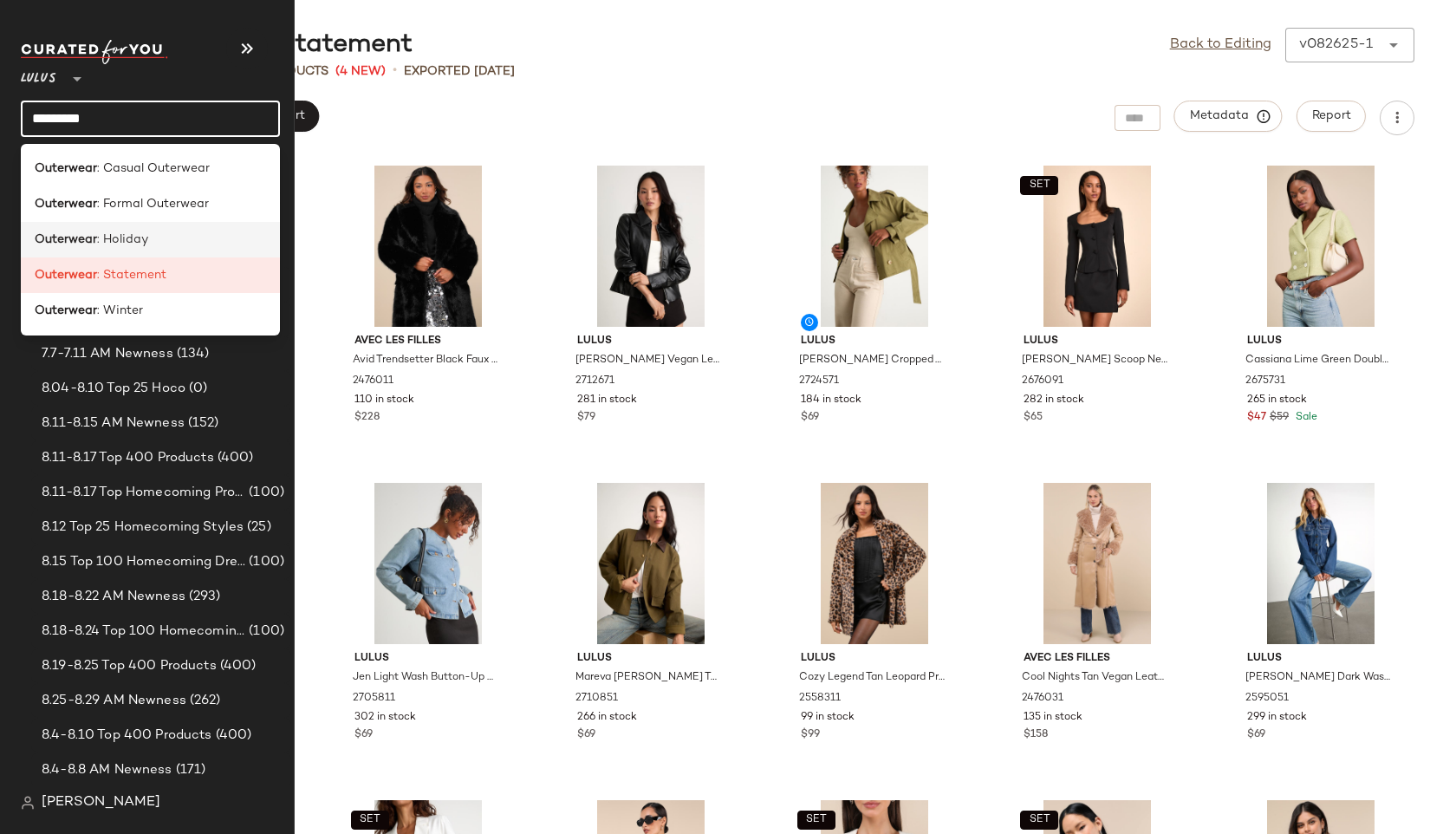
type input "*********"
click at [61, 232] on b "Outerwear" at bounding box center [65, 239] width 62 height 18
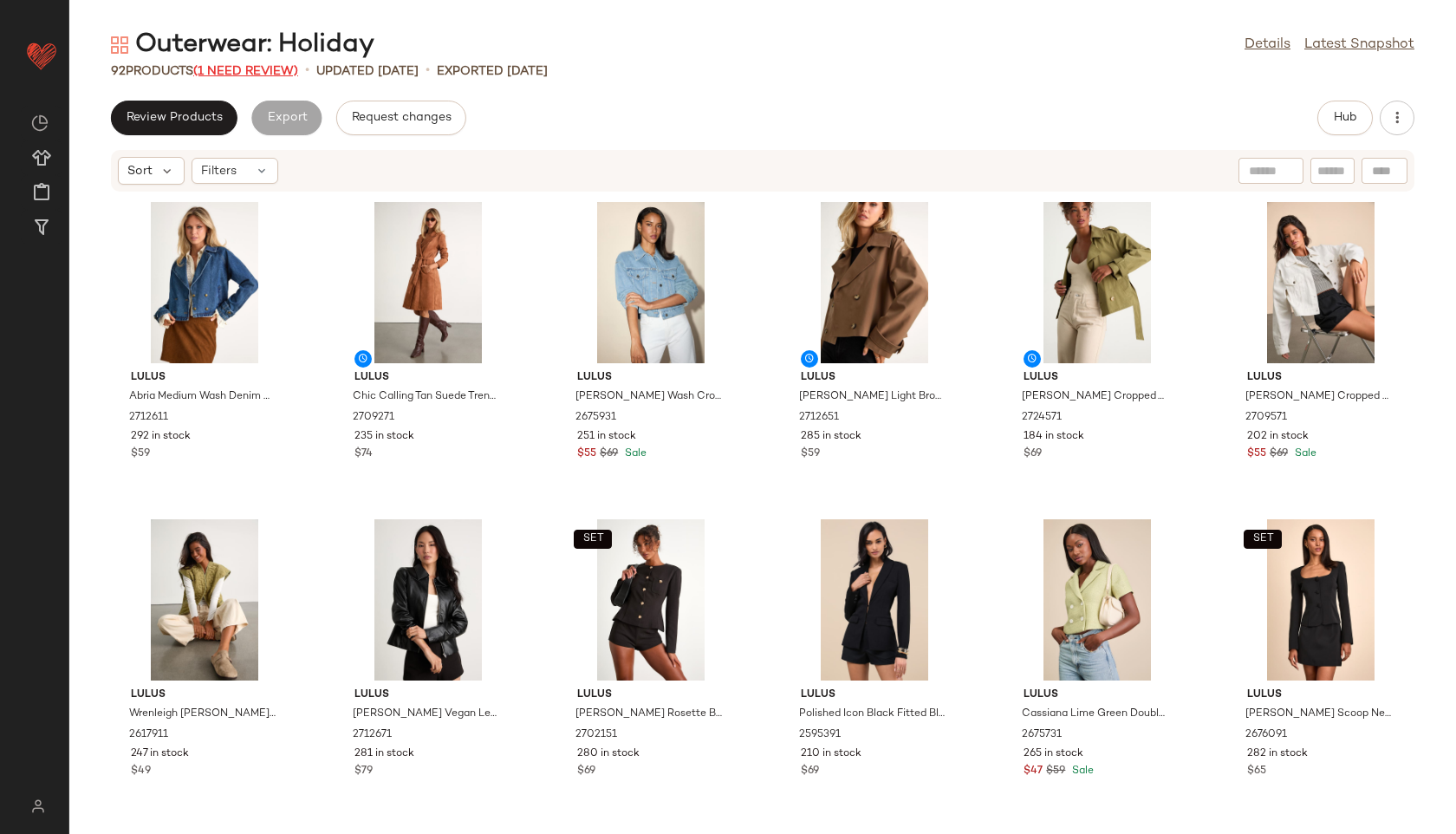
click at [267, 70] on span "(1 Need Review)" at bounding box center [245, 71] width 105 height 13
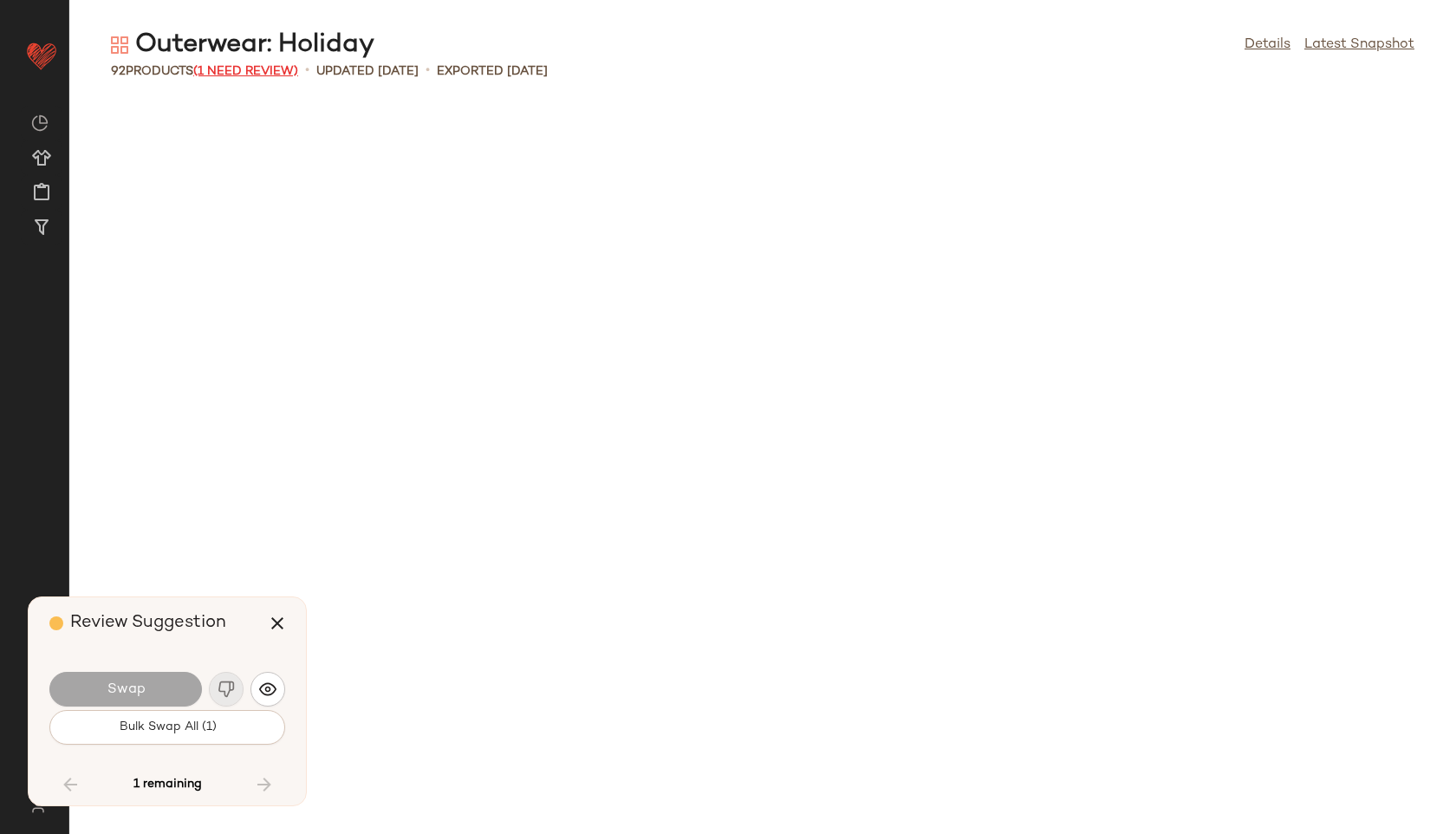
scroll to position [4347, 0]
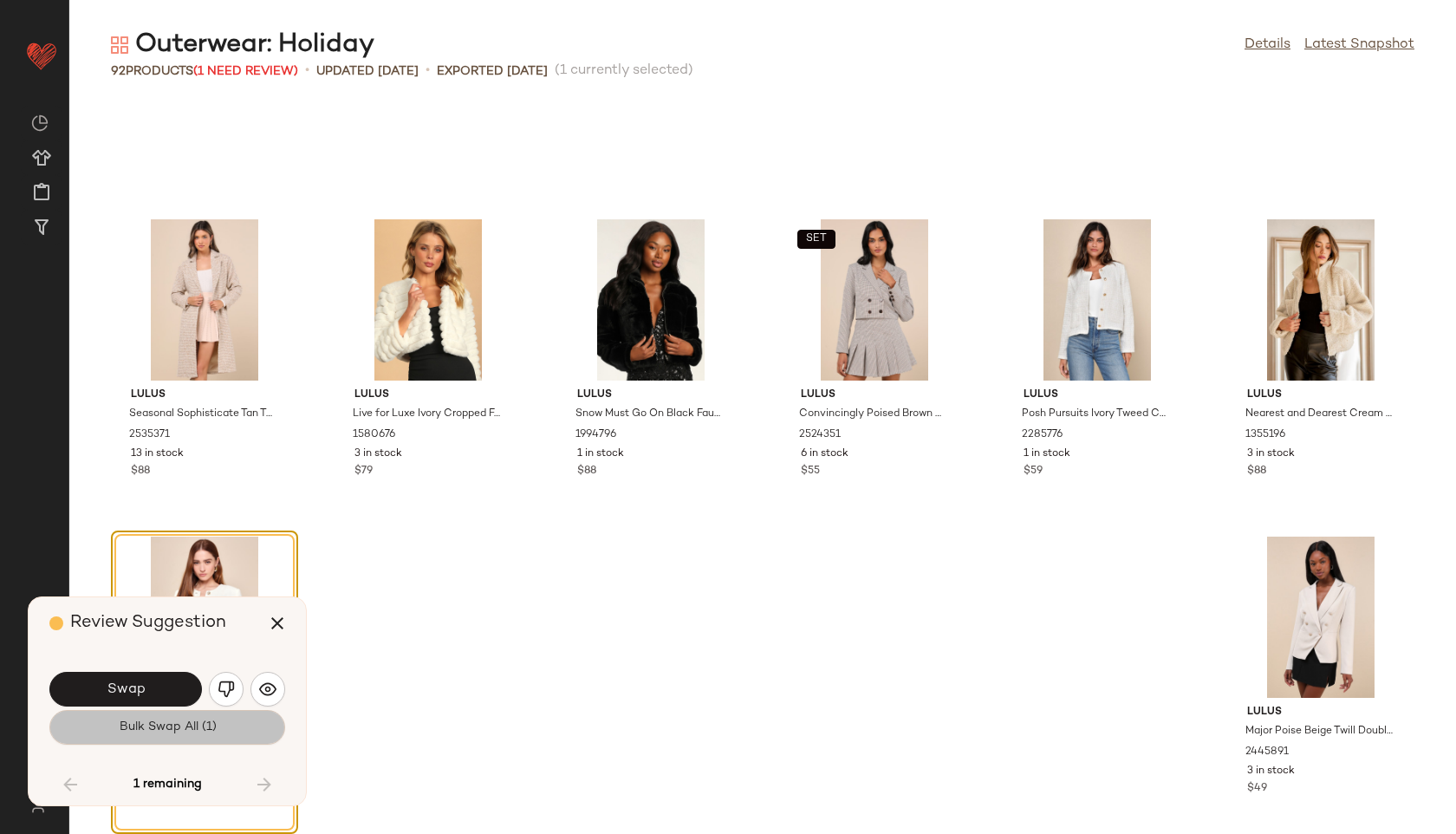
click at [247, 724] on button "Bulk Swap All (1)" at bounding box center [167, 727] width 235 height 34
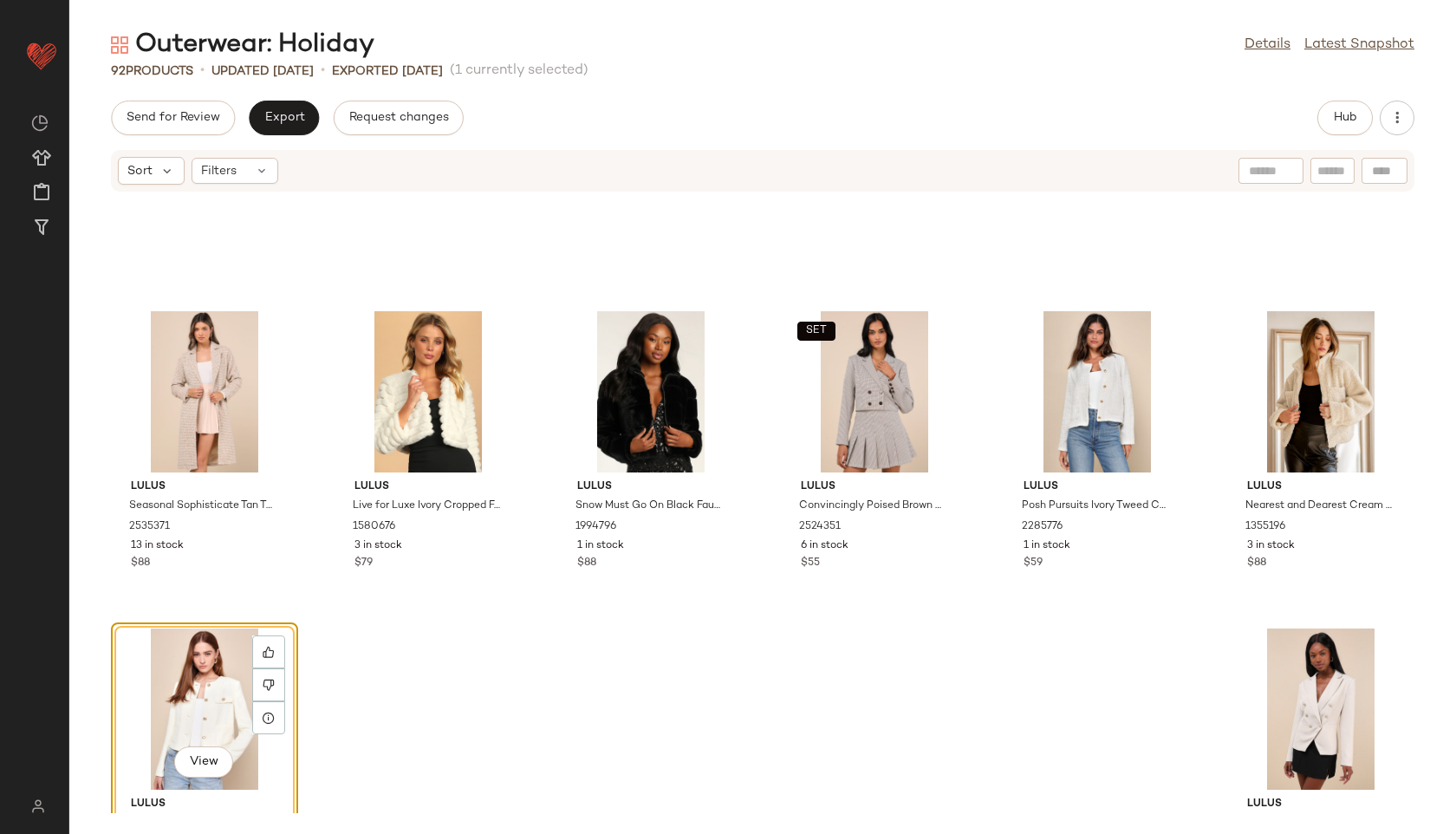
click at [271, 95] on div "Outerwear: Holiday Details Latest Snapshot 92 Products • updated Aug 26th • Exp…" at bounding box center [763, 431] width 1387 height 806
click at [274, 112] on span "Export" at bounding box center [284, 118] width 40 height 14
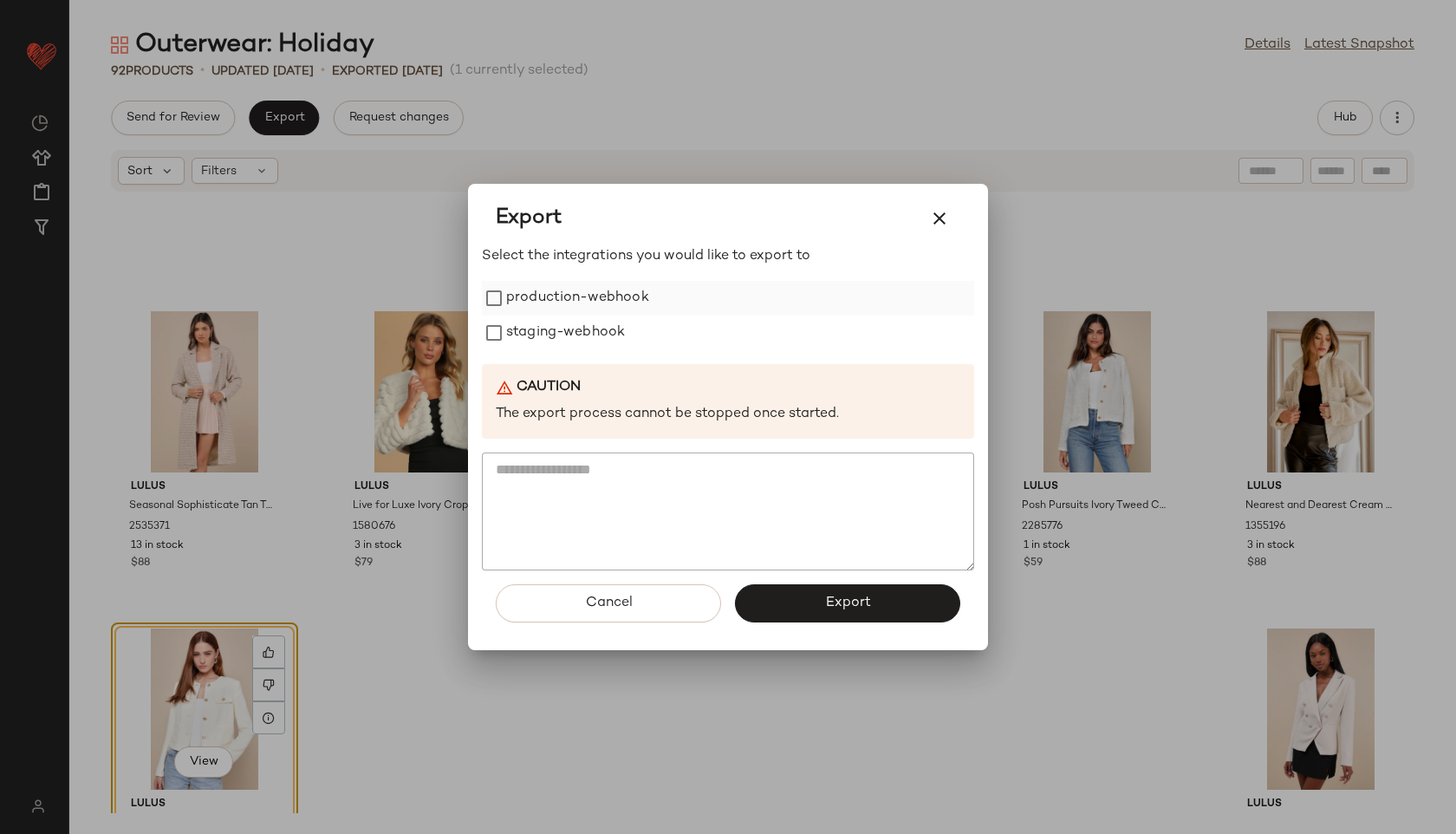
click at [566, 302] on label "production-webhook" at bounding box center [577, 298] width 143 height 34
click at [569, 334] on label "staging-webhook" at bounding box center [565, 332] width 119 height 34
click at [829, 594] on button "Export" at bounding box center [848, 603] width 225 height 38
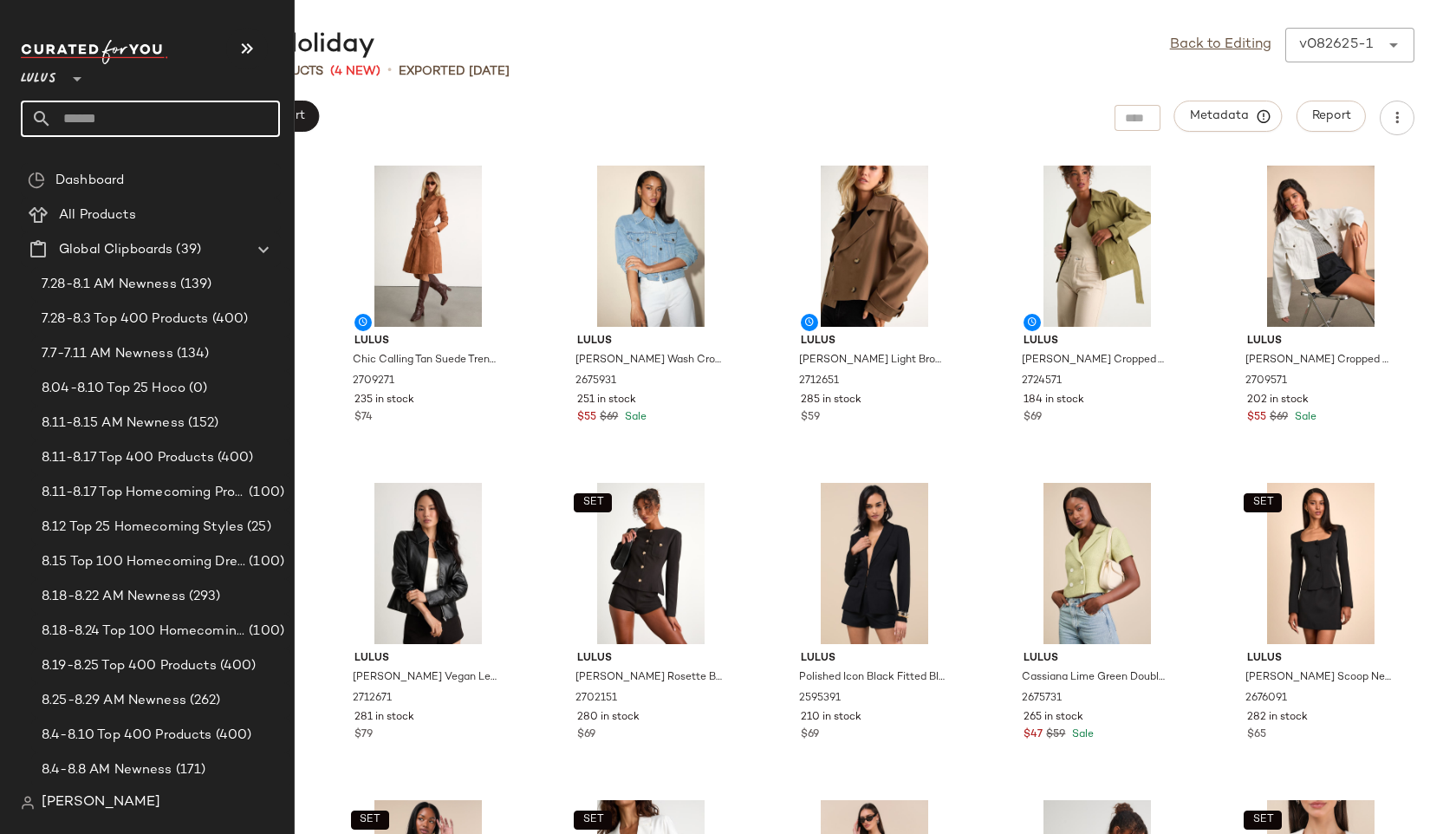
click at [85, 115] on input "text" at bounding box center [165, 118] width 228 height 36
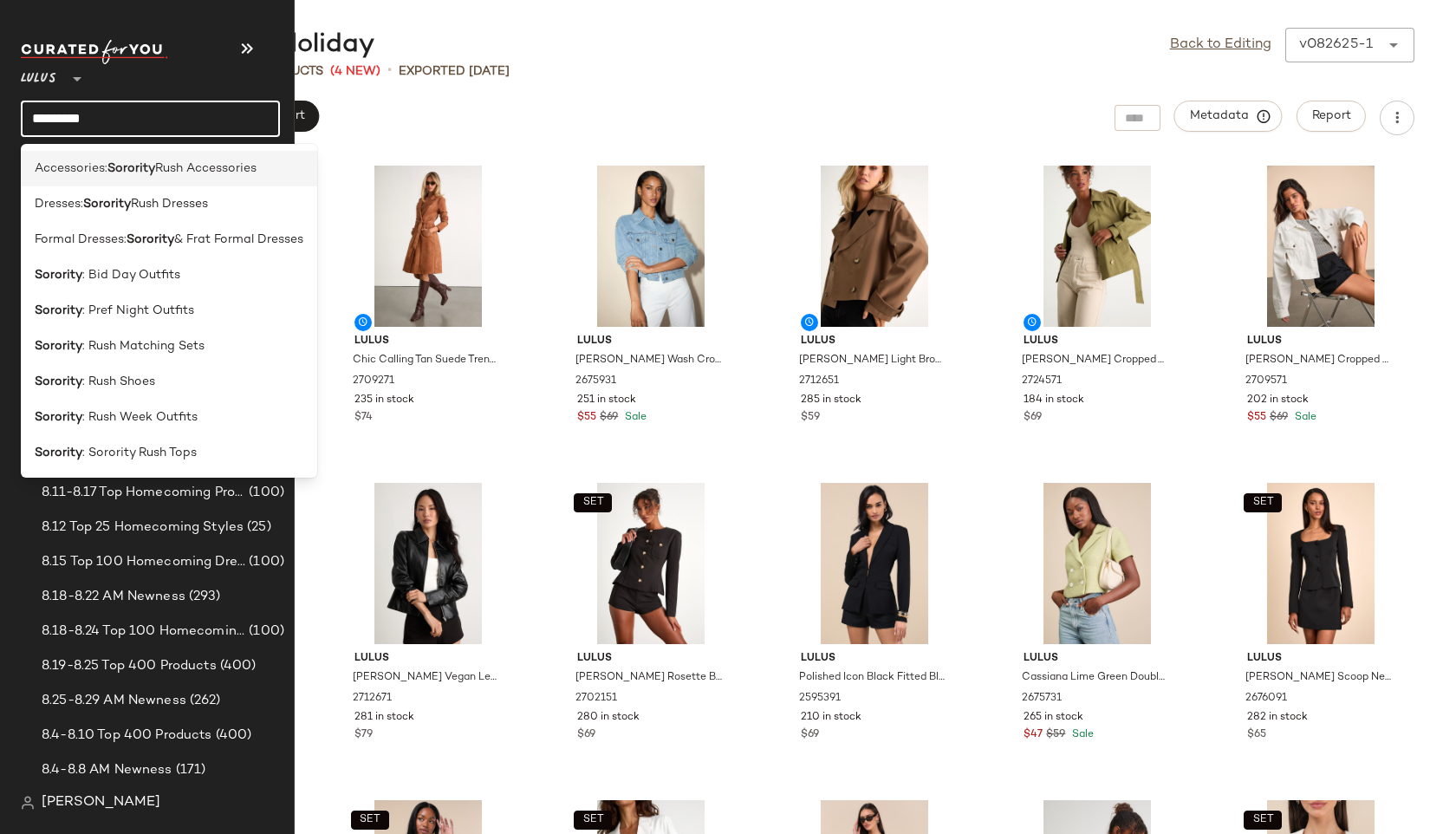
type input "********"
click at [100, 171] on span "Accessories:" at bounding box center [70, 169] width 73 height 18
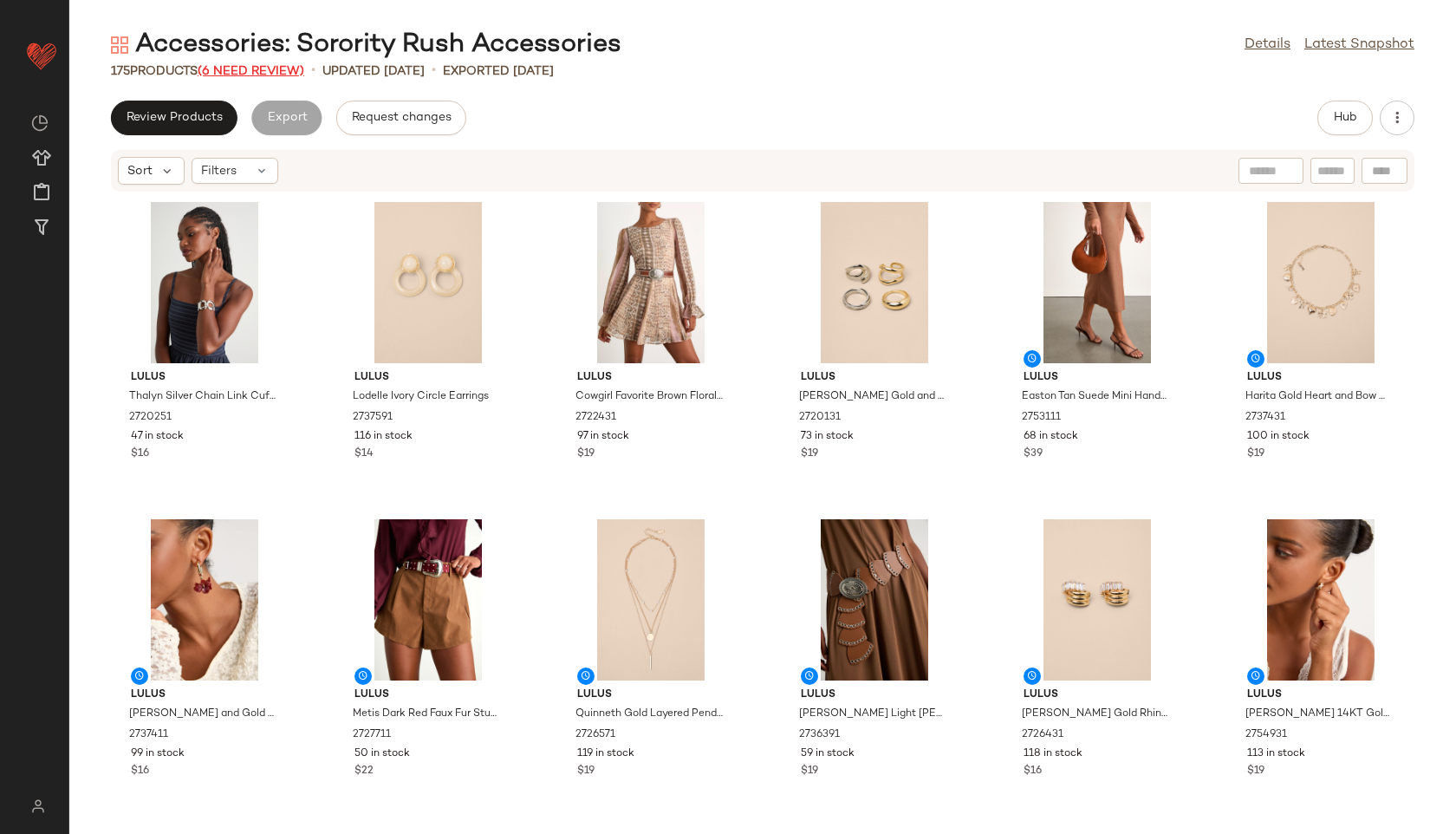
click at [277, 70] on span "(6 Need Review)" at bounding box center [250, 71] width 106 height 13
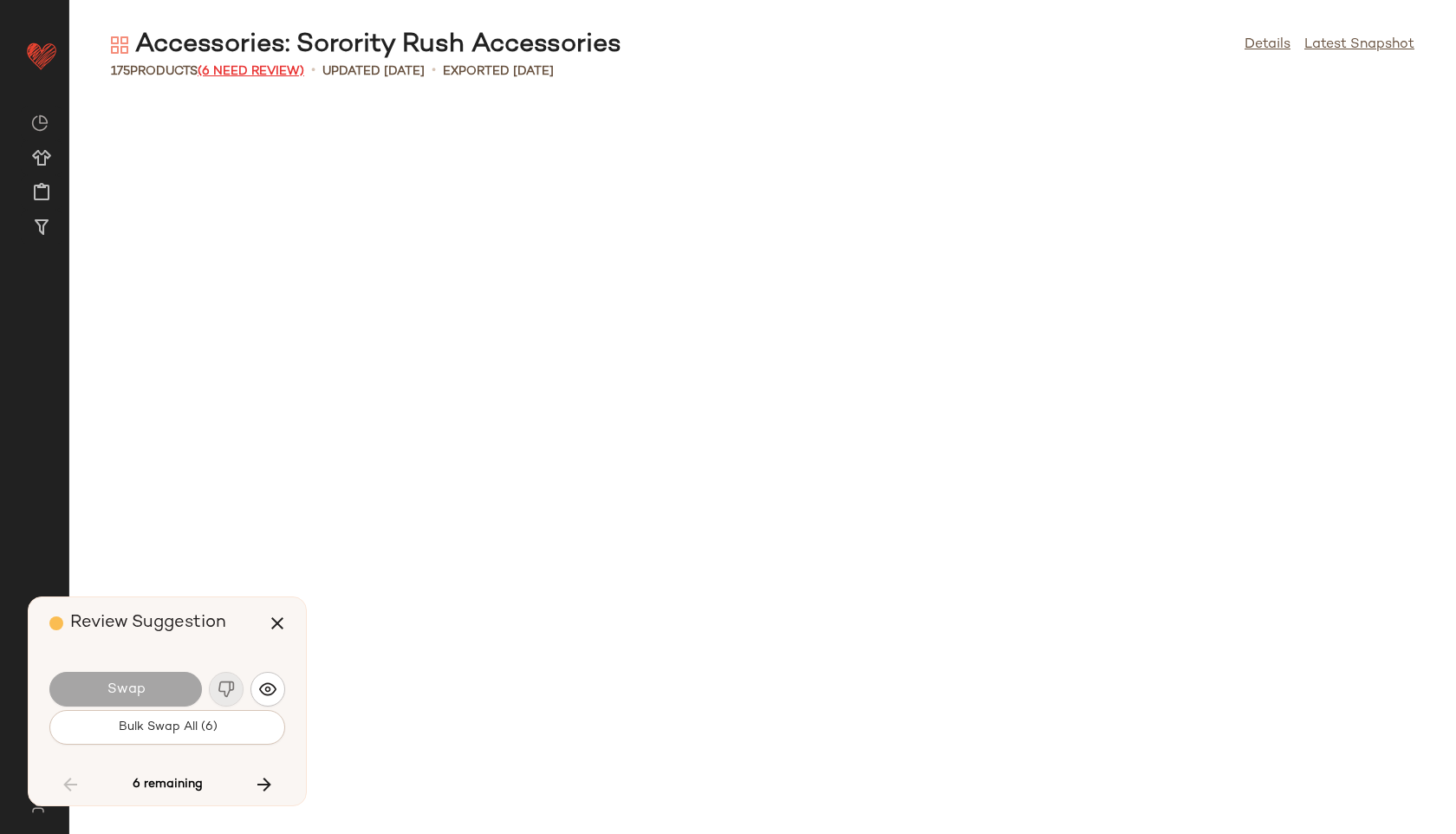
scroll to position [6029, 0]
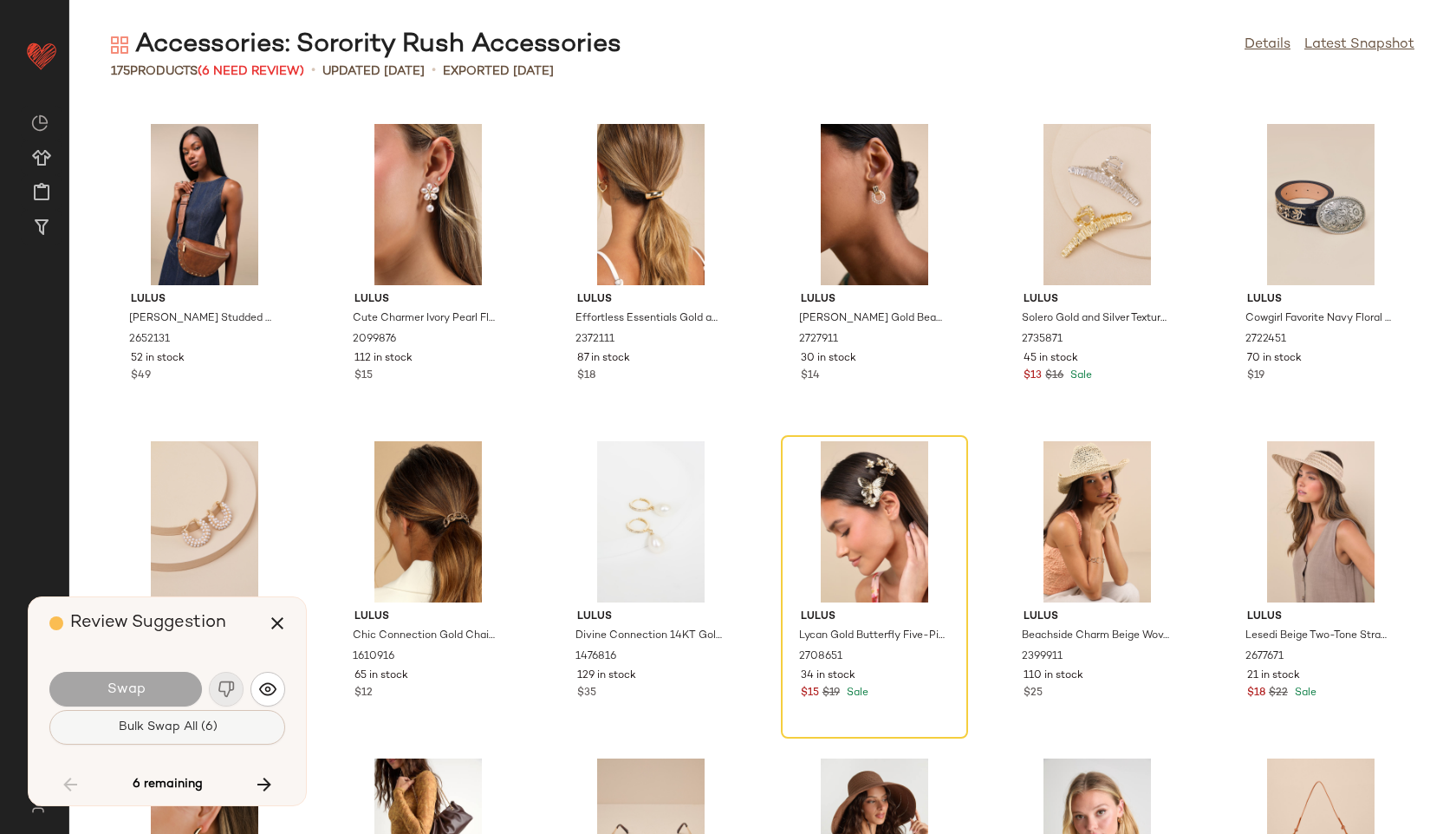
click at [211, 730] on span "Bulk Swap All (6)" at bounding box center [166, 728] width 99 height 14
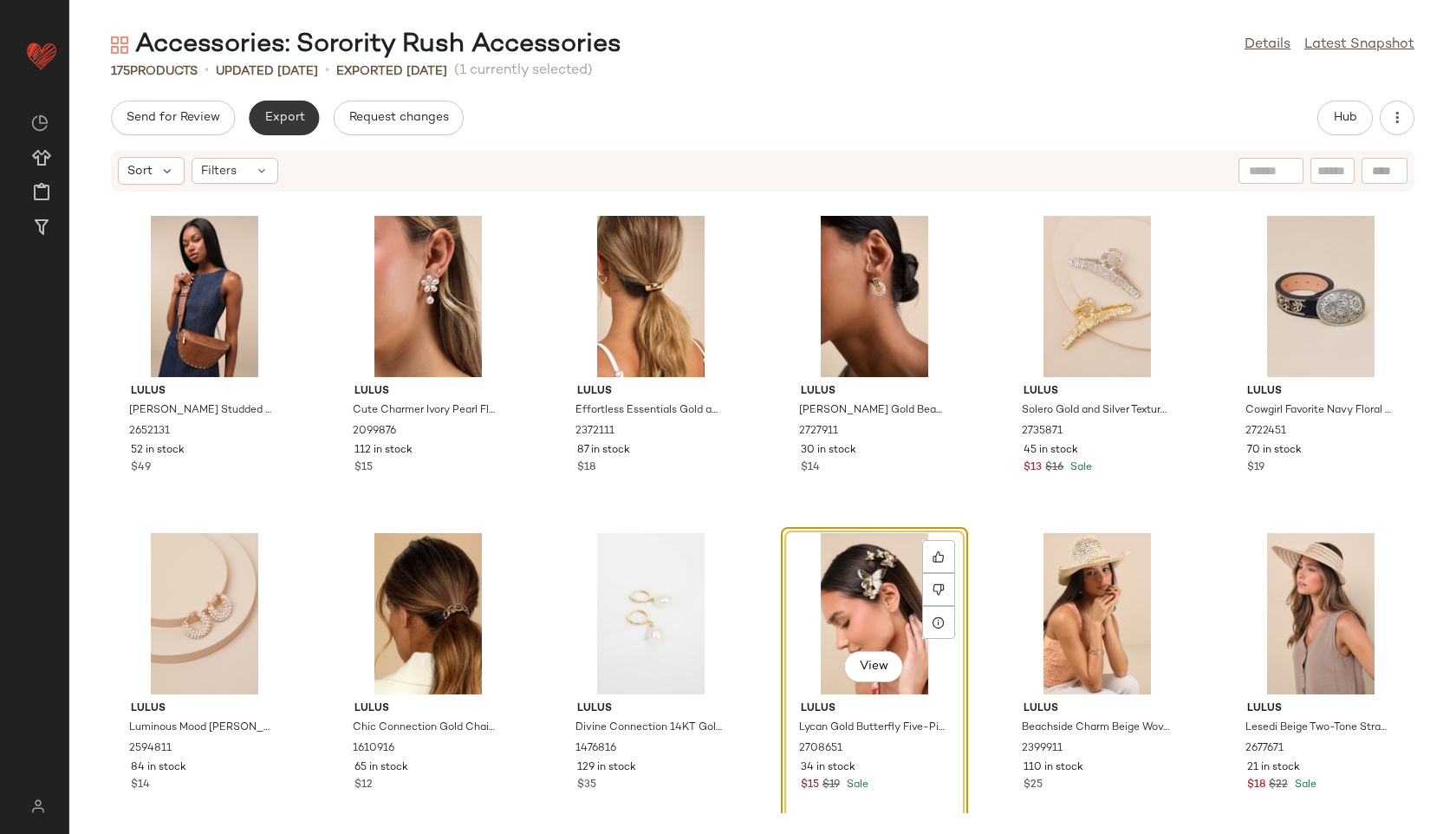
click at [280, 116] on span "Export" at bounding box center [284, 118] width 40 height 14
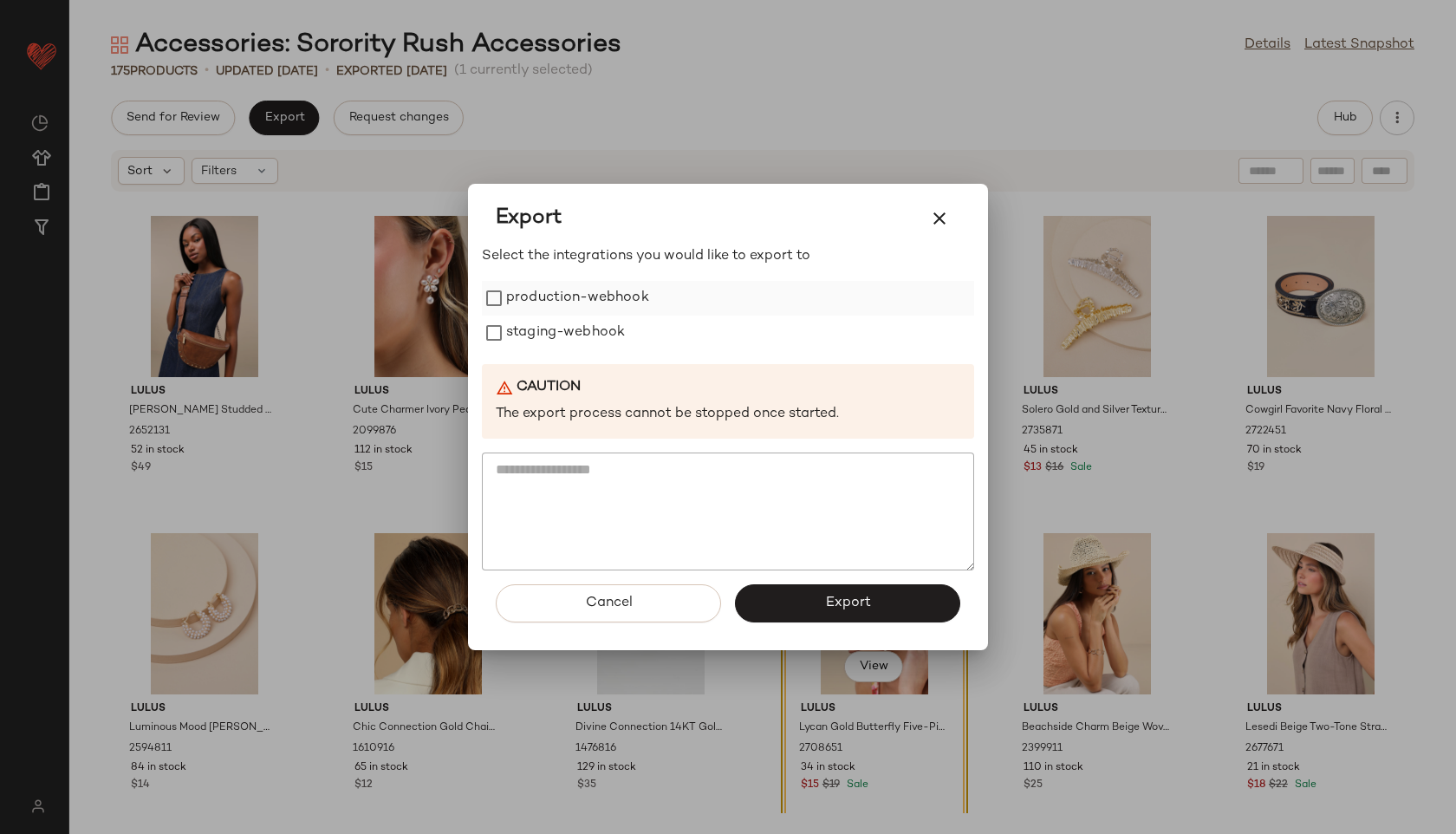
click at [526, 281] on label "production-webhook" at bounding box center [577, 298] width 143 height 34
click at [542, 333] on label "staging-webhook" at bounding box center [565, 332] width 119 height 34
click at [849, 605] on span "Export" at bounding box center [847, 603] width 46 height 17
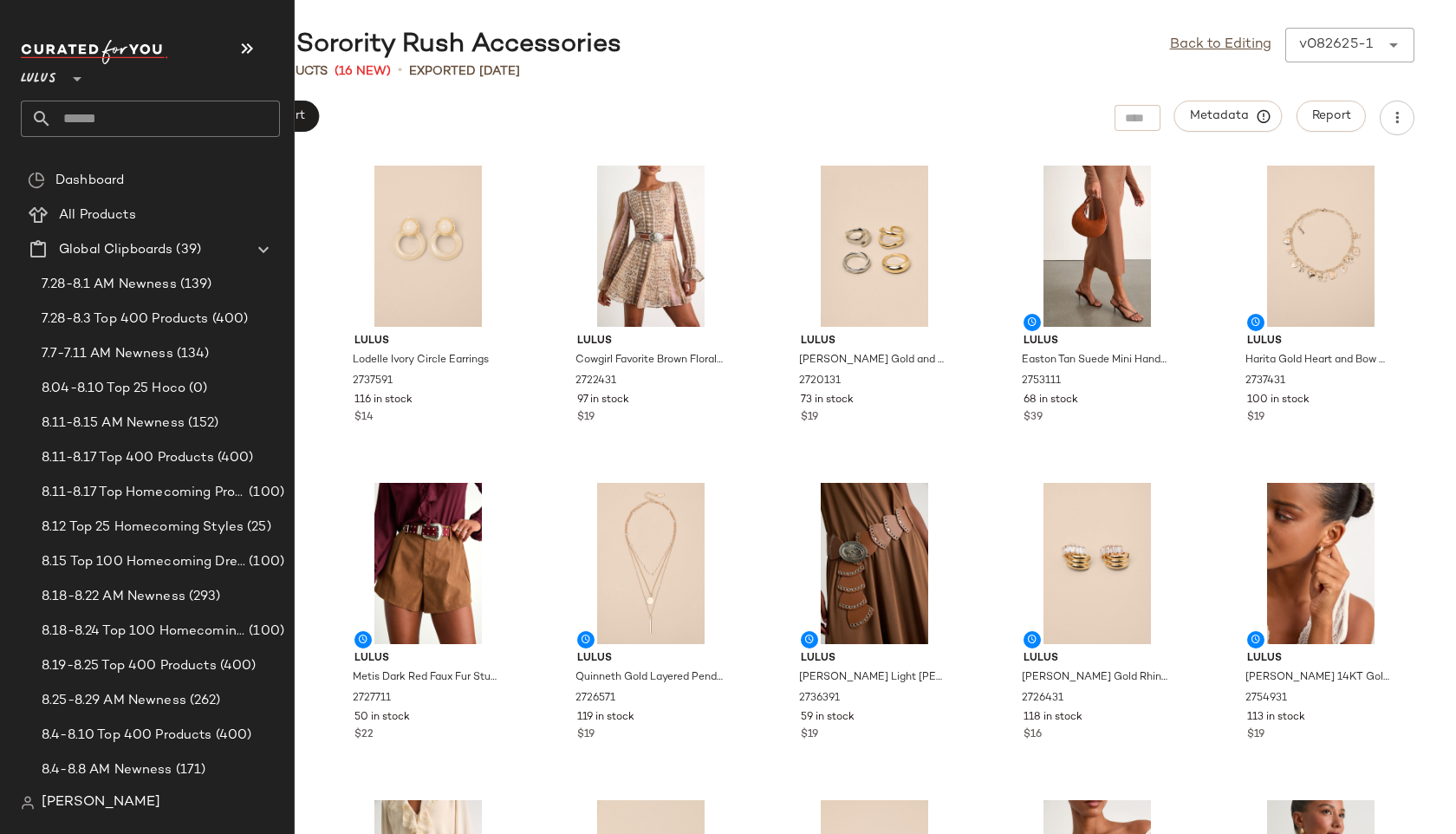
click at [97, 127] on input "text" at bounding box center [165, 118] width 228 height 36
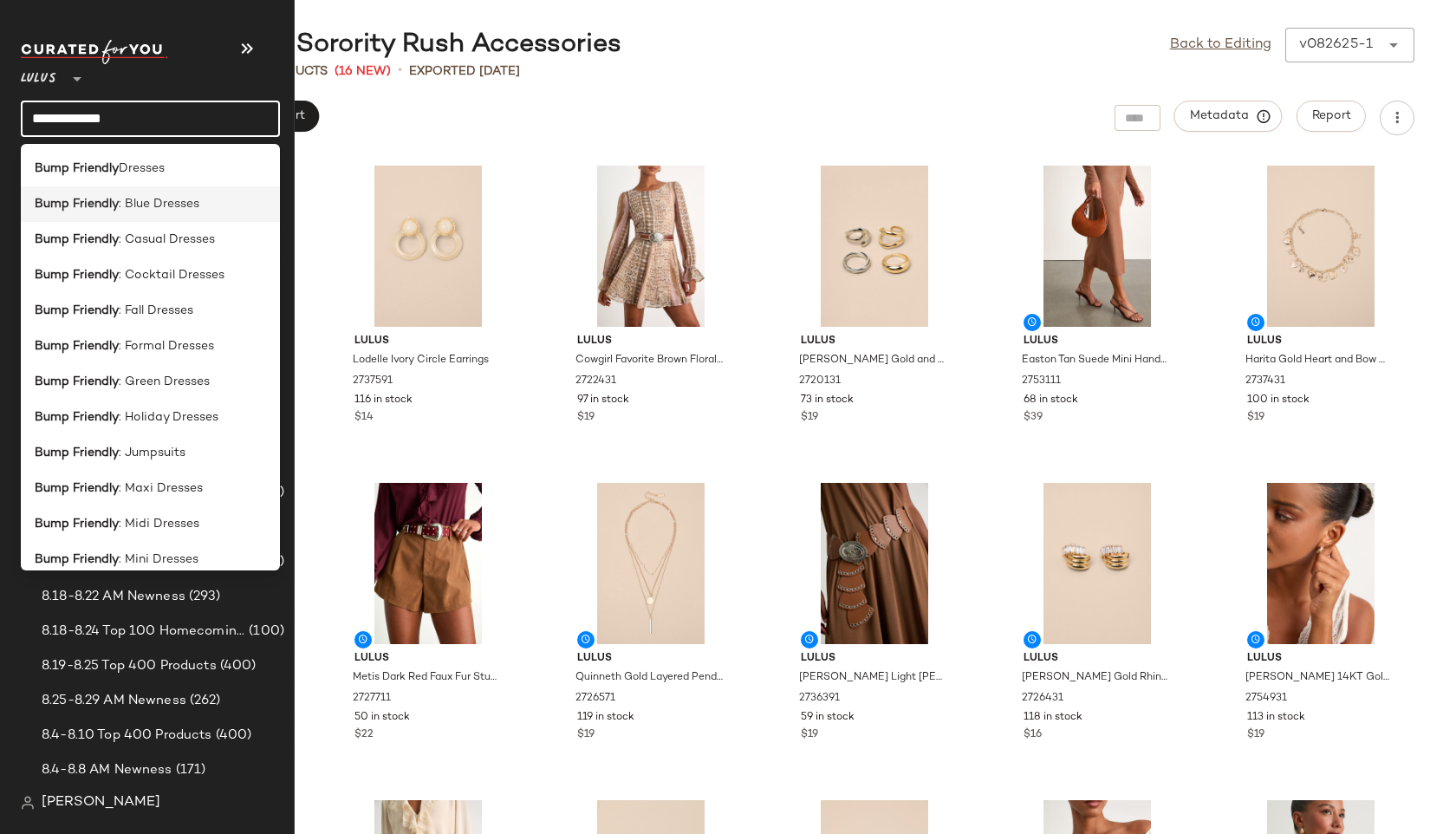
type input "**********"
click at [88, 199] on b "Bump Friendly" at bounding box center [76, 204] width 84 height 18
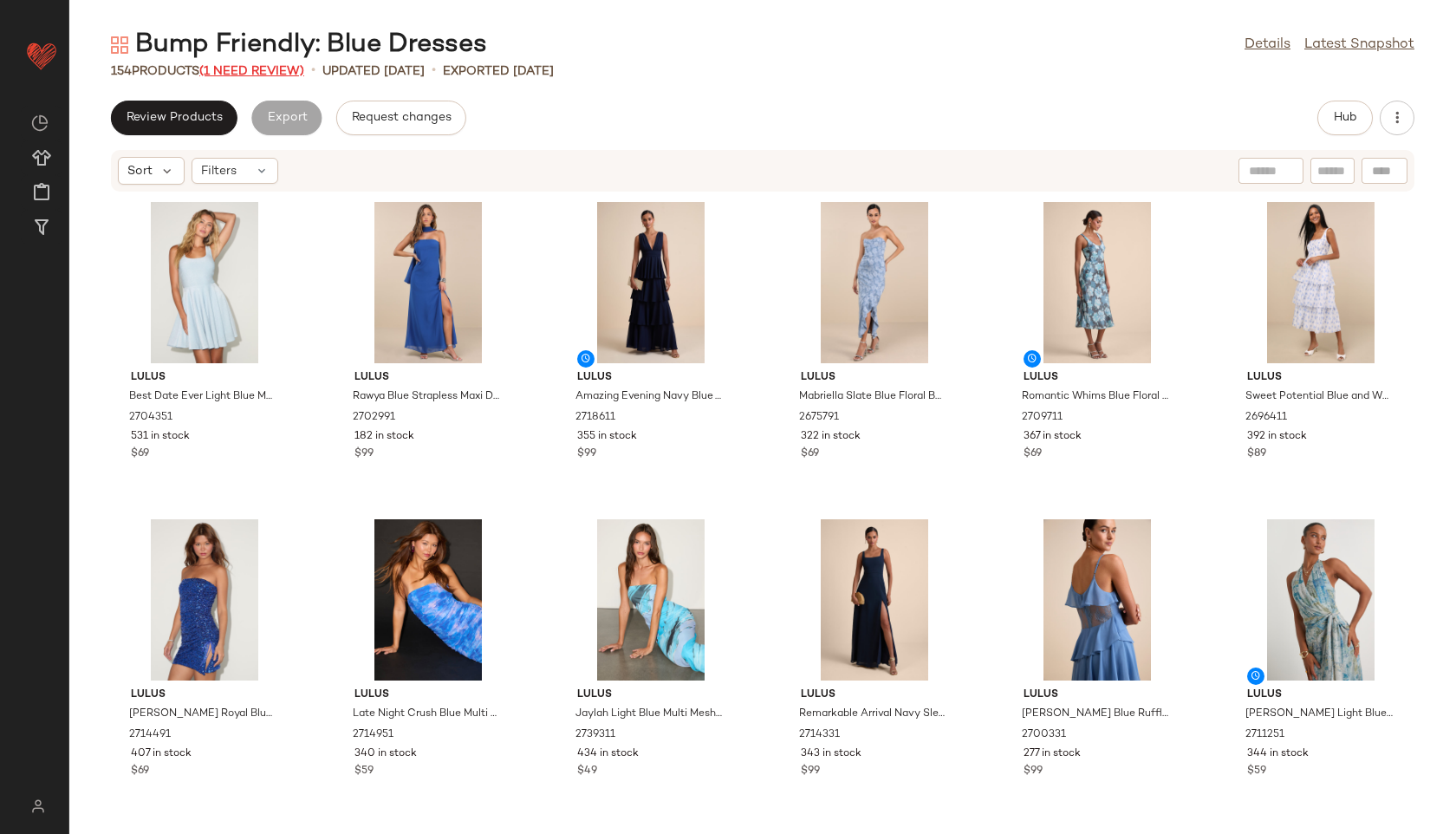
click at [285, 72] on span "(1 Need Review)" at bounding box center [251, 71] width 105 height 13
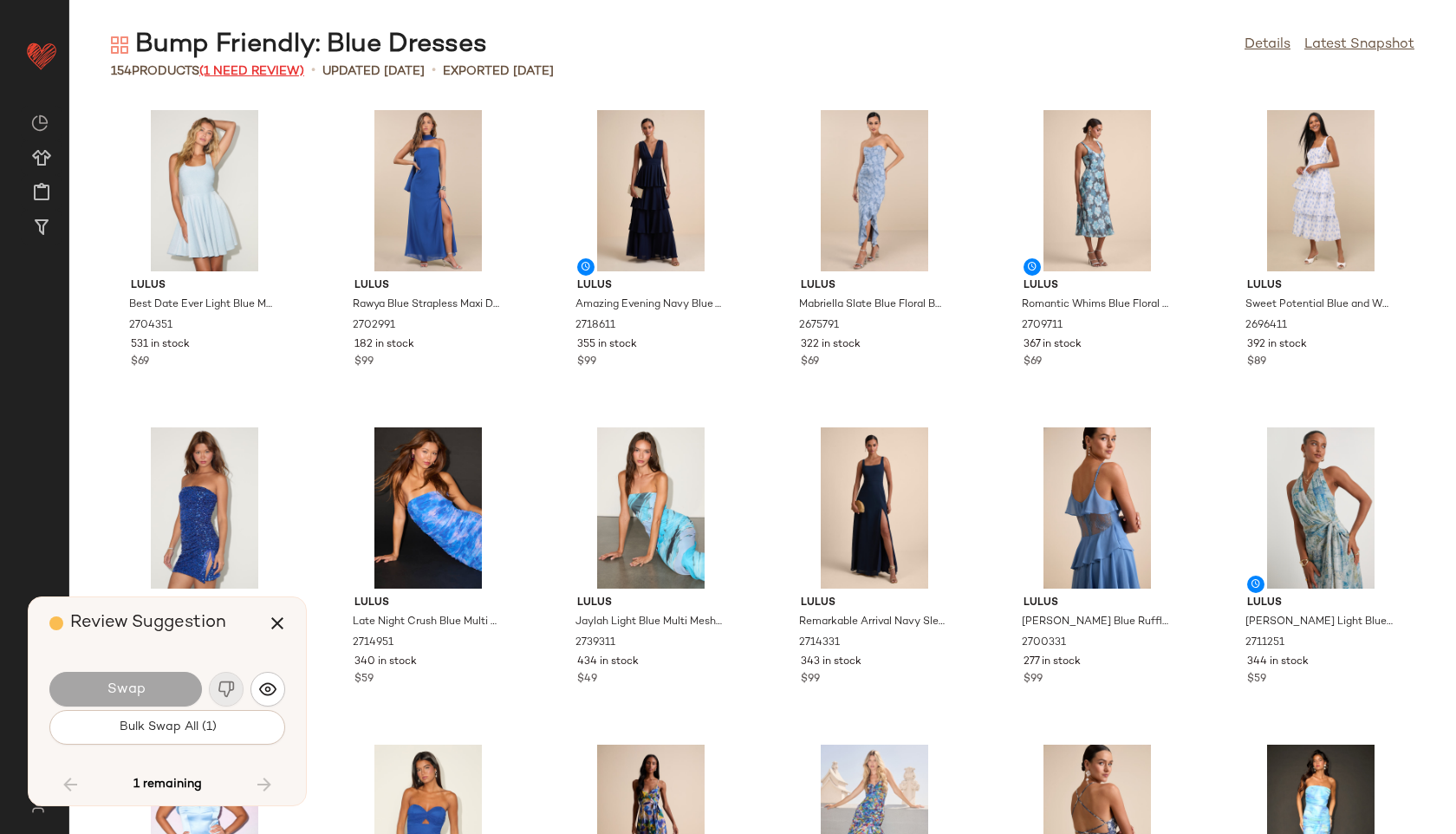
scroll to position [6029, 0]
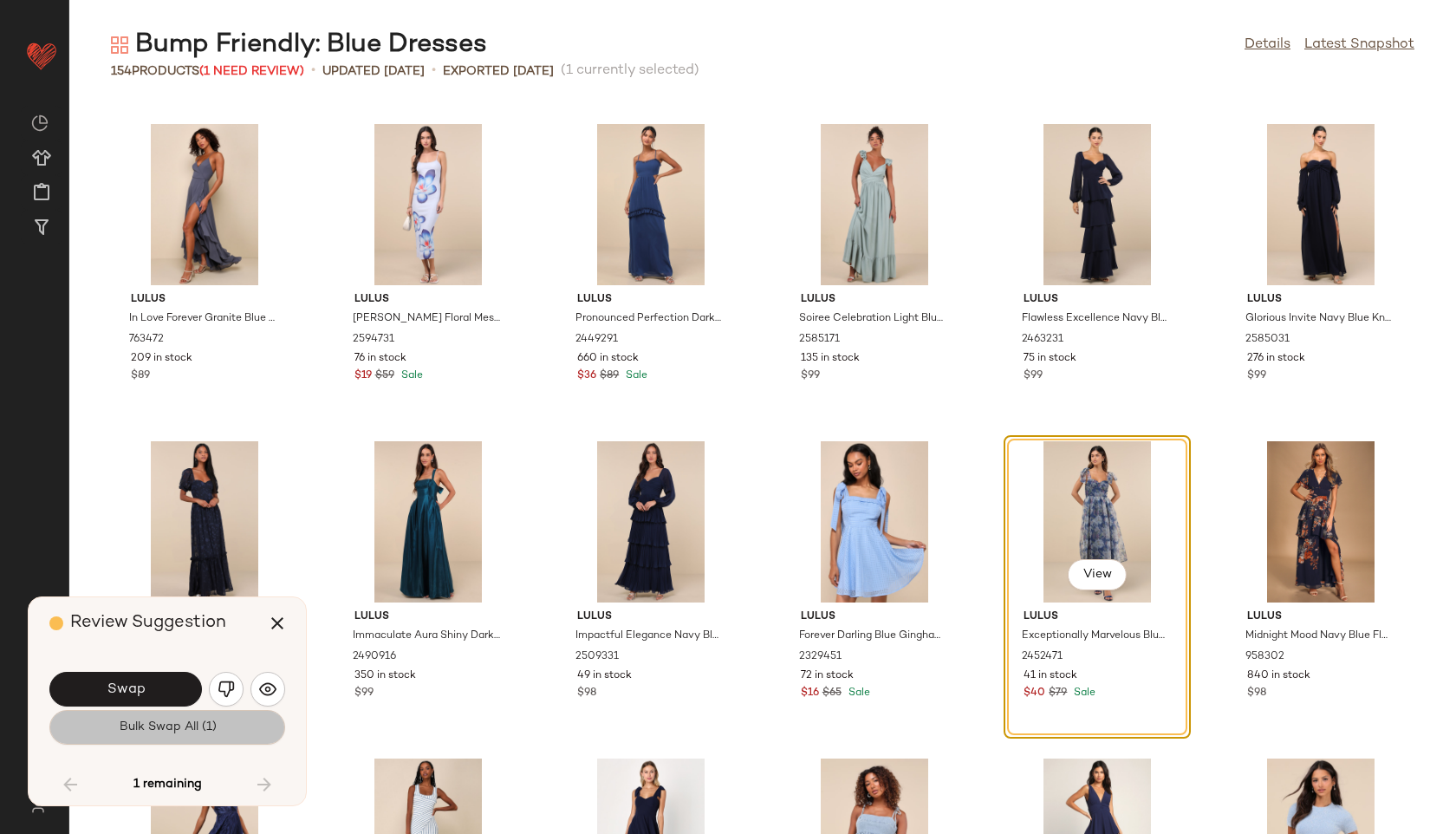
click at [175, 728] on span "Bulk Swap All (1)" at bounding box center [166, 728] width 98 height 14
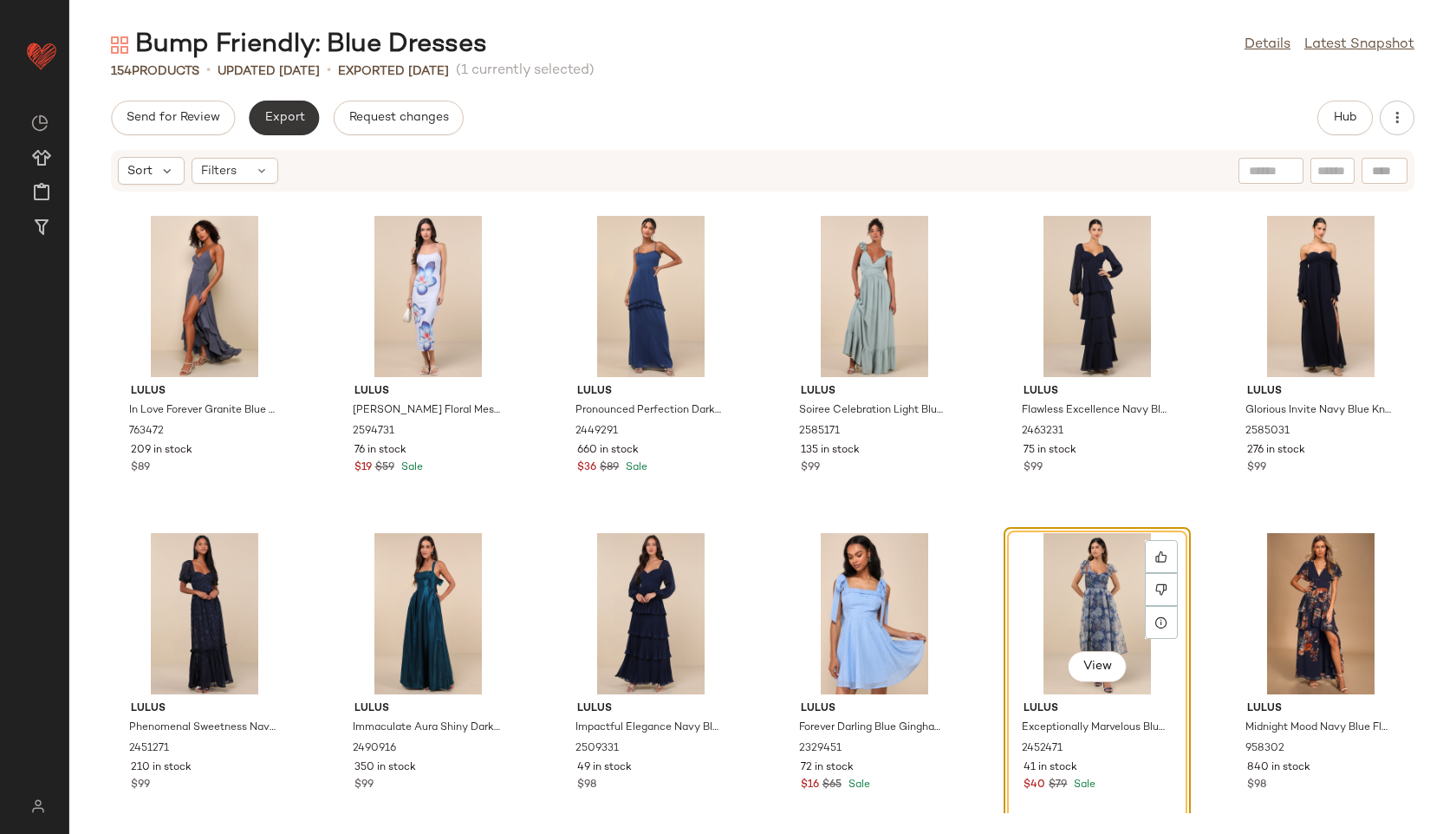
click at [273, 127] on button "Export" at bounding box center [284, 117] width 70 height 34
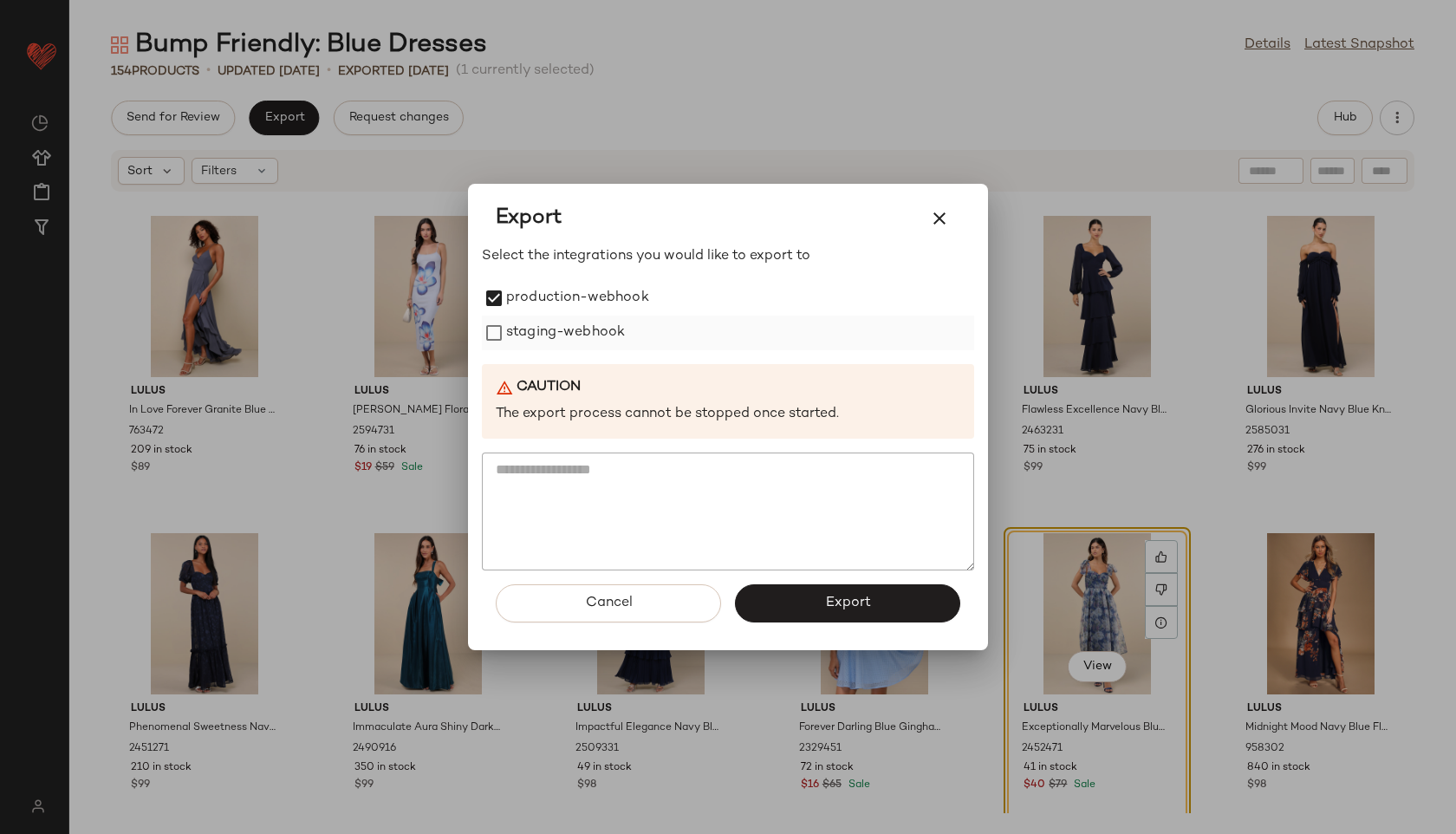
click at [506, 337] on label "staging-webhook" at bounding box center [565, 332] width 119 height 34
click at [828, 606] on span "Export" at bounding box center [847, 603] width 46 height 17
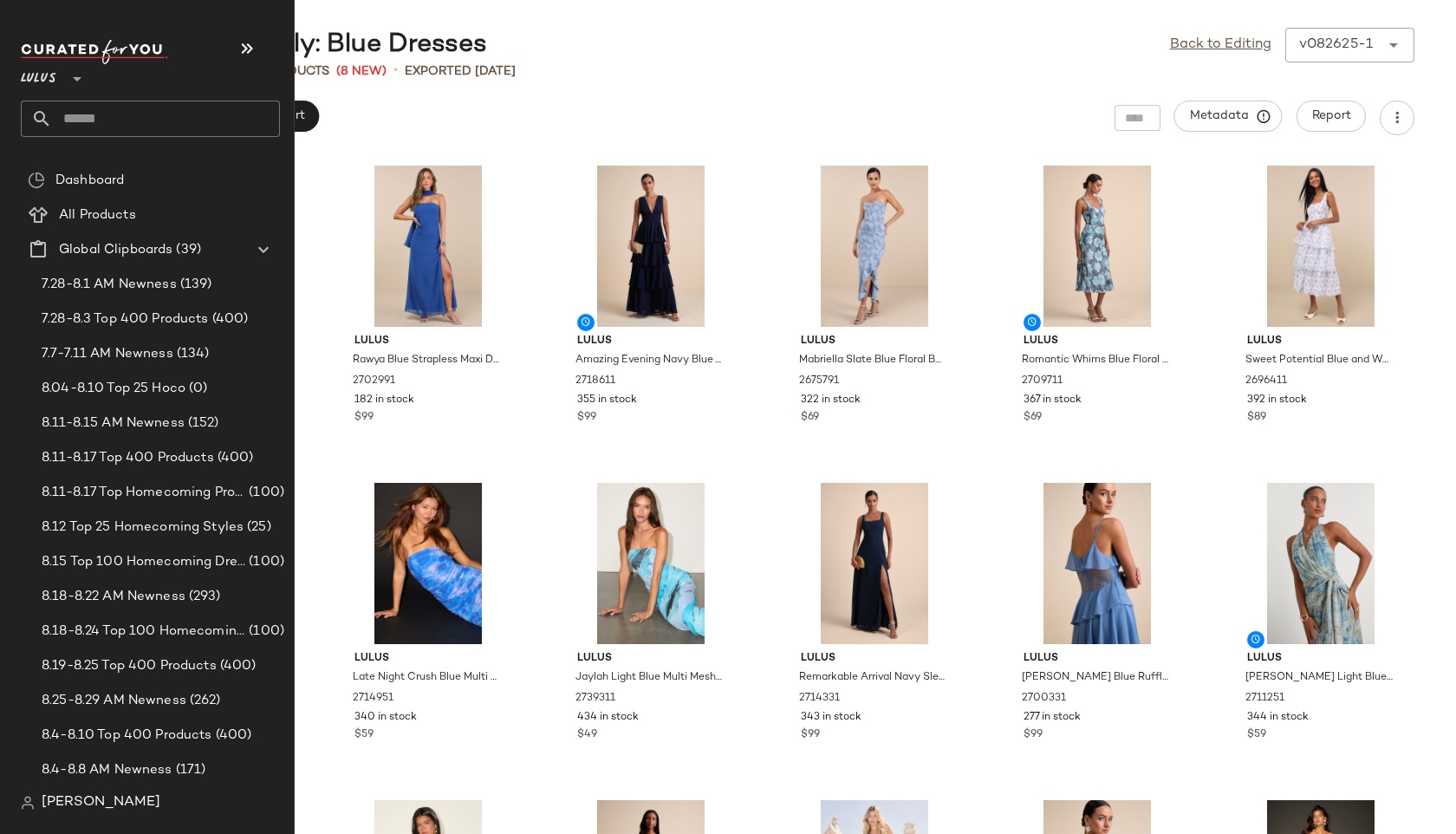
click at [84, 117] on input "text" at bounding box center [165, 118] width 228 height 36
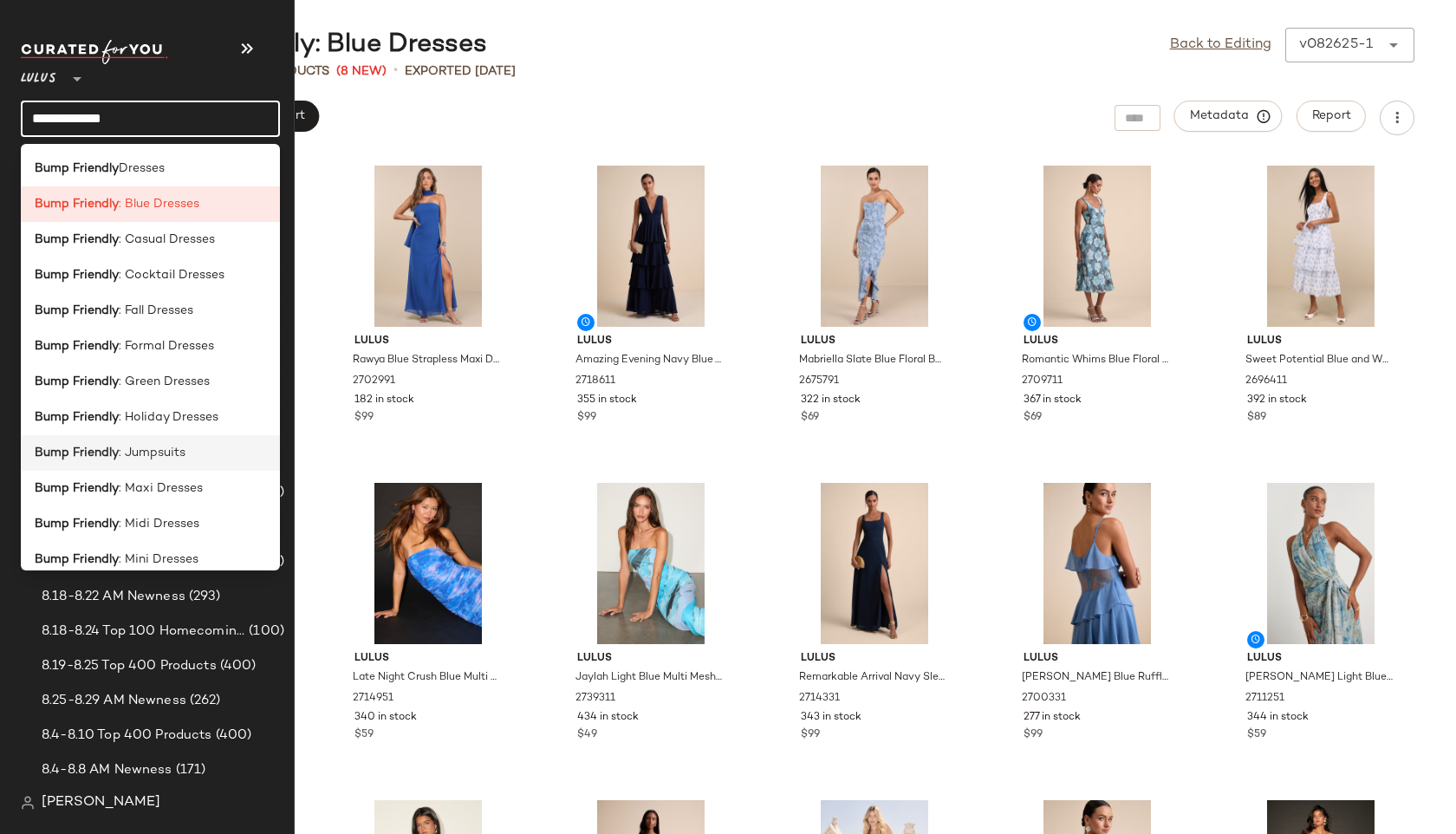
type input "**********"
click at [143, 460] on span ": Jumpsuits" at bounding box center [152, 453] width 67 height 18
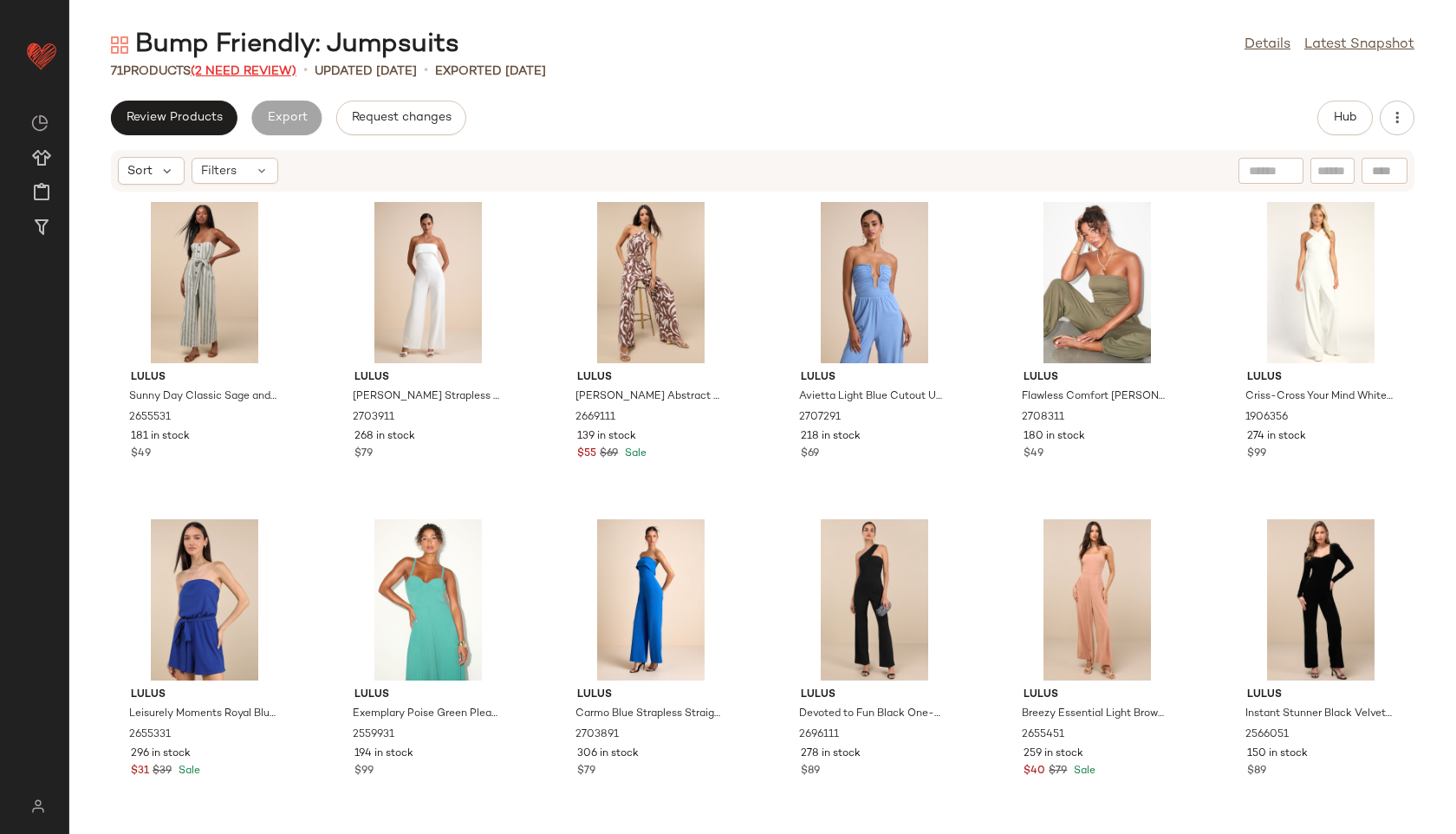
click at [270, 65] on span "(2 Need Review)" at bounding box center [243, 71] width 105 height 13
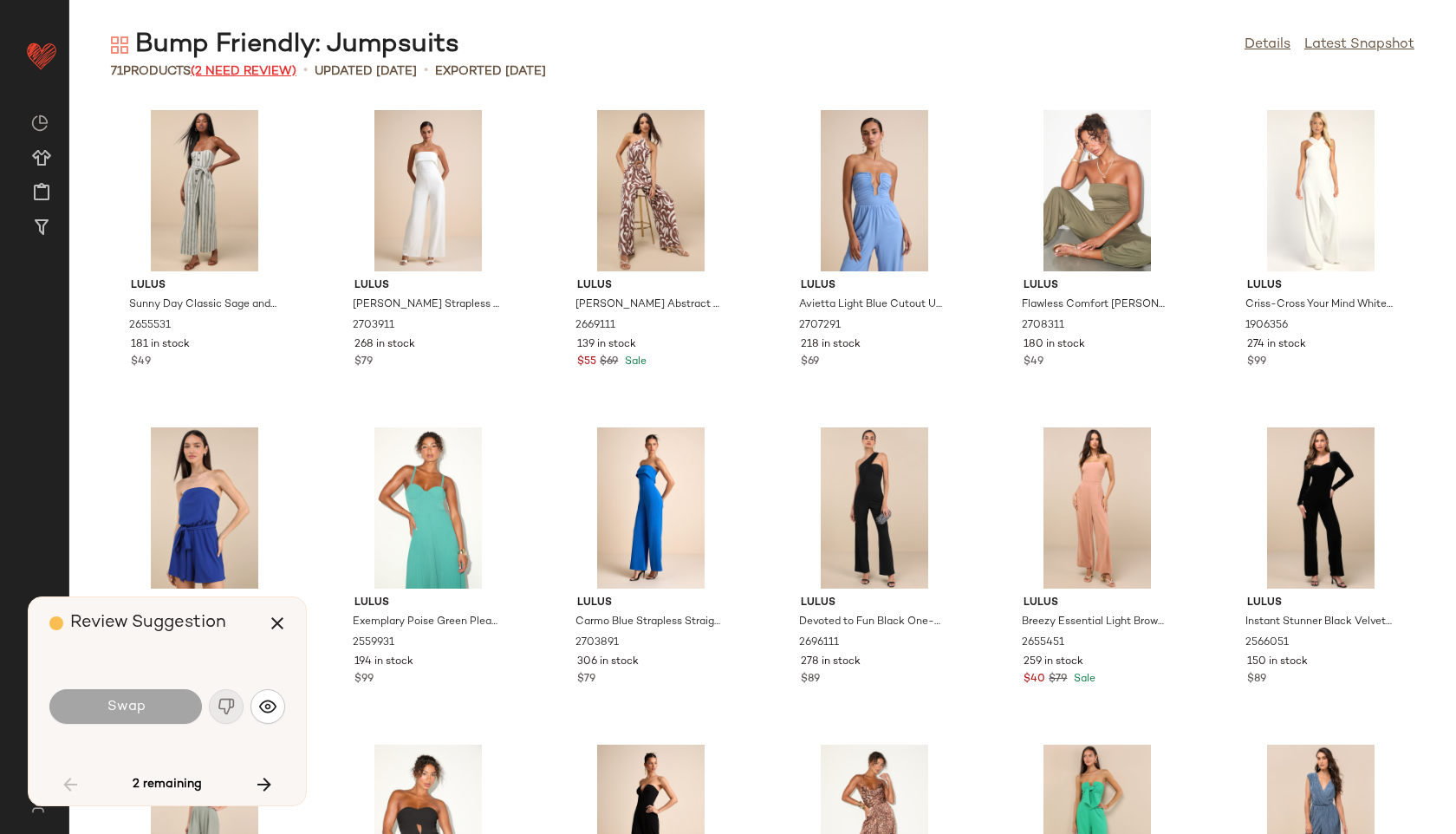
scroll to position [1586, 0]
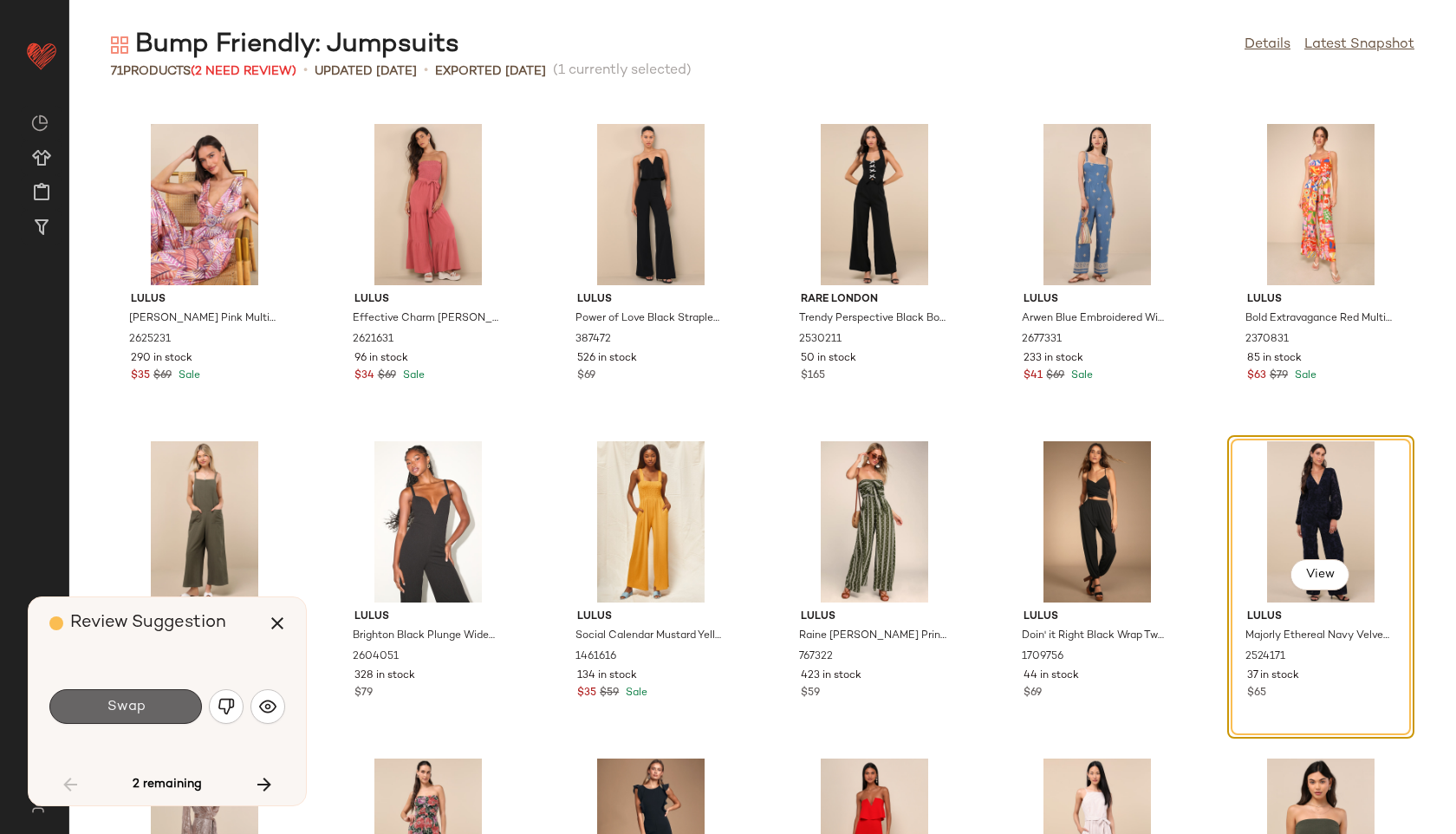
click at [123, 699] on span "Swap" at bounding box center [125, 707] width 39 height 17
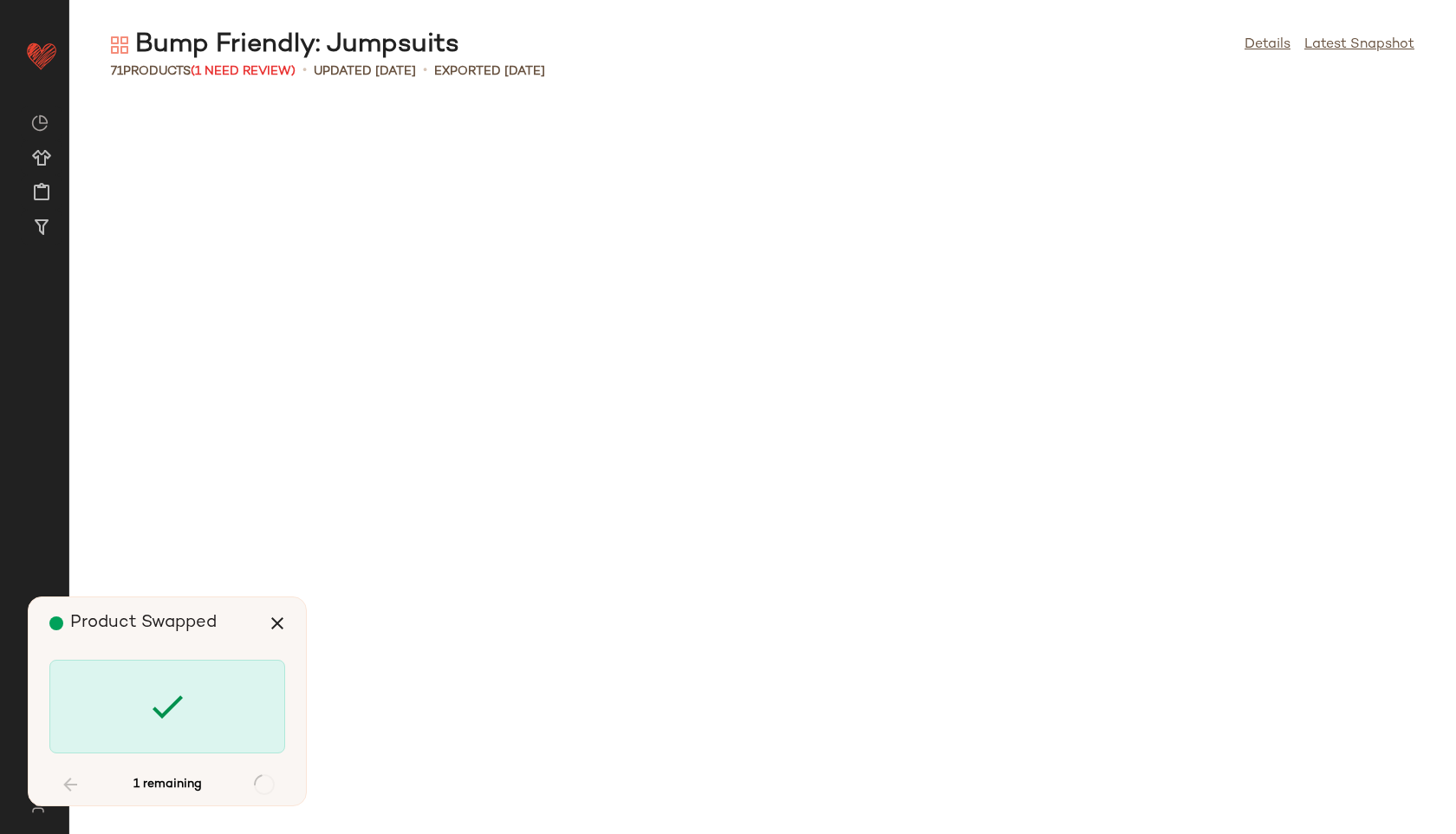
scroll to position [2855, 0]
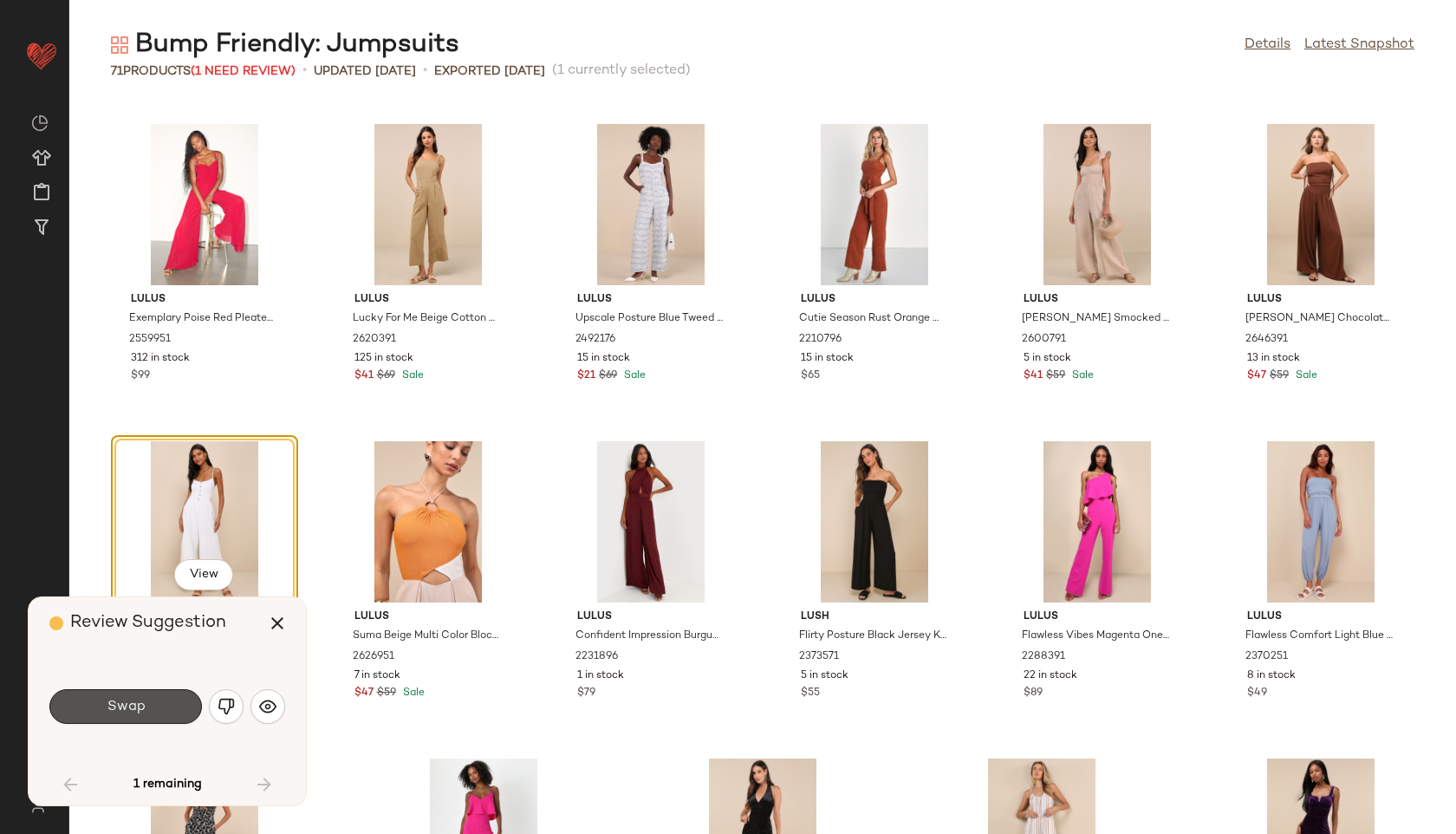
click at [123, 699] on span "Swap" at bounding box center [125, 707] width 39 height 17
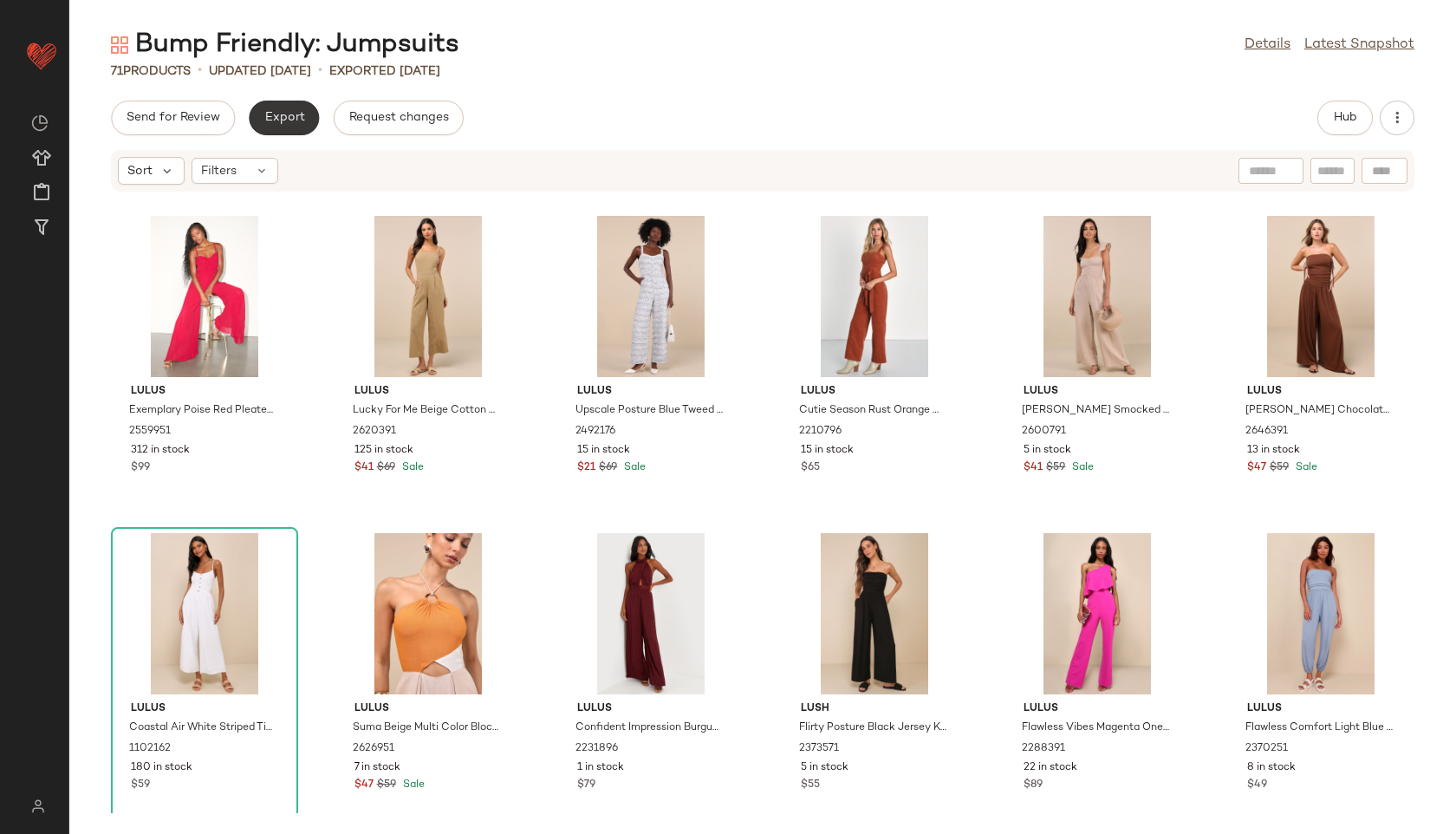
click at [286, 118] on span "Export" at bounding box center [284, 118] width 40 height 14
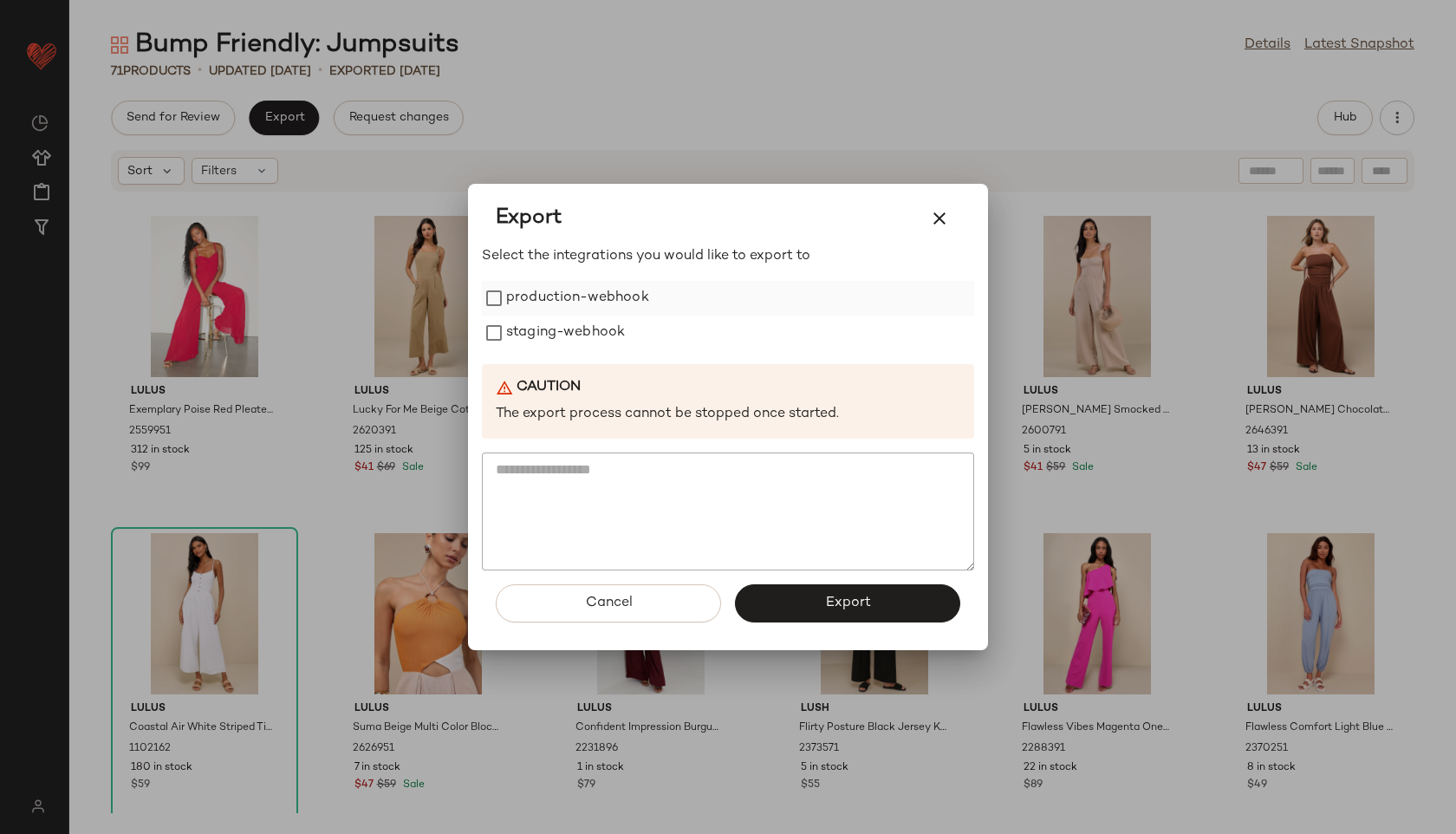
click at [641, 294] on label "production-webhook" at bounding box center [577, 298] width 143 height 34
click at [612, 325] on label "staging-webhook" at bounding box center [565, 332] width 119 height 34
click at [837, 606] on span "Export" at bounding box center [847, 603] width 46 height 17
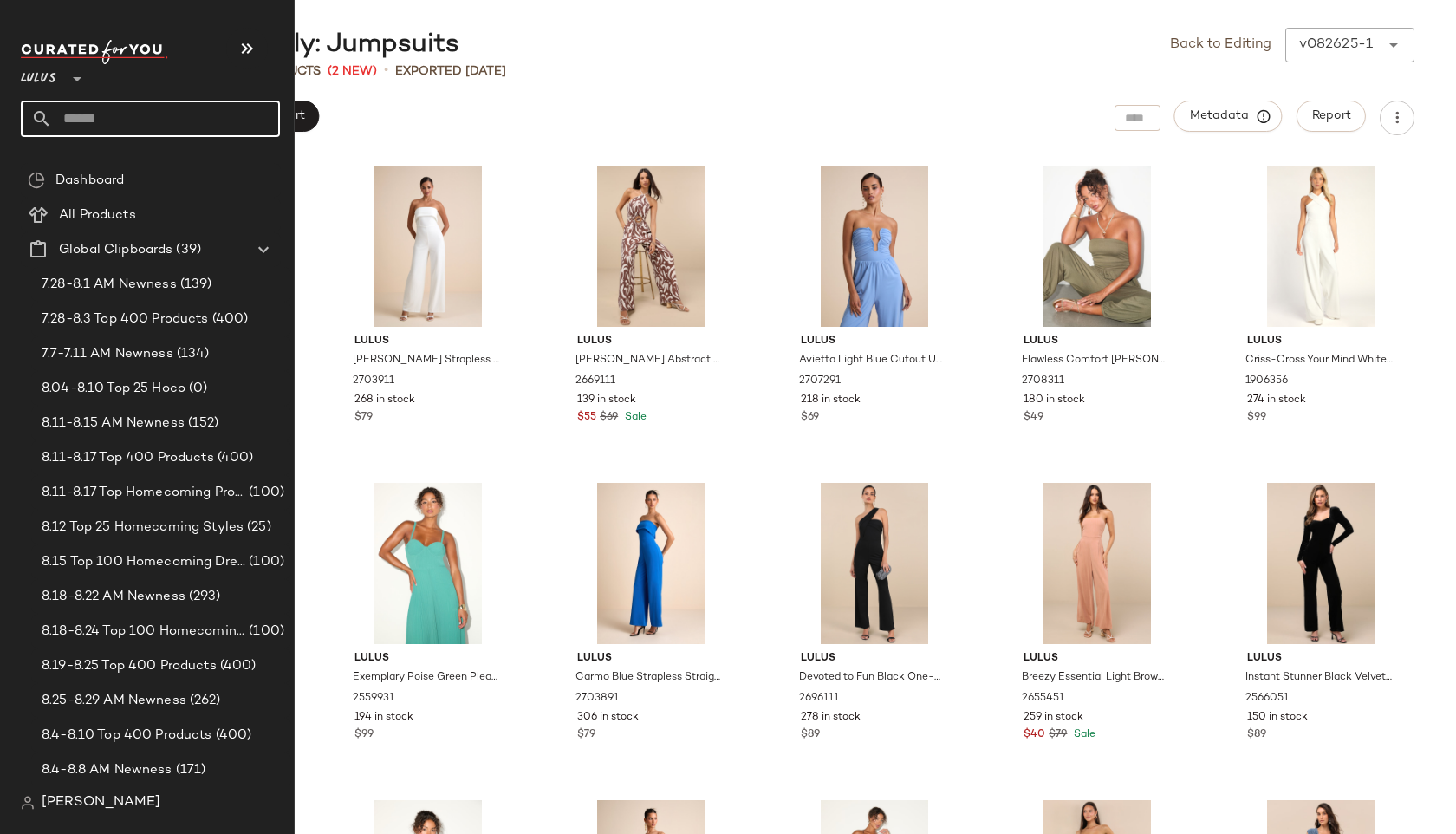
click at [77, 111] on input "text" at bounding box center [165, 118] width 228 height 36
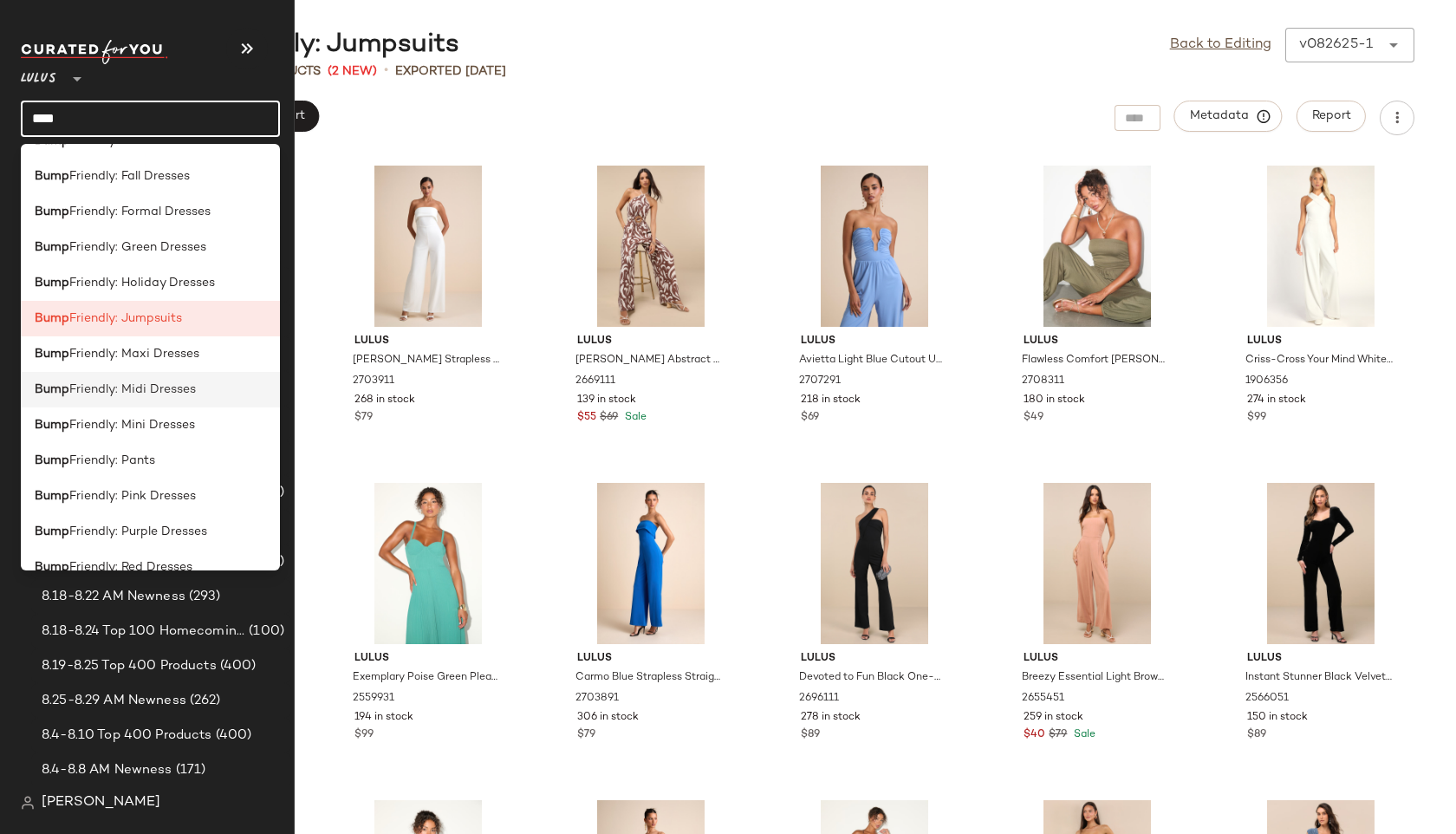
scroll to position [135, 0]
type input "****"
click at [153, 459] on span "Friendly: Pants" at bounding box center [112, 460] width 86 height 18
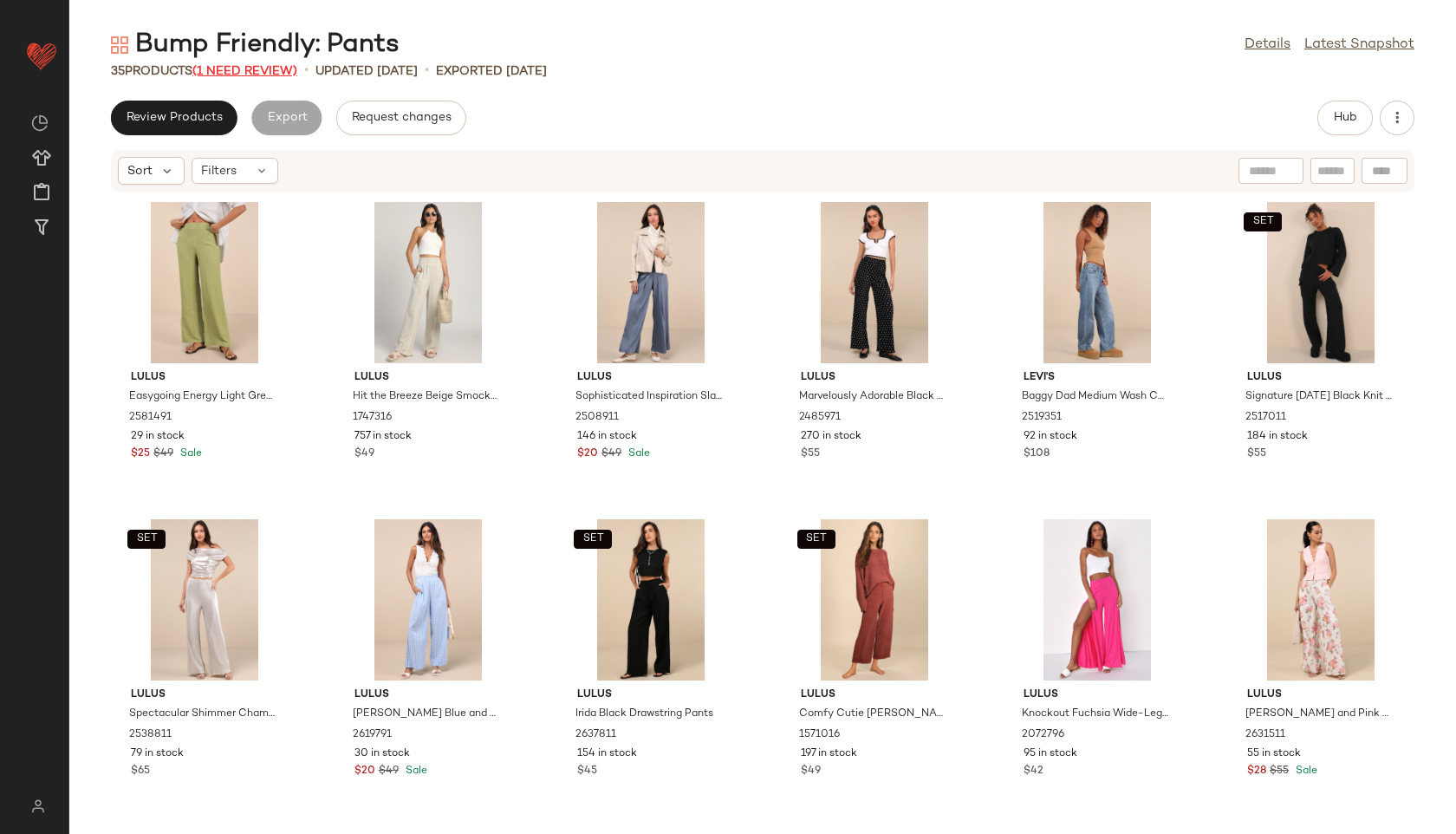
click at [238, 76] on span "(1 Need Review)" at bounding box center [244, 71] width 105 height 13
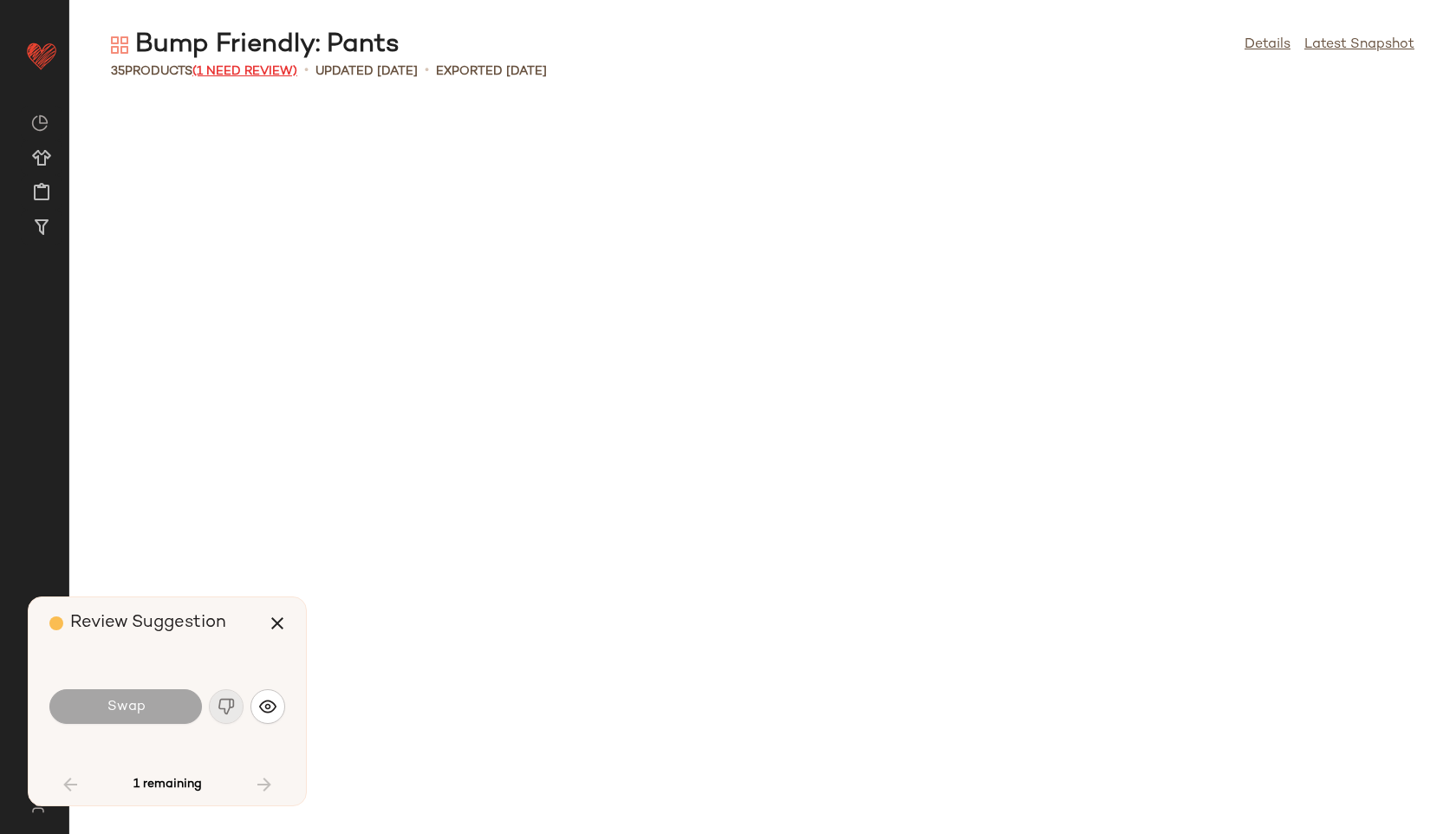
scroll to position [1174, 0]
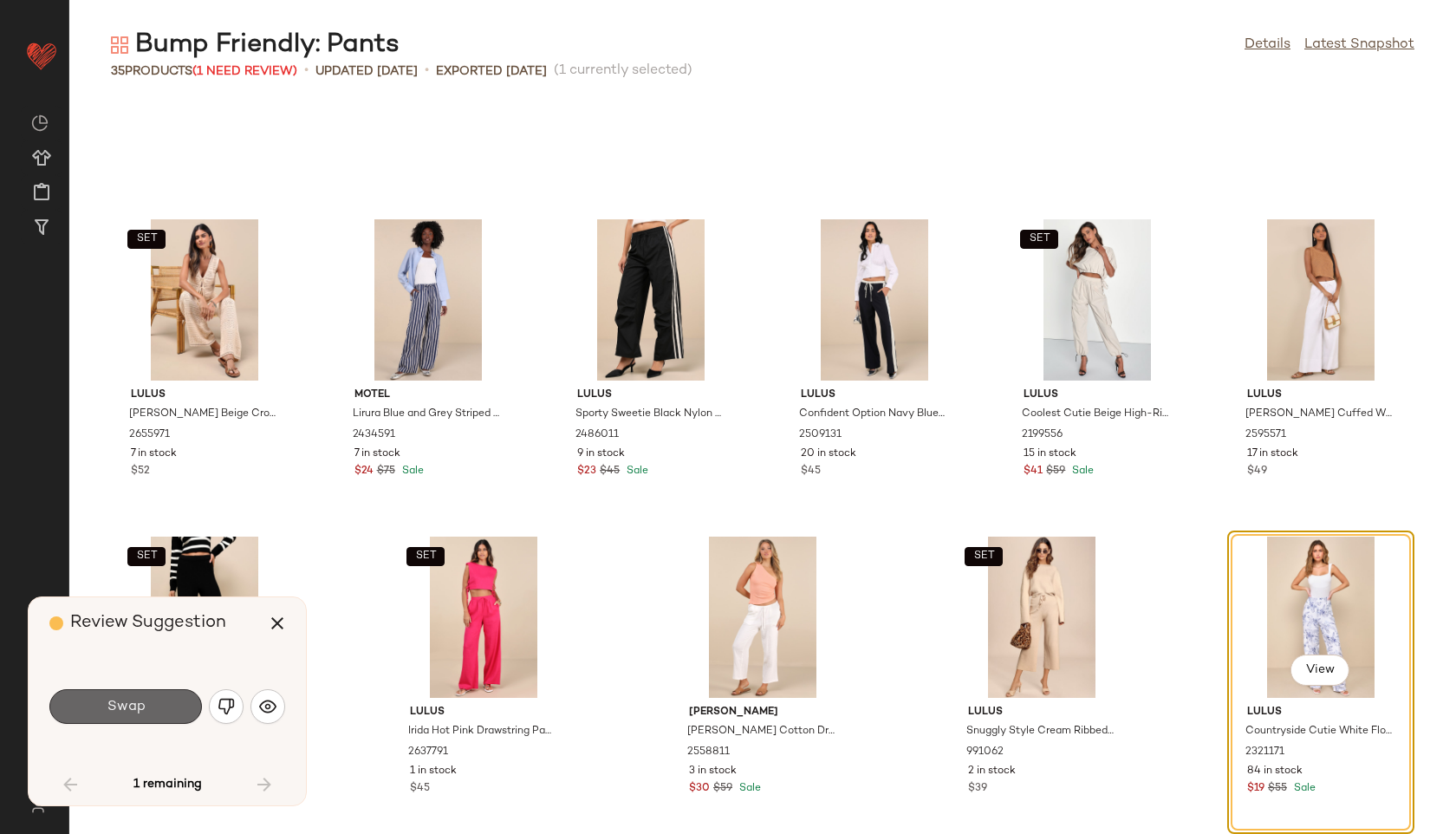
click at [152, 715] on button "Swap" at bounding box center [126, 706] width 153 height 34
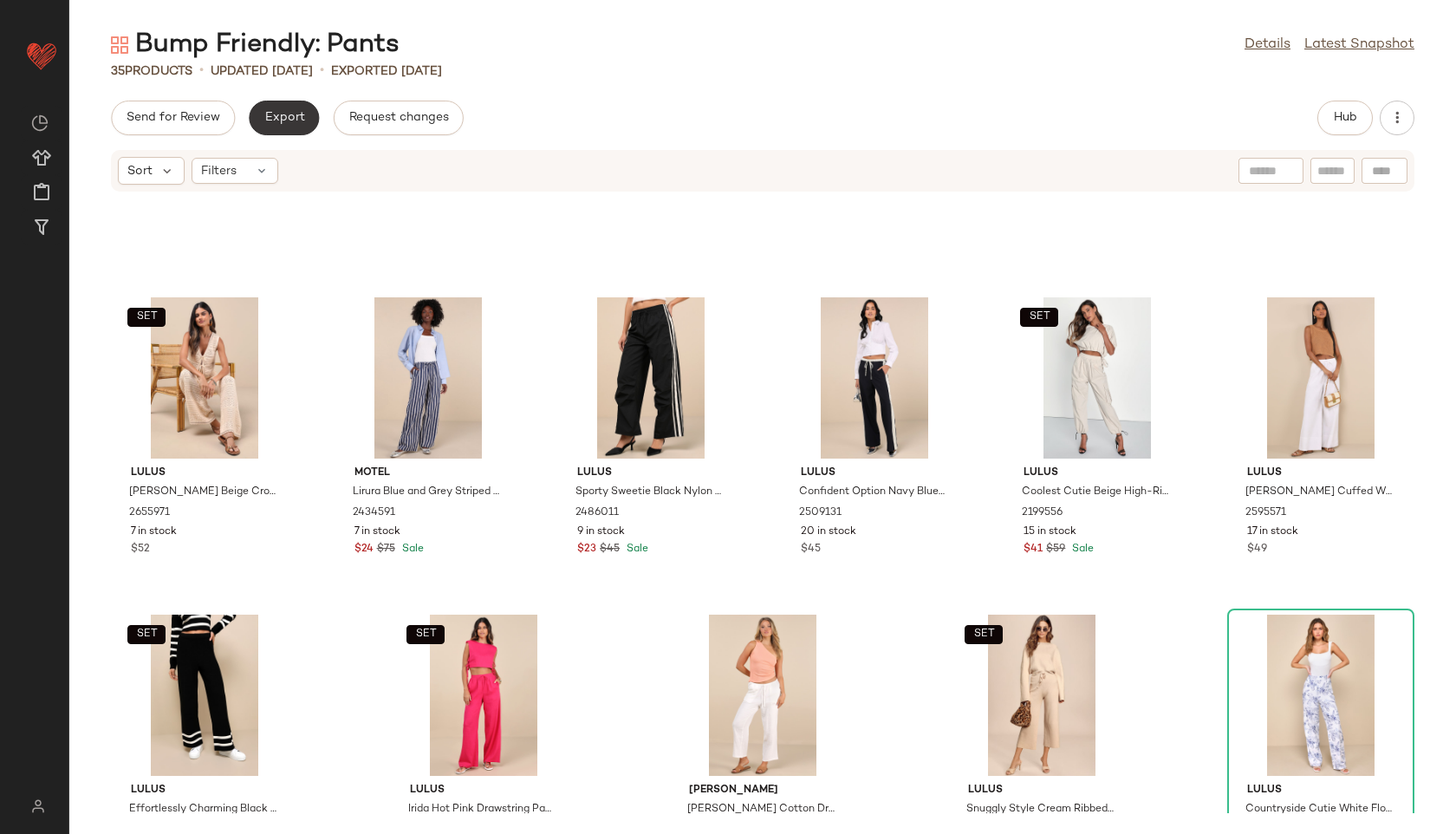
click at [272, 134] on button "Export" at bounding box center [284, 117] width 70 height 34
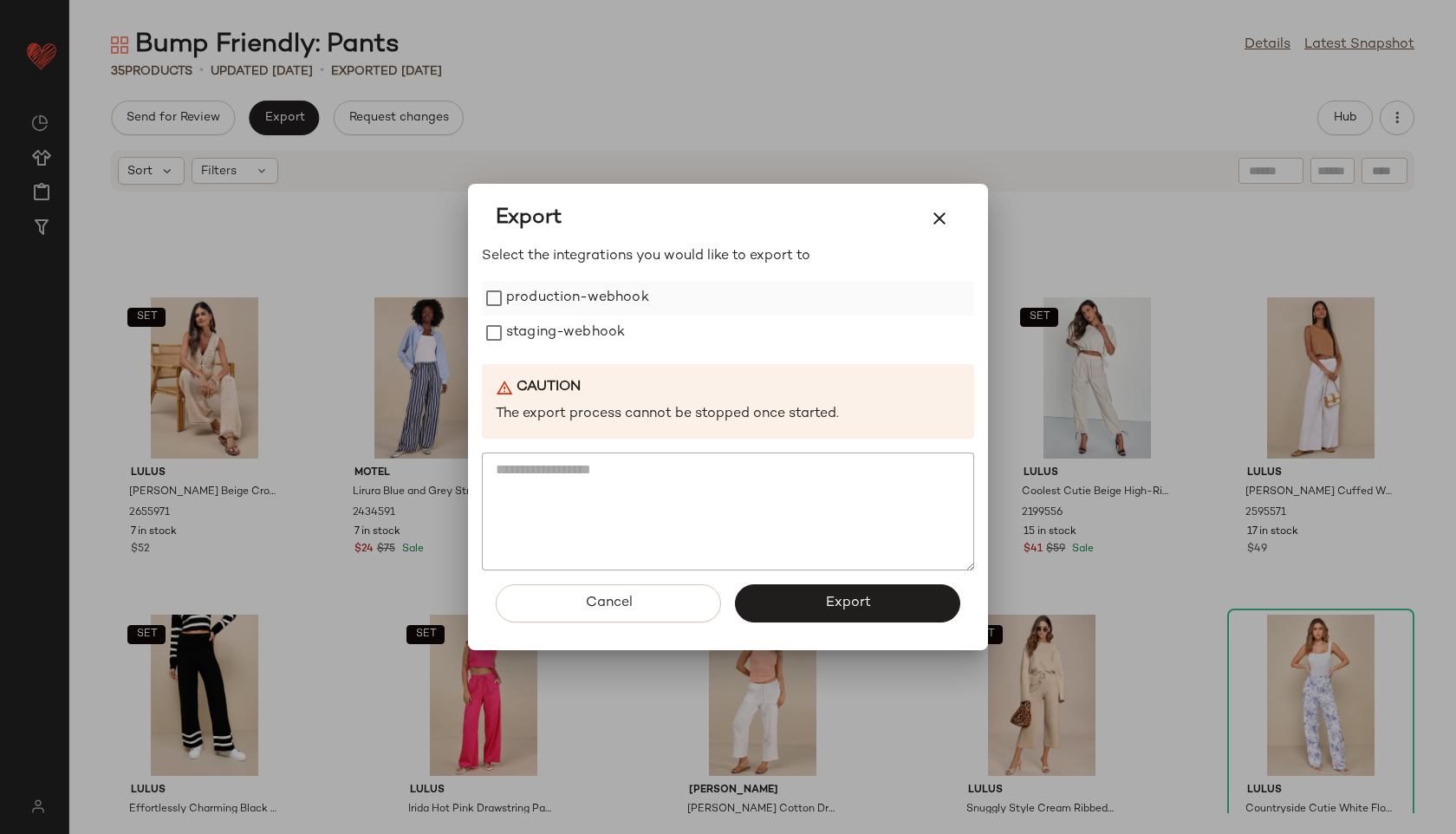
click at [520, 303] on label "production-webhook" at bounding box center [577, 298] width 143 height 34
click at [525, 346] on label "staging-webhook" at bounding box center [565, 332] width 119 height 34
click at [771, 589] on button "Export" at bounding box center [848, 603] width 225 height 38
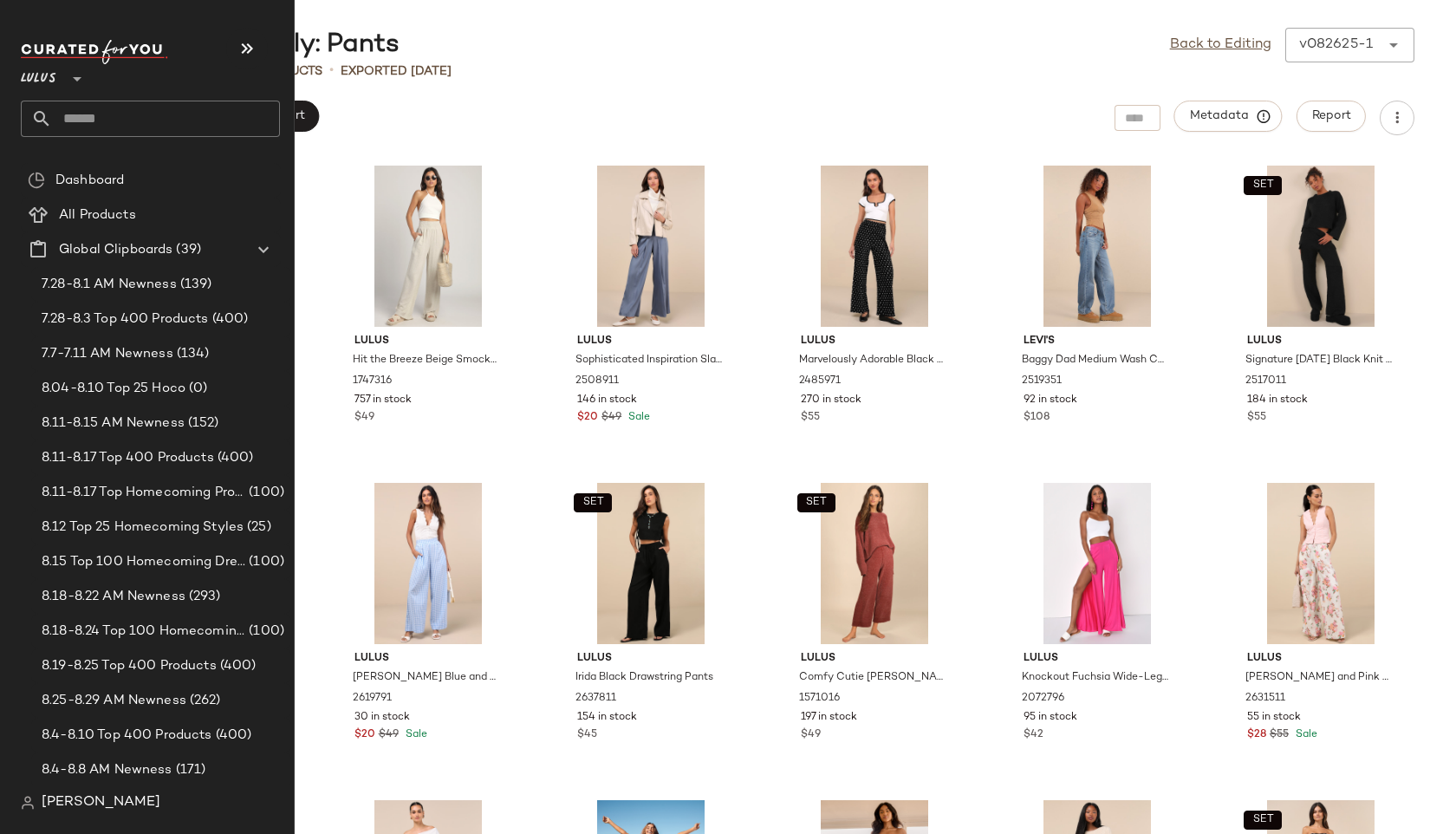
click at [96, 116] on input "text" at bounding box center [165, 118] width 228 height 36
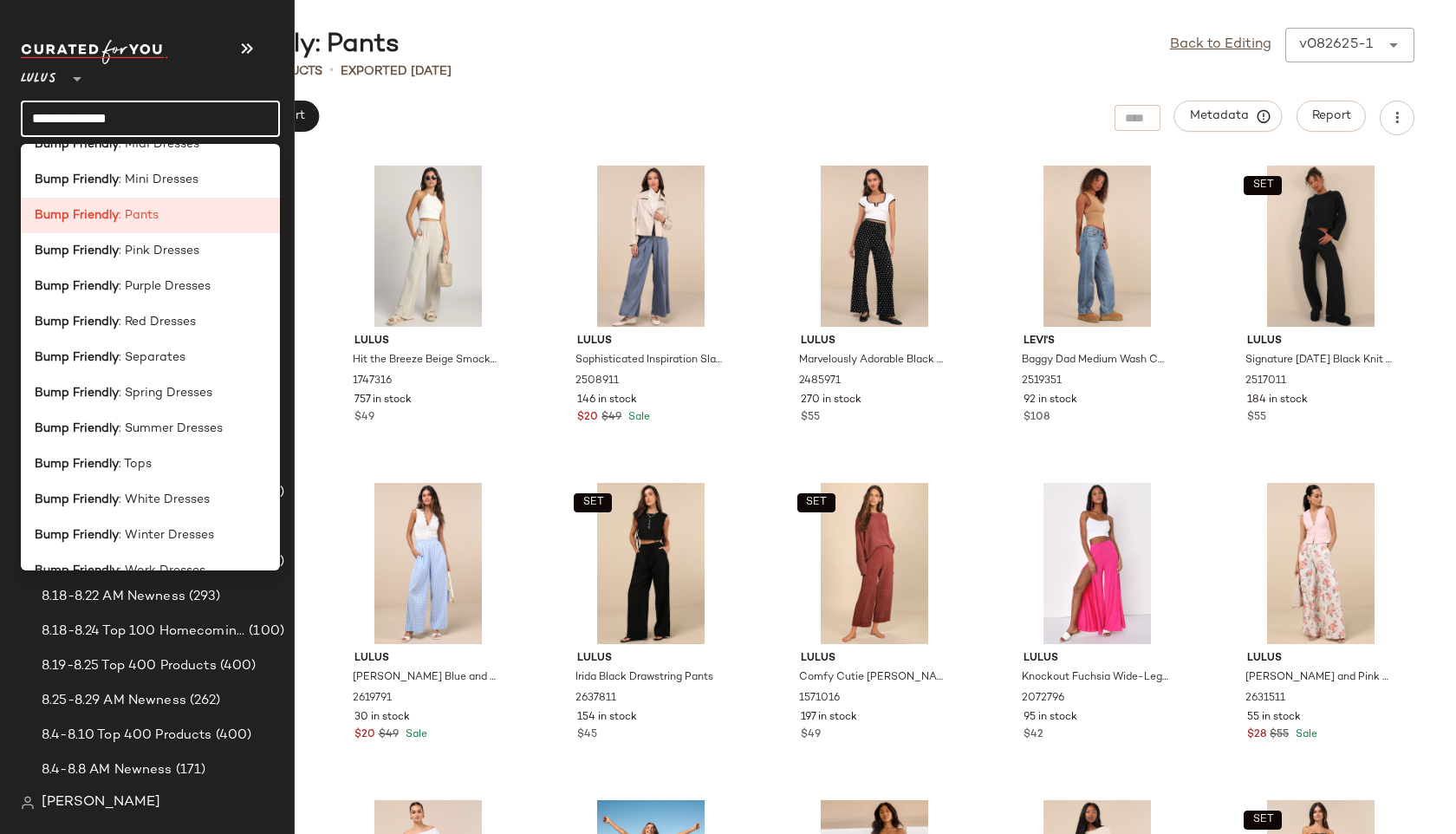
scroll to position [380, 0]
type input "**********"
click at [183, 458] on div "Bump Friendly : Tops" at bounding box center [149, 464] width 231 height 18
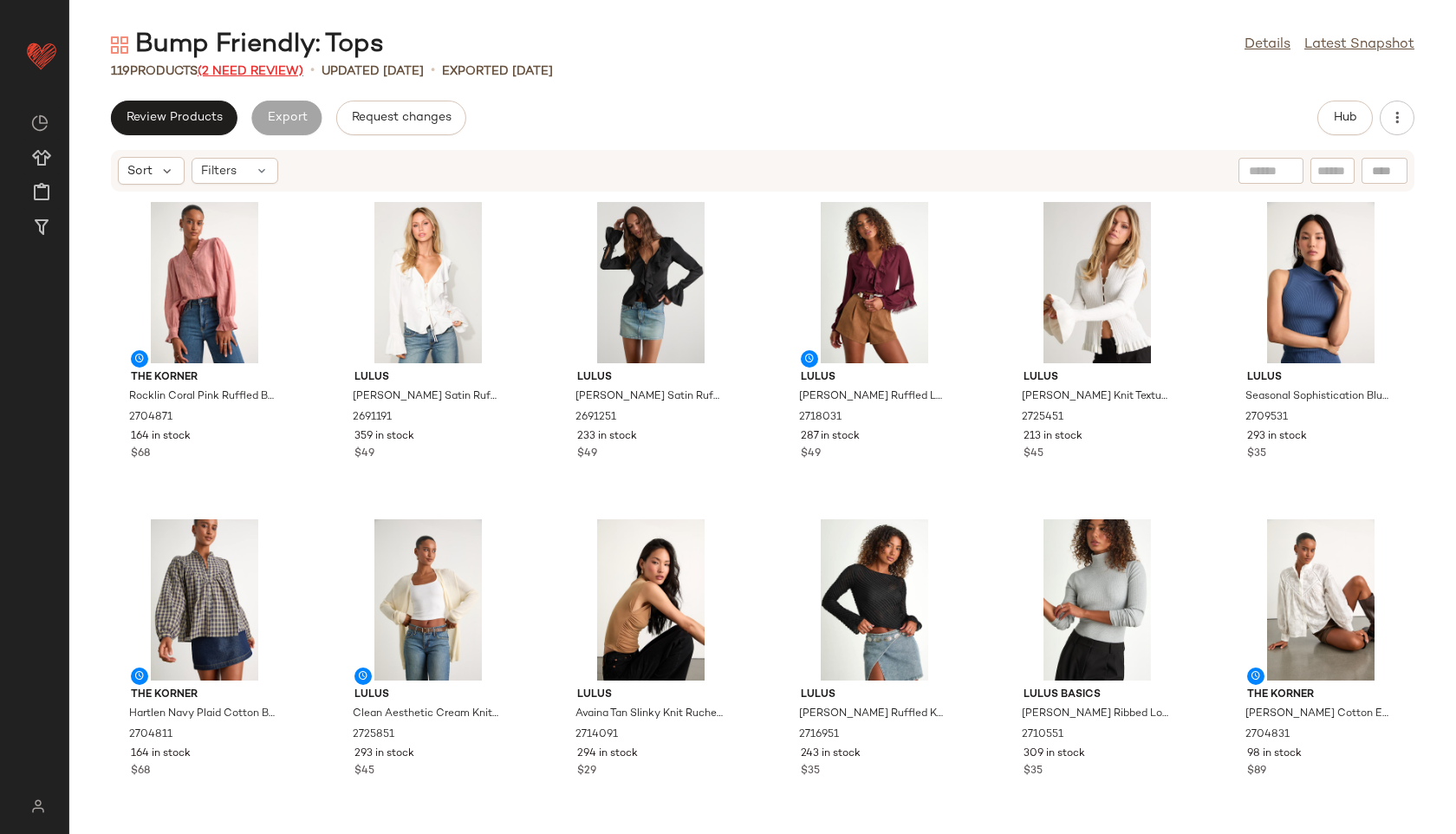
click at [269, 71] on span "(2 Need Review)" at bounding box center [250, 71] width 105 height 13
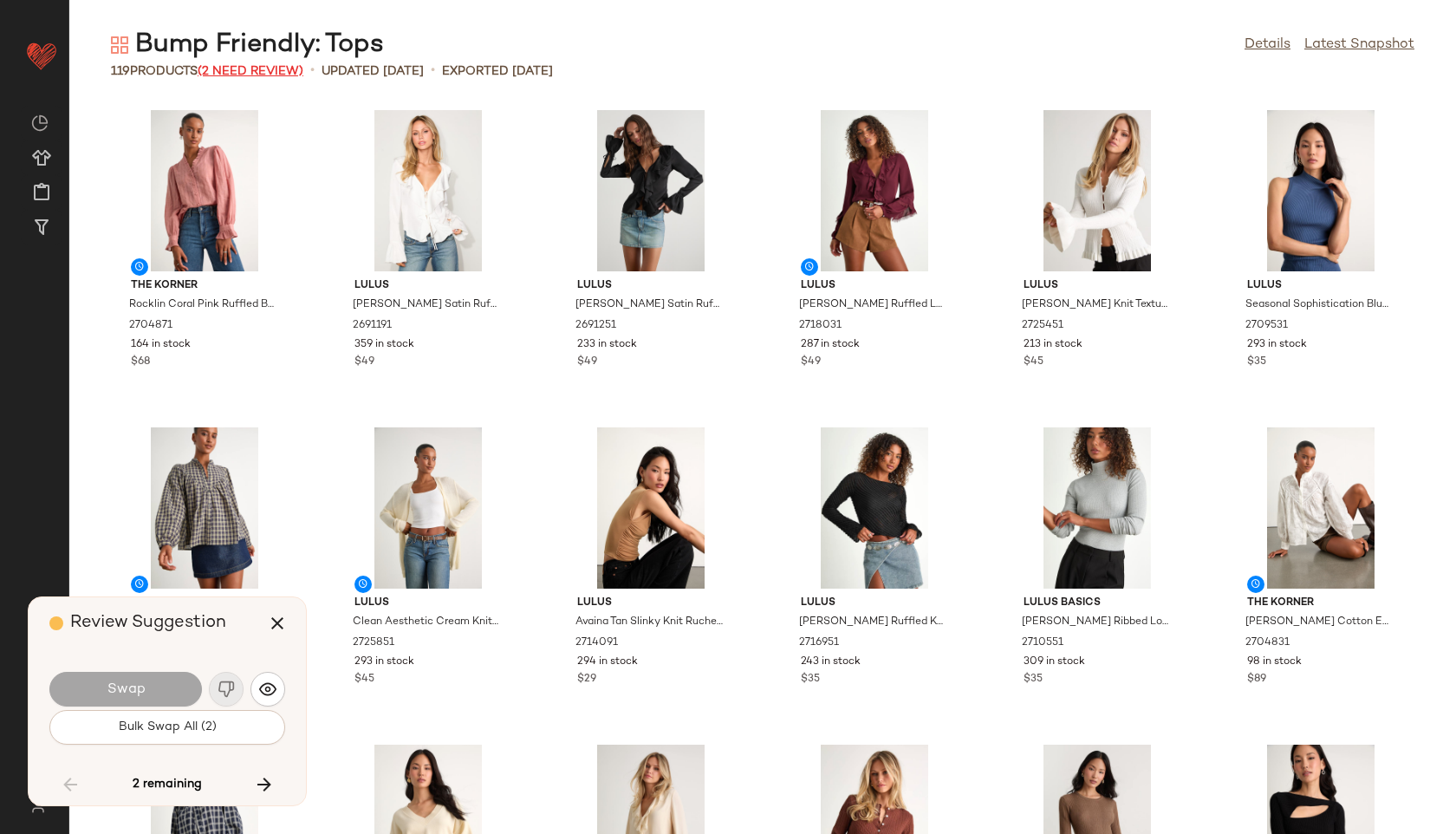
scroll to position [4760, 0]
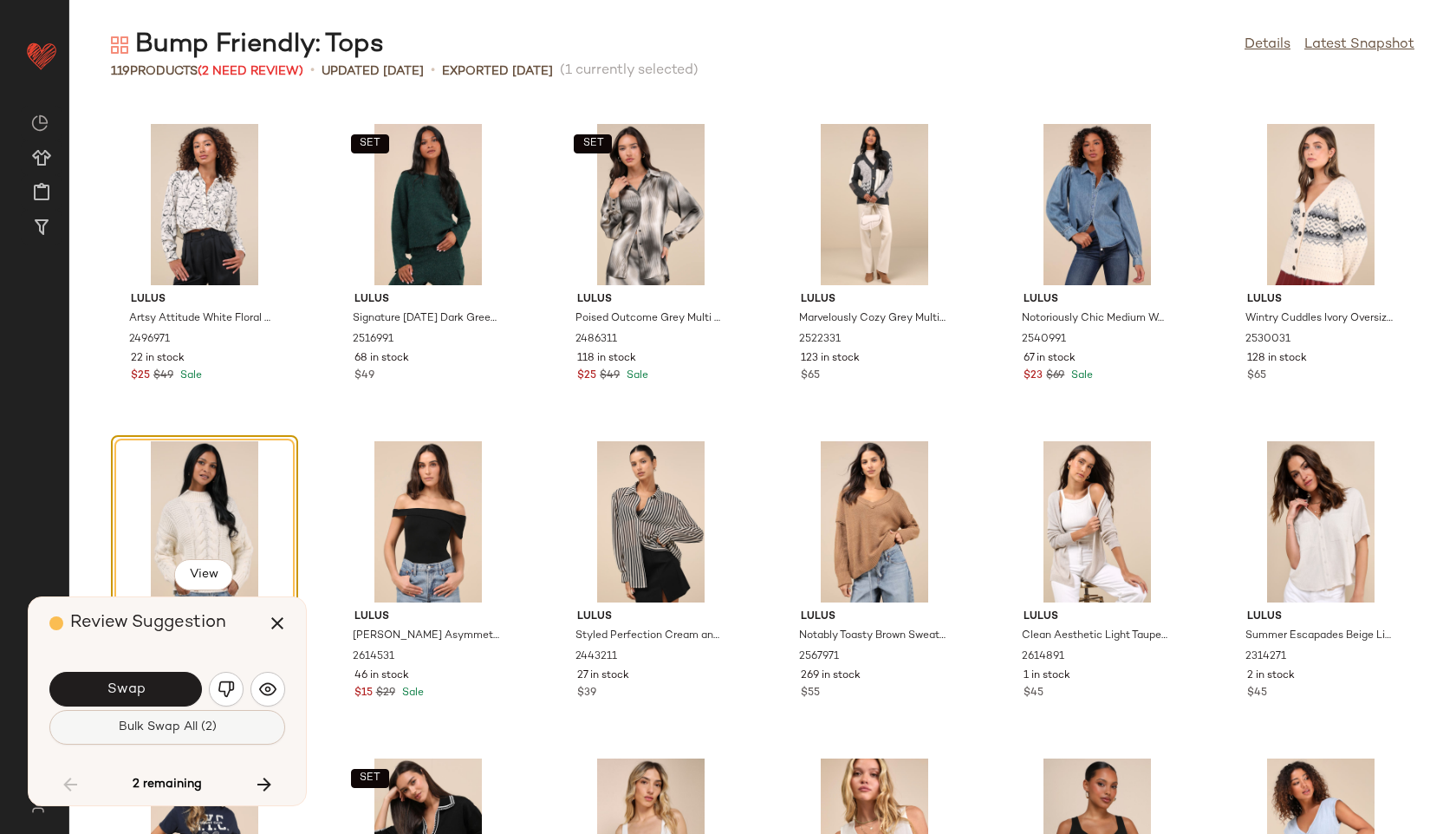
click at [237, 720] on button "Bulk Swap All (2)" at bounding box center [167, 727] width 235 height 34
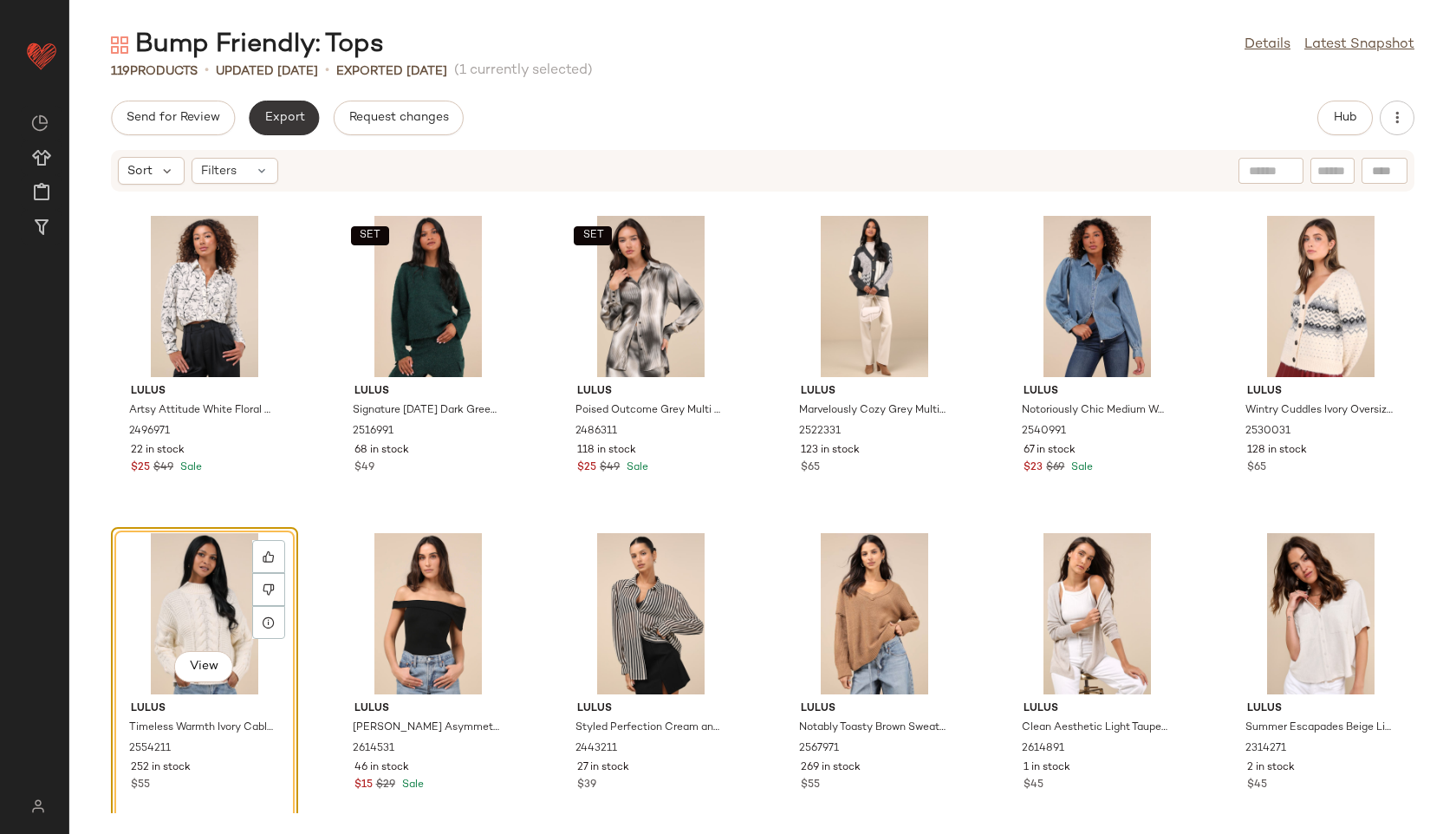
click at [296, 120] on span "Export" at bounding box center [284, 118] width 40 height 14
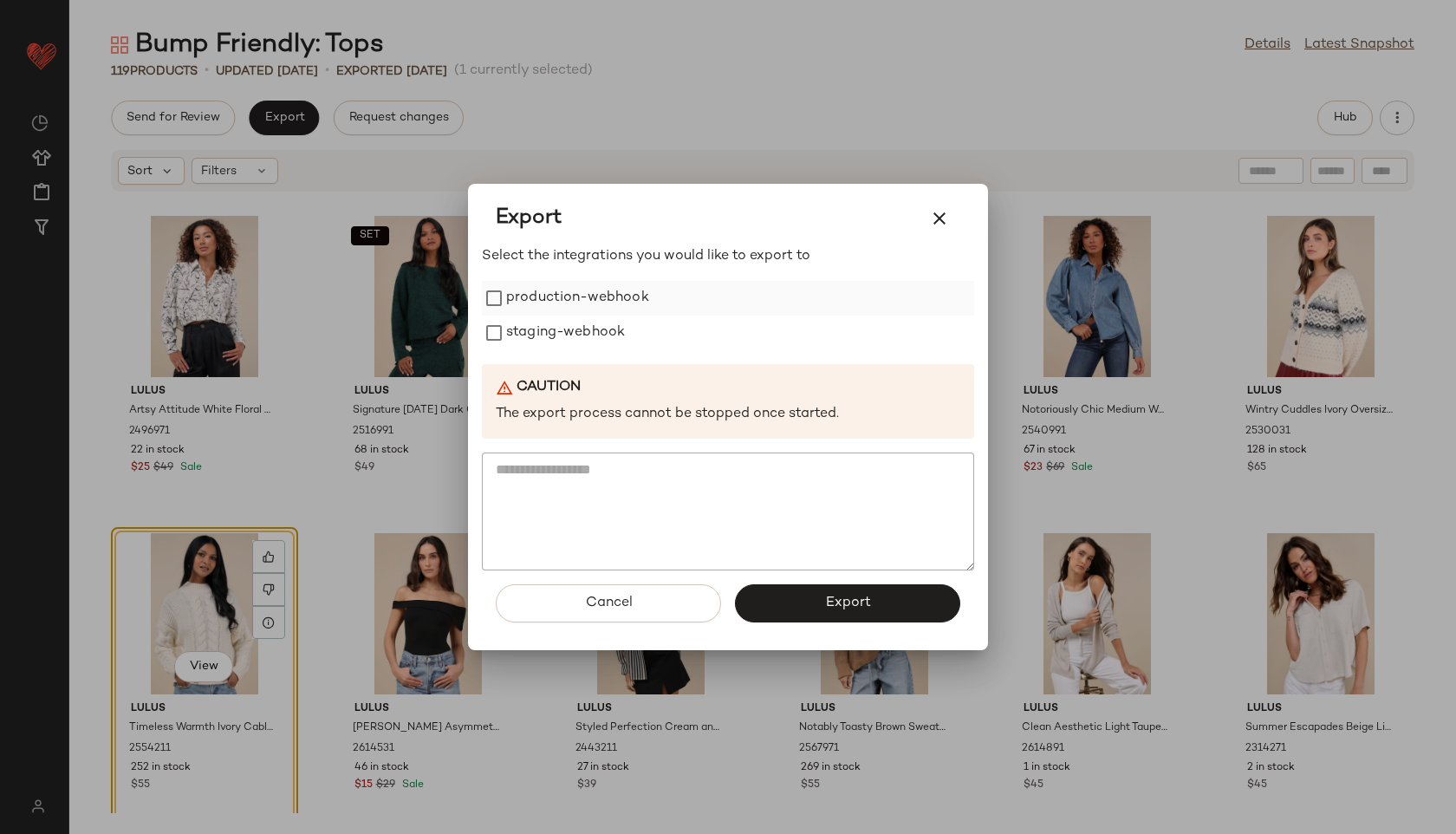
click at [635, 305] on label "production-webhook" at bounding box center [577, 298] width 143 height 34
click at [634, 337] on div "staging-webhook" at bounding box center [728, 332] width 492 height 34
click at [623, 336] on label "staging-webhook" at bounding box center [565, 332] width 119 height 34
click at [847, 622] on div "Cancel Export" at bounding box center [728, 610] width 492 height 80
click at [846, 603] on span "Export" at bounding box center [847, 603] width 46 height 17
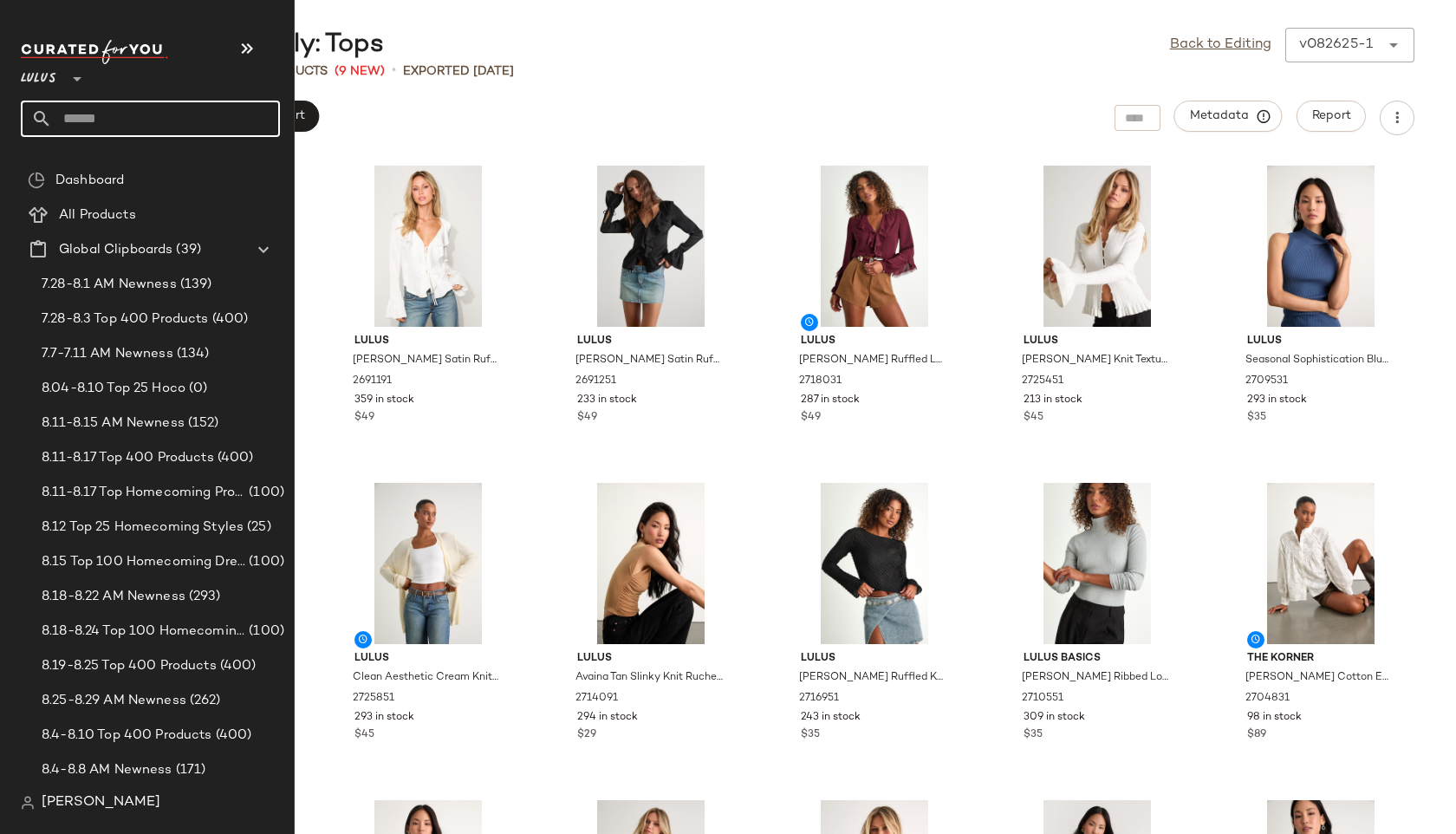
click at [113, 131] on input "text" at bounding box center [165, 118] width 228 height 36
type input "**********"
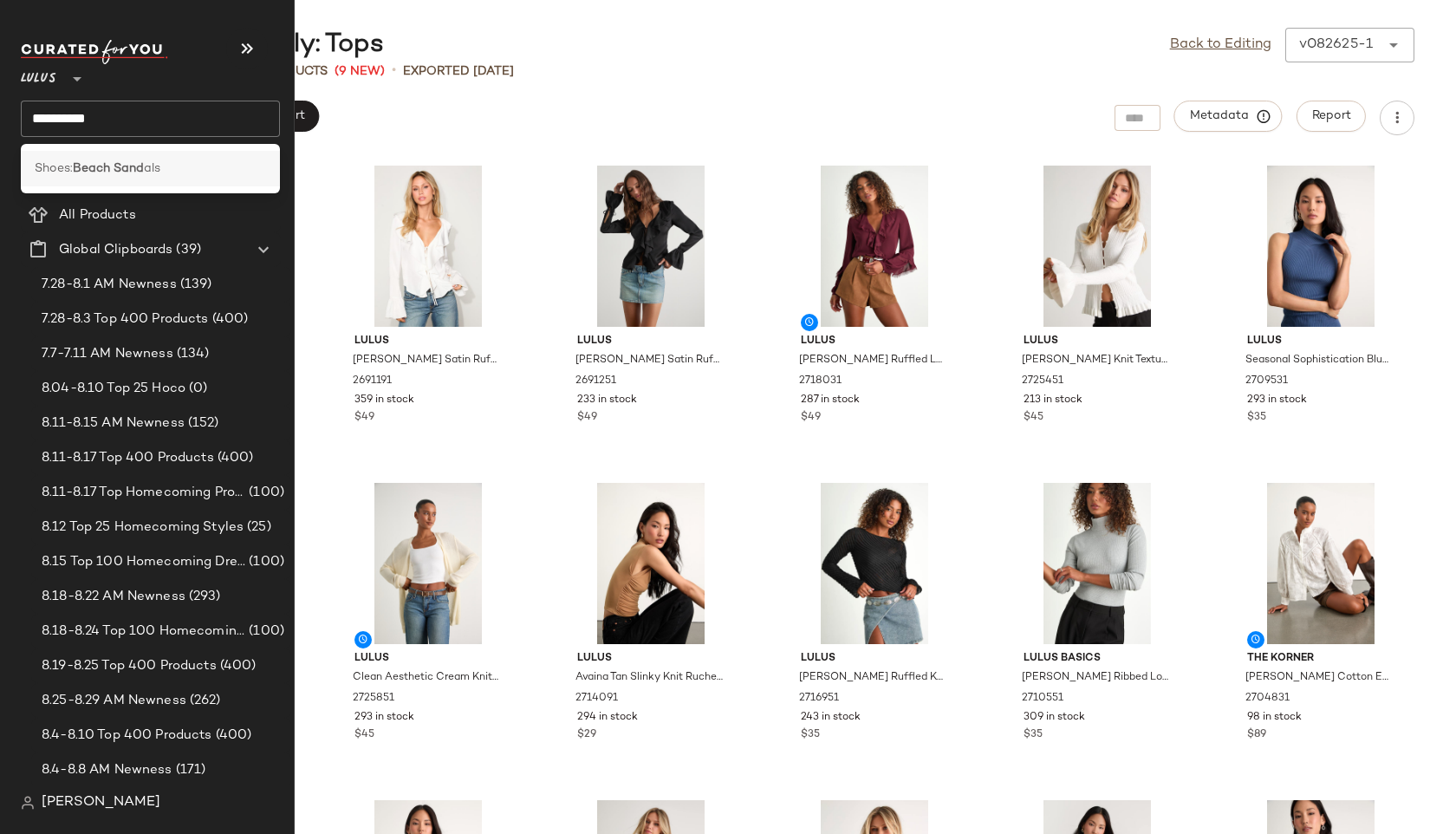
click at [100, 167] on b "Beach Sand" at bounding box center [108, 169] width 71 height 18
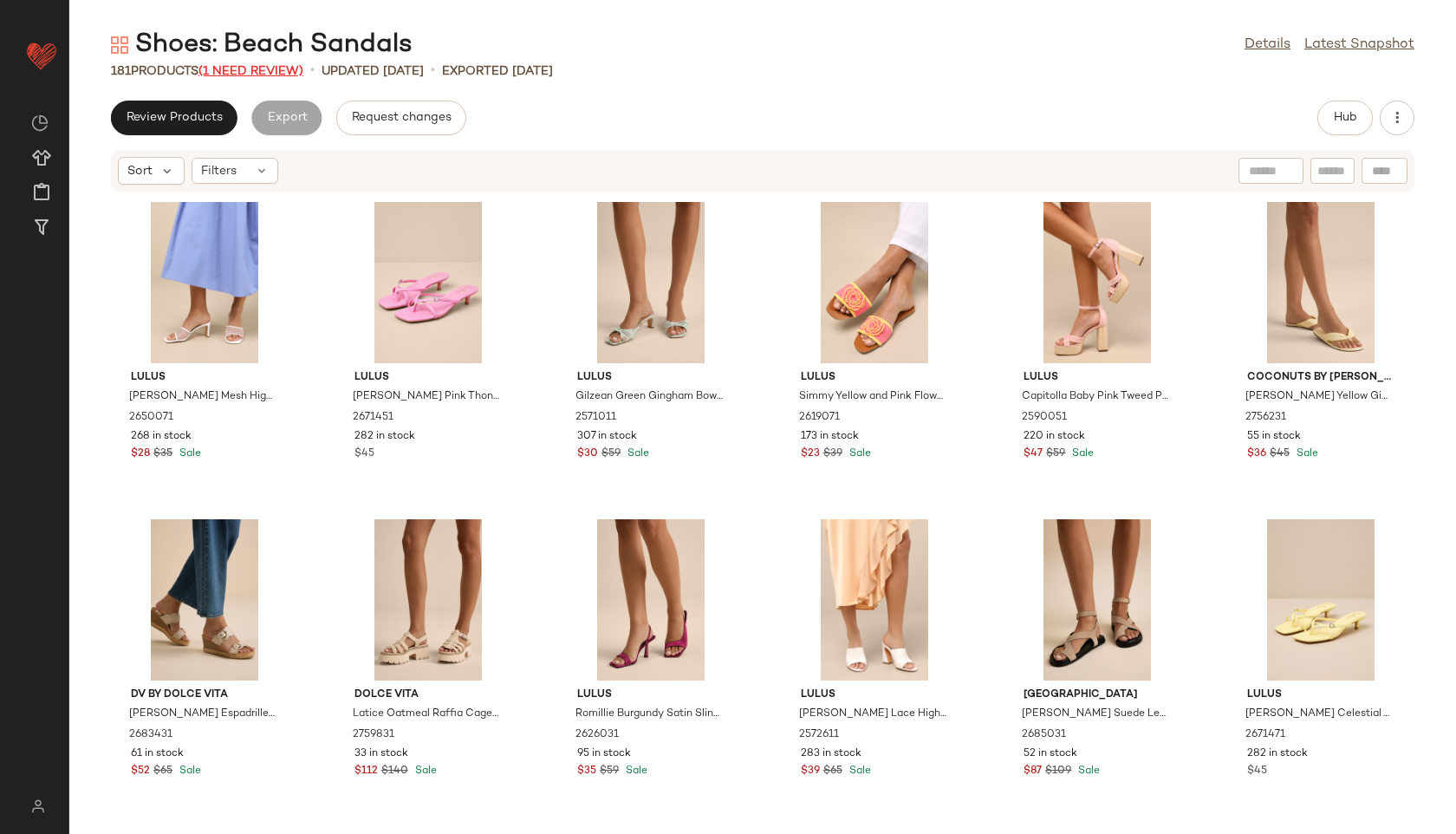
click at [274, 68] on span "(1 Need Review)" at bounding box center [250, 71] width 105 height 13
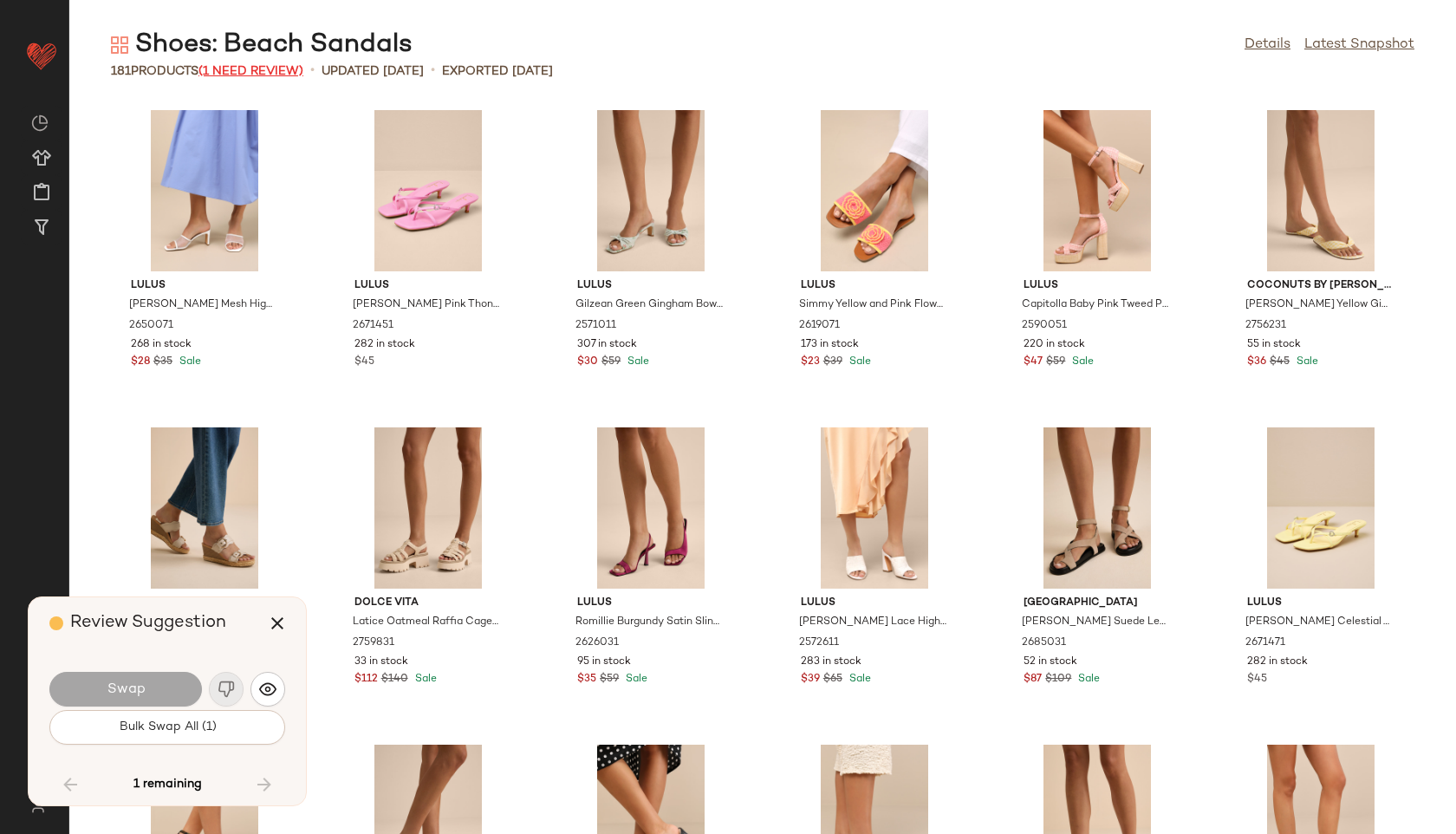
scroll to position [7932, 0]
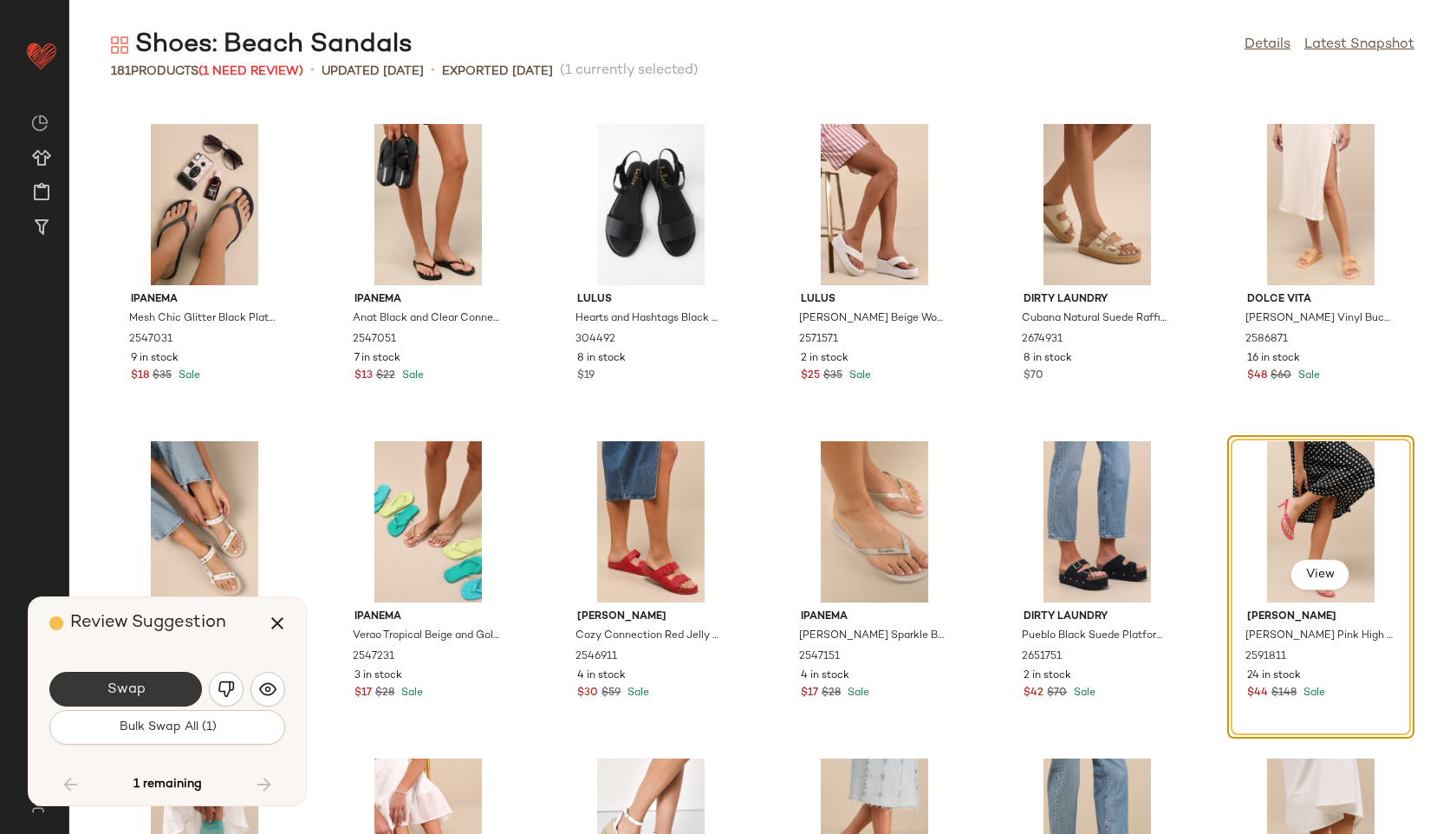
click at [175, 681] on button "Swap" at bounding box center [126, 689] width 153 height 34
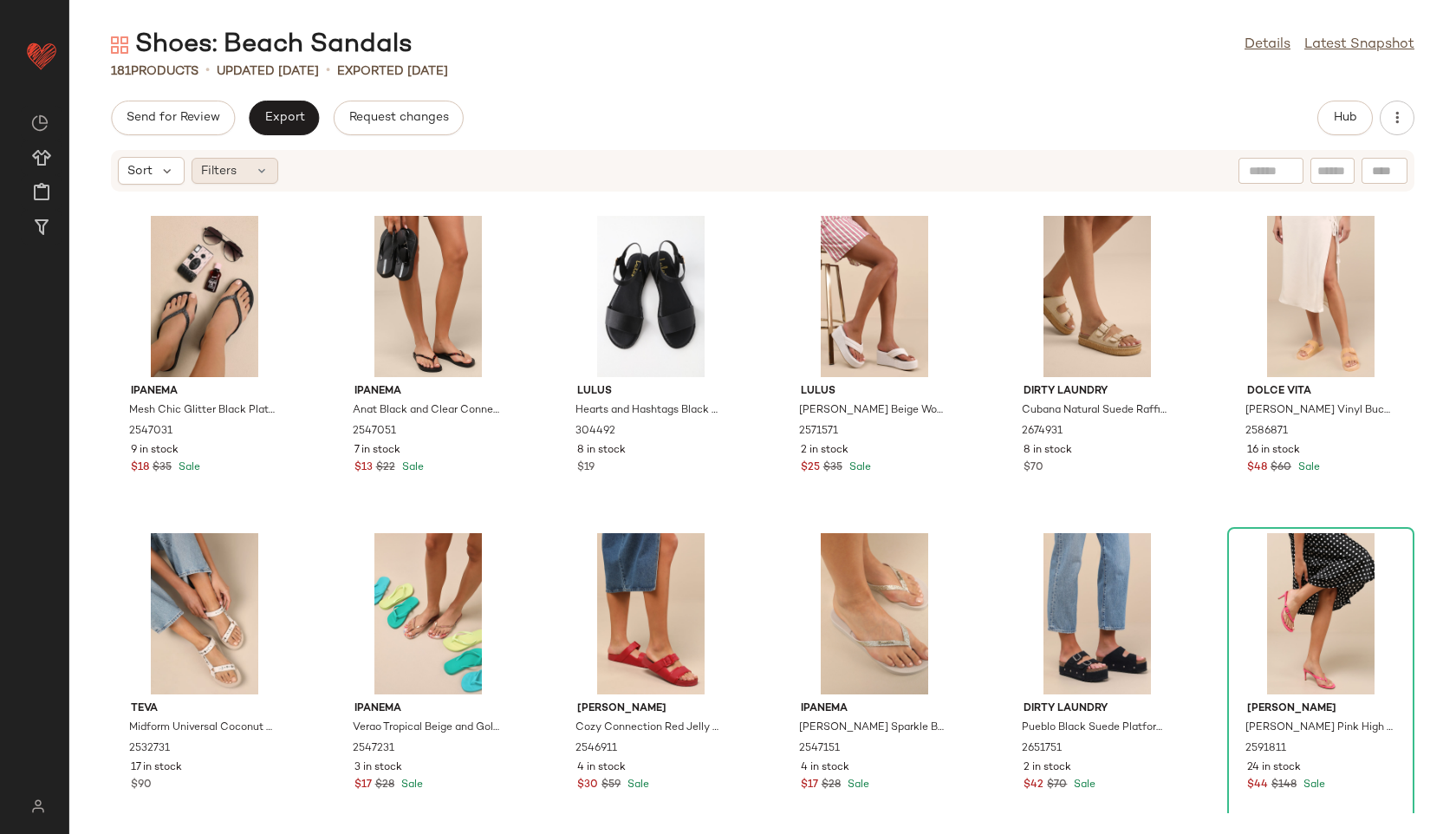
click at [250, 173] on div "Filters" at bounding box center [235, 171] width 87 height 26
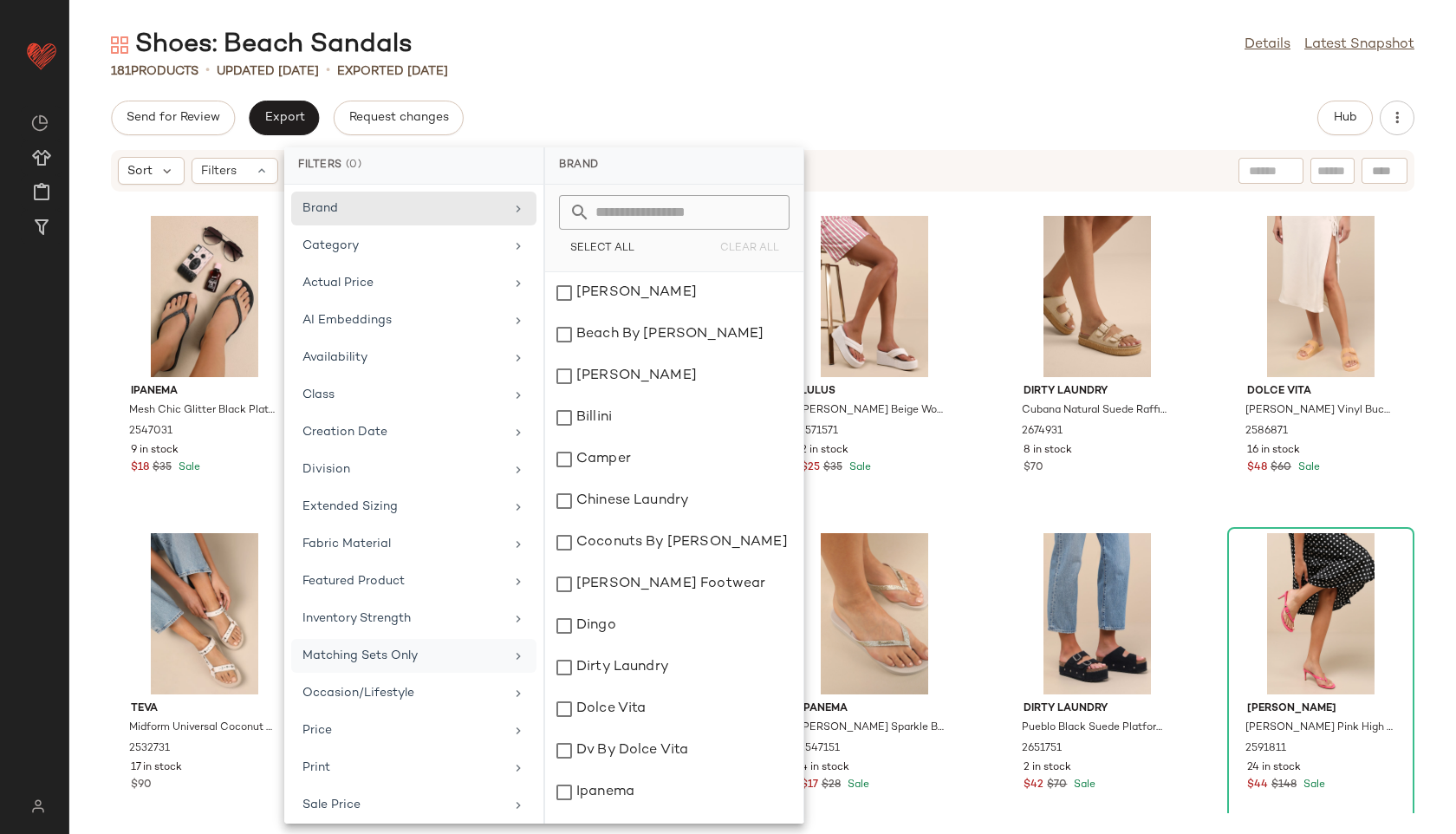
scroll to position [158, 0]
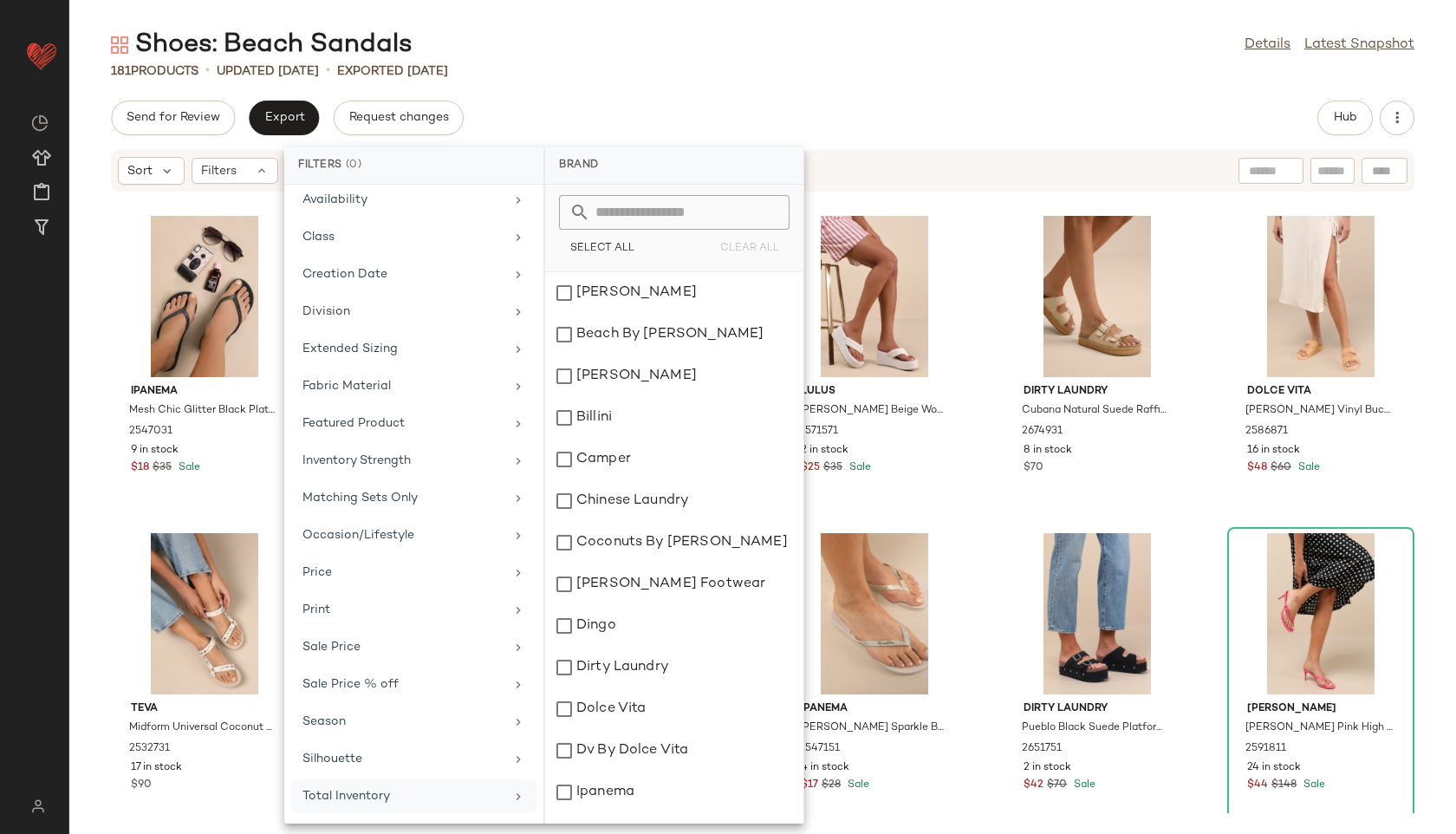
click at [388, 787] on div "Total Inventory" at bounding box center [403, 796] width 202 height 18
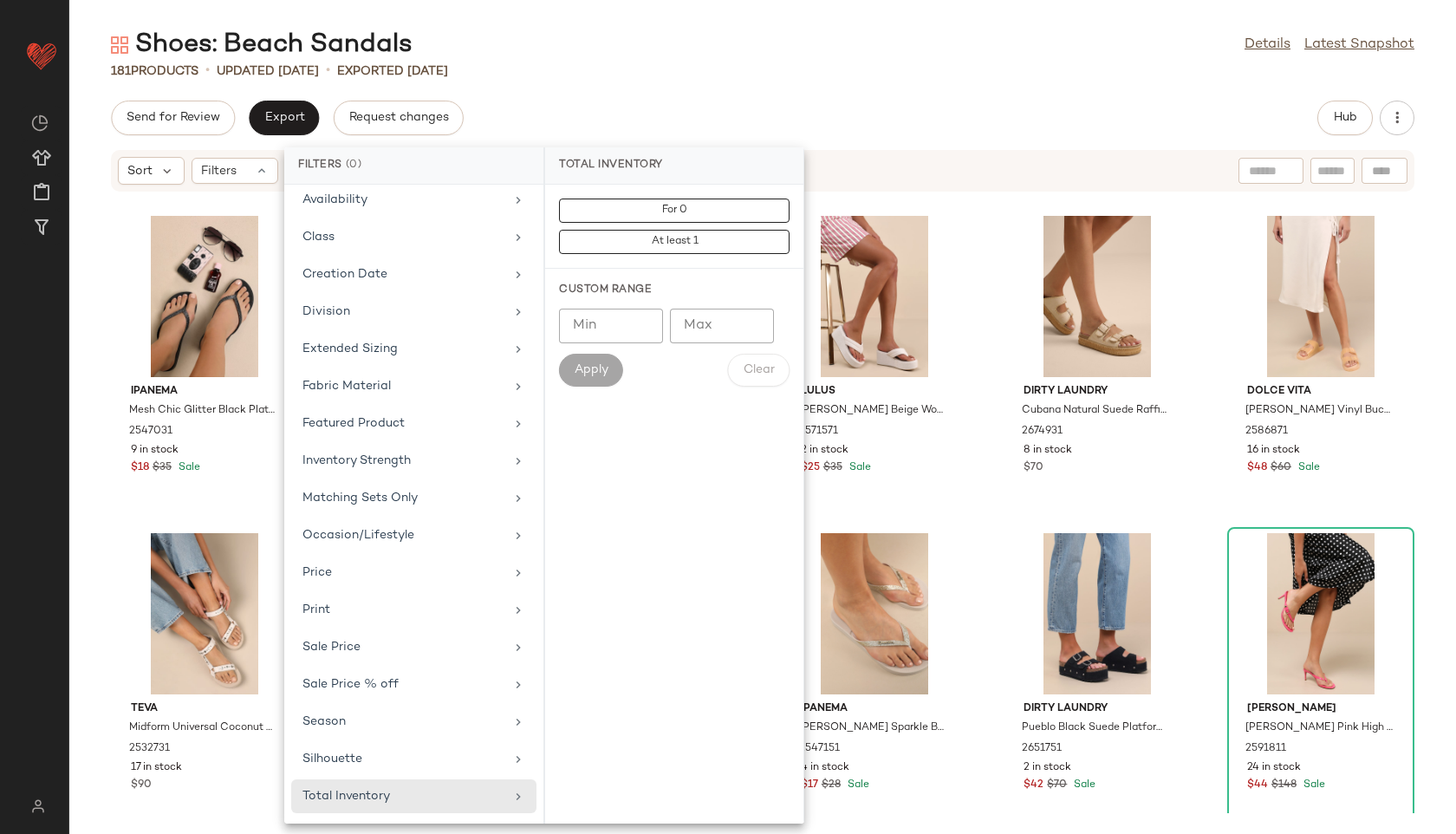
click at [714, 328] on input "Max" at bounding box center [722, 325] width 104 height 34
type input "**"
click at [578, 365] on span "Apply" at bounding box center [590, 370] width 34 height 14
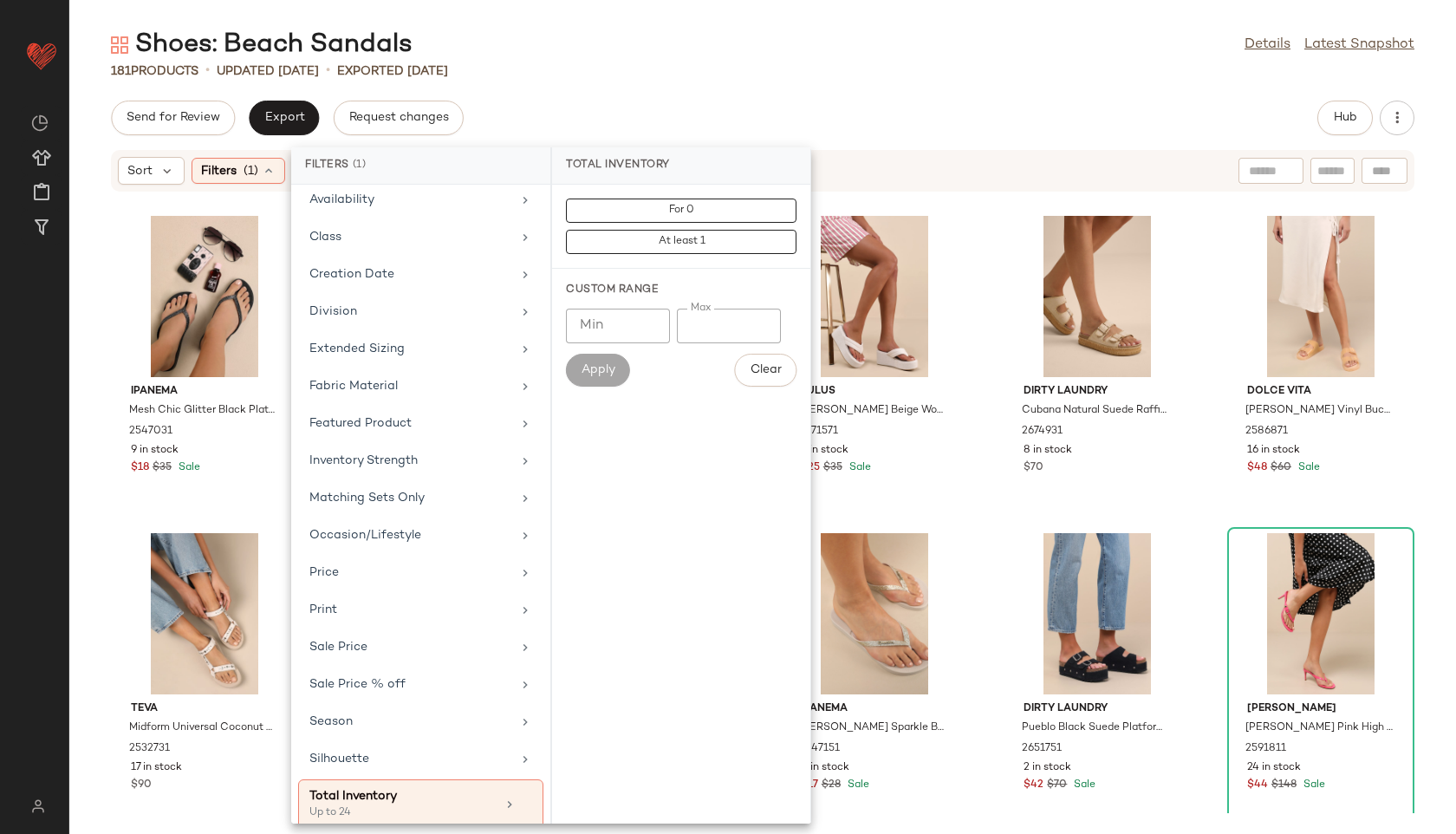
click at [643, 83] on div "Shoes: Beach Sandals Details Latest Snapshot 181 Products • updated Aug 26th • …" at bounding box center [763, 431] width 1387 height 806
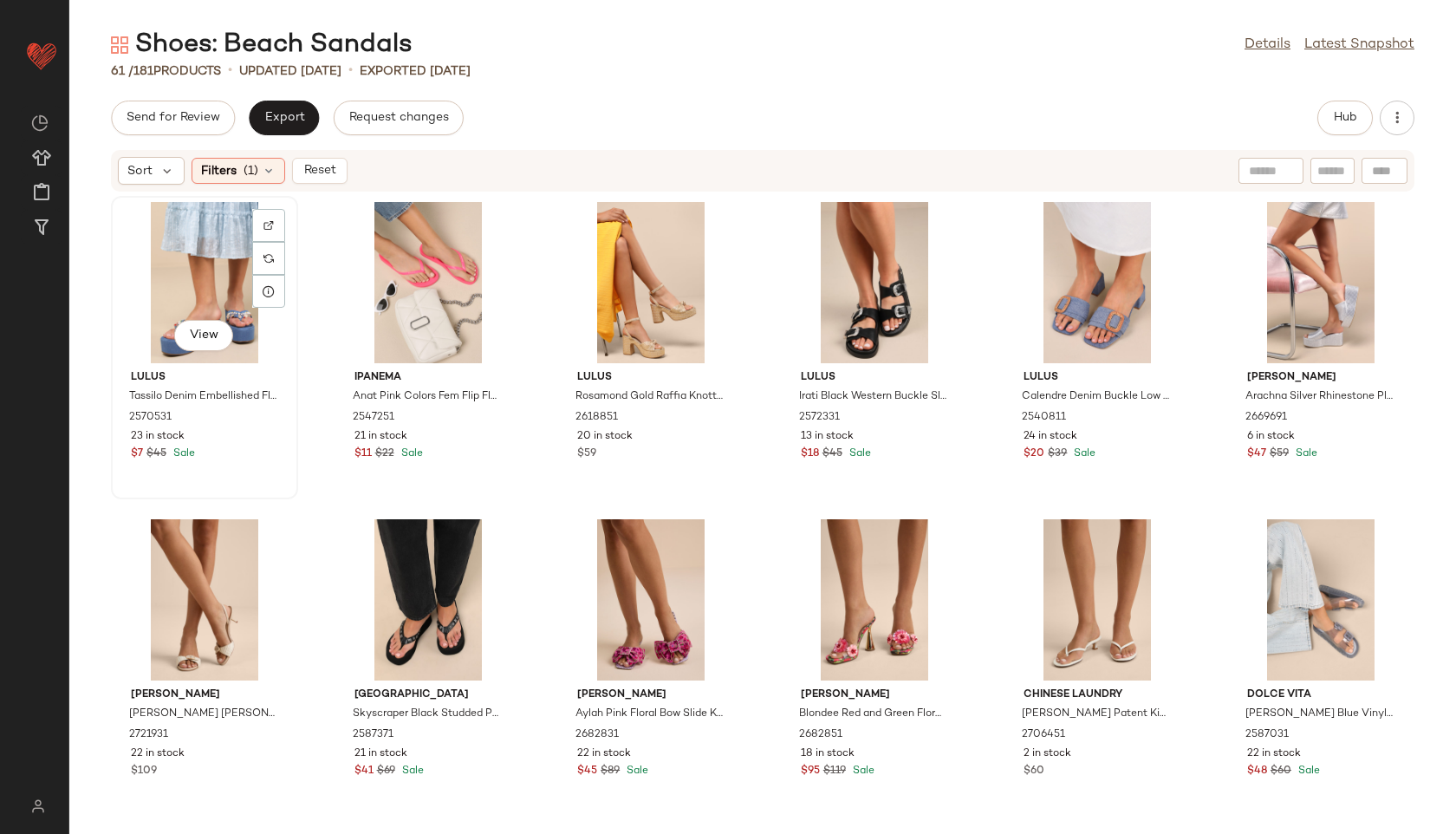
click at [202, 275] on div "View" at bounding box center [204, 282] width 175 height 161
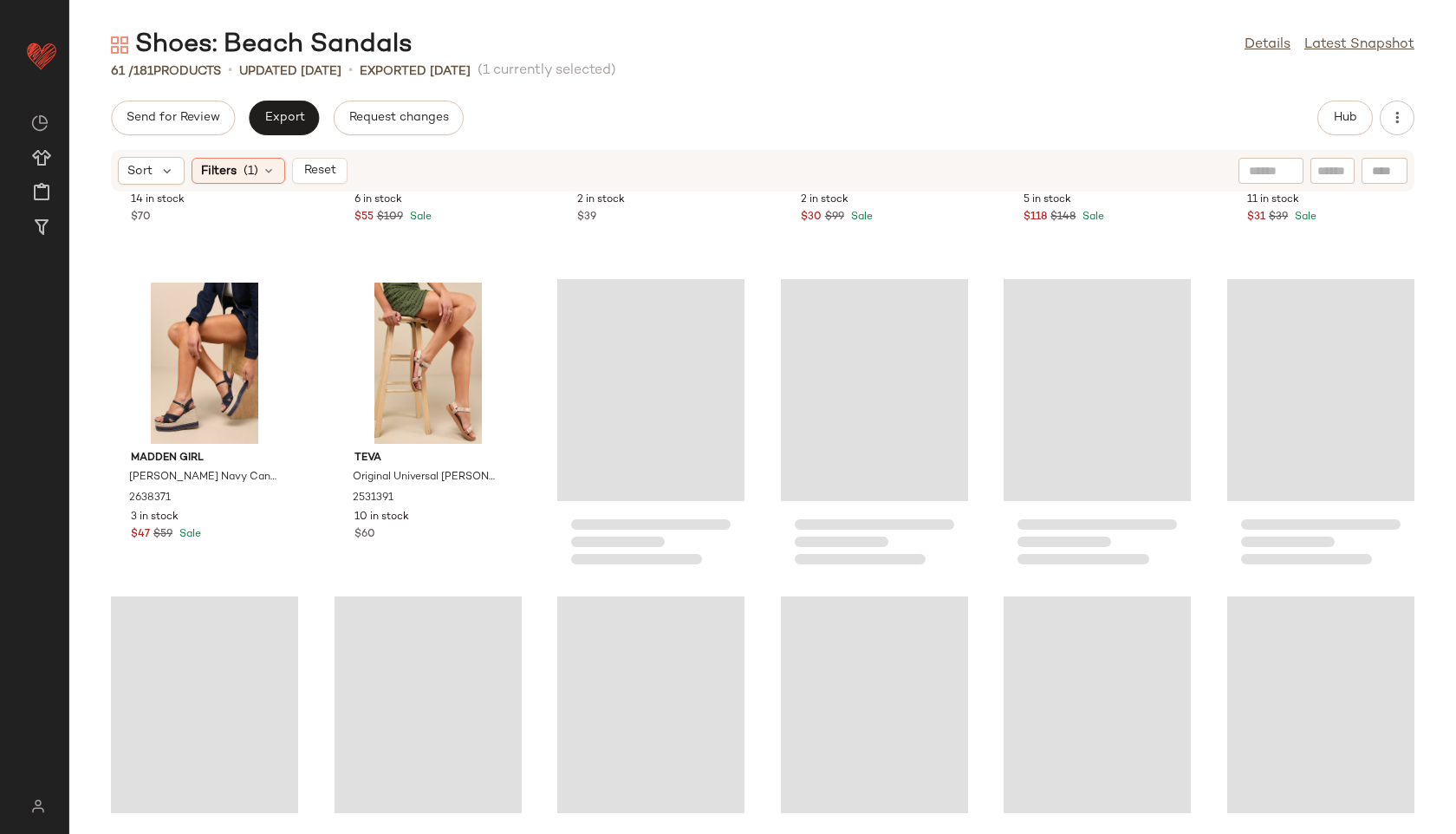
scroll to position [2873, 0]
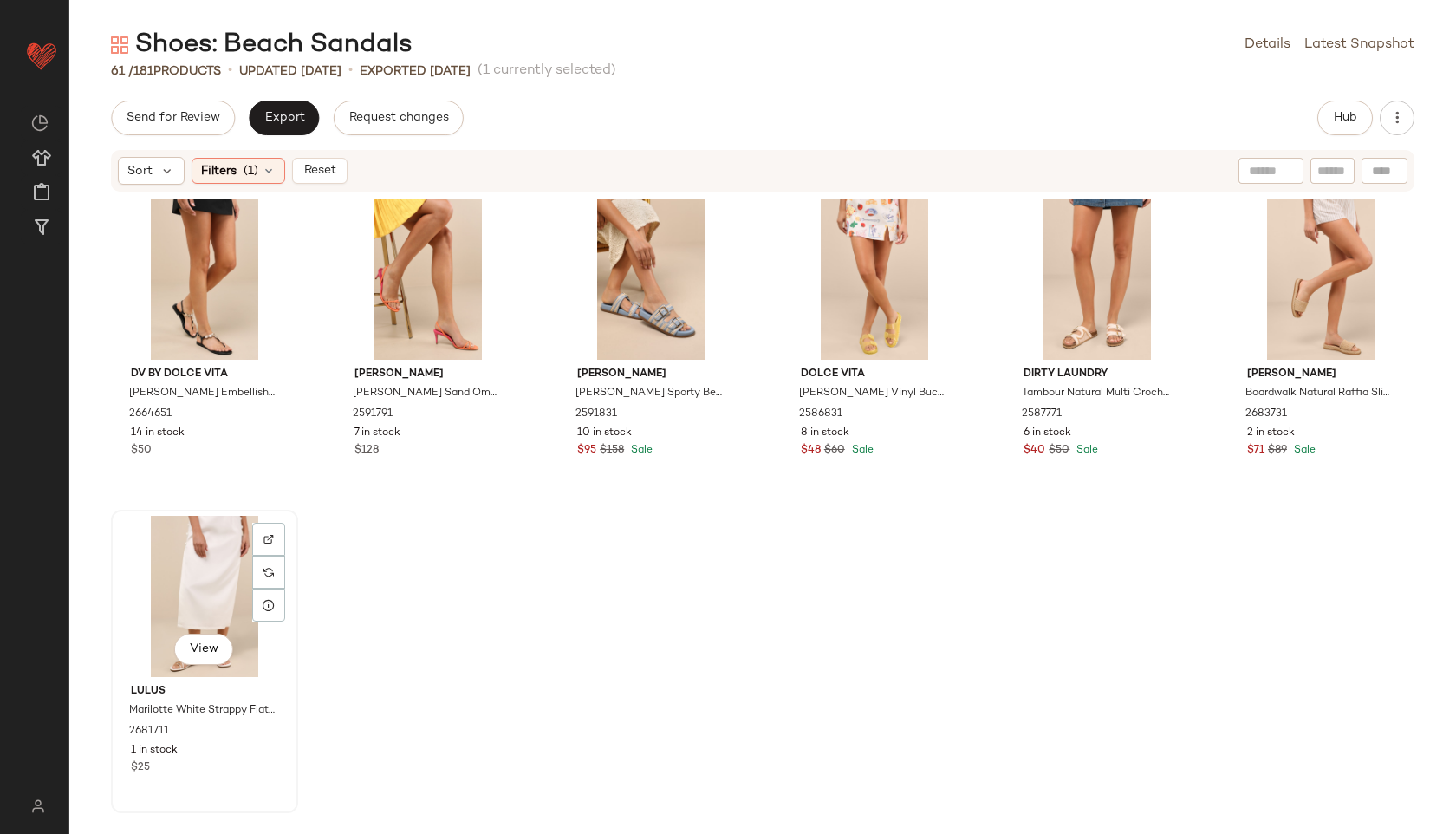
click at [199, 581] on div "View" at bounding box center [204, 596] width 175 height 161
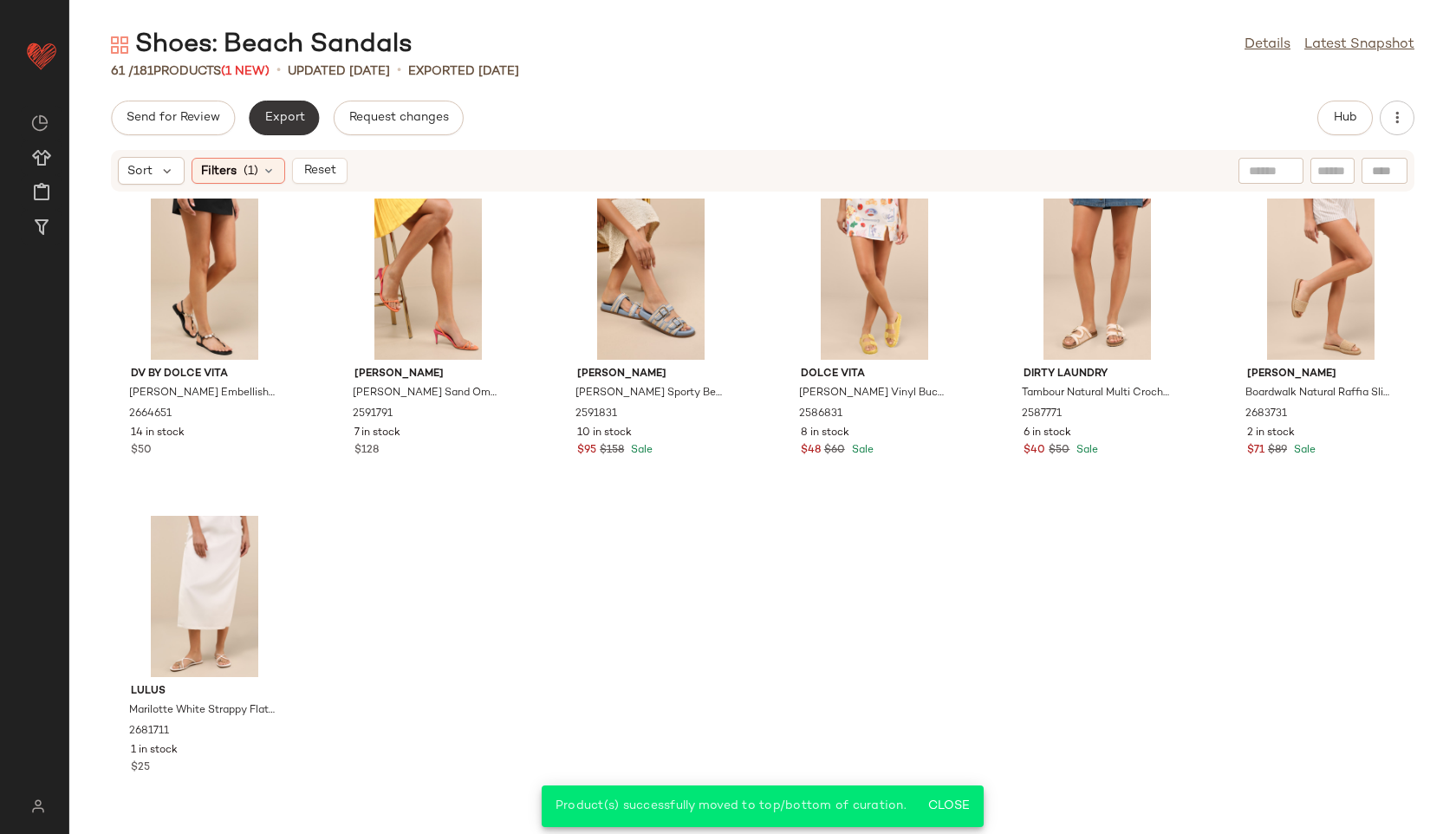
click at [274, 117] on span "Export" at bounding box center [284, 118] width 40 height 14
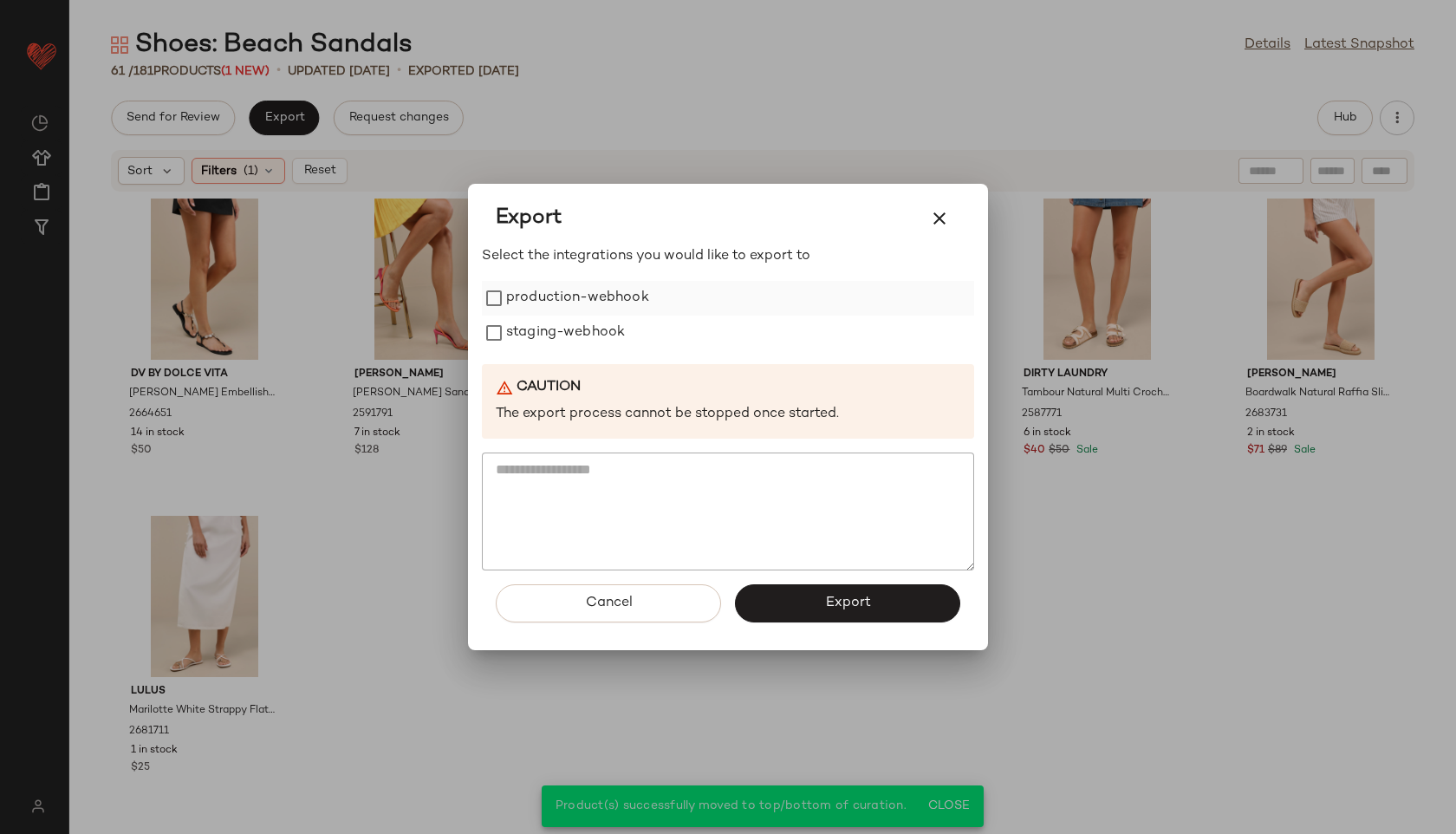
click at [541, 296] on label "production-webhook" at bounding box center [577, 298] width 143 height 34
click at [544, 333] on label "staging-webhook" at bounding box center [565, 332] width 119 height 34
click at [804, 598] on button "Export" at bounding box center [848, 603] width 225 height 38
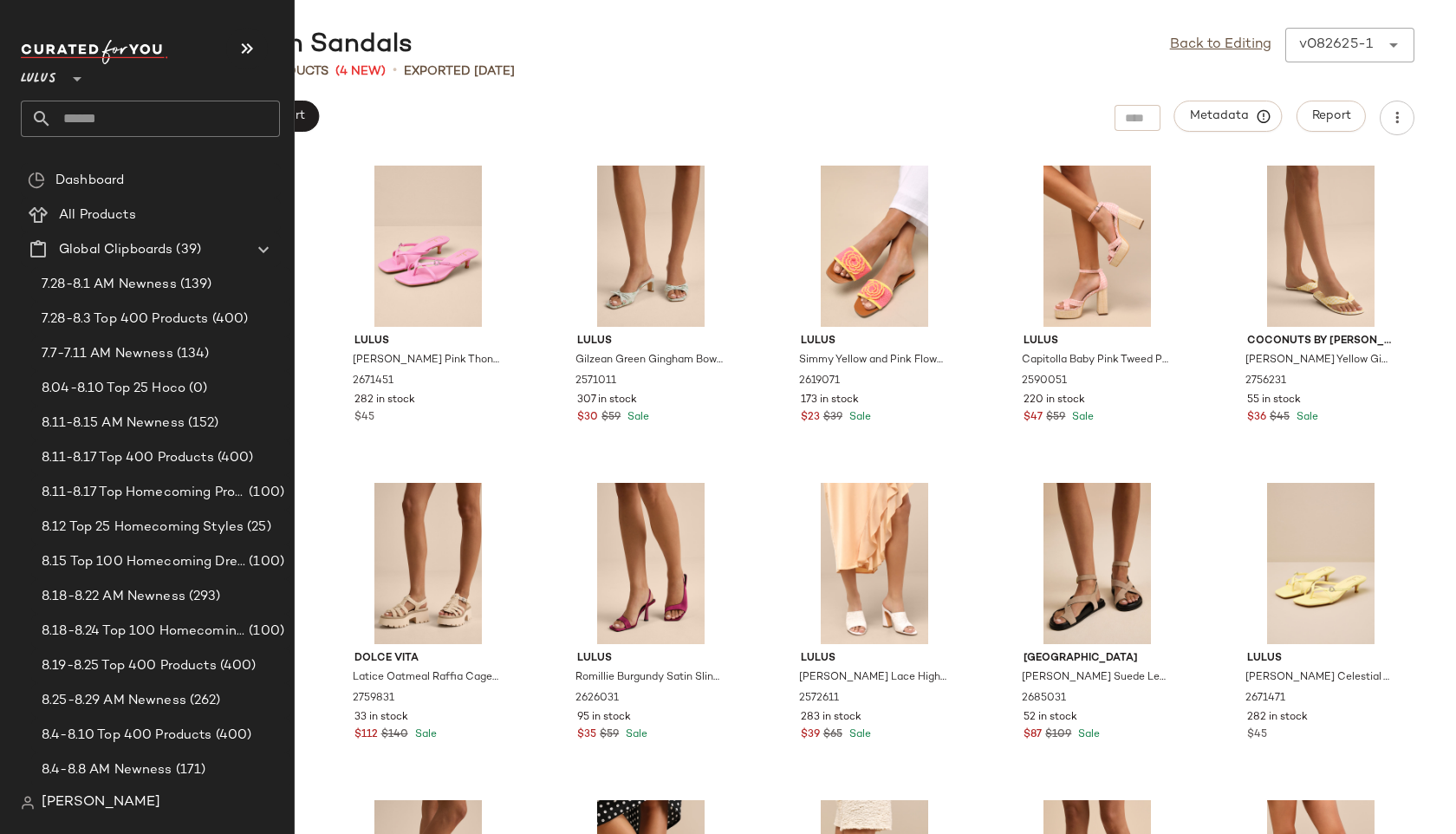
click at [96, 119] on input "text" at bounding box center [165, 118] width 228 height 36
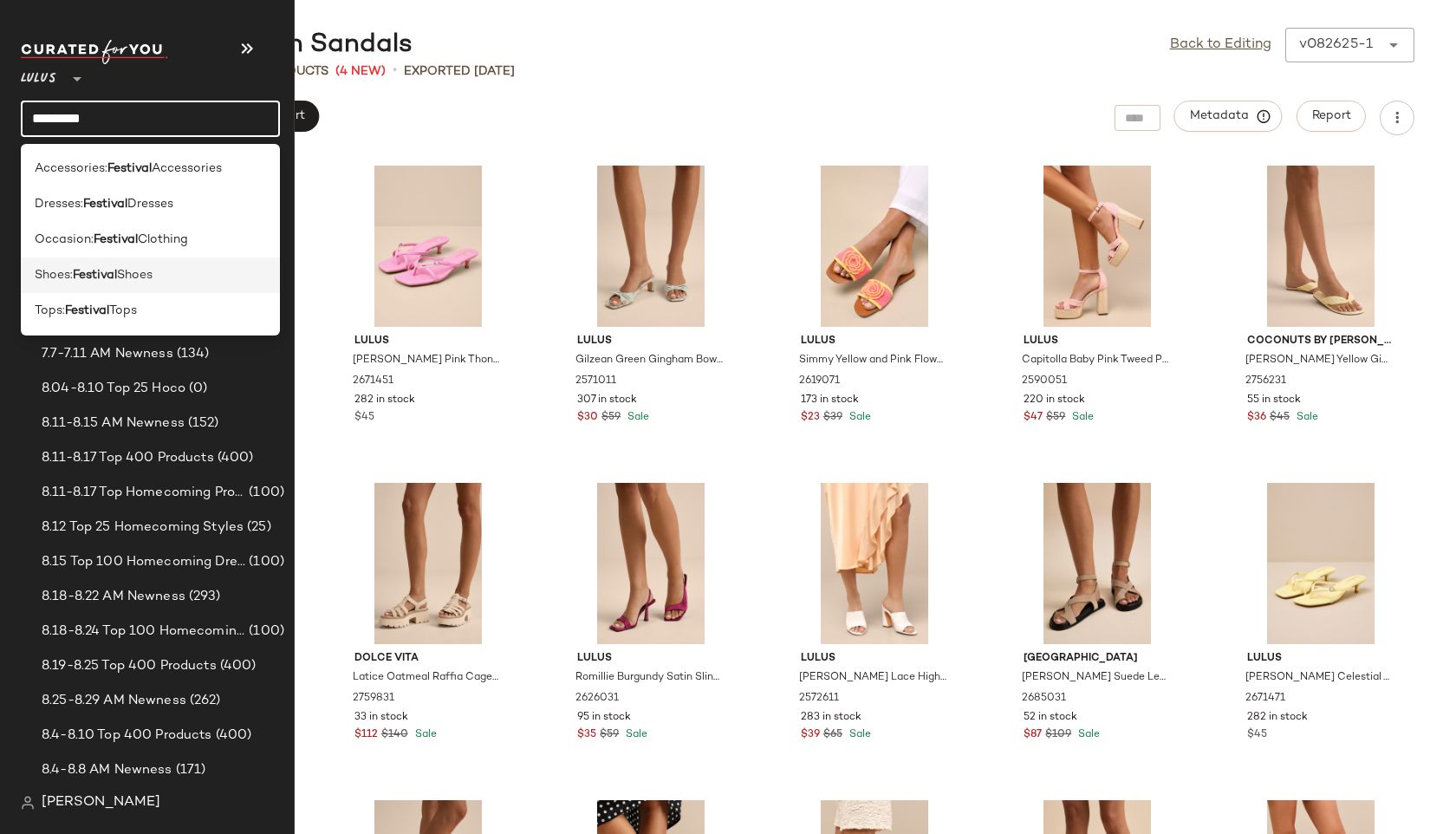
type input "********"
click at [76, 271] on b "Festival" at bounding box center [95, 275] width 44 height 18
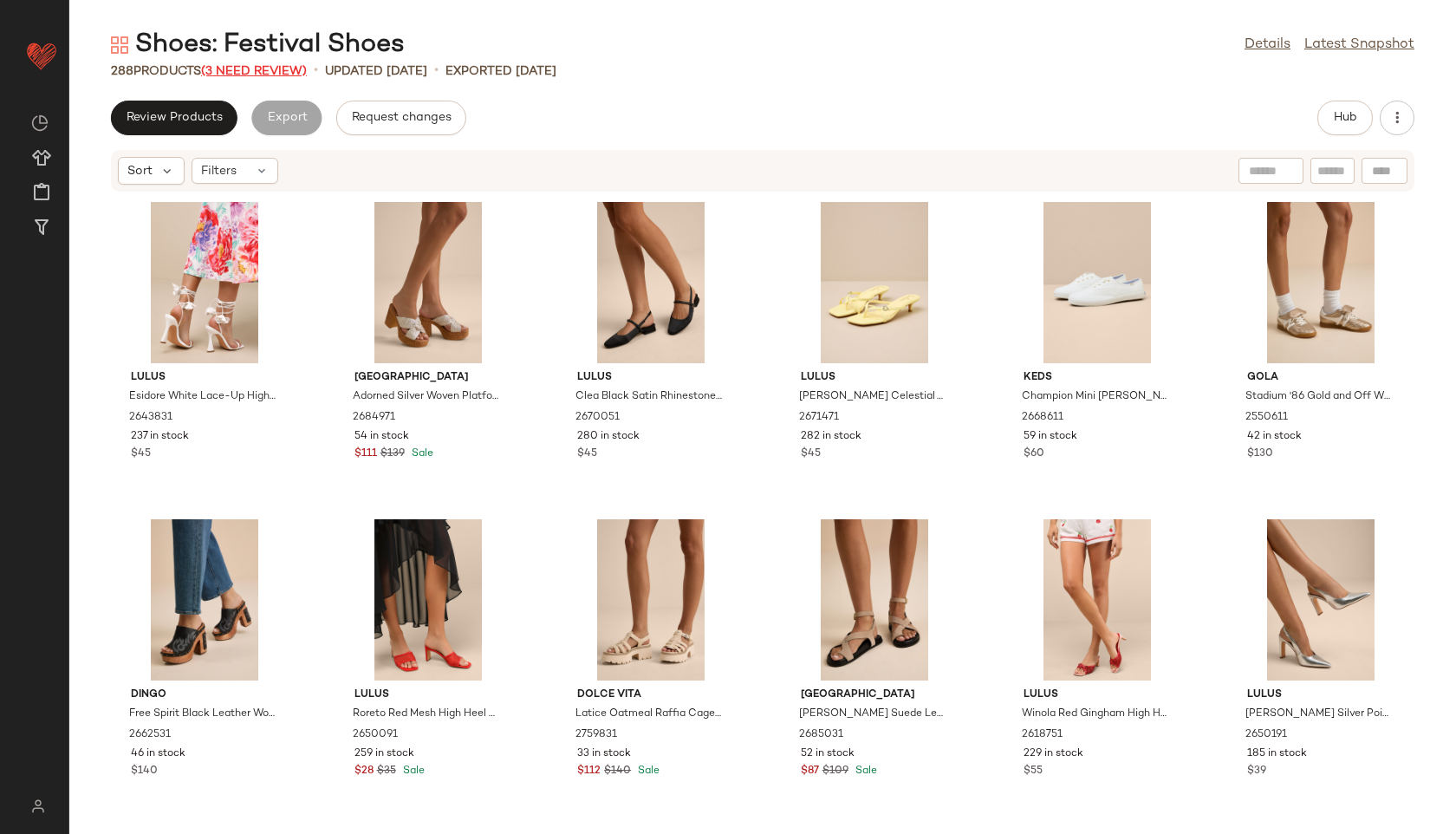
click at [283, 69] on span "(3 Need Review)" at bounding box center [254, 71] width 105 height 13
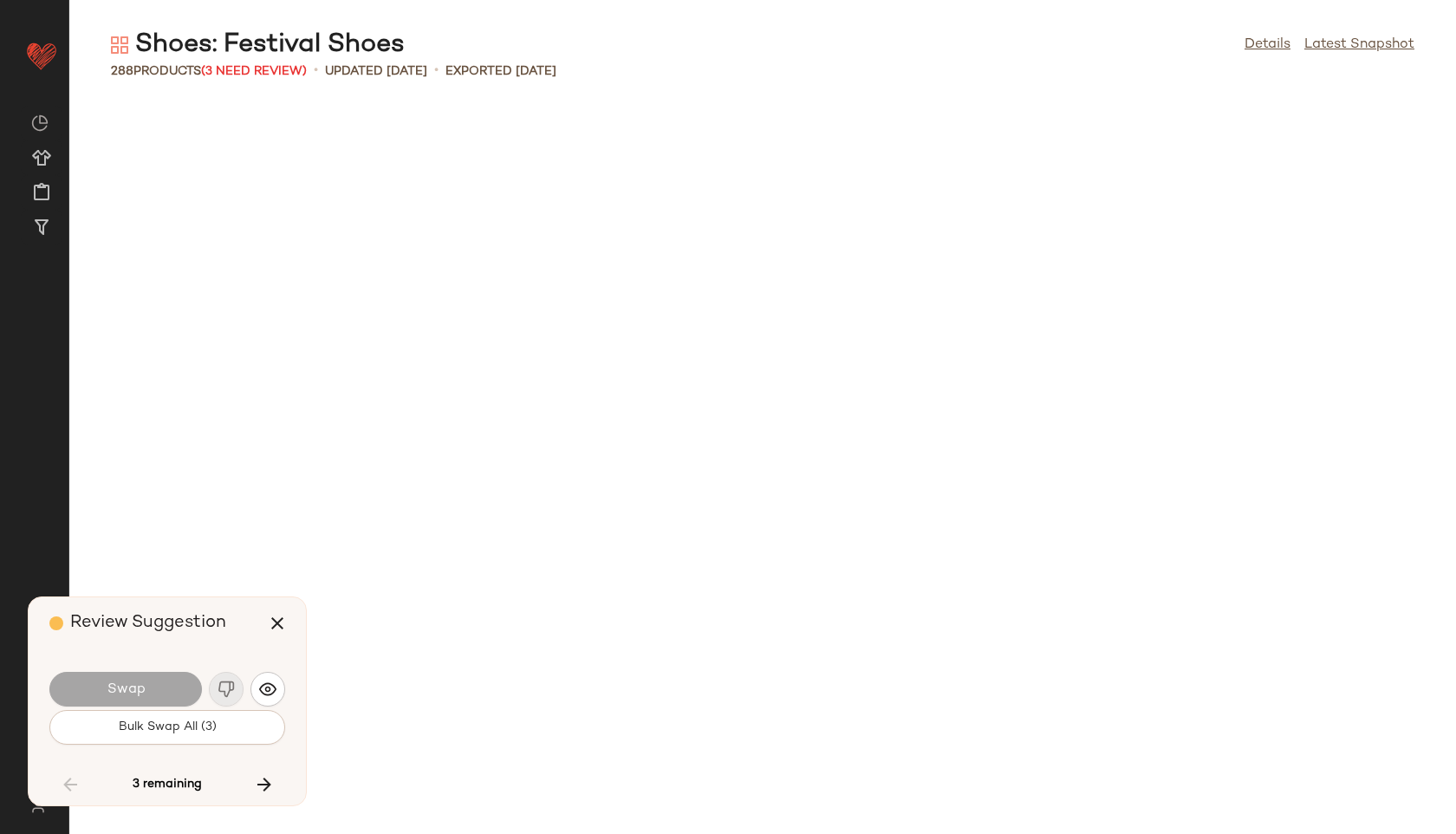
scroll to position [9836, 0]
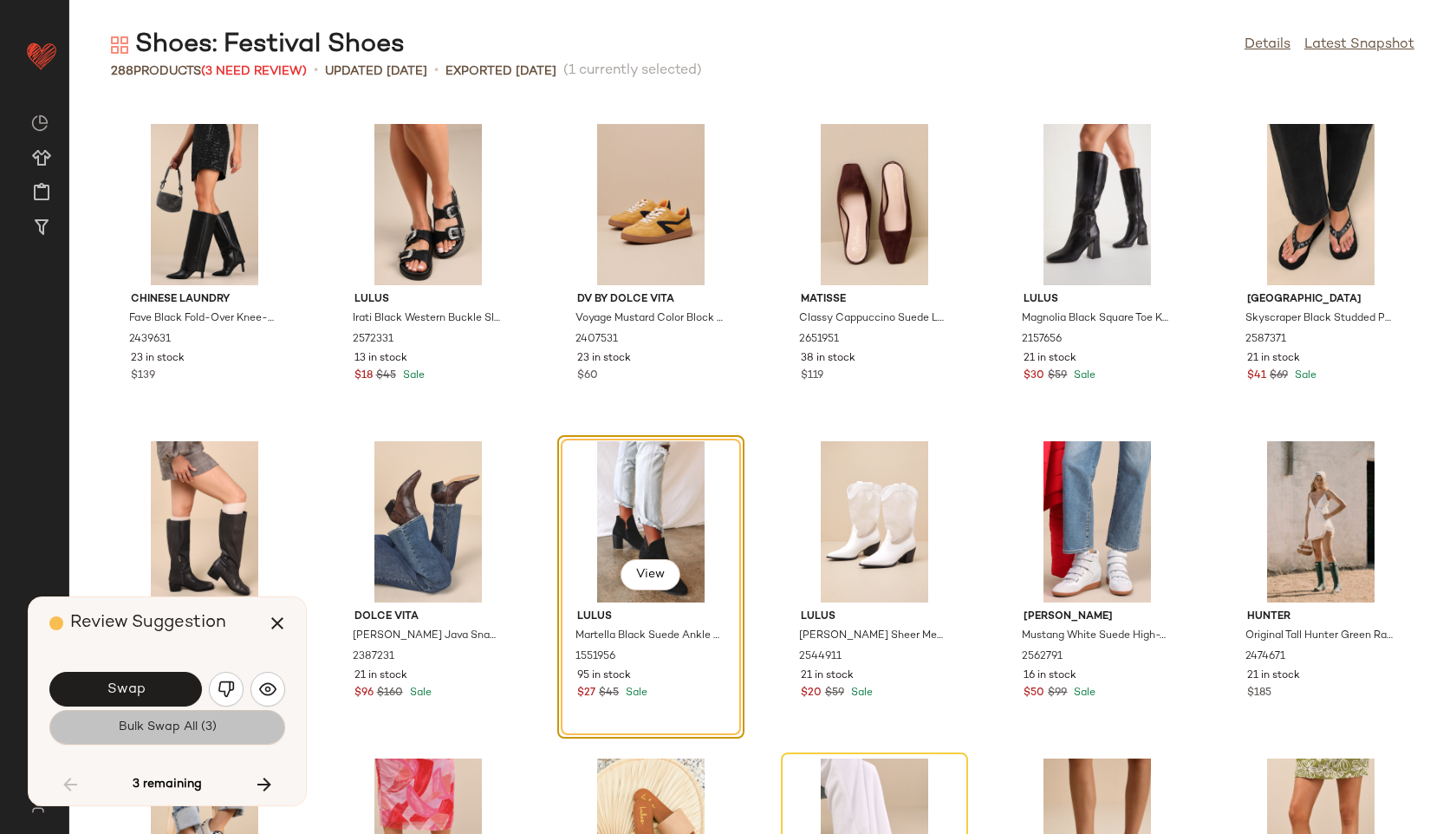
click at [185, 729] on span "Bulk Swap All (3)" at bounding box center [167, 728] width 98 height 14
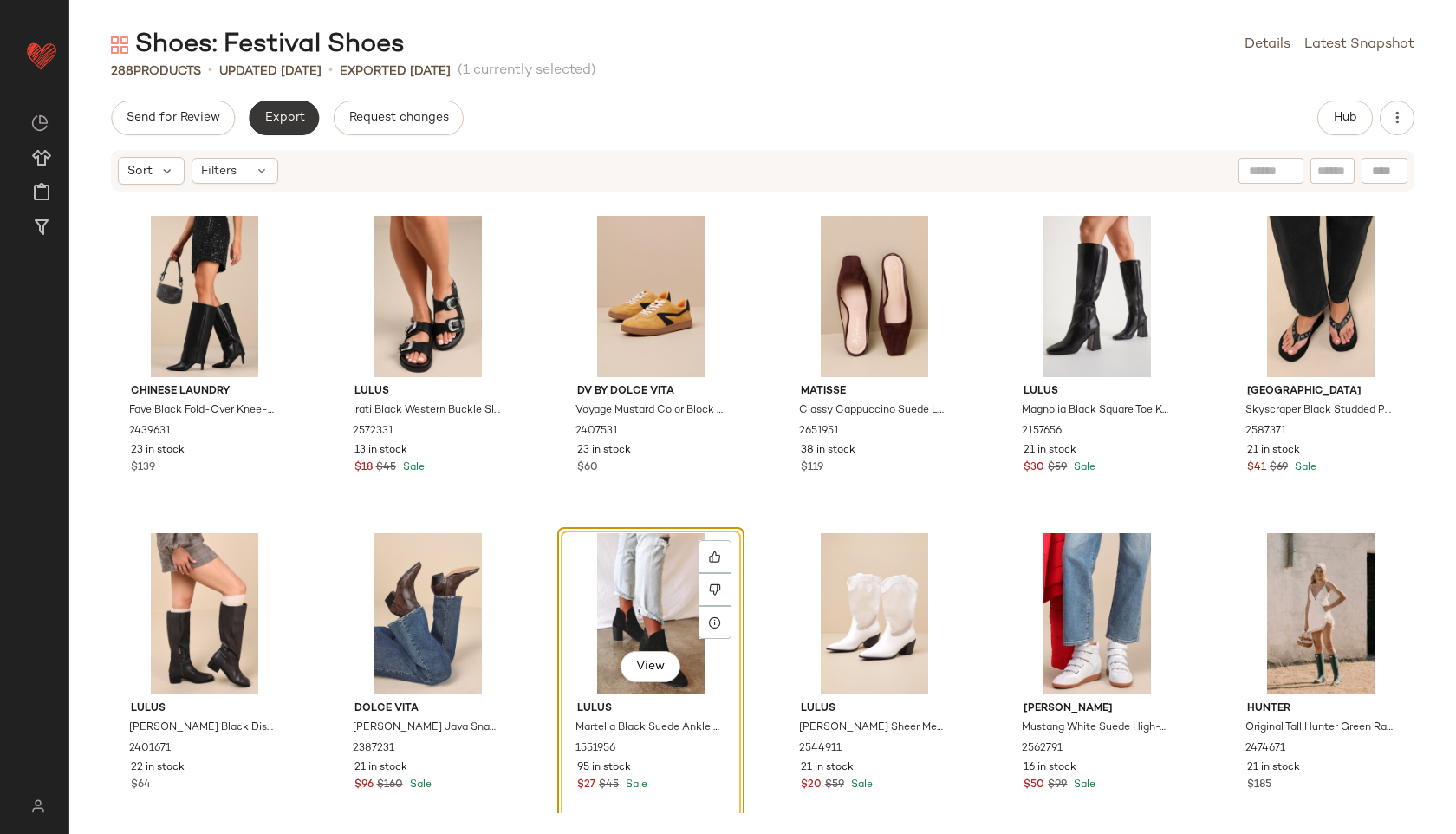
click at [280, 114] on span "Export" at bounding box center [284, 118] width 40 height 14
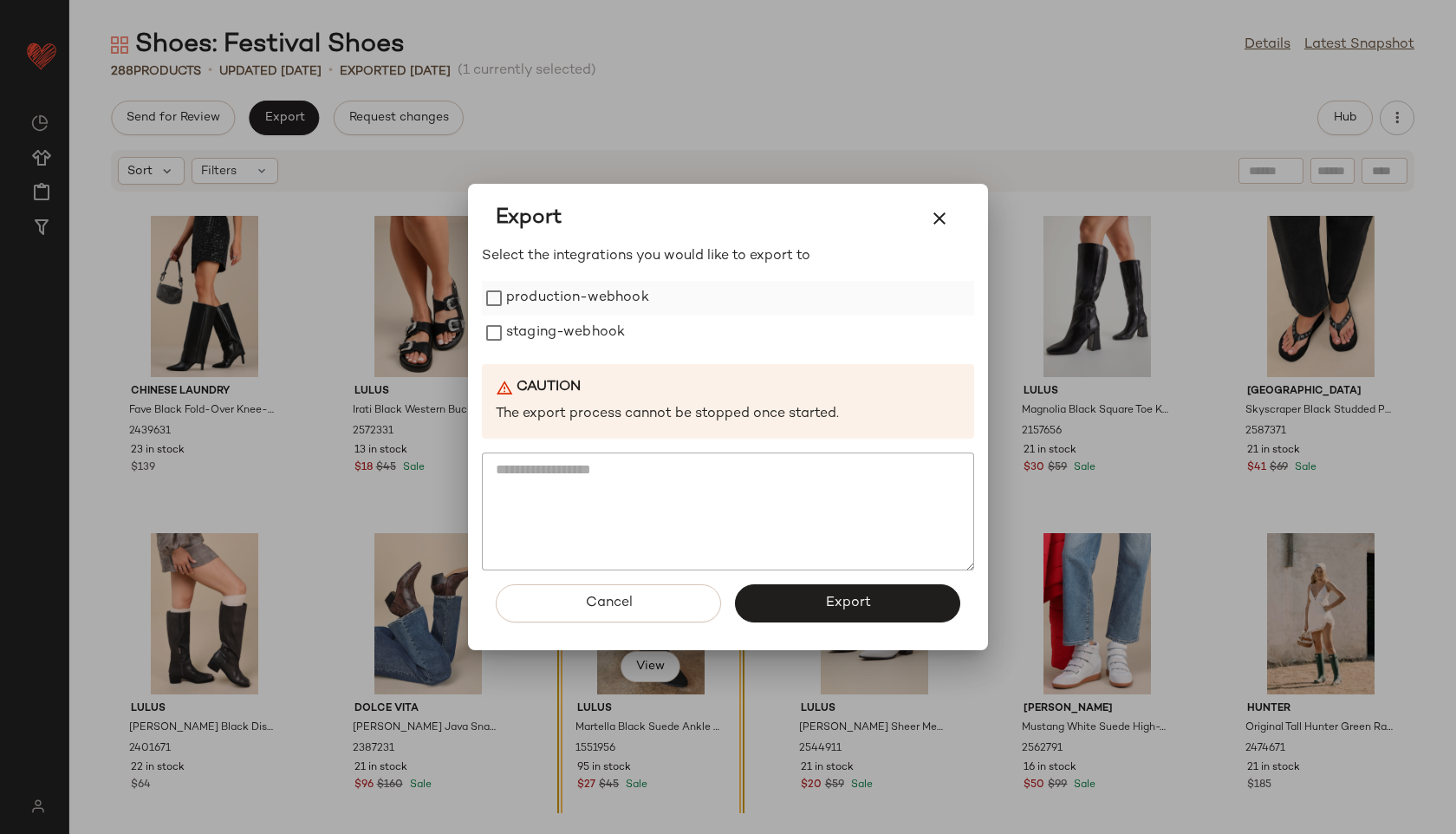
click at [511, 304] on label "production-webhook" at bounding box center [577, 298] width 143 height 34
click at [515, 333] on label "staging-webhook" at bounding box center [565, 332] width 119 height 34
click at [768, 598] on button "Export" at bounding box center [848, 603] width 225 height 38
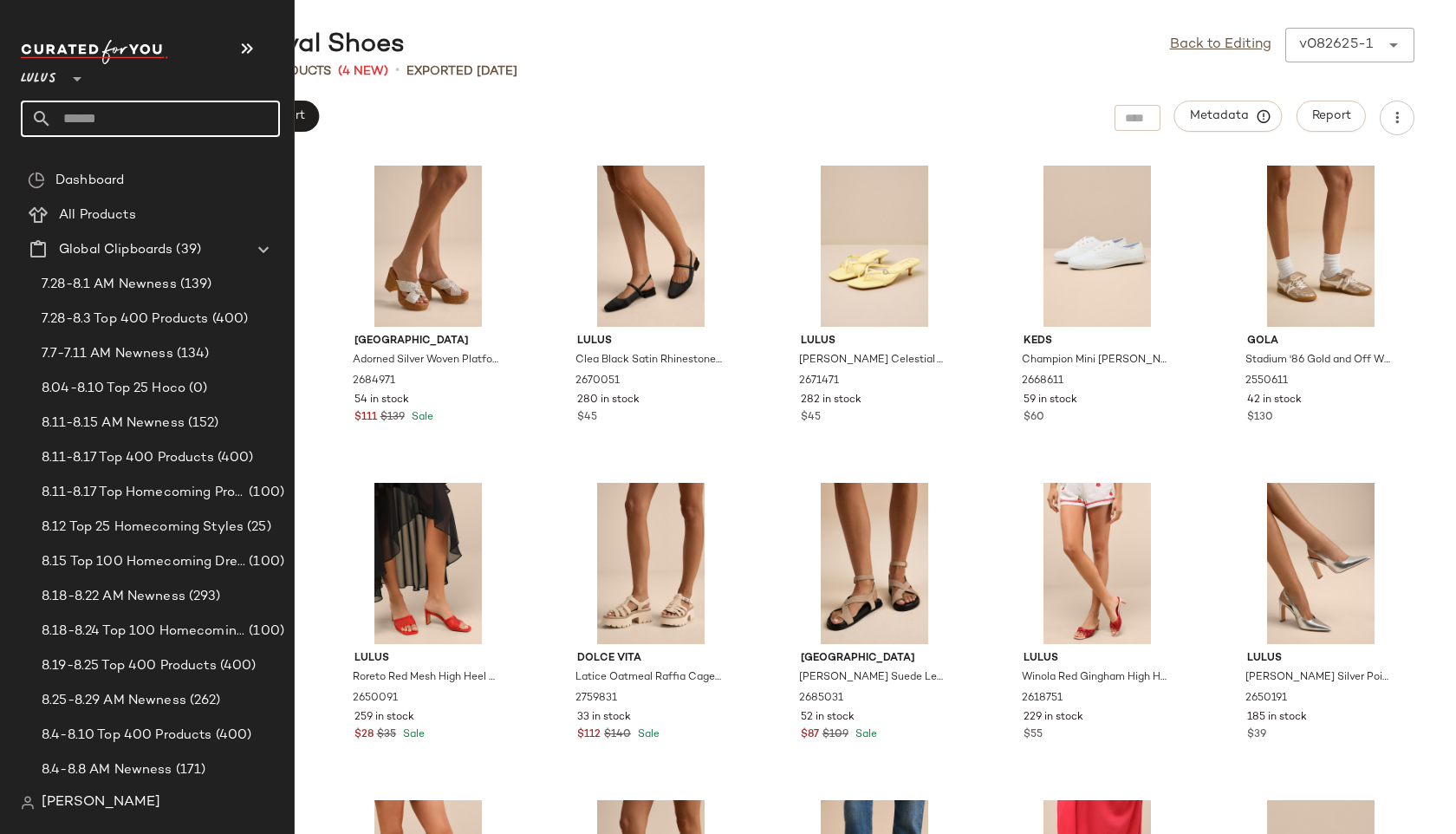
click at [92, 127] on input "text" at bounding box center [165, 118] width 228 height 36
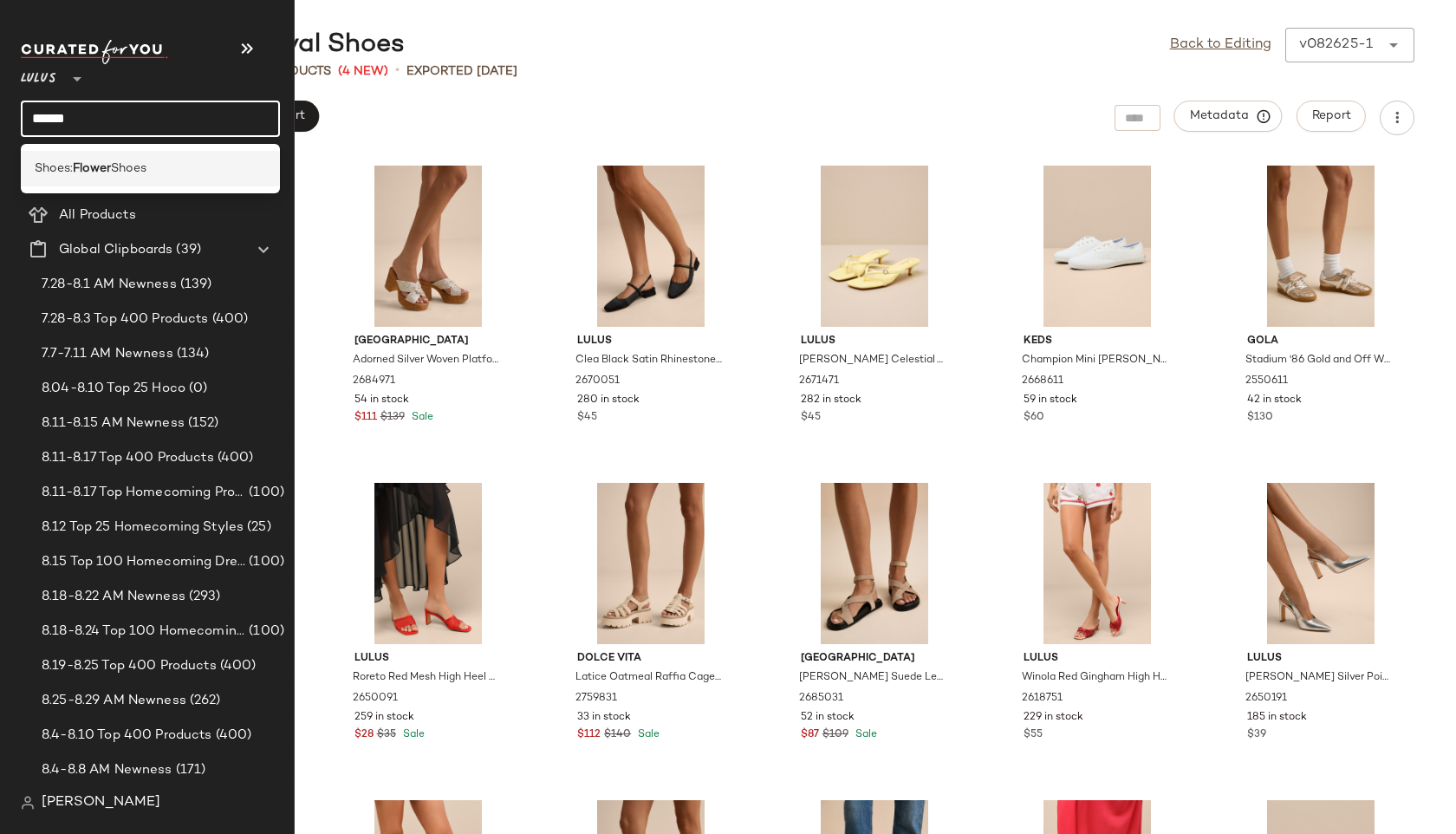
type input "******"
click at [66, 170] on span "Shoes:" at bounding box center [53, 169] width 38 height 18
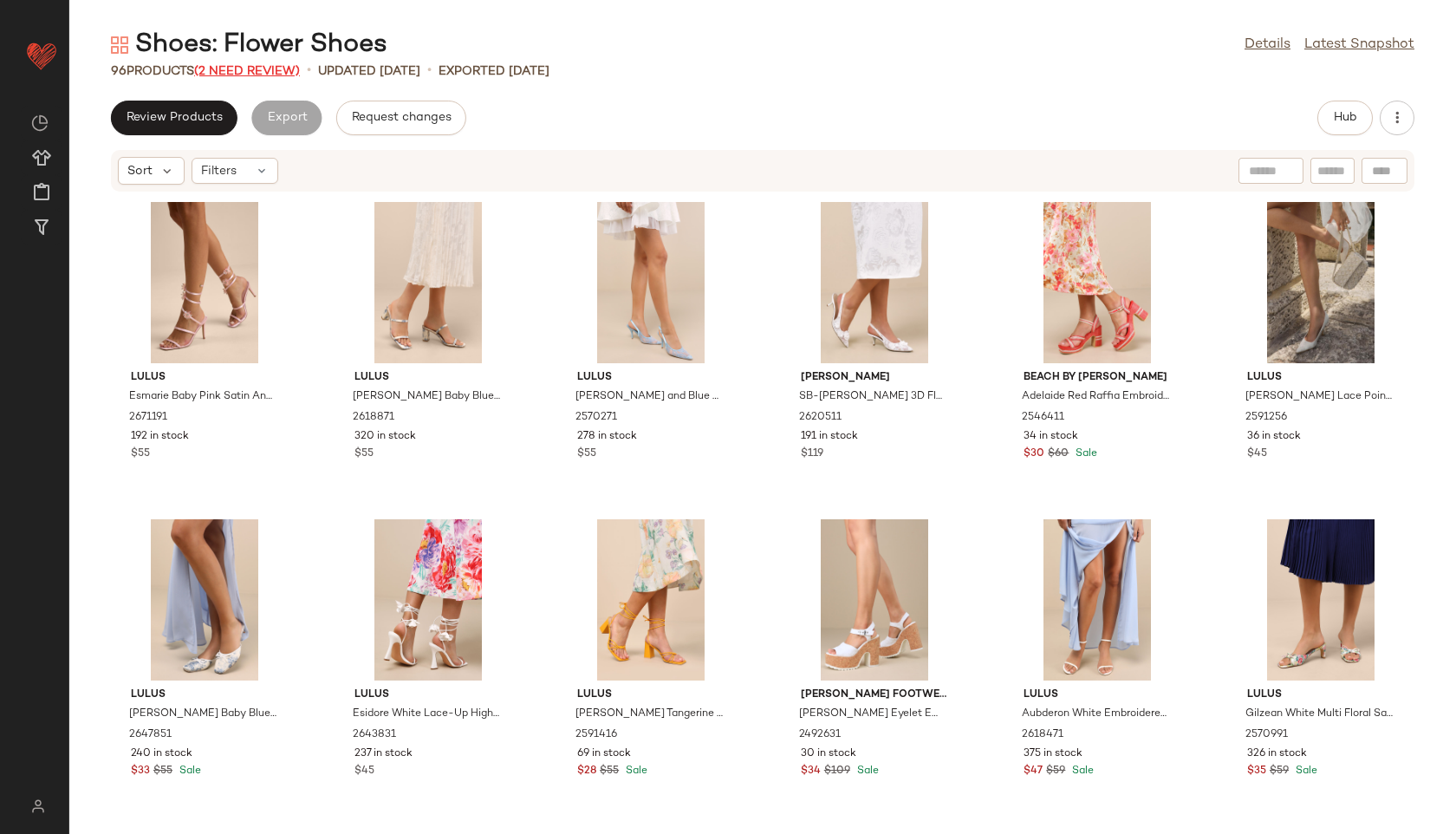
click at [266, 65] on span "(2 Need Review)" at bounding box center [247, 71] width 105 height 13
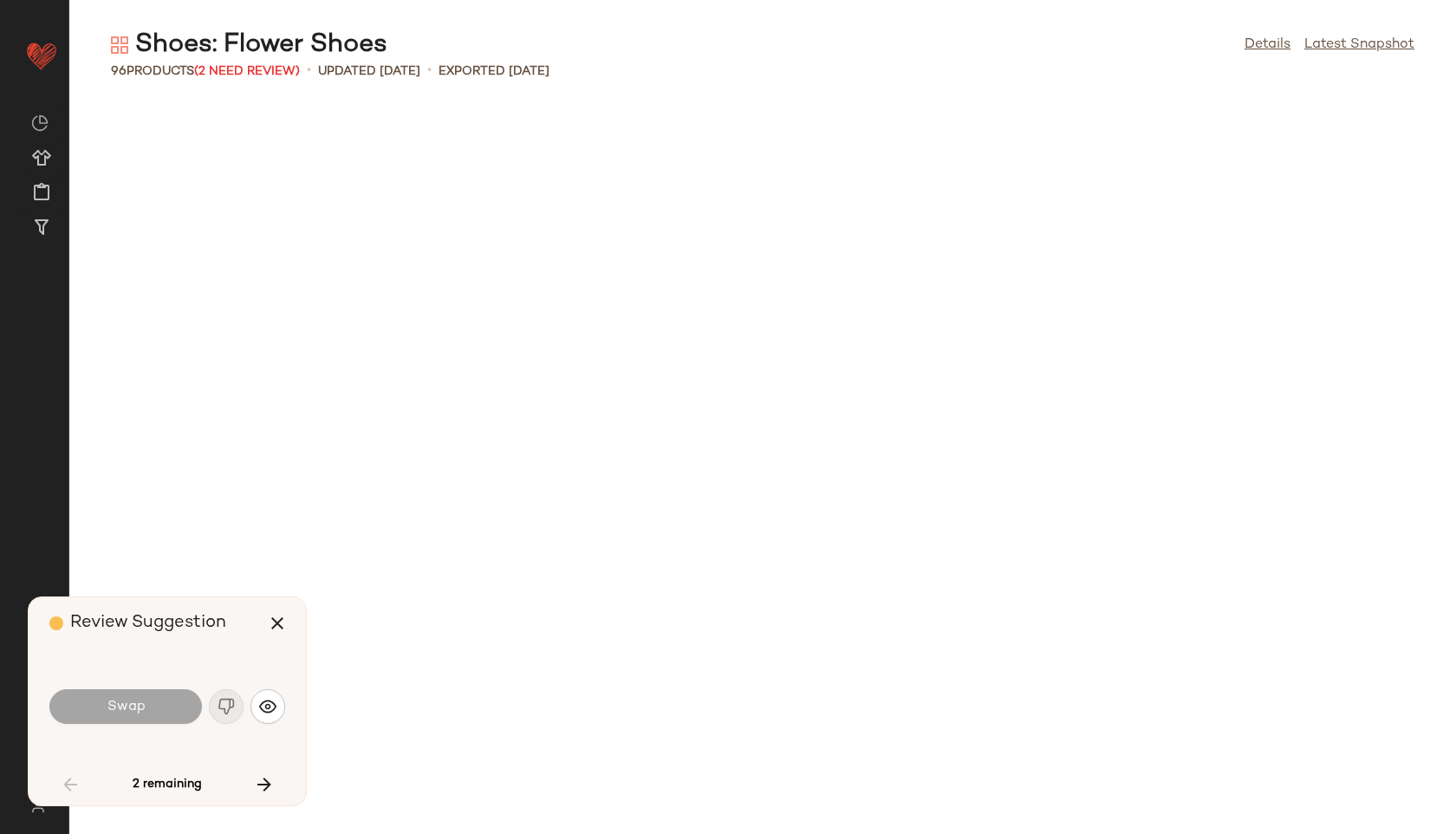
scroll to position [2855, 0]
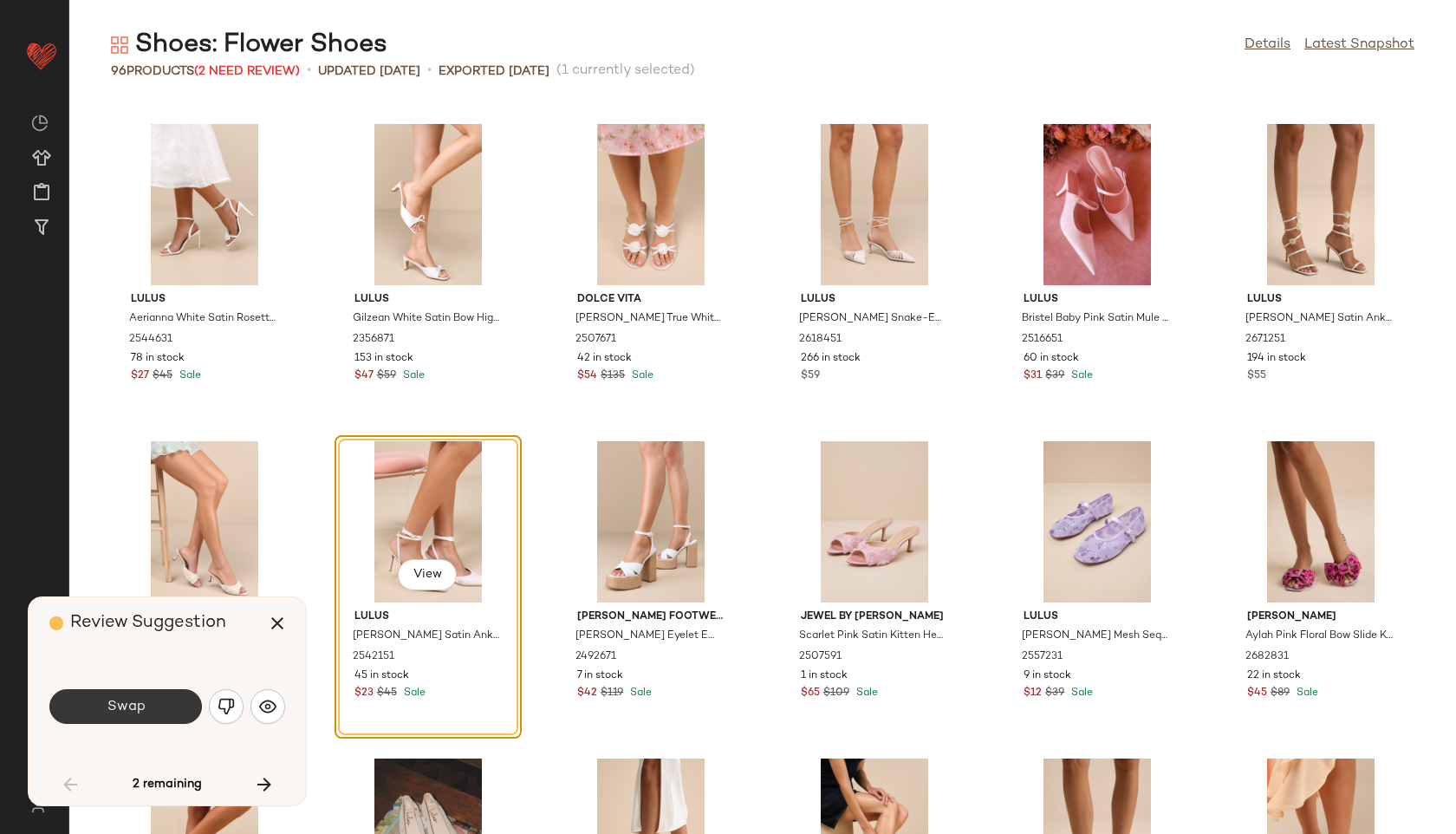
click at [159, 706] on button "Swap" at bounding box center [126, 706] width 153 height 34
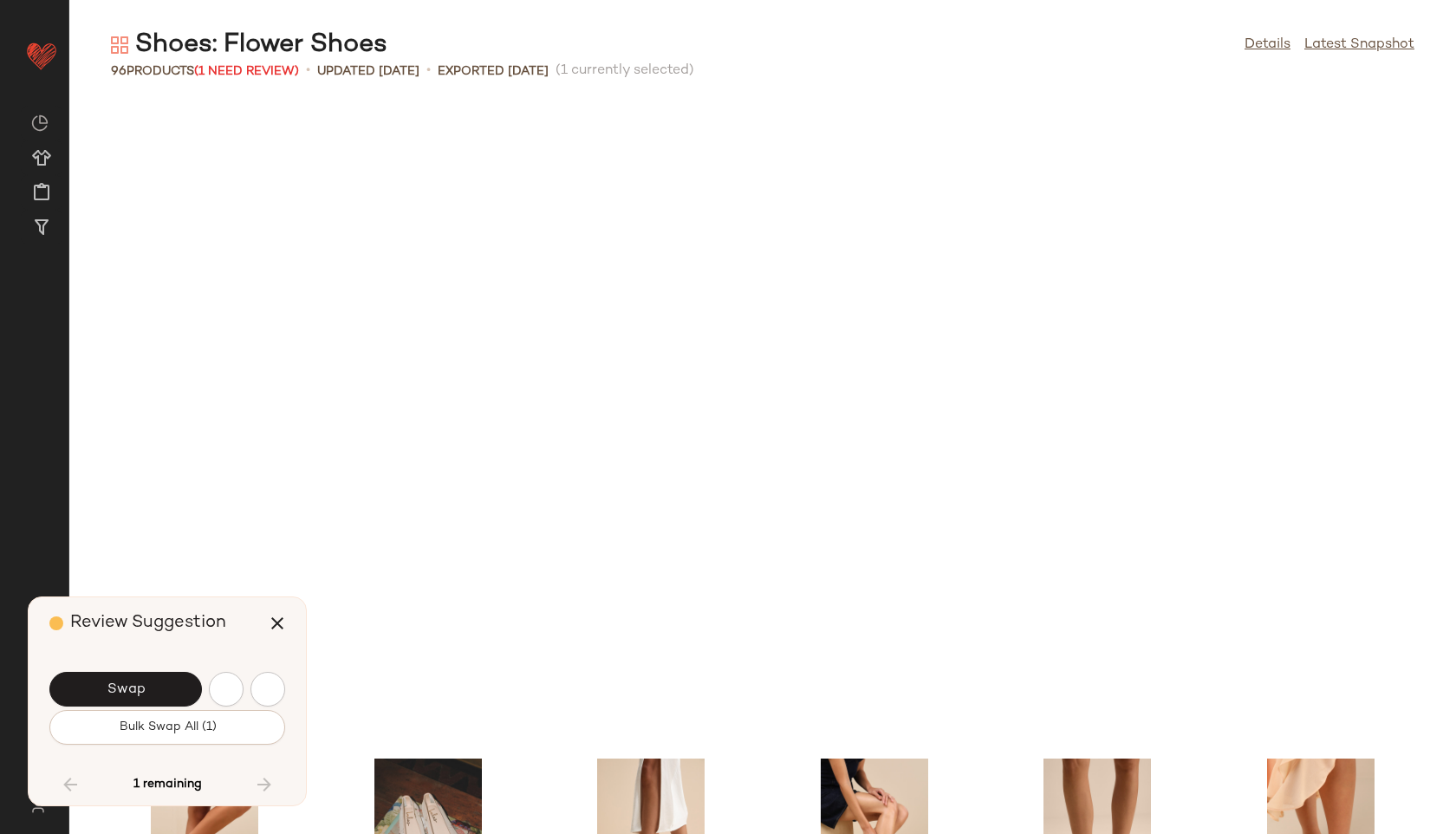
scroll to position [3490, 0]
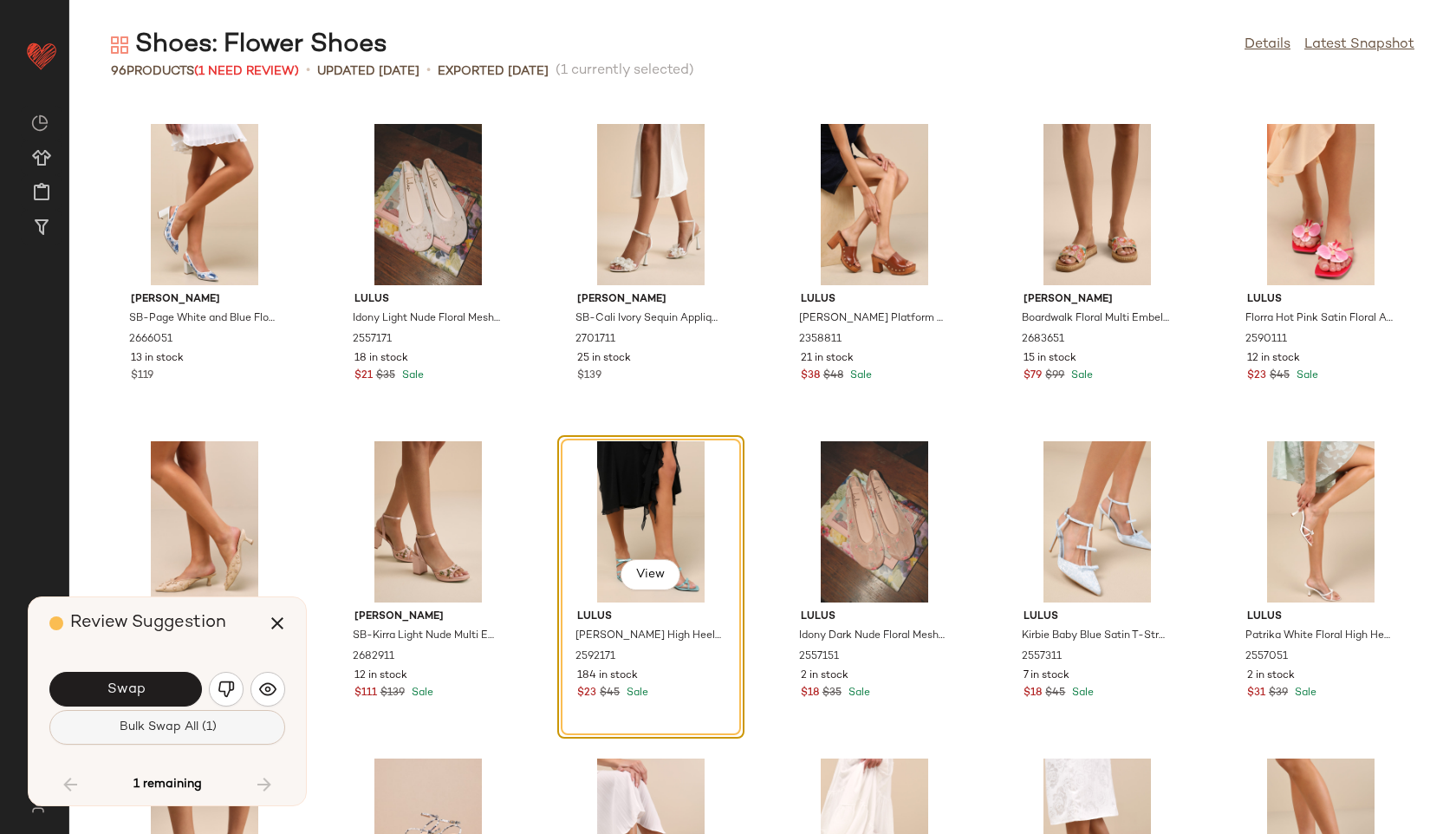
click at [160, 725] on span "Bulk Swap All (1)" at bounding box center [166, 728] width 98 height 14
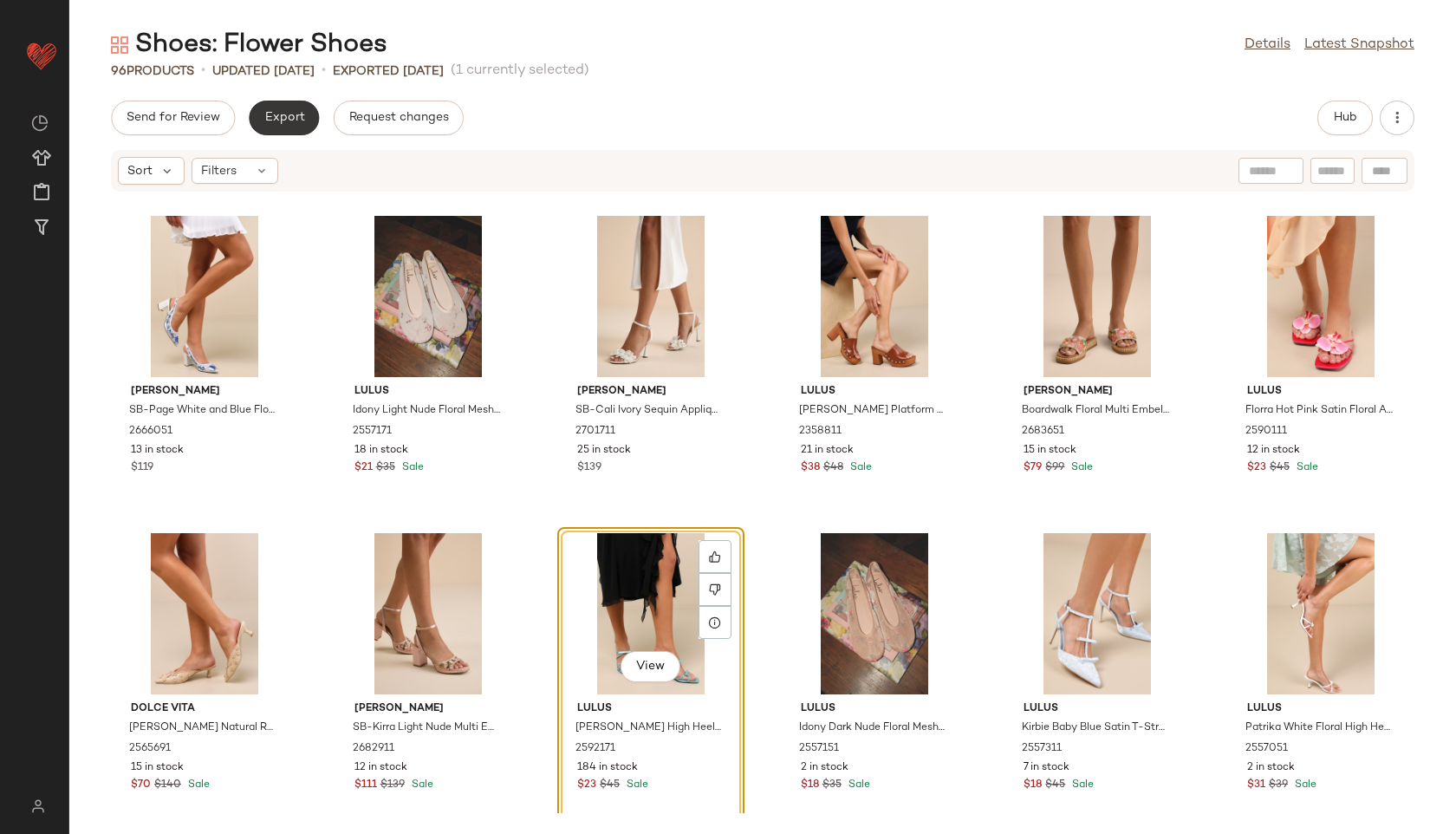
click at [297, 118] on span "Export" at bounding box center [284, 118] width 40 height 14
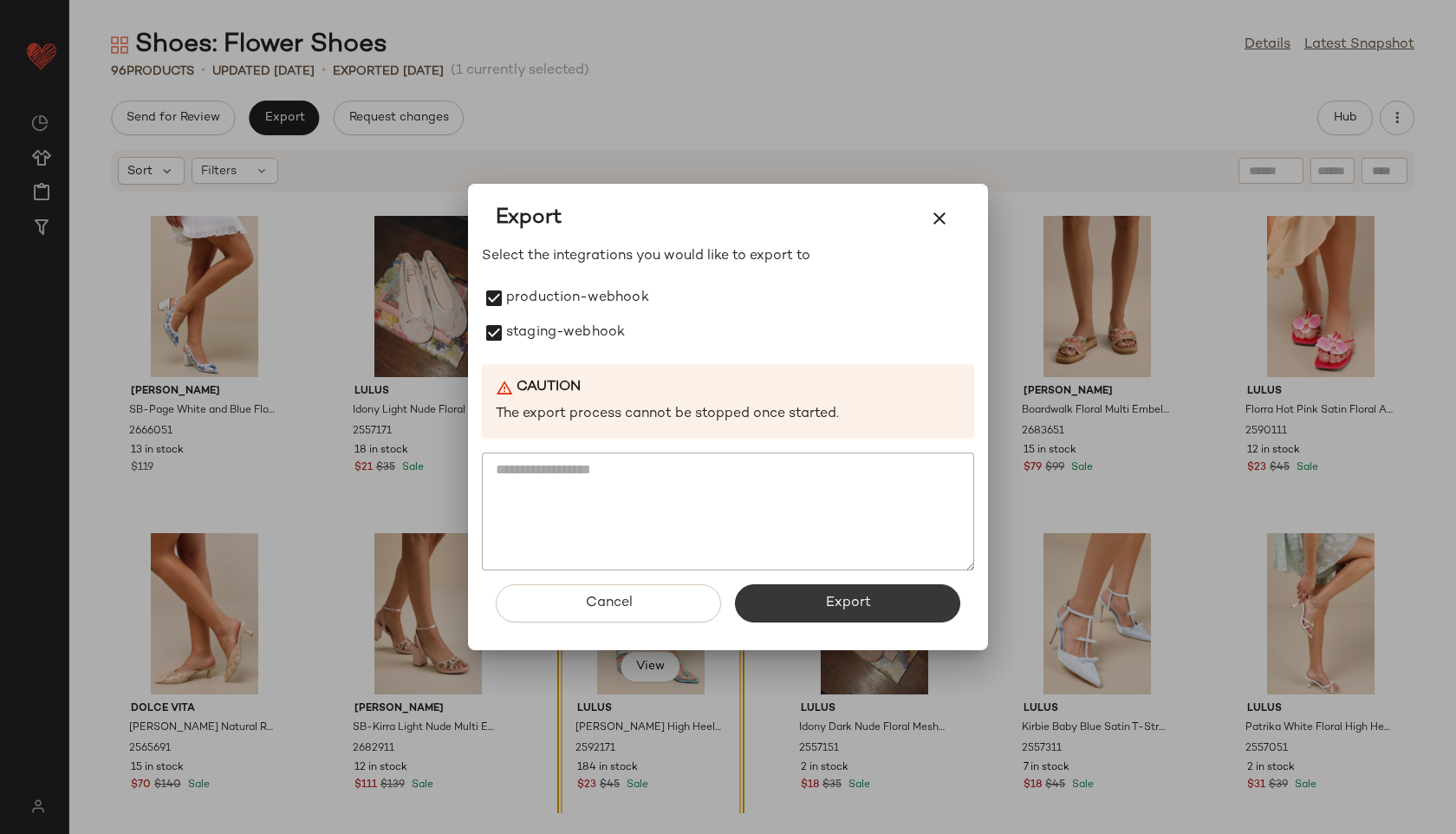
click at [773, 613] on button "Export" at bounding box center [848, 603] width 225 height 38
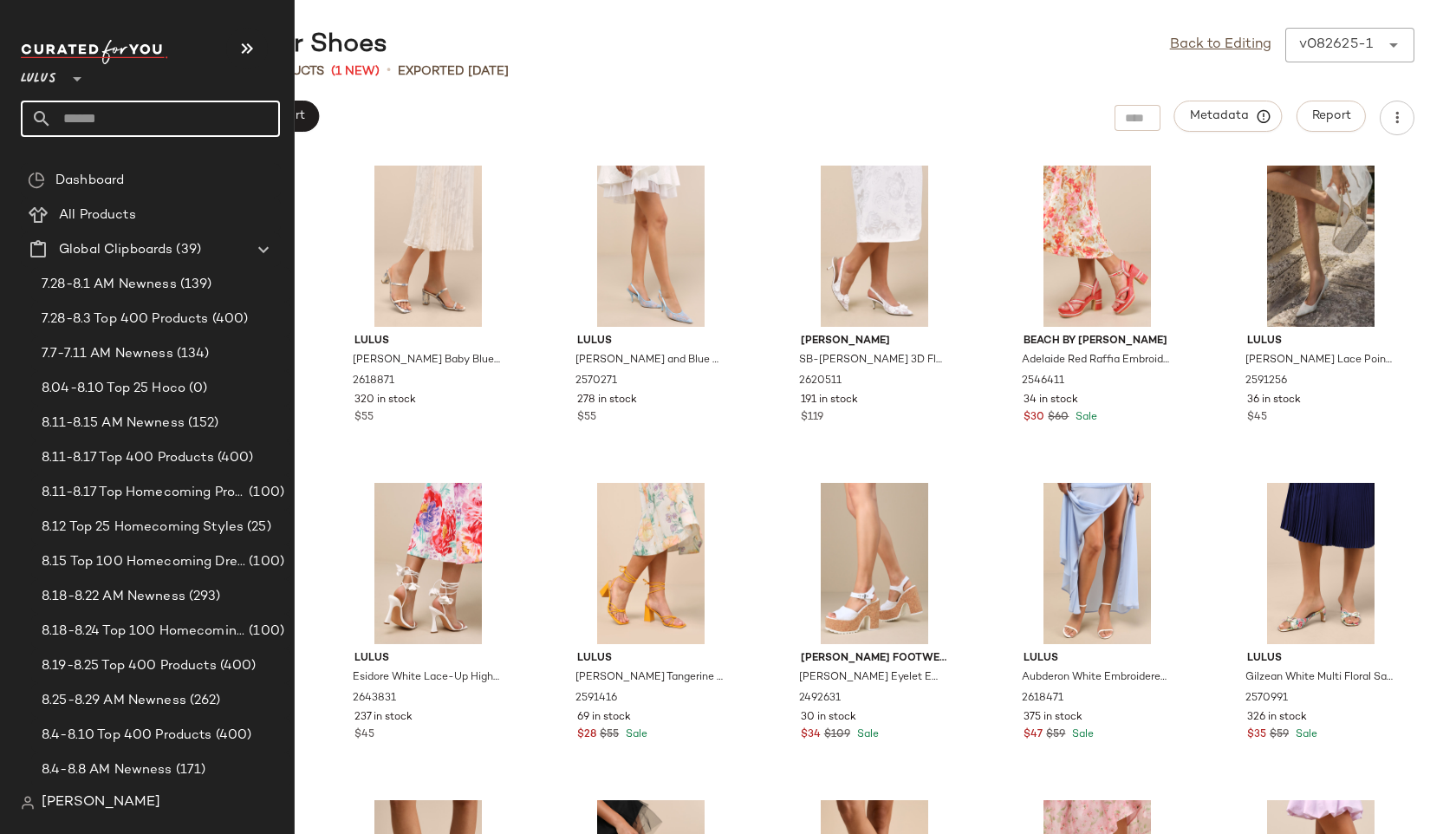
click at [95, 127] on input "text" at bounding box center [165, 118] width 228 height 36
type input "**********"
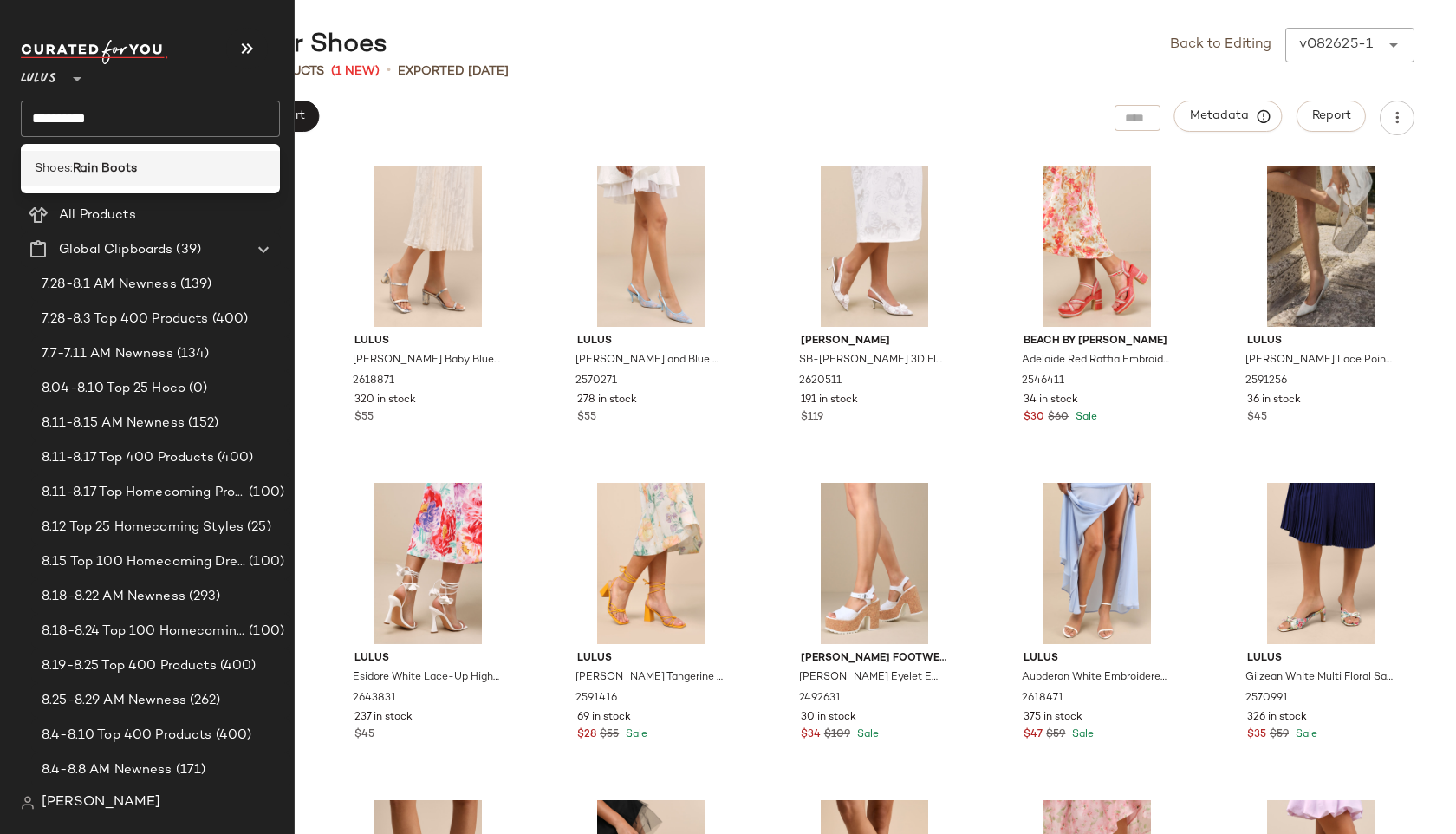
click at [89, 180] on div "Shoes: Rain Boots" at bounding box center [150, 169] width 259 height 35
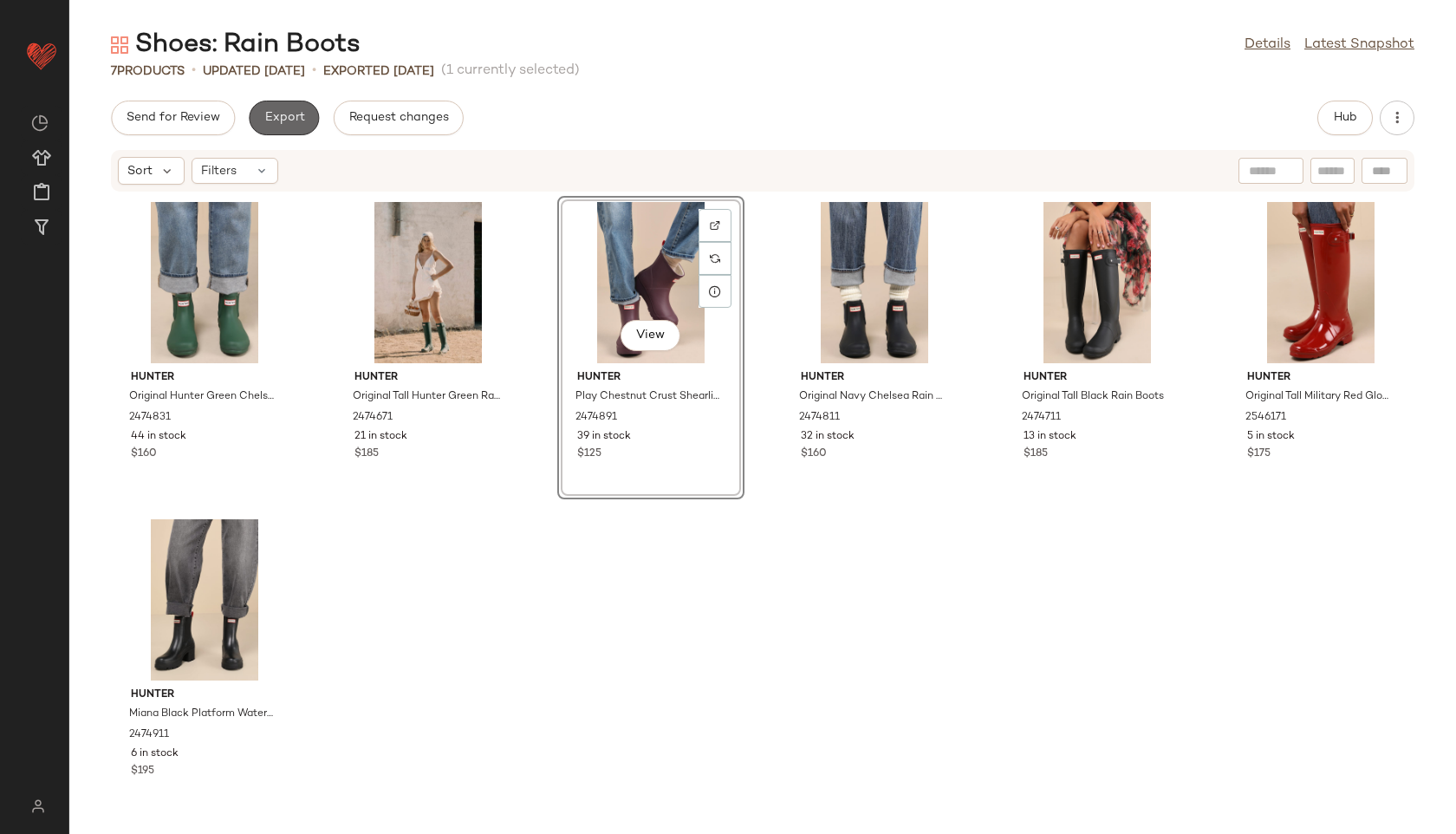
click at [280, 100] on button "Export" at bounding box center [284, 117] width 70 height 34
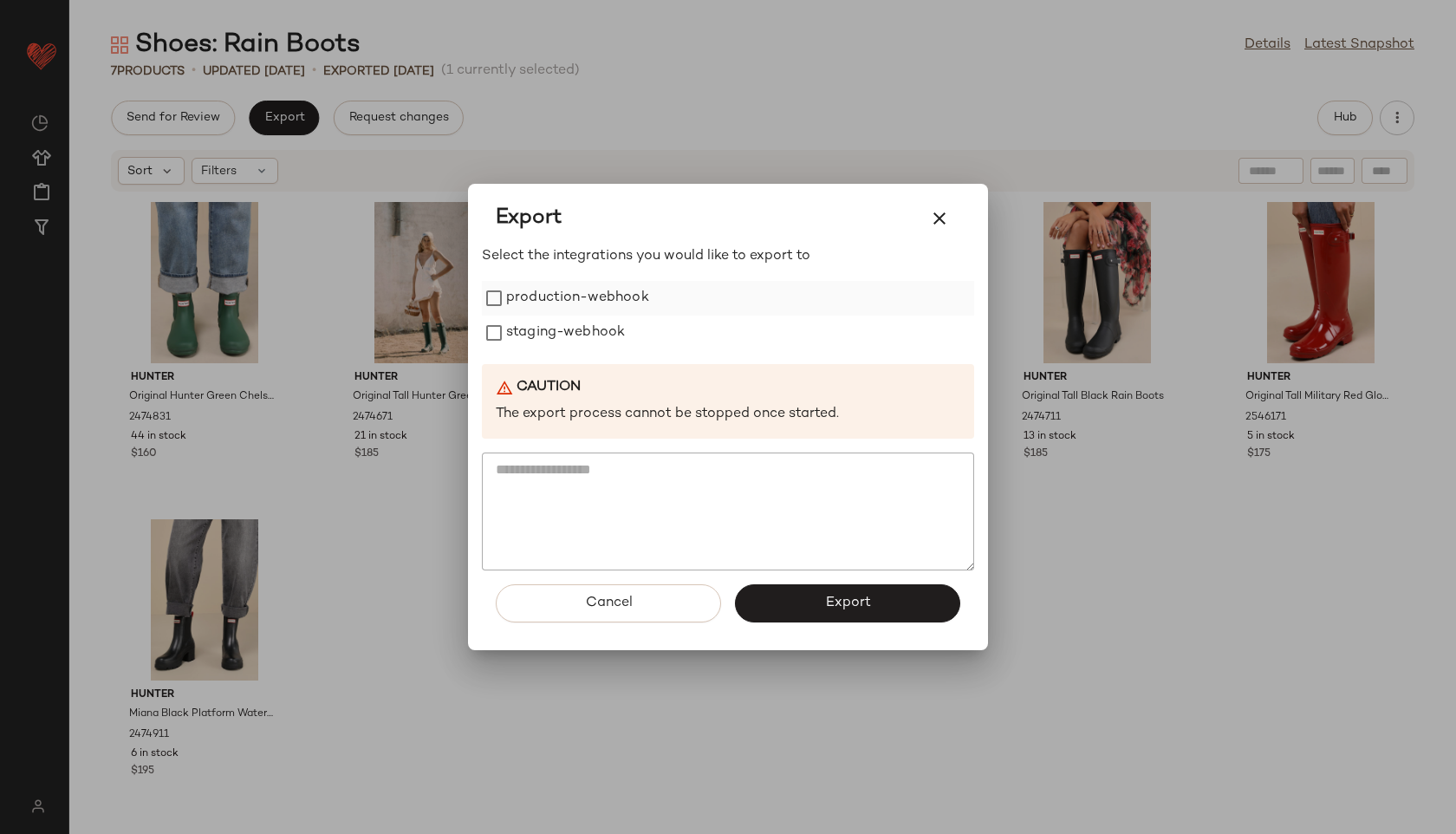
click at [590, 301] on label "production-webhook" at bounding box center [577, 298] width 143 height 34
click at [590, 321] on label "staging-webhook" at bounding box center [565, 332] width 119 height 34
click at [779, 598] on button "Export" at bounding box center [848, 603] width 225 height 38
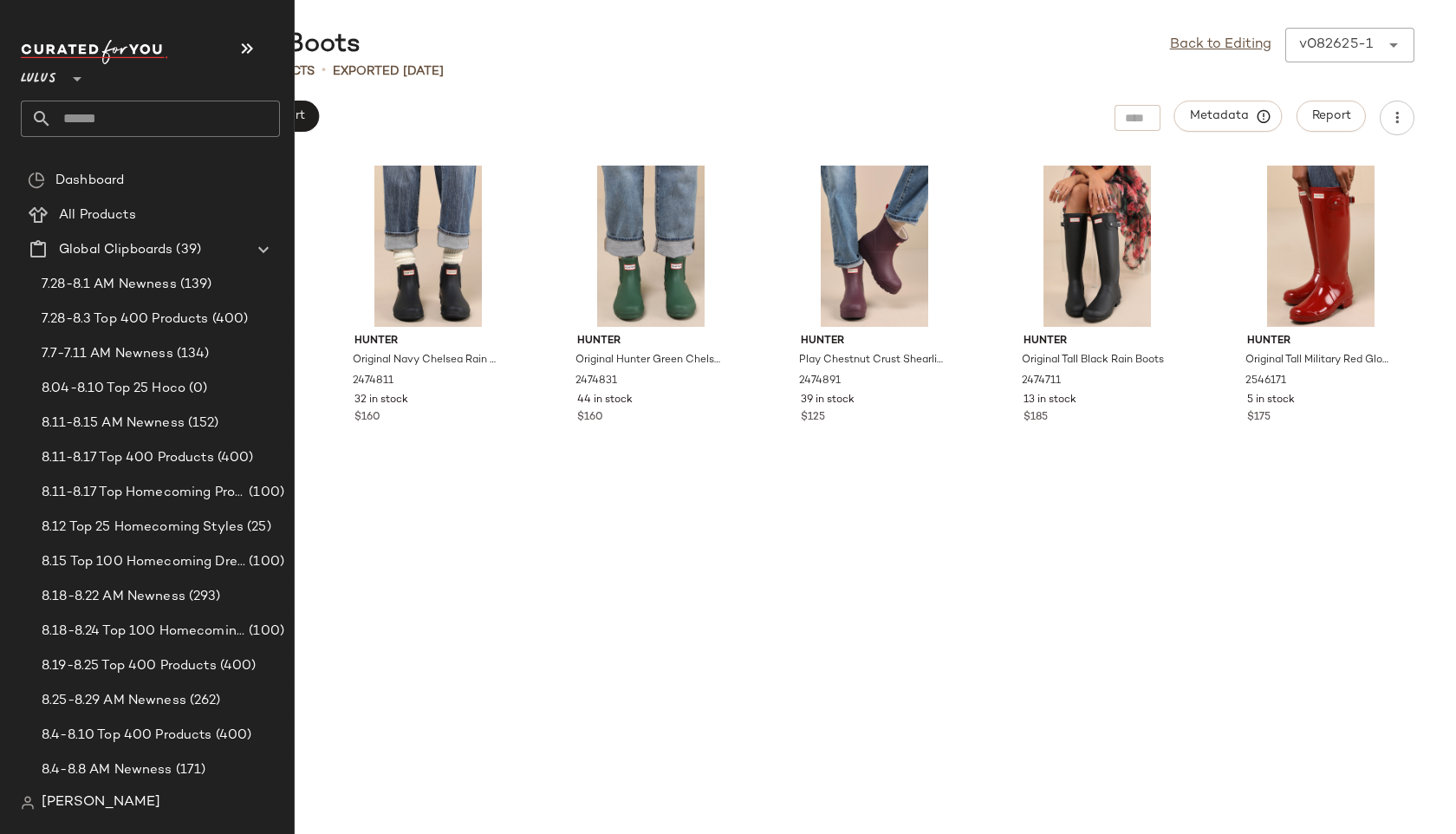
click at [94, 101] on input "text" at bounding box center [165, 118] width 228 height 36
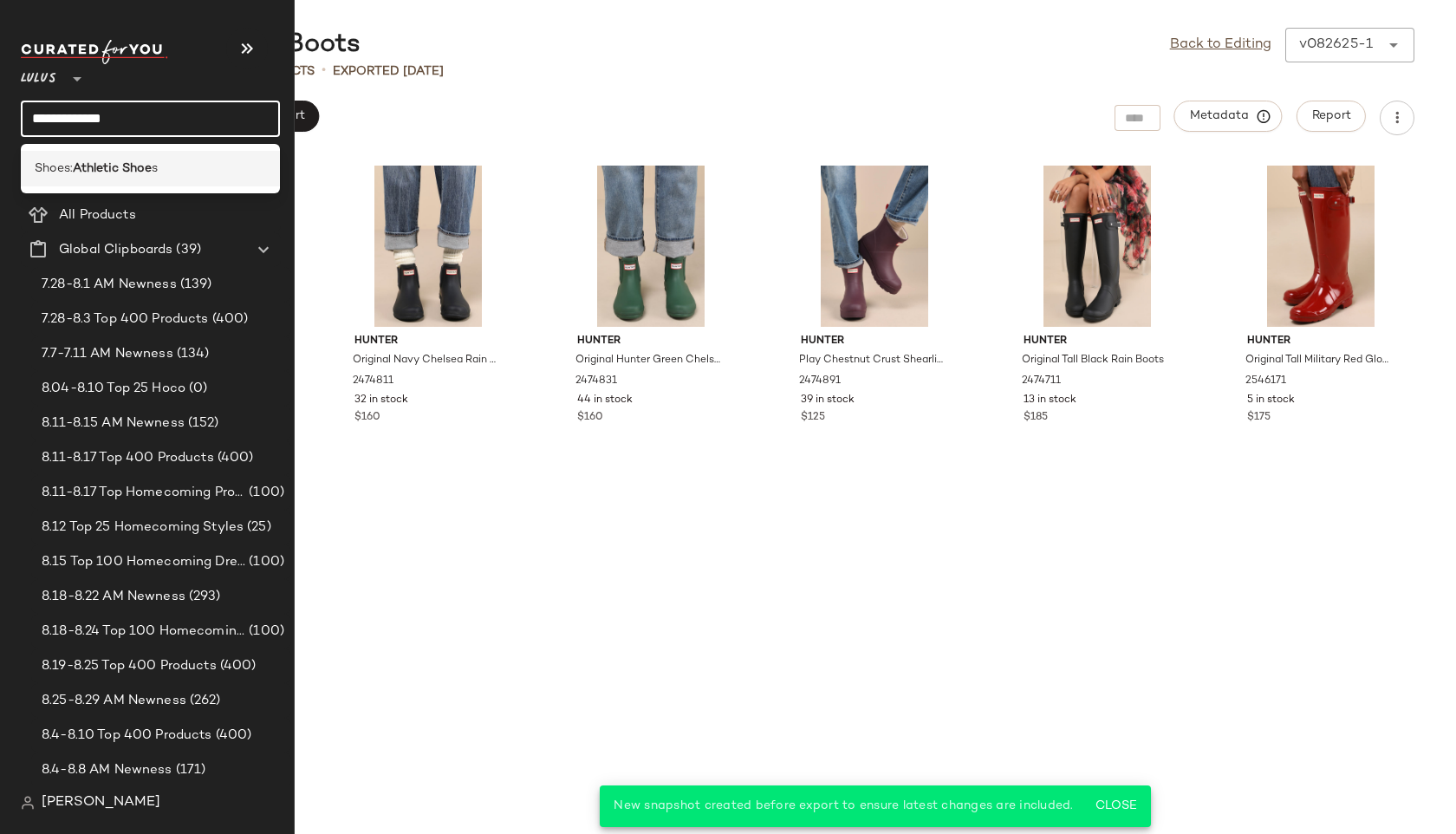
type input "**********"
click at [96, 162] on b "Athletic Shoe" at bounding box center [112, 169] width 79 height 18
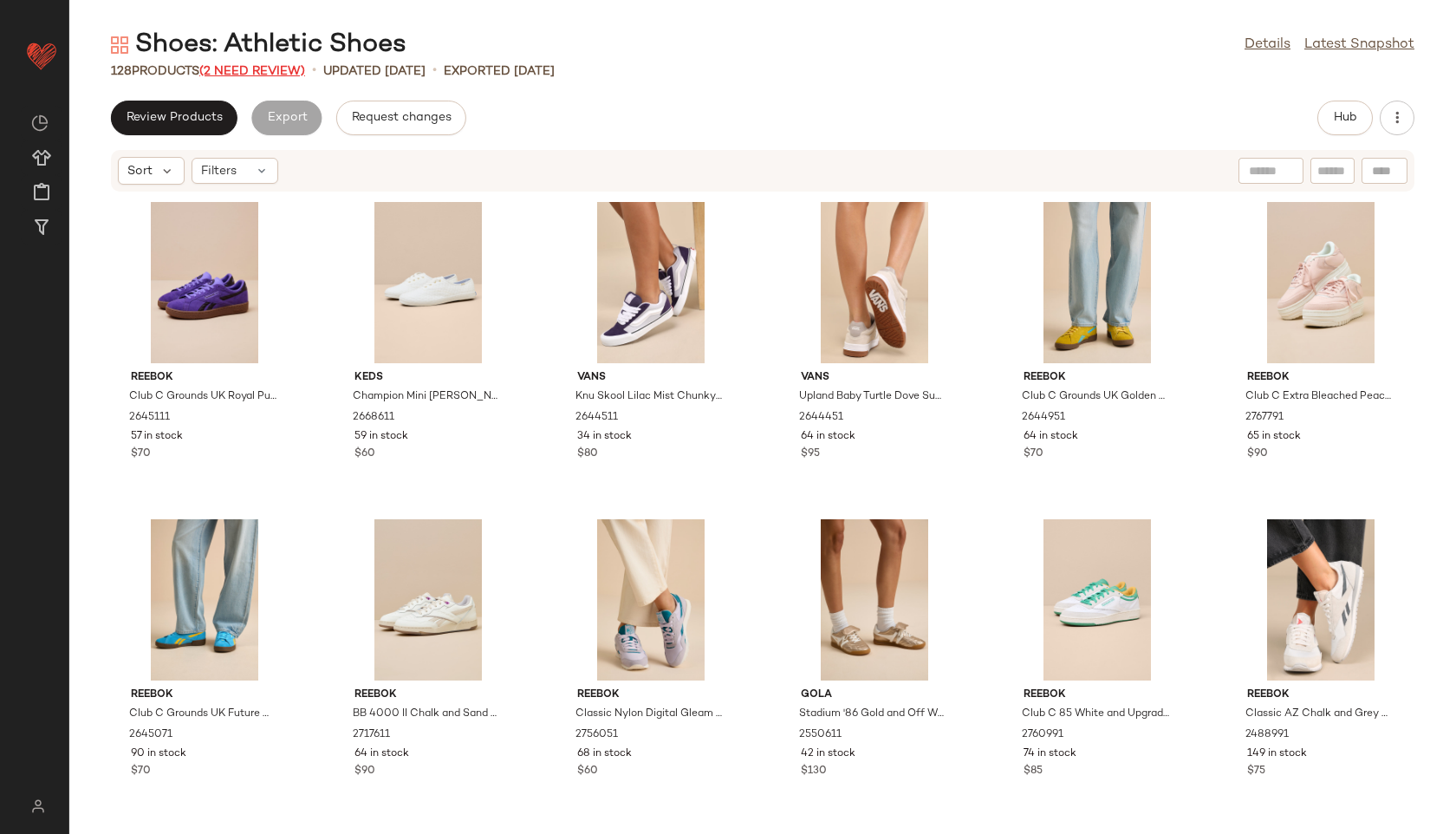
click at [279, 69] on span "(2 Need Review)" at bounding box center [252, 71] width 105 height 13
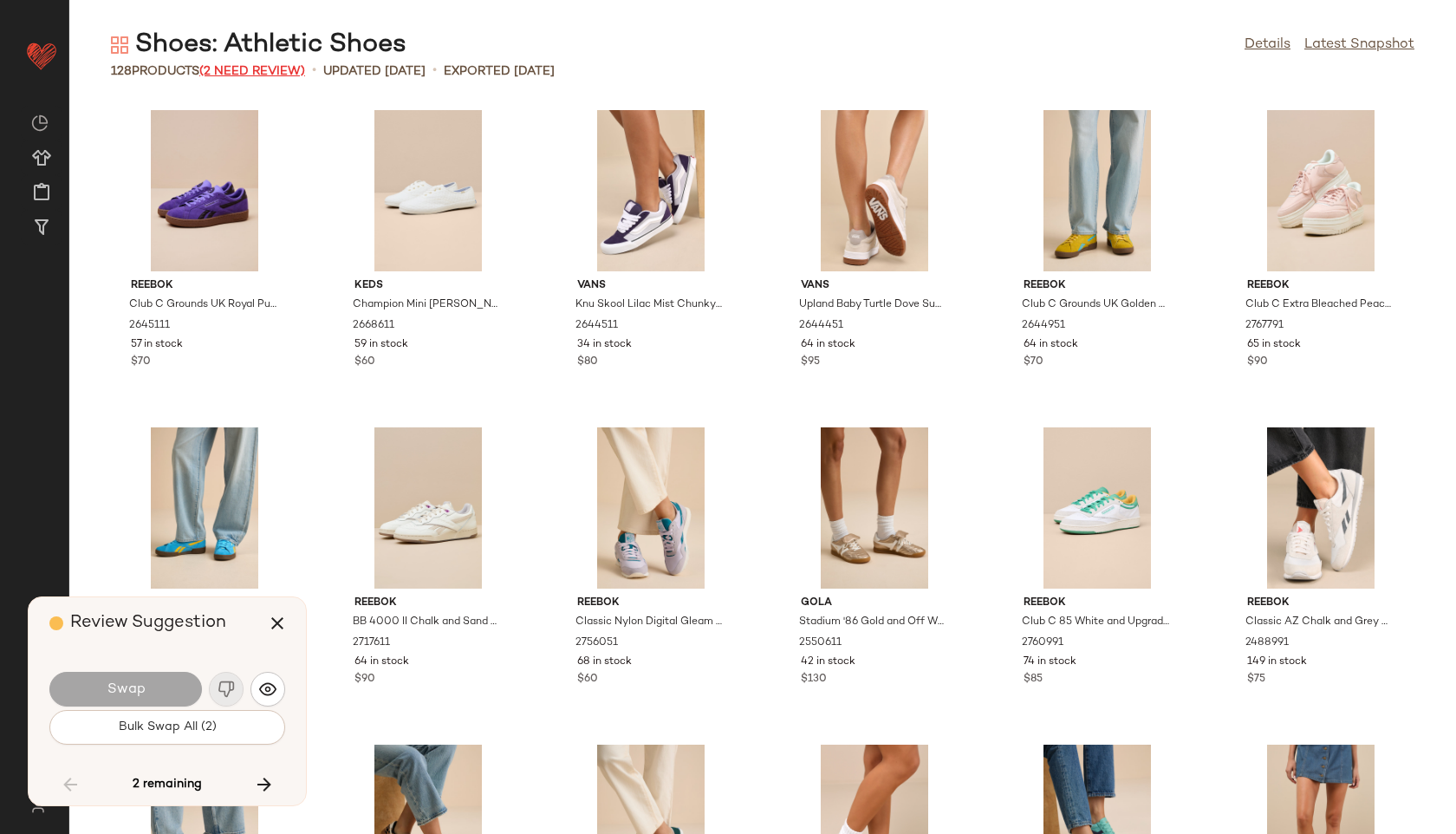
scroll to position [3808, 0]
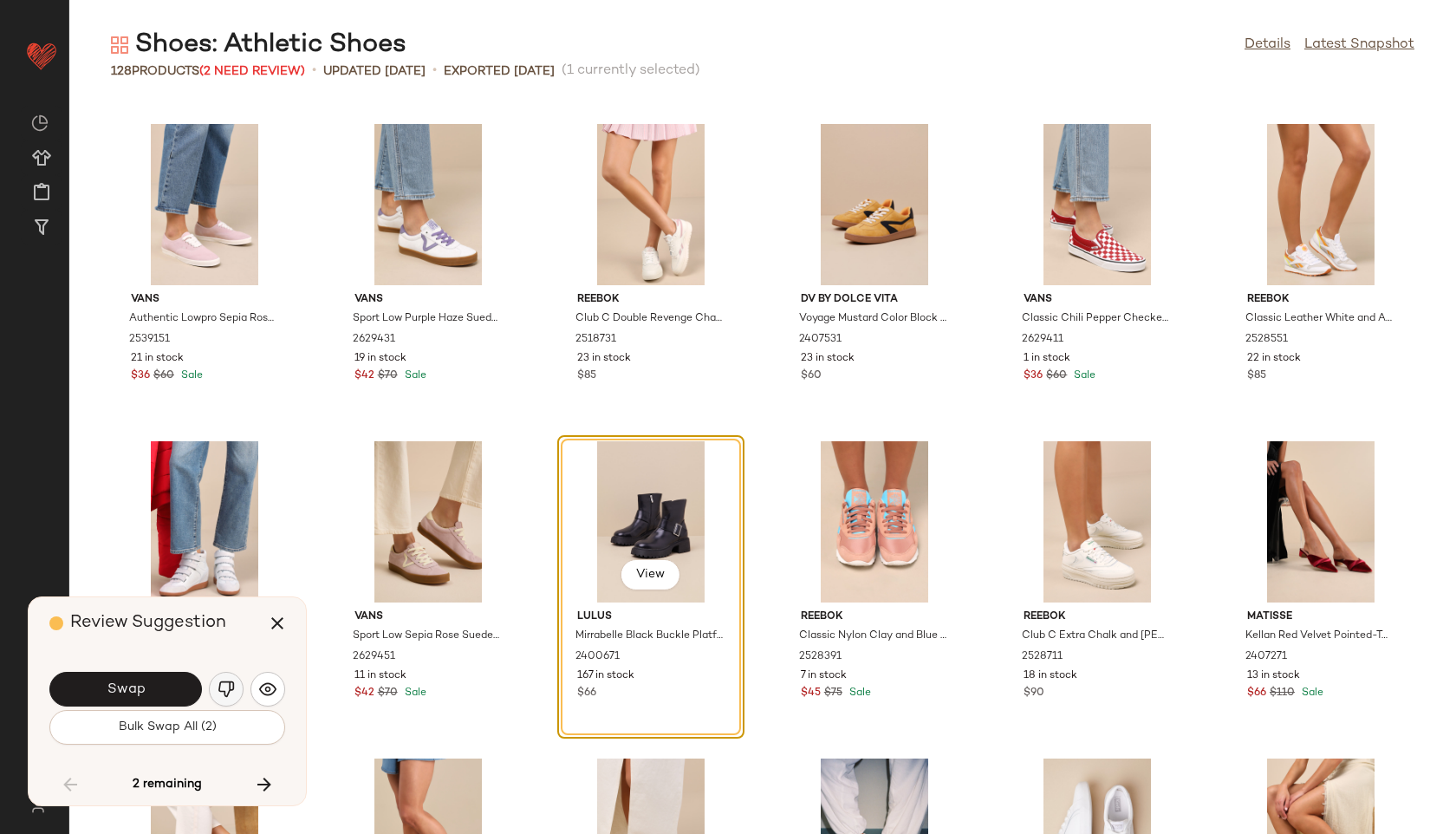
click at [231, 684] on img "button" at bounding box center [227, 689] width 18 height 18
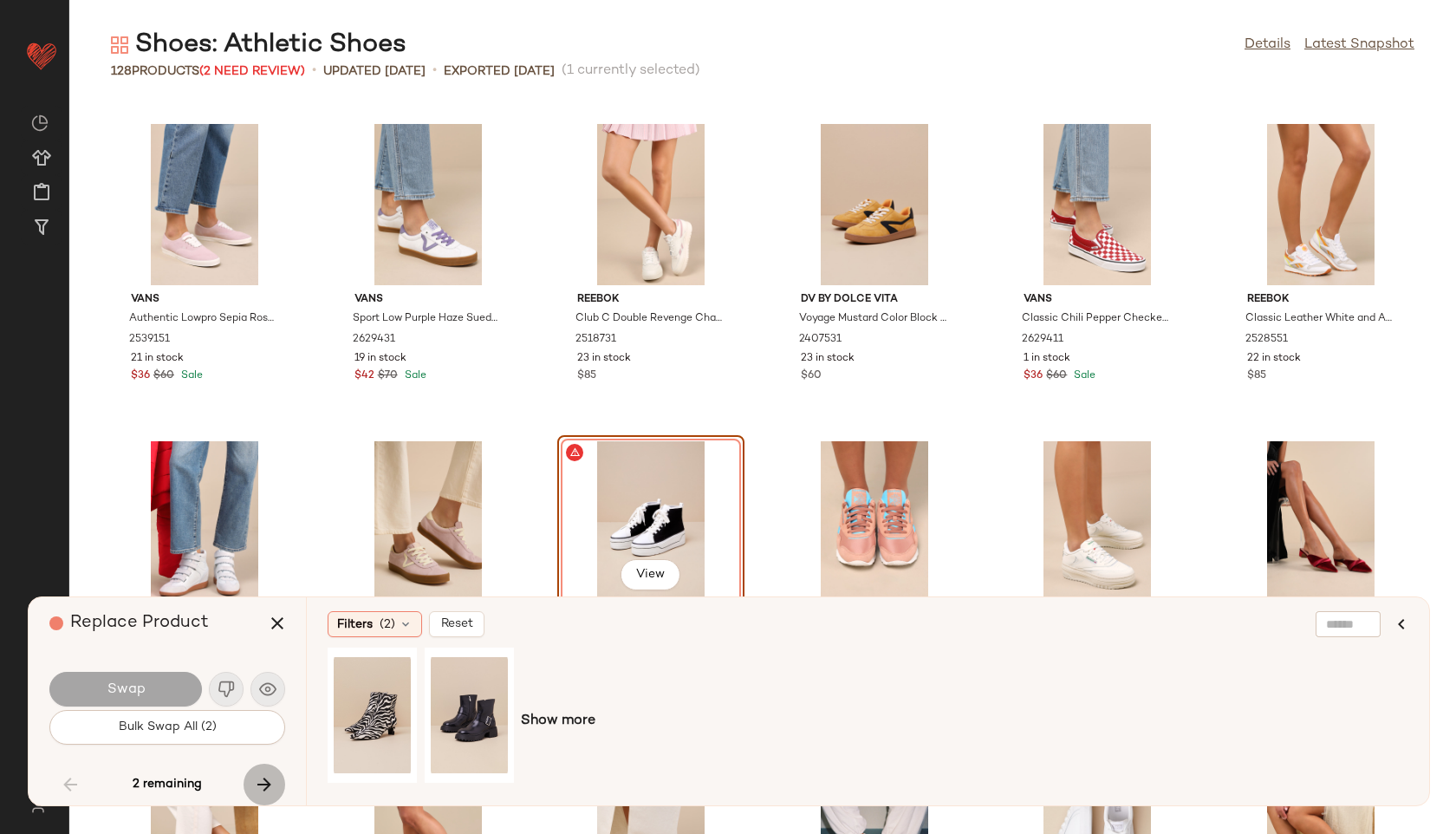
click at [263, 779] on icon "button" at bounding box center [264, 785] width 21 height 21
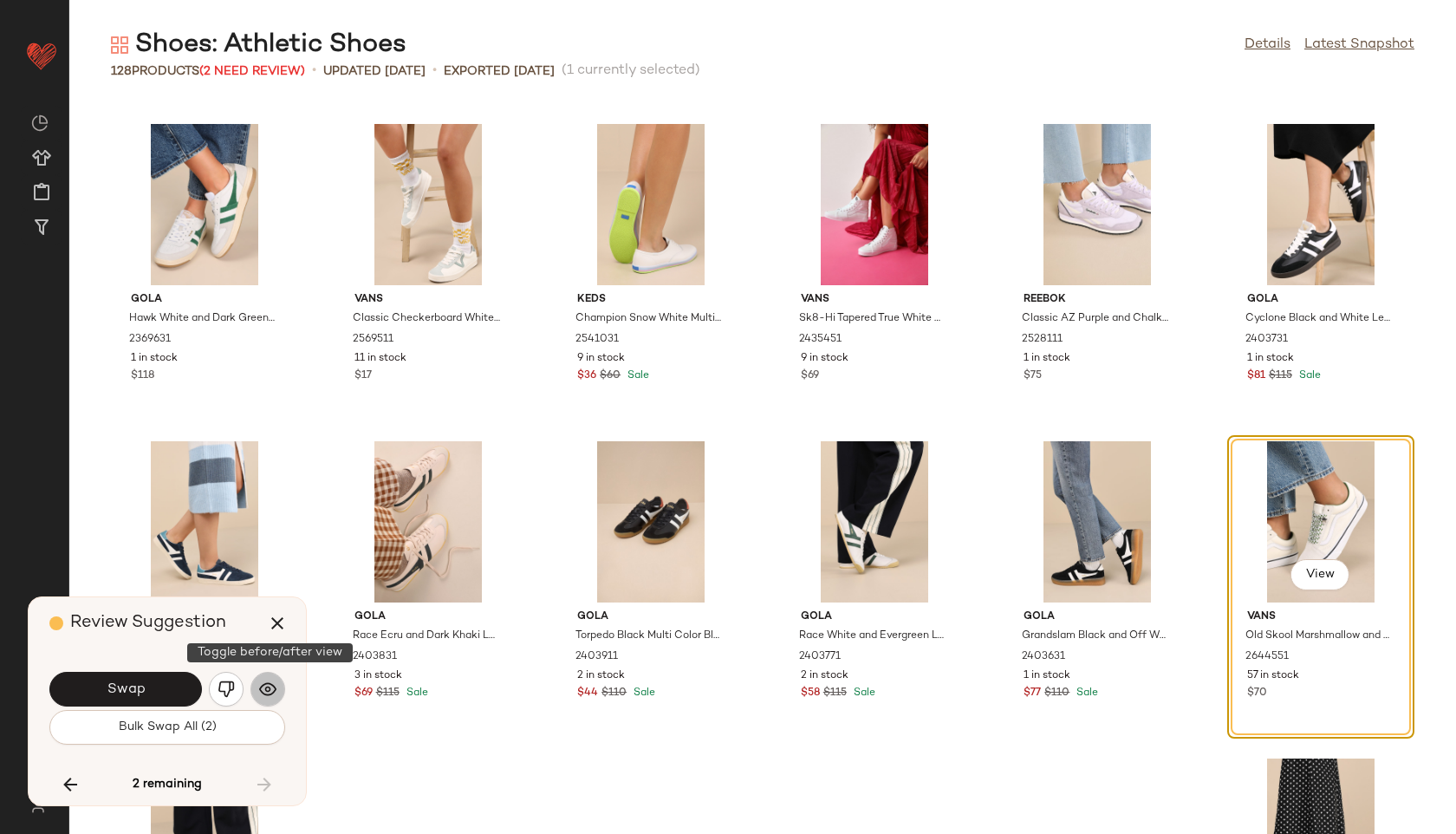
click at [254, 685] on button "button" at bounding box center [267, 689] width 34 height 34
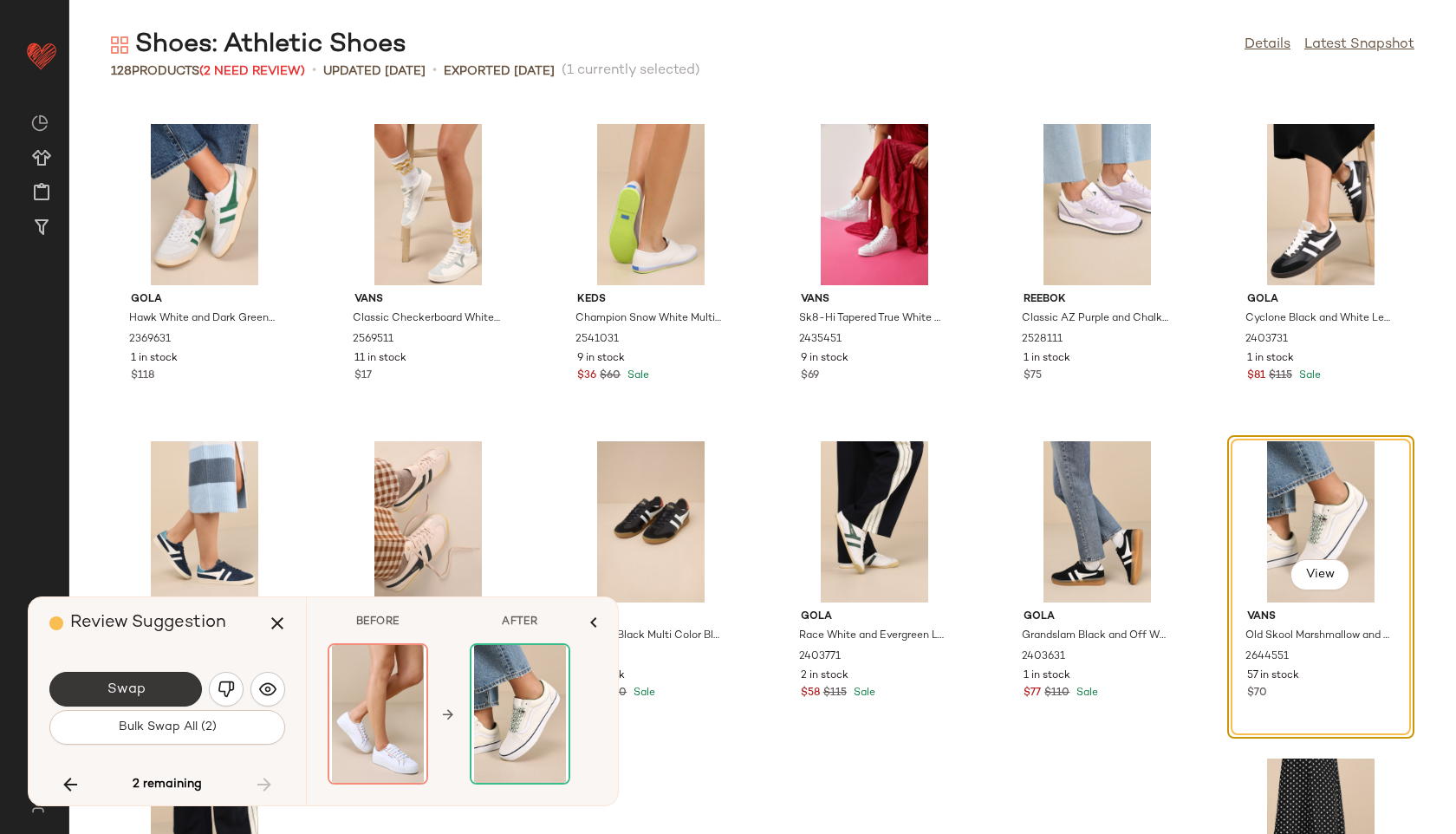
click at [164, 682] on button "Swap" at bounding box center [126, 689] width 153 height 34
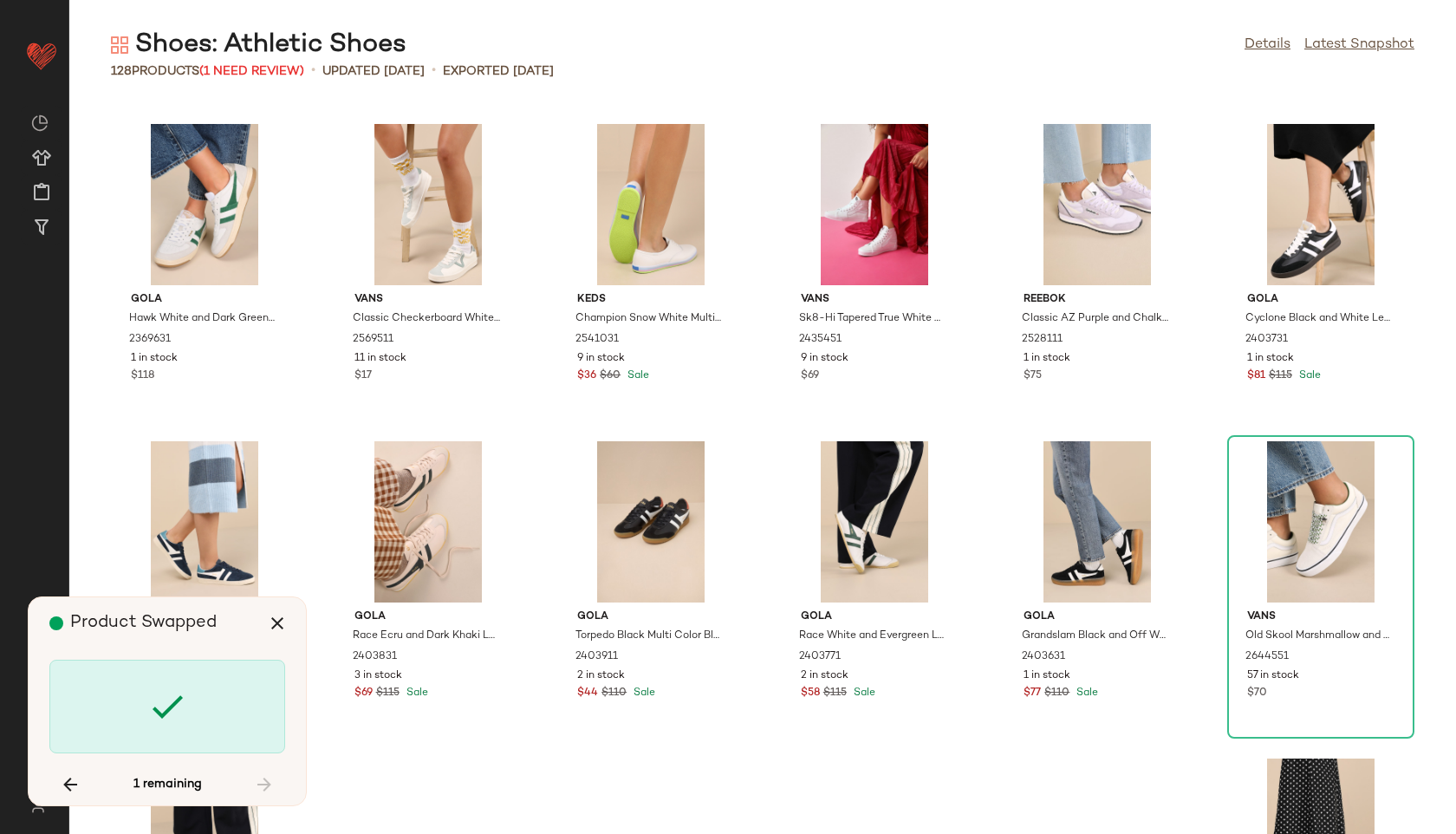
scroll to position [3808, 0]
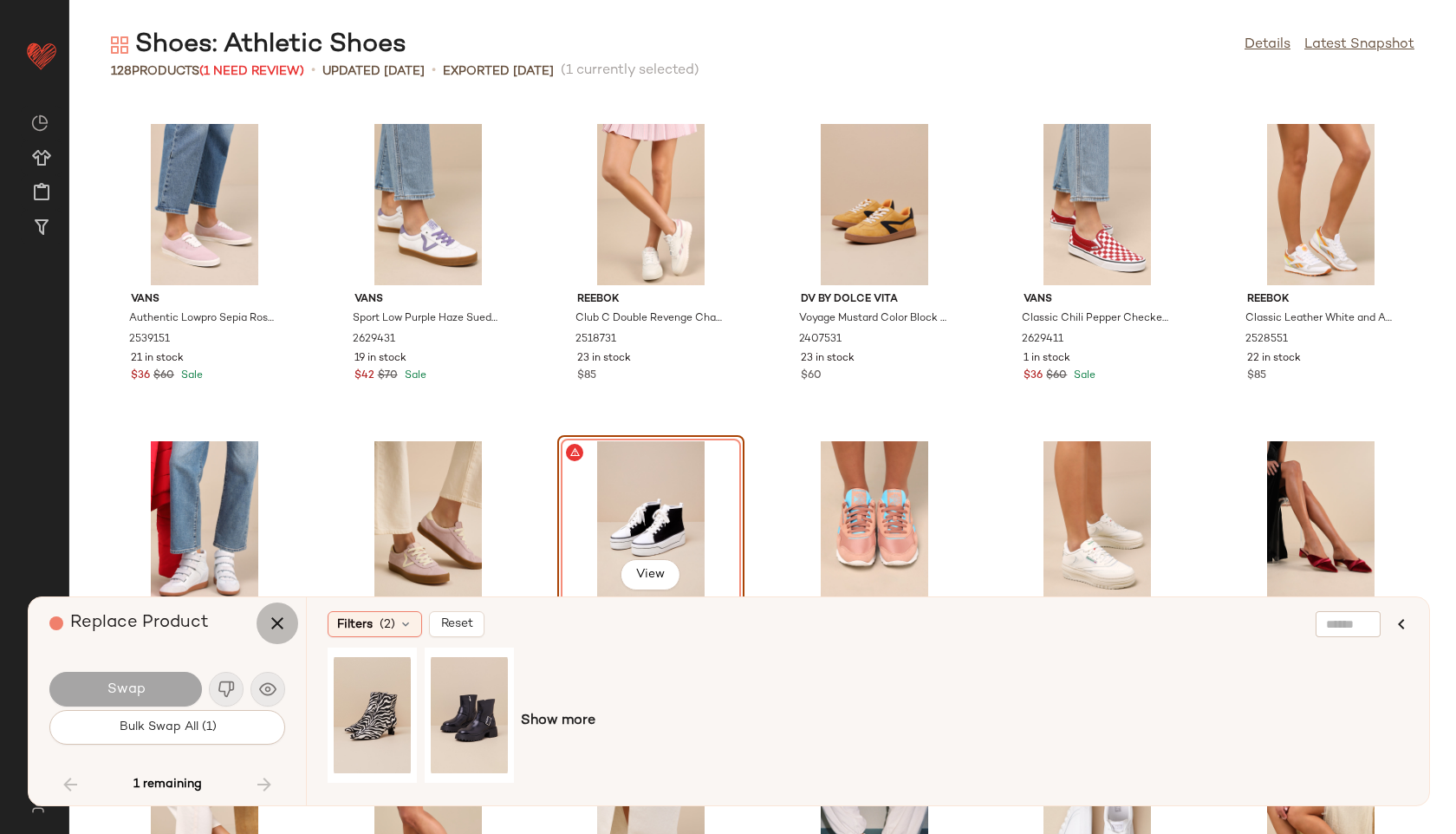
click at [281, 625] on icon "button" at bounding box center [278, 623] width 21 height 21
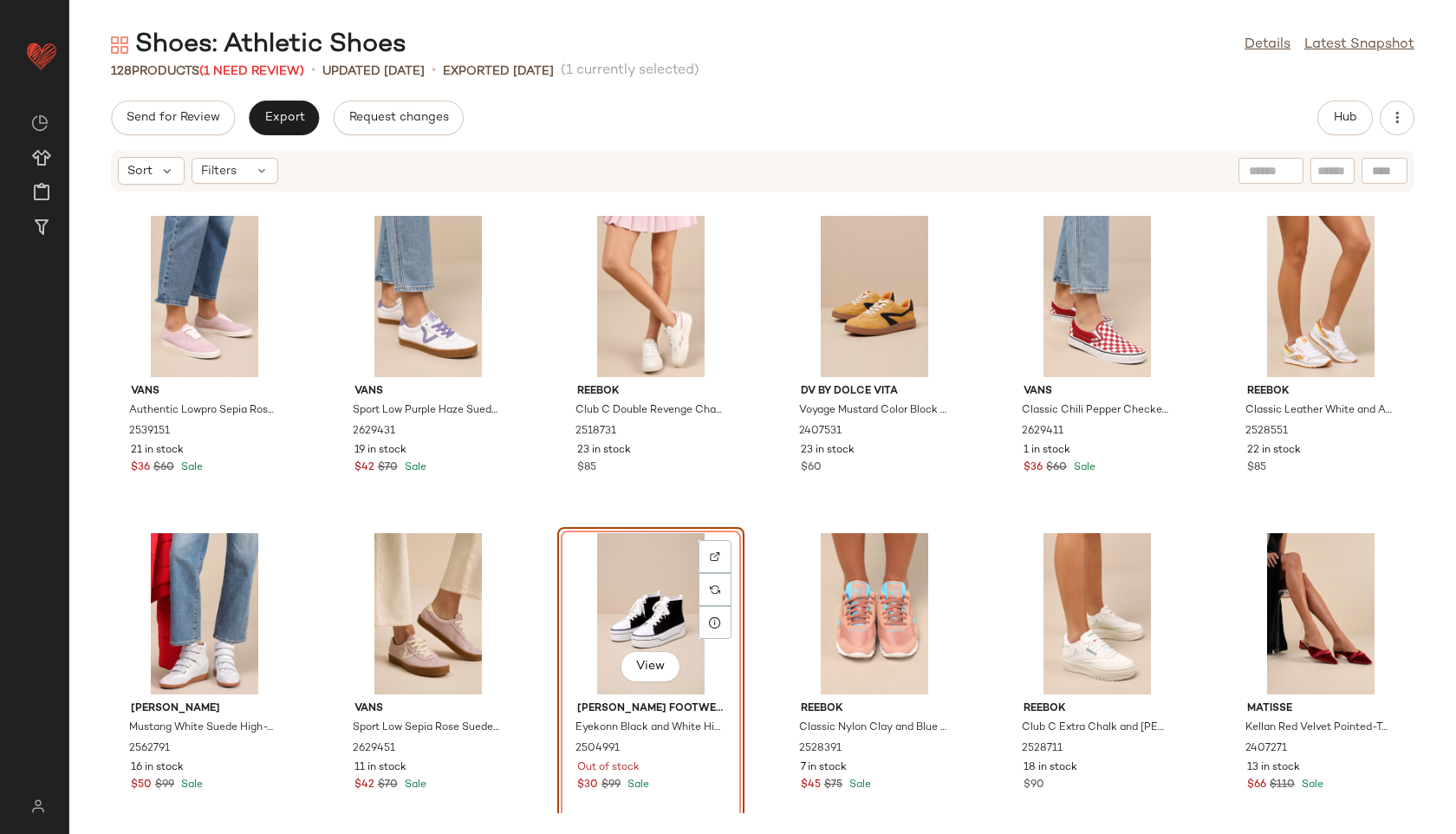
click at [627, 598] on div "View" at bounding box center [650, 613] width 175 height 161
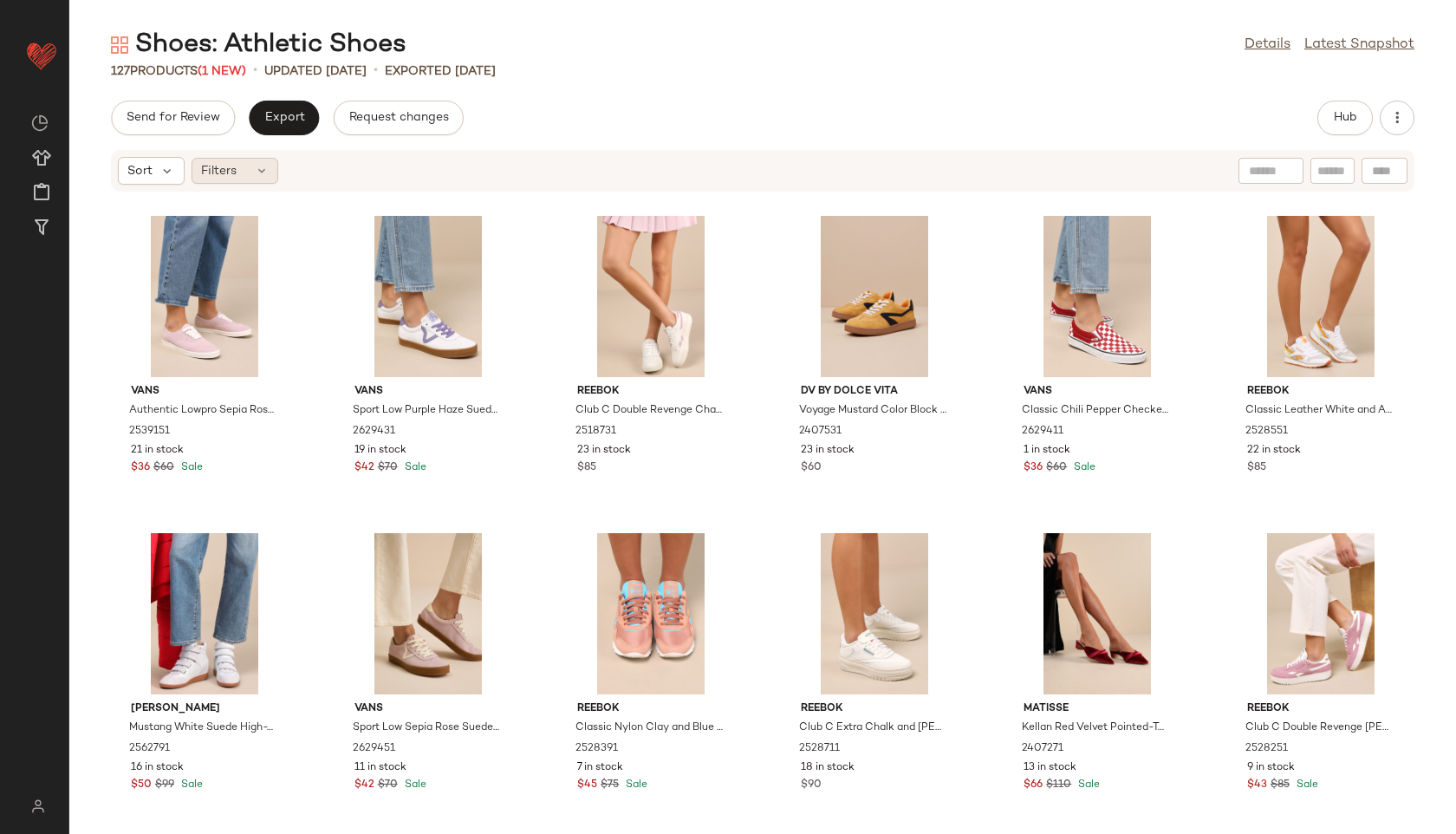
click at [239, 162] on div "Filters" at bounding box center [235, 171] width 87 height 26
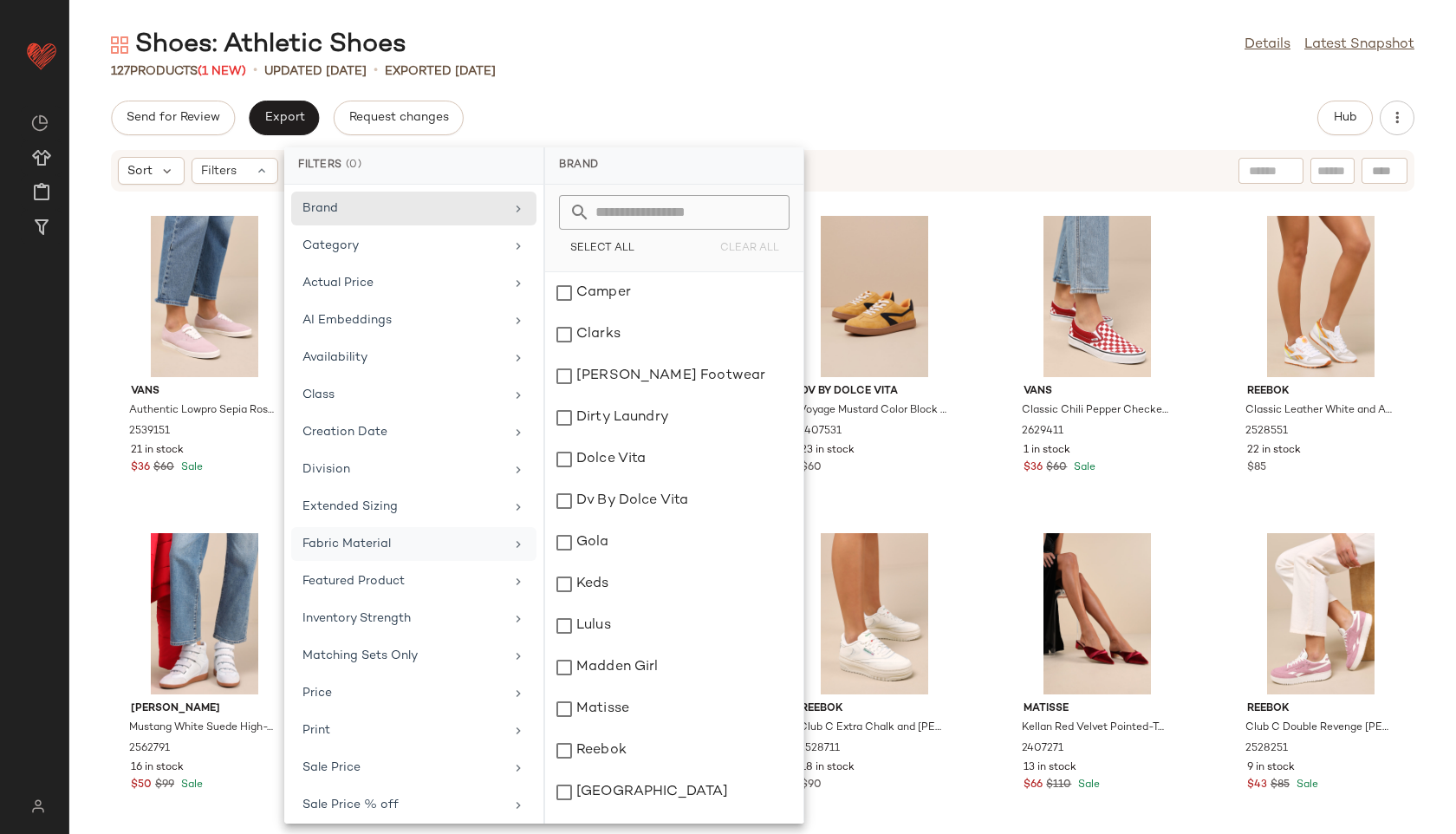
scroll to position [120, 0]
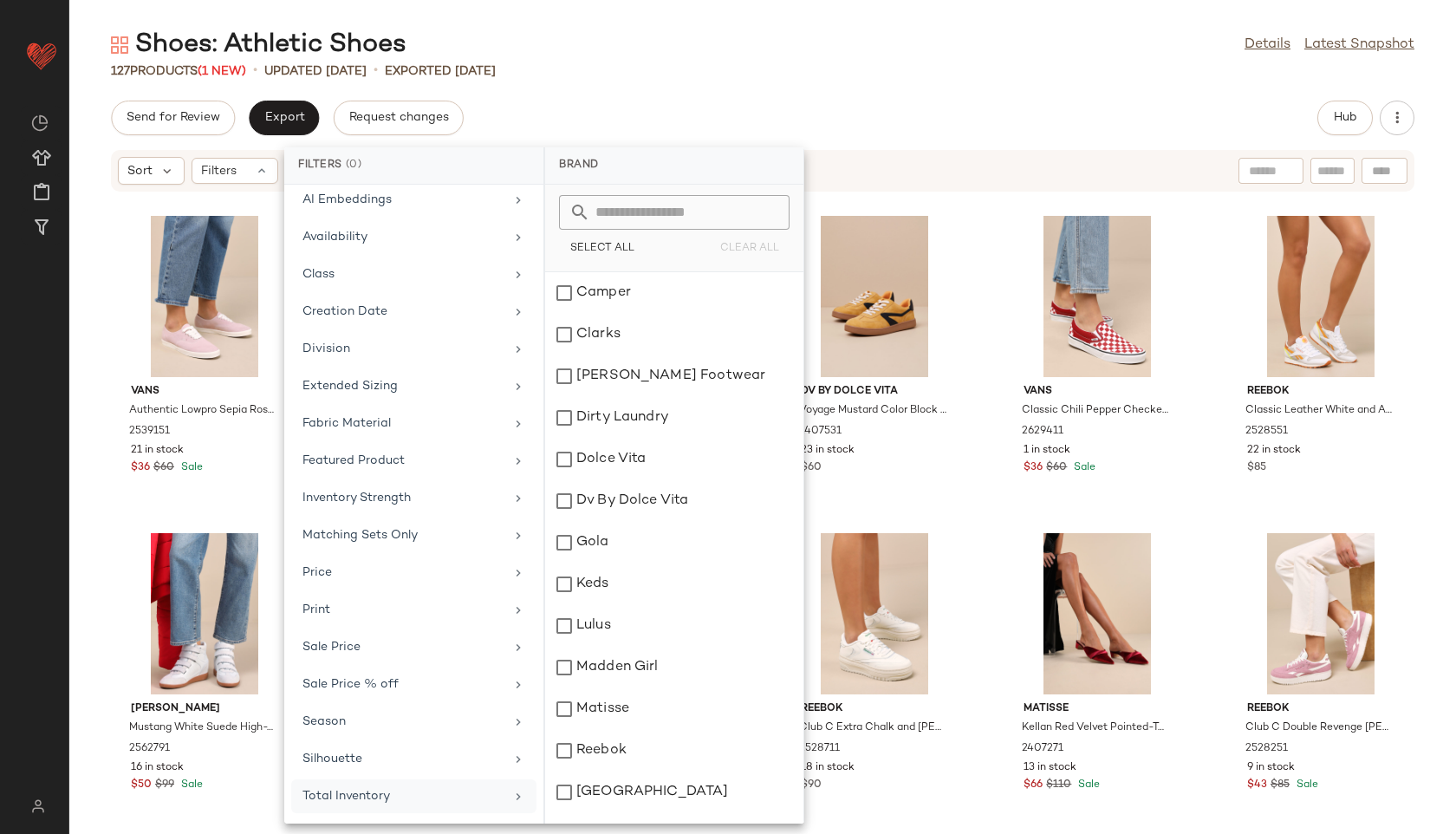
click at [359, 788] on div "Total Inventory" at bounding box center [403, 796] width 202 height 18
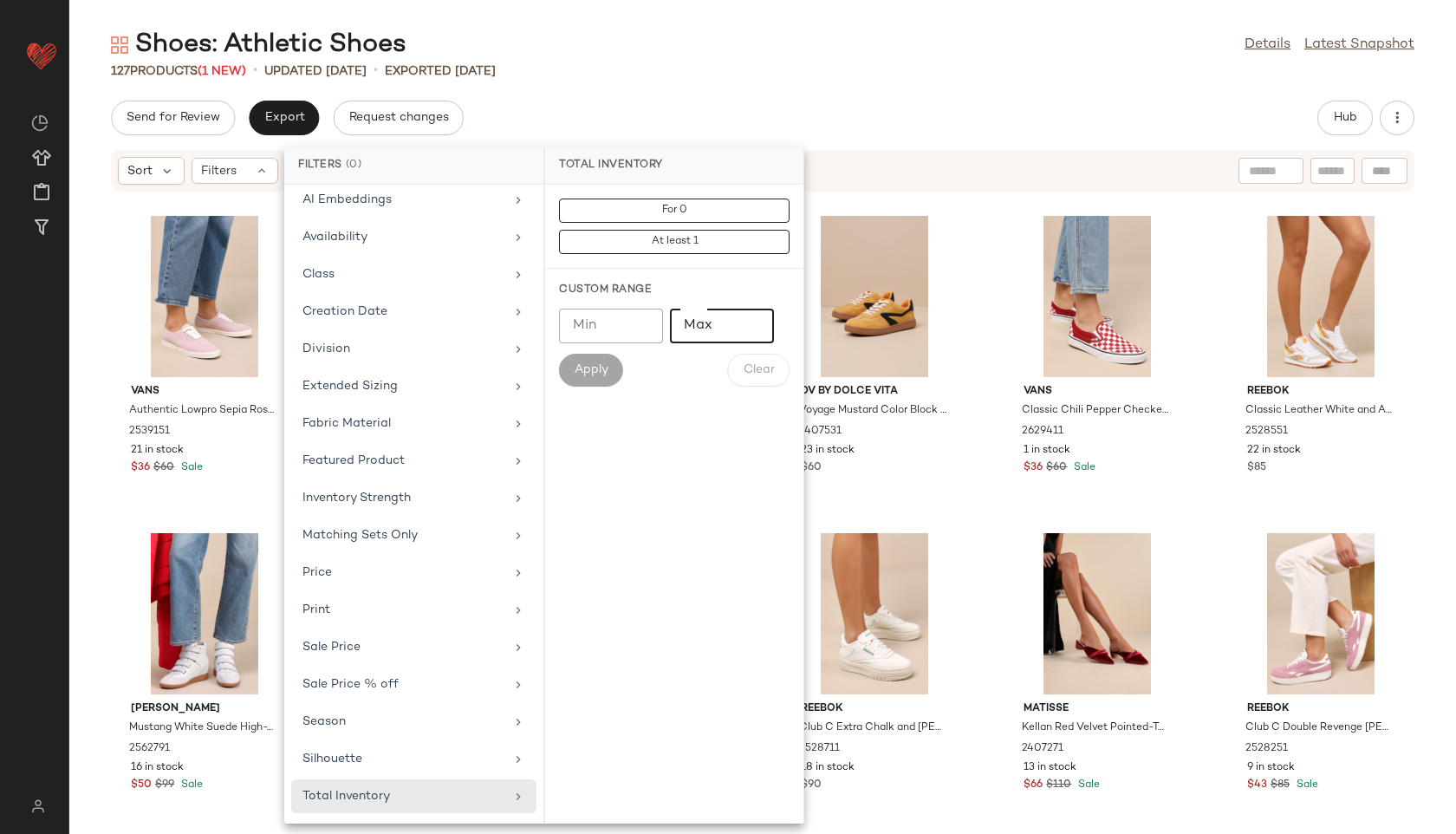
click at [701, 333] on input "Max" at bounding box center [722, 325] width 104 height 34
type input "**"
click at [573, 363] on button "Apply" at bounding box center [590, 369] width 64 height 33
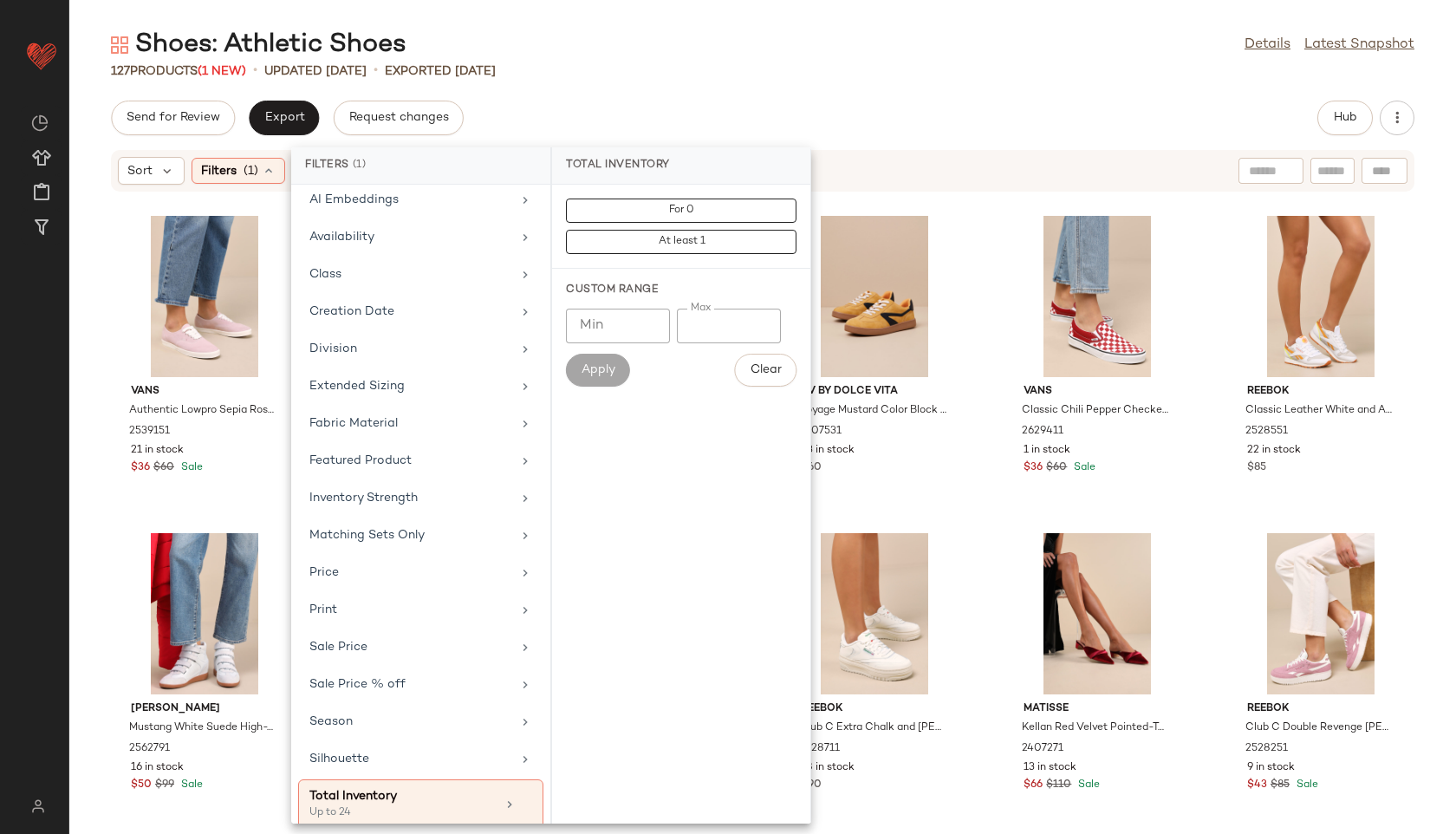
click at [779, 47] on div "Shoes: Athletic Shoes Details Latest Snapshot" at bounding box center [763, 45] width 1387 height 34
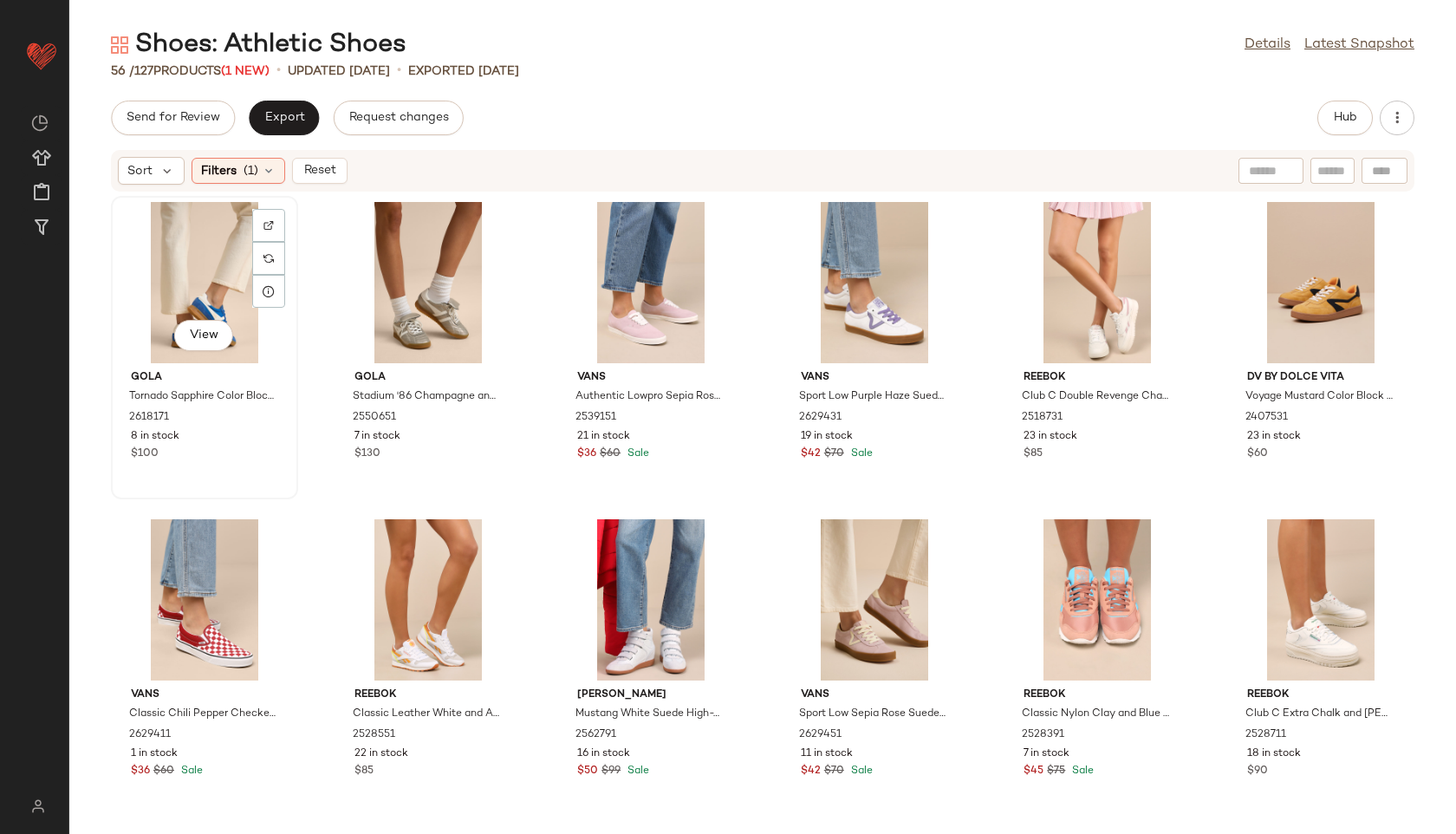
click at [224, 286] on div "View" at bounding box center [204, 282] width 175 height 161
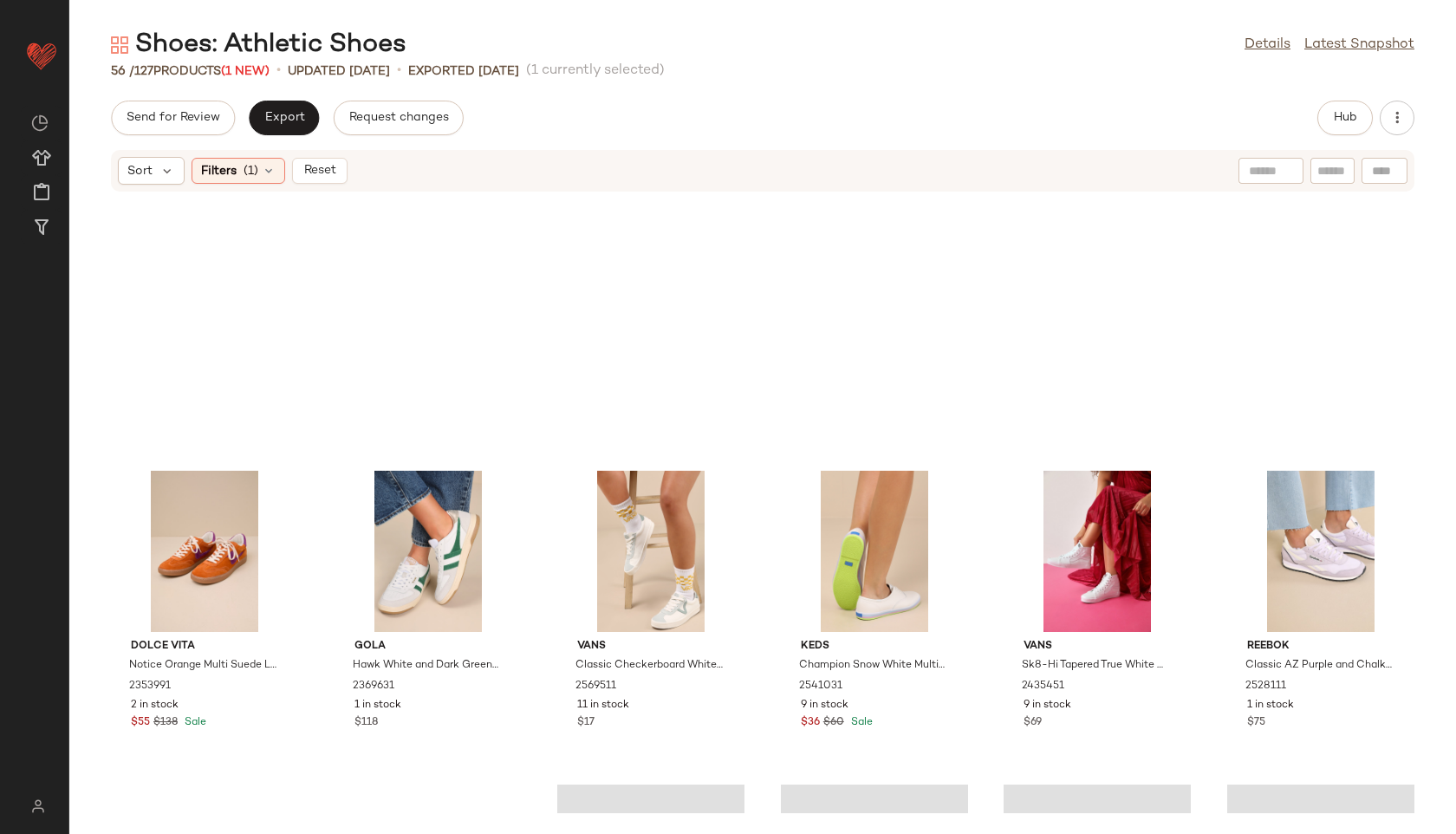
scroll to position [2556, 0]
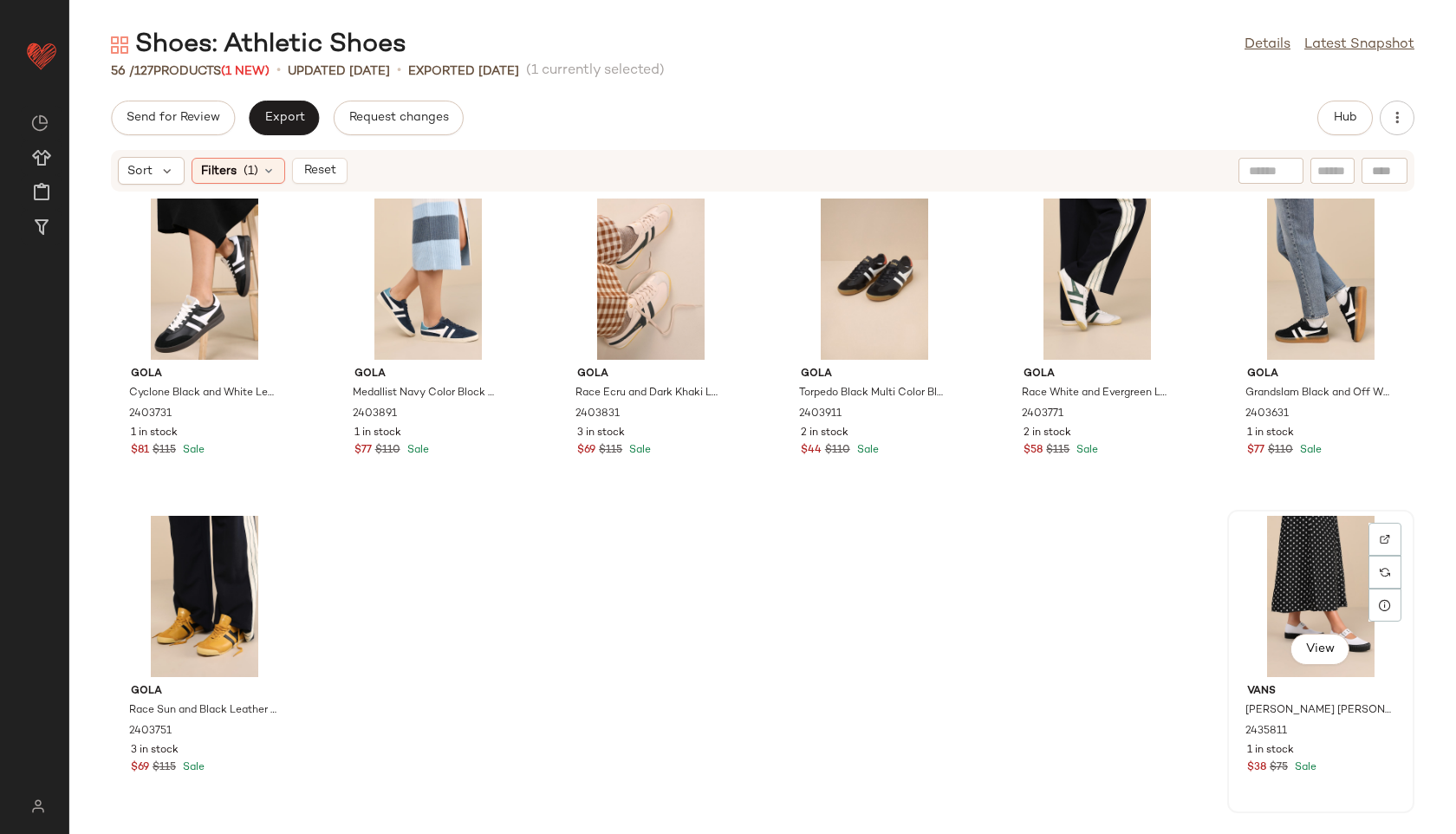
click at [1323, 581] on div "View" at bounding box center [1321, 596] width 175 height 161
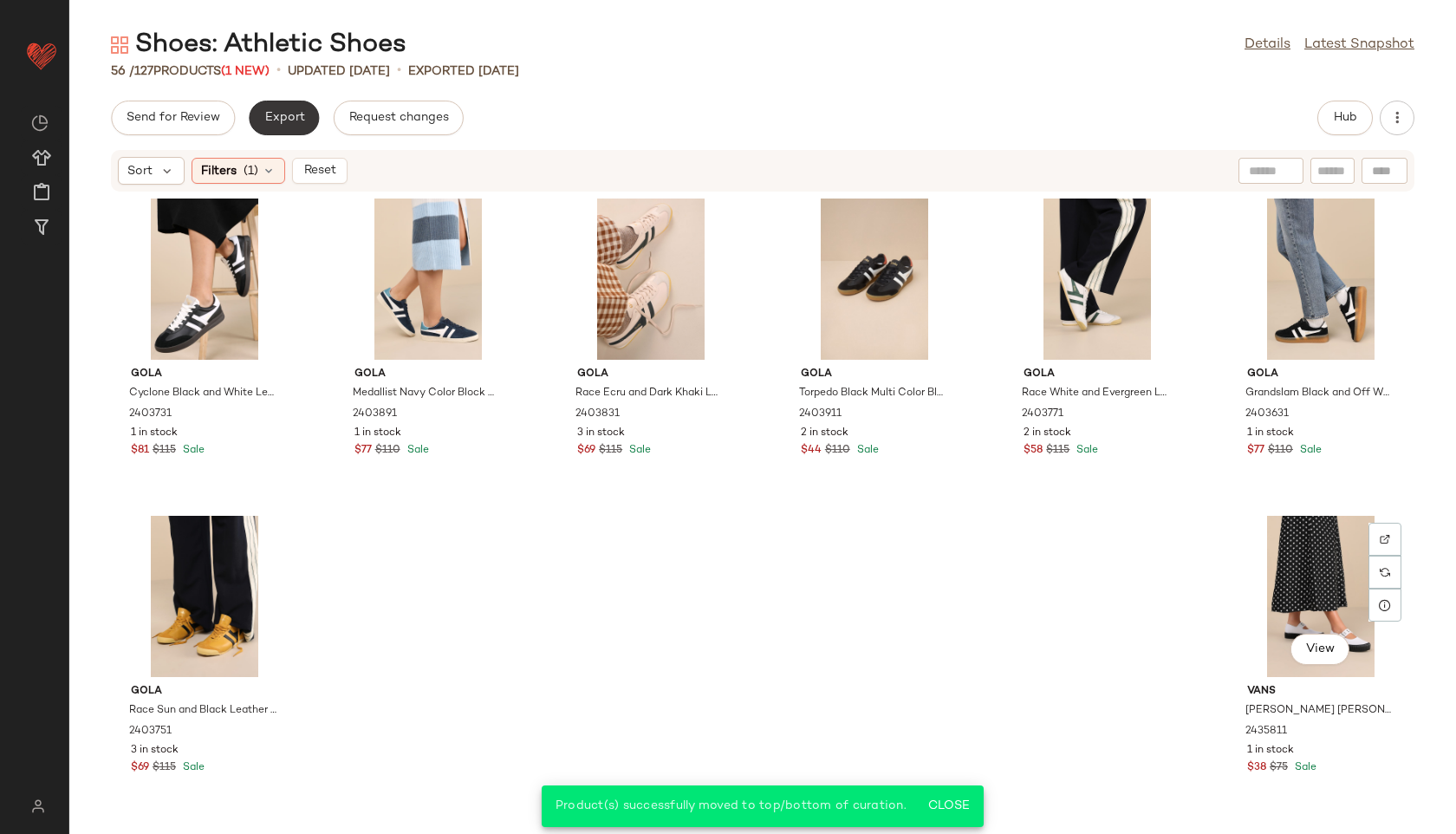
click at [258, 110] on button "Export" at bounding box center [284, 117] width 70 height 34
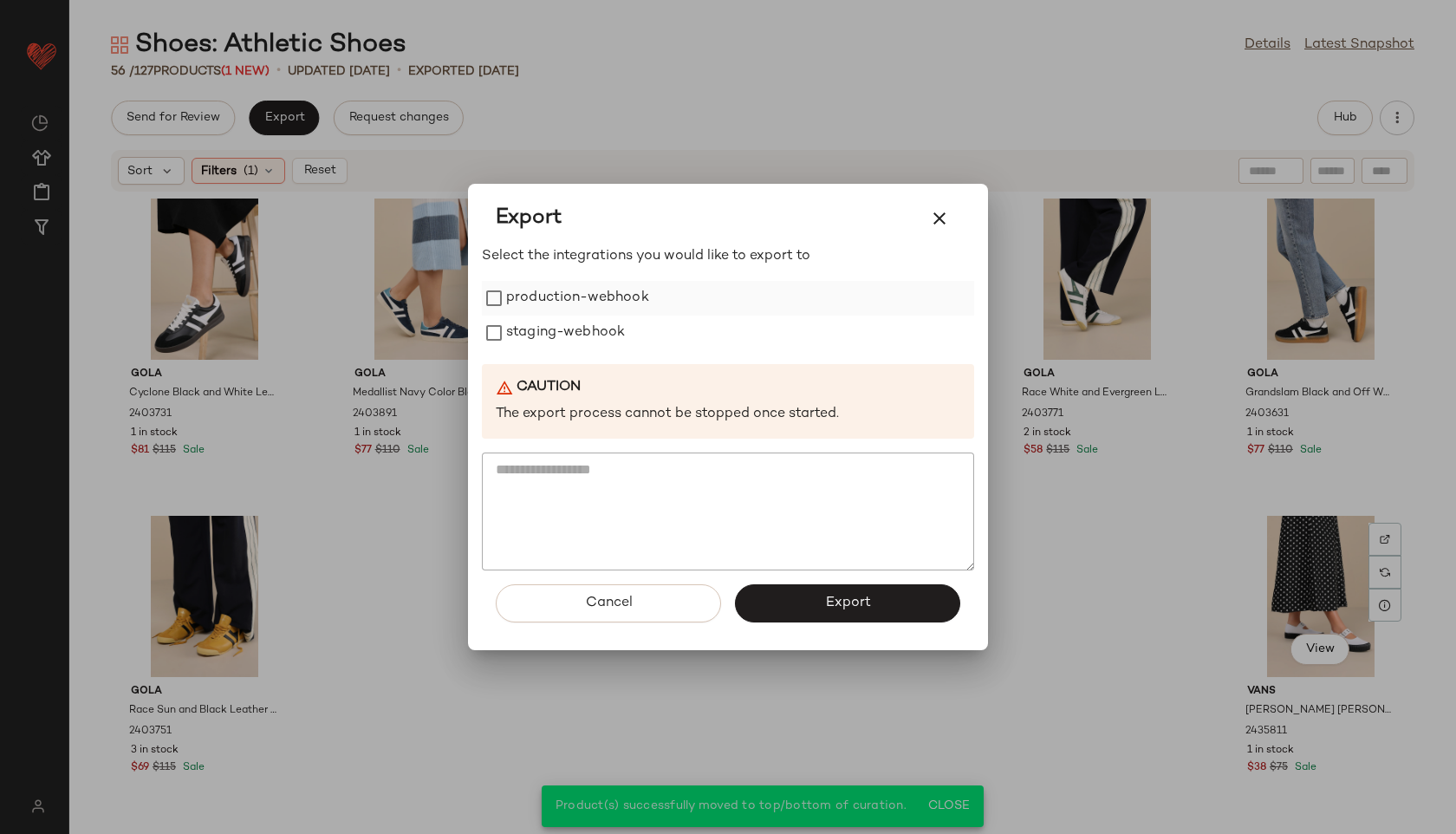
click at [565, 282] on label "production-webhook" at bounding box center [577, 298] width 143 height 34
click at [571, 337] on label "staging-webhook" at bounding box center [565, 332] width 119 height 34
click at [799, 606] on button "Export" at bounding box center [848, 603] width 225 height 38
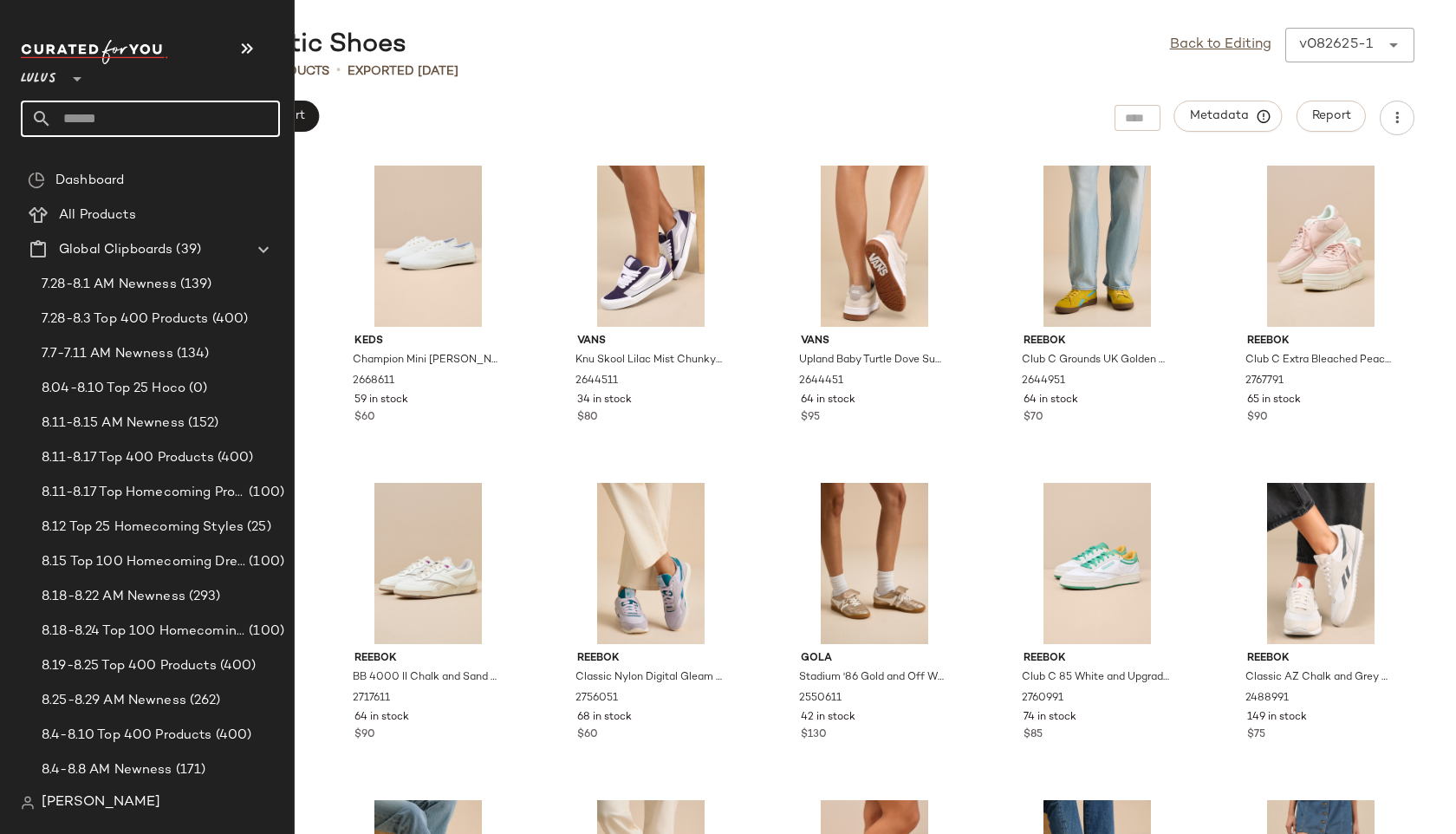
click at [54, 116] on input "text" at bounding box center [165, 118] width 228 height 36
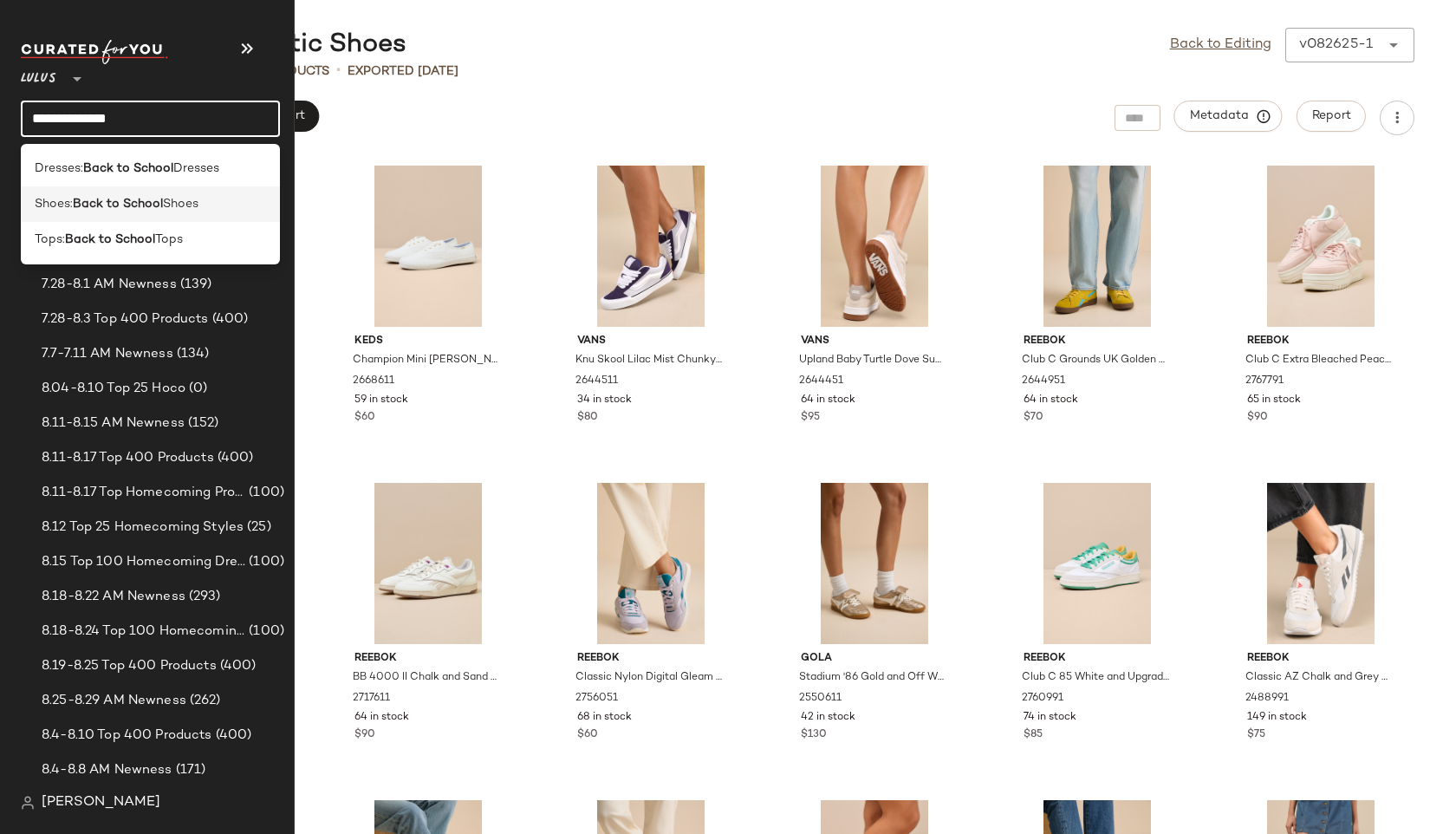
type input "**********"
click at [54, 206] on span "Shoes:" at bounding box center [53, 204] width 38 height 18
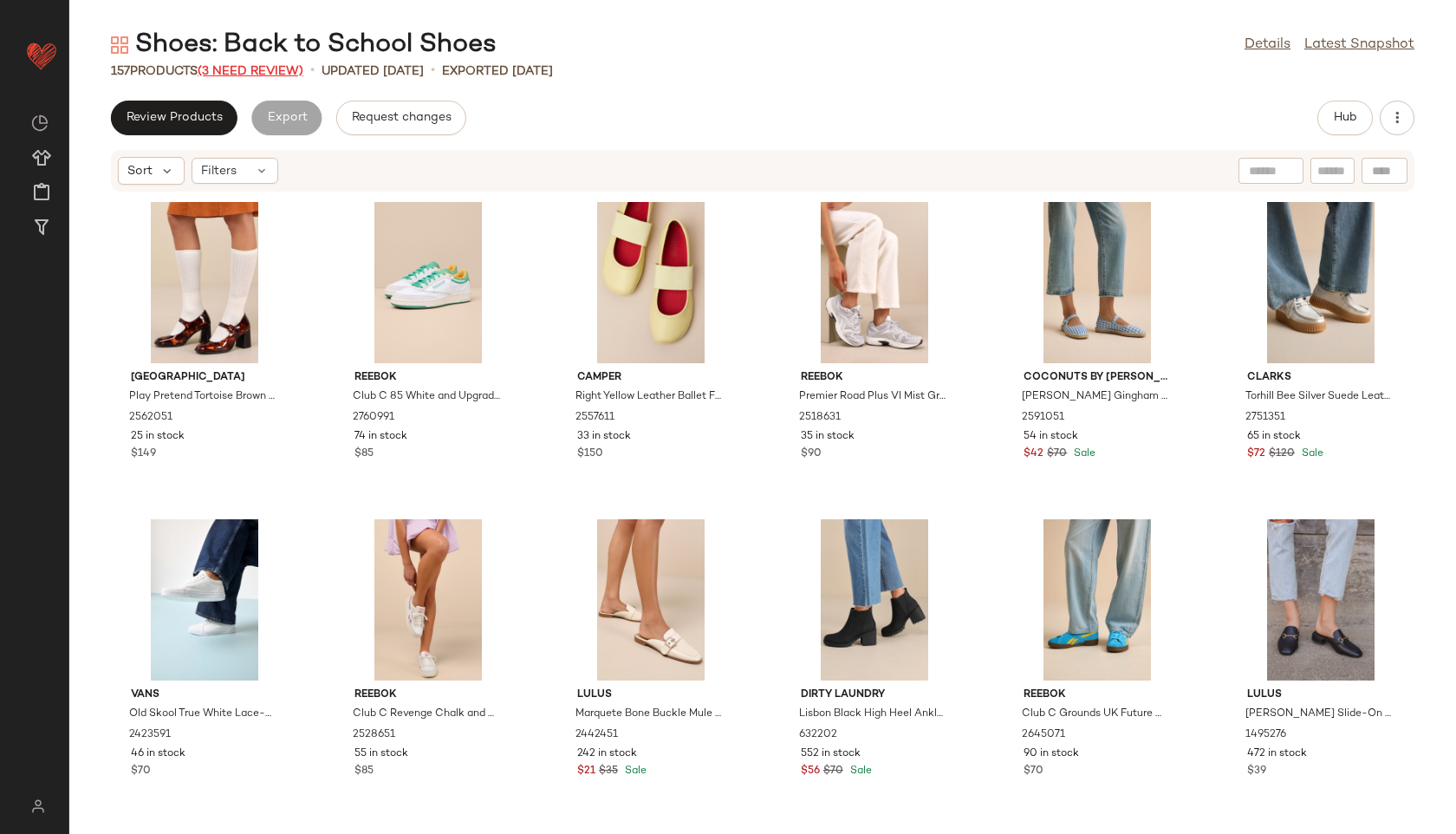
click at [263, 72] on span "(3 Need Review)" at bounding box center [250, 71] width 105 height 13
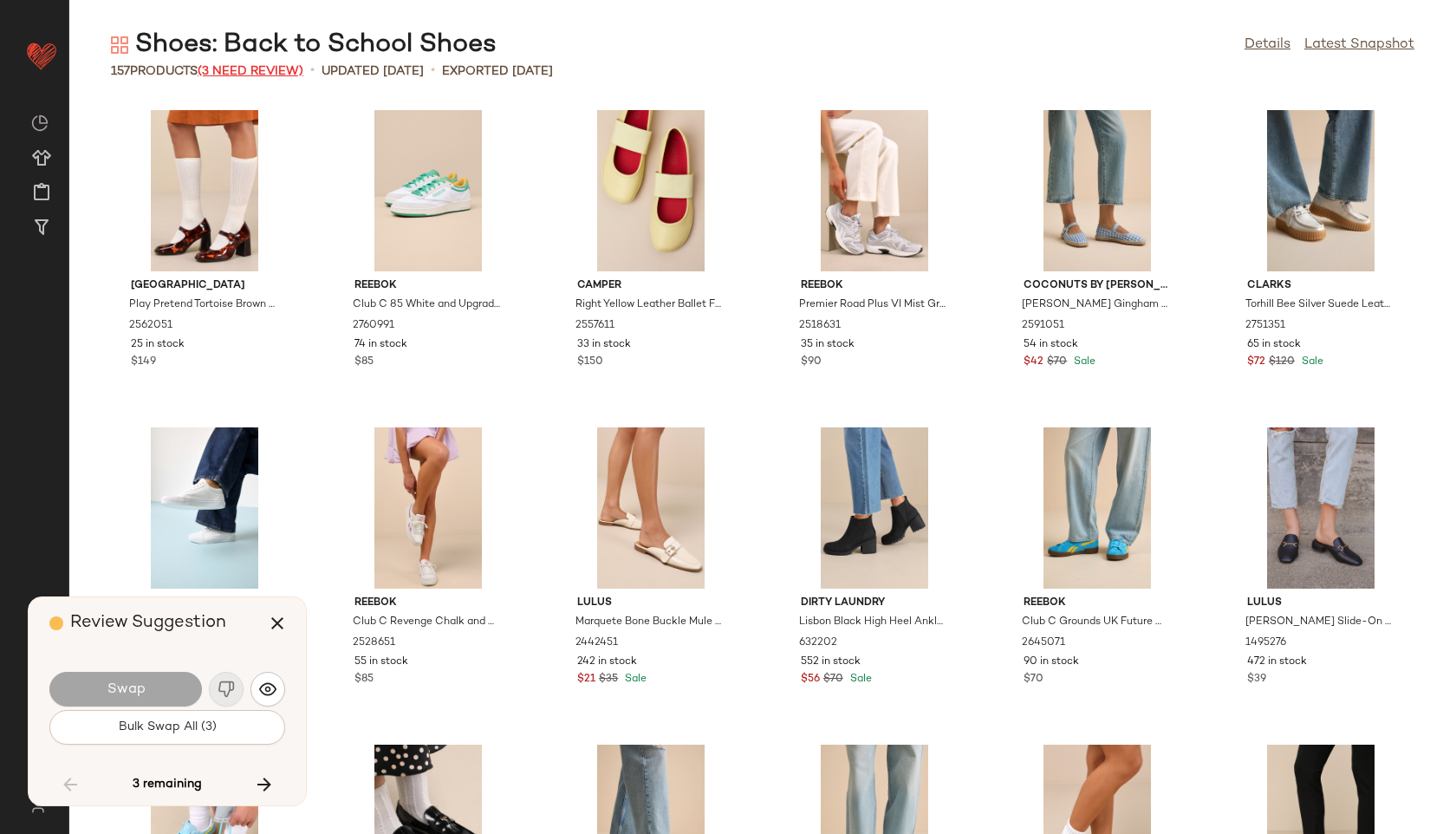
scroll to position [5394, 0]
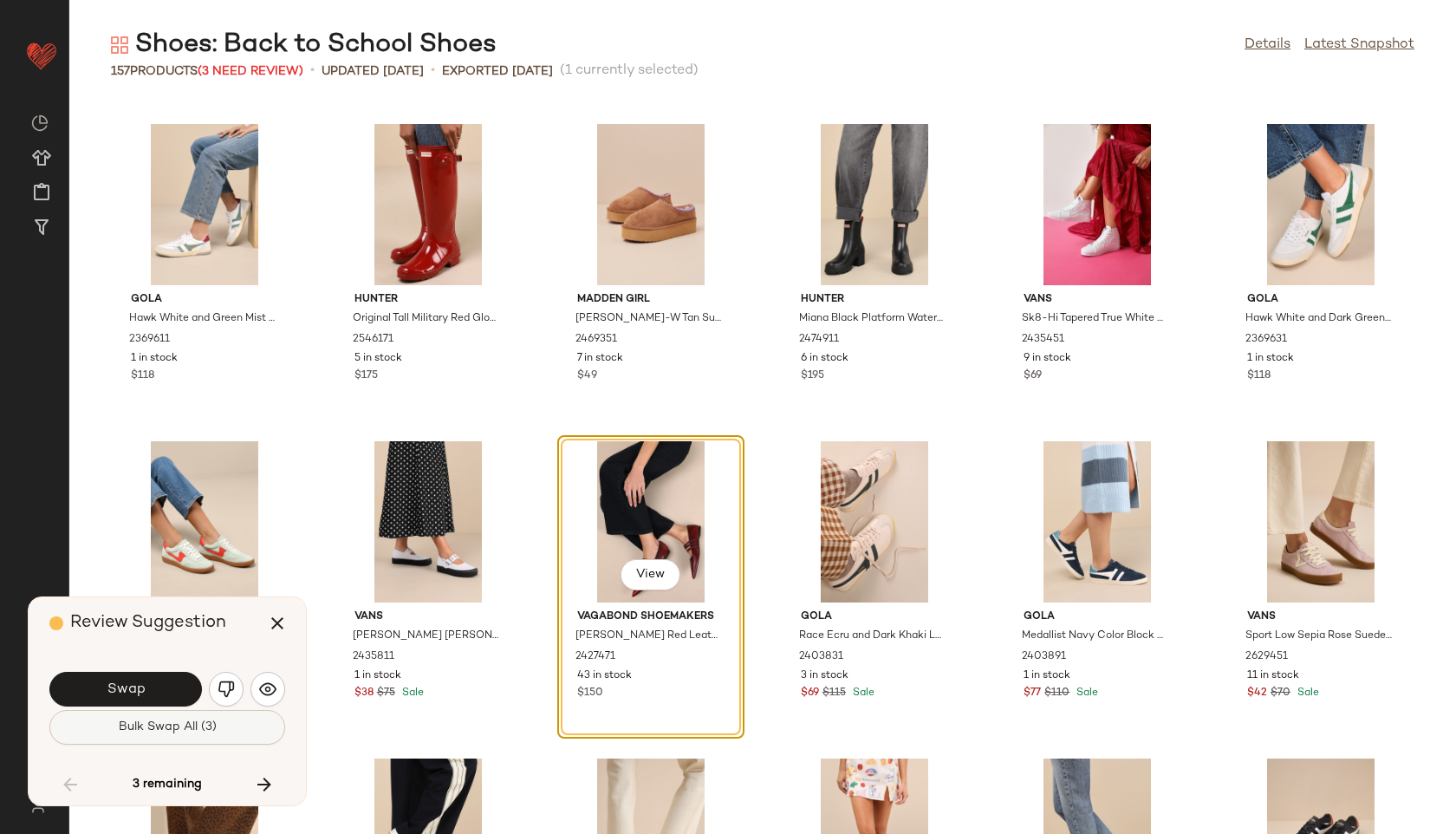
click at [201, 734] on span "Bulk Swap All (3)" at bounding box center [167, 728] width 98 height 14
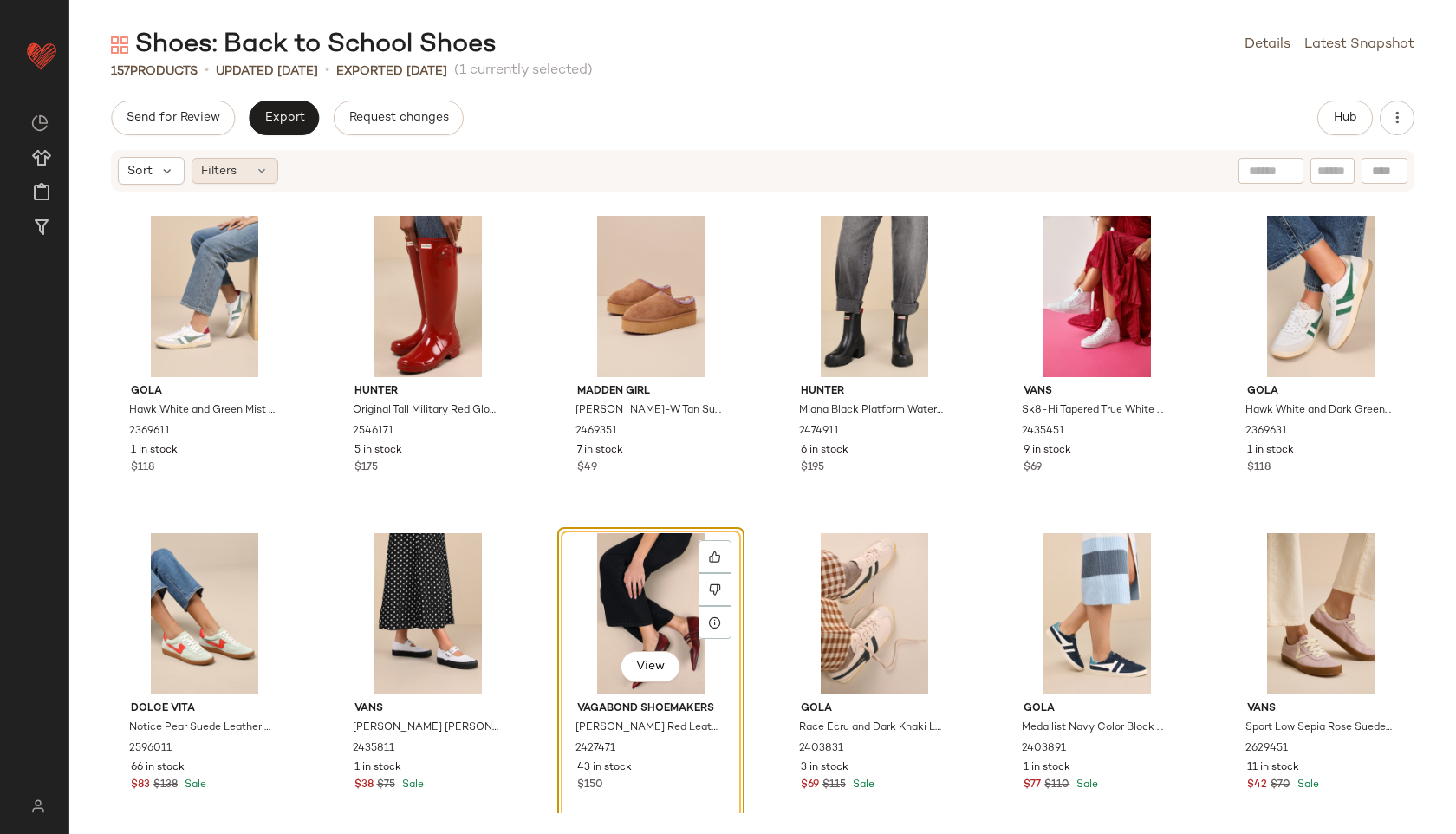
click at [229, 174] on span "Filters" at bounding box center [219, 170] width 35 height 18
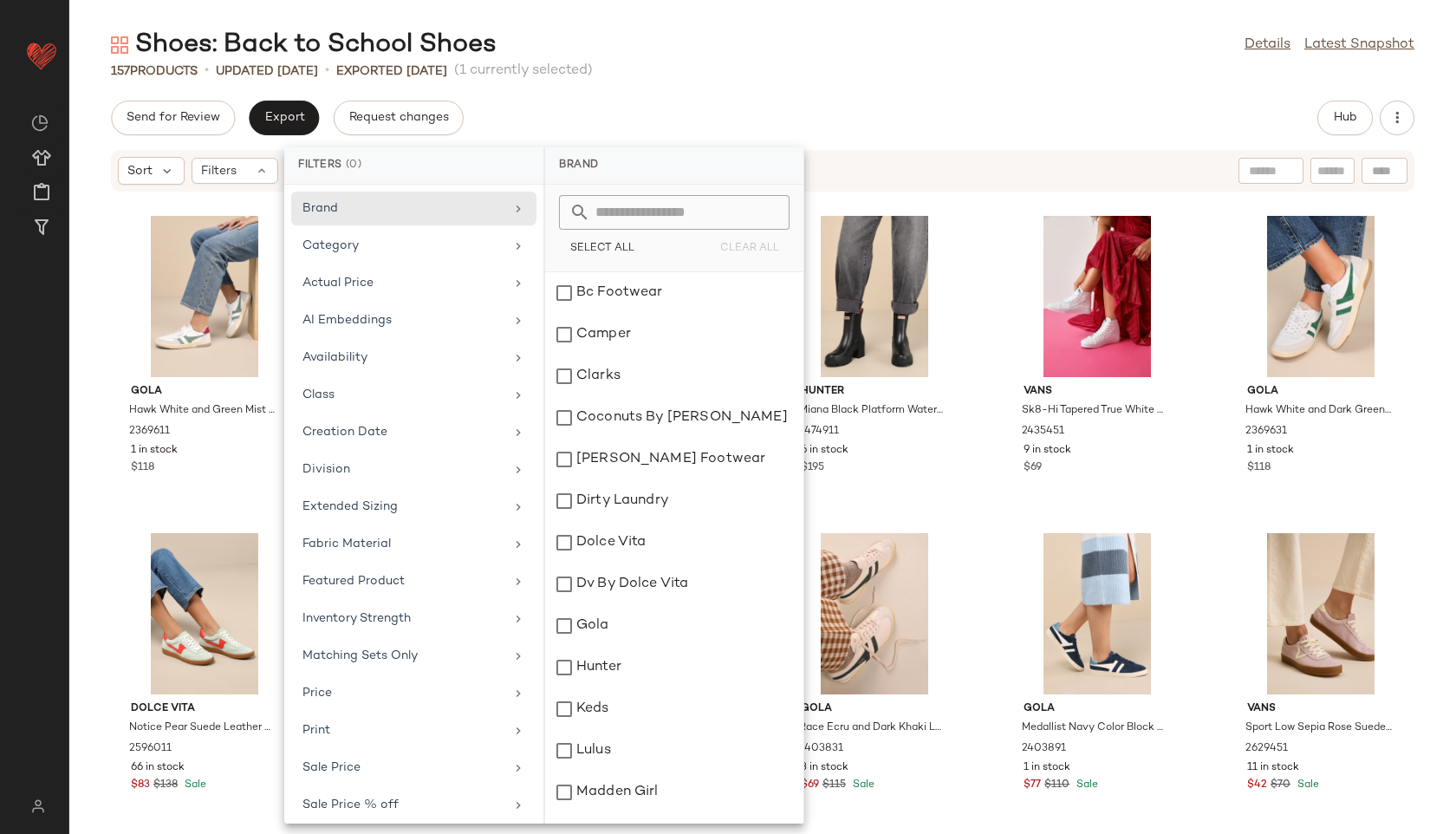
scroll to position [120, 0]
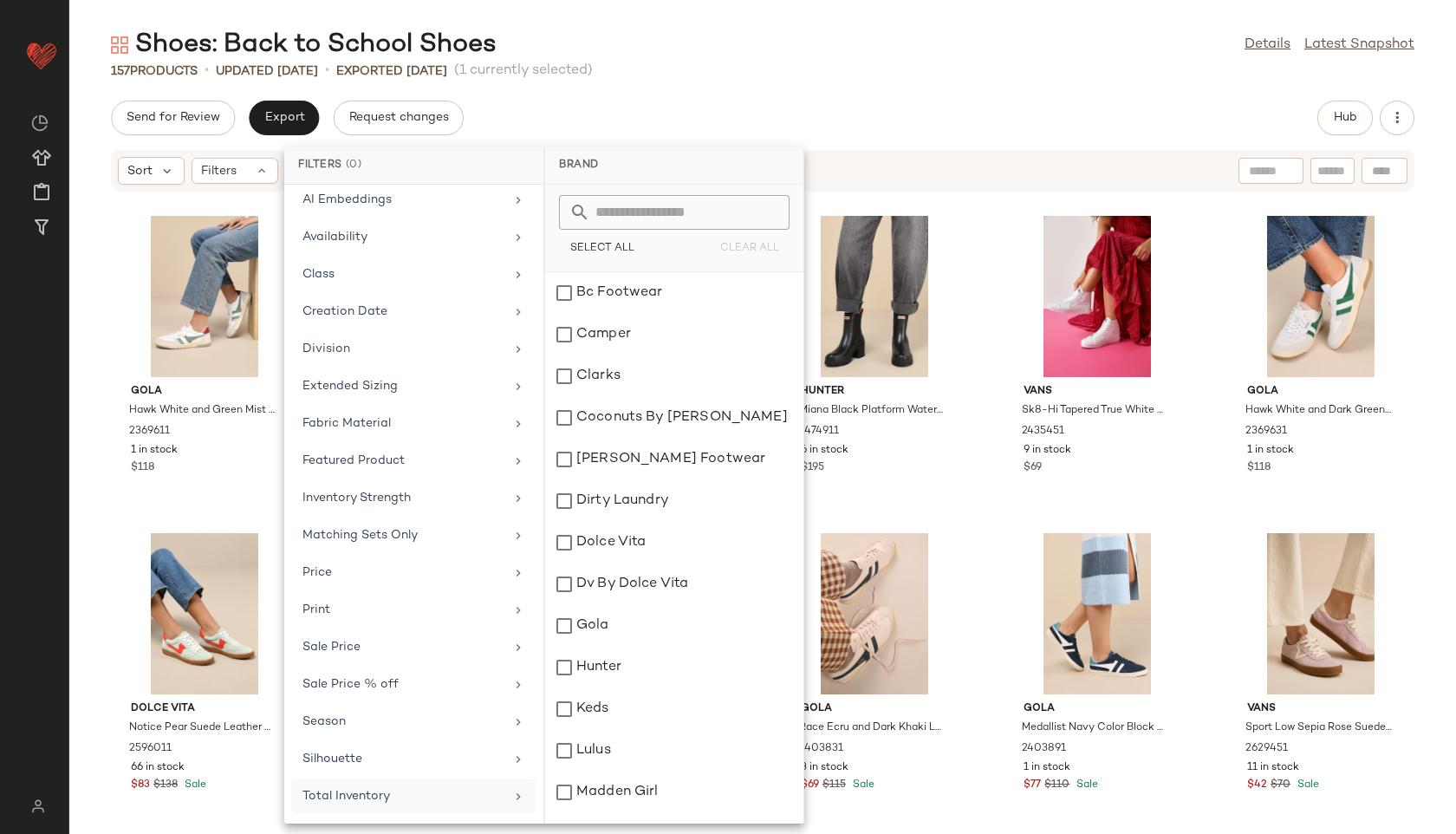
click at [352, 789] on div "Total Inventory" at bounding box center [403, 796] width 202 height 18
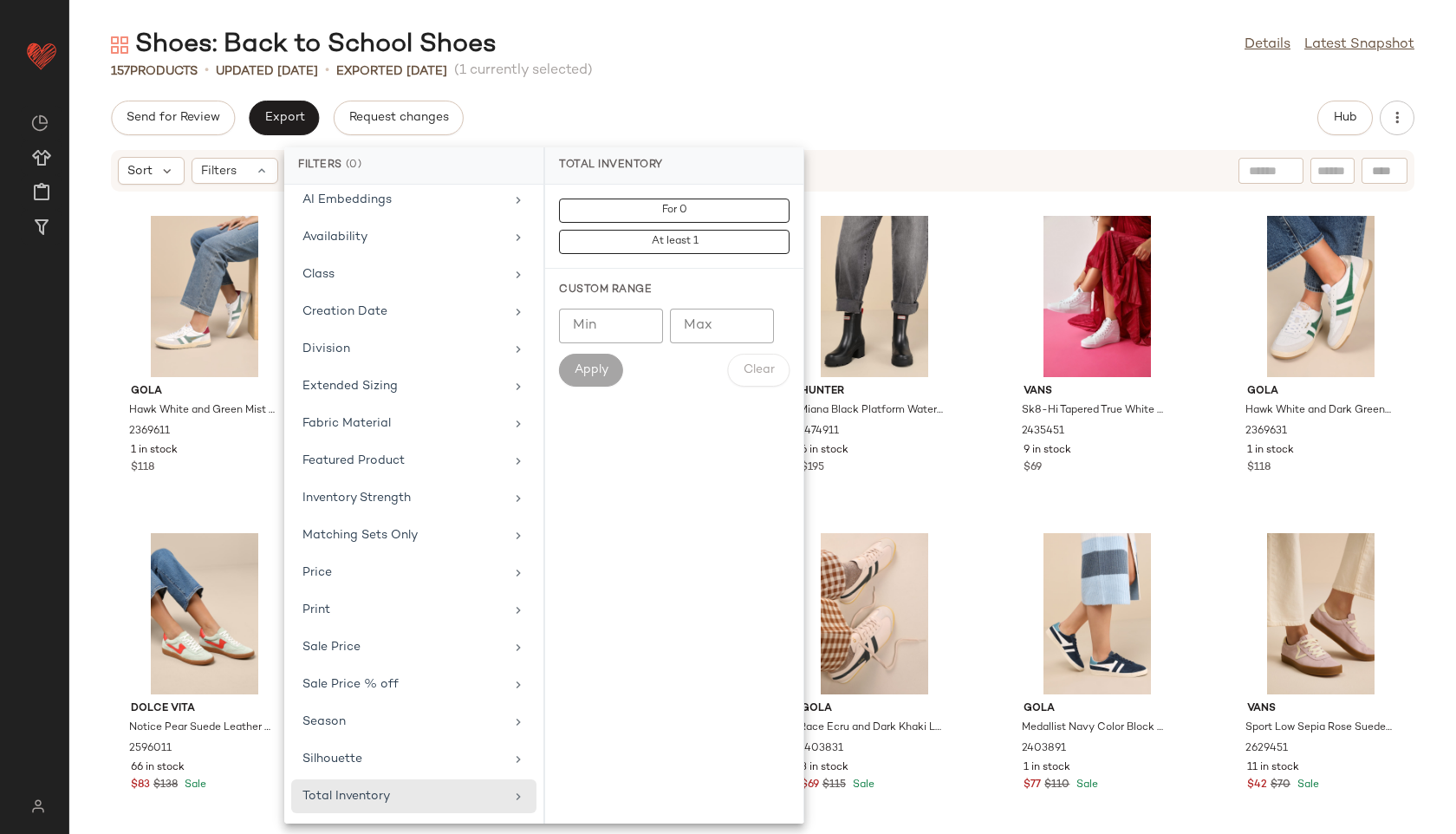
click at [692, 329] on input "Max" at bounding box center [722, 325] width 104 height 34
type input "**"
click at [598, 359] on button "Apply" at bounding box center [590, 369] width 64 height 33
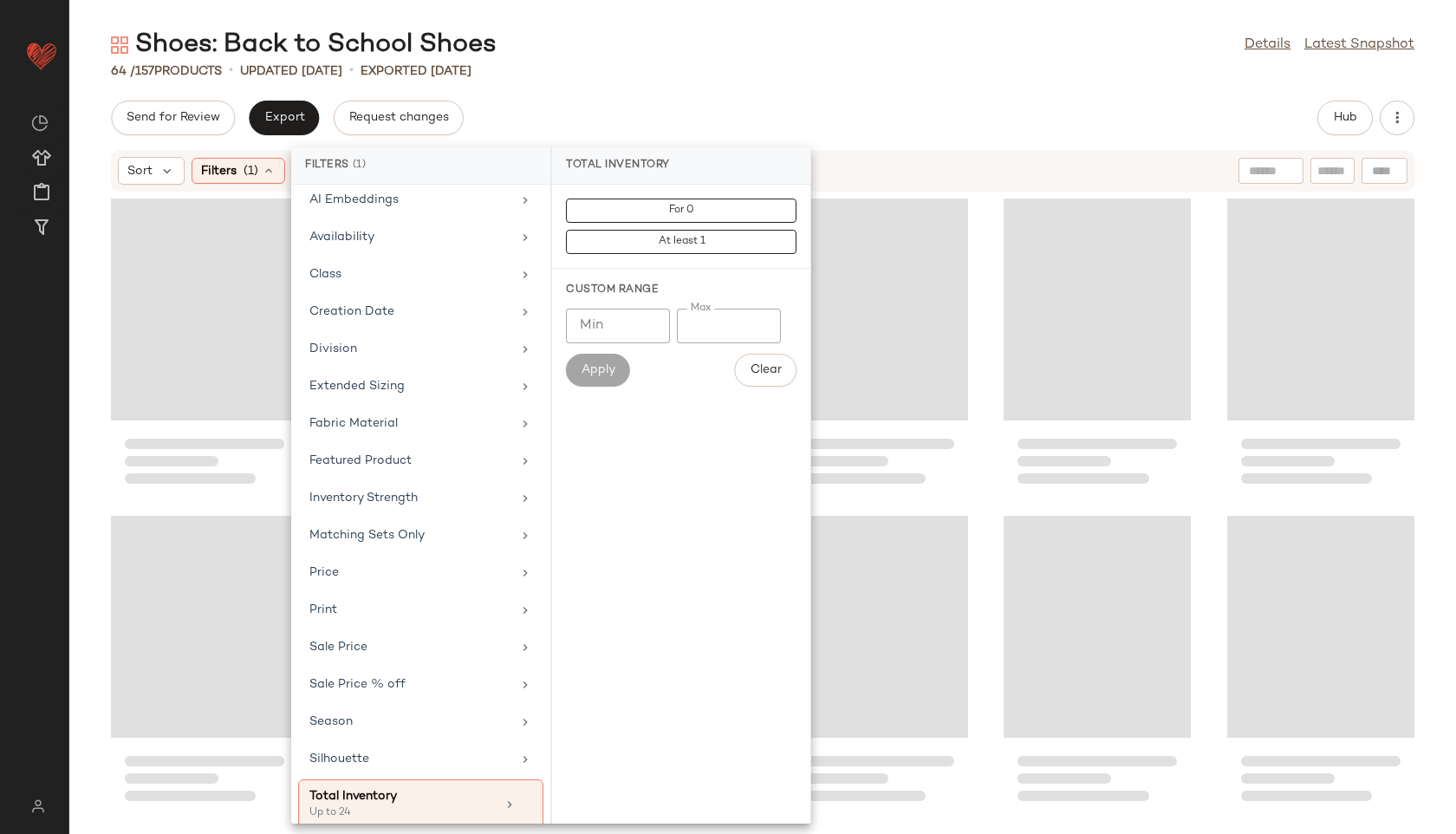
click at [729, 97] on div "Shoes: Back to School Shoes Details Latest Snapshot 64 / 157 Products • updated…" at bounding box center [763, 431] width 1387 height 806
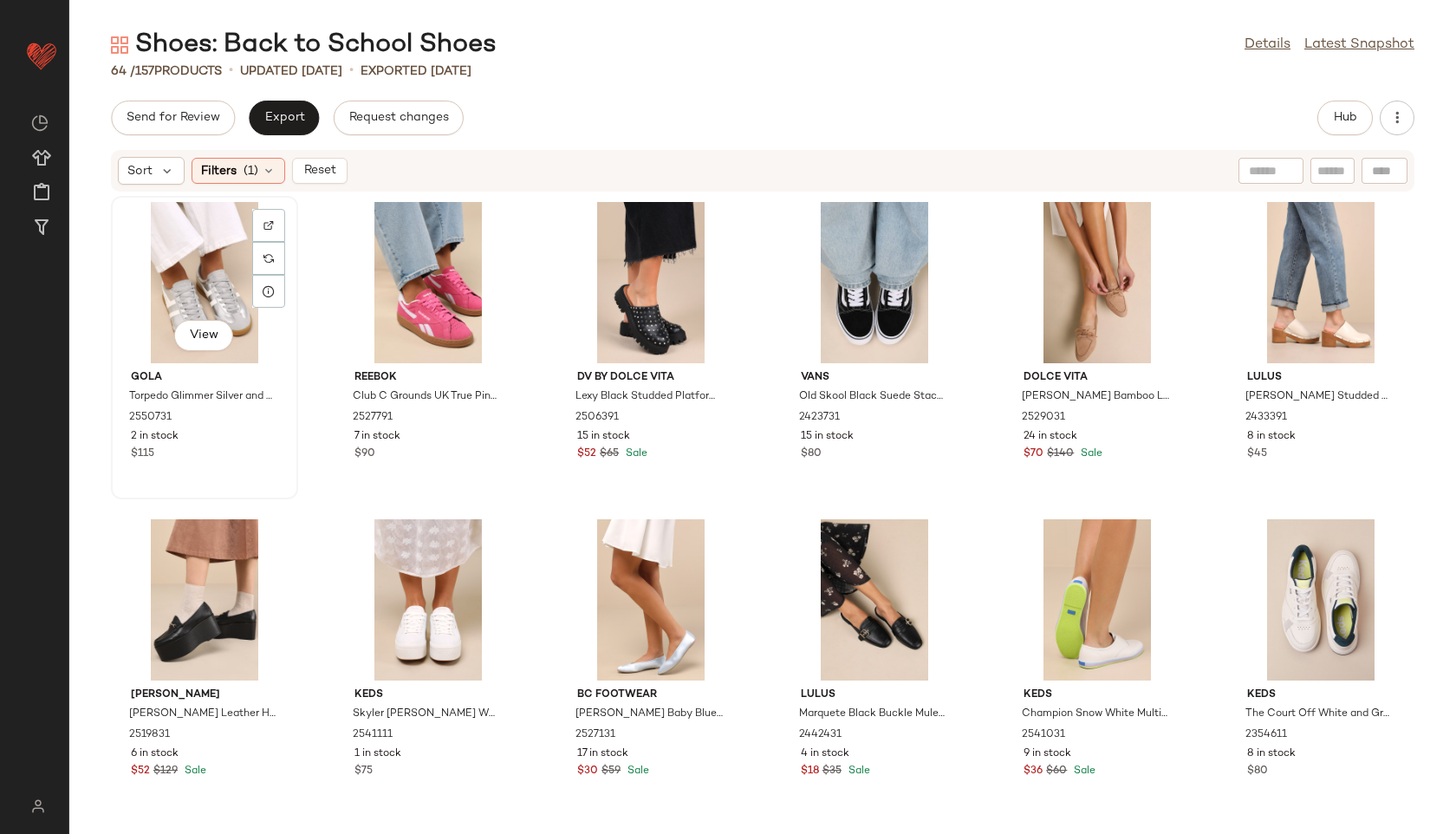
click at [193, 259] on div "View" at bounding box center [204, 282] width 175 height 161
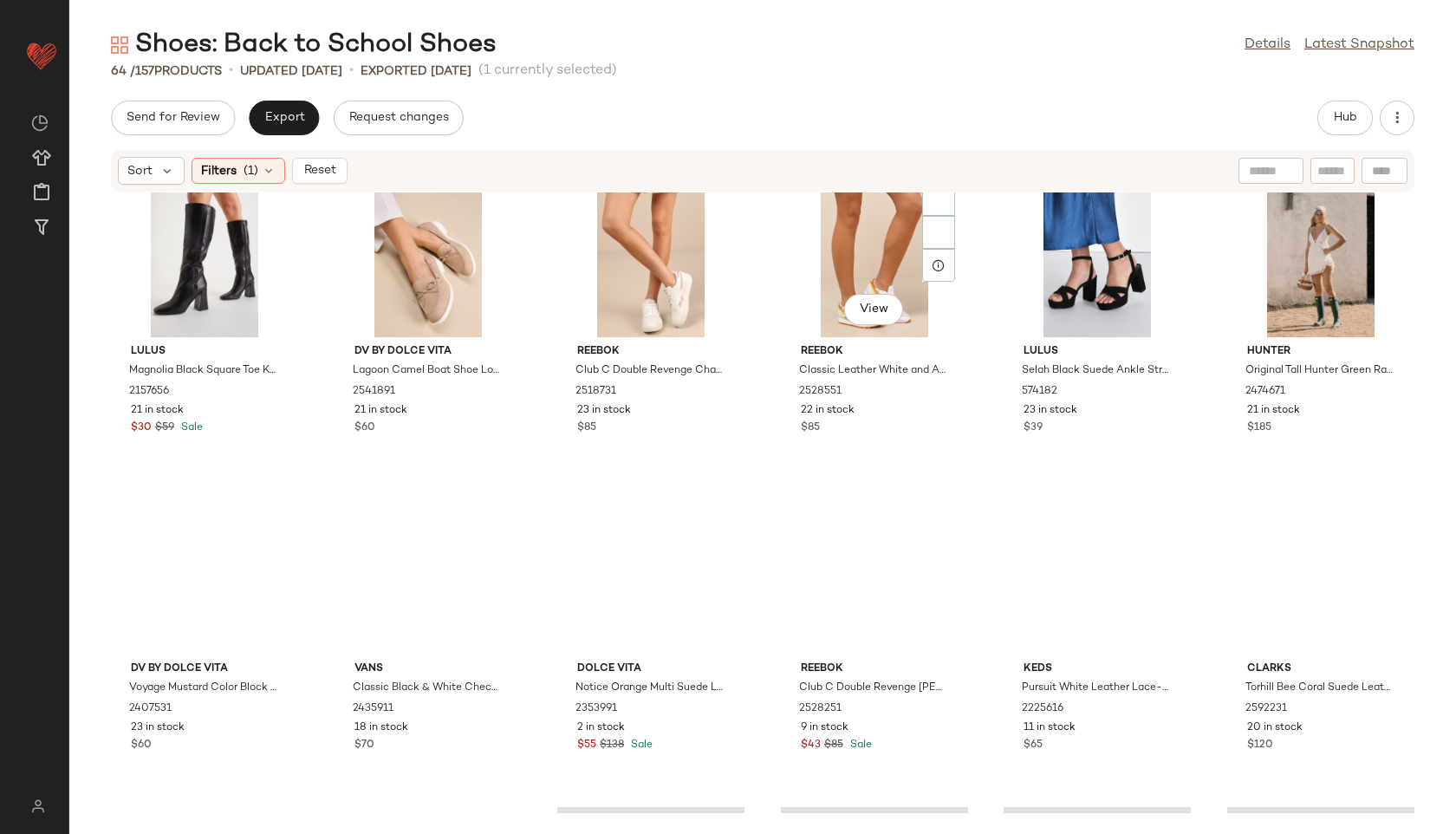
scroll to position [2873, 0]
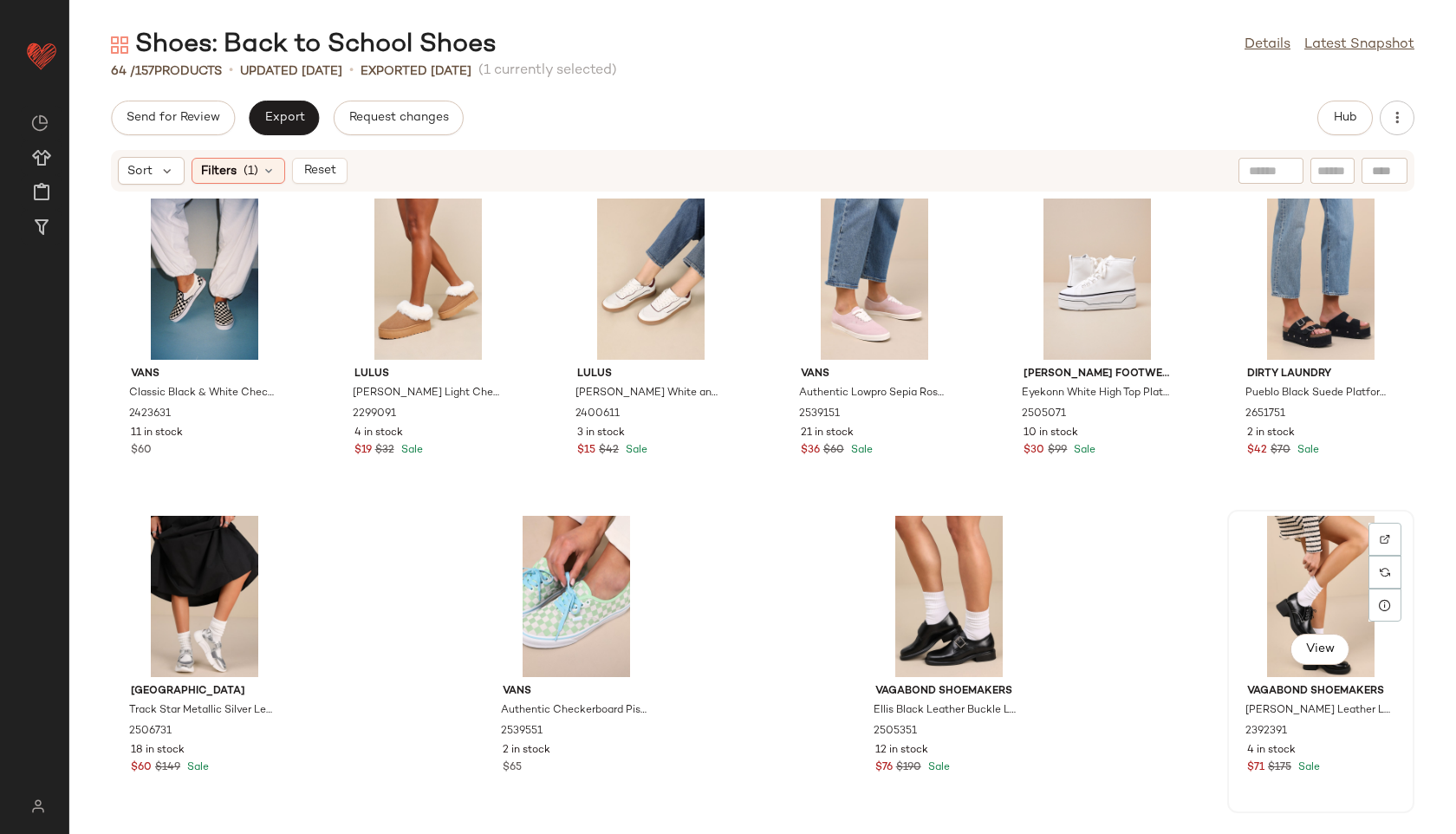
click at [1315, 599] on div "View" at bounding box center [1321, 596] width 175 height 161
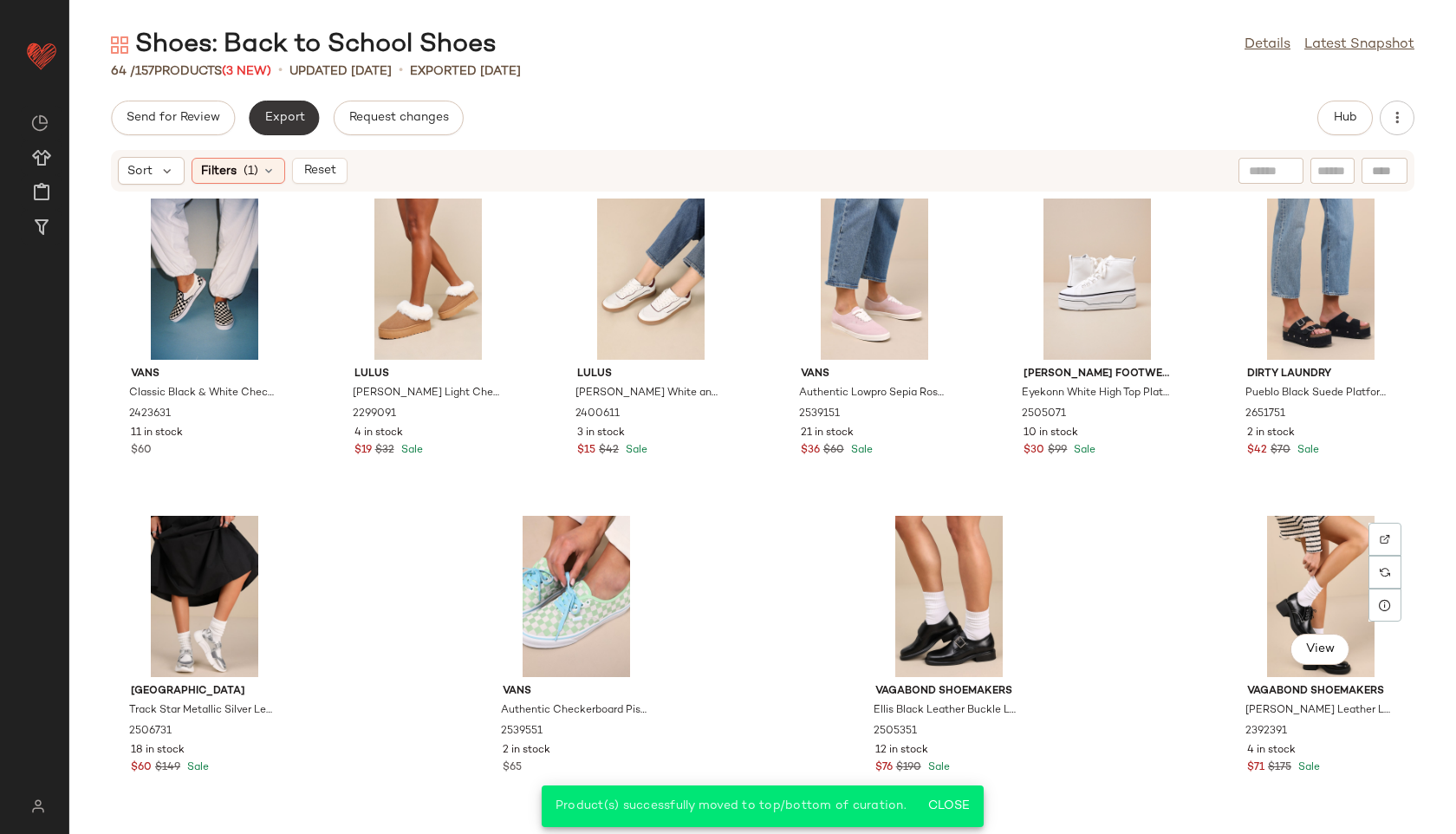
click at [289, 112] on span "Export" at bounding box center [284, 118] width 40 height 14
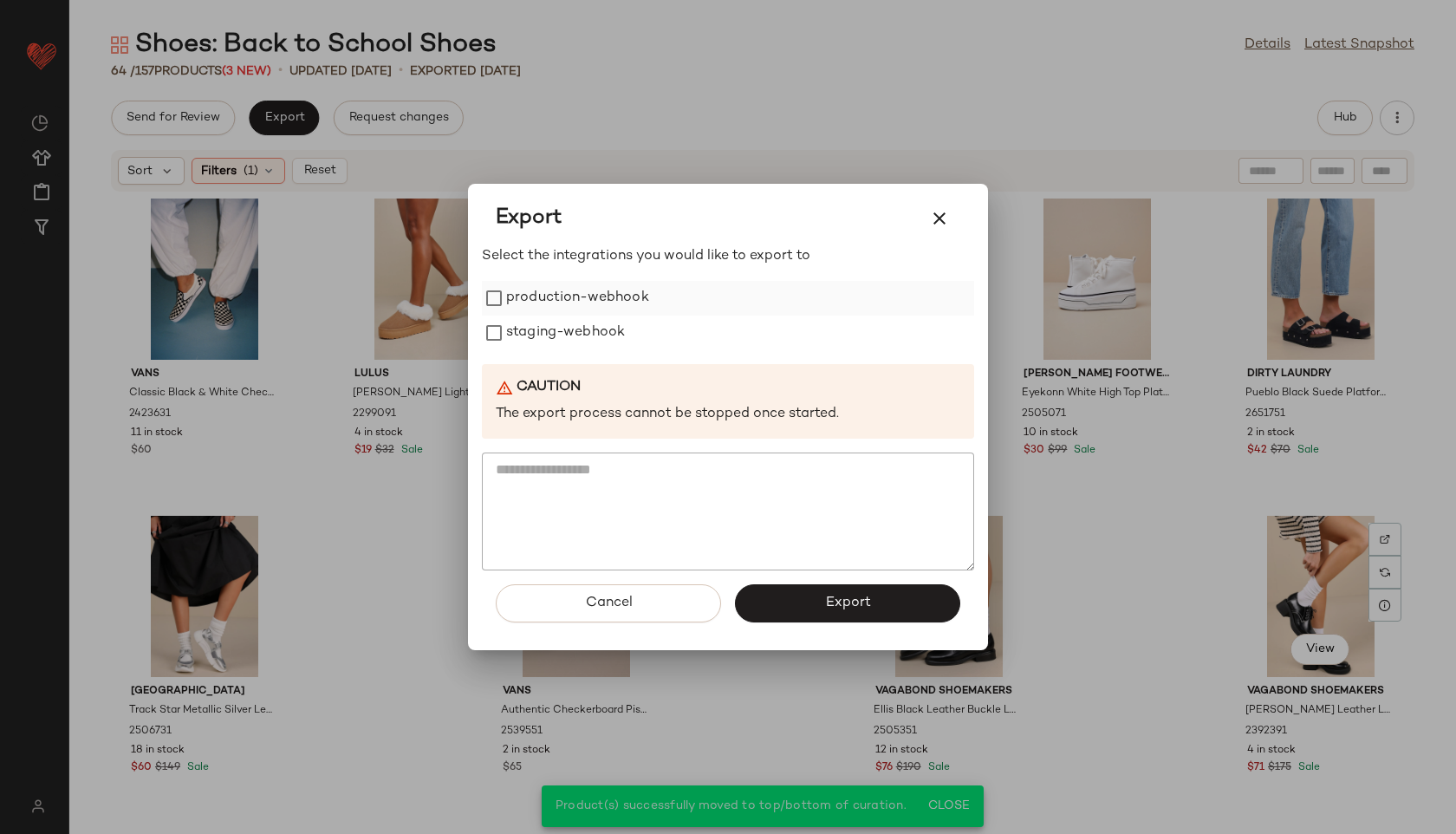
click at [506, 285] on label "production-webhook" at bounding box center [577, 298] width 143 height 34
click at [526, 338] on label "staging-webhook" at bounding box center [565, 332] width 119 height 34
click at [801, 590] on button "Export" at bounding box center [848, 603] width 225 height 38
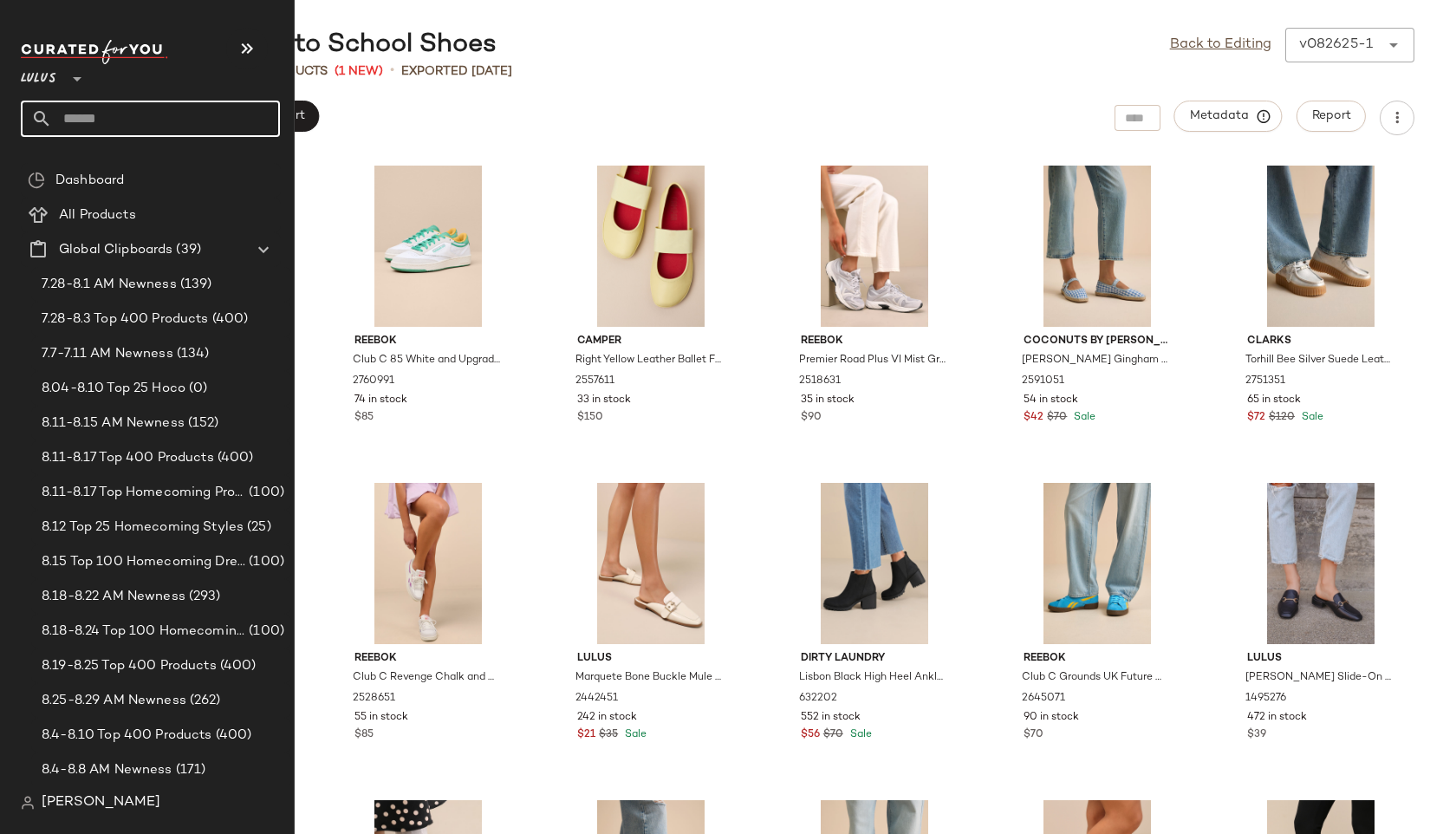
click at [99, 118] on input "text" at bounding box center [165, 118] width 228 height 36
click at [96, 127] on input "text" at bounding box center [165, 118] width 228 height 36
type input "**********"
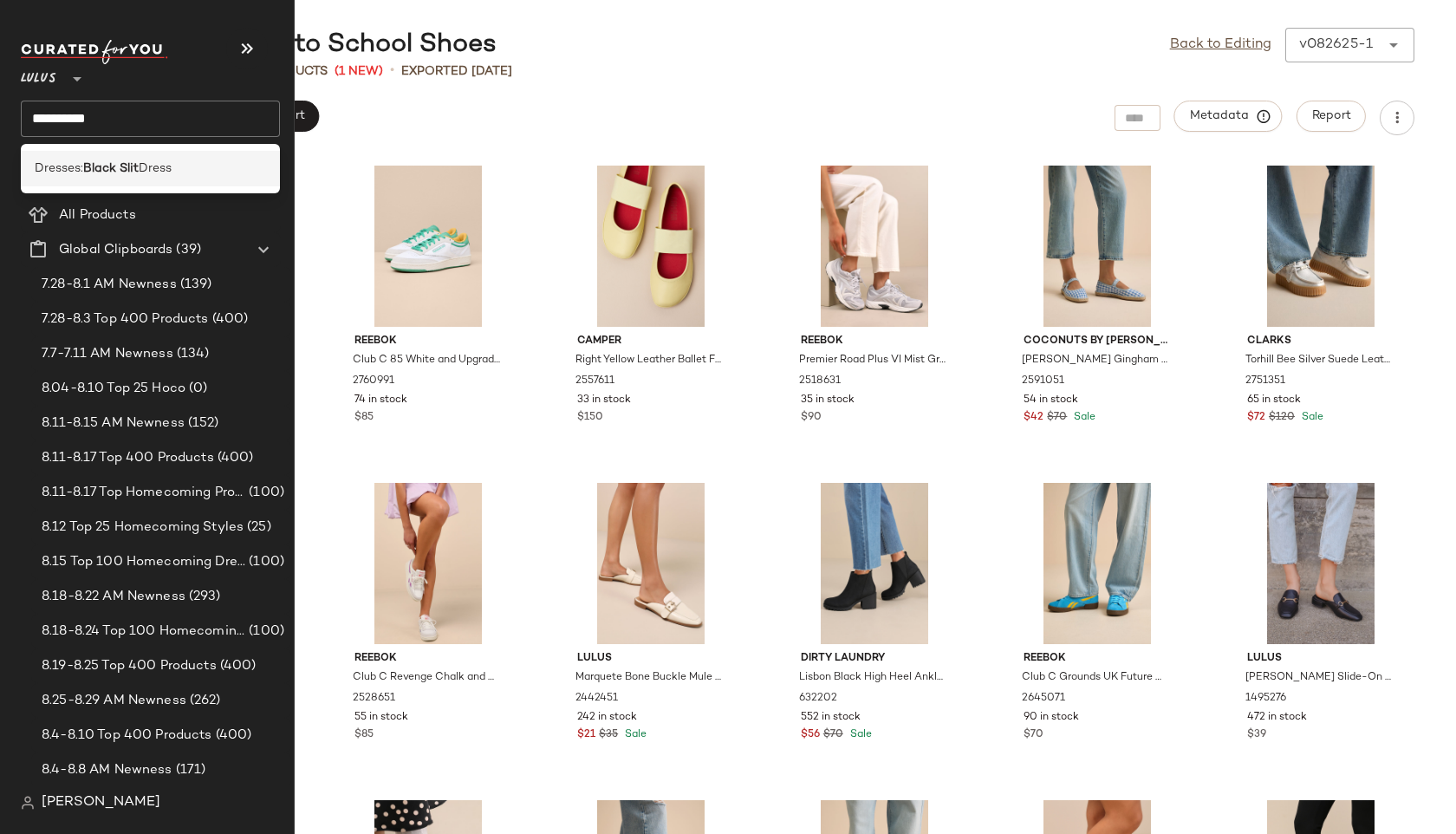
click at [105, 170] on b "Black Slit" at bounding box center [111, 169] width 55 height 18
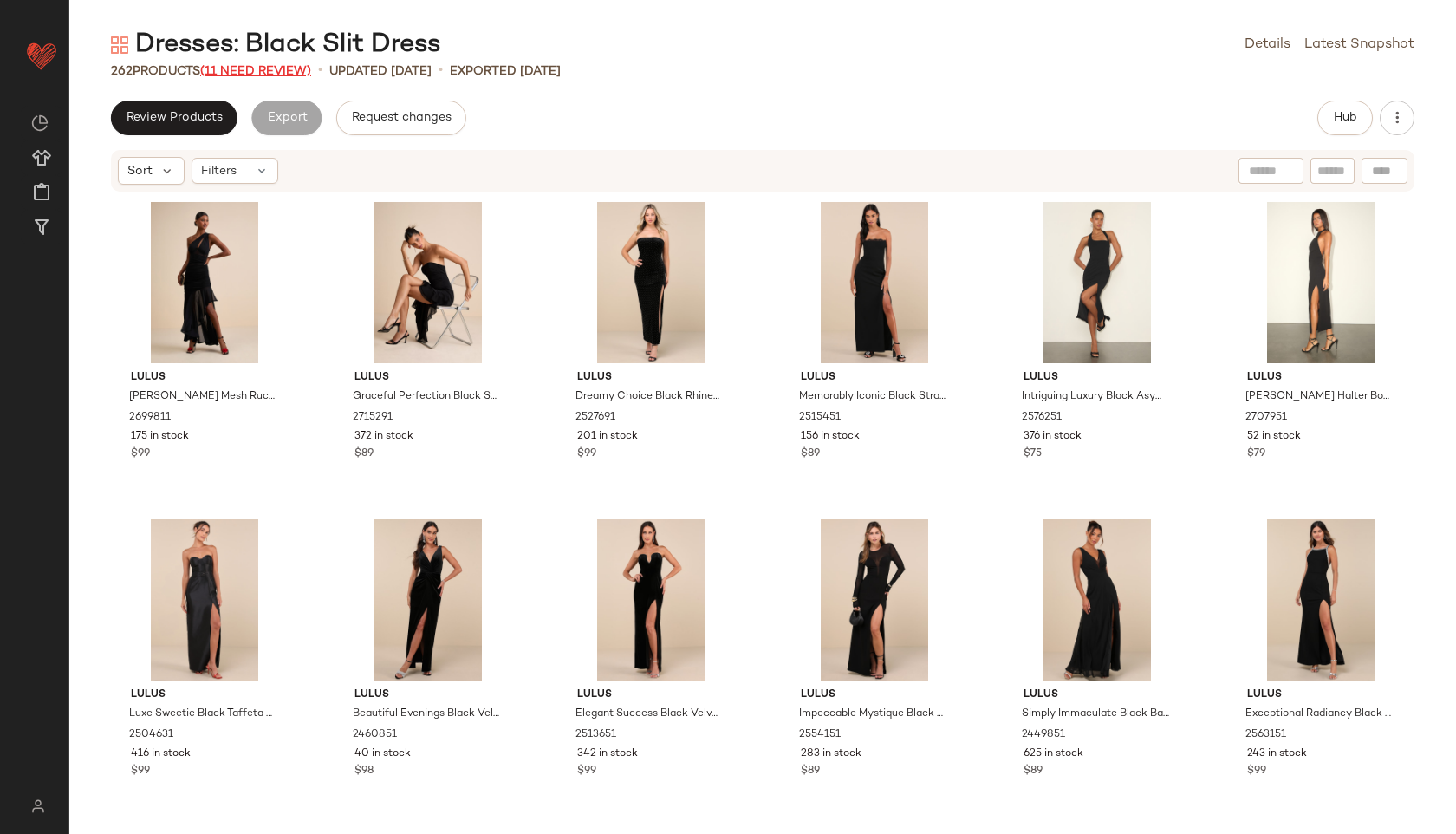
click at [282, 68] on span "(11 Need Review)" at bounding box center [256, 71] width 111 height 13
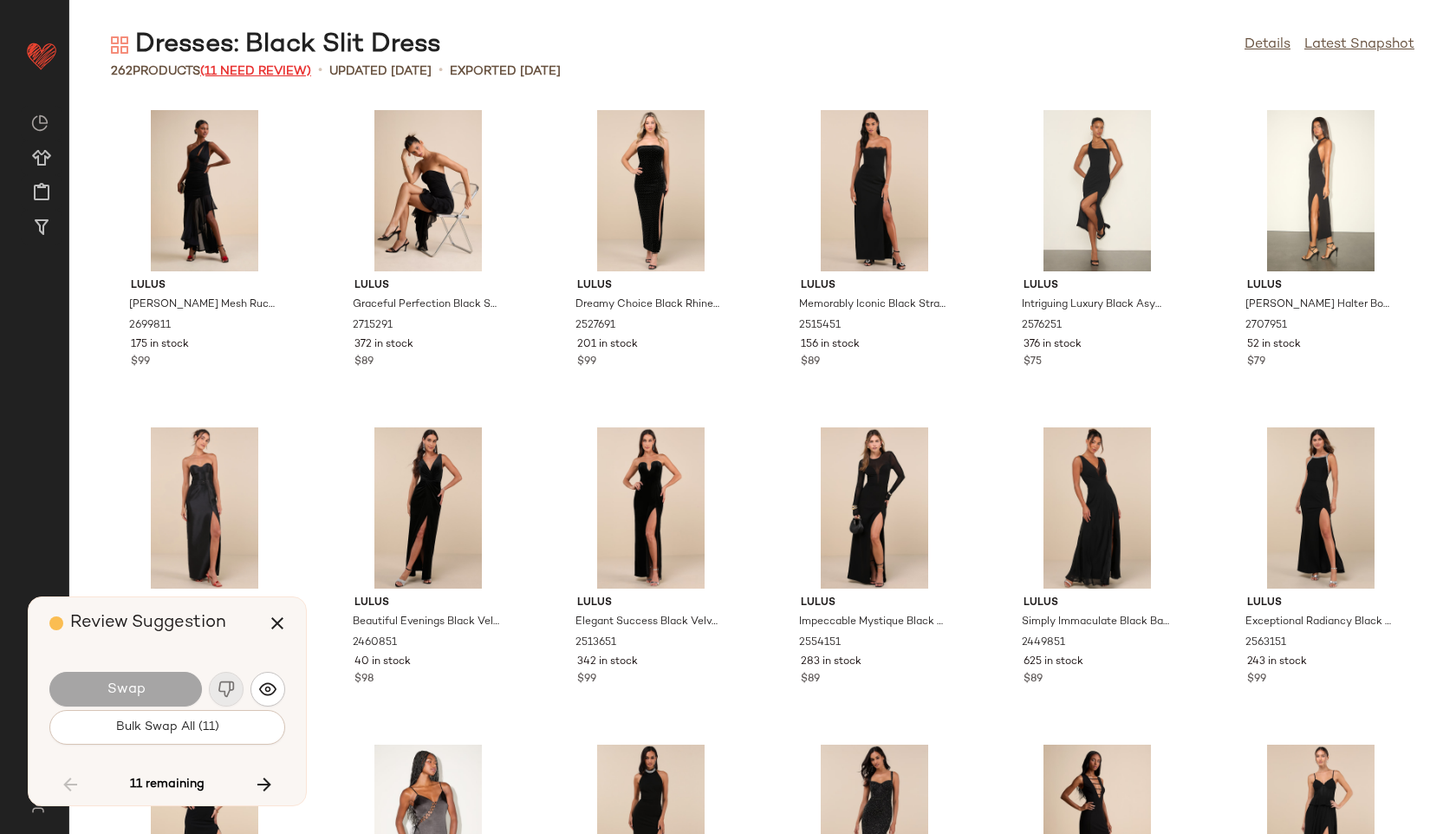
scroll to position [3490, 0]
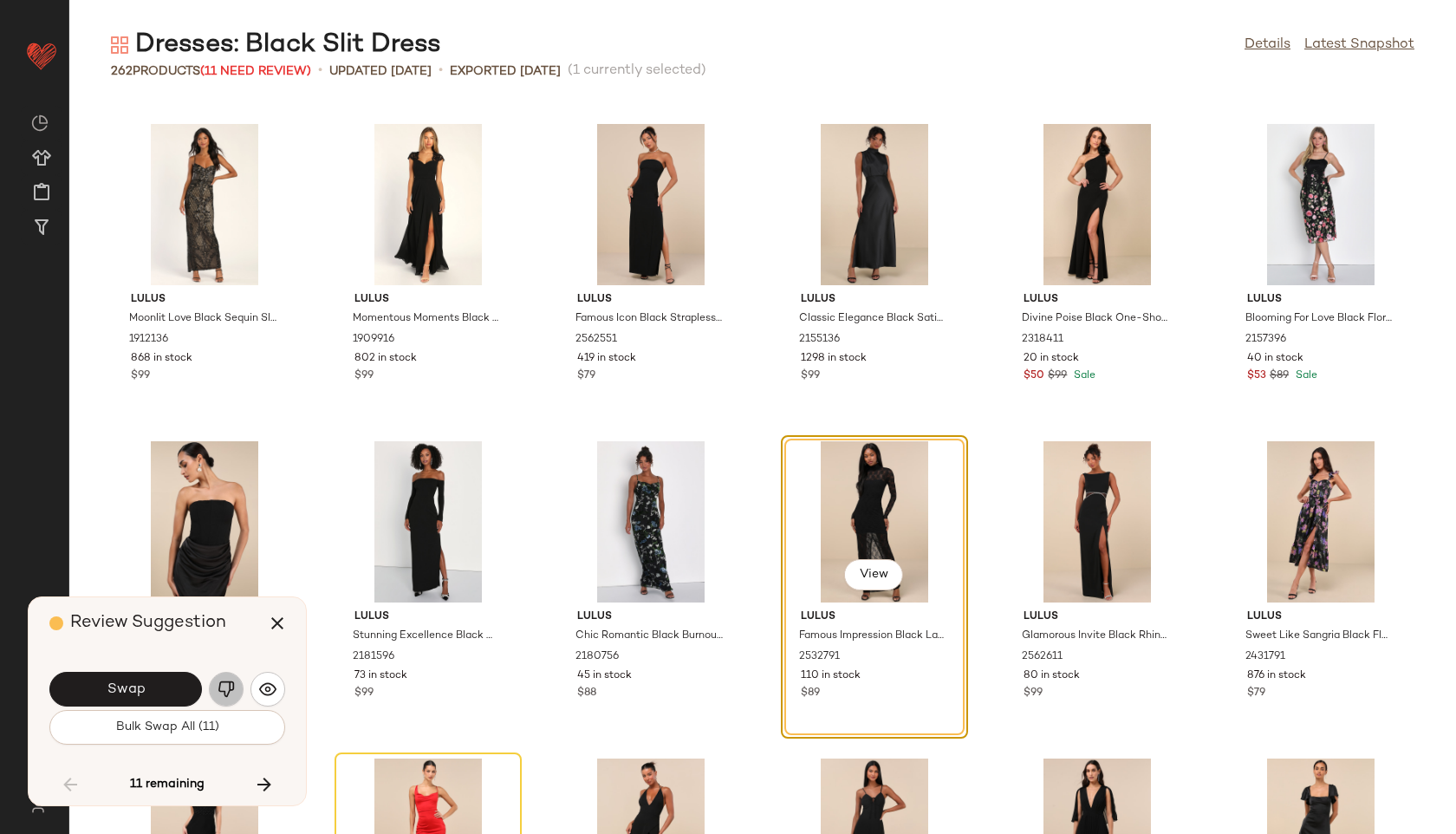
click at [232, 695] on img "button" at bounding box center [227, 689] width 18 height 18
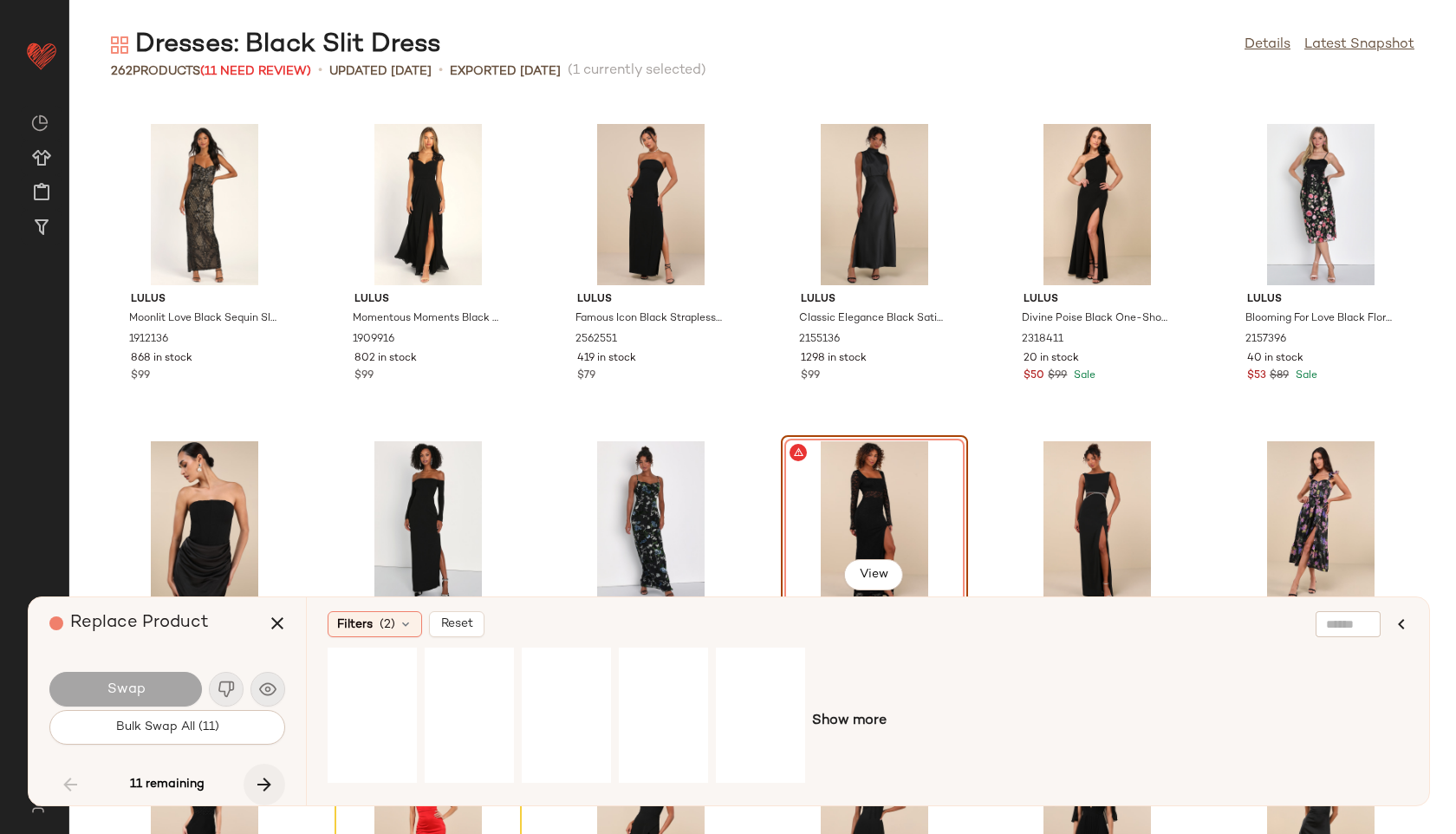
click at [263, 779] on icon "button" at bounding box center [264, 785] width 21 height 21
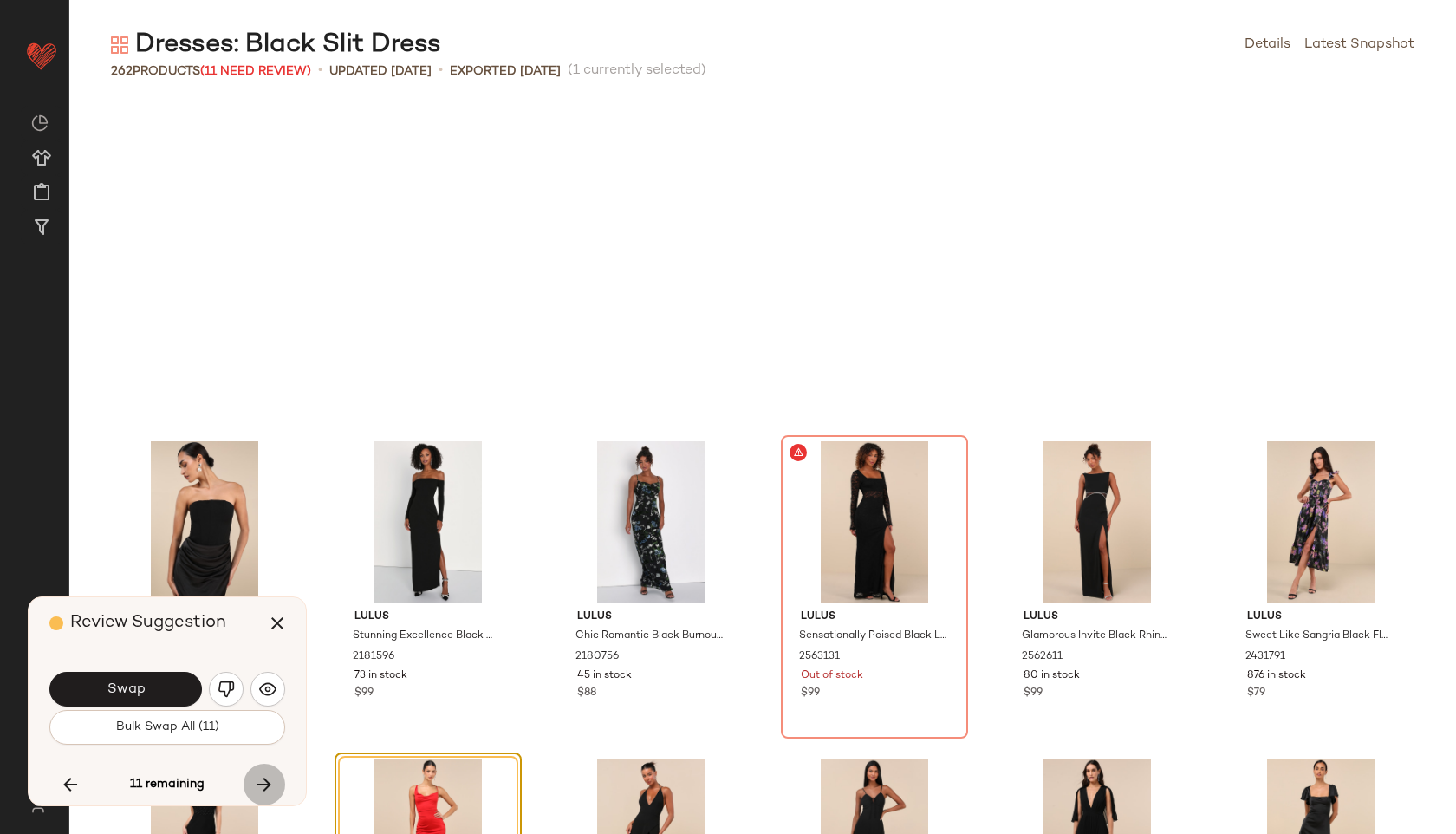
scroll to position [3808, 0]
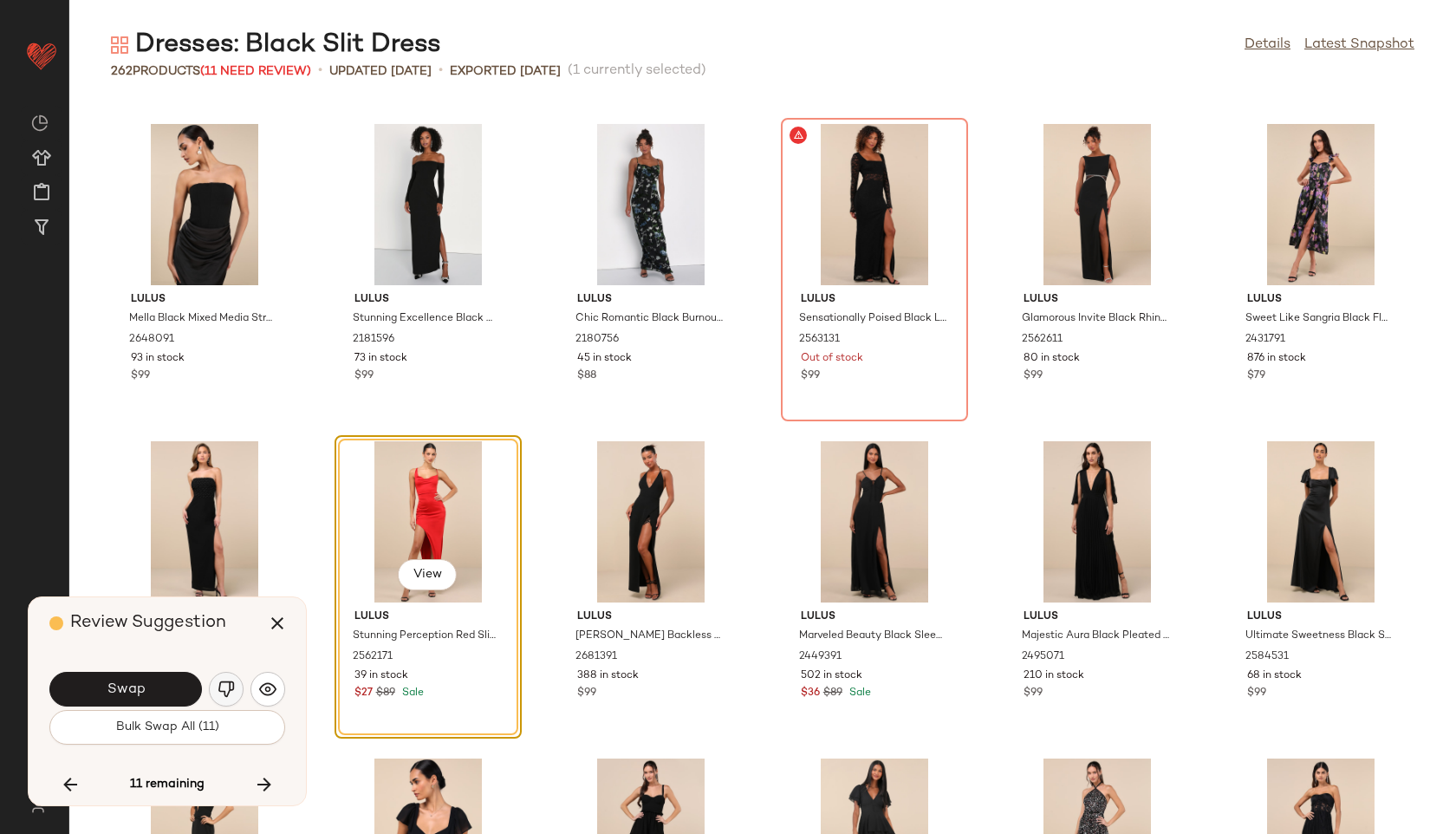
click at [230, 685] on img "button" at bounding box center [227, 689] width 18 height 18
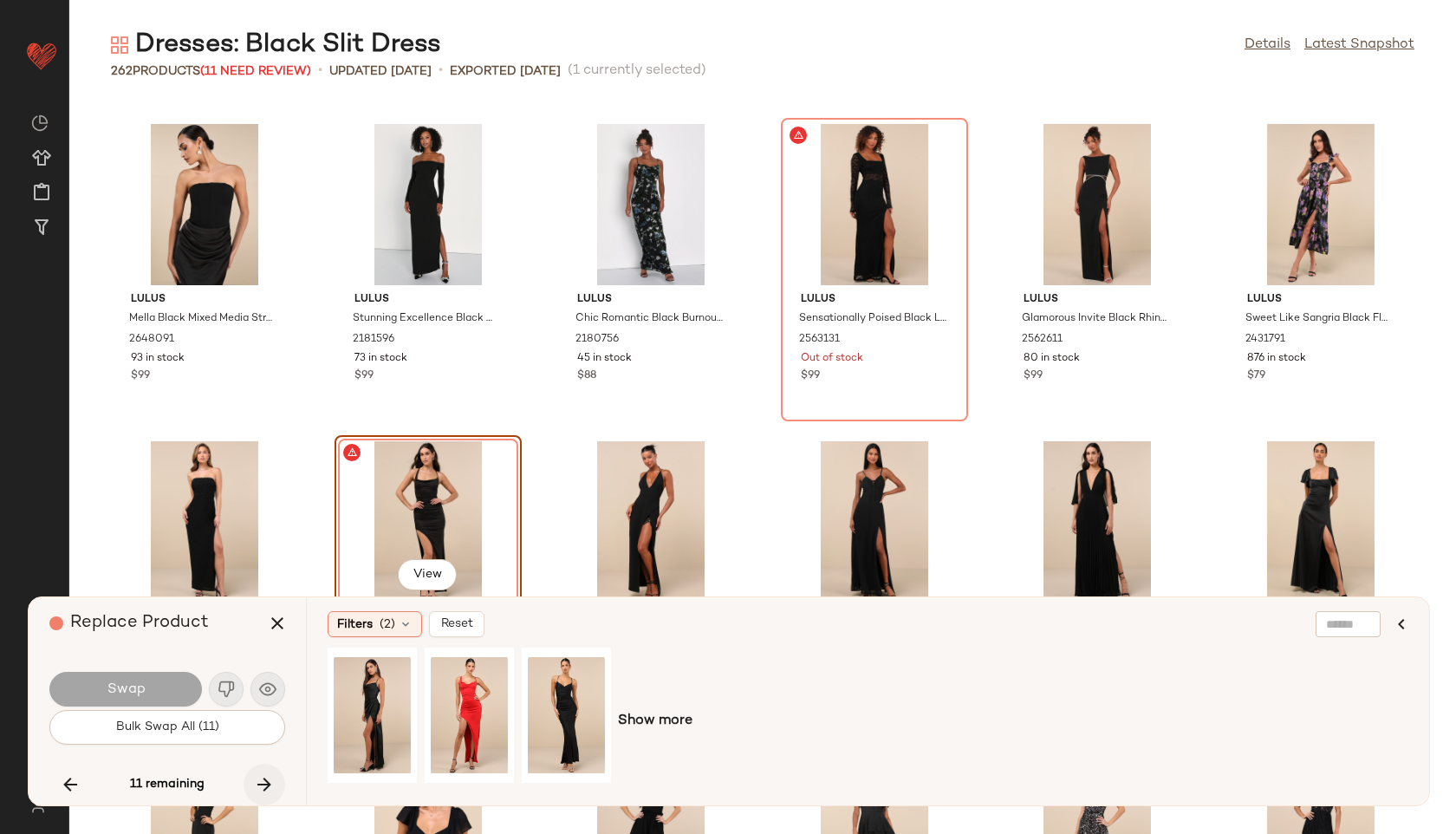
click at [271, 782] on icon "button" at bounding box center [264, 785] width 21 height 21
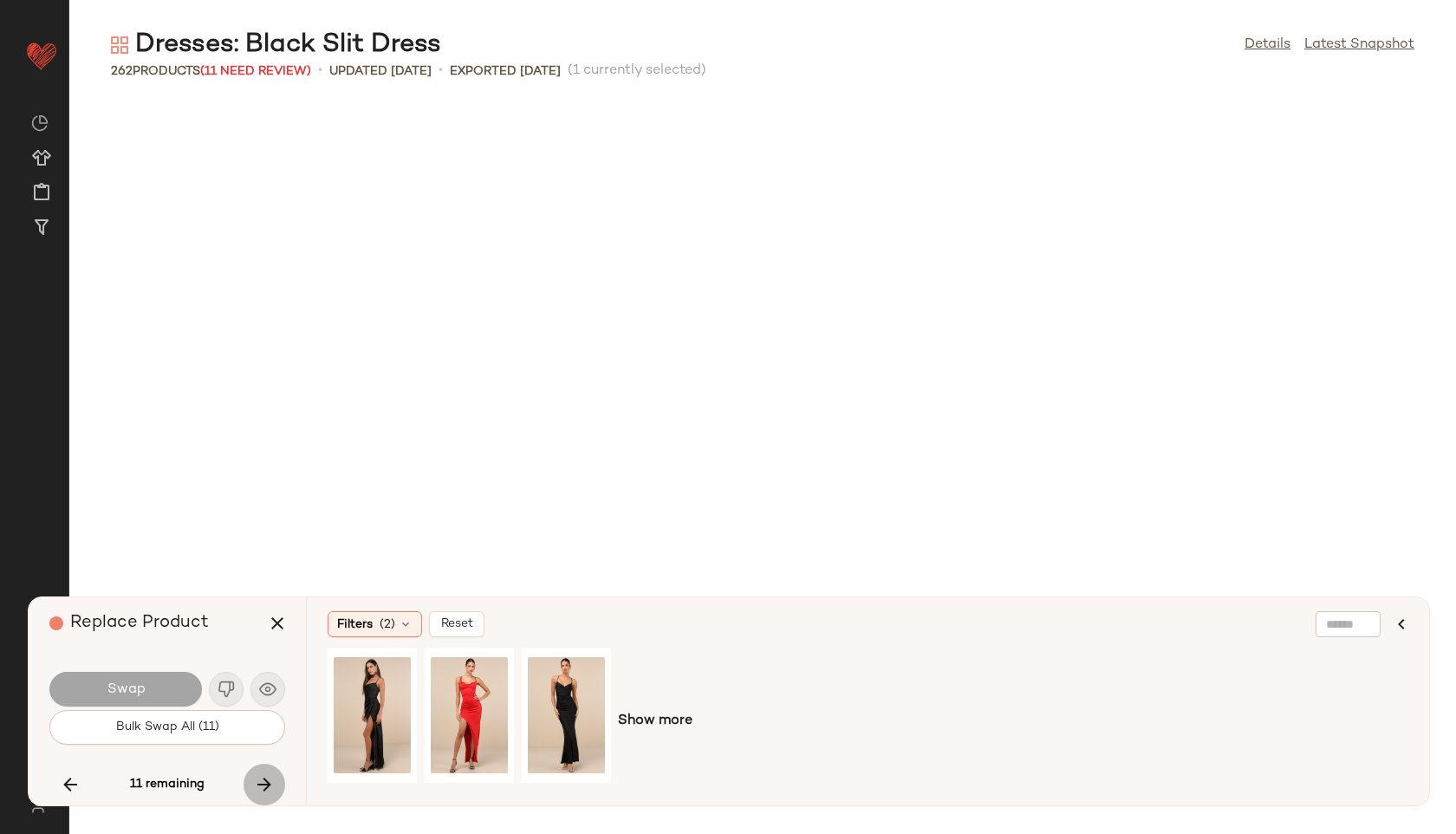
scroll to position [9201, 0]
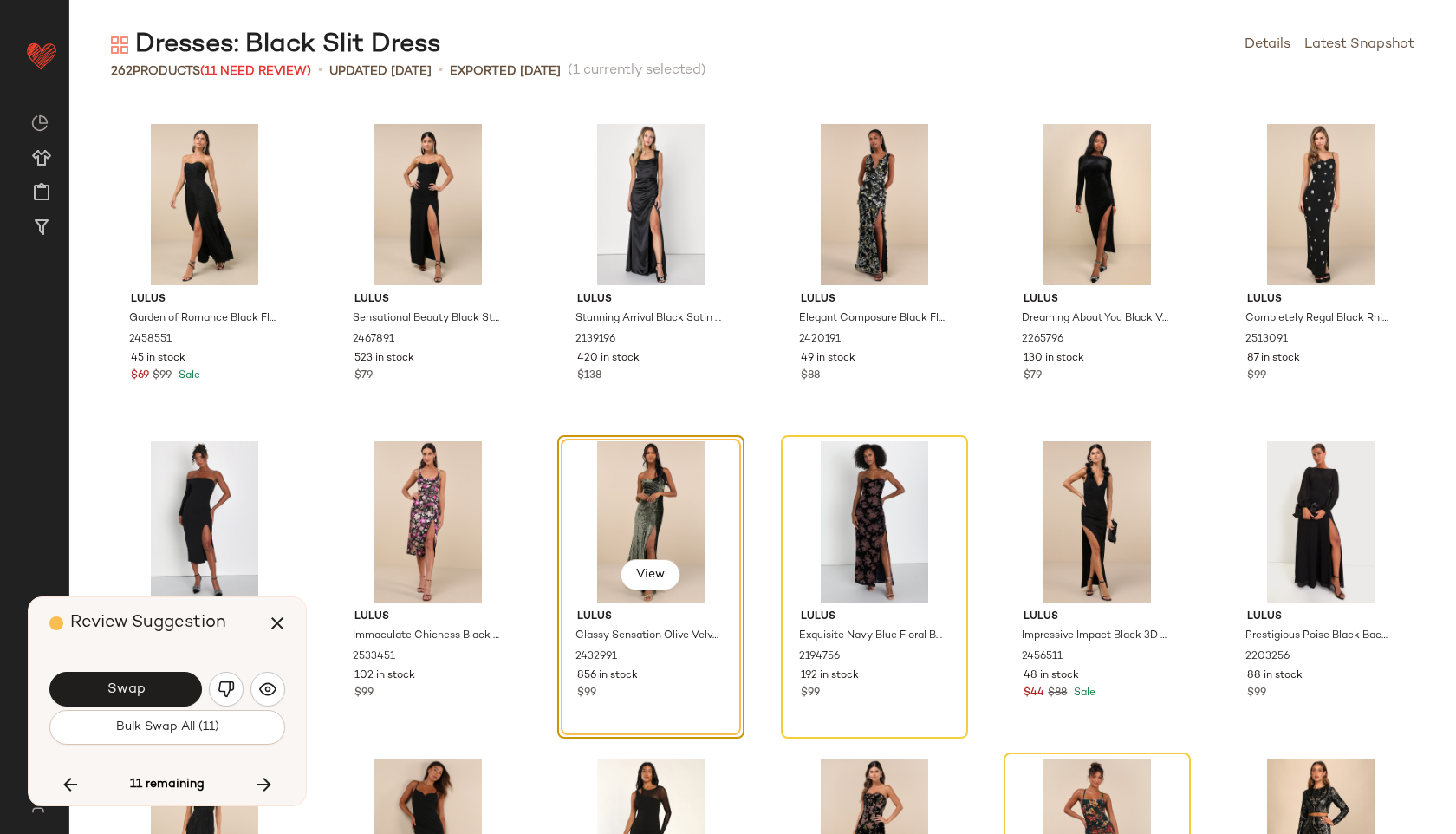
click at [224, 683] on img "button" at bounding box center [227, 689] width 18 height 18
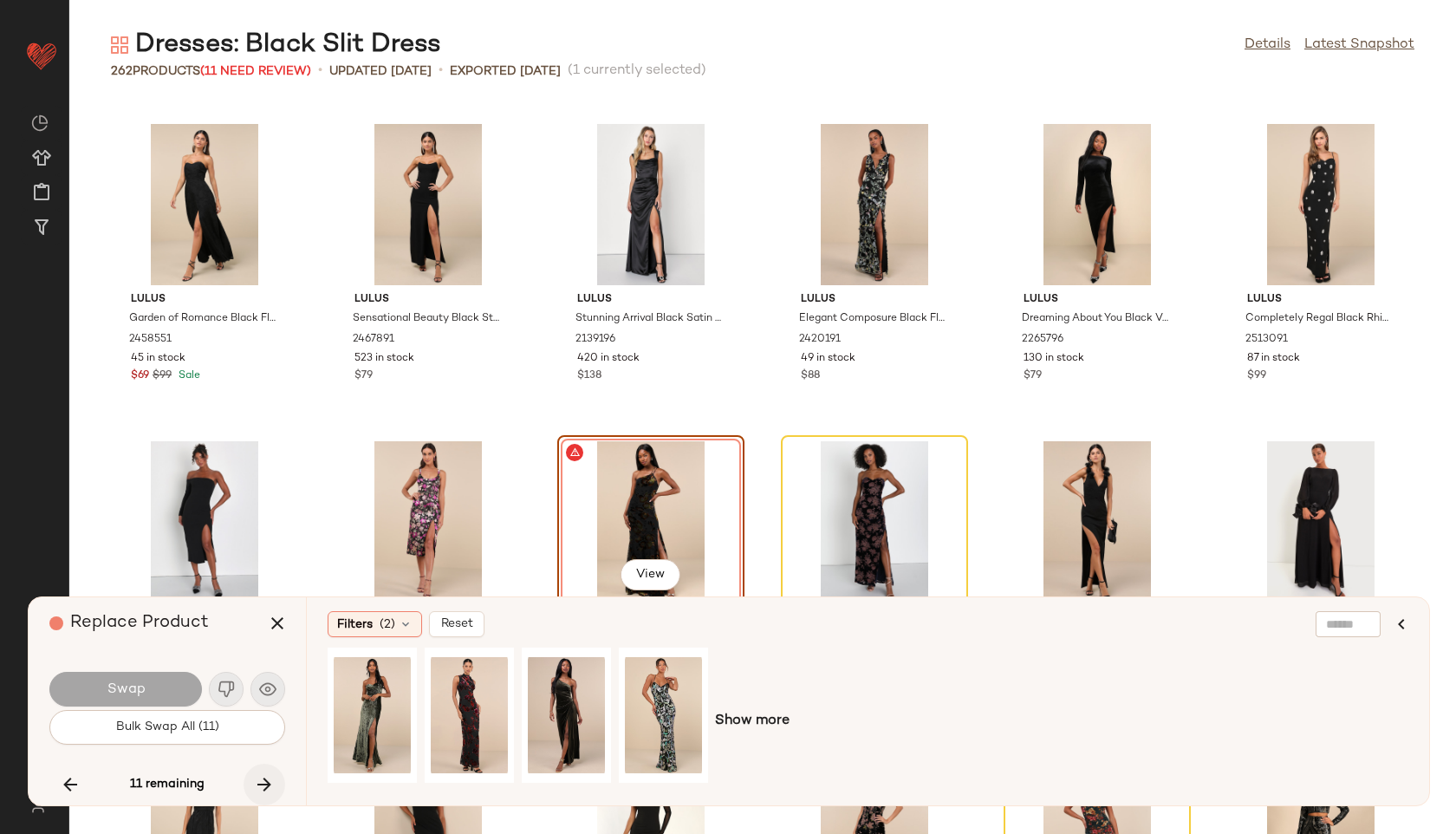
click at [266, 778] on icon "button" at bounding box center [264, 785] width 21 height 21
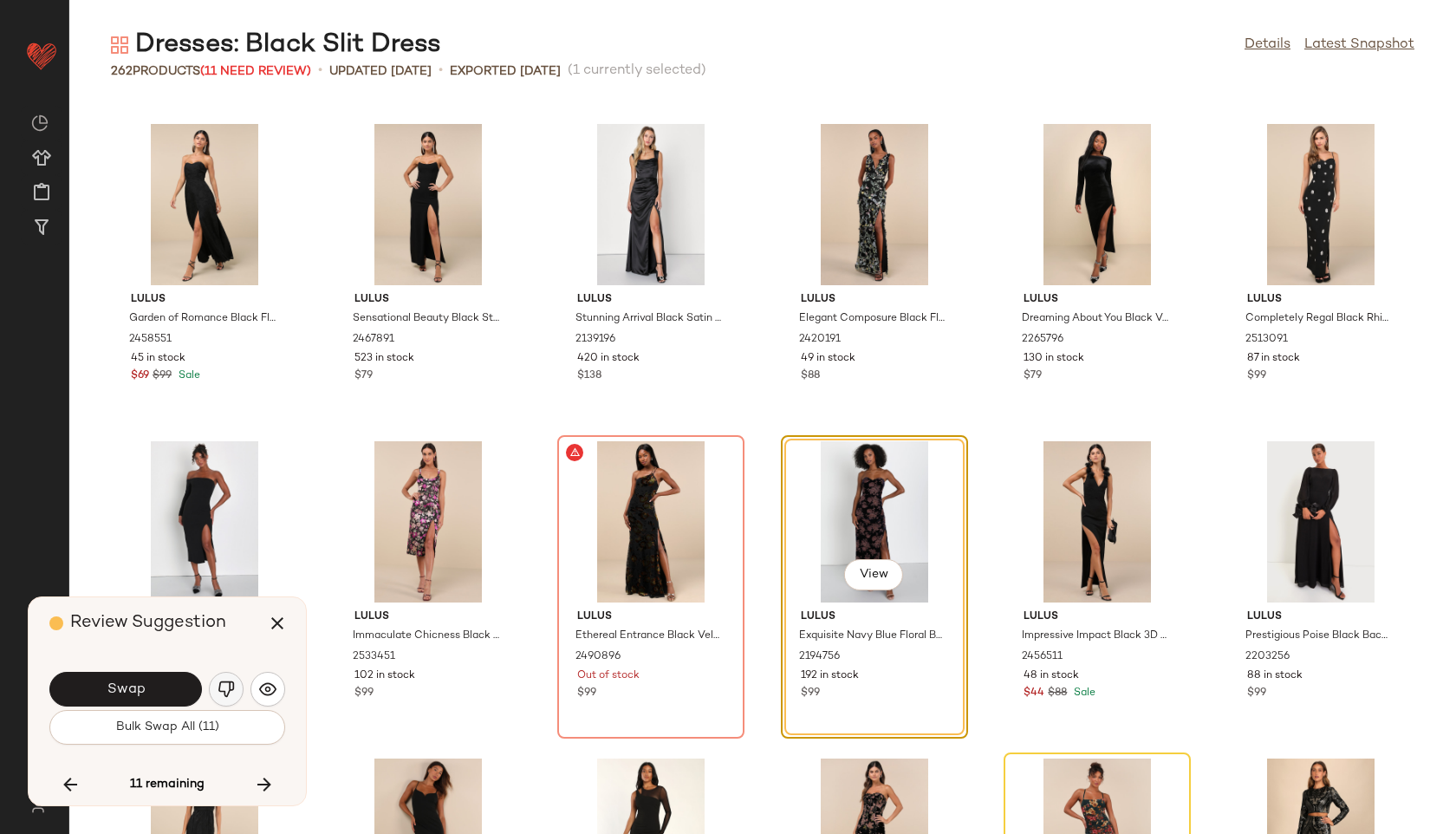
click at [225, 680] on img "button" at bounding box center [227, 689] width 18 height 18
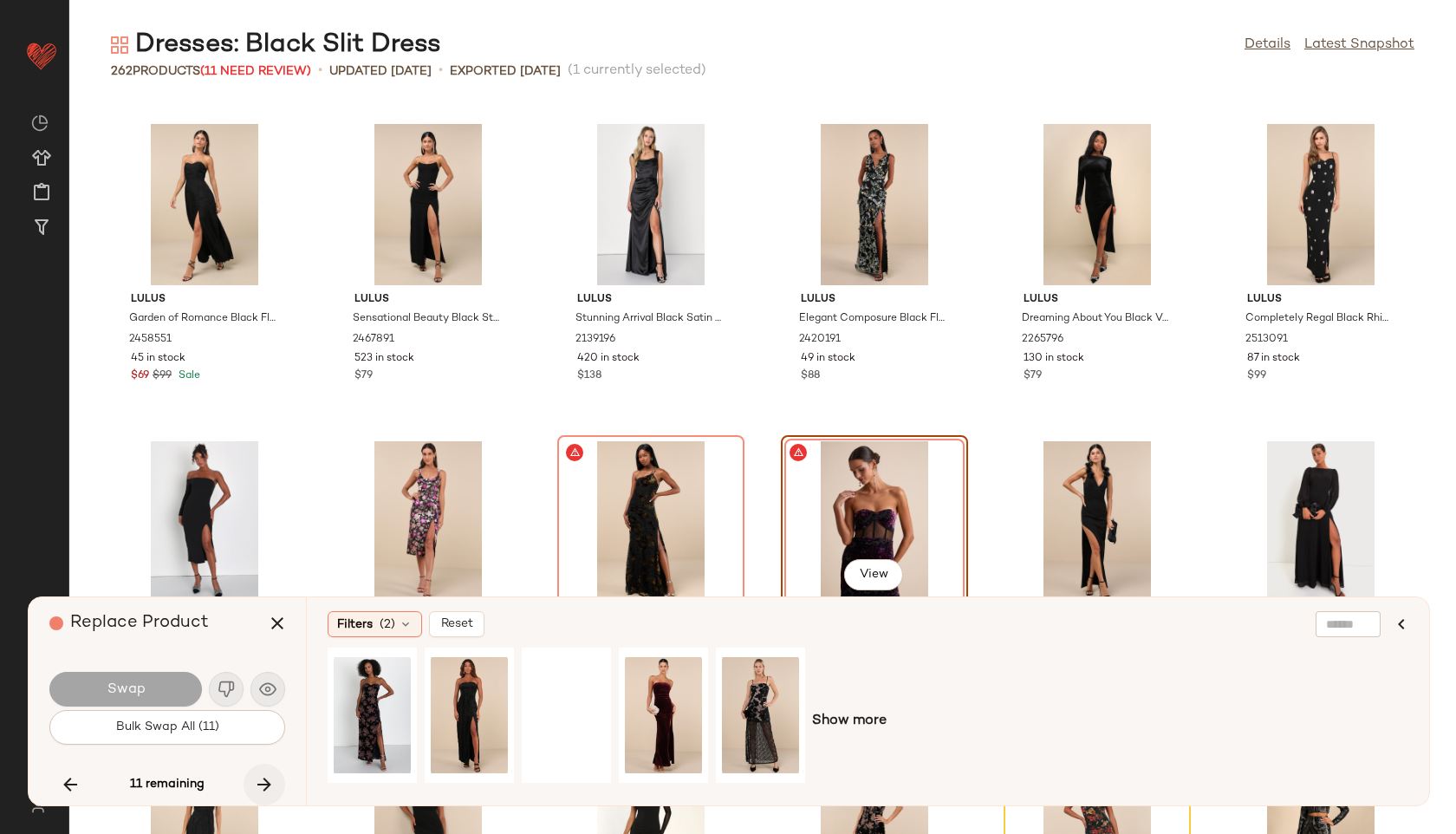
click at [263, 771] on button "button" at bounding box center [264, 784] width 41 height 41
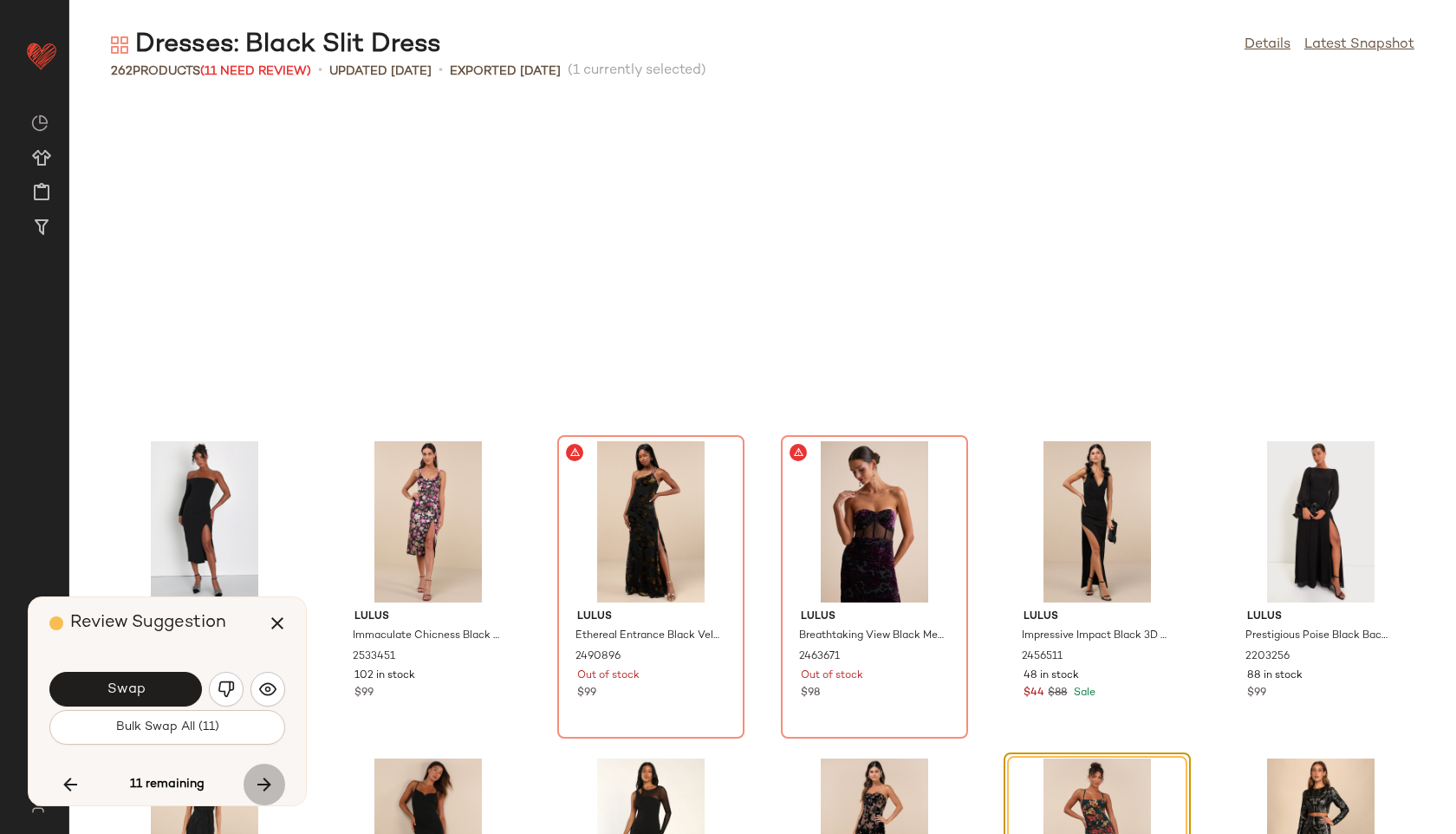
scroll to position [9518, 0]
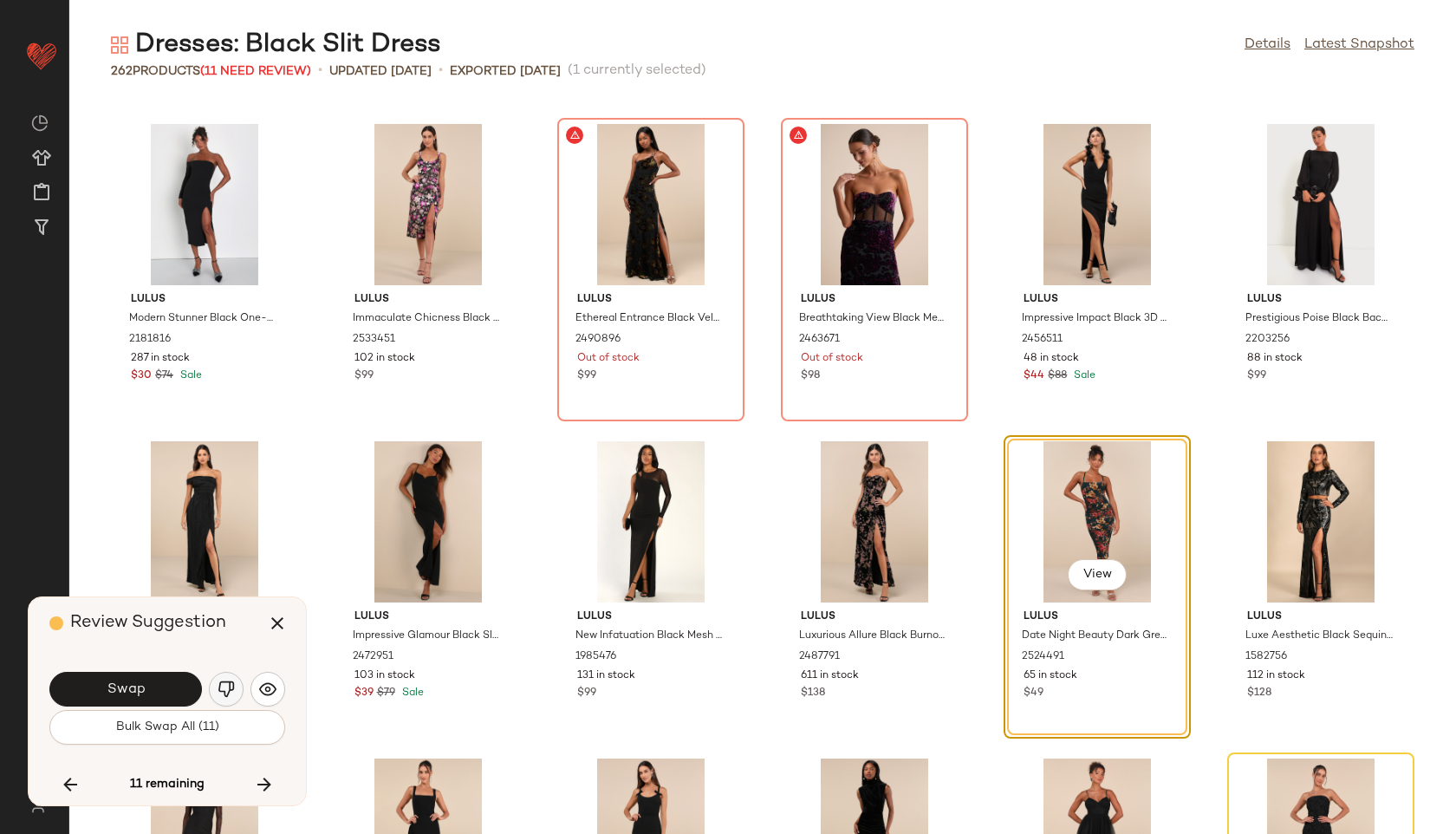
click at [224, 678] on button "button" at bounding box center [226, 689] width 34 height 34
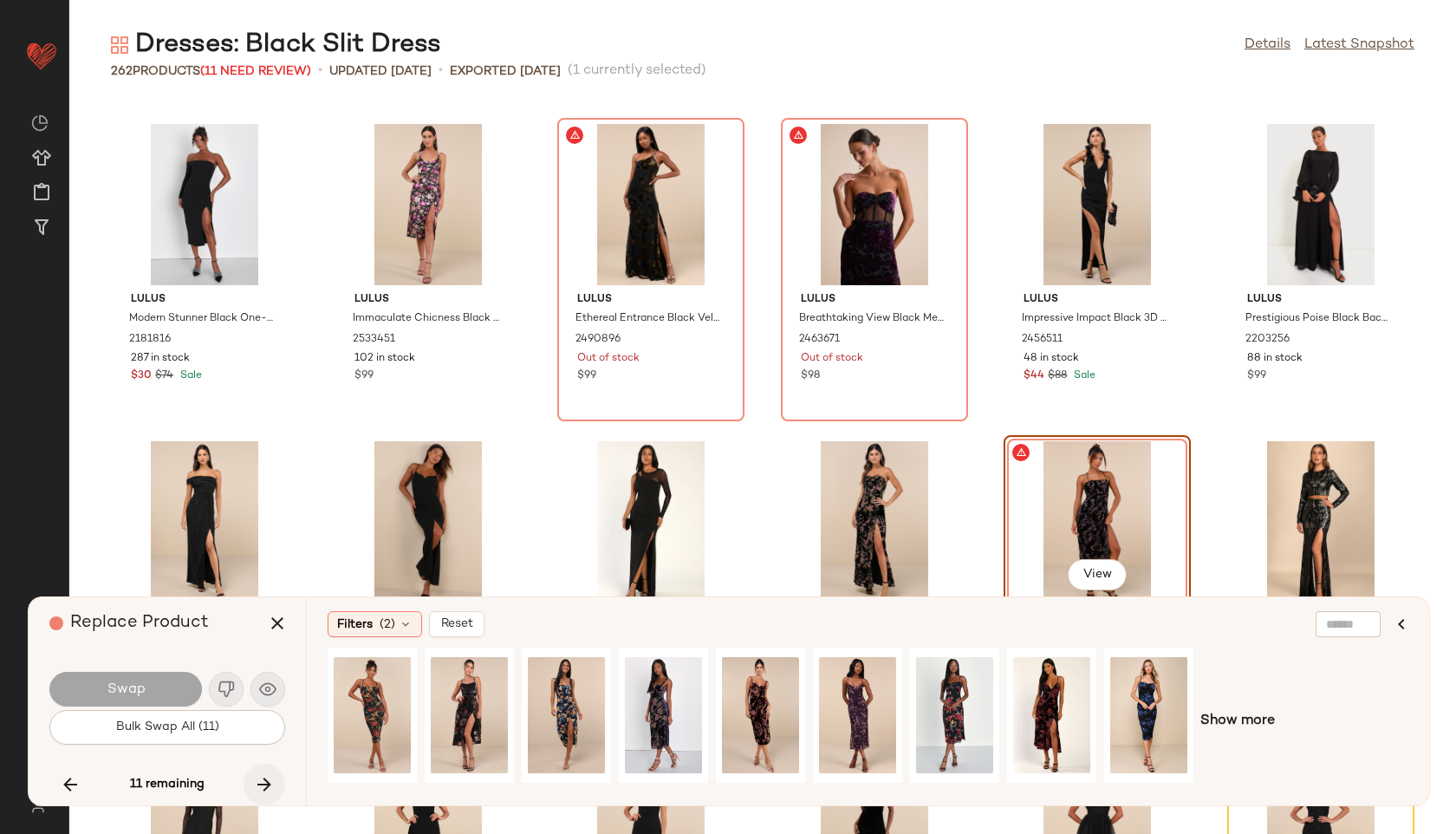
click at [264, 771] on button "button" at bounding box center [264, 784] width 41 height 41
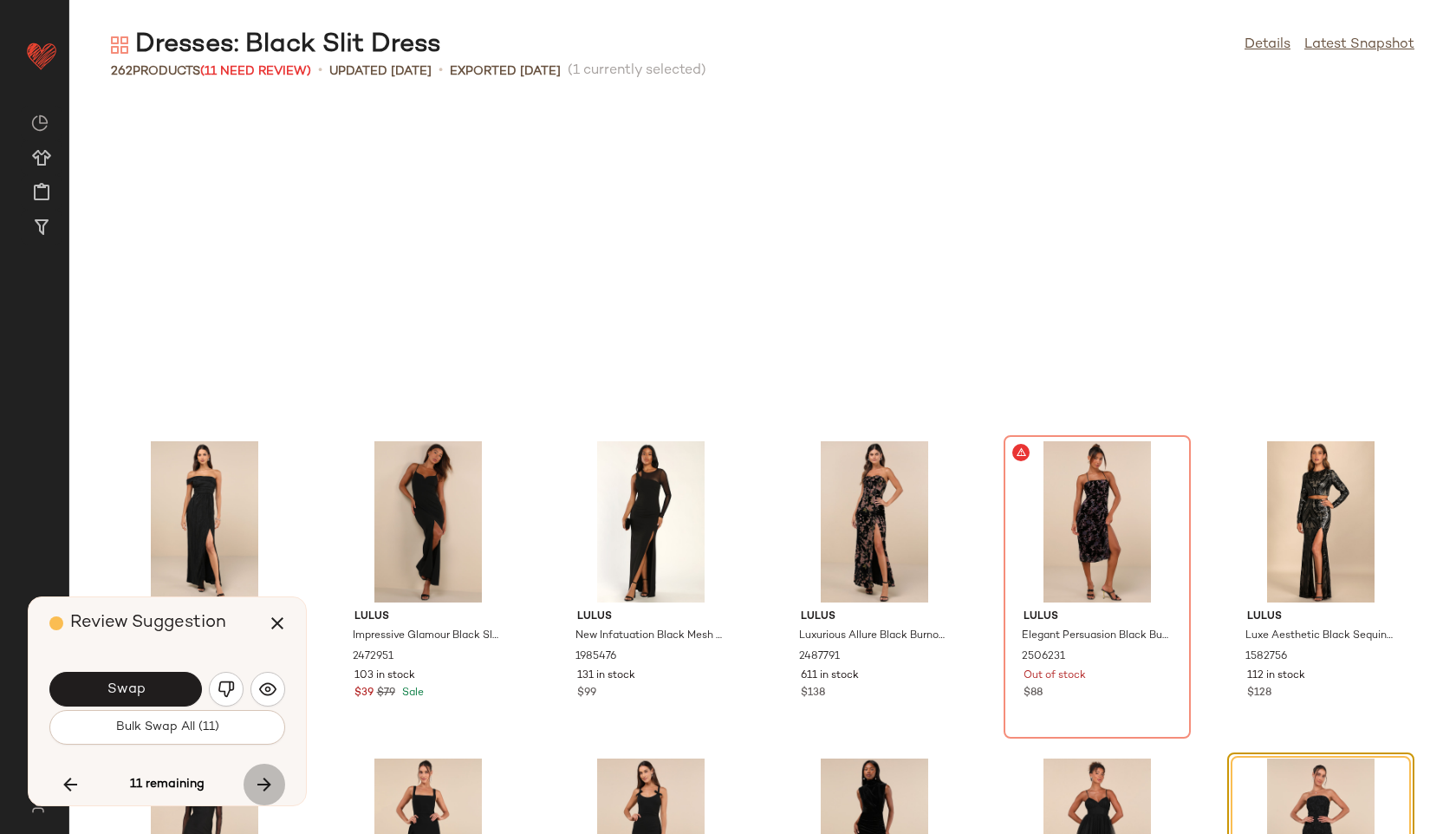
scroll to position [9836, 0]
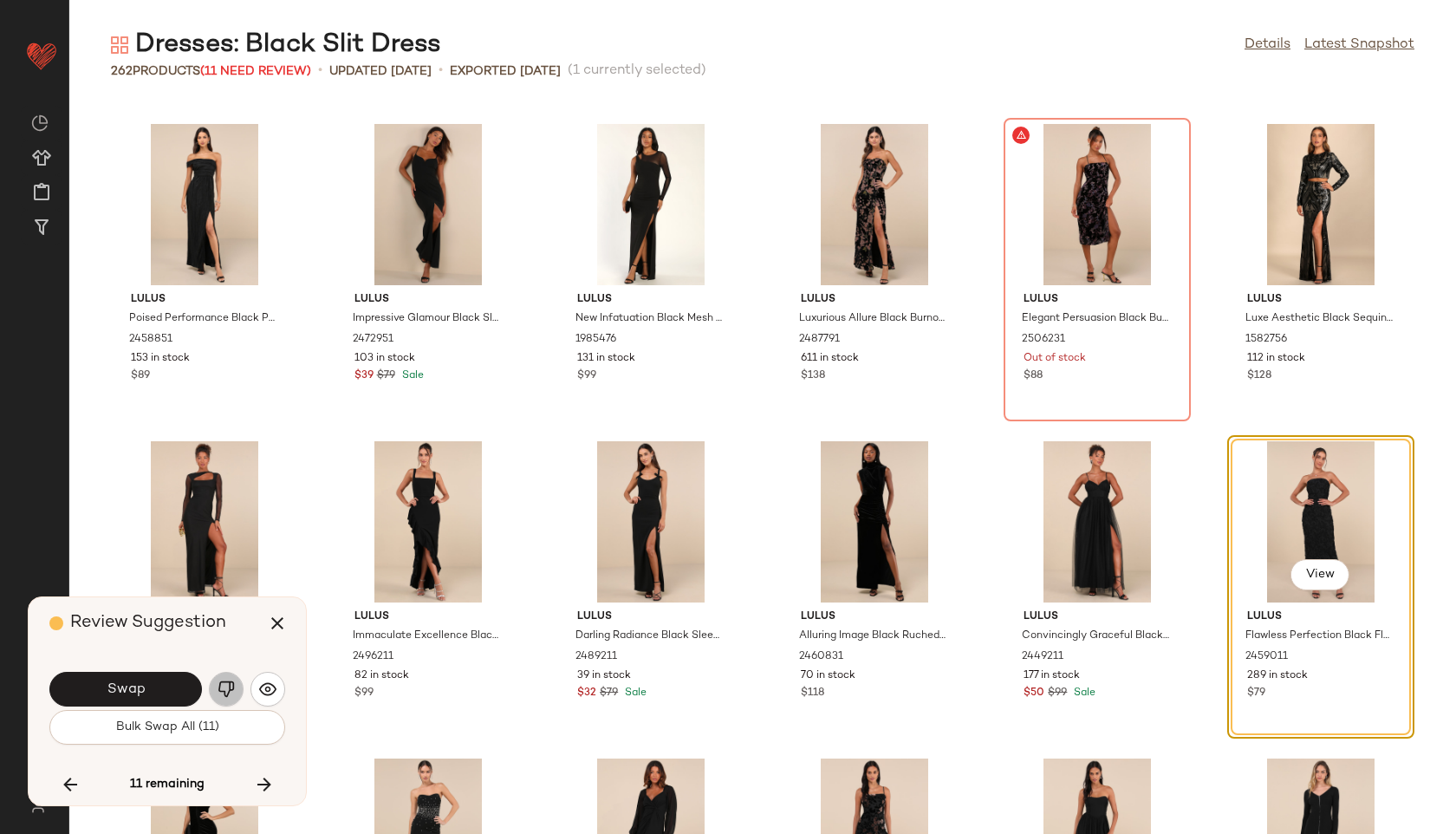
click at [226, 684] on img "button" at bounding box center [227, 689] width 18 height 18
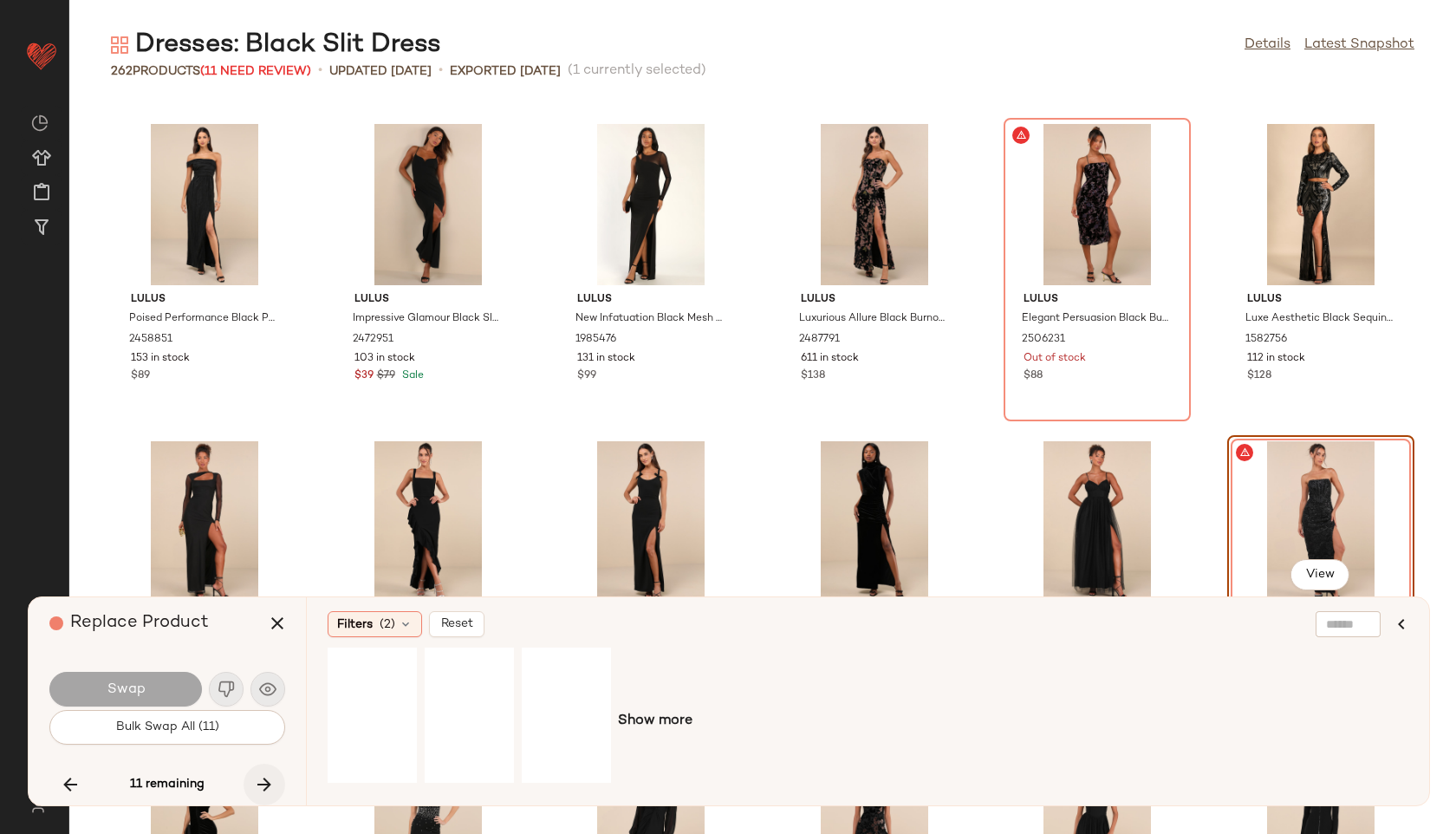
click at [266, 777] on icon "button" at bounding box center [264, 785] width 21 height 21
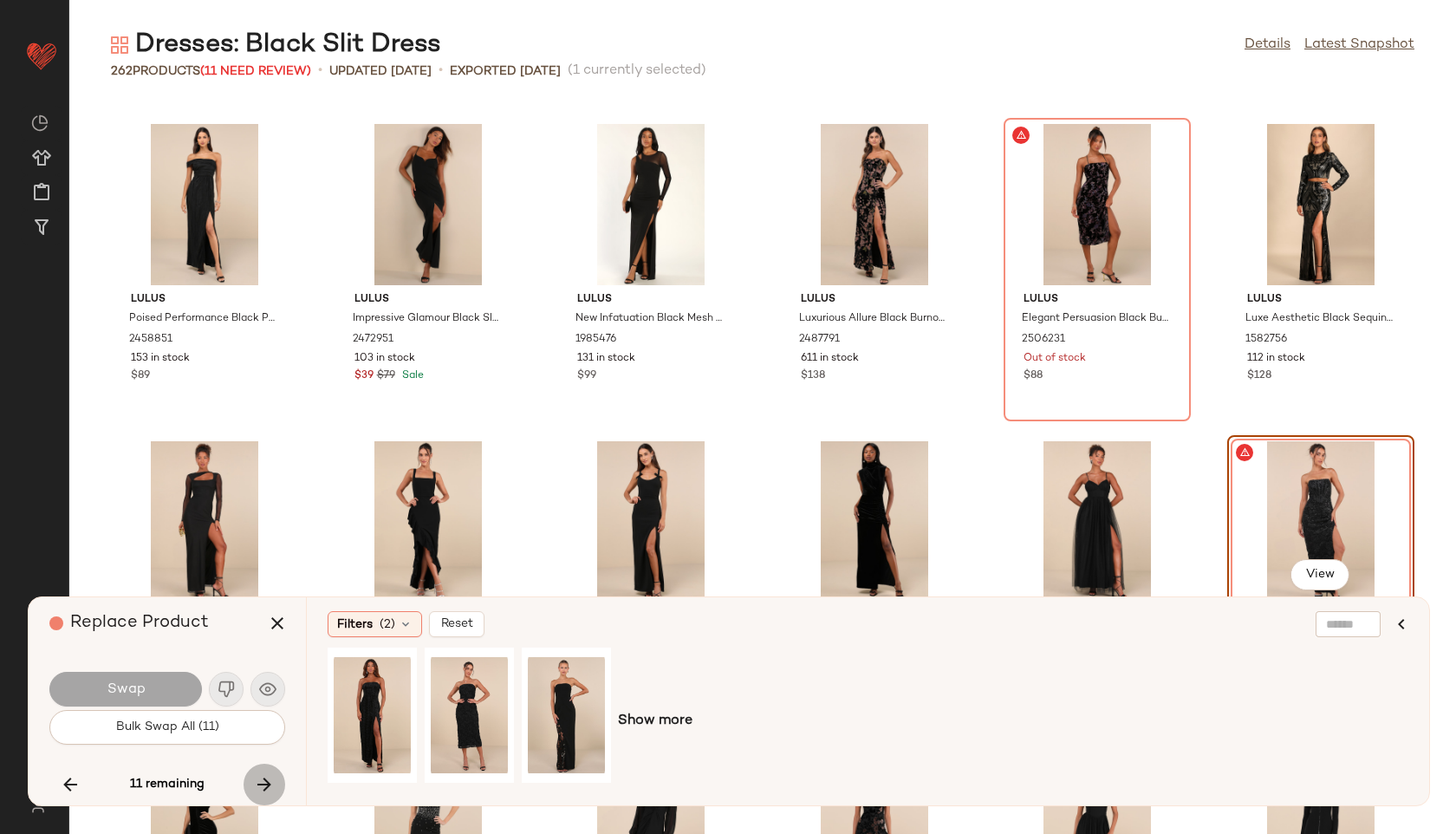
scroll to position [11423, 0]
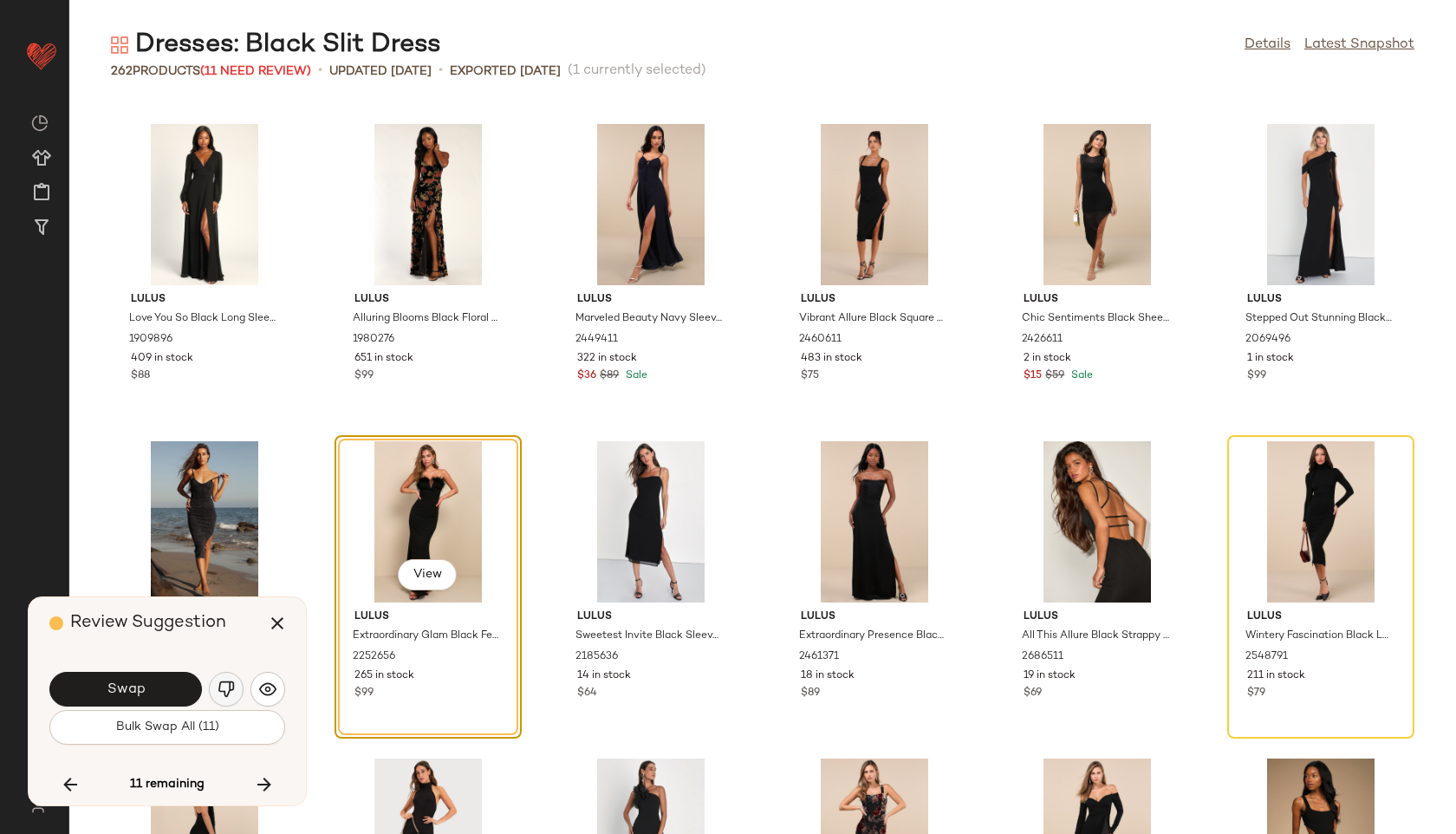
click at [222, 673] on button "button" at bounding box center [226, 689] width 34 height 34
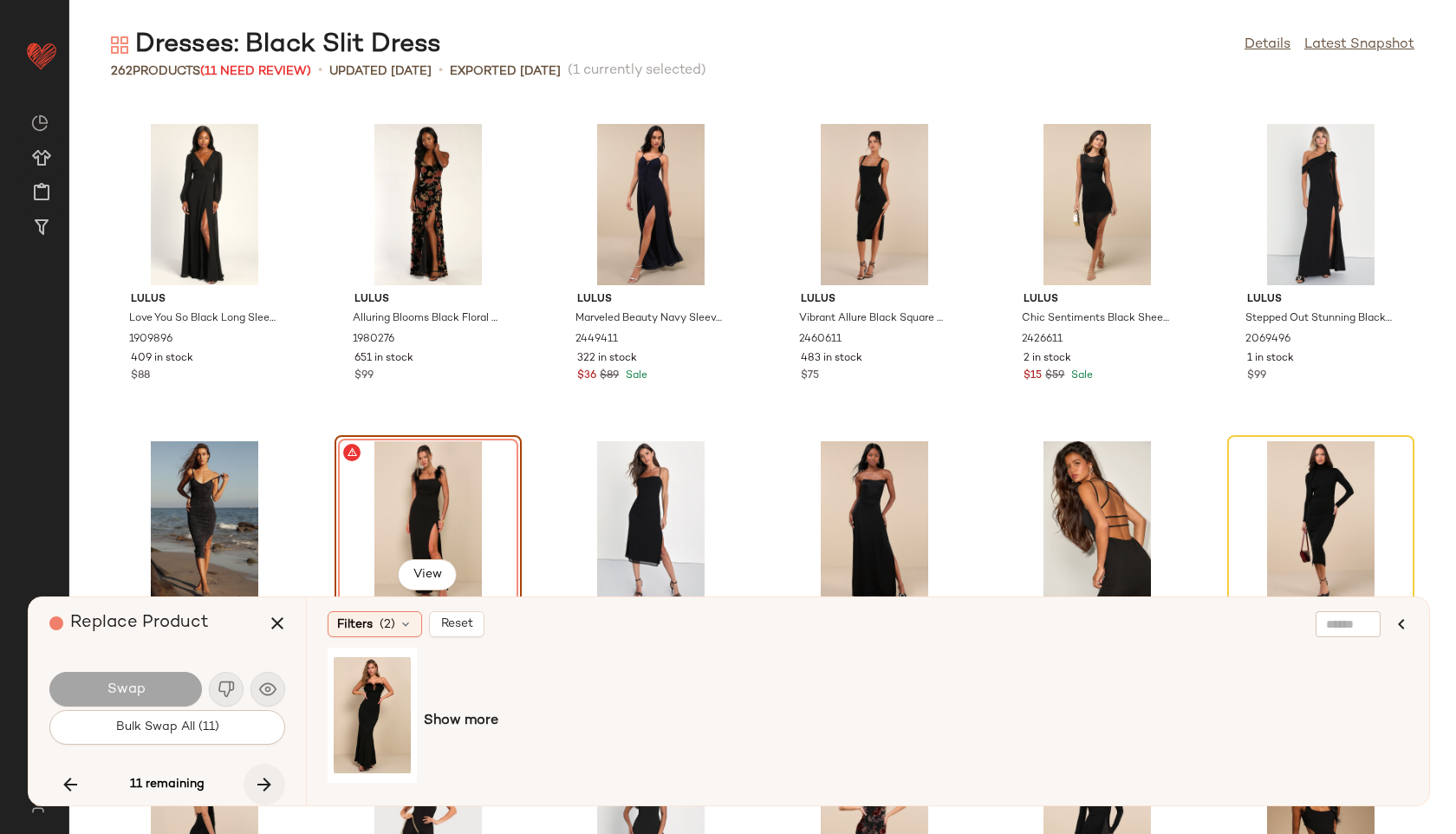
click at [263, 782] on icon "button" at bounding box center [264, 785] width 21 height 21
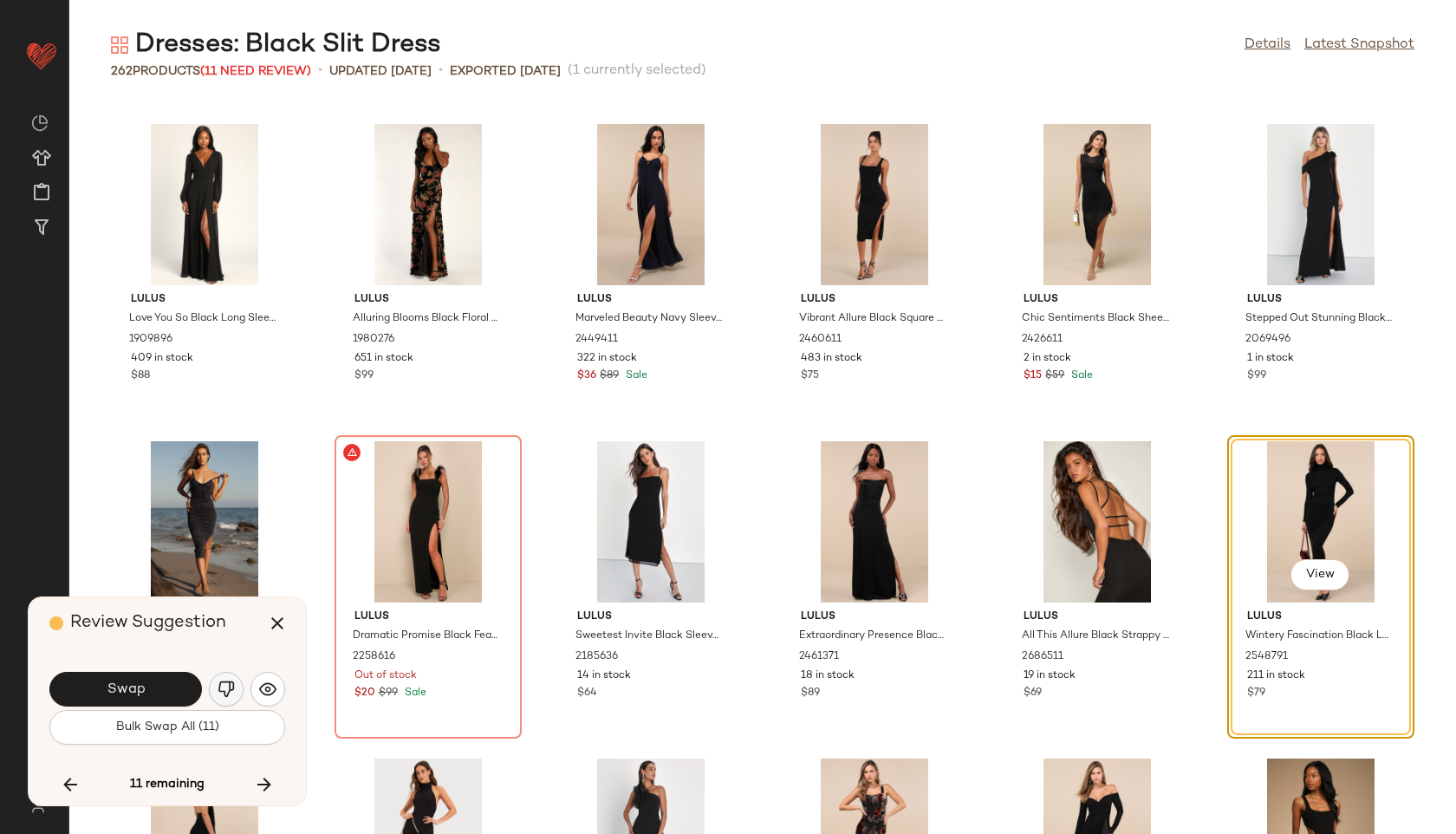
click at [235, 687] on button "button" at bounding box center [226, 689] width 34 height 34
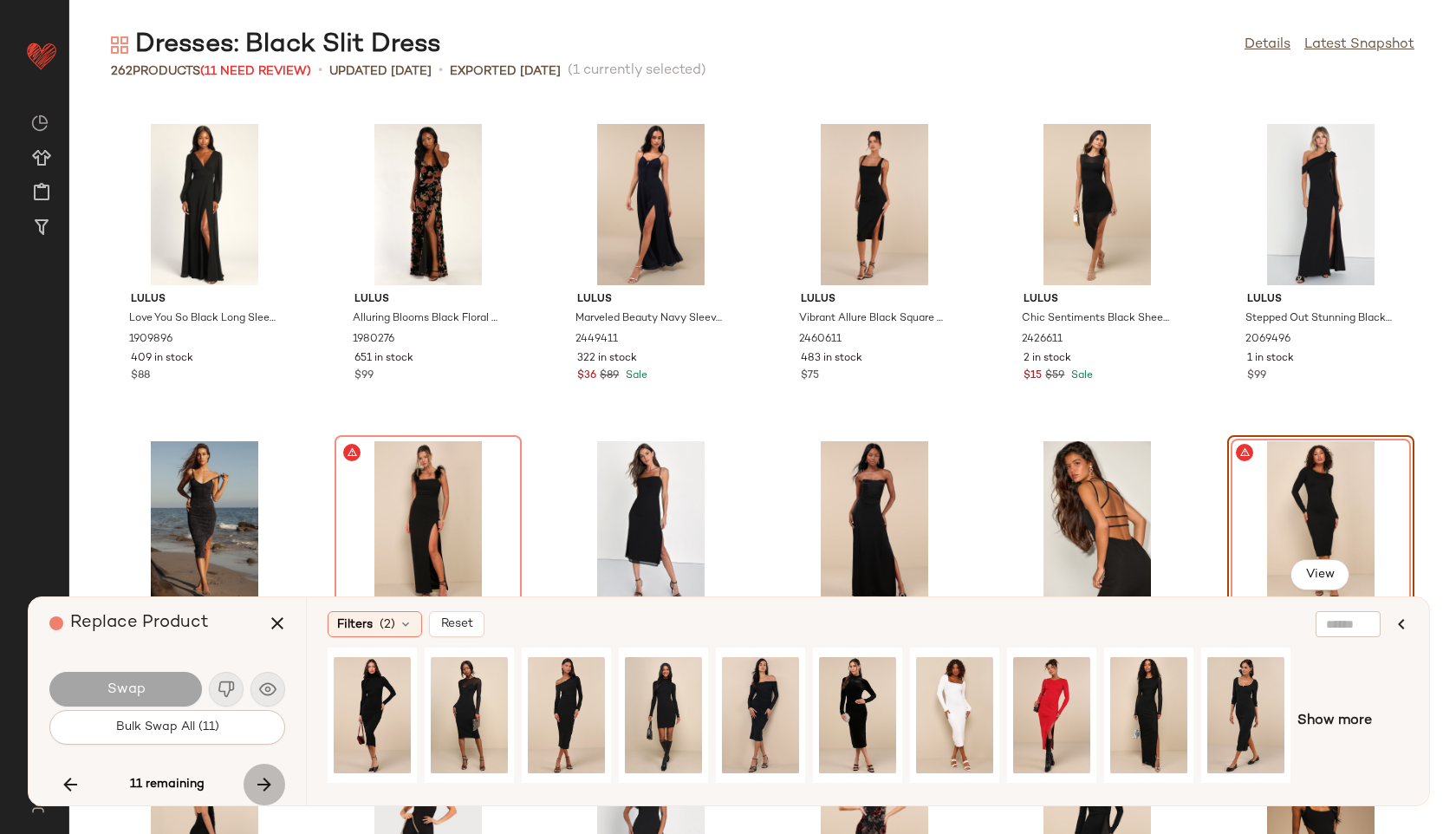
click at [272, 778] on icon "button" at bounding box center [264, 785] width 21 height 21
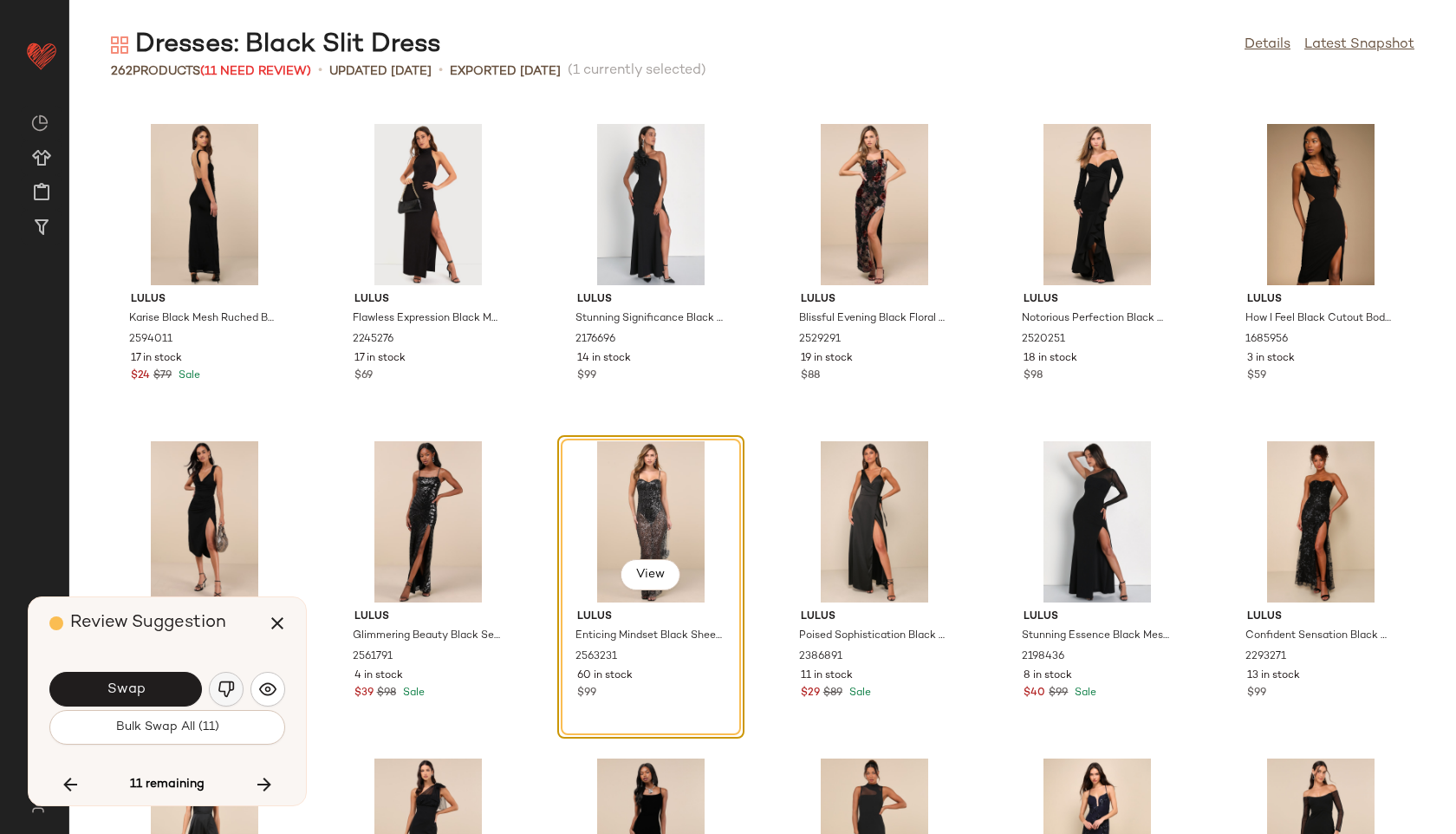
click at [222, 687] on img "button" at bounding box center [227, 689] width 18 height 18
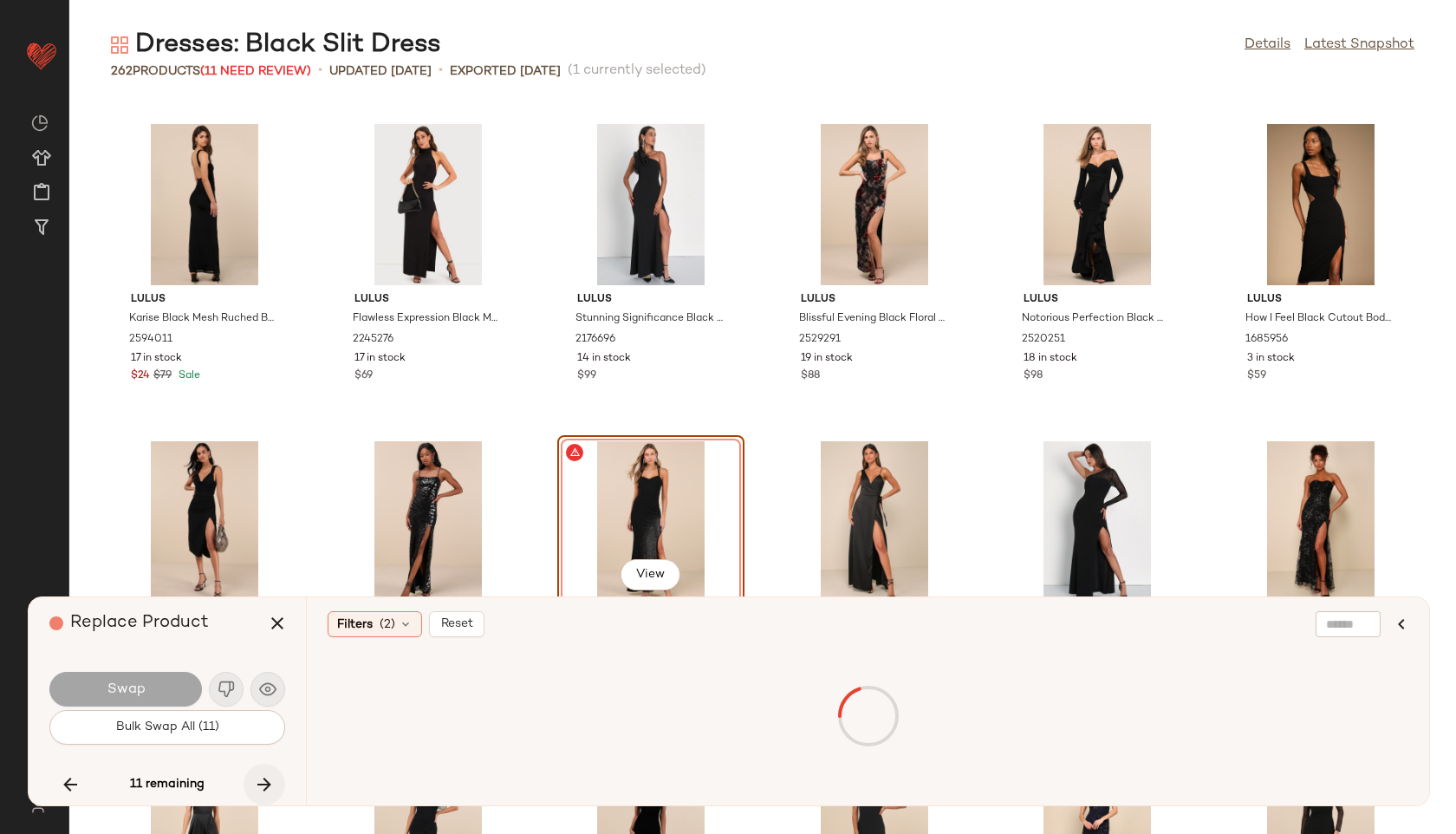
click at [267, 777] on icon "button" at bounding box center [264, 785] width 21 height 21
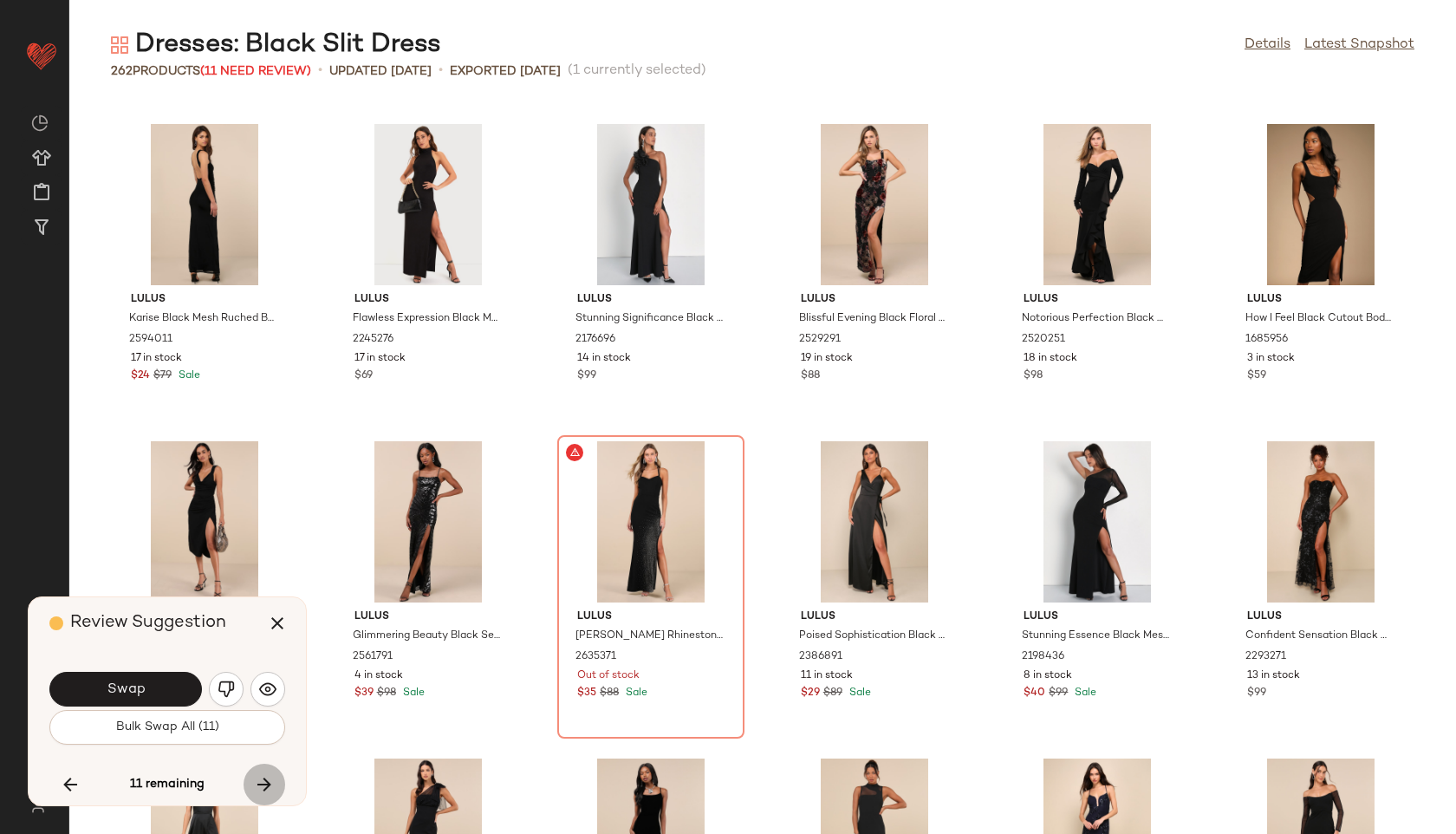
scroll to position [12692, 0]
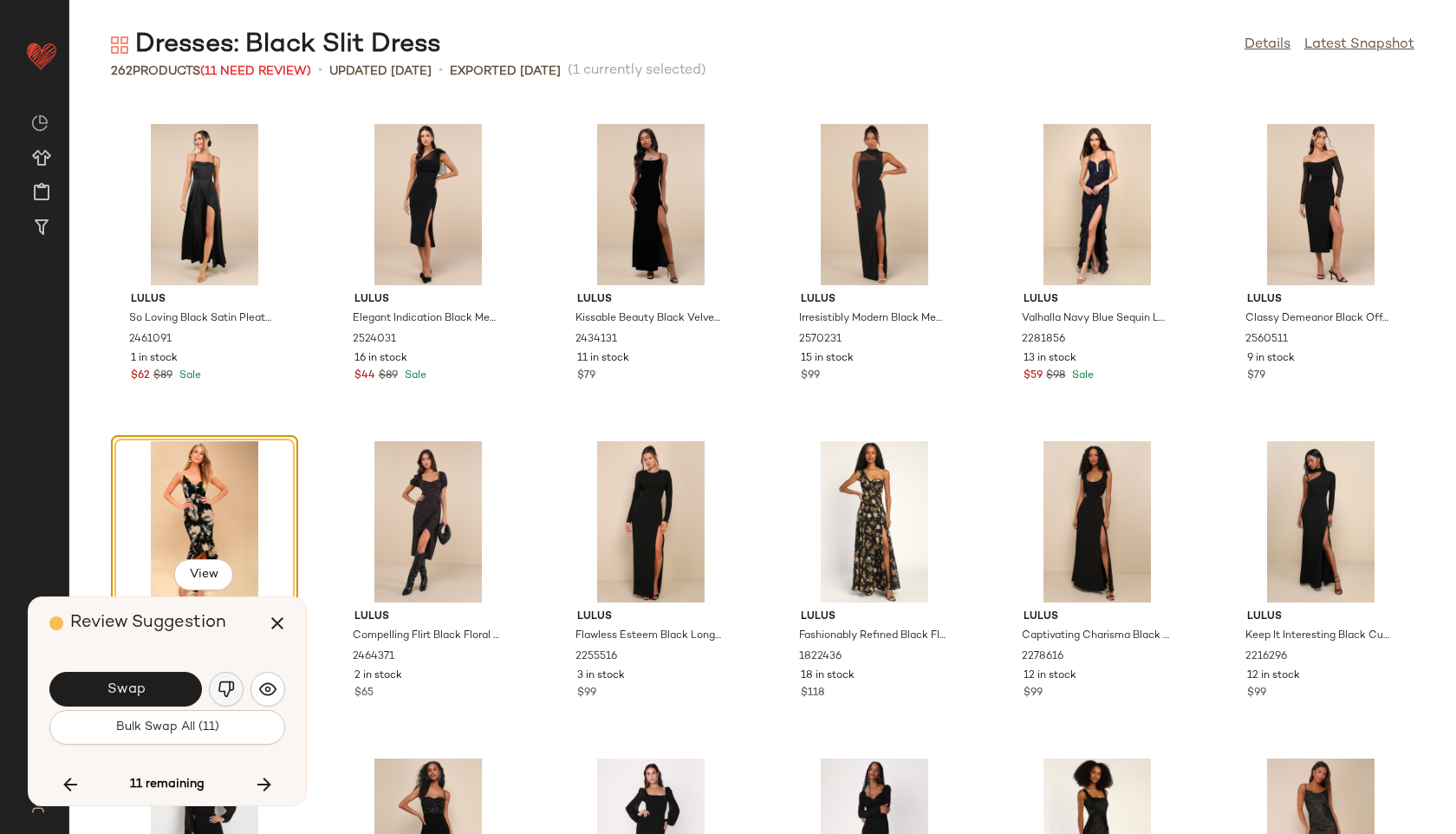
click at [232, 678] on button "button" at bounding box center [226, 689] width 34 height 34
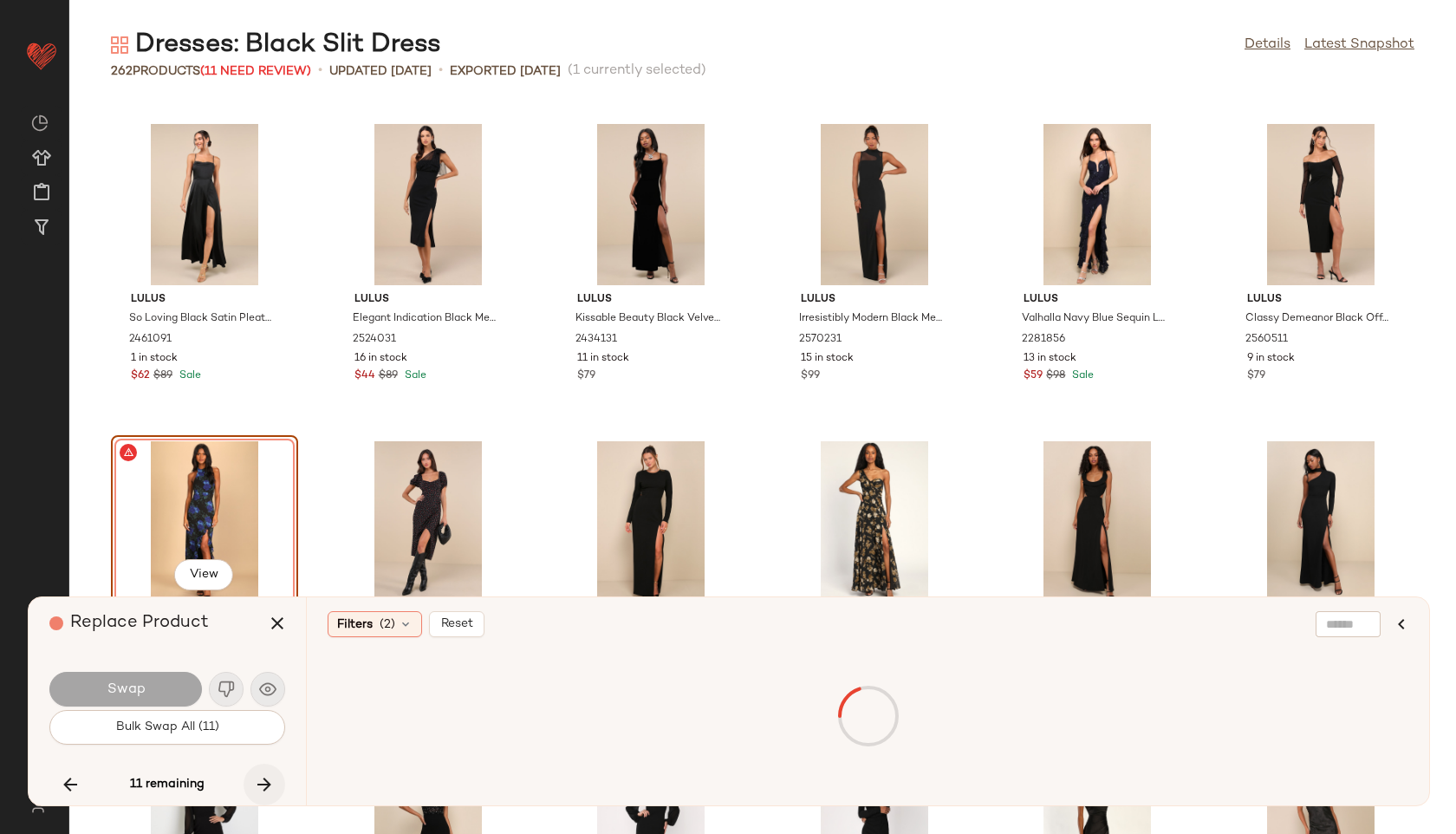
click at [269, 780] on icon "button" at bounding box center [264, 785] width 21 height 21
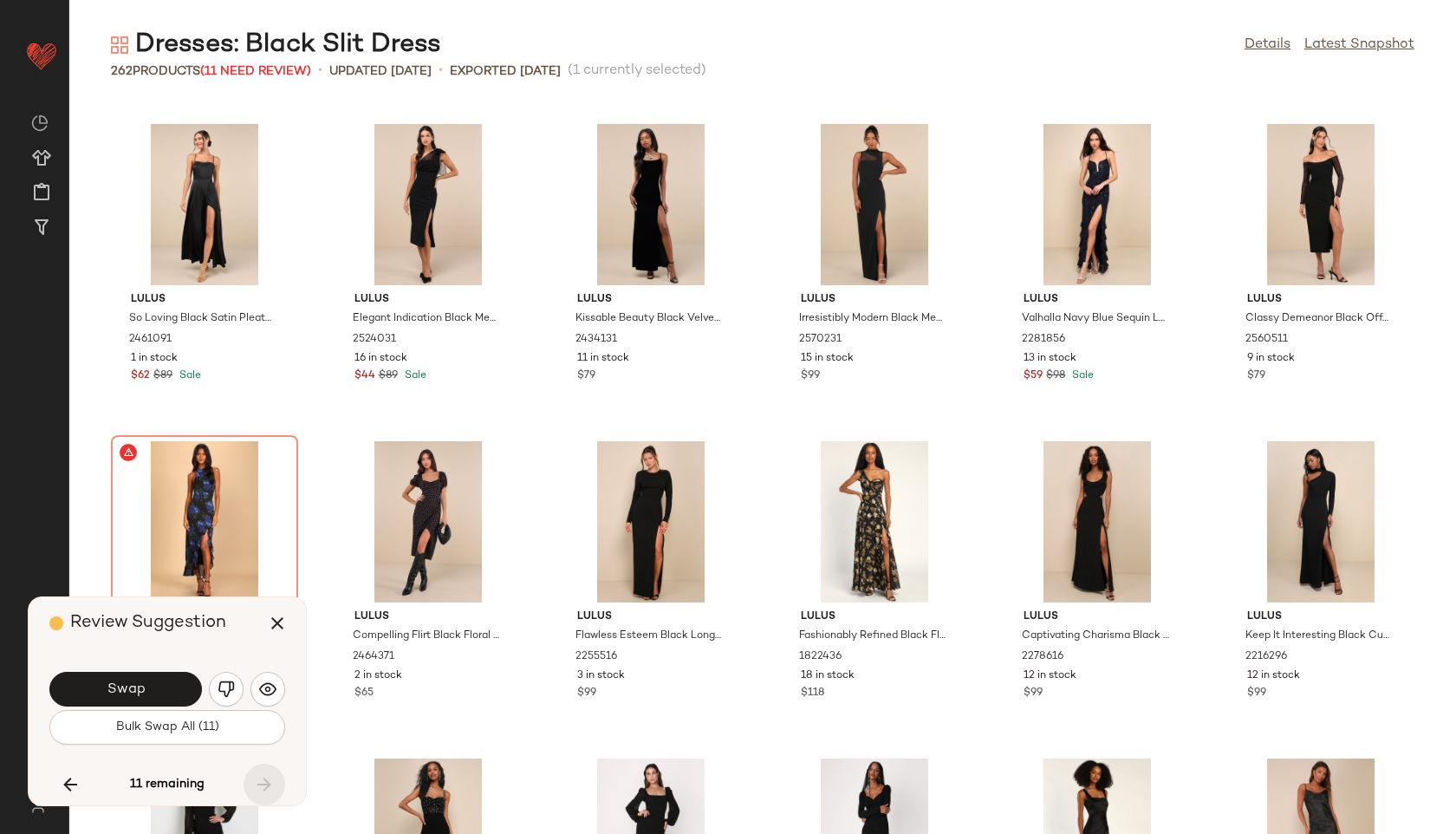
scroll to position [13231, 0]
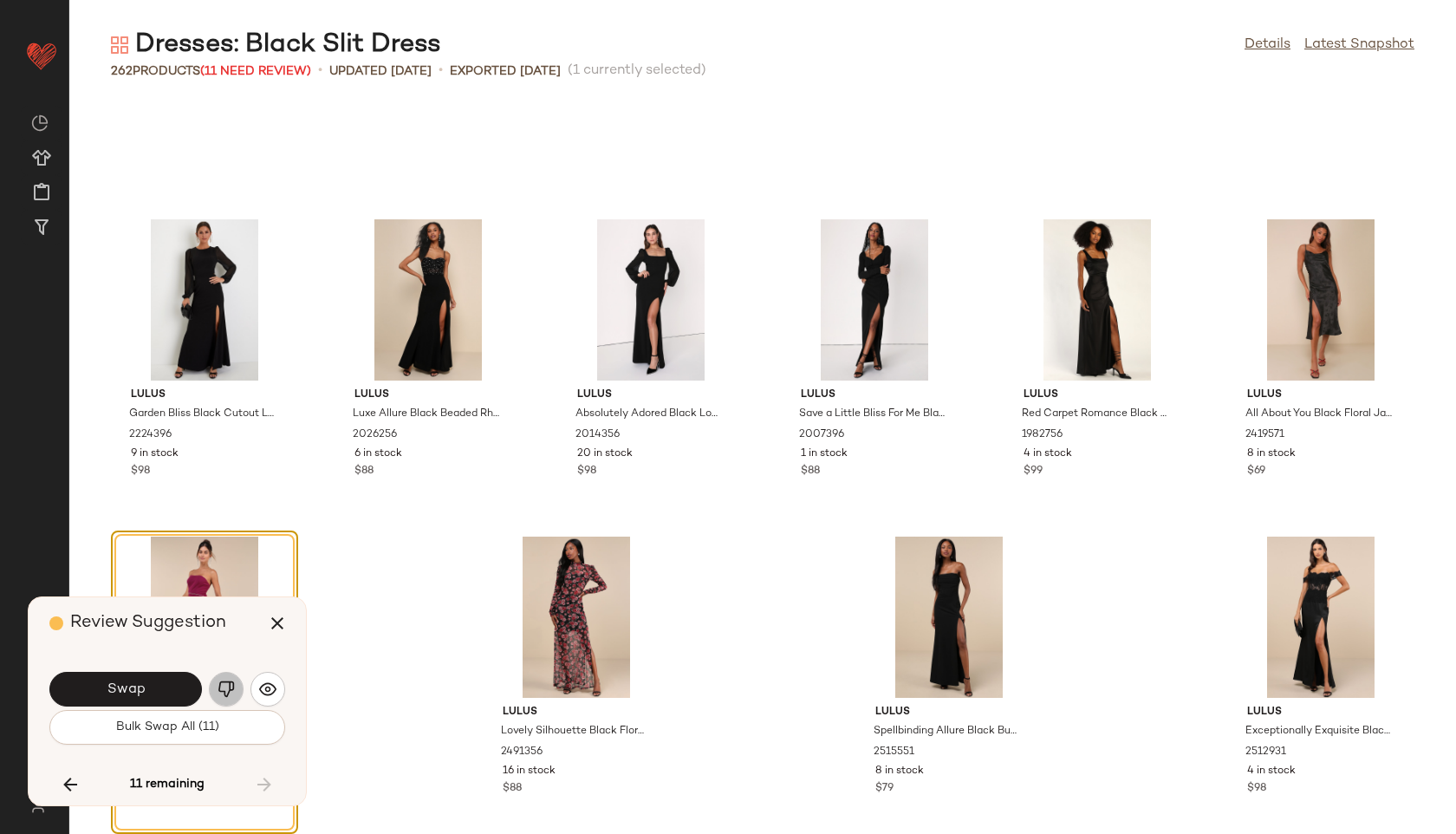
click at [229, 697] on img "button" at bounding box center [227, 689] width 18 height 18
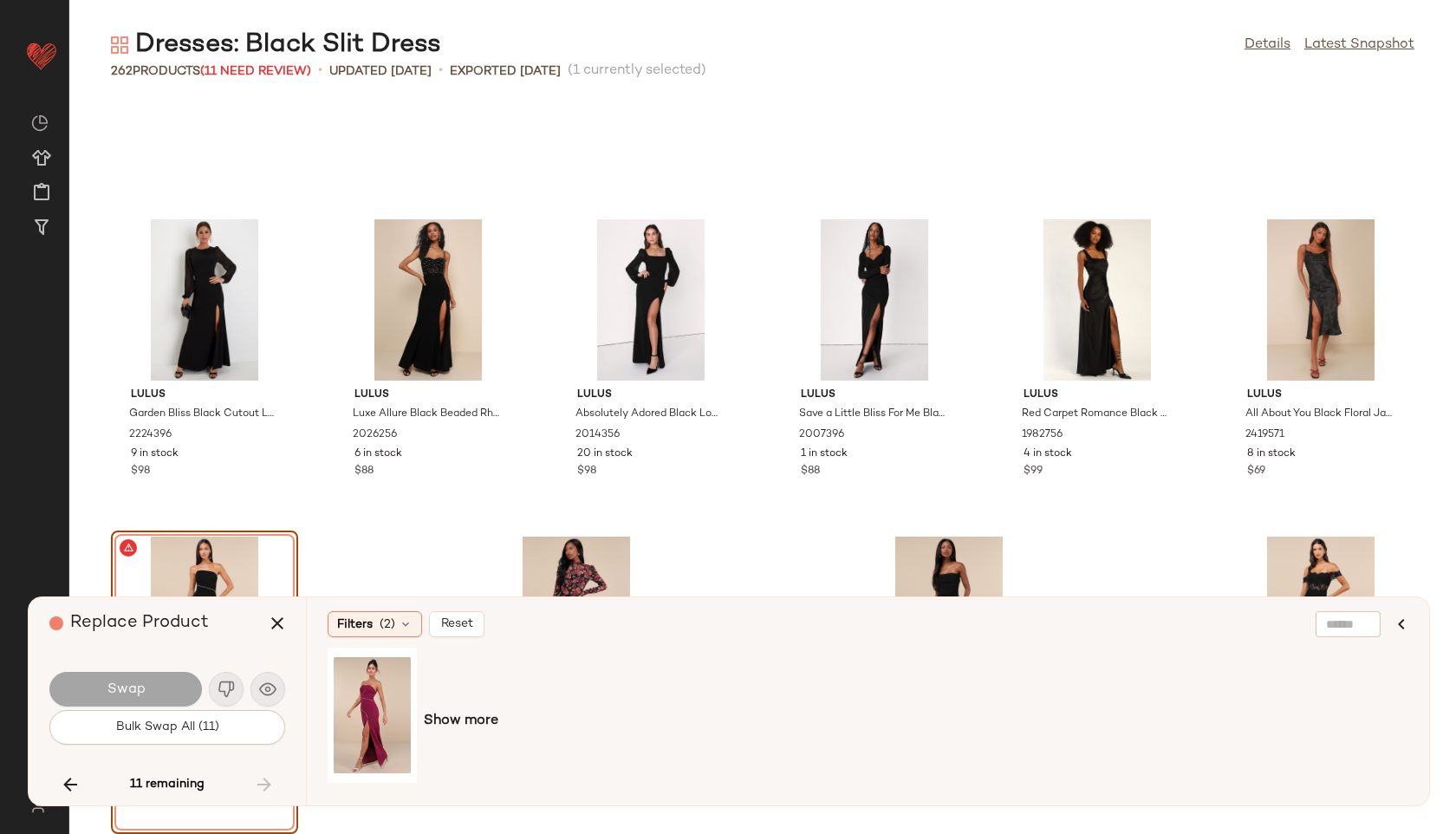
click at [261, 775] on div "11 remaining" at bounding box center [167, 784] width 235 height 41
click at [226, 677] on div "Swap" at bounding box center [167, 689] width 235 height 41
click at [279, 612] on button "button" at bounding box center [277, 623] width 41 height 41
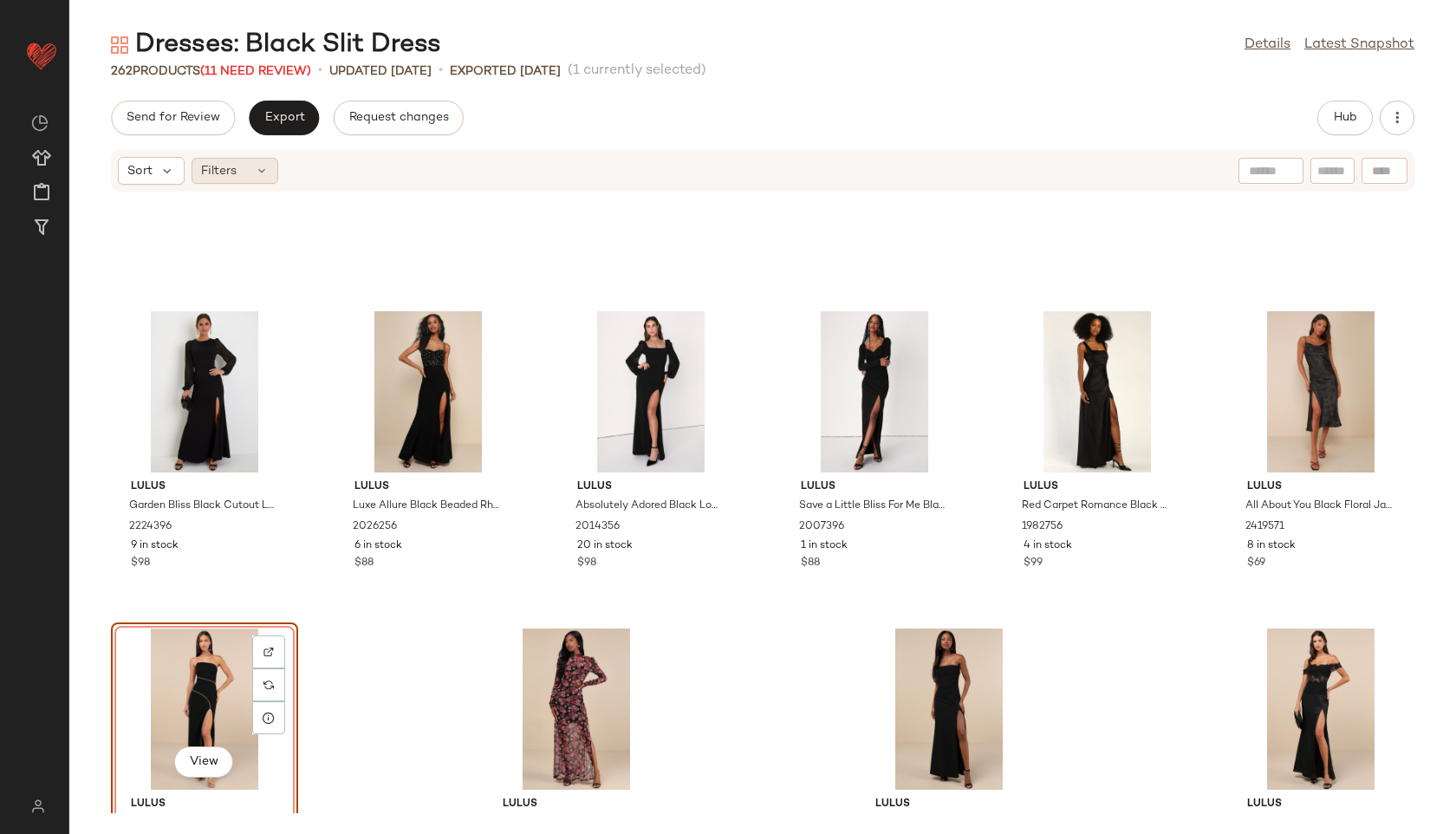
click at [263, 175] on icon at bounding box center [262, 170] width 14 height 14
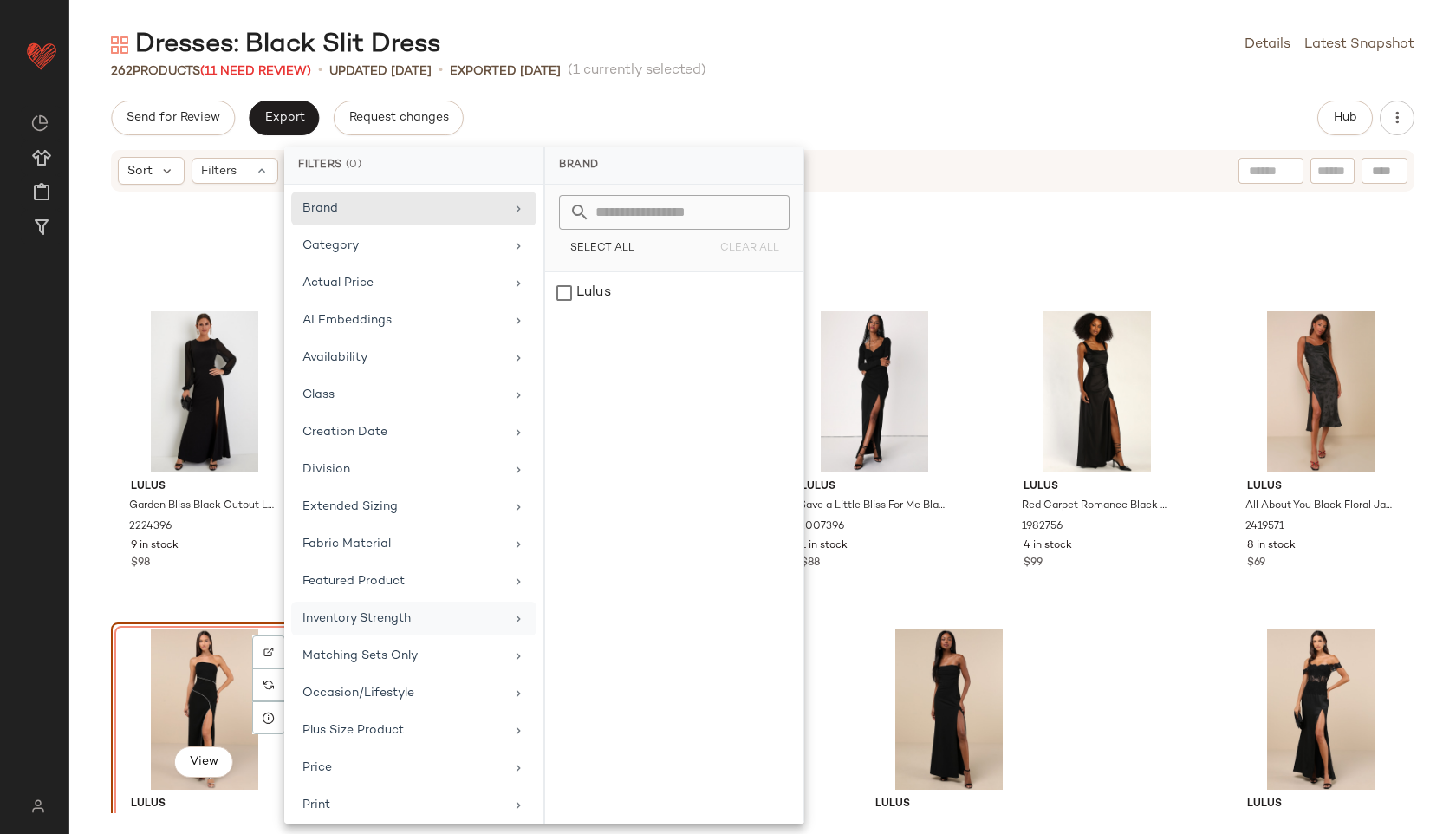
scroll to position [195, 0]
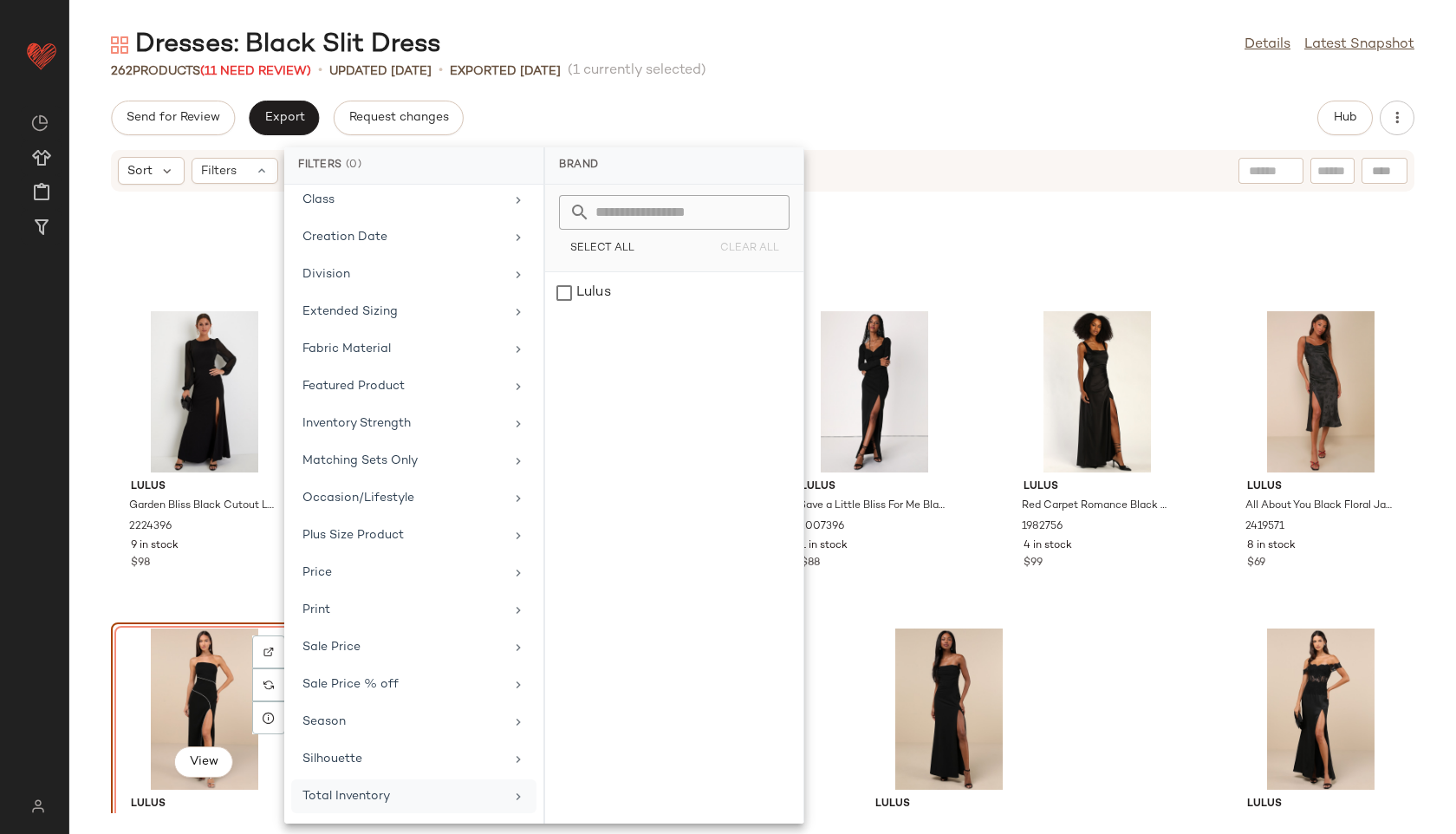
click at [351, 798] on div "Total Inventory" at bounding box center [403, 796] width 202 height 18
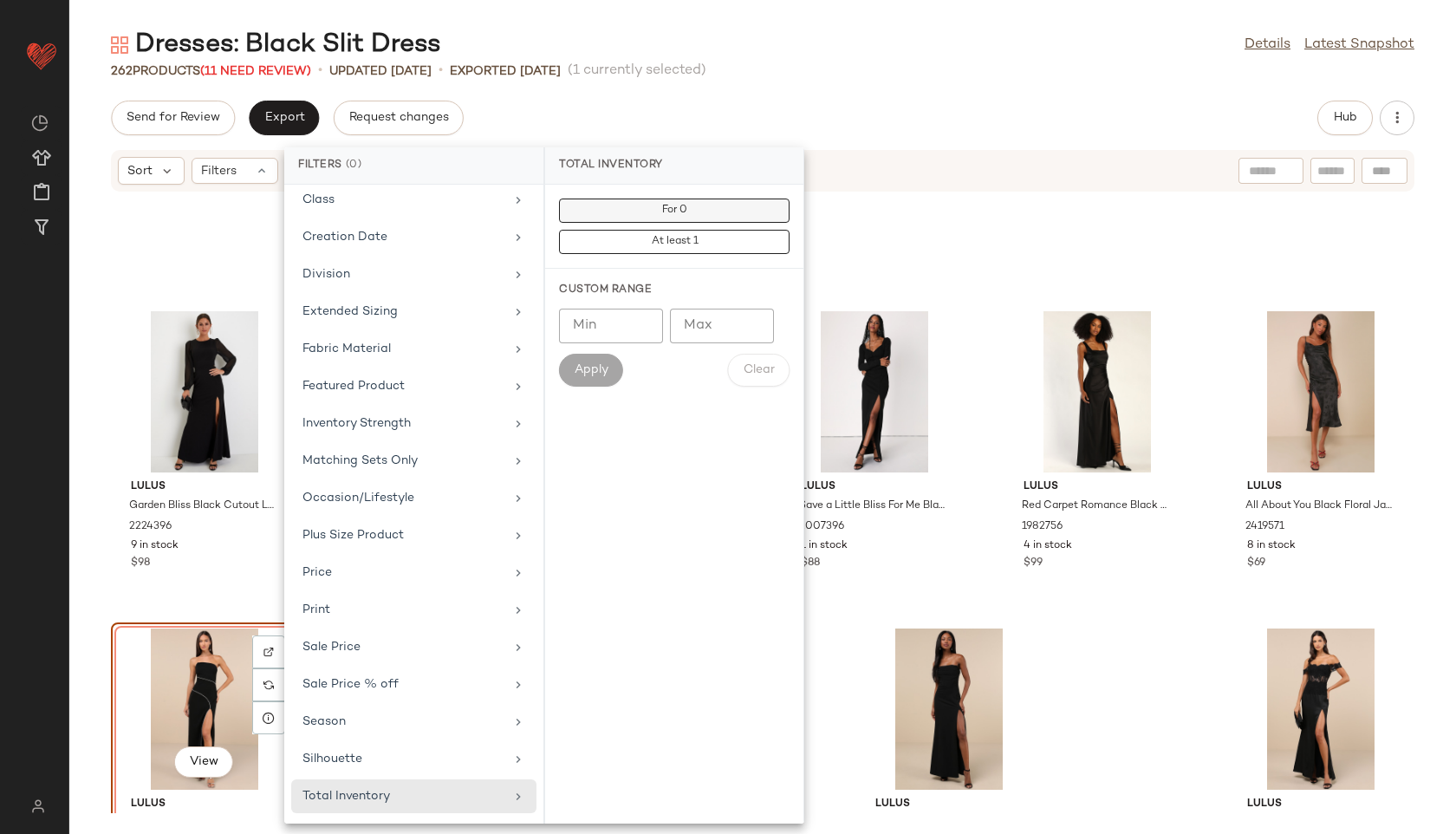
click at [689, 214] on button "For 0" at bounding box center [674, 211] width 230 height 25
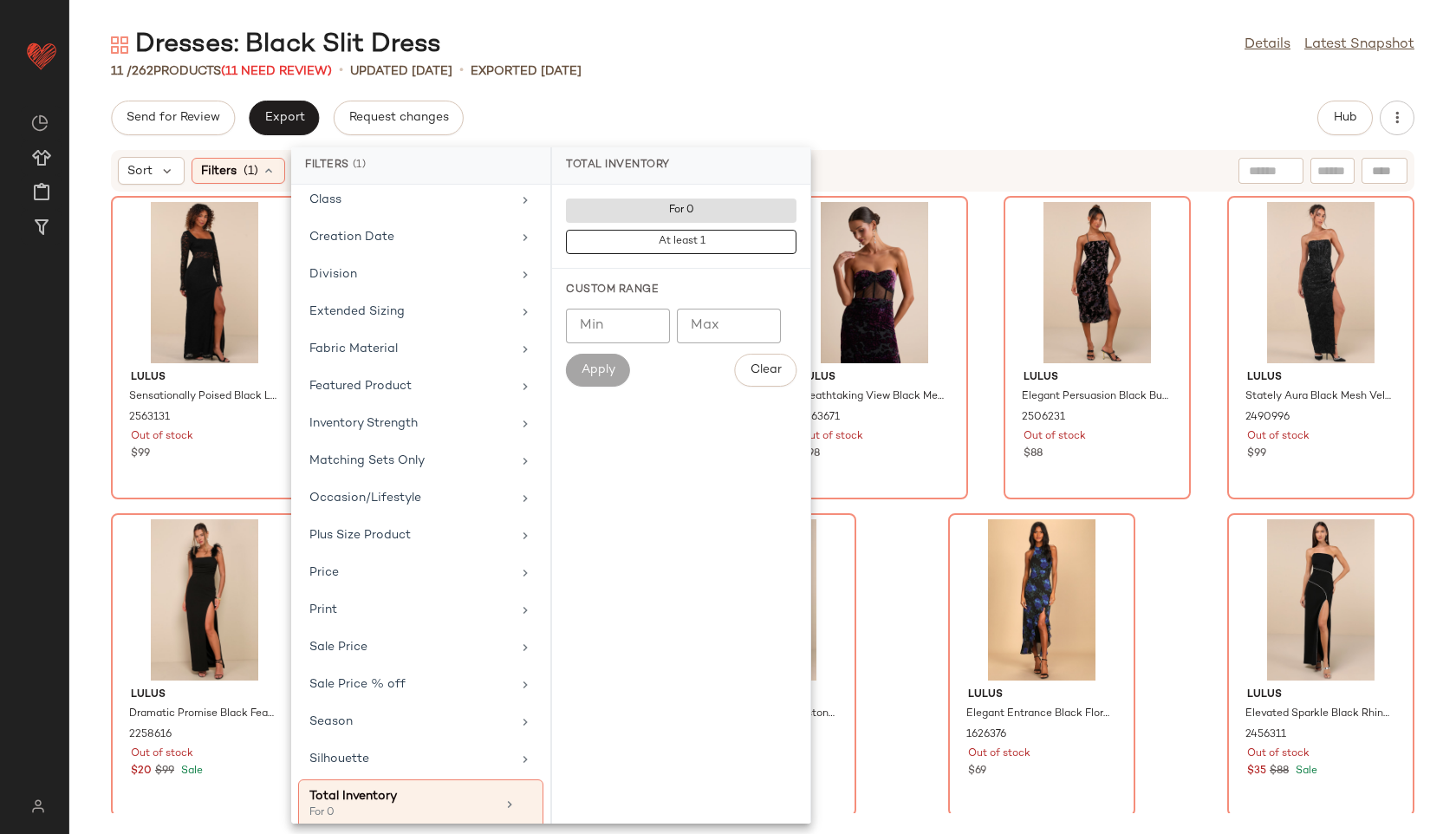
click at [766, 58] on div "Dresses: Black Slit Dress Details Latest Snapshot" at bounding box center [763, 45] width 1387 height 34
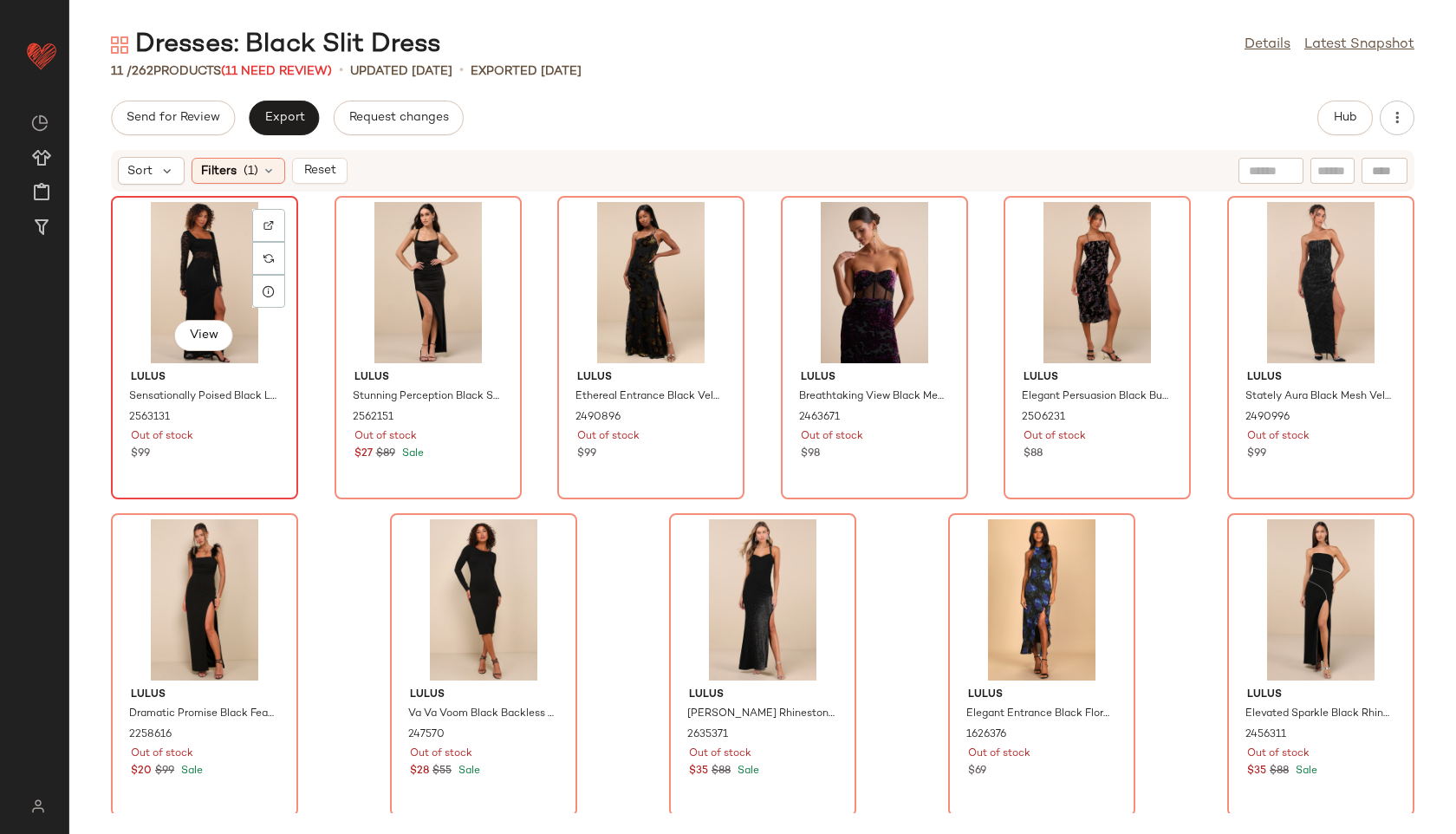
click at [155, 284] on div "View" at bounding box center [204, 282] width 175 height 161
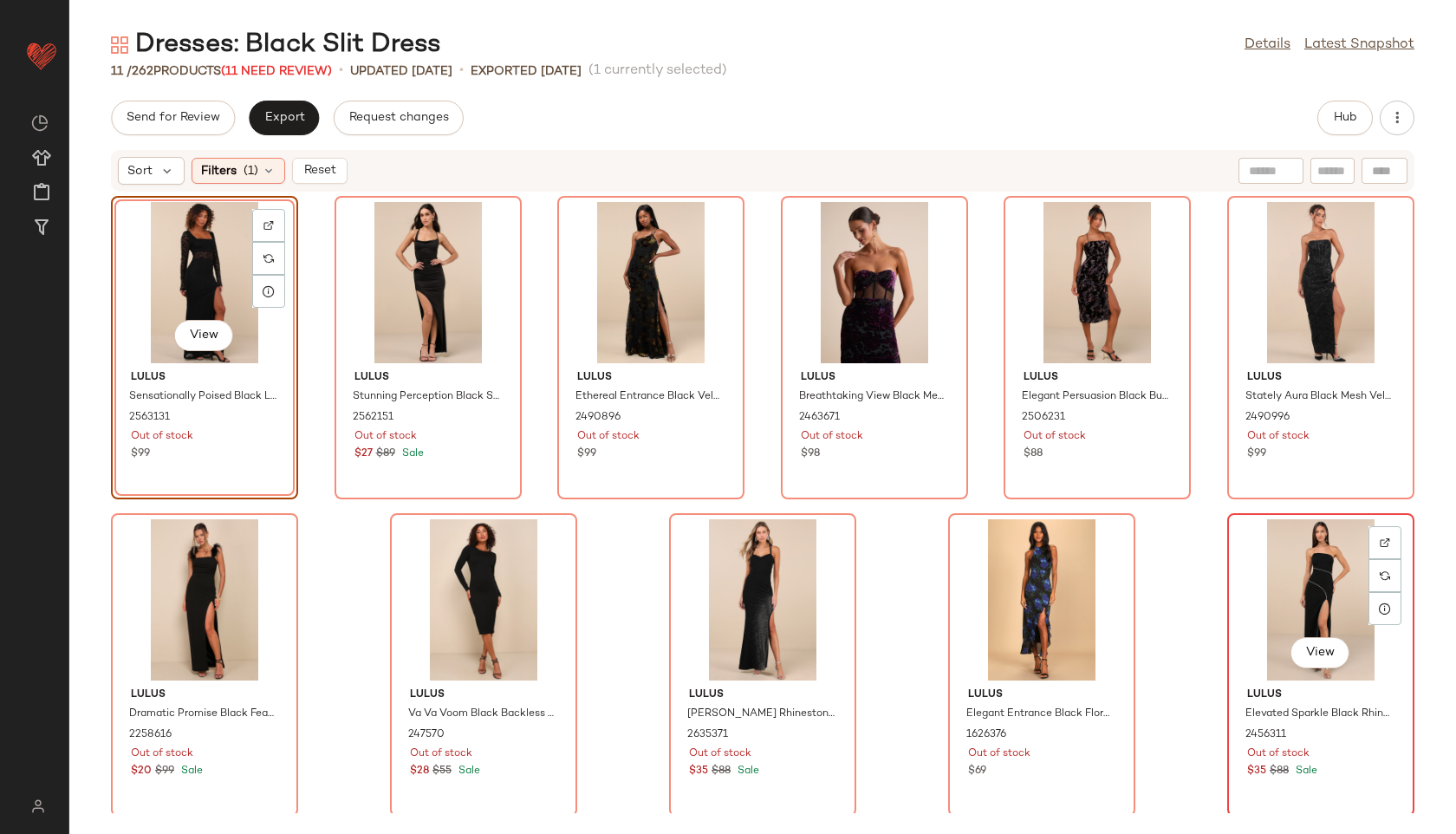
scroll to position [4, 0]
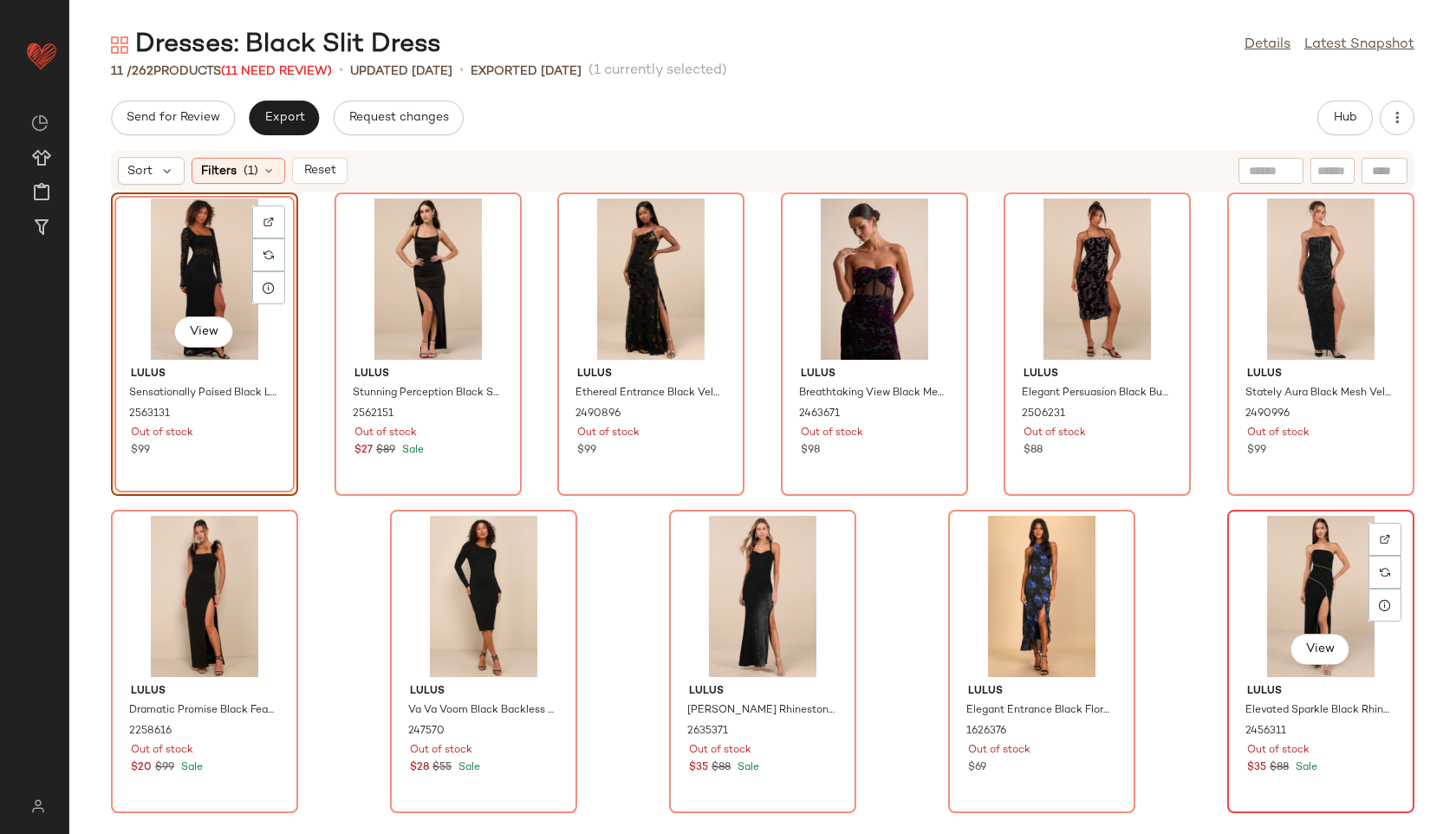
click at [1268, 582] on div "View" at bounding box center [1321, 596] width 175 height 161
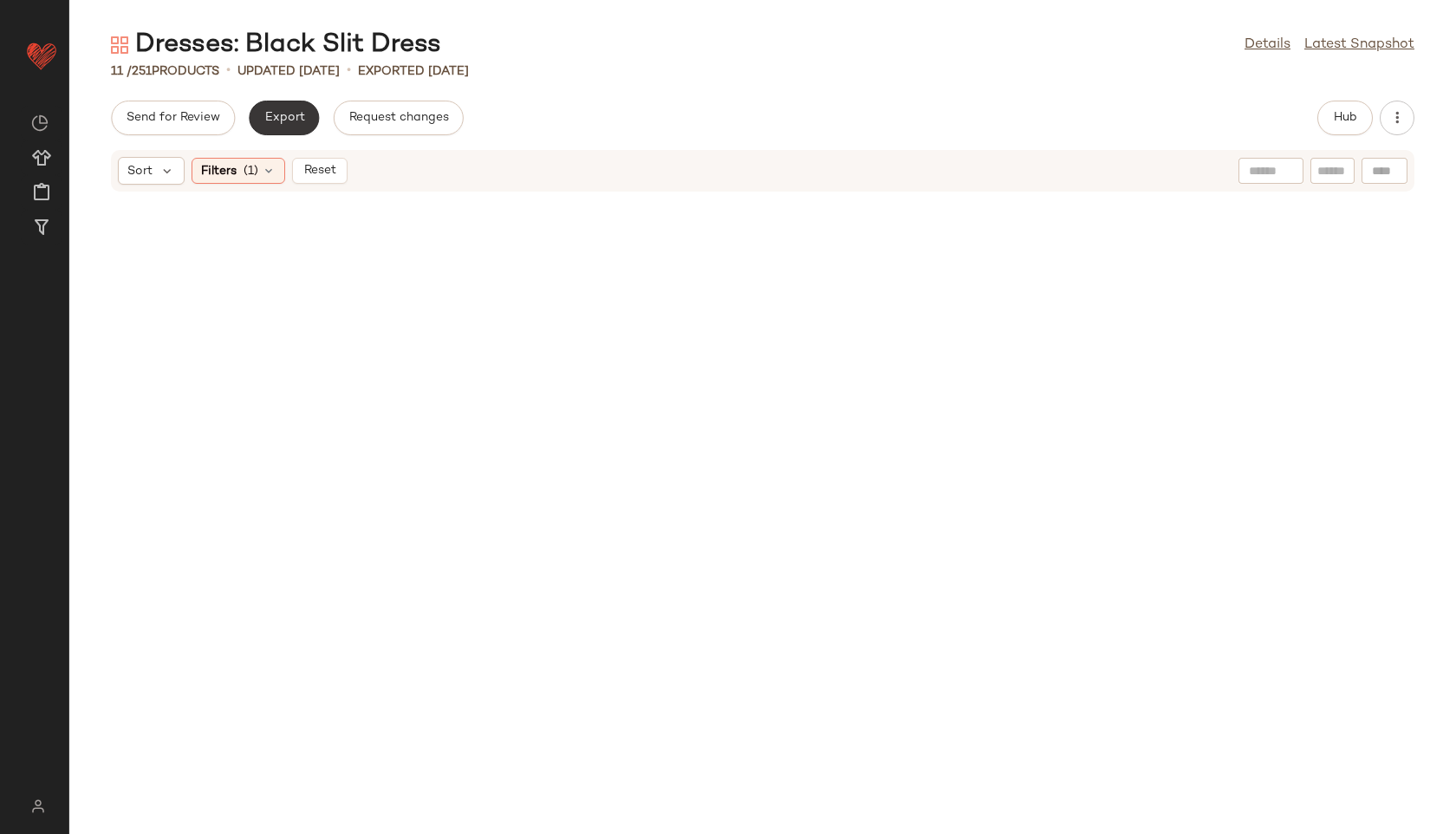
click at [300, 108] on button "Export" at bounding box center [284, 117] width 70 height 34
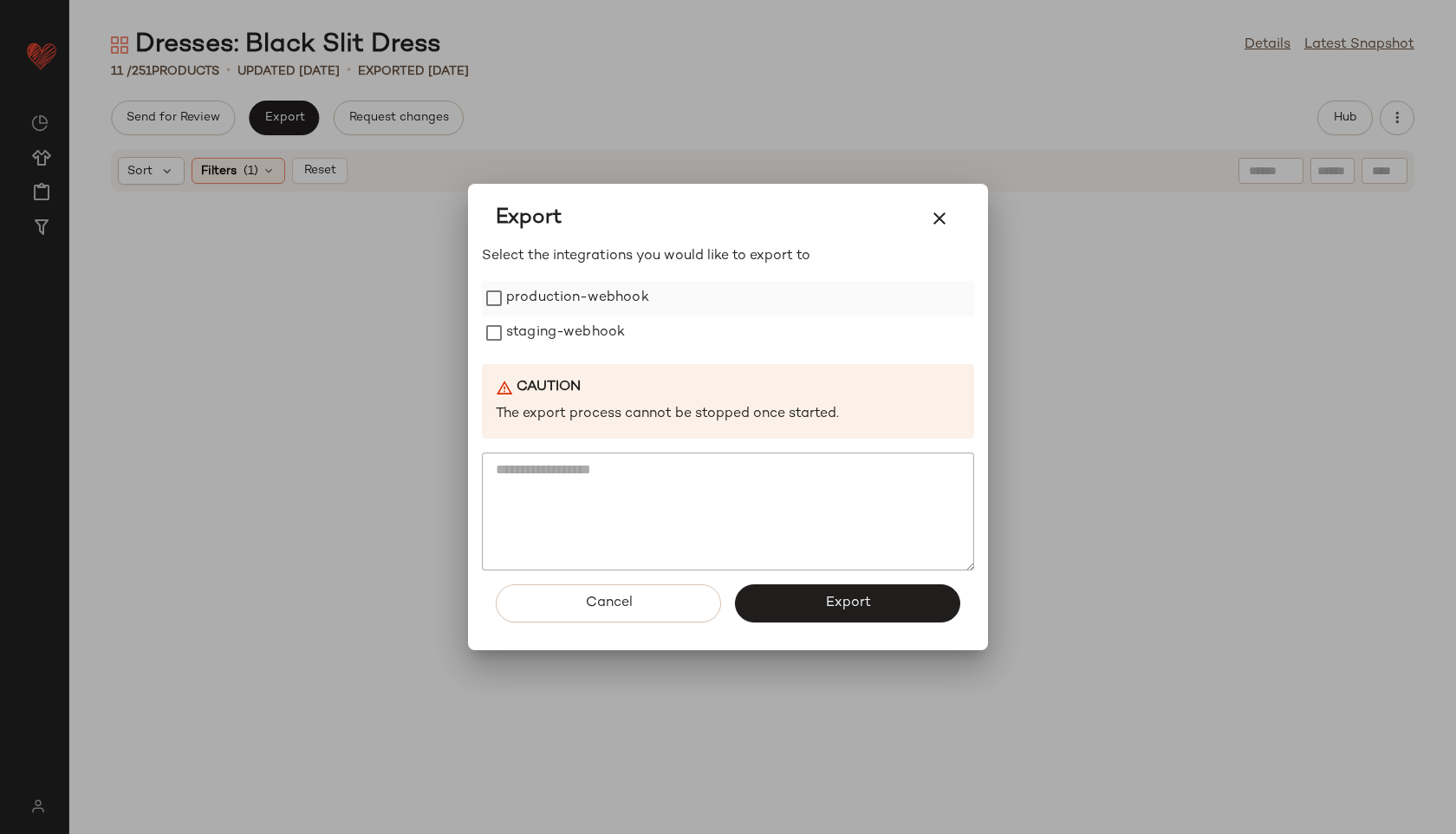
click at [619, 292] on label "production-webhook" at bounding box center [577, 298] width 143 height 34
click at [607, 332] on label "staging-webhook" at bounding box center [565, 332] width 119 height 34
click at [858, 605] on span "Export" at bounding box center [847, 603] width 46 height 17
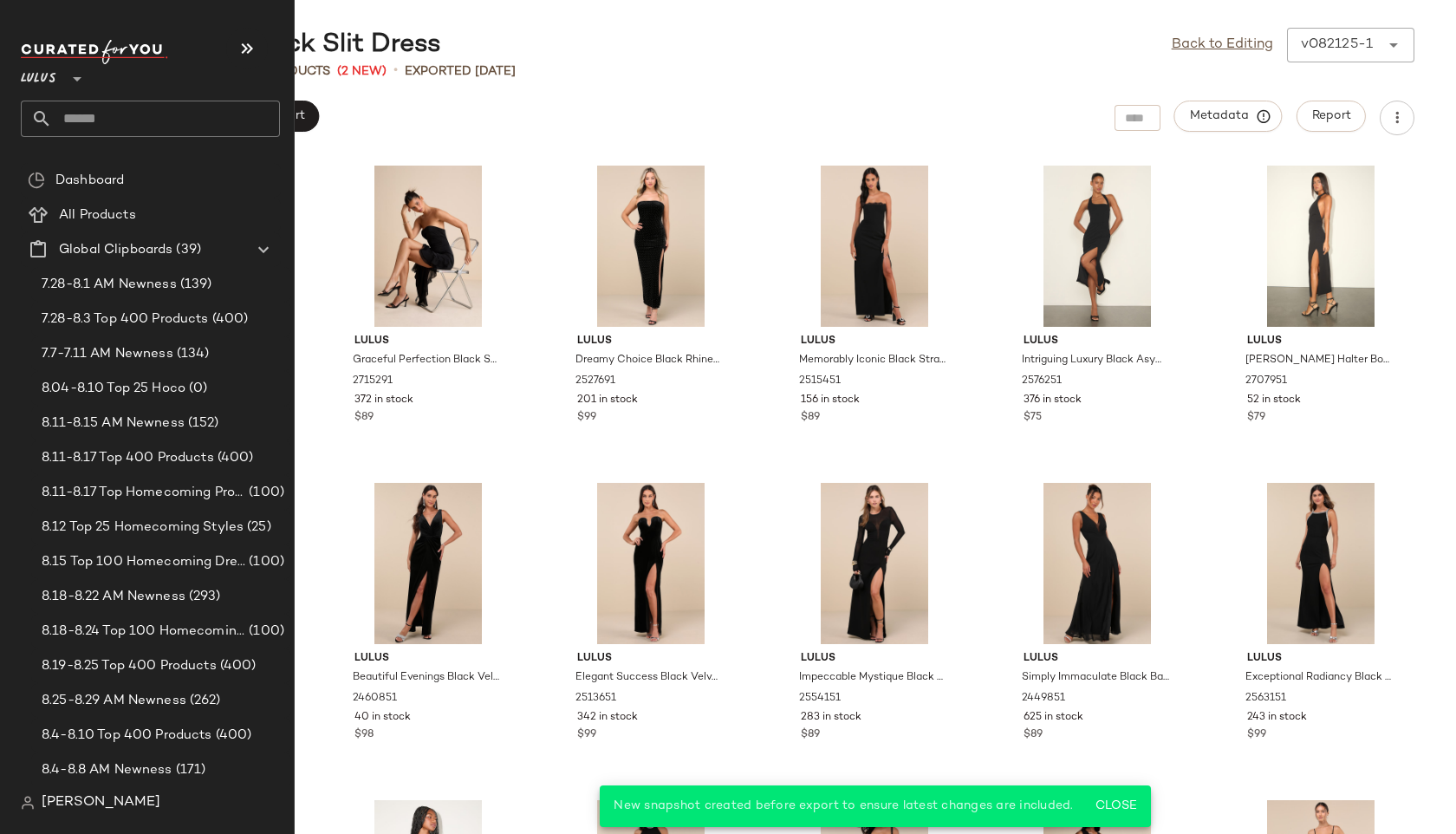
click at [80, 113] on input "text" at bounding box center [165, 118] width 228 height 36
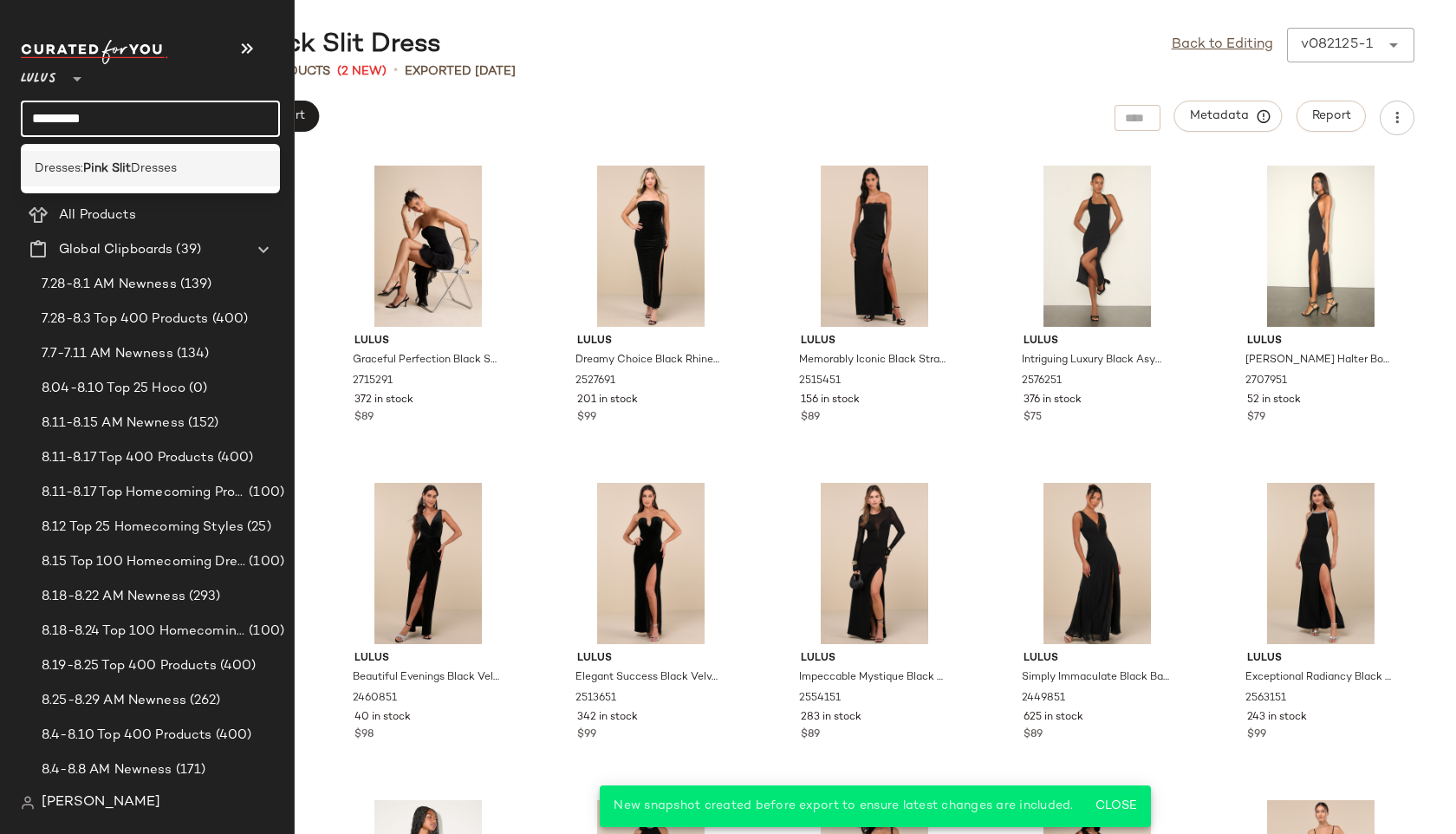
type input "*********"
click at [64, 150] on div "Dresses: Pink Slit Dresses" at bounding box center [150, 169] width 259 height 49
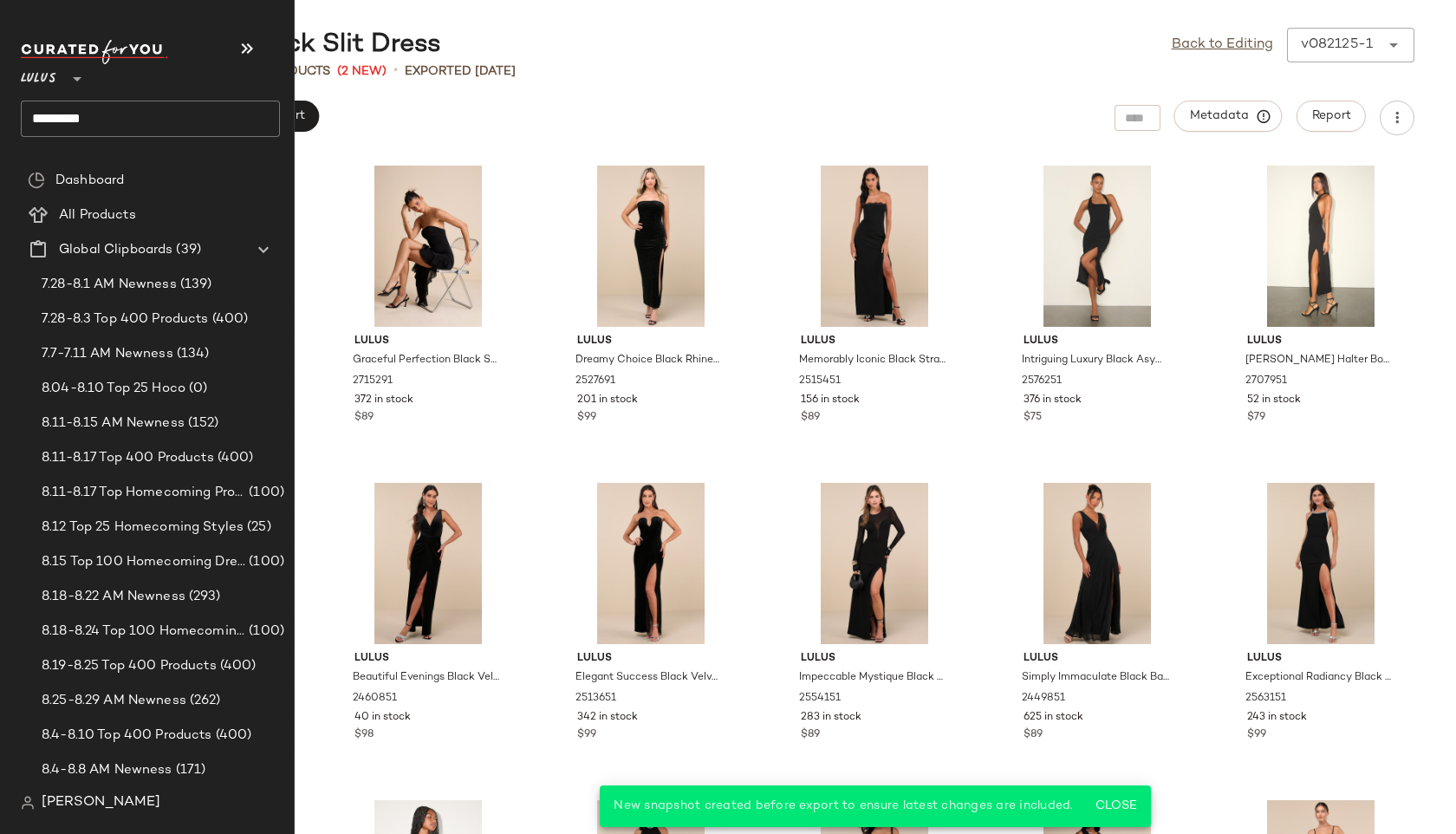
click at [98, 121] on input "*********" at bounding box center [150, 118] width 259 height 36
click at [83, 171] on span "Dresses:" at bounding box center [58, 169] width 48 height 18
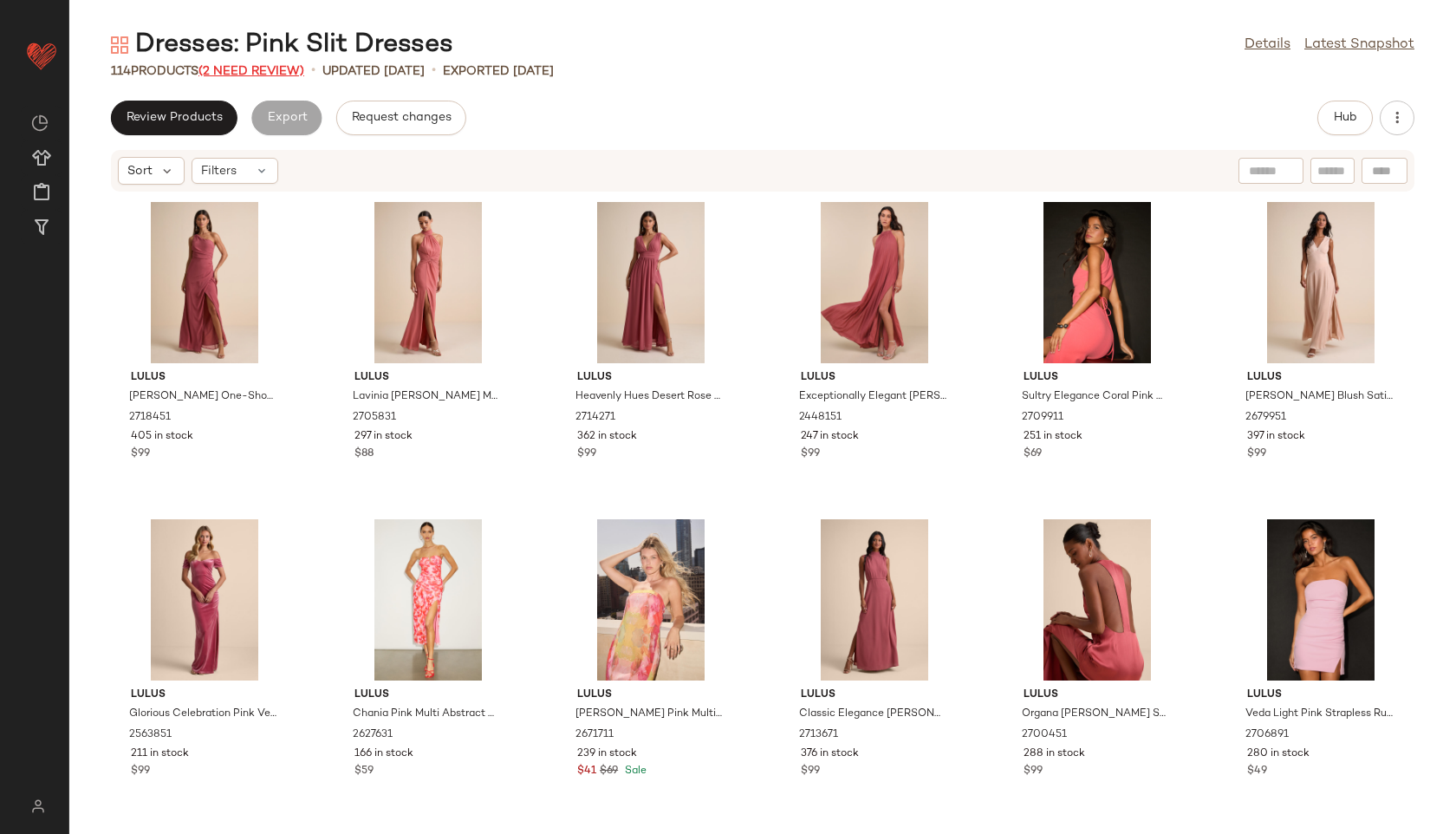
click at [265, 65] on span "(2 Need Review)" at bounding box center [251, 71] width 105 height 13
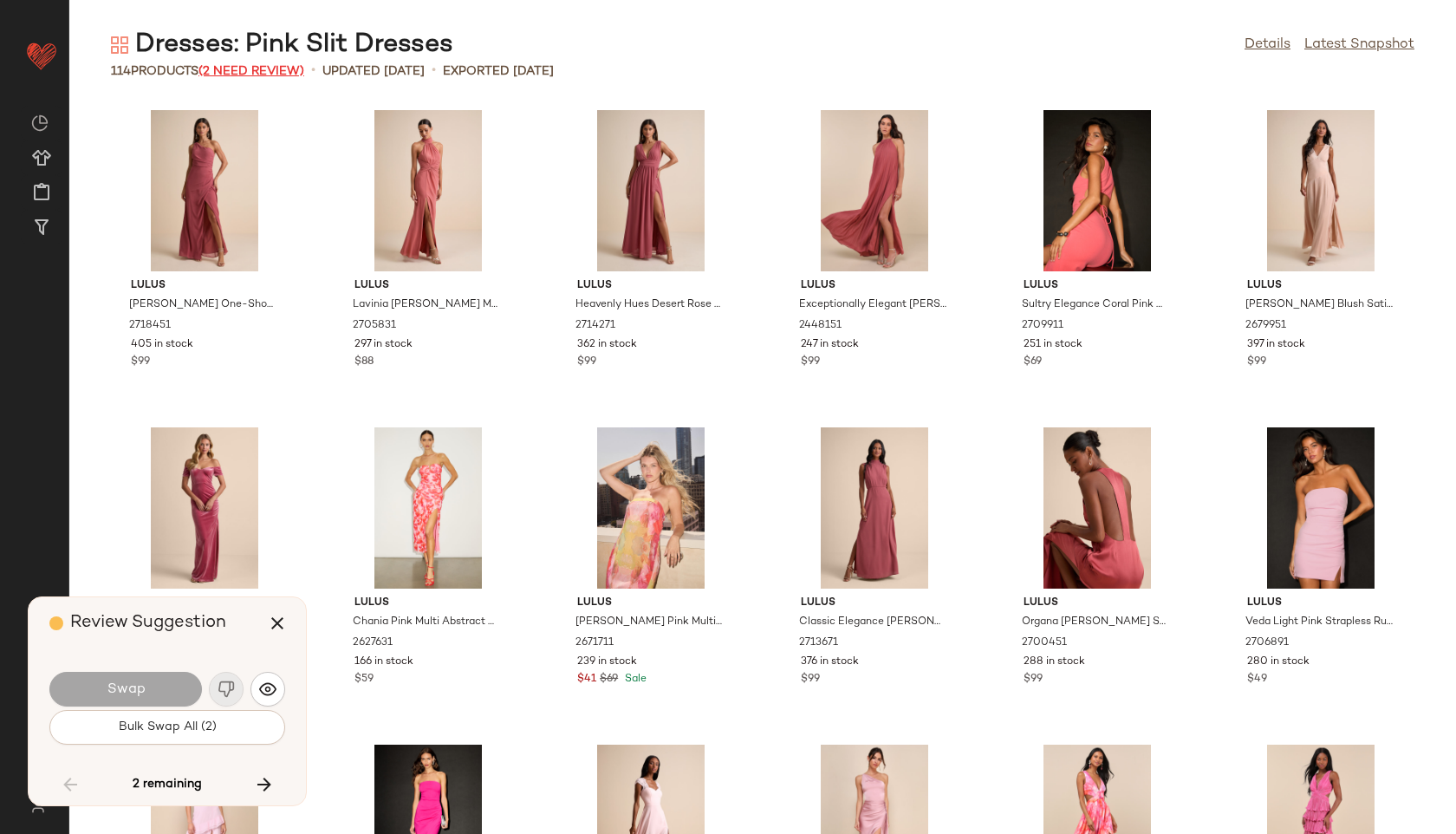
scroll to position [5298, 0]
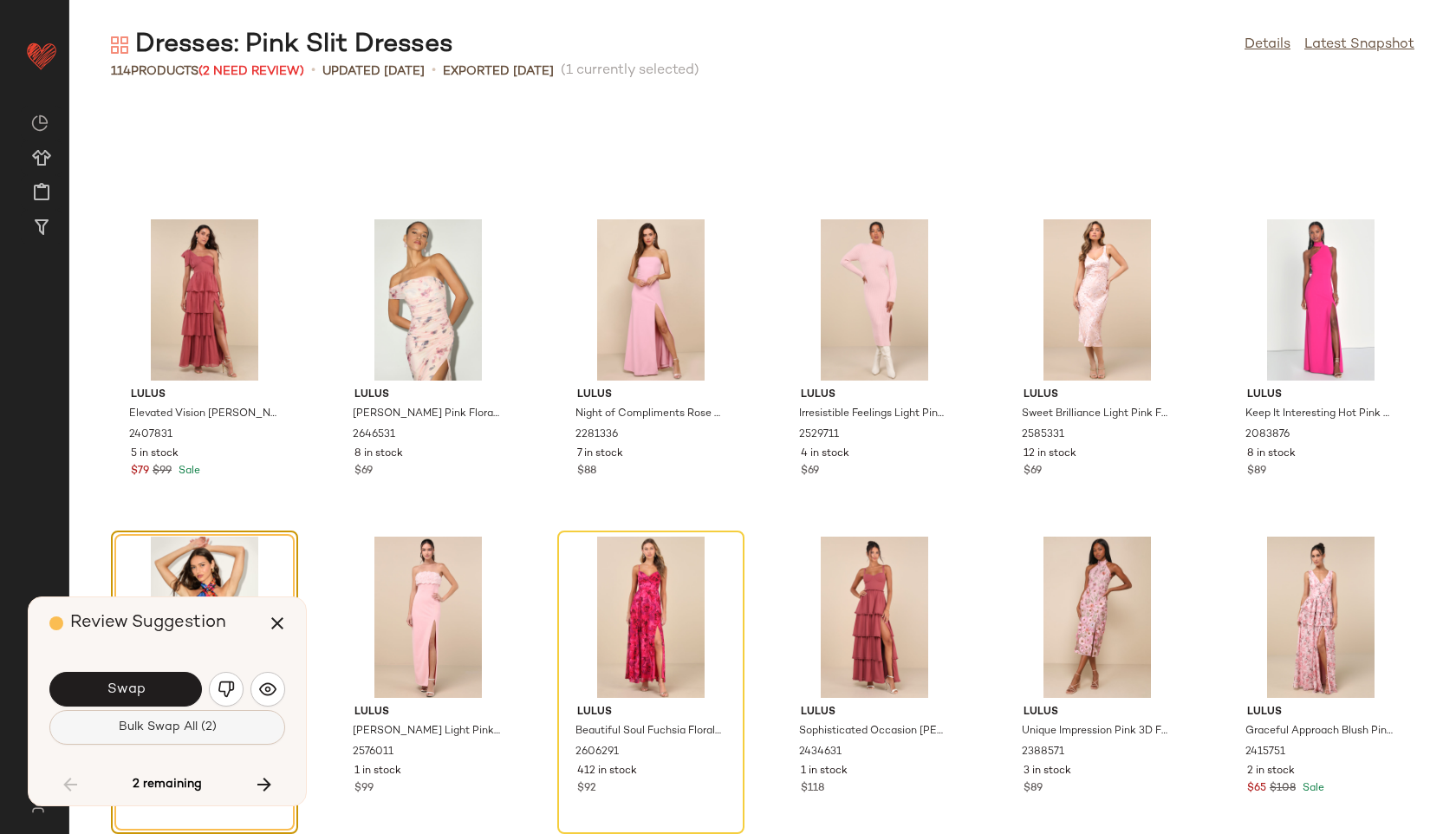
click at [208, 731] on span "Bulk Swap All (2)" at bounding box center [167, 728] width 98 height 14
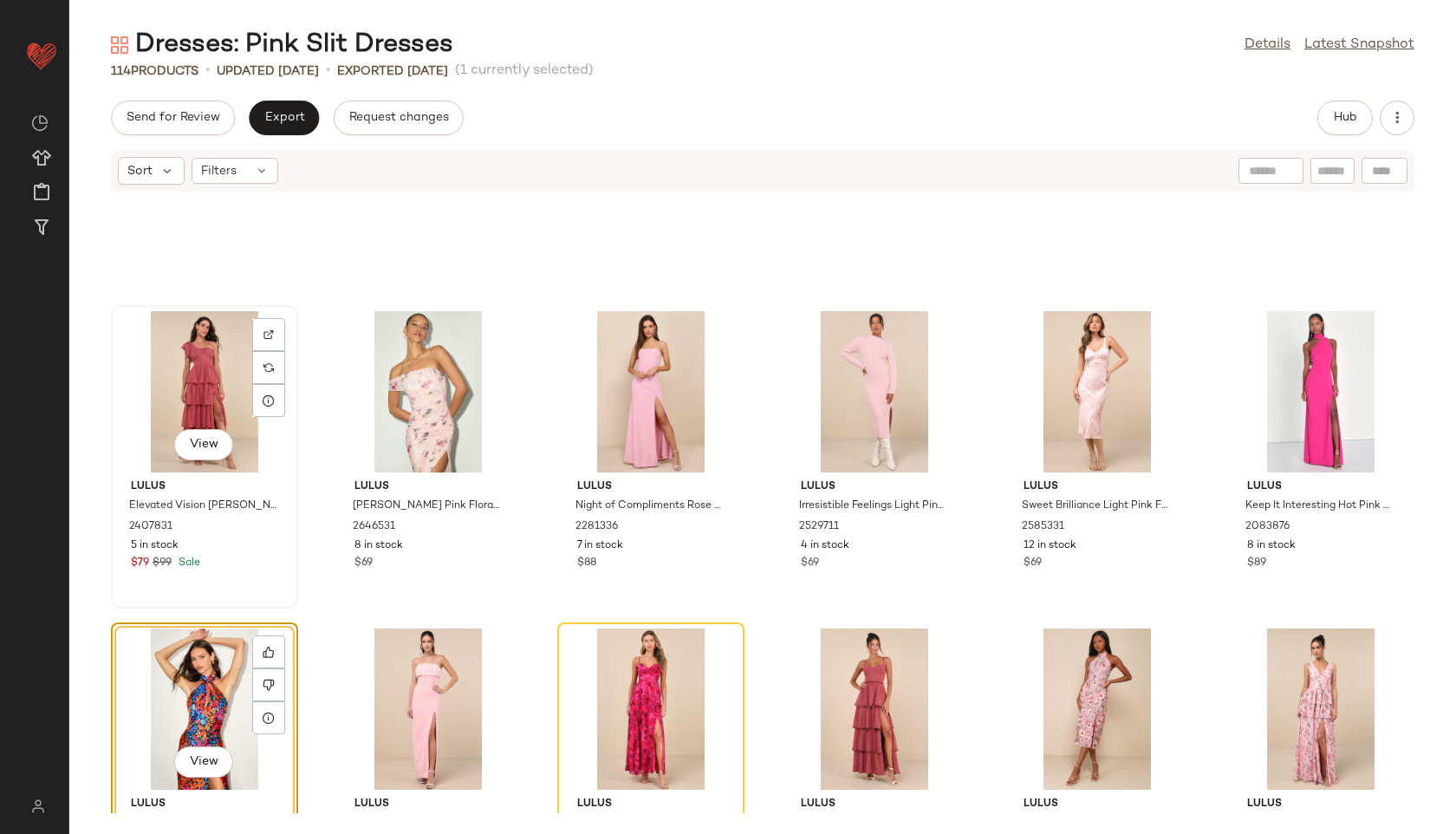
scroll to position [5411, 0]
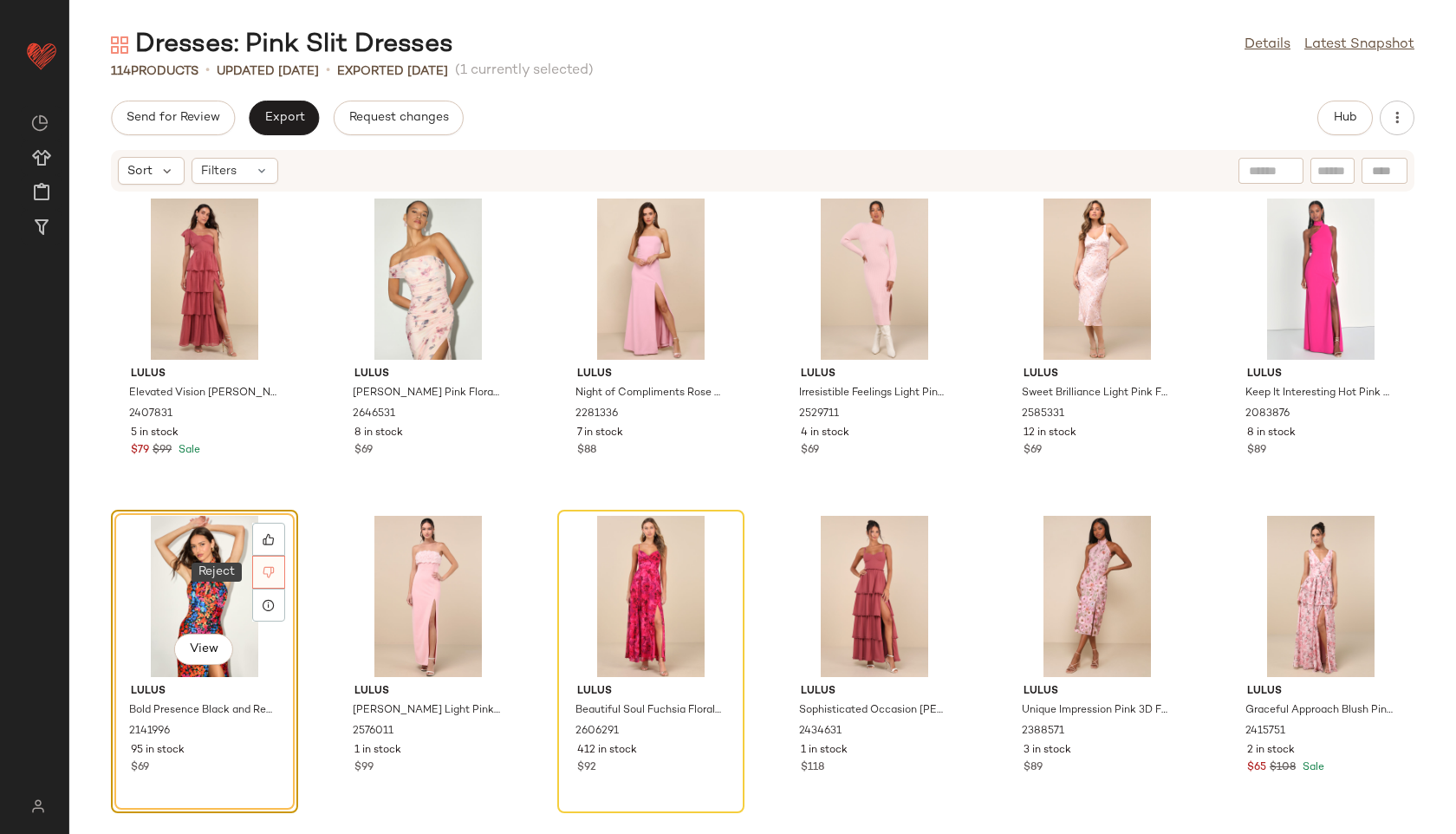
click at [264, 565] on div at bounding box center [268, 571] width 33 height 33
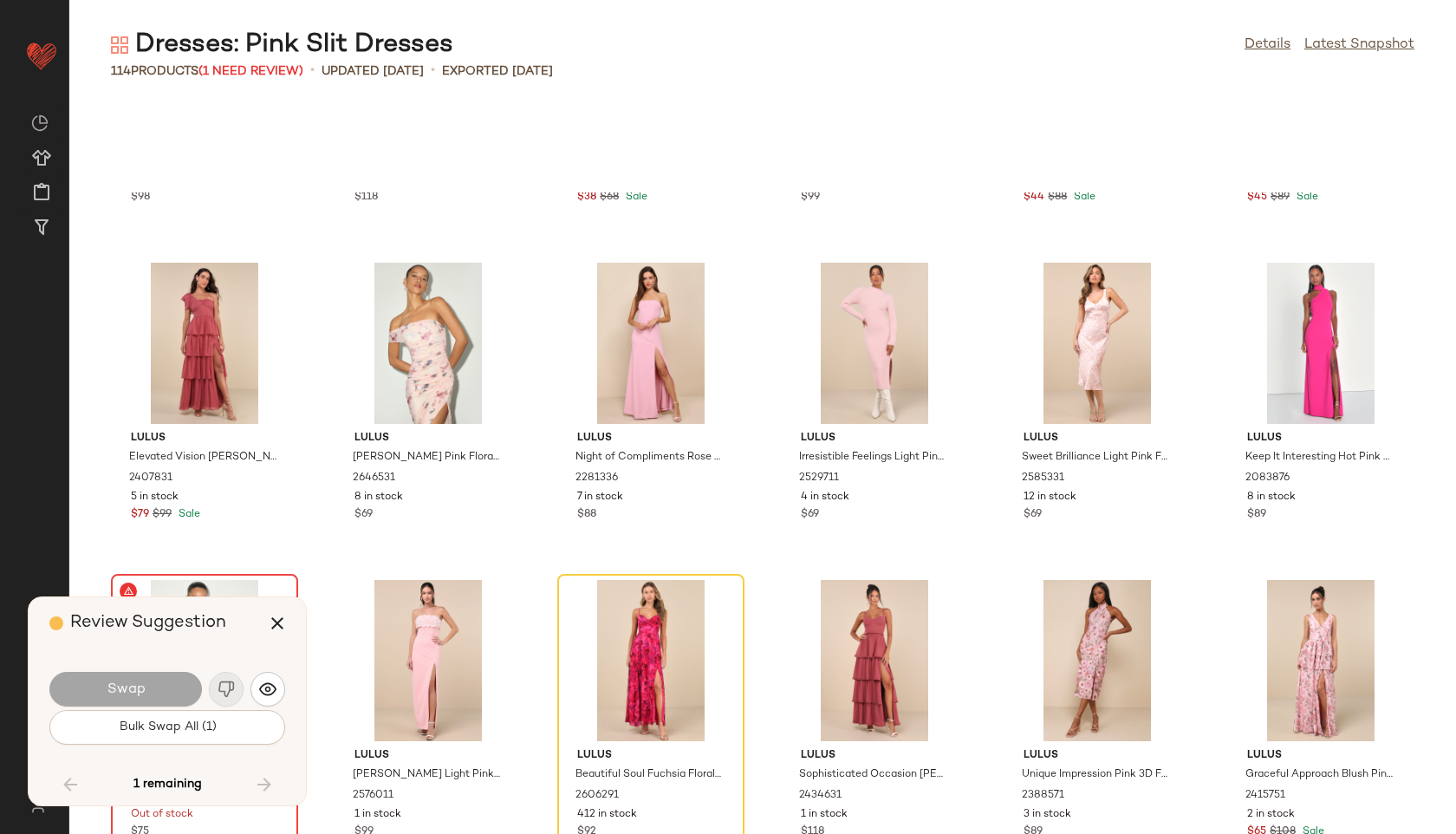
scroll to position [5298, 0]
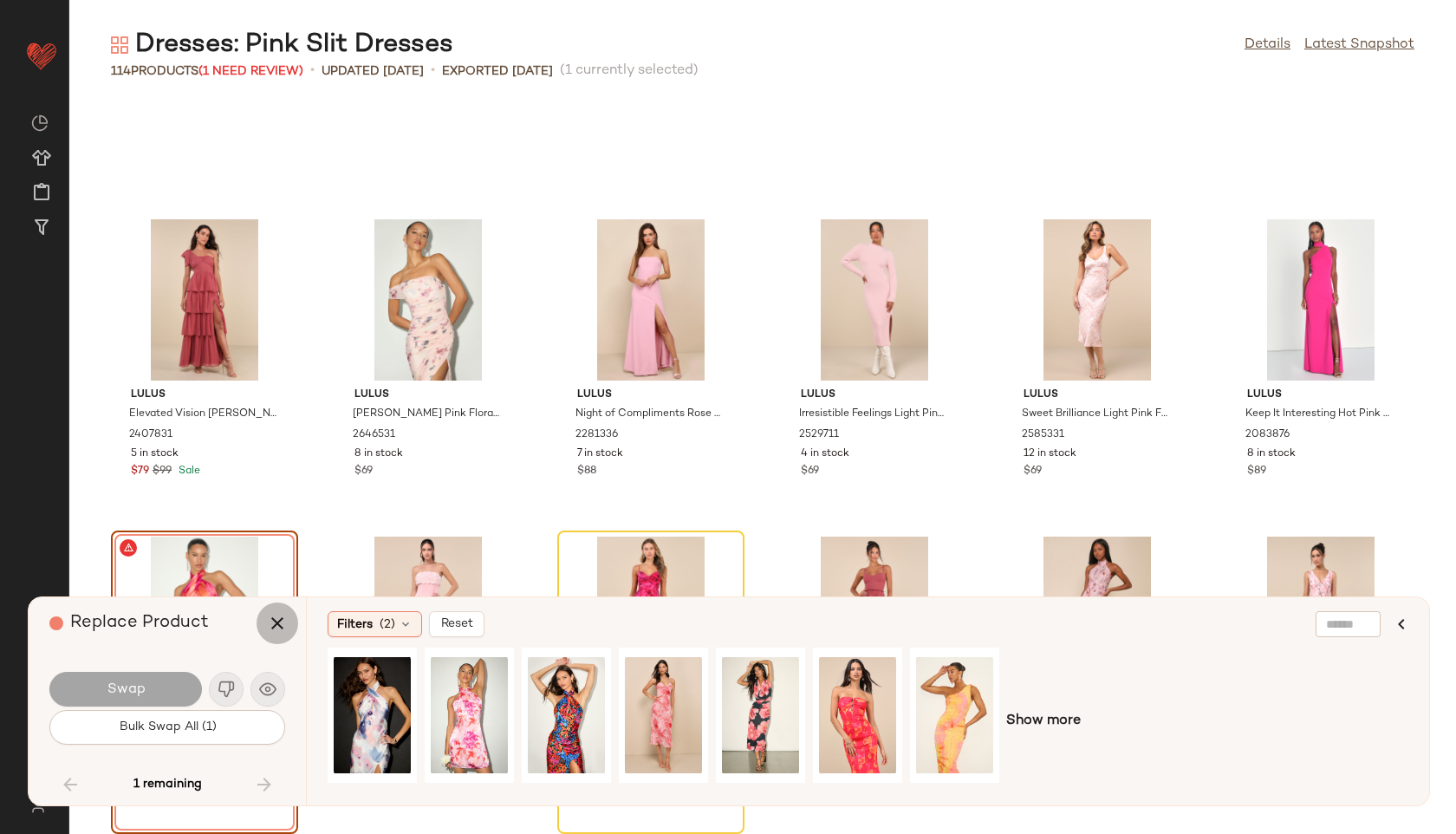
click at [272, 623] on icon "button" at bounding box center [278, 623] width 21 height 21
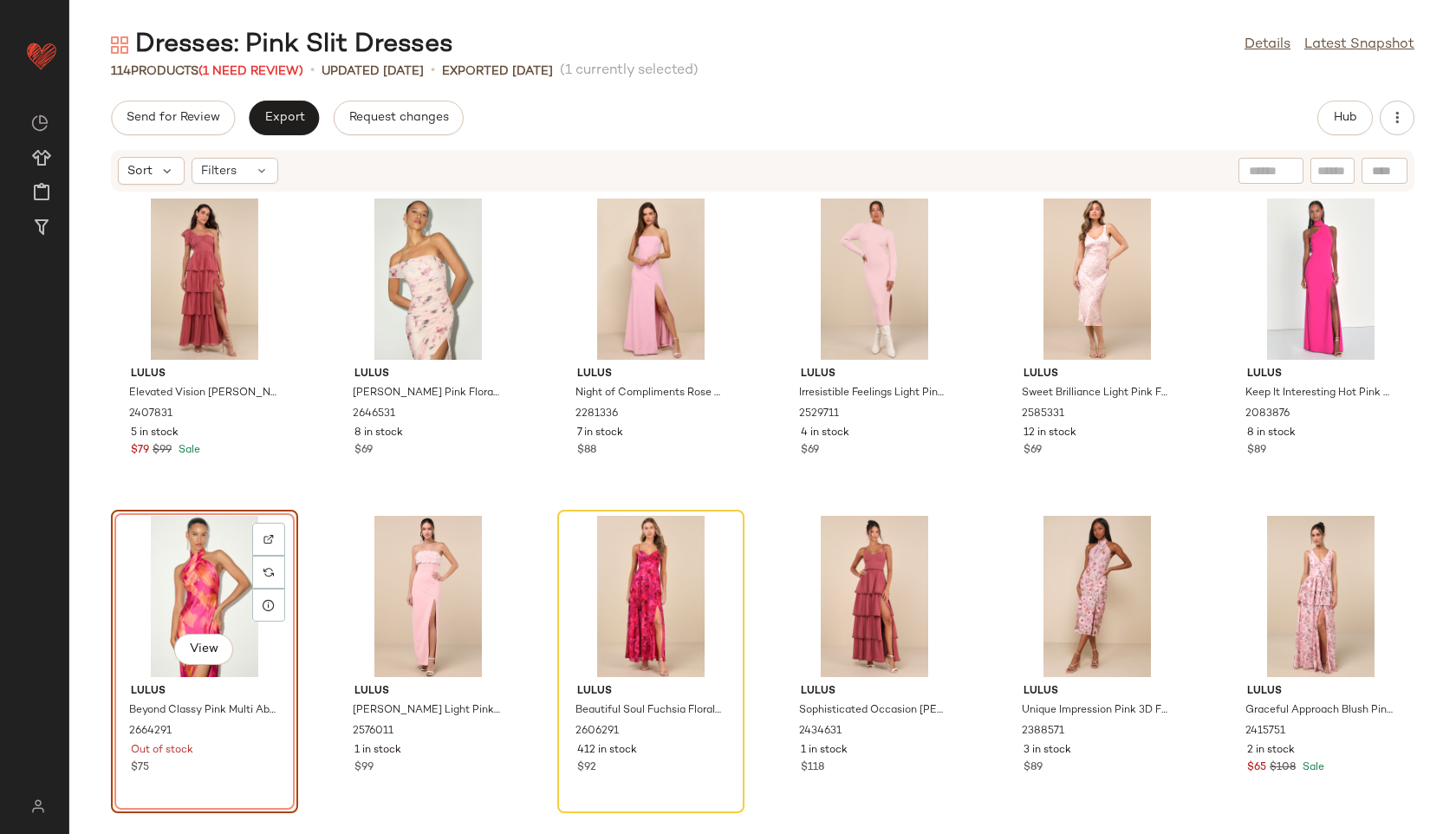
click at [198, 592] on div "View" at bounding box center [204, 596] width 175 height 161
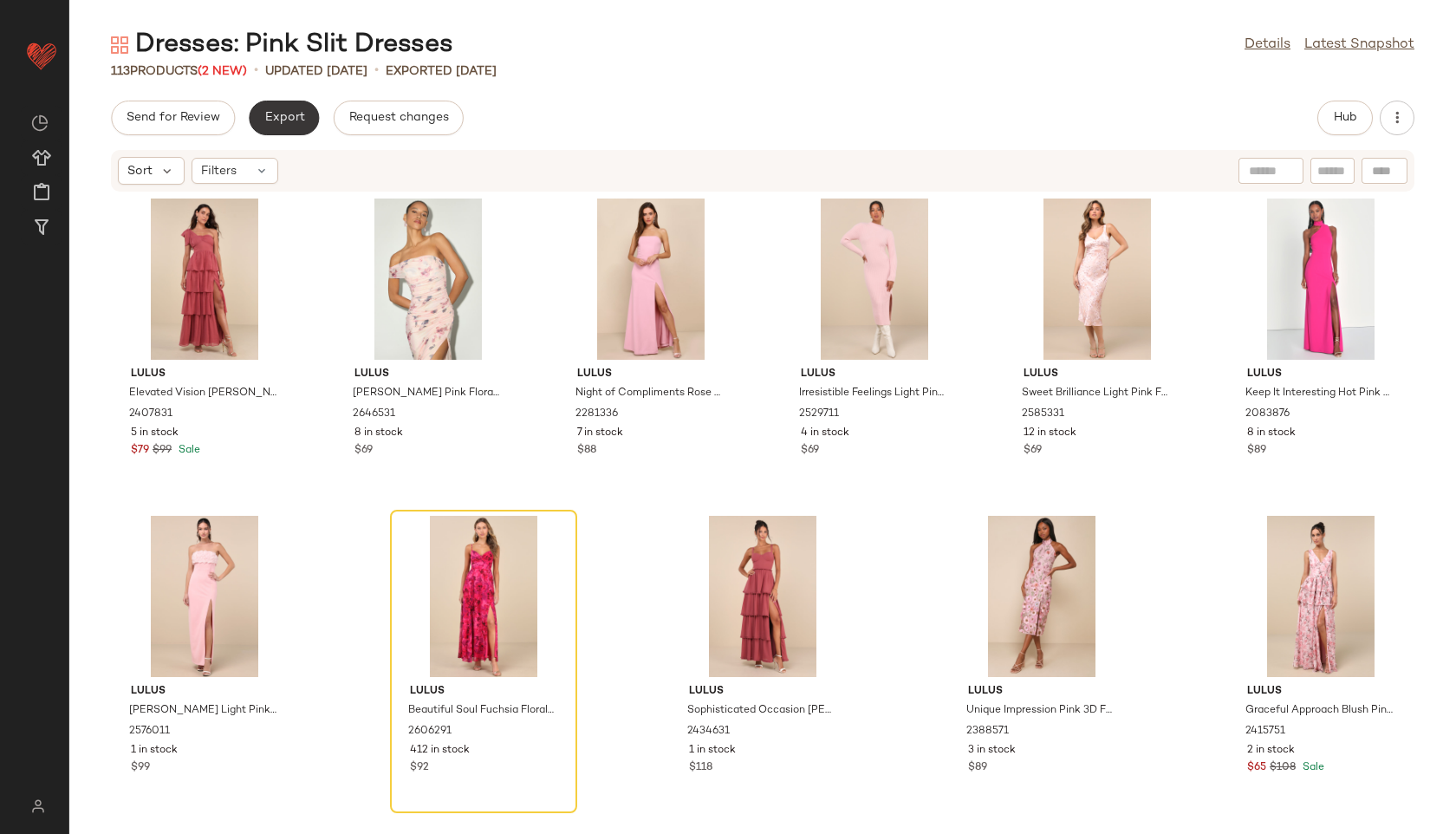
click at [294, 106] on button "Export" at bounding box center [284, 117] width 70 height 34
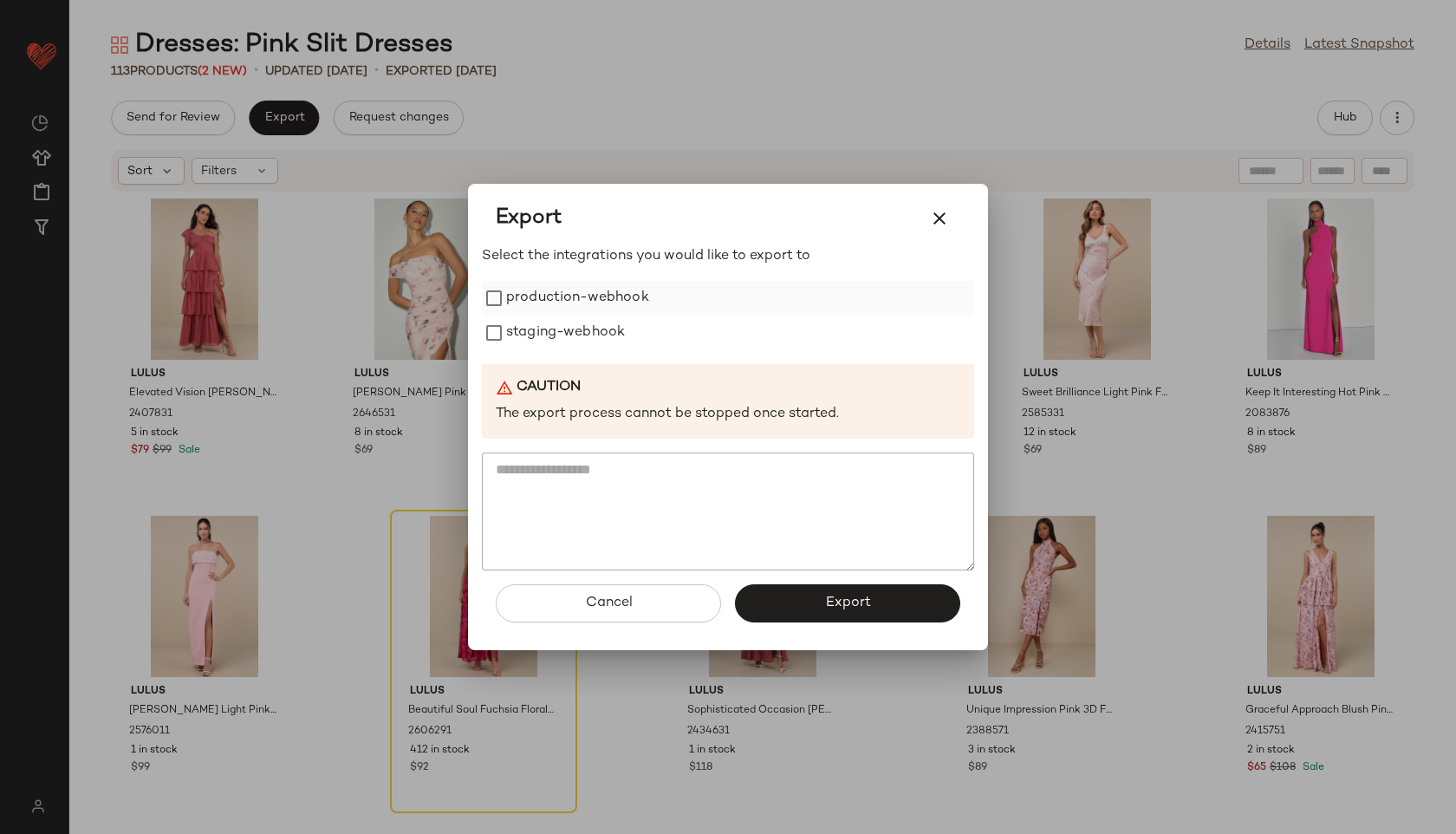
click at [524, 298] on label "production-webhook" at bounding box center [577, 298] width 143 height 34
click at [525, 325] on label "staging-webhook" at bounding box center [565, 332] width 119 height 34
click at [771, 583] on div "Cancel Export" at bounding box center [728, 610] width 492 height 80
click at [786, 601] on button "Export" at bounding box center [848, 603] width 225 height 38
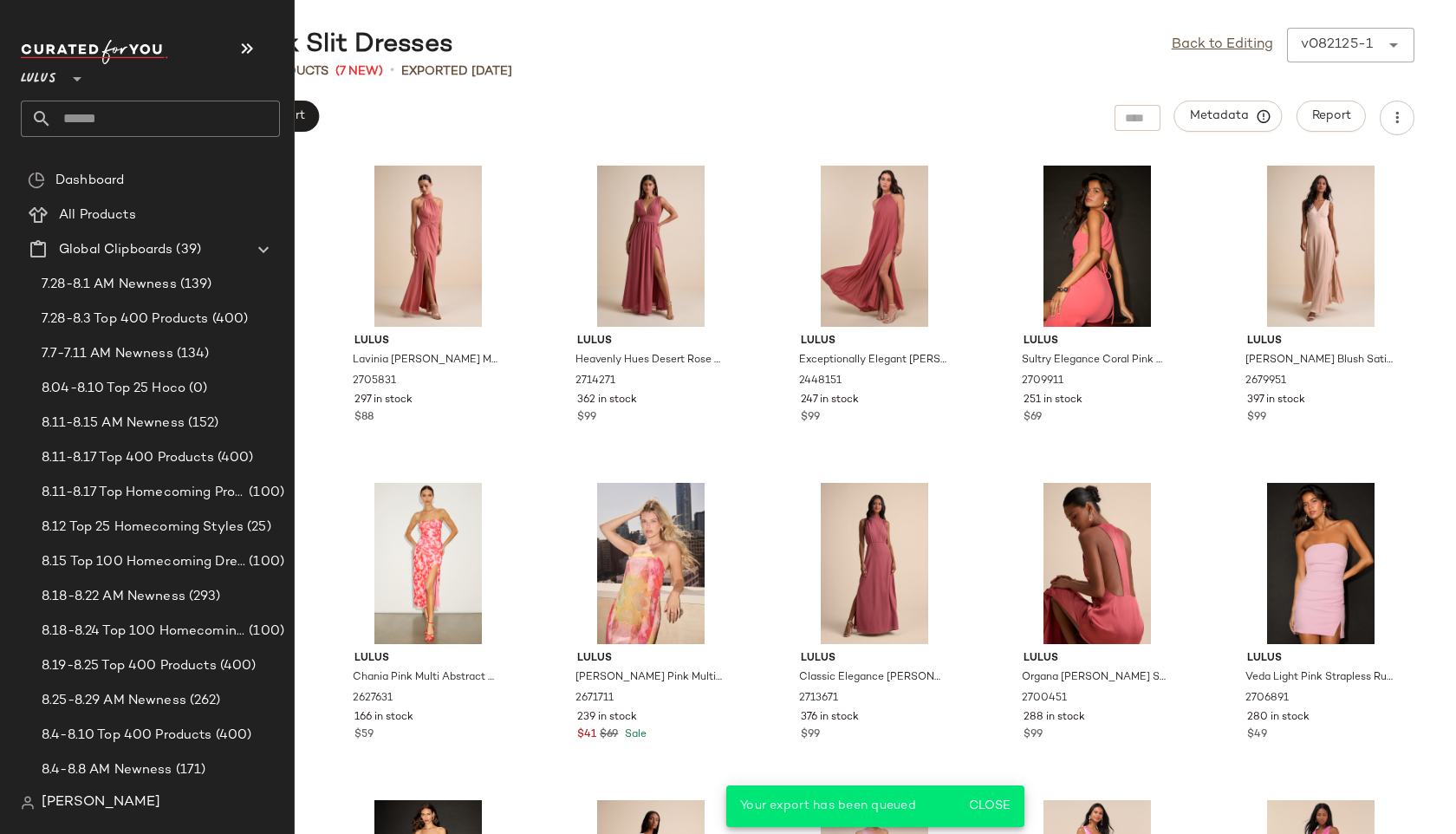
click at [111, 123] on input "text" at bounding box center [165, 118] width 228 height 36
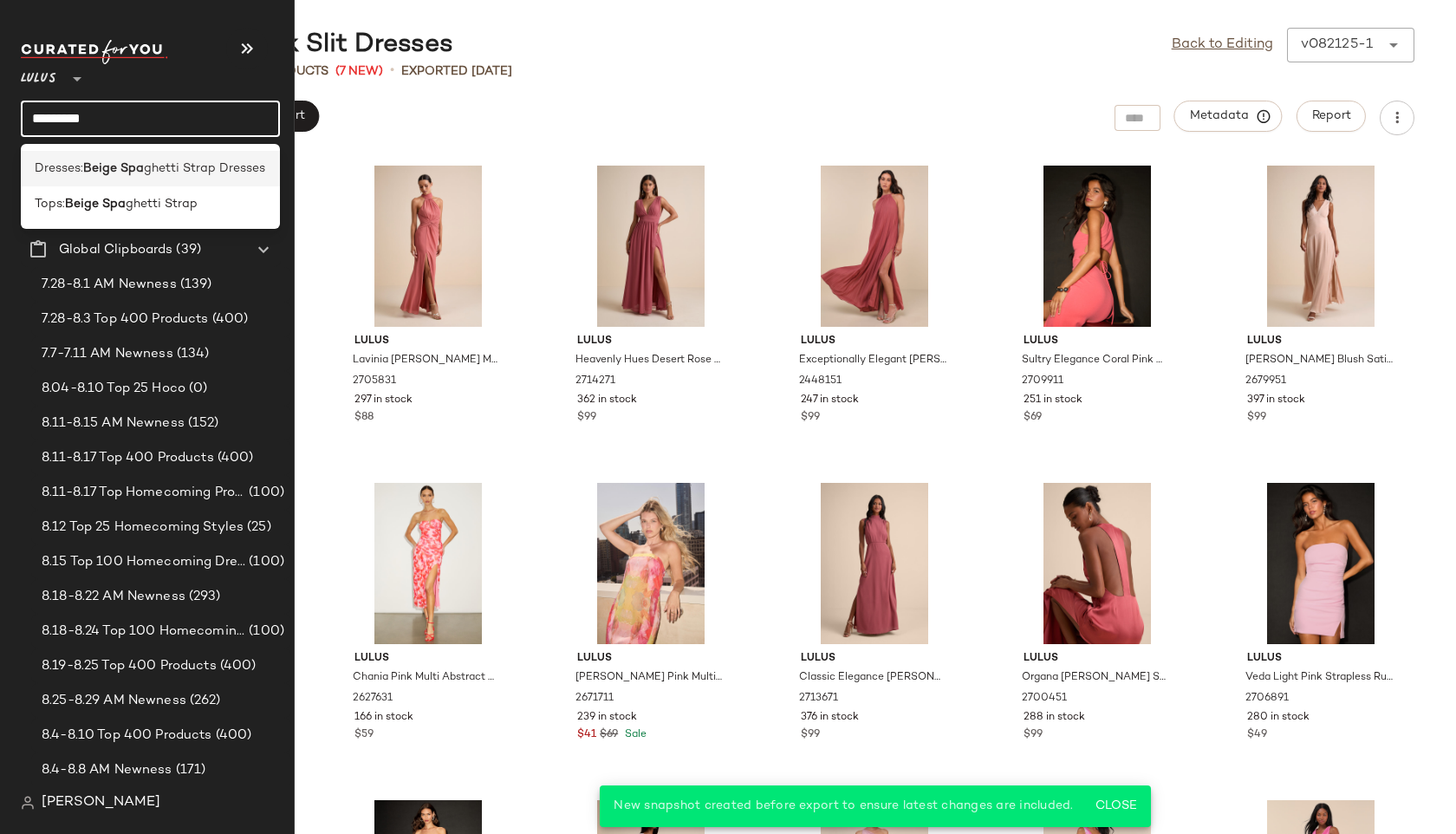
type input "*********"
click at [98, 168] on b "Beige Spa" at bounding box center [113, 169] width 61 height 18
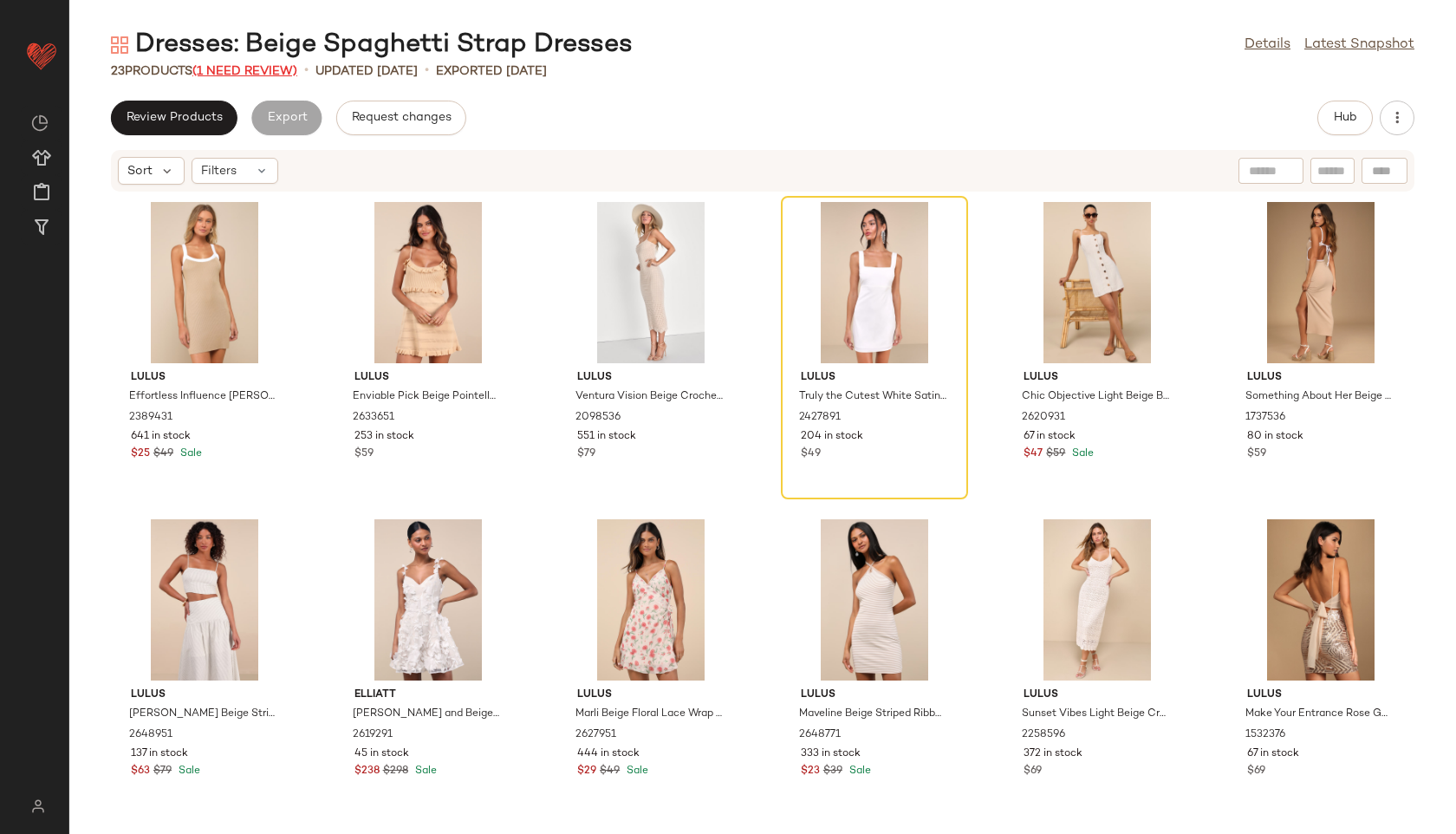
click at [277, 70] on span "(1 Need Review)" at bounding box center [244, 71] width 105 height 13
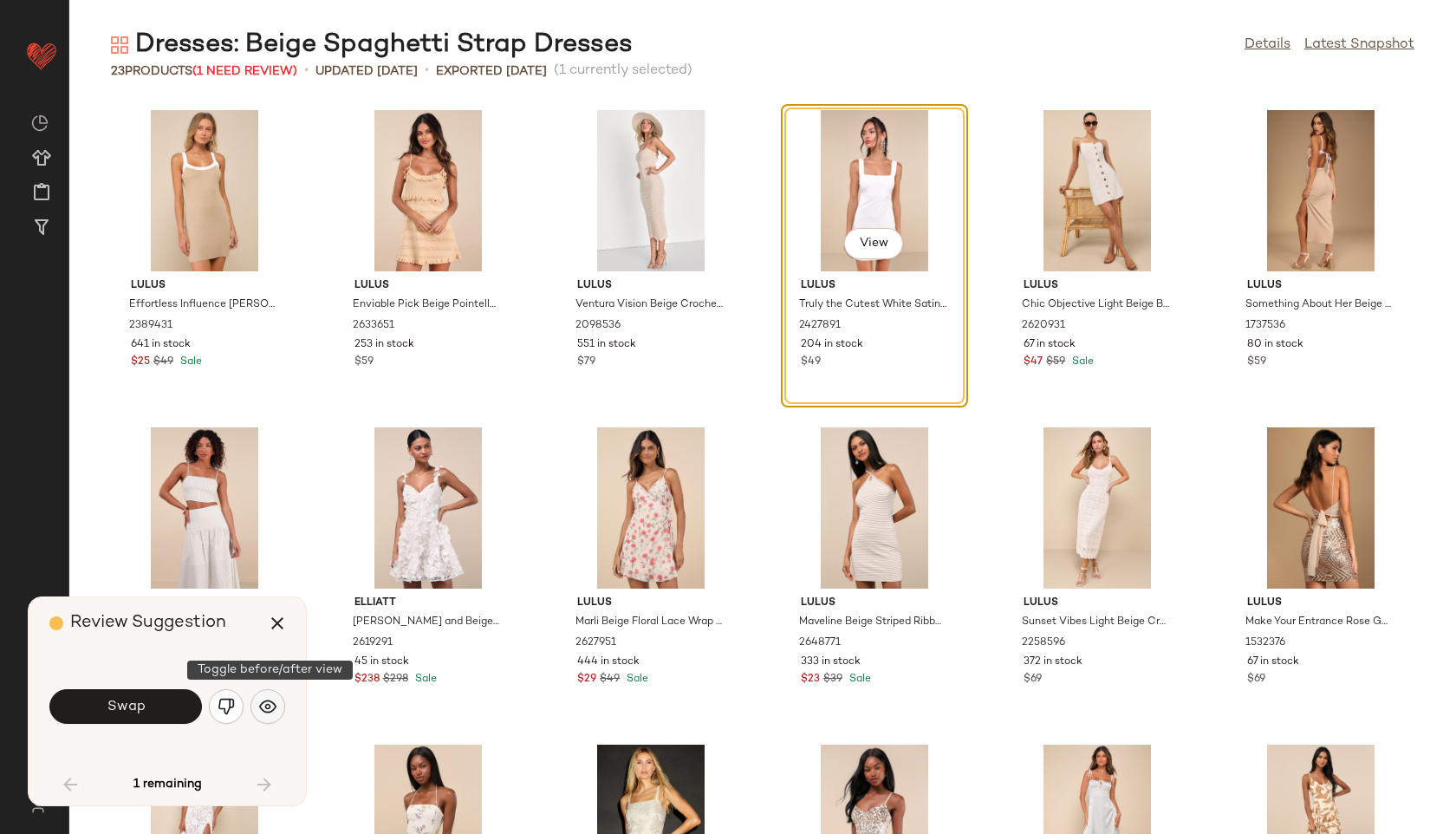
click at [258, 714] on button "button" at bounding box center [267, 706] width 34 height 34
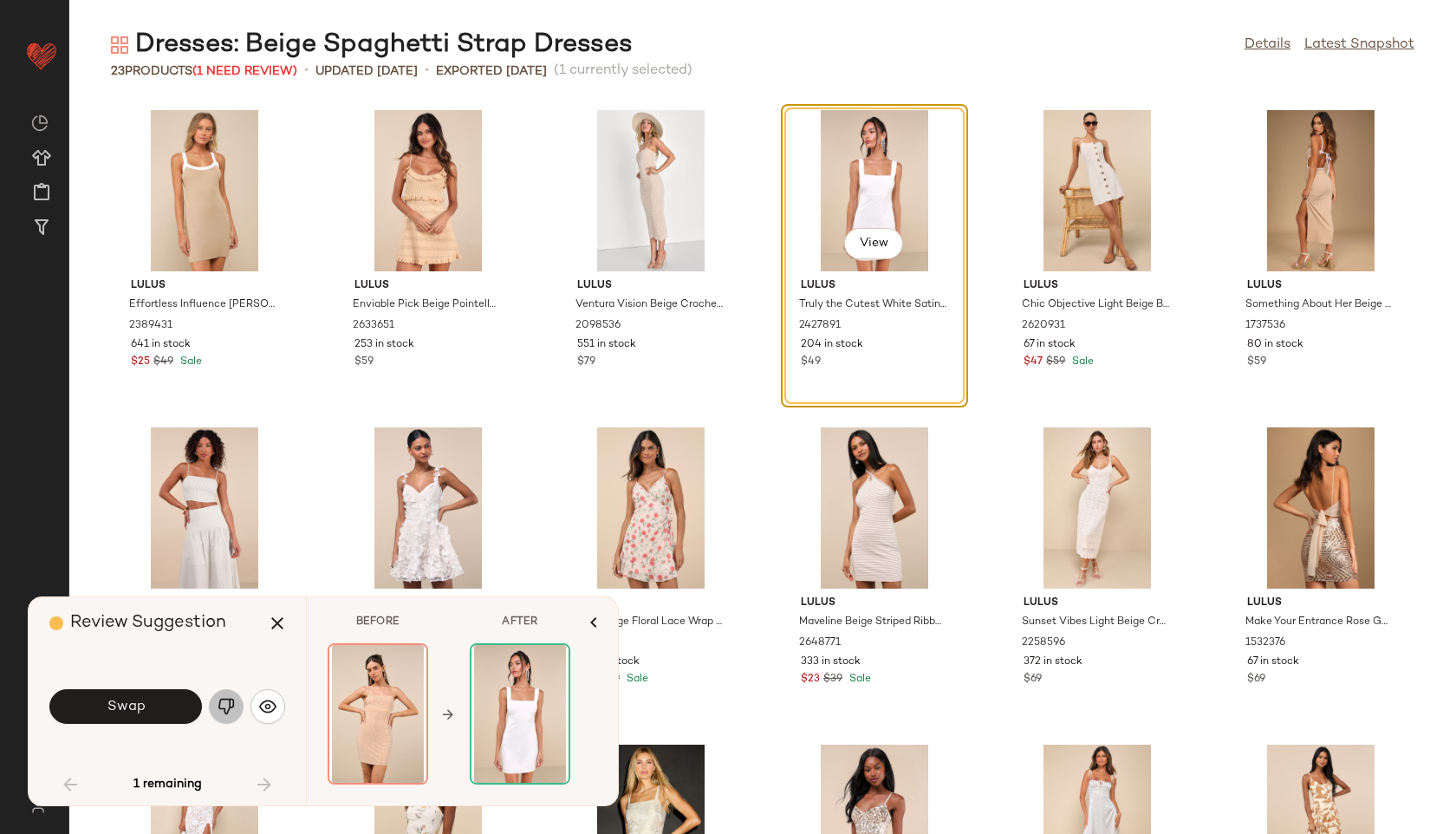
click at [233, 705] on img "button" at bounding box center [227, 707] width 18 height 18
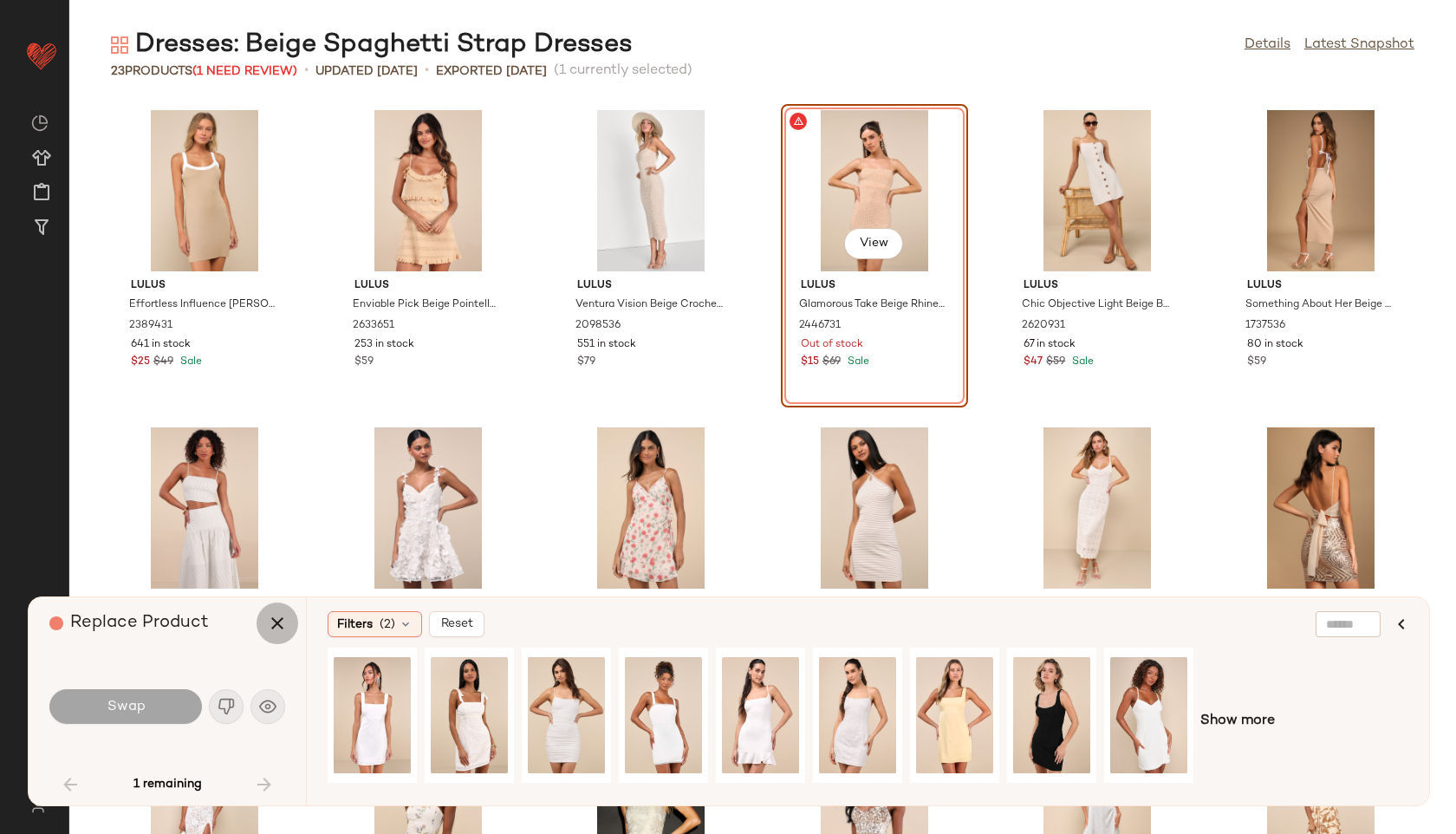
click at [281, 613] on icon "button" at bounding box center [278, 623] width 21 height 21
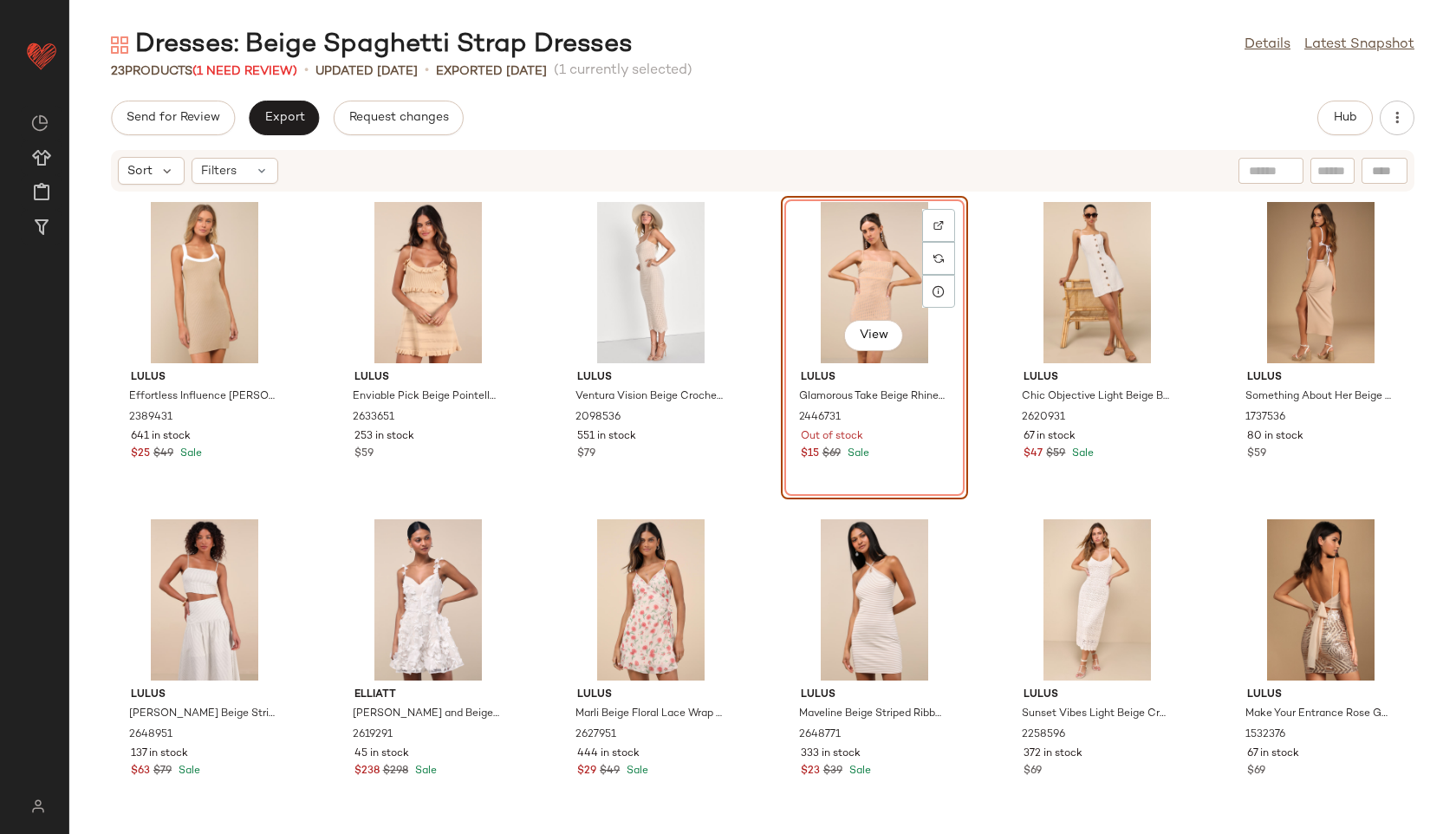
click at [845, 280] on div "View" at bounding box center [874, 282] width 175 height 161
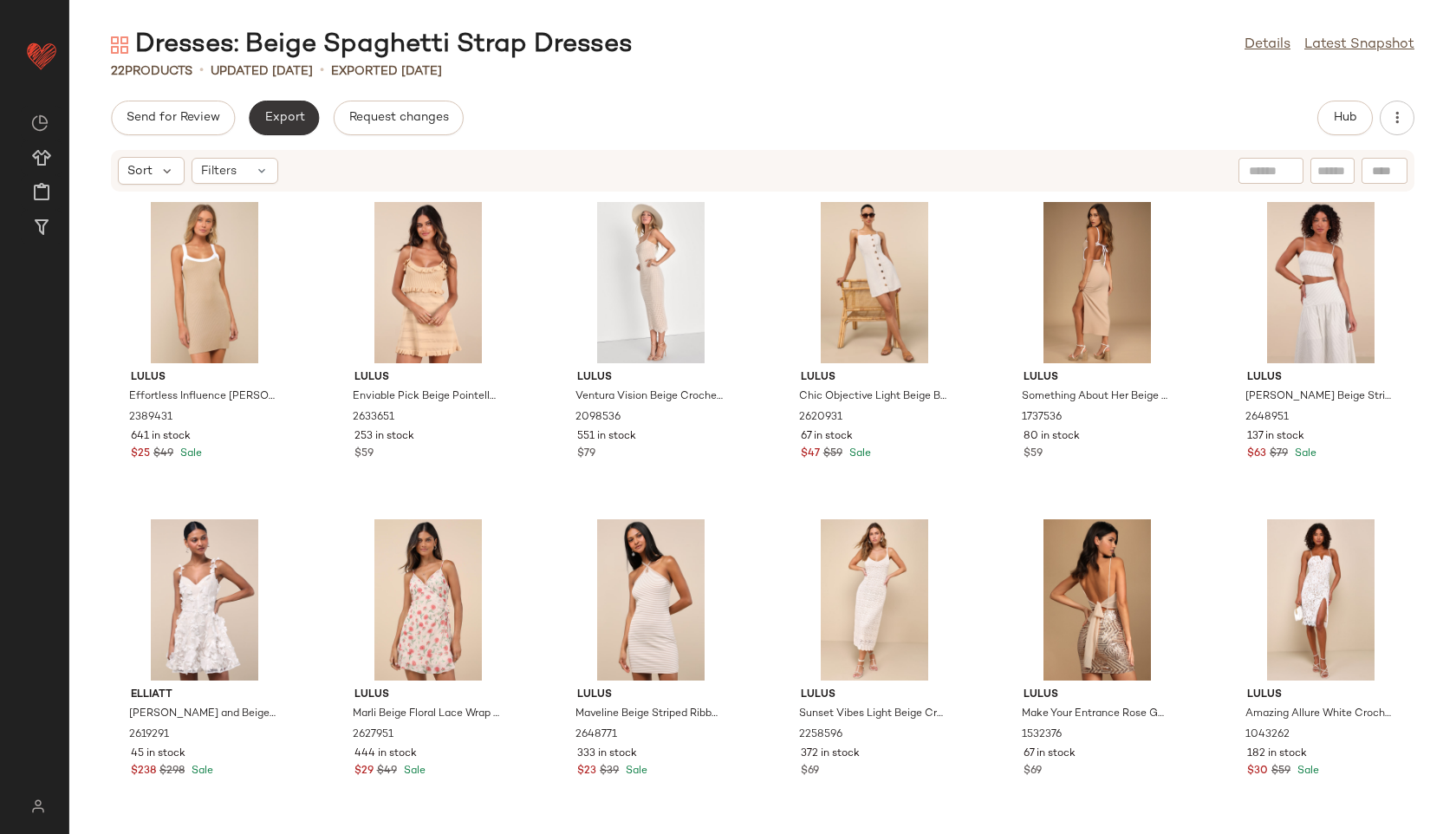
click at [298, 127] on button "Export" at bounding box center [284, 117] width 70 height 34
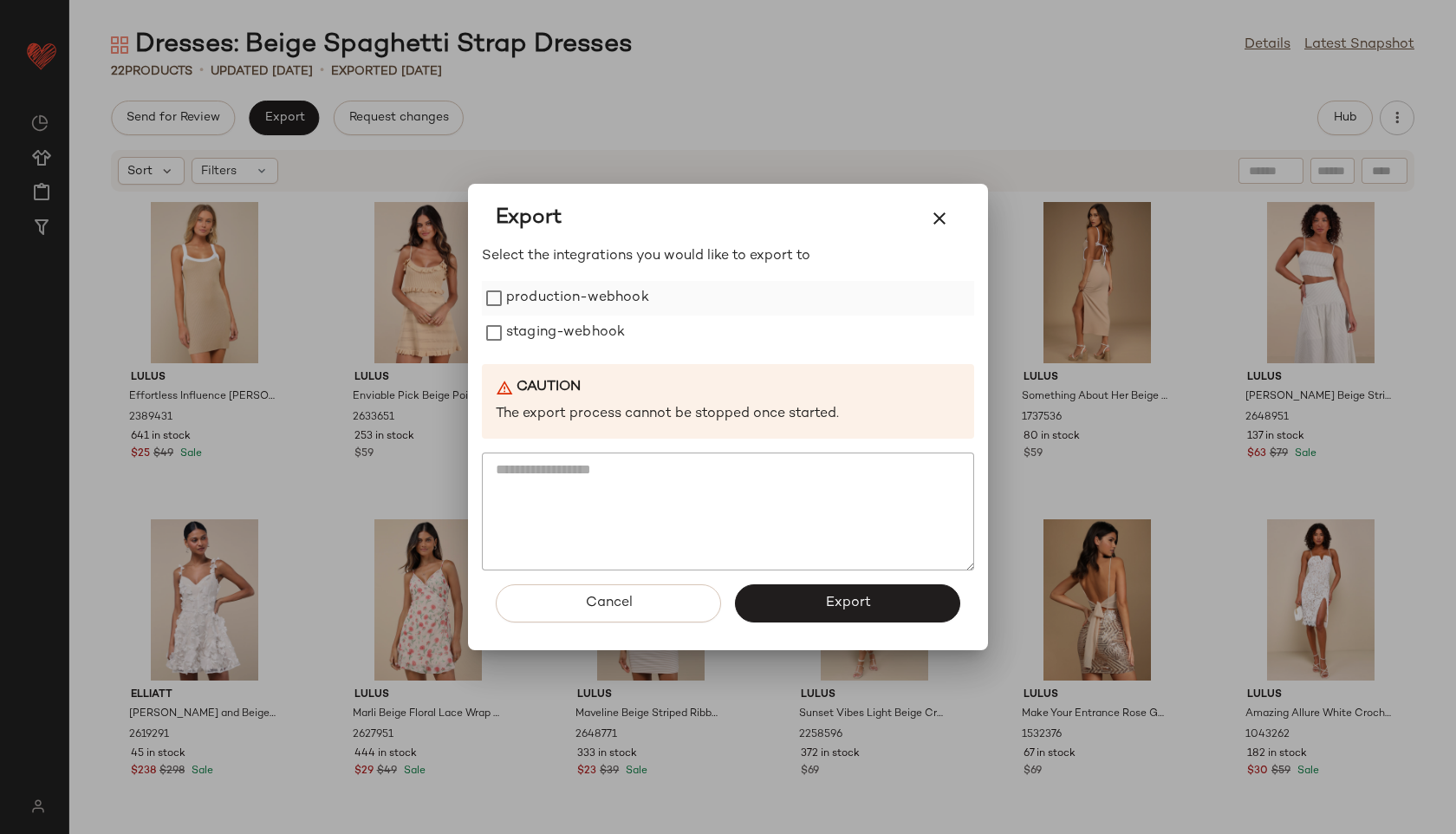
click at [562, 297] on label "production-webhook" at bounding box center [577, 298] width 143 height 34
click at [569, 345] on label "staging-webhook" at bounding box center [565, 332] width 119 height 34
click at [785, 598] on button "Export" at bounding box center [848, 603] width 225 height 38
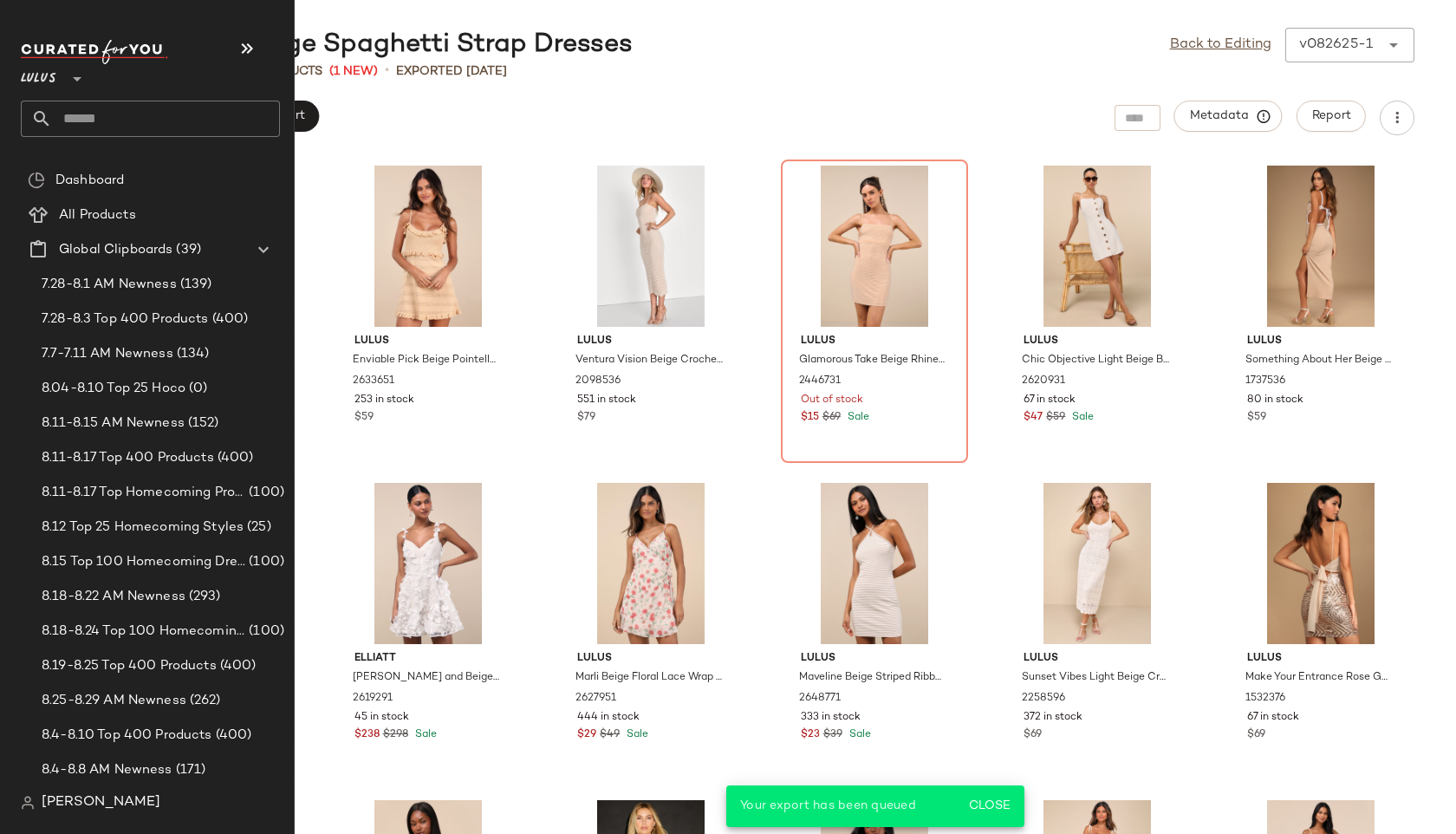
click at [83, 116] on input "text" at bounding box center [165, 118] width 228 height 36
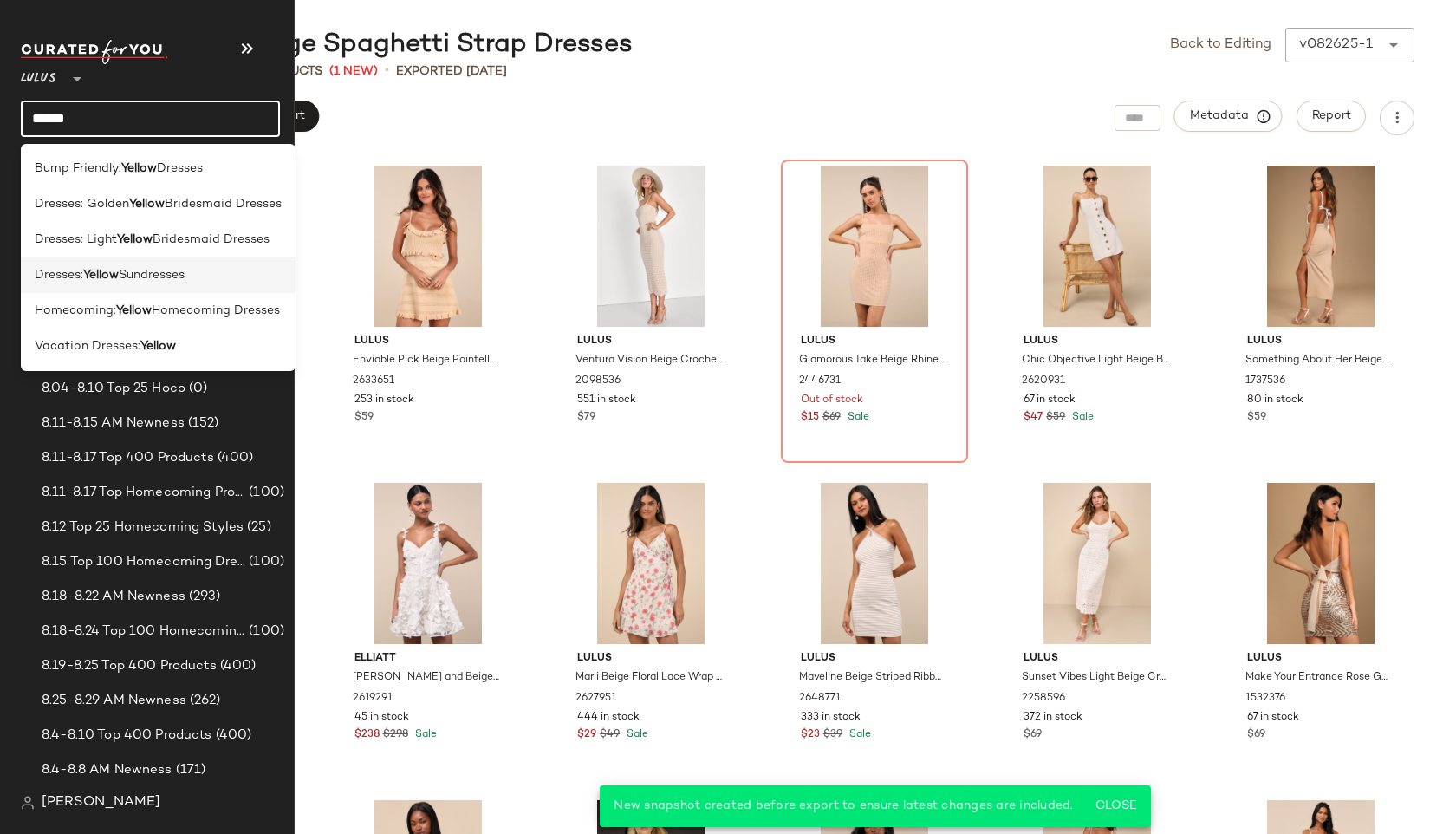
type input "******"
click at [57, 273] on span "Dresses:" at bounding box center [58, 275] width 48 height 18
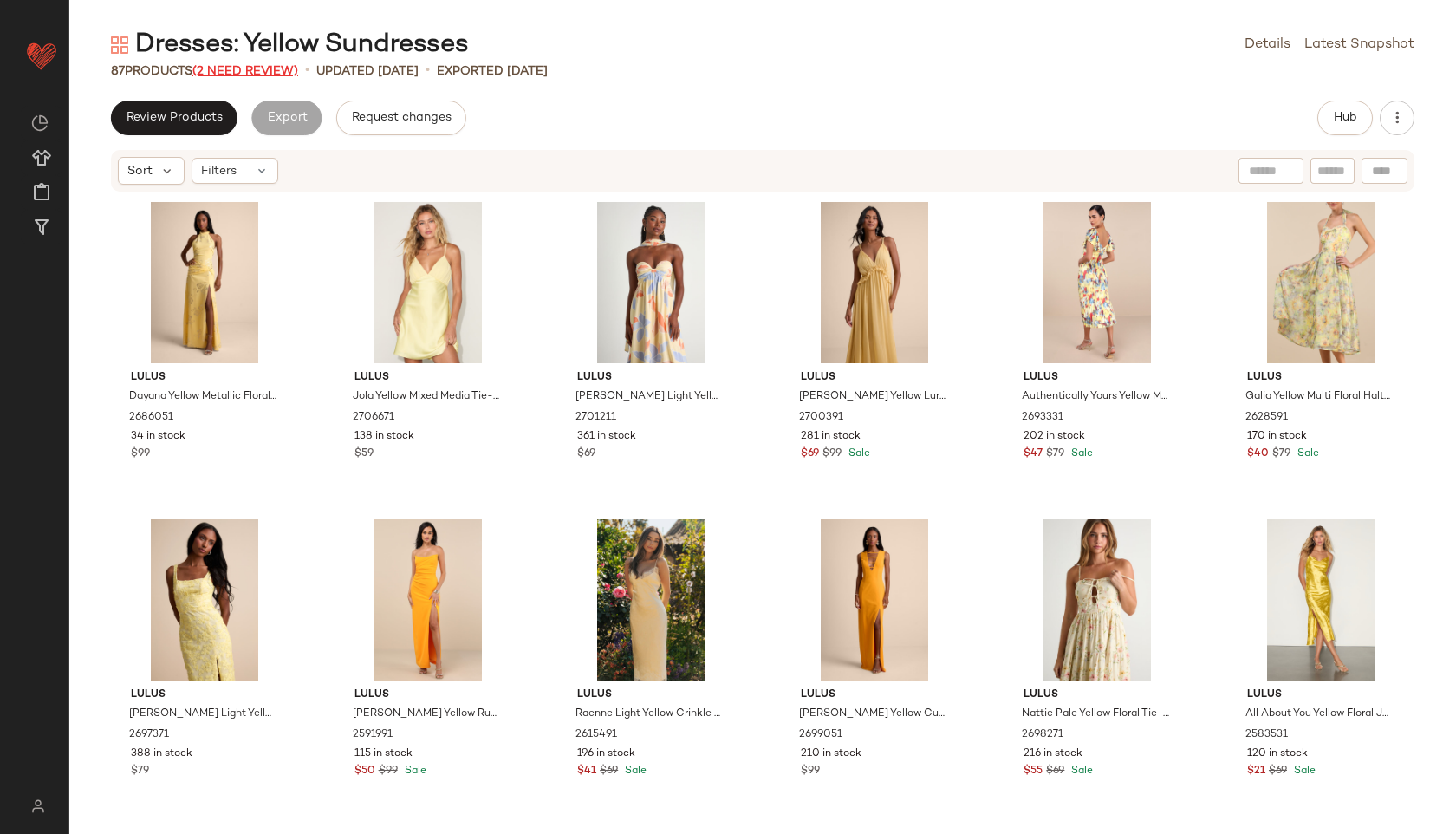
click at [284, 70] on span "(2 Need Review)" at bounding box center [245, 71] width 105 height 13
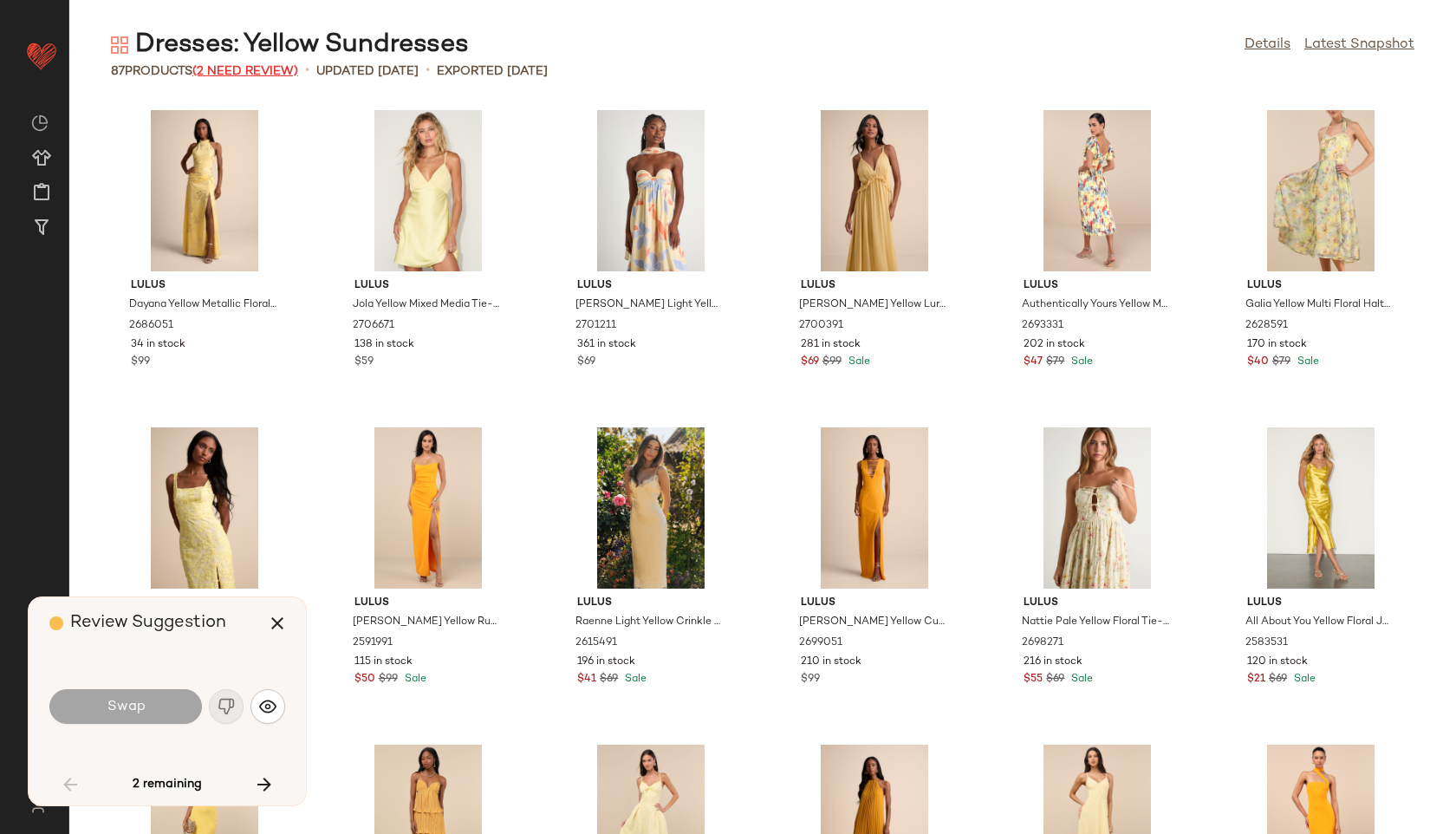
scroll to position [3173, 0]
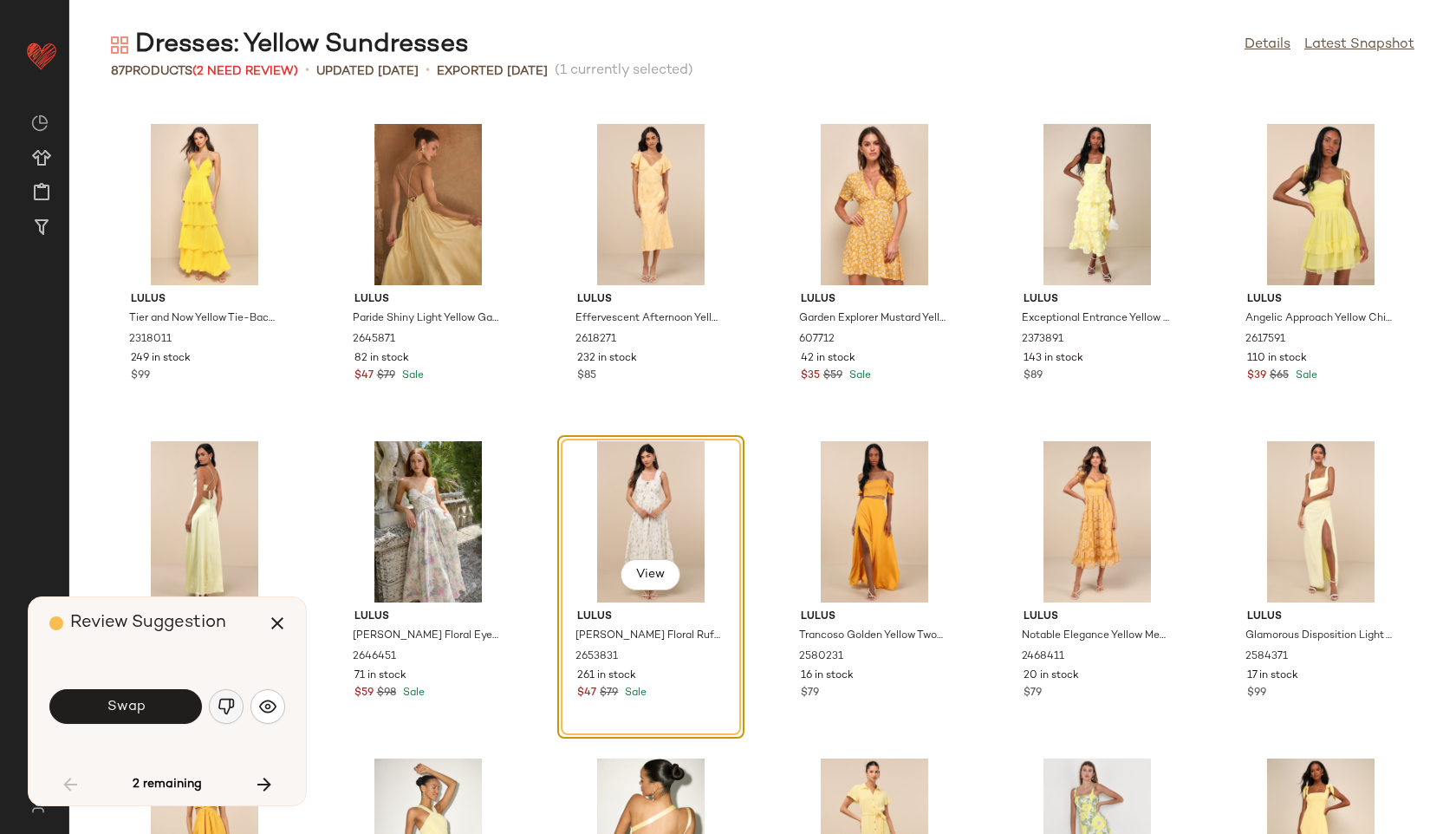
click at [220, 712] on img "button" at bounding box center [227, 707] width 18 height 18
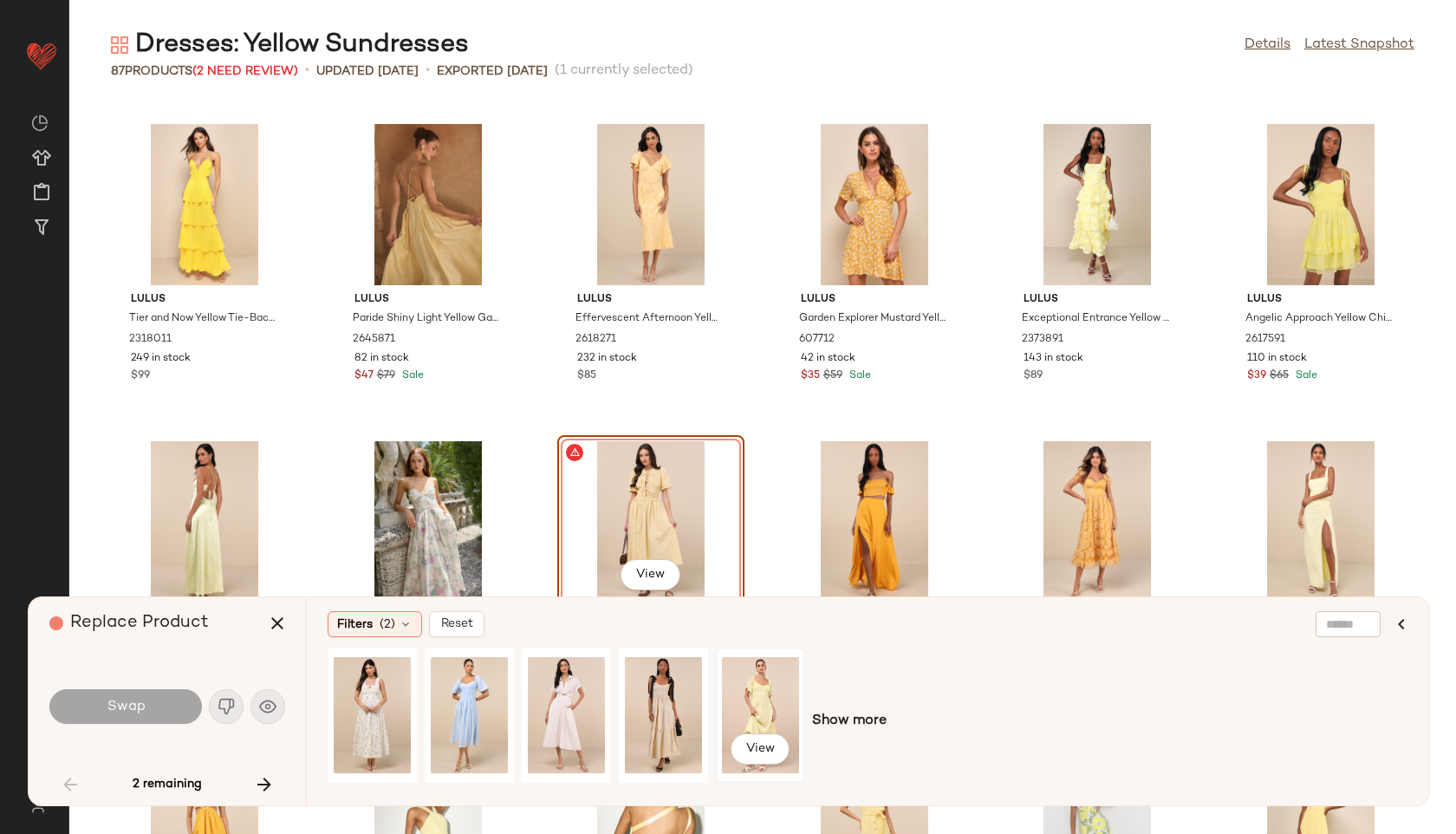
click at [754, 696] on div "View" at bounding box center [761, 715] width 77 height 123
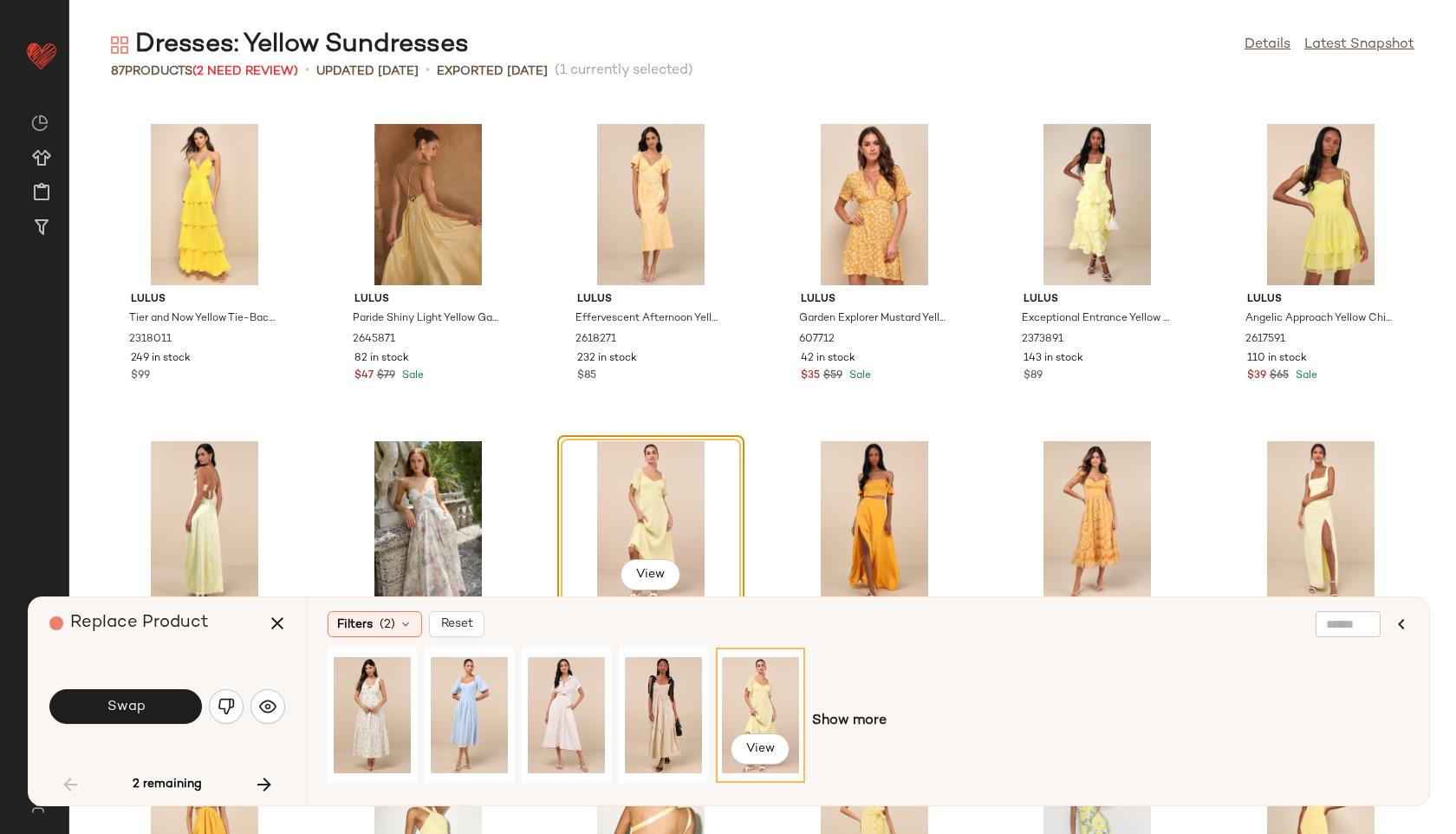
click at [146, 682] on div "Swap" at bounding box center [167, 707] width 235 height 94
click at [154, 706] on button "Swap" at bounding box center [126, 706] width 153 height 34
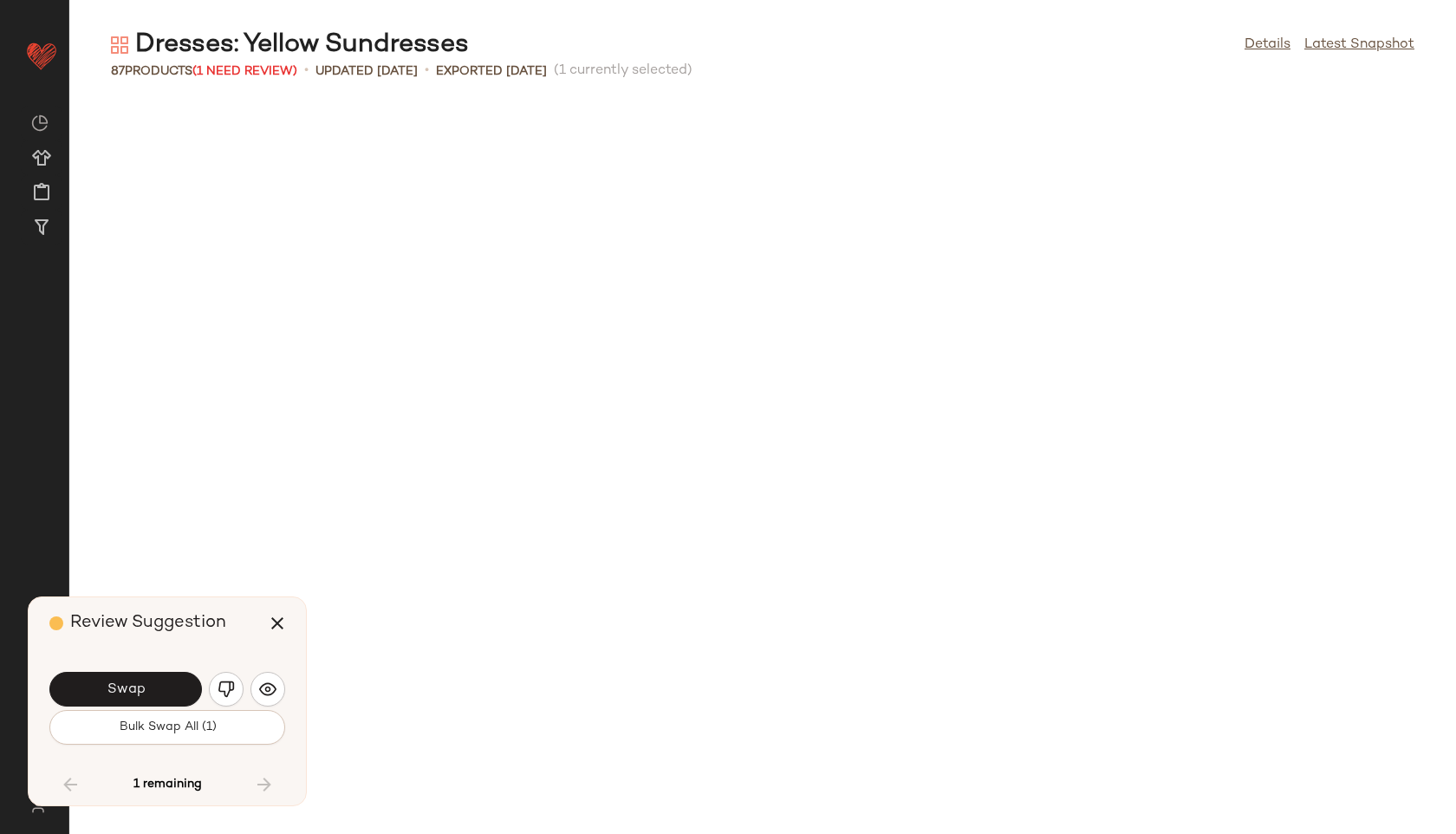
scroll to position [4029, 0]
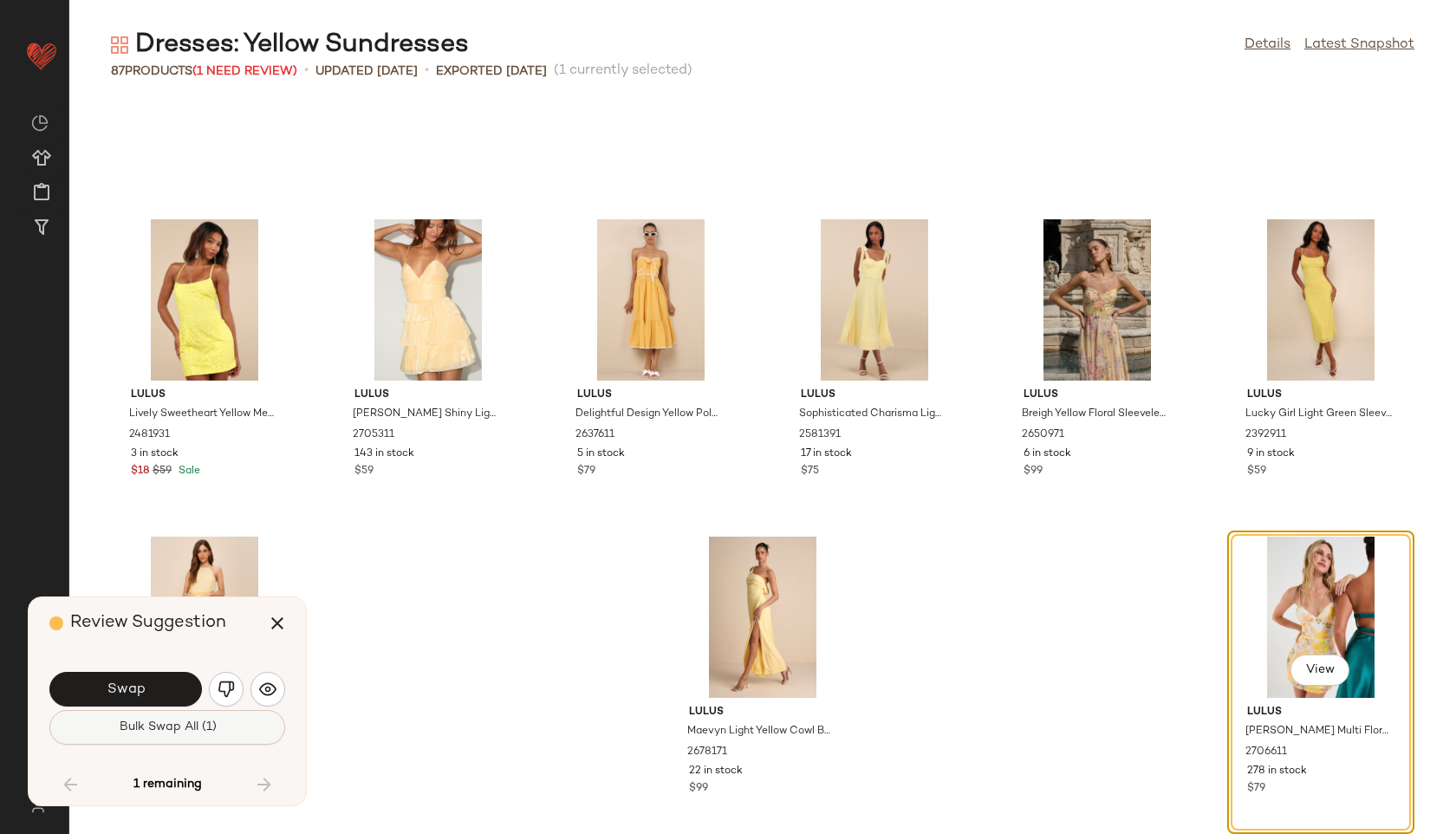
click at [202, 723] on span "Bulk Swap All (1)" at bounding box center [166, 728] width 98 height 14
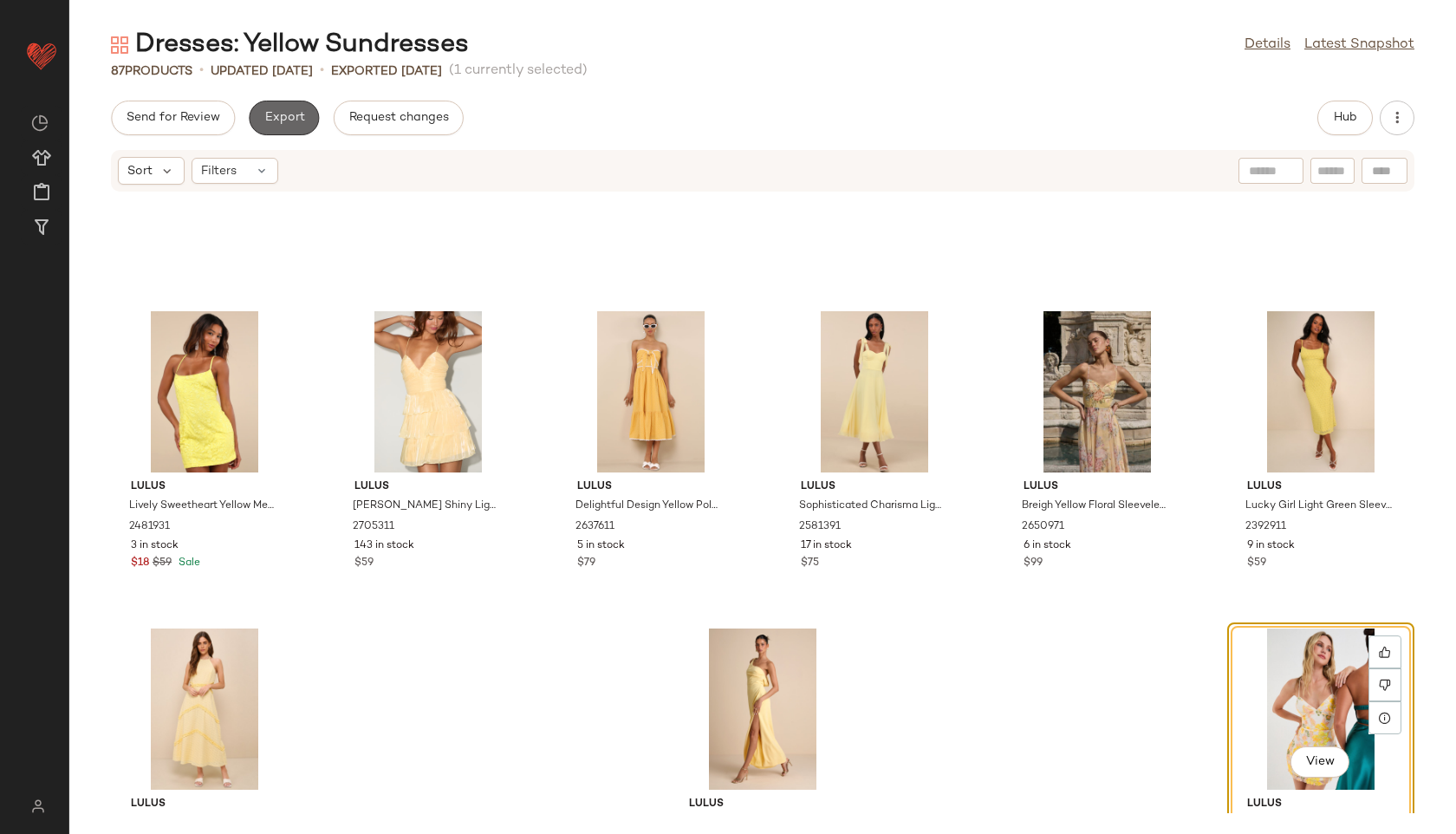
click at [292, 124] on span "Export" at bounding box center [284, 118] width 40 height 14
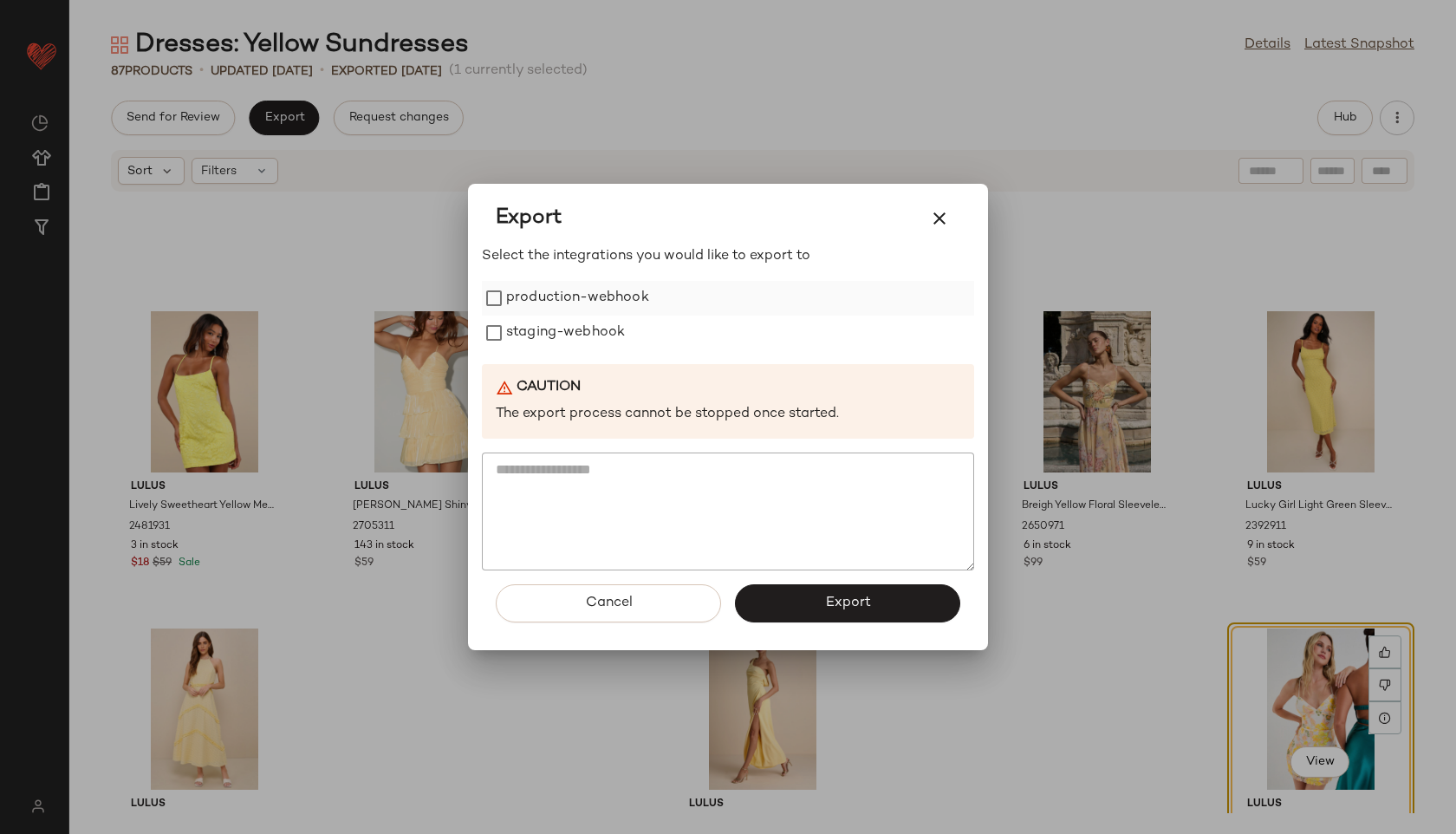
click at [641, 293] on label "production-webhook" at bounding box center [577, 298] width 143 height 34
click at [617, 333] on label "staging-webhook" at bounding box center [565, 332] width 119 height 34
click at [822, 598] on button "Export" at bounding box center [848, 603] width 225 height 38
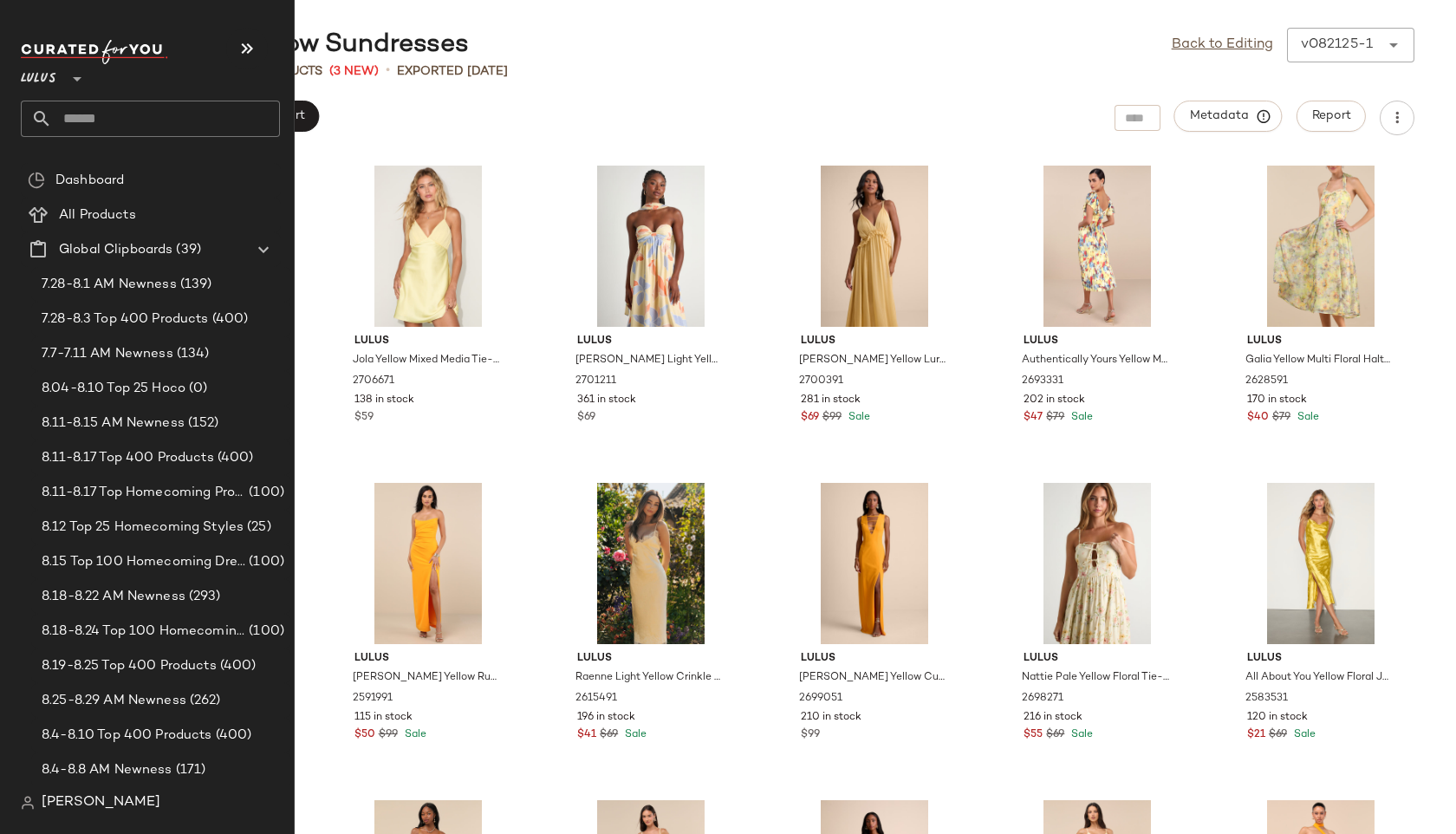
click at [108, 118] on input "text" at bounding box center [165, 118] width 228 height 36
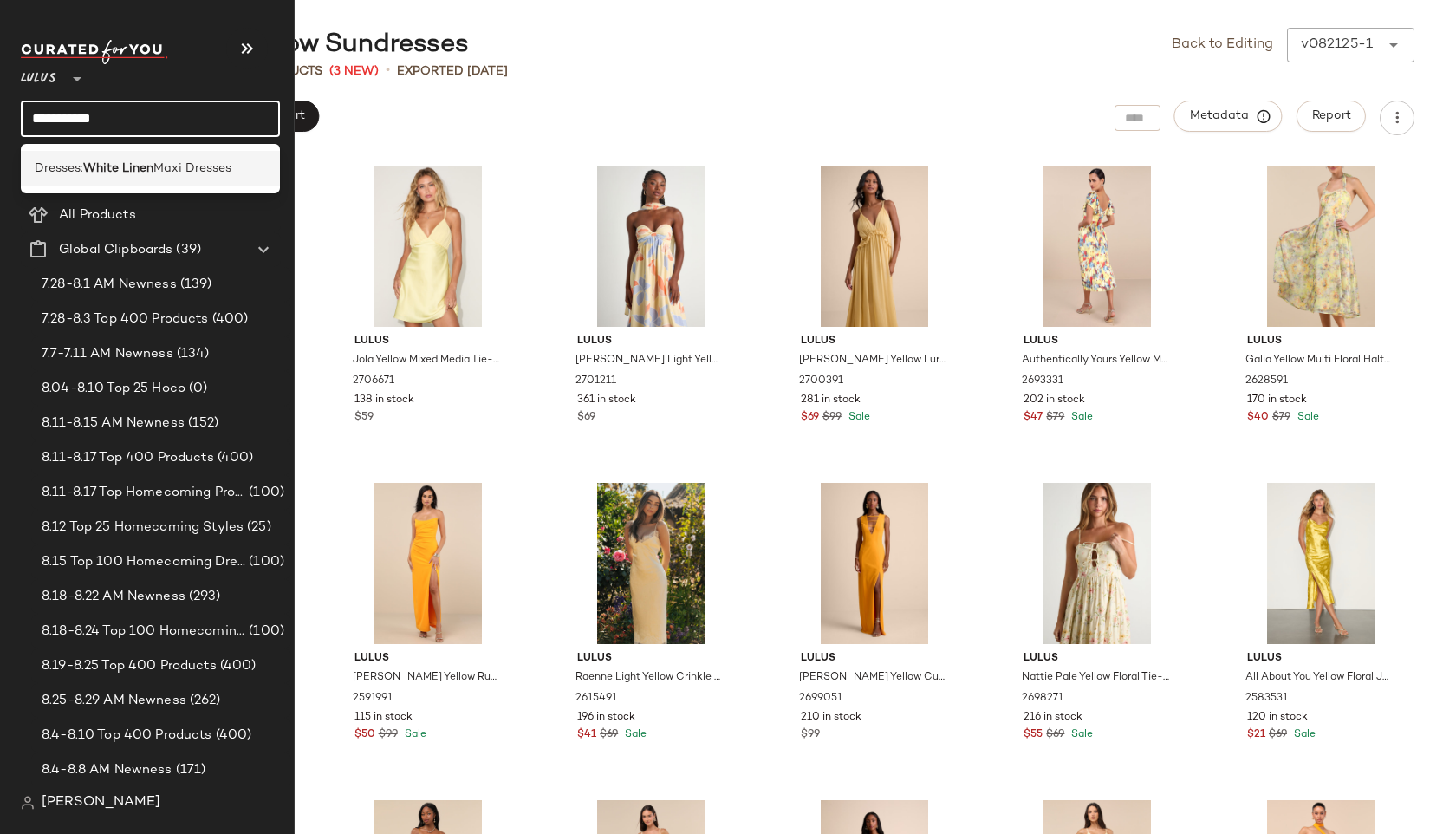
type input "**********"
click at [148, 172] on b "White Linen" at bounding box center [119, 169] width 70 height 18
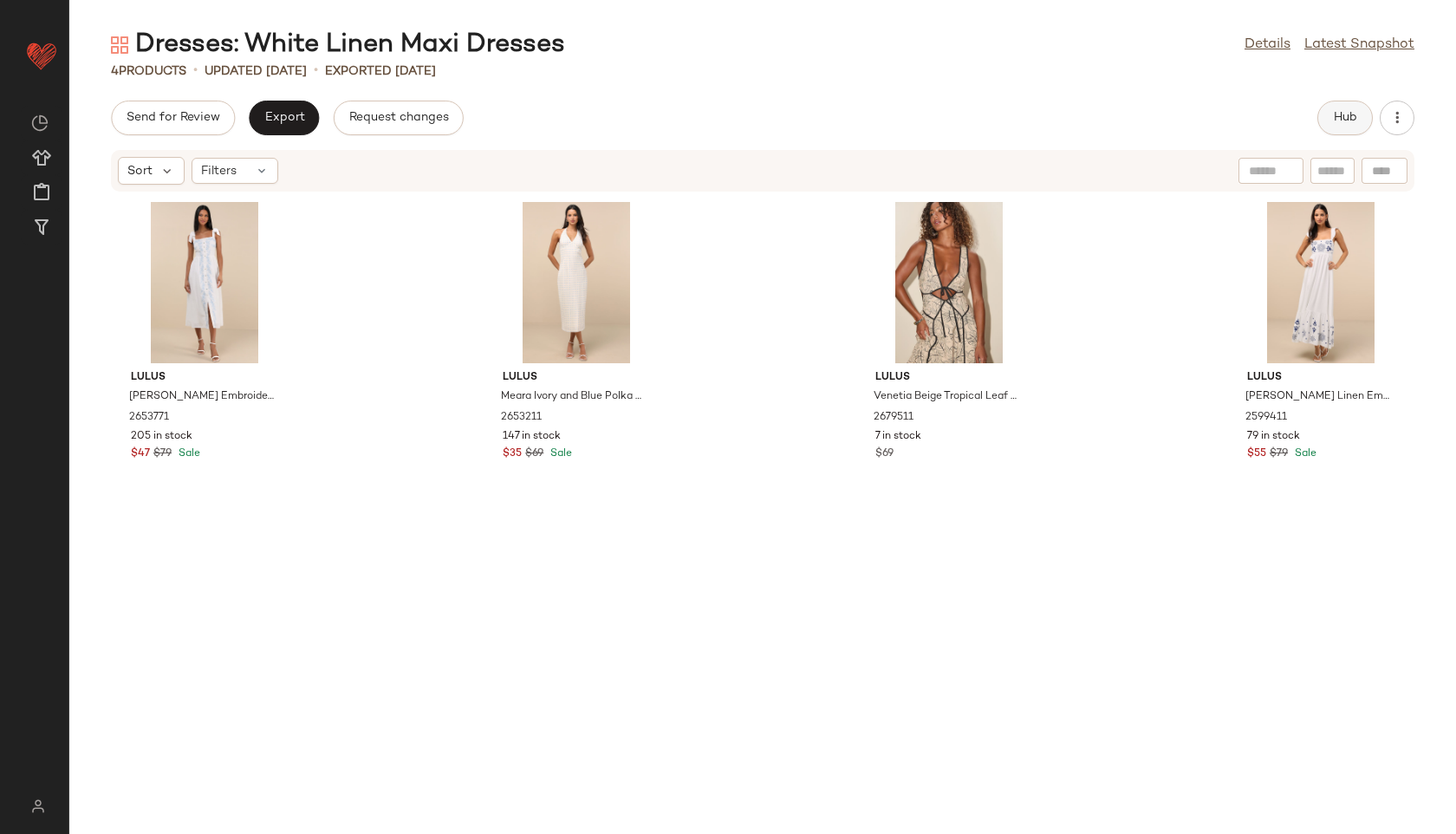
click at [1349, 123] on span "Hub" at bounding box center [1345, 118] width 25 height 14
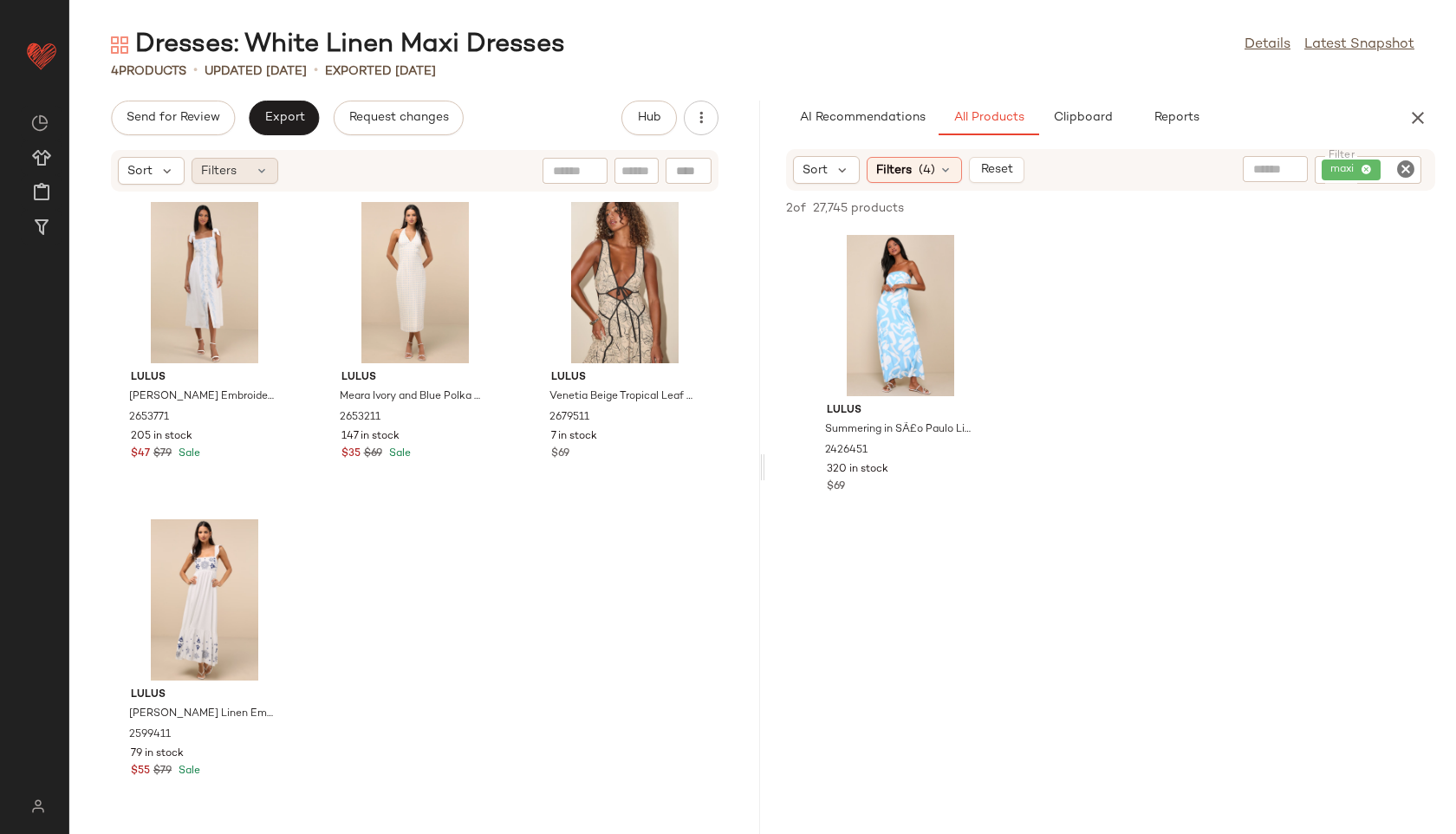
click at [229, 182] on div "Filters" at bounding box center [235, 171] width 87 height 26
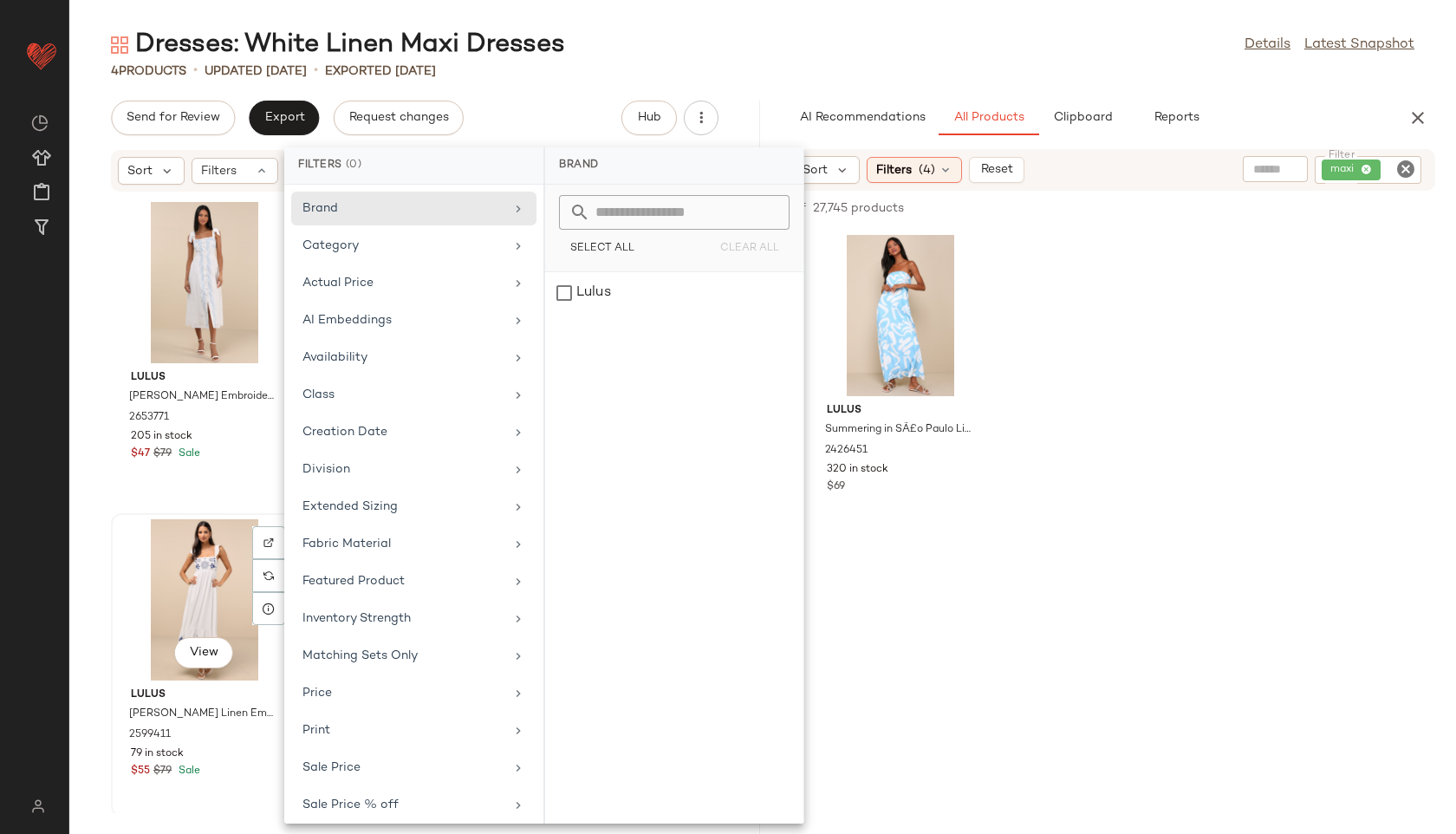
click at [145, 513] on div "View Lulus [PERSON_NAME] Linen Embroidered Maxi Dress 2599411 79 in stock $55 $…" at bounding box center [204, 664] width 187 height 303
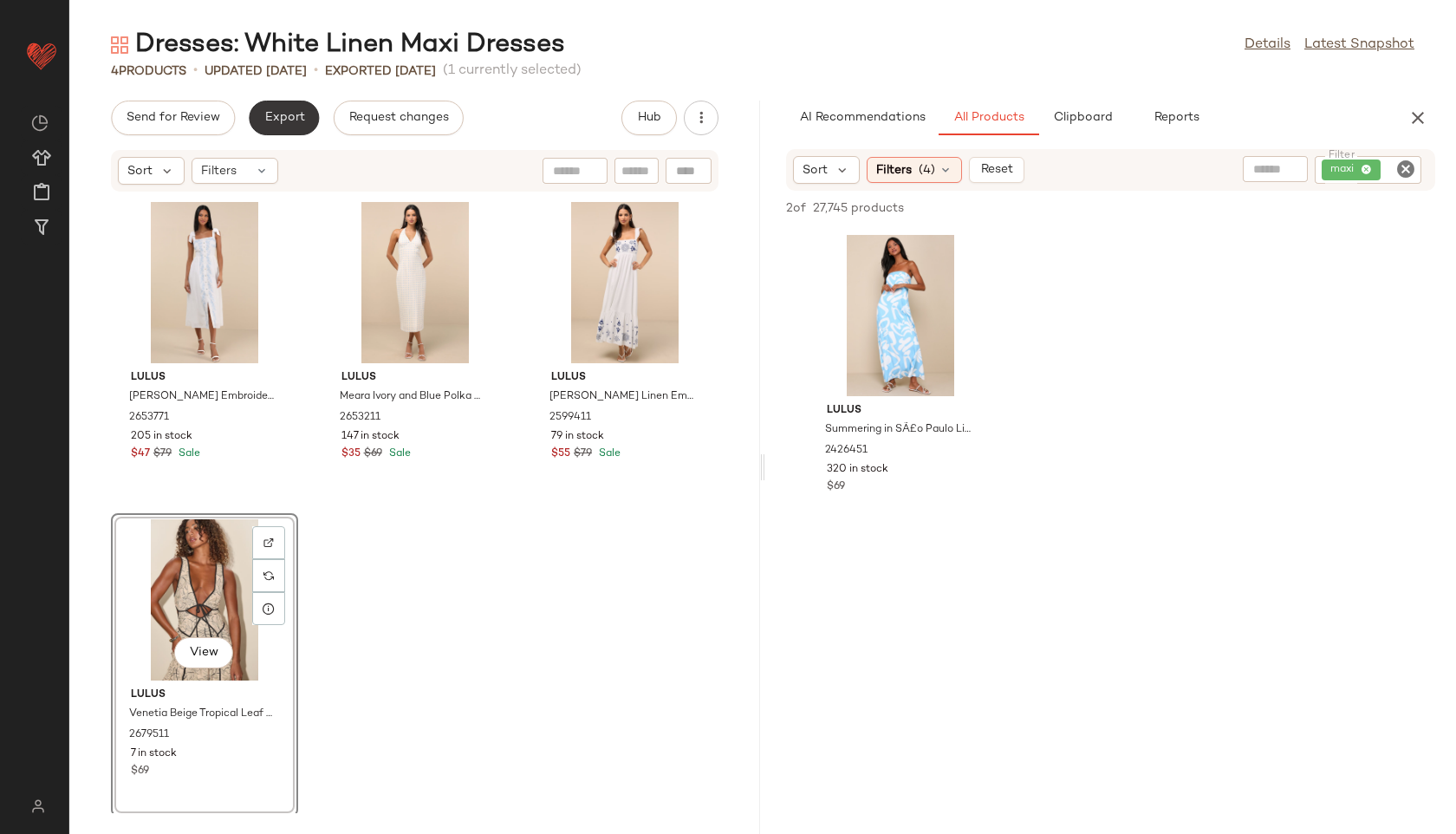
click at [281, 130] on button "Export" at bounding box center [284, 117] width 70 height 34
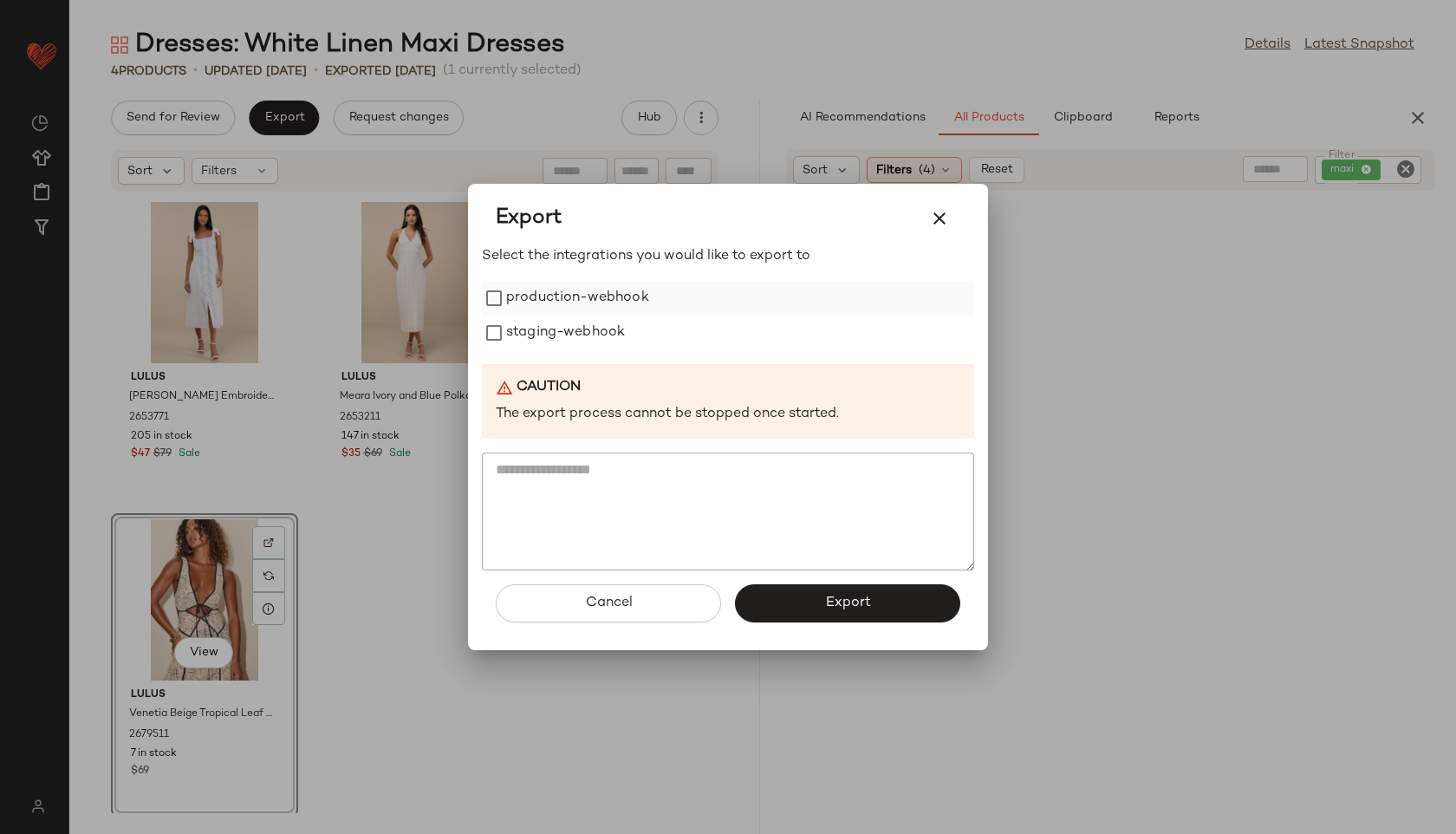
click at [533, 302] on label "production-webhook" at bounding box center [577, 298] width 143 height 34
click at [541, 332] on label "staging-webhook" at bounding box center [565, 332] width 119 height 34
click at [787, 593] on button "Export" at bounding box center [848, 603] width 225 height 38
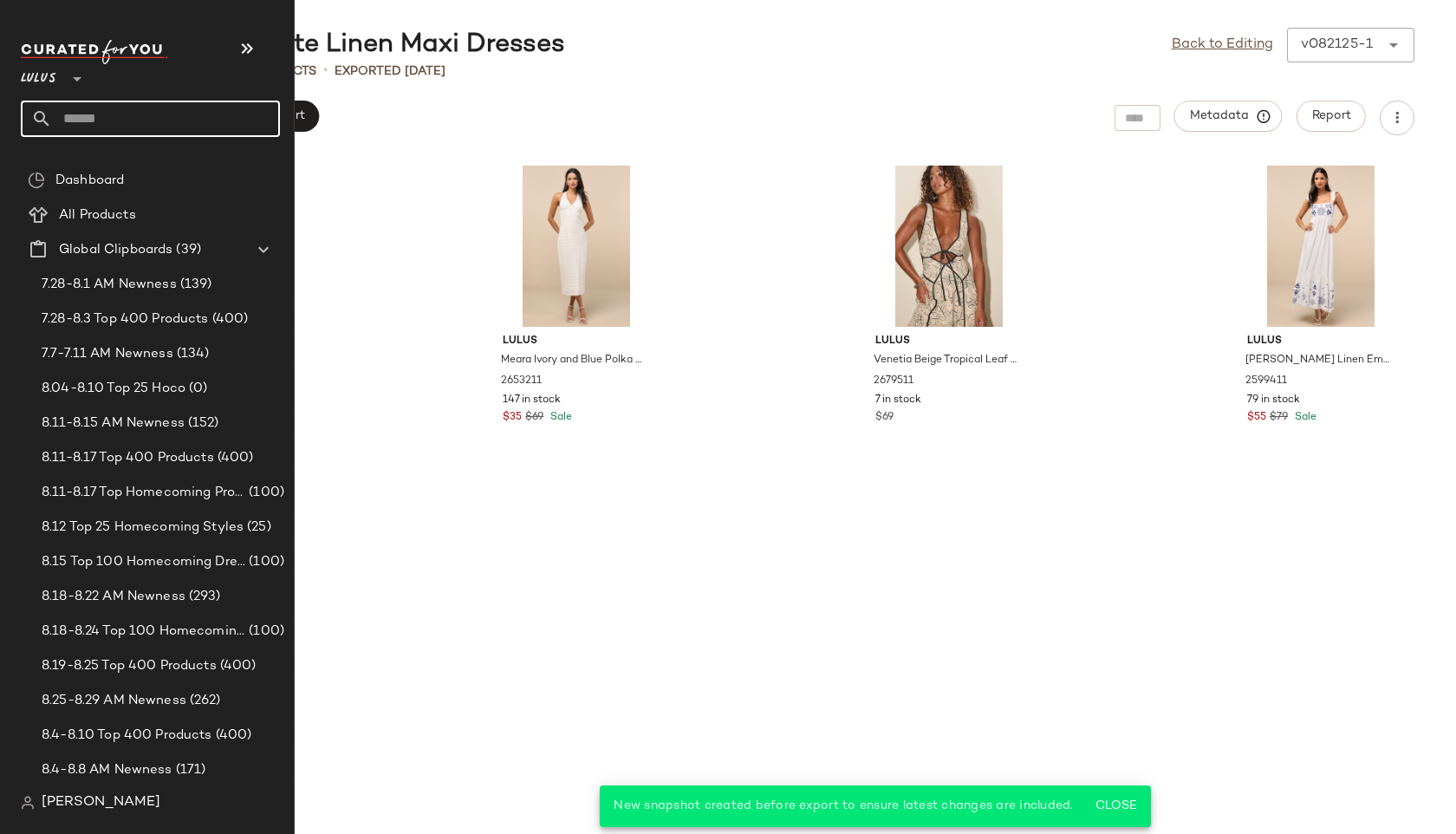
click at [96, 119] on input "text" at bounding box center [165, 118] width 228 height 36
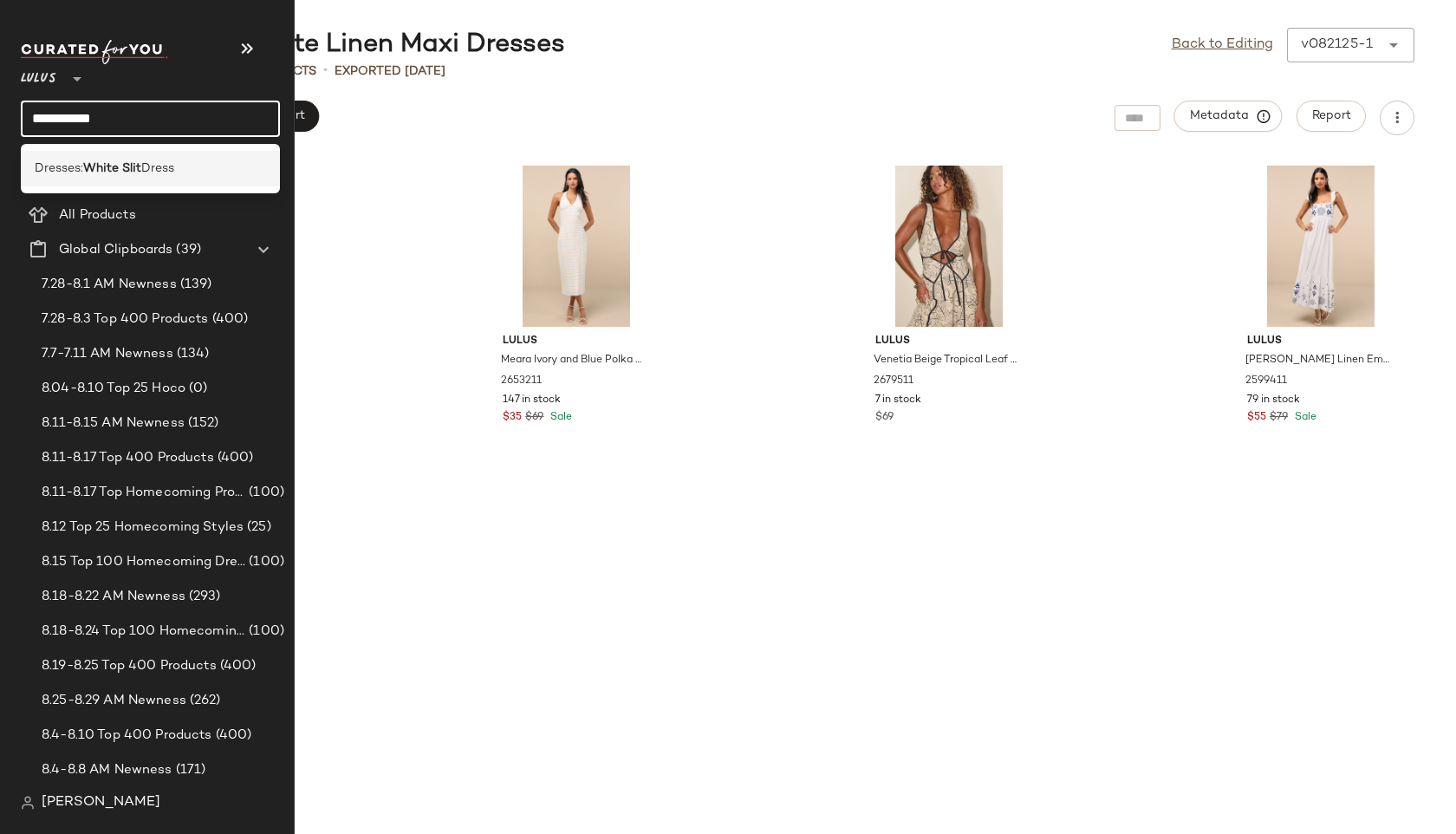
type input "**********"
click at [106, 161] on b "White Slit" at bounding box center [112, 169] width 58 height 18
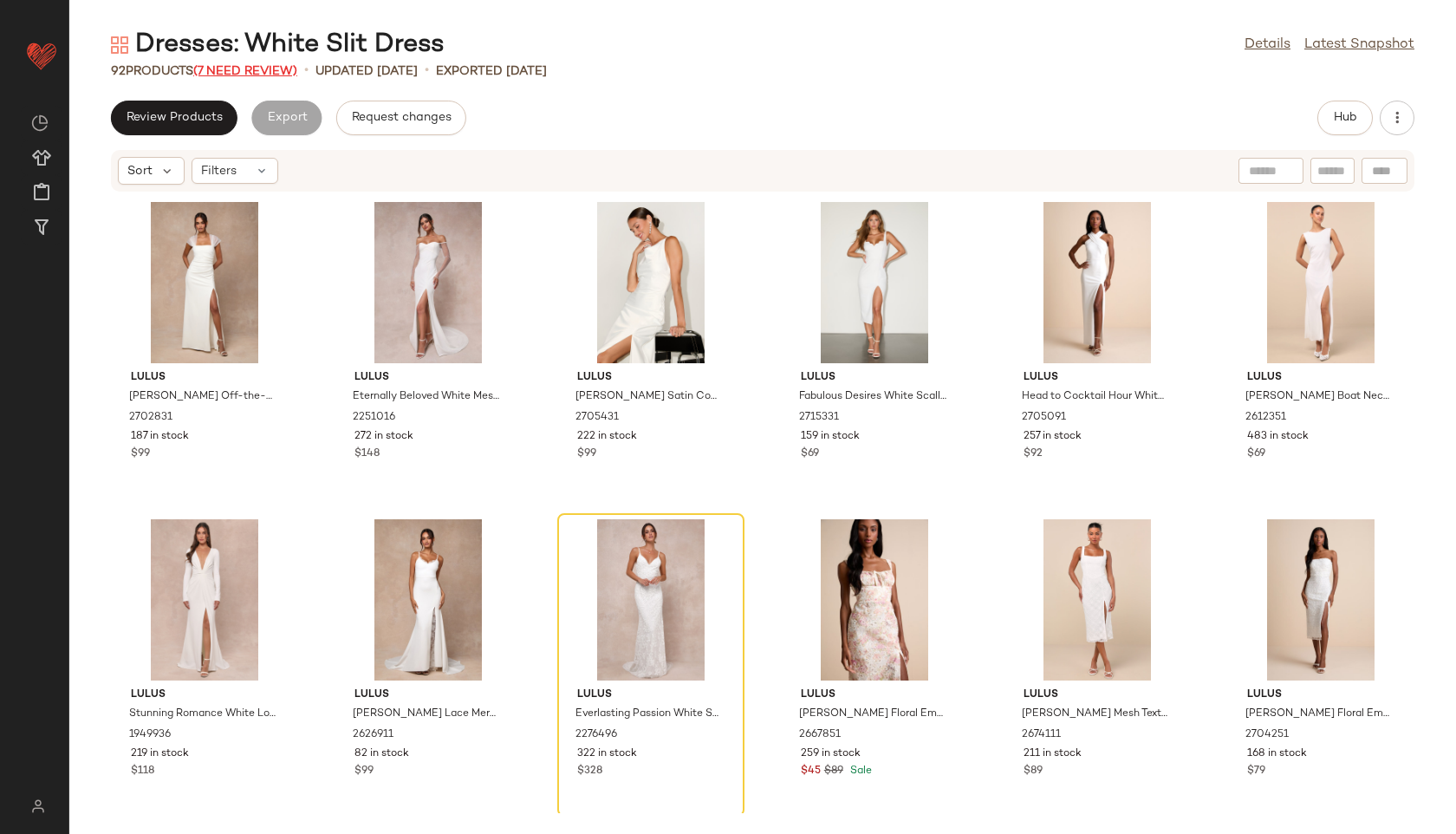
click at [266, 75] on span "(7 Need Review)" at bounding box center [245, 71] width 104 height 13
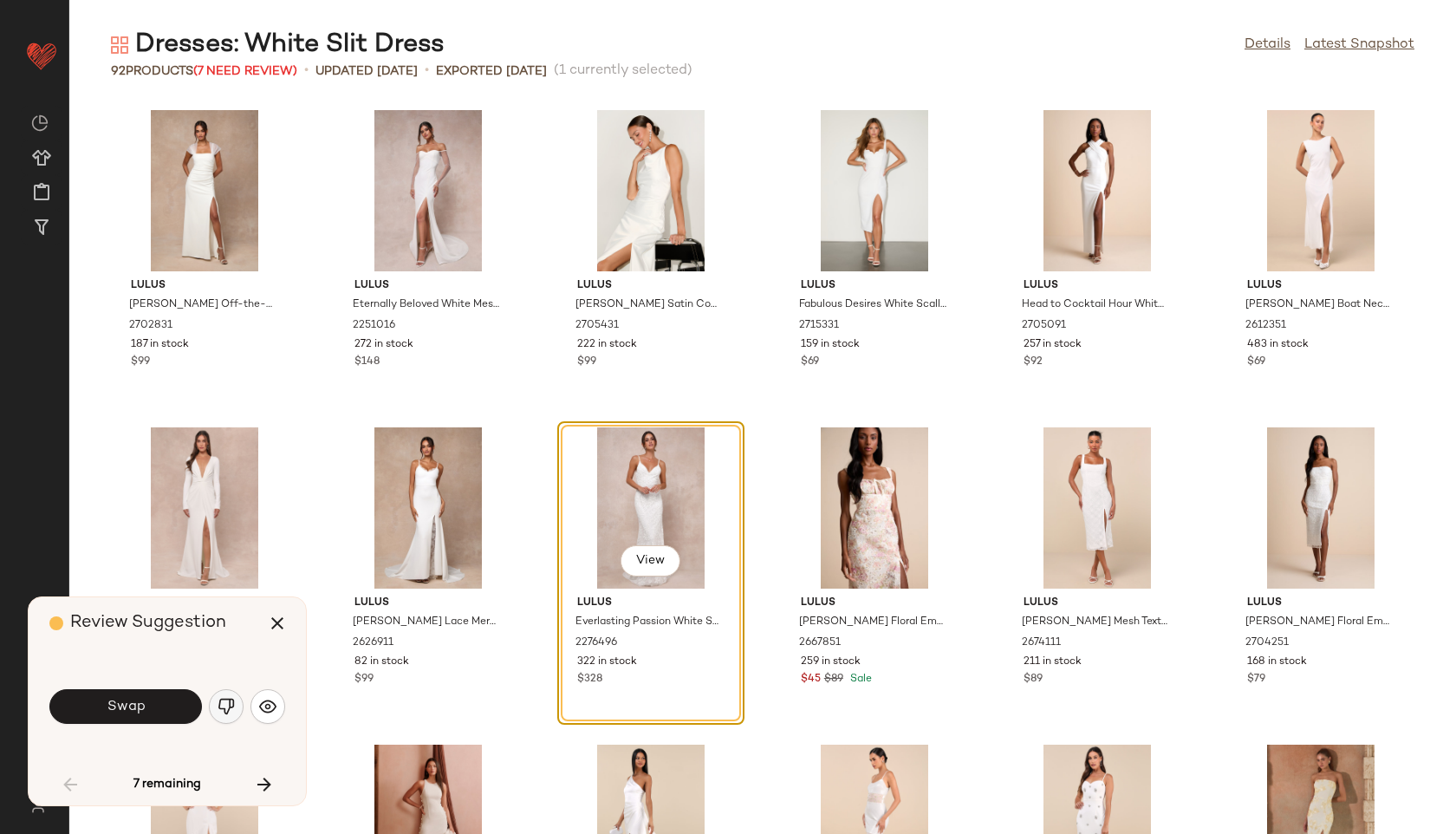
click at [228, 716] on button "button" at bounding box center [226, 706] width 34 height 34
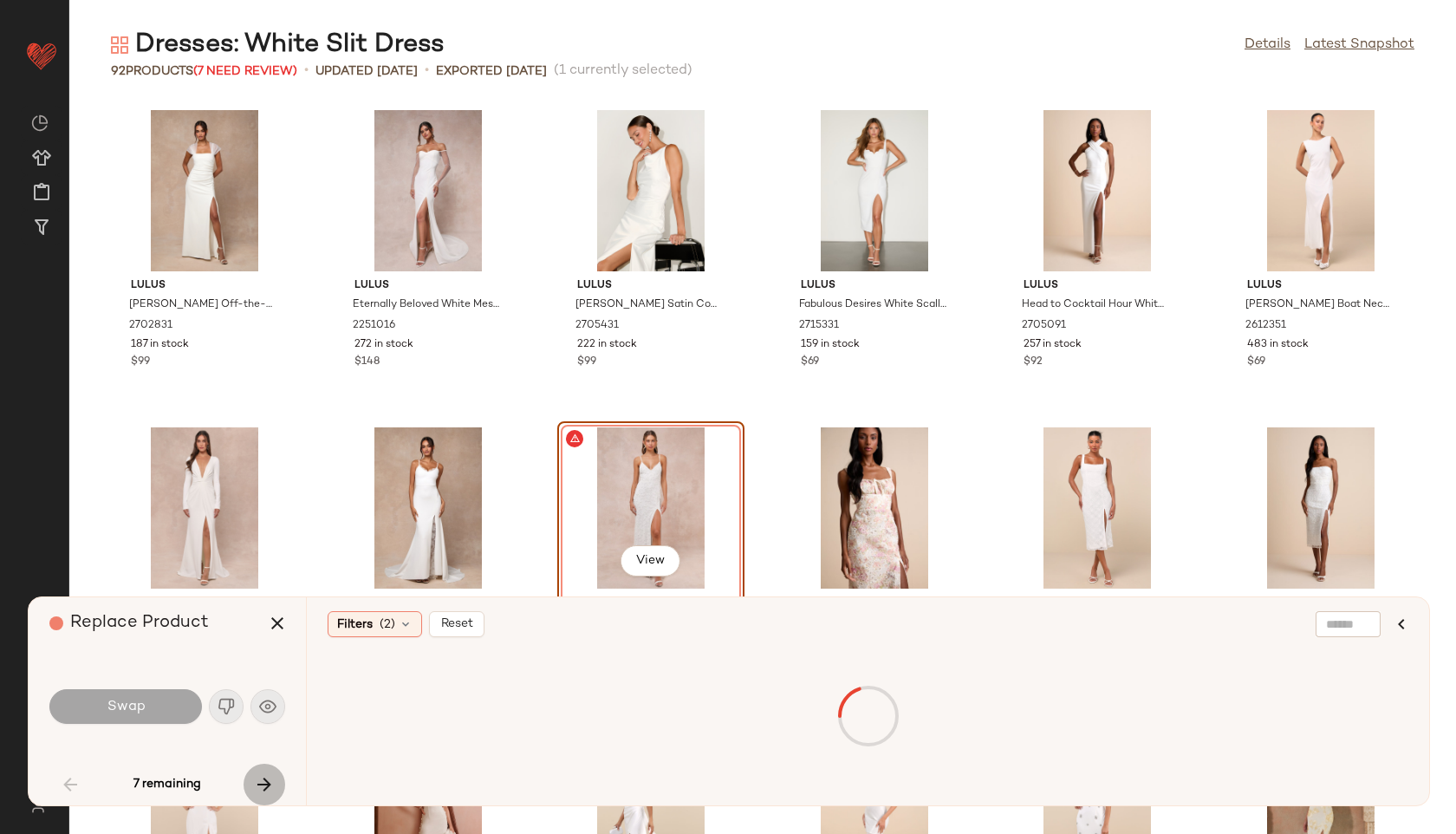
click at [256, 785] on icon "button" at bounding box center [264, 785] width 21 height 21
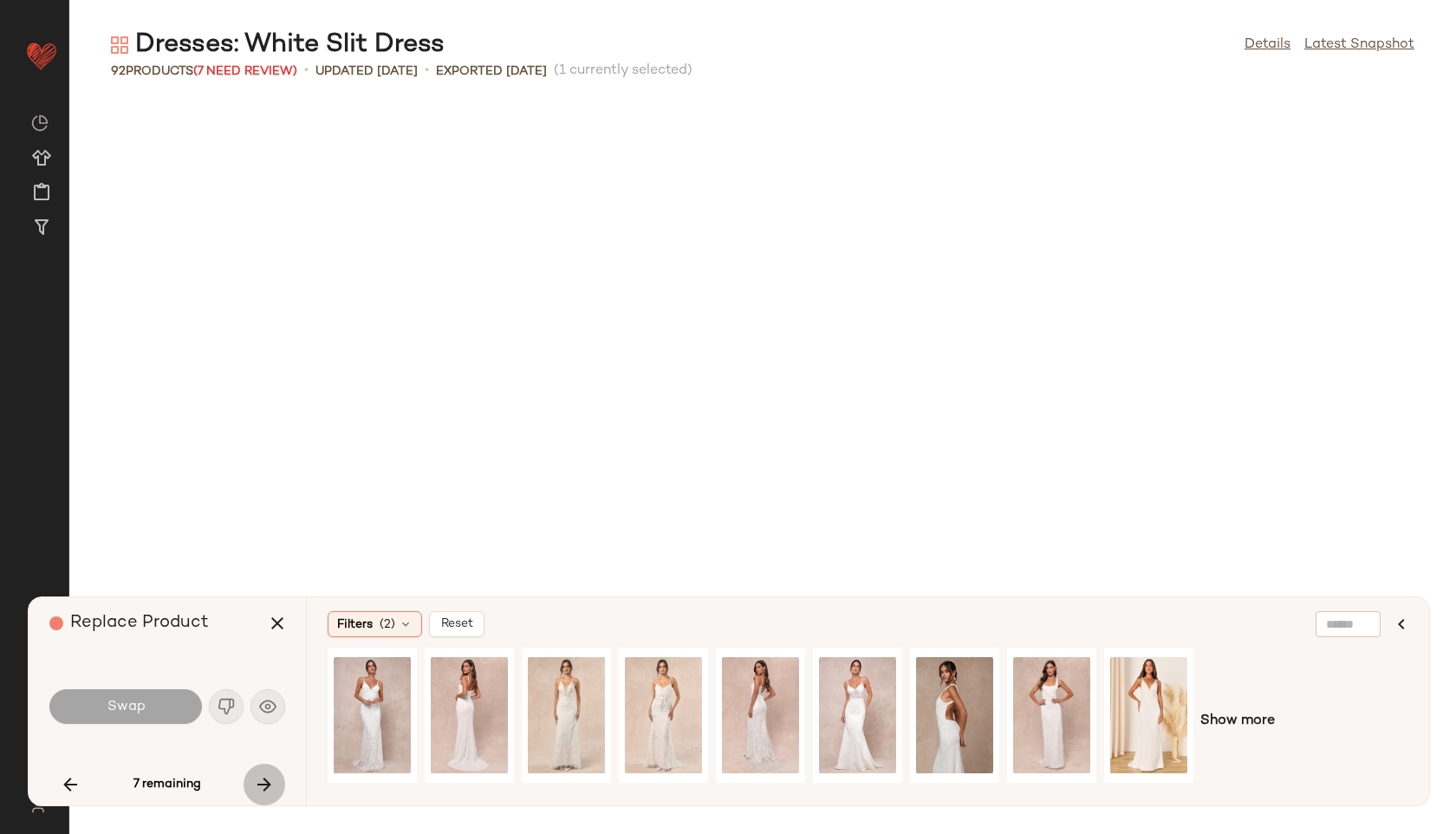
scroll to position [1283, 0]
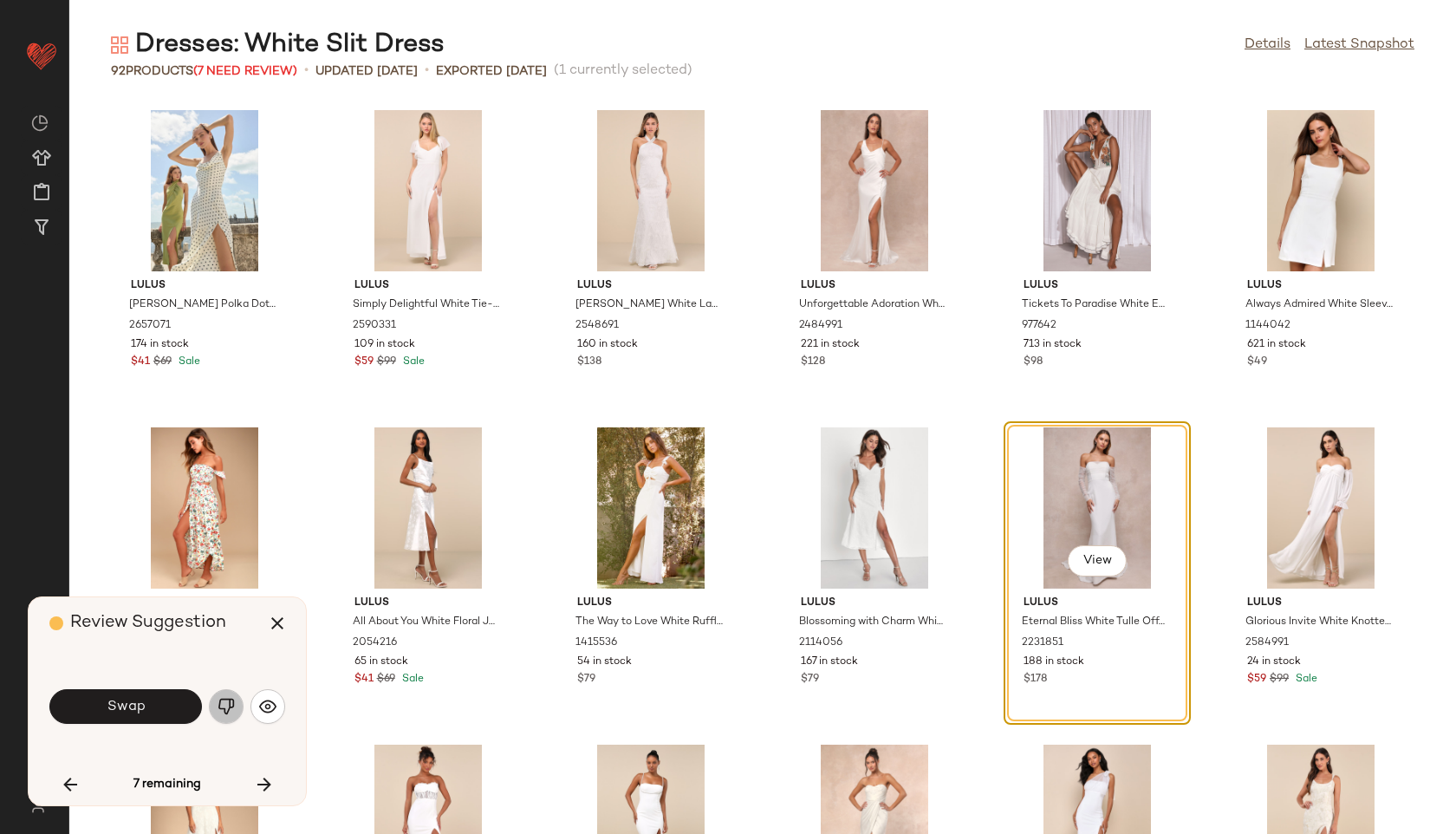
click at [224, 700] on img "button" at bounding box center [227, 707] width 18 height 18
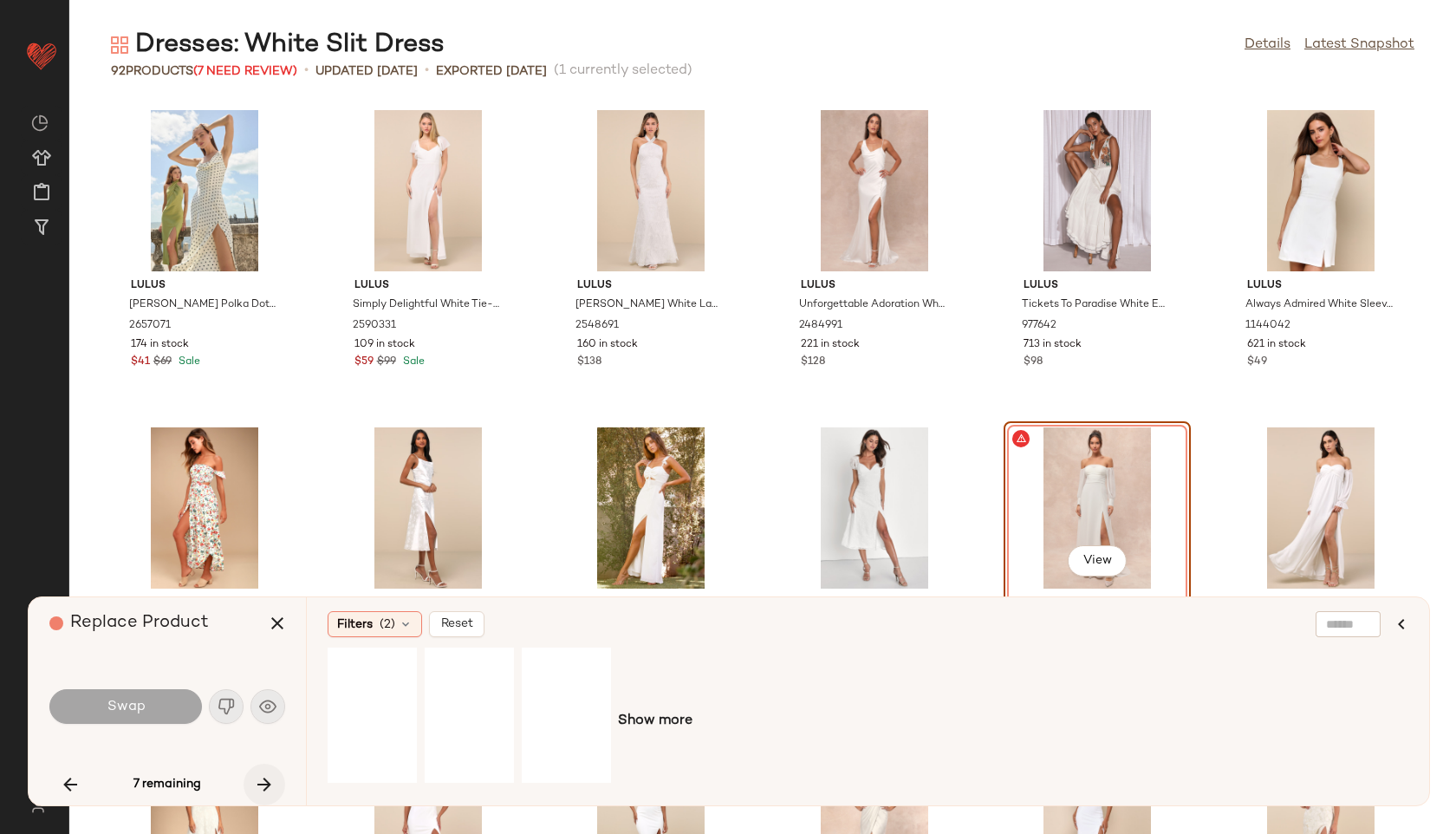
click at [259, 782] on icon "button" at bounding box center [264, 785] width 21 height 21
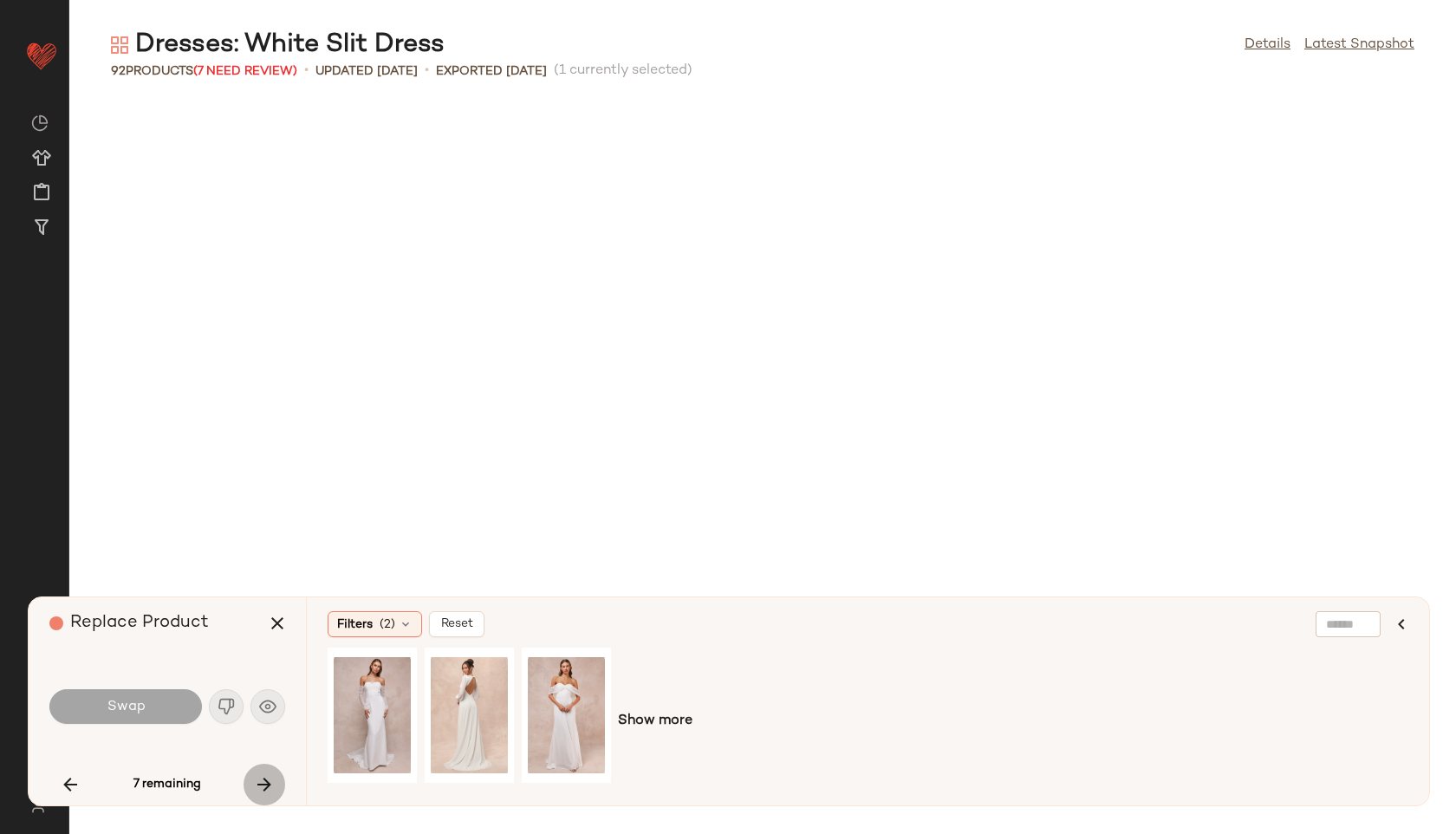
scroll to position [3490, 0]
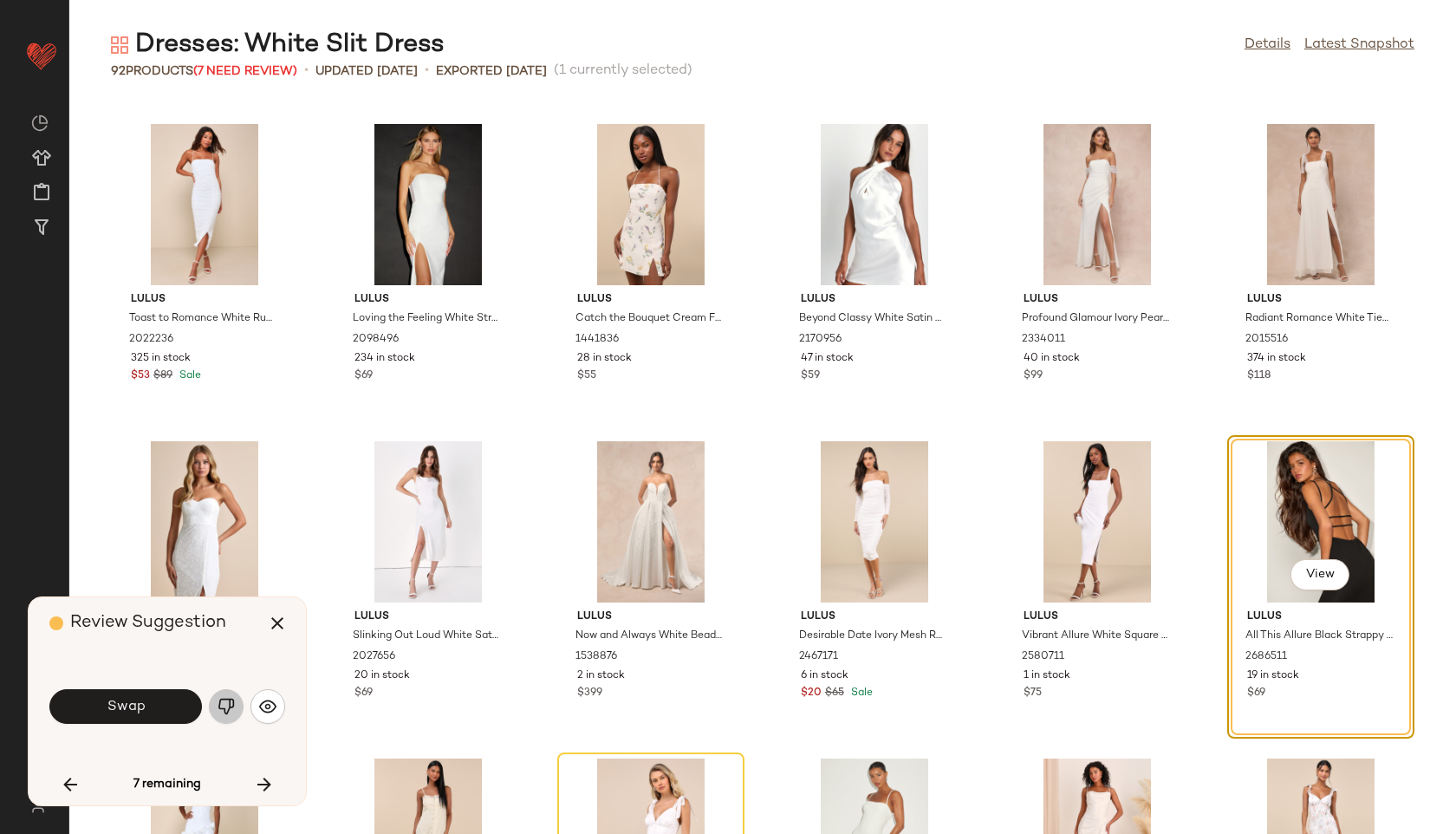
click at [229, 714] on img "button" at bounding box center [227, 707] width 18 height 18
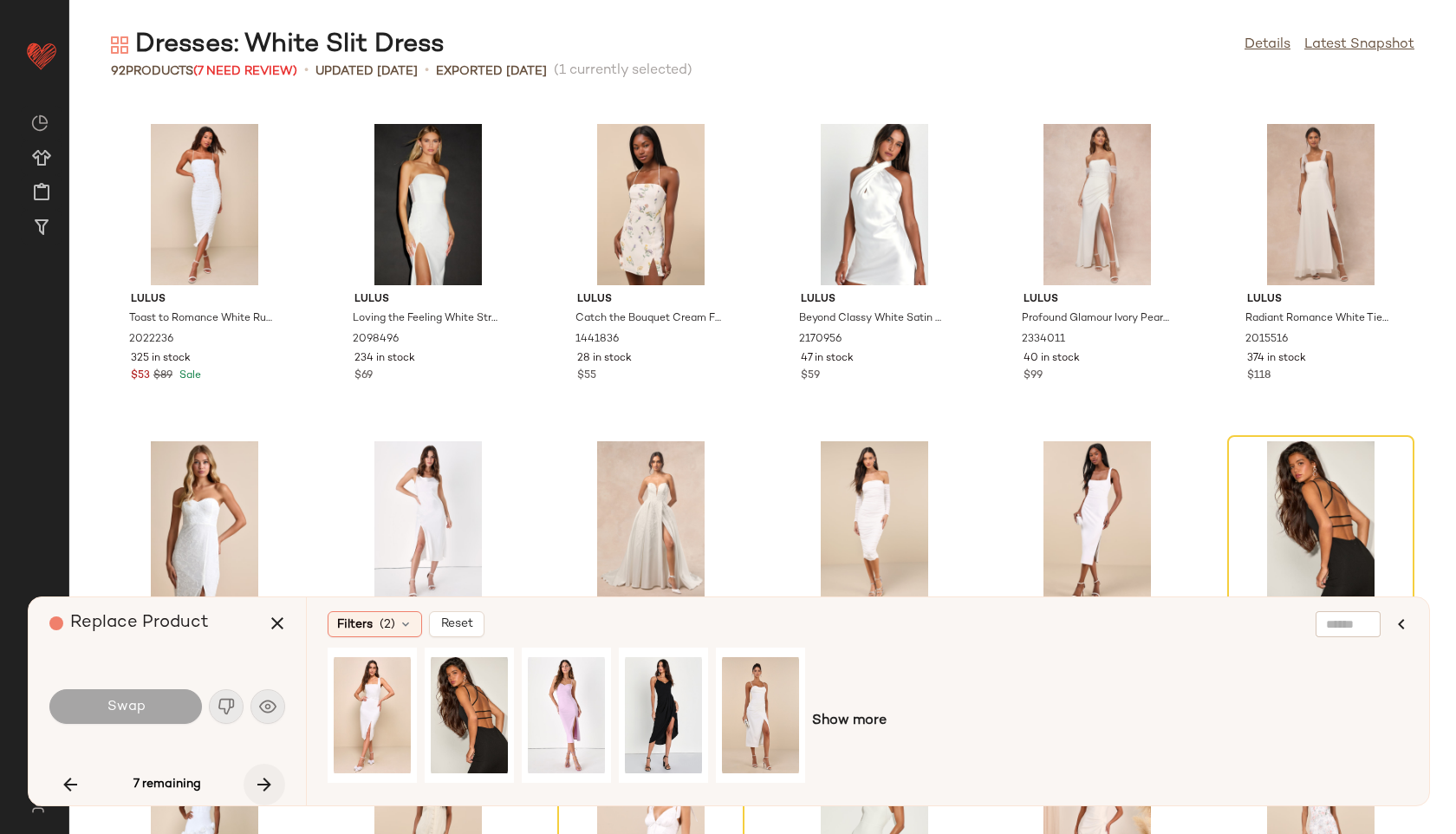
click at [261, 780] on icon "button" at bounding box center [264, 785] width 21 height 21
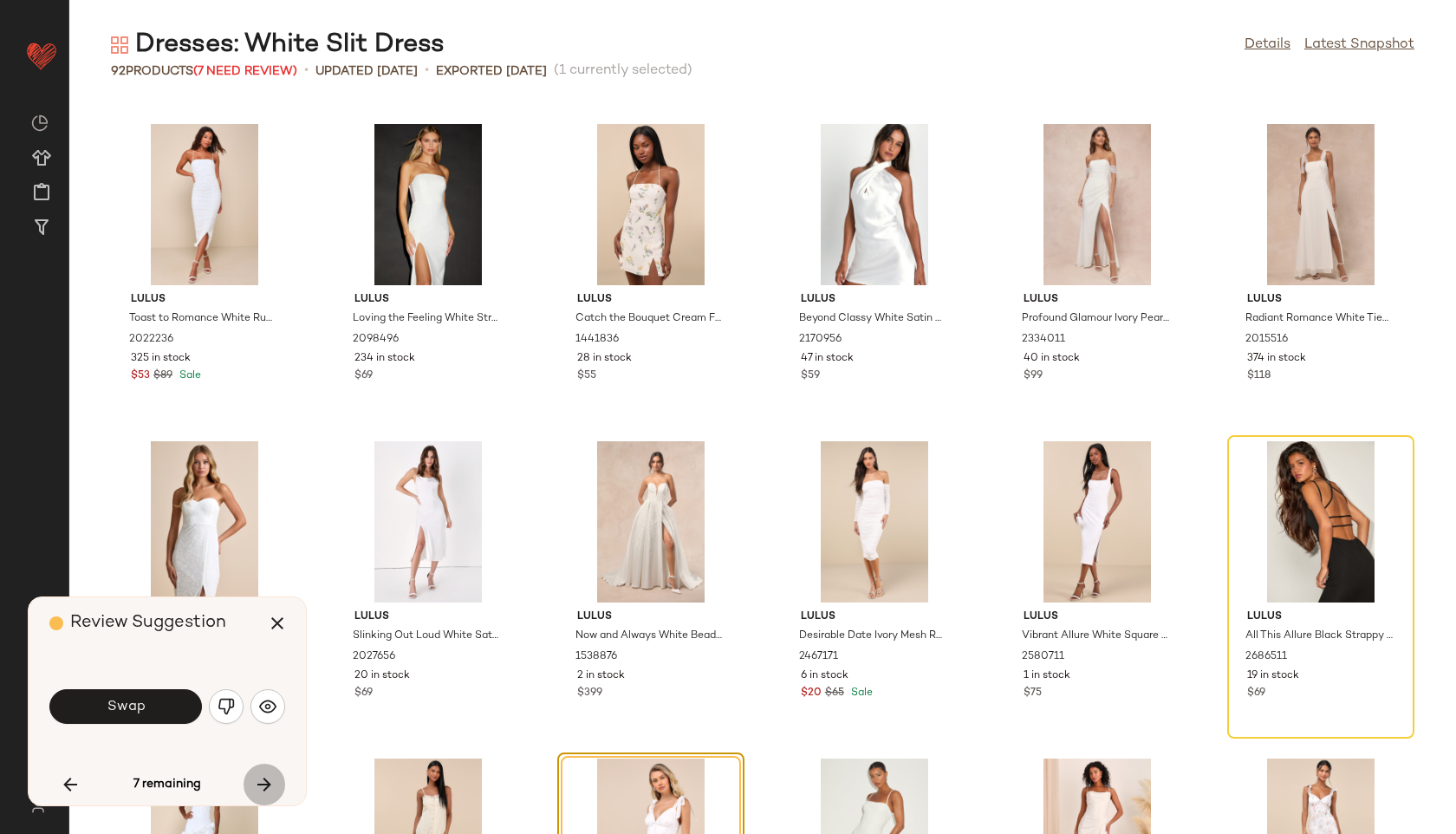
scroll to position [3808, 0]
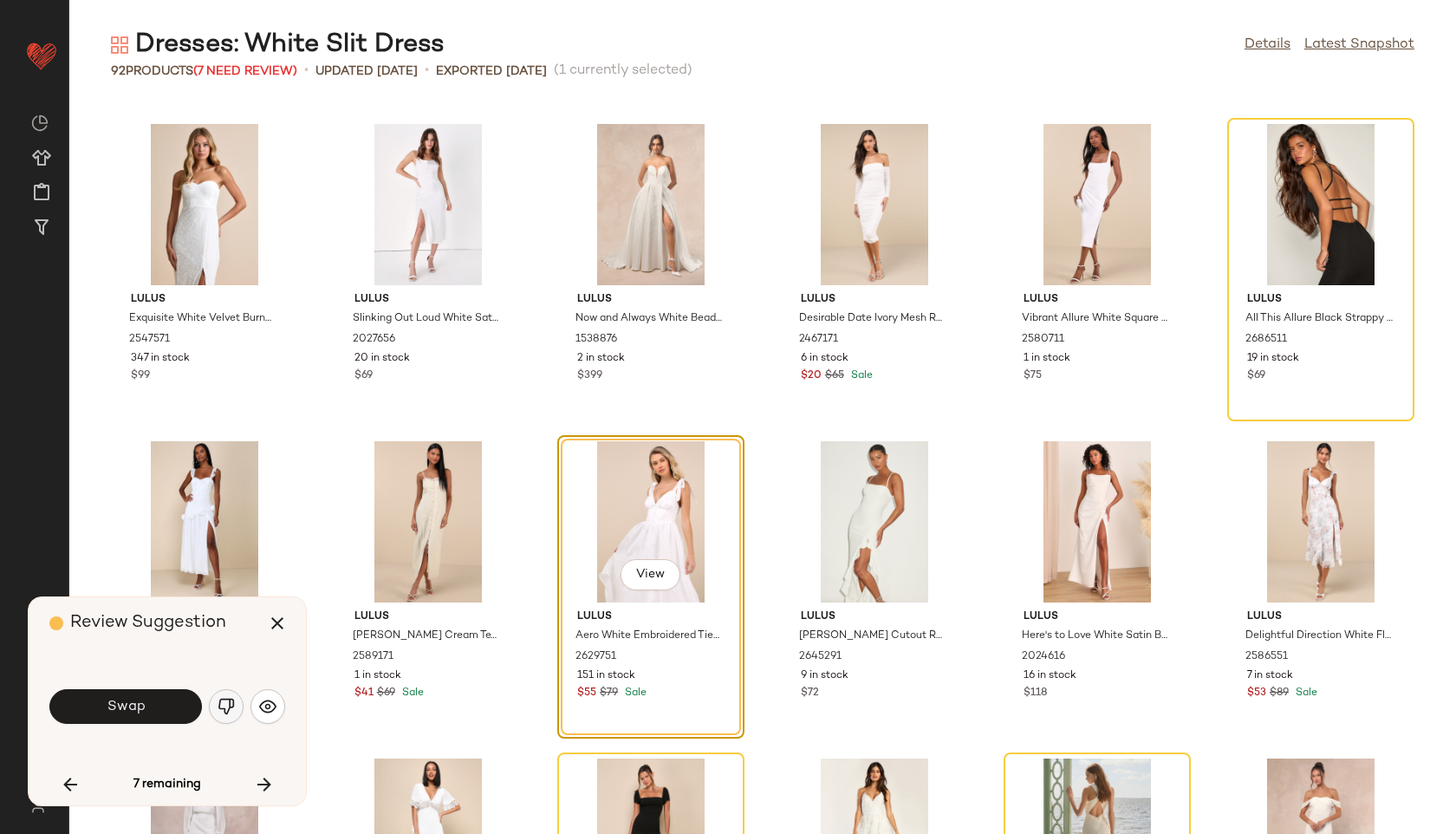
click at [228, 689] on button "button" at bounding box center [226, 706] width 34 height 34
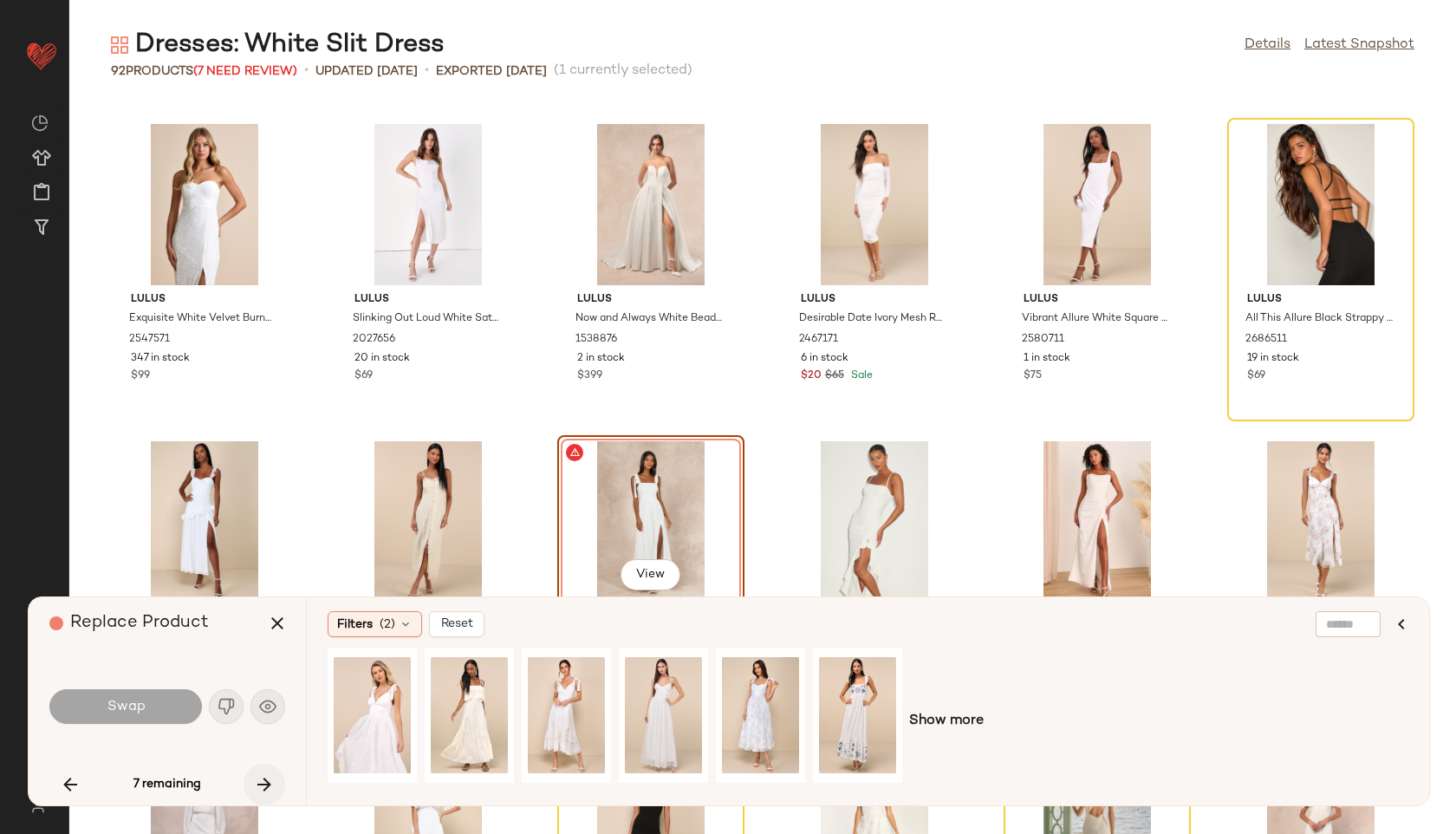
click at [262, 778] on icon "button" at bounding box center [264, 785] width 21 height 21
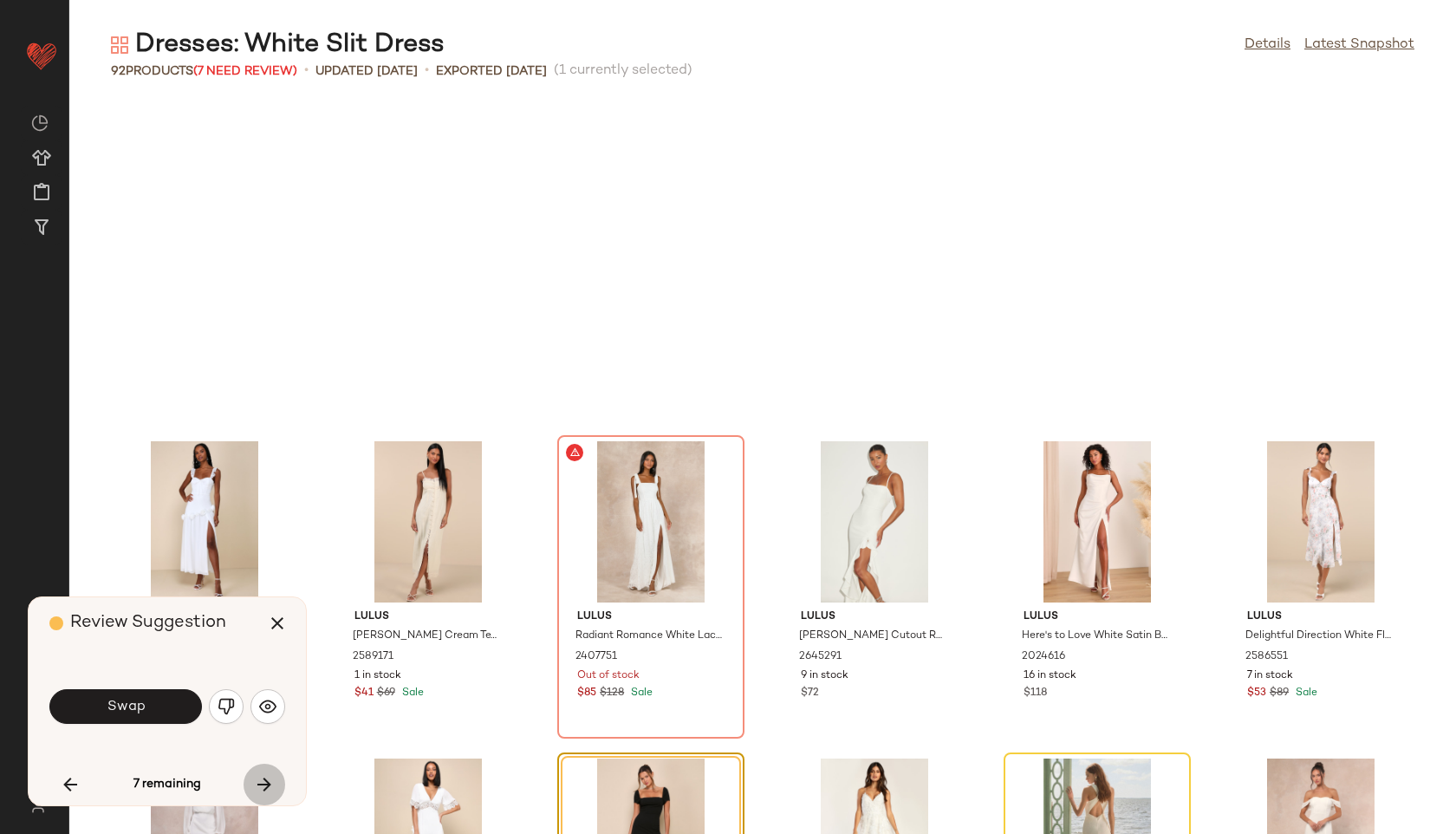
scroll to position [4125, 0]
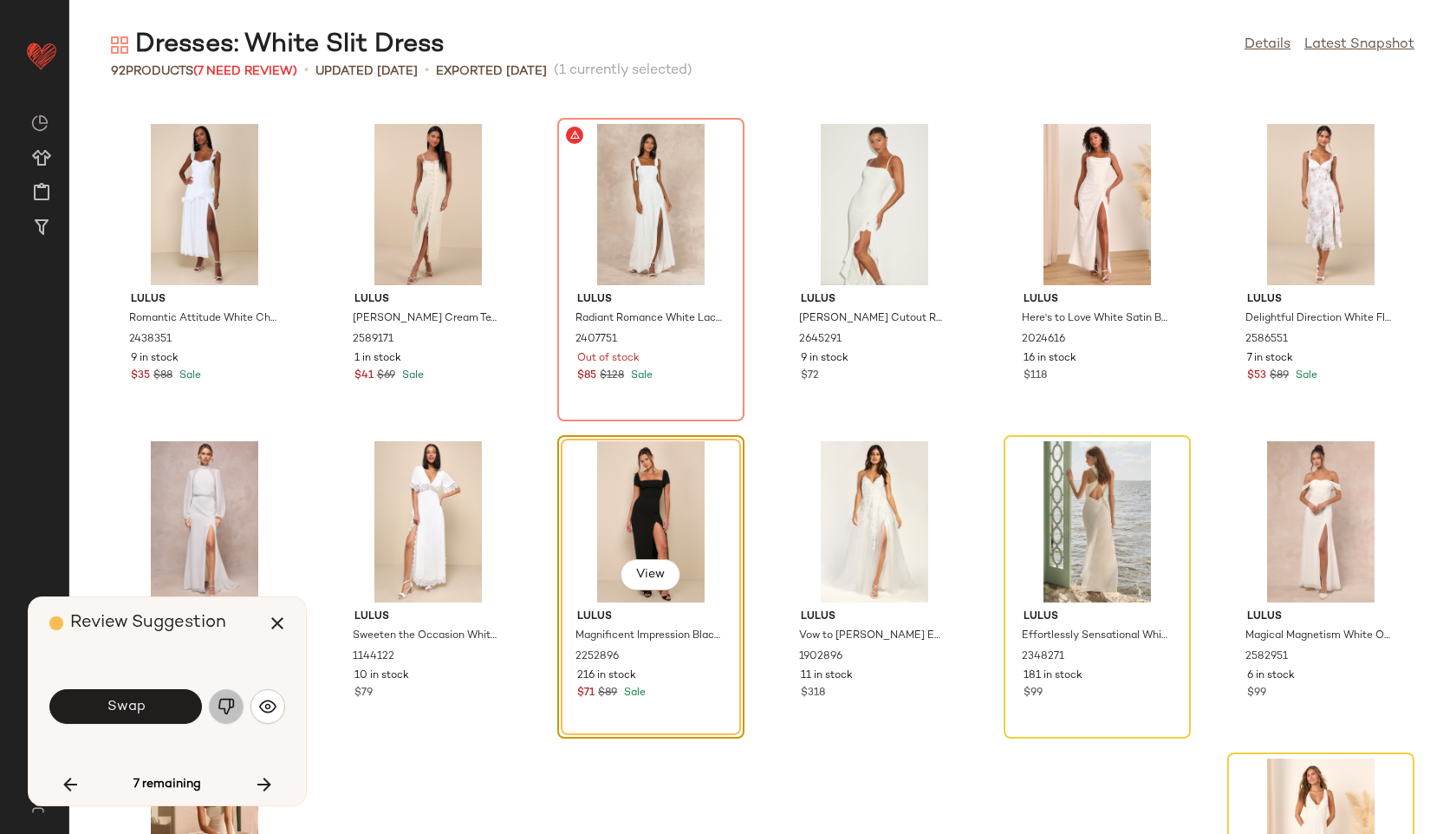
click at [227, 709] on img "button" at bounding box center [227, 707] width 18 height 18
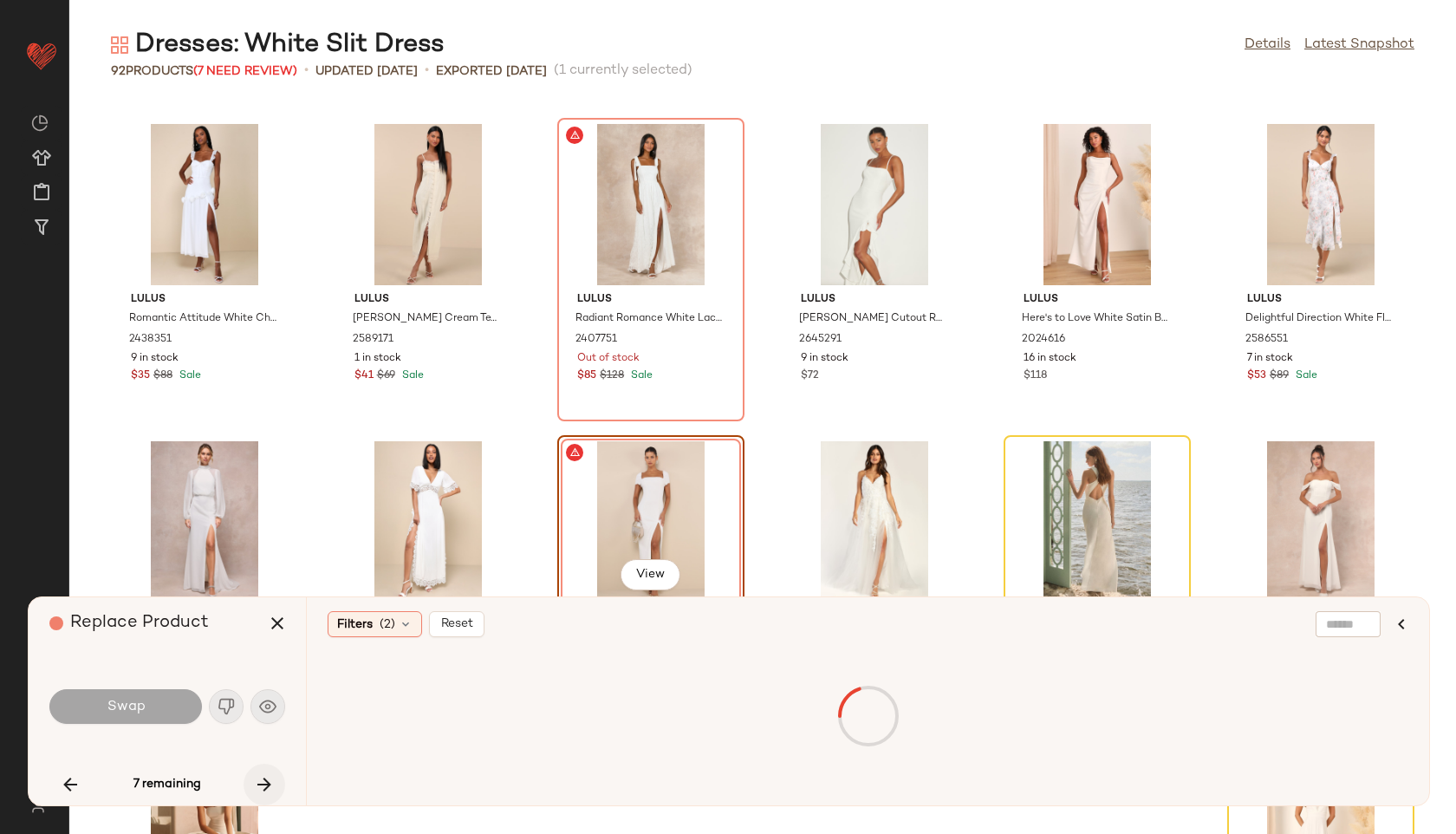
click at [260, 784] on icon "button" at bounding box center [264, 785] width 21 height 21
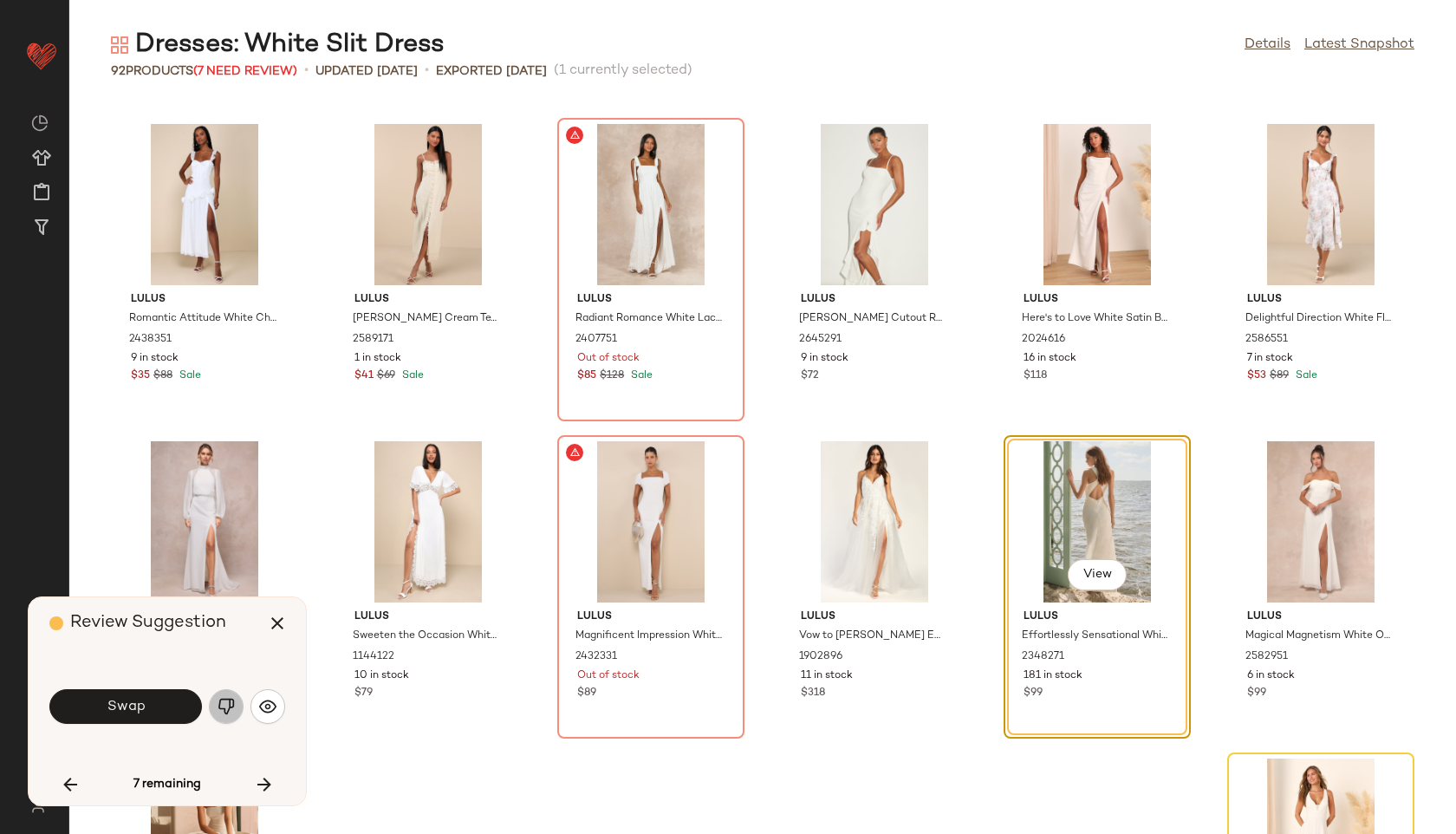
click at [235, 718] on button "button" at bounding box center [226, 706] width 34 height 34
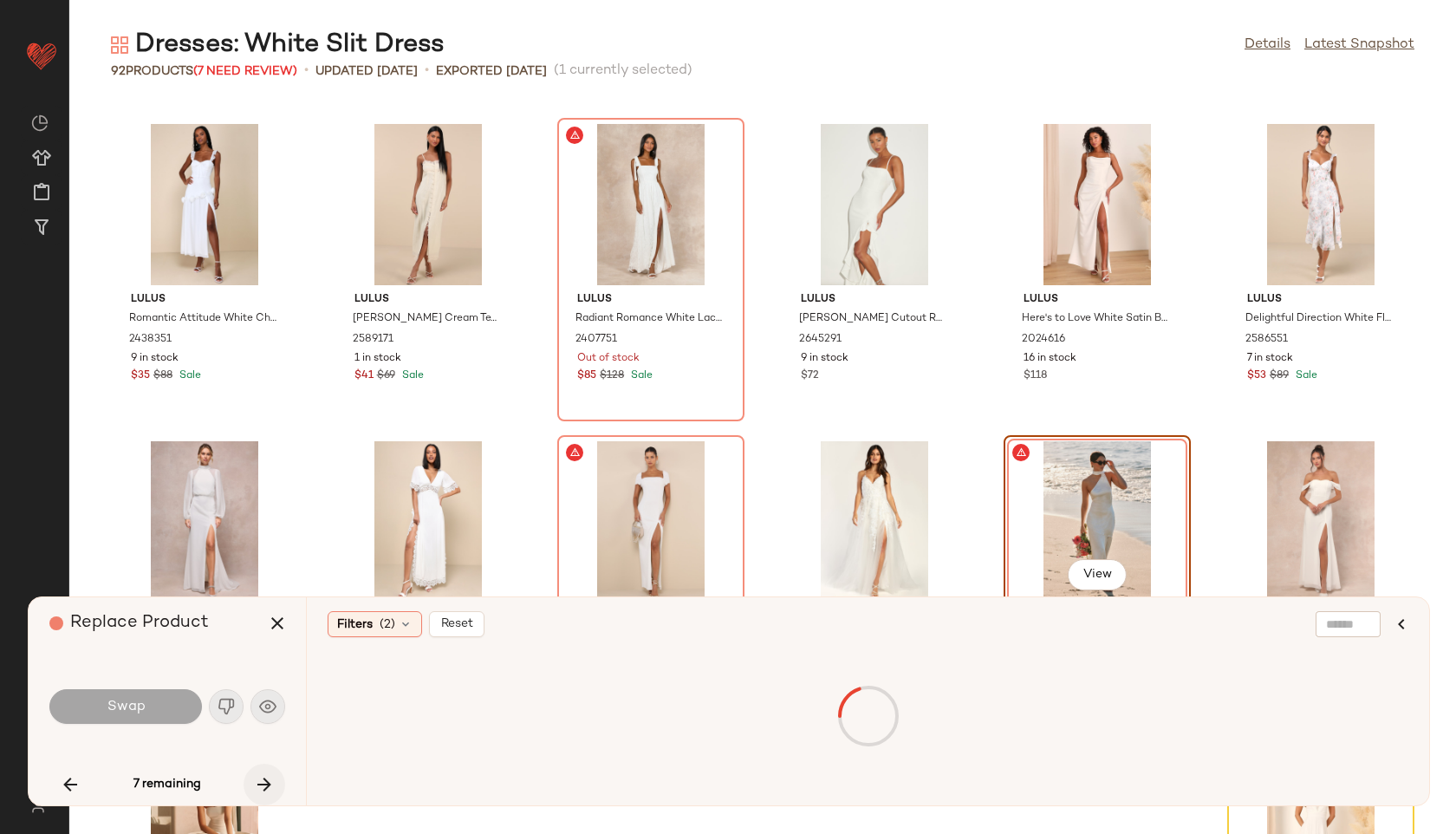
click at [271, 787] on icon "button" at bounding box center [264, 785] width 21 height 21
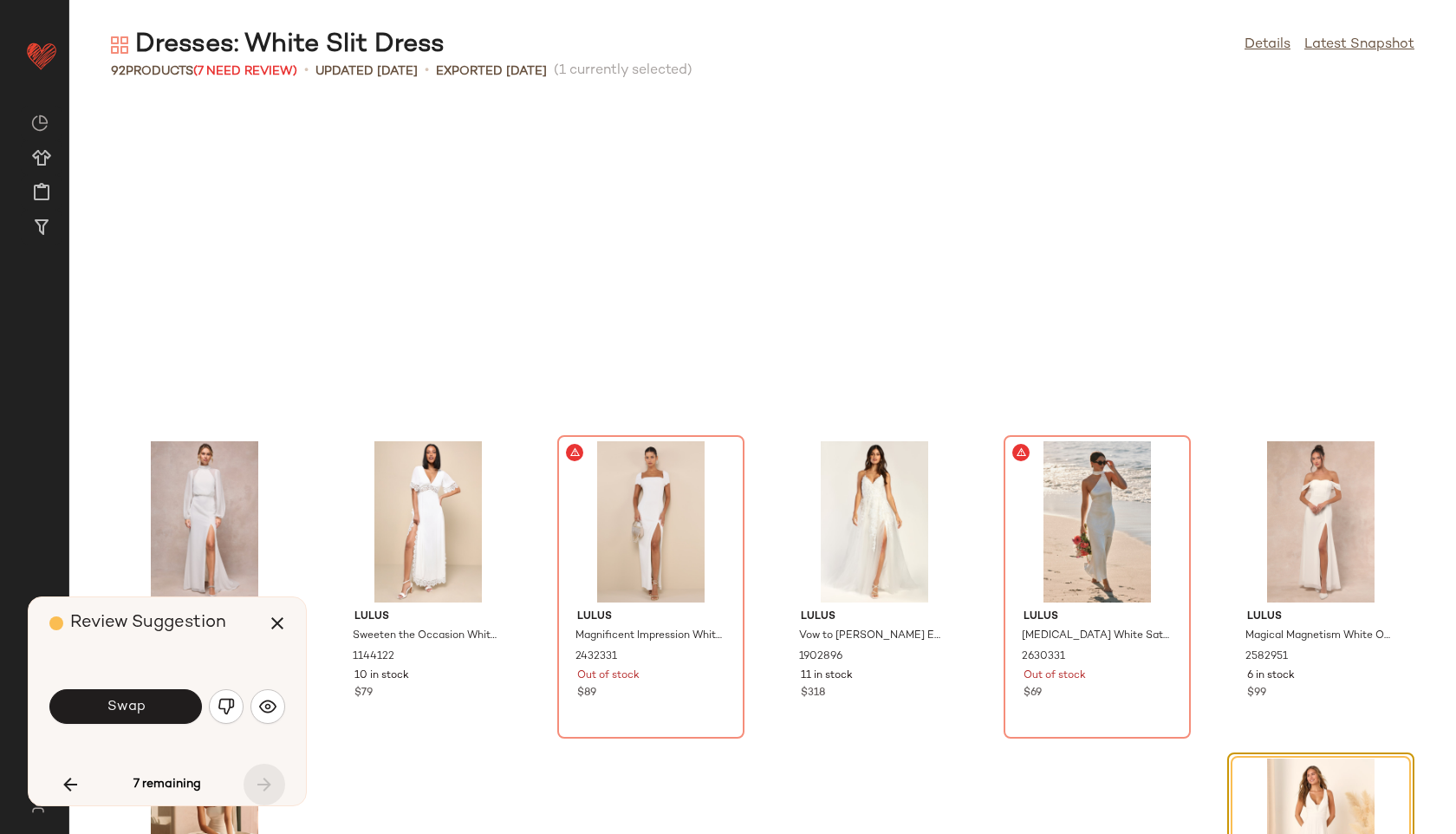
scroll to position [4347, 0]
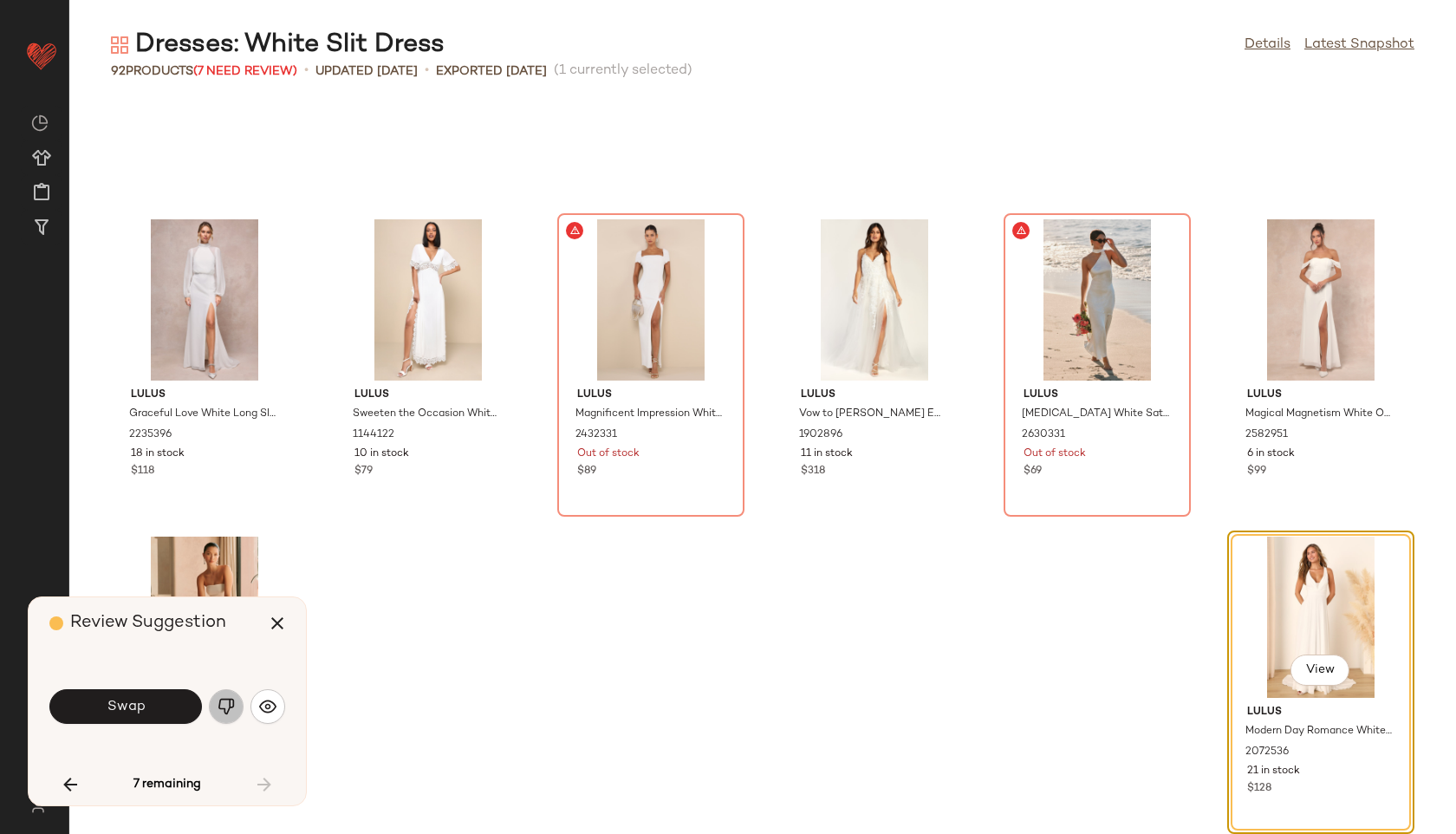
click at [233, 711] on img "button" at bounding box center [227, 707] width 18 height 18
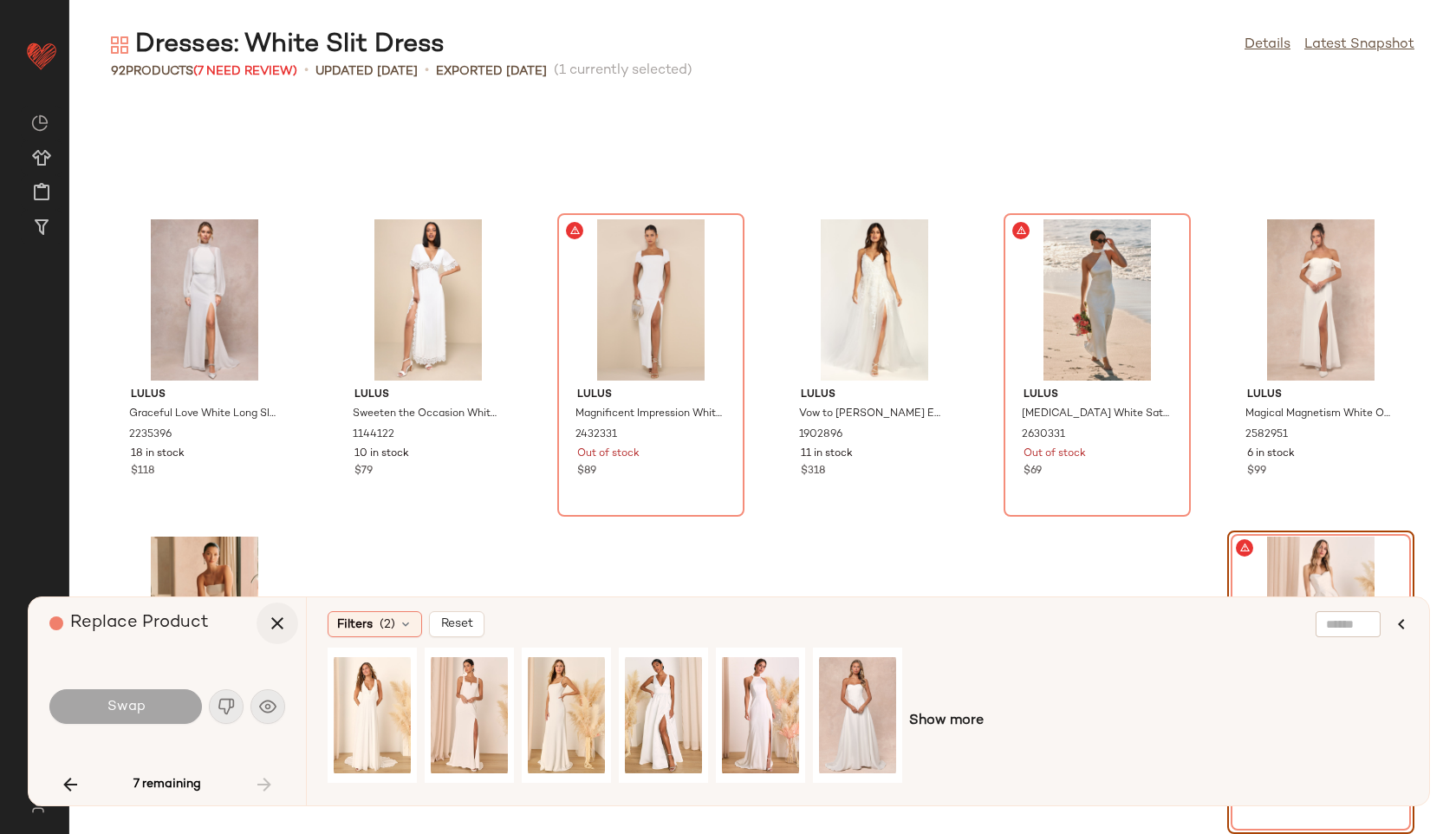
click at [278, 634] on button "button" at bounding box center [277, 623] width 41 height 41
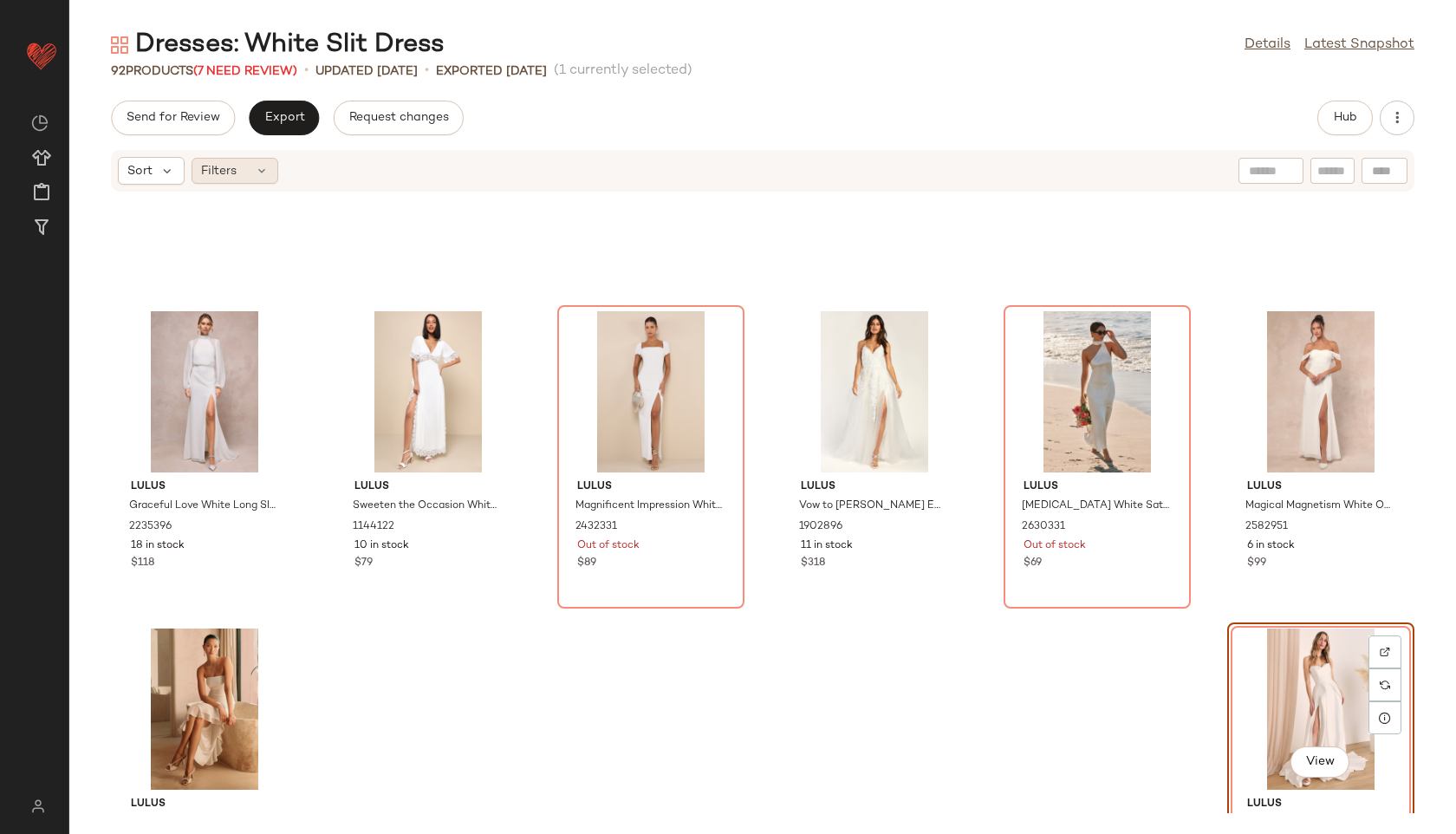
click at [258, 175] on icon at bounding box center [262, 170] width 14 height 14
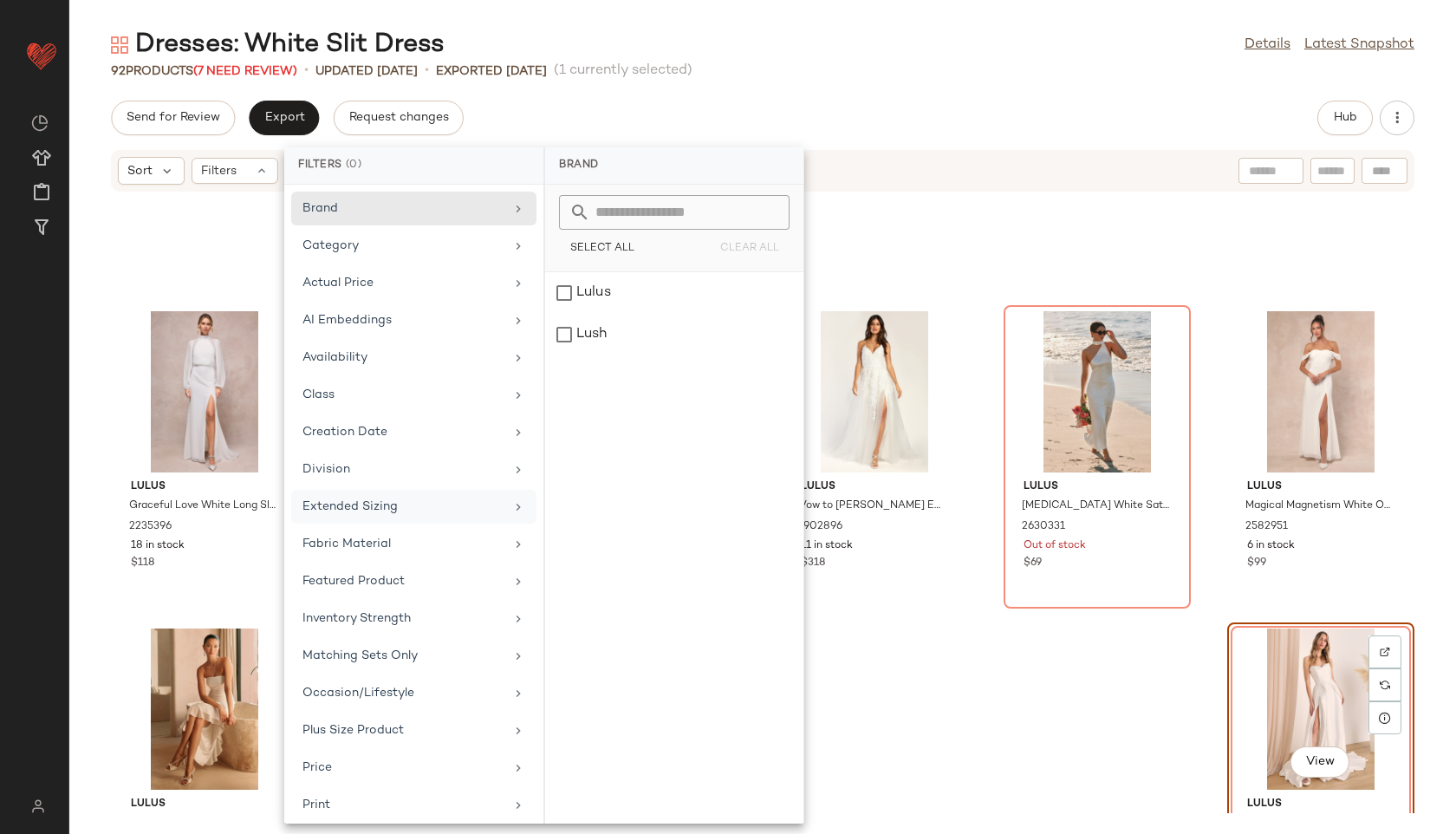
scroll to position [195, 0]
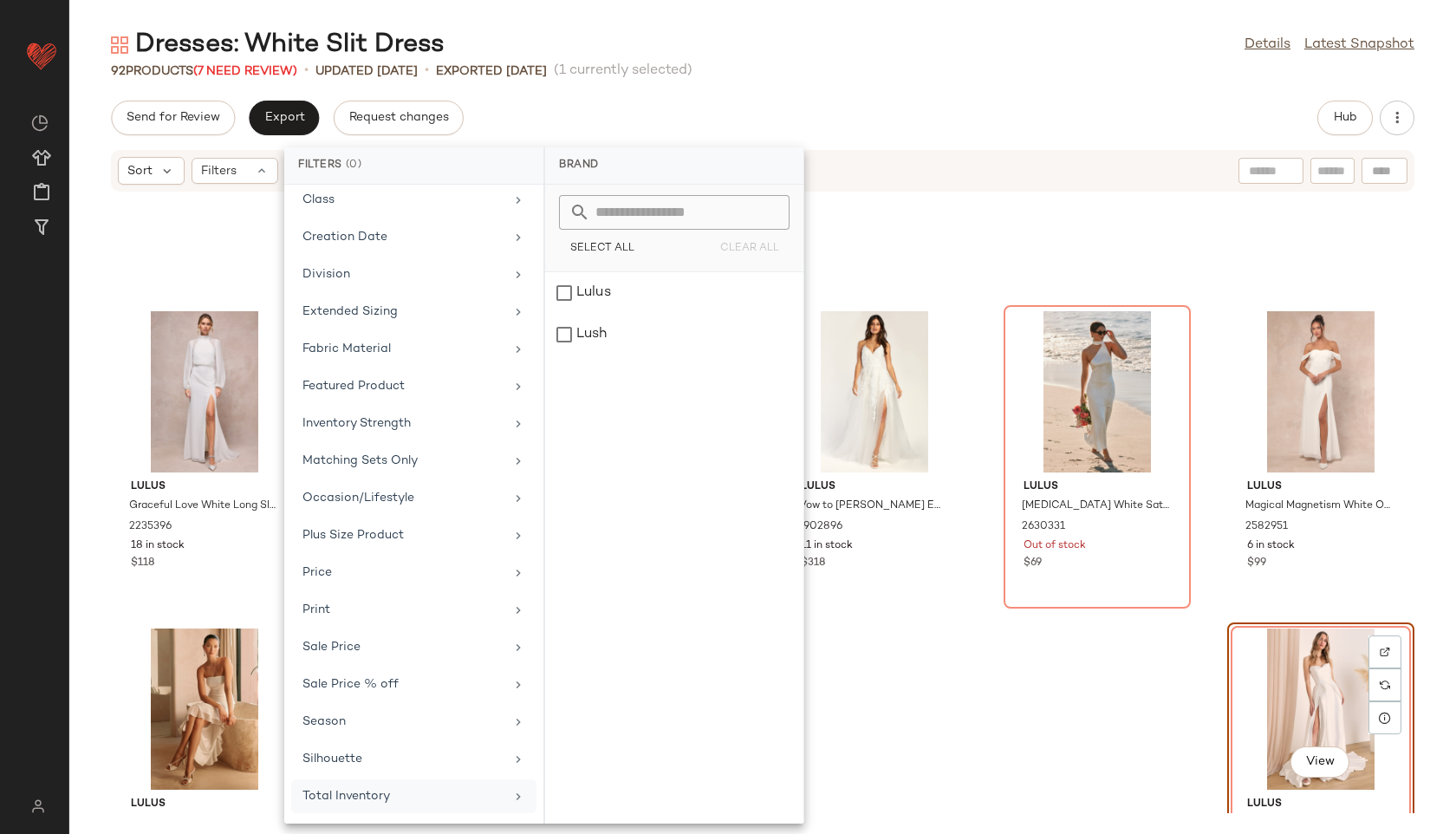
click at [348, 800] on div "Total Inventory" at bounding box center [403, 796] width 202 height 18
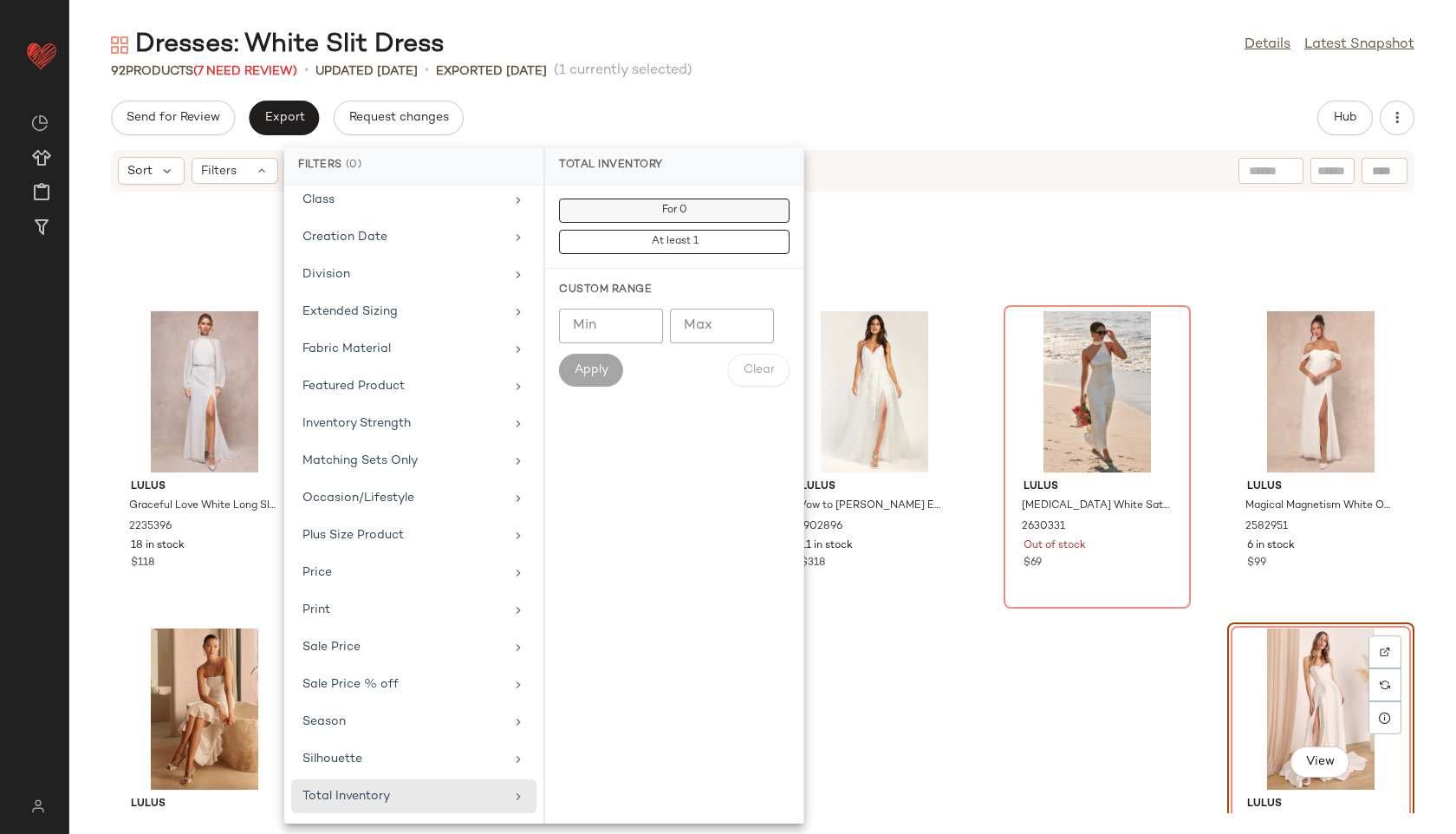
click at [684, 209] on span "For 0" at bounding box center [675, 211] width 26 height 12
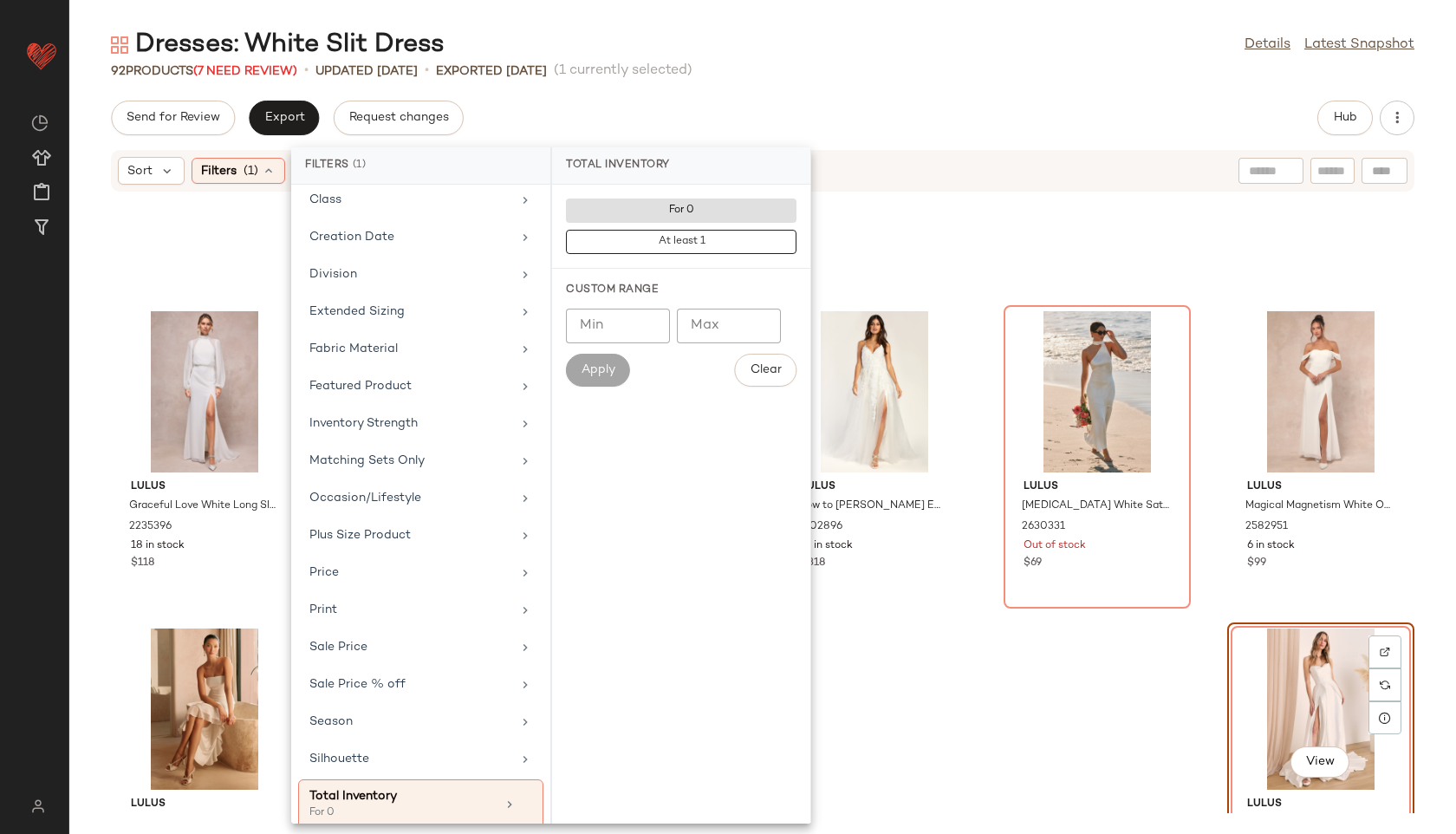
click at [821, 84] on div "Dresses: White Slit Dress Details Latest Snapshot 92 Products (7 Need Review) •…" at bounding box center [763, 431] width 1387 height 806
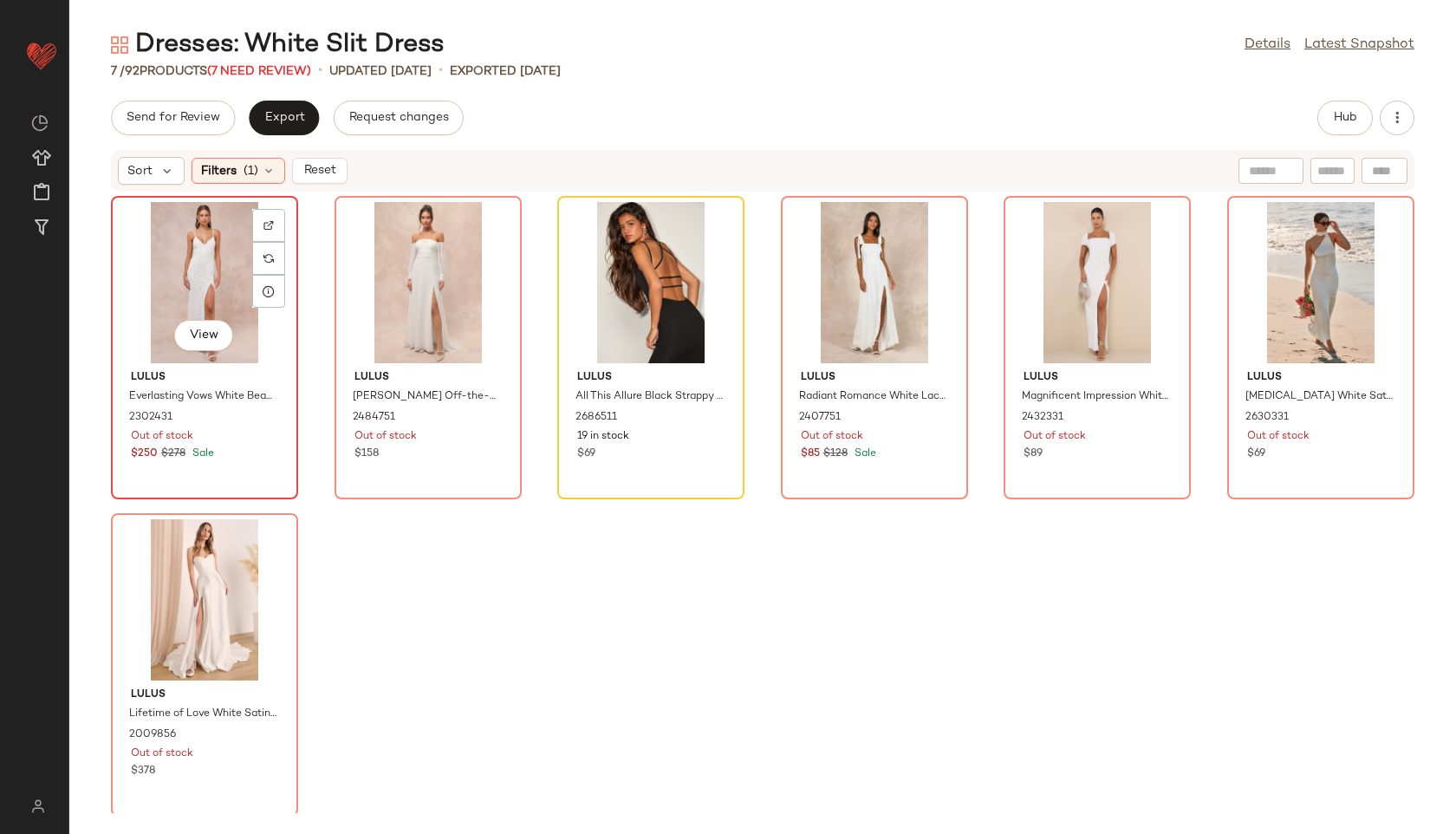
click at [192, 273] on div "View" at bounding box center [204, 282] width 175 height 161
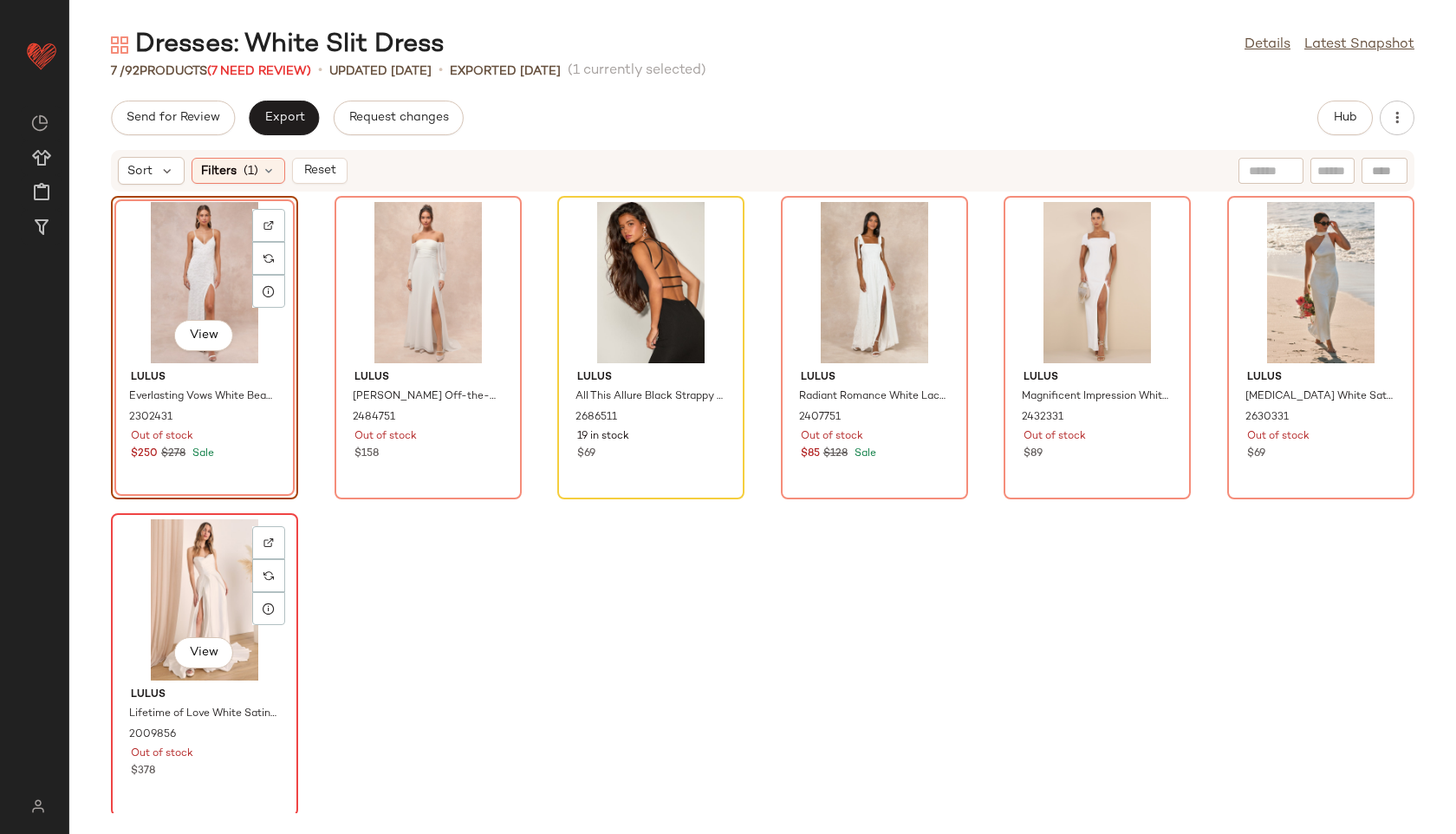
click at [206, 582] on div "View" at bounding box center [204, 599] width 175 height 161
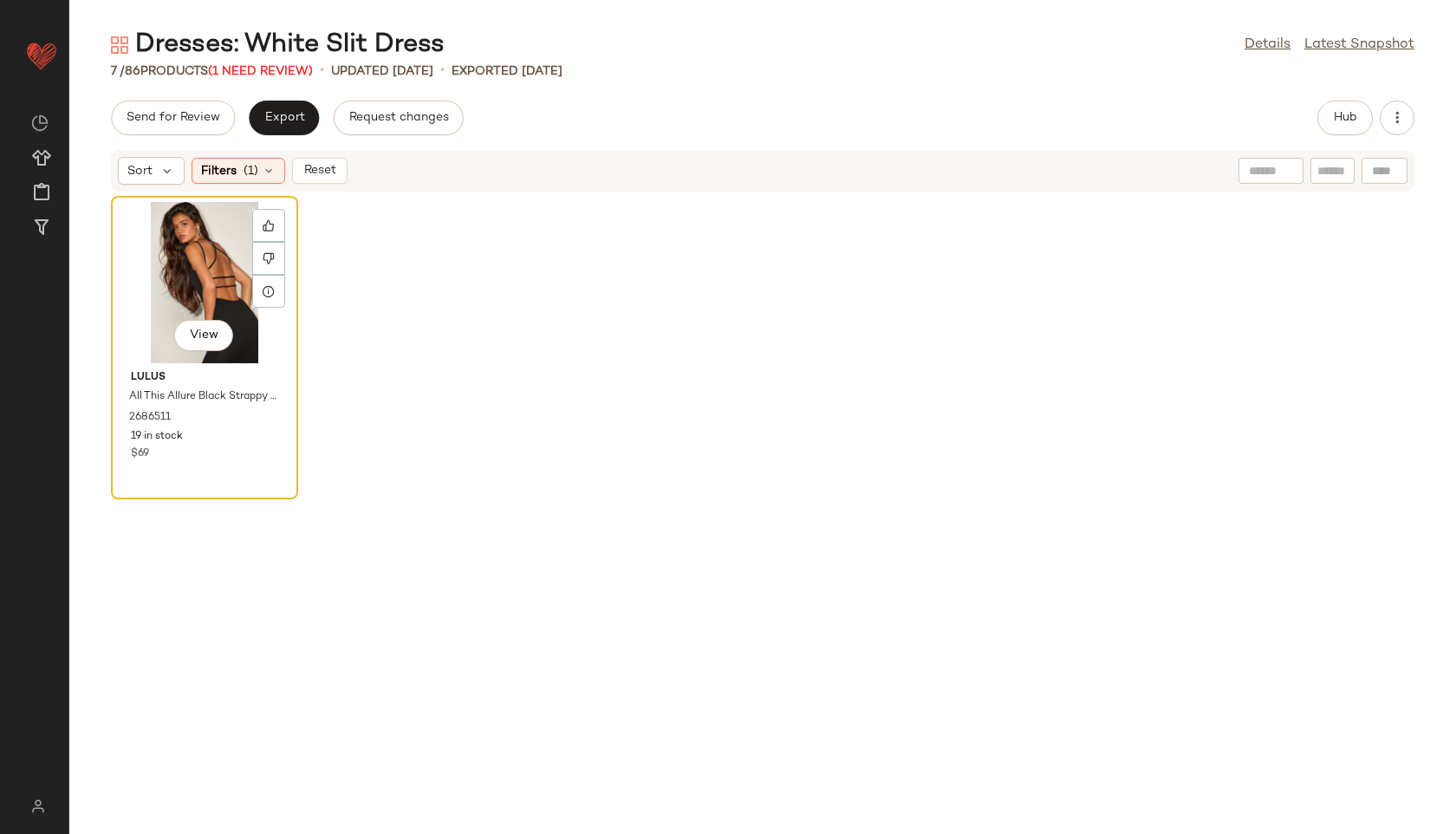
click at [205, 279] on div "View" at bounding box center [204, 282] width 175 height 161
click at [264, 254] on icon at bounding box center [269, 258] width 11 height 11
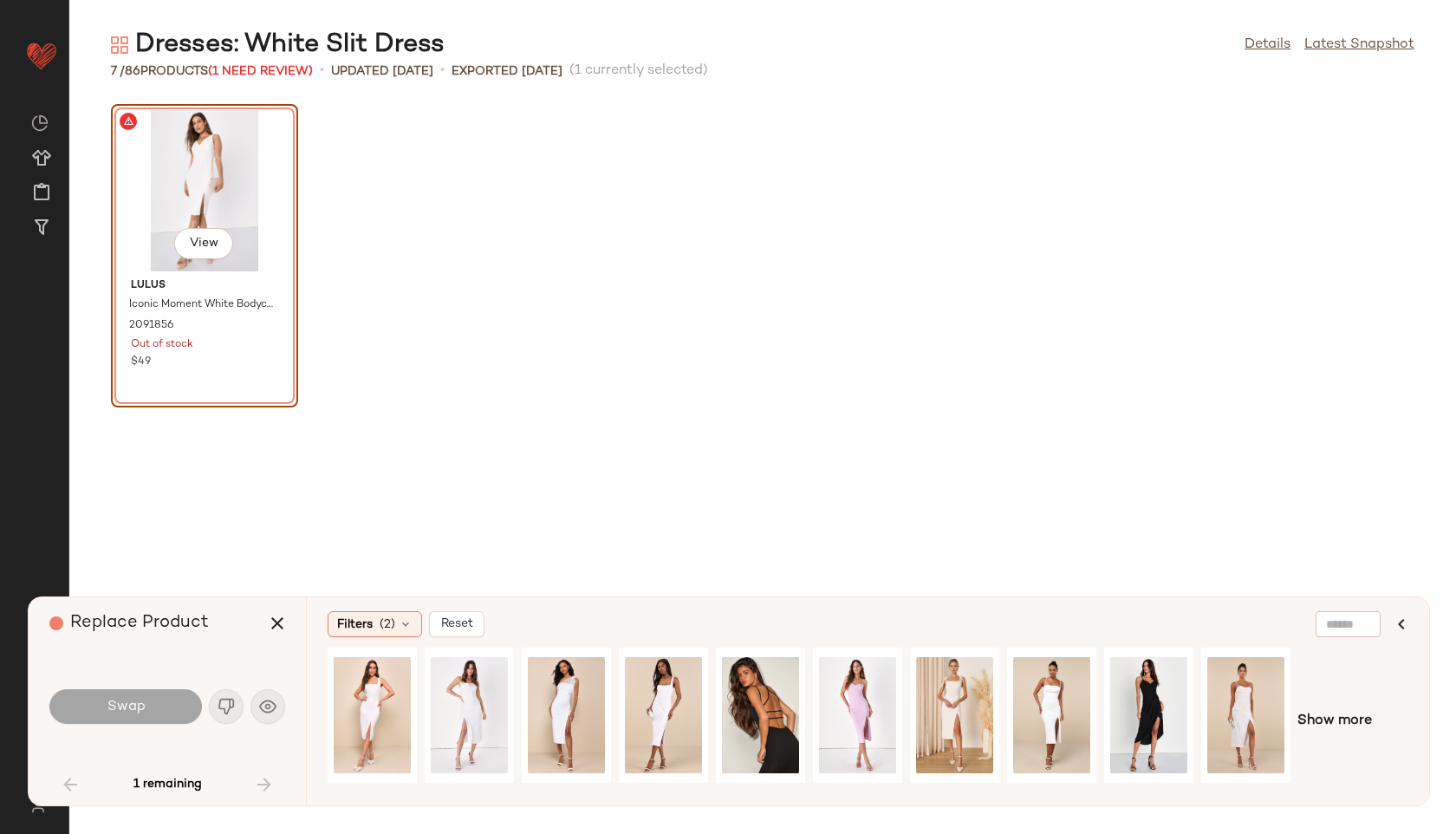
click at [213, 202] on div "View" at bounding box center [204, 190] width 175 height 161
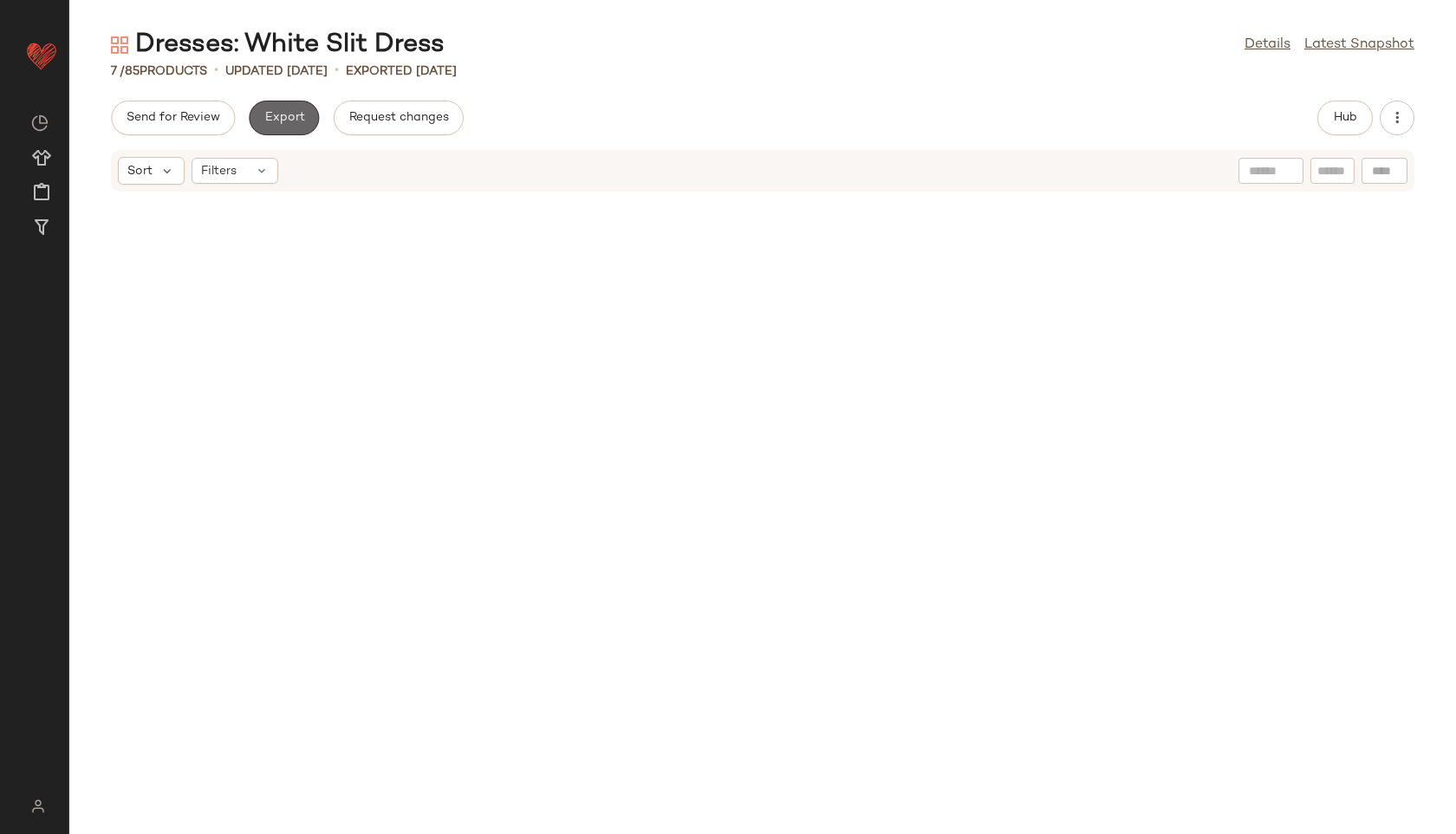
click at [279, 113] on span "Export" at bounding box center [284, 118] width 40 height 14
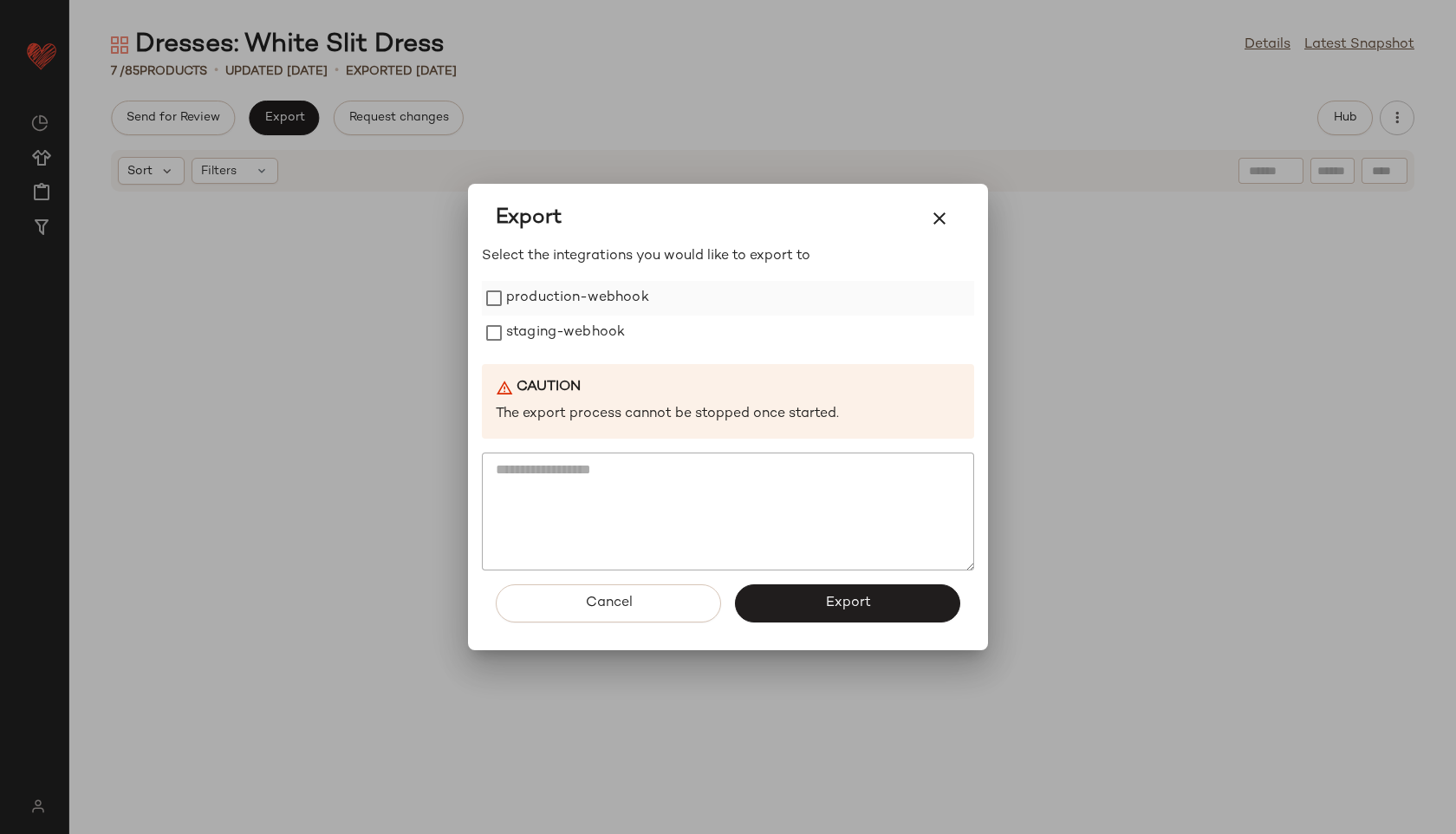
click at [601, 301] on label "production-webhook" at bounding box center [577, 298] width 143 height 34
click at [598, 331] on label "staging-webhook" at bounding box center [565, 332] width 119 height 34
click at [804, 612] on button "Export" at bounding box center [848, 603] width 225 height 38
